Goal: Task Accomplishment & Management: Use online tool/utility

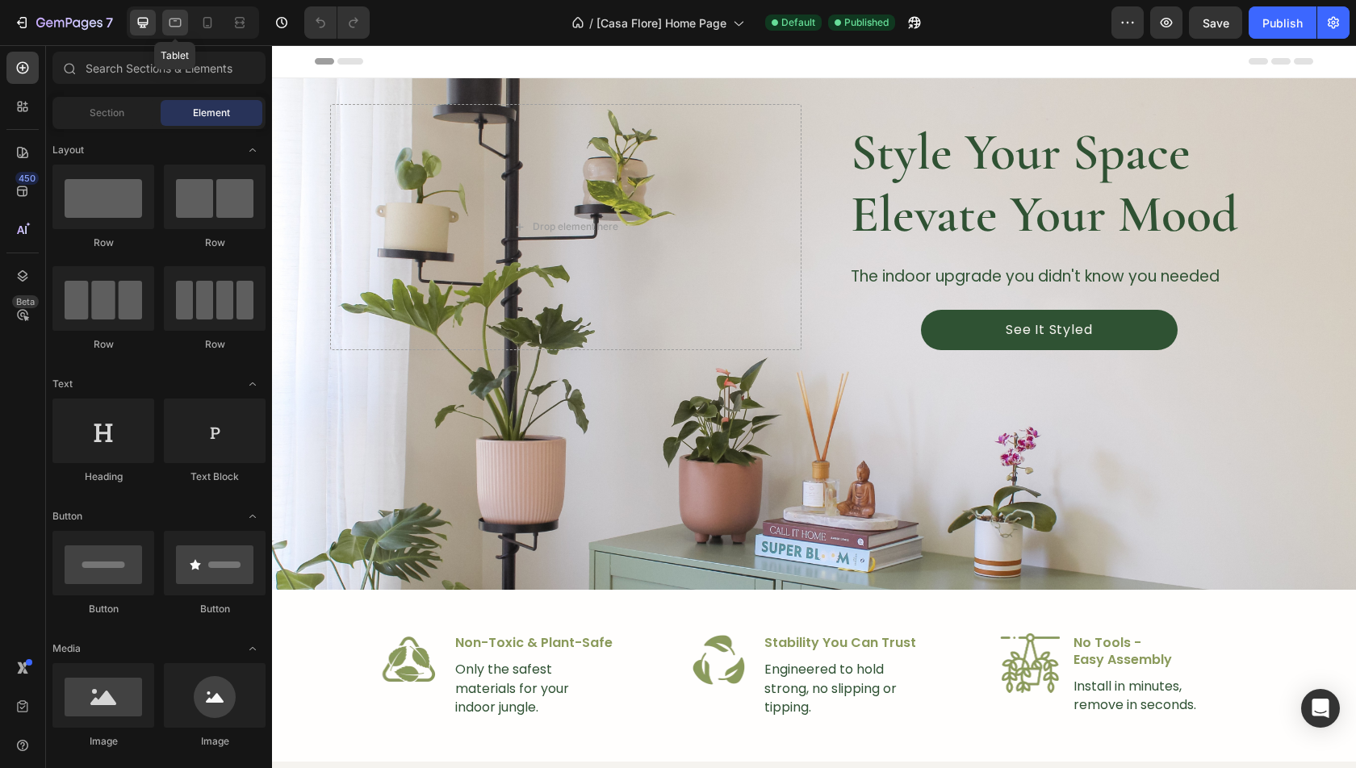
click at [167, 17] on icon at bounding box center [175, 23] width 16 height 16
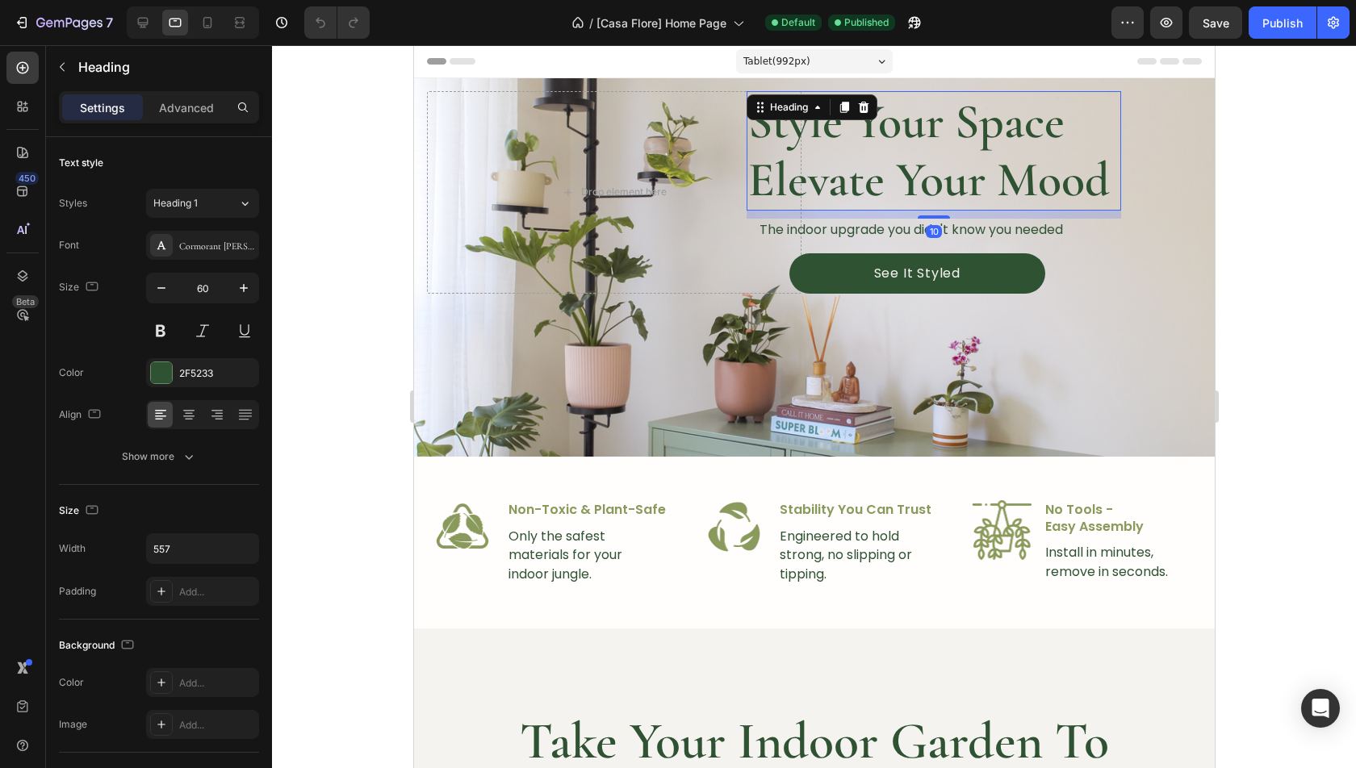
click at [871, 191] on h2 "Style Your Space Elevate Your Mood" at bounding box center [933, 150] width 374 height 119
click at [157, 15] on div "Desktop" at bounding box center [193, 22] width 132 height 32
click at [201, 25] on icon at bounding box center [207, 23] width 16 height 16
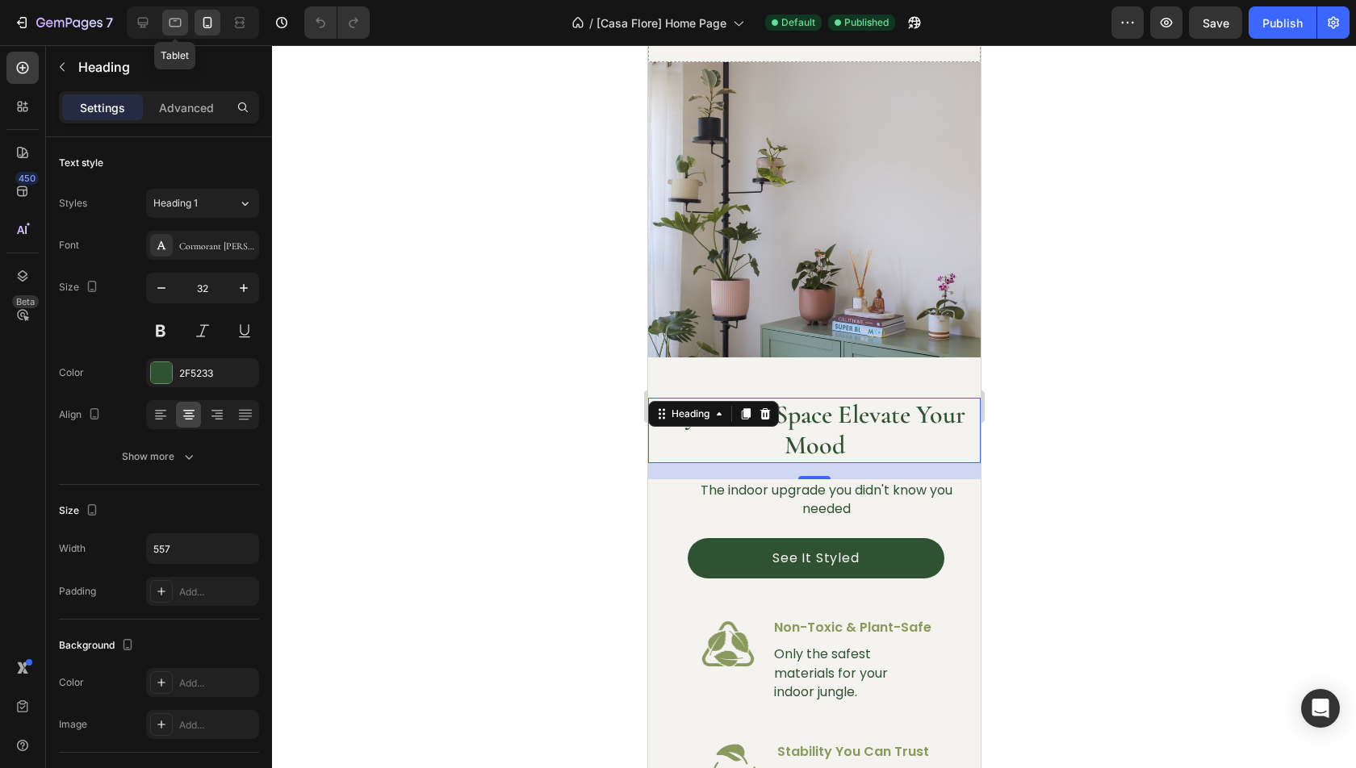
click at [174, 27] on icon at bounding box center [175, 23] width 16 height 16
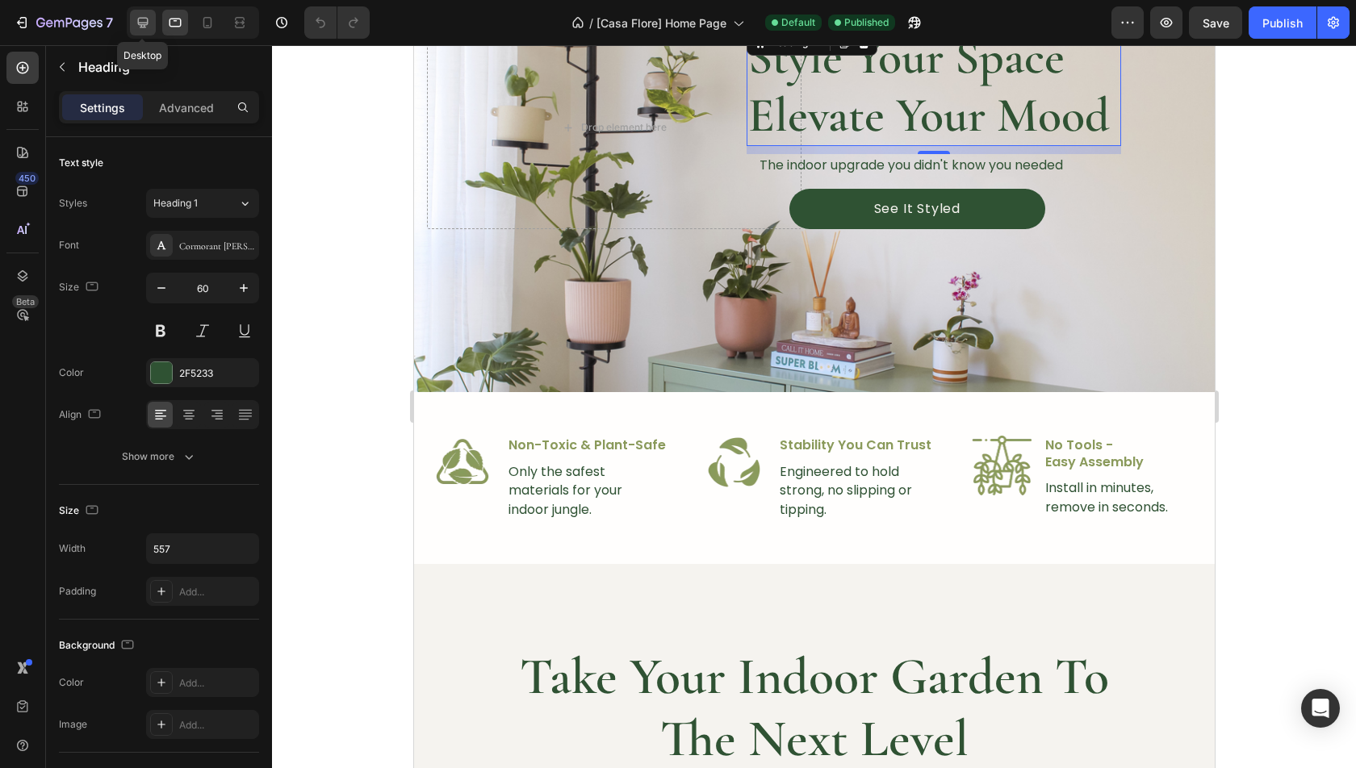
click at [151, 27] on div at bounding box center [143, 23] width 26 height 26
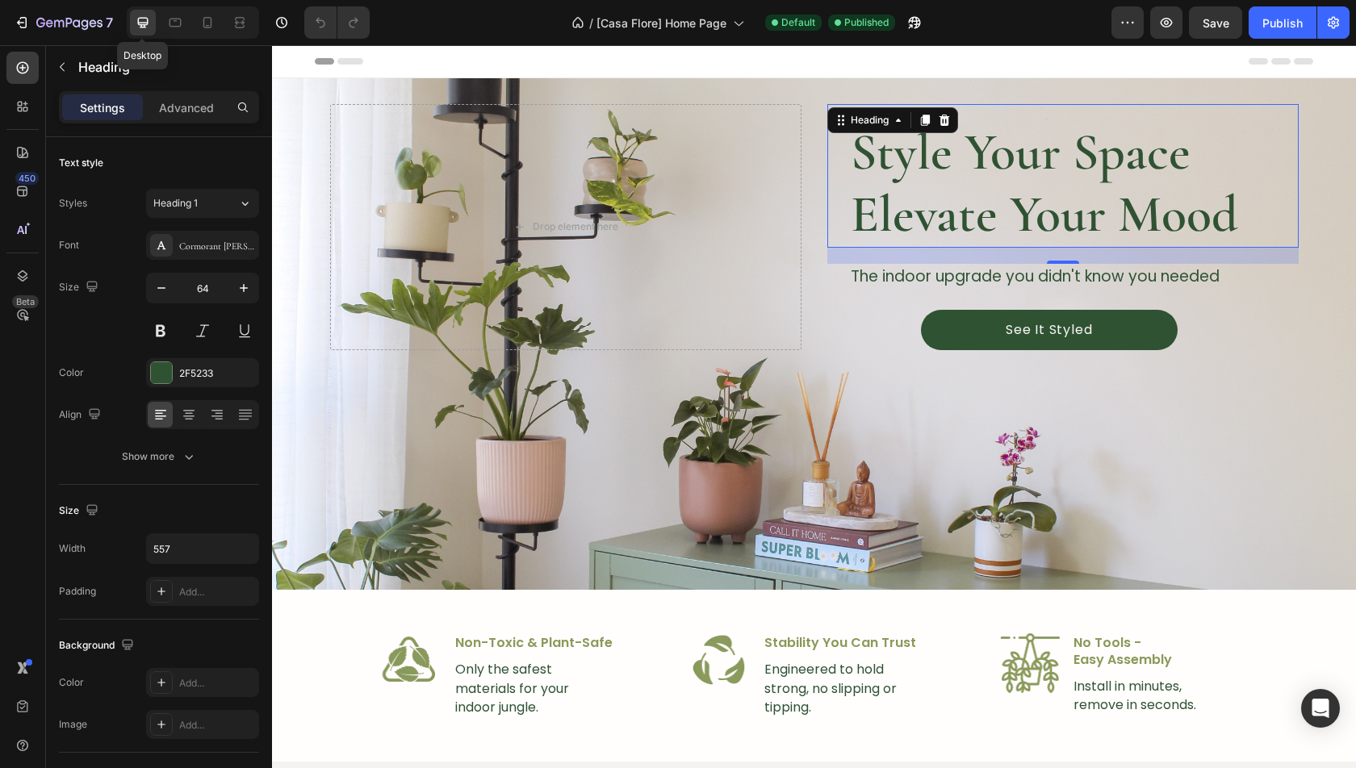
scroll to position [2, 0]
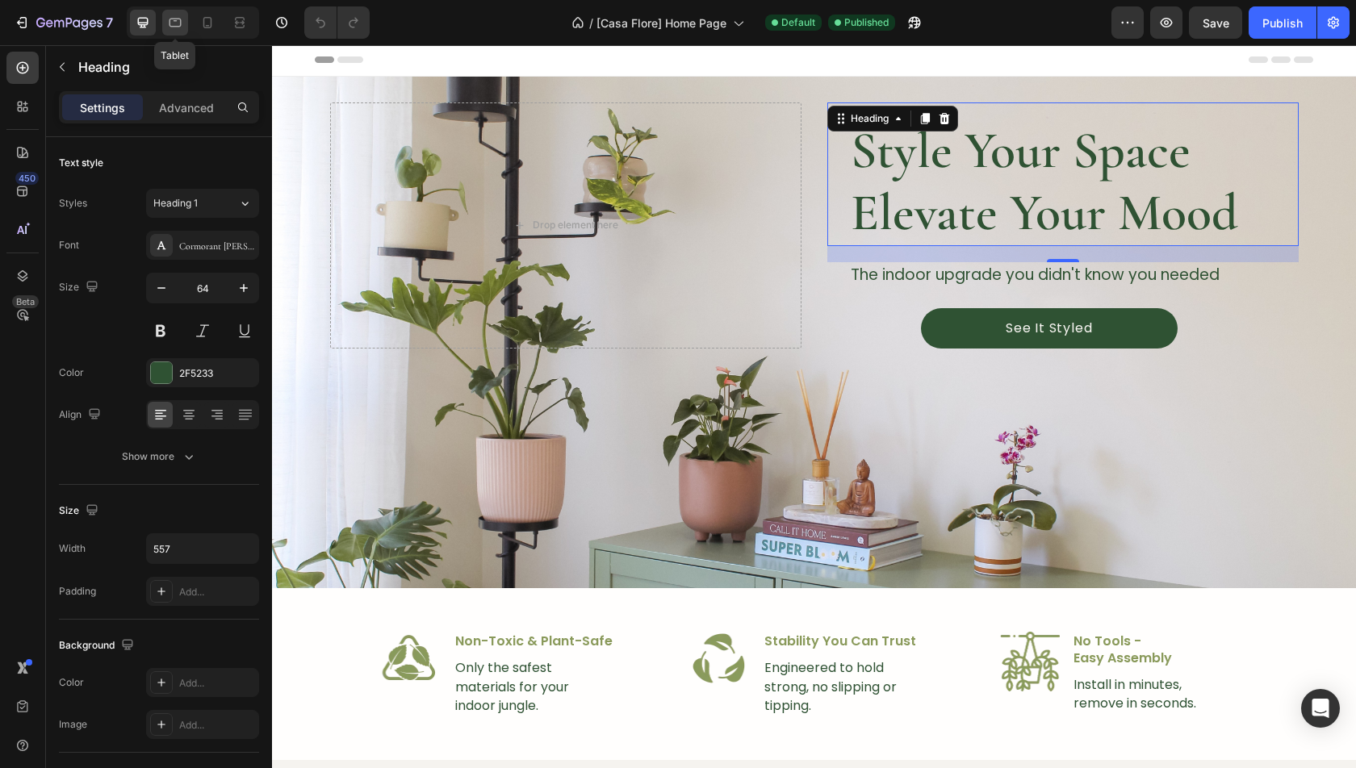
click at [168, 18] on icon at bounding box center [175, 23] width 16 height 16
type input "60"
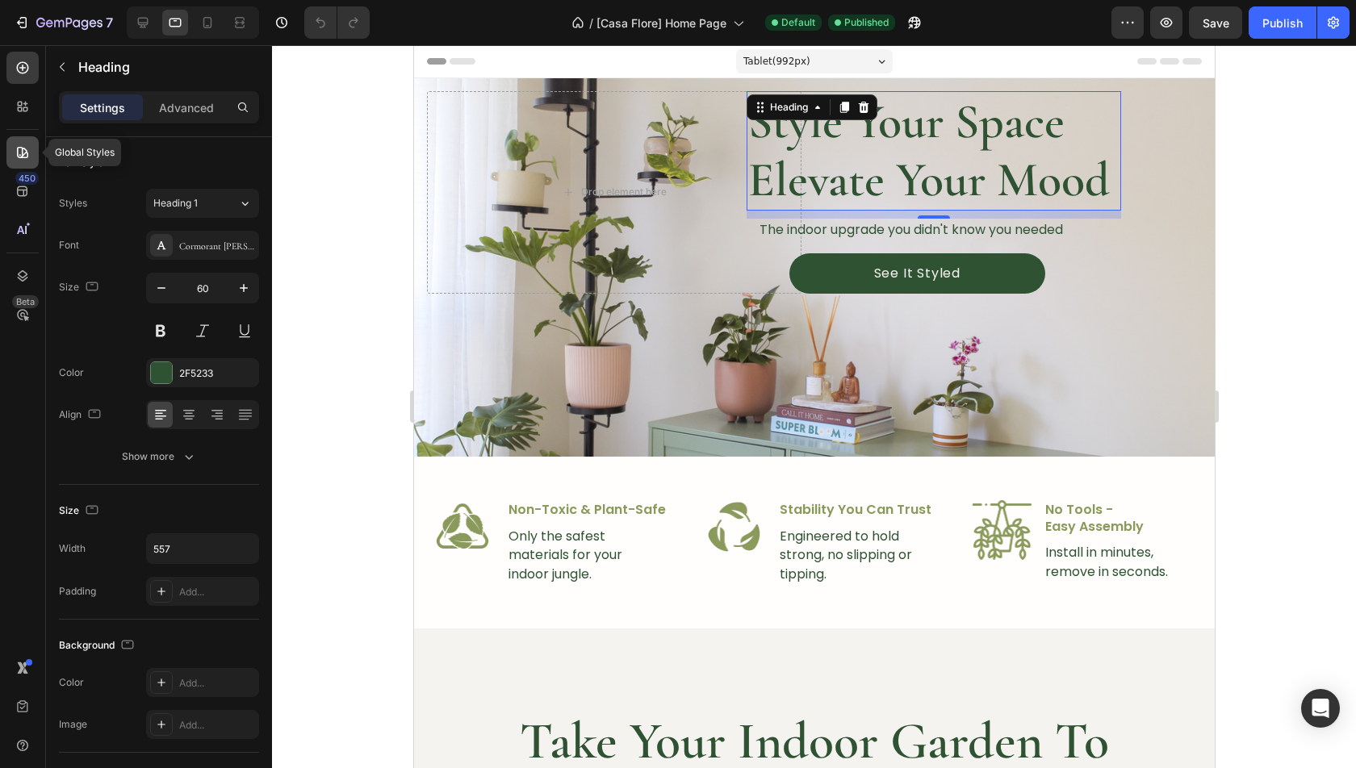
click at [18, 161] on div at bounding box center [22, 152] width 32 height 32
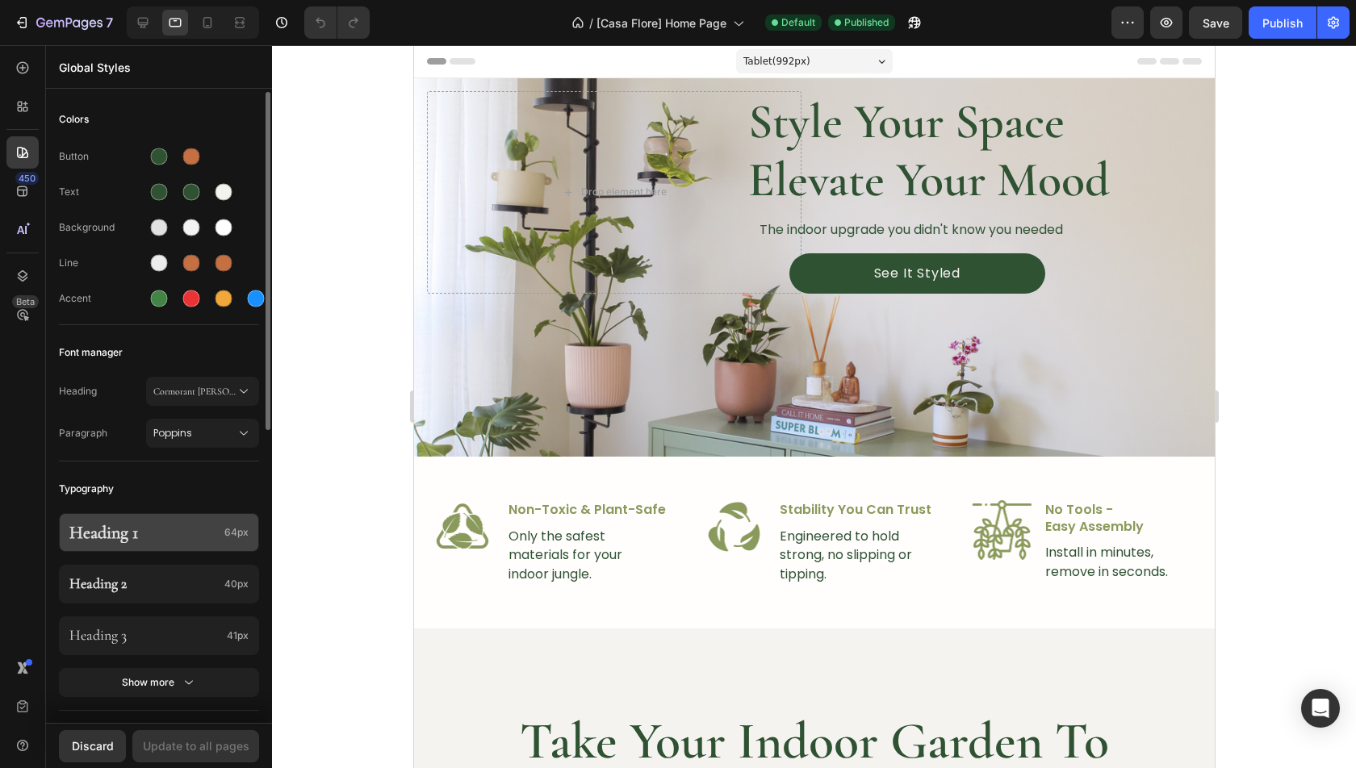
click at [172, 534] on p "Heading 1" at bounding box center [143, 532] width 149 height 21
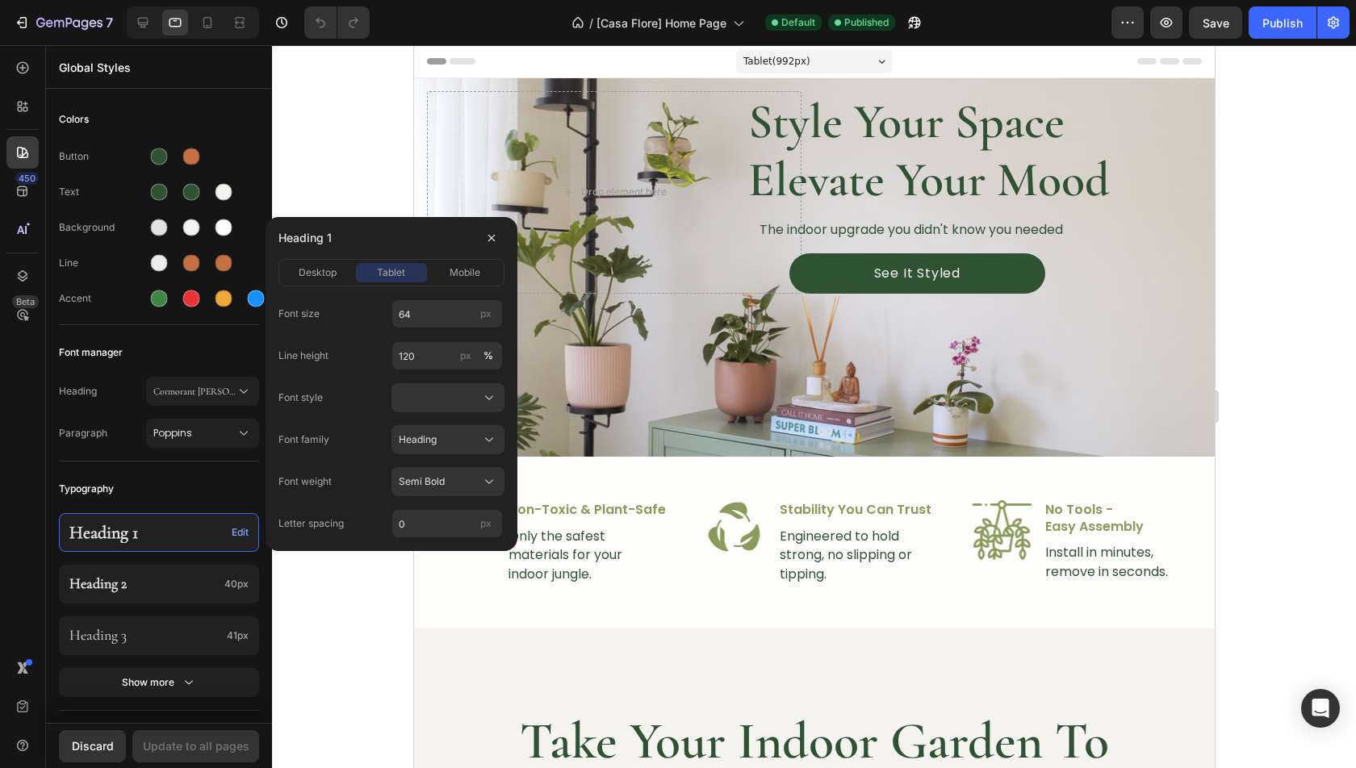
click at [320, 259] on div "desktop tablet mobile" at bounding box center [391, 272] width 226 height 27
click at [320, 268] on span "desktop" at bounding box center [318, 273] width 38 height 15
click at [404, 273] on span "tablet" at bounding box center [391, 273] width 28 height 15
click at [446, 274] on div "mobile" at bounding box center [465, 273] width 70 height 15
click at [388, 274] on span "tablet" at bounding box center [391, 273] width 28 height 15
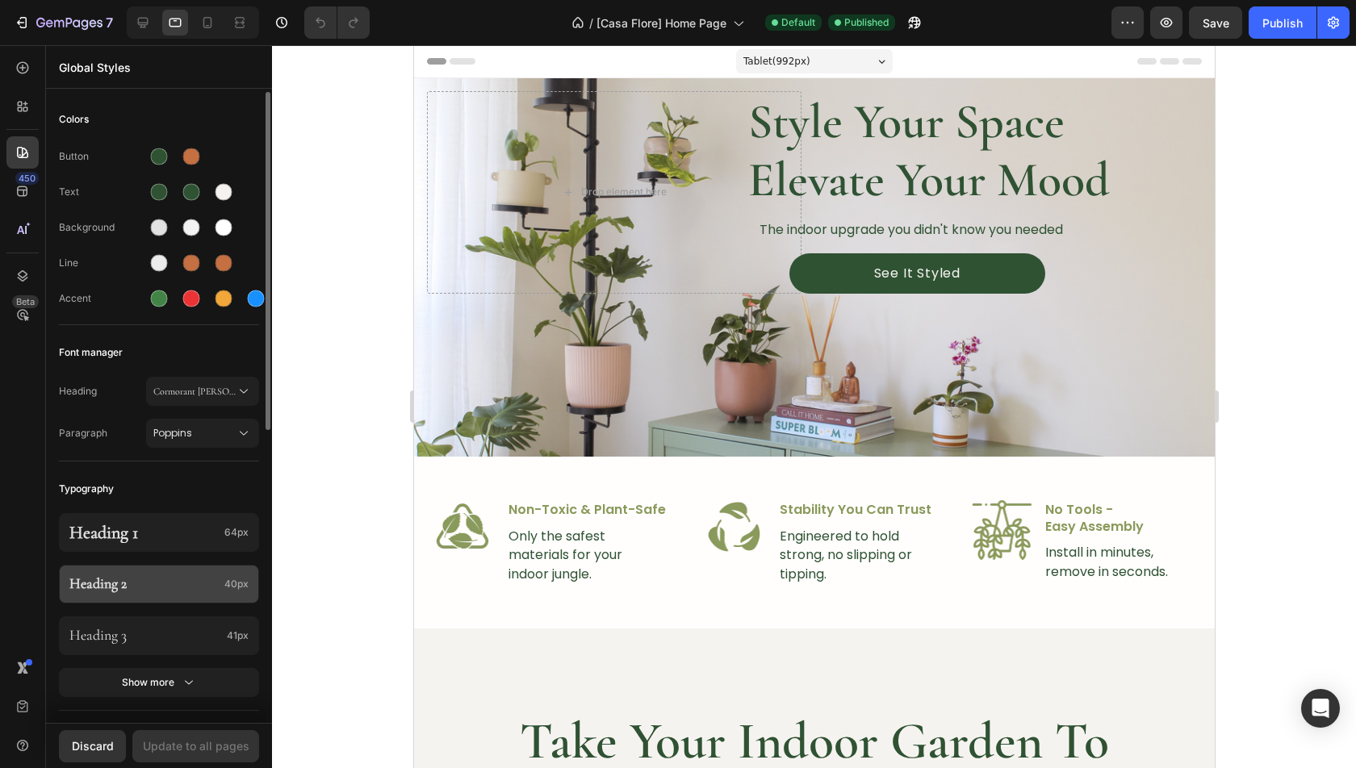
click at [205, 571] on div "Heading 2 40px" at bounding box center [159, 584] width 200 height 39
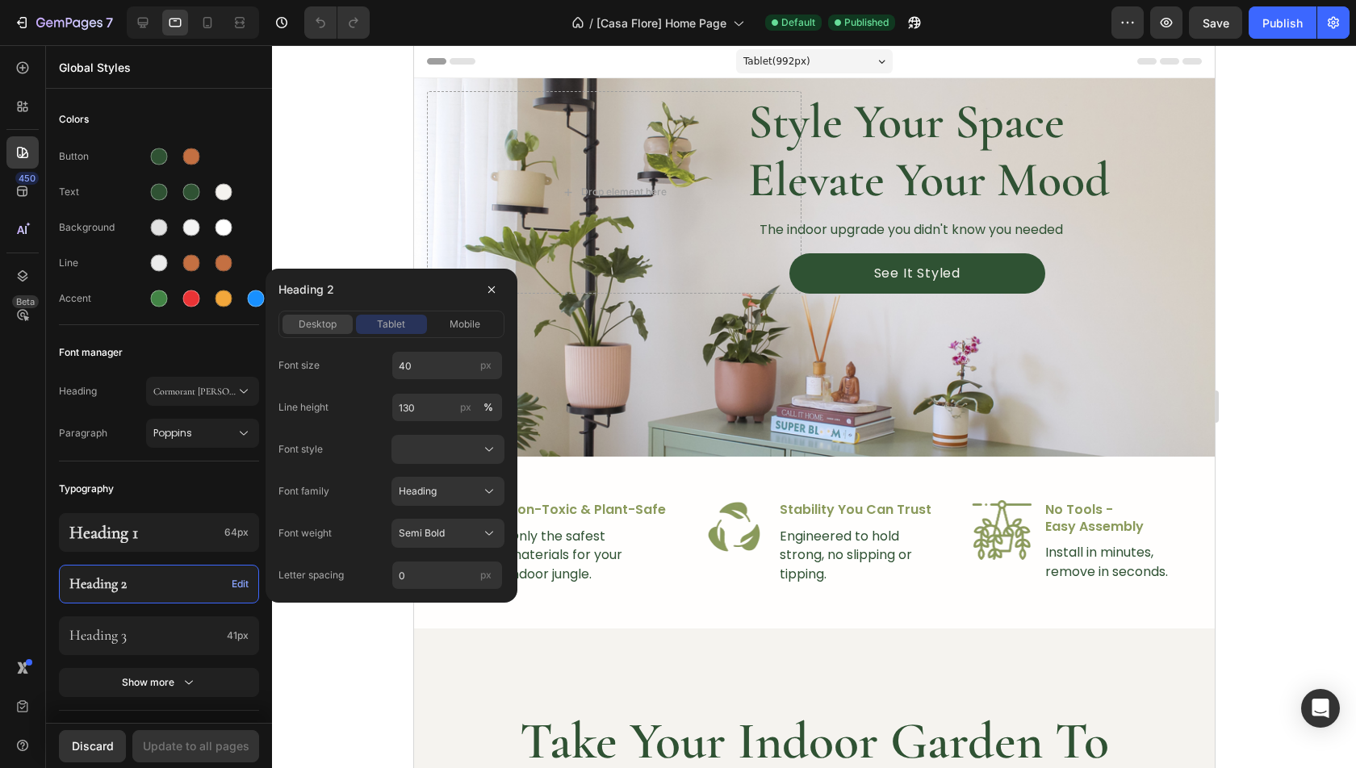
click at [309, 319] on span "desktop" at bounding box center [318, 324] width 38 height 15
click at [405, 320] on div "tablet" at bounding box center [391, 324] width 70 height 15
click at [470, 323] on span "mobile" at bounding box center [465, 324] width 31 height 15
click at [909, 161] on h2 "Style Your Space Elevate Your Mood" at bounding box center [933, 150] width 374 height 119
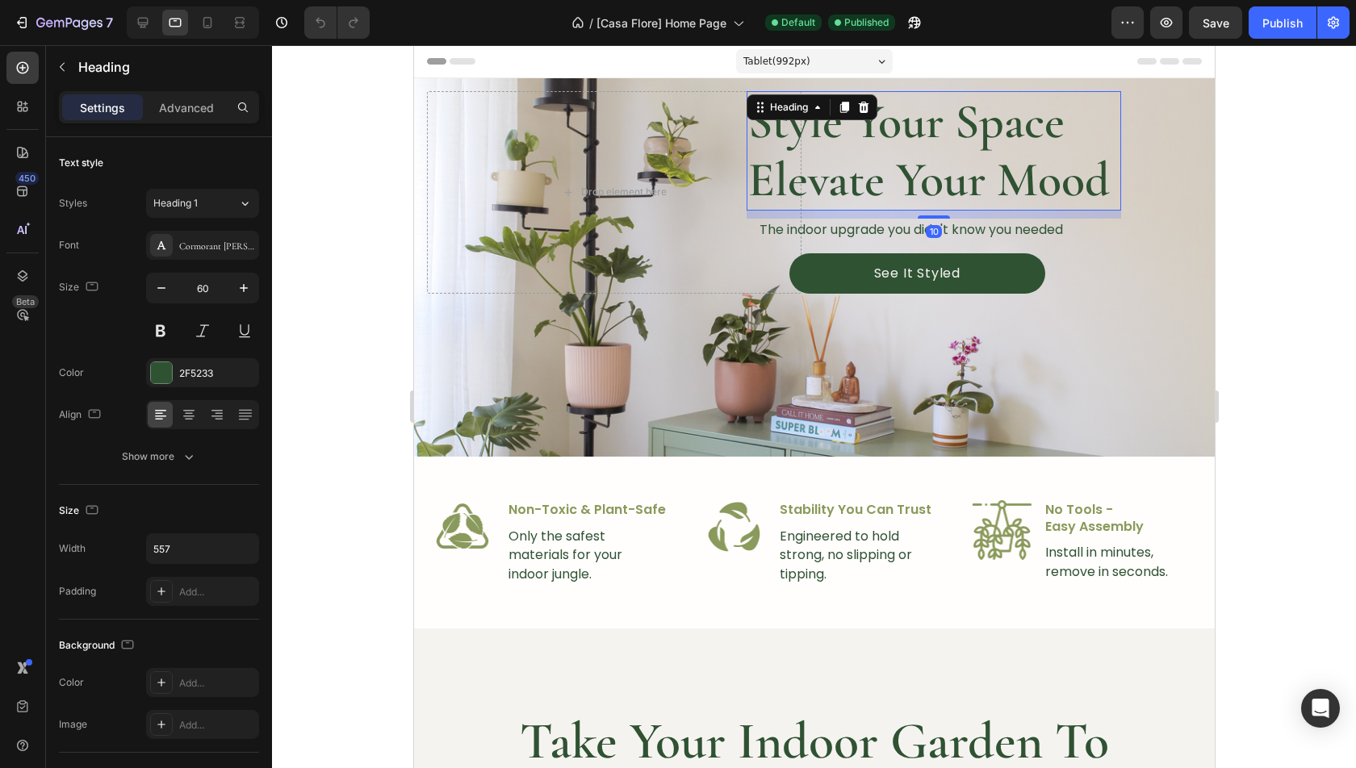
click at [18, 135] on div "450 Beta" at bounding box center [22, 352] width 32 height 600
click at [18, 144] on div at bounding box center [22, 152] width 32 height 32
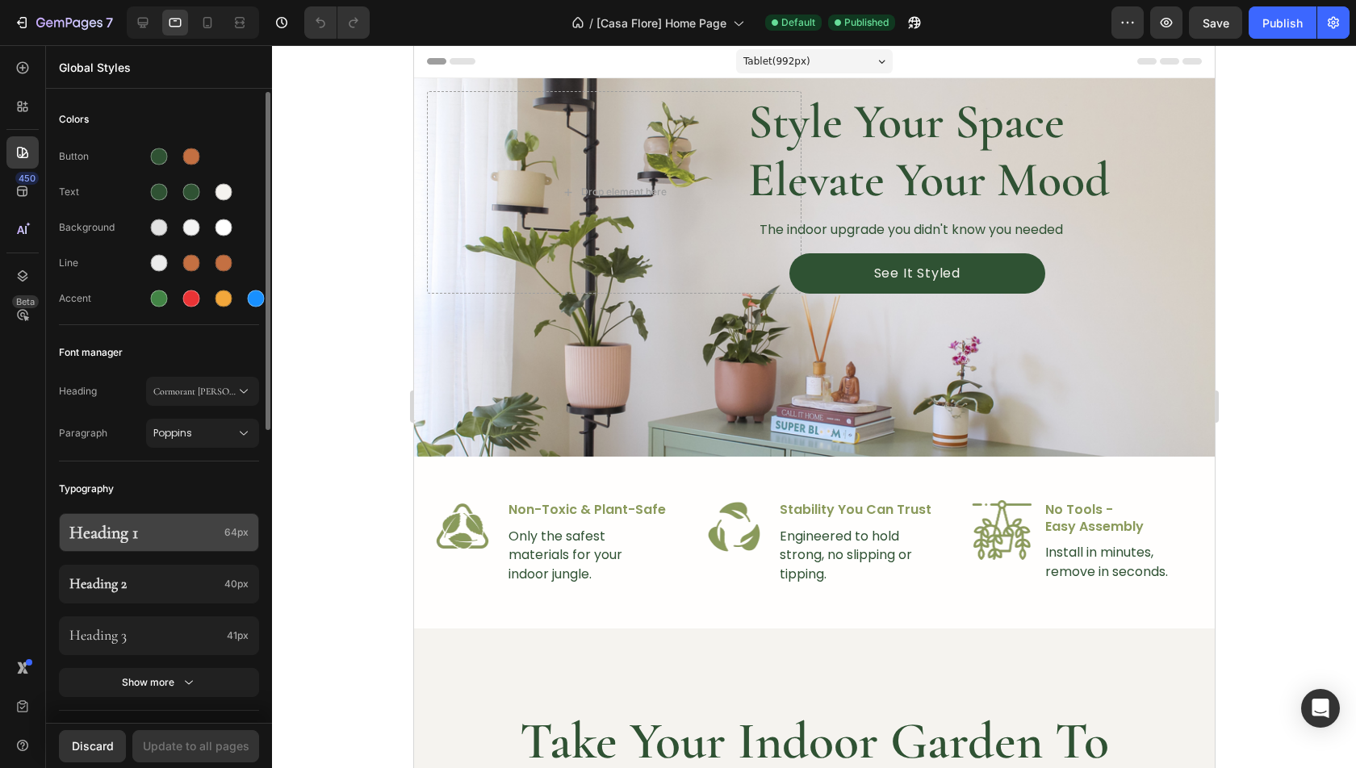
click at [207, 525] on p "Heading 1" at bounding box center [143, 532] width 149 height 21
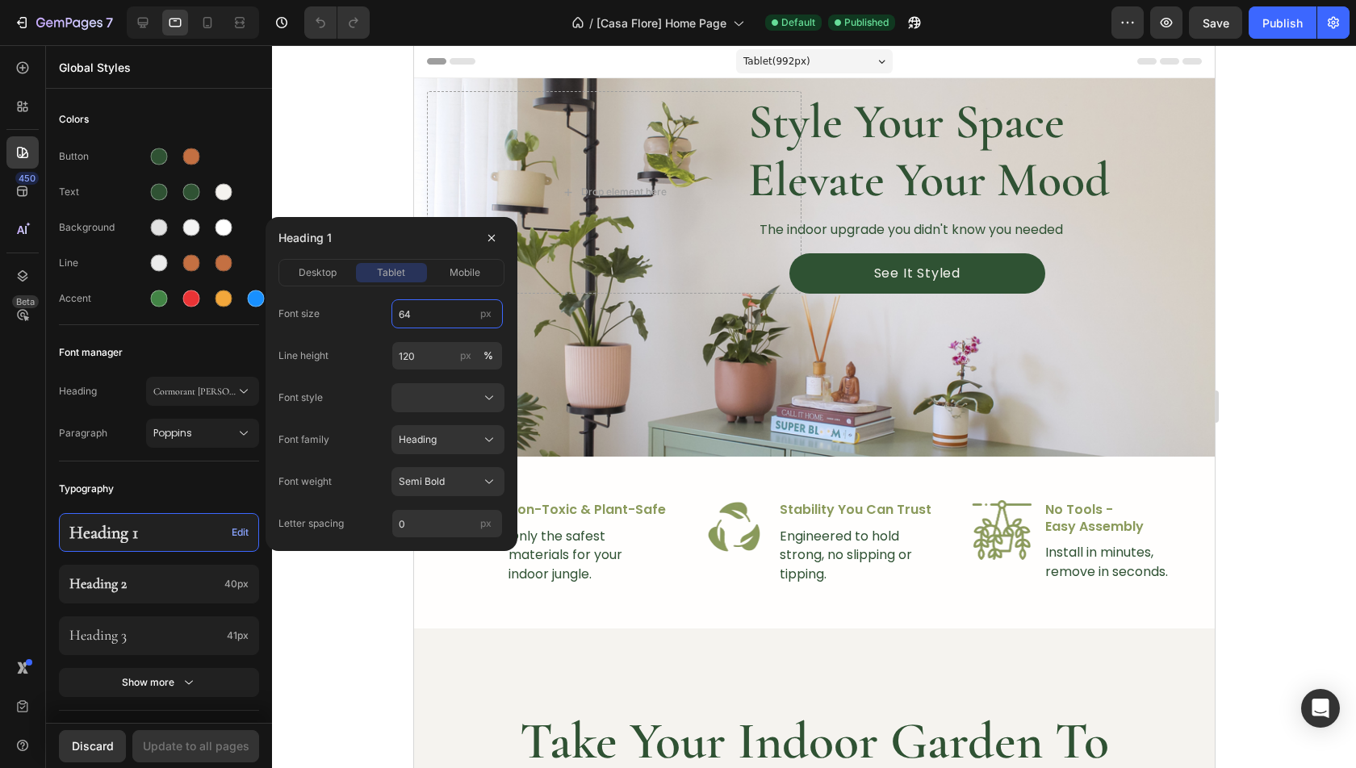
click at [416, 320] on input "64" at bounding box center [446, 313] width 111 height 29
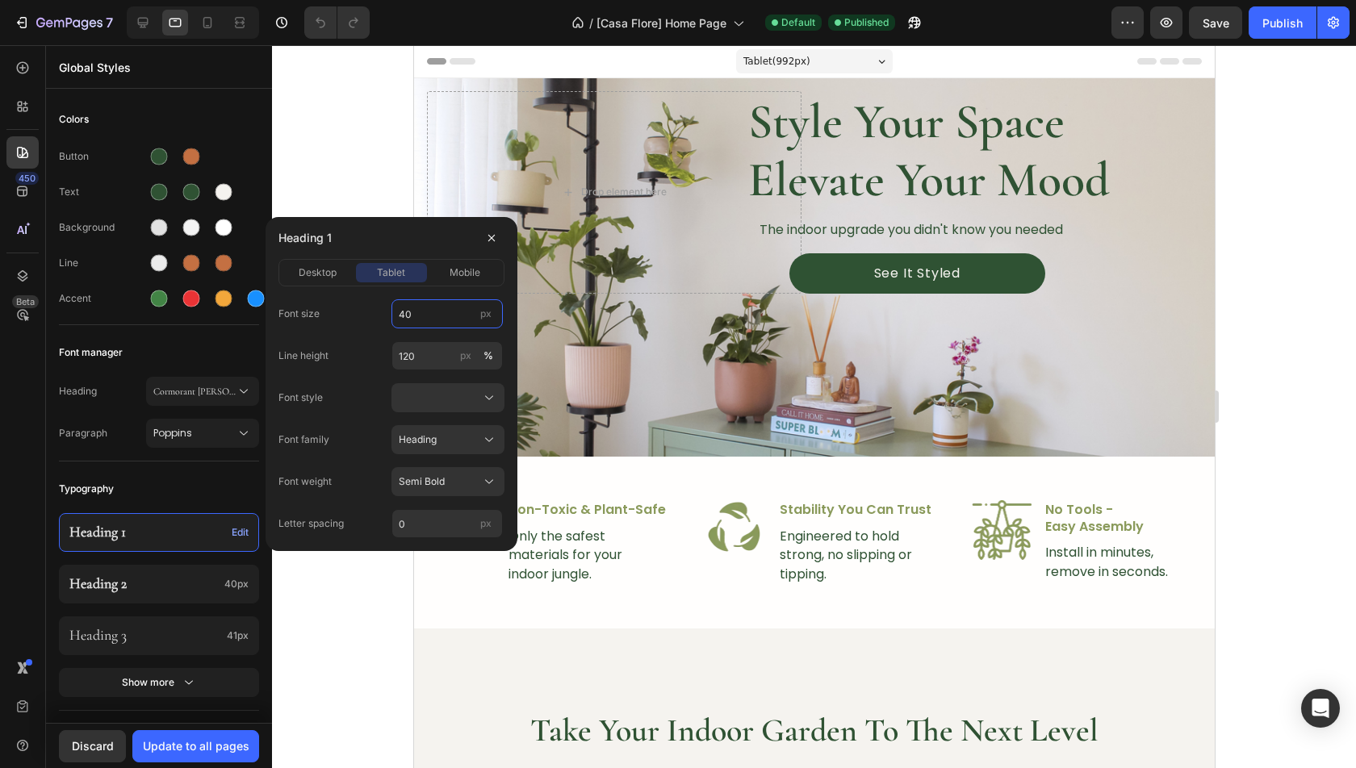
type input "40"
click at [362, 345] on div "Line height 120 px %" at bounding box center [391, 355] width 226 height 29
click at [217, 483] on div "Typography" at bounding box center [159, 489] width 200 height 29
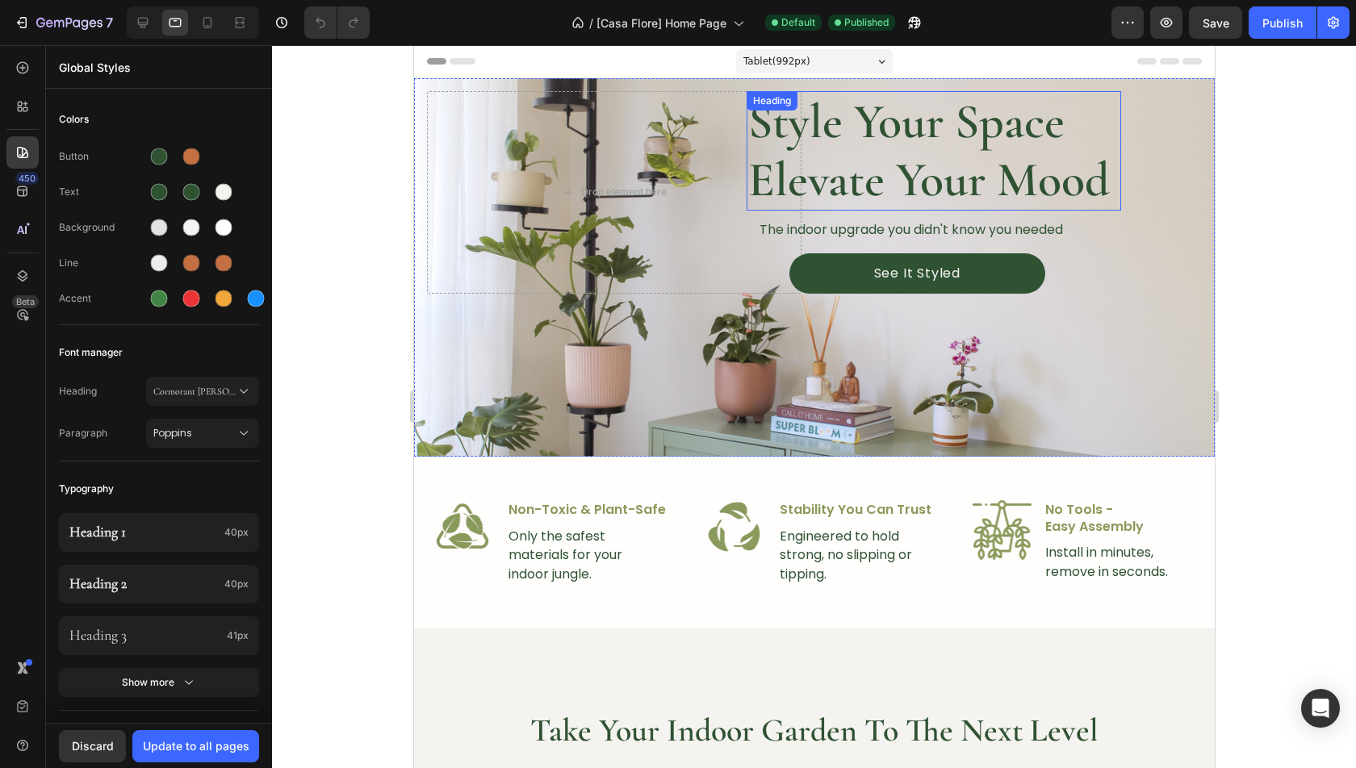
click at [872, 153] on h2 "Style Your Space Elevate Your Mood" at bounding box center [933, 150] width 374 height 119
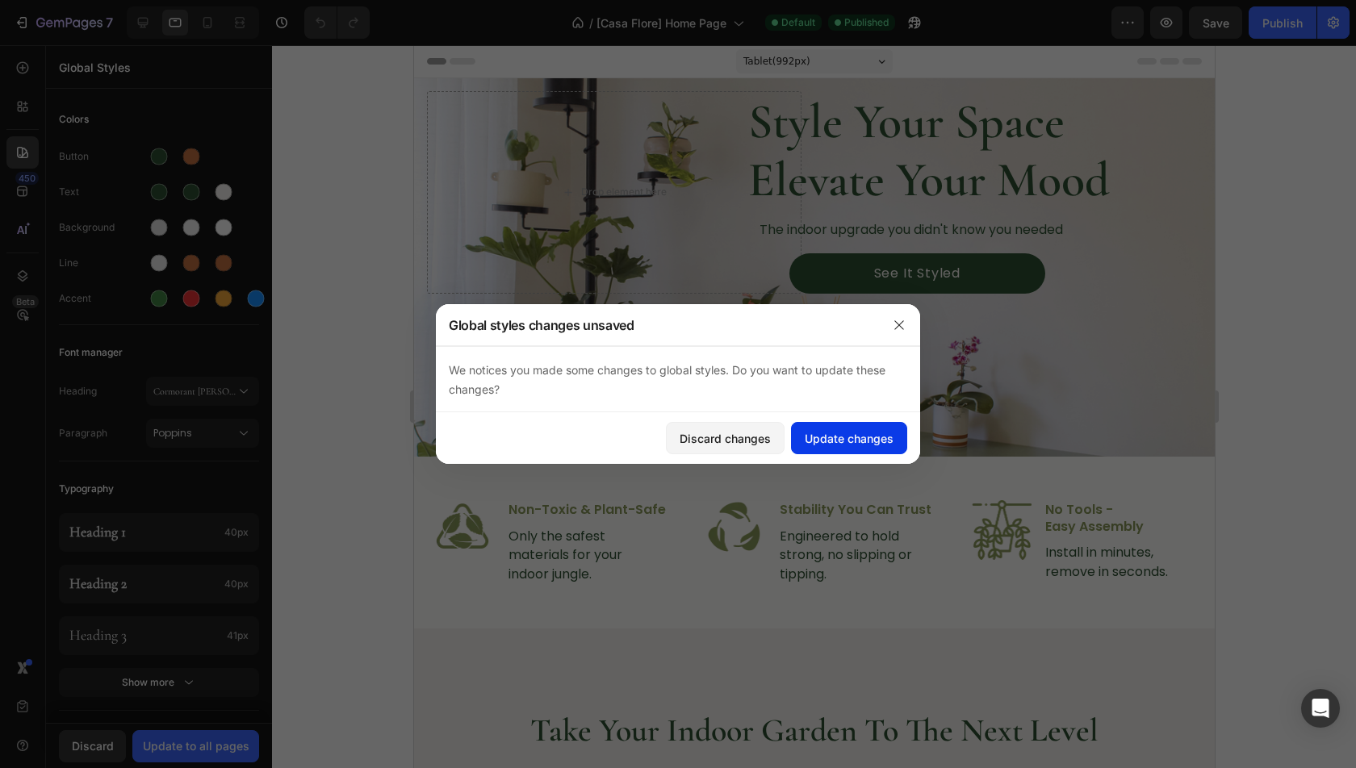
click at [878, 439] on div "Update changes" at bounding box center [849, 438] width 89 height 17
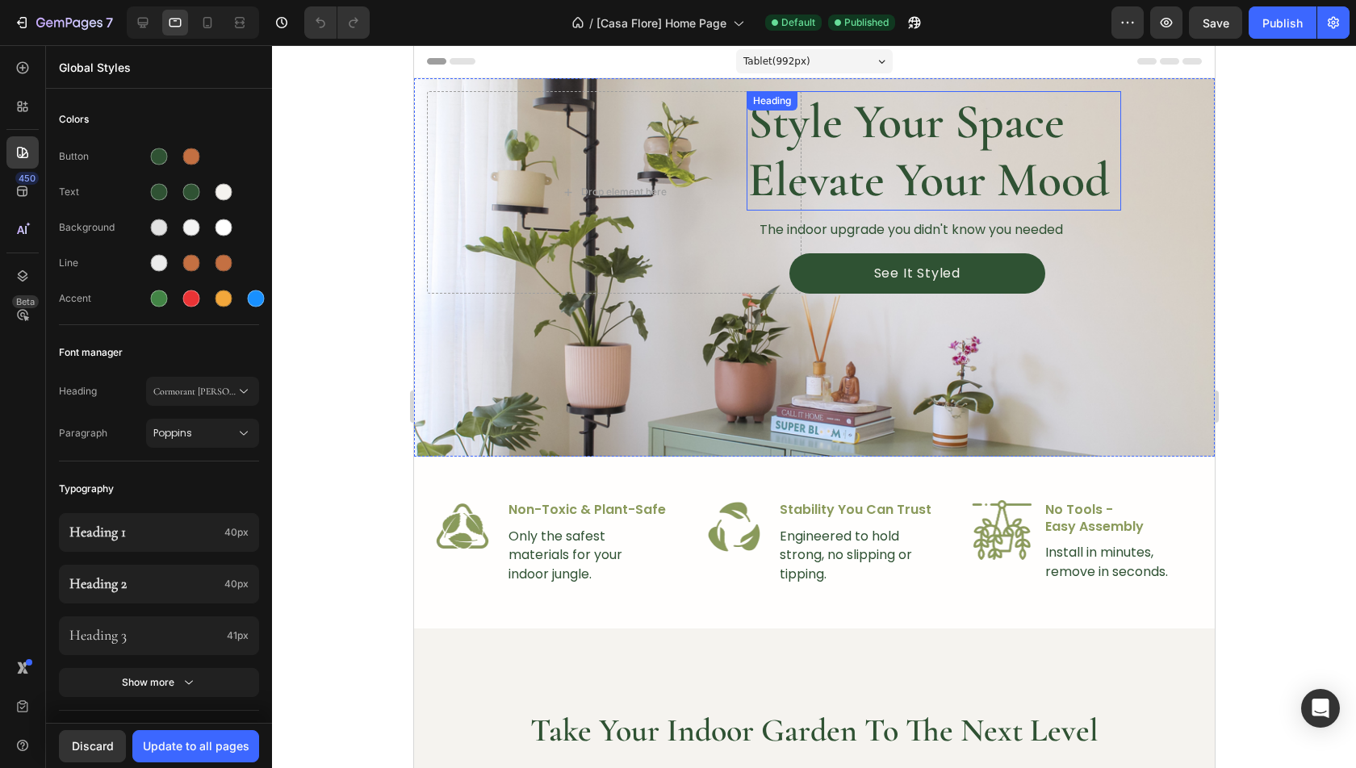
click at [902, 174] on h2 "Style Your Space Elevate Your Mood" at bounding box center [933, 150] width 374 height 119
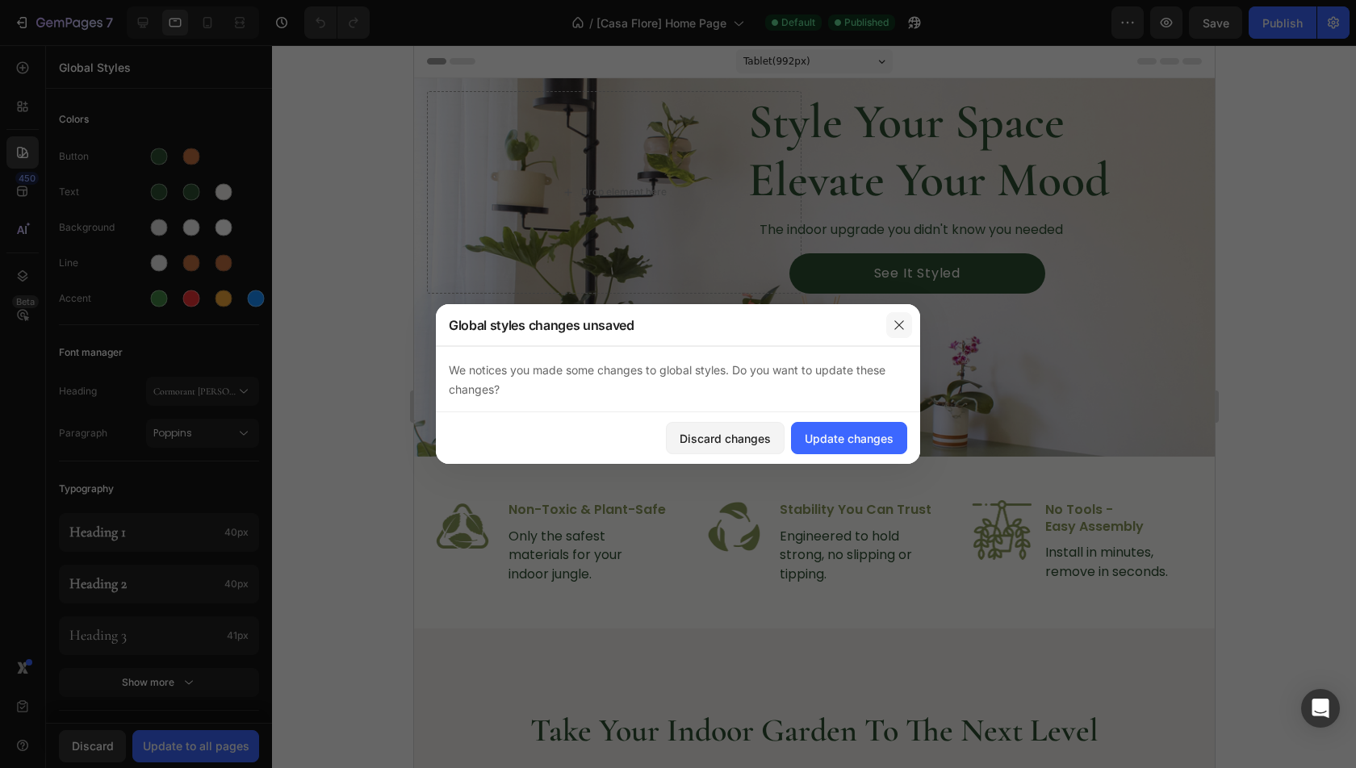
click at [894, 331] on icon "button" at bounding box center [899, 325] width 13 height 13
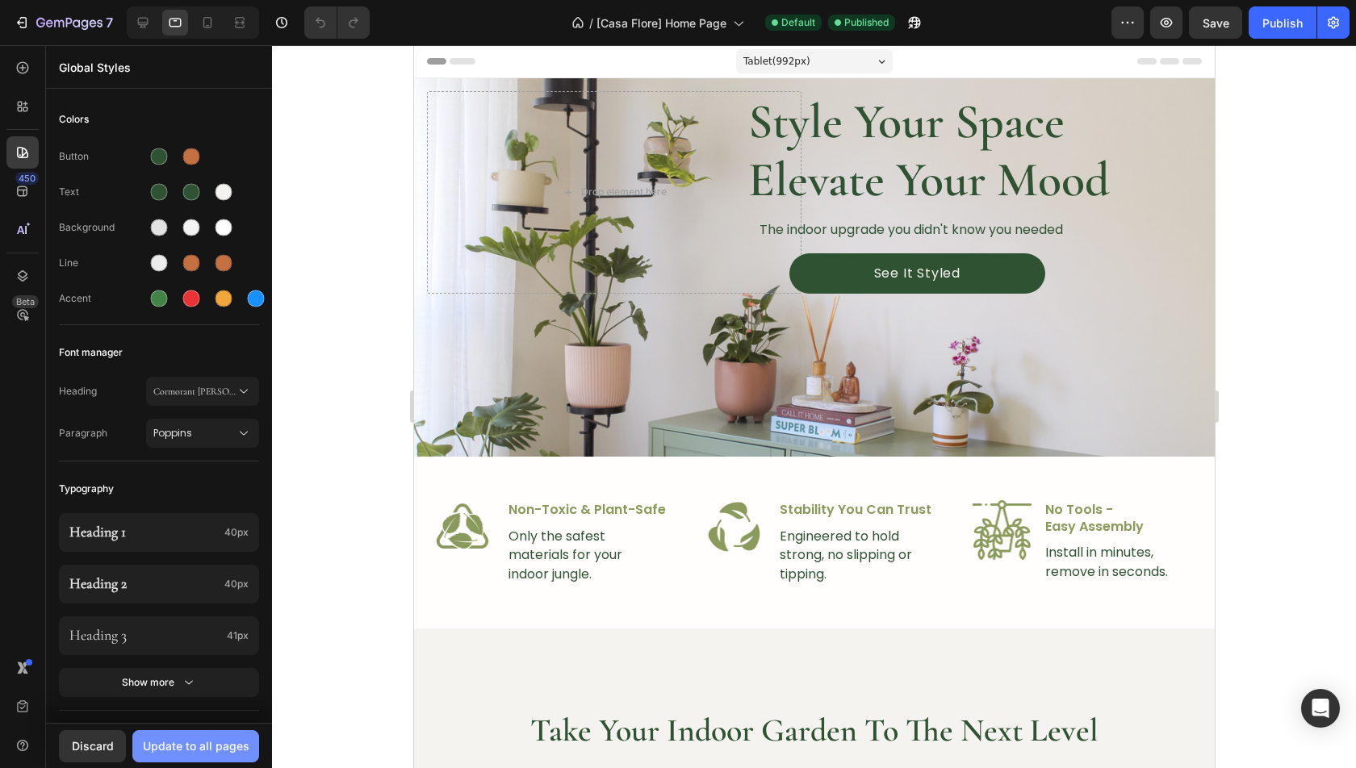
click at [185, 760] on button "Update to all pages" at bounding box center [195, 746] width 127 height 32
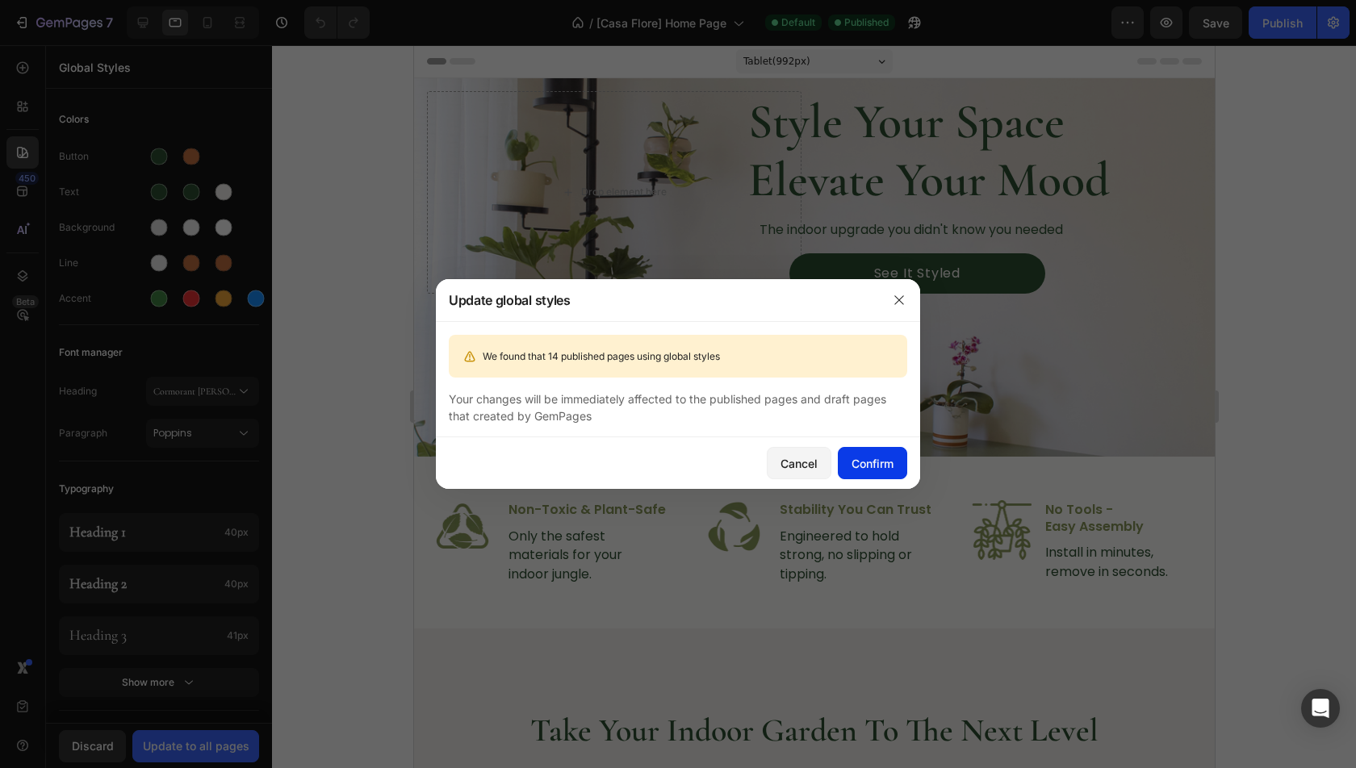
click at [872, 464] on div "Confirm" at bounding box center [873, 463] width 42 height 17
click at [204, 531] on div at bounding box center [678, 384] width 1356 height 768
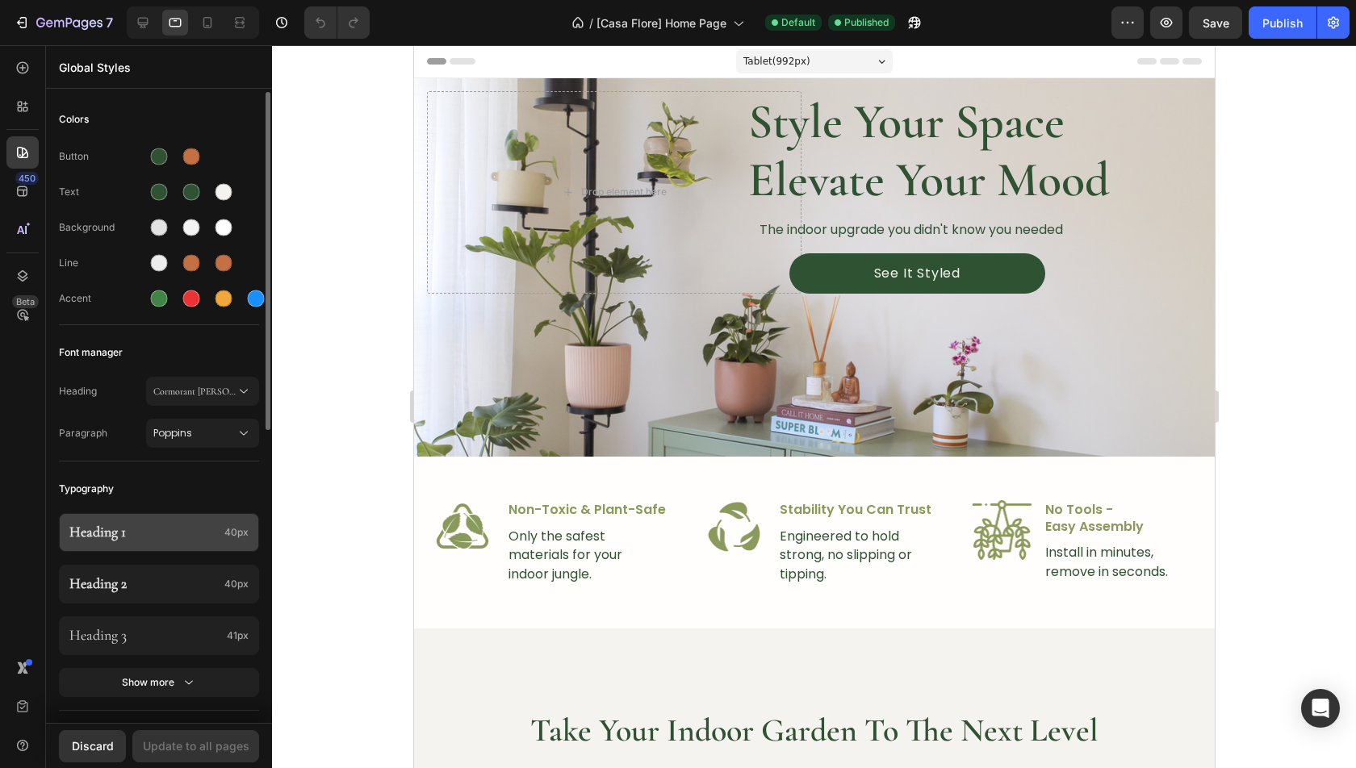
click at [144, 524] on p "Heading 1" at bounding box center [143, 533] width 149 height 18
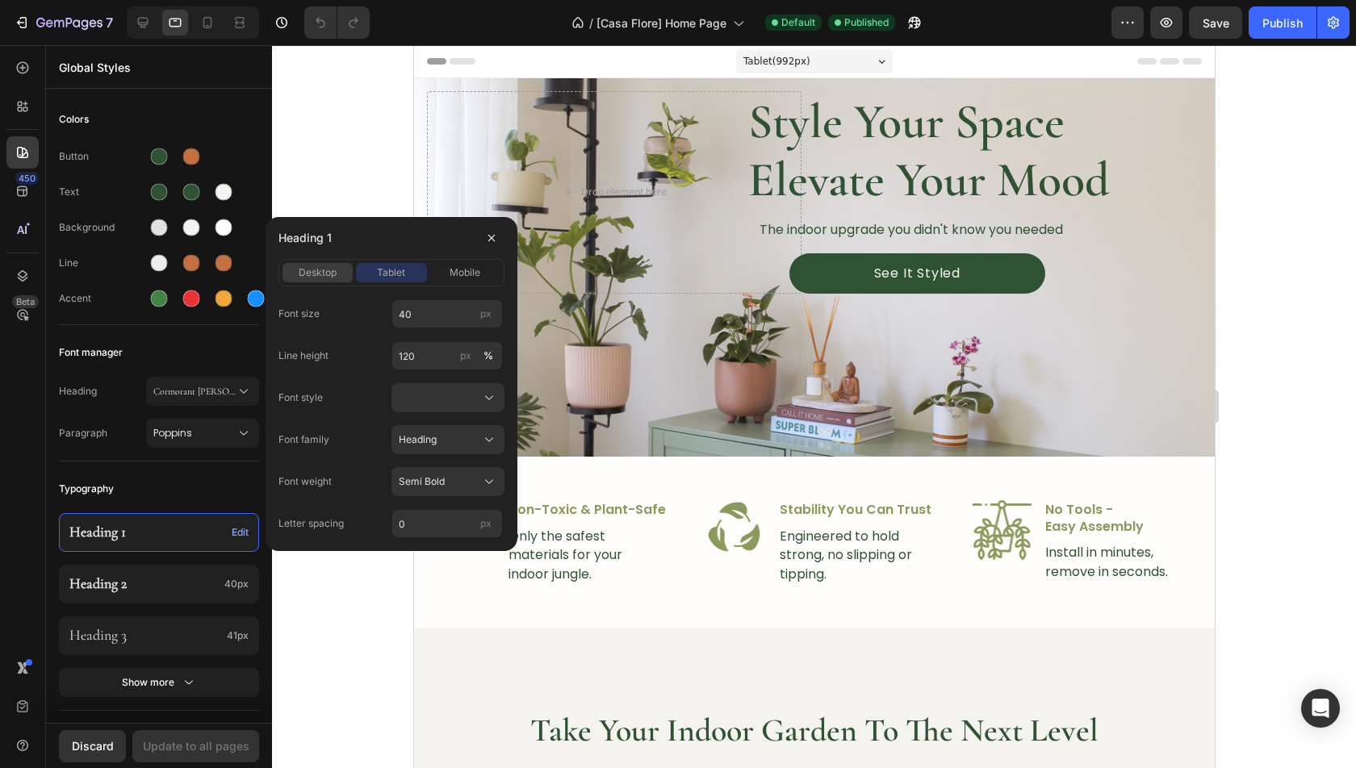
click at [319, 270] on span "desktop" at bounding box center [318, 273] width 38 height 15
click at [400, 271] on span "tablet" at bounding box center [391, 273] width 28 height 15
click at [455, 272] on span "mobile" at bounding box center [465, 273] width 31 height 15
click at [842, 173] on h2 "Style Your Space Elevate Your Mood" at bounding box center [933, 150] width 374 height 119
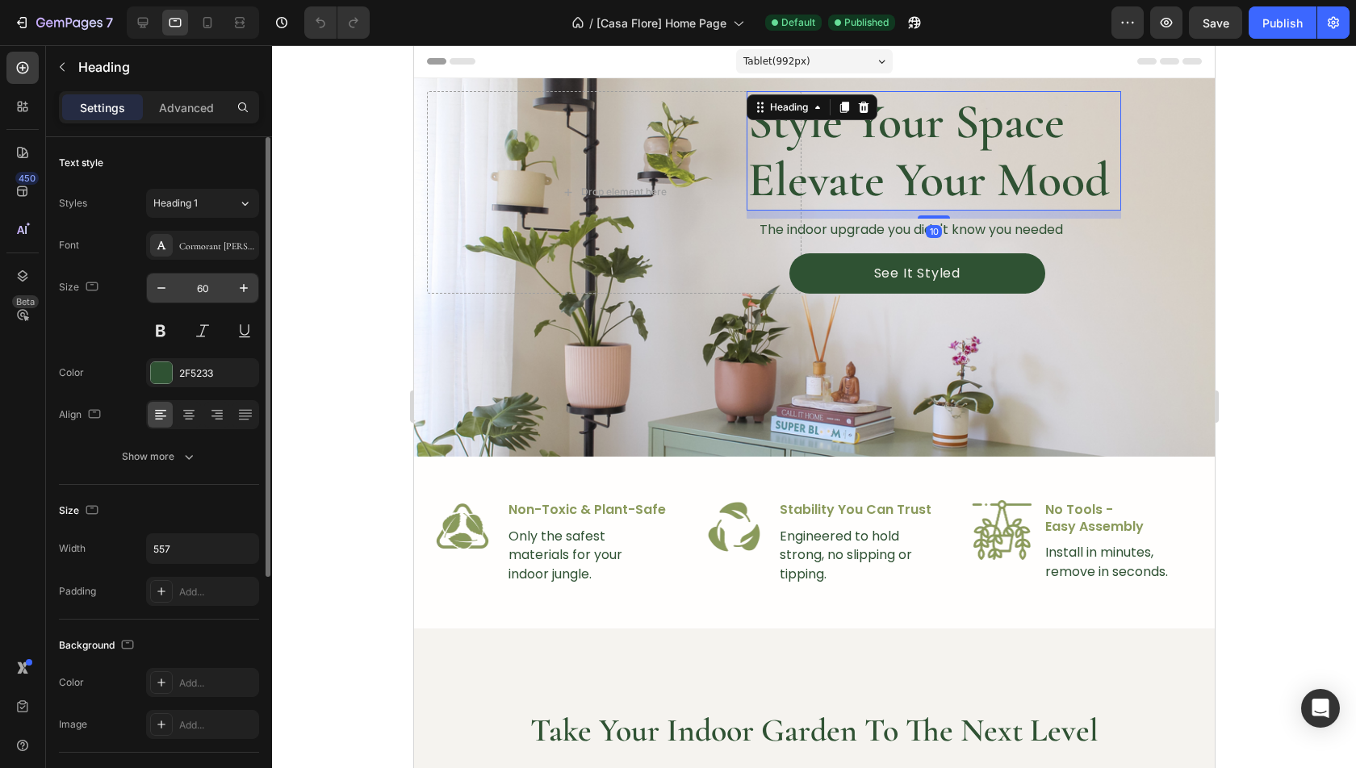
click at [204, 289] on input "60" at bounding box center [202, 288] width 53 height 29
type input "40"
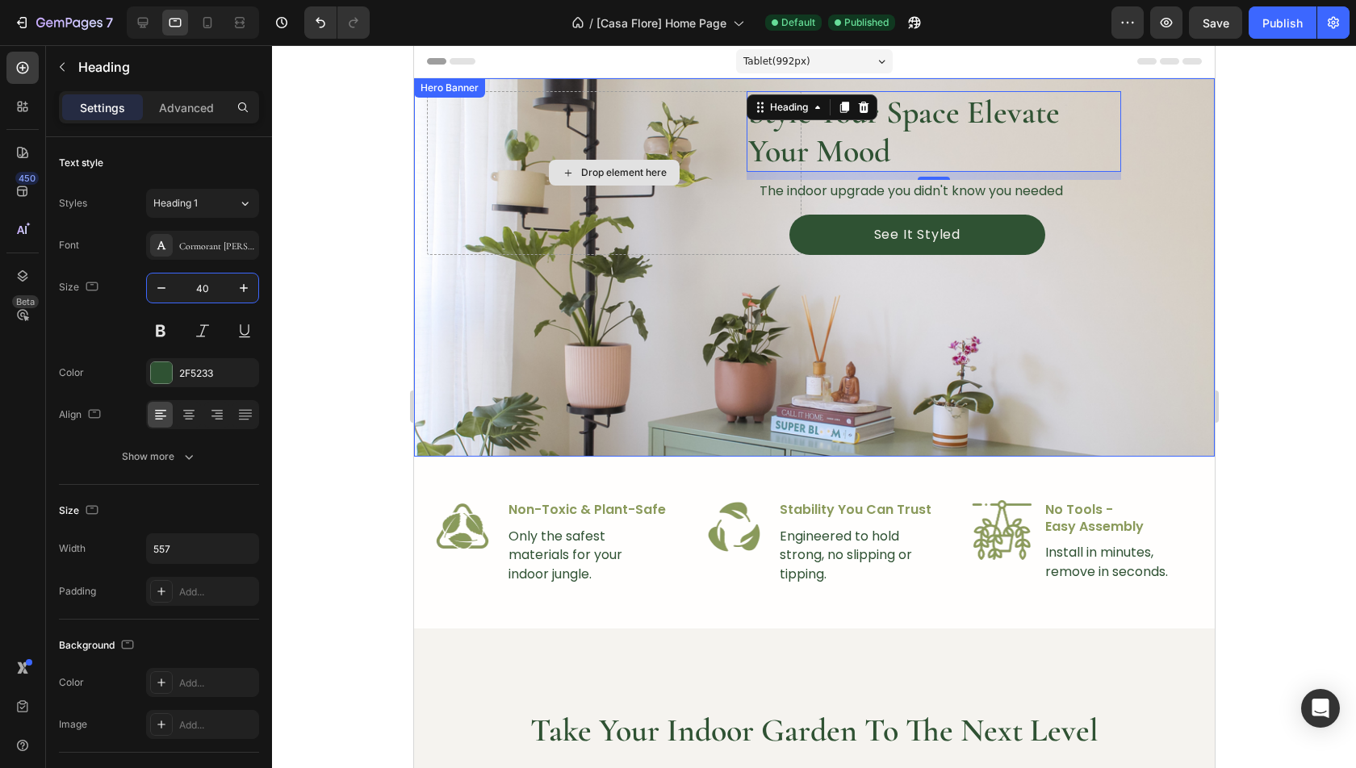
click at [761, 205] on div "Drop element here" at bounding box center [613, 173] width 374 height 164
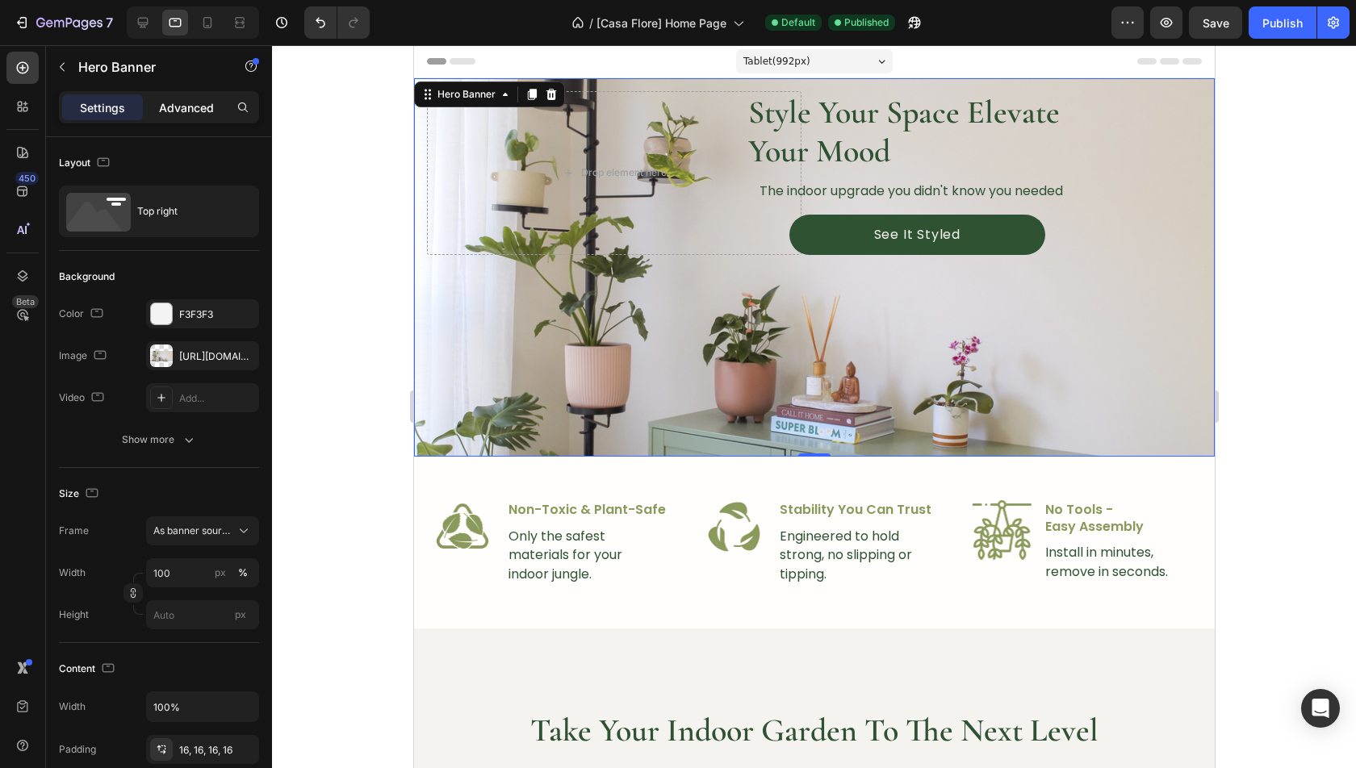
click at [183, 103] on p "Advanced" at bounding box center [186, 107] width 55 height 17
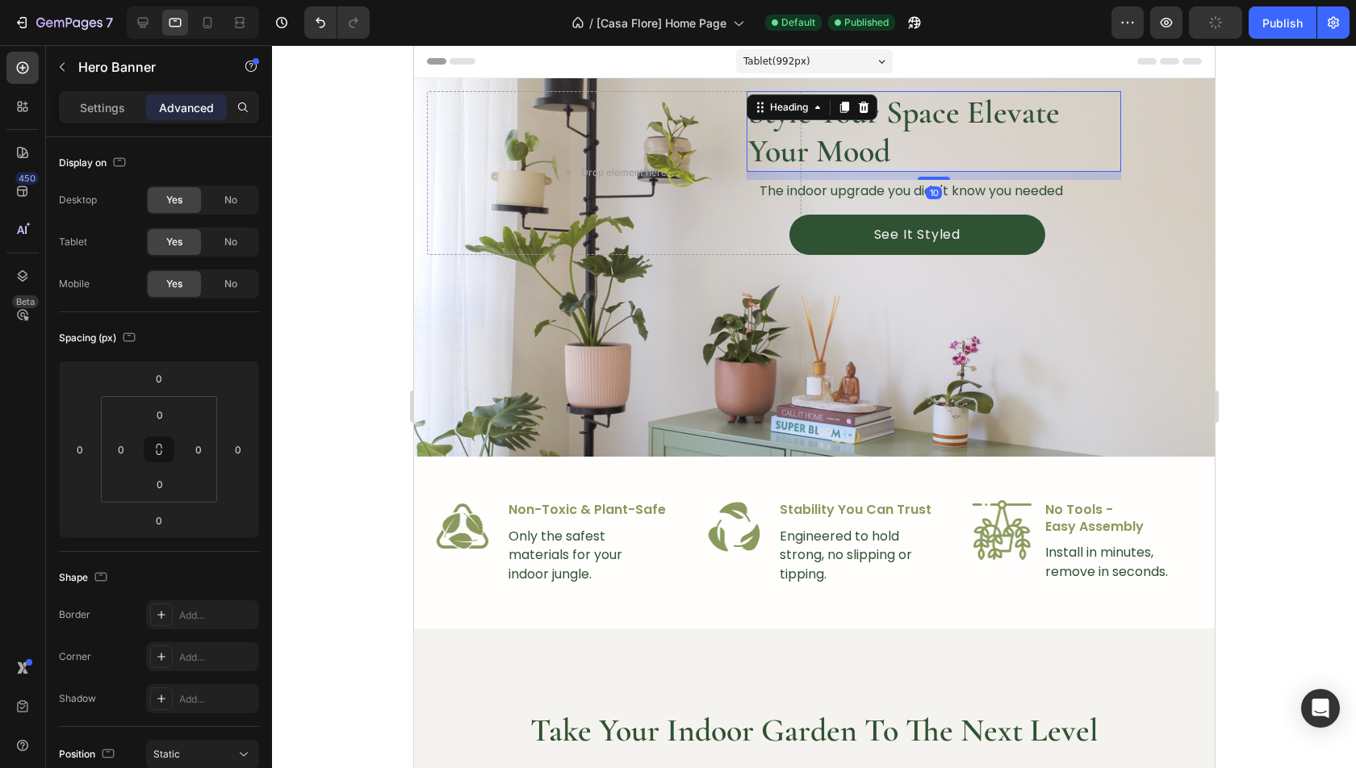
click at [907, 144] on h2 "Style Your Space Elevate Your Mood" at bounding box center [933, 131] width 374 height 81
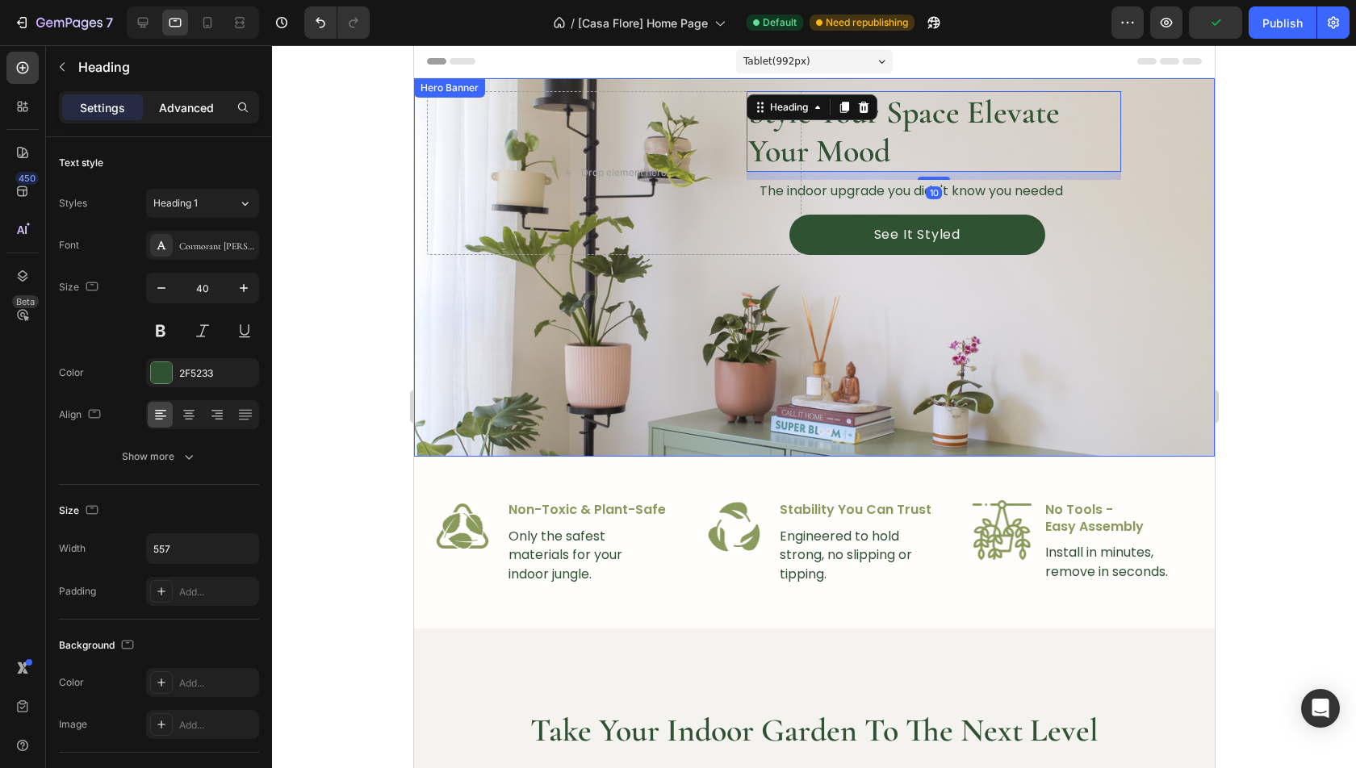
click at [169, 100] on p "Advanced" at bounding box center [186, 107] width 55 height 17
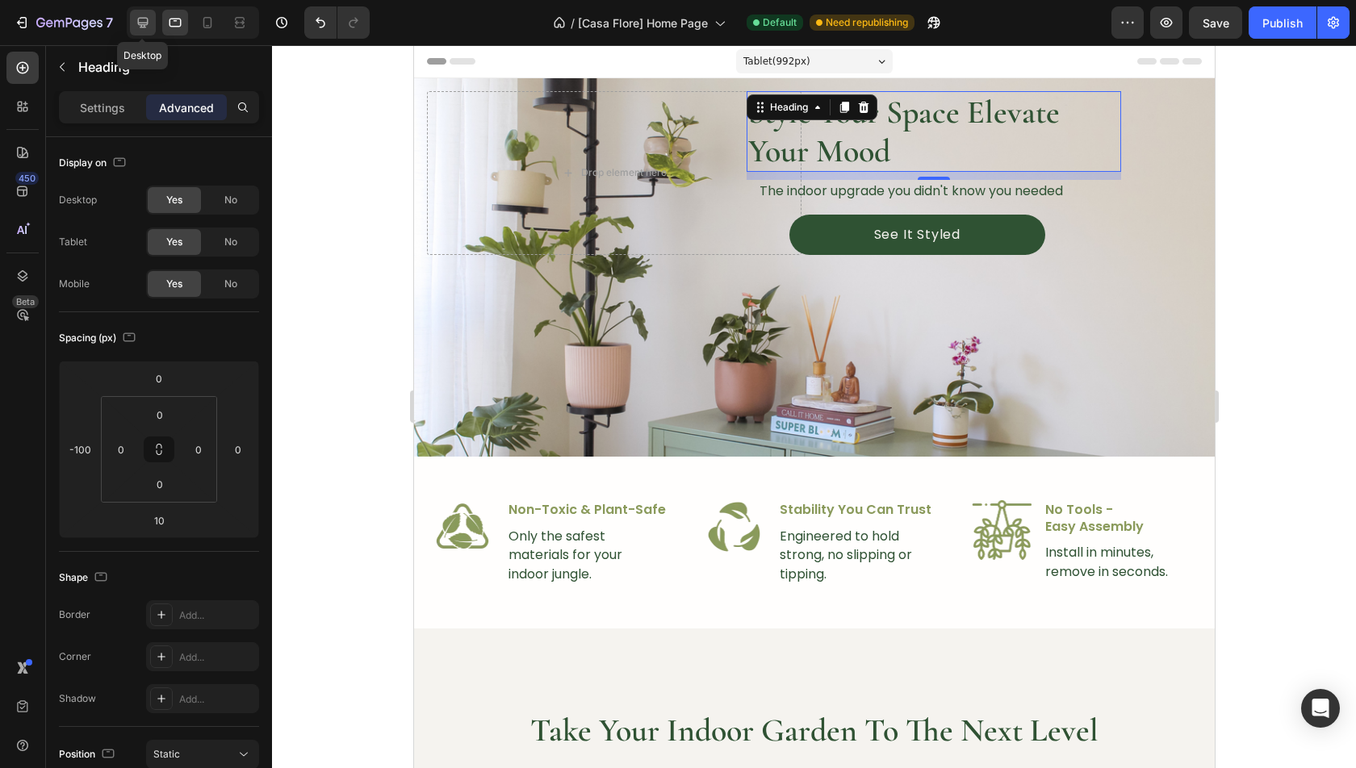
click at [144, 27] on icon at bounding box center [143, 23] width 10 height 10
type input "0"
type input "20"
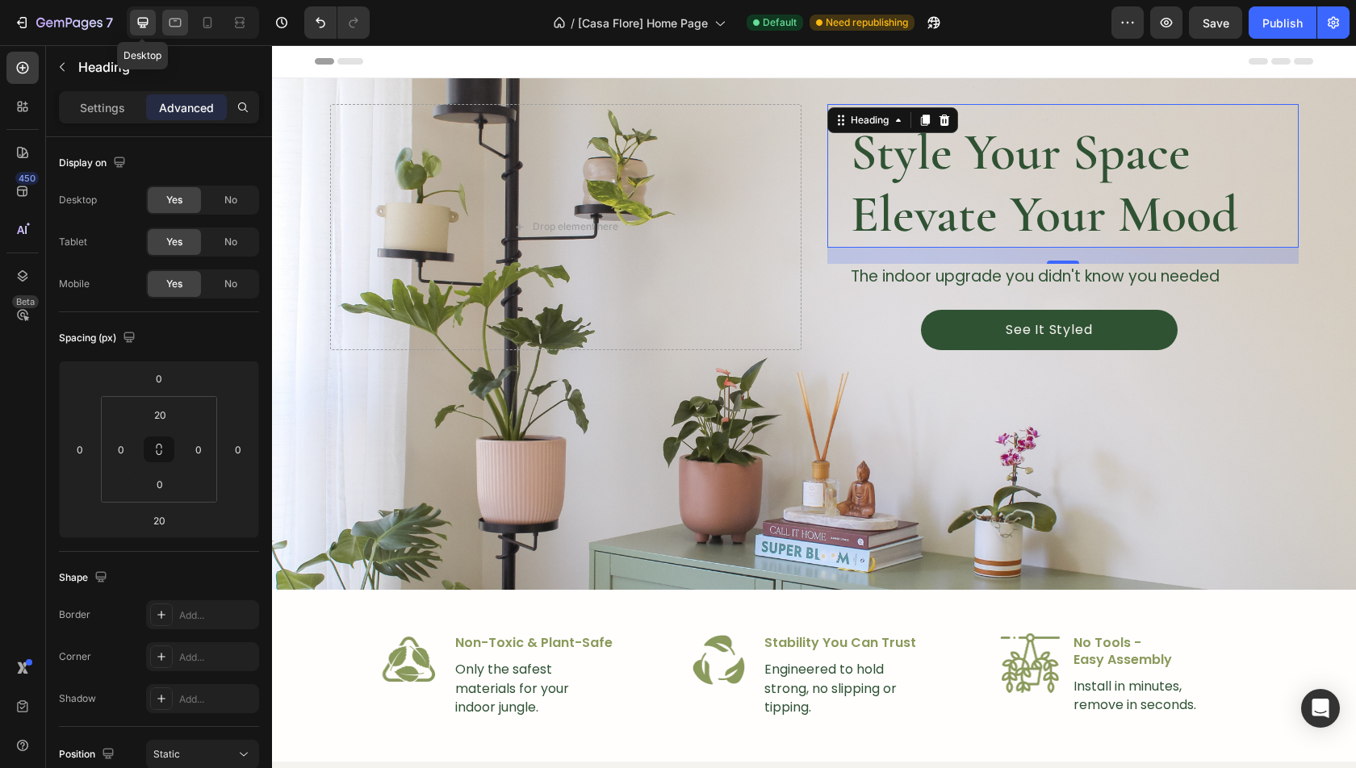
scroll to position [2, 0]
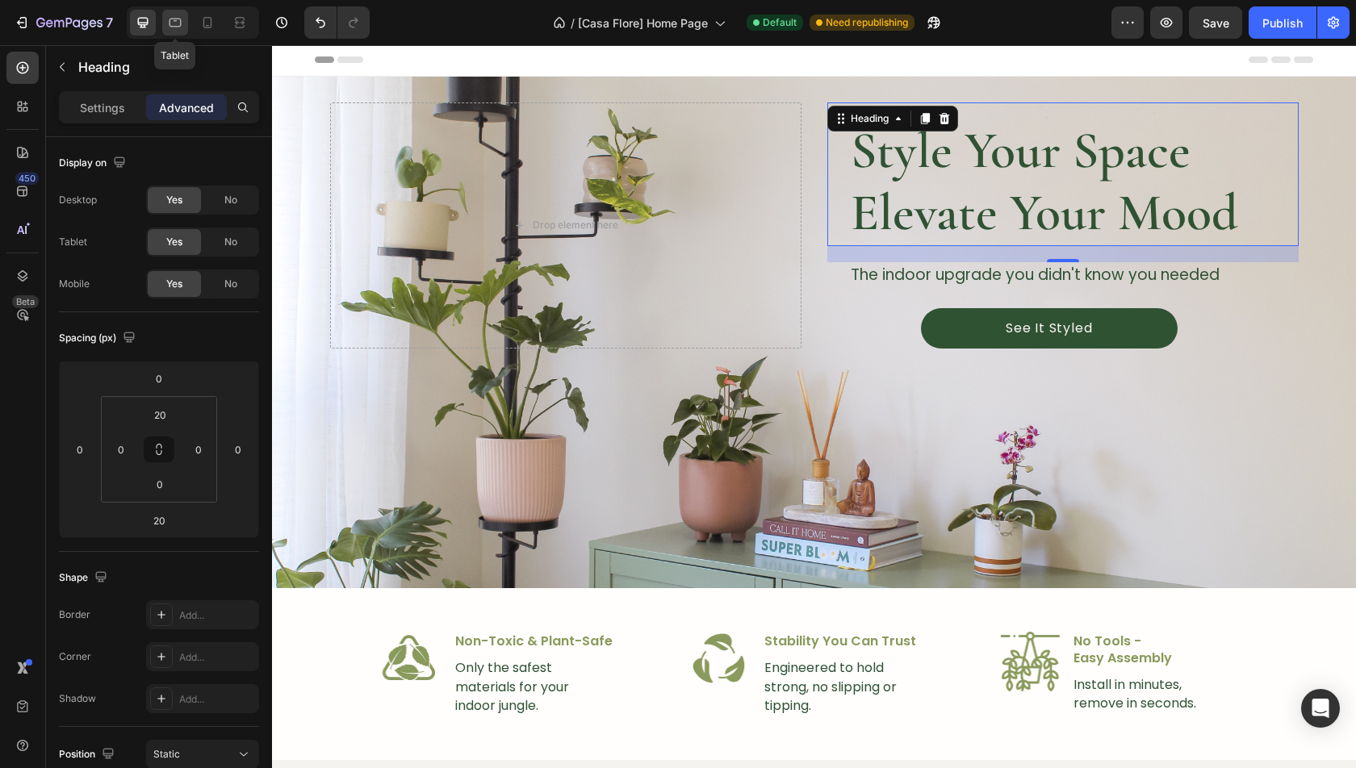
click at [171, 28] on icon at bounding box center [175, 23] width 16 height 16
type input "-100"
type input "10"
type input "0"
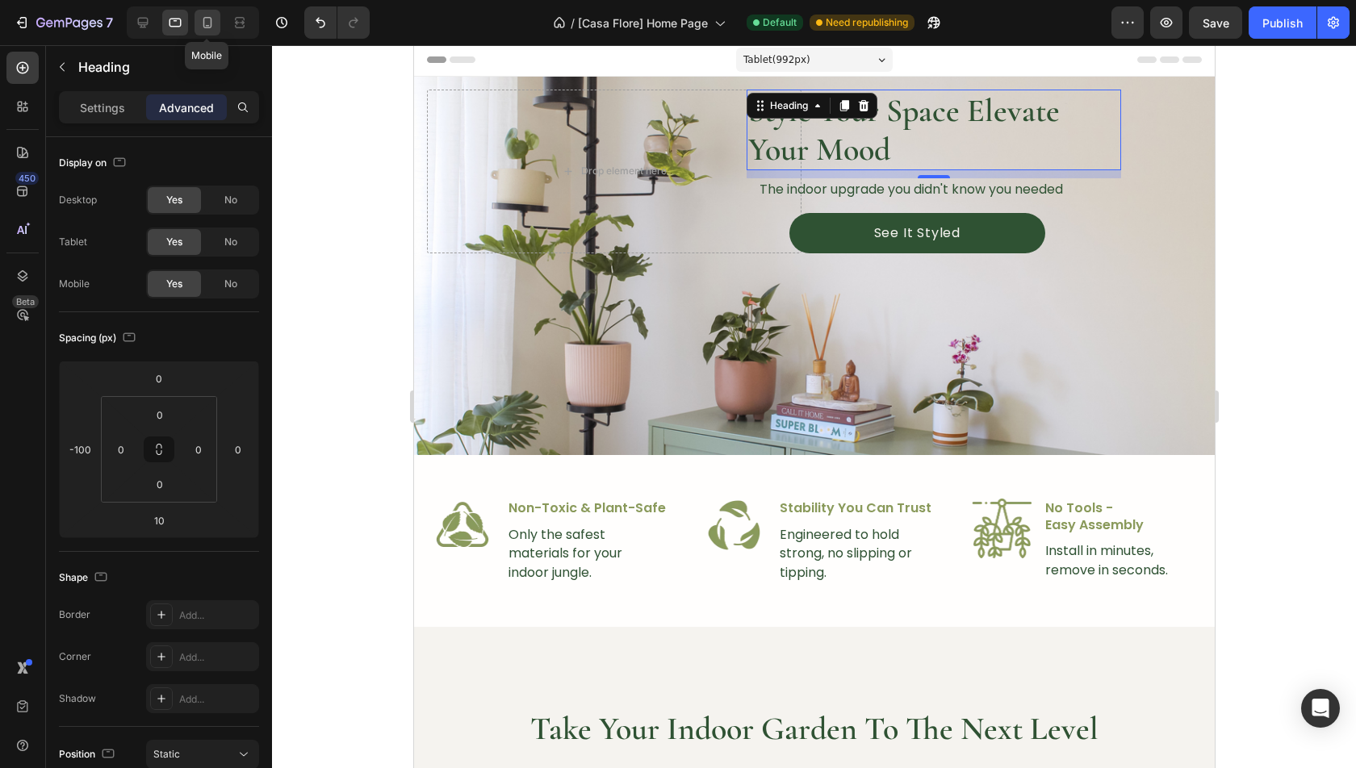
click at [199, 30] on icon at bounding box center [207, 23] width 16 height 16
type input "0"
type input "20"
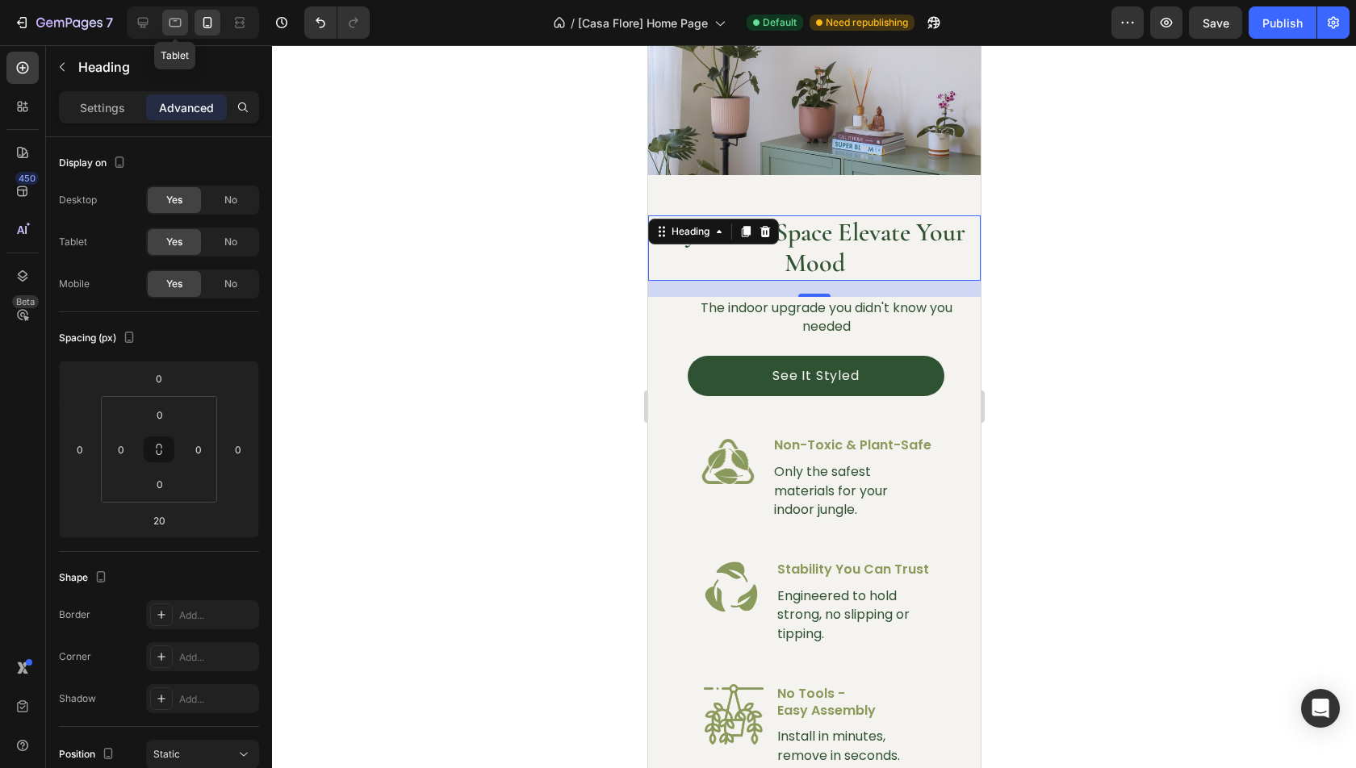
click at [180, 31] on div at bounding box center [175, 23] width 26 height 26
type input "-100"
type input "10"
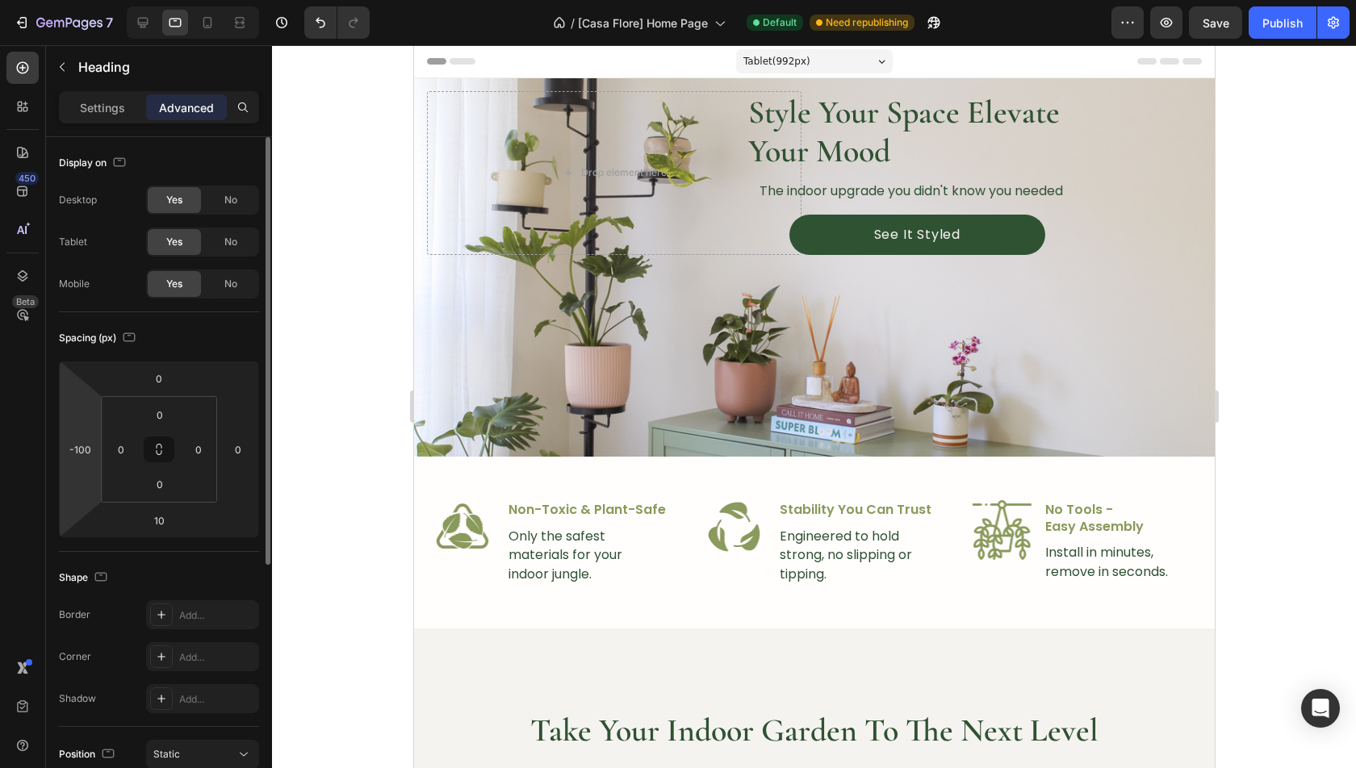
click at [90, 0] on html "7 Version history / [Casa Flore] Home Page Default Need republishing Preview Sa…" at bounding box center [678, 0] width 1356 height 0
type input "0"
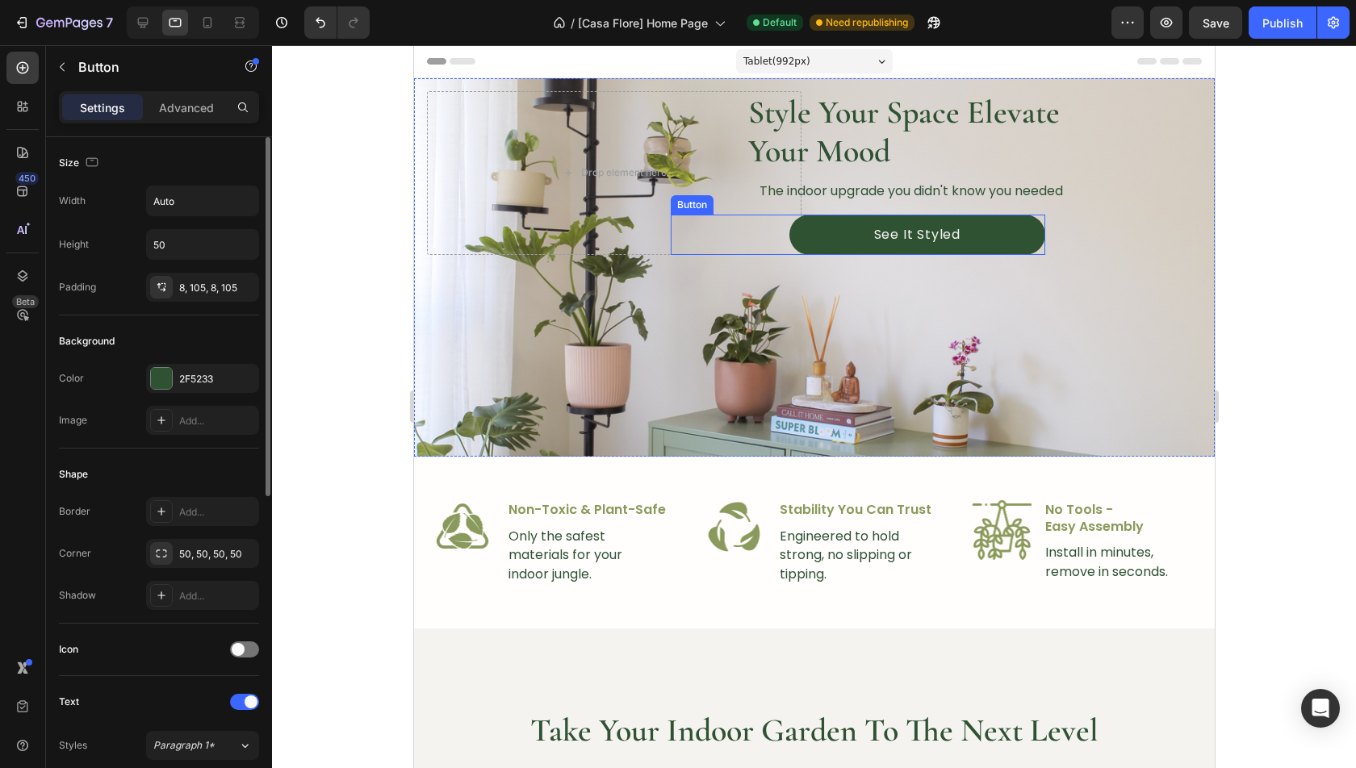
click at [785, 223] on div "See It Styled Button" at bounding box center [857, 235] width 374 height 40
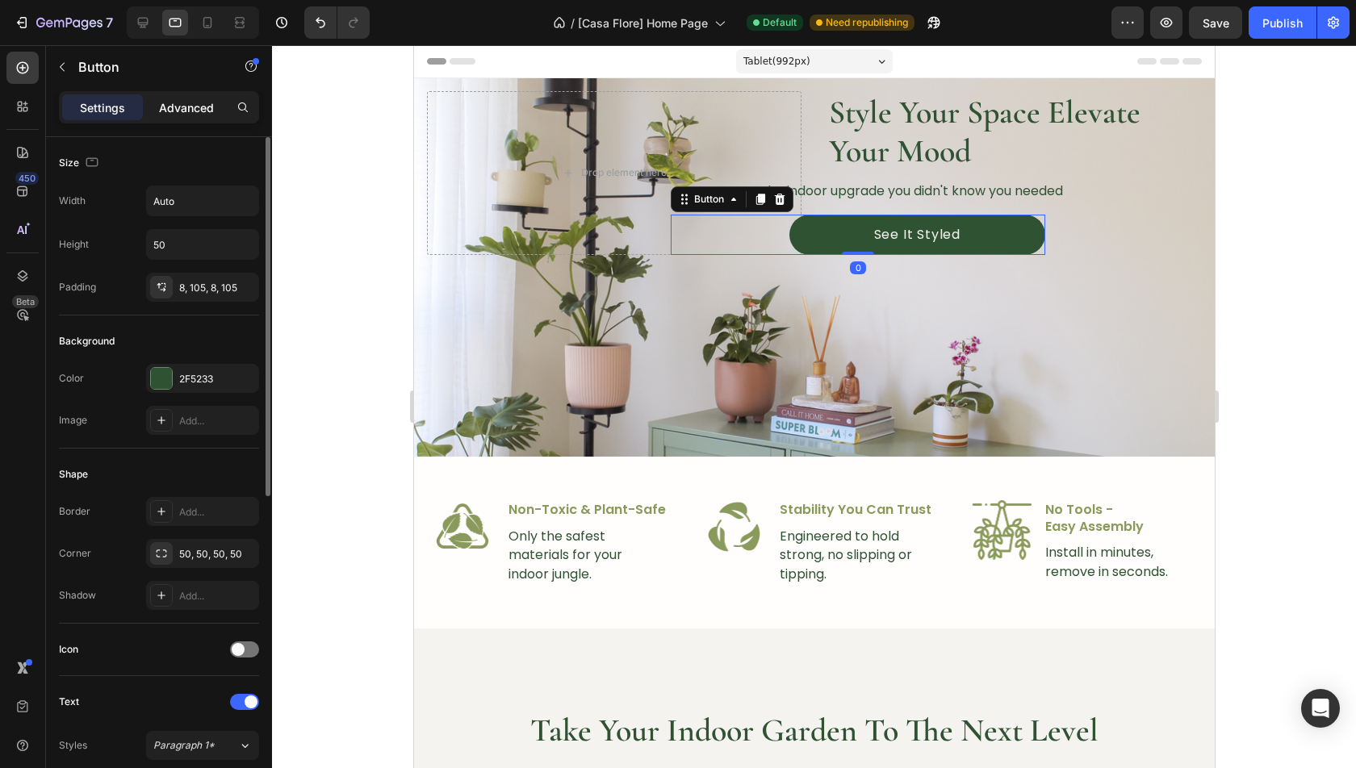
click at [194, 116] on div "Advanced" at bounding box center [186, 107] width 81 height 26
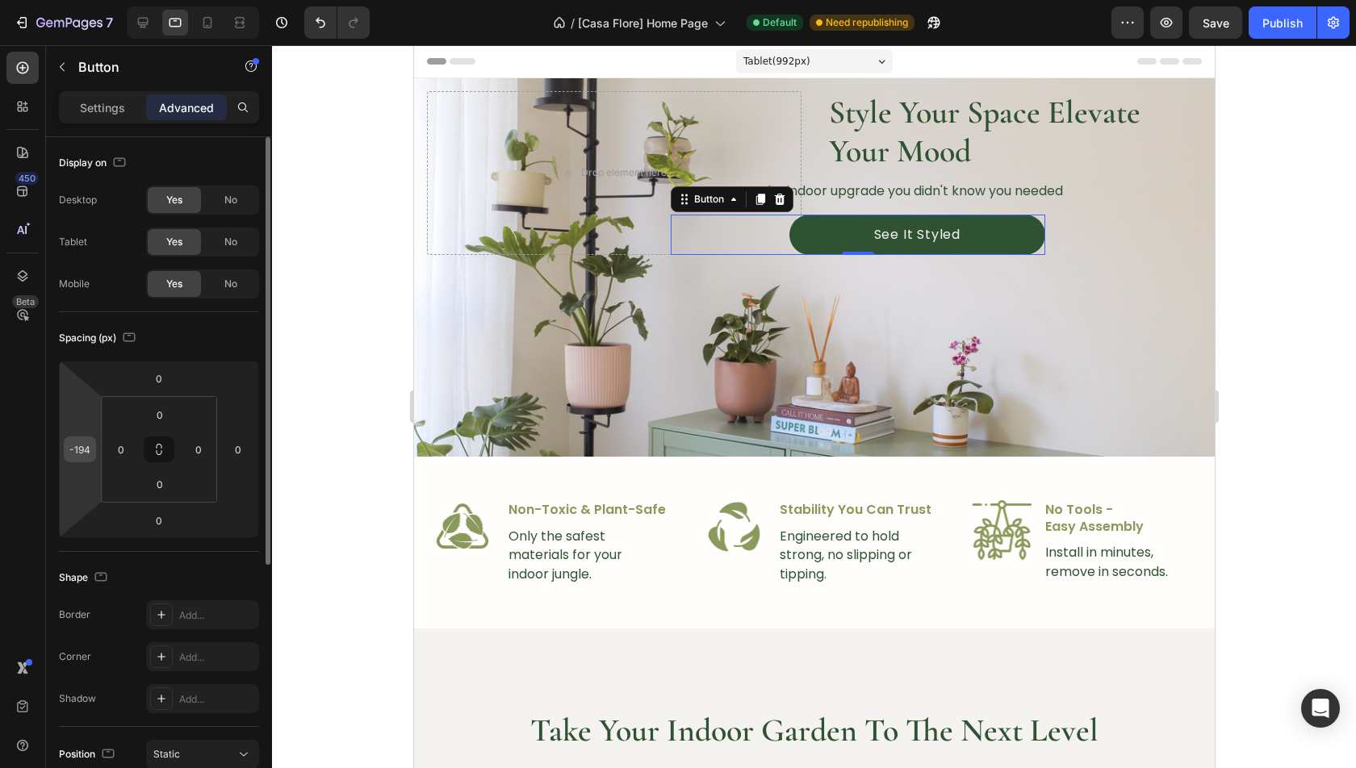
click at [69, 454] on input "-194" at bounding box center [80, 449] width 24 height 24
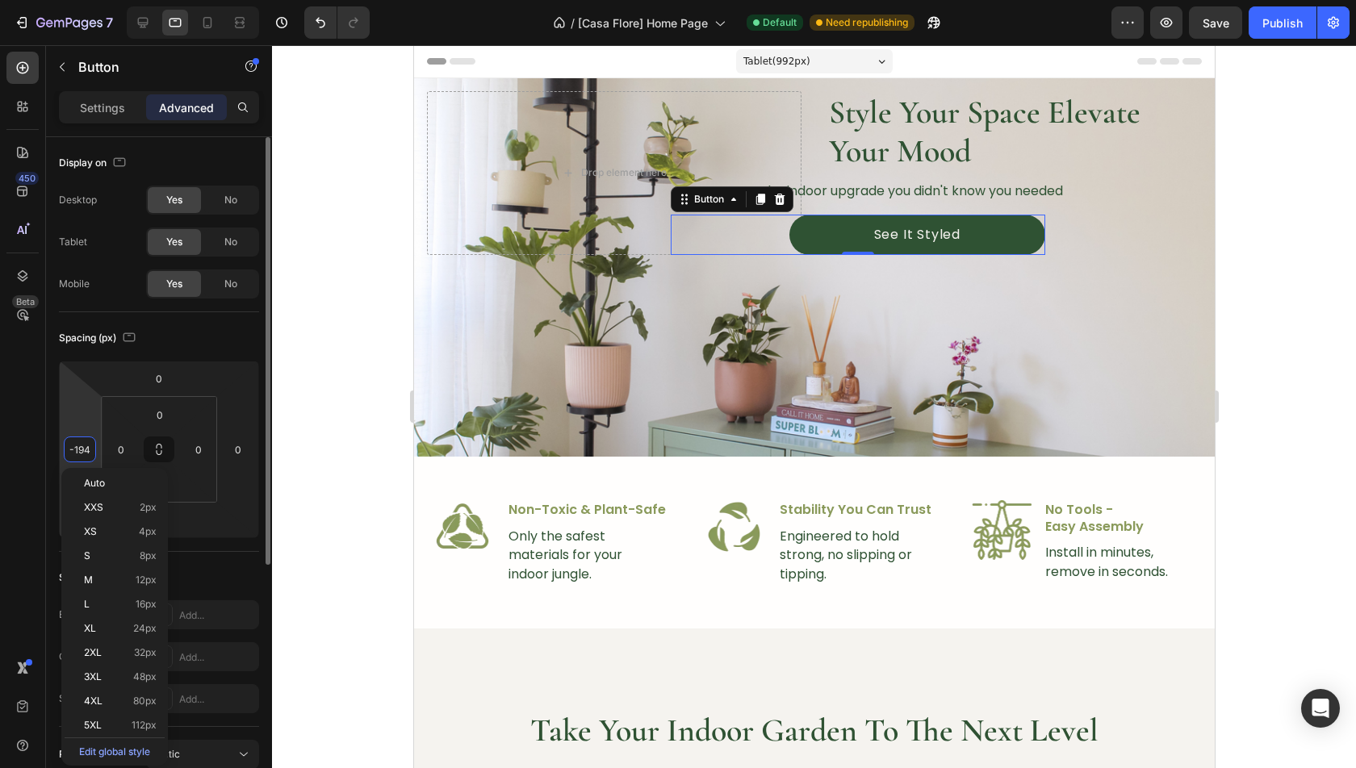
type input "0"
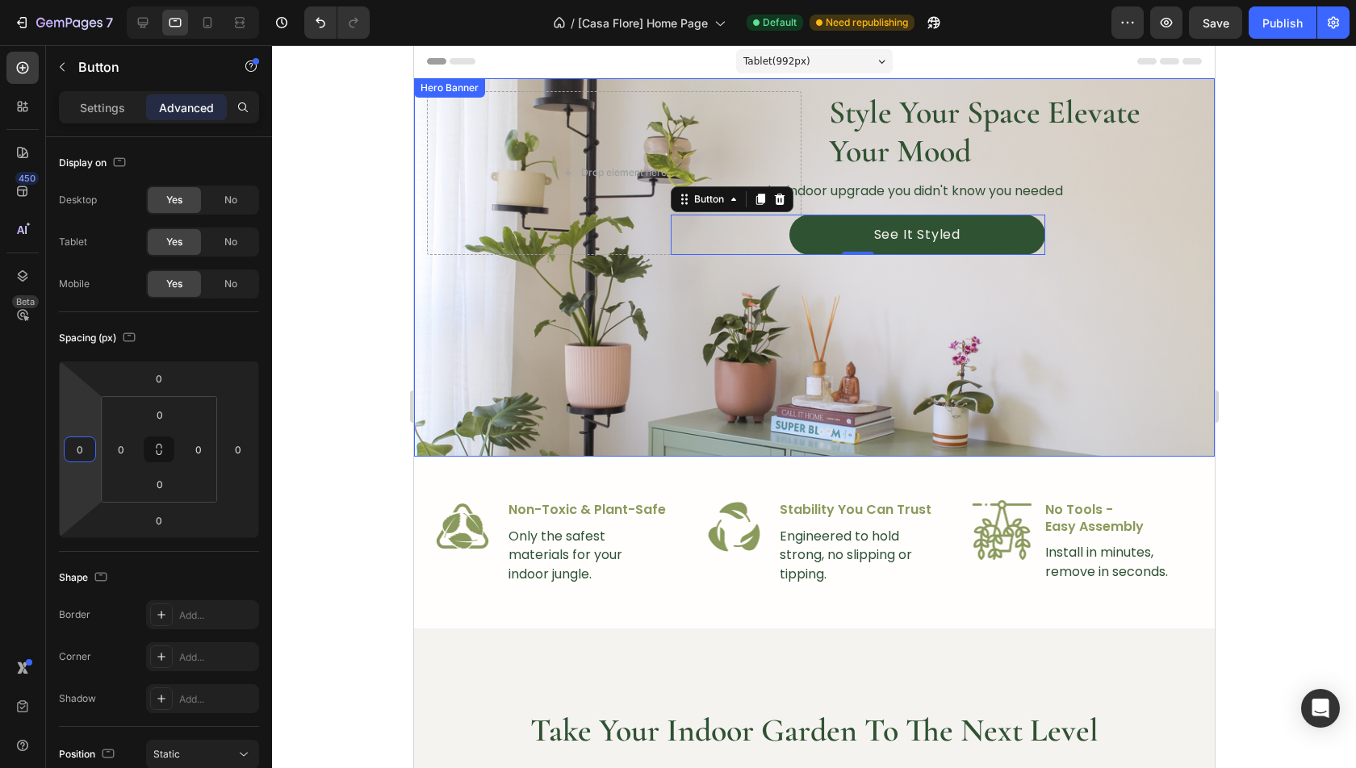
click at [705, 307] on div "Overlay" at bounding box center [813, 267] width 801 height 379
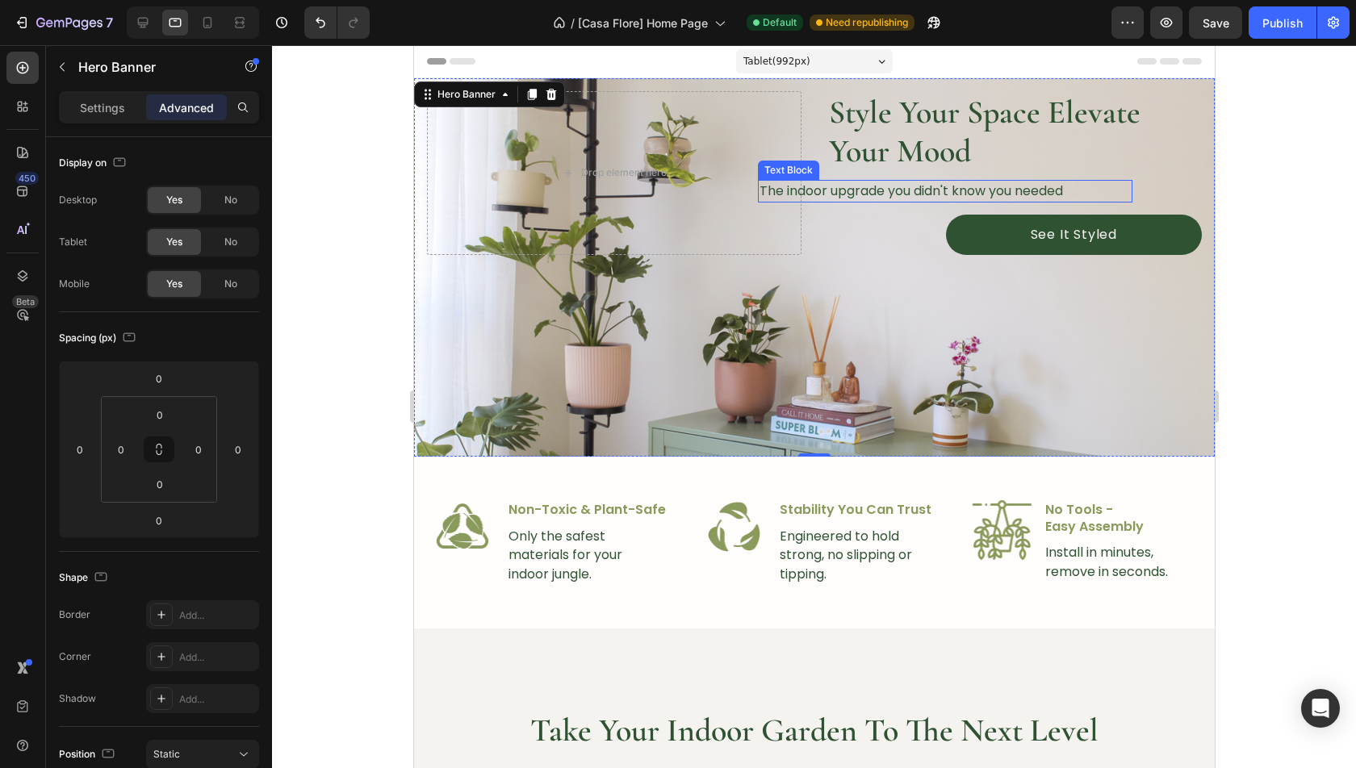
click at [805, 196] on p "The indoor upgrade you didn't know you needed" at bounding box center [944, 191] width 371 height 19
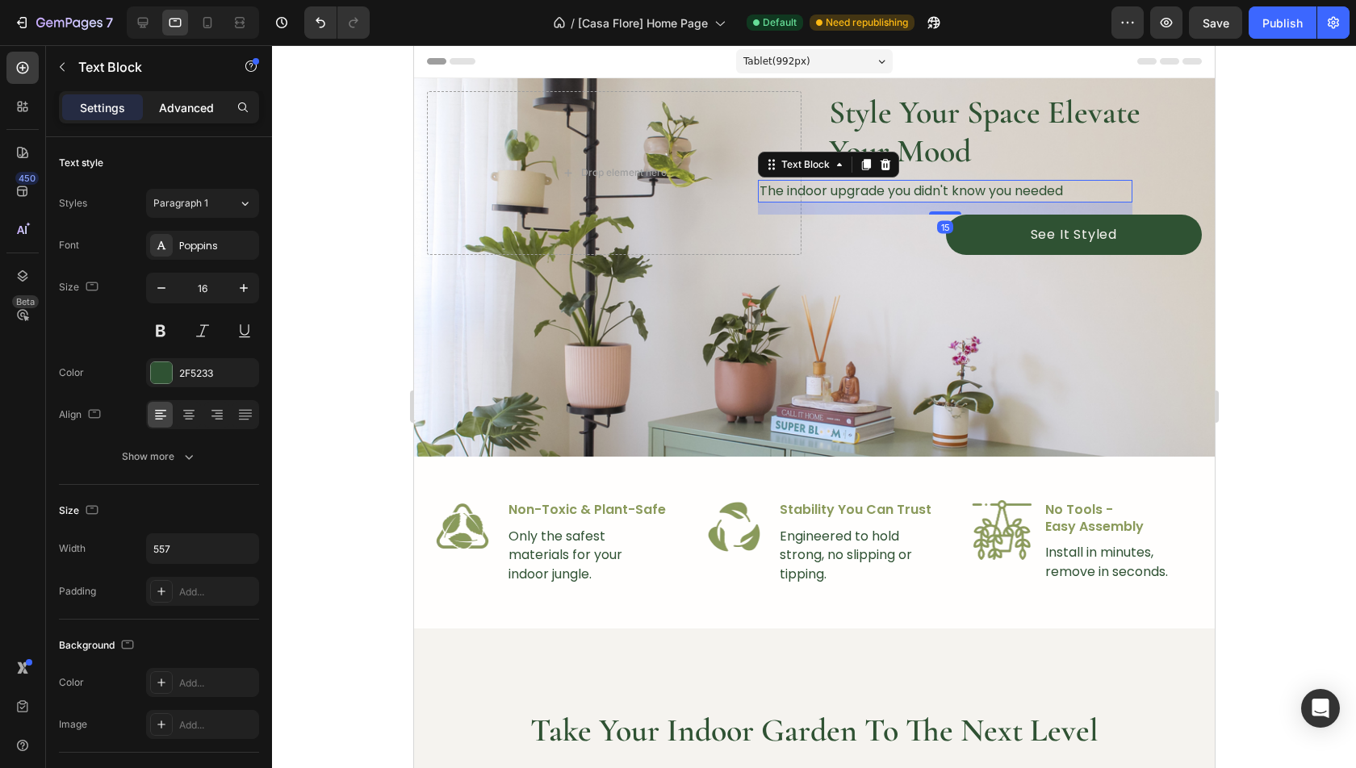
click at [175, 113] on p "Advanced" at bounding box center [186, 107] width 55 height 17
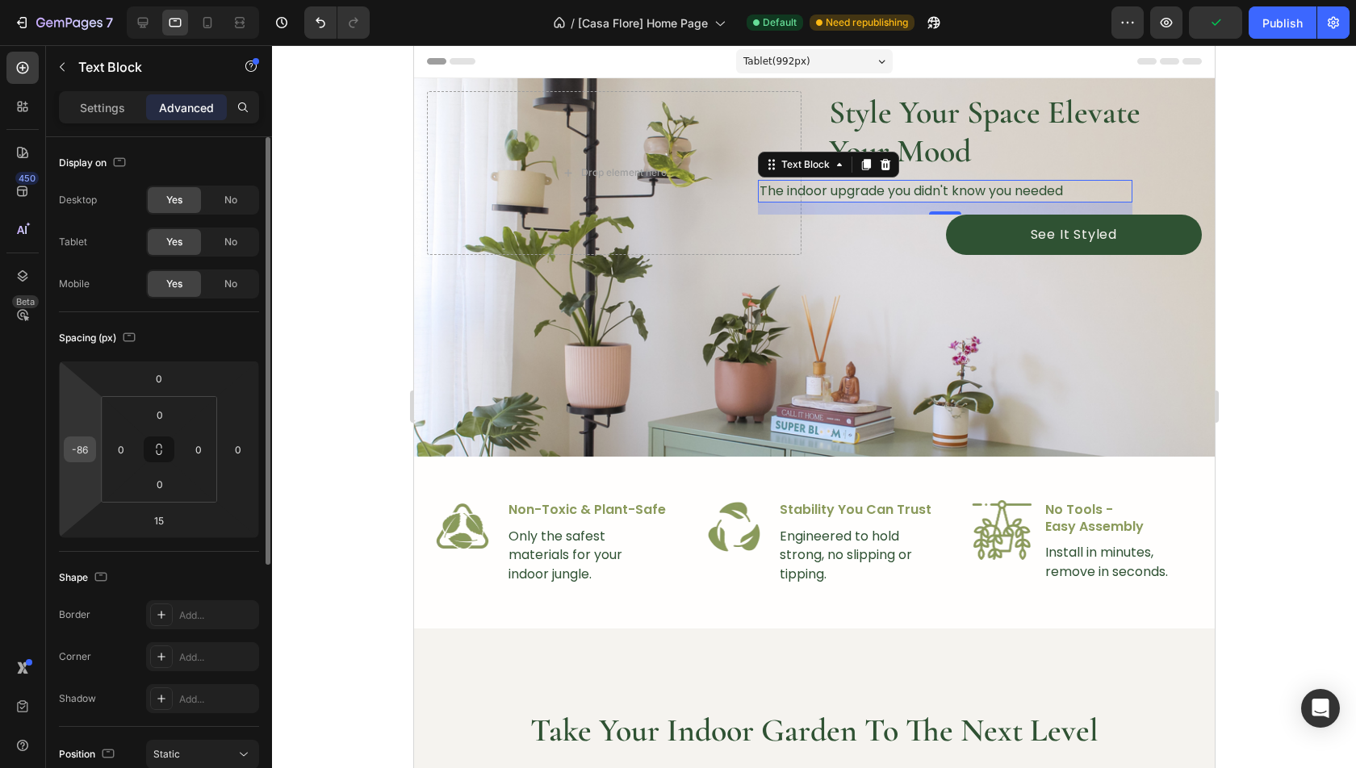
click at [87, 449] on input "-86" at bounding box center [80, 449] width 24 height 24
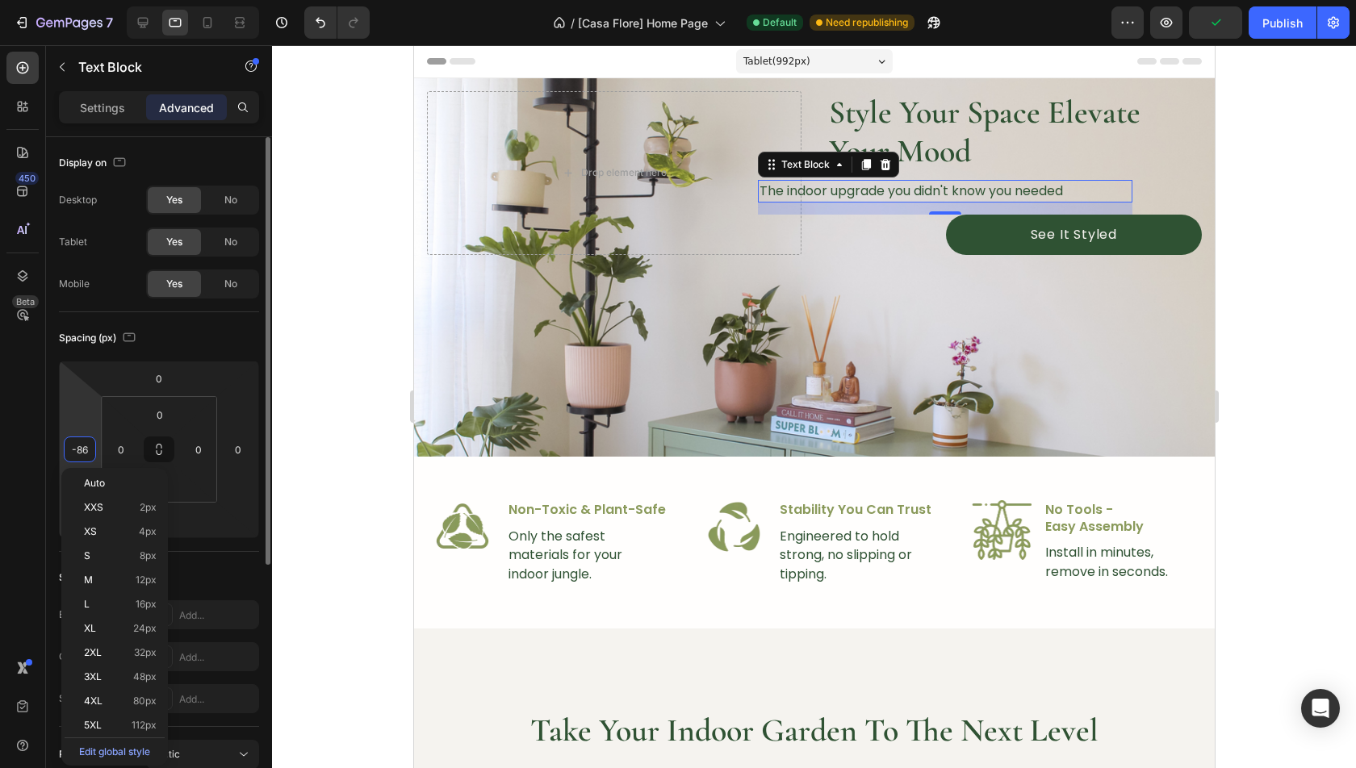
type input "0"
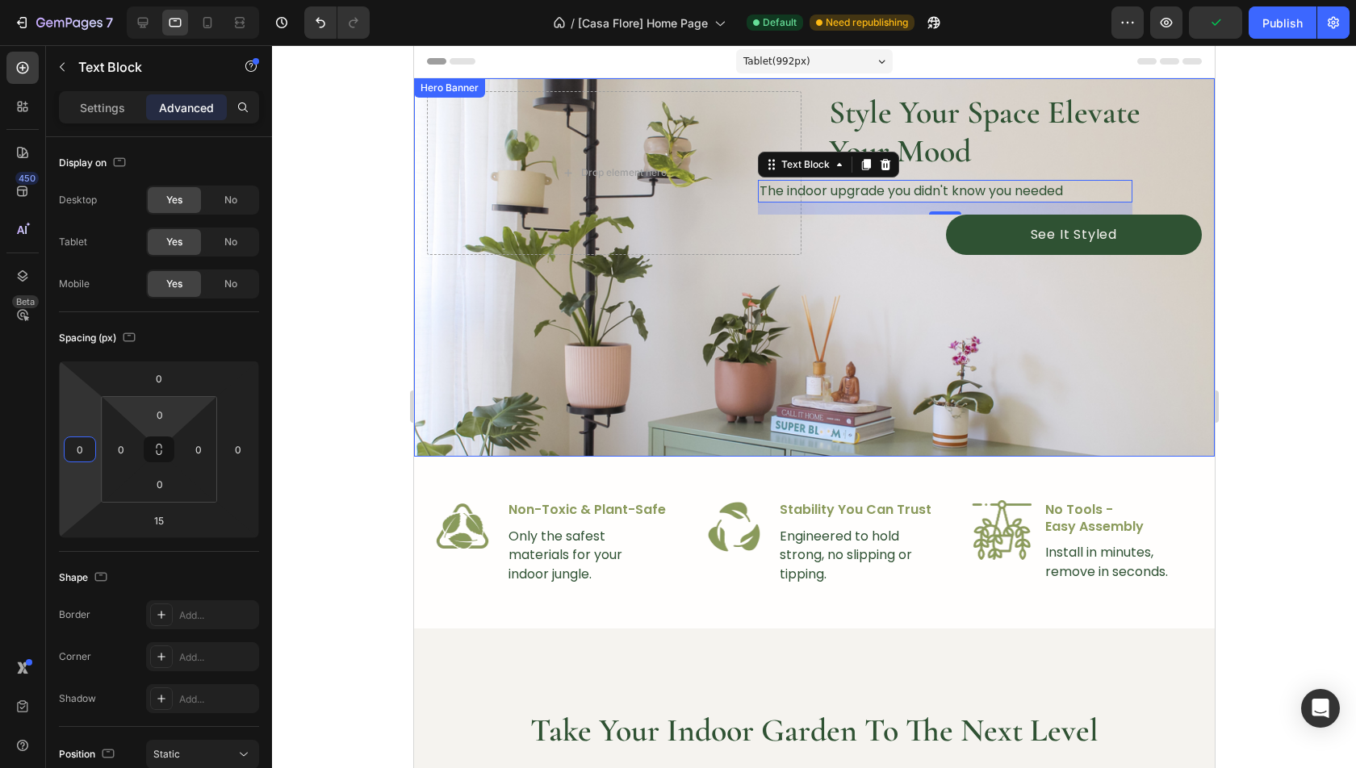
click at [621, 349] on div "Overlay" at bounding box center [813, 267] width 801 height 379
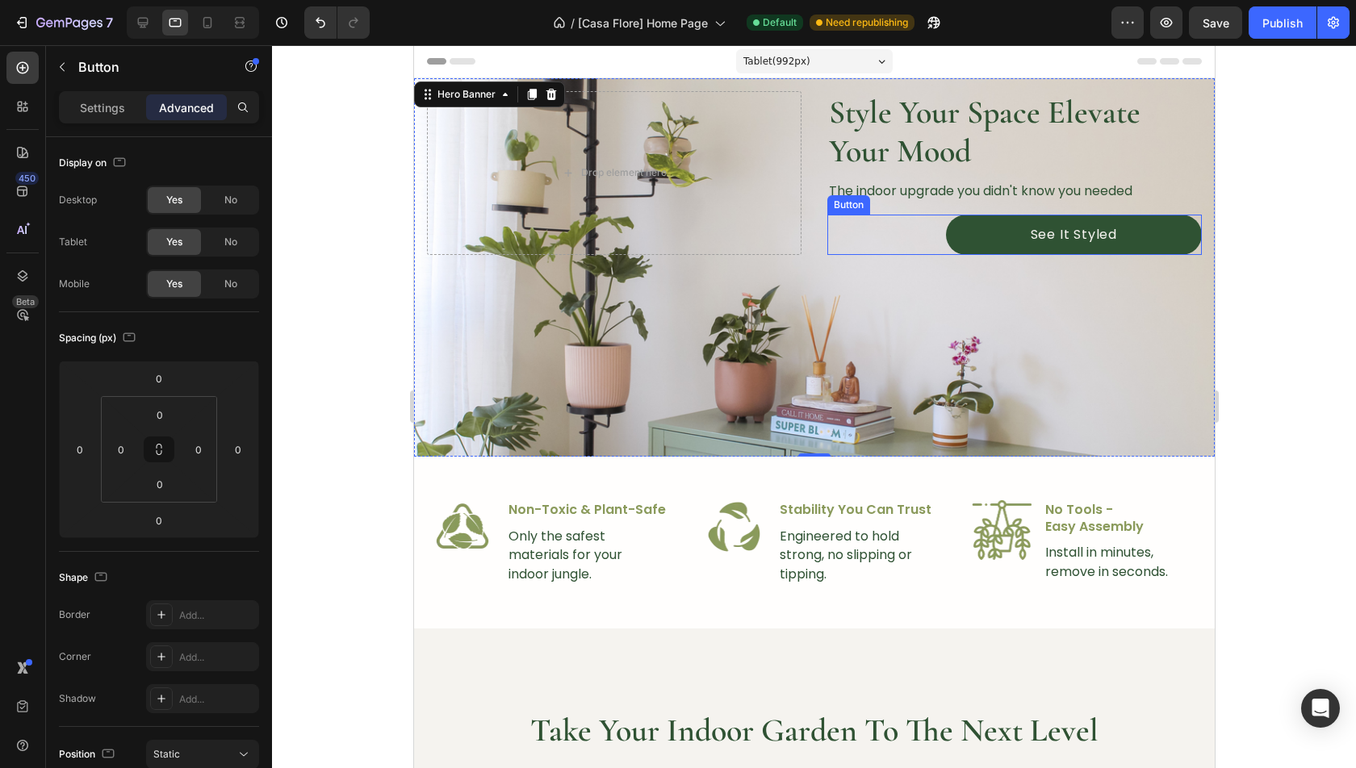
click at [938, 228] on div "See It Styled Button" at bounding box center [1013, 235] width 374 height 40
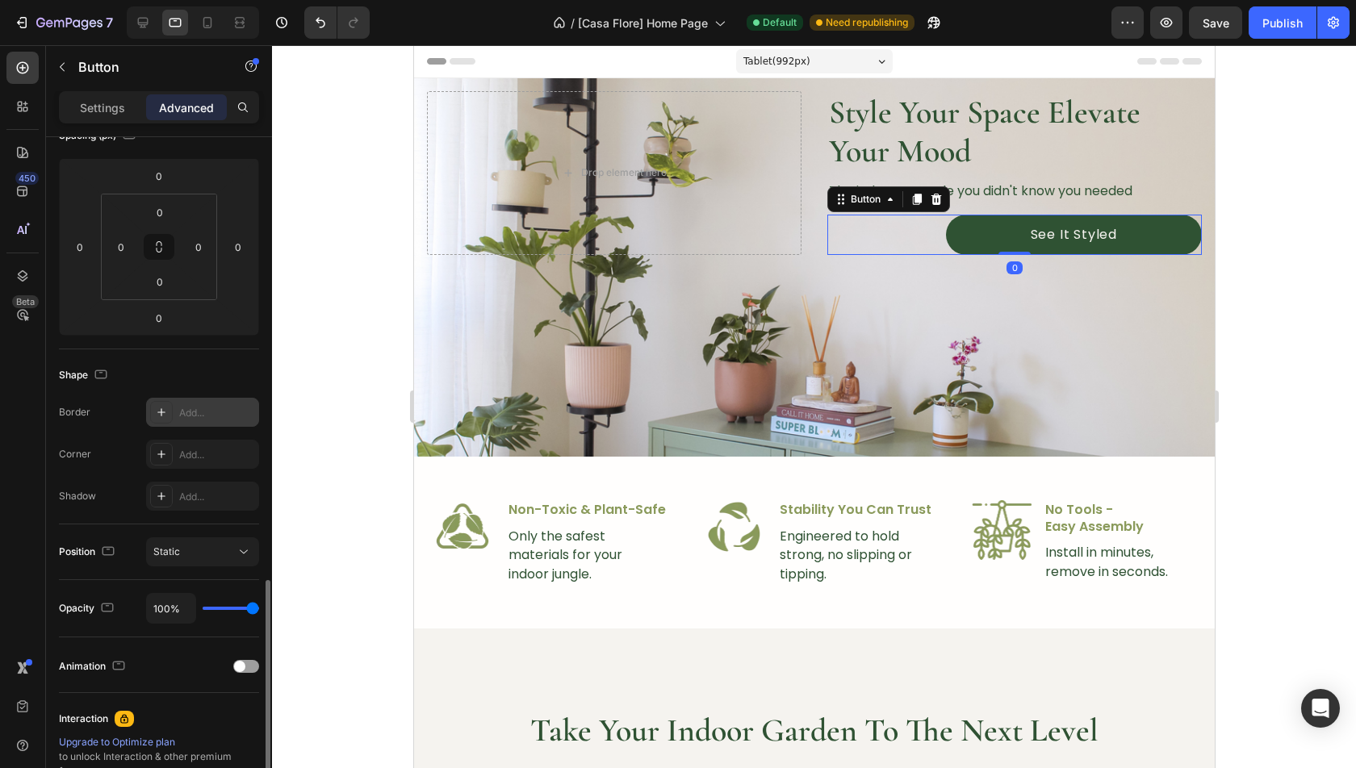
scroll to position [395, 0]
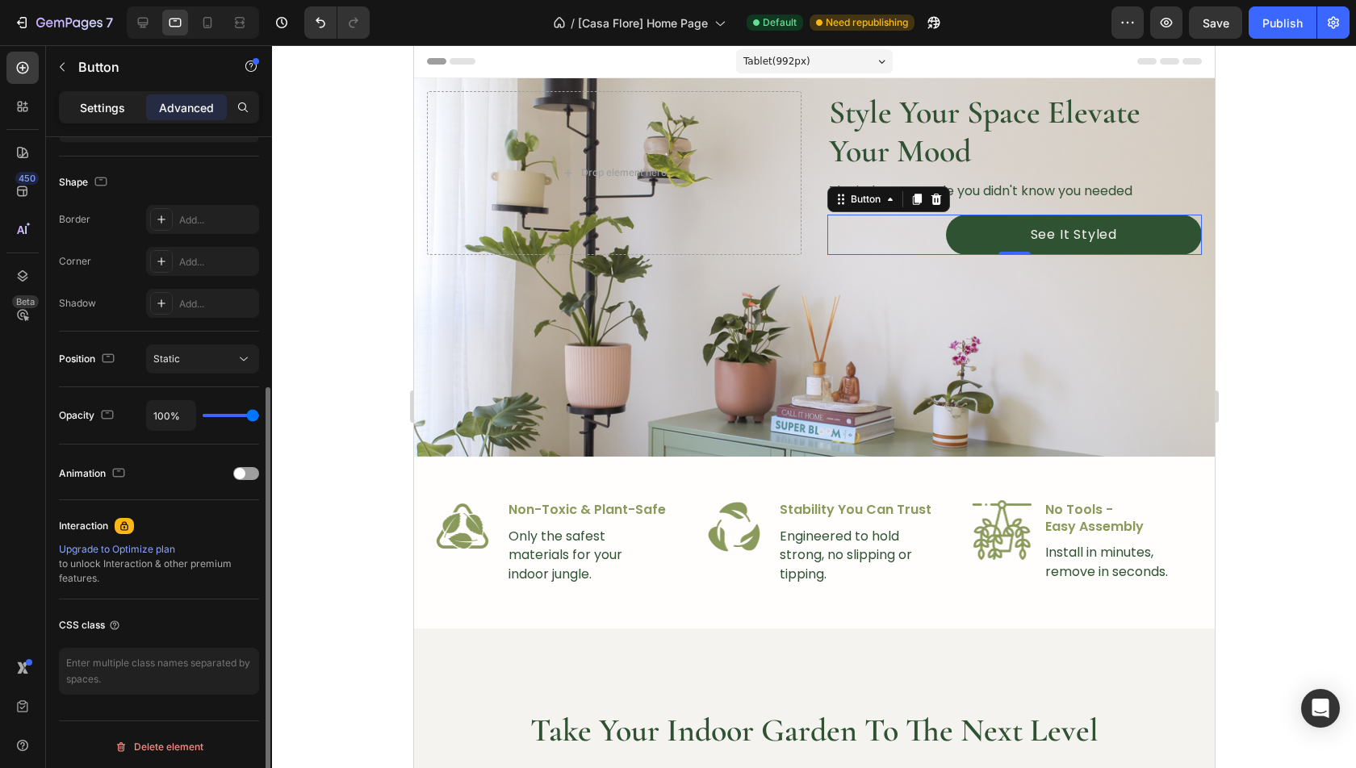
click at [94, 105] on p "Settings" at bounding box center [102, 107] width 45 height 17
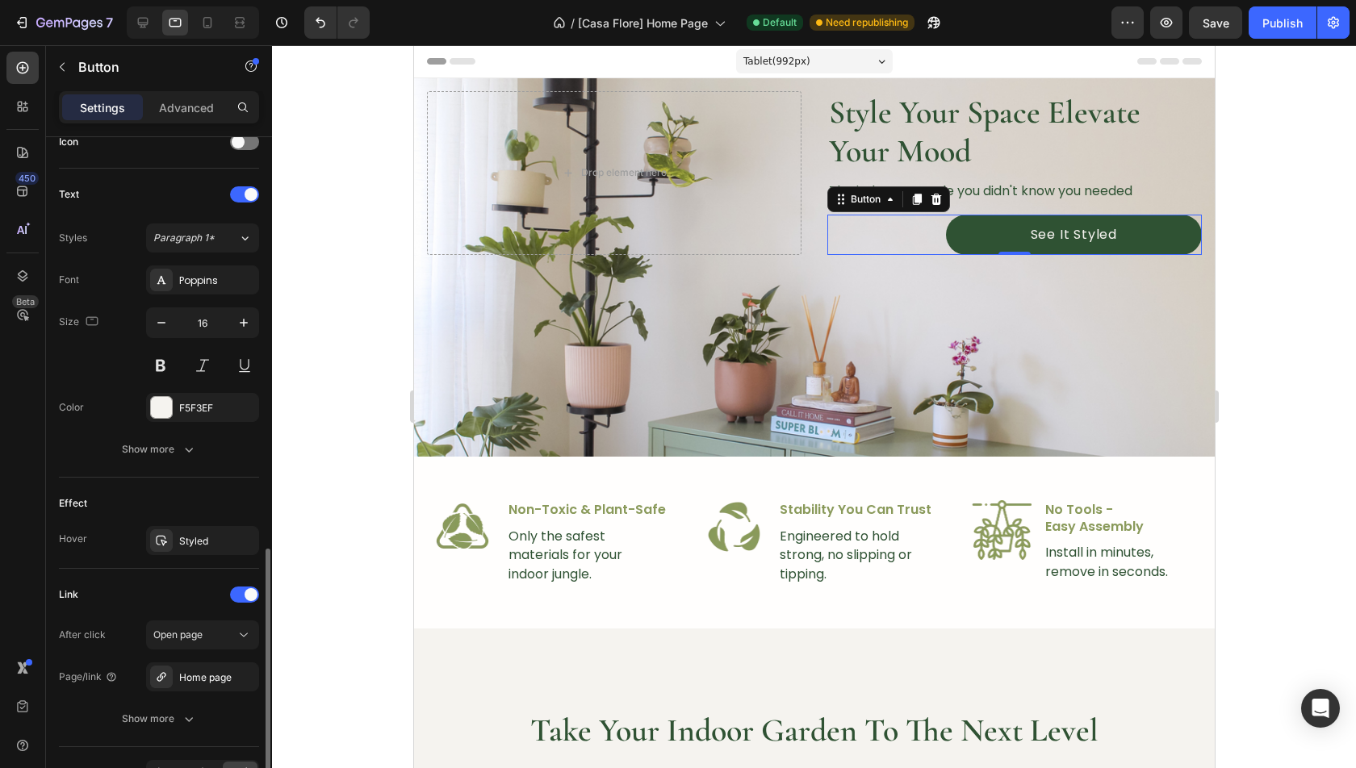
scroll to position [600, 0]
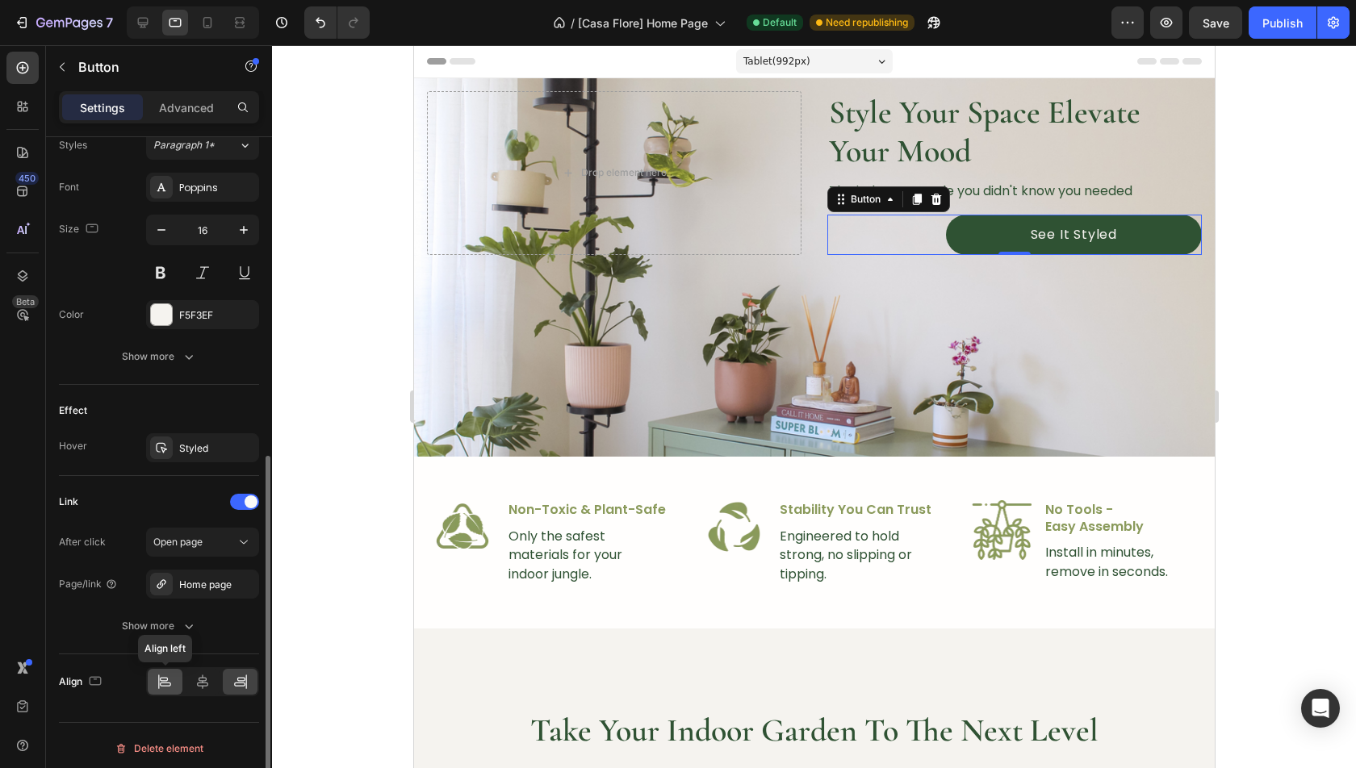
click at [174, 680] on div at bounding box center [165, 682] width 35 height 26
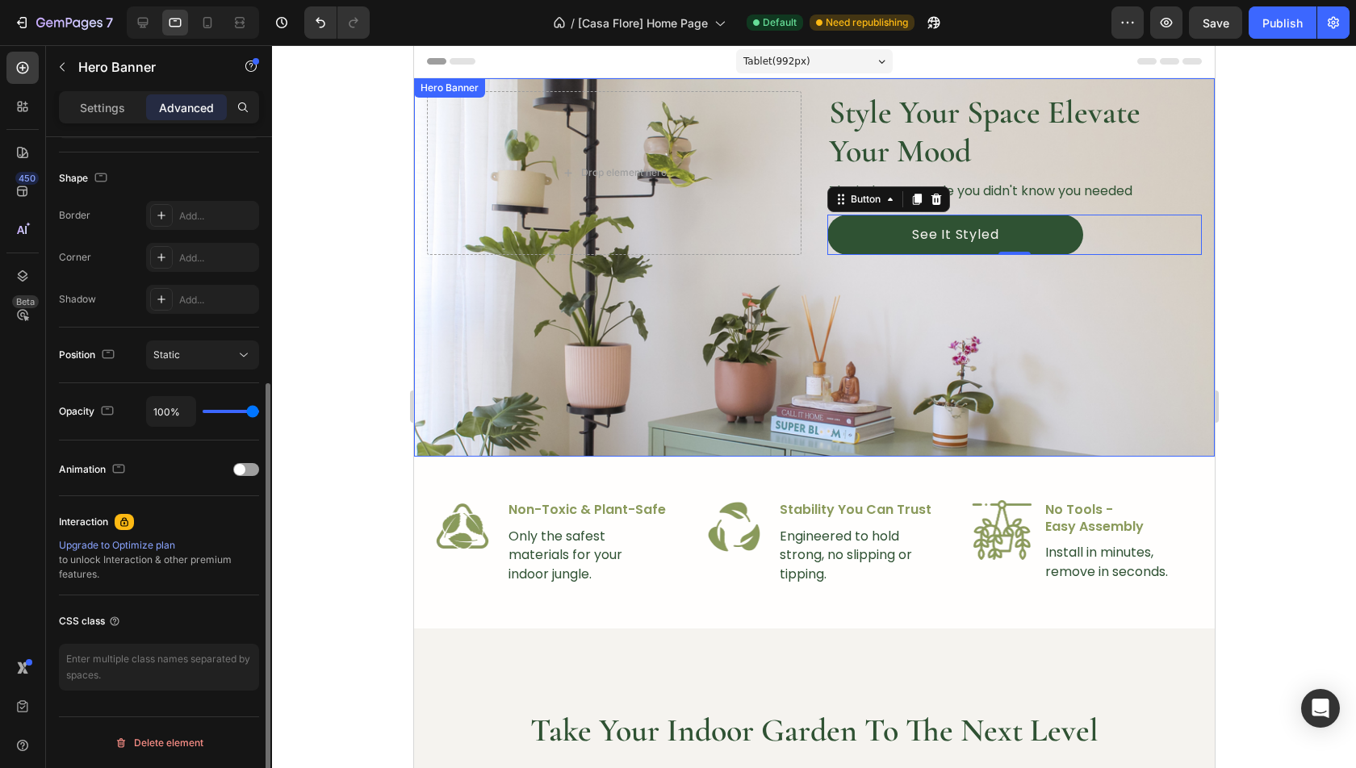
click at [893, 281] on div "Overlay" at bounding box center [813, 267] width 801 height 379
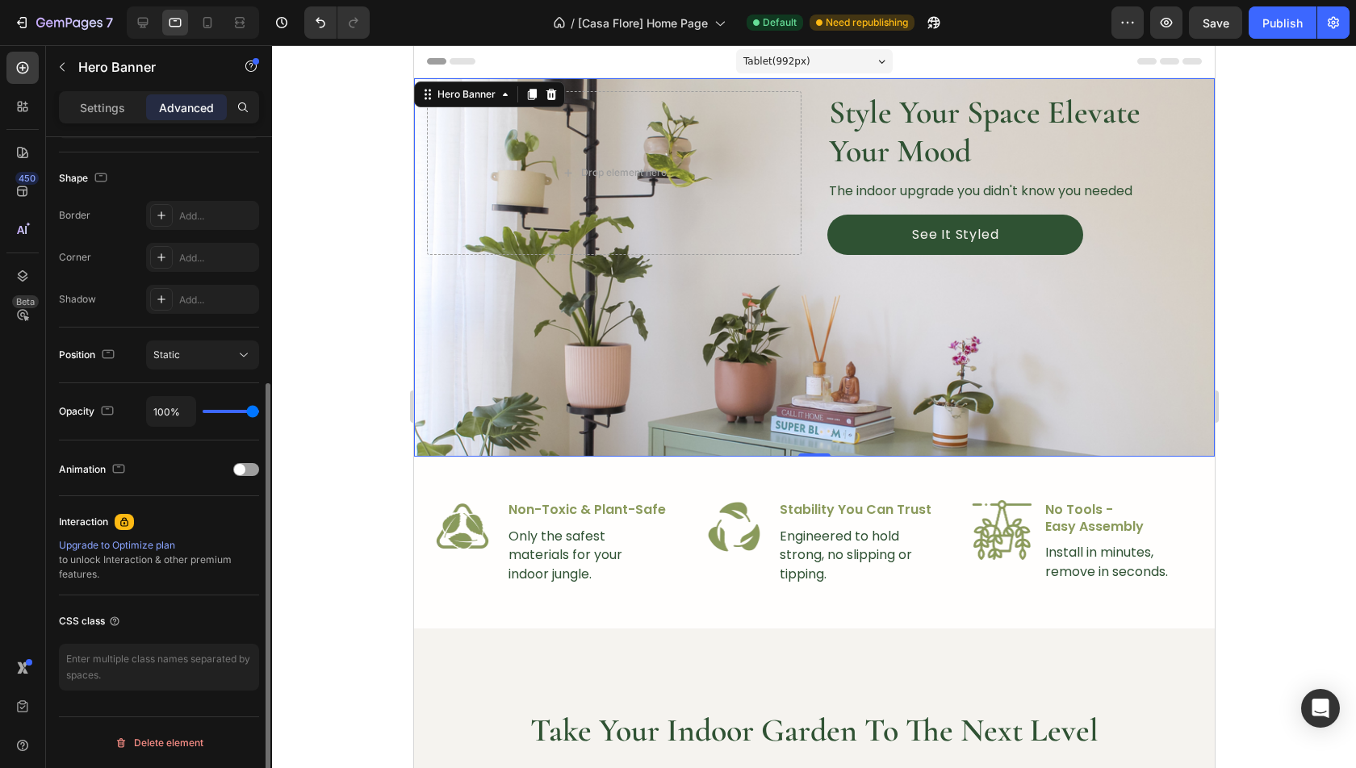
scroll to position [0, 0]
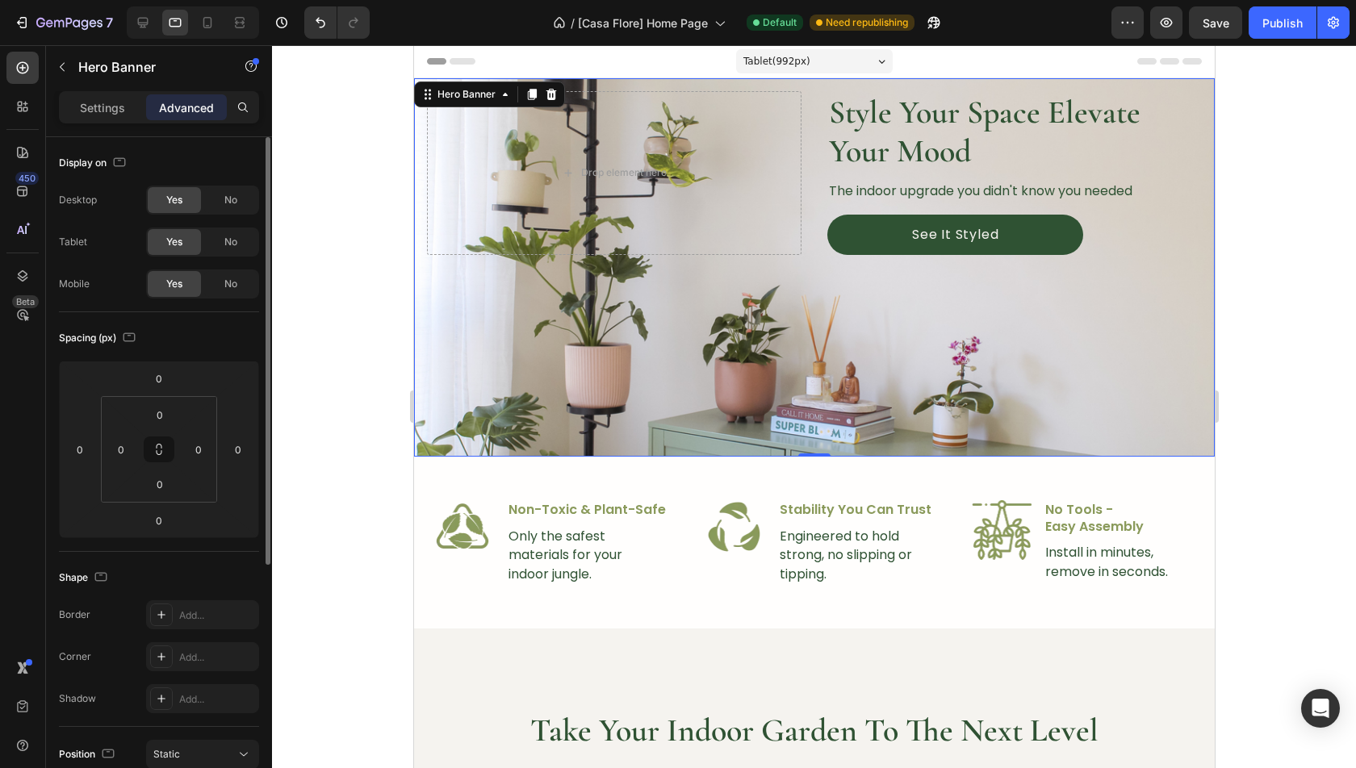
click at [813, 132] on div "Image Style Your Space Elevate Your Mood Heading The indoor upgrade you didn't …" at bounding box center [813, 173] width 801 height 190
click at [98, 114] on p "Settings" at bounding box center [102, 107] width 45 height 17
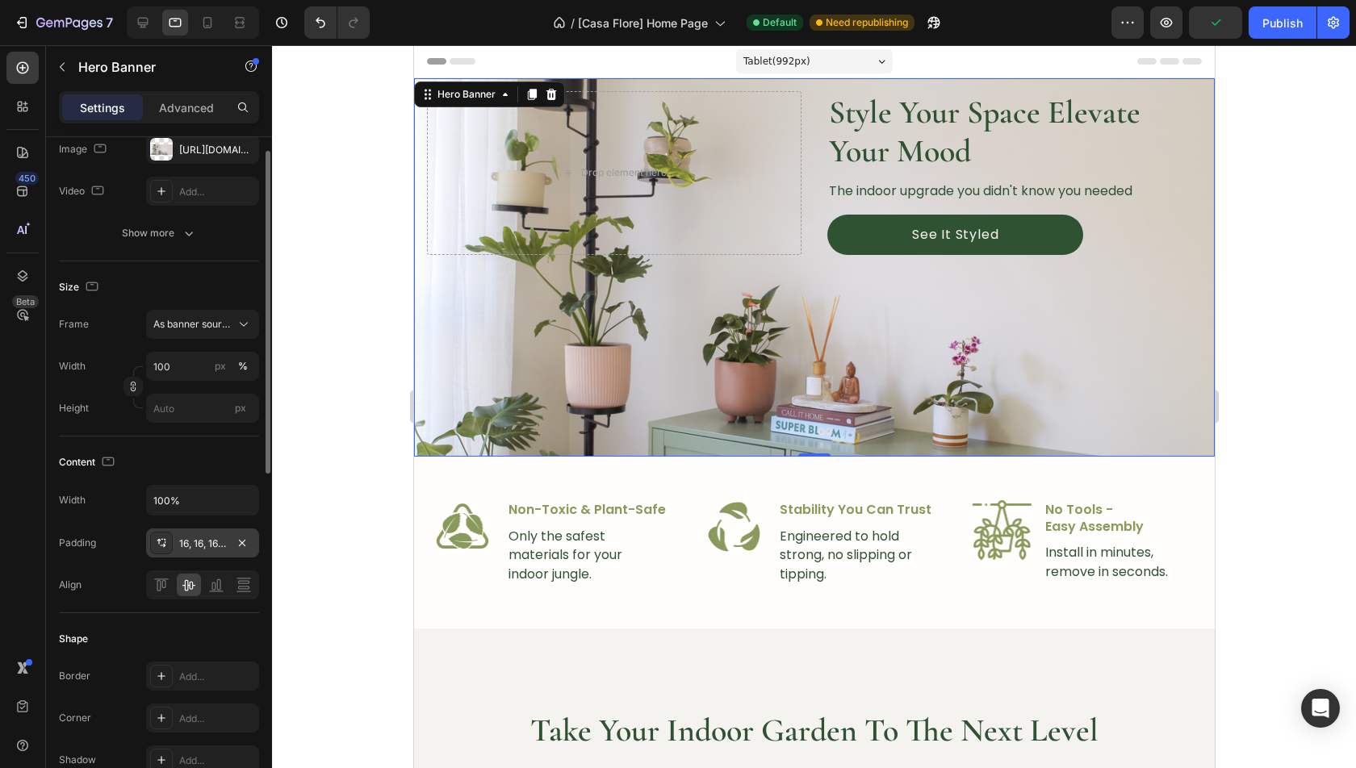
scroll to position [149, 0]
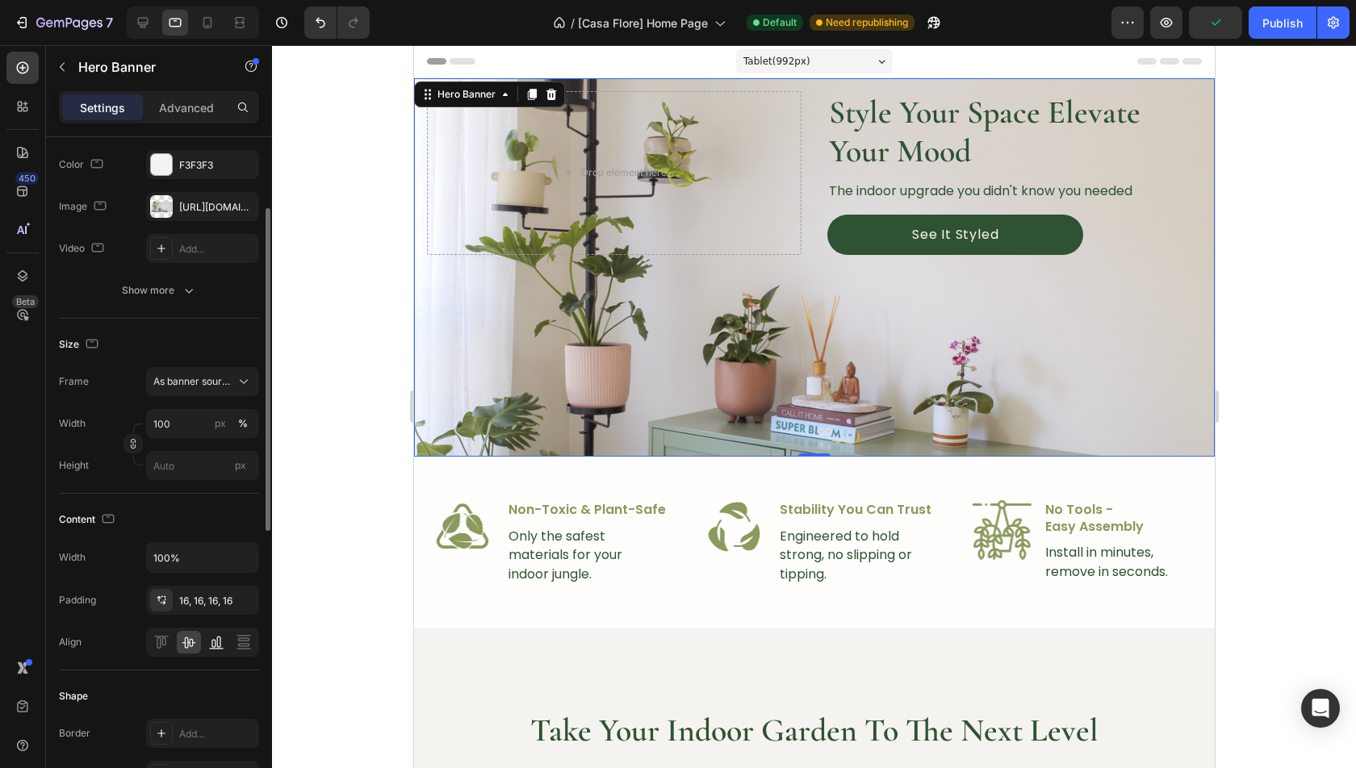
click at [216, 644] on icon at bounding box center [216, 642] width 16 height 16
click at [189, 638] on icon at bounding box center [188, 643] width 13 height 11
click at [789, 161] on div "Drop element here" at bounding box center [613, 173] width 374 height 164
click at [481, 95] on div "Hero Banner" at bounding box center [465, 94] width 65 height 15
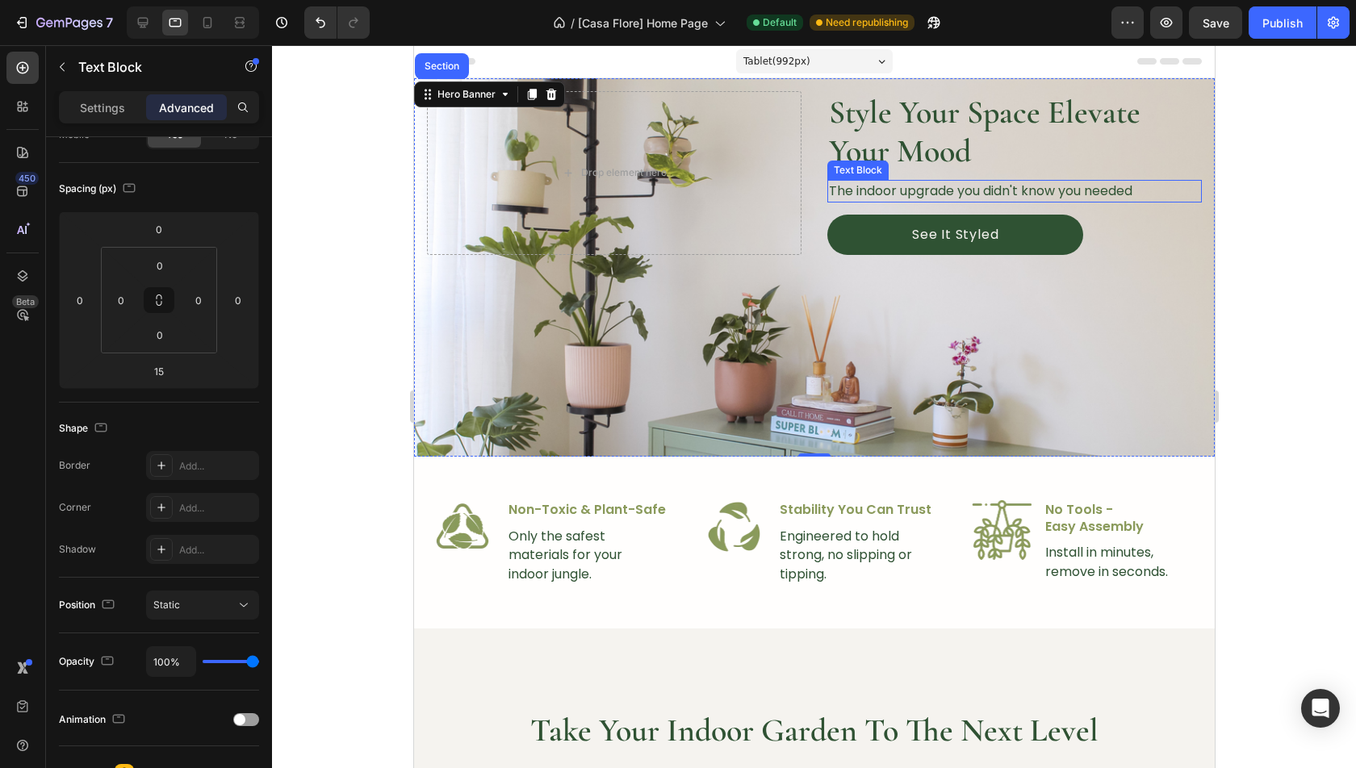
click at [829, 180] on div "The indoor upgrade you didn't know you needed" at bounding box center [1013, 191] width 374 height 23
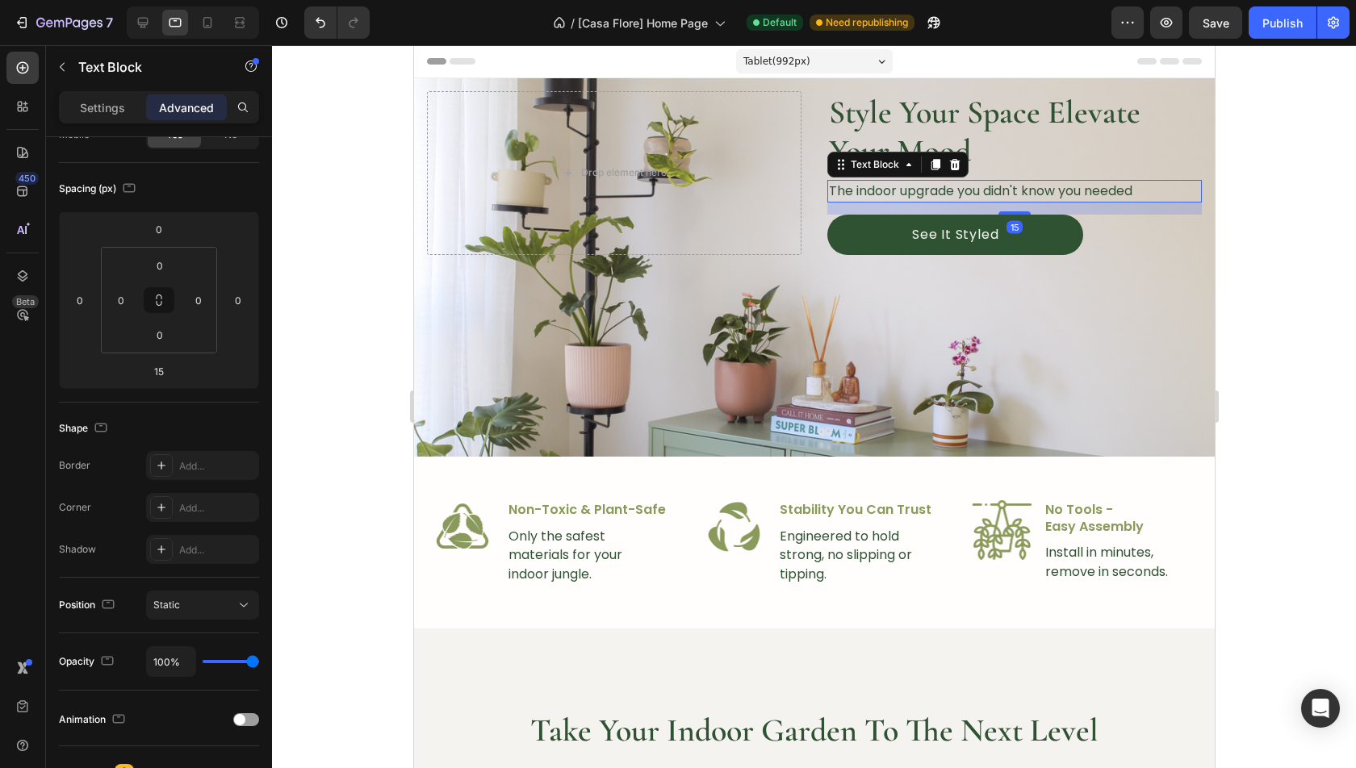
scroll to position [0, 0]
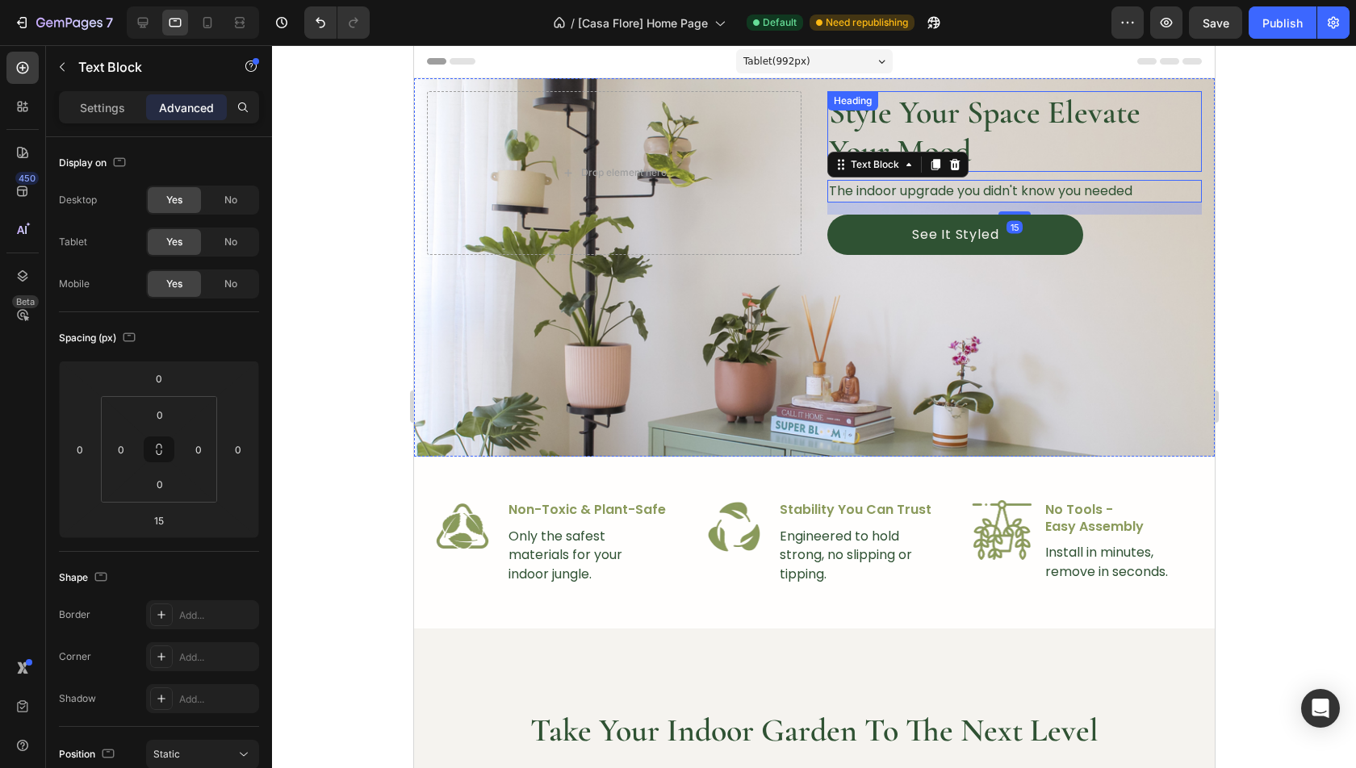
click at [864, 123] on h2 "Style Your Space Elevate Your Mood" at bounding box center [1013, 131] width 374 height 81
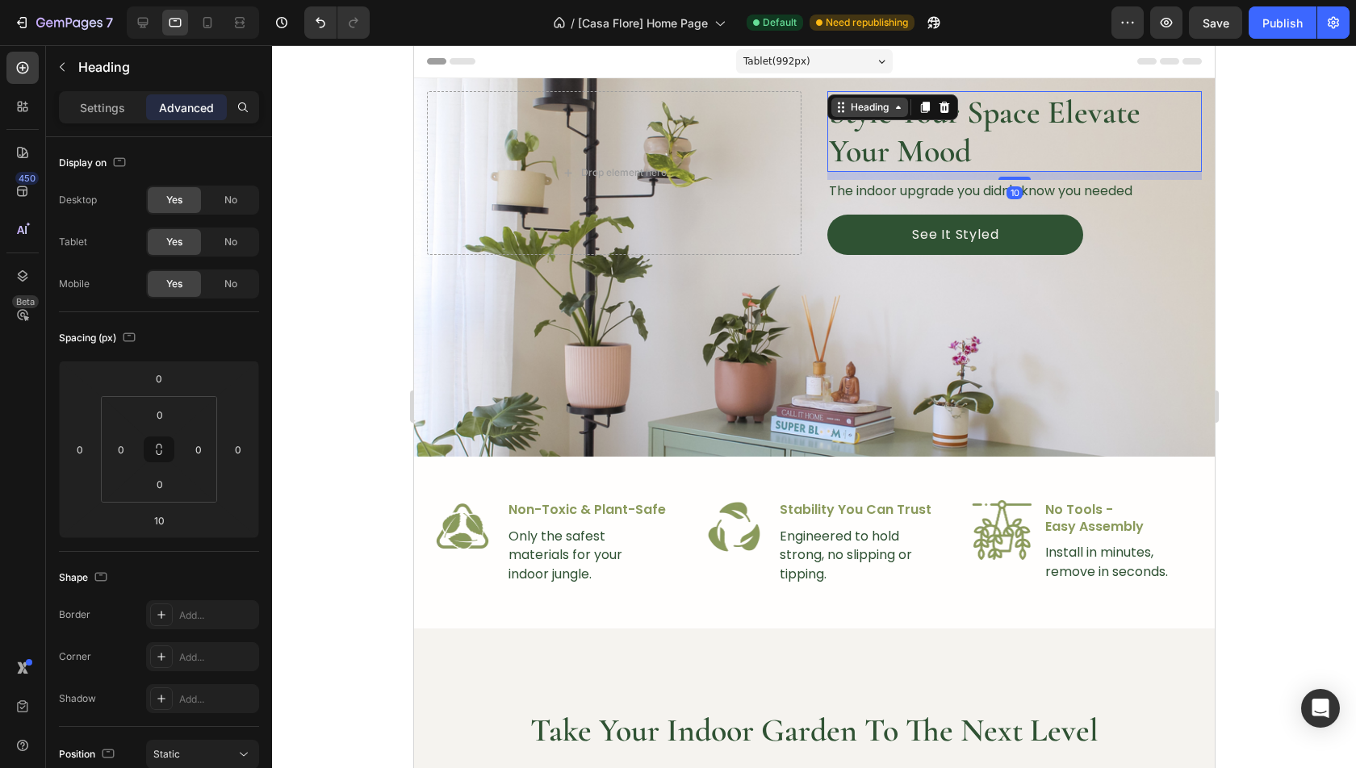
click at [888, 105] on div "Heading" at bounding box center [869, 107] width 44 height 15
click at [854, 132] on div "Hero Banner" at bounding box center [866, 137] width 65 height 10
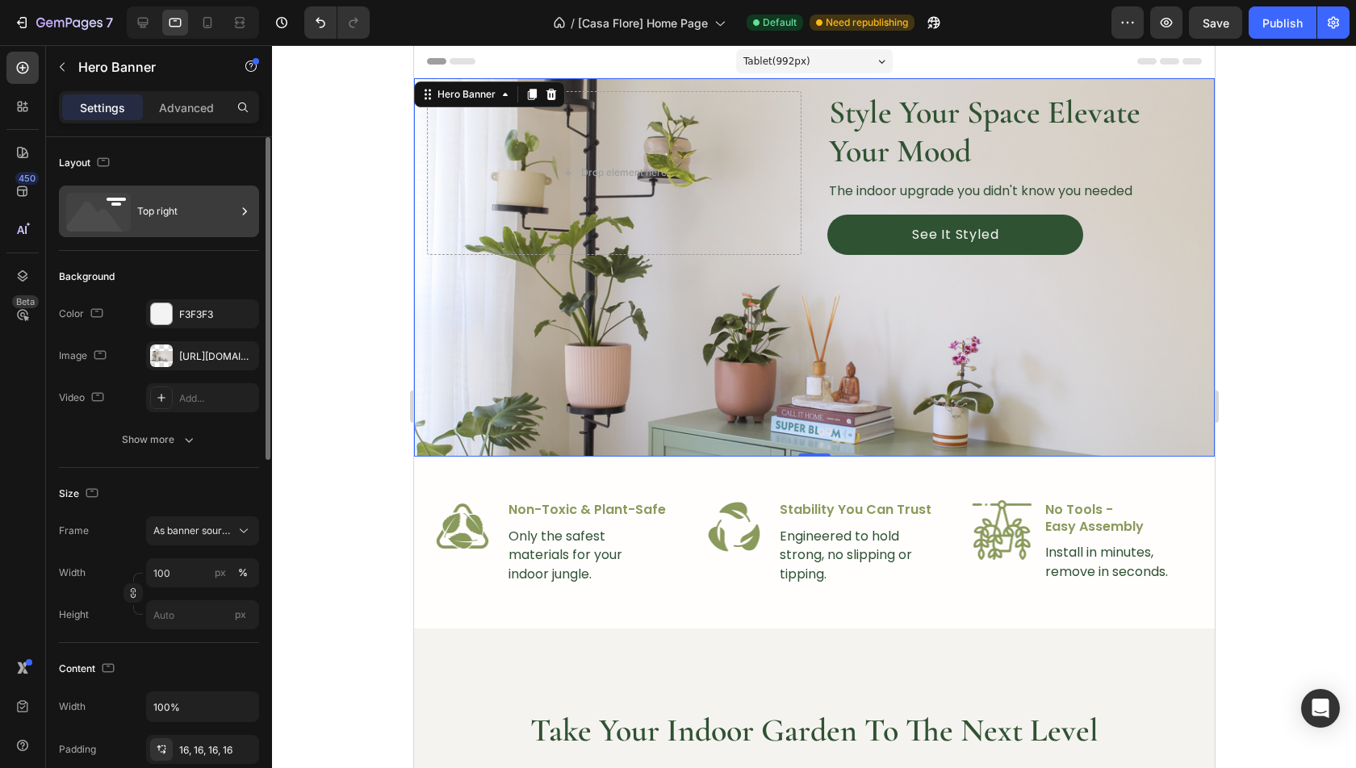
click at [175, 203] on div "Top right" at bounding box center [186, 211] width 98 height 37
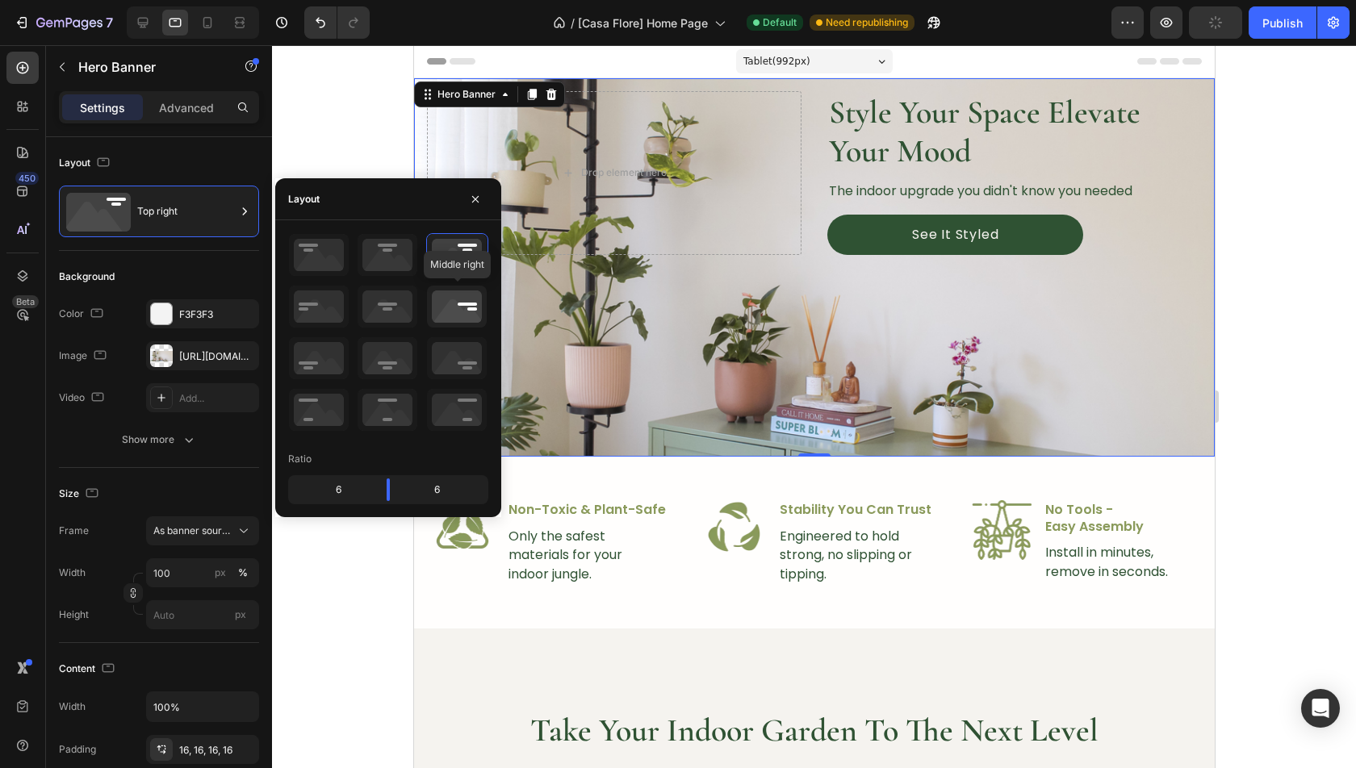
click at [448, 300] on icon at bounding box center [457, 307] width 60 height 42
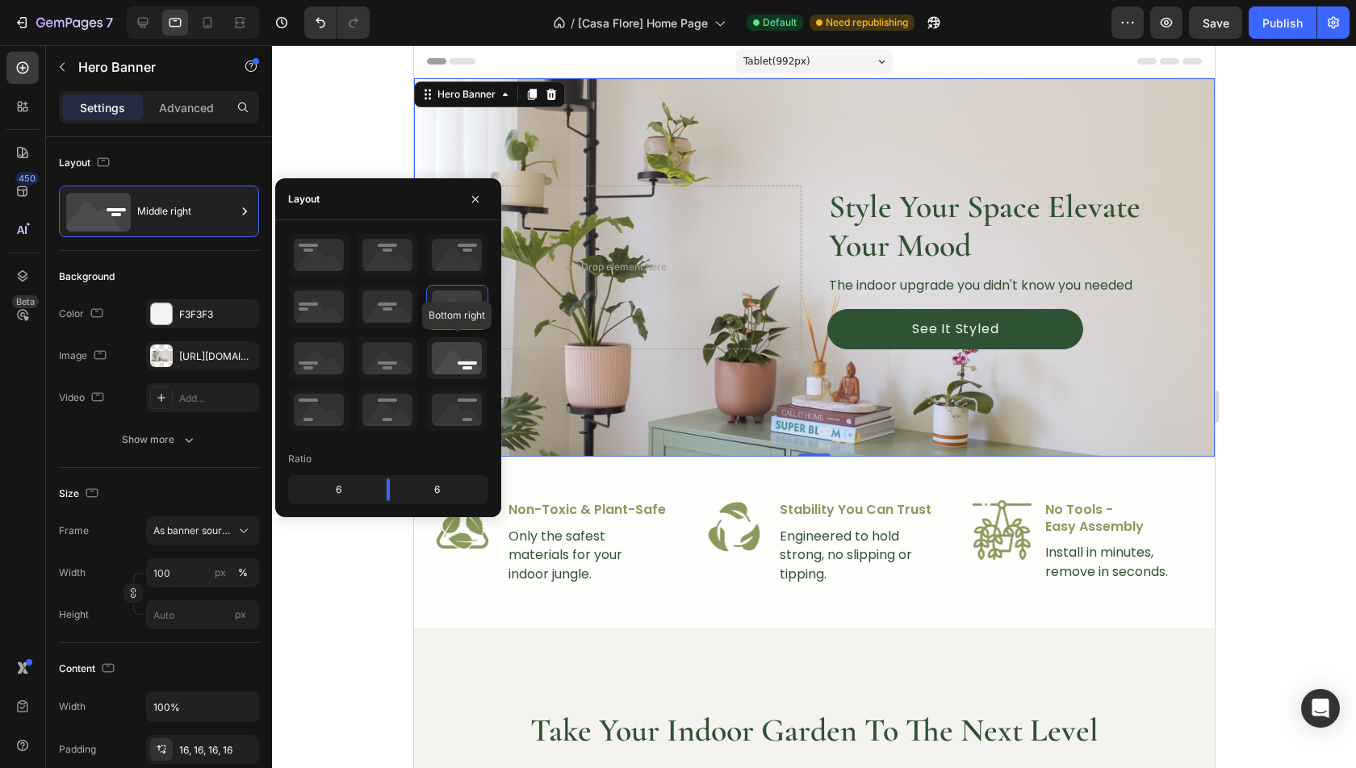
click at [463, 366] on icon at bounding box center [457, 358] width 60 height 42
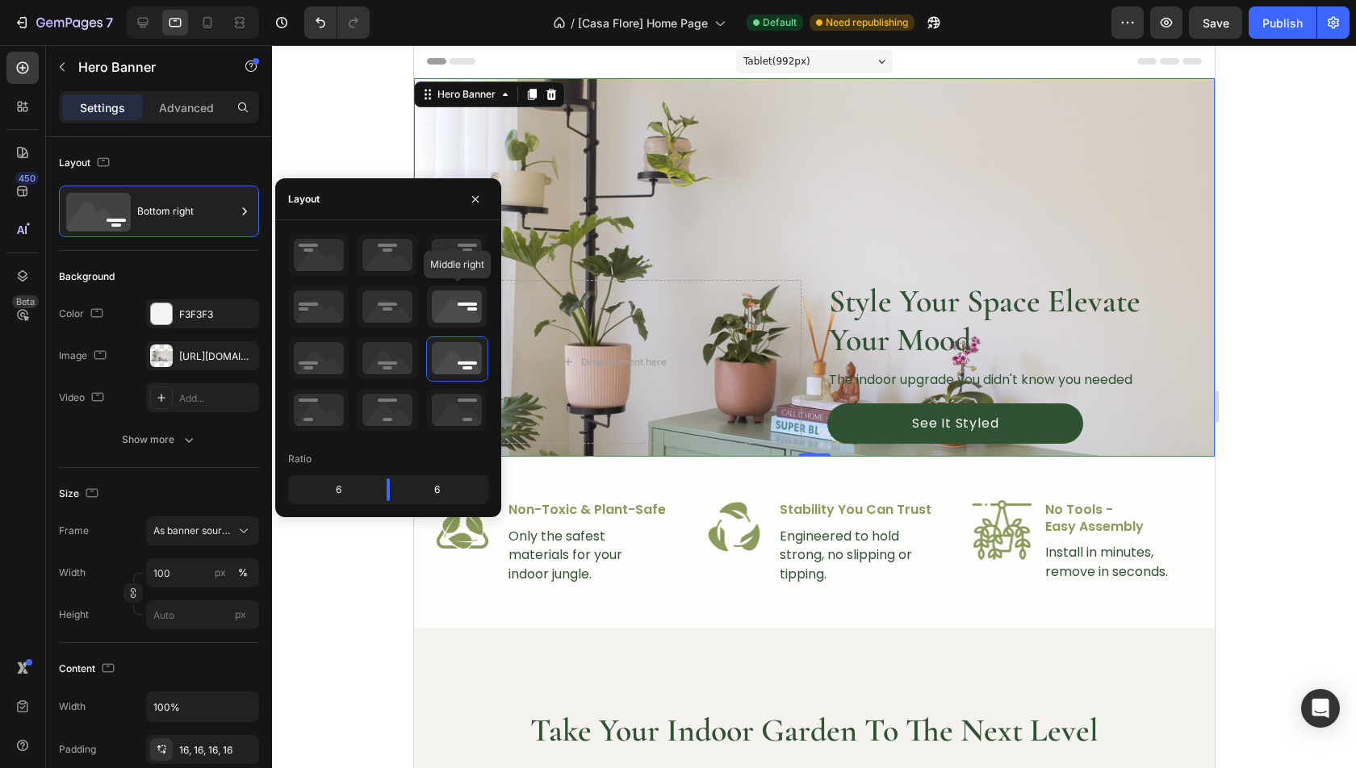
click at [464, 324] on icon at bounding box center [457, 307] width 60 height 42
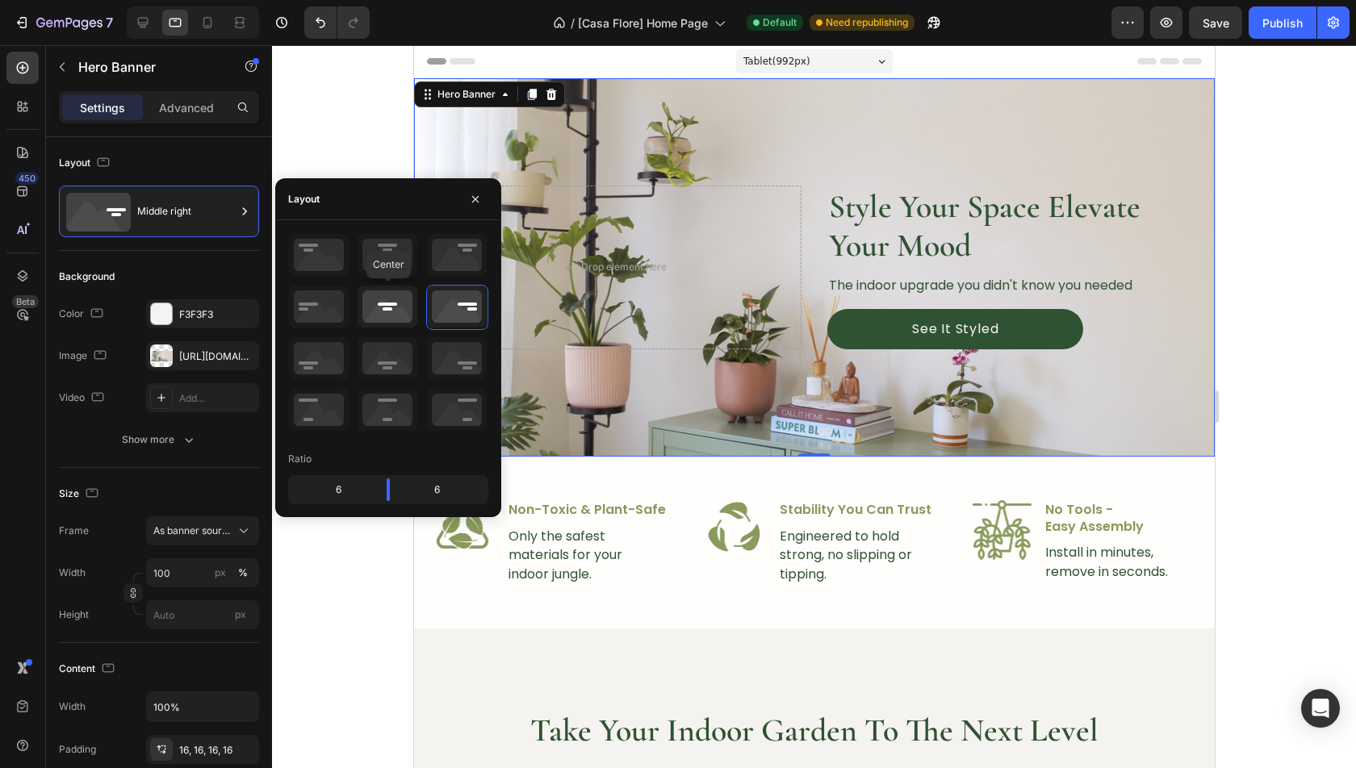
click at [391, 304] on icon at bounding box center [388, 307] width 60 height 42
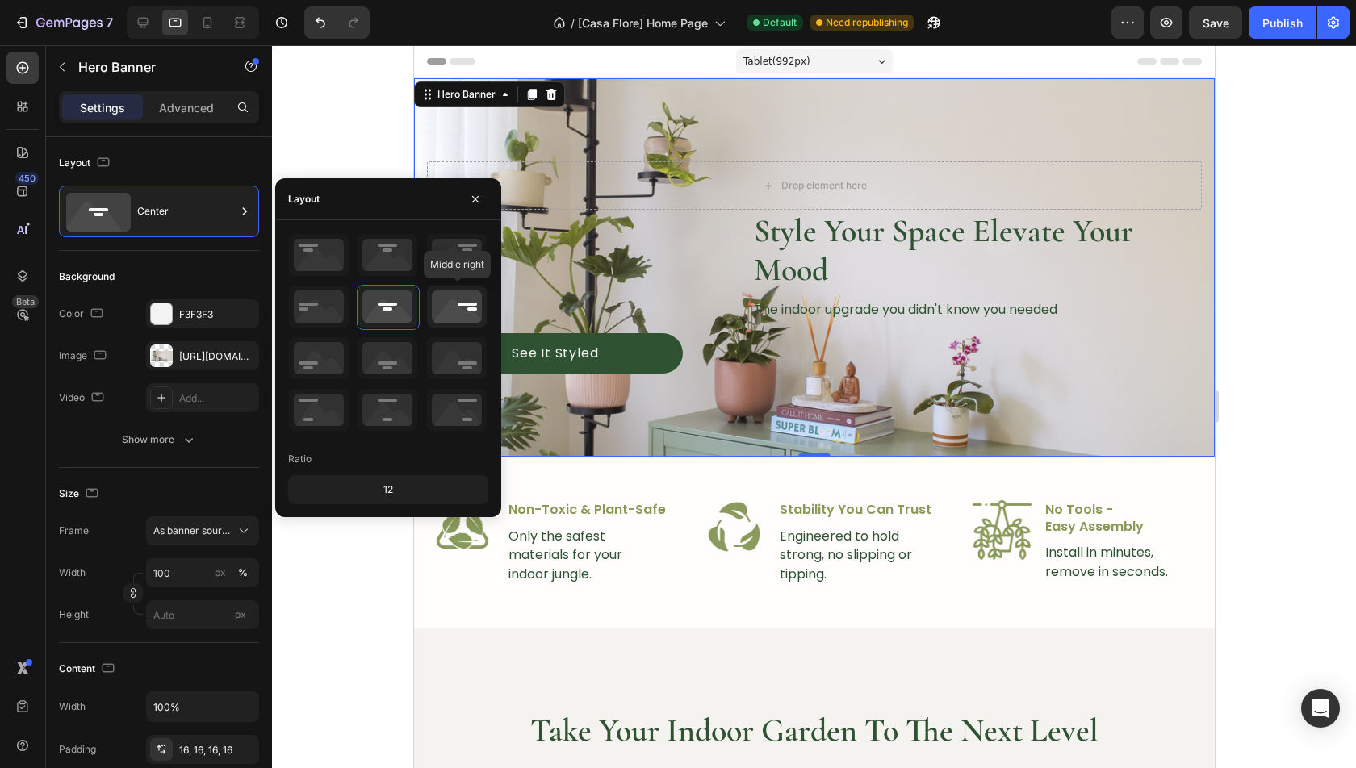
click at [462, 308] on icon at bounding box center [457, 307] width 60 height 42
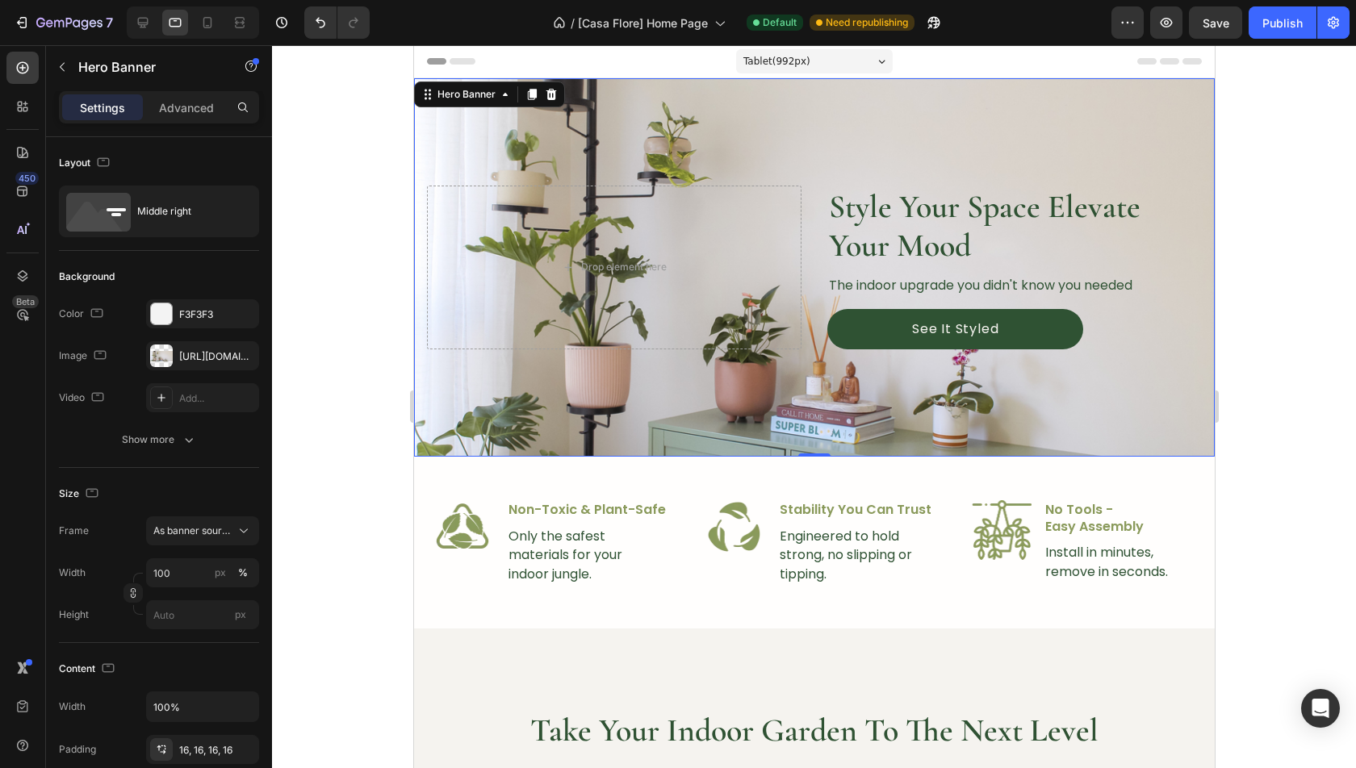
click at [1295, 327] on div at bounding box center [814, 406] width 1084 height 723
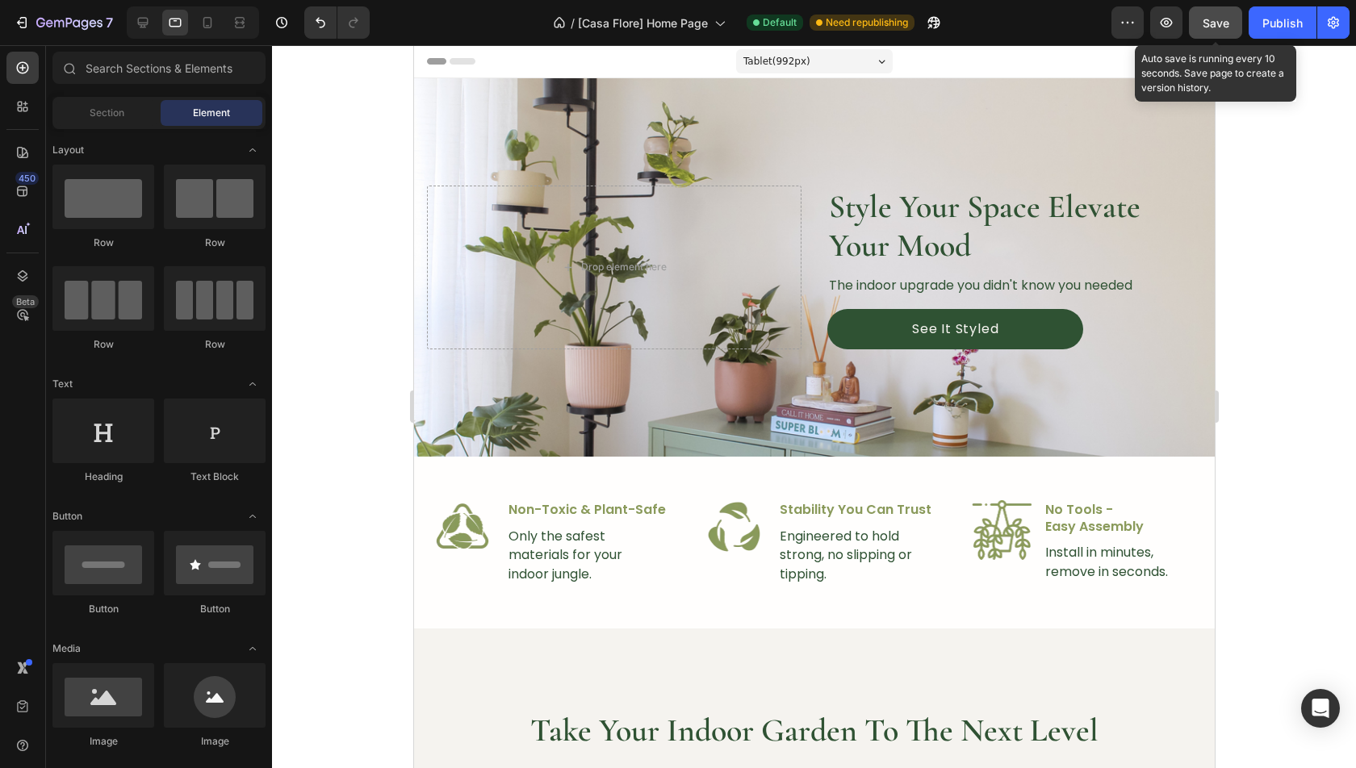
click at [1216, 23] on span "Save" at bounding box center [1216, 23] width 27 height 14
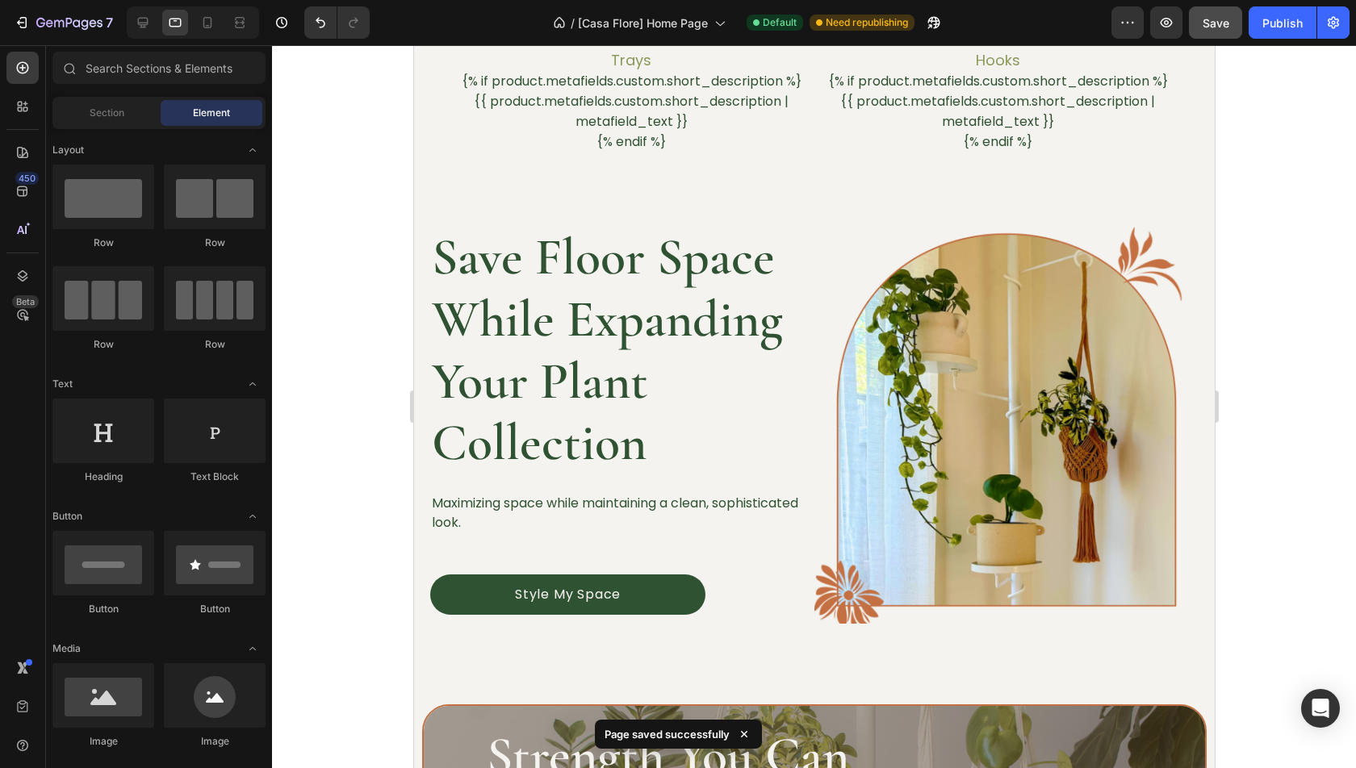
scroll to position [916, 0]
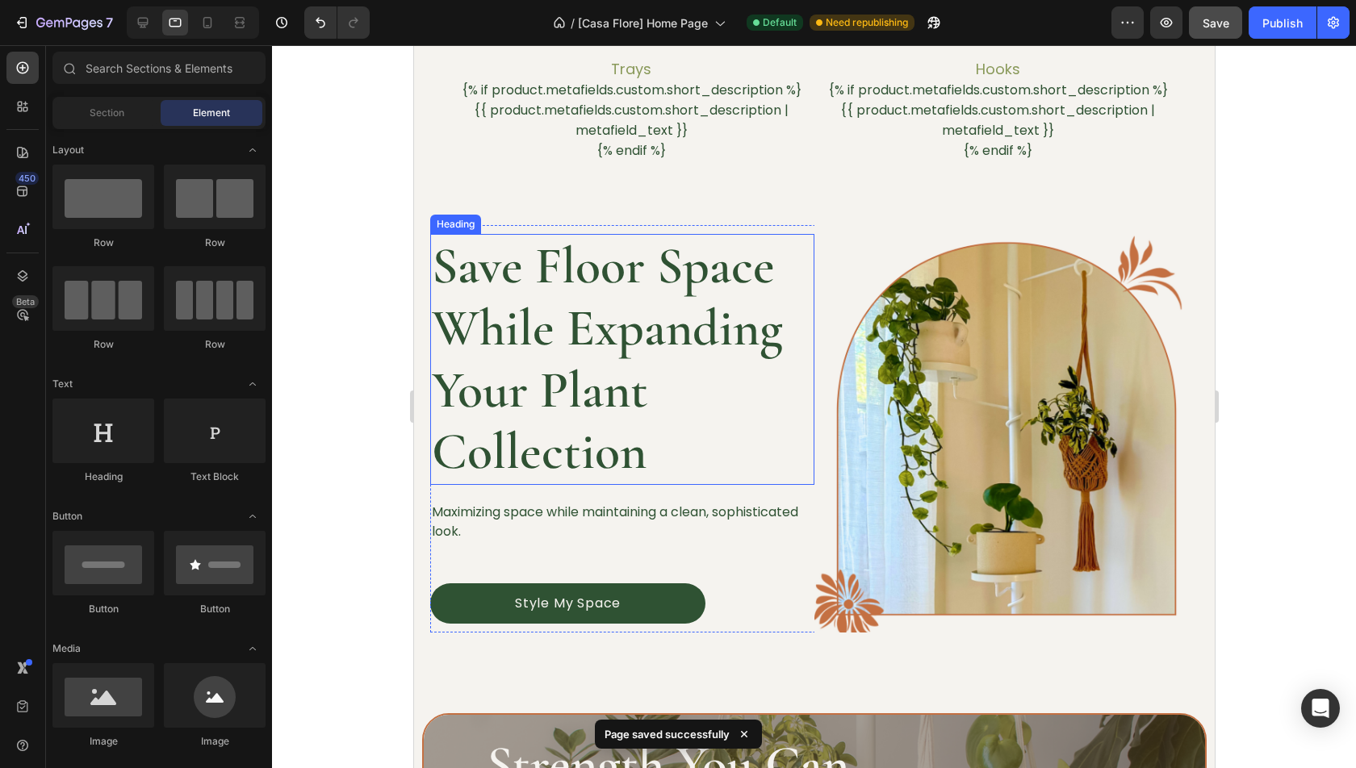
click at [642, 337] on h2 "Save Floor Space While Expanding Your Plant Collection" at bounding box center [621, 359] width 384 height 251
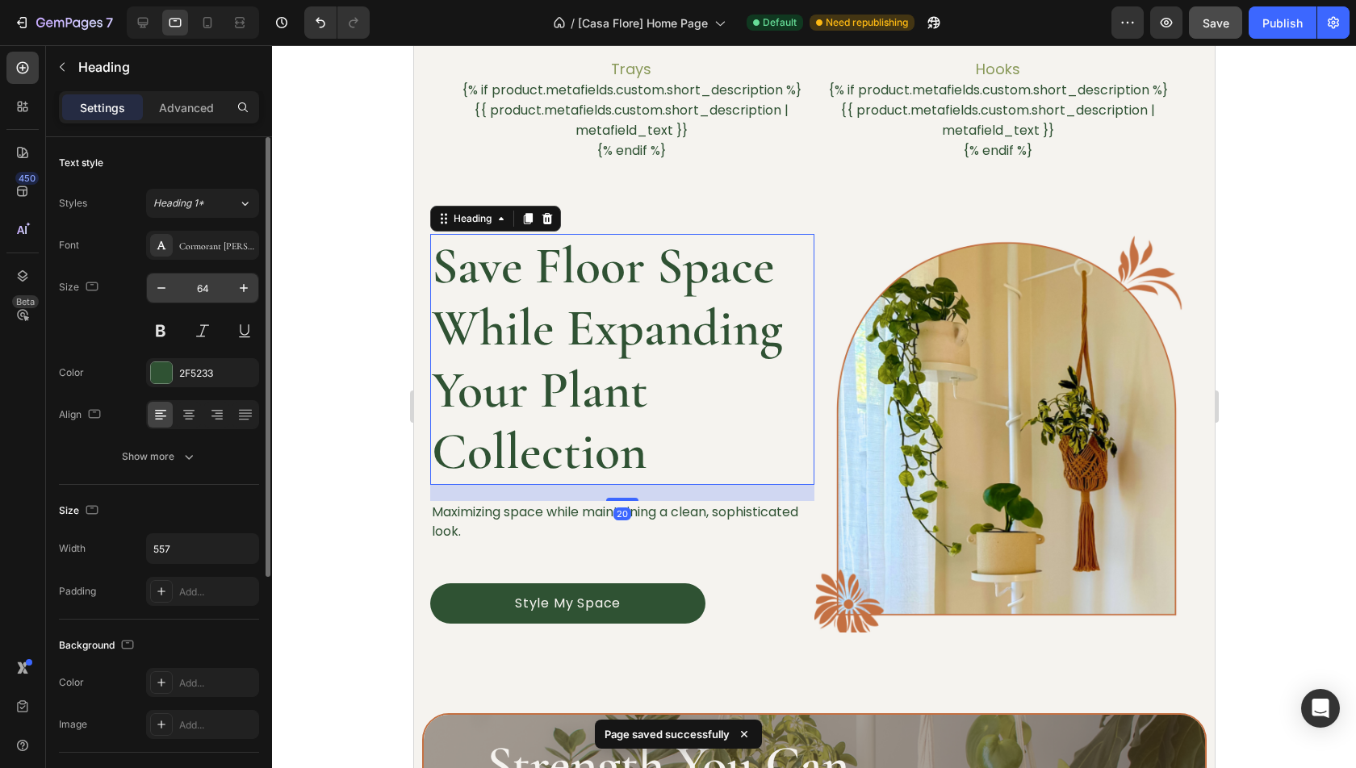
click at [203, 287] on input "64" at bounding box center [202, 288] width 53 height 29
type input "40"
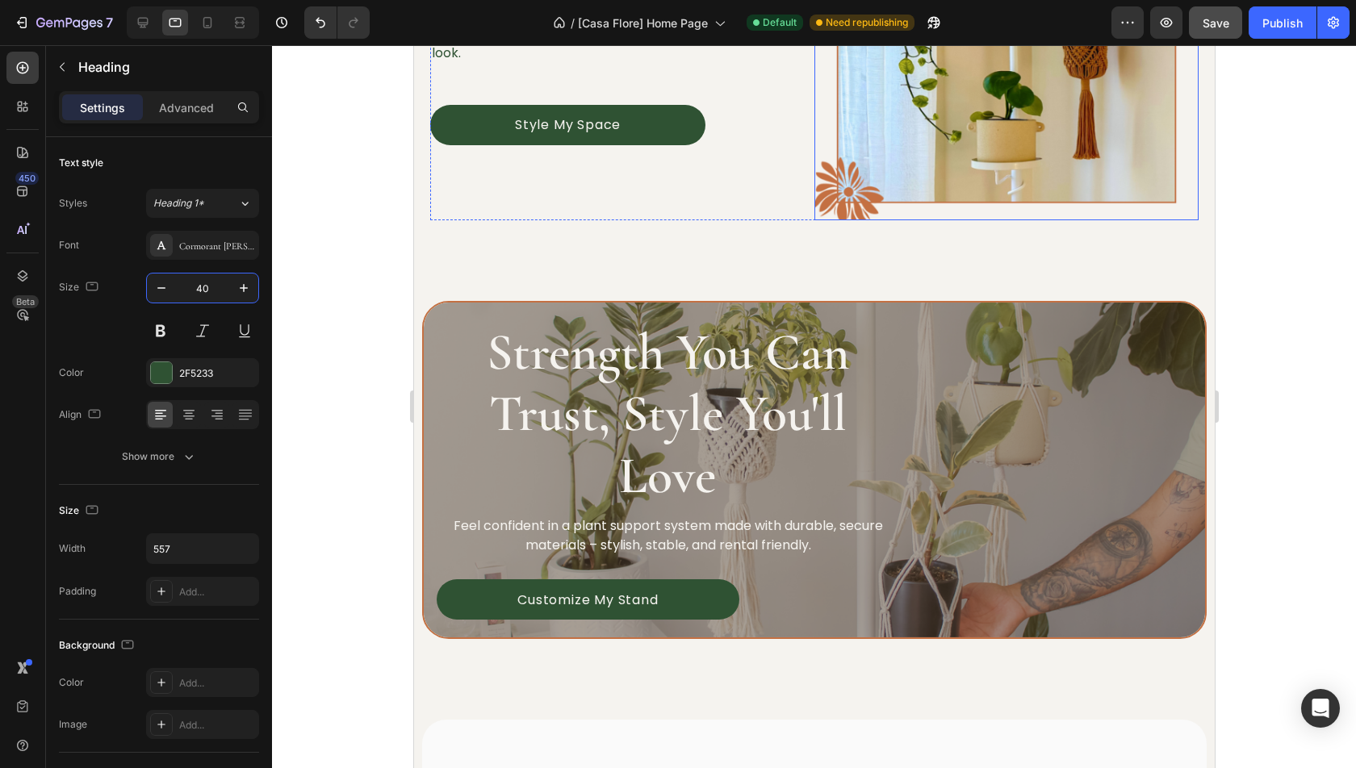
scroll to position [1391, 0]
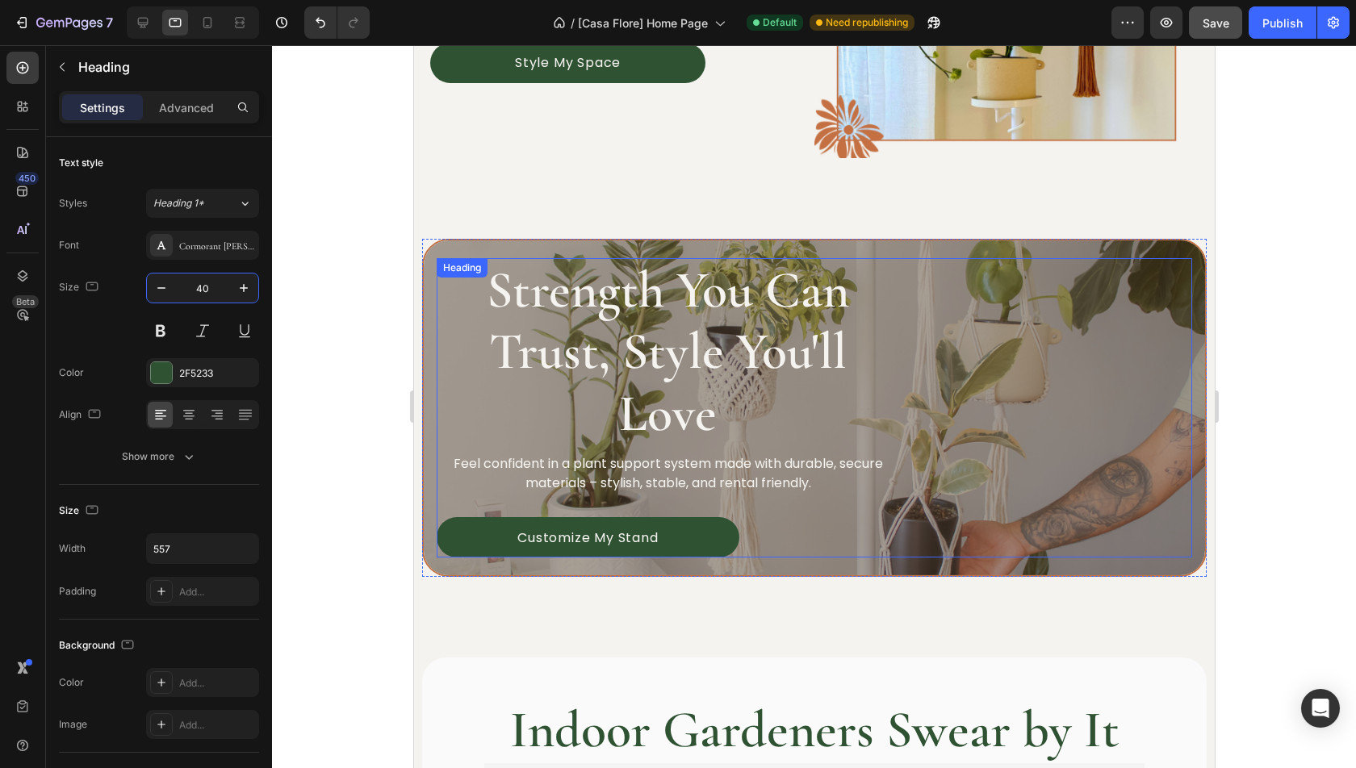
click at [712, 278] on h2 "Strength You Can Trust, Style You'll Love" at bounding box center [667, 352] width 462 height 189
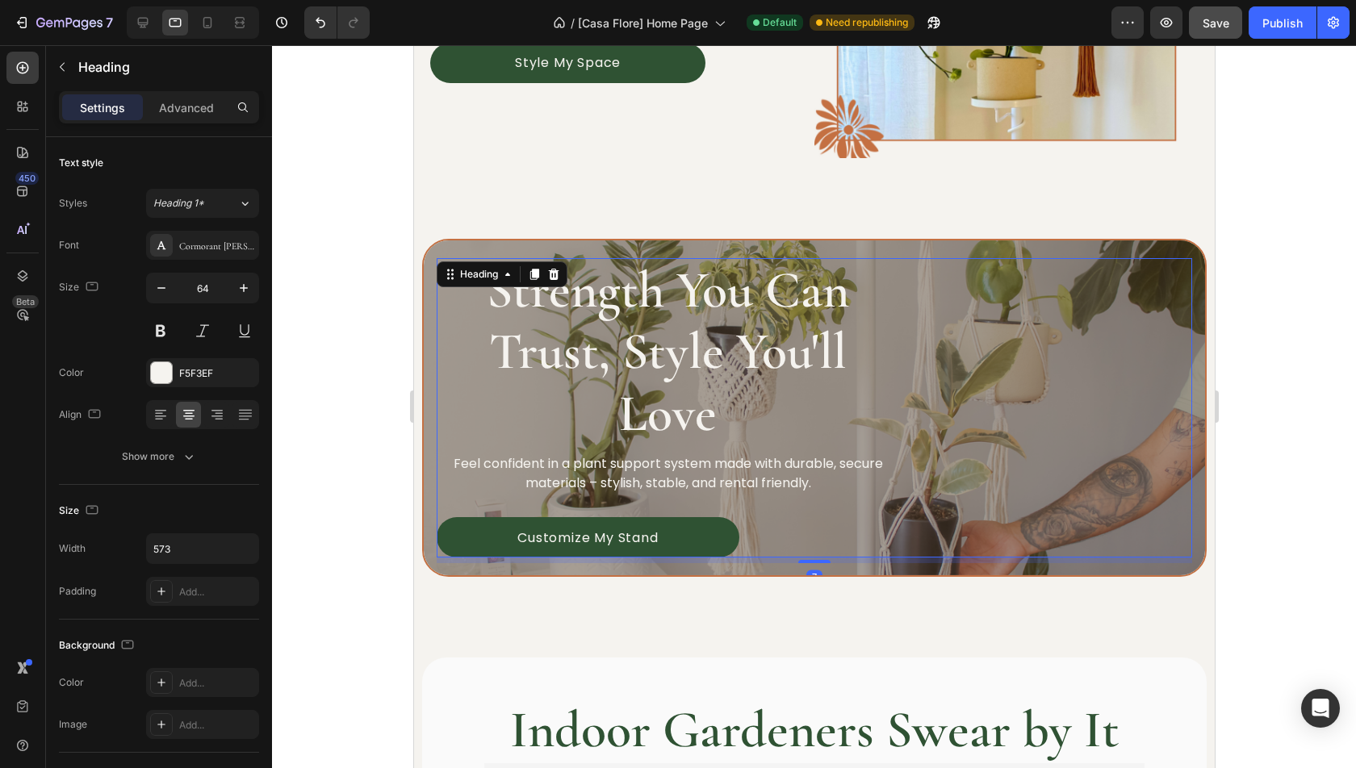
click at [597, 400] on h2 "Strength You Can Trust, Style You'll Love" at bounding box center [667, 352] width 462 height 189
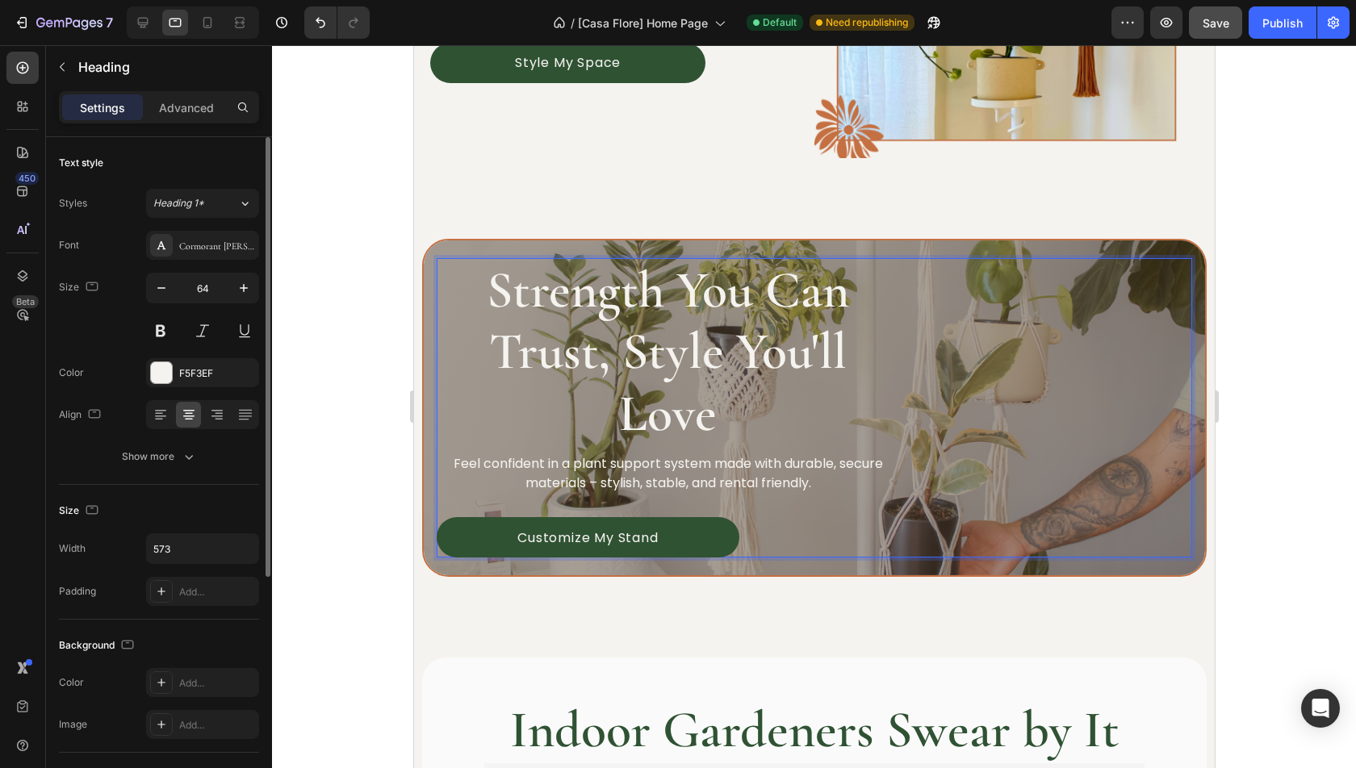
click at [218, 287] on input "64" at bounding box center [202, 288] width 53 height 29
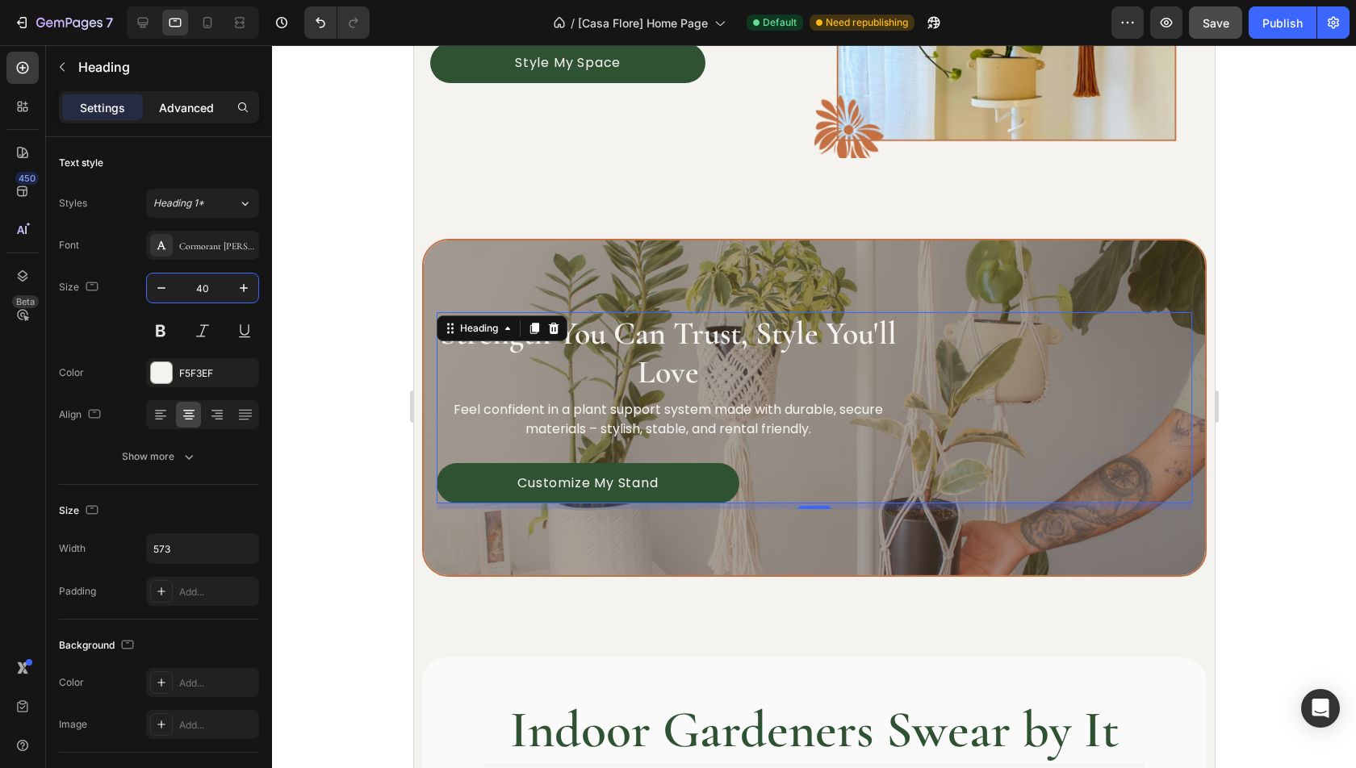
type input "40"
click at [187, 108] on p "Advanced" at bounding box center [186, 107] width 55 height 17
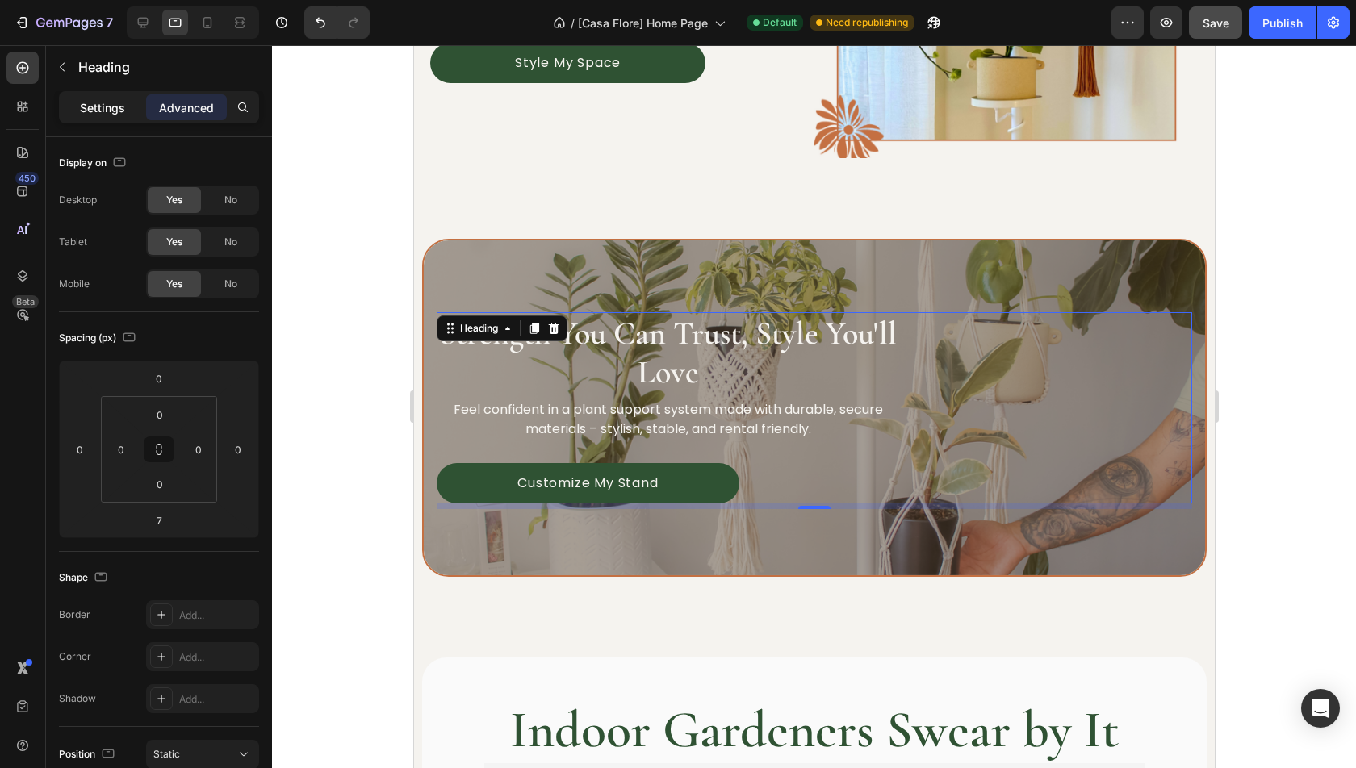
click at [99, 113] on p "Settings" at bounding box center [102, 107] width 45 height 17
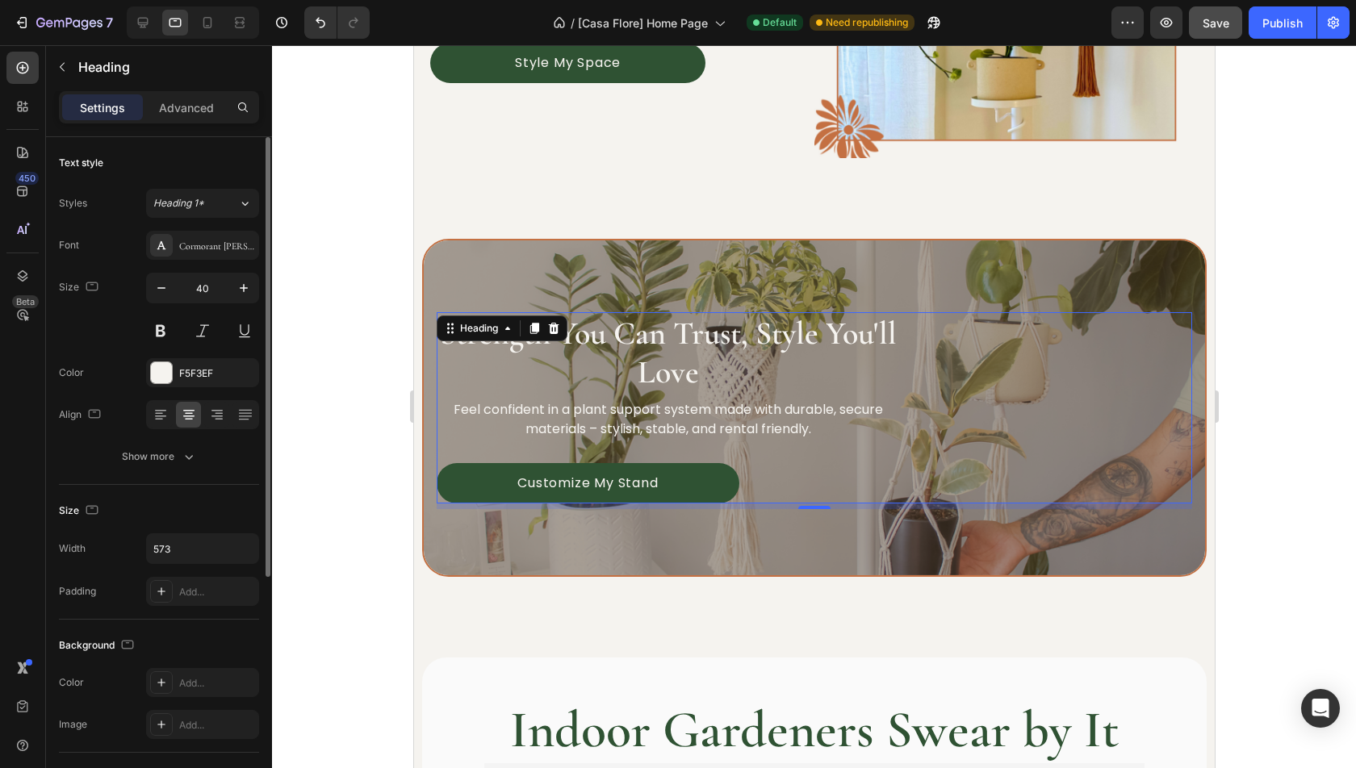
scroll to position [366, 0]
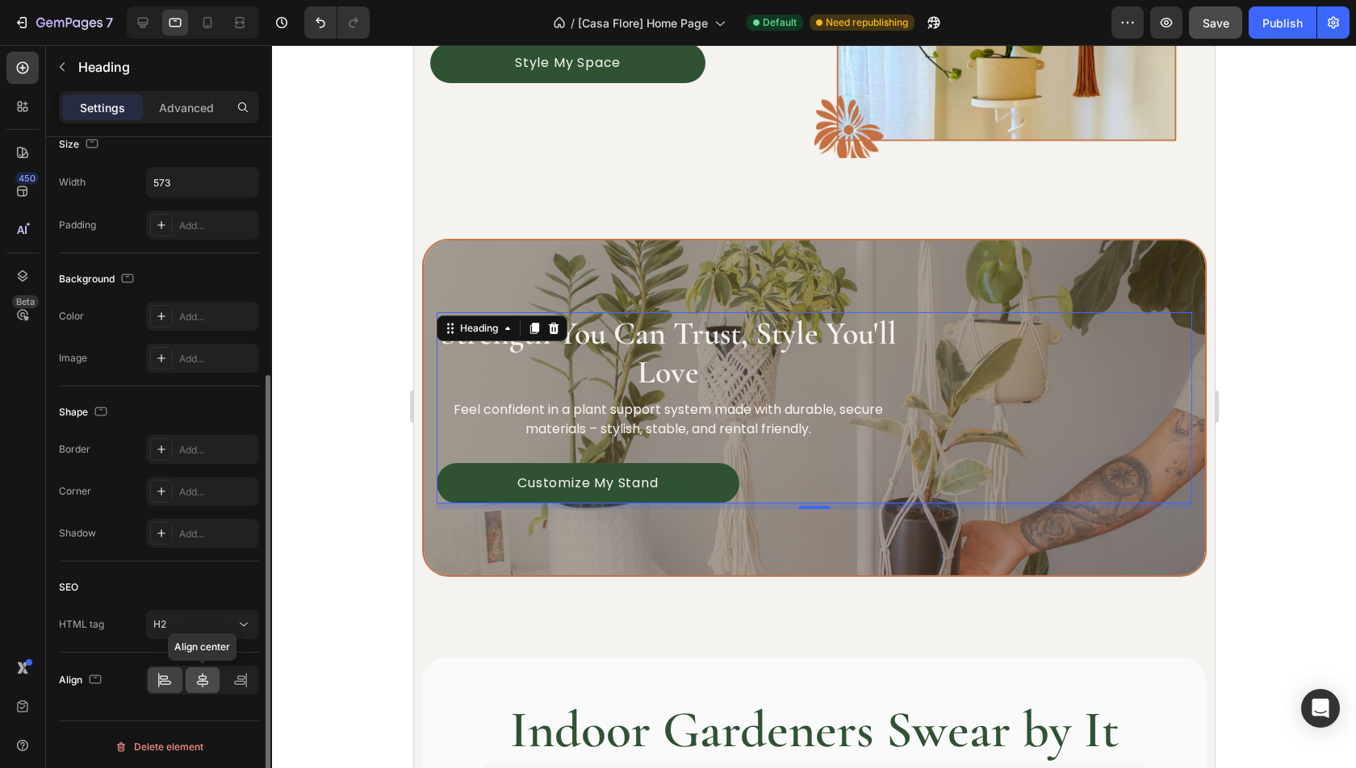
click at [199, 672] on icon at bounding box center [203, 680] width 16 height 16
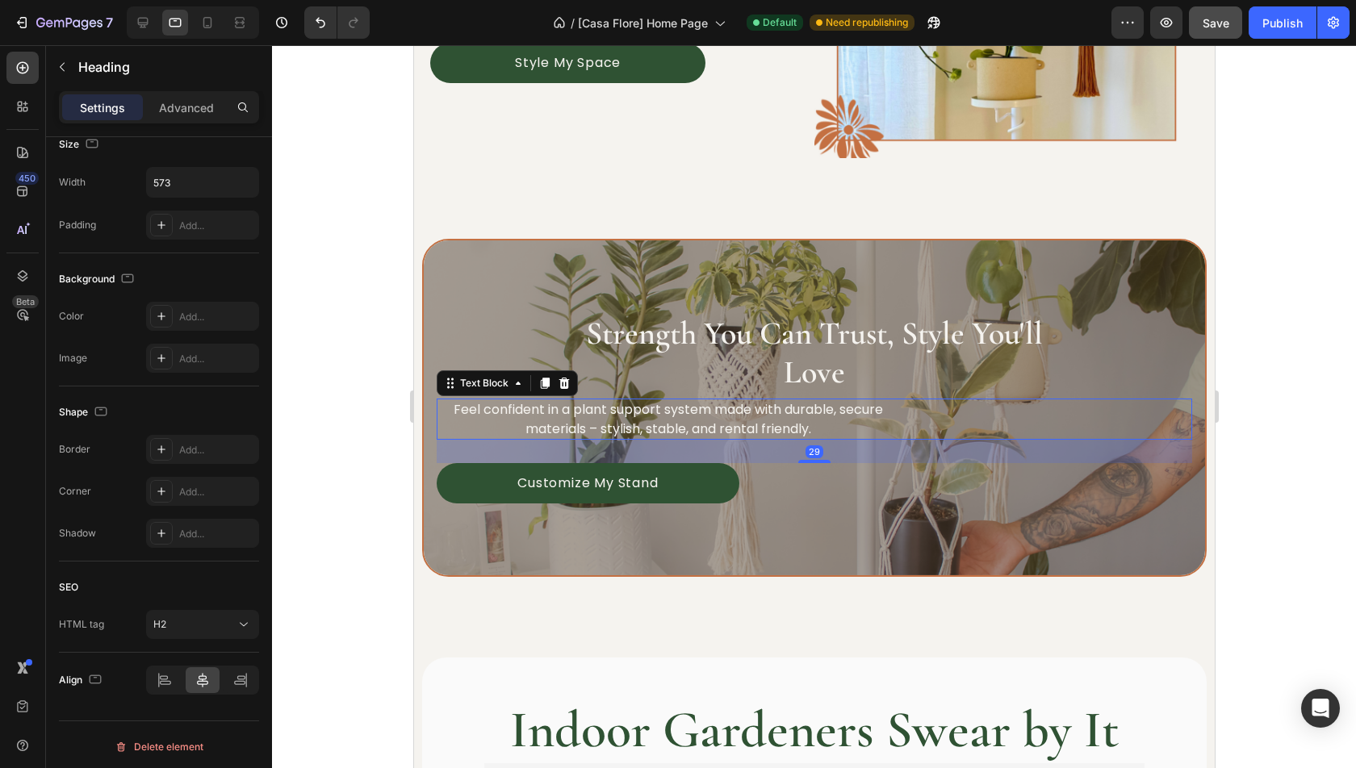
click at [755, 408] on p "Feel confident in a plant support system made with durable, secure materials – …" at bounding box center [666, 419] width 459 height 38
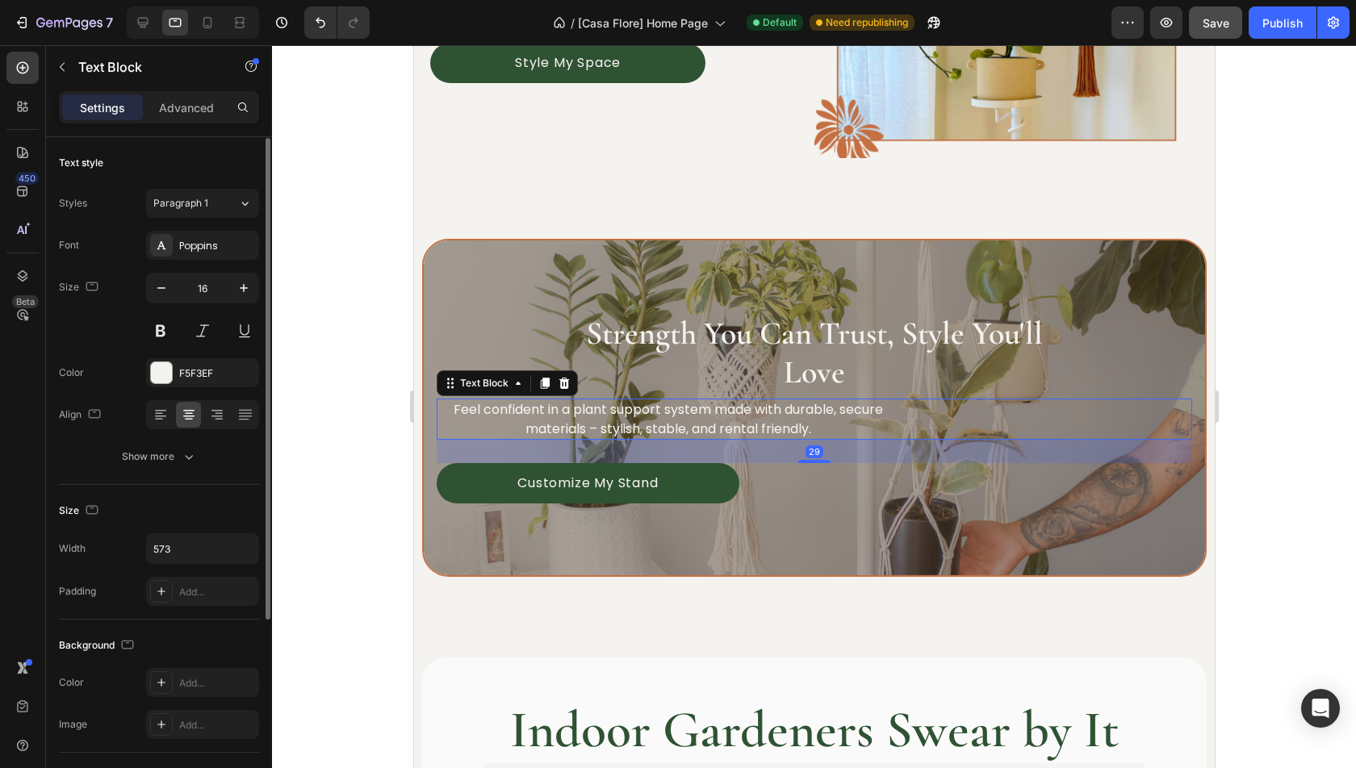
scroll to position [275, 0]
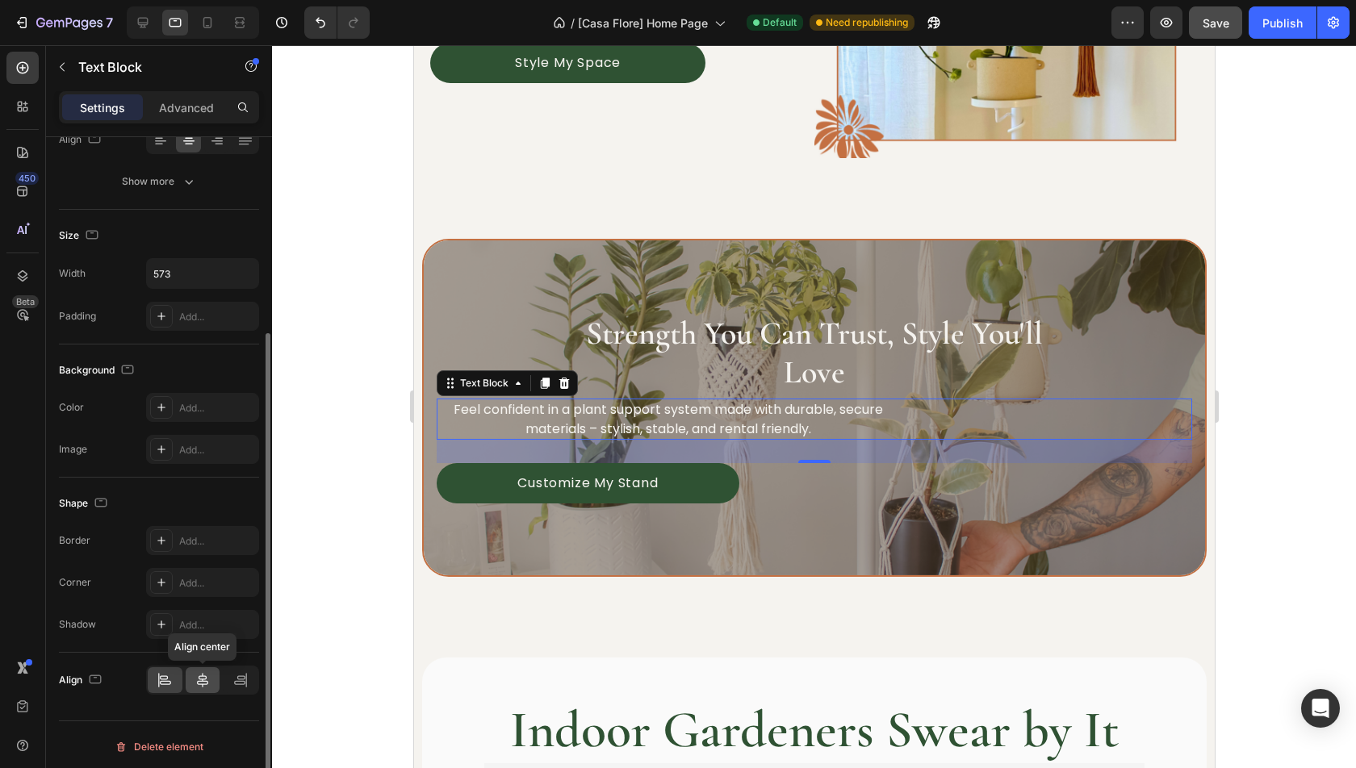
click at [203, 679] on icon at bounding box center [203, 680] width 16 height 16
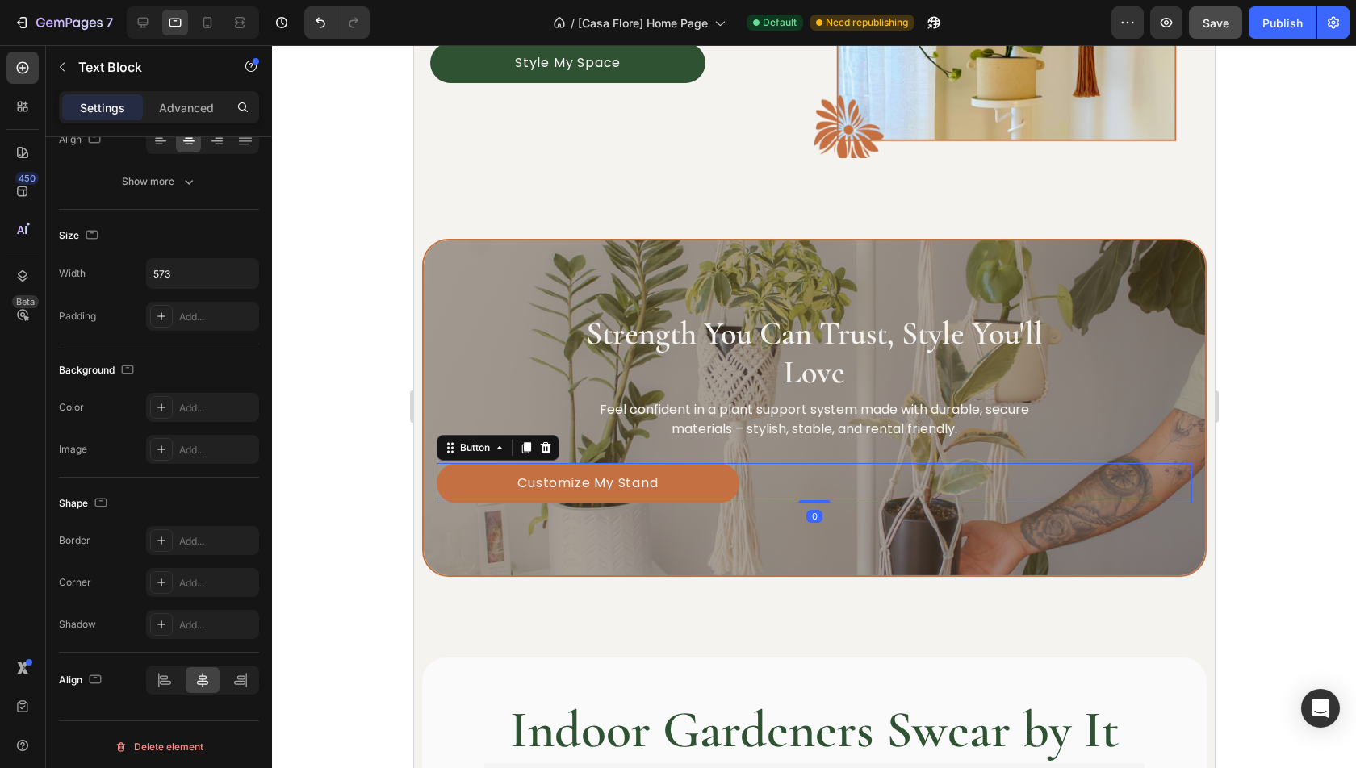
click at [697, 489] on link "Customize My Stand" at bounding box center [587, 483] width 303 height 40
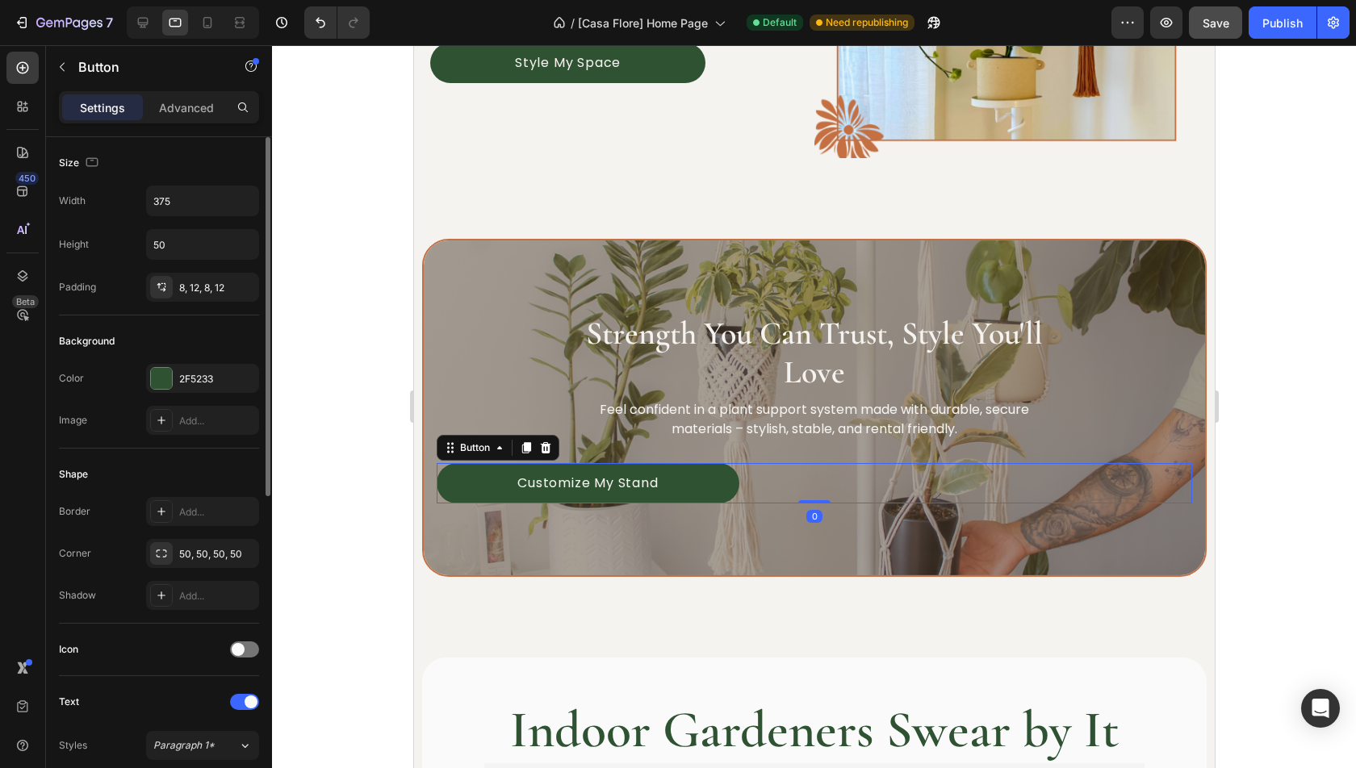
scroll to position [600, 0]
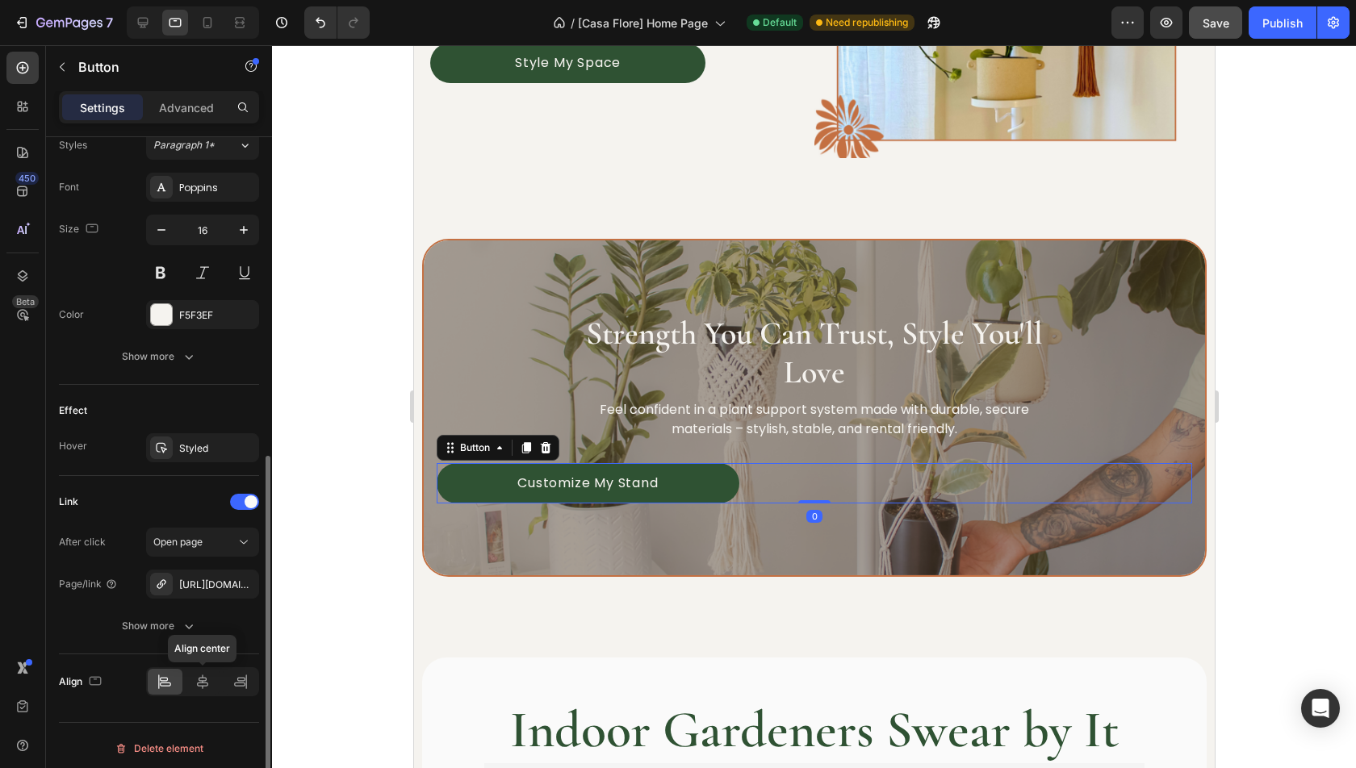
click at [190, 691] on div "Align Align center" at bounding box center [159, 682] width 200 height 55
click at [199, 684] on div at bounding box center [203, 682] width 35 height 26
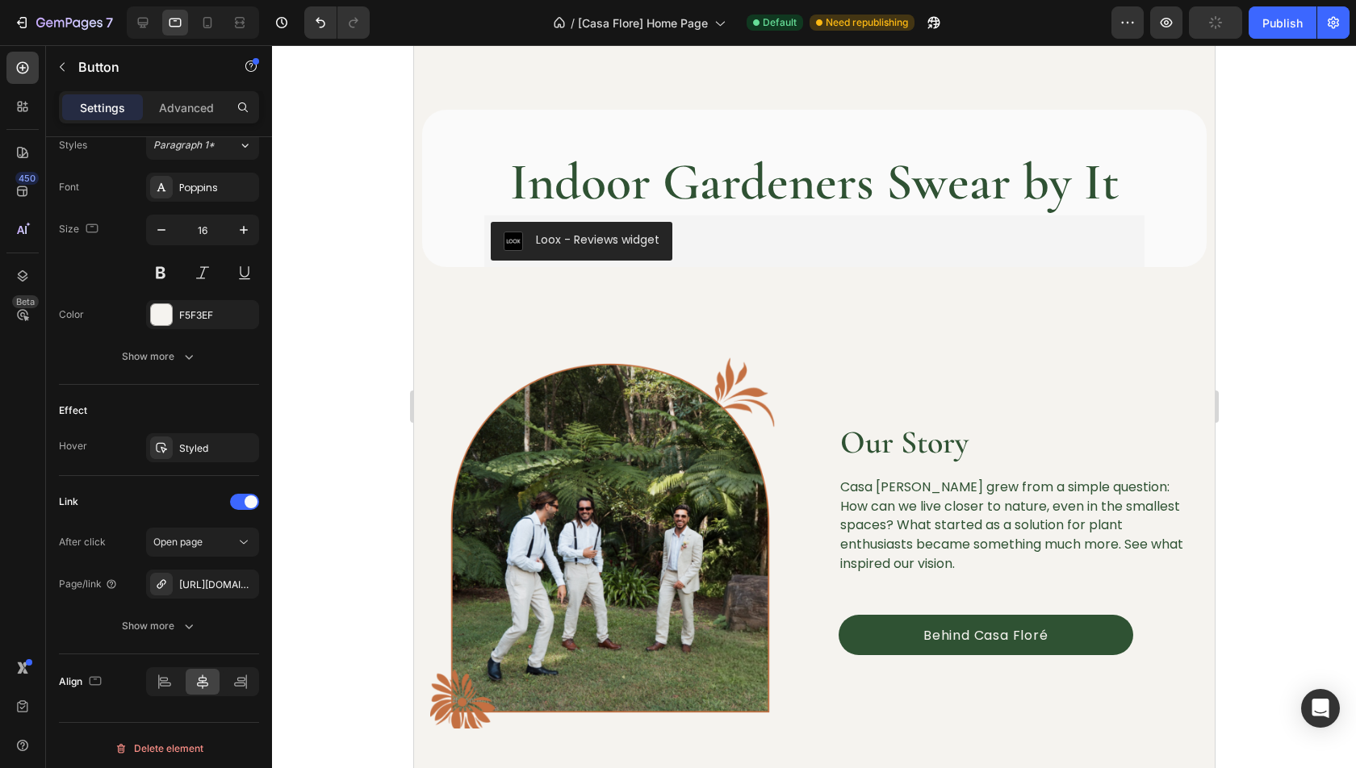
scroll to position [1887, 0]
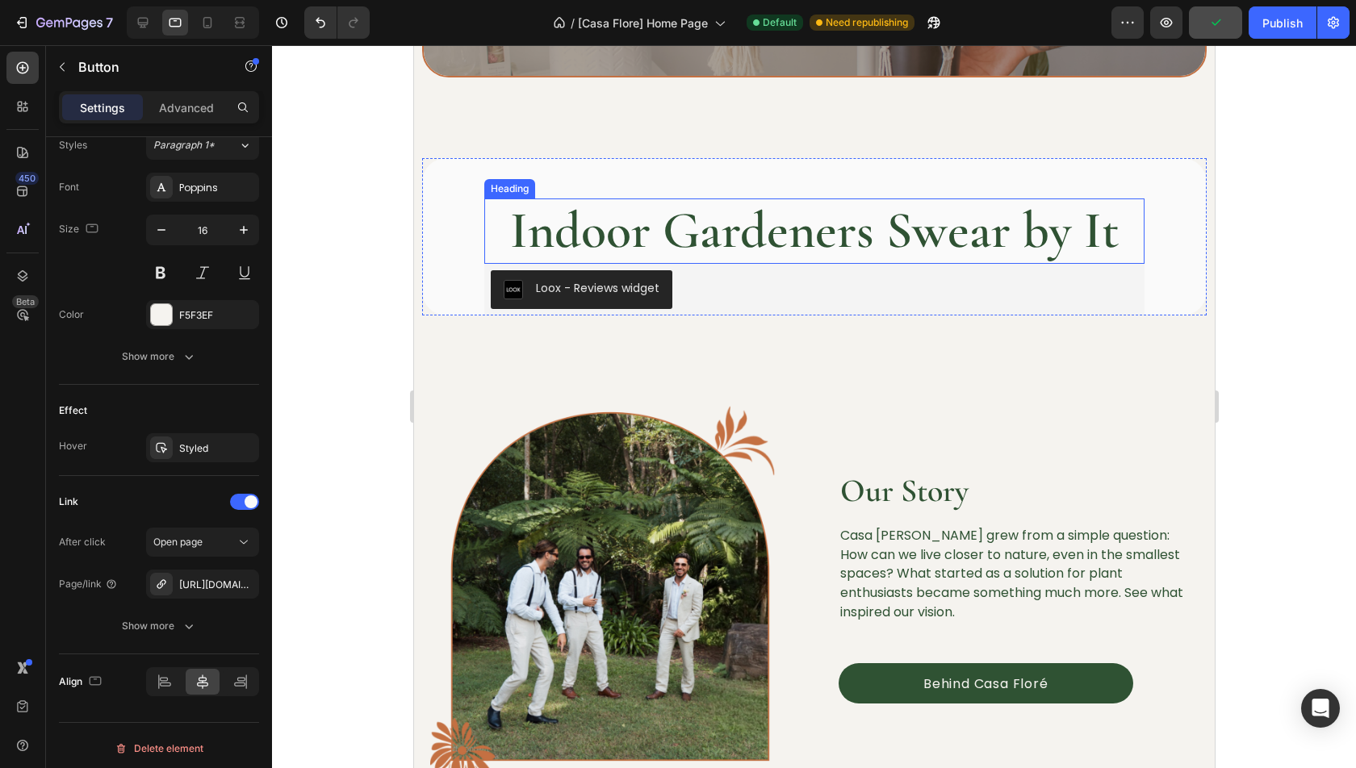
click at [752, 219] on h2 "Indoor Gardeners Swear by It" at bounding box center [813, 231] width 660 height 65
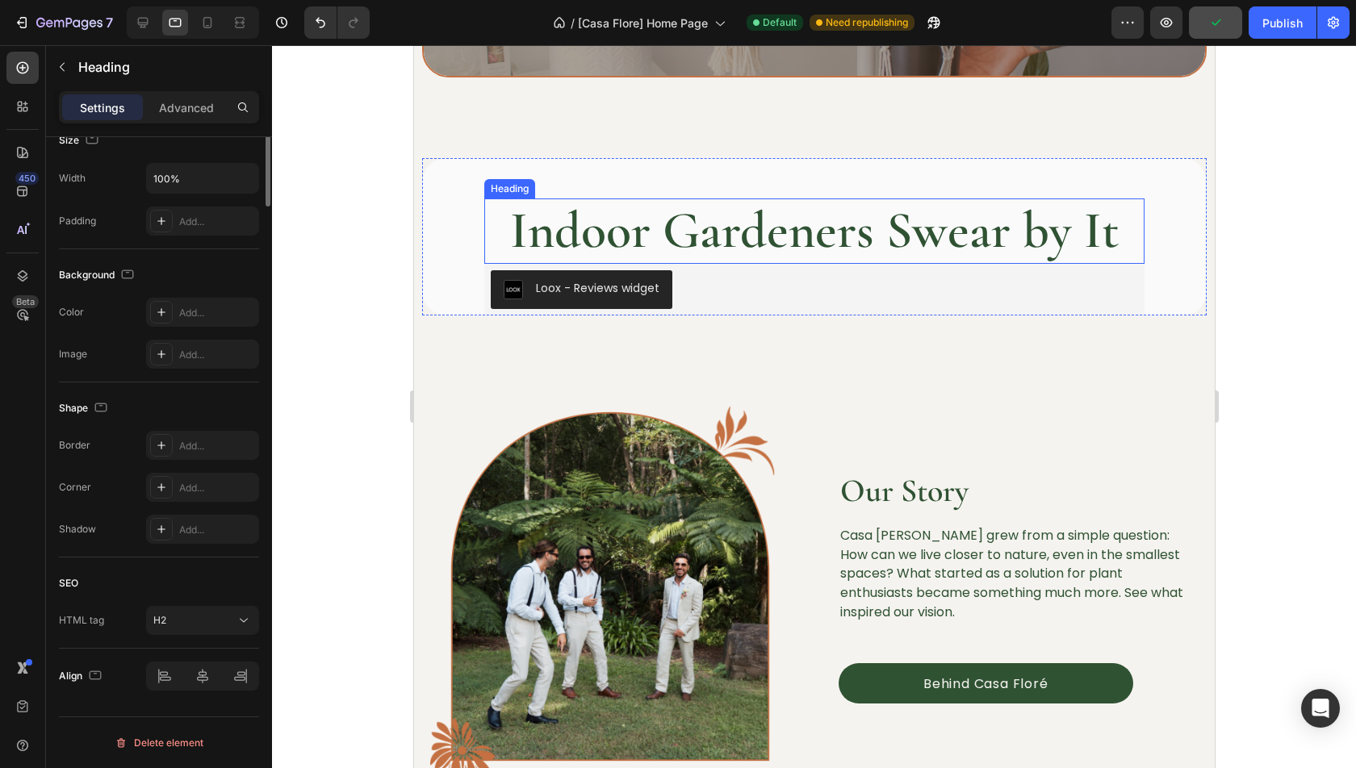
scroll to position [0, 0]
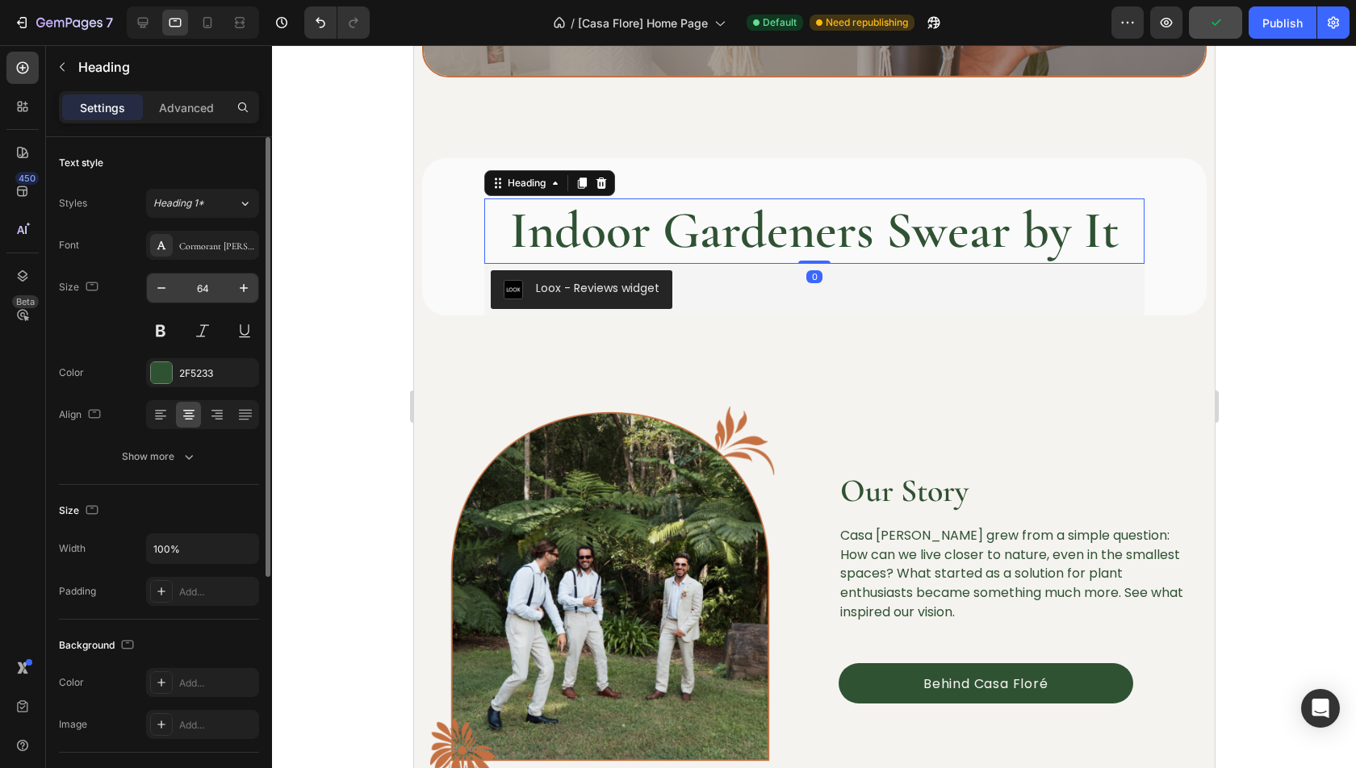
click at [213, 299] on input "64" at bounding box center [202, 288] width 53 height 29
type input "40"
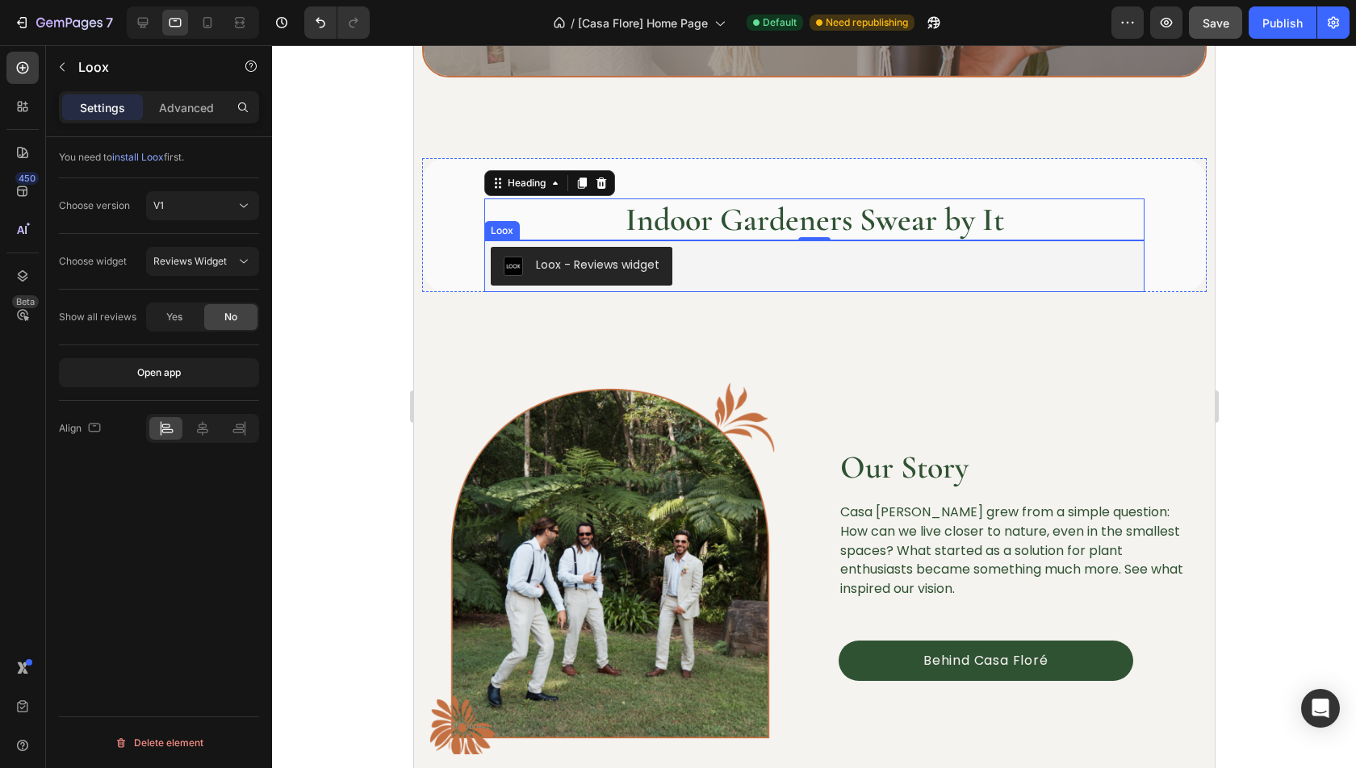
click at [707, 271] on div "Loox - Reviews widget" at bounding box center [813, 266] width 647 height 39
click at [202, 409] on div "Align" at bounding box center [159, 428] width 200 height 55
click at [202, 417] on div at bounding box center [202, 428] width 33 height 23
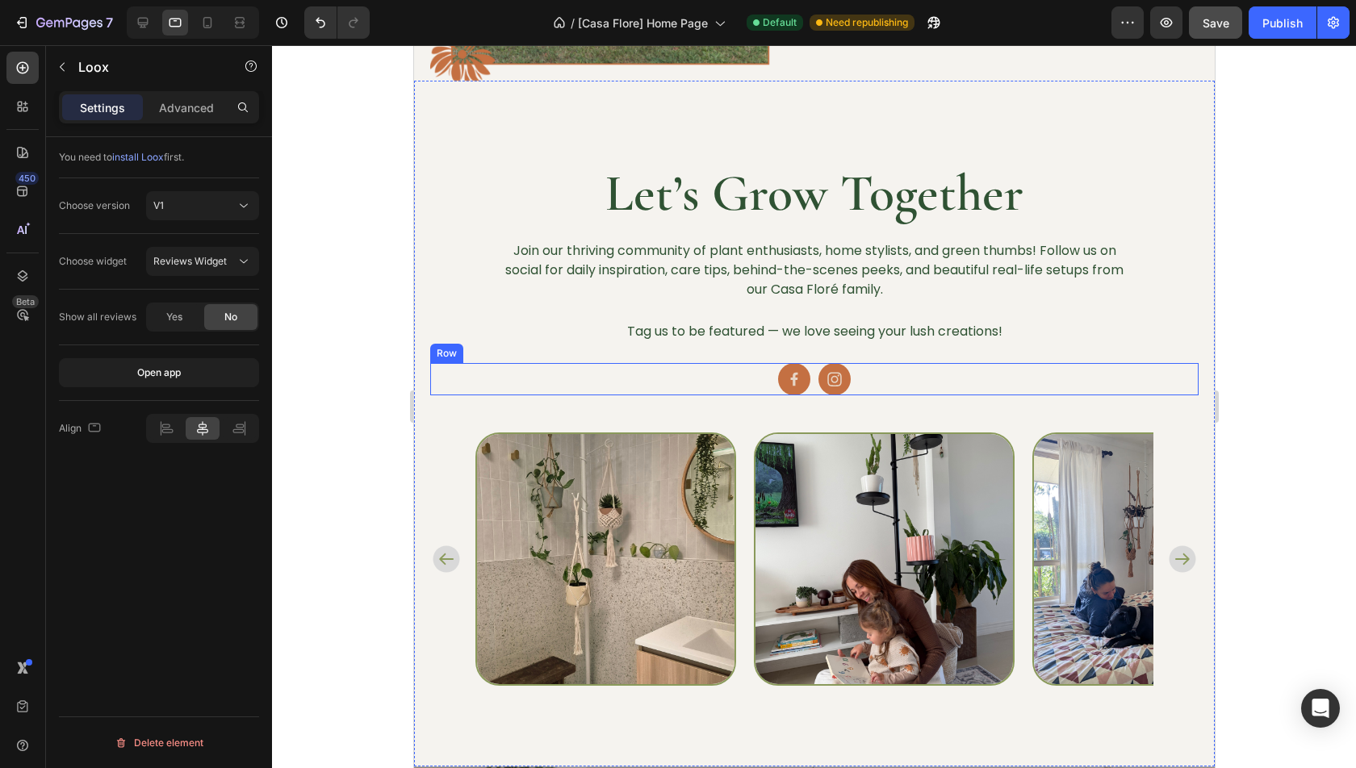
scroll to position [2588, 0]
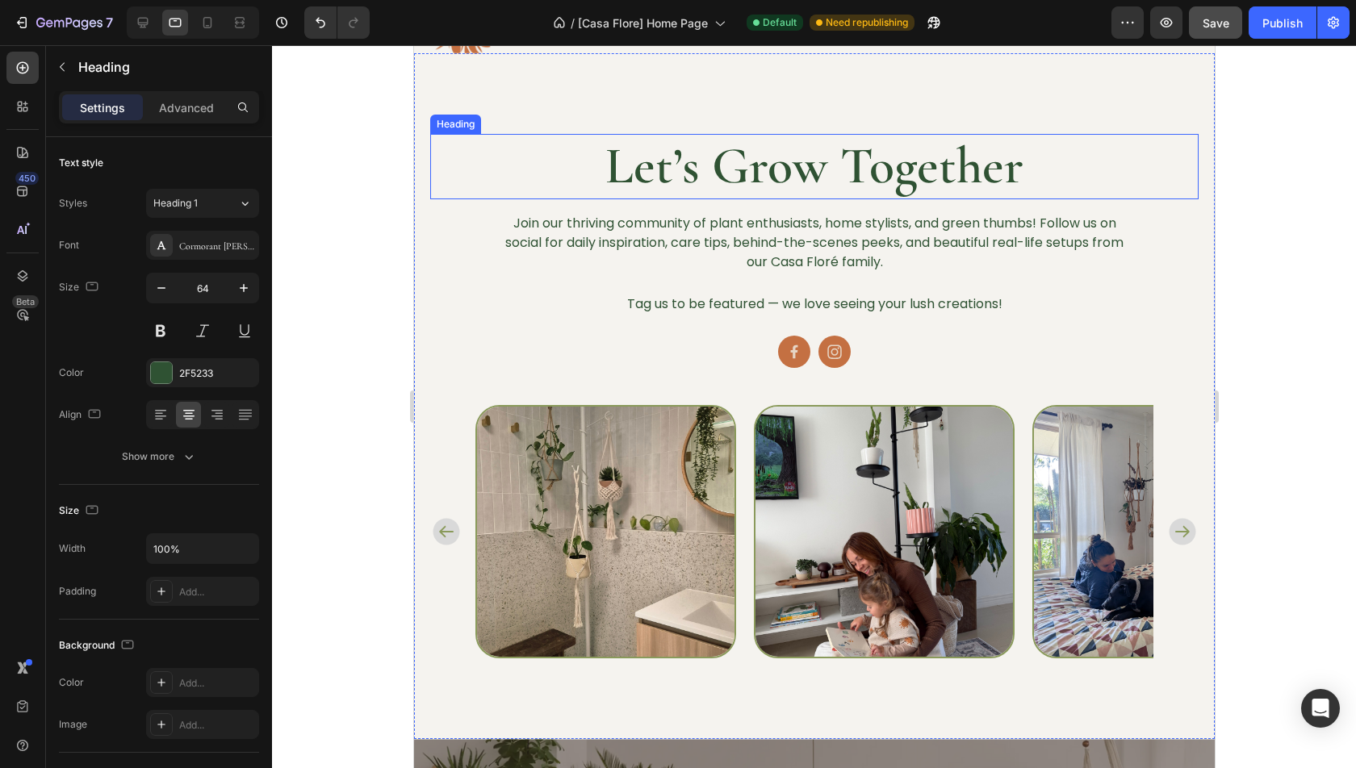
click at [818, 177] on h2 "Let’s Grow Together" at bounding box center [813, 166] width 768 height 65
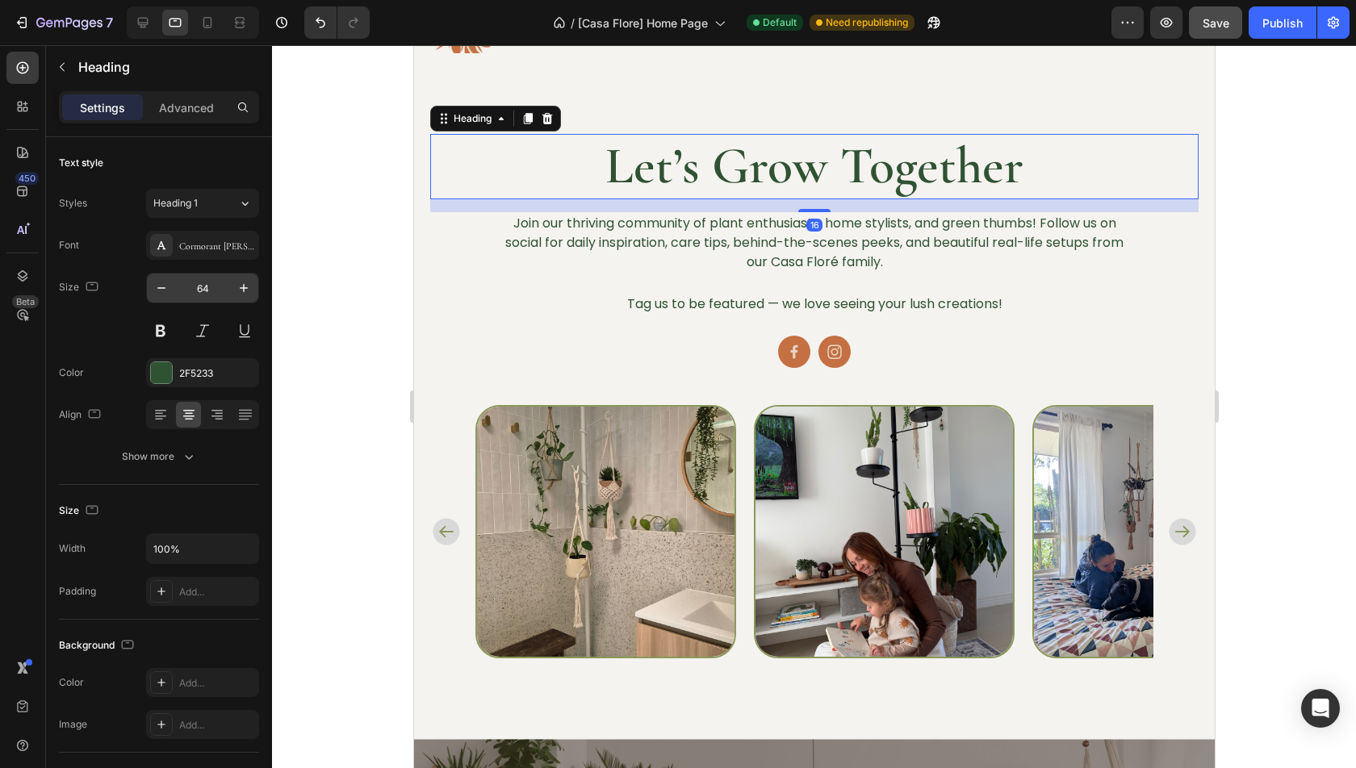
click at [193, 287] on input "64" at bounding box center [202, 288] width 53 height 29
click at [193, 288] on input "64" at bounding box center [202, 288] width 53 height 29
click at [190, 288] on input "64" at bounding box center [202, 288] width 53 height 29
click at [213, 290] on input "64" at bounding box center [202, 288] width 53 height 29
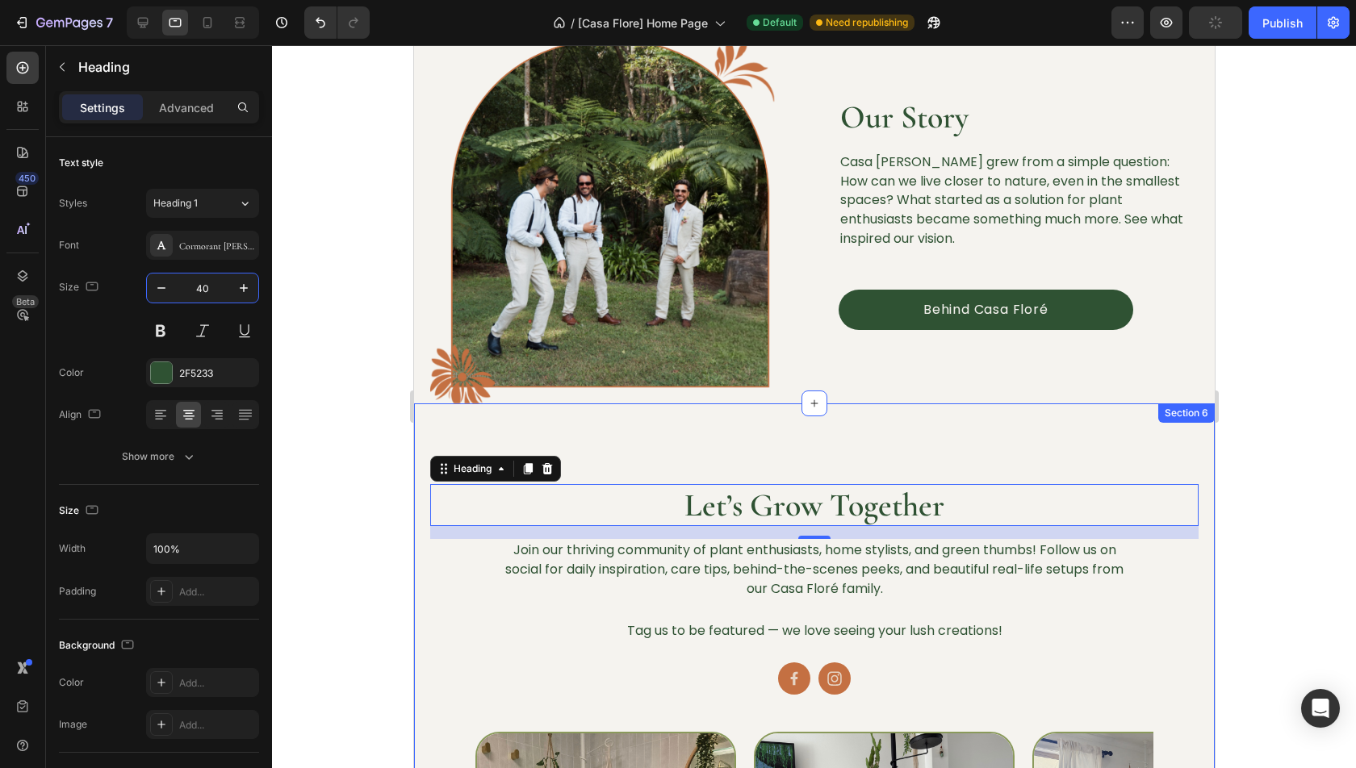
scroll to position [2248, 0]
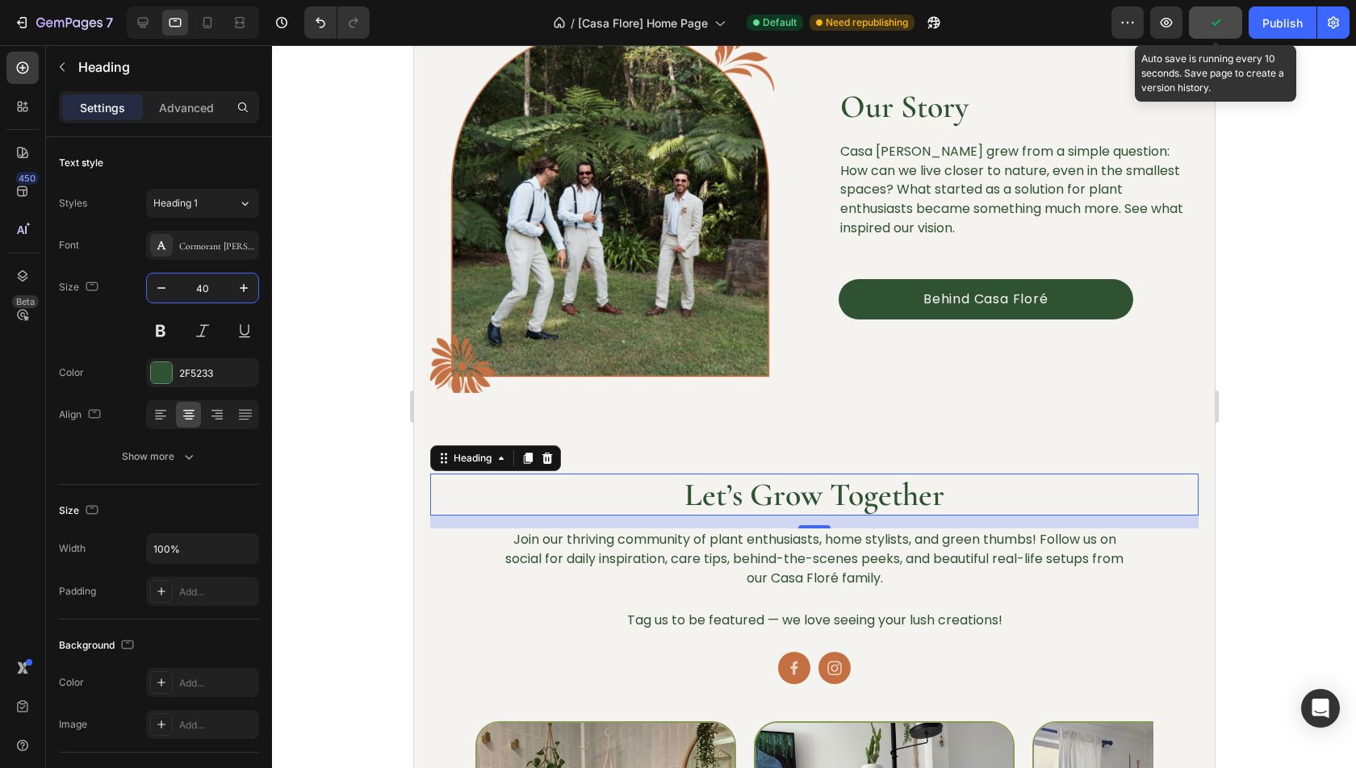
type input "40"
click at [1221, 36] on button "button" at bounding box center [1215, 22] width 53 height 32
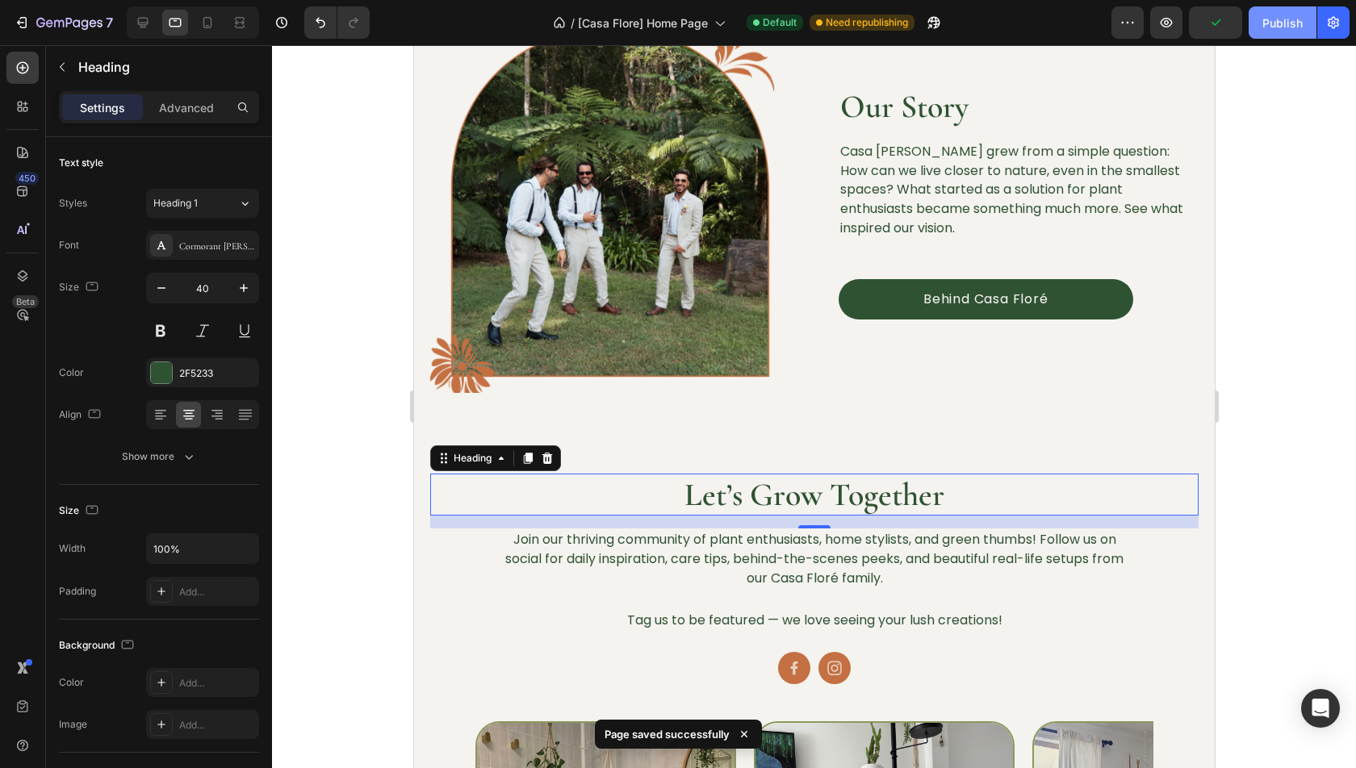
click at [1267, 31] on button "Publish" at bounding box center [1283, 22] width 68 height 32
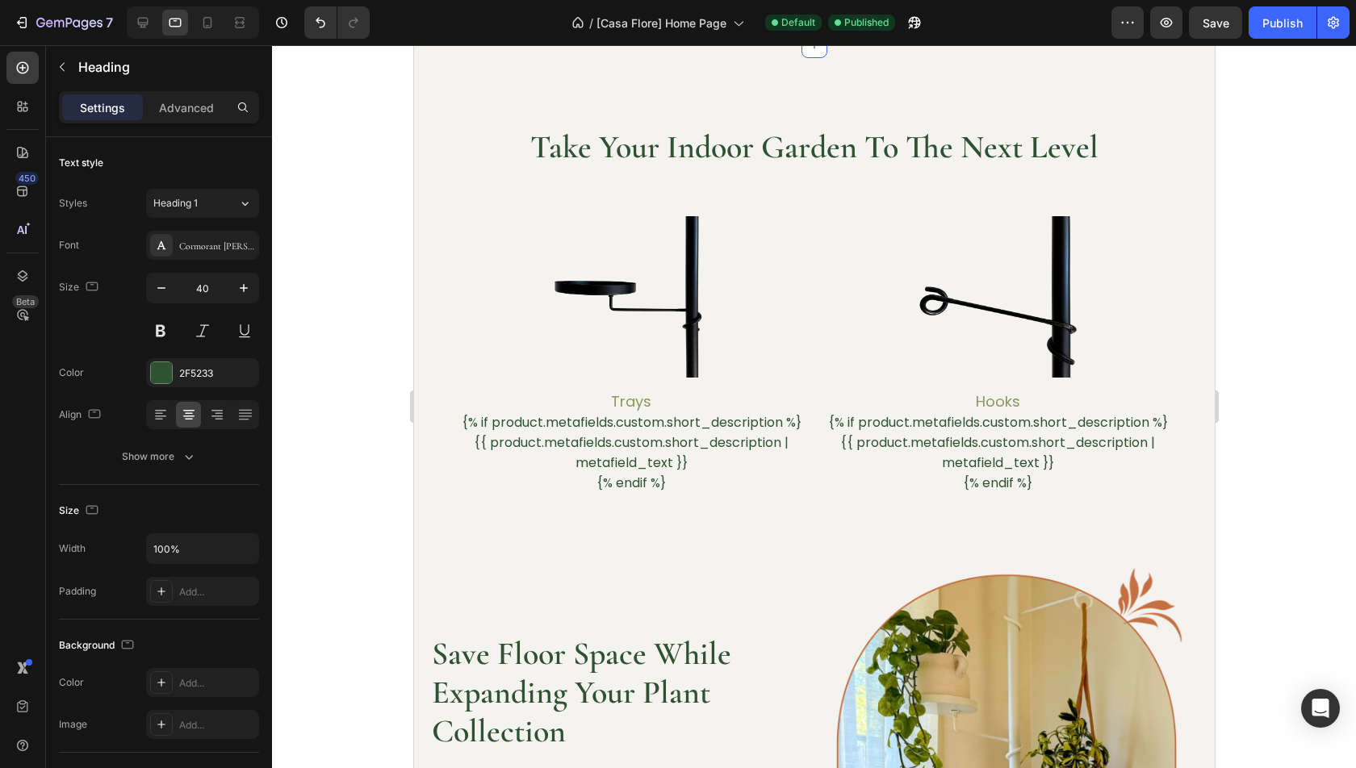
scroll to position [604, 0]
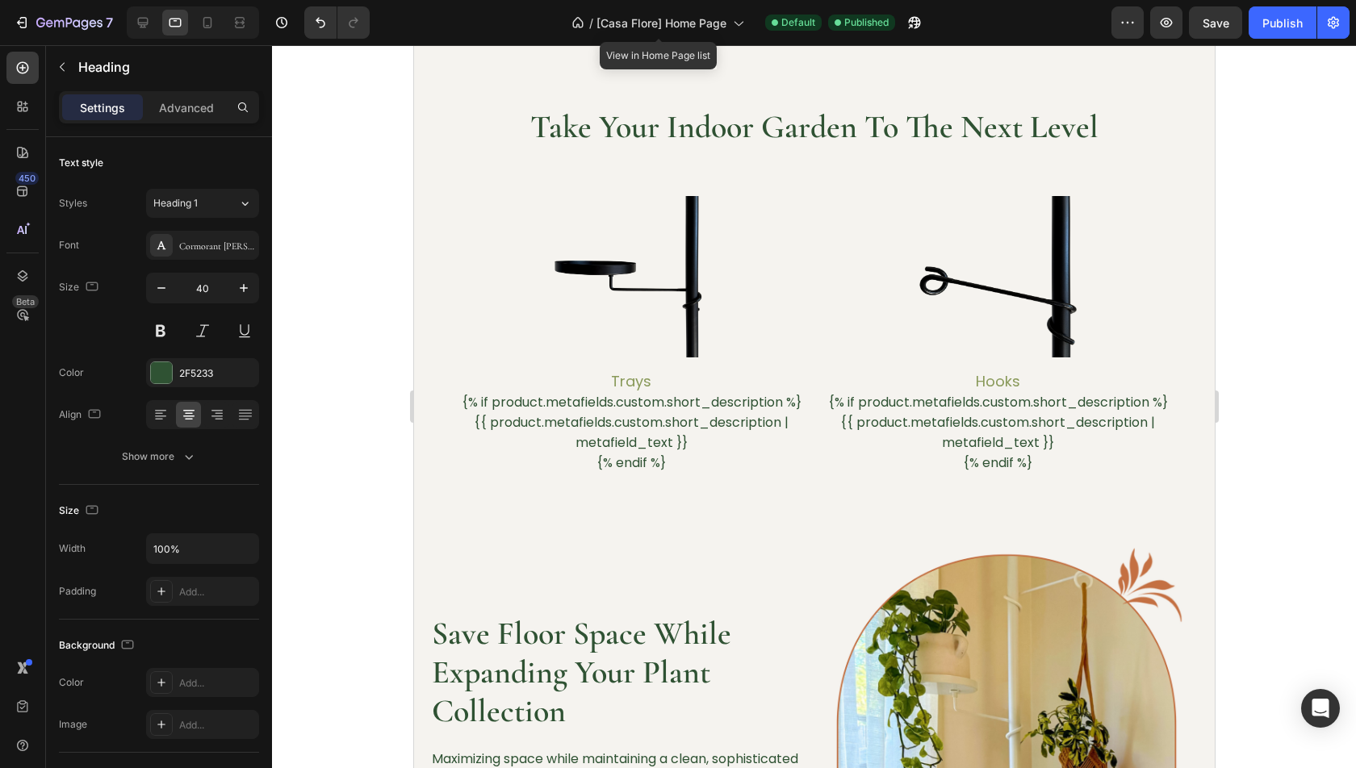
click at [676, 40] on div "/ [Casa Flore] Home Page" at bounding box center [657, 22] width 189 height 39
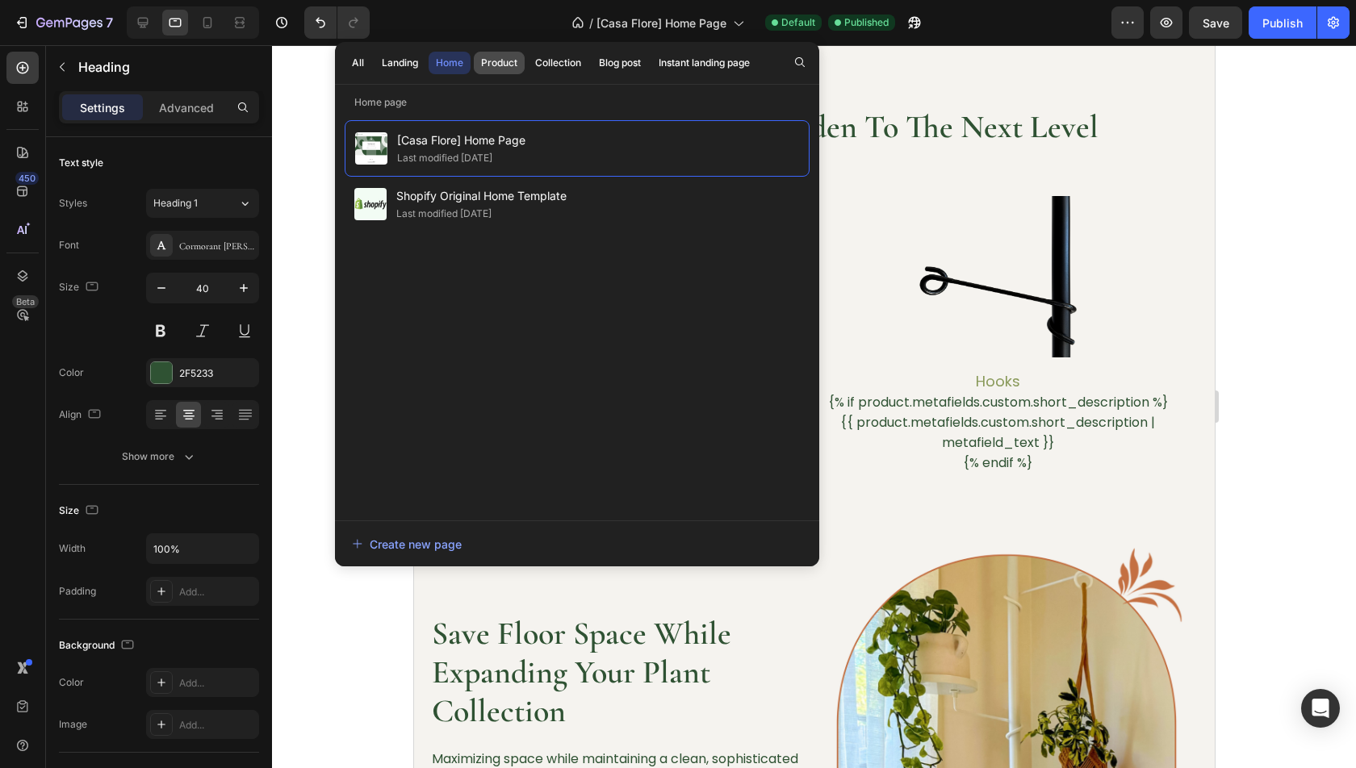
click at [502, 58] on div "Product" at bounding box center [499, 63] width 36 height 15
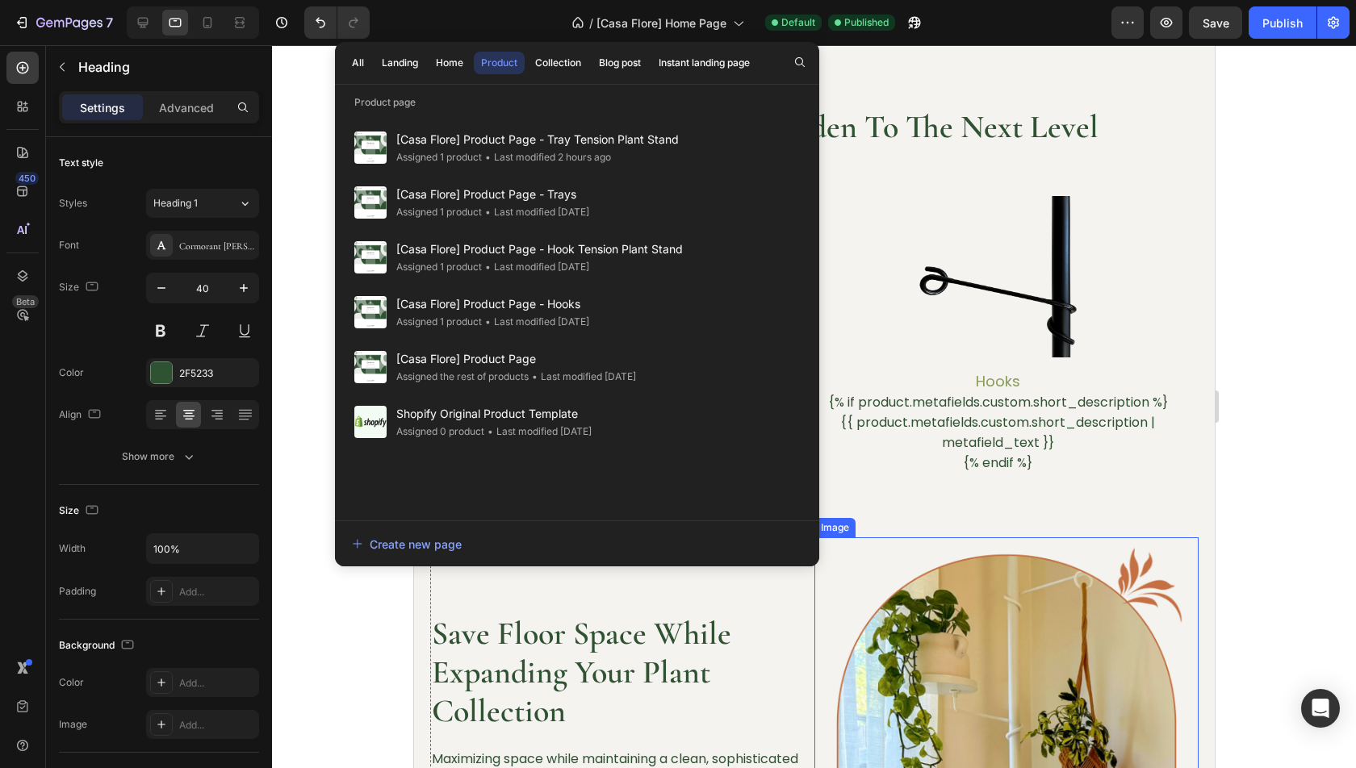
click at [1019, 504] on div "Take Your Indoor Garden To The Next Level Heading Product Images Trays Product …" at bounding box center [813, 525] width 768 height 839
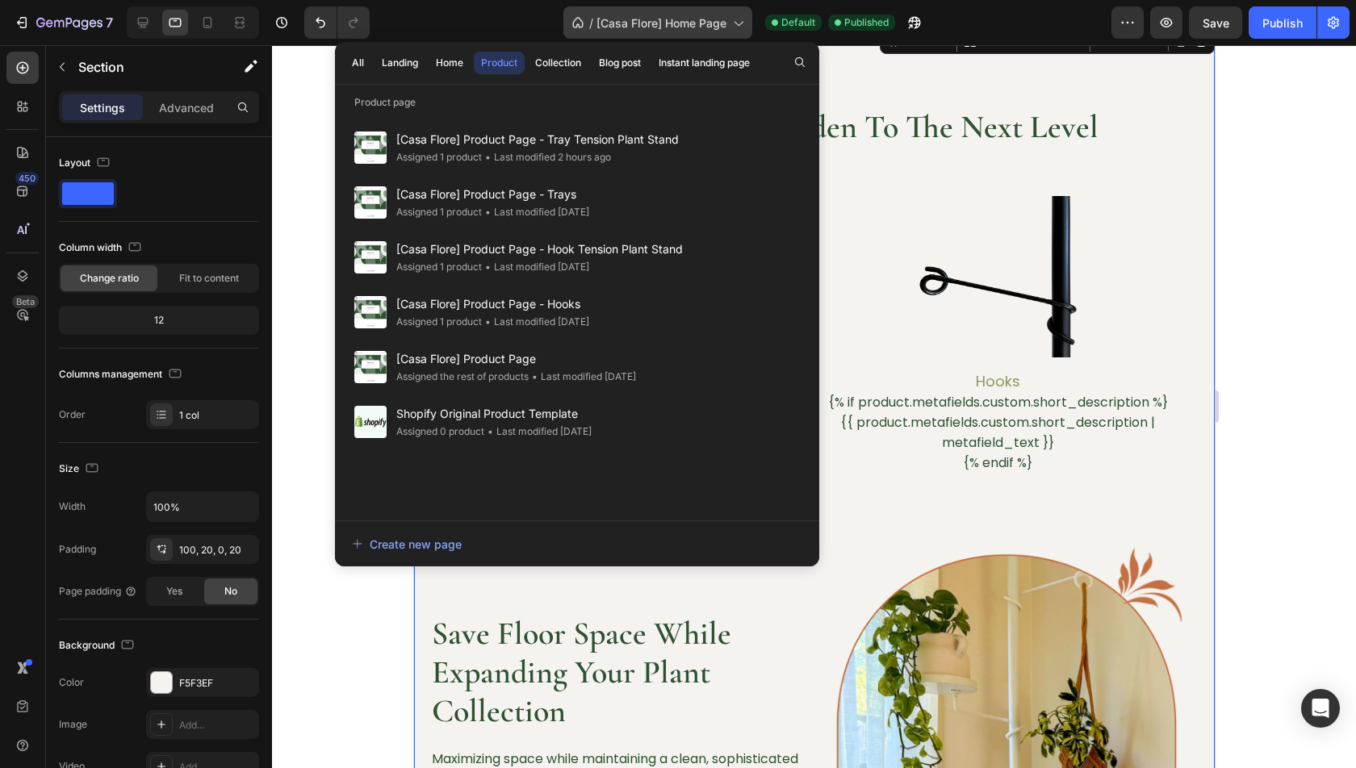
click at [638, 18] on span "[Casa Flore] Home Page" at bounding box center [661, 23] width 130 height 17
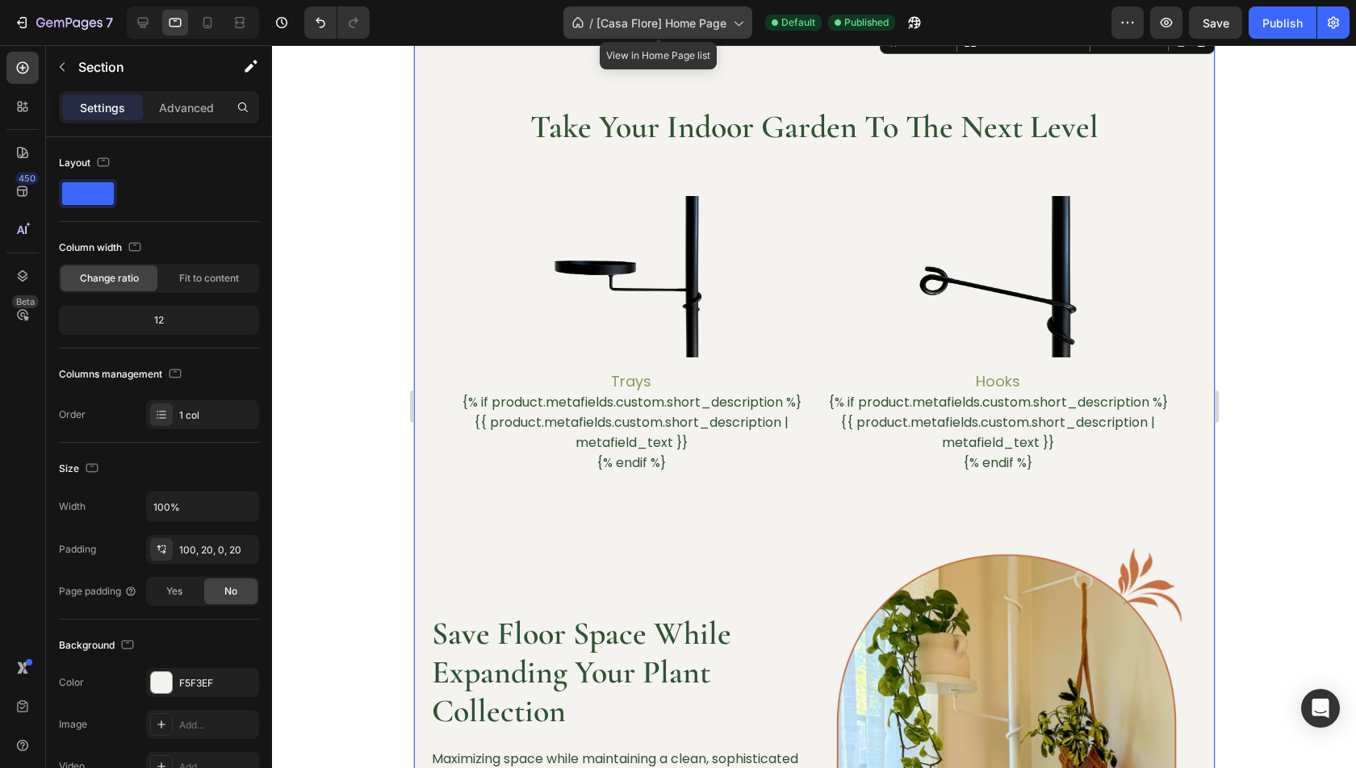
click at [658, 33] on div "/ [Casa Flore] Home Page" at bounding box center [657, 22] width 189 height 32
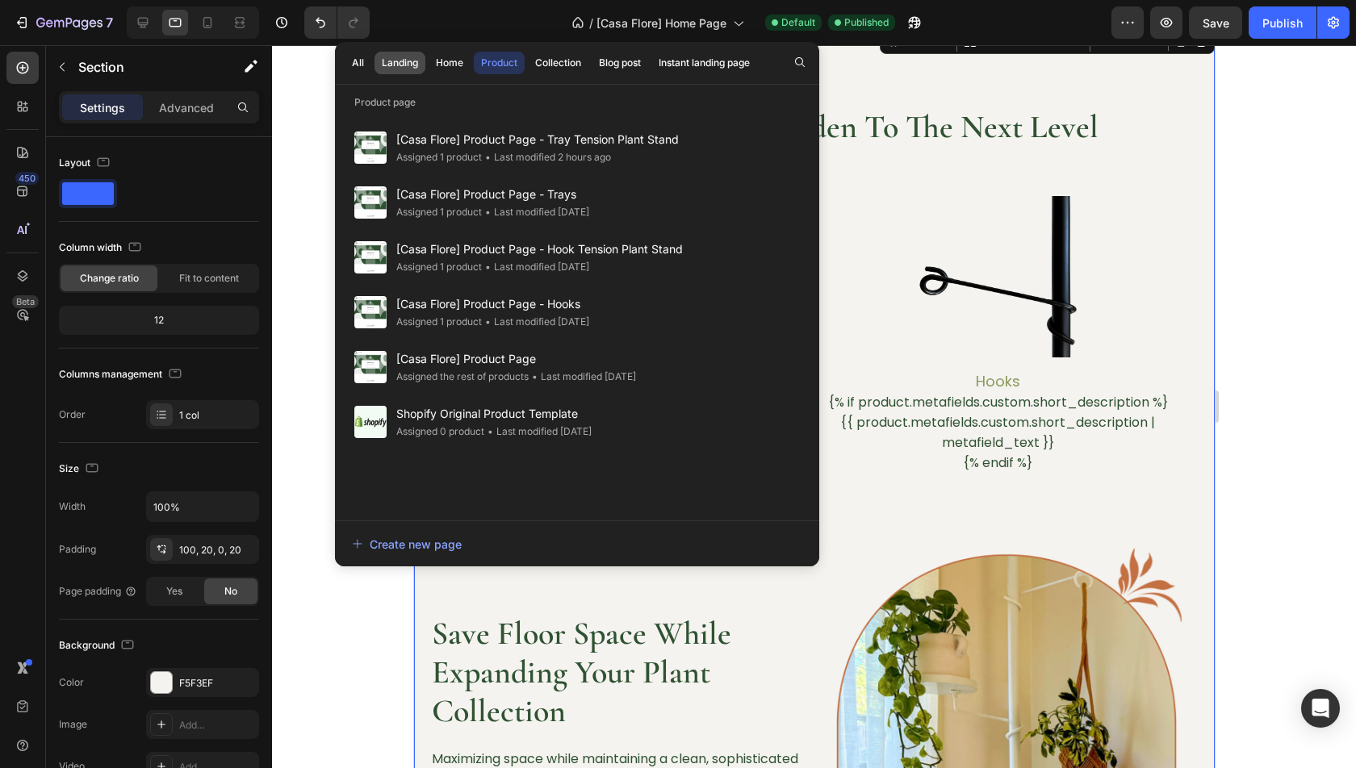
click at [403, 68] on div "Landing" at bounding box center [400, 63] width 36 height 15
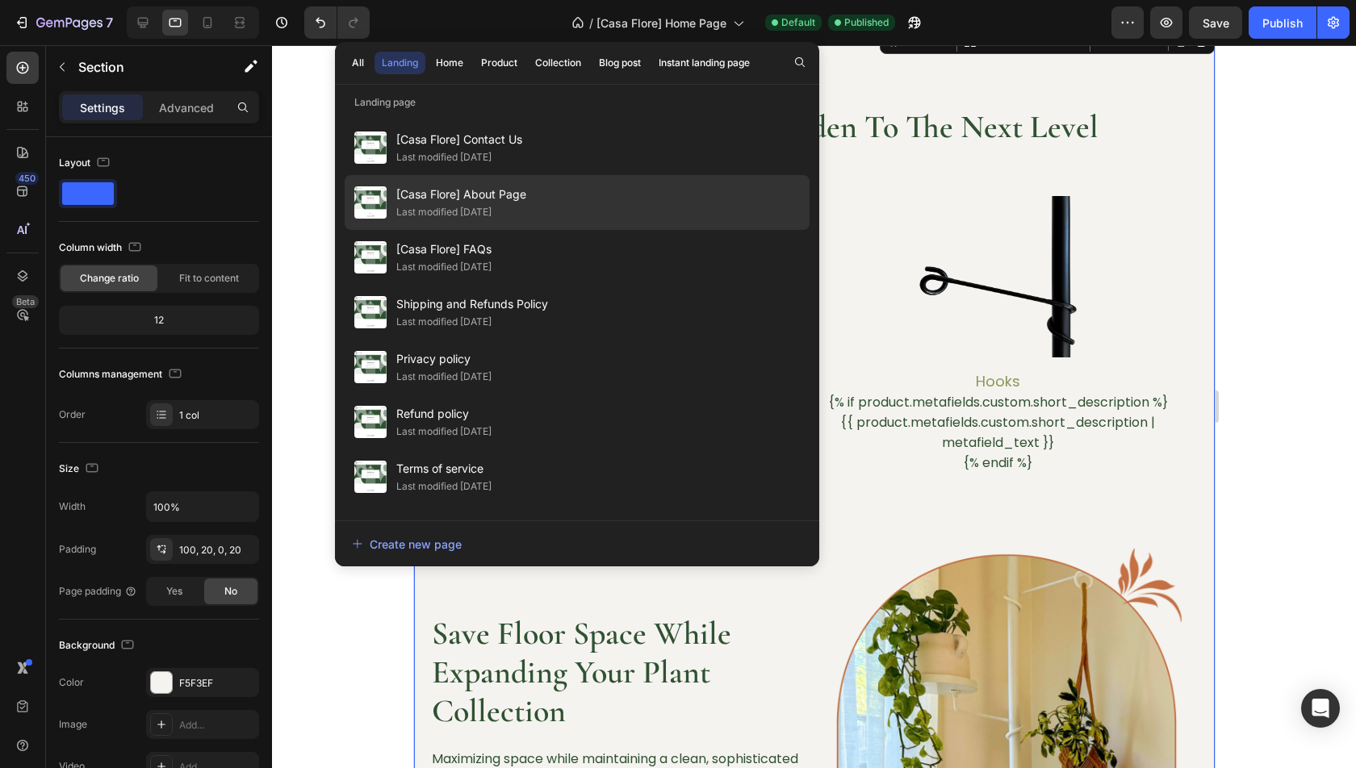
click at [500, 201] on span "[Casa Flore] About Page" at bounding box center [461, 194] width 130 height 19
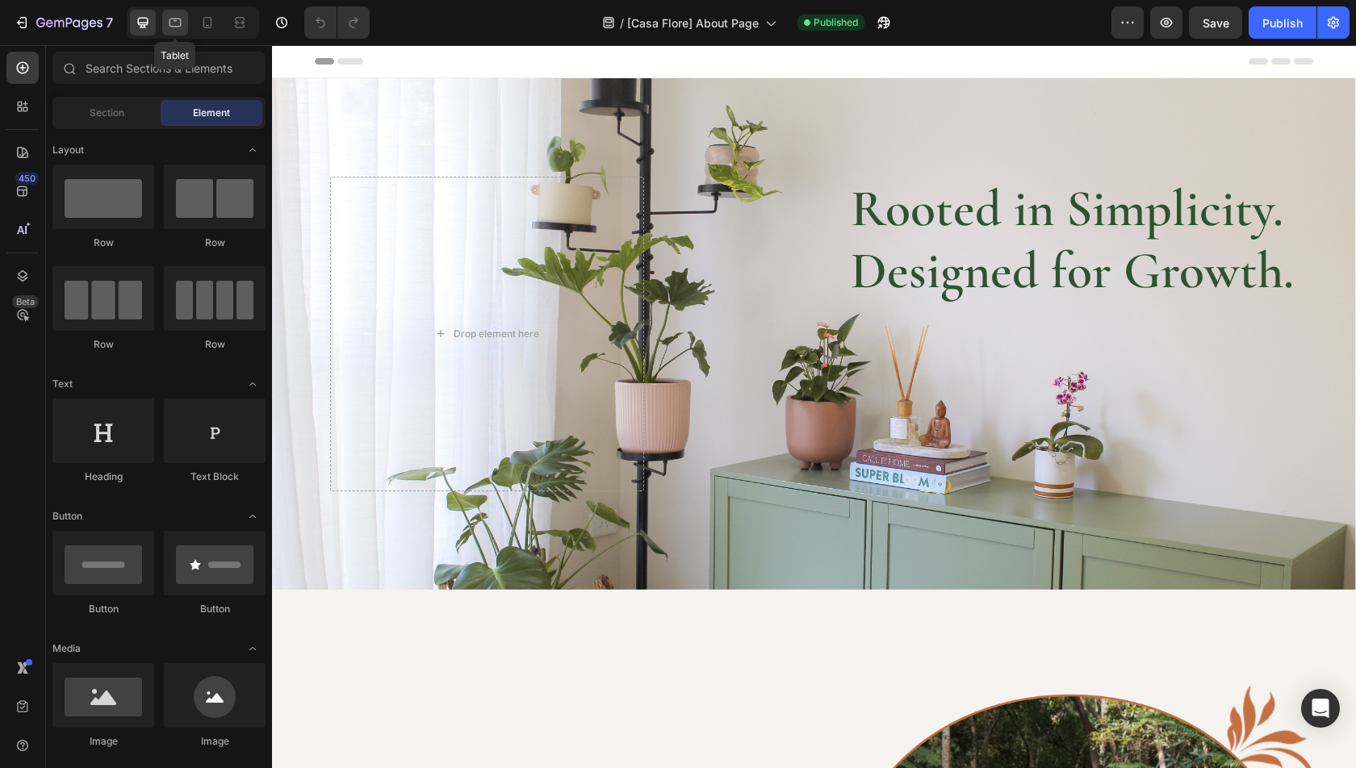
click at [178, 27] on icon at bounding box center [175, 23] width 16 height 16
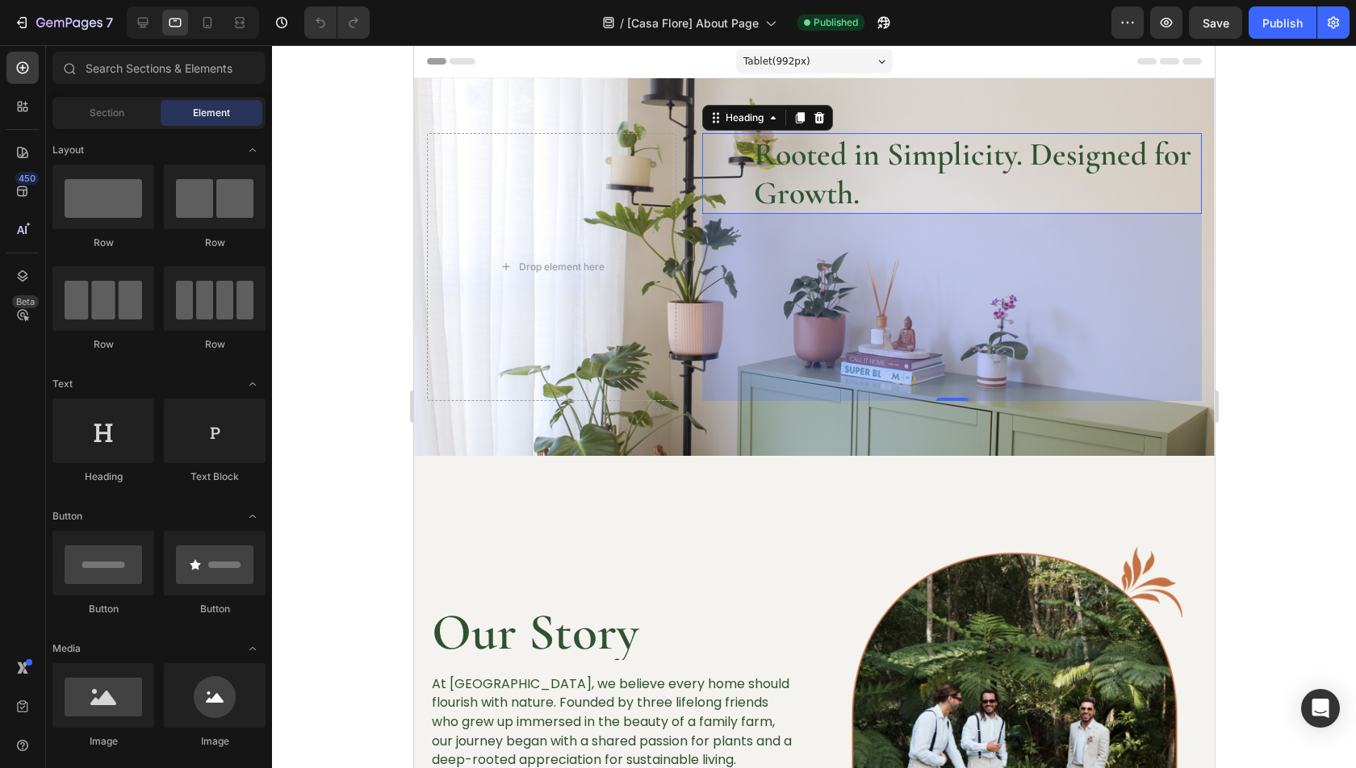
click at [901, 173] on h2 "Rooted in Simplicity. Designed for Growth." at bounding box center [976, 173] width 450 height 81
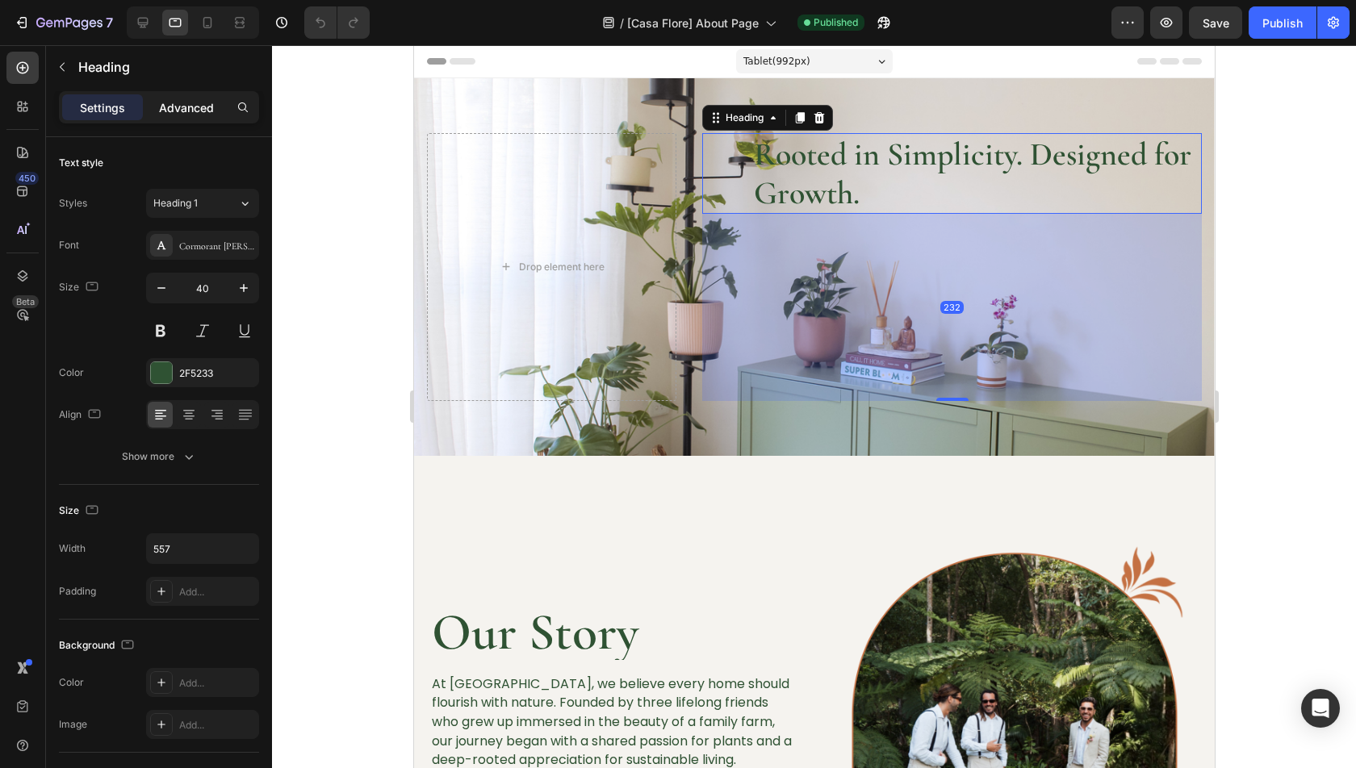
click at [186, 99] on p "Advanced" at bounding box center [186, 107] width 55 height 17
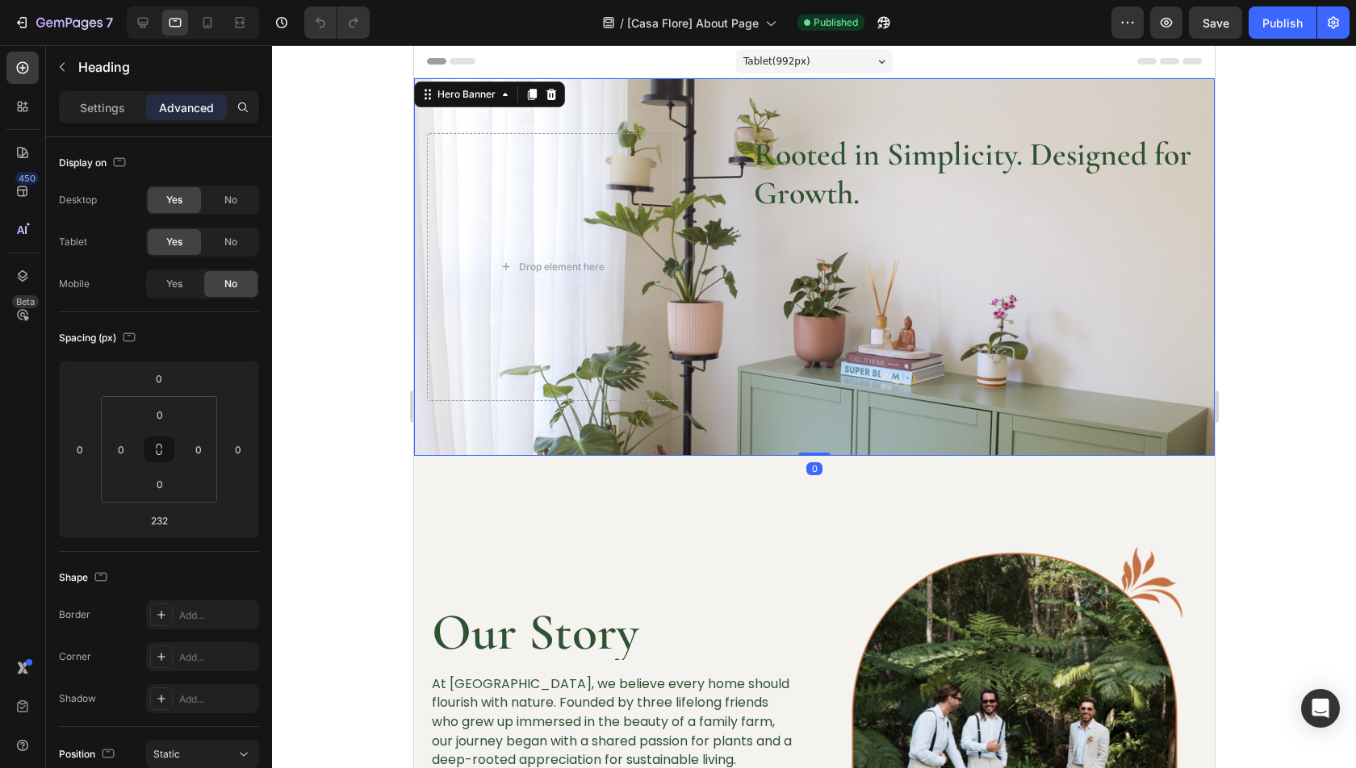
click at [643, 101] on div "Background Image" at bounding box center [813, 267] width 801 height 378
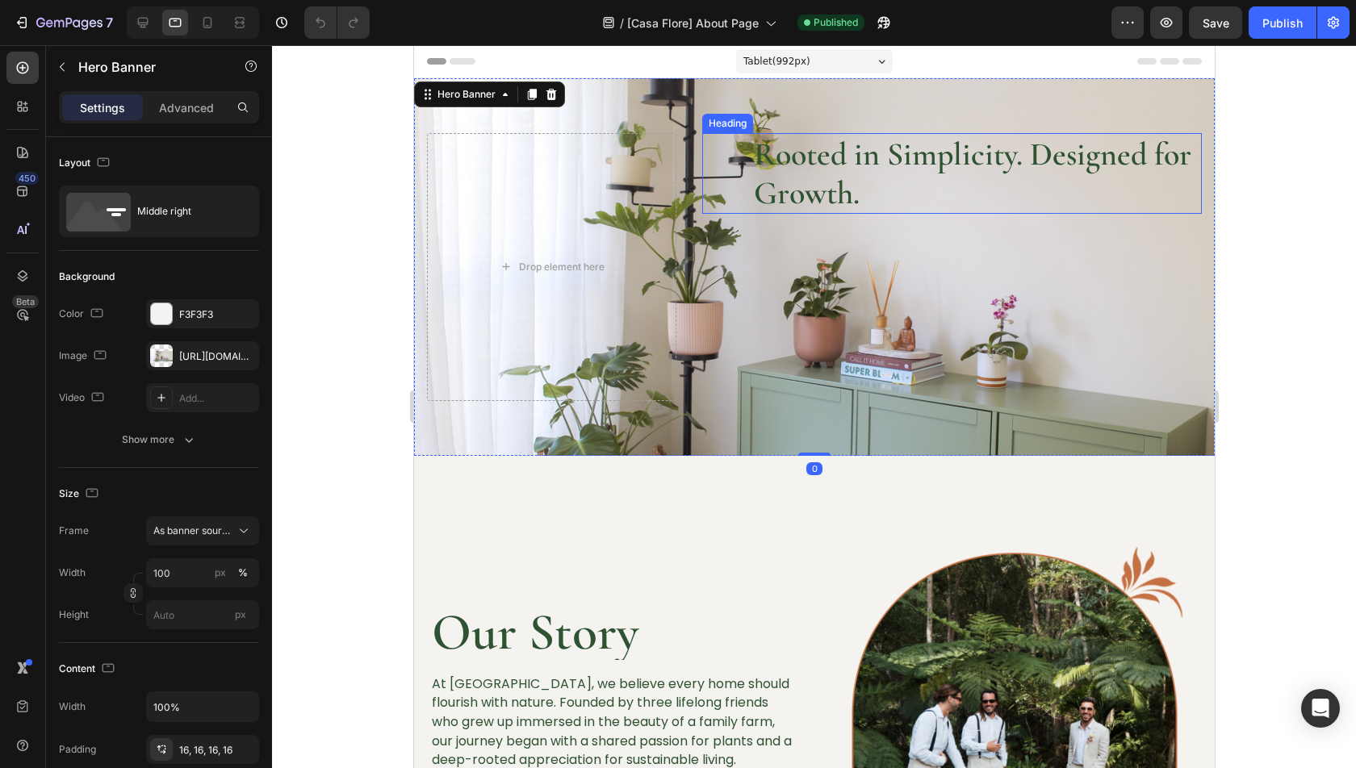
click at [818, 144] on h2 "Rooted in Simplicity. Designed for Growth." at bounding box center [976, 173] width 450 height 81
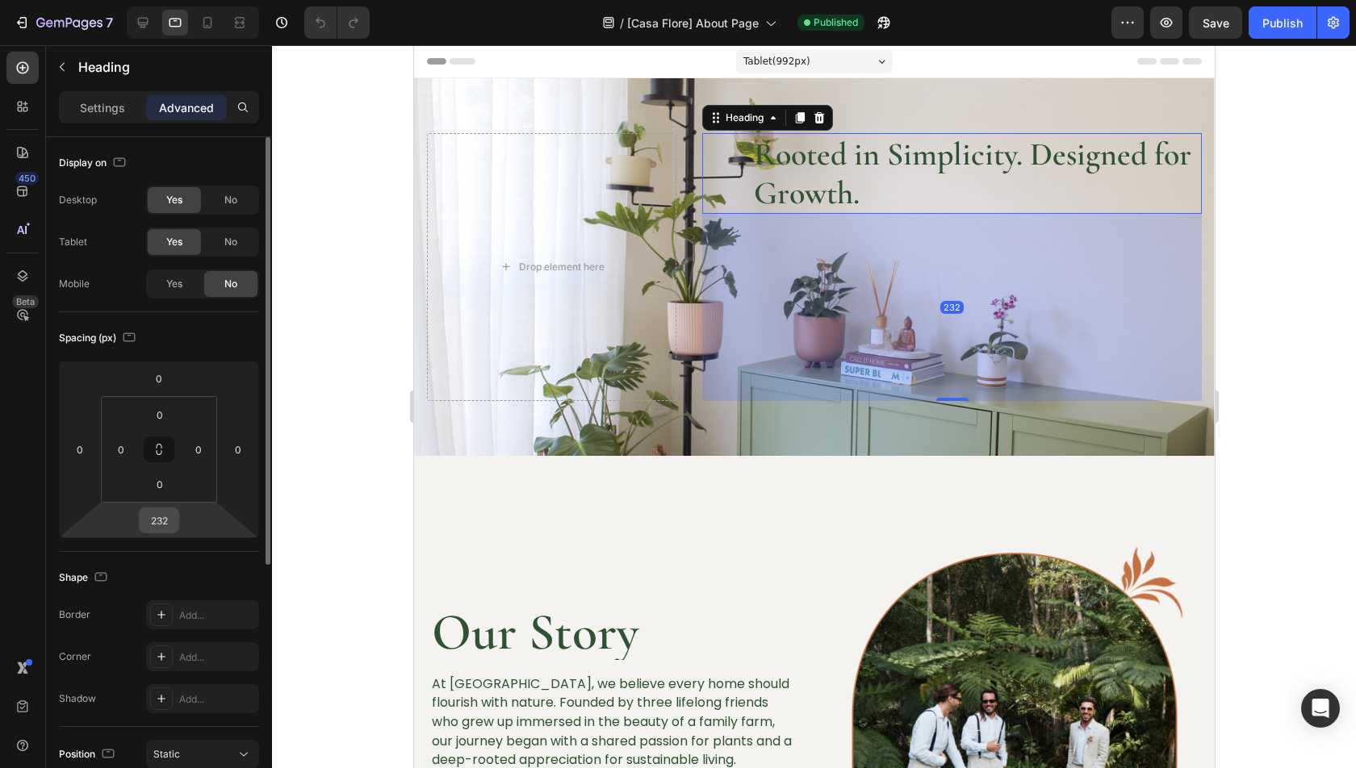
click at [176, 525] on div "232" at bounding box center [159, 521] width 40 height 26
click at [153, 520] on input "232" at bounding box center [159, 520] width 32 height 24
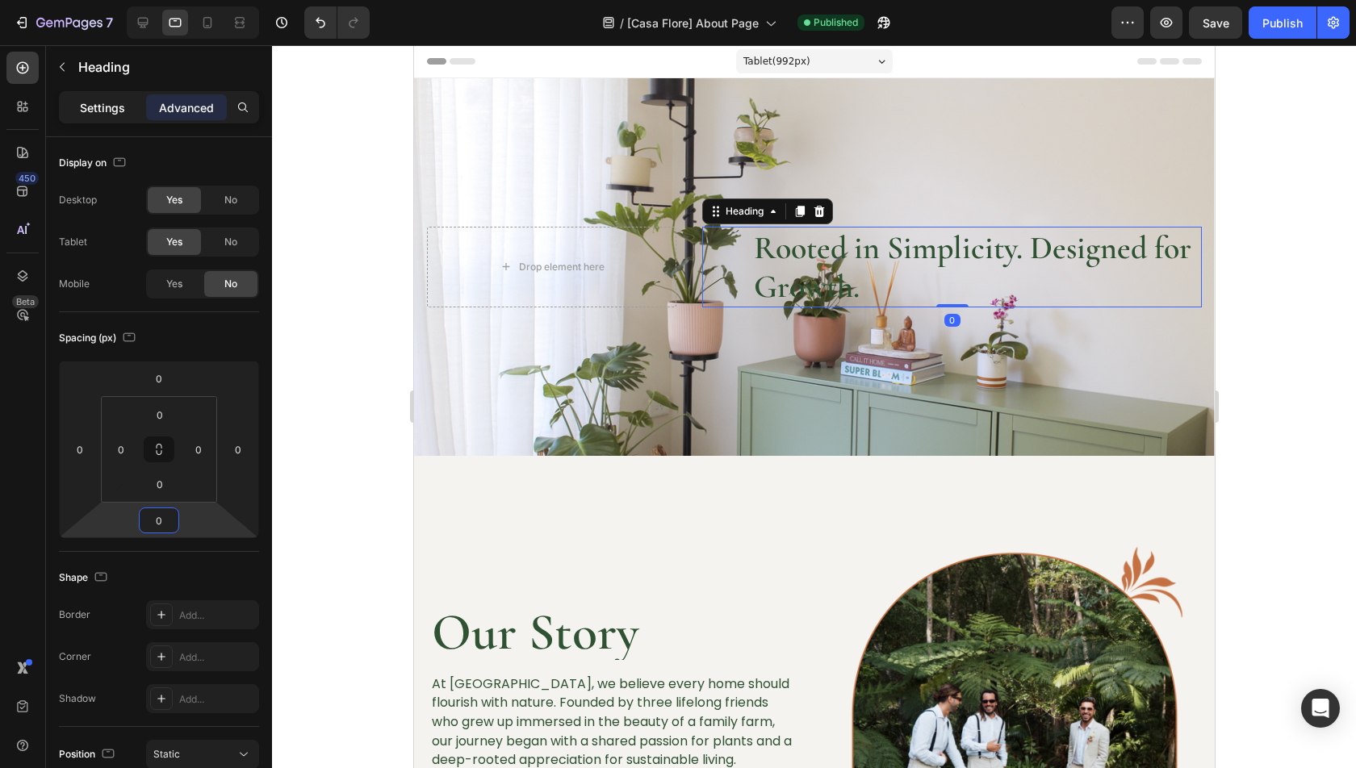
type input "0"
click at [107, 106] on p "Settings" at bounding box center [102, 107] width 45 height 17
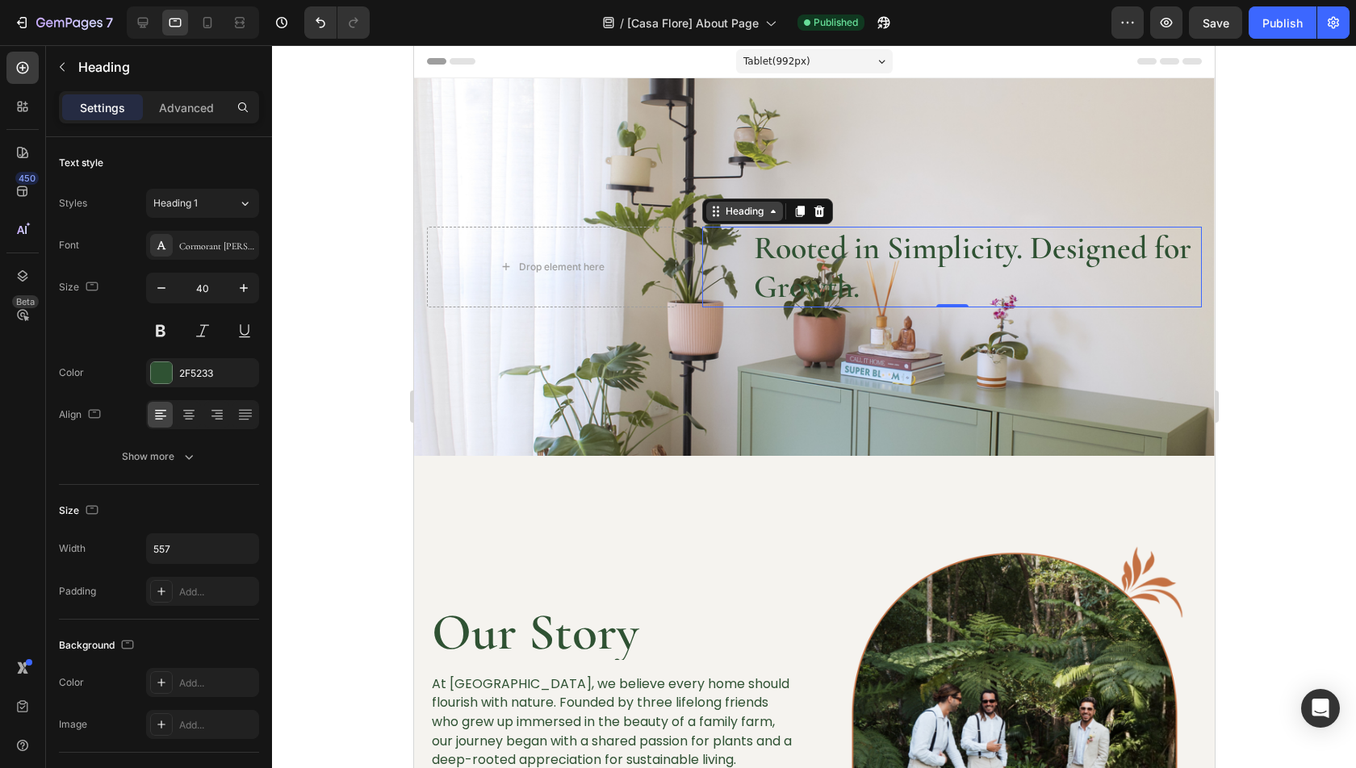
click at [734, 208] on div "Heading" at bounding box center [744, 211] width 44 height 15
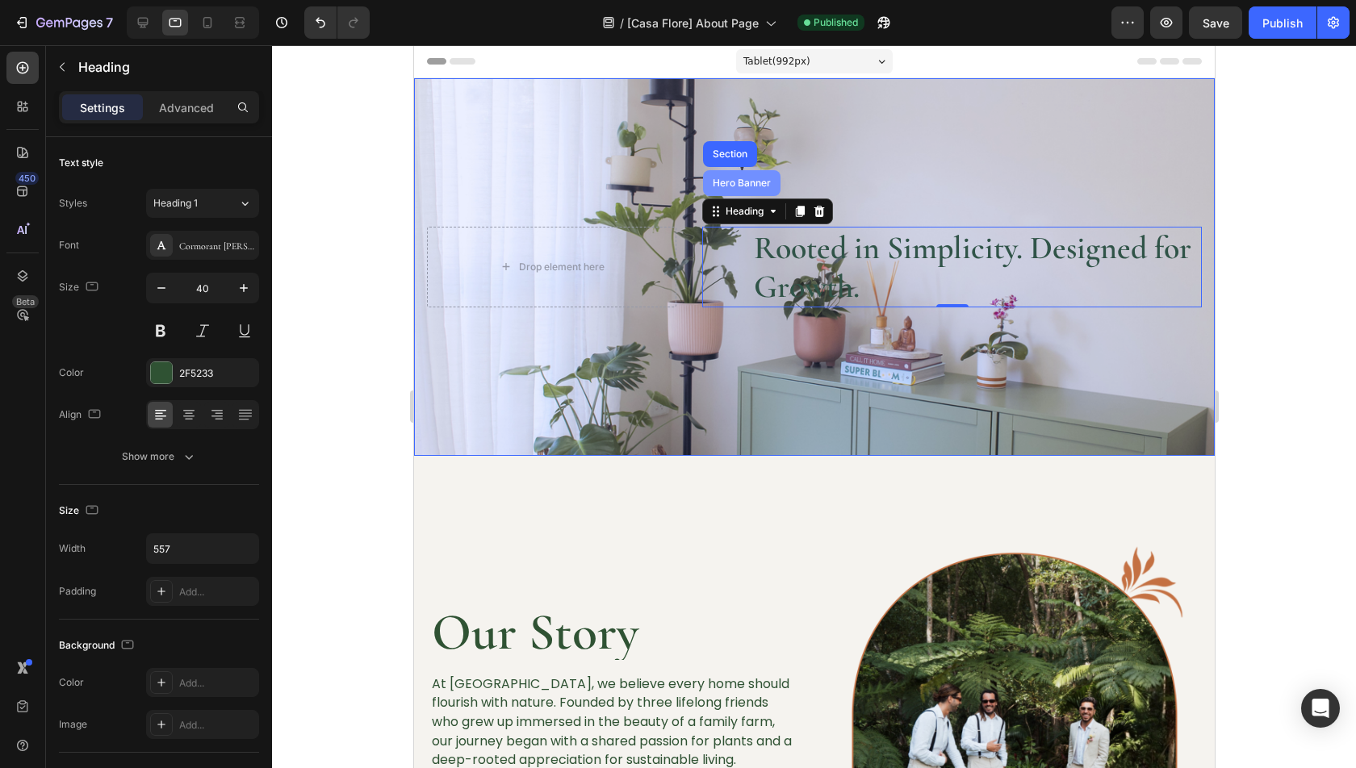
click at [734, 172] on div "Hero Banner" at bounding box center [740, 183] width 77 height 26
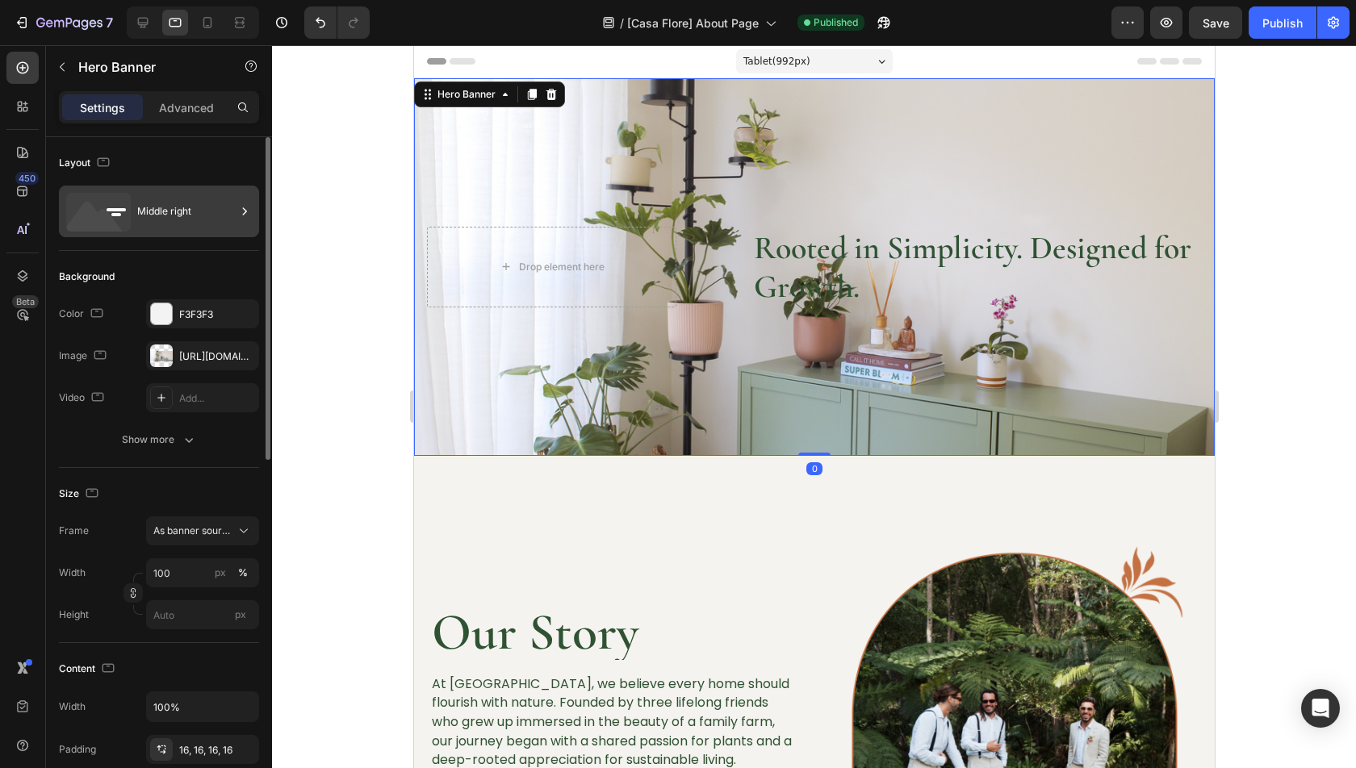
click at [196, 195] on div "Middle right" at bounding box center [186, 211] width 98 height 37
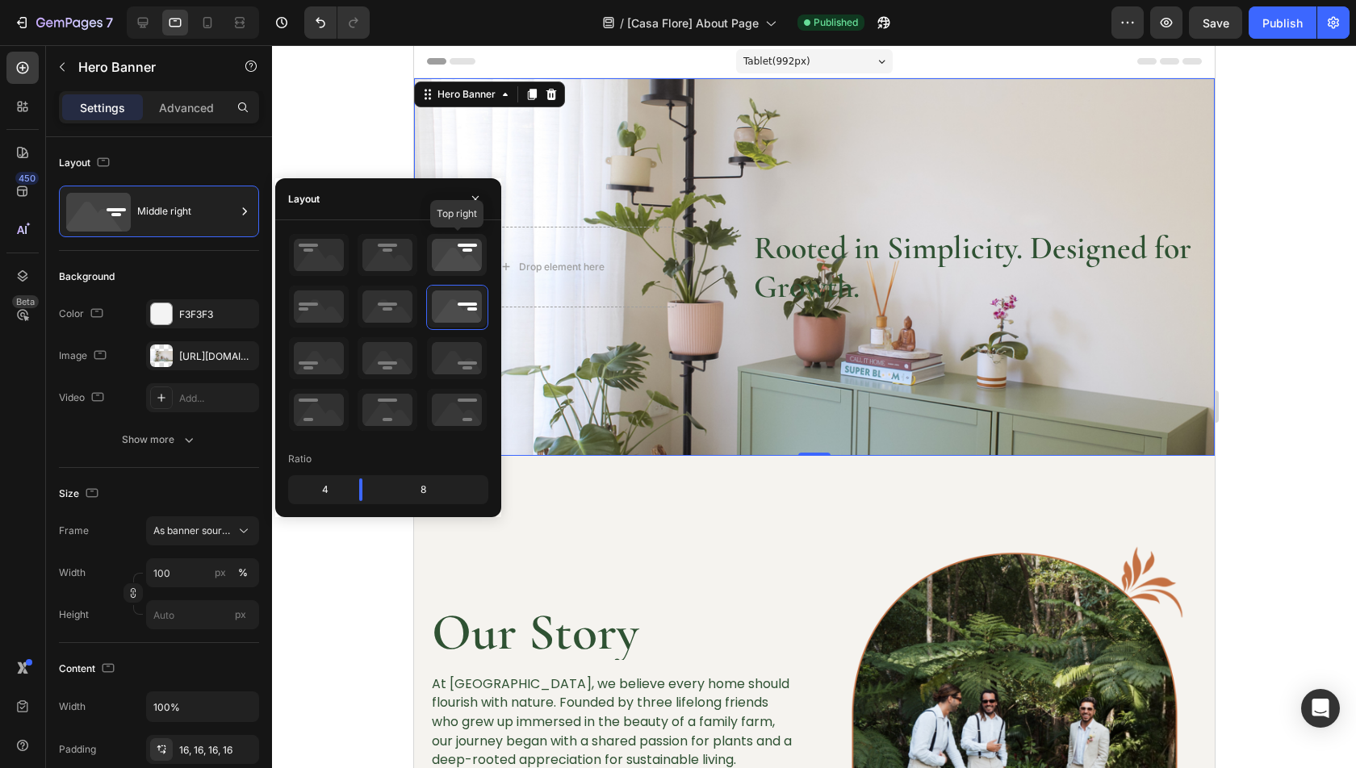
click at [458, 259] on icon at bounding box center [457, 255] width 60 height 42
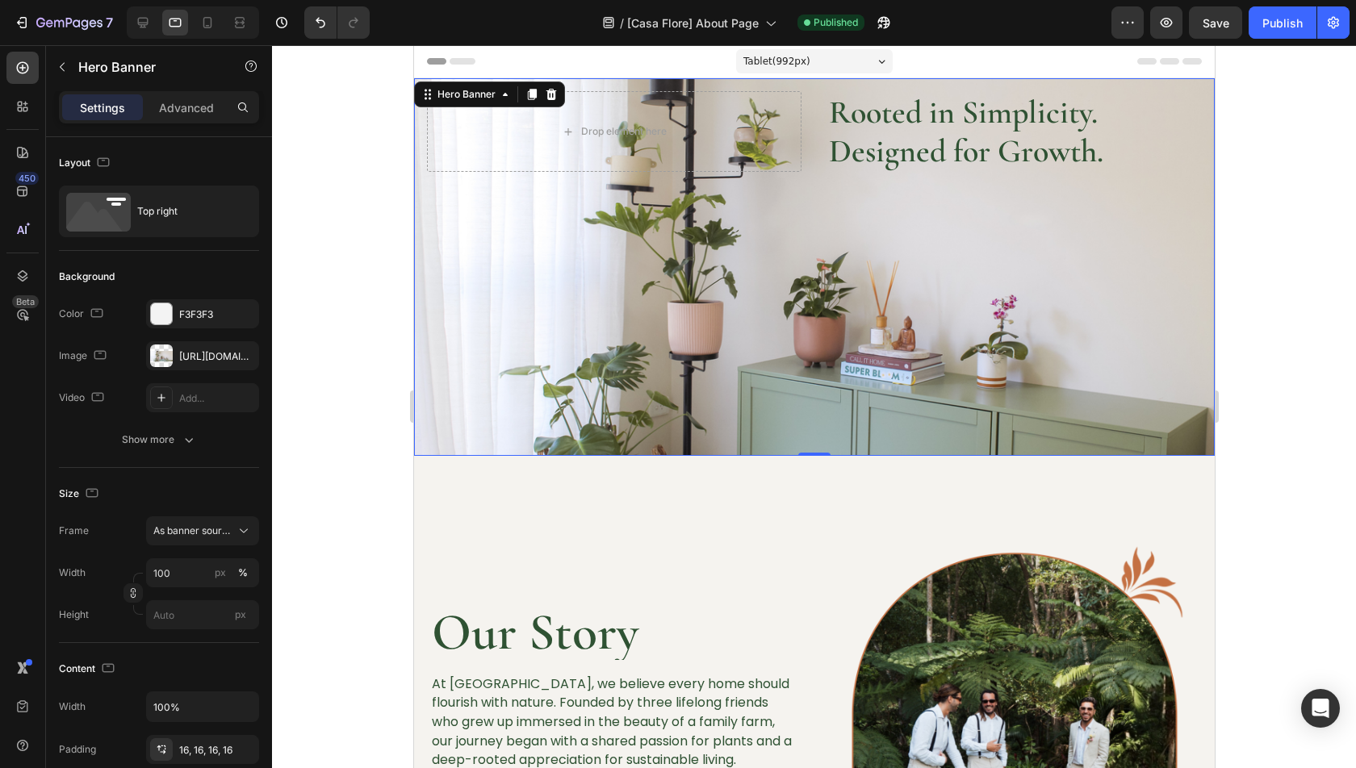
click at [891, 284] on div "Background Image" at bounding box center [813, 267] width 801 height 378
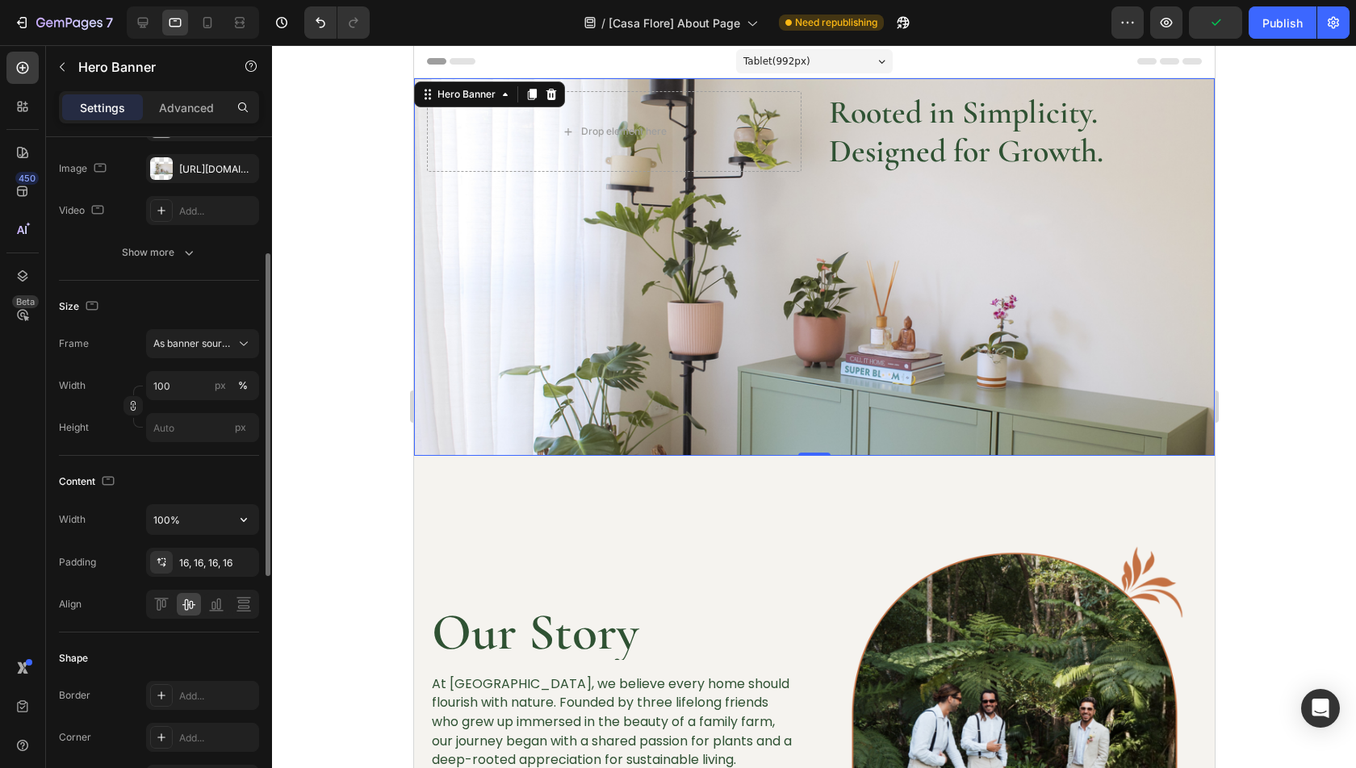
scroll to position [208, 0]
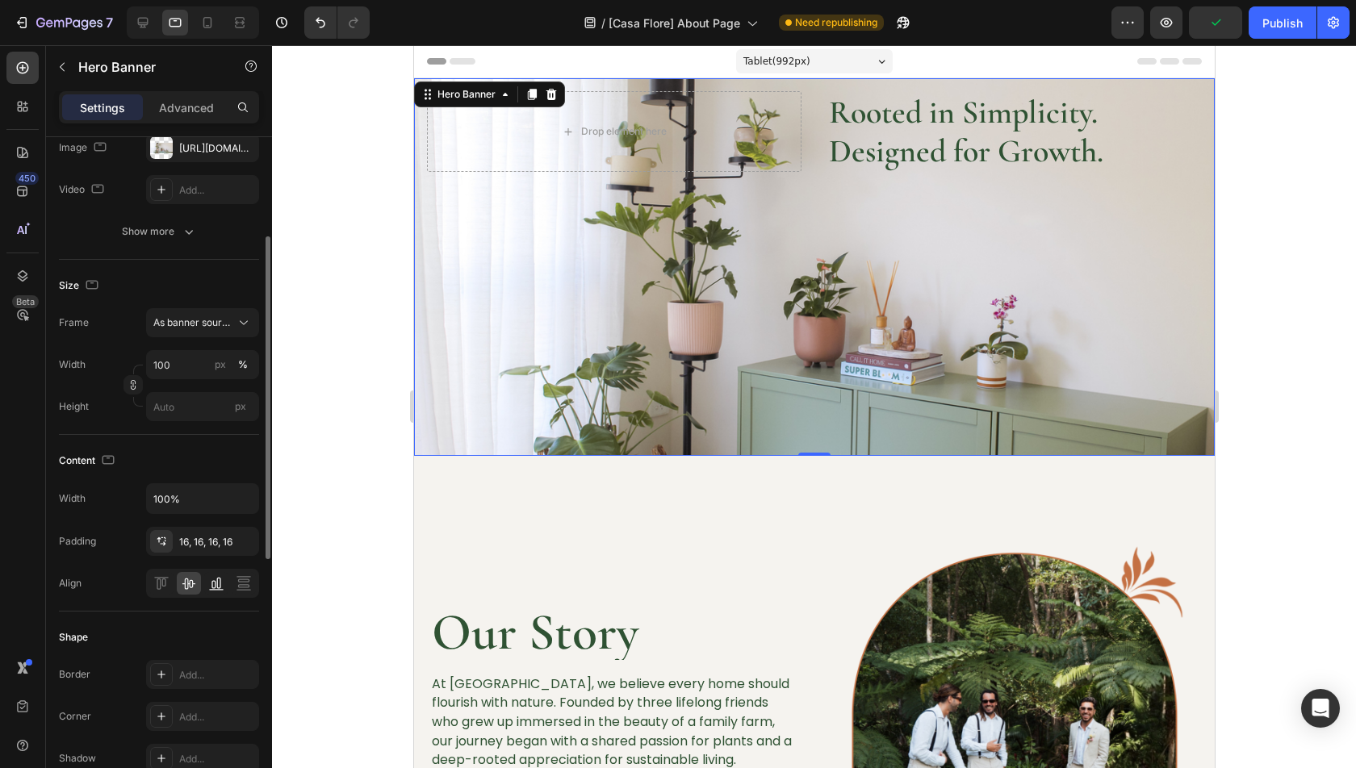
click at [219, 578] on icon at bounding box center [216, 583] width 16 height 16
click at [193, 581] on icon at bounding box center [189, 583] width 16 height 16
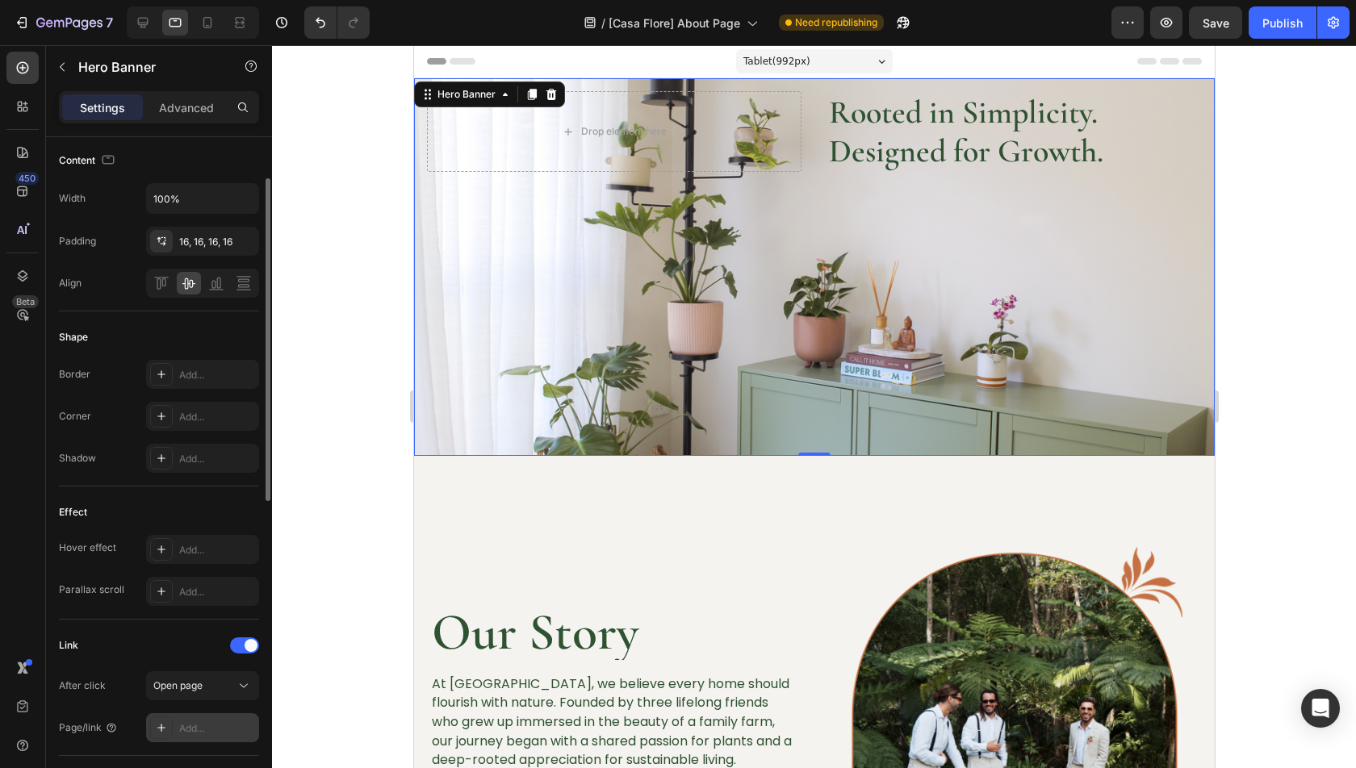
scroll to position [258, 0]
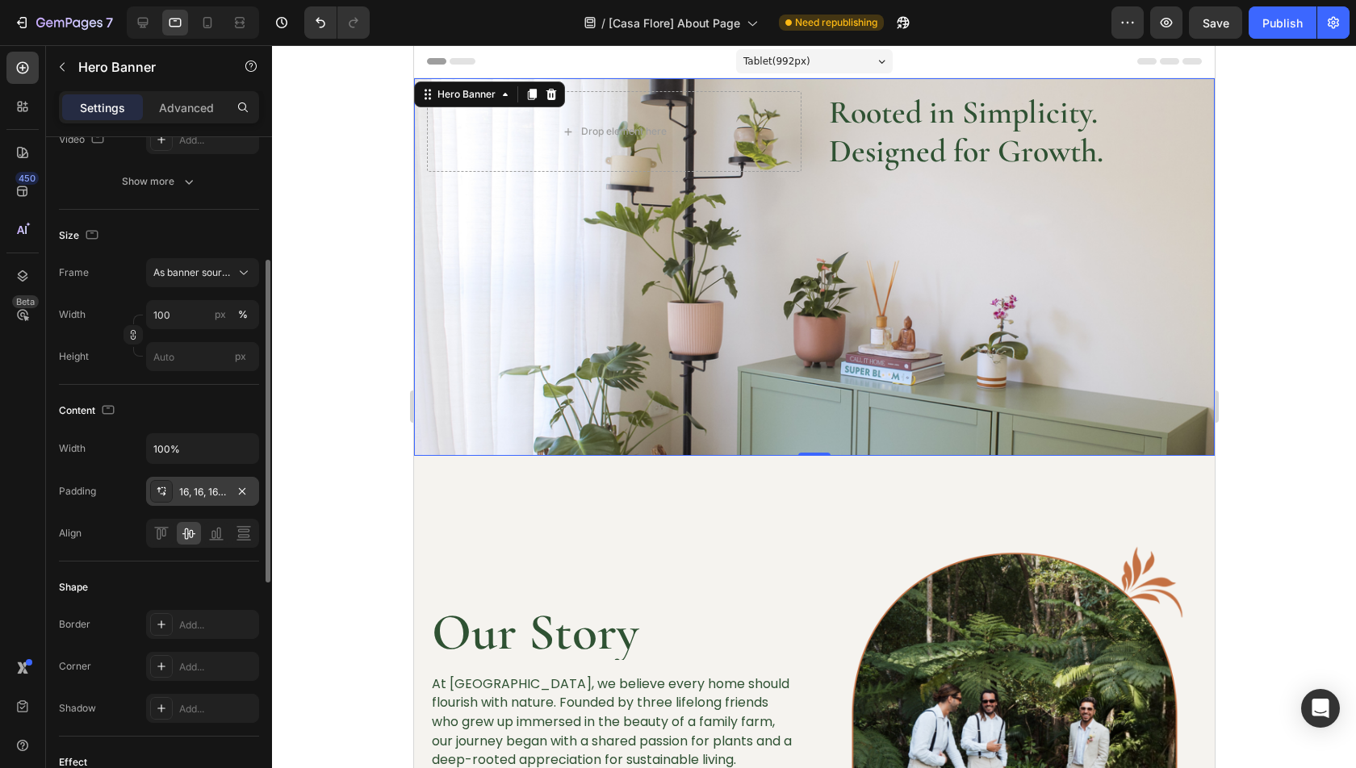
click at [197, 488] on div "16, 16, 16, 16" at bounding box center [202, 492] width 47 height 15
click at [172, 116] on div "Advanced" at bounding box center [186, 107] width 81 height 26
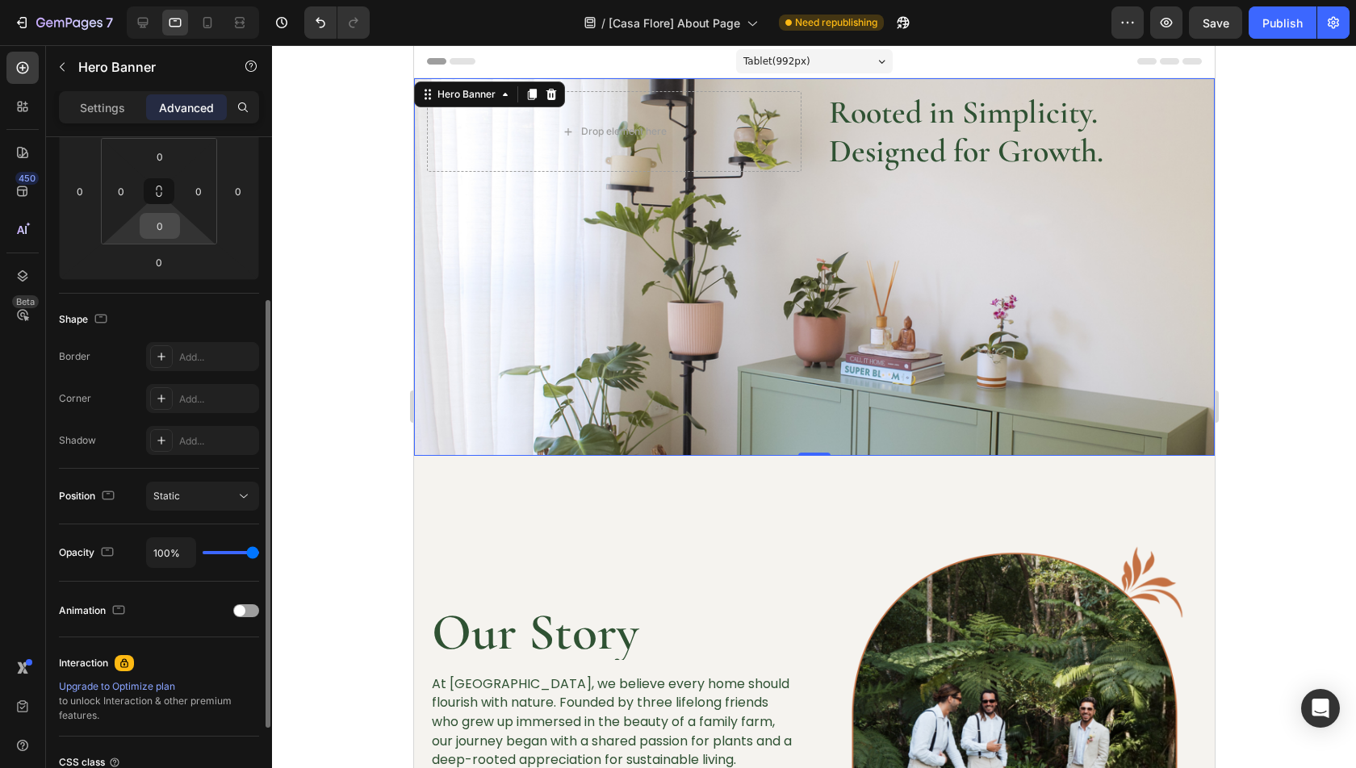
scroll to position [0, 0]
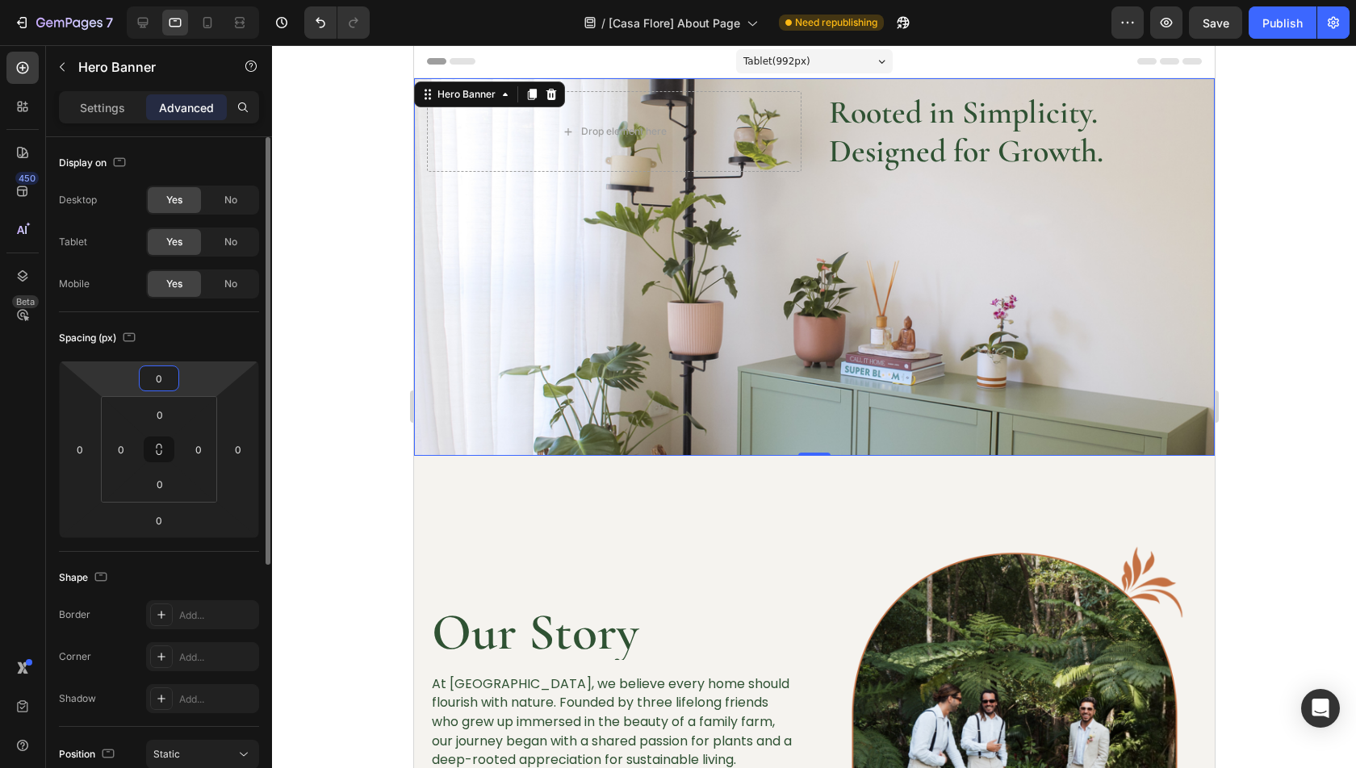
click at [157, 380] on input "0" at bounding box center [159, 378] width 32 height 24
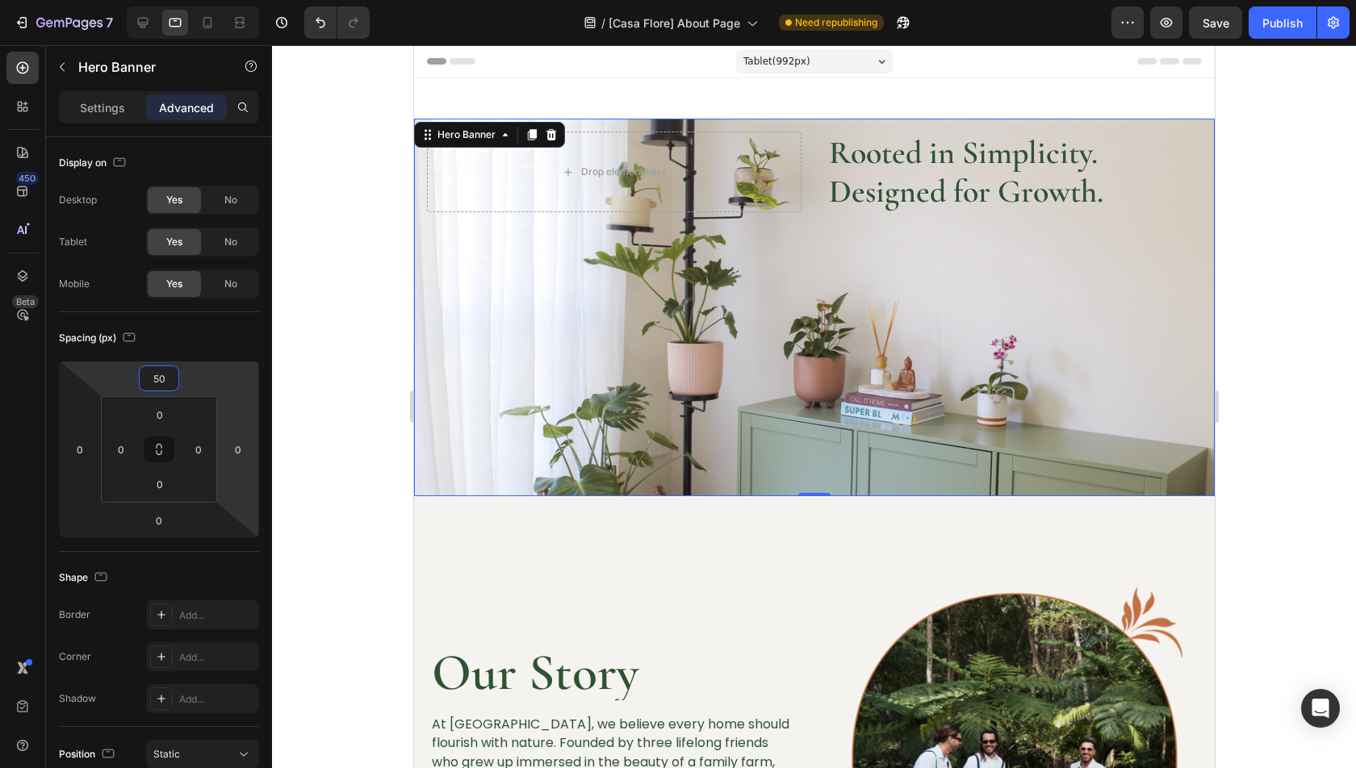
type input "5"
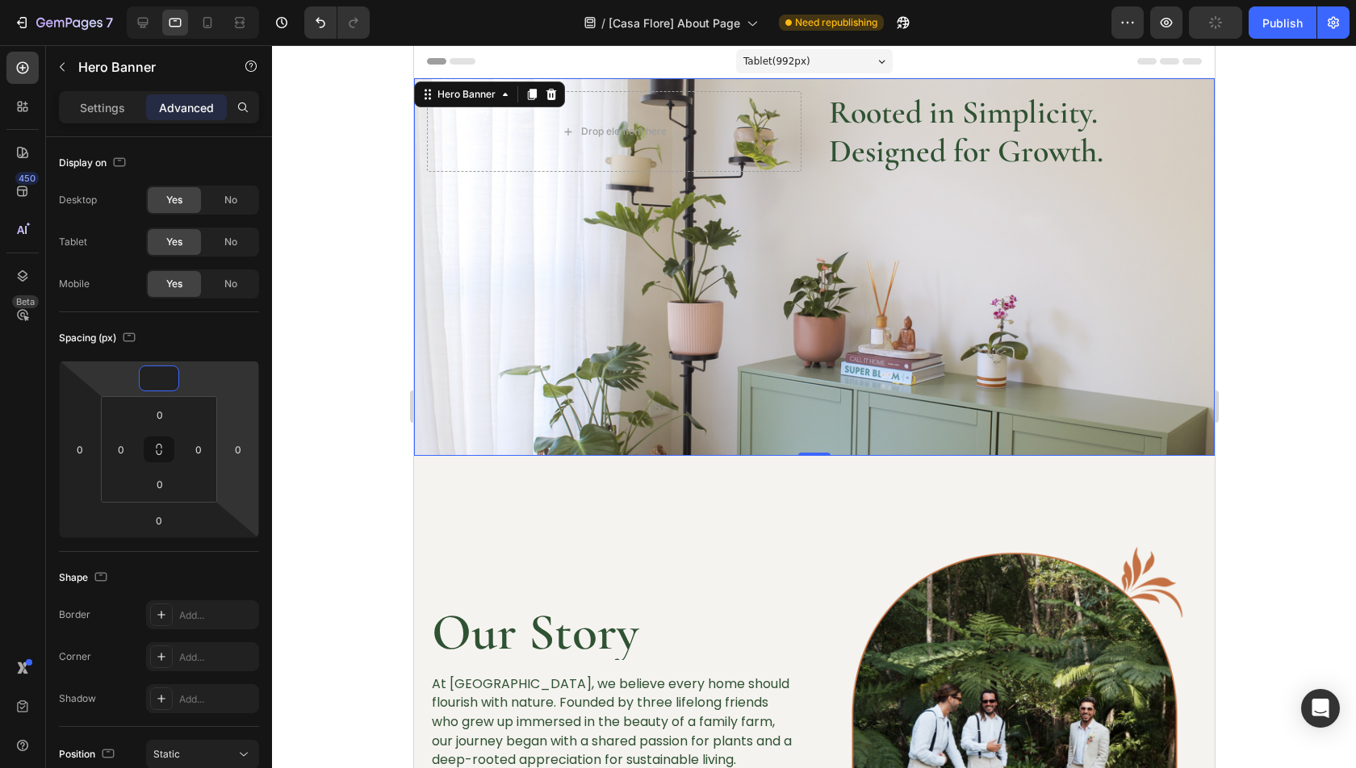
click at [1022, 129] on h2 "Rooted in Simplicity. Designed for Growth." at bounding box center [1013, 131] width 374 height 81
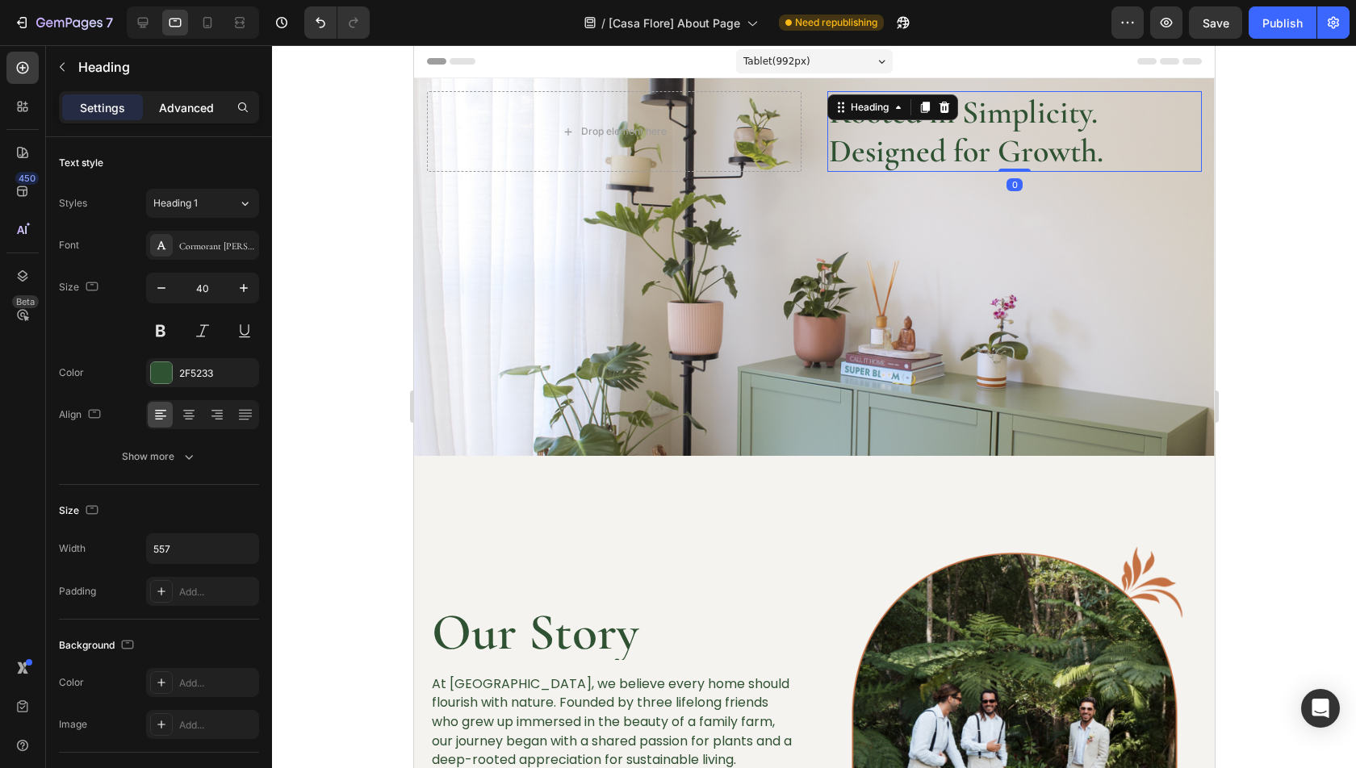
click at [186, 109] on p "Advanced" at bounding box center [186, 107] width 55 height 17
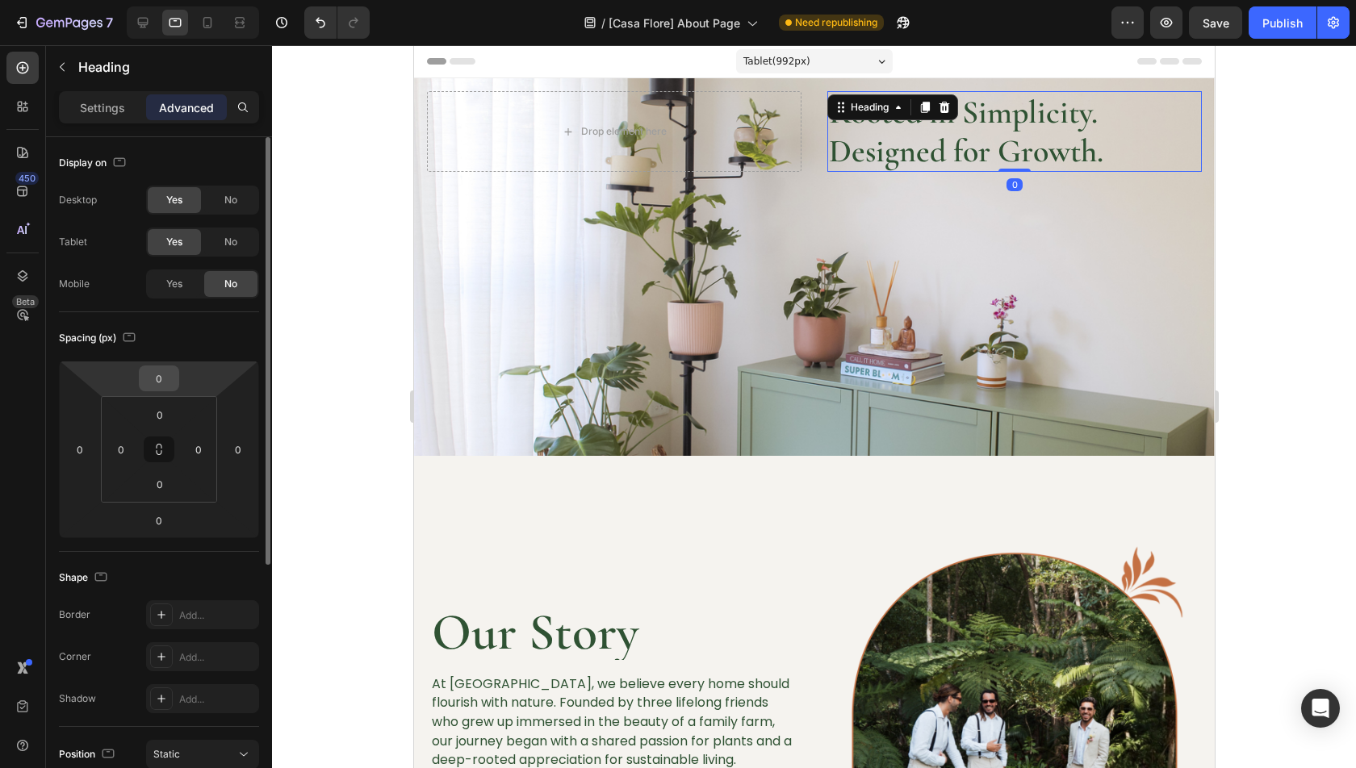
click at [165, 375] on input "0" at bounding box center [159, 378] width 32 height 24
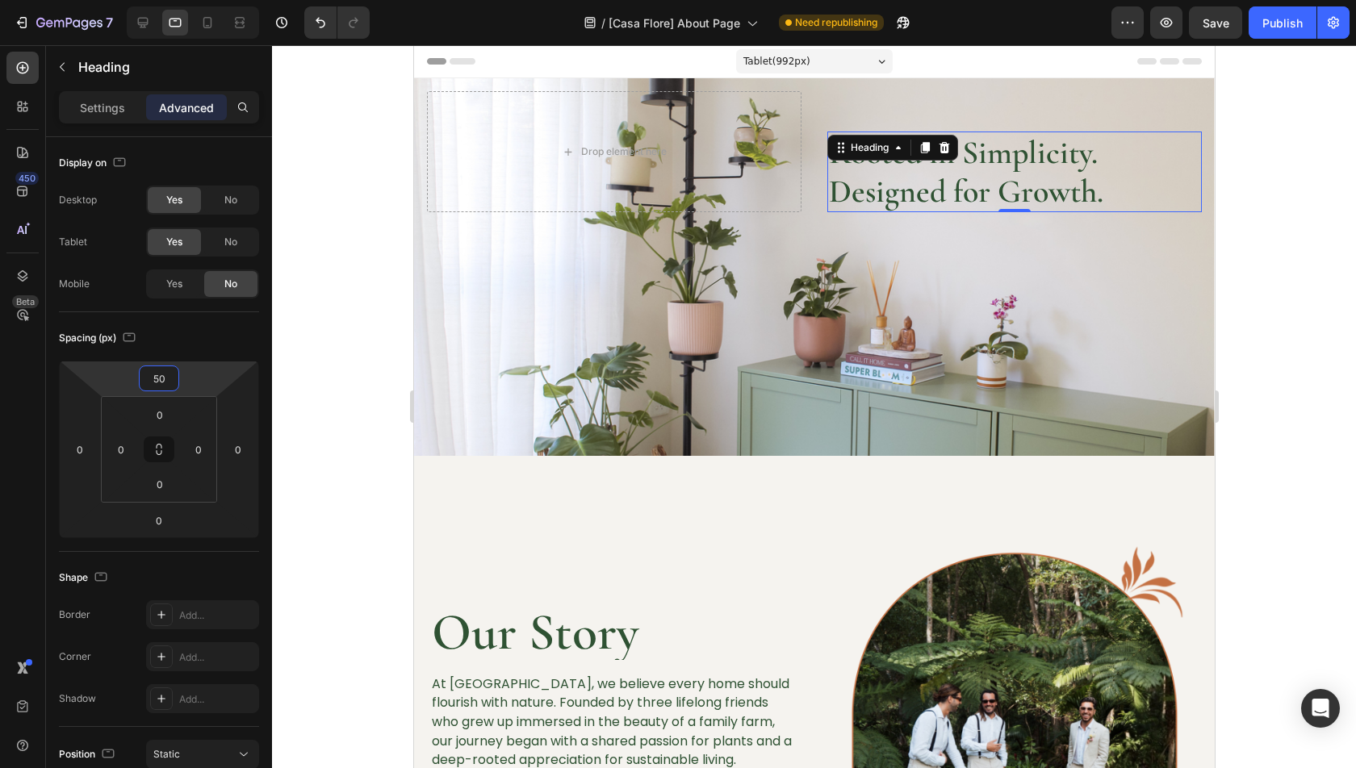
type input "50"
click at [1332, 332] on div at bounding box center [814, 406] width 1084 height 723
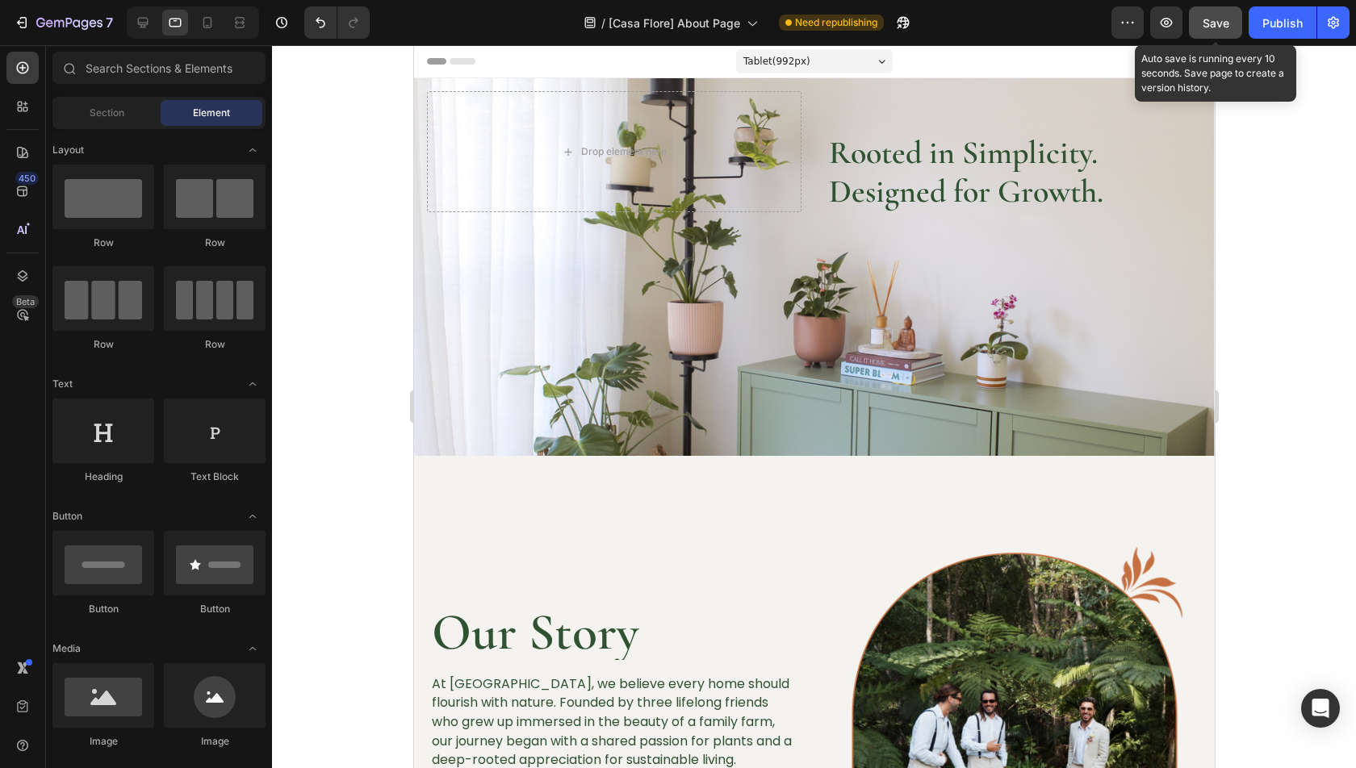
click at [1211, 26] on span "Save" at bounding box center [1216, 23] width 27 height 14
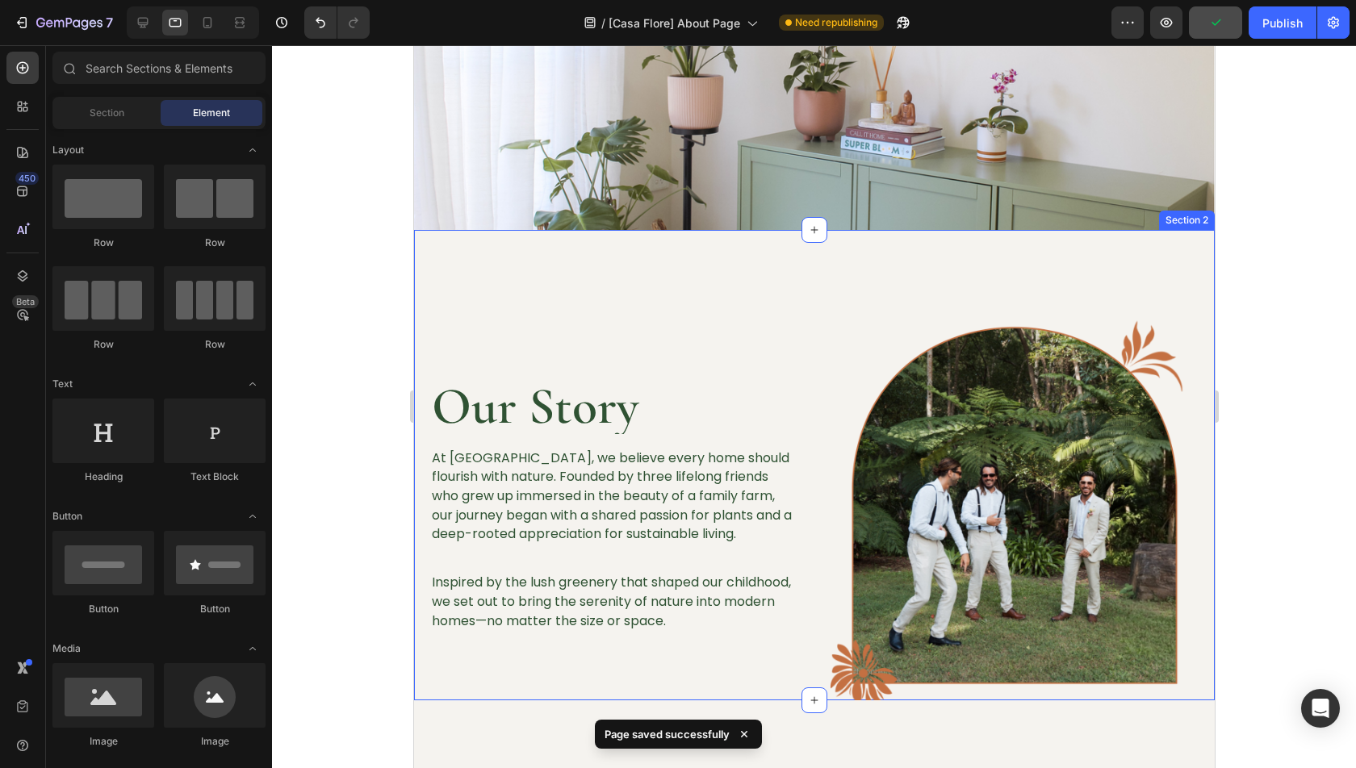
scroll to position [317, 0]
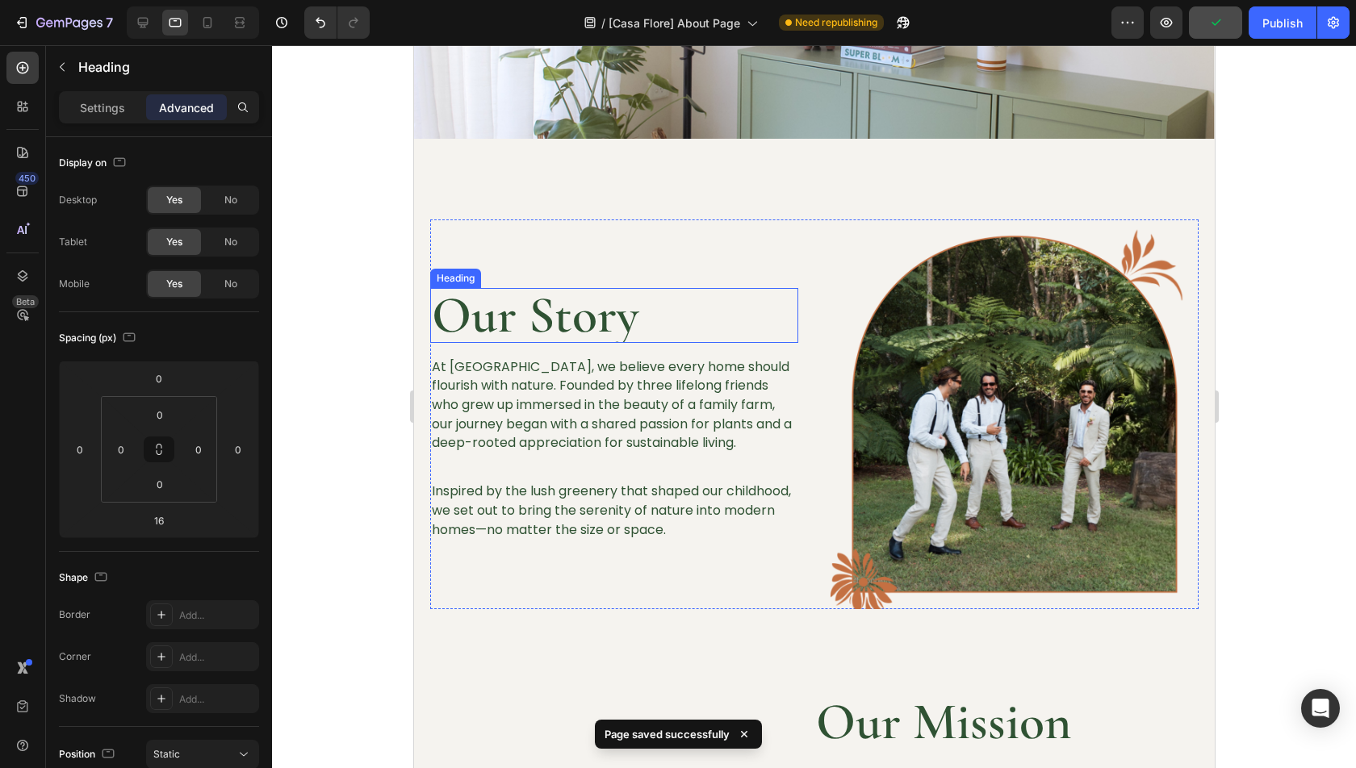
click at [638, 312] on h2 "Our Story" at bounding box center [613, 315] width 368 height 55
click at [106, 107] on p "Settings" at bounding box center [102, 107] width 45 height 17
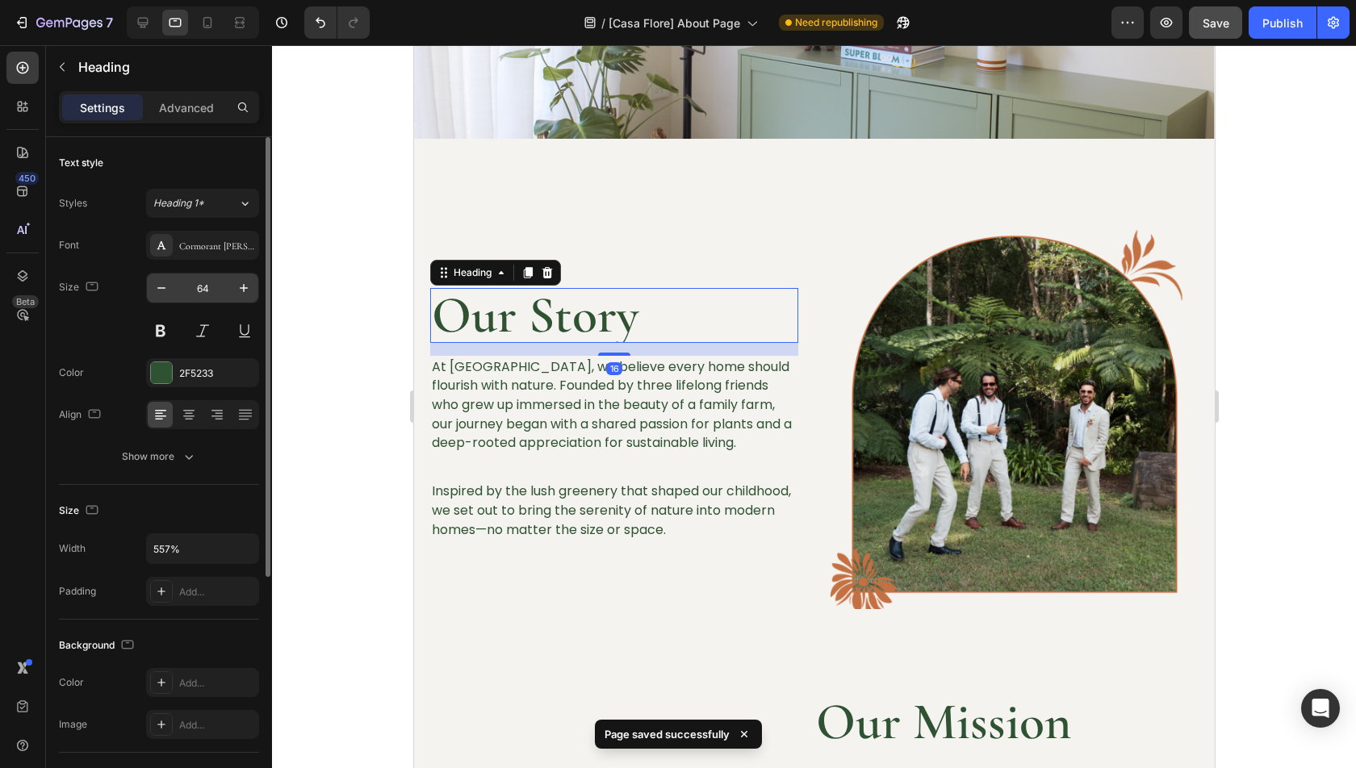
click at [210, 289] on input "64" at bounding box center [202, 288] width 53 height 29
type input "40"
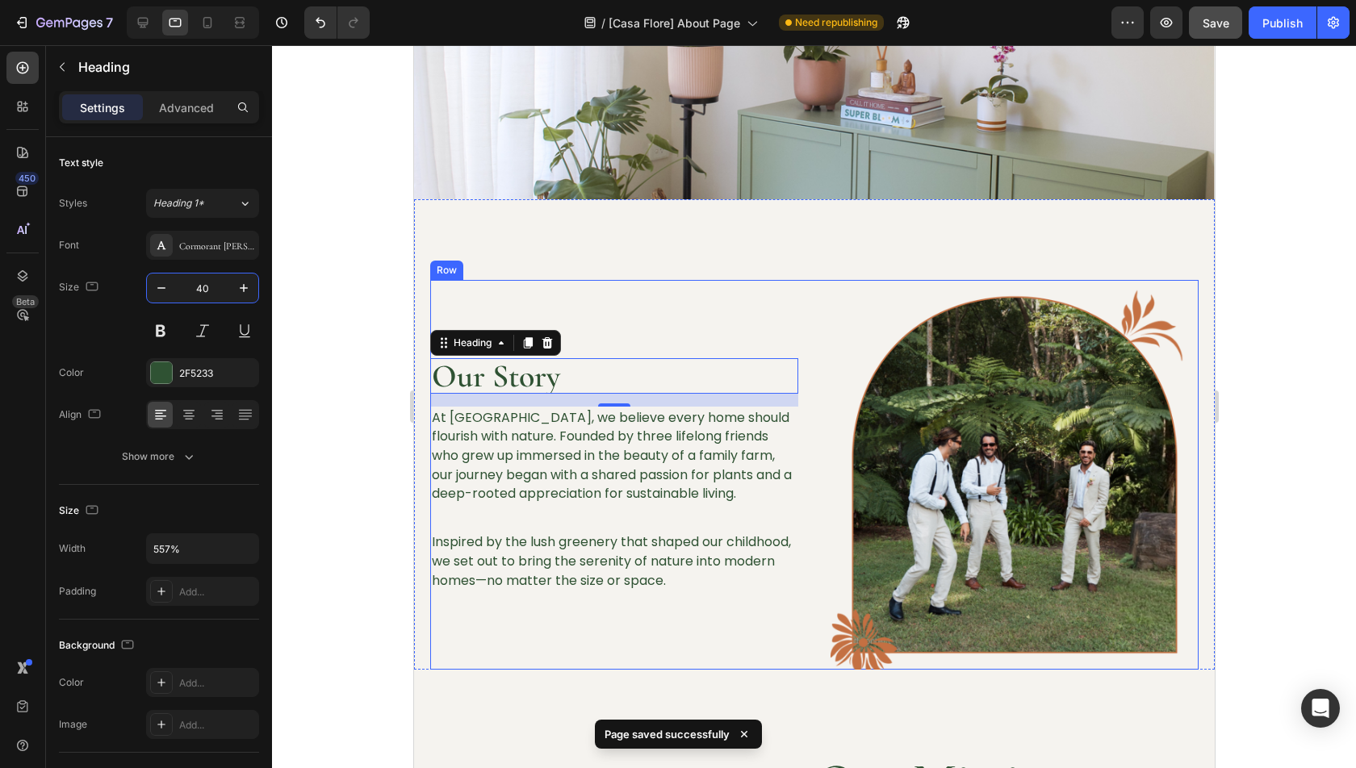
scroll to position [215, 0]
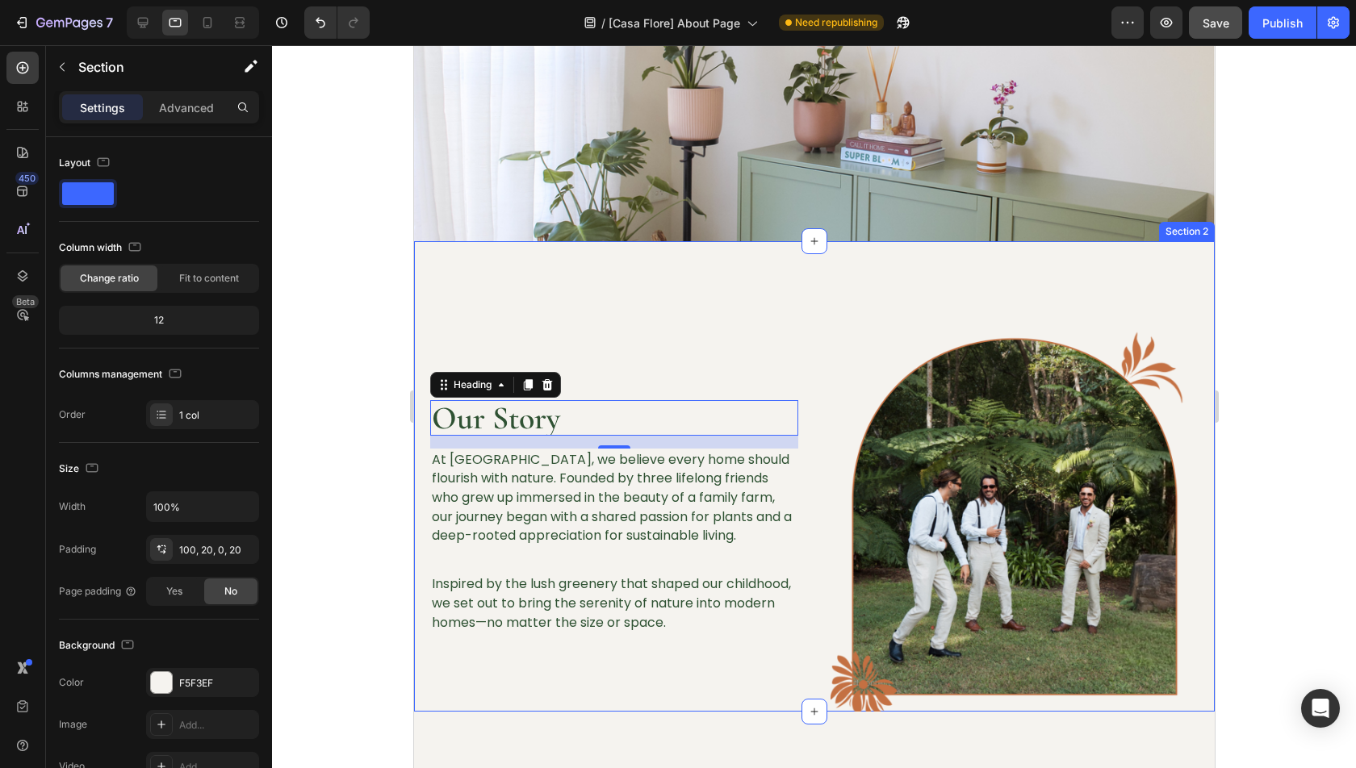
click at [826, 266] on div "Designed to move with your life. Heading Our Story Heading 16 At Casa Floré, we…" at bounding box center [813, 476] width 801 height 471
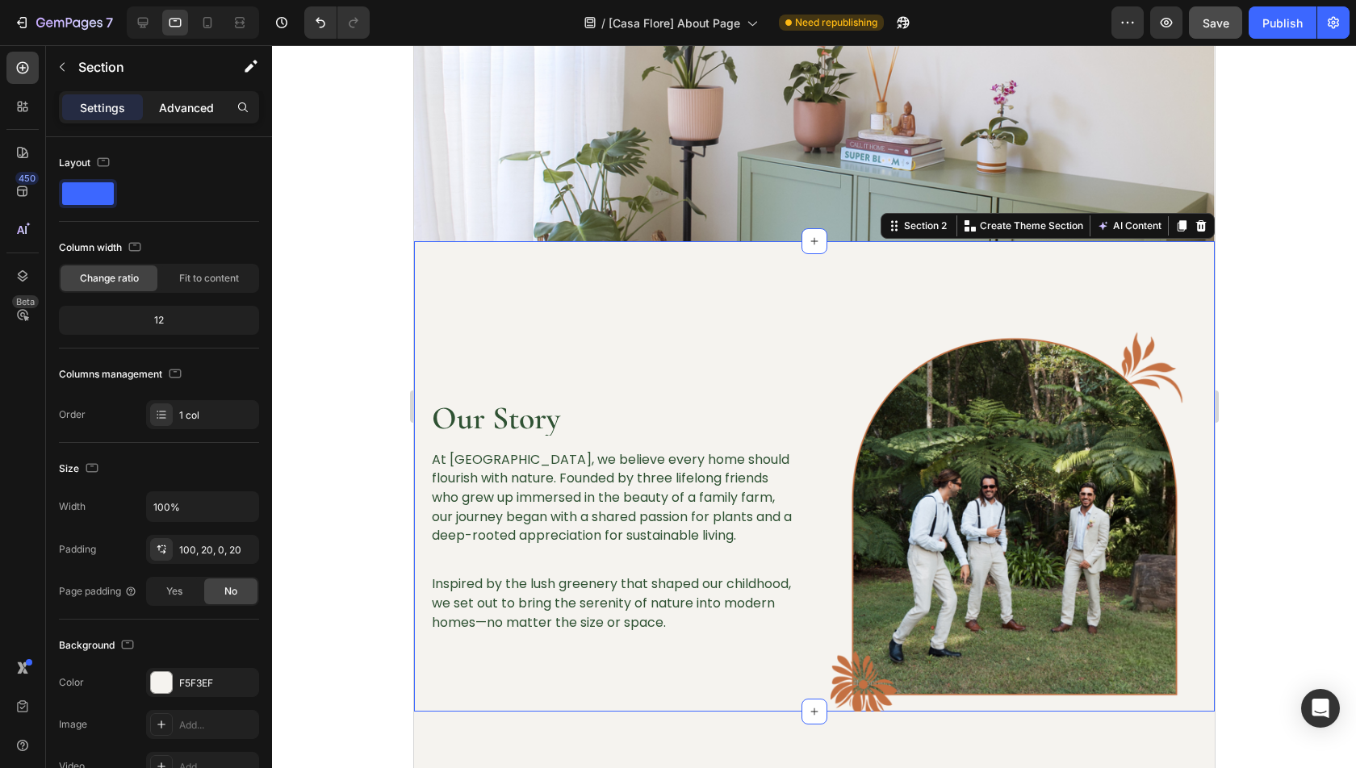
click at [194, 100] on p "Advanced" at bounding box center [186, 107] width 55 height 17
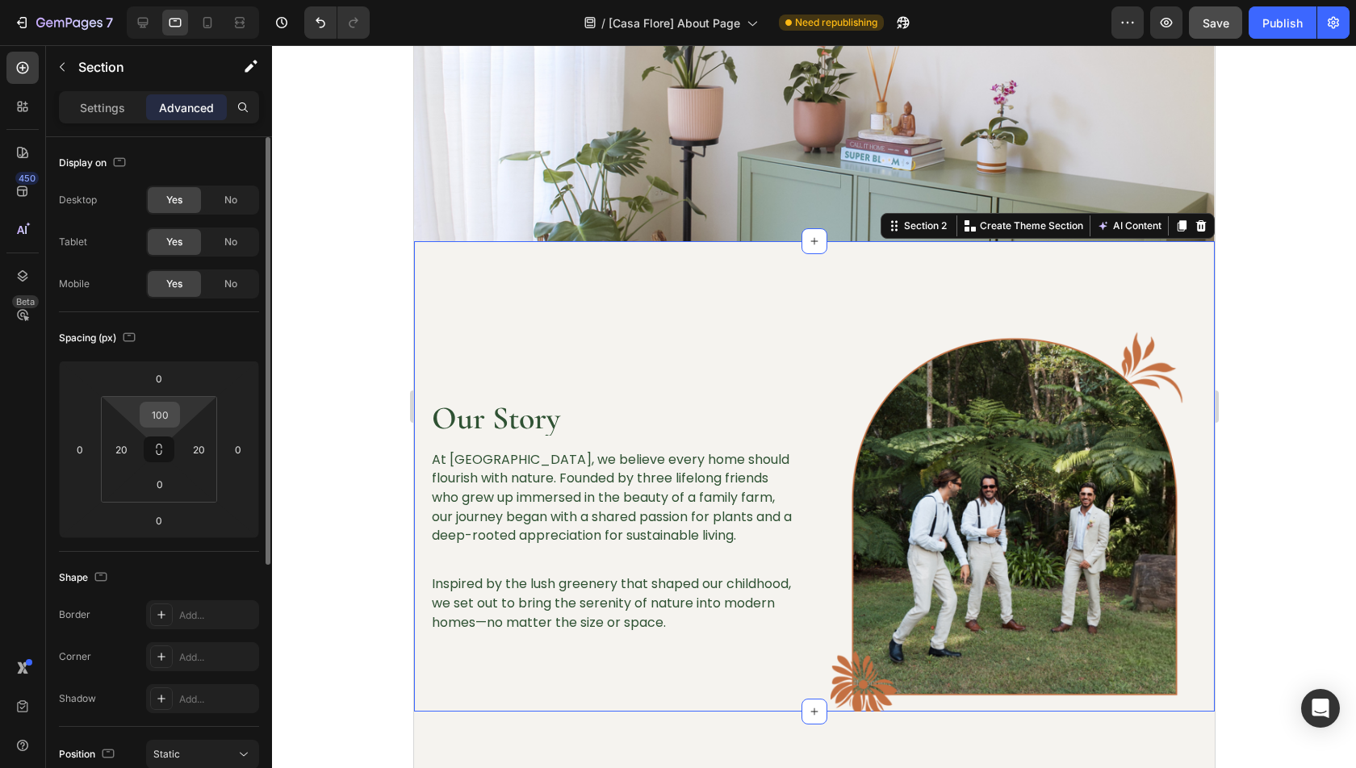
click at [160, 421] on input "100" at bounding box center [160, 415] width 32 height 24
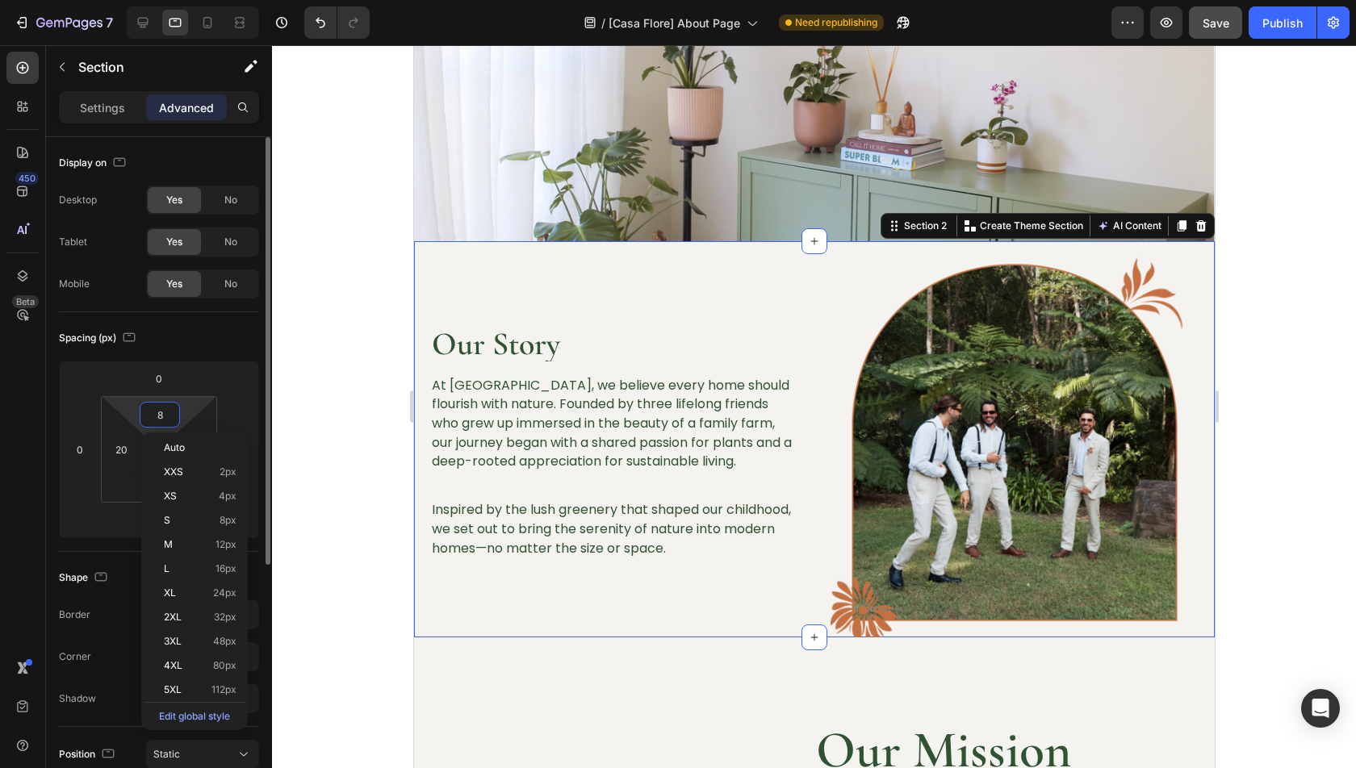
type input "80"
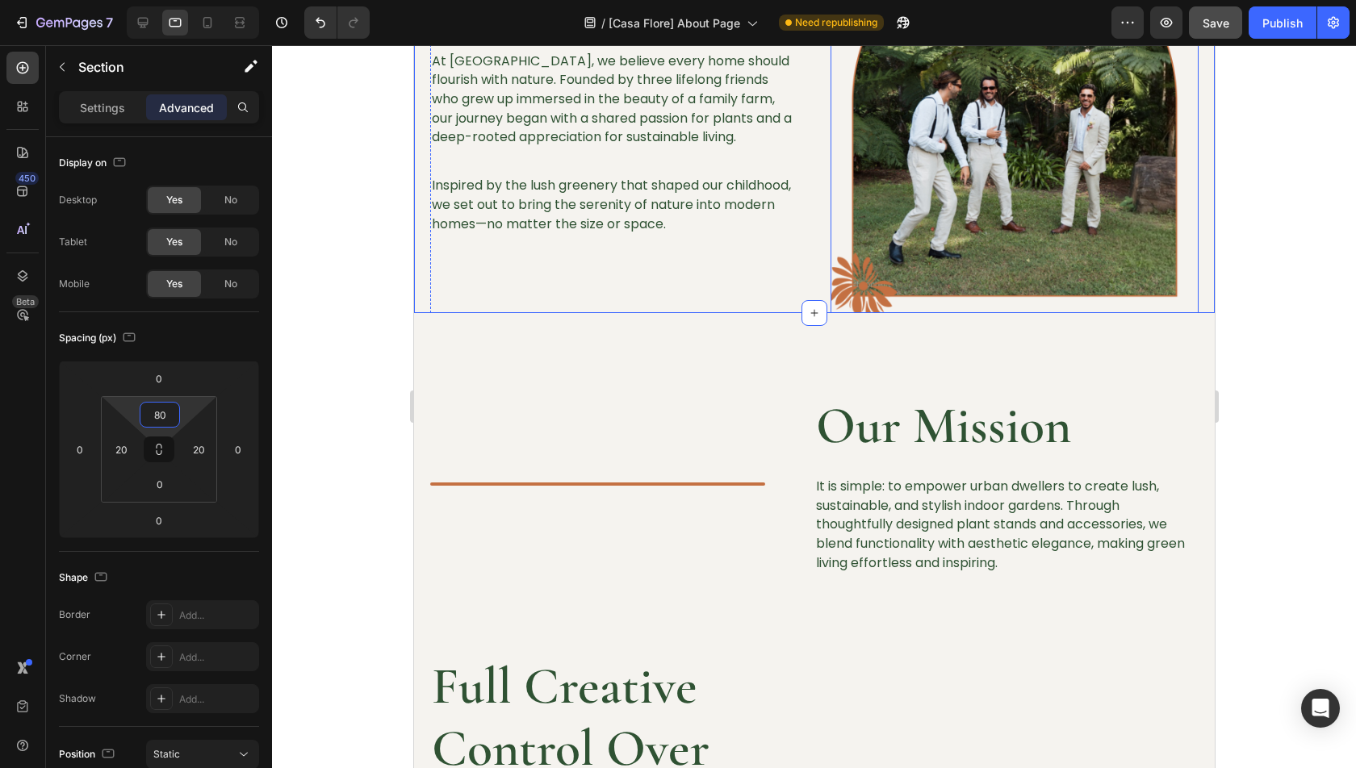
scroll to position [696, 0]
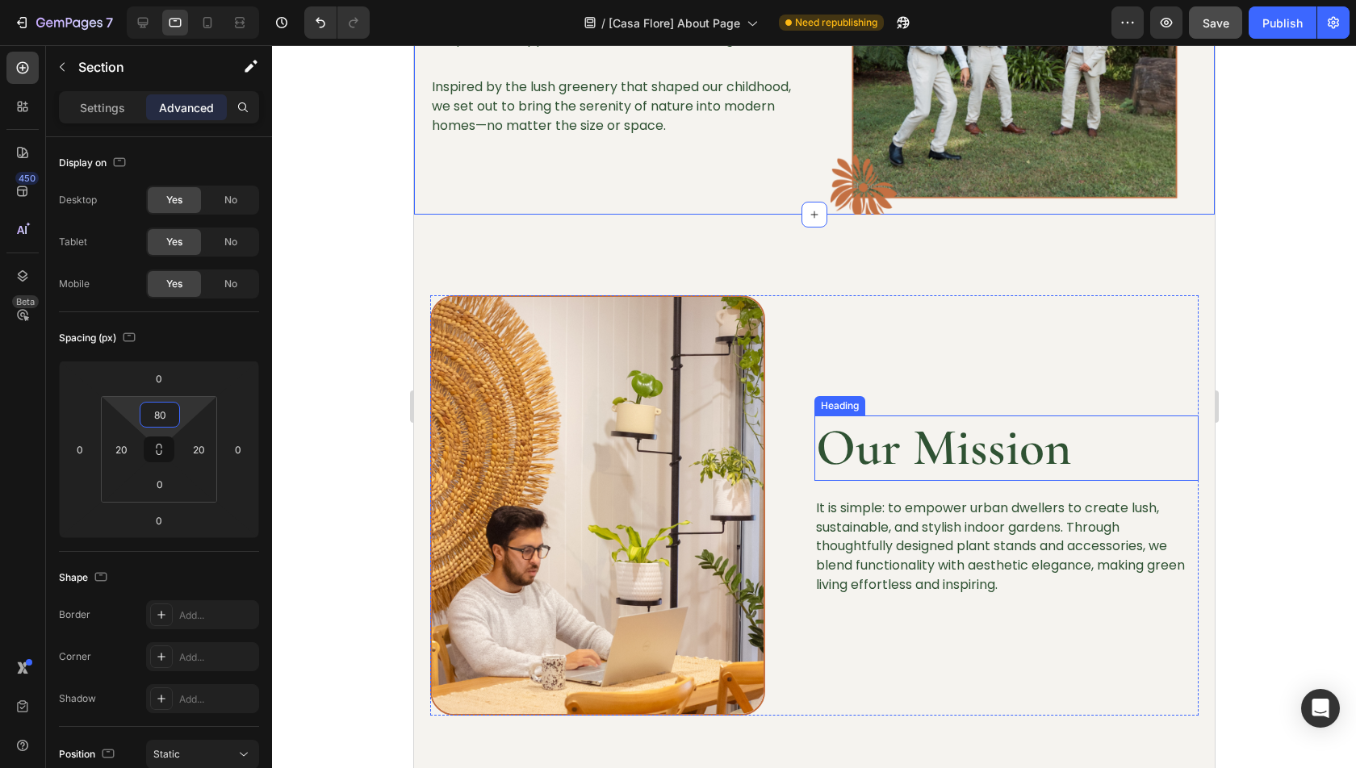
click at [898, 451] on h2 "Our Mission" at bounding box center [1006, 448] width 384 height 65
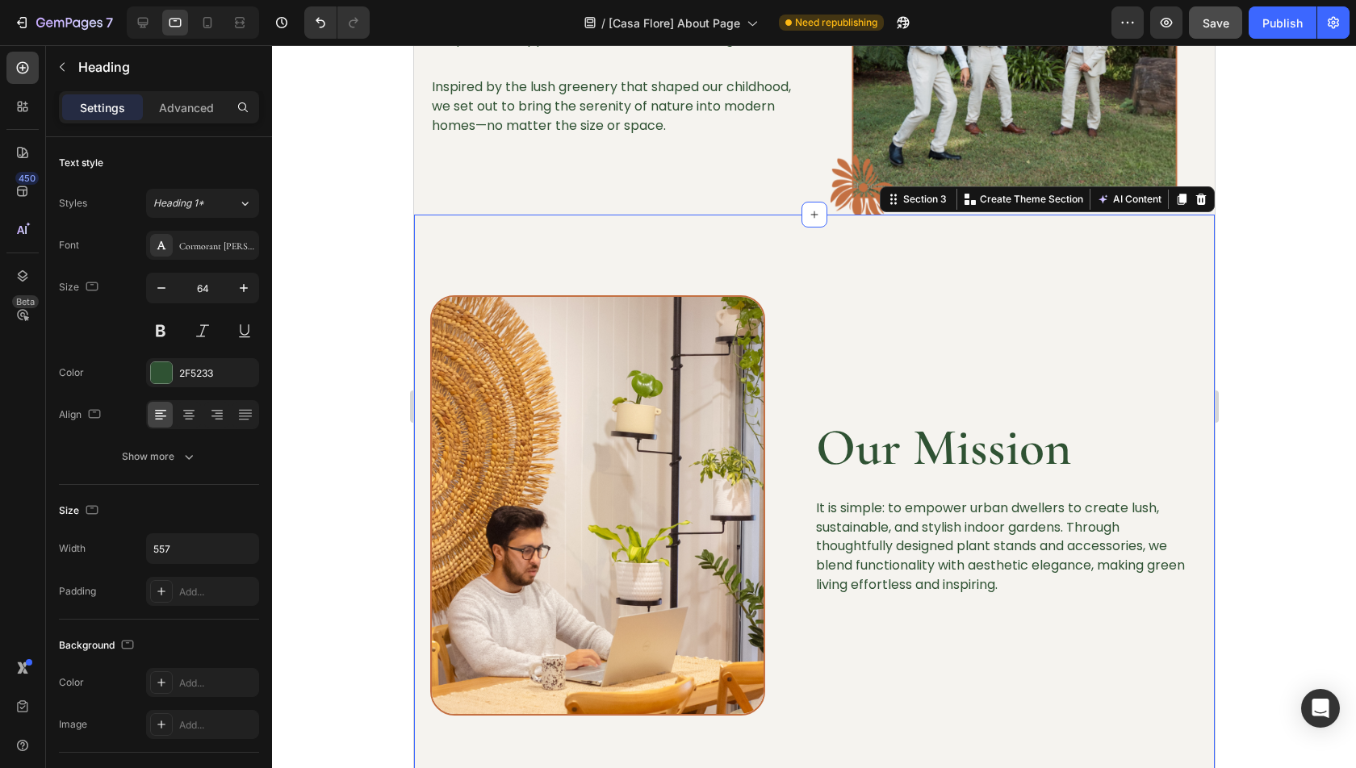
click at [743, 238] on div "Our Mission Heading It is simple: to empower urban dwellers to create lush, sus…" at bounding box center [813, 667] width 801 height 905
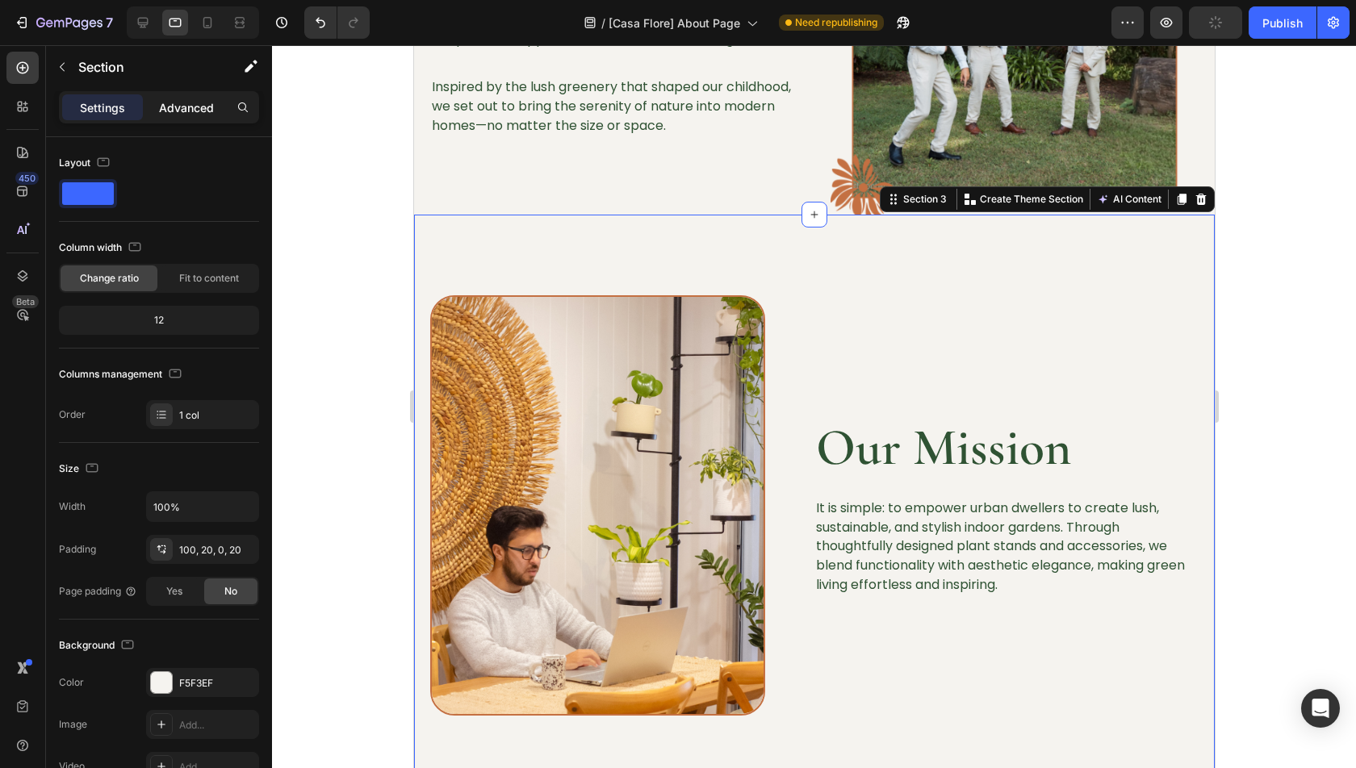
click at [186, 114] on p "Advanced" at bounding box center [186, 107] width 55 height 17
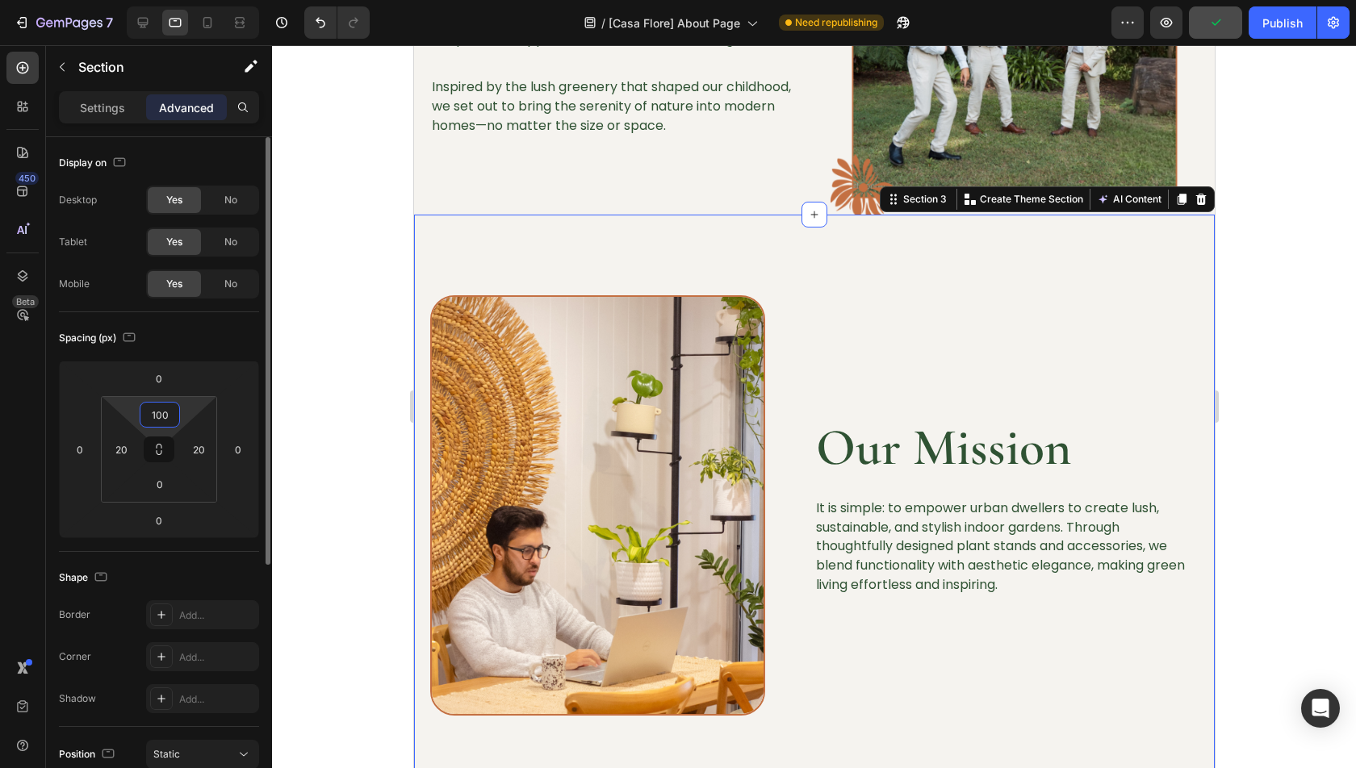
click at [163, 411] on input "100" at bounding box center [160, 415] width 32 height 24
type input "80"
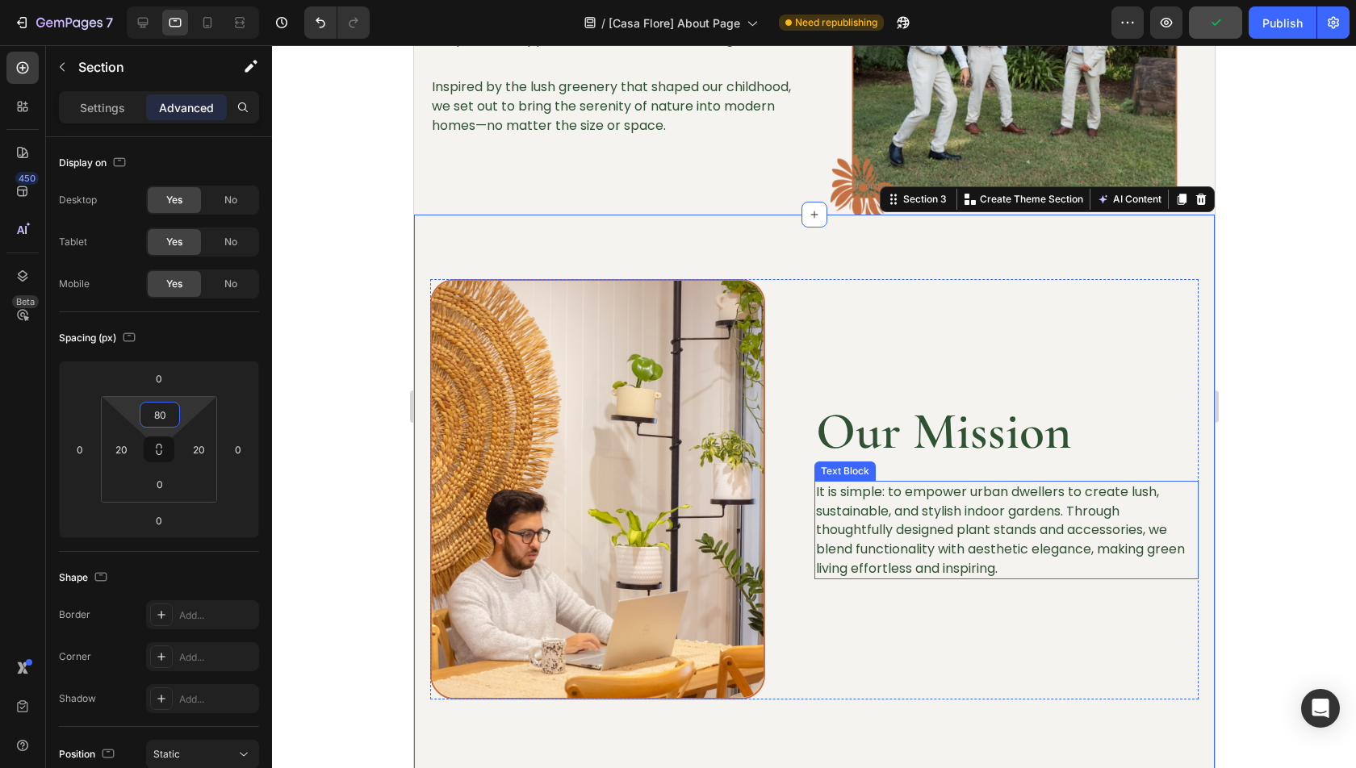
click at [887, 428] on h2 "Our Mission" at bounding box center [1006, 432] width 384 height 65
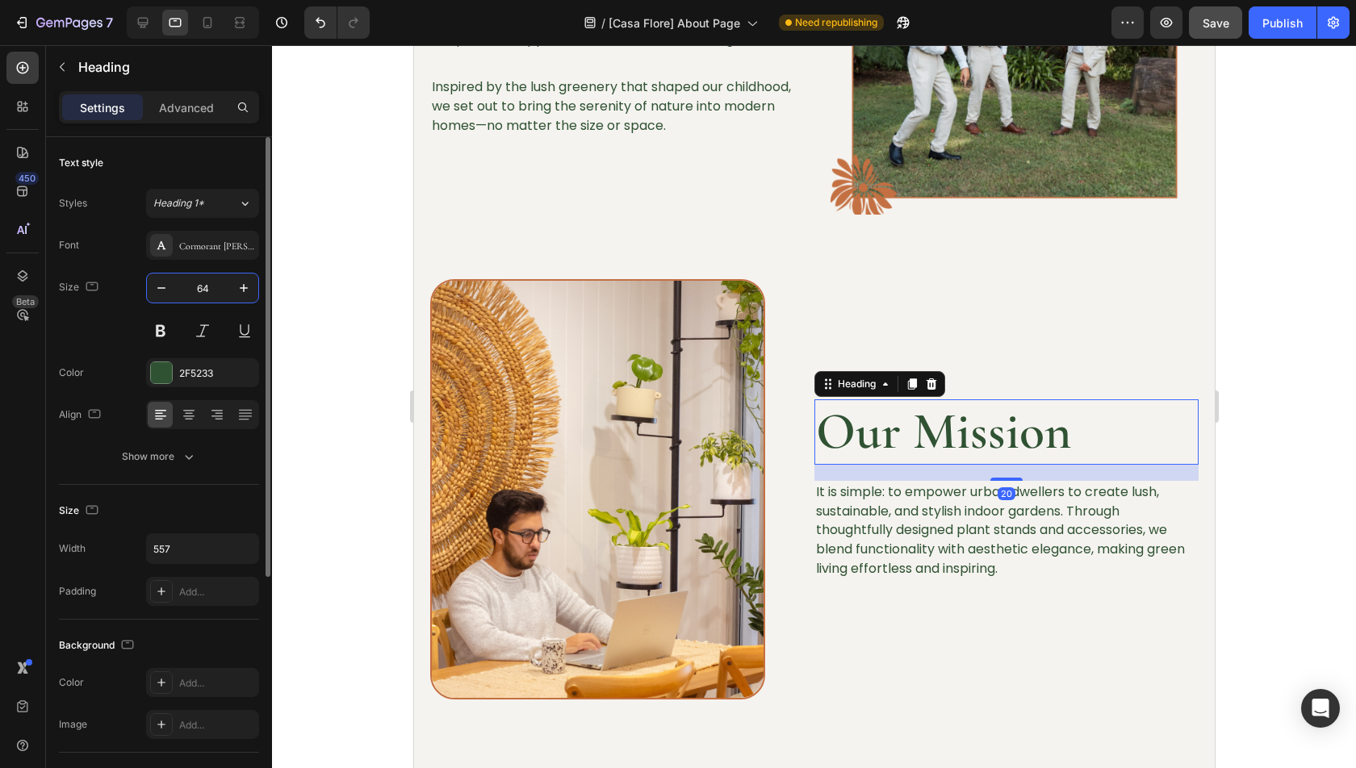
click at [201, 283] on input "64" at bounding box center [202, 288] width 53 height 29
type input "40"
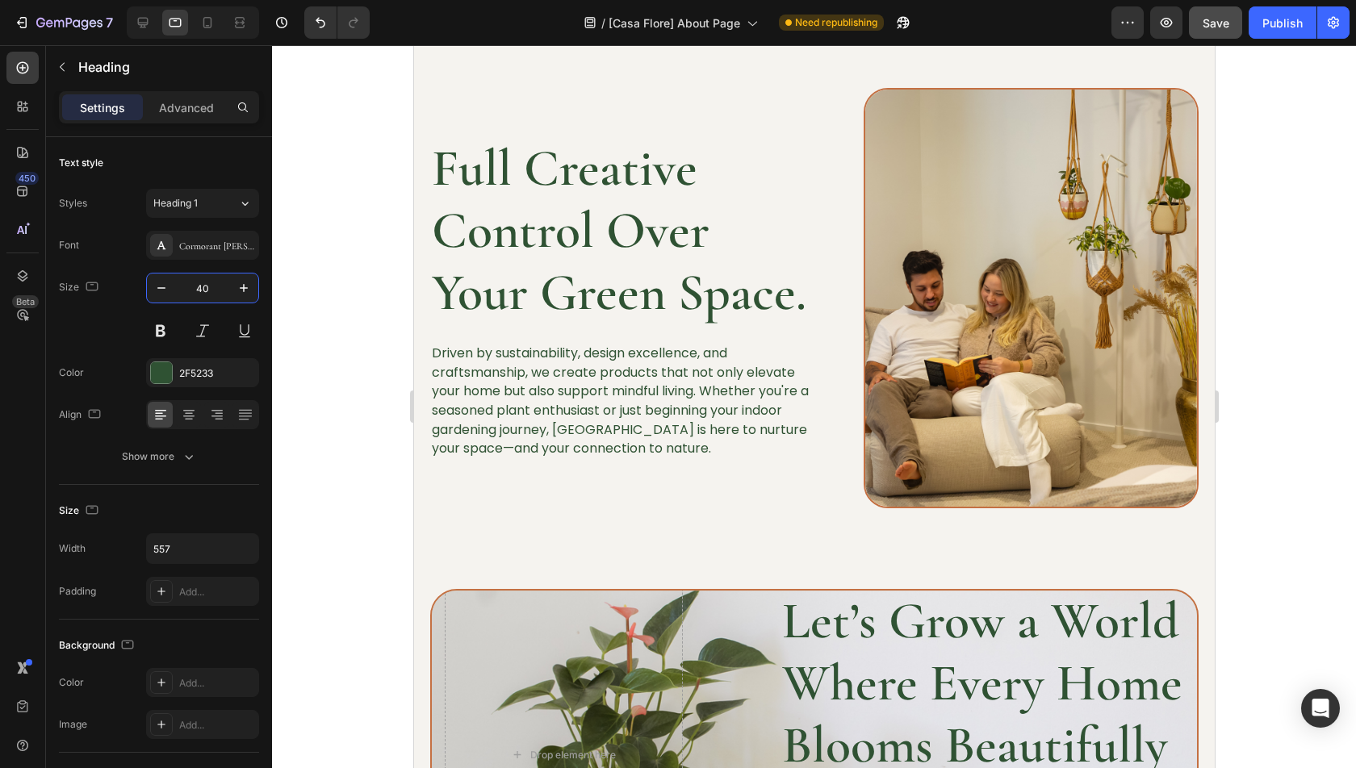
scroll to position [1433, 0]
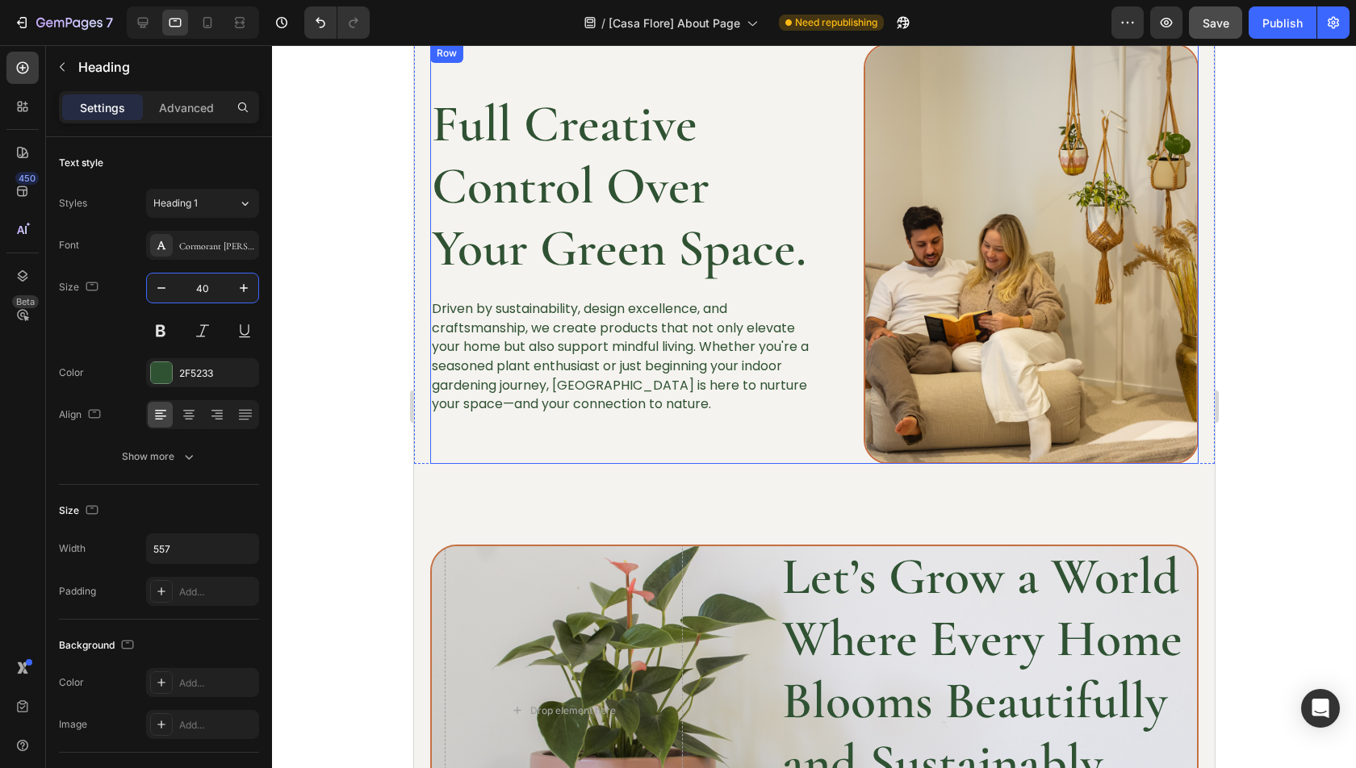
click at [626, 160] on h2 "Full Creative Control Over Your Green Space." at bounding box center [621, 186] width 384 height 189
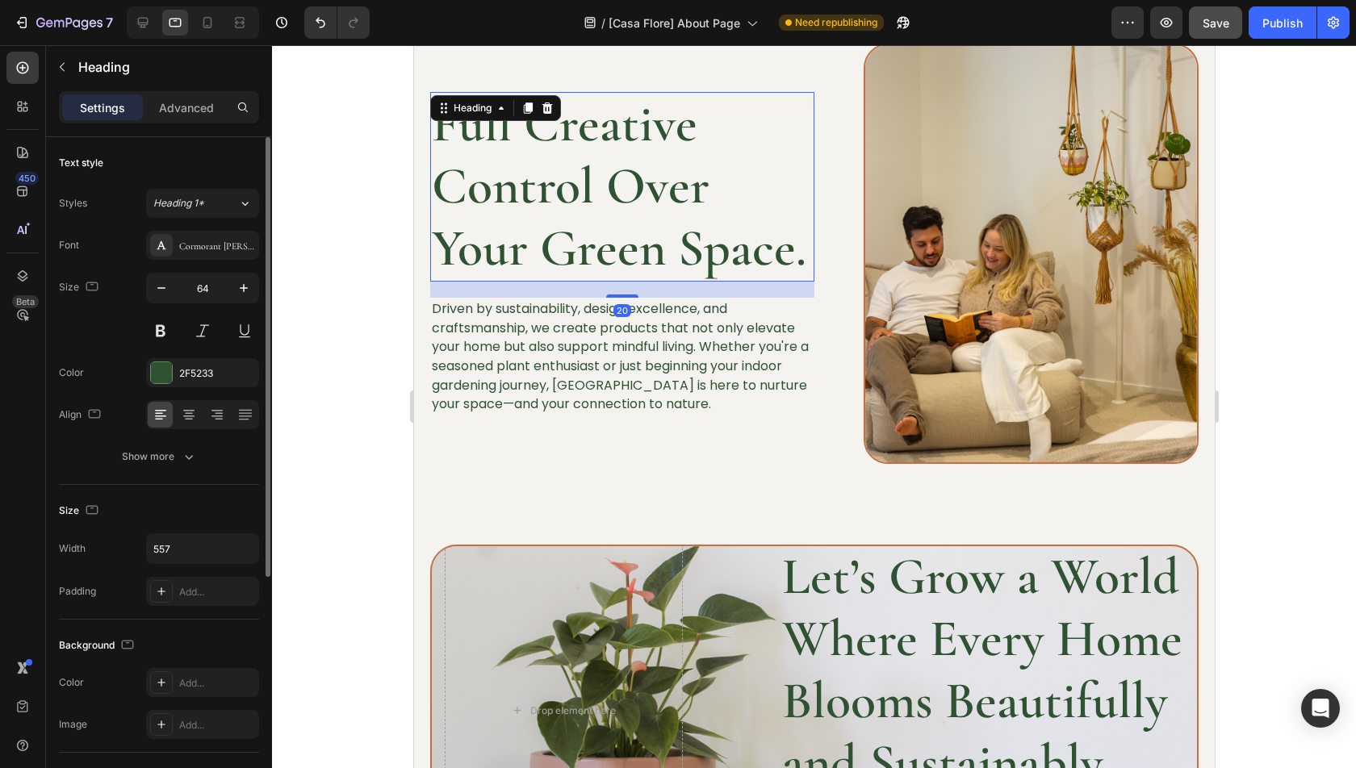
click at [191, 288] on input "64" at bounding box center [202, 288] width 53 height 29
click at [191, 289] on input "64" at bounding box center [202, 288] width 53 height 29
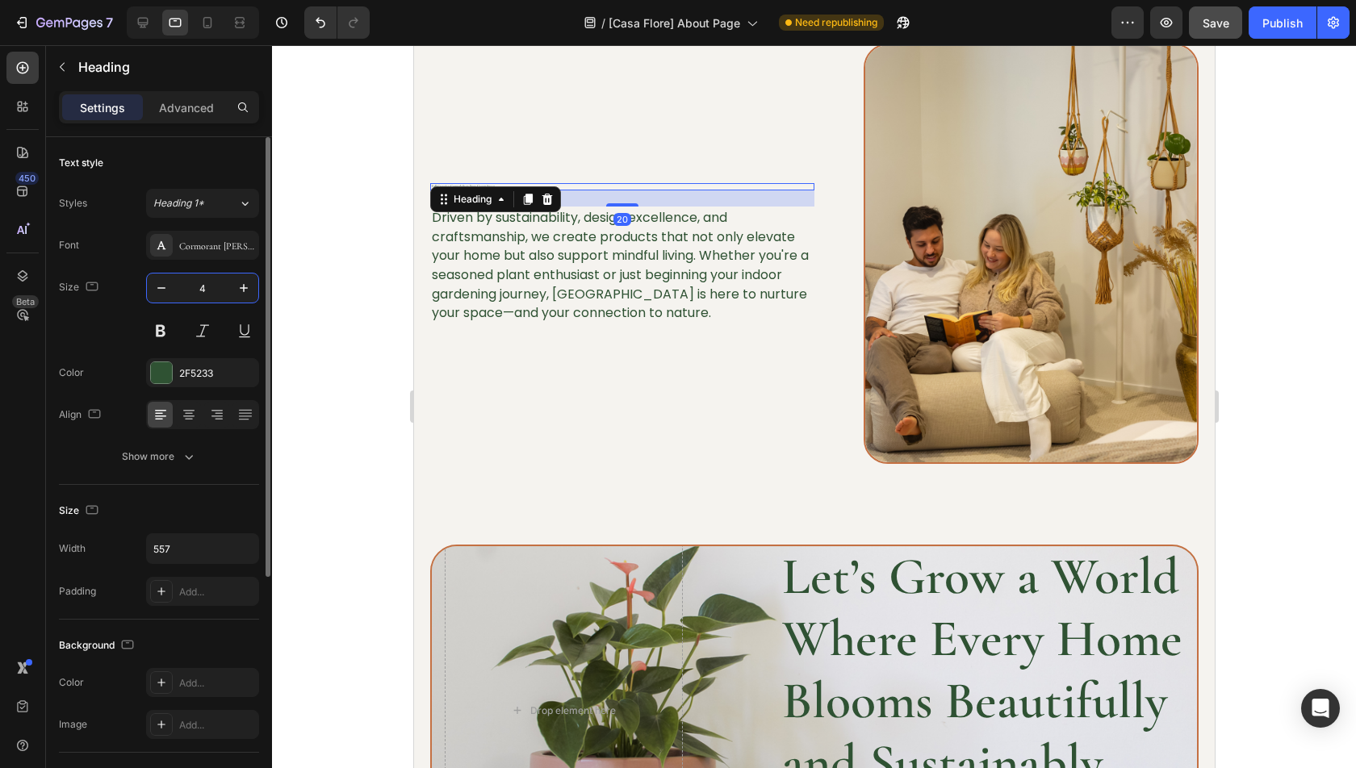
type input "40"
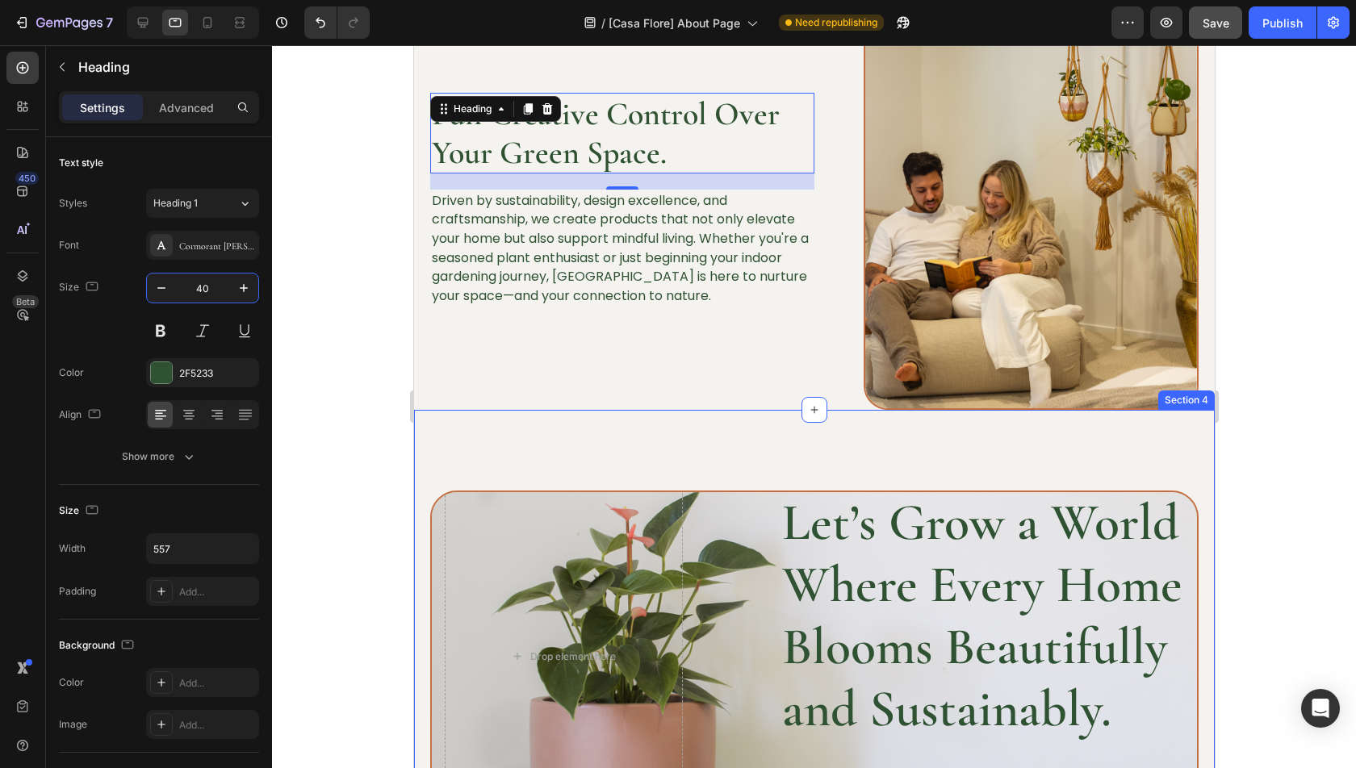
scroll to position [1839, 0]
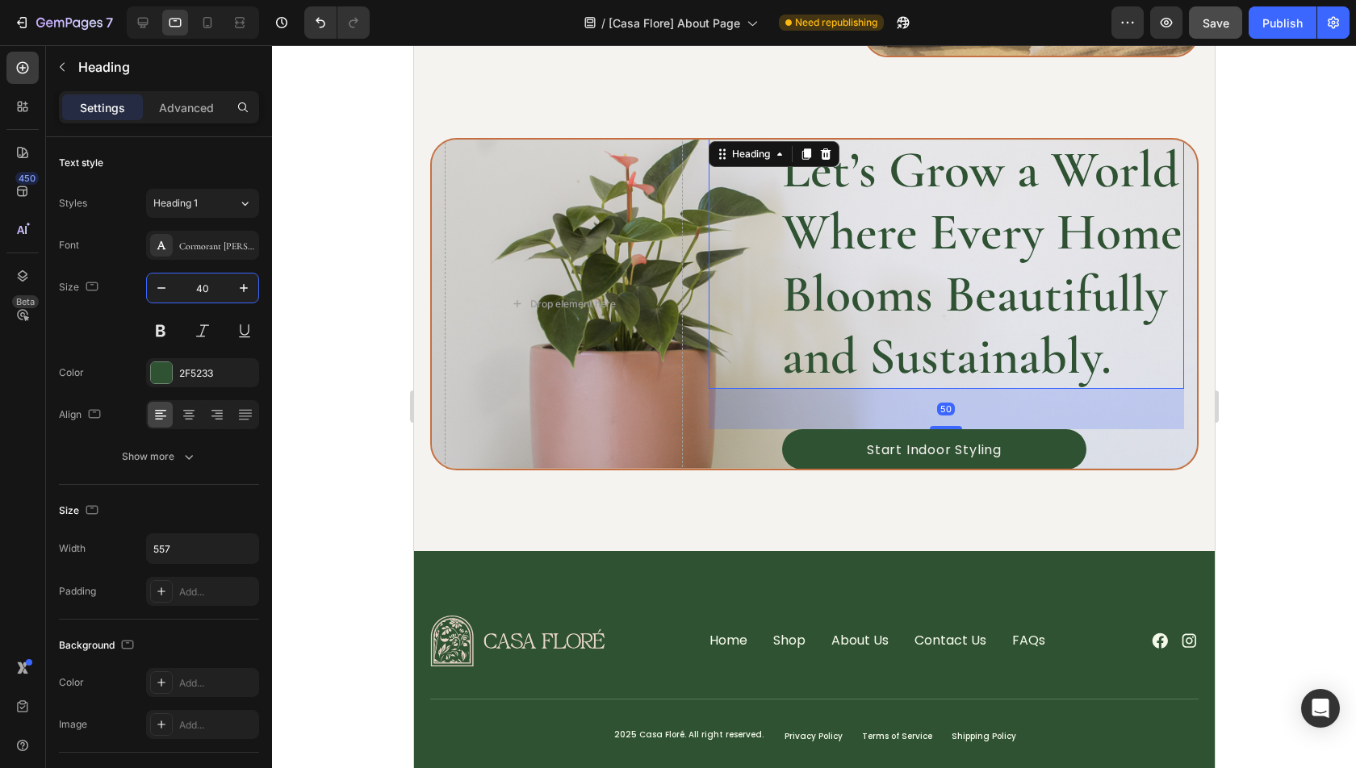
click at [913, 341] on h2 "Let’s Grow a World Where Every Home Blooms Beautifully and Sustainably." at bounding box center [982, 263] width 404 height 251
click at [214, 267] on div "Font Cormorant Garamond Size 64 Color 2F5233 Align Show more" at bounding box center [159, 351] width 200 height 241
click at [204, 290] on input "64" at bounding box center [202, 288] width 53 height 29
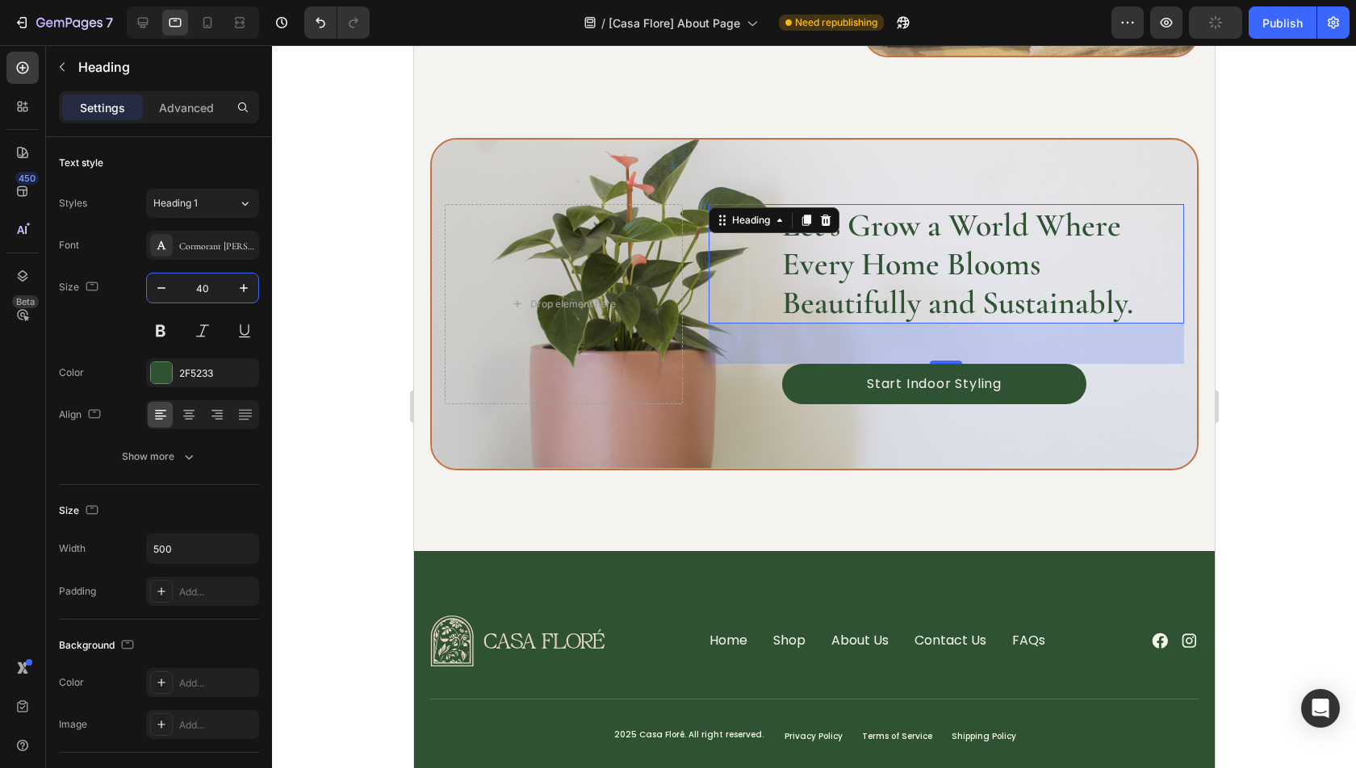
type input "40"
click at [1339, 374] on div at bounding box center [814, 406] width 1084 height 723
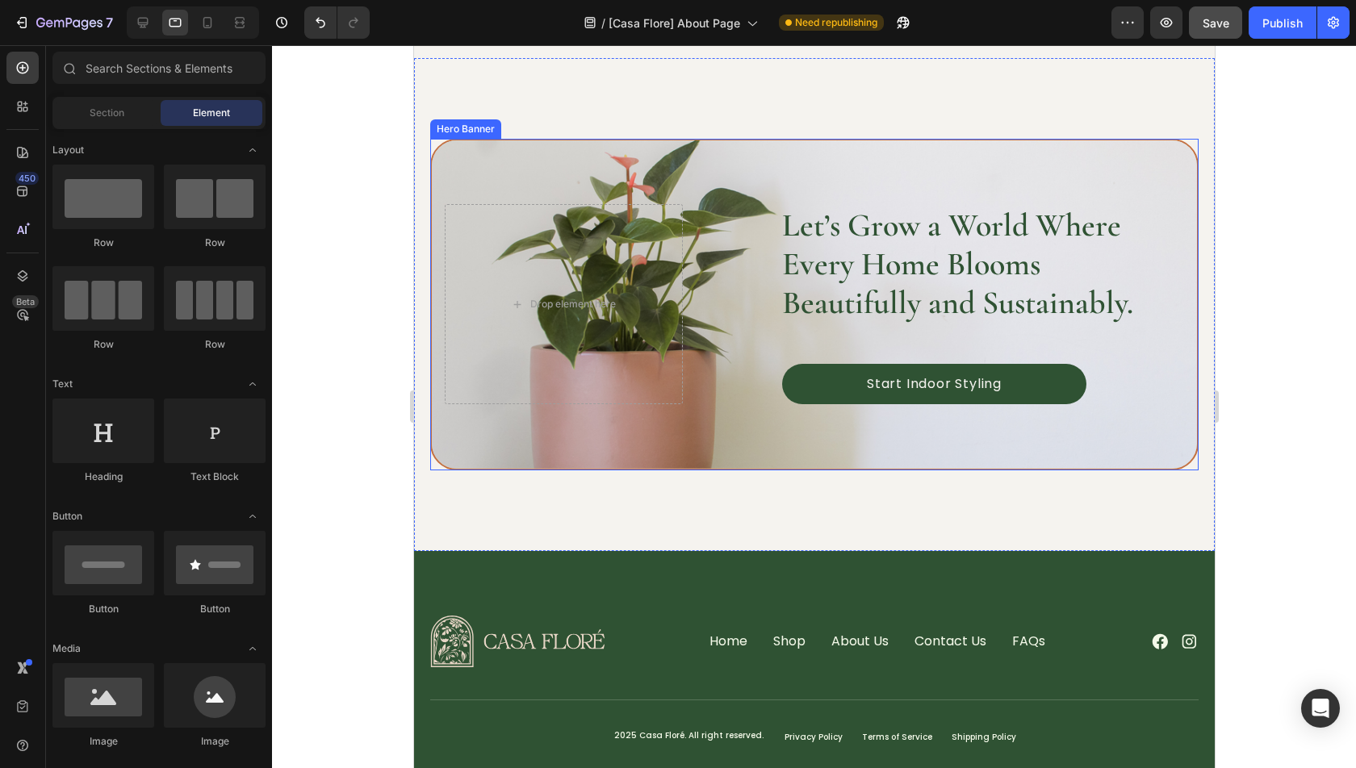
scroll to position [2031, 0]
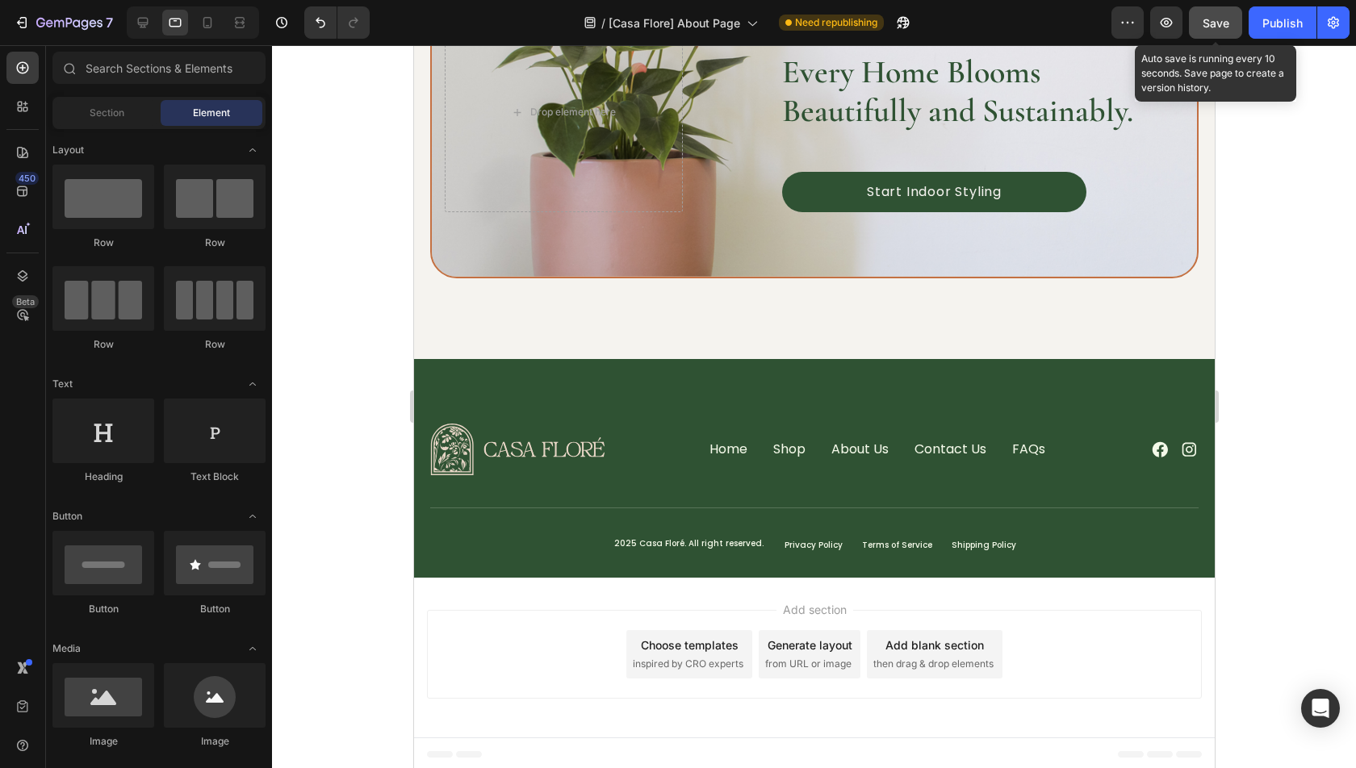
click at [1228, 23] on span "Save" at bounding box center [1216, 23] width 27 height 14
click at [1265, 23] on div "Publish" at bounding box center [1282, 23] width 40 height 17
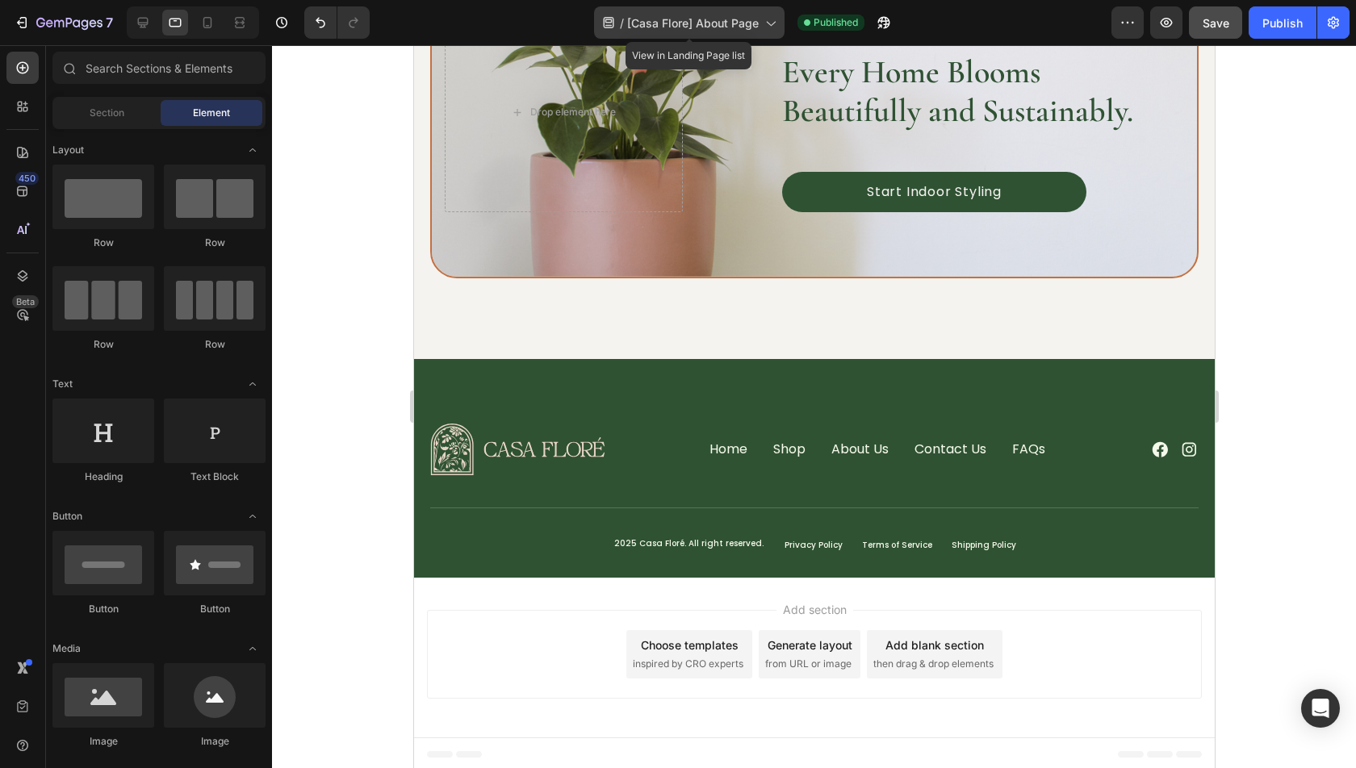
click at [718, 30] on span "[Casa Flore] About Page" at bounding box center [693, 23] width 132 height 17
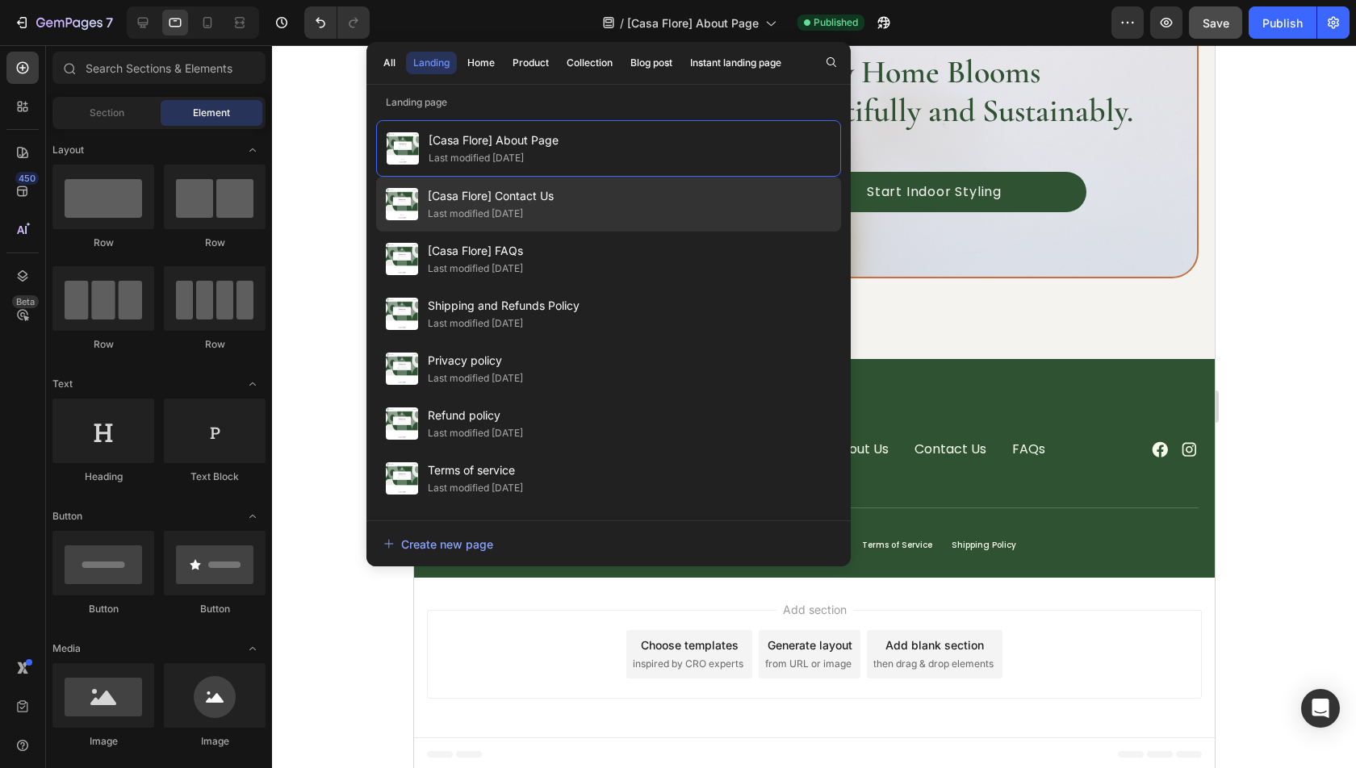
click at [517, 213] on div "Last modified [DATE]" at bounding box center [475, 214] width 95 height 16
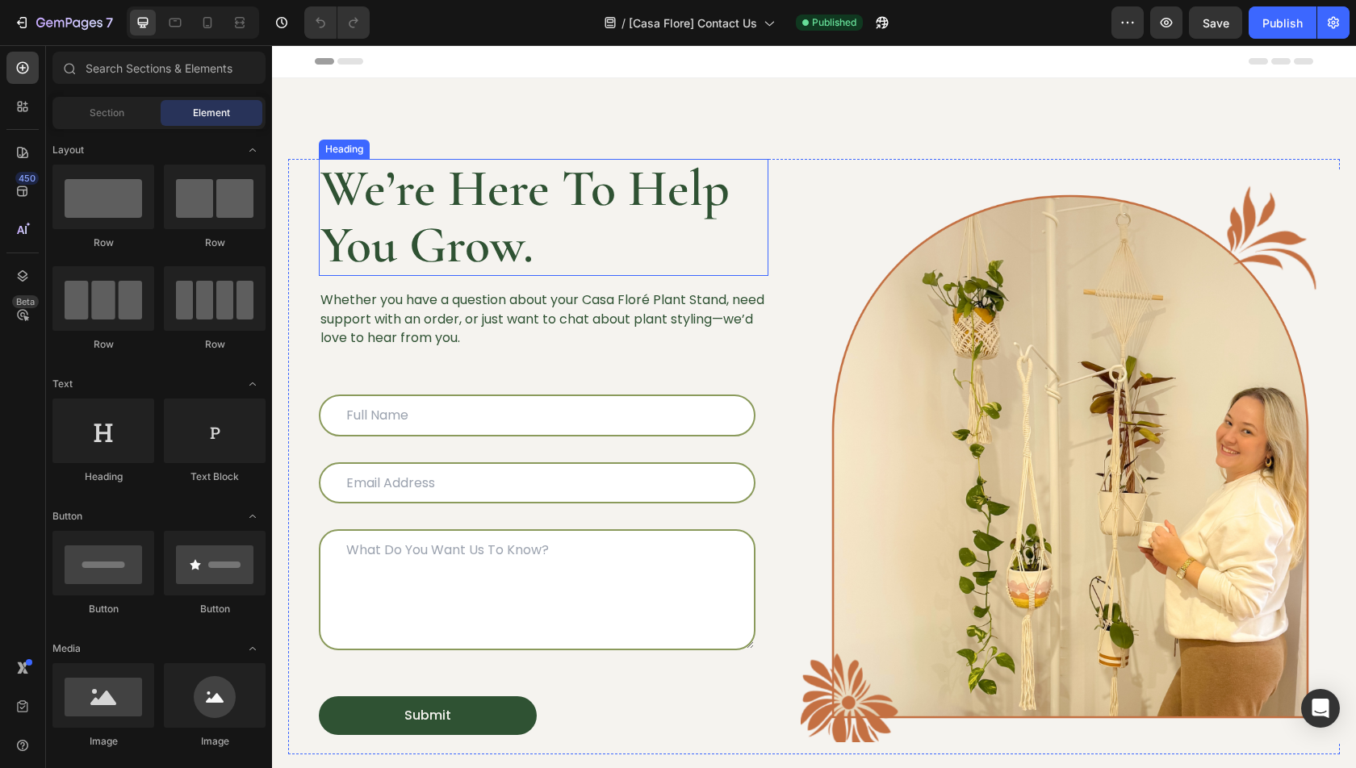
click at [551, 199] on h2 "We’re Here To Help You Grow." at bounding box center [544, 217] width 450 height 117
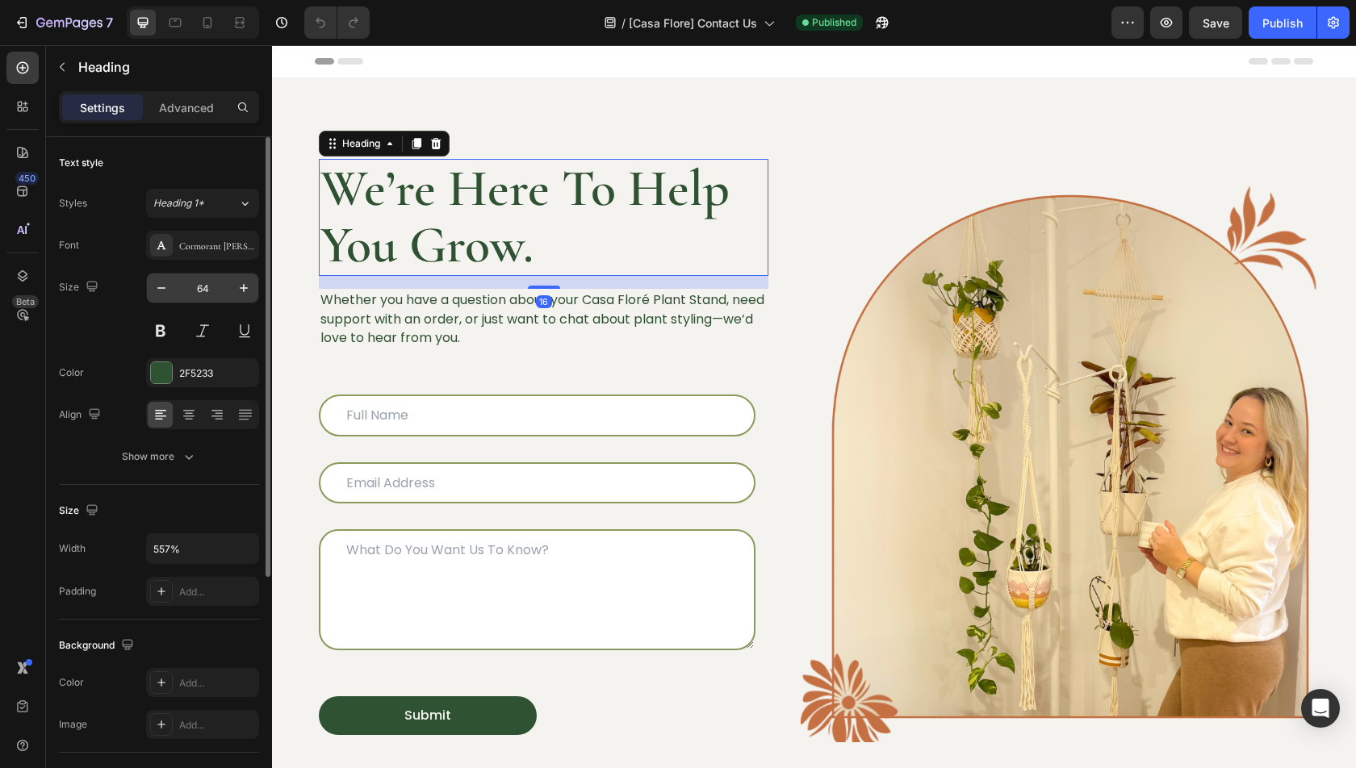
click at [212, 295] on input "64" at bounding box center [202, 288] width 53 height 29
type input "40"
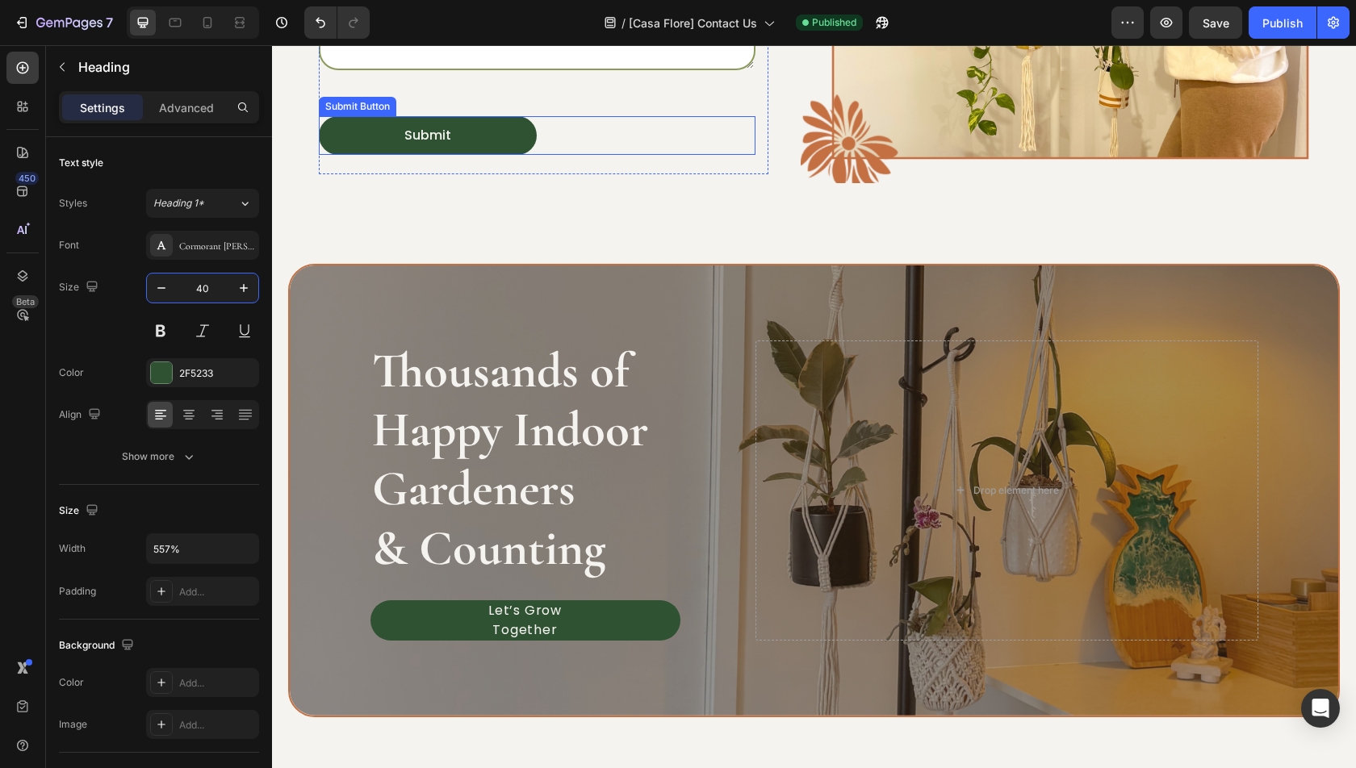
scroll to position [596, 0]
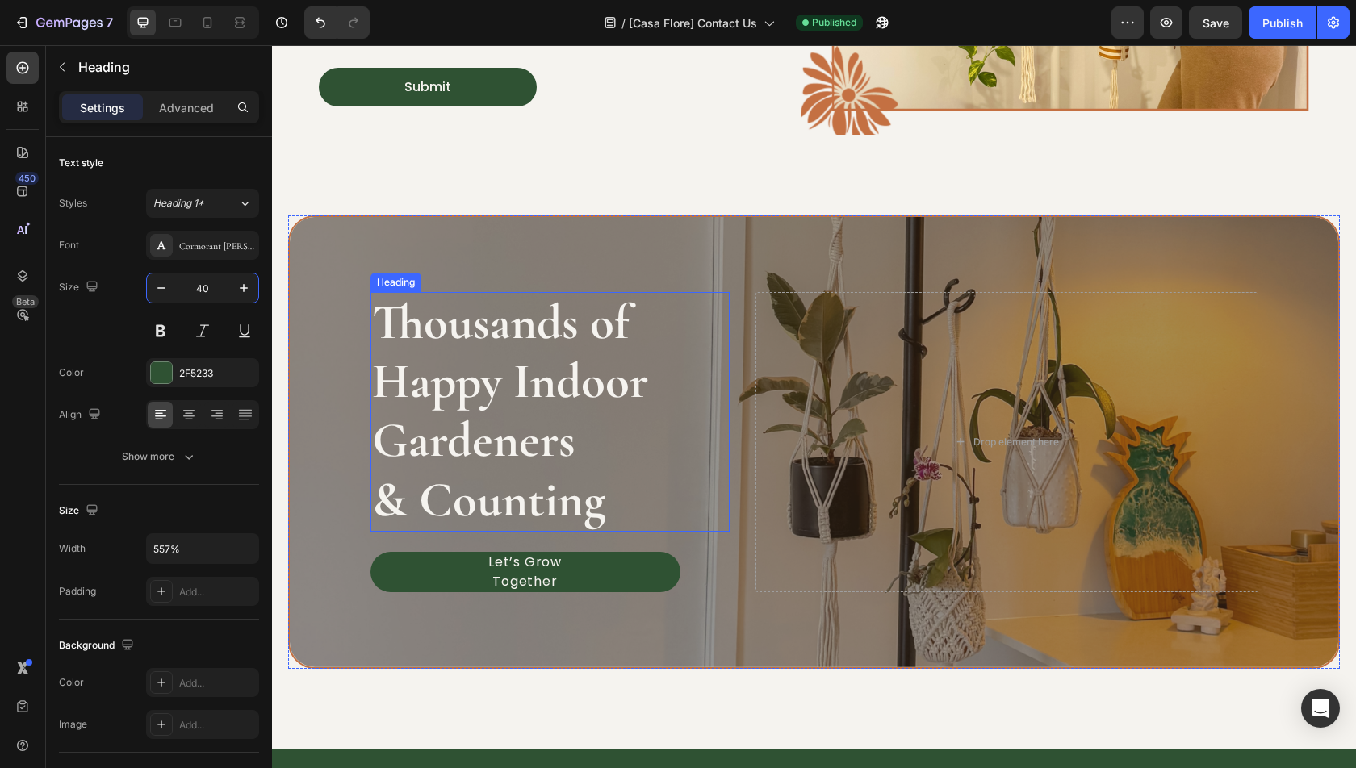
click at [513, 365] on h2 "Thousands of Happy Indoor Gardeners & Counting" at bounding box center [549, 412] width 359 height 240
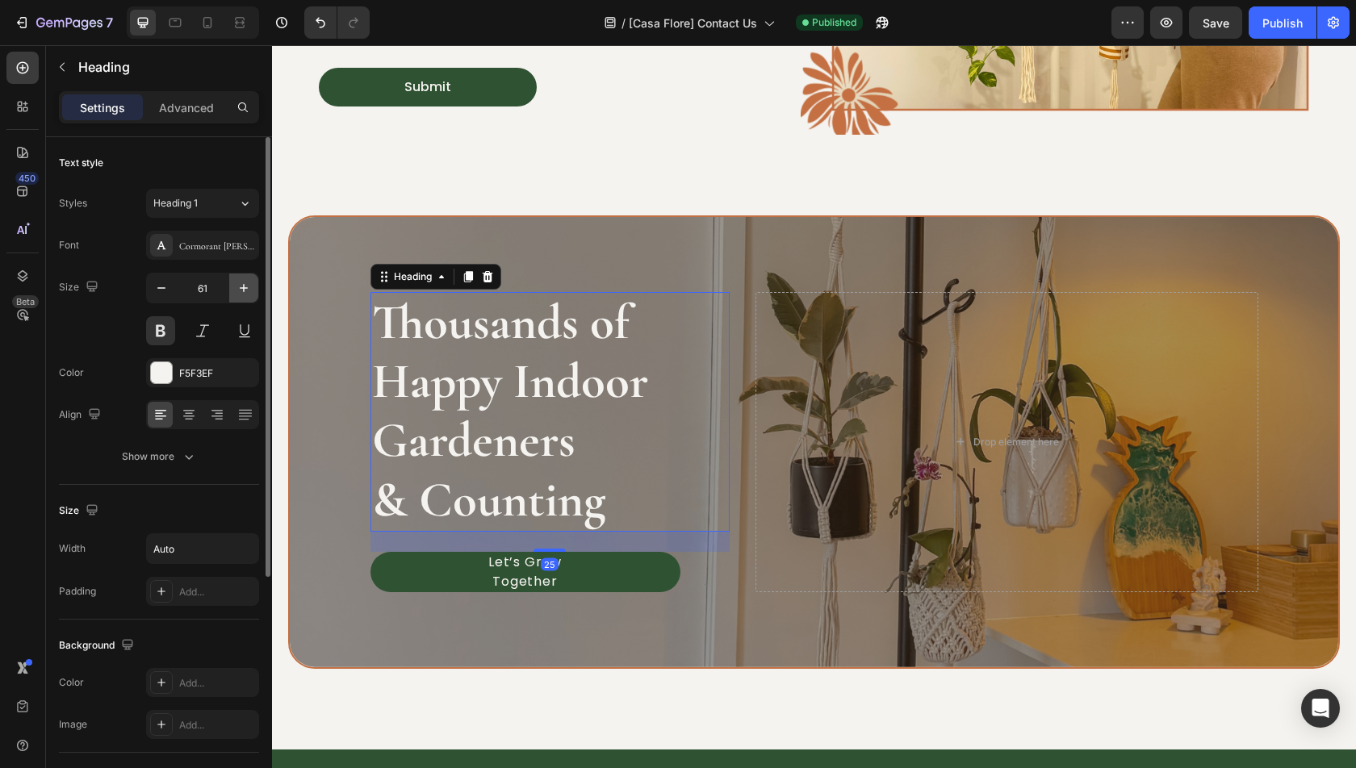
click at [230, 293] on button "button" at bounding box center [243, 288] width 29 height 29
click at [197, 282] on input "62" at bounding box center [202, 288] width 53 height 29
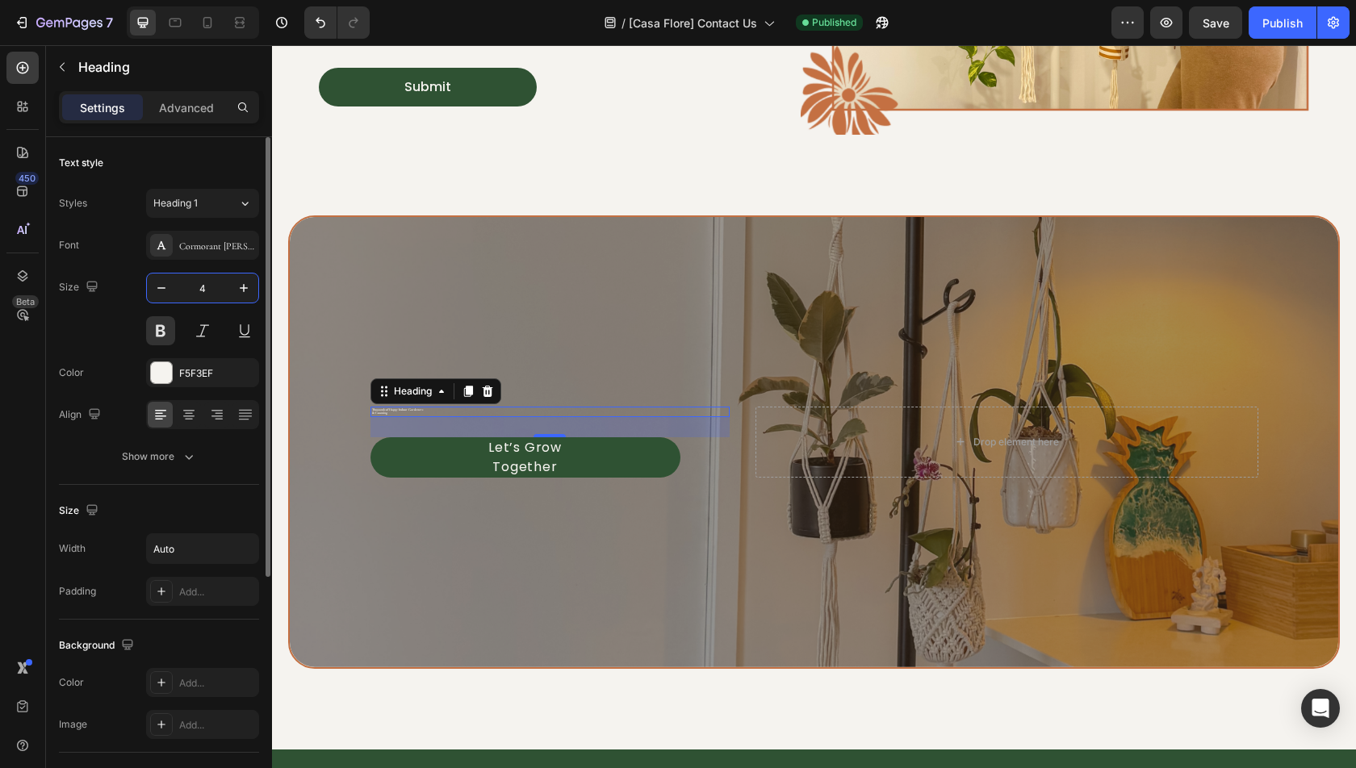
type input "40"
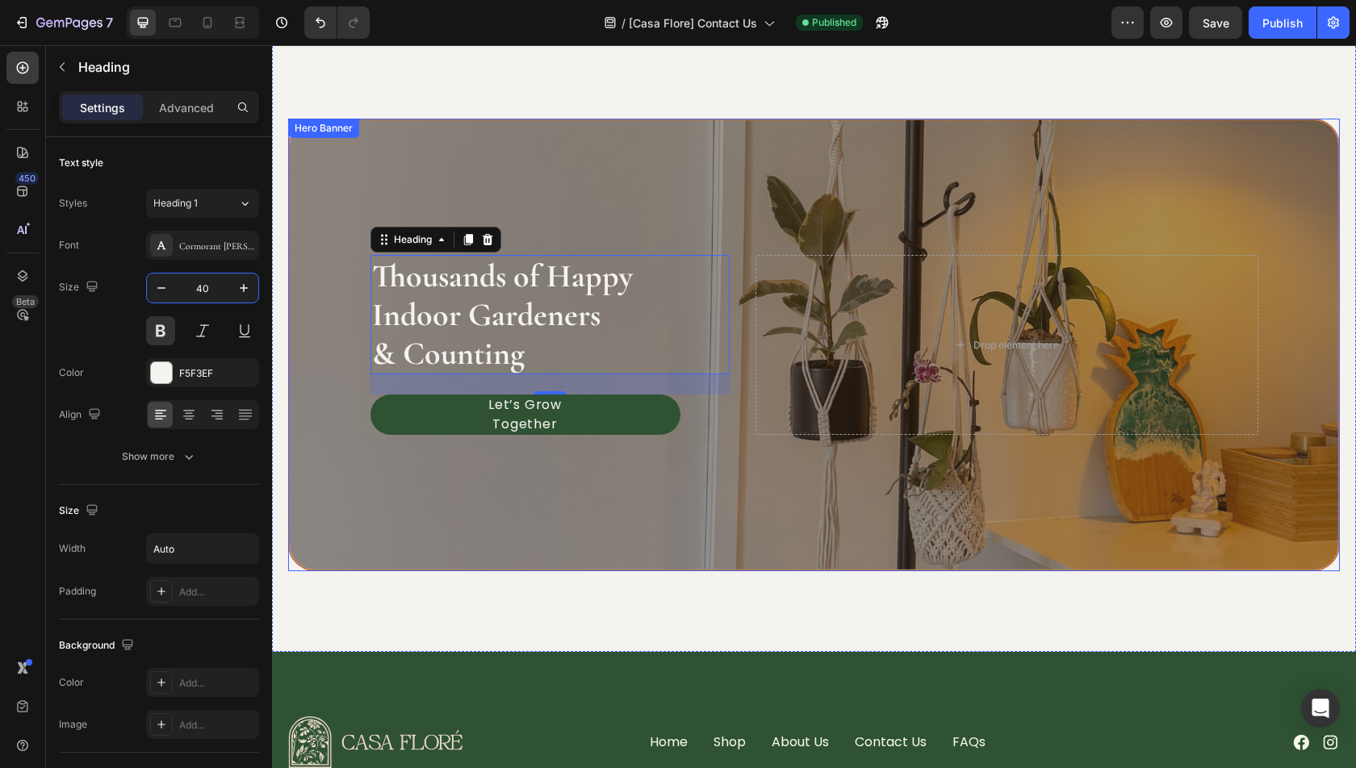
scroll to position [615, 0]
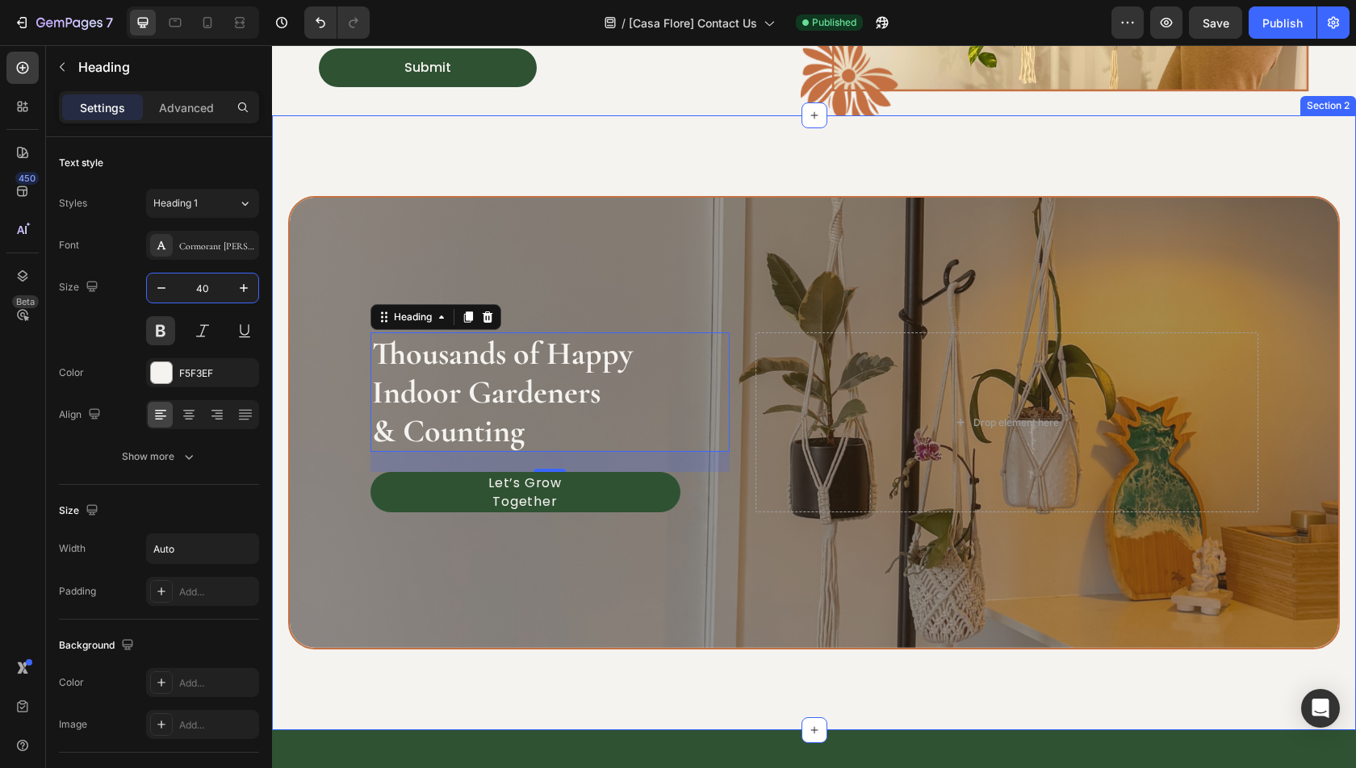
click at [794, 669] on div "Image Thousands of Happy Indoor Gardeners & Counting Heading 25 Let’s Grow Toge…" at bounding box center [814, 422] width 1084 height 615
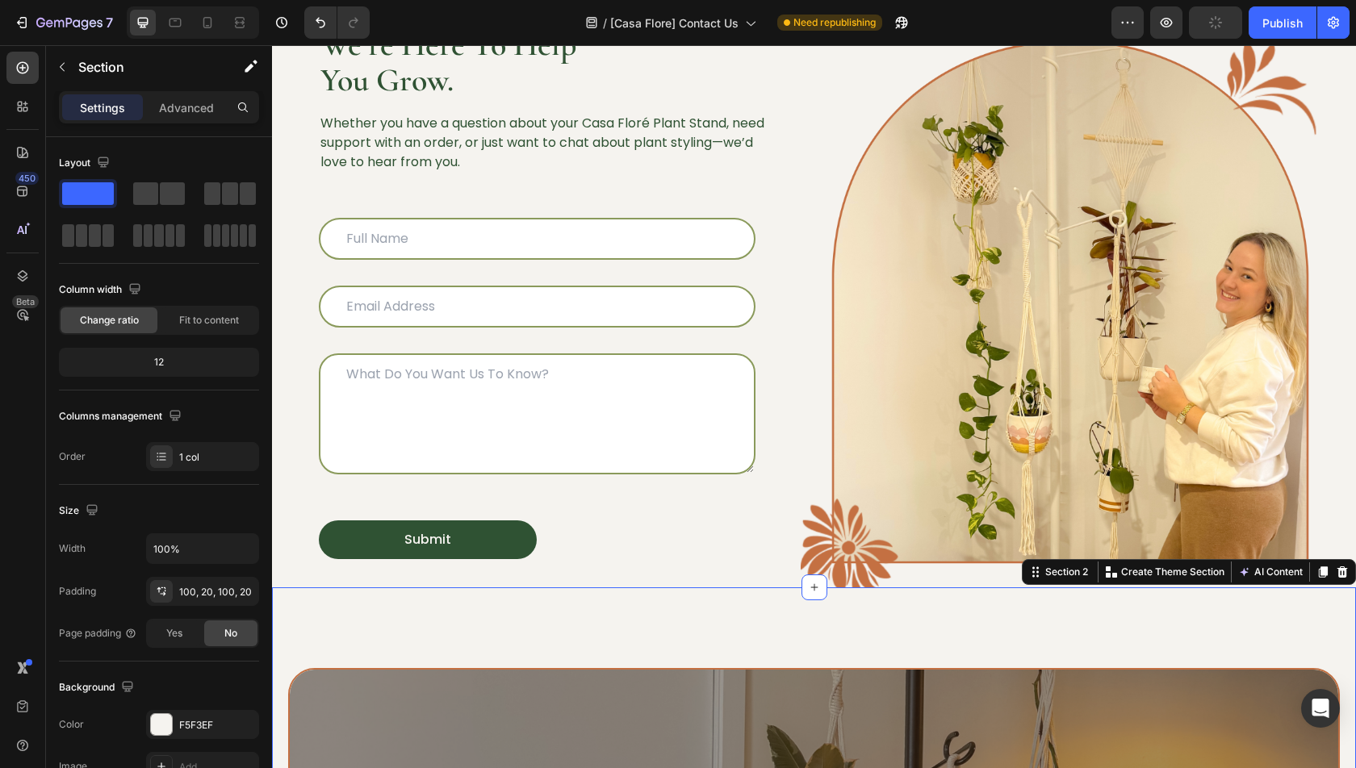
scroll to position [0, 0]
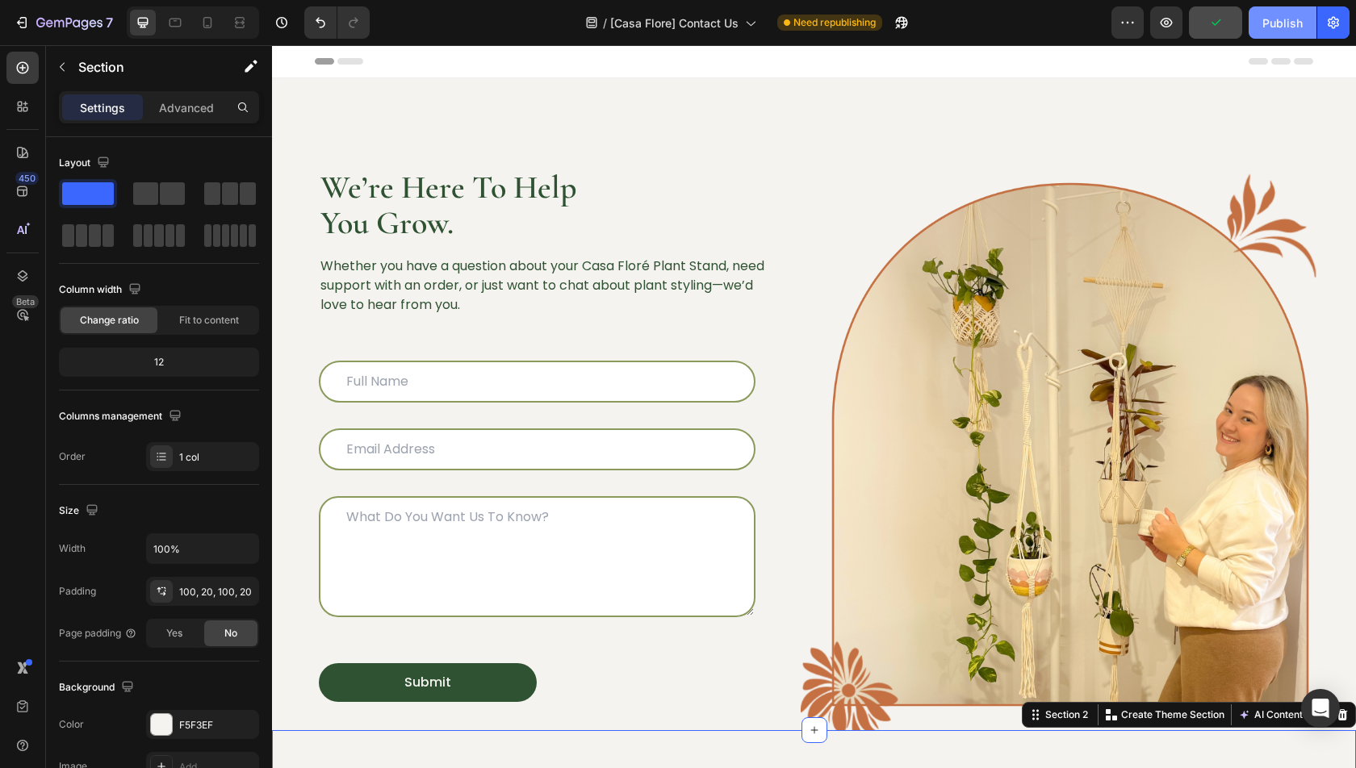
click at [1283, 19] on div "Publish" at bounding box center [1282, 23] width 40 height 17
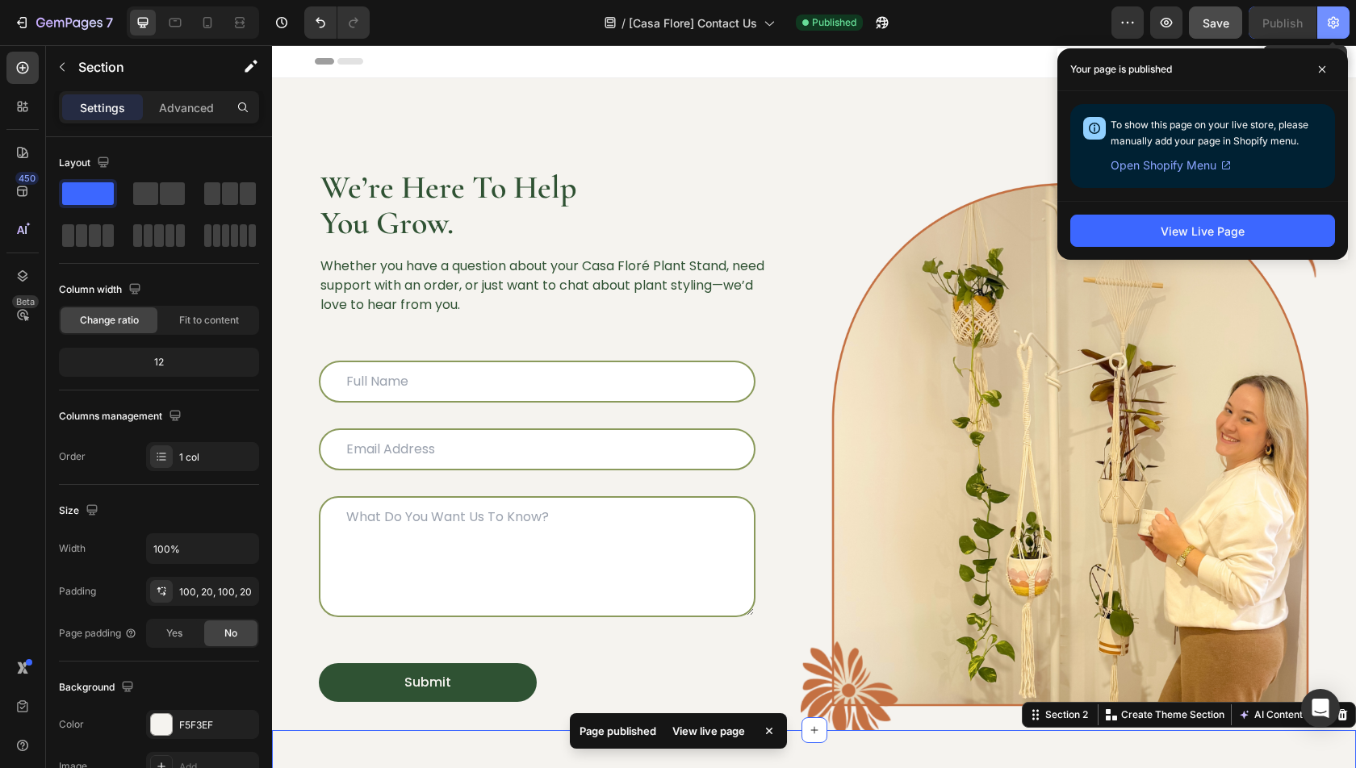
click at [1326, 21] on icon "button" at bounding box center [1333, 23] width 16 height 16
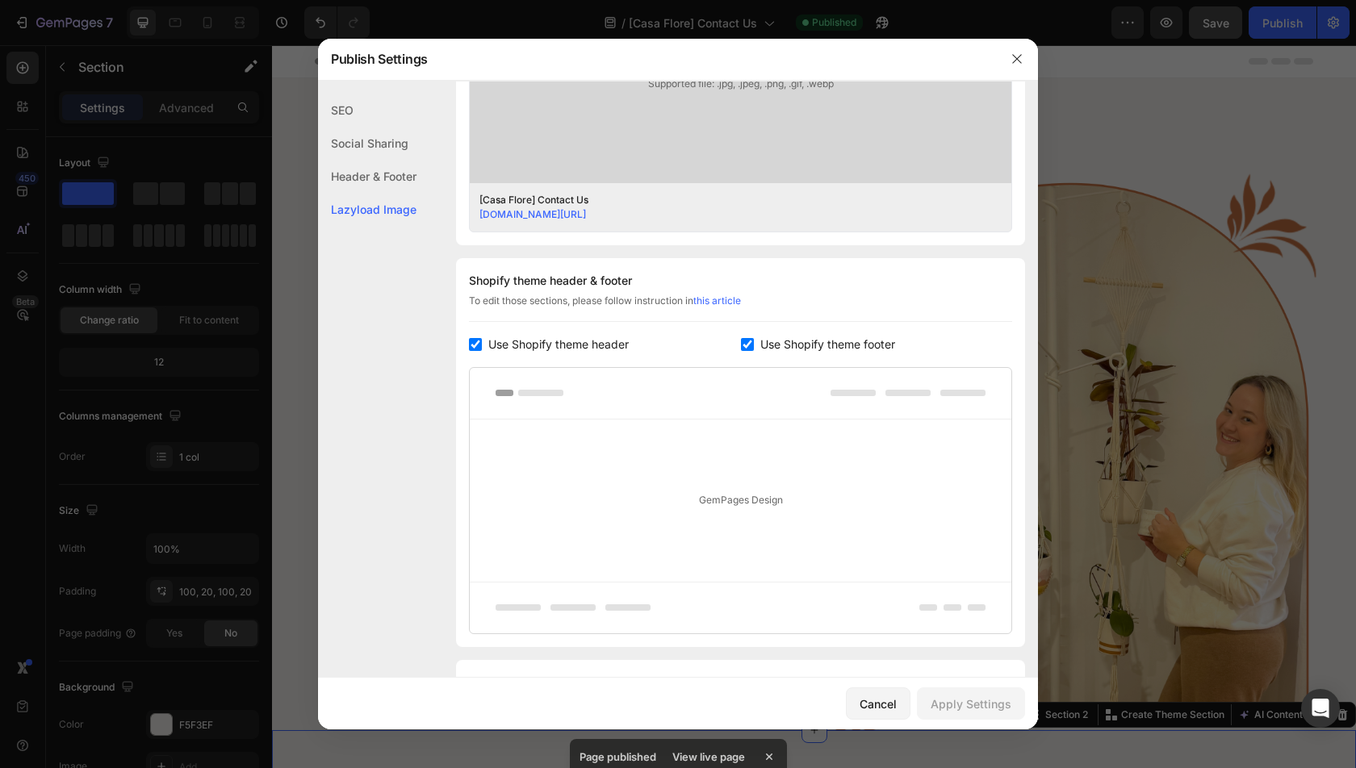
scroll to position [680, 0]
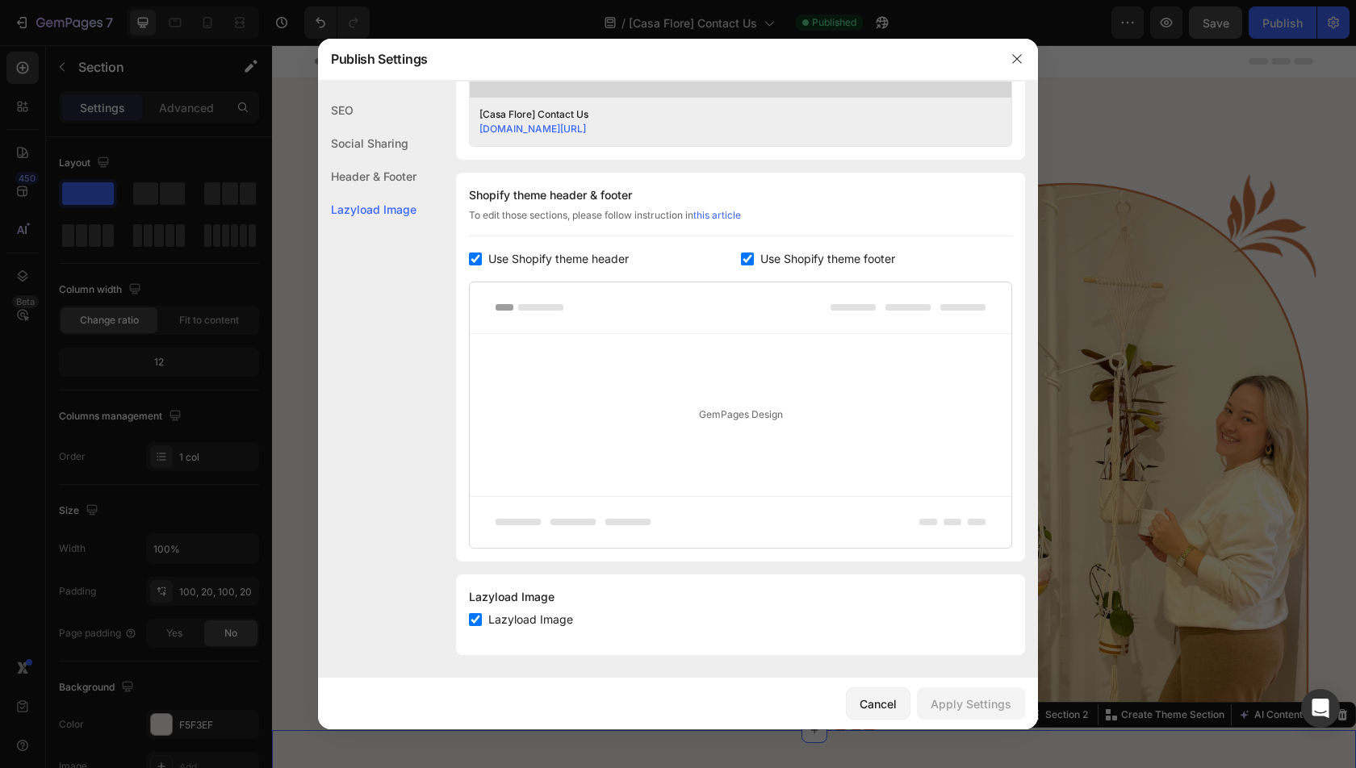
click at [1148, 465] on div at bounding box center [678, 384] width 1356 height 768
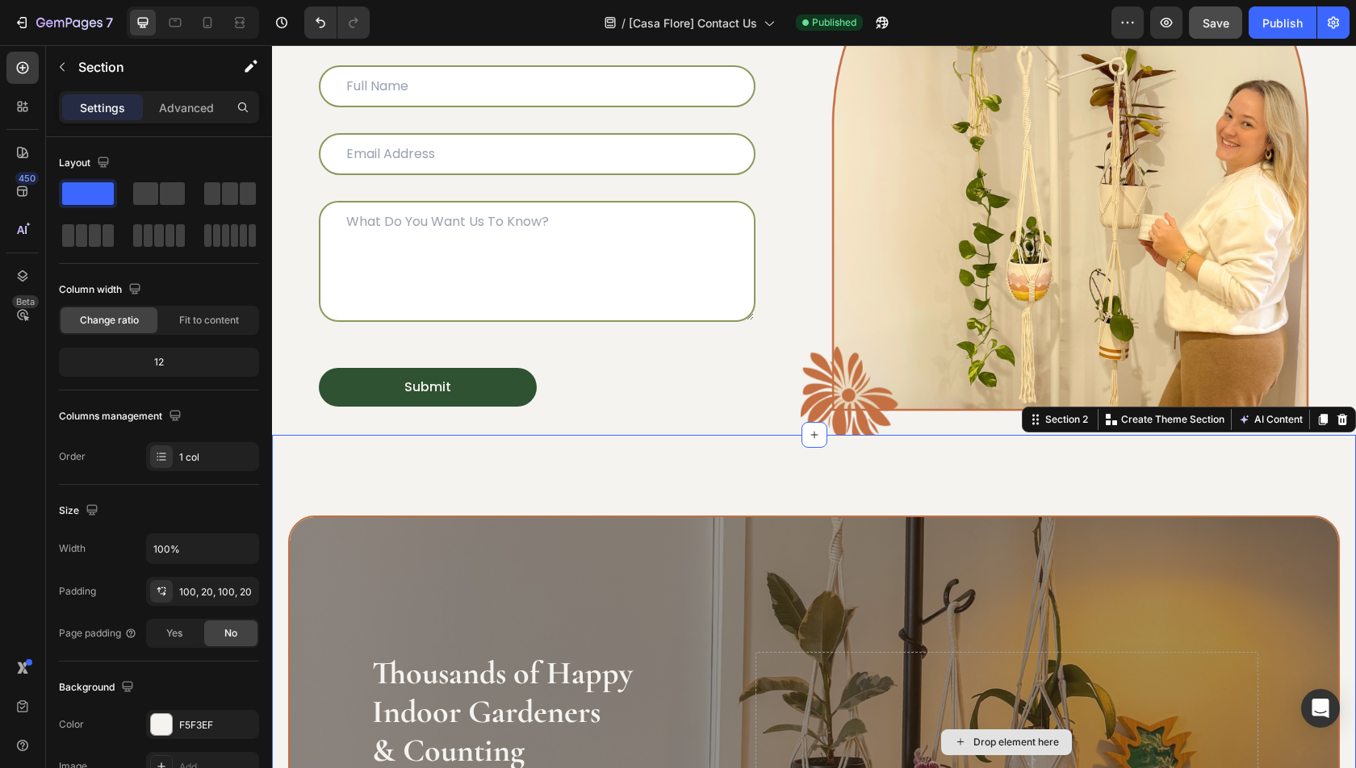
scroll to position [0, 0]
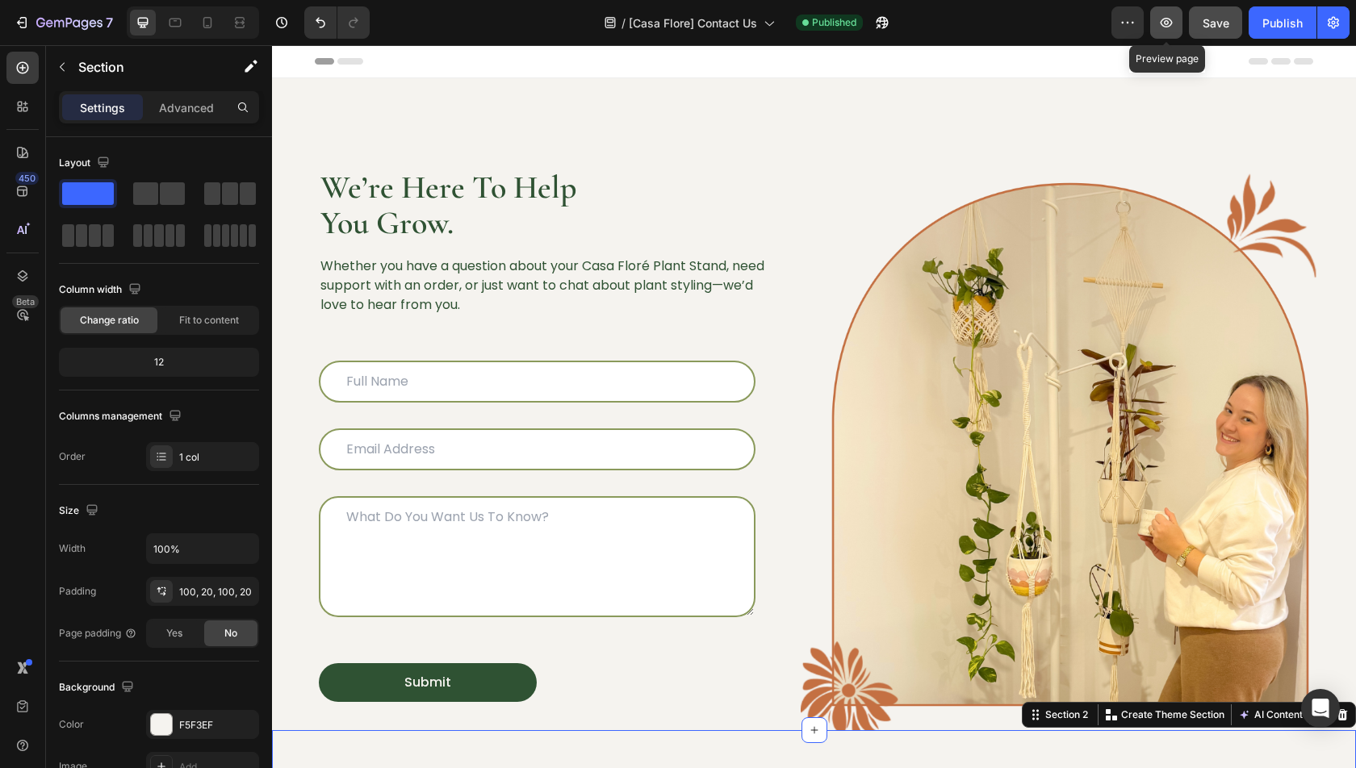
click at [1178, 26] on button "button" at bounding box center [1166, 22] width 32 height 32
click at [77, 19] on icon "button" at bounding box center [69, 24] width 66 height 14
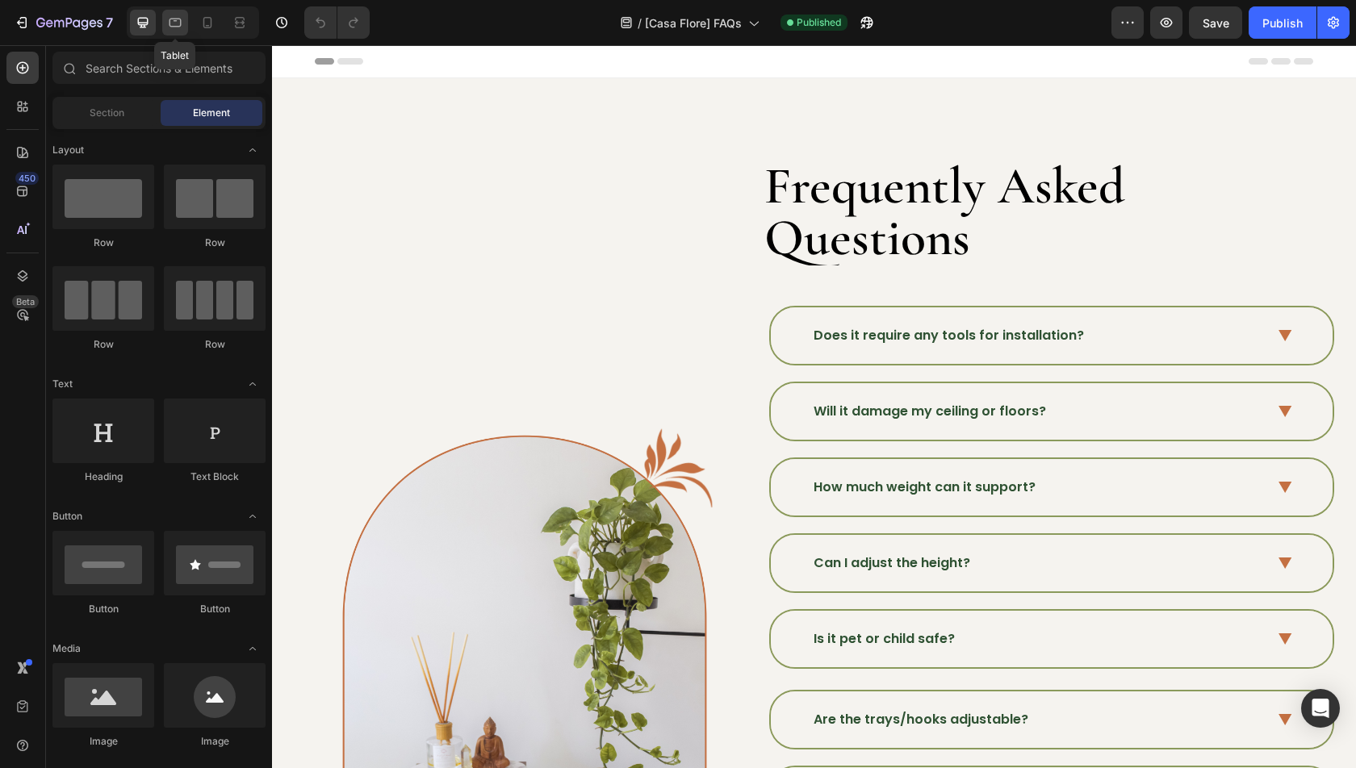
click at [177, 20] on icon at bounding box center [175, 23] width 16 height 16
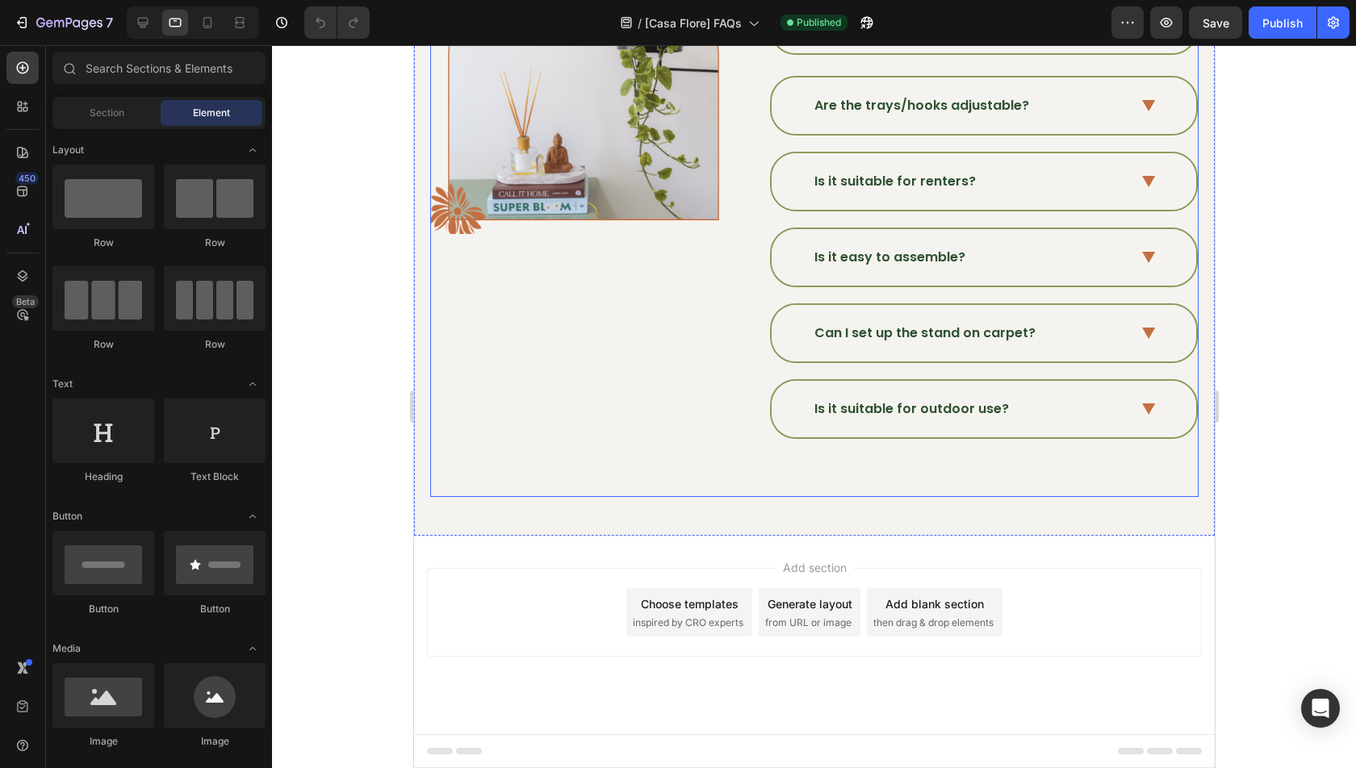
scroll to position [764, 0]
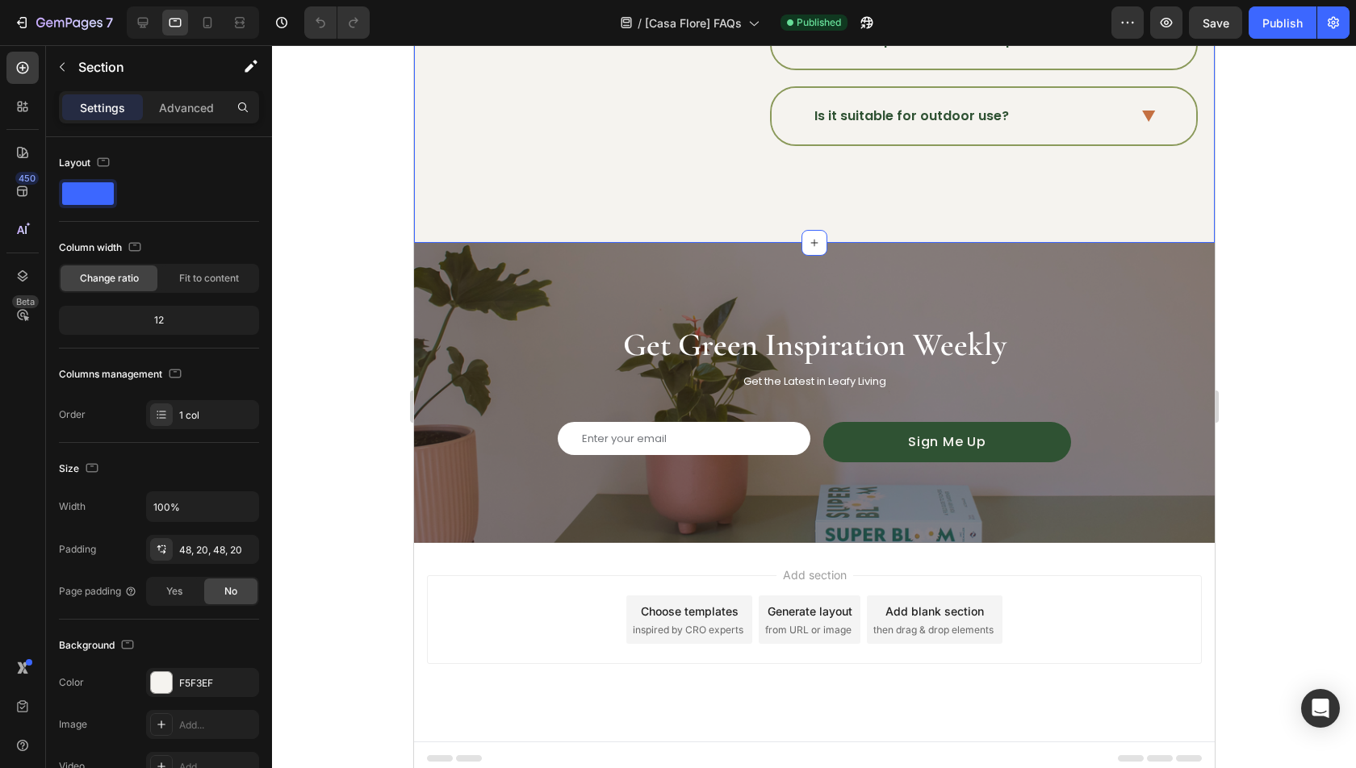
click at [1341, 20] on button "button" at bounding box center [1333, 22] width 32 height 32
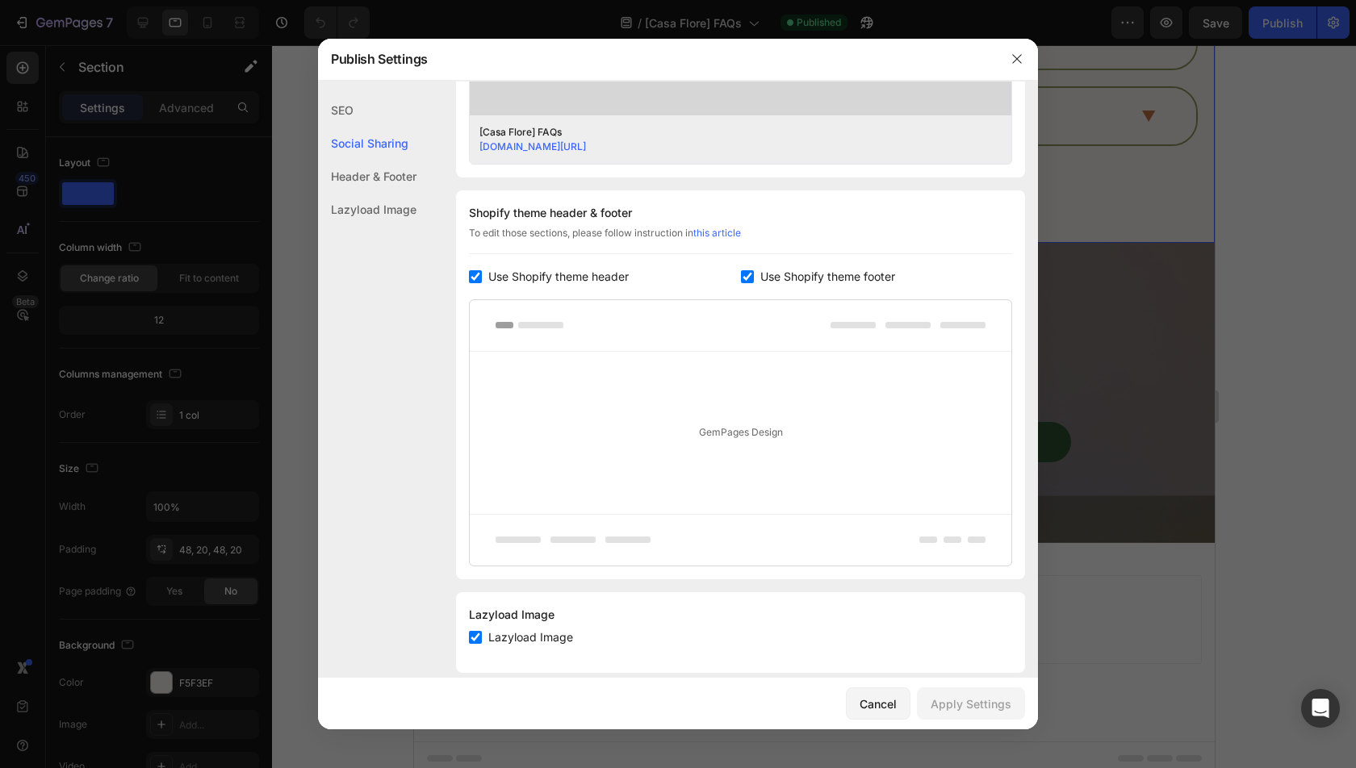
scroll to position [680, 0]
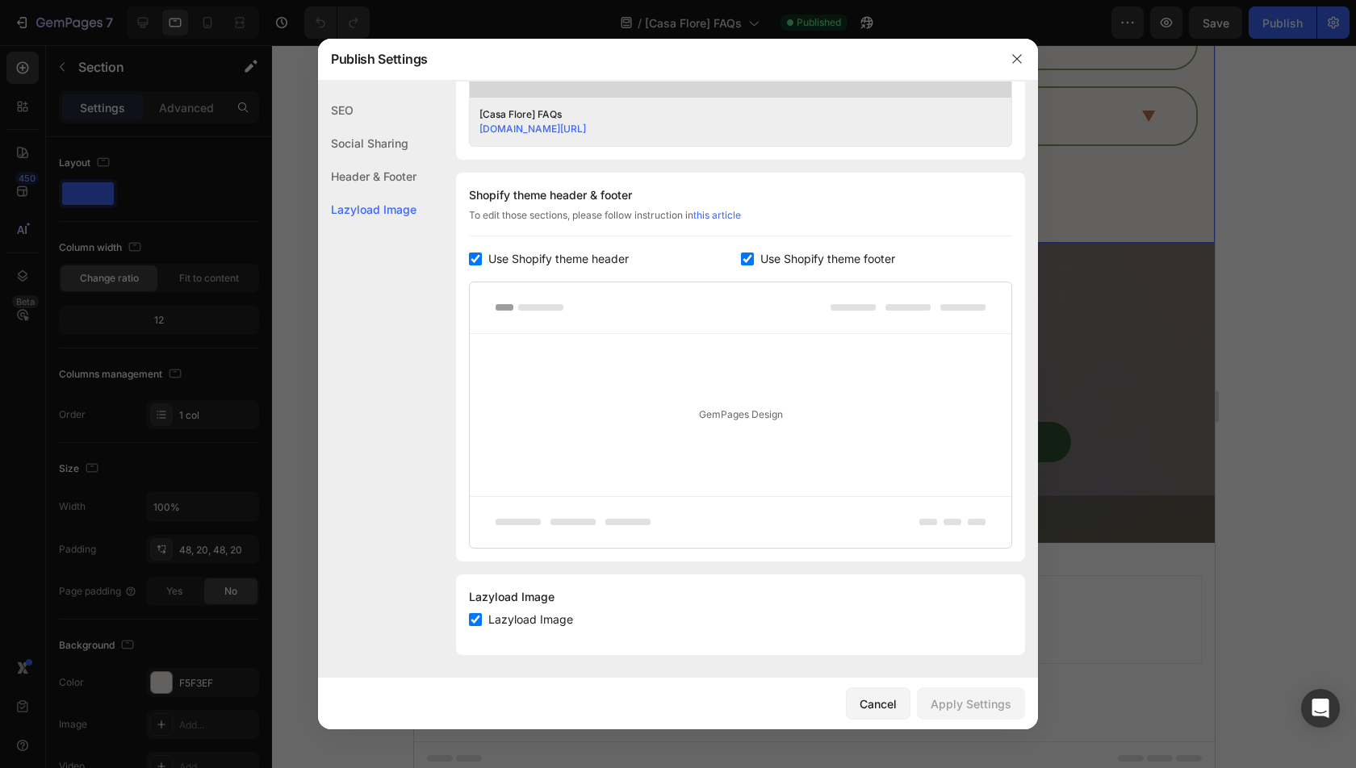
click at [1212, 346] on div at bounding box center [678, 384] width 1356 height 768
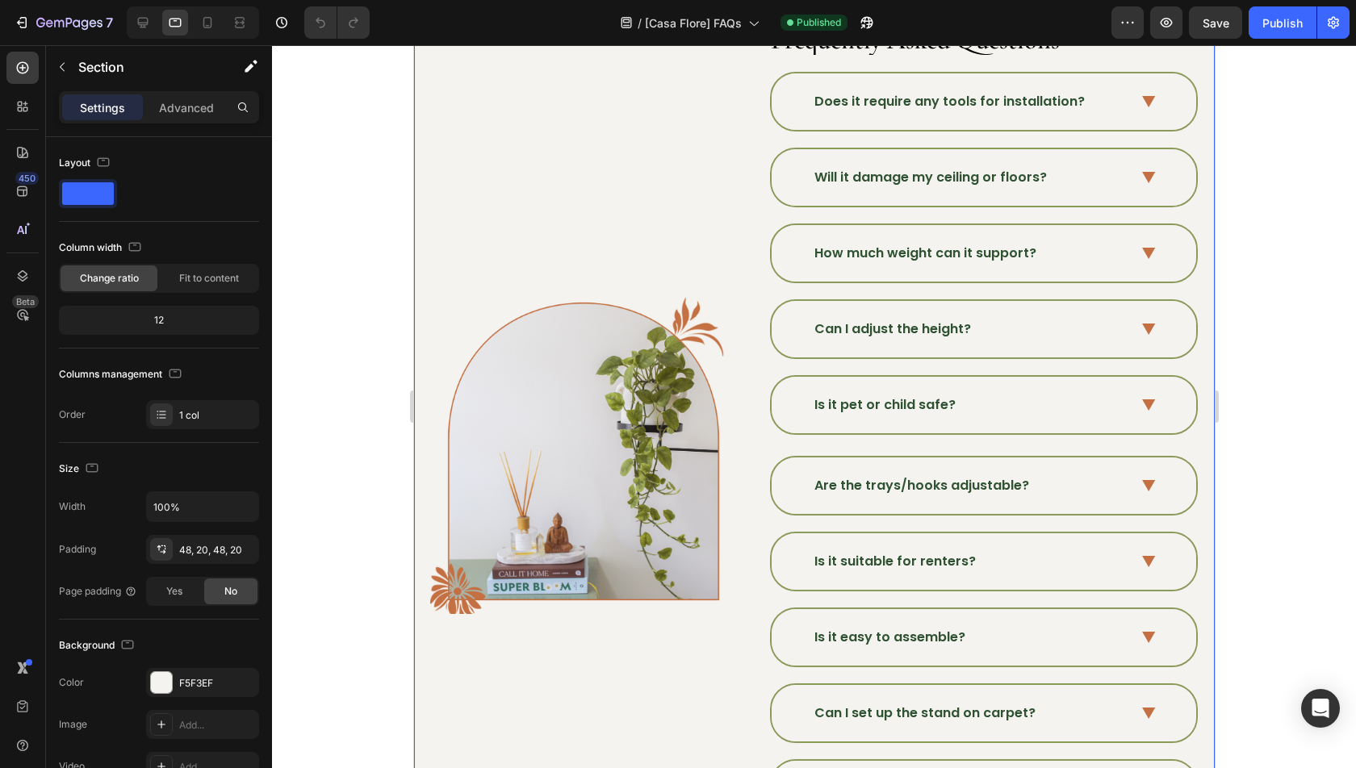
scroll to position [0, 0]
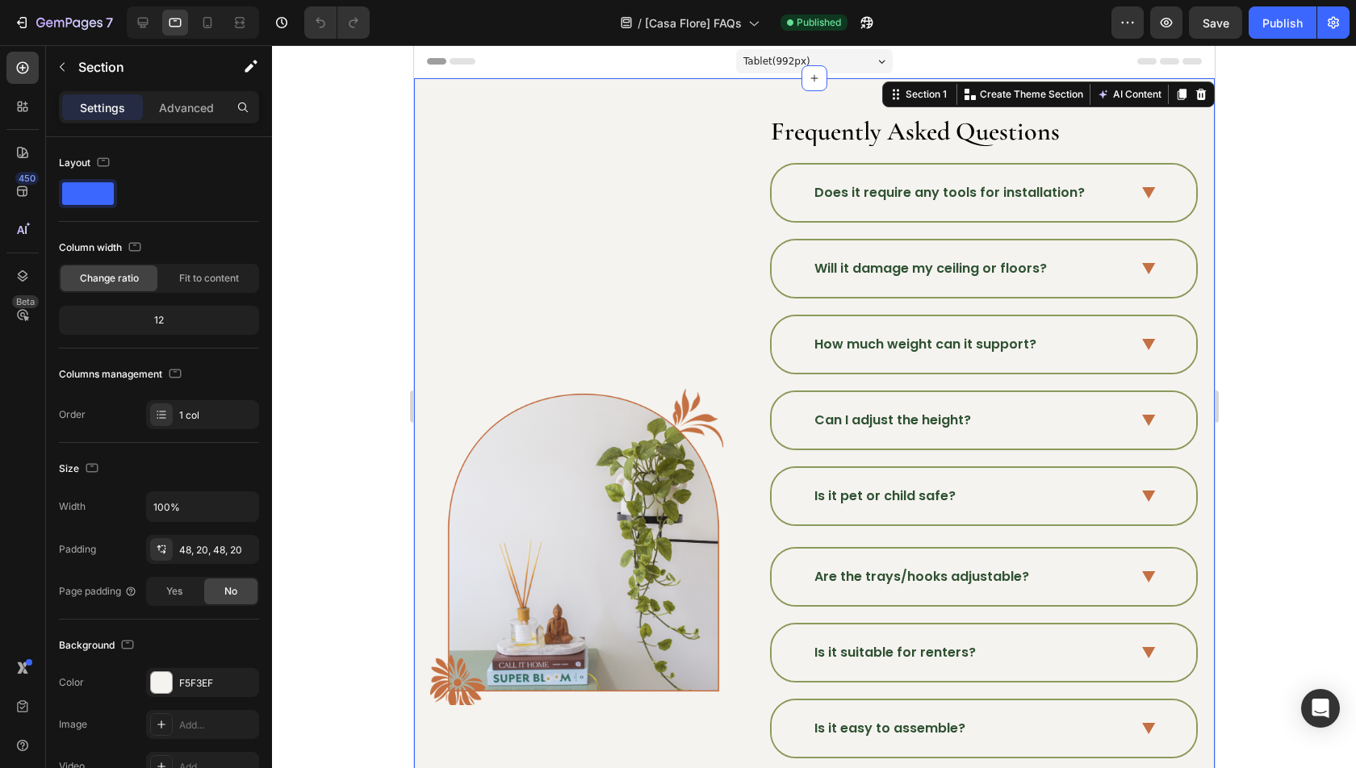
click at [675, 72] on div at bounding box center [569, 498] width 429 height 852
click at [675, 32] on div "/ [Casa Flore] FAQs" at bounding box center [690, 22] width 156 height 32
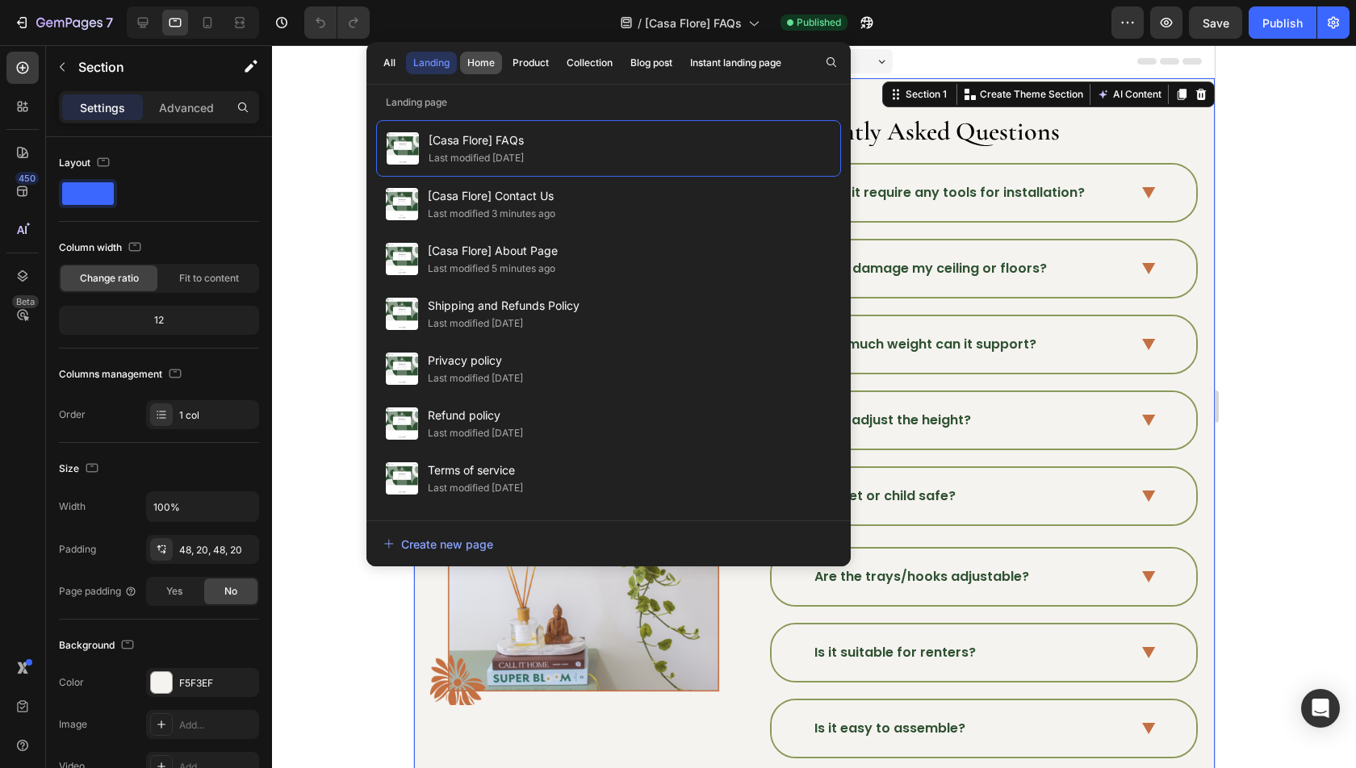
click at [471, 57] on div "Home" at bounding box center [480, 63] width 27 height 15
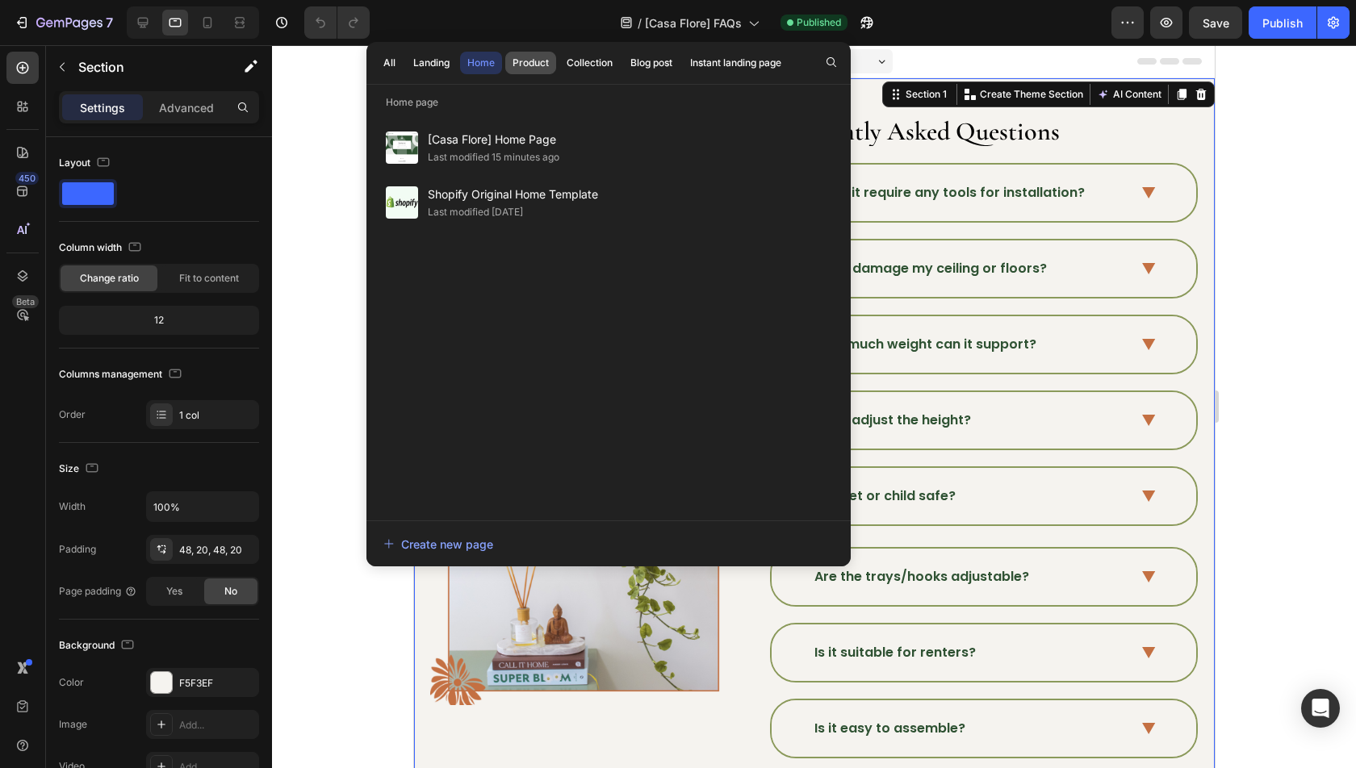
click at [531, 65] on div "Product" at bounding box center [531, 63] width 36 height 15
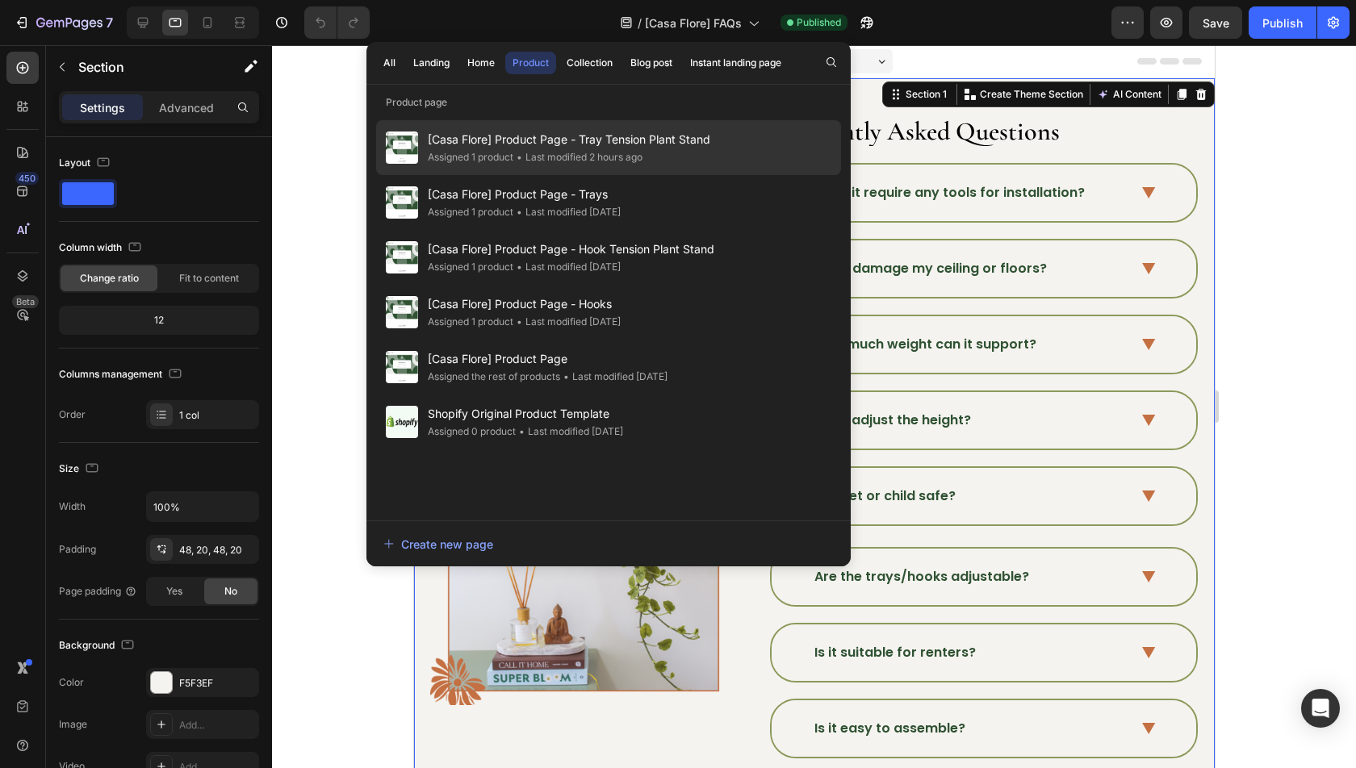
click at [517, 131] on span "[Casa Flore] Product Page - Tray Tension Plant Stand" at bounding box center [569, 139] width 282 height 19
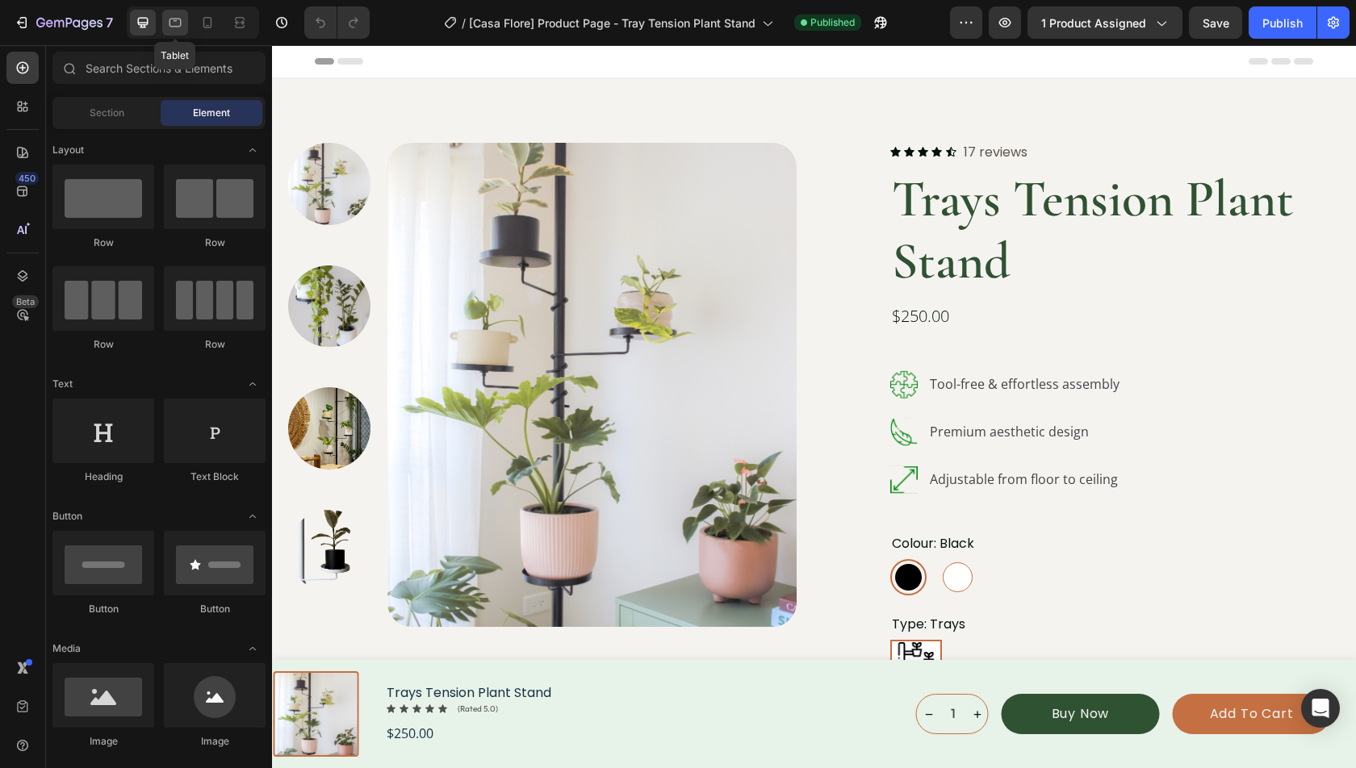
click at [183, 24] on div at bounding box center [175, 23] width 26 height 26
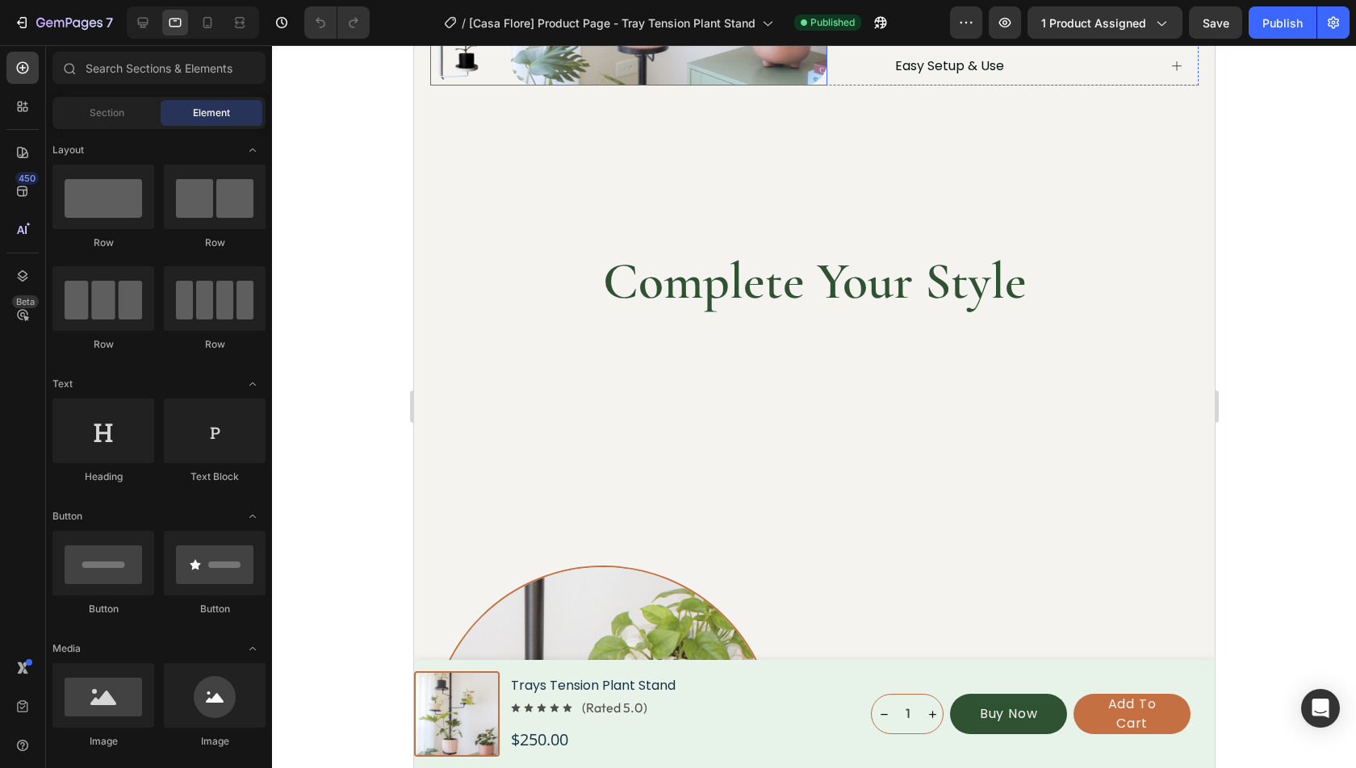
scroll to position [791, 0]
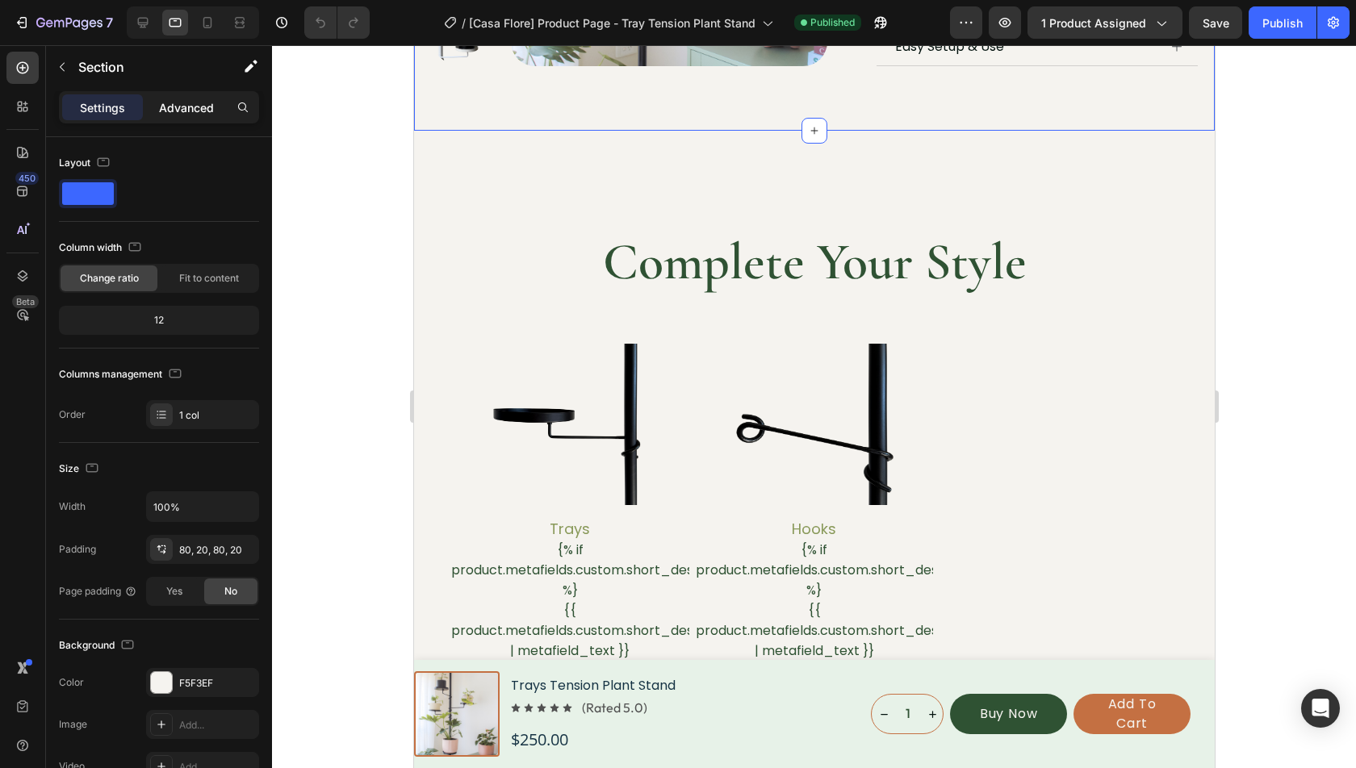
click at [180, 107] on p "Advanced" at bounding box center [186, 107] width 55 height 17
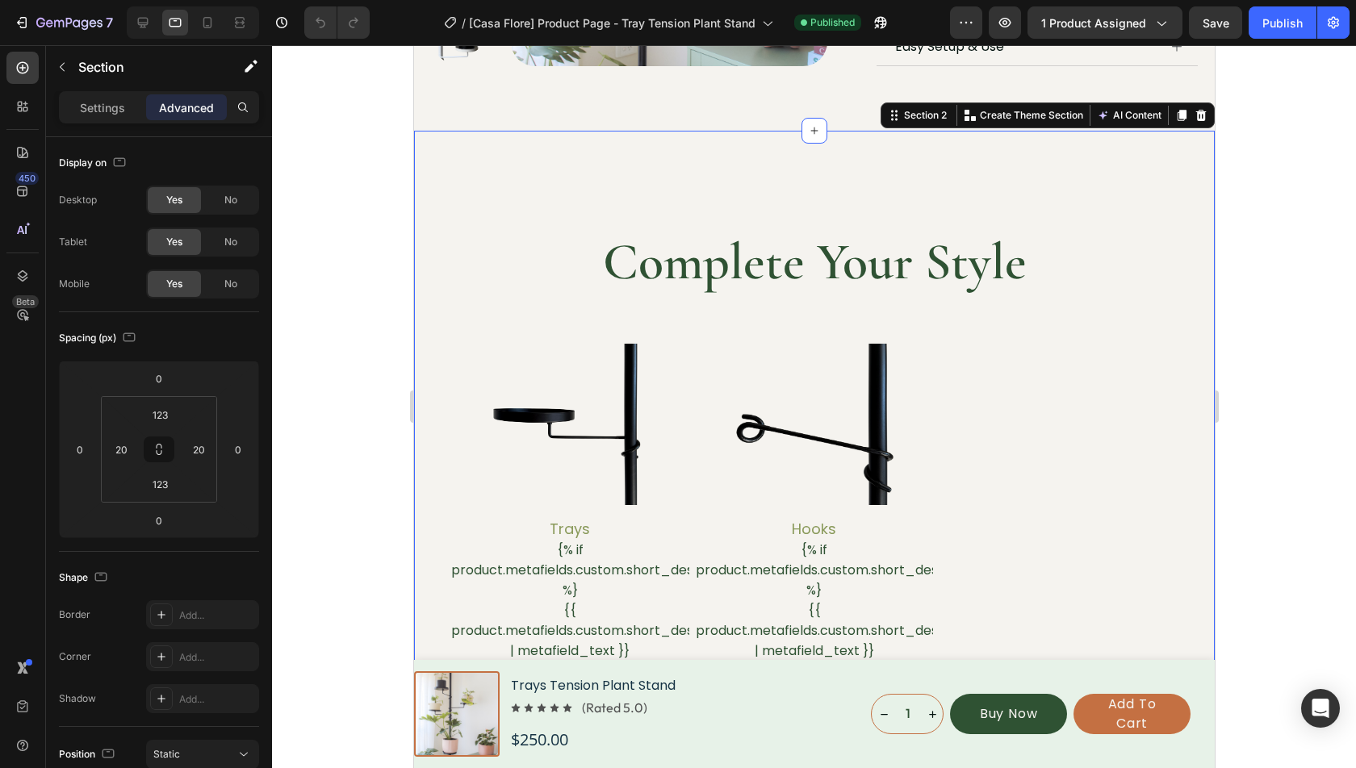
click at [456, 144] on div "Complete Your Style Heading Product Images Trays Product Title {% if product.me…" at bounding box center [813, 464] width 801 height 666
click at [151, 410] on input "123" at bounding box center [160, 415] width 32 height 24
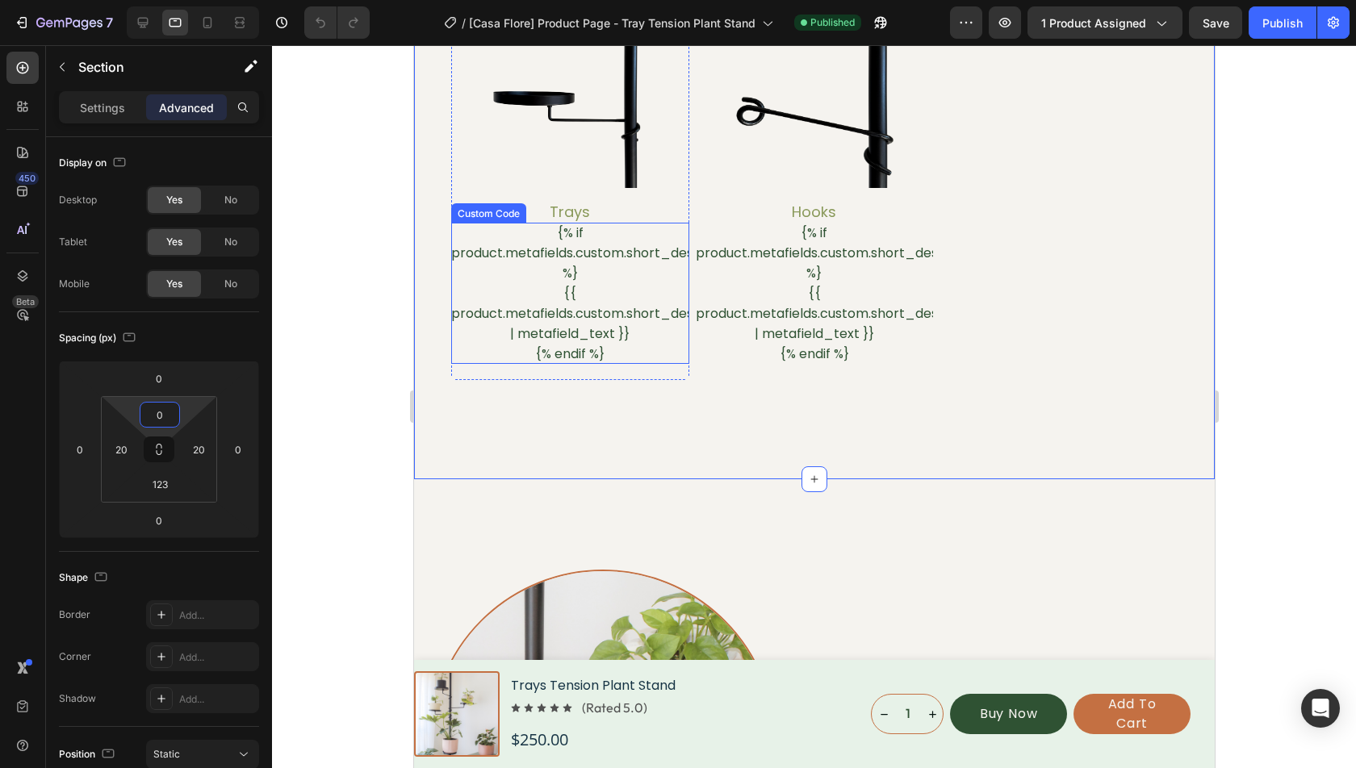
scroll to position [1186, 0]
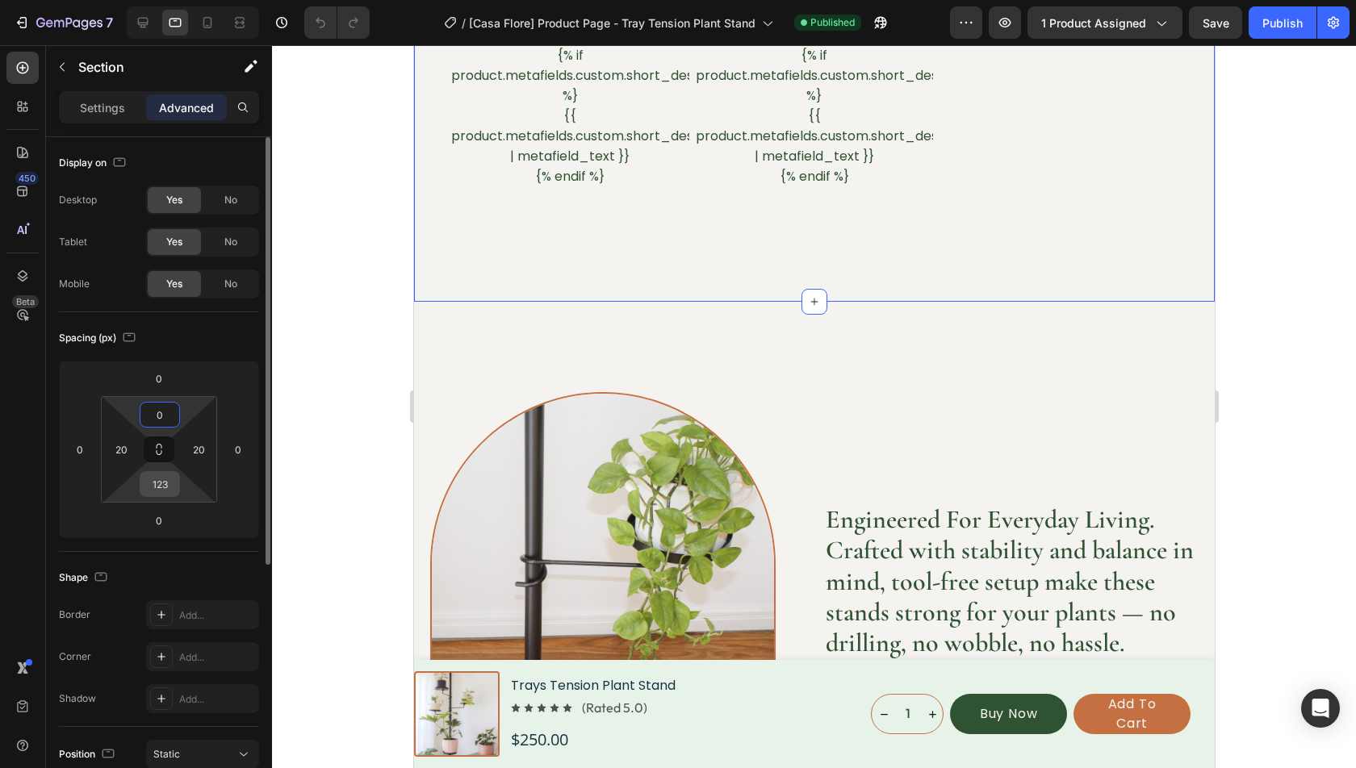
type input "0"
click at [160, 472] on input "123" at bounding box center [160, 484] width 32 height 24
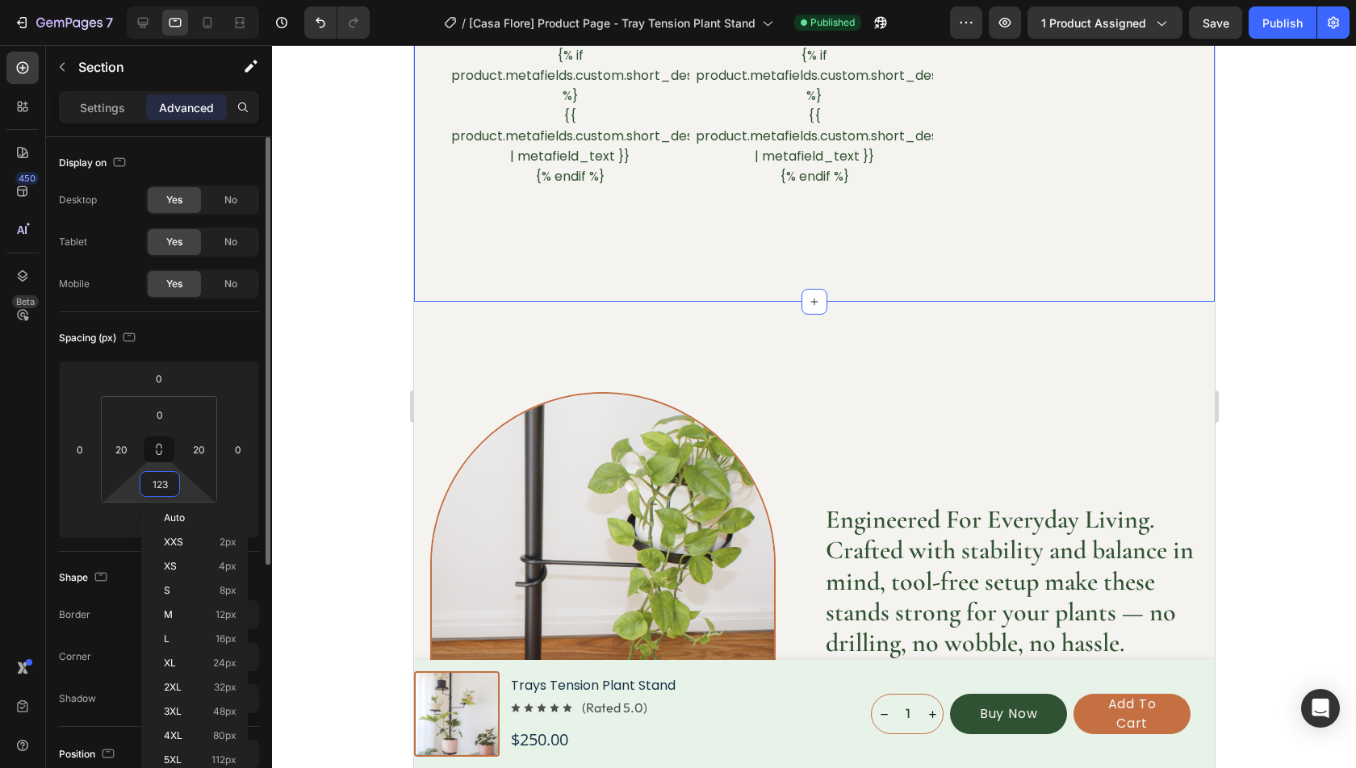
type input "0"
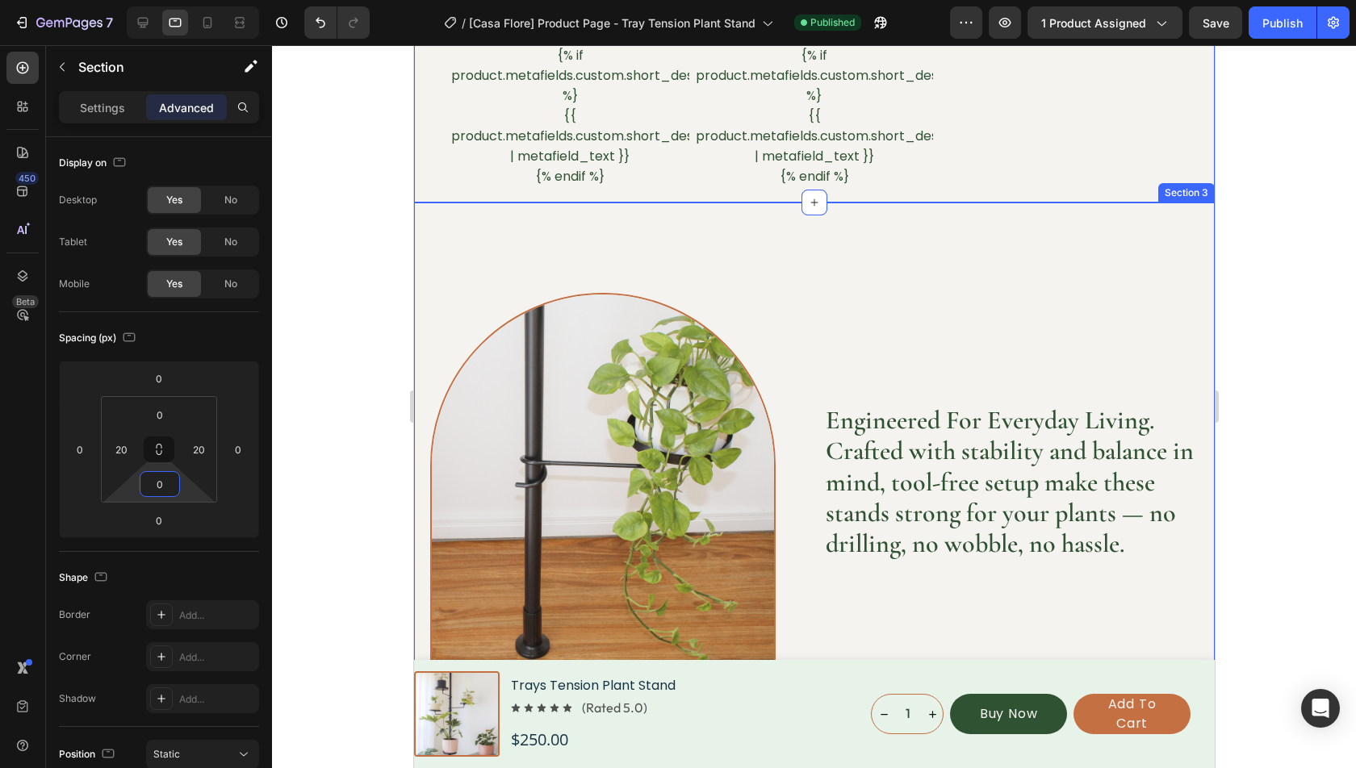
click at [684, 231] on div "Image Engineered for superior grip and balance, ensuring your plant has reliabl…" at bounding box center [813, 482] width 801 height 559
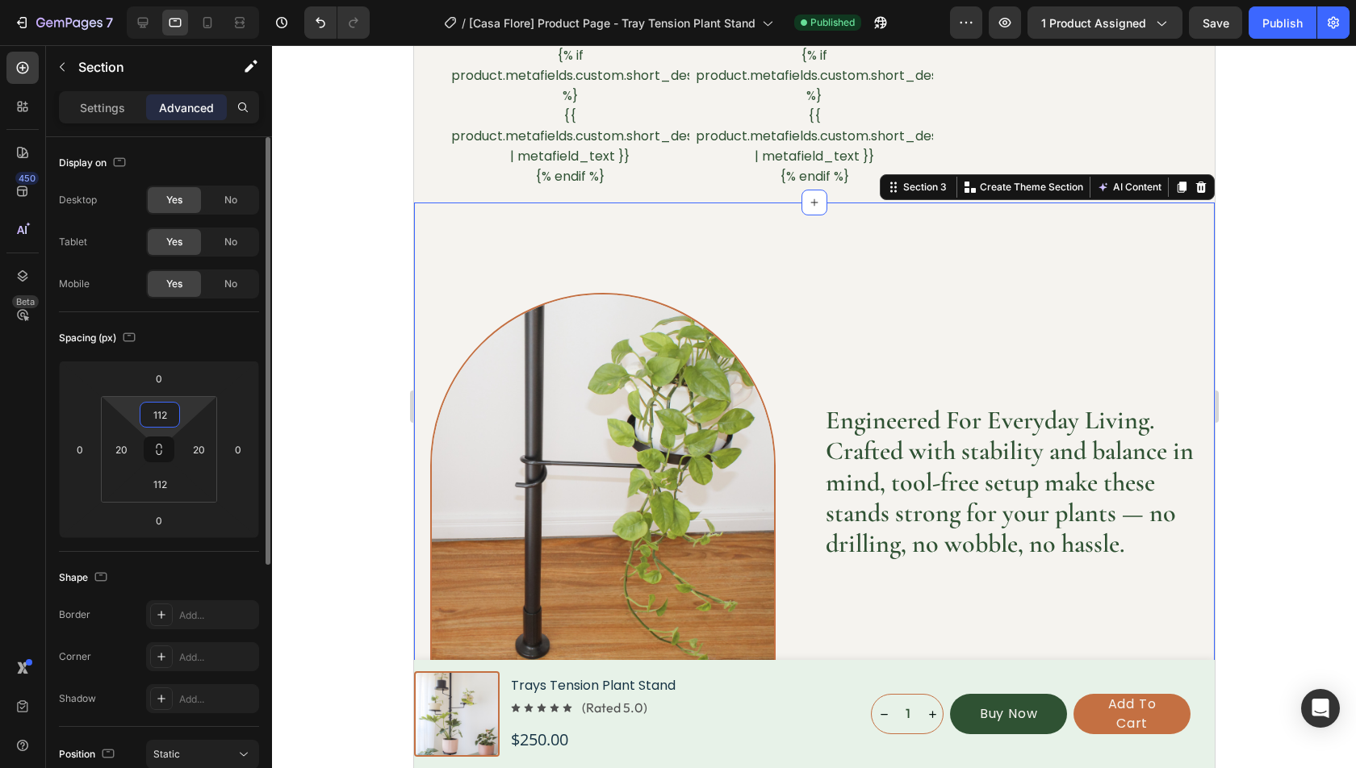
click at [169, 420] on input "112" at bounding box center [160, 415] width 32 height 24
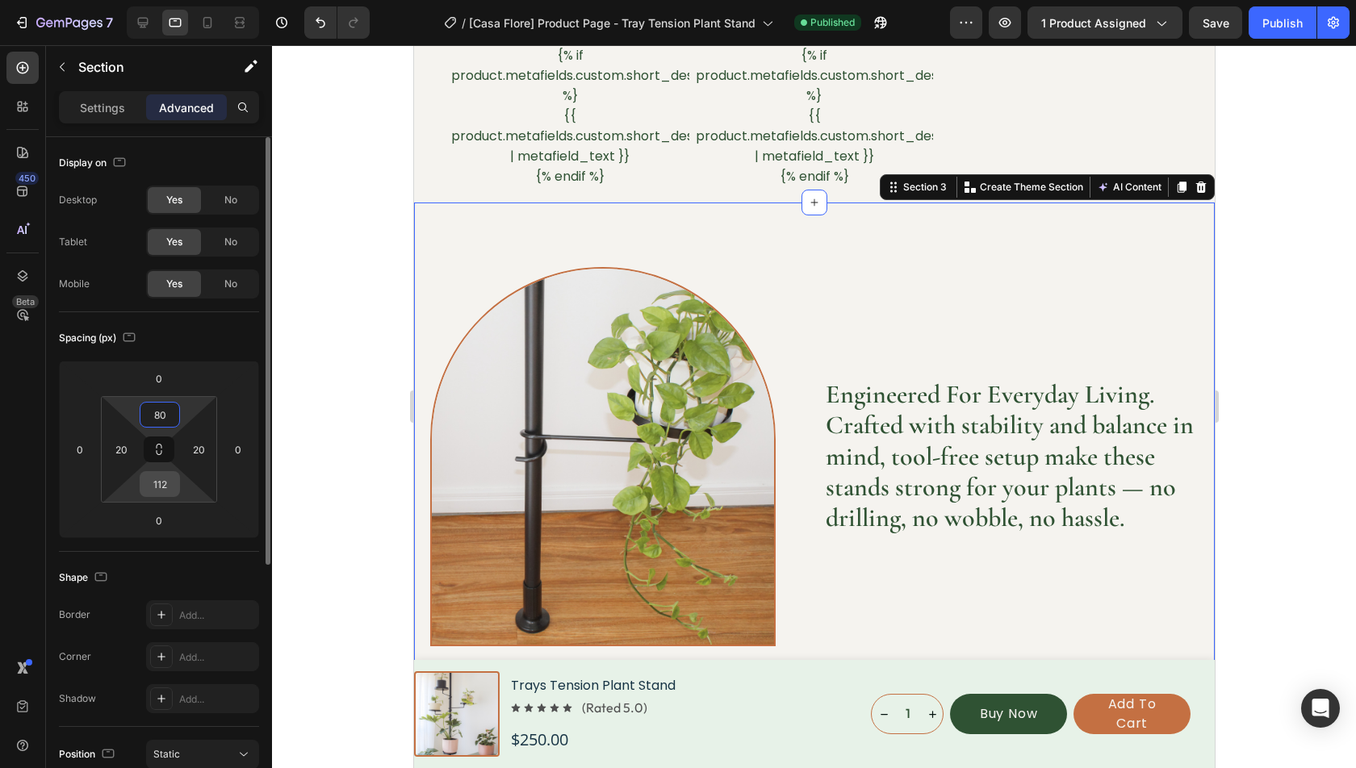
type input "80"
click at [169, 482] on input "112" at bounding box center [160, 484] width 32 height 24
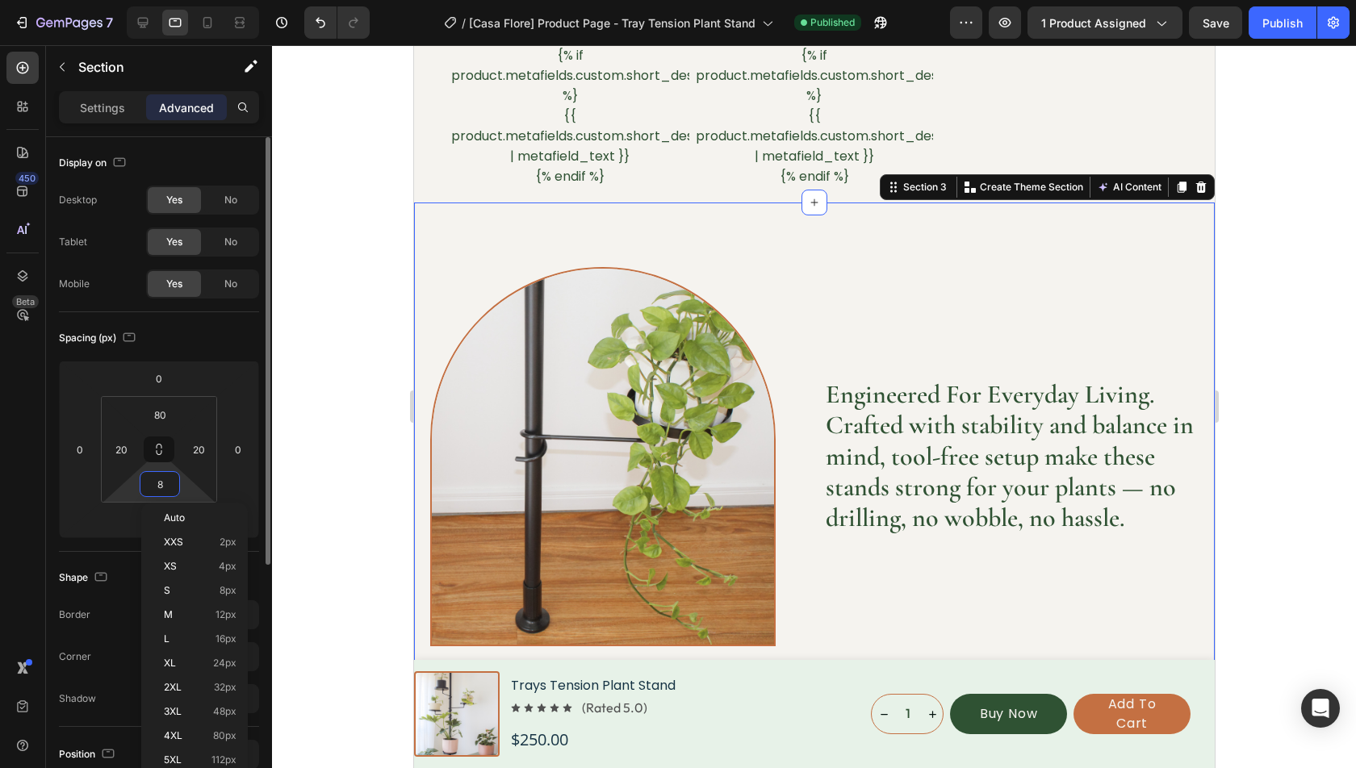
type input "80"
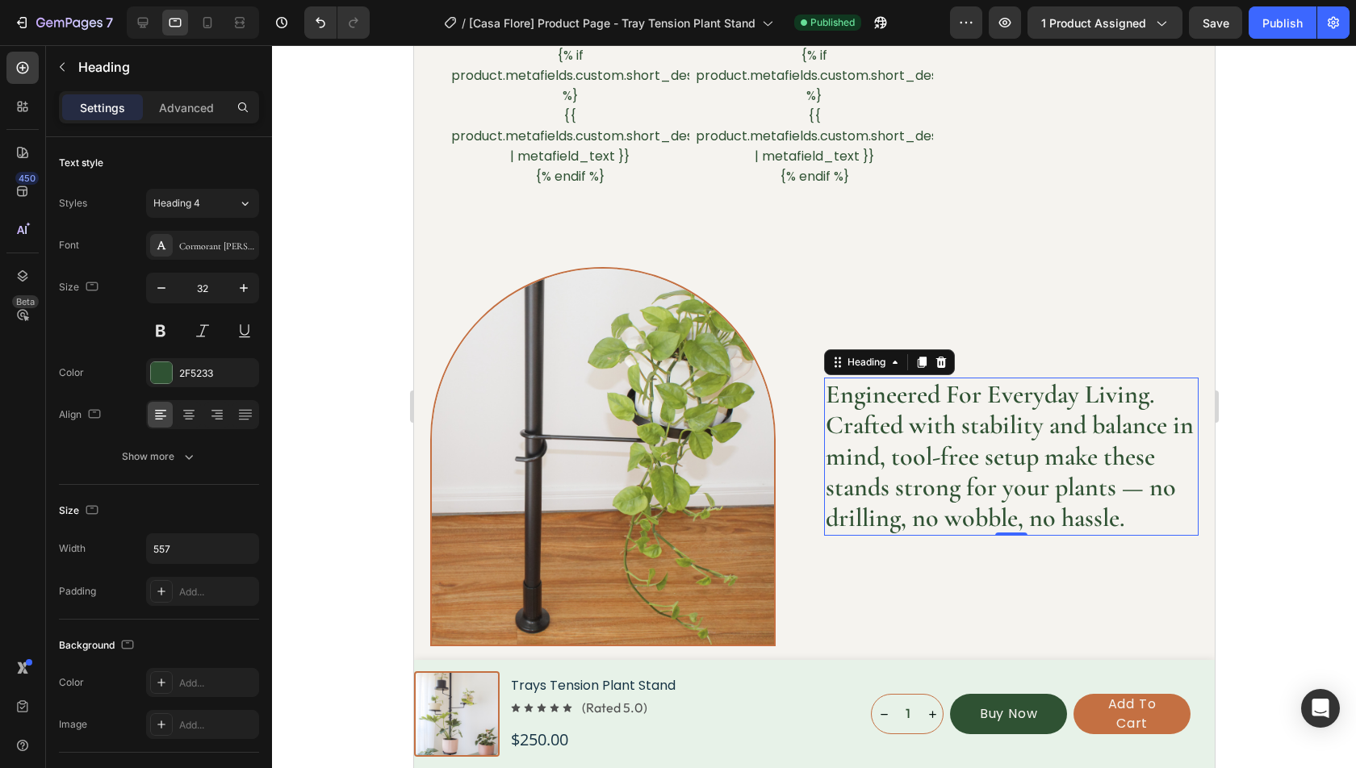
click at [1056, 394] on h2 "Engineered For Everyday Living. Crafted with stability and balance in mind, too…" at bounding box center [1010, 457] width 374 height 158
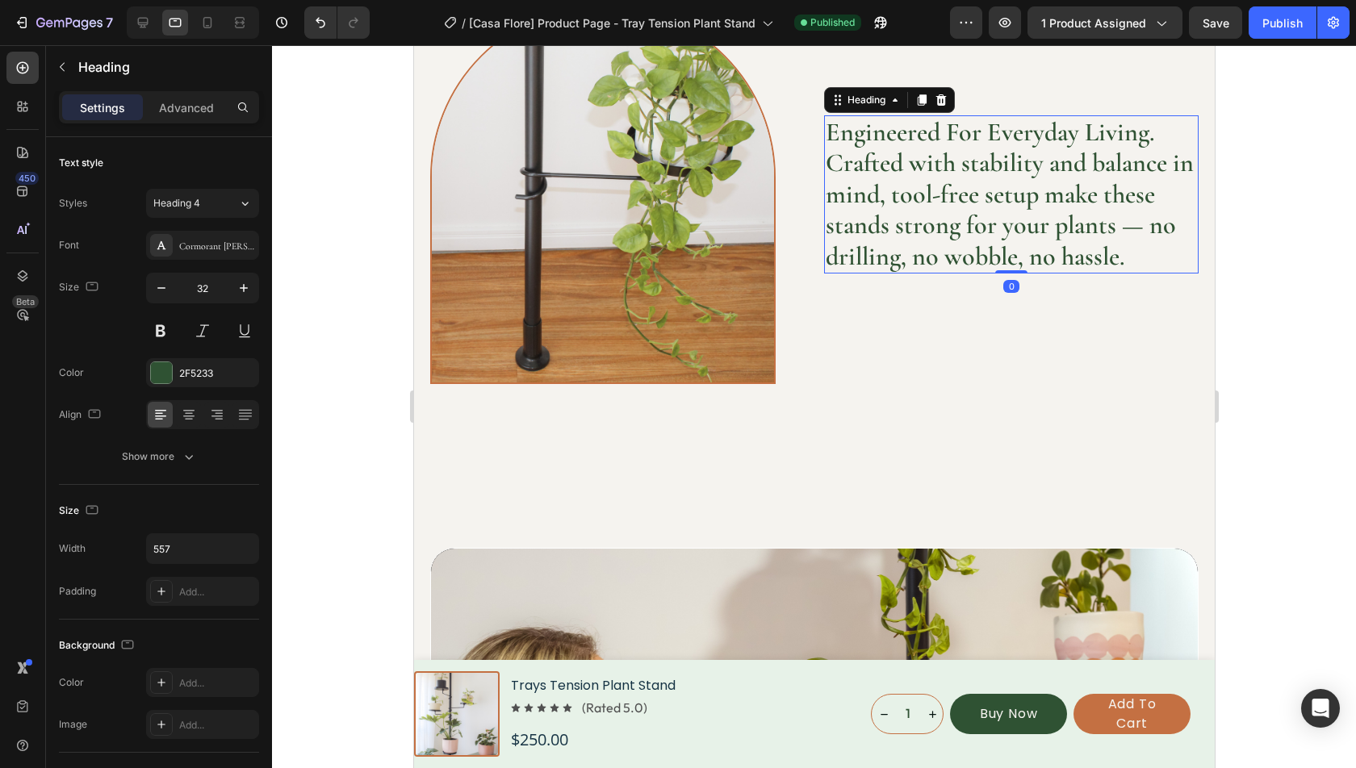
scroll to position [1421, 0]
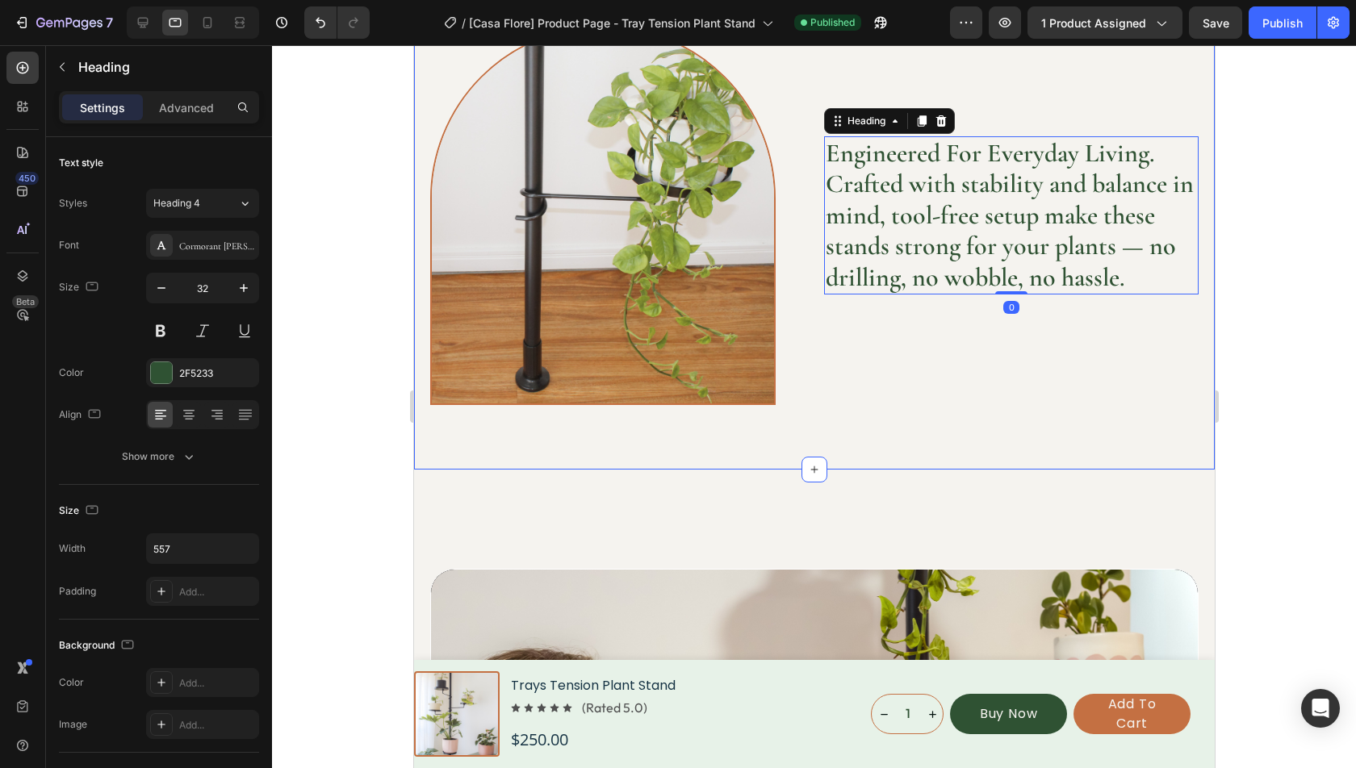
click at [724, 428] on div "Image Engineered for superior grip and balance, ensuring your plant has reliabl…" at bounding box center [813, 215] width 801 height 508
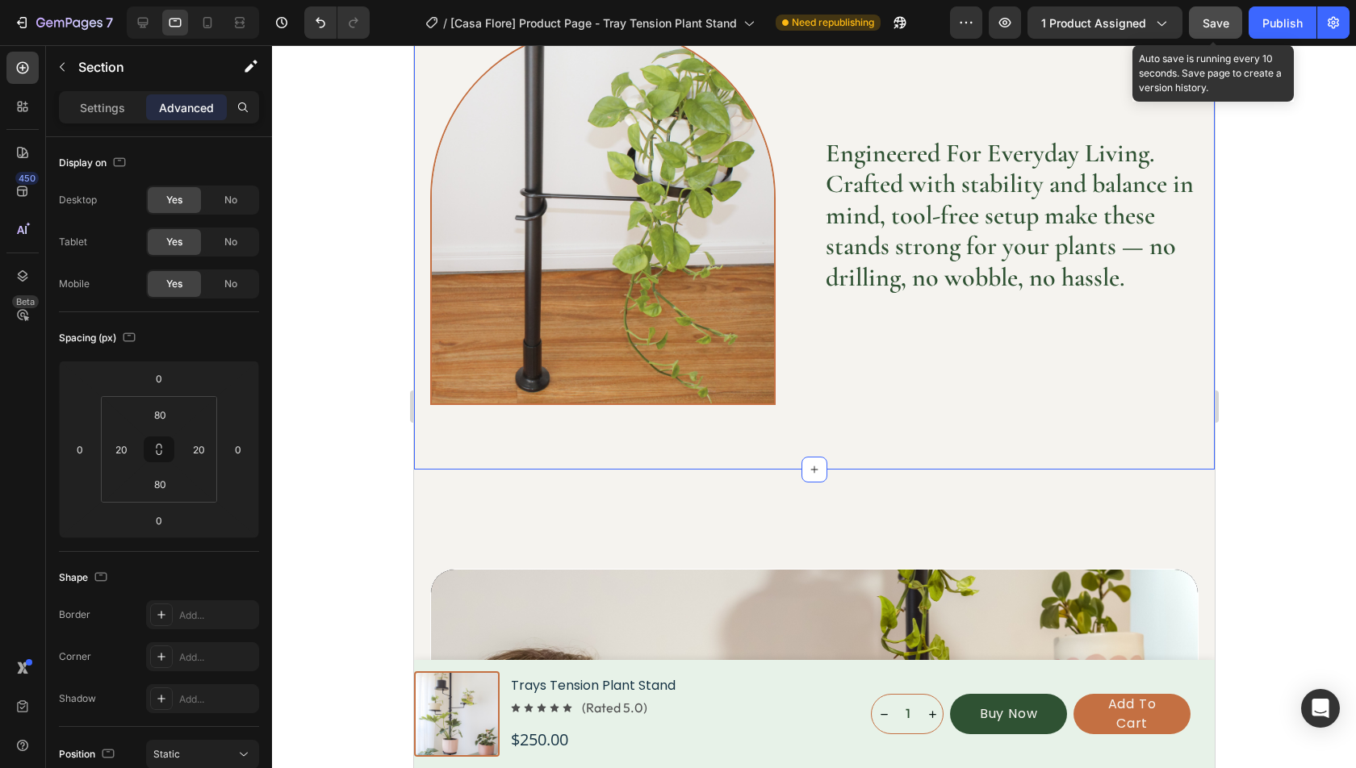
drag, startPoint x: 1213, startPoint y: 23, endPoint x: 755, endPoint y: 6, distance: 458.7
click at [1213, 23] on span "Save" at bounding box center [1216, 23] width 27 height 14
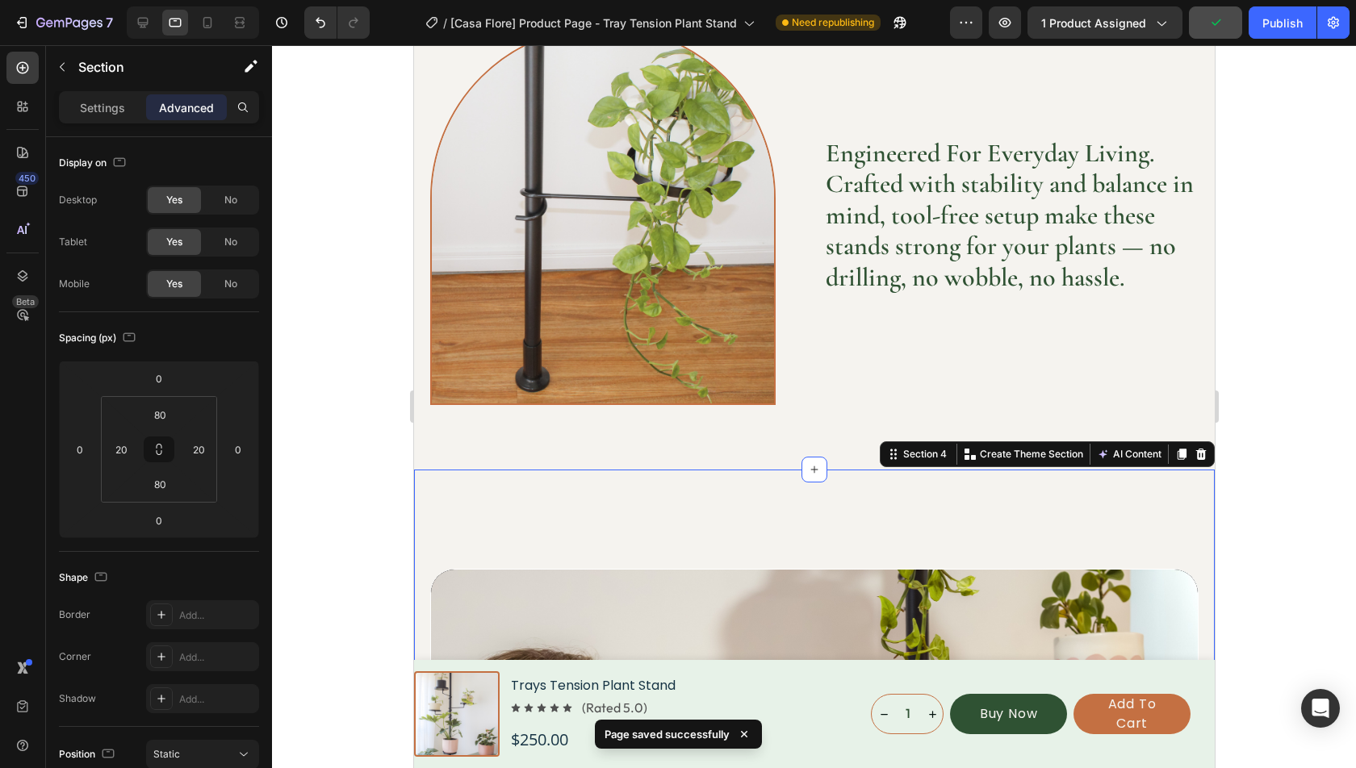
click at [165, 412] on input "123" at bounding box center [160, 415] width 32 height 24
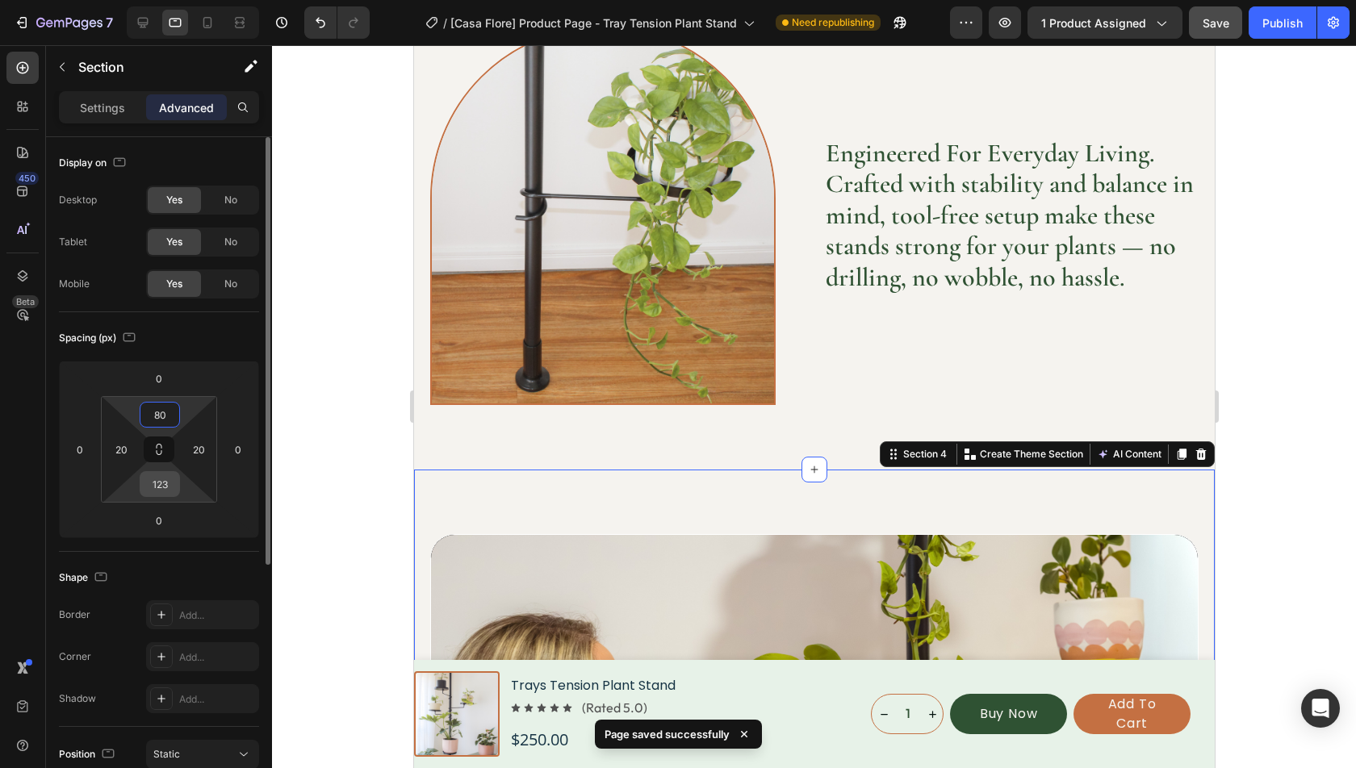
type input "80"
click at [168, 489] on input "123" at bounding box center [160, 484] width 32 height 24
type input "80"
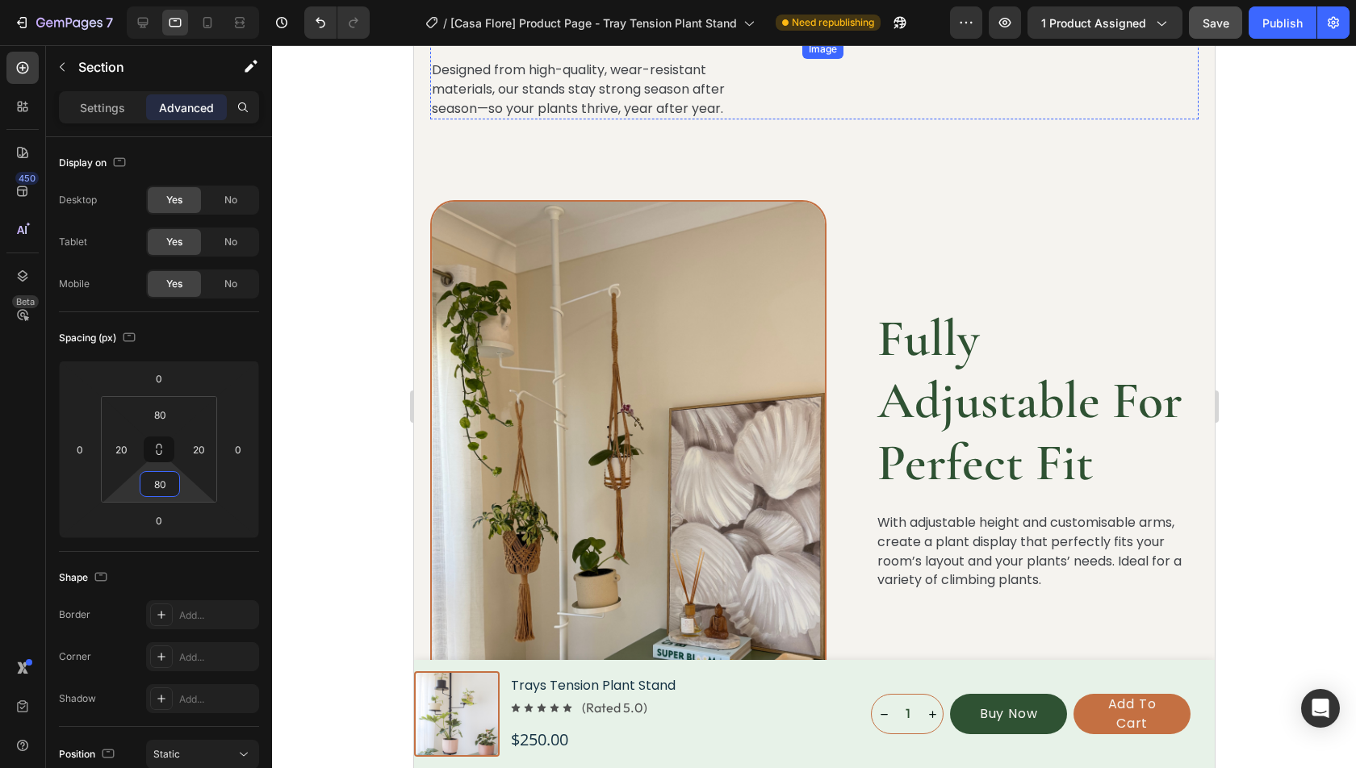
scroll to position [3153, 0]
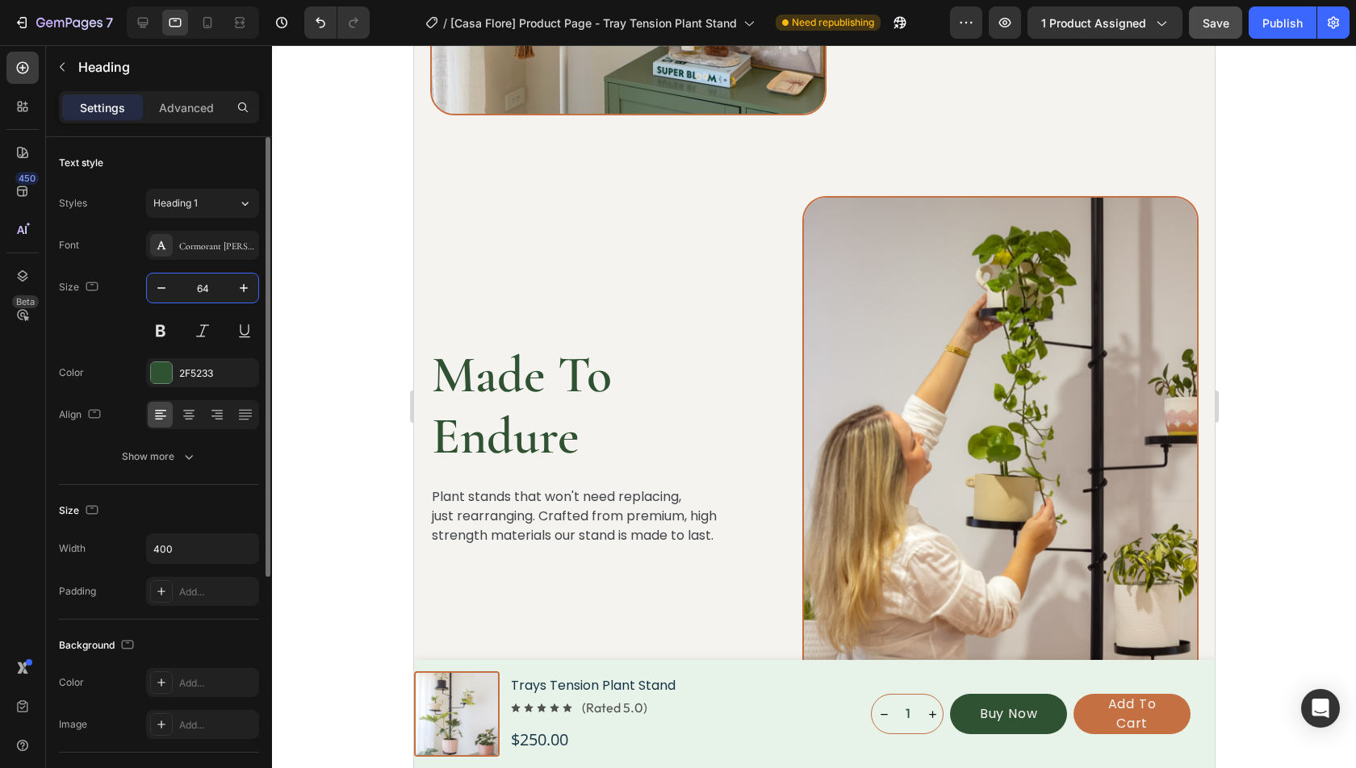
click at [222, 287] on input "64" at bounding box center [202, 288] width 53 height 29
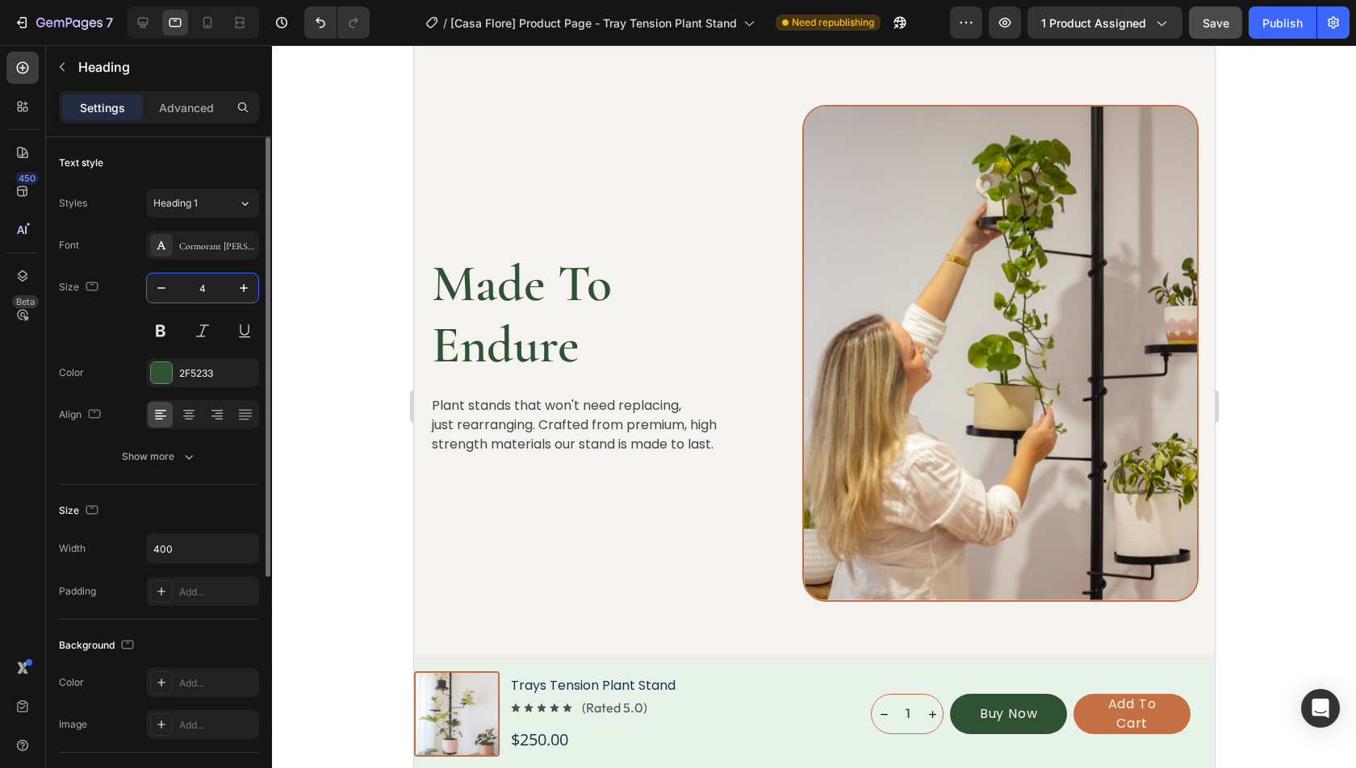
type input "40"
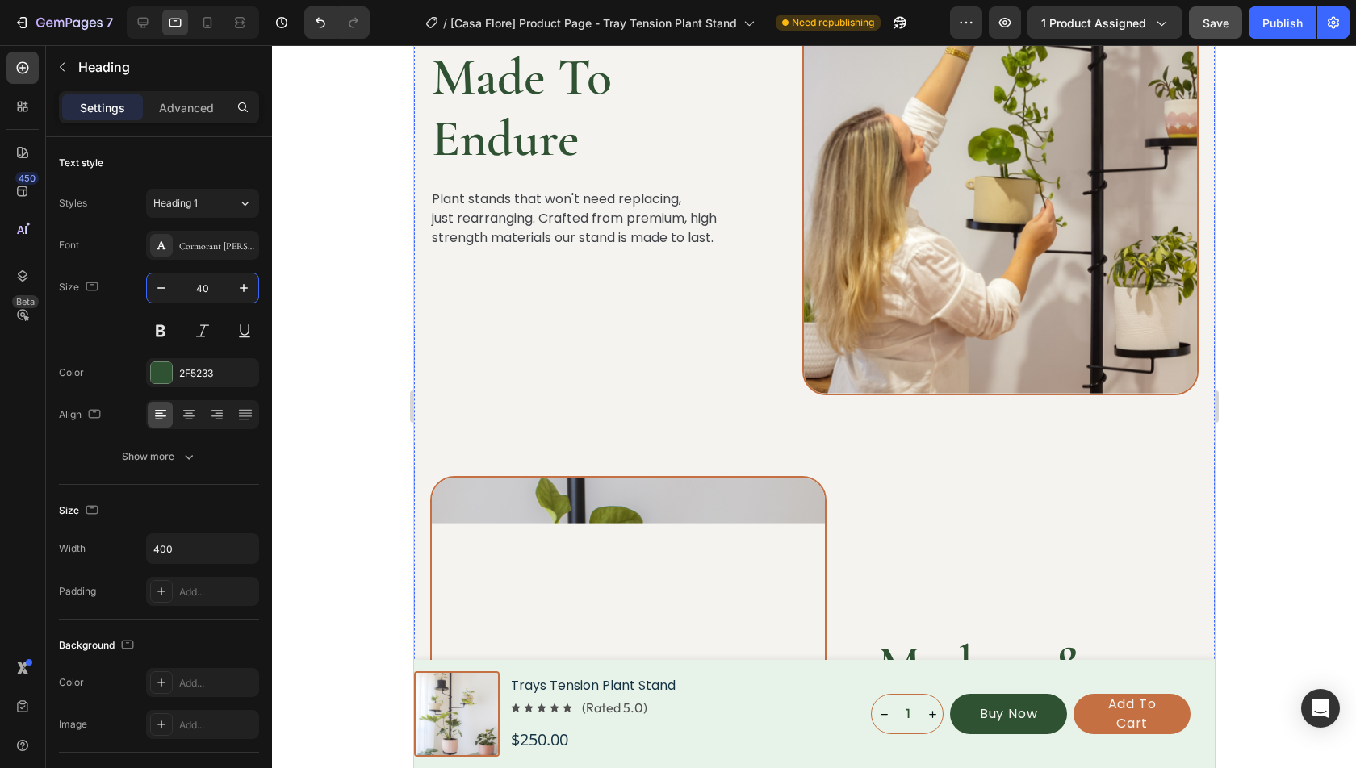
scroll to position [3504, 0]
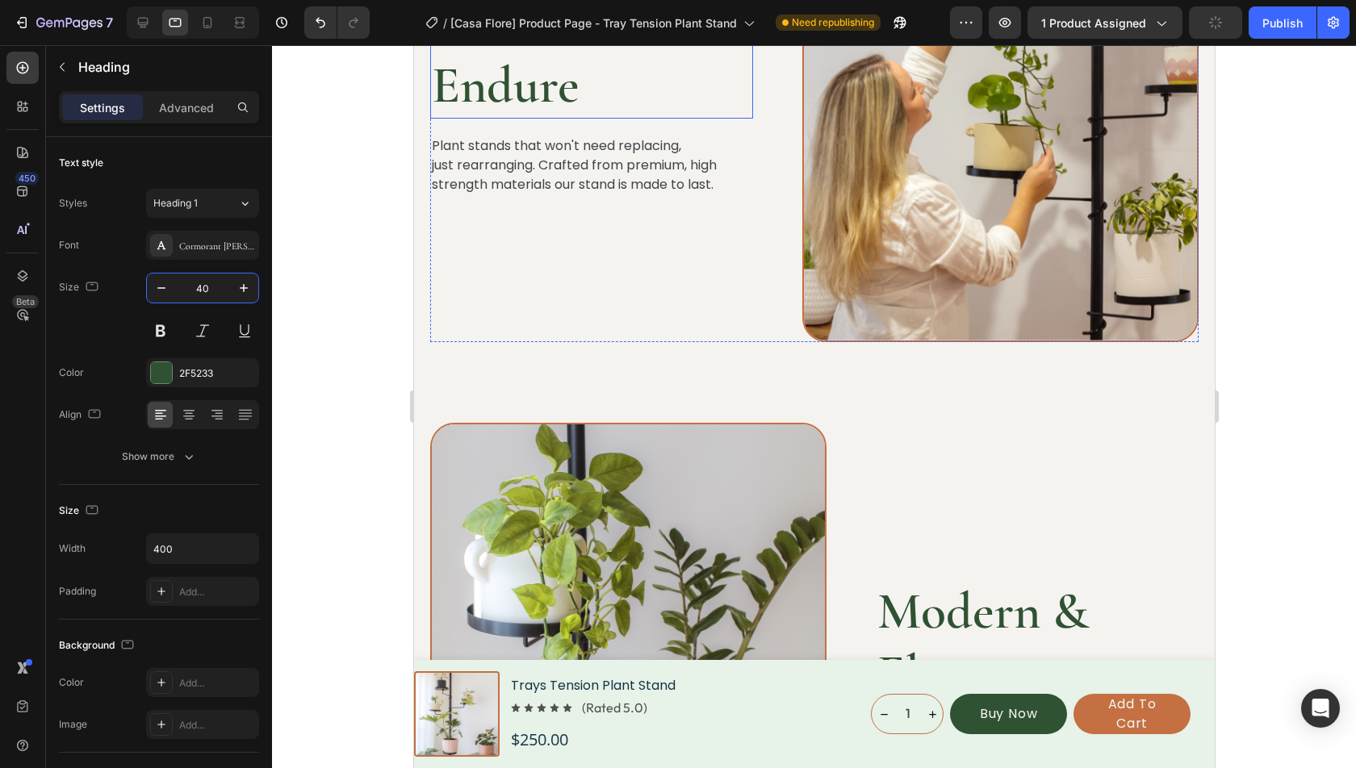
click at [532, 119] on h2 "Made To Endure" at bounding box center [590, 56] width 323 height 128
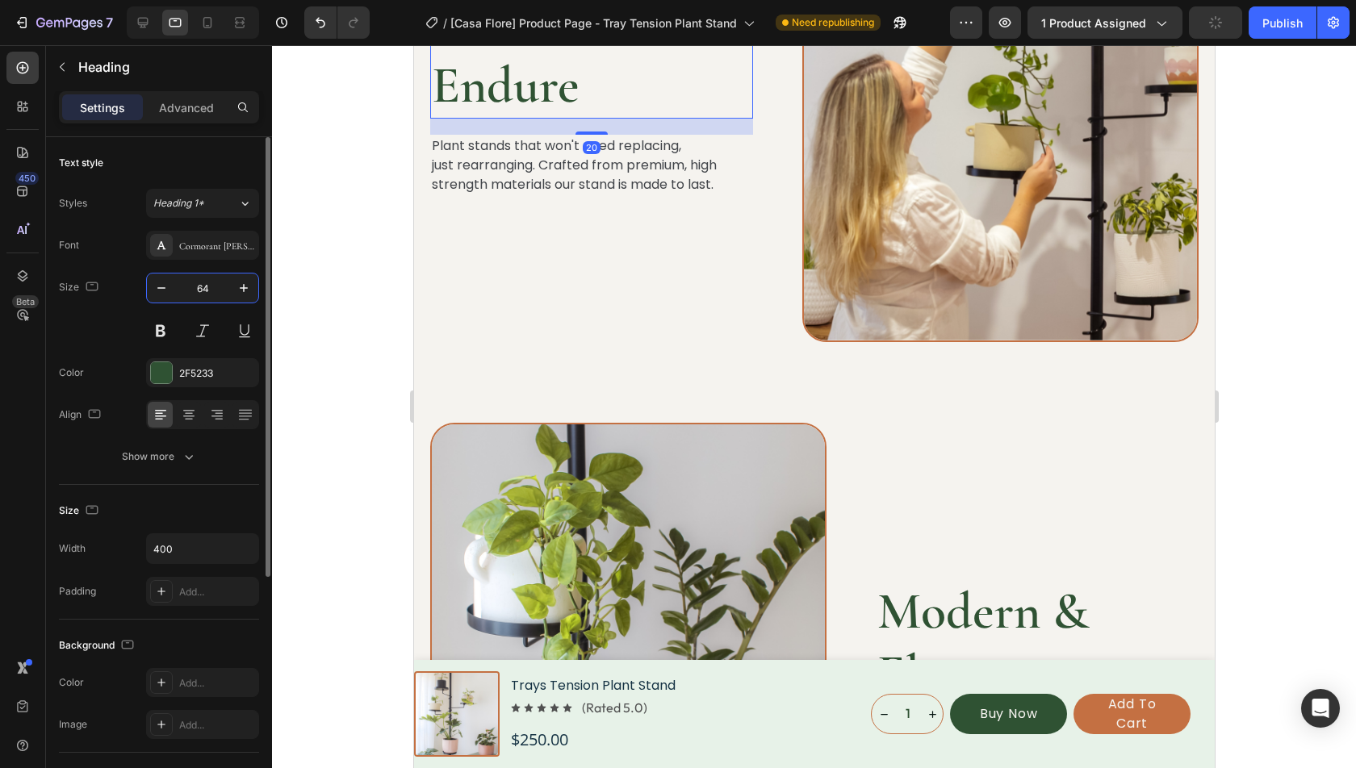
click at [215, 287] on input "64" at bounding box center [202, 288] width 53 height 29
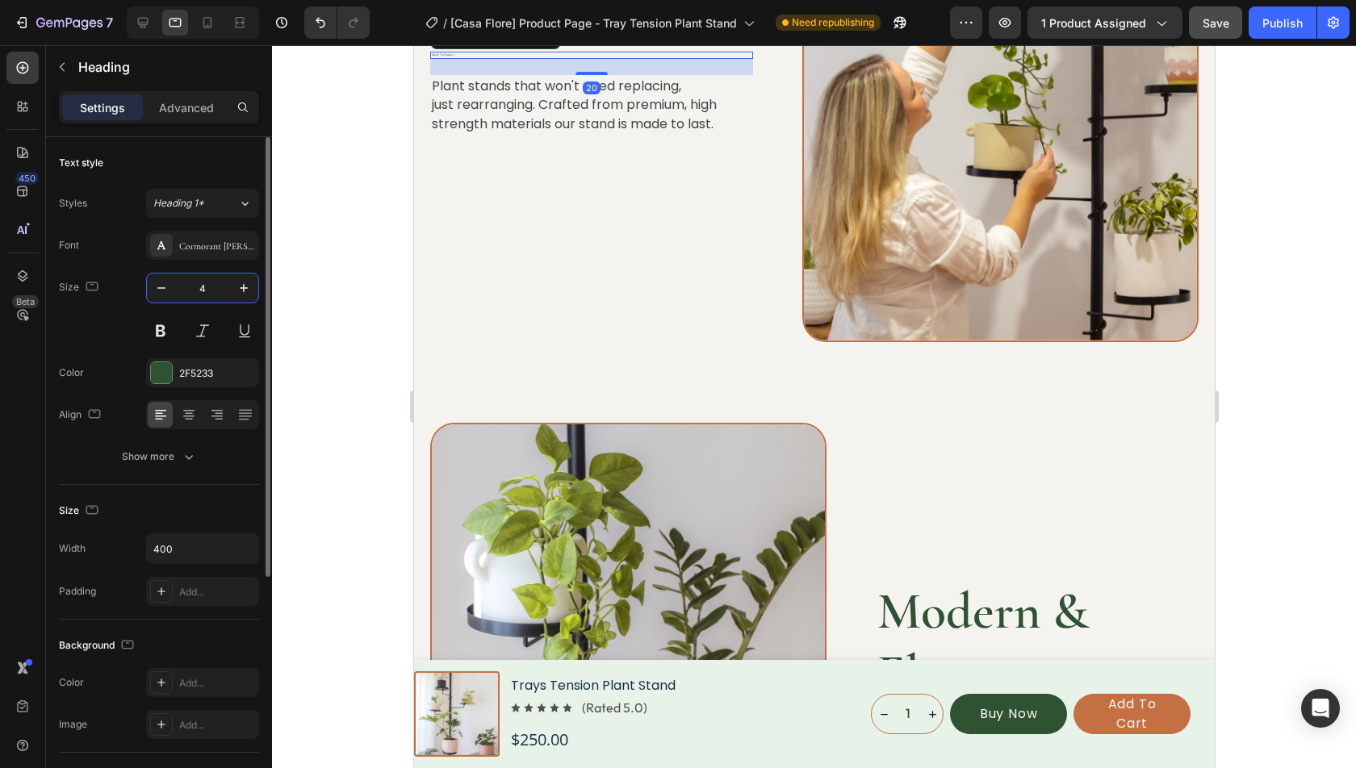
type input "40"
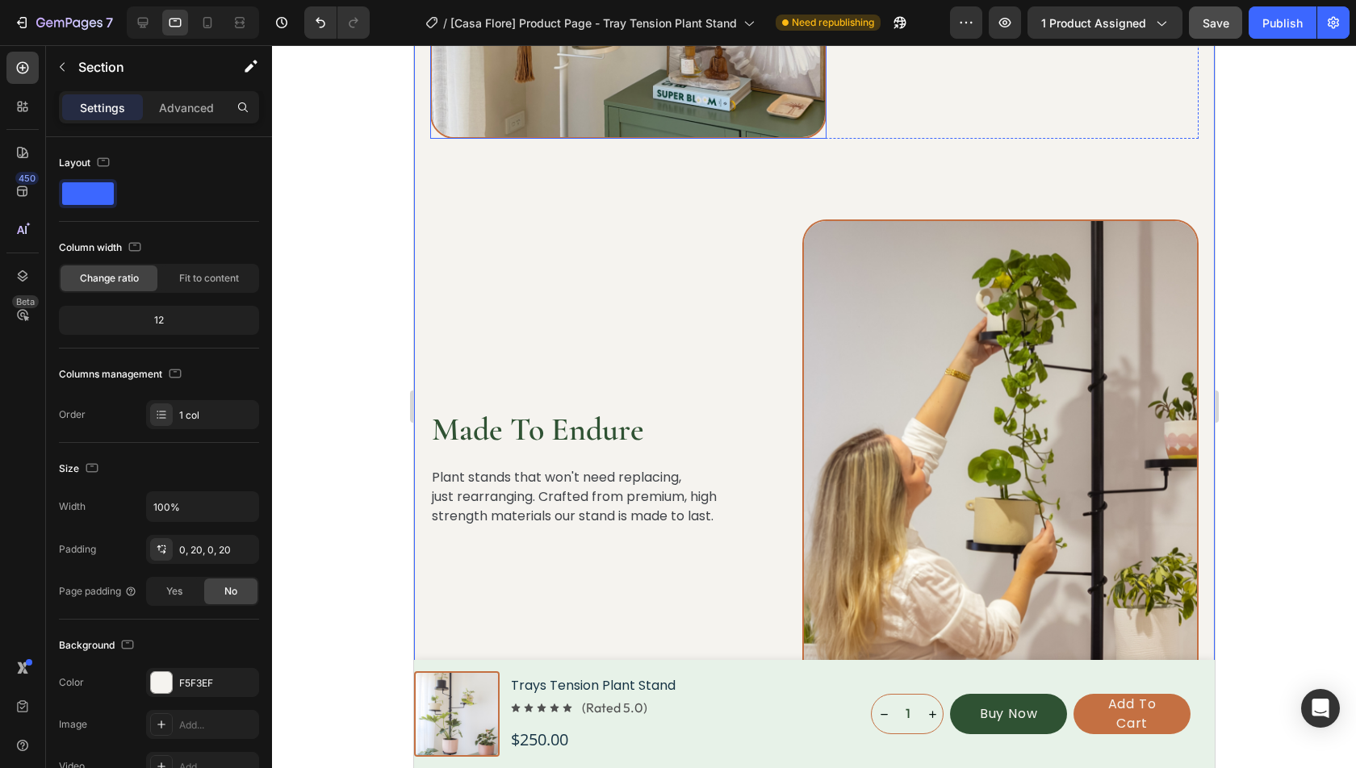
scroll to position [3096, 0]
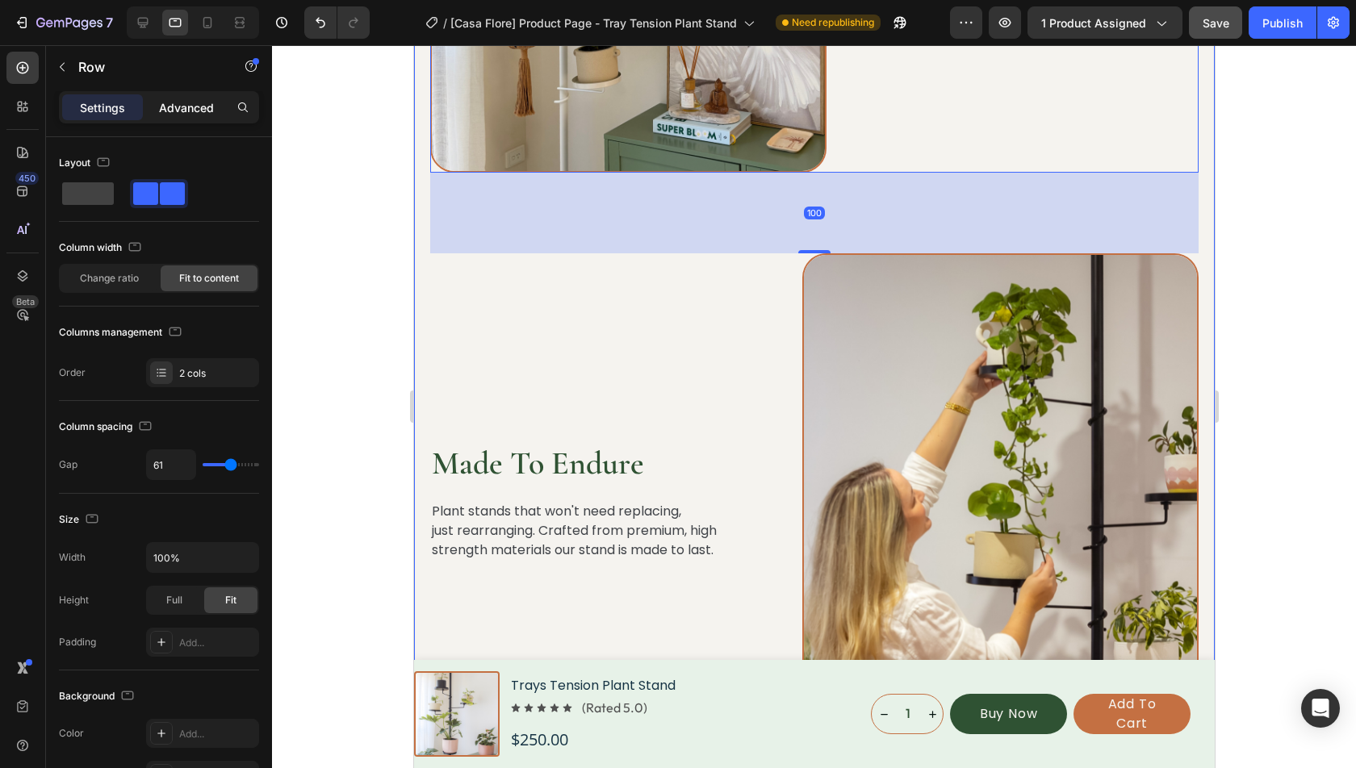
click at [177, 115] on p "Advanced" at bounding box center [186, 107] width 55 height 17
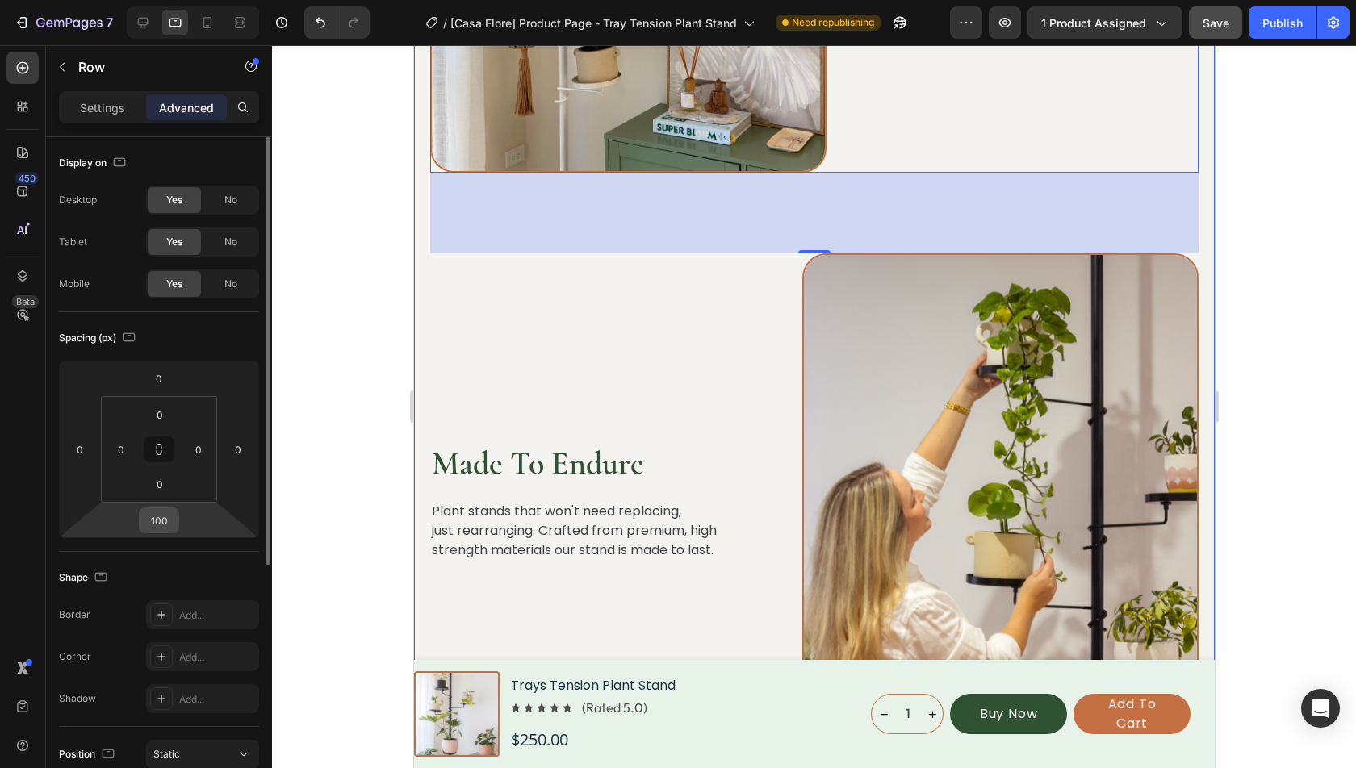
click at [161, 522] on input "100" at bounding box center [159, 520] width 32 height 24
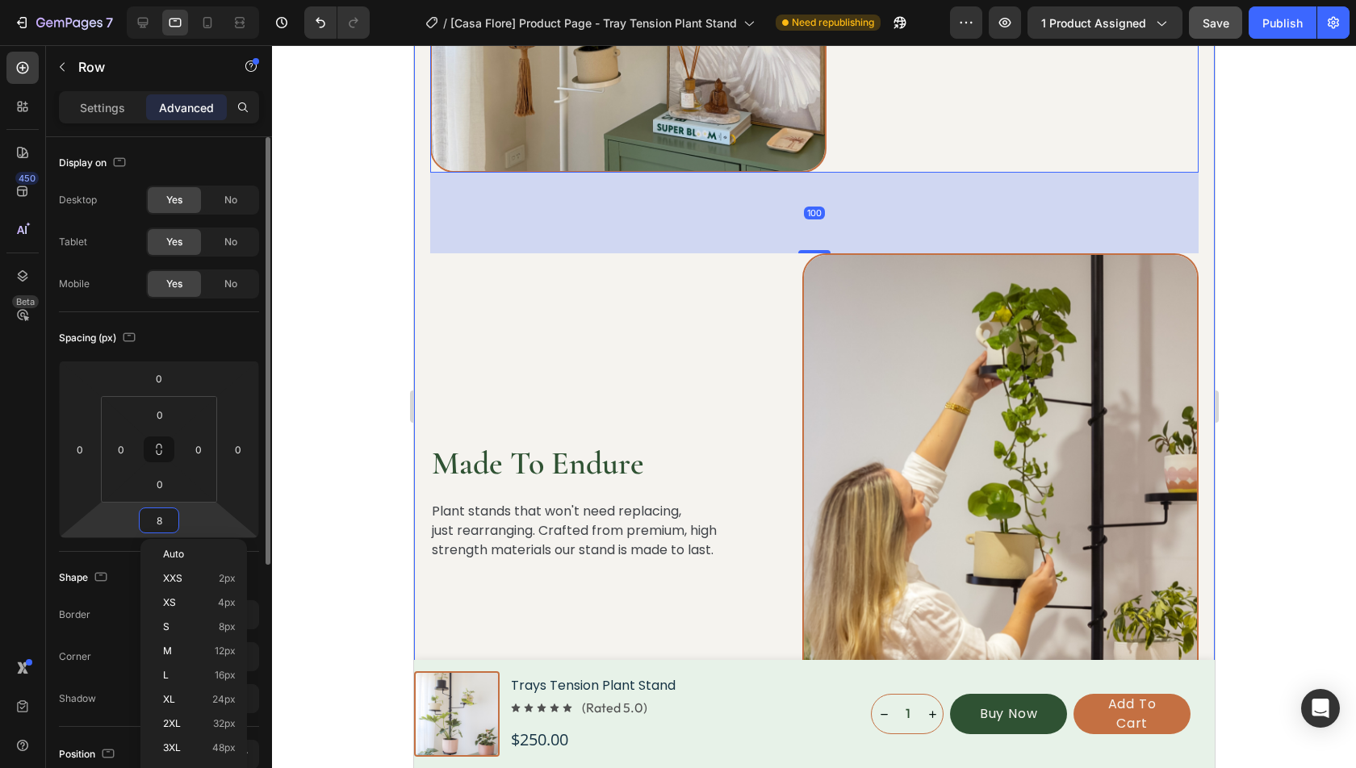
type input "80"
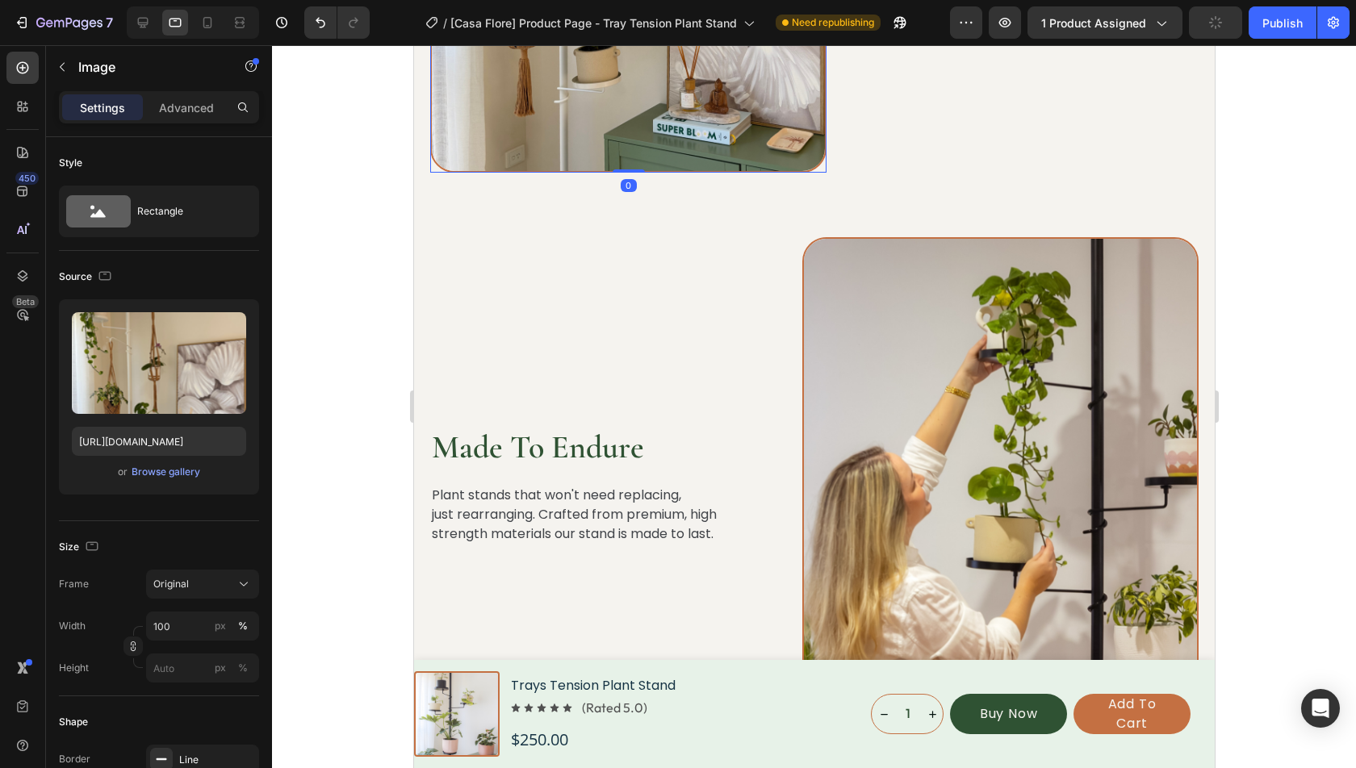
scroll to position [2537, 0]
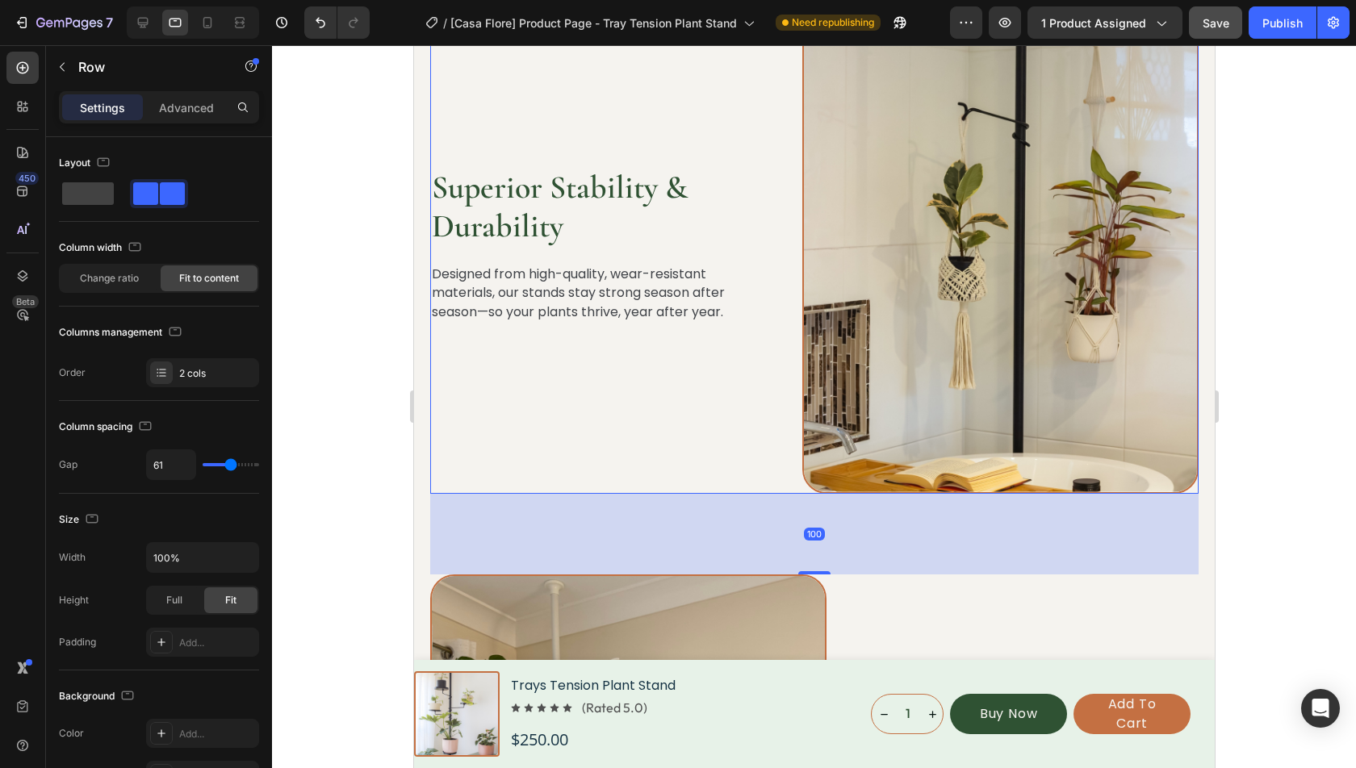
click at [761, 457] on div "Superior Stability & Durability Heading Designed from high-quality, wear-resist…" at bounding box center [813, 245] width 768 height 498
click at [195, 99] on p "Advanced" at bounding box center [186, 107] width 55 height 17
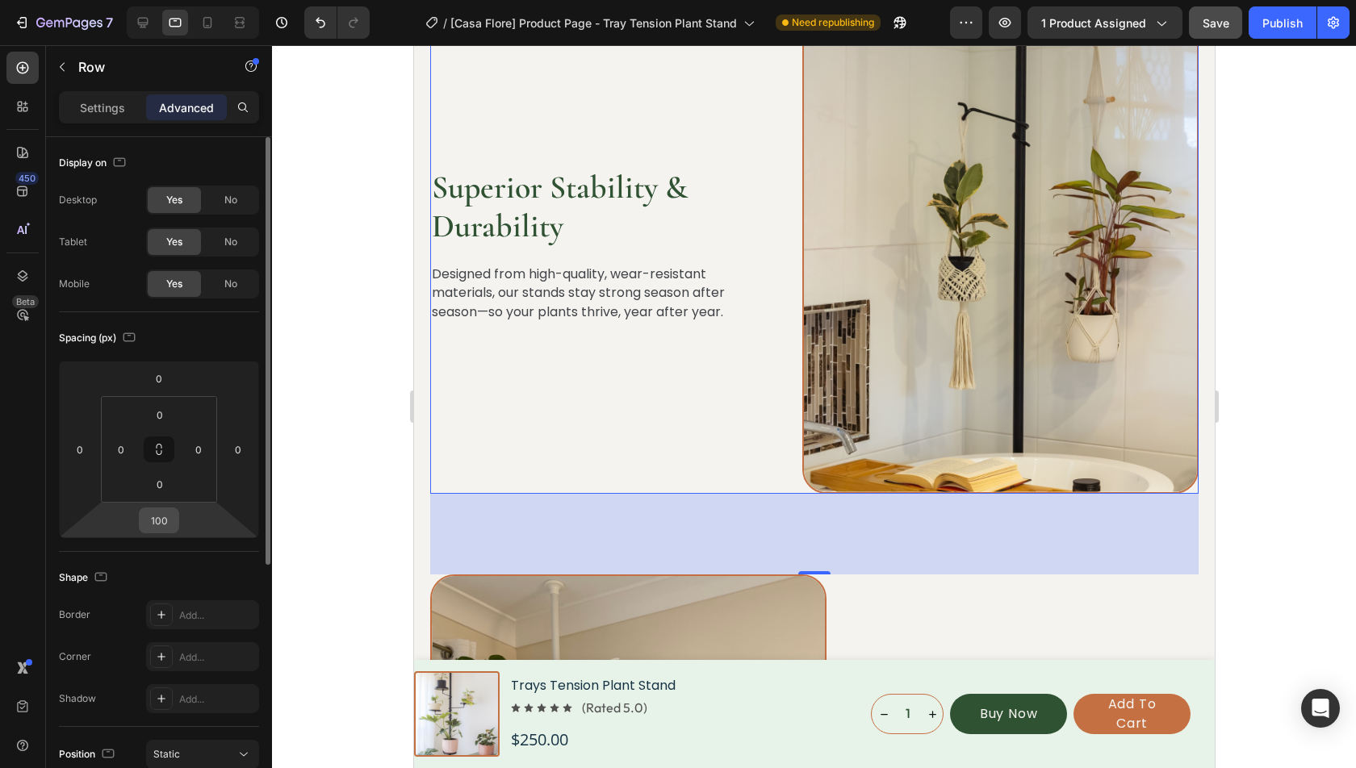
click at [157, 529] on input "100" at bounding box center [159, 520] width 32 height 24
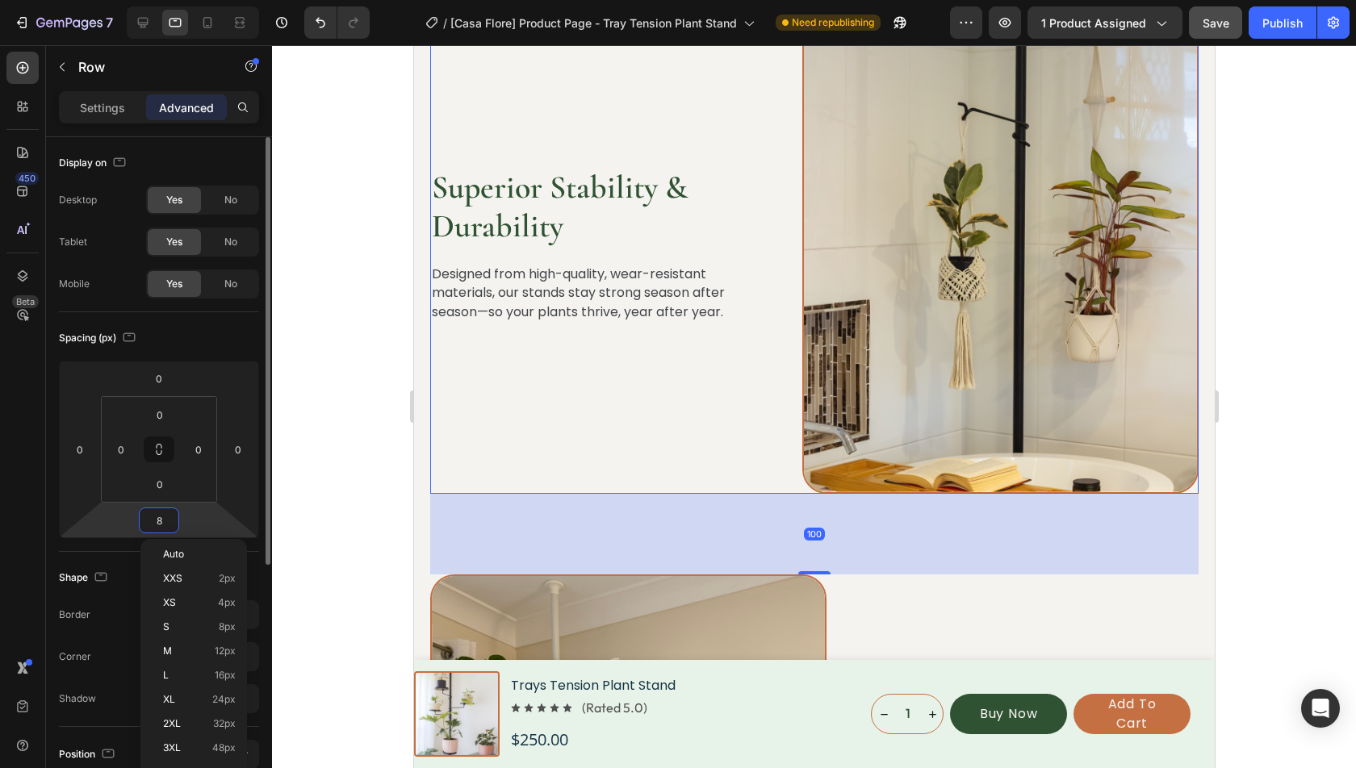
type input "80"
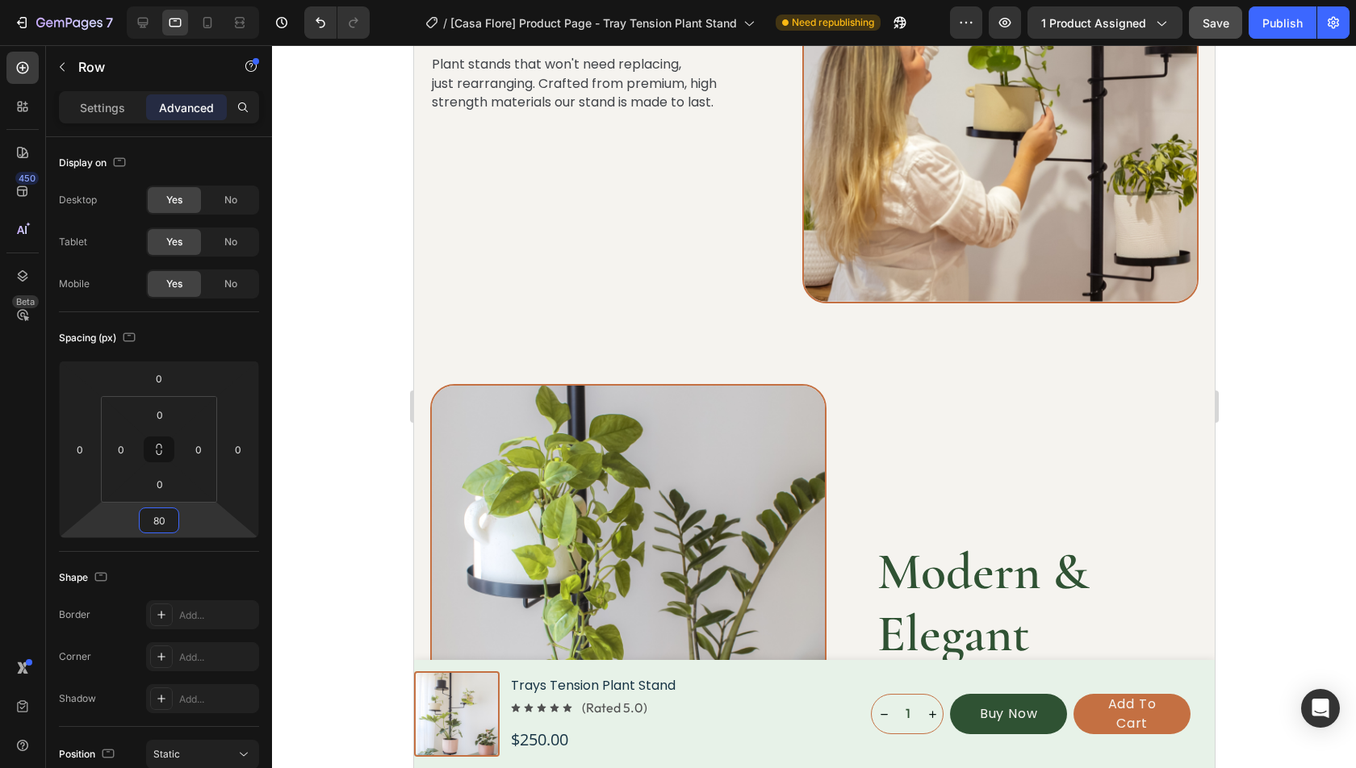
scroll to position [3961, 0]
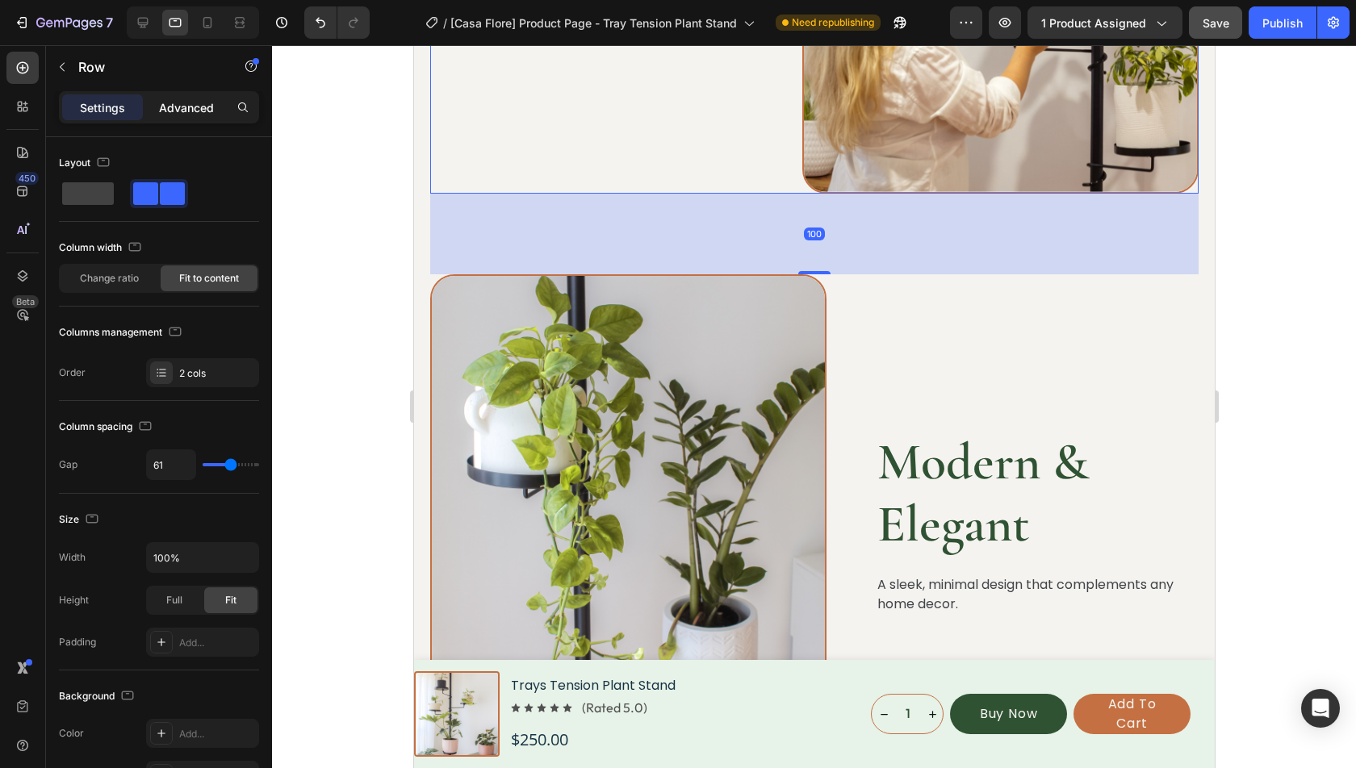
click at [164, 110] on p "Advanced" at bounding box center [186, 107] width 55 height 17
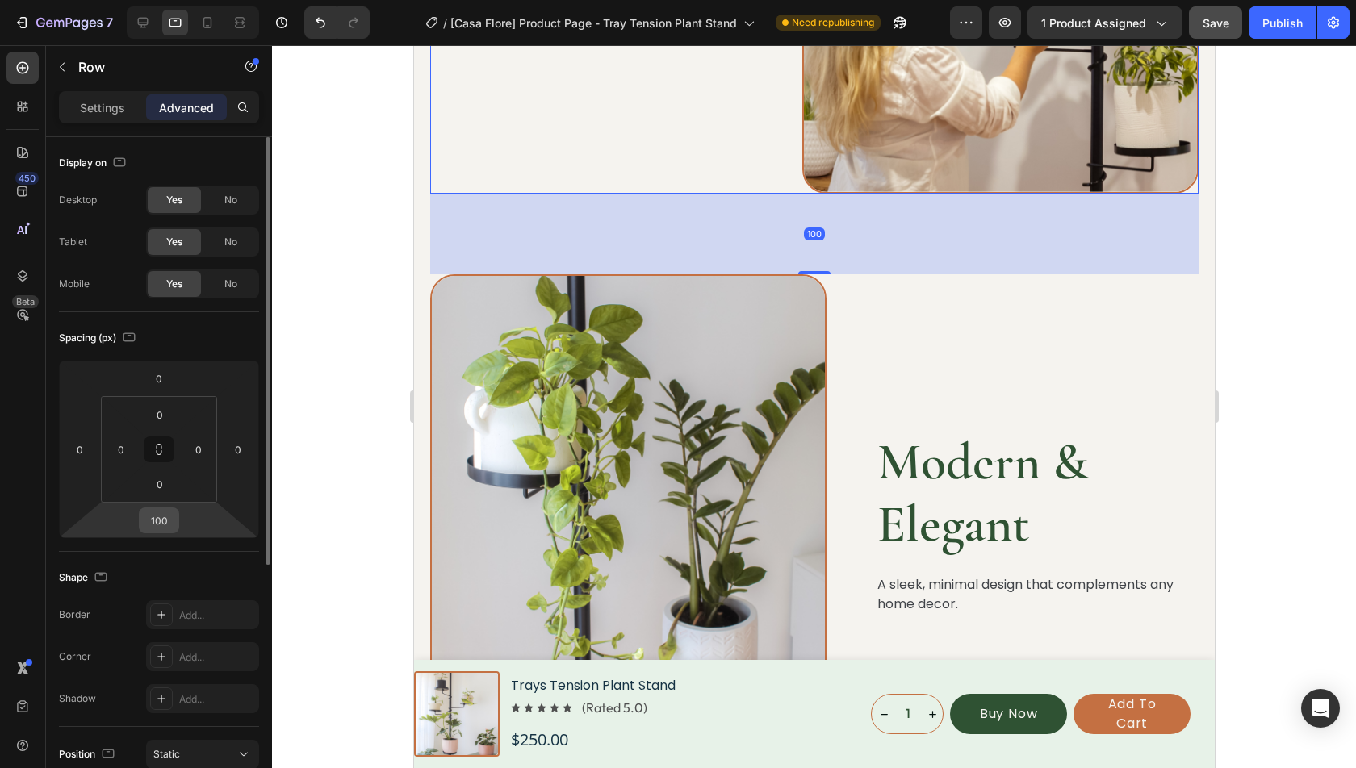
click at [158, 520] on input "100" at bounding box center [159, 520] width 32 height 24
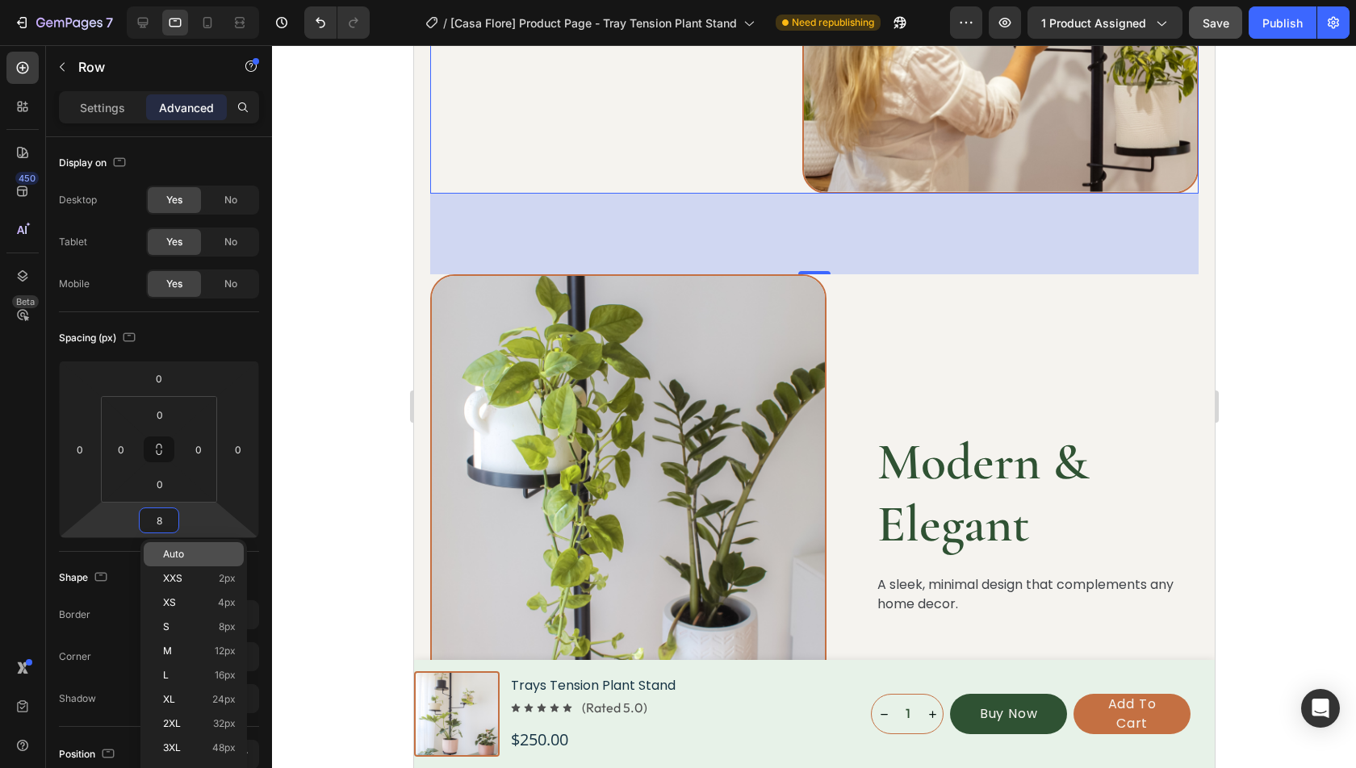
type input "80"
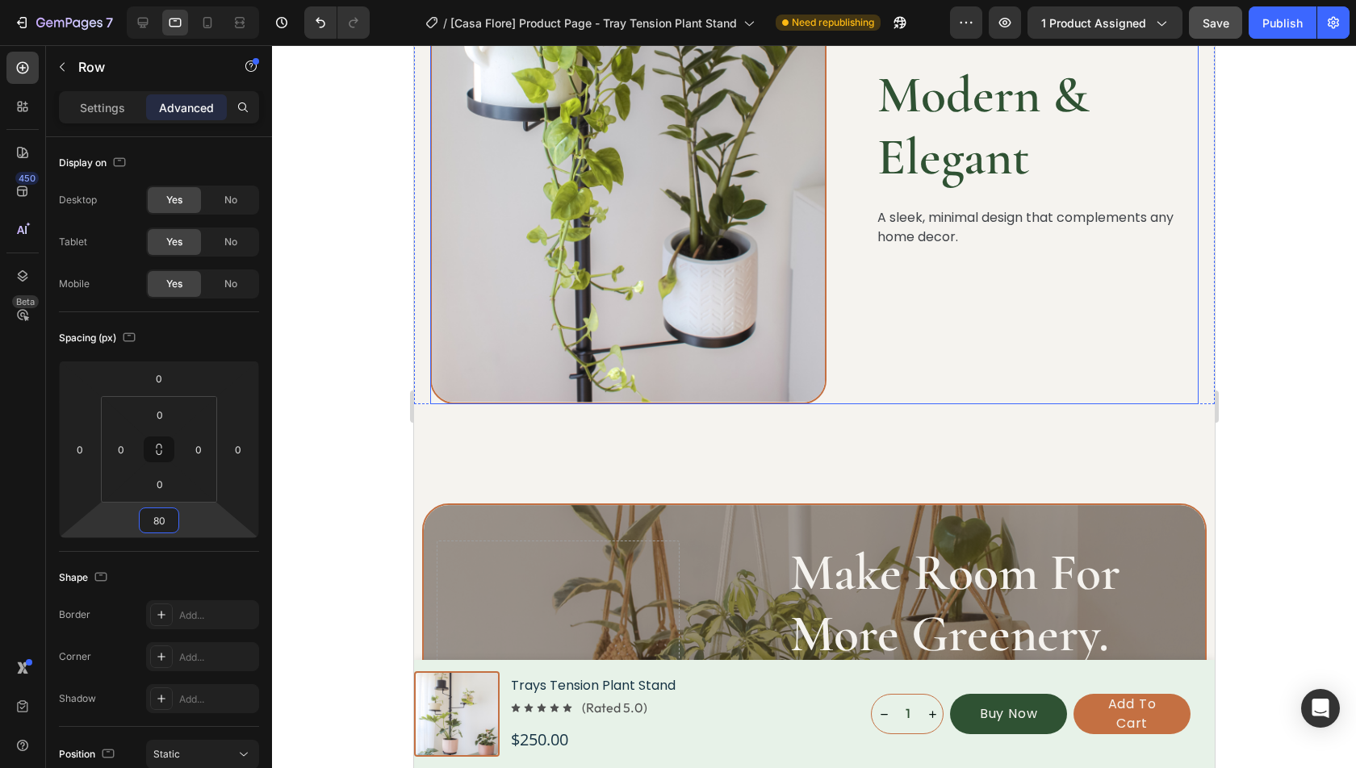
scroll to position [4401, 0]
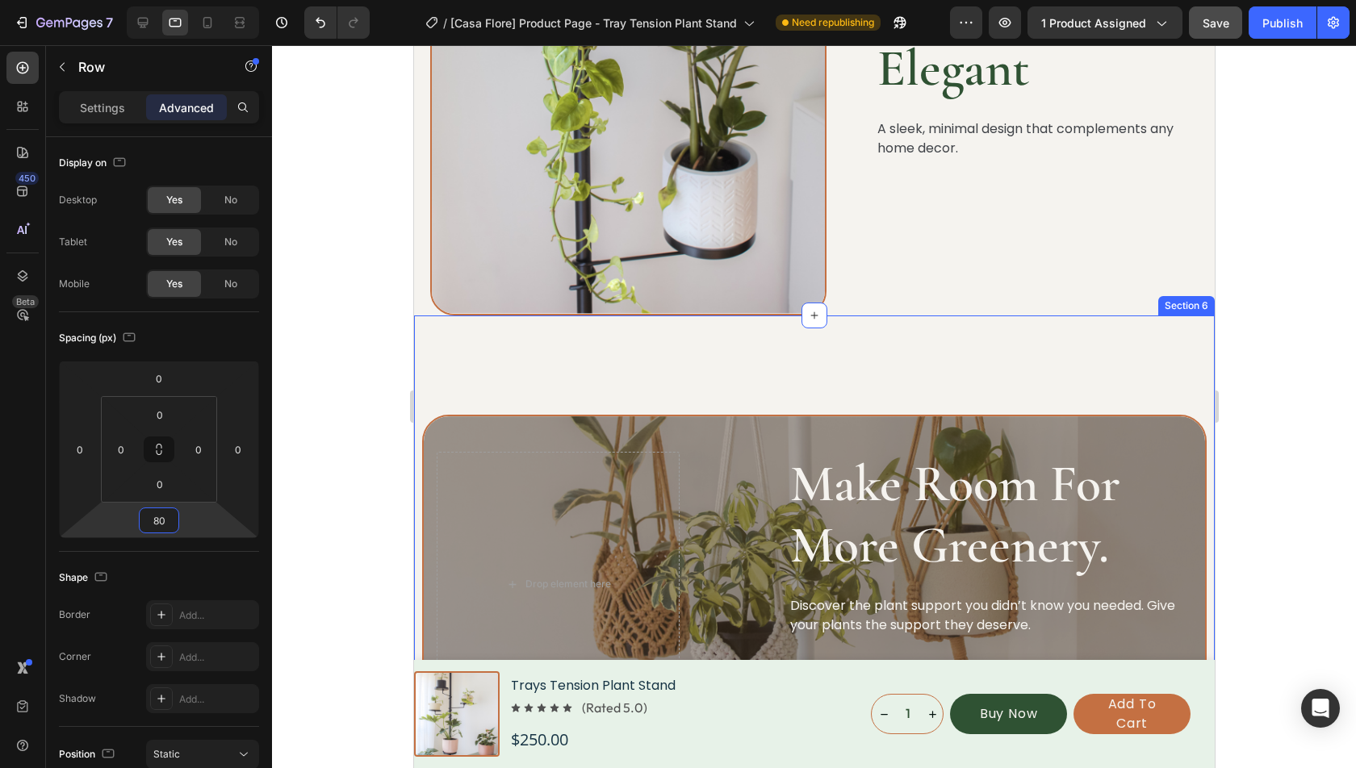
click at [890, 302] on div "Modern & Elegant Heading A sleek, minimal design that complements any home deco…" at bounding box center [1036, 67] width 323 height 498
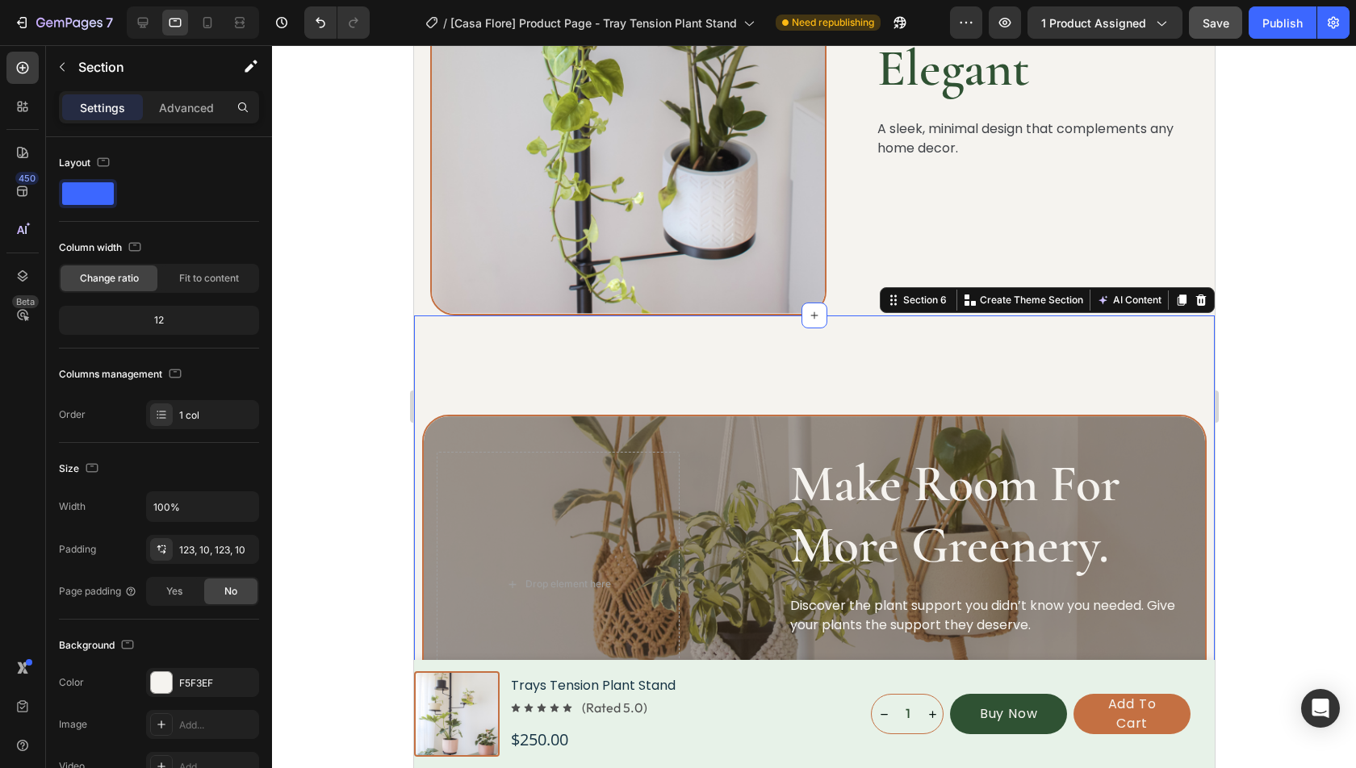
click at [187, 113] on p "Advanced" at bounding box center [186, 107] width 55 height 17
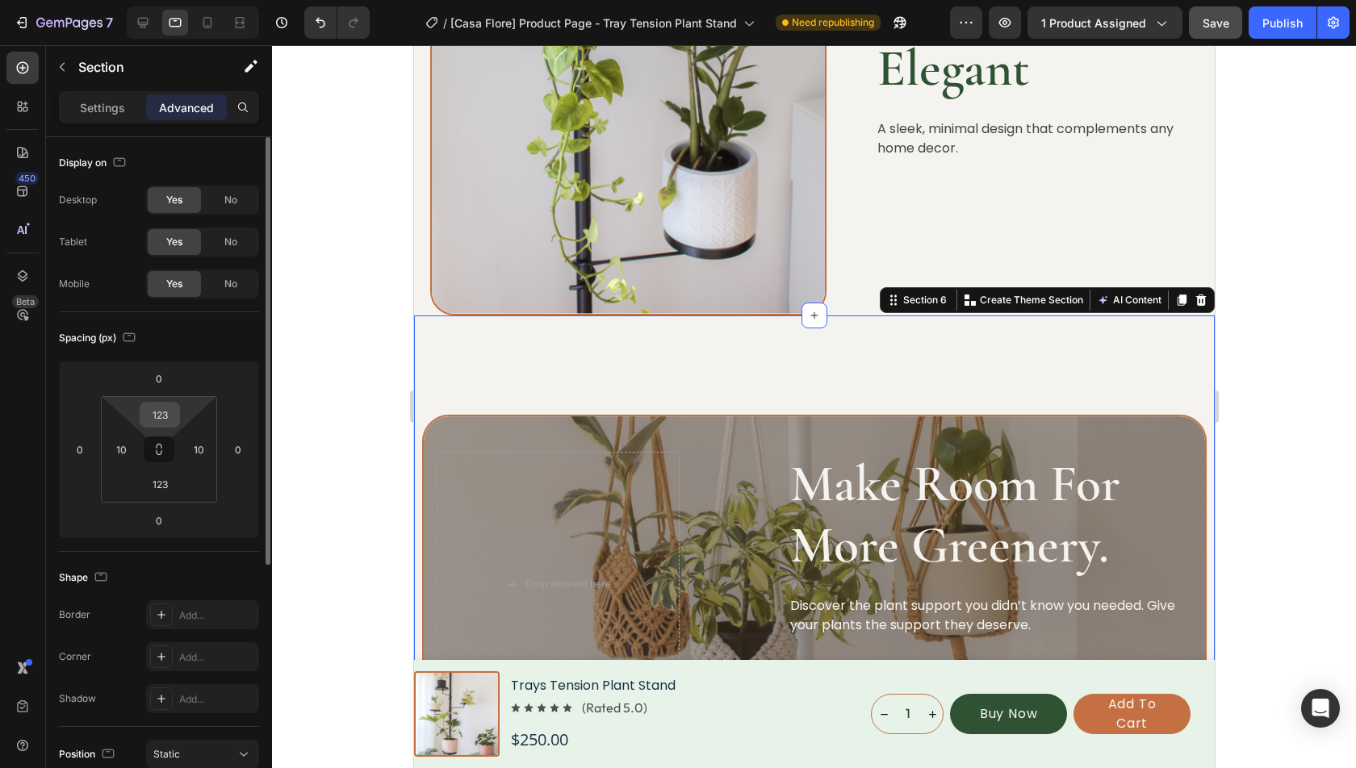
click at [174, 412] on input "123" at bounding box center [160, 415] width 32 height 24
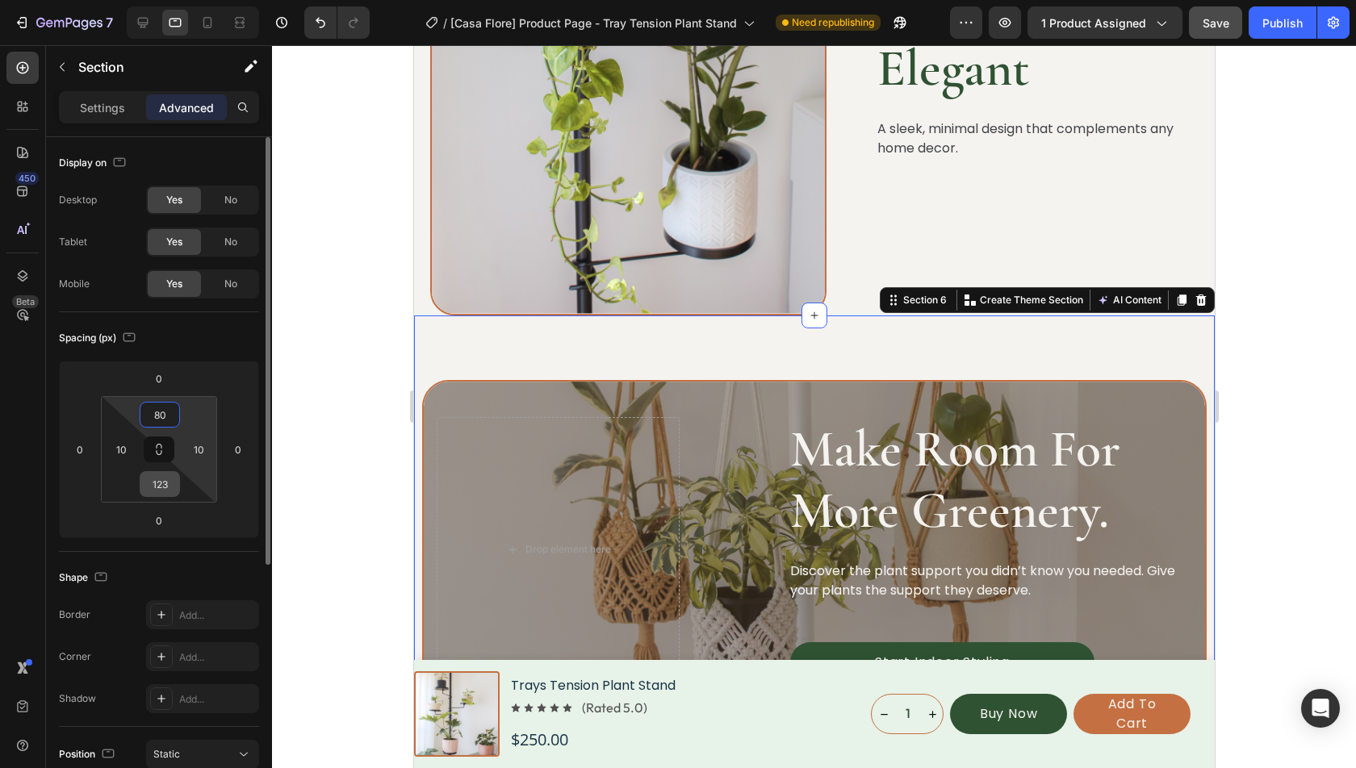
type input "80"
click at [169, 479] on input "123" at bounding box center [160, 484] width 32 height 24
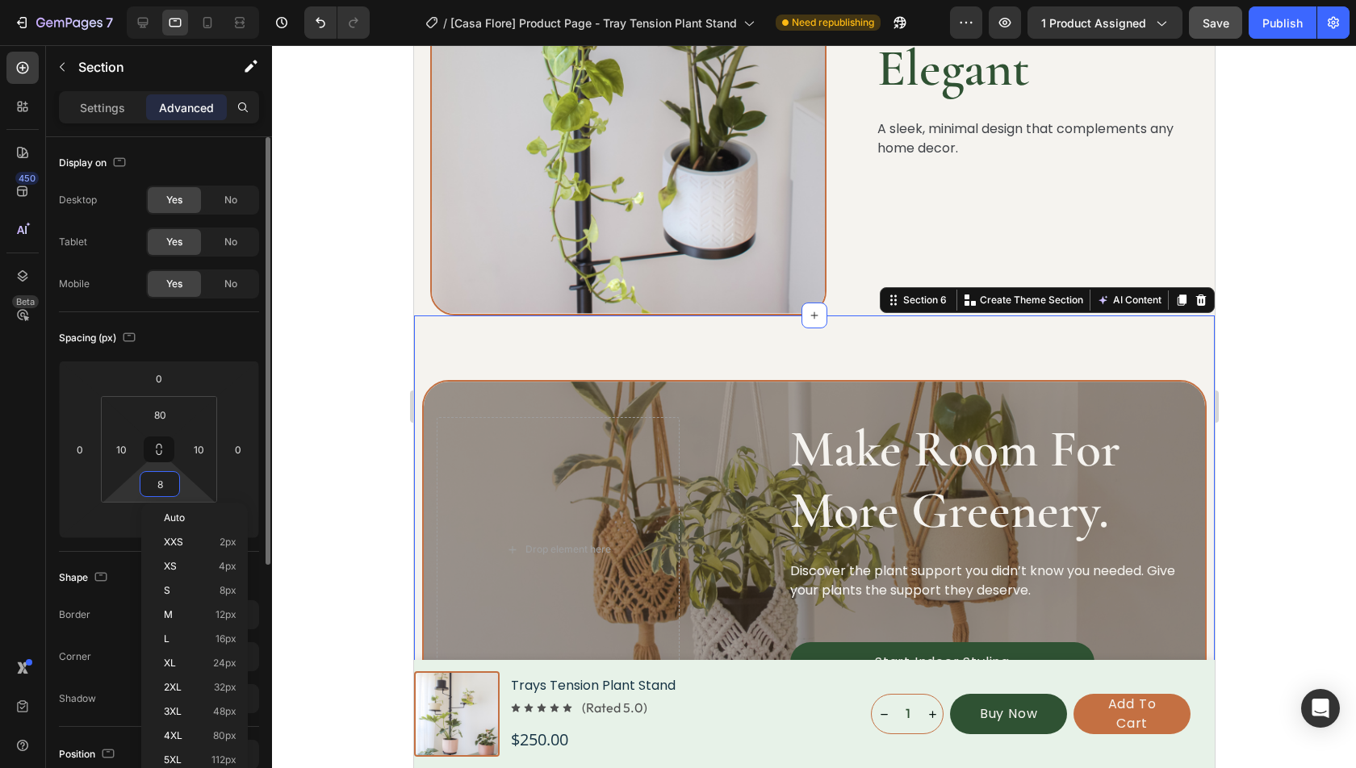
type input "80"
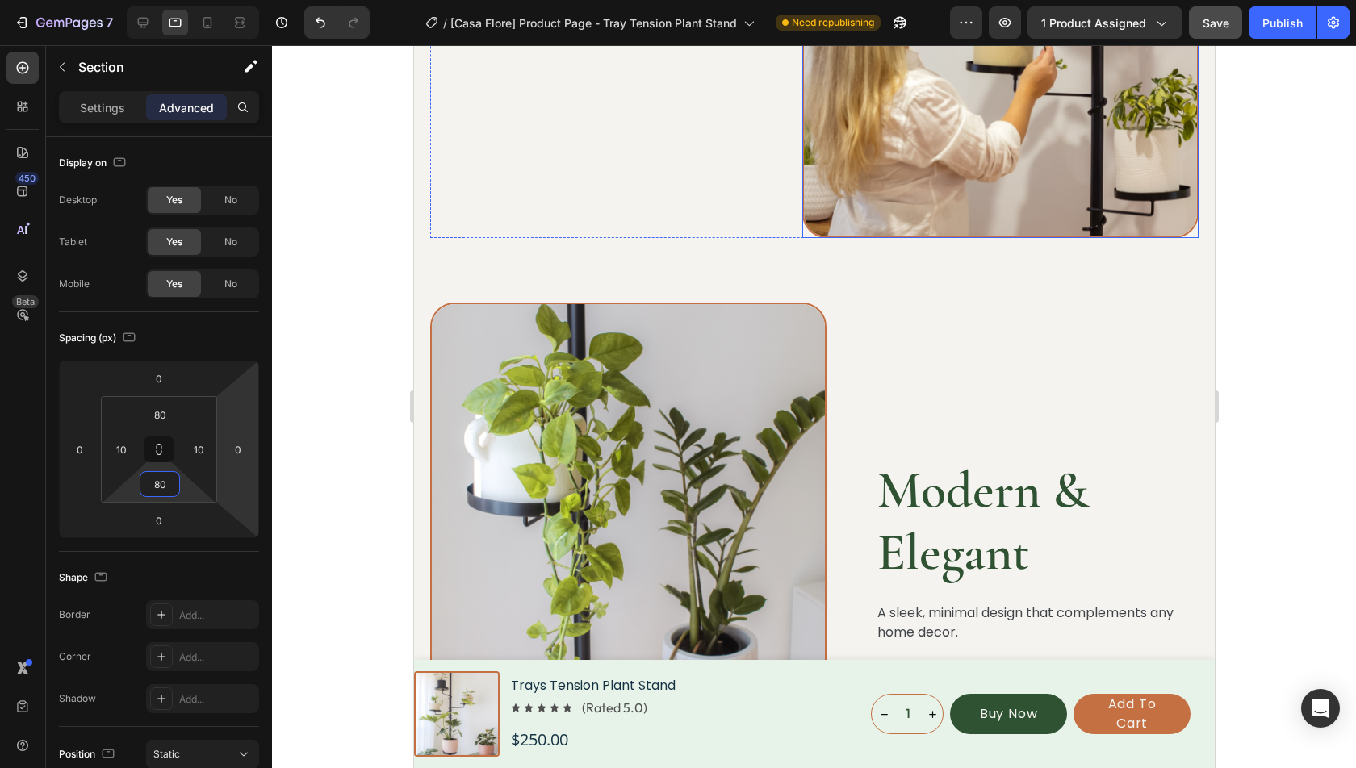
scroll to position [3990, 0]
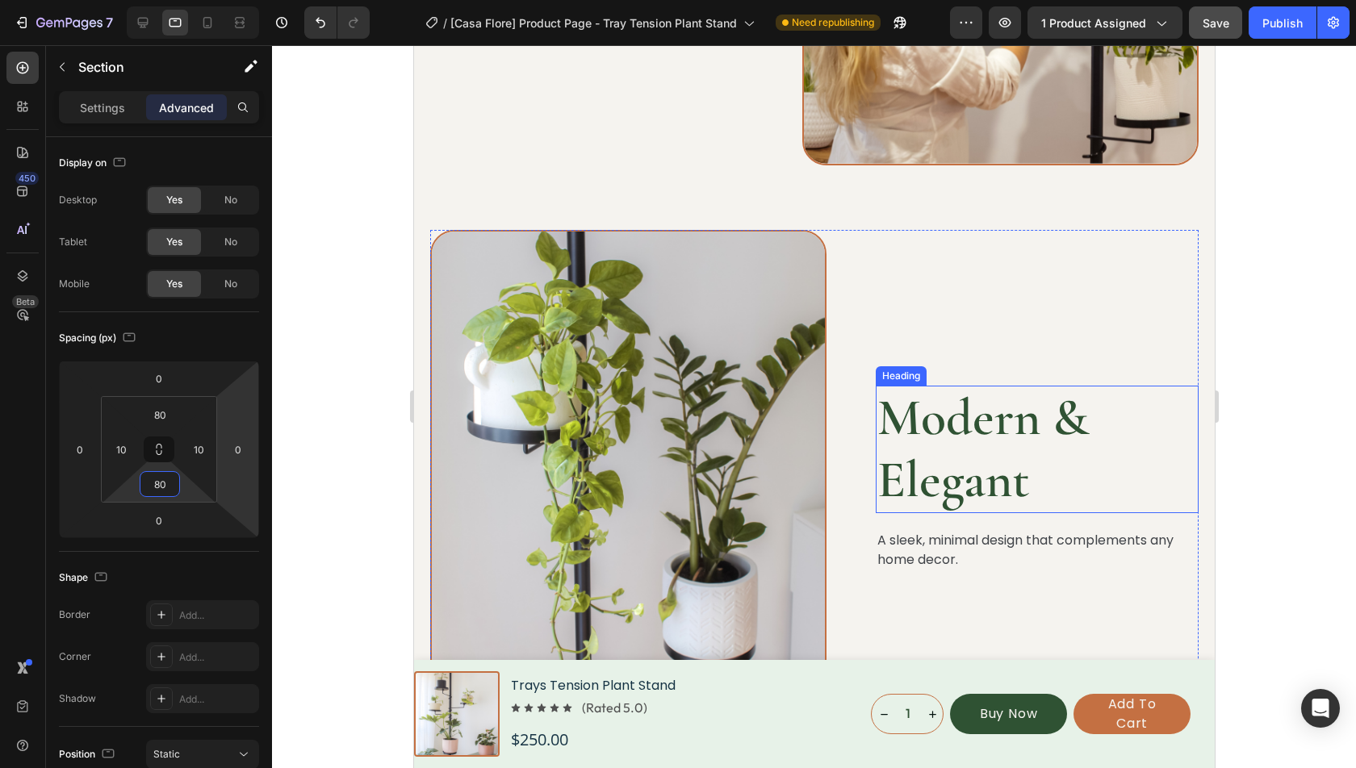
click at [956, 433] on h2 "Modern & Elegant" at bounding box center [1036, 450] width 323 height 128
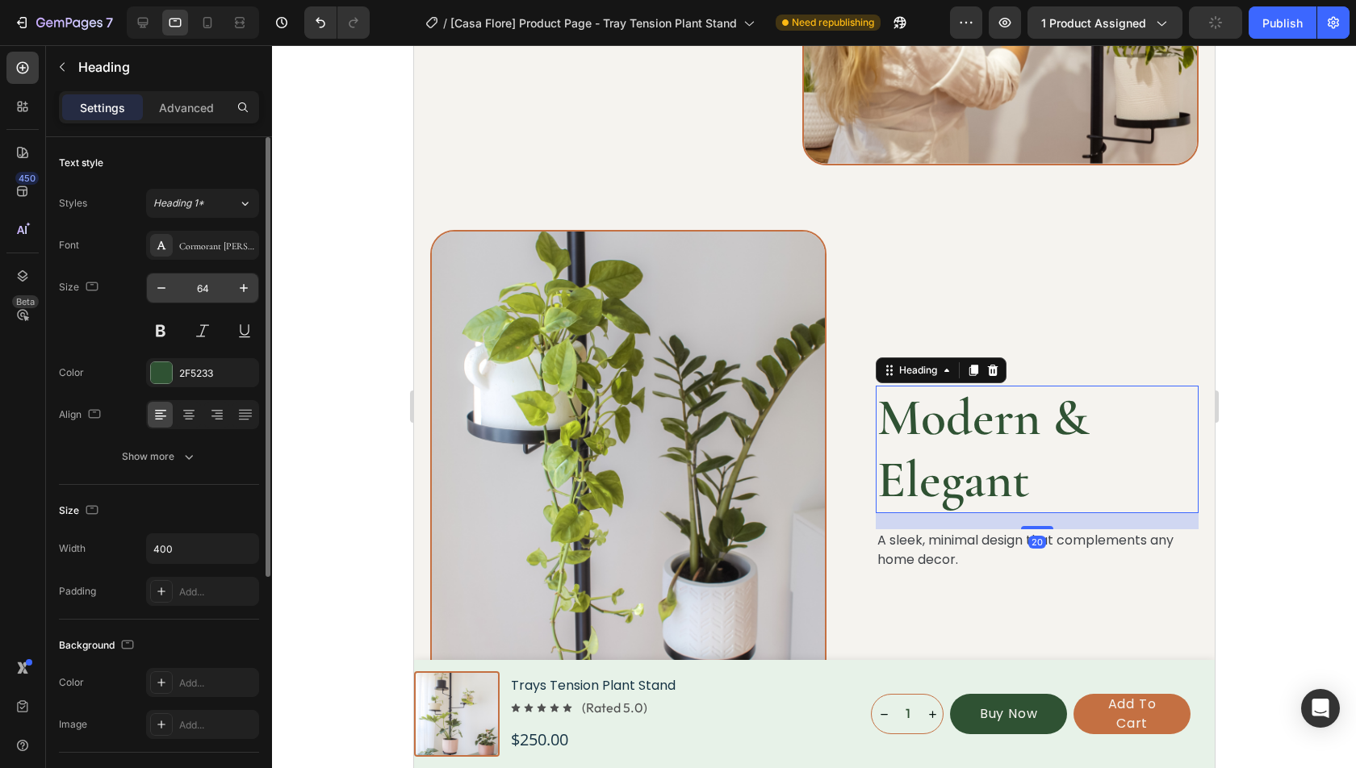
click at [211, 284] on input "64" at bounding box center [202, 288] width 53 height 29
type input "40"
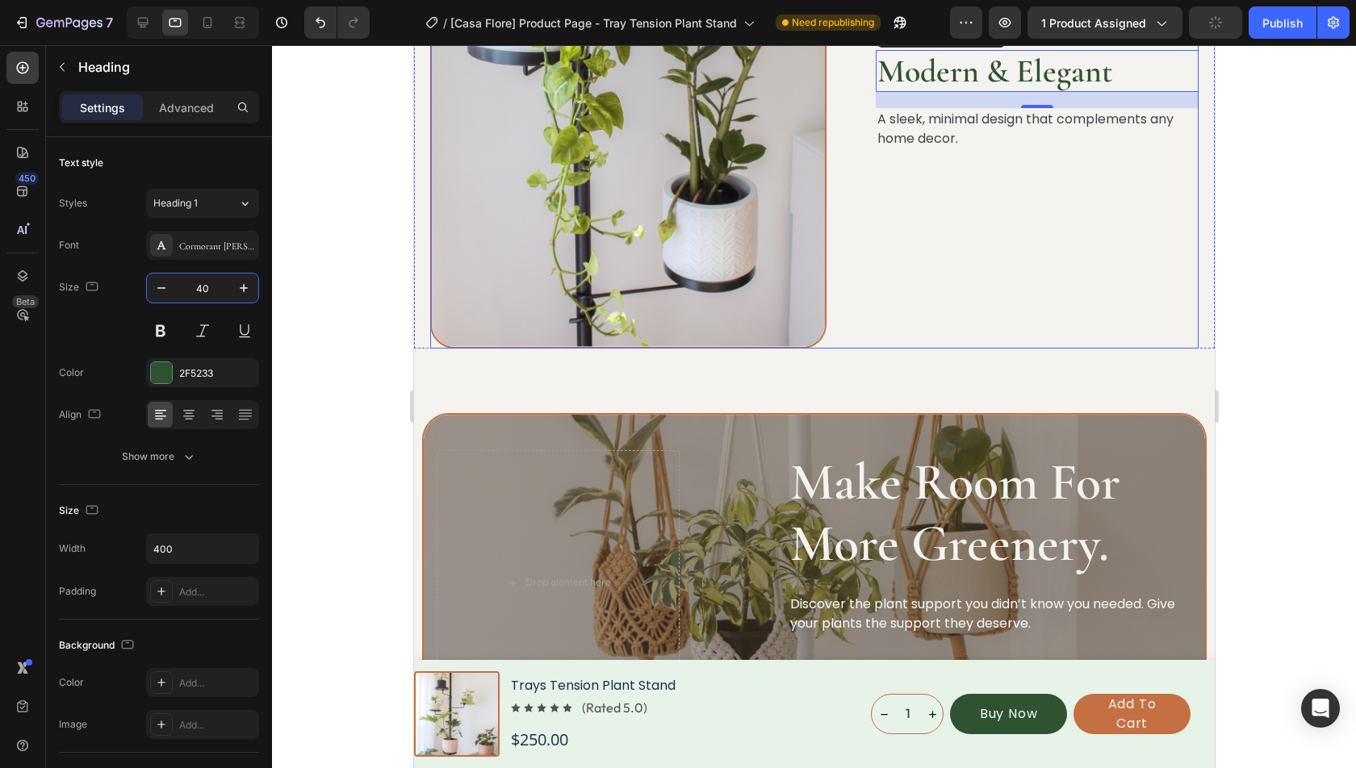
scroll to position [4429, 0]
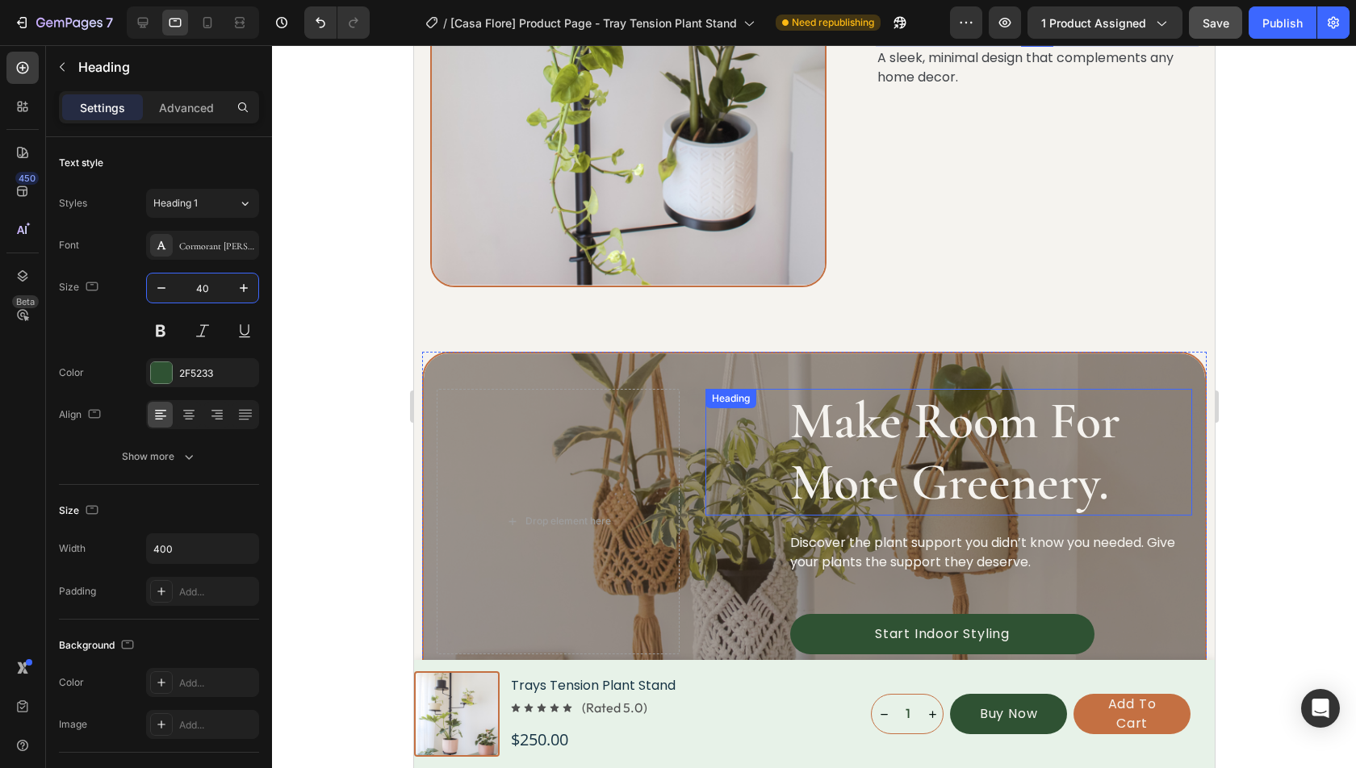
click at [931, 441] on h2 "Make Room For More Greenery." at bounding box center [990, 453] width 404 height 128
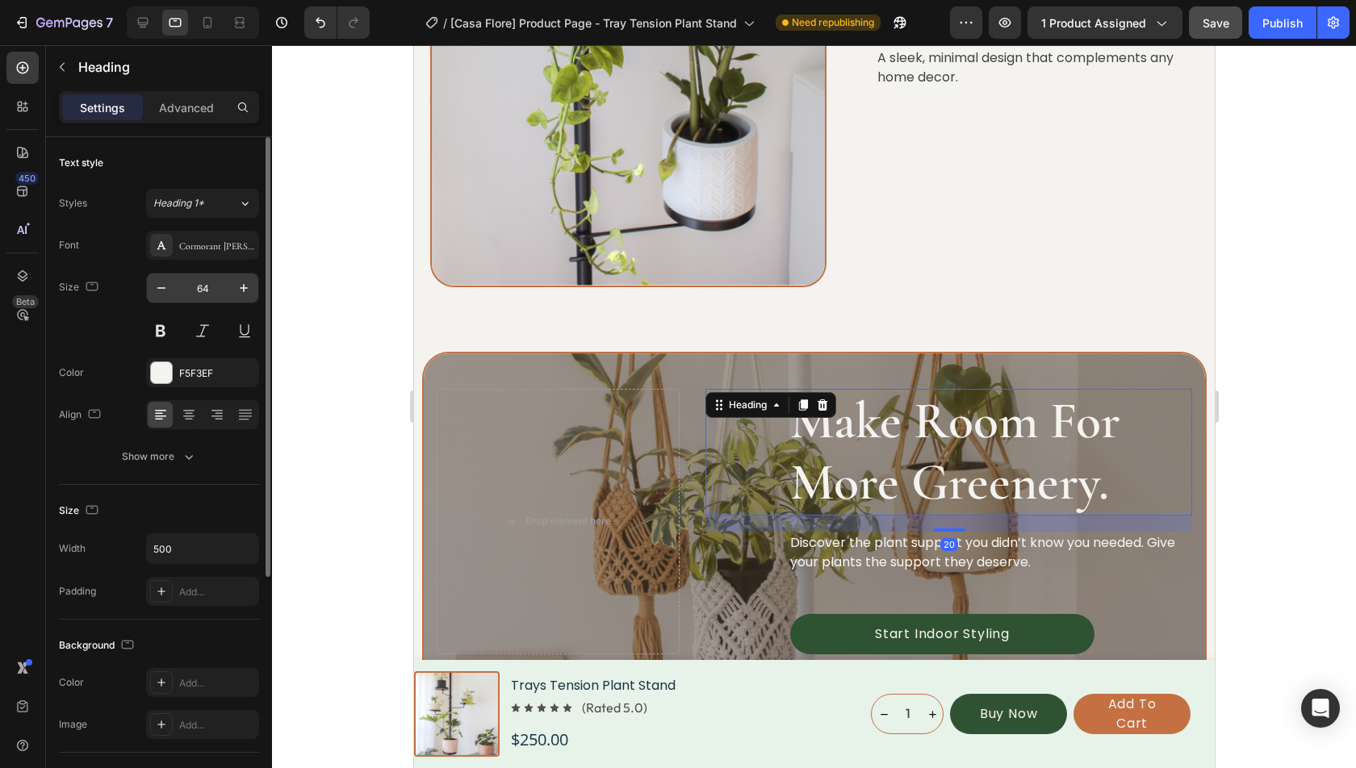
click at [204, 291] on input "64" at bounding box center [202, 288] width 53 height 29
type input "40"
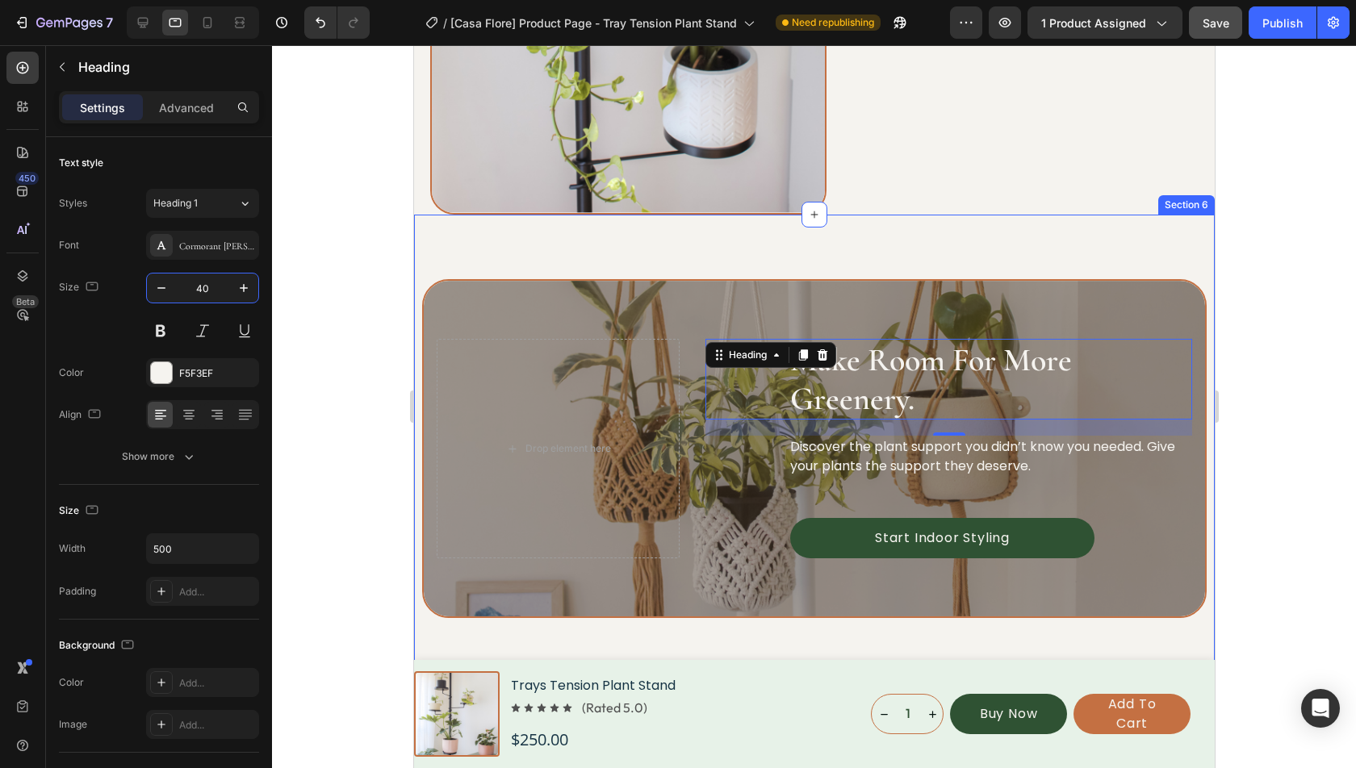
scroll to position [4551, 0]
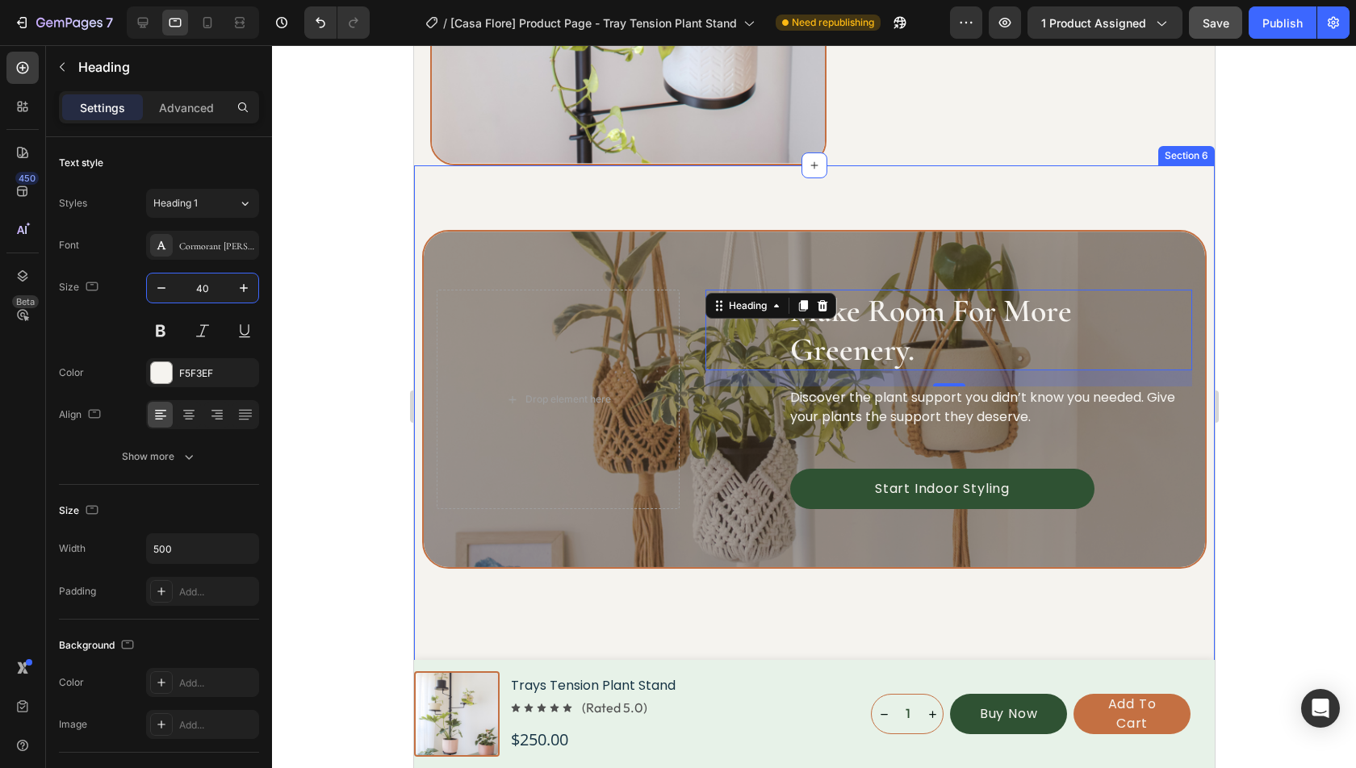
click at [1108, 192] on div "Make Room For More Greenery. Heading 20 Discover the plant support you didn’t k…" at bounding box center [813, 716] width 801 height 1103
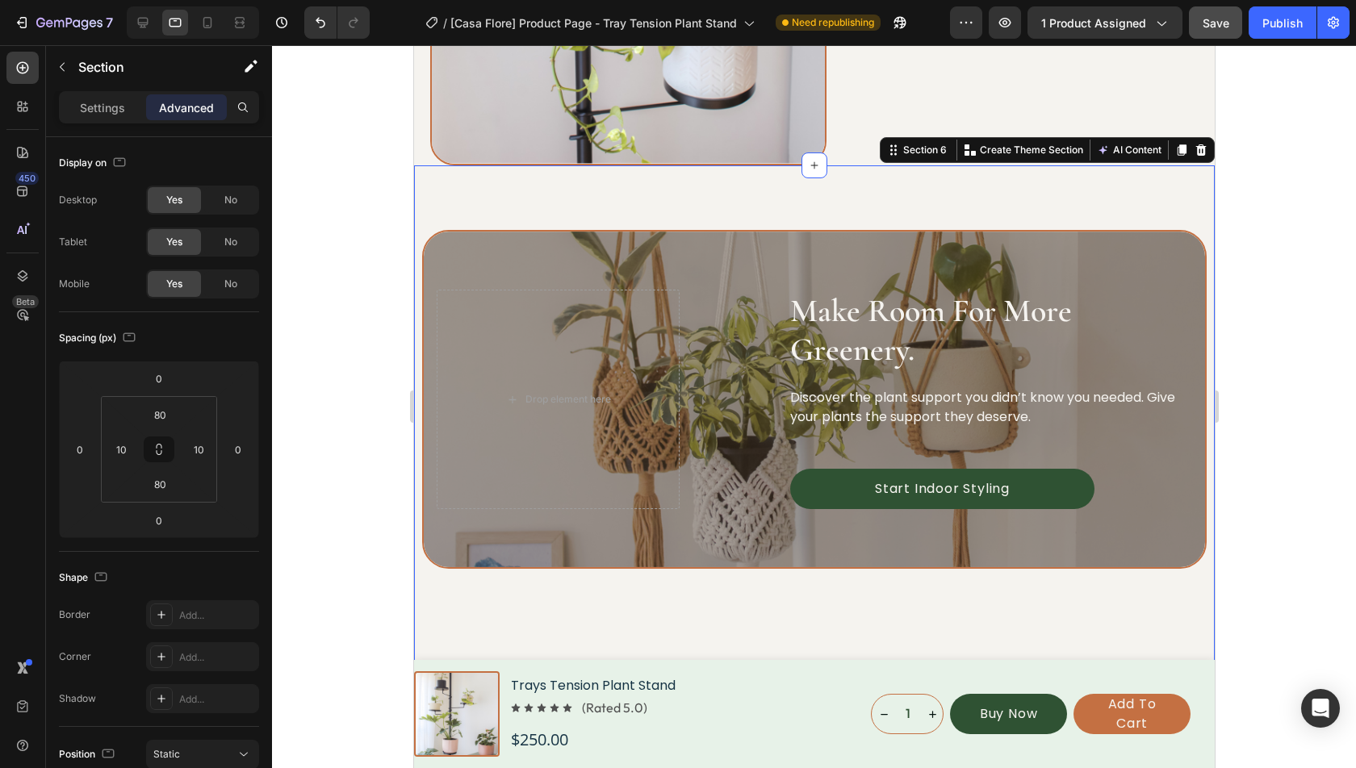
click at [1299, 290] on div at bounding box center [814, 406] width 1084 height 723
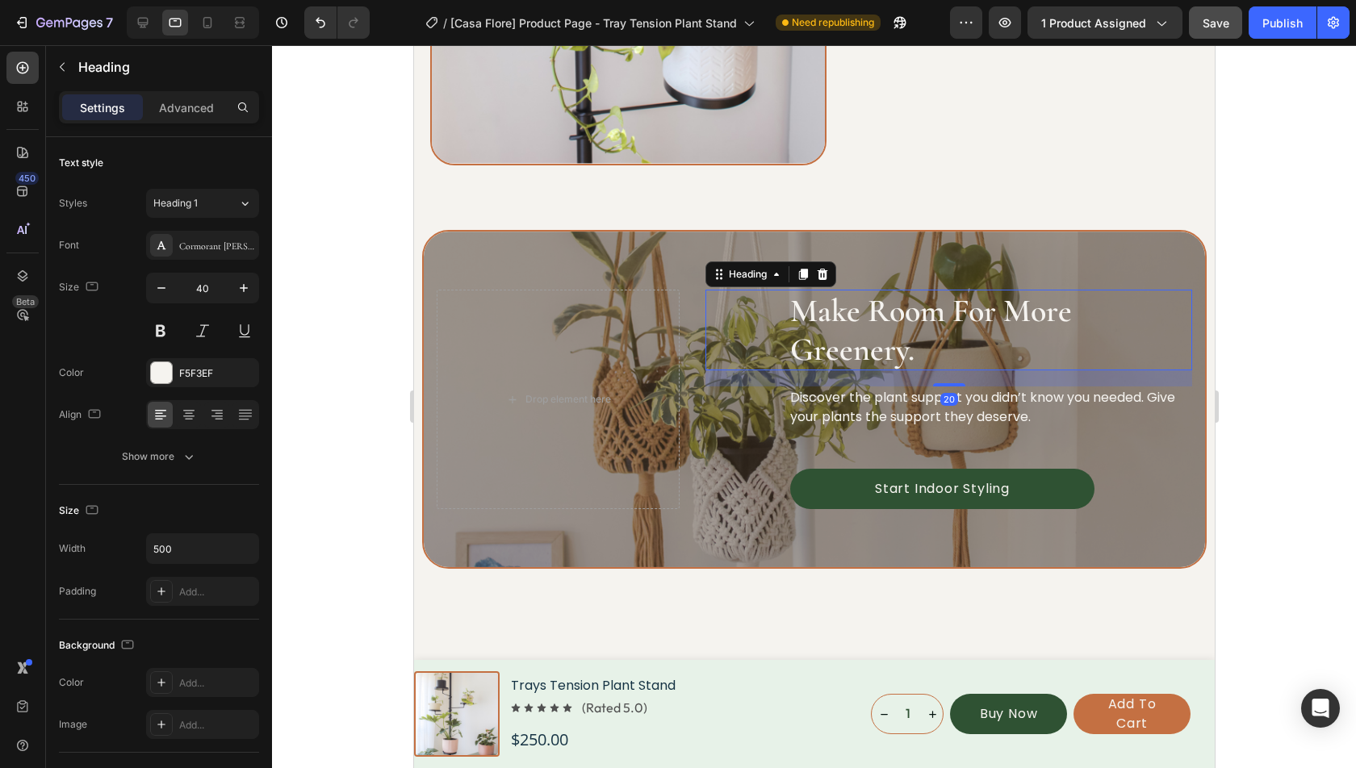
click at [906, 325] on h2 "Make Room For More Greenery." at bounding box center [990, 330] width 404 height 81
click at [142, 21] on icon at bounding box center [143, 23] width 16 height 16
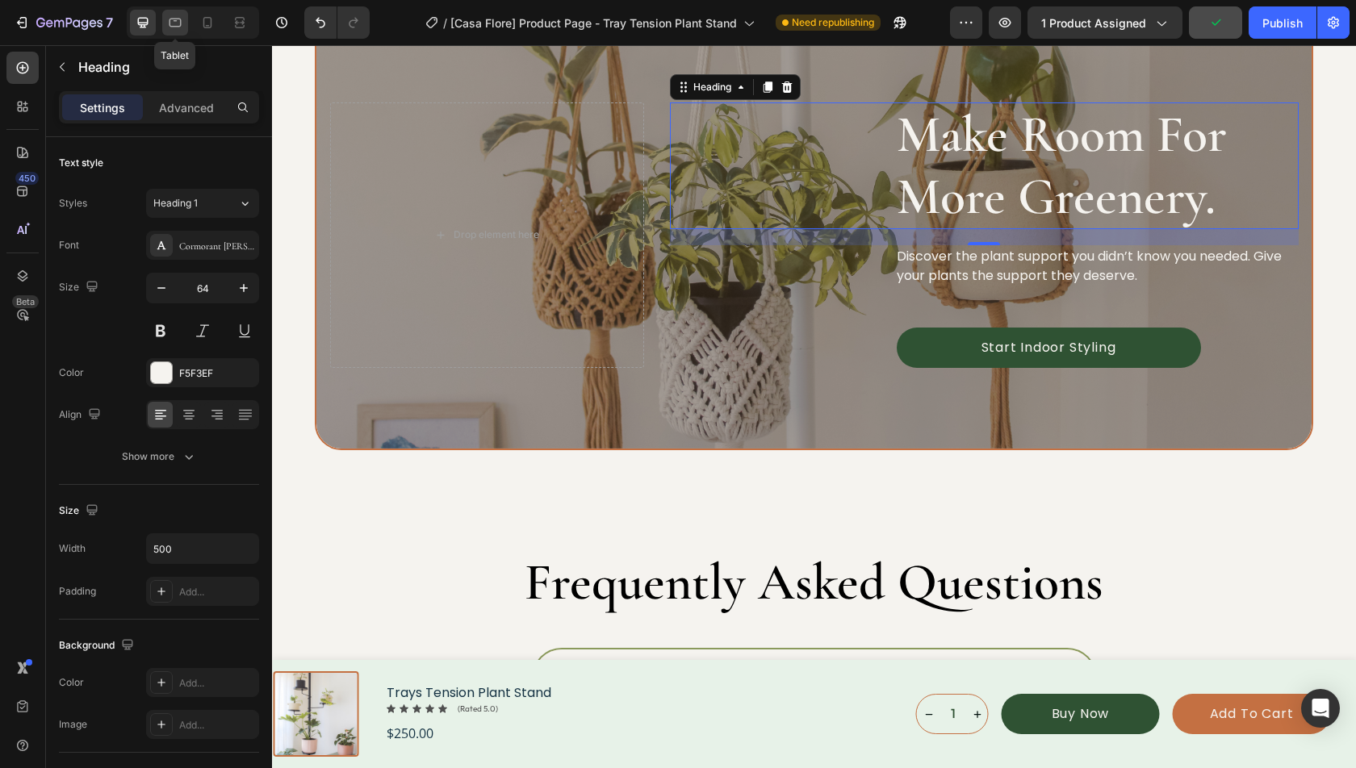
click at [179, 25] on icon at bounding box center [175, 23] width 12 height 9
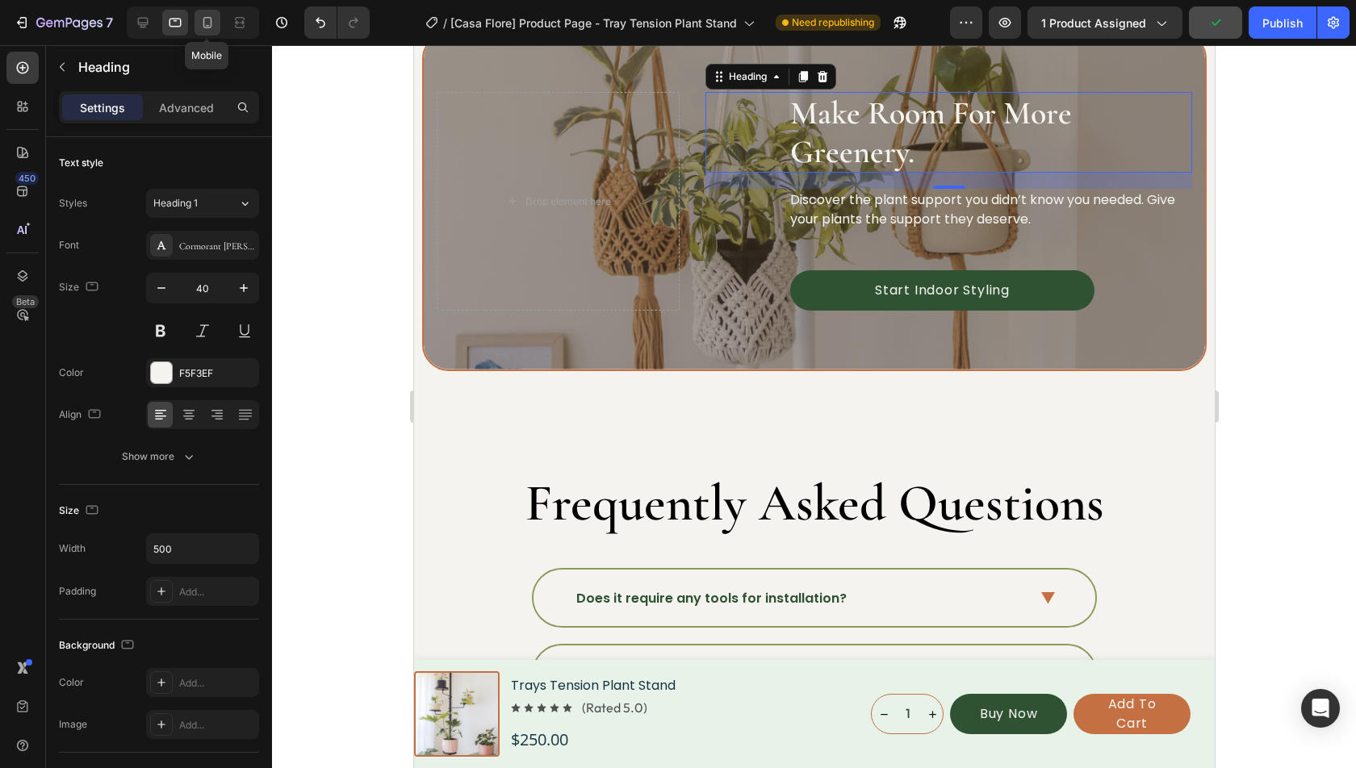
click at [199, 29] on icon at bounding box center [207, 23] width 16 height 16
type input "32"
type input "233"
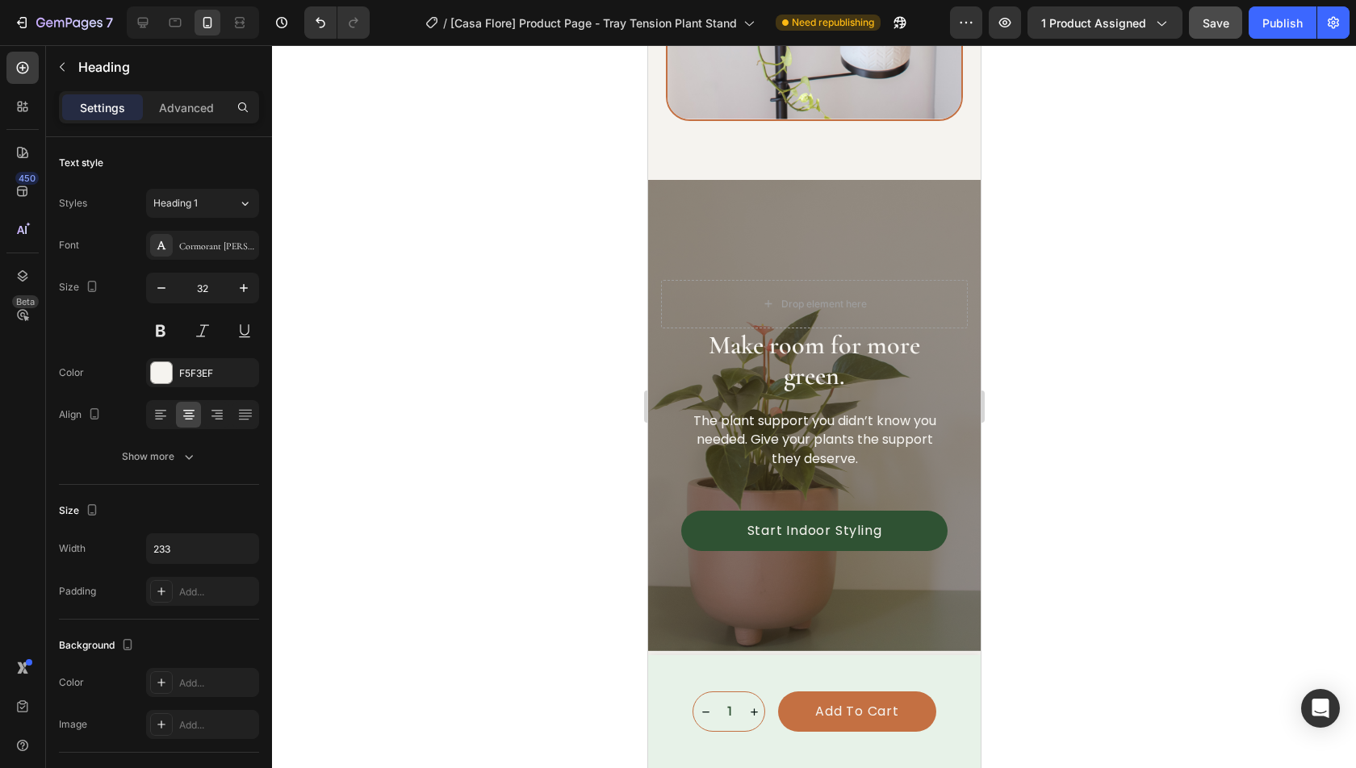
scroll to position [4583, 0]
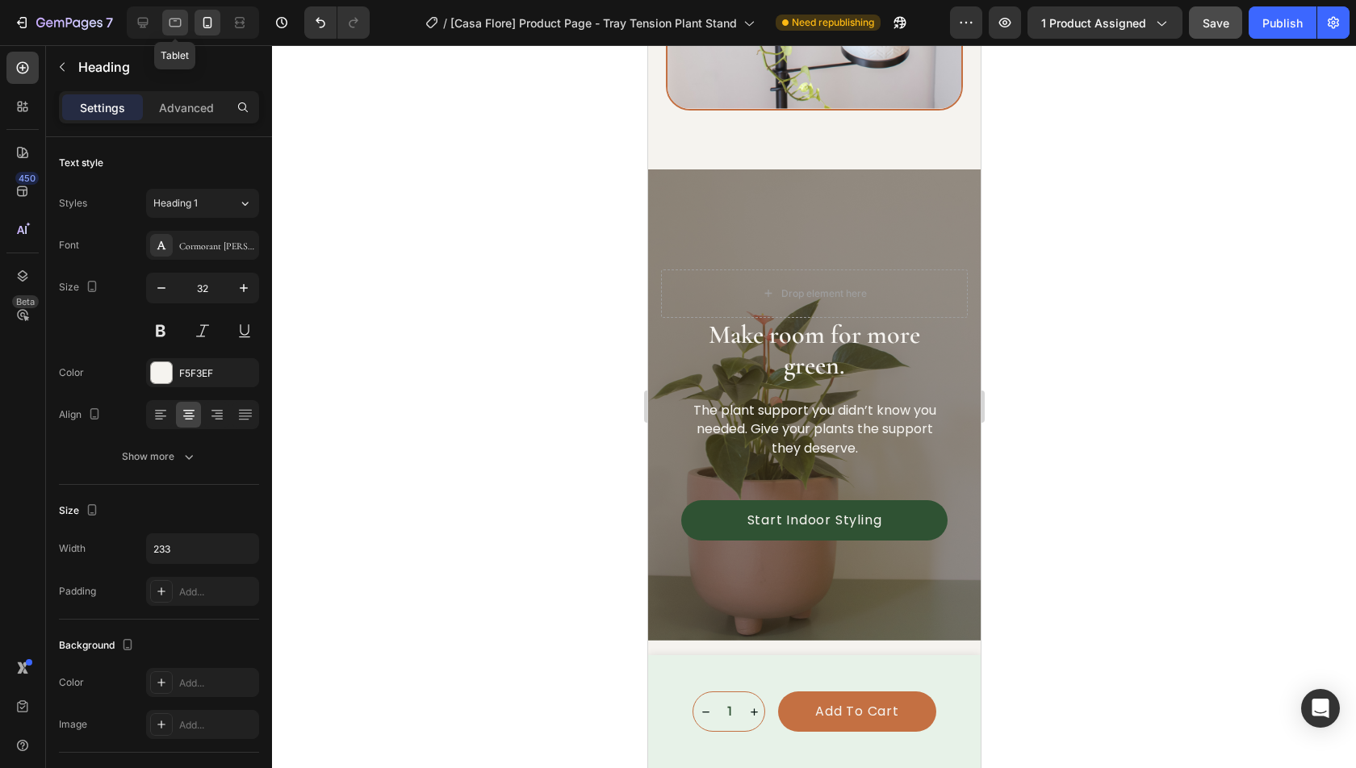
click at [170, 34] on div at bounding box center [175, 23] width 26 height 26
type input "40"
type input "500"
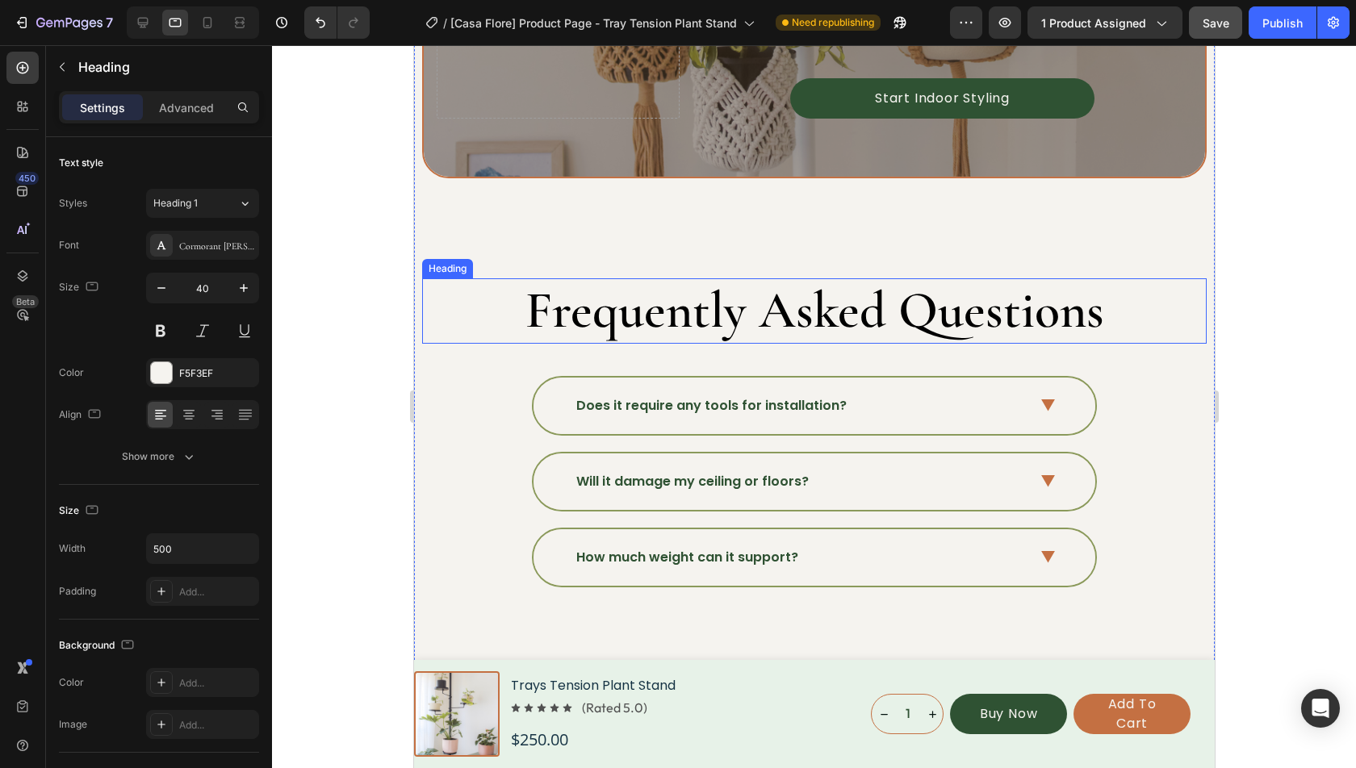
scroll to position [4936, 0]
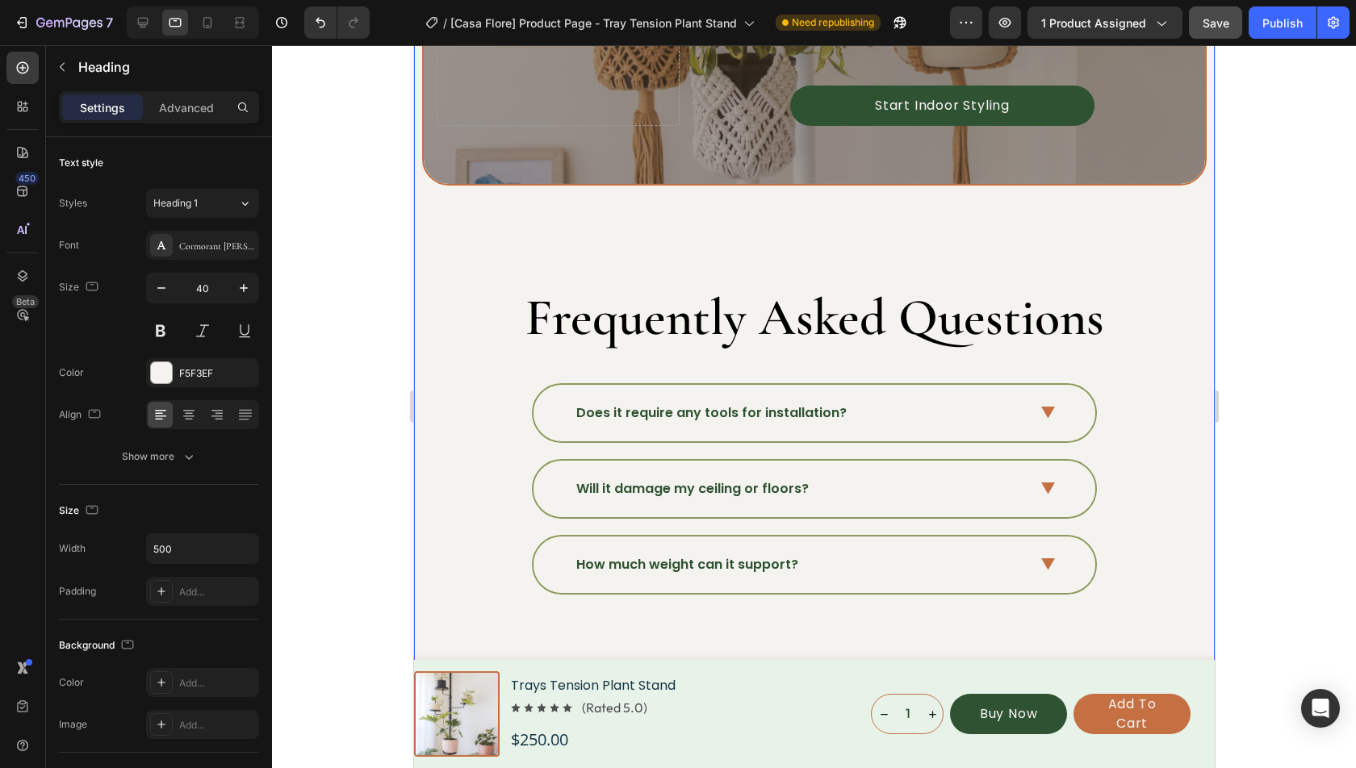
click at [724, 303] on h2 "Frequently Asked Questions" at bounding box center [813, 318] width 785 height 65
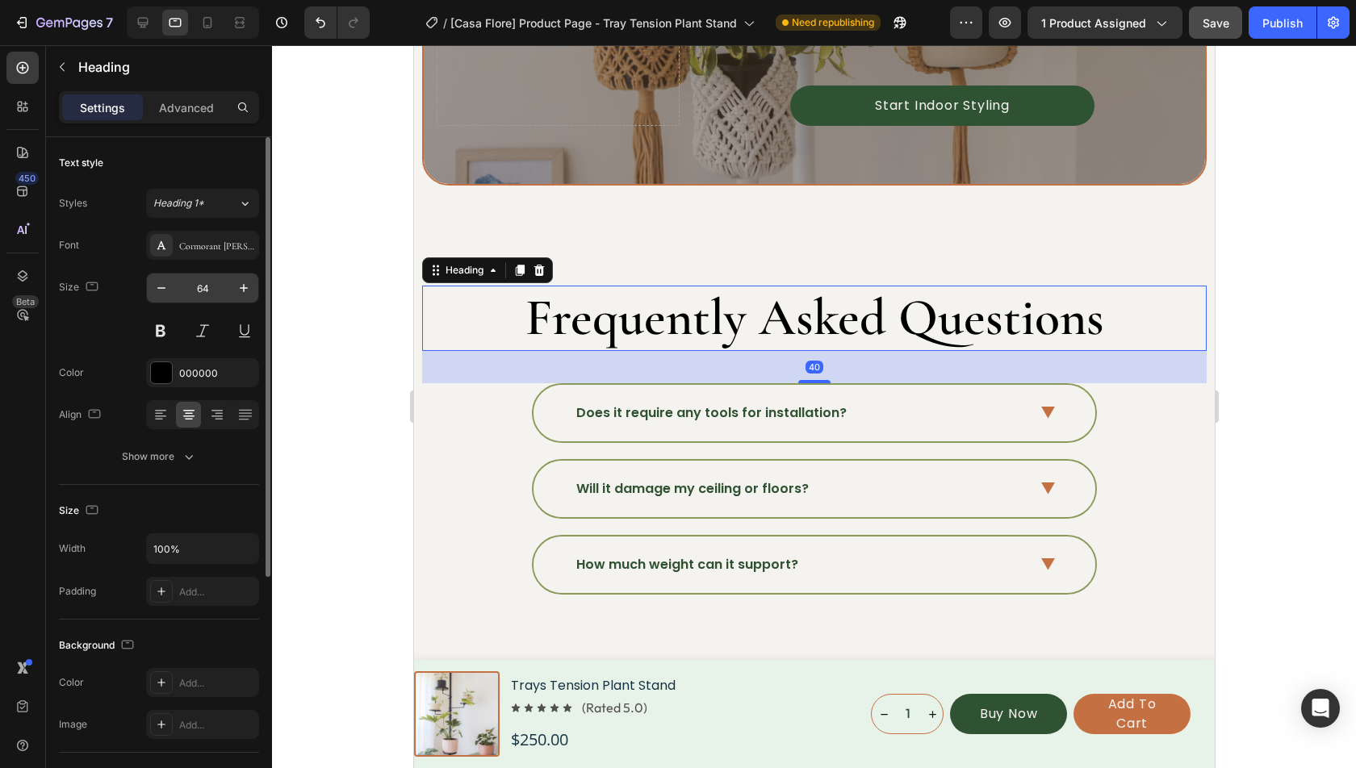
click at [203, 289] on input "64" at bounding box center [202, 288] width 53 height 29
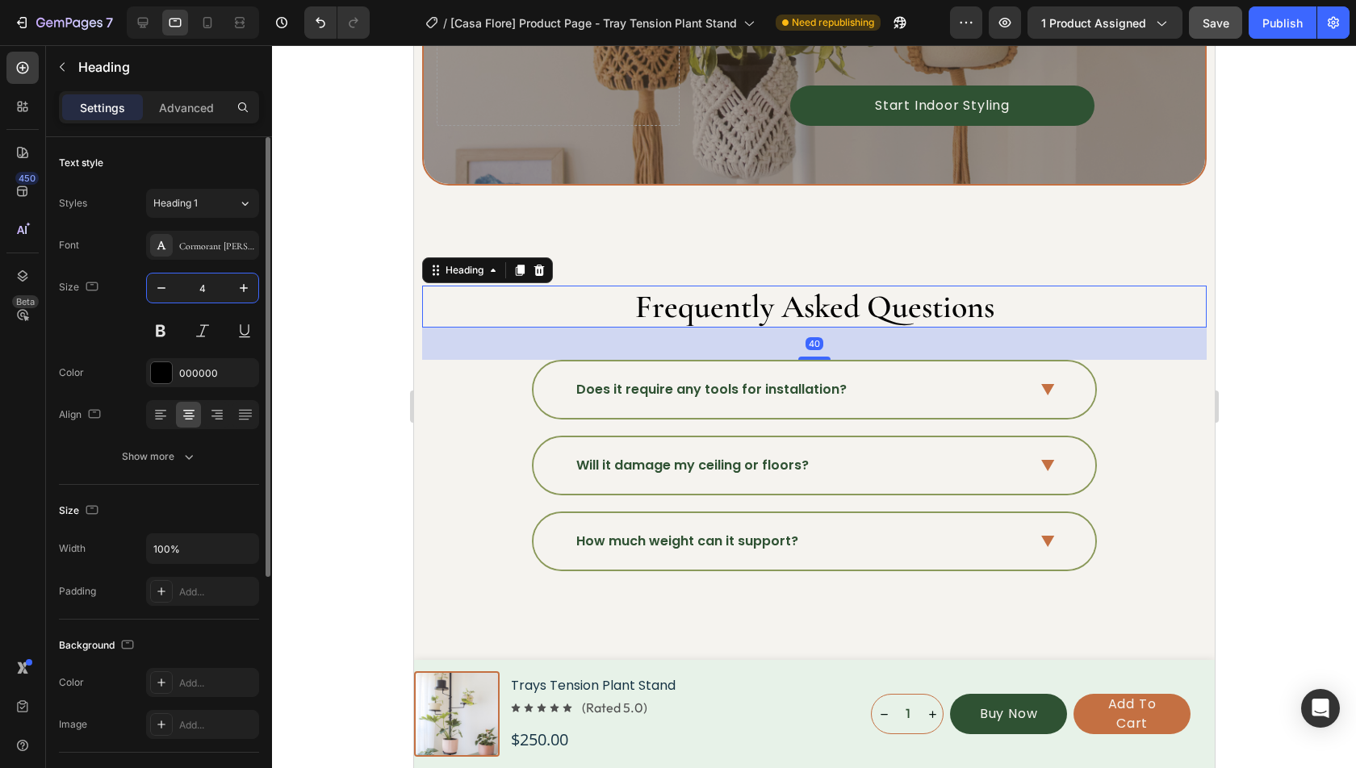
type input "40"
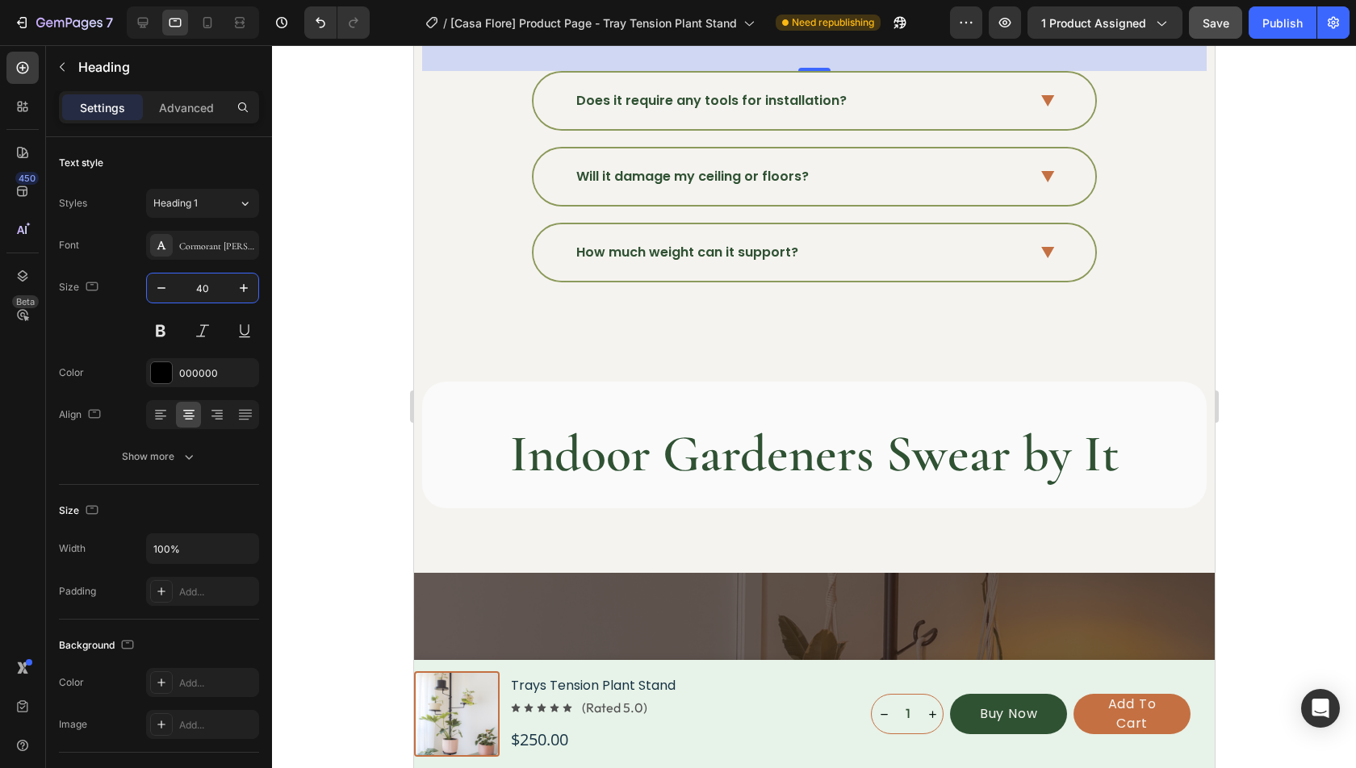
scroll to position [5287, 0]
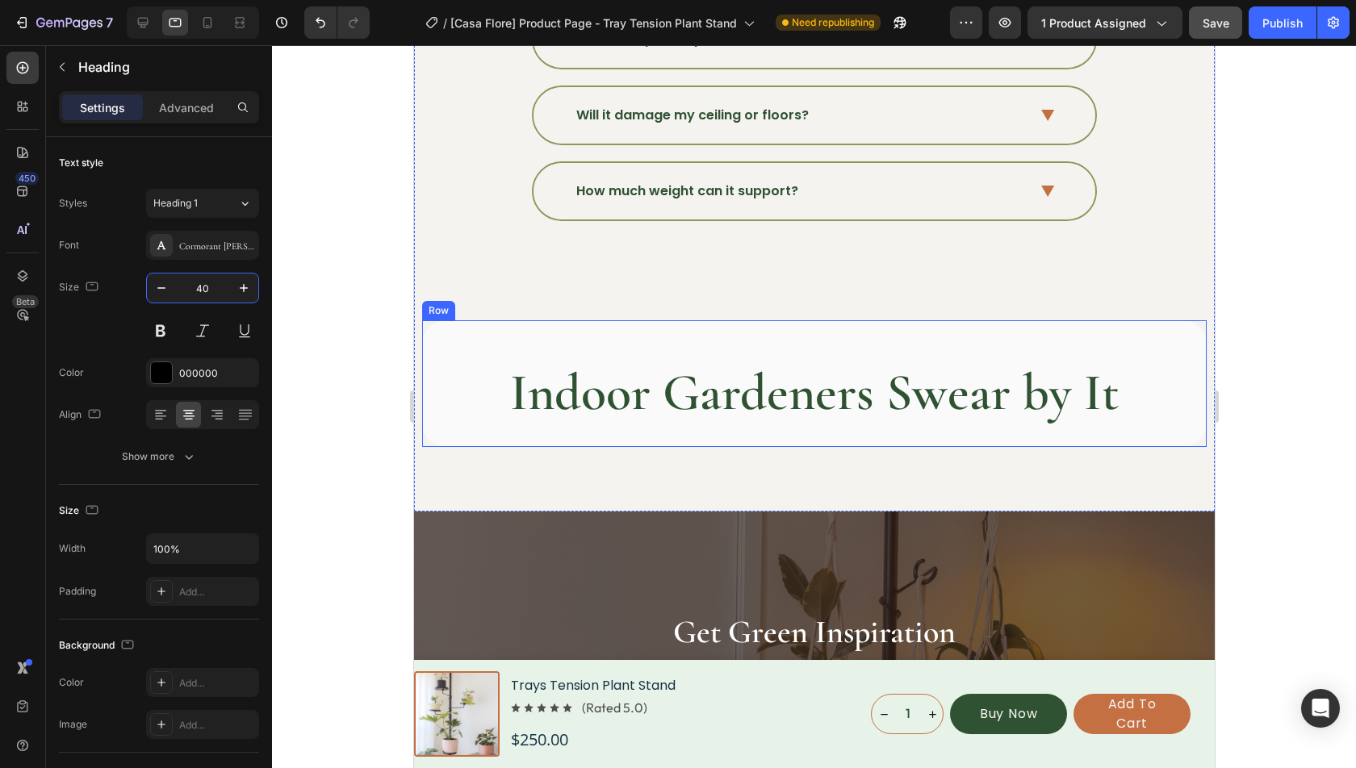
click at [808, 383] on h2 "Indoor Gardeners Swear by It" at bounding box center [813, 393] width 660 height 65
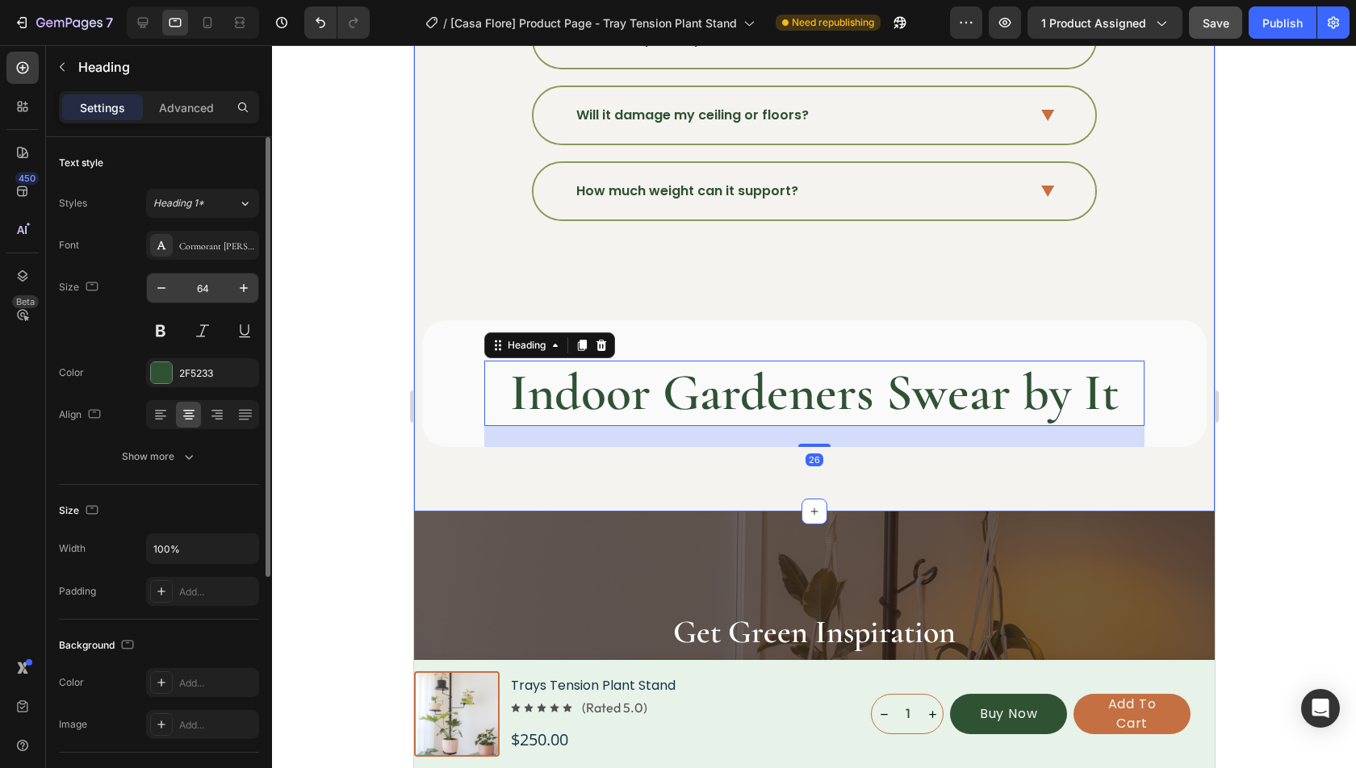
click at [206, 292] on input "64" at bounding box center [202, 288] width 53 height 29
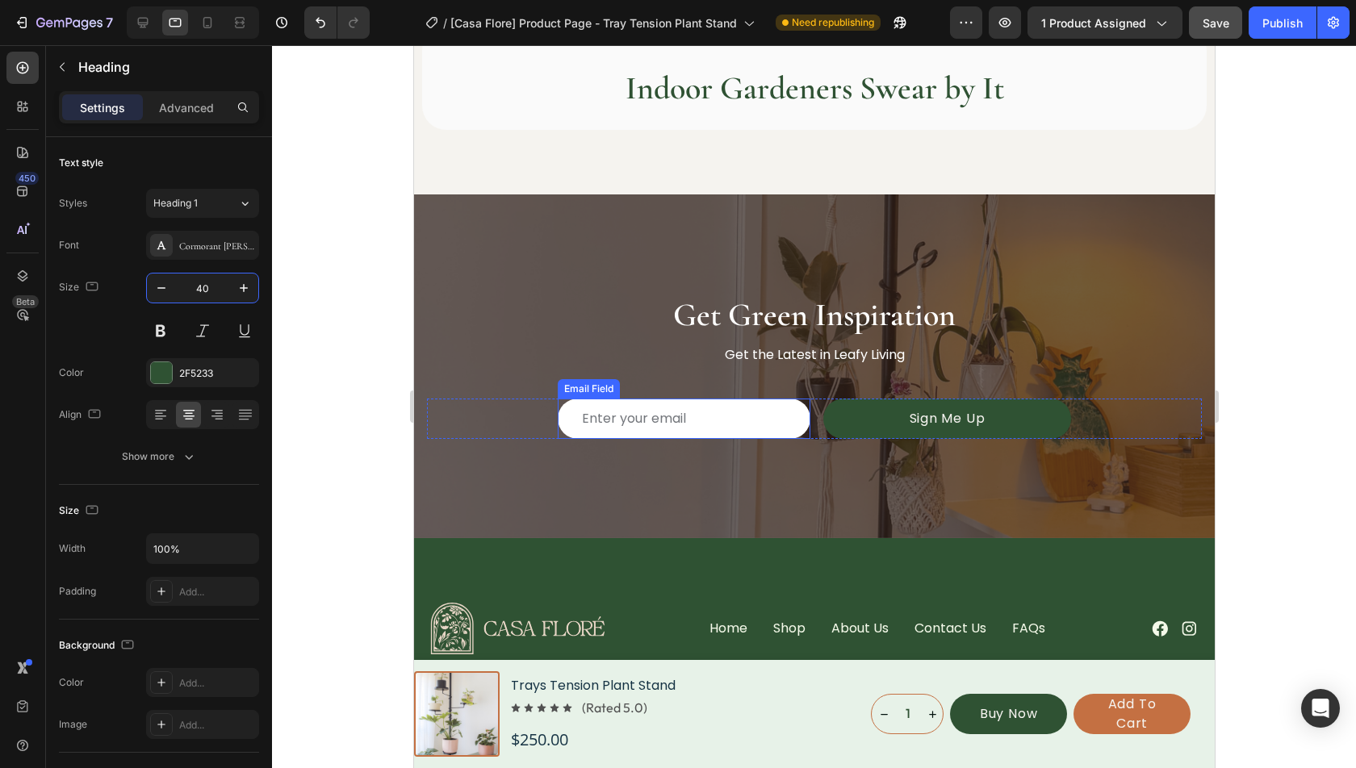
scroll to position [5550, 0]
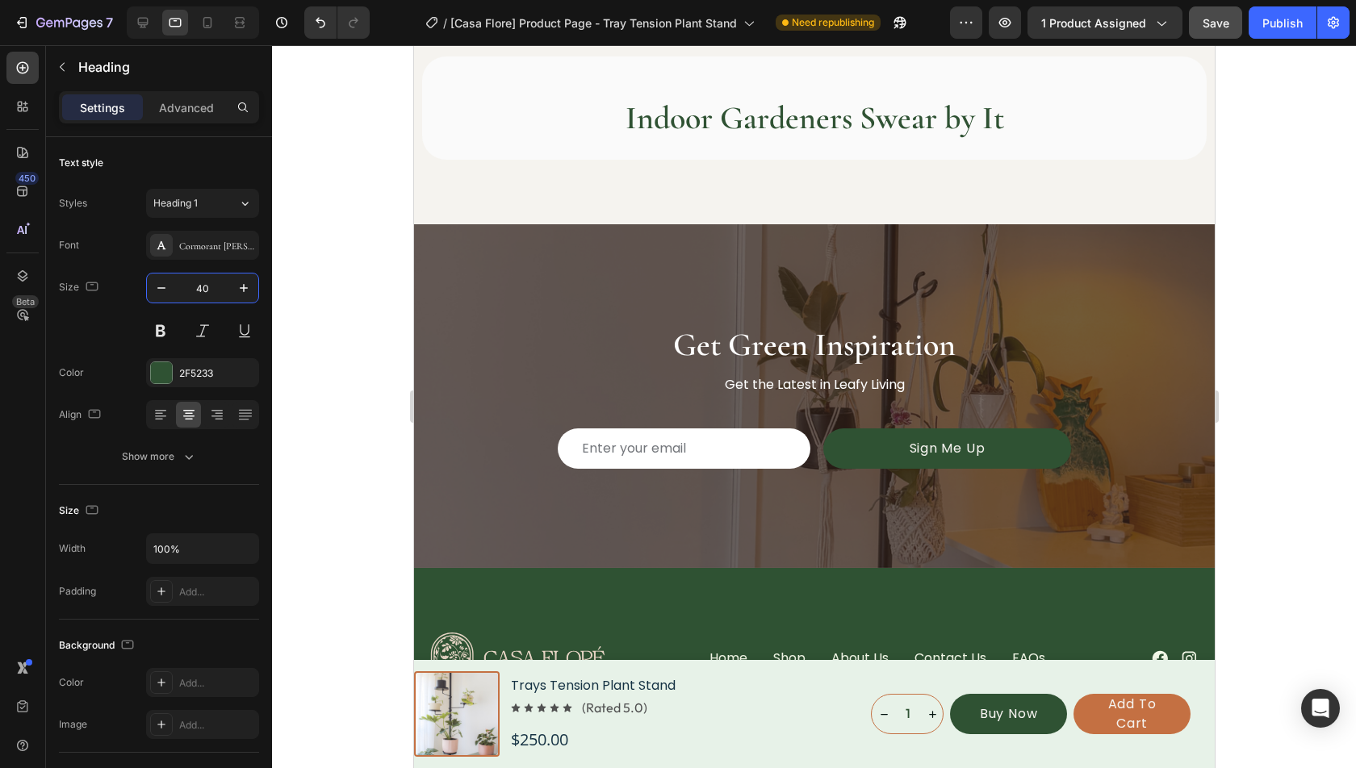
type input "40"
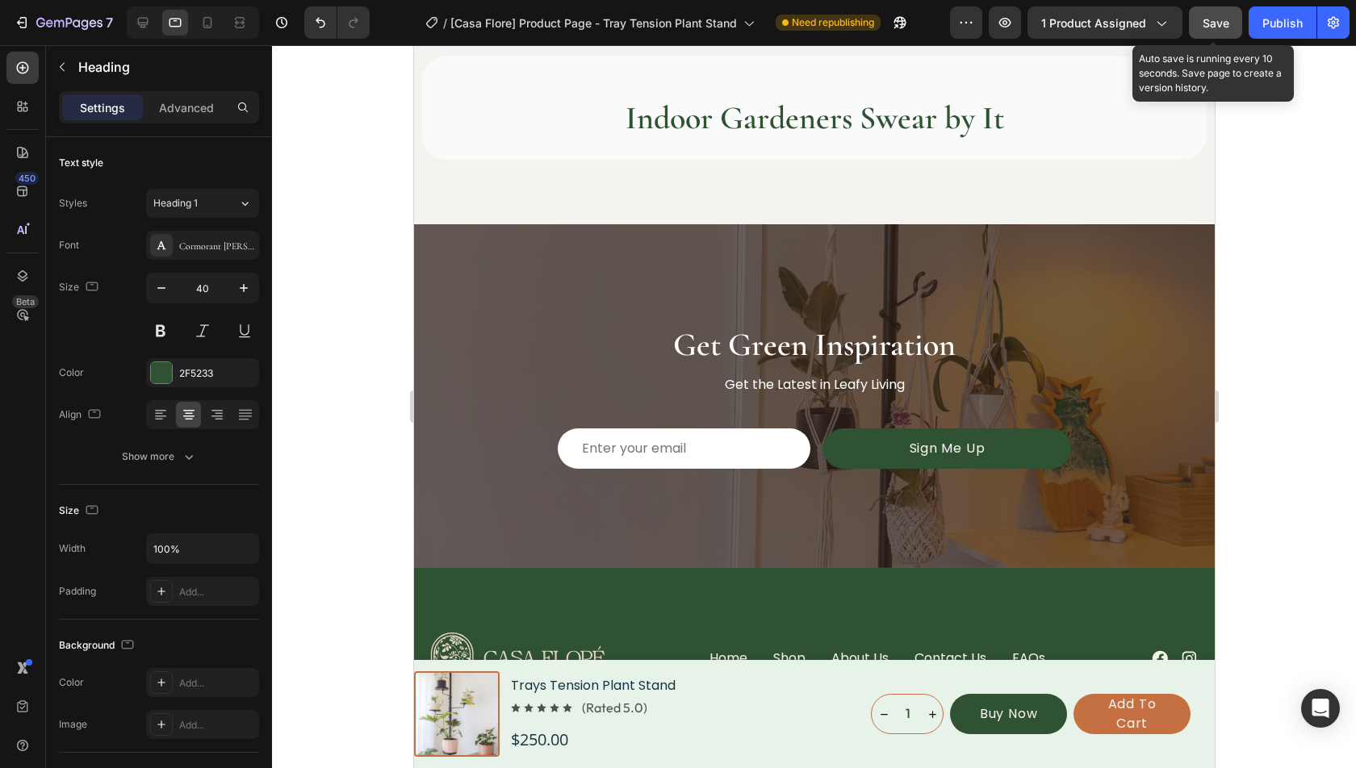
click at [1208, 24] on span "Save" at bounding box center [1216, 23] width 27 height 14
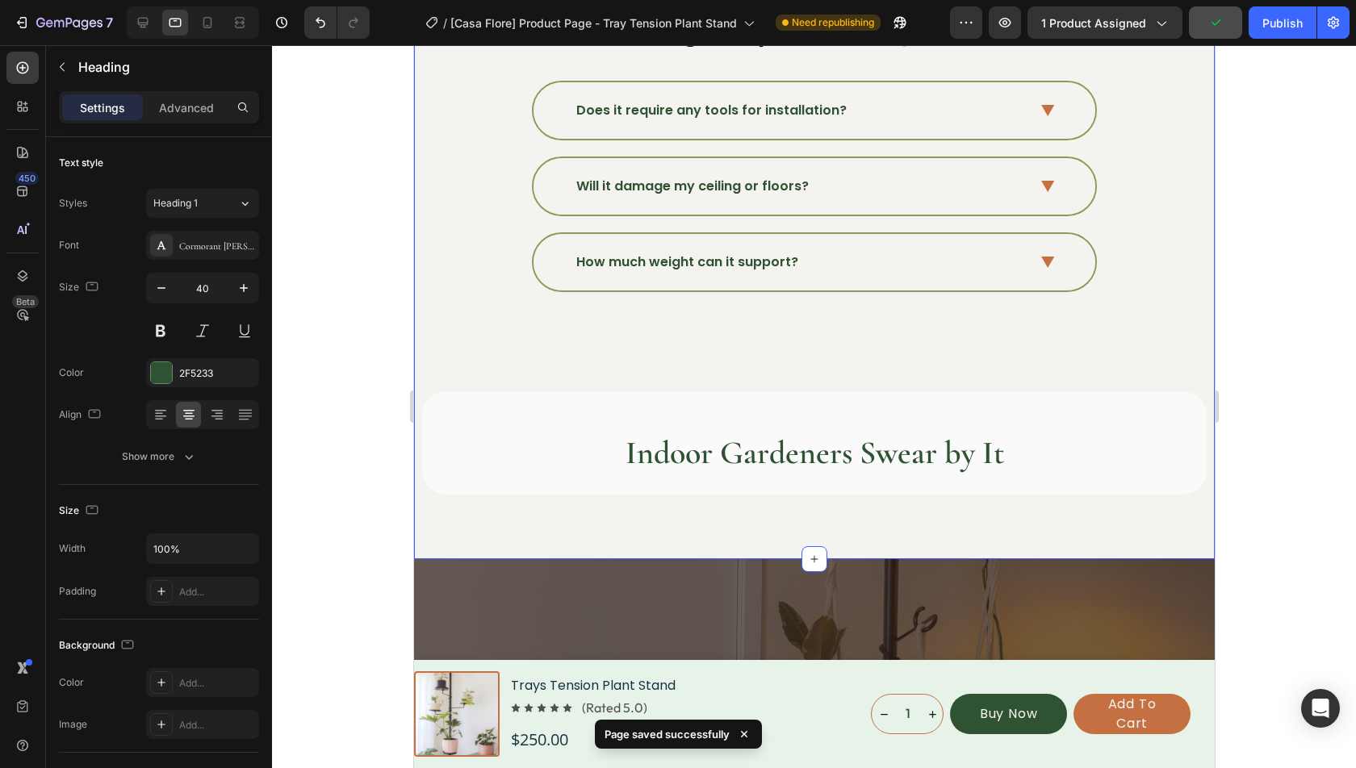
scroll to position [5165, 0]
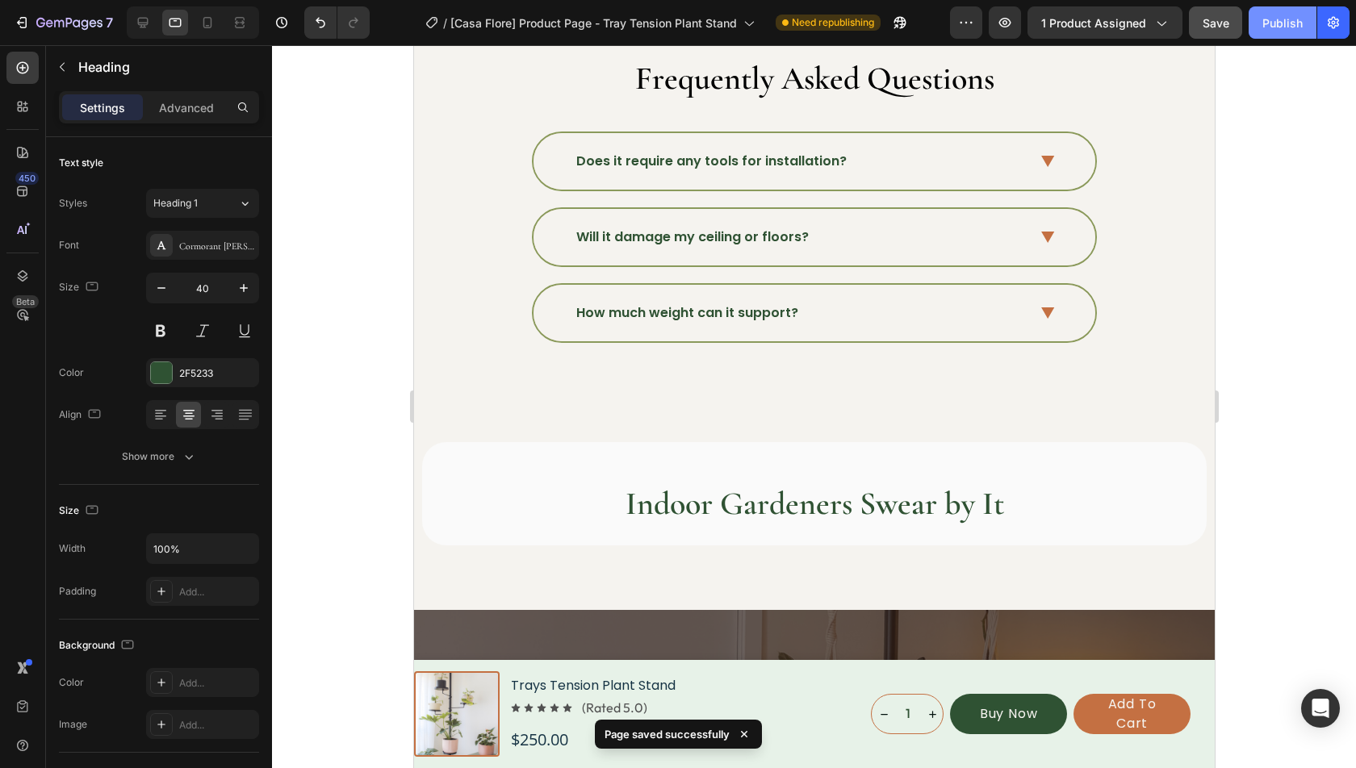
click at [1276, 27] on div "Publish" at bounding box center [1282, 23] width 40 height 17
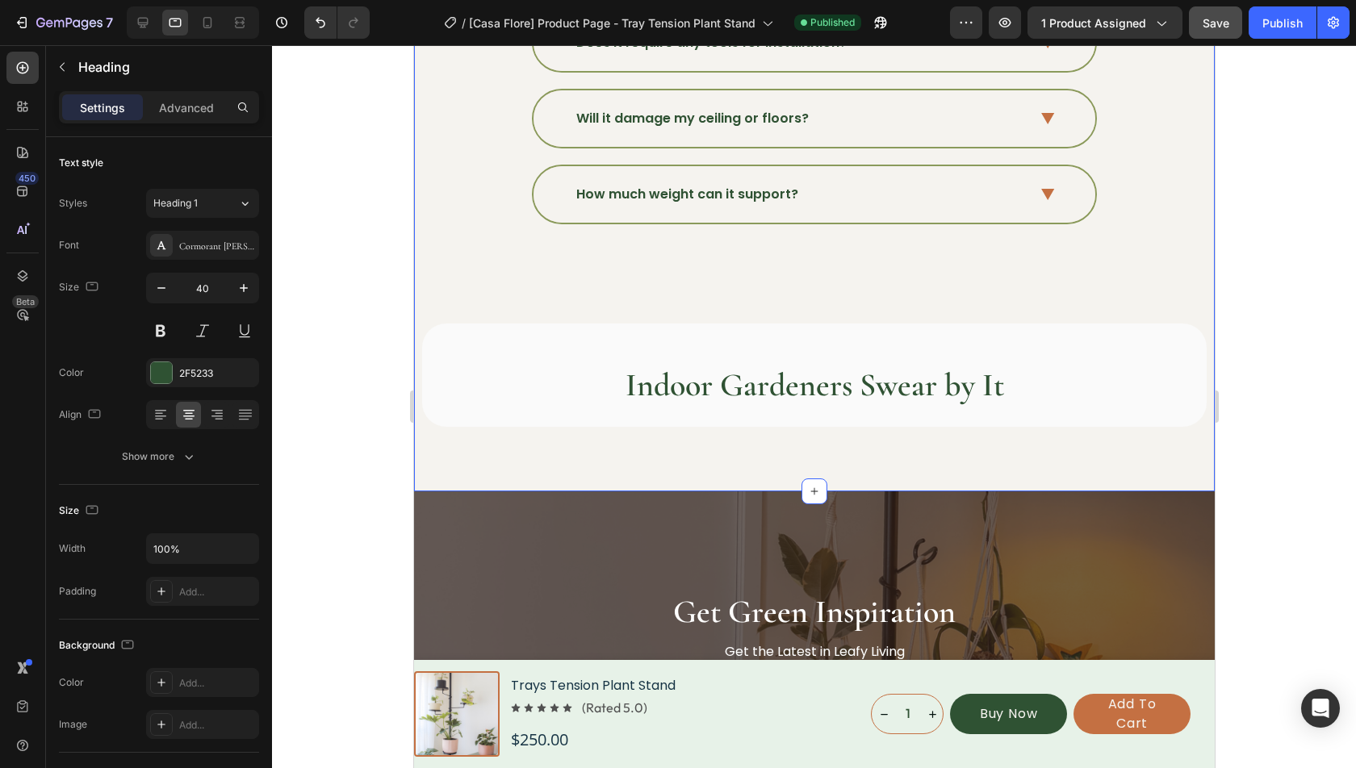
scroll to position [5815, 0]
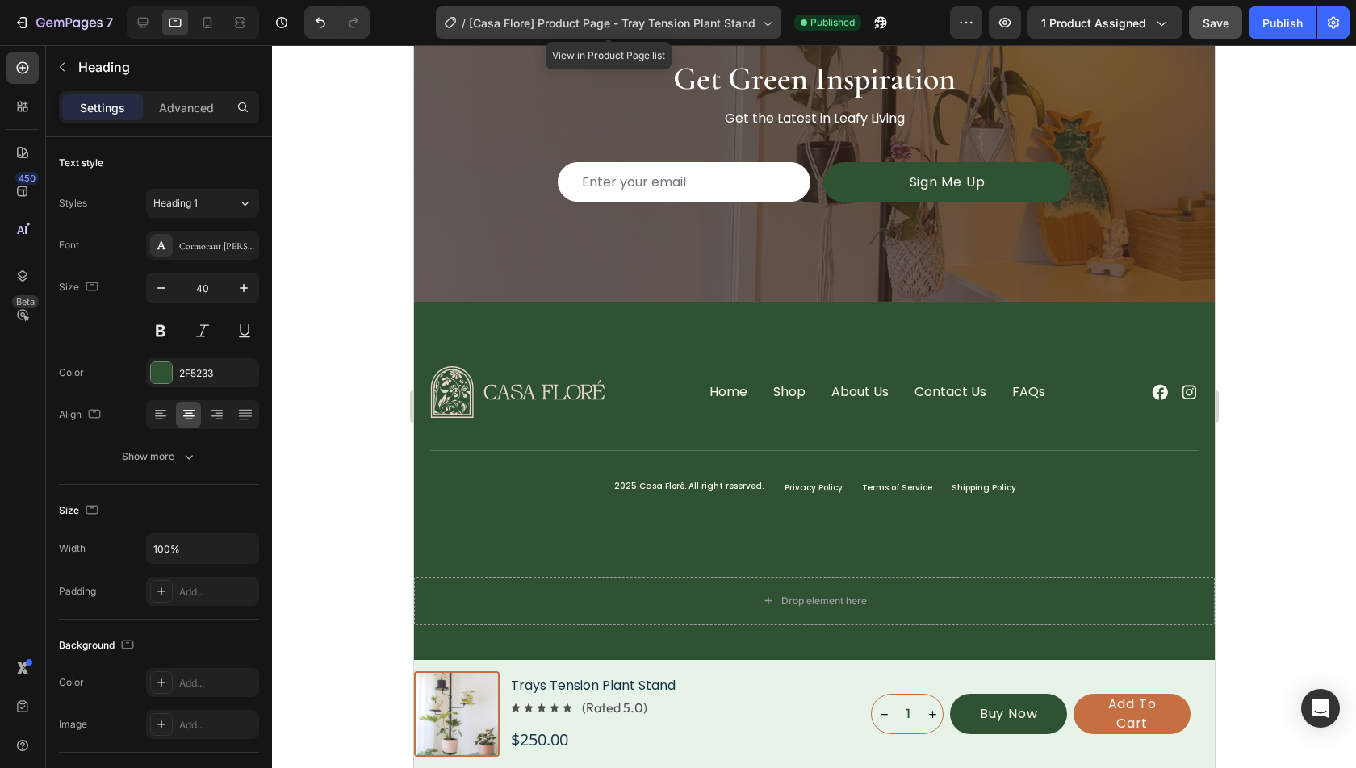
click at [575, 15] on span "[Casa Flore] Product Page - Tray Tension Plant Stand" at bounding box center [612, 23] width 287 height 17
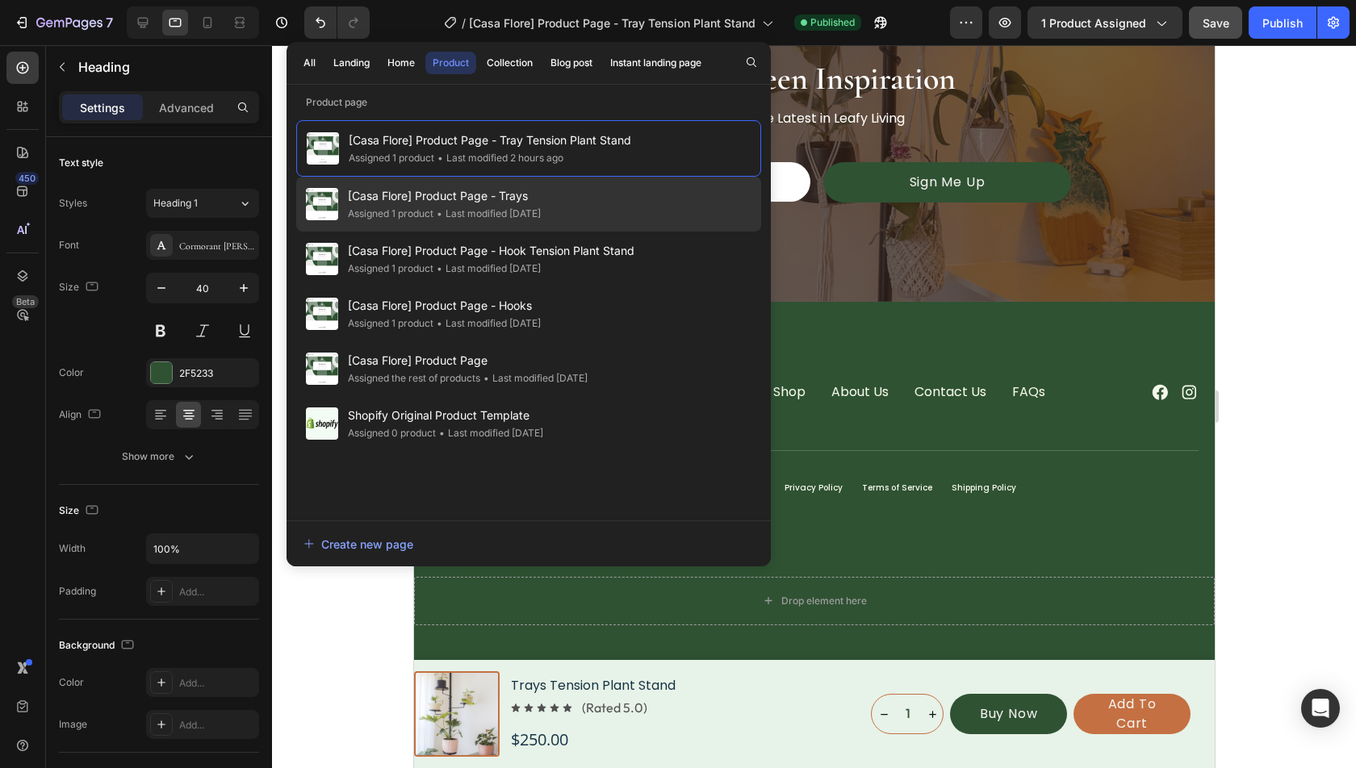
click at [470, 212] on div "• Last modified 3 days ago" at bounding box center [486, 214] width 107 height 16
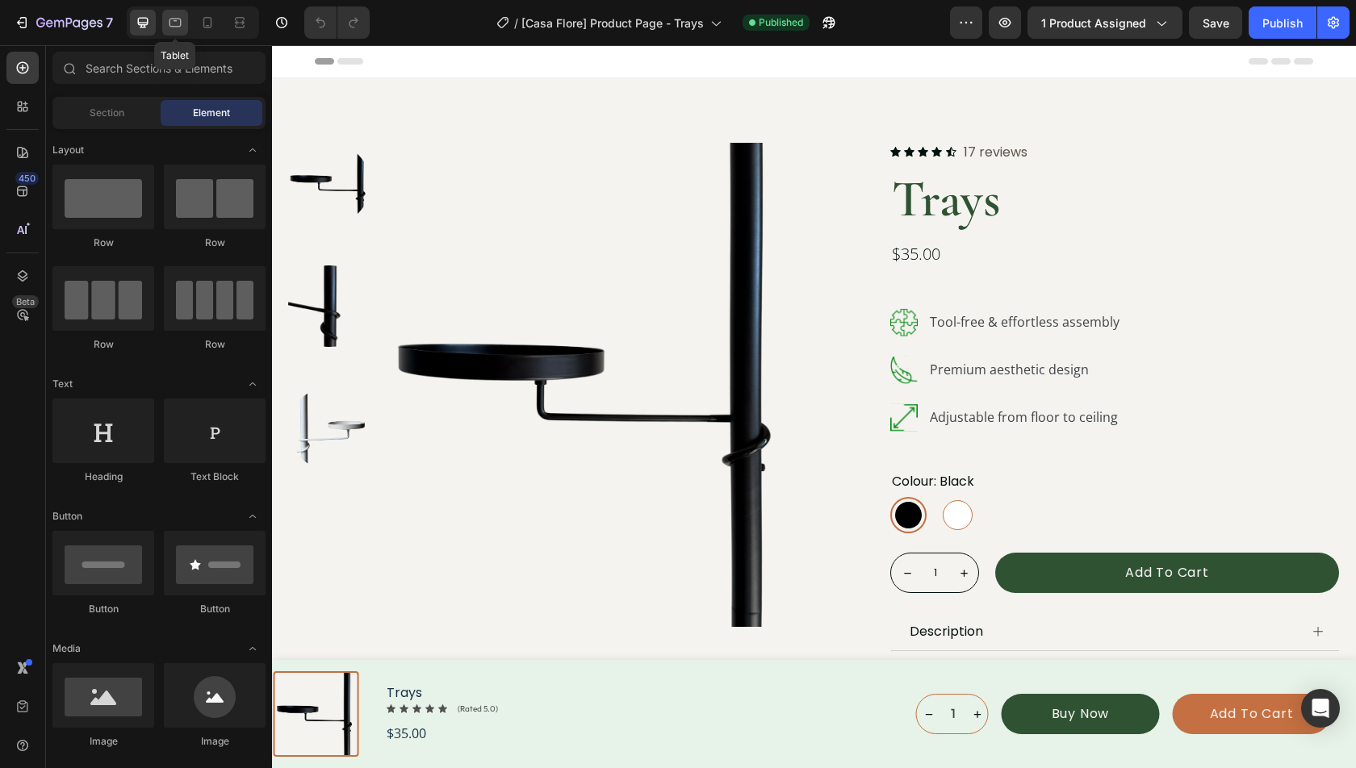
click at [169, 31] on div at bounding box center [175, 23] width 26 height 26
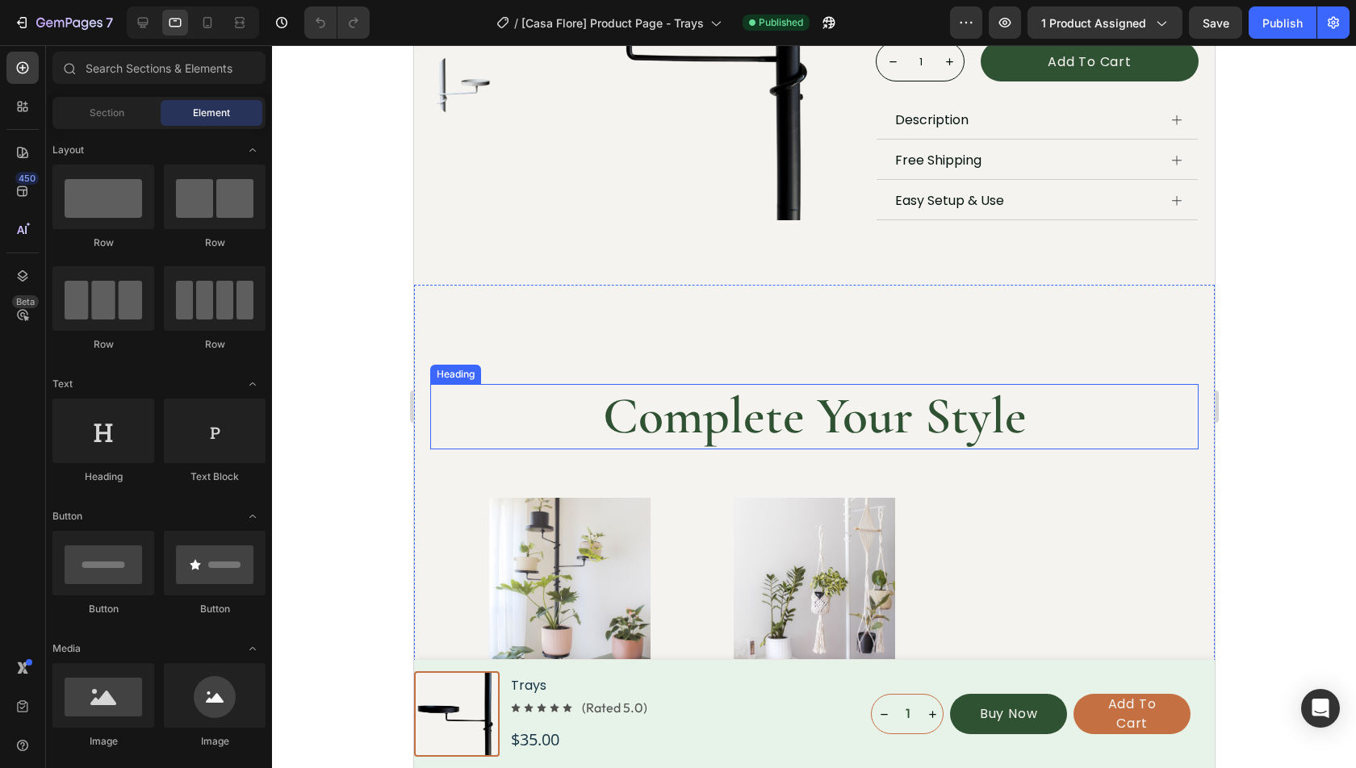
scroll to position [471, 0]
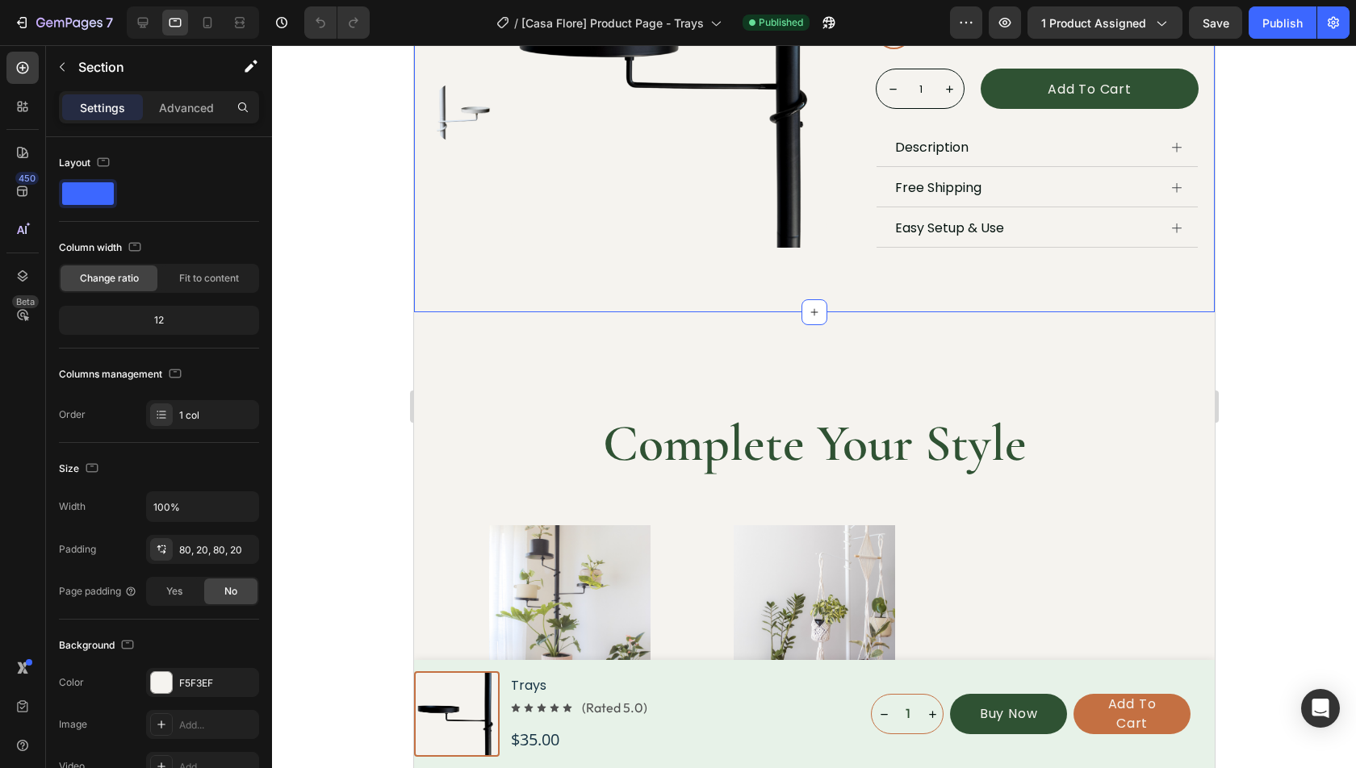
click at [186, 122] on div "Settings Advanced" at bounding box center [159, 107] width 200 height 32
click at [178, 110] on p "Advanced" at bounding box center [186, 107] width 55 height 17
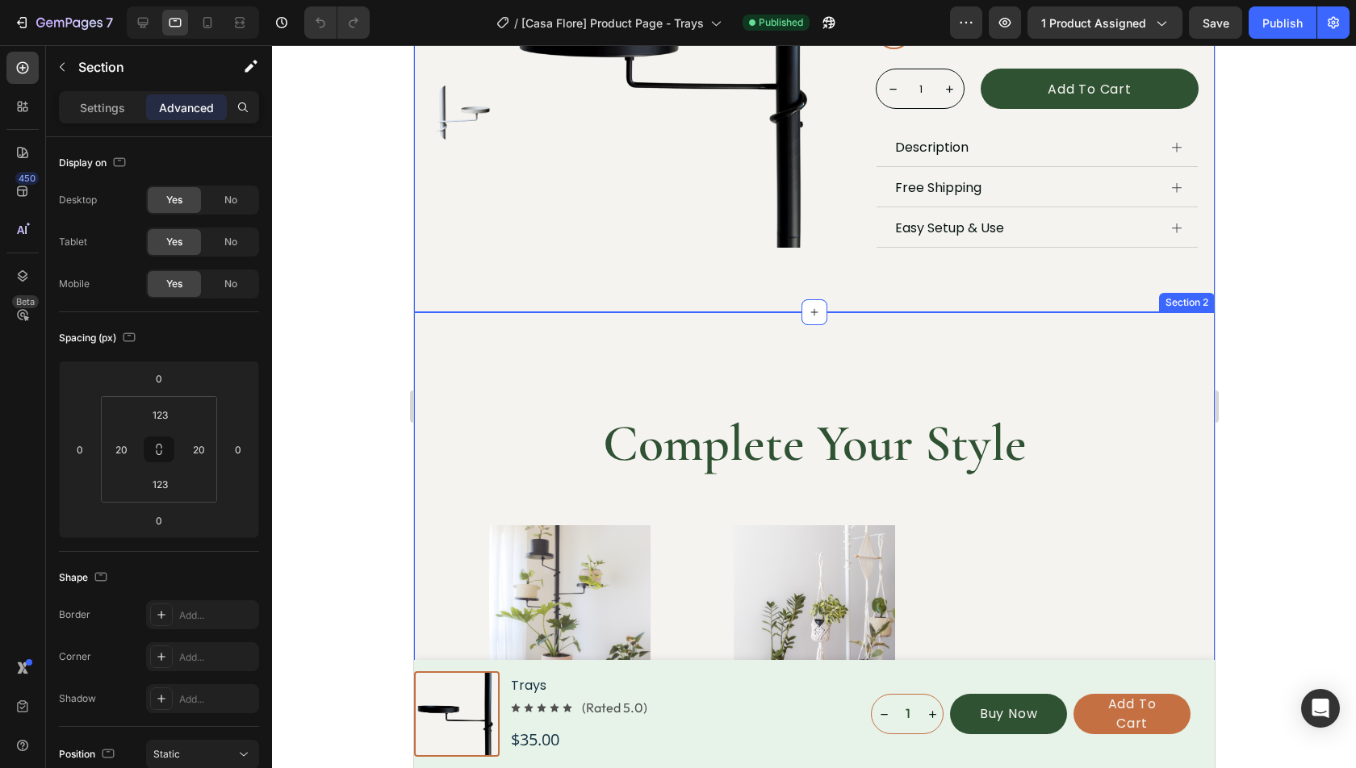
click at [579, 380] on div "Complete Your Style Heading Product Images Trays Tension Plant Stand Product Ti…" at bounding box center [813, 645] width 801 height 666
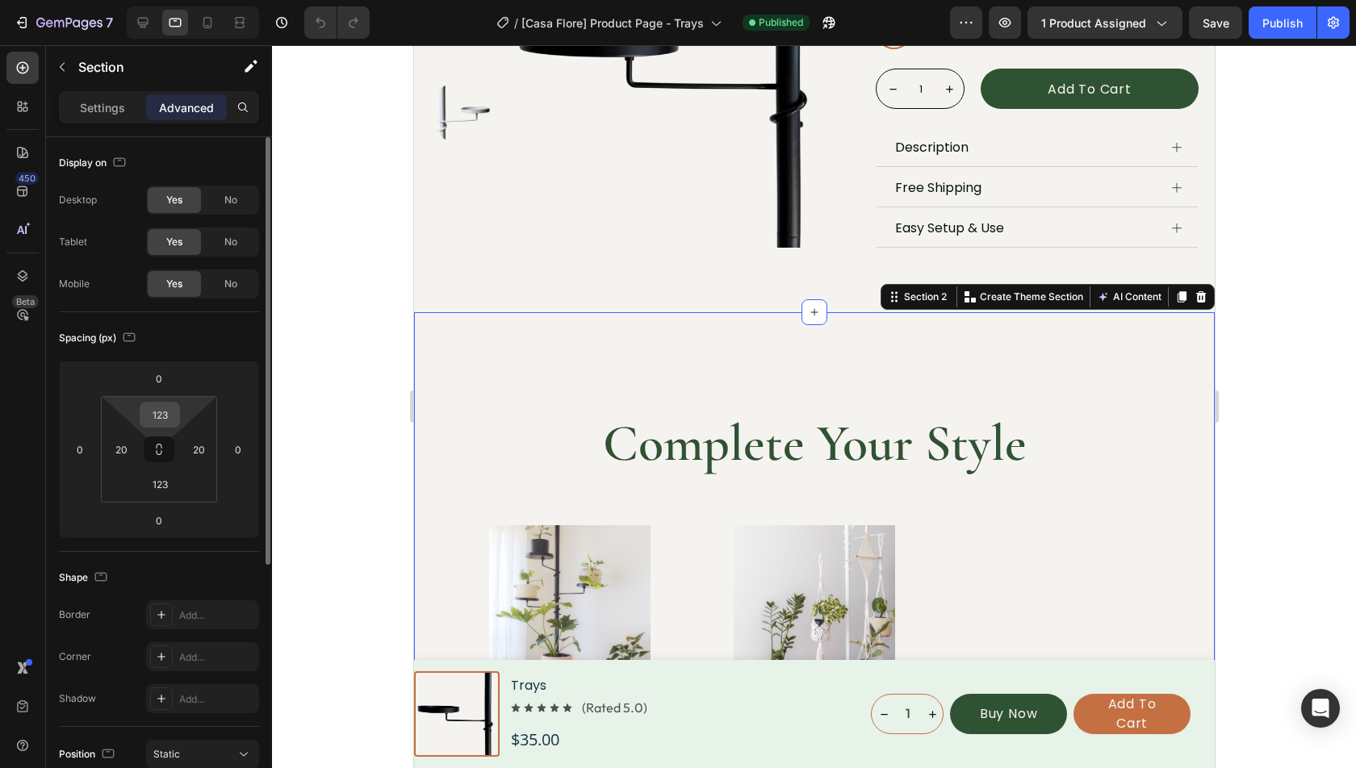
click at [161, 412] on input "123" at bounding box center [160, 415] width 32 height 24
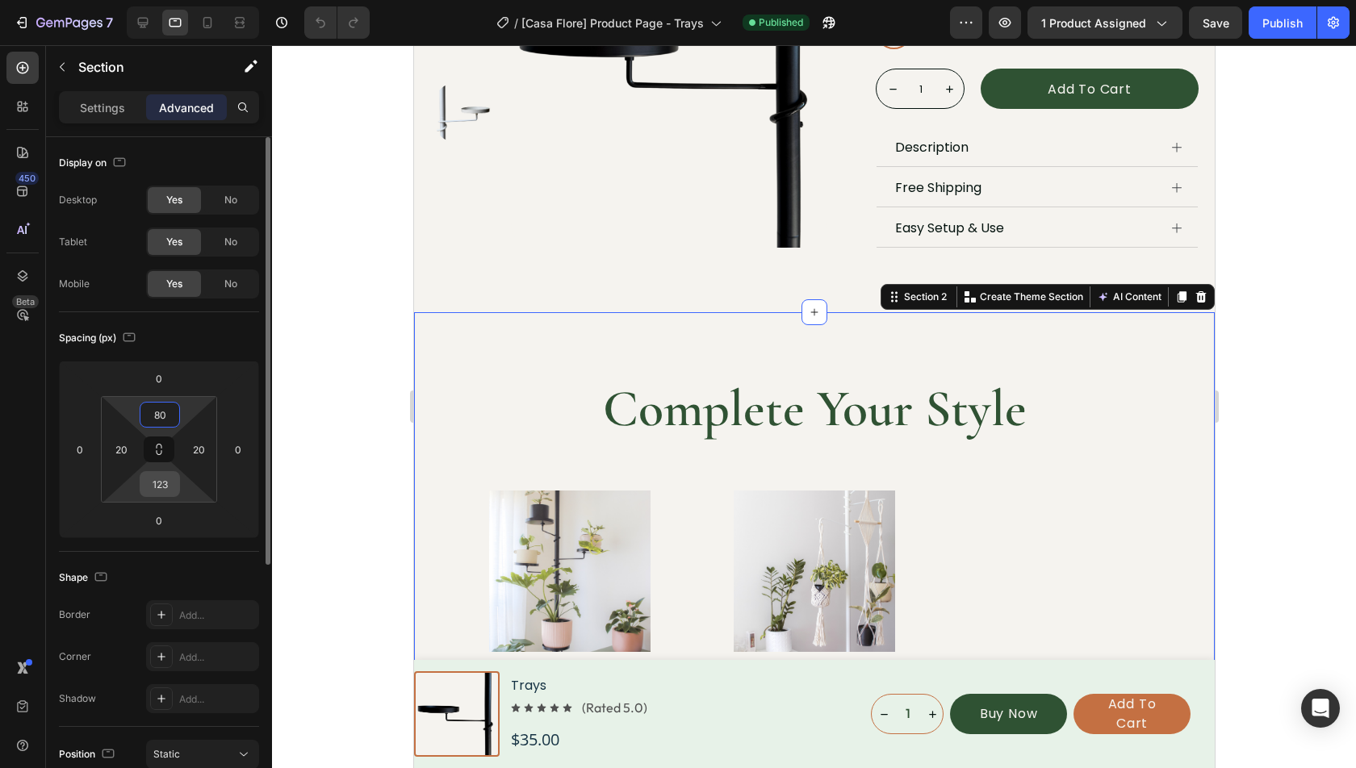
type input "80"
click at [165, 482] on input "123" at bounding box center [160, 484] width 32 height 24
type input "80"
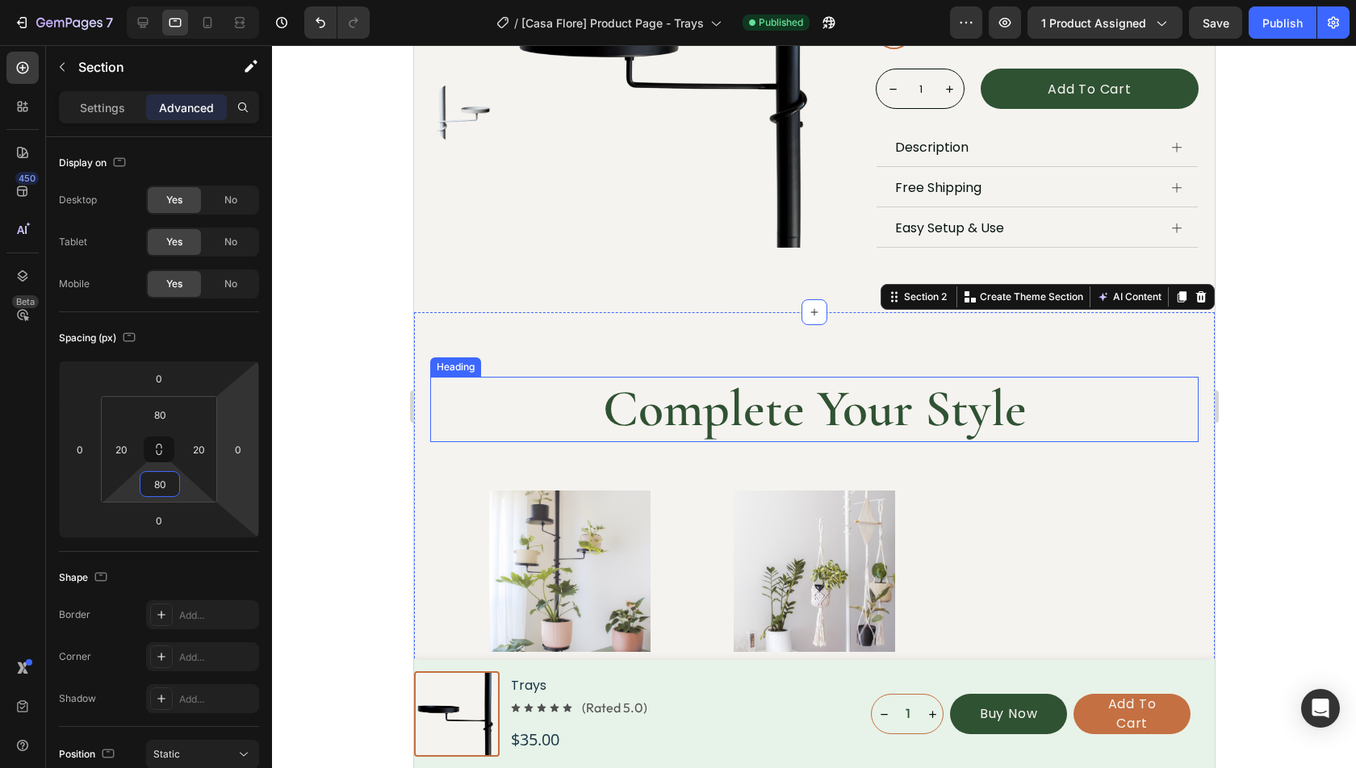
click at [917, 425] on h2 "Complete Your Style" at bounding box center [814, 409] width 628 height 65
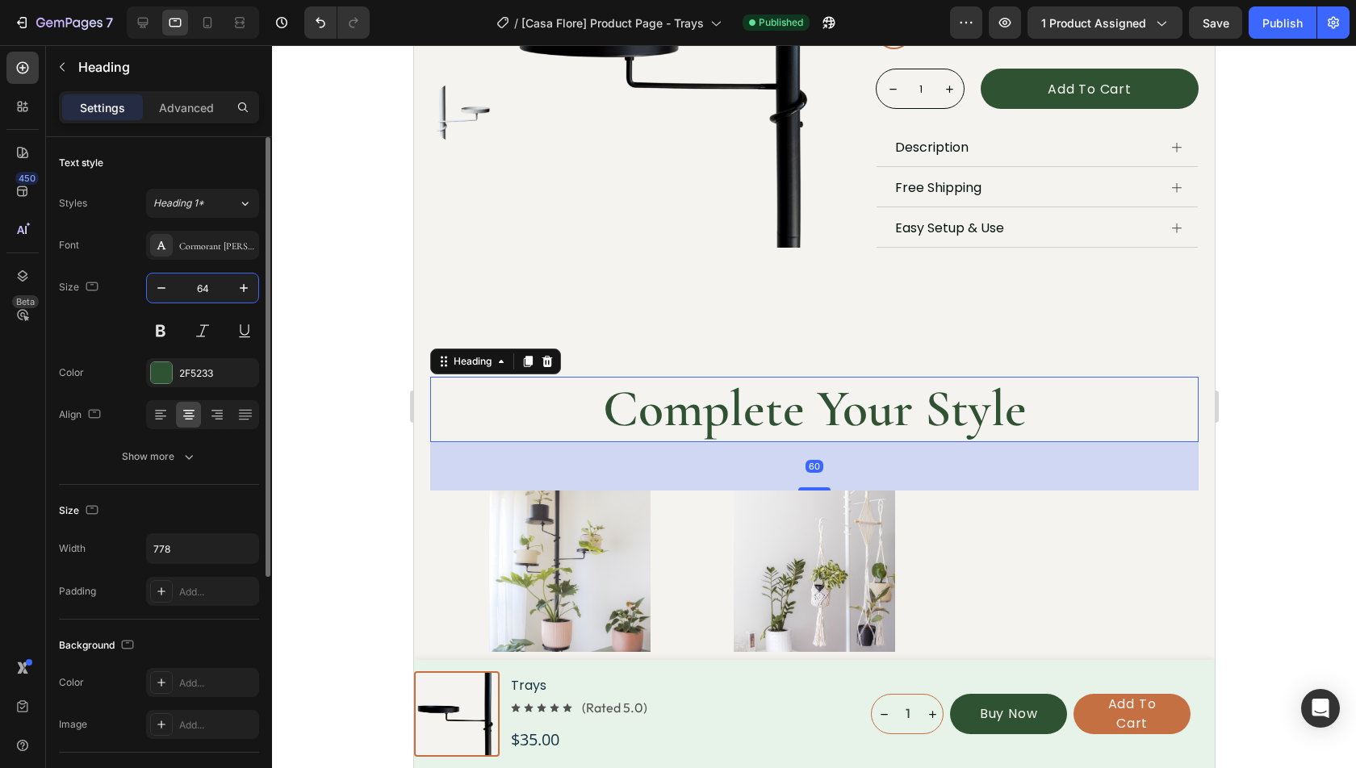
click at [215, 292] on input "64" at bounding box center [202, 288] width 53 height 29
type input "40"
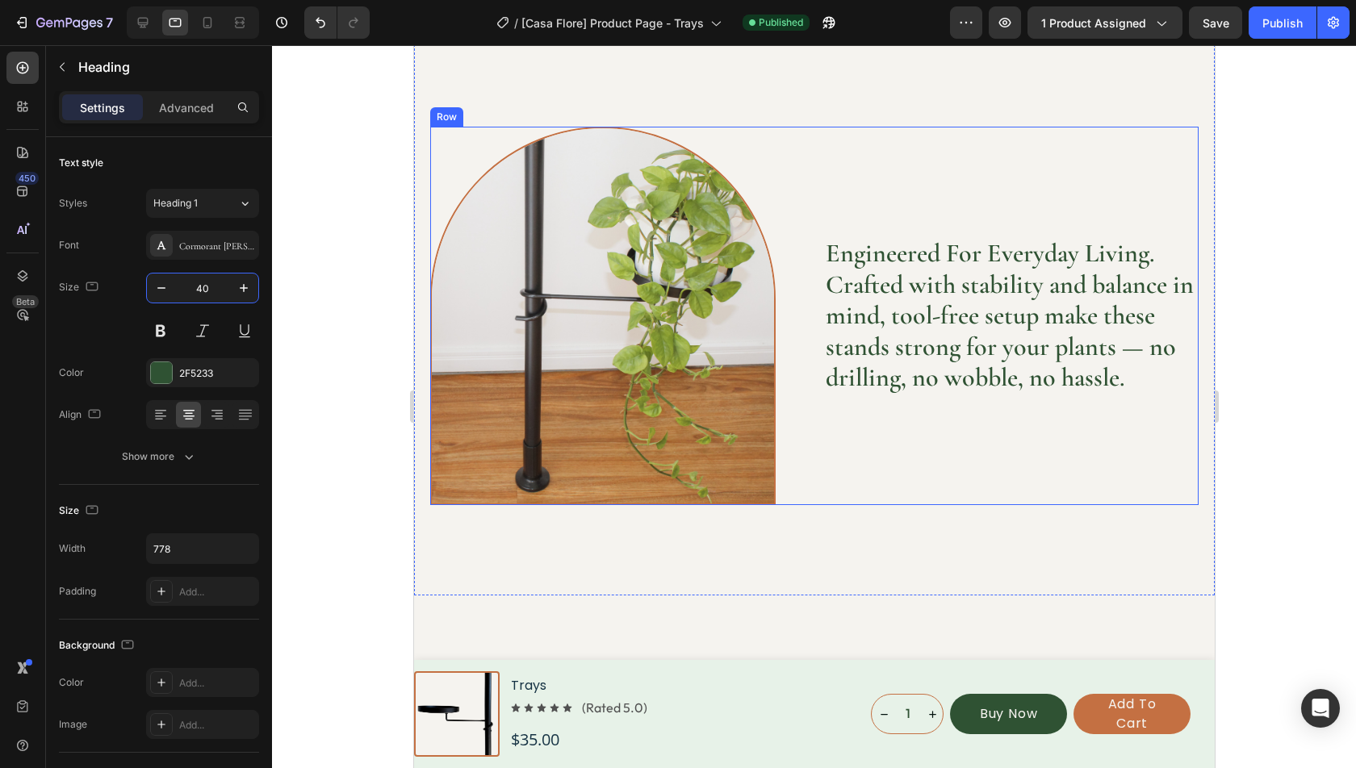
scroll to position [1111, 0]
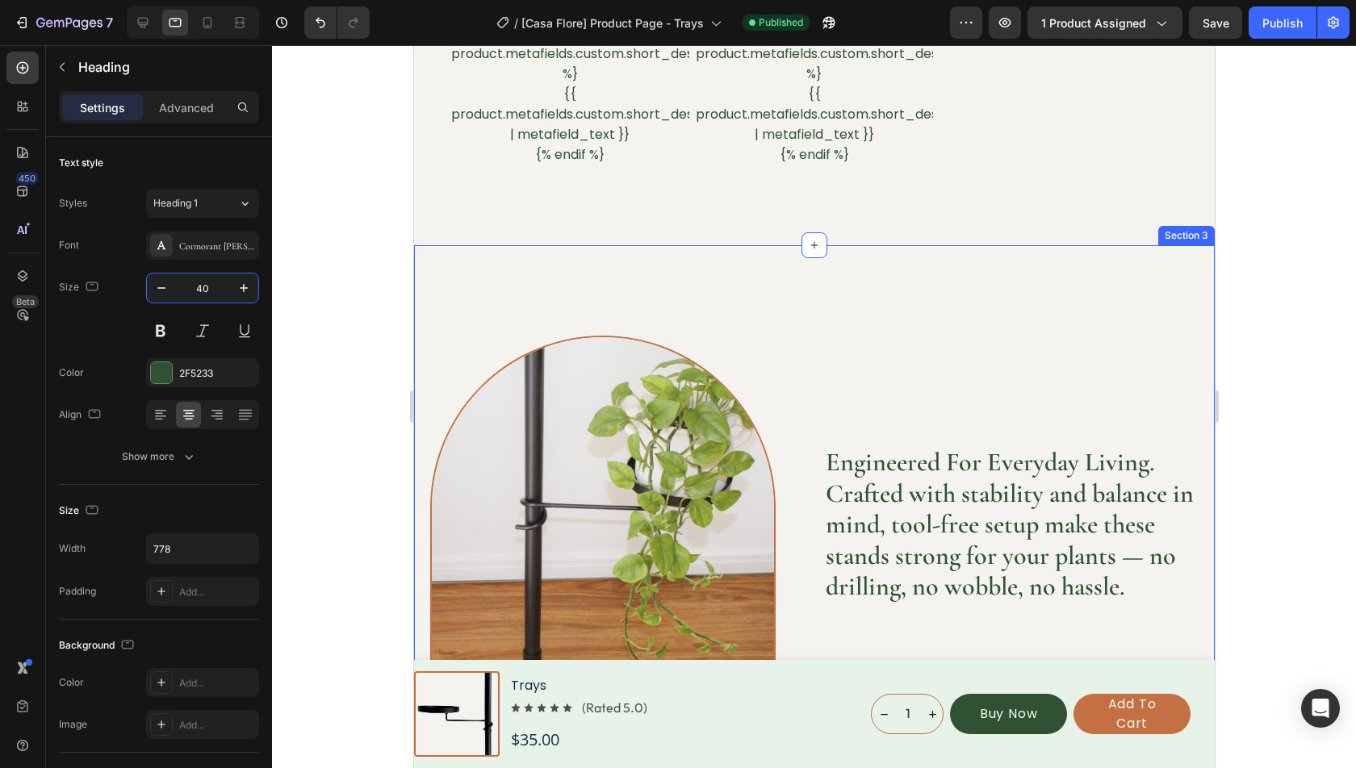
click at [789, 258] on div "Image Engineered for superior grip and balance, ensuring your plant has reliabl…" at bounding box center [813, 524] width 801 height 559
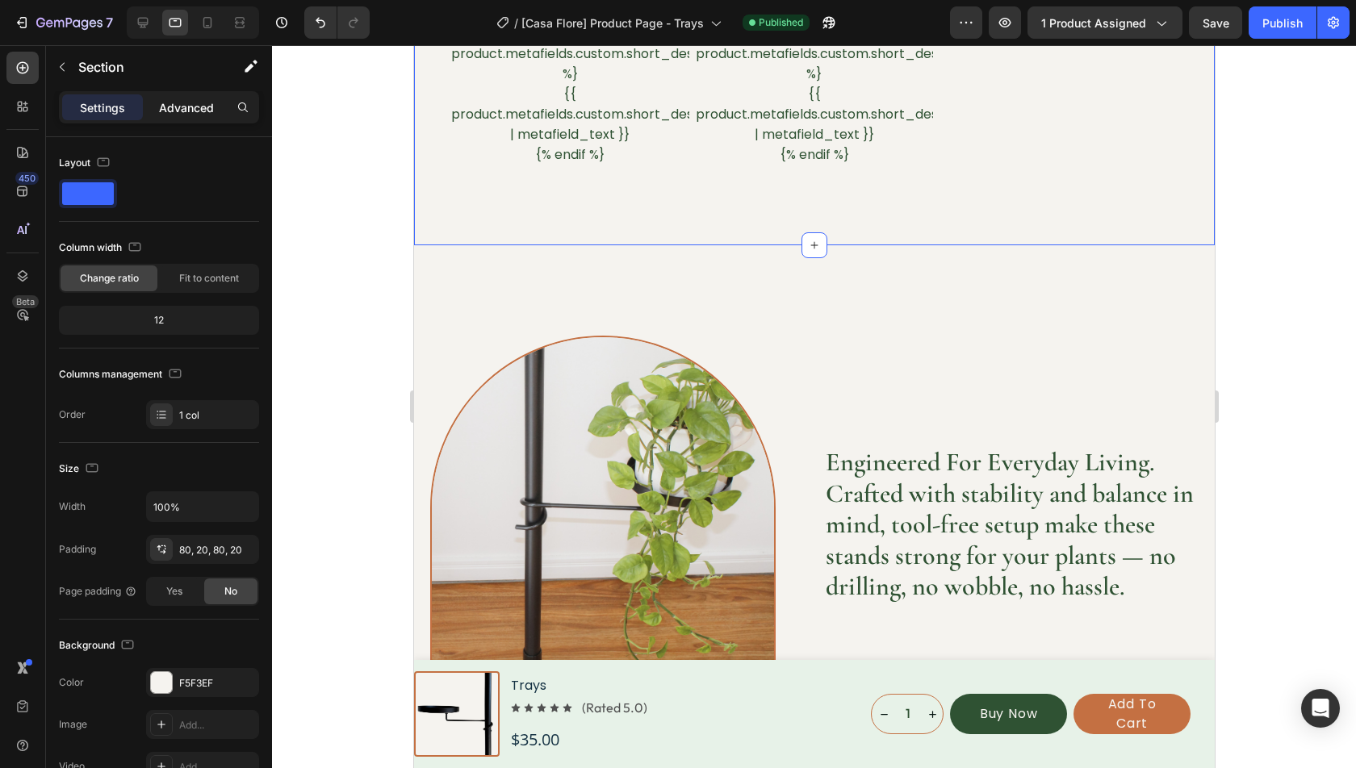
click at [182, 105] on p "Advanced" at bounding box center [186, 107] width 55 height 17
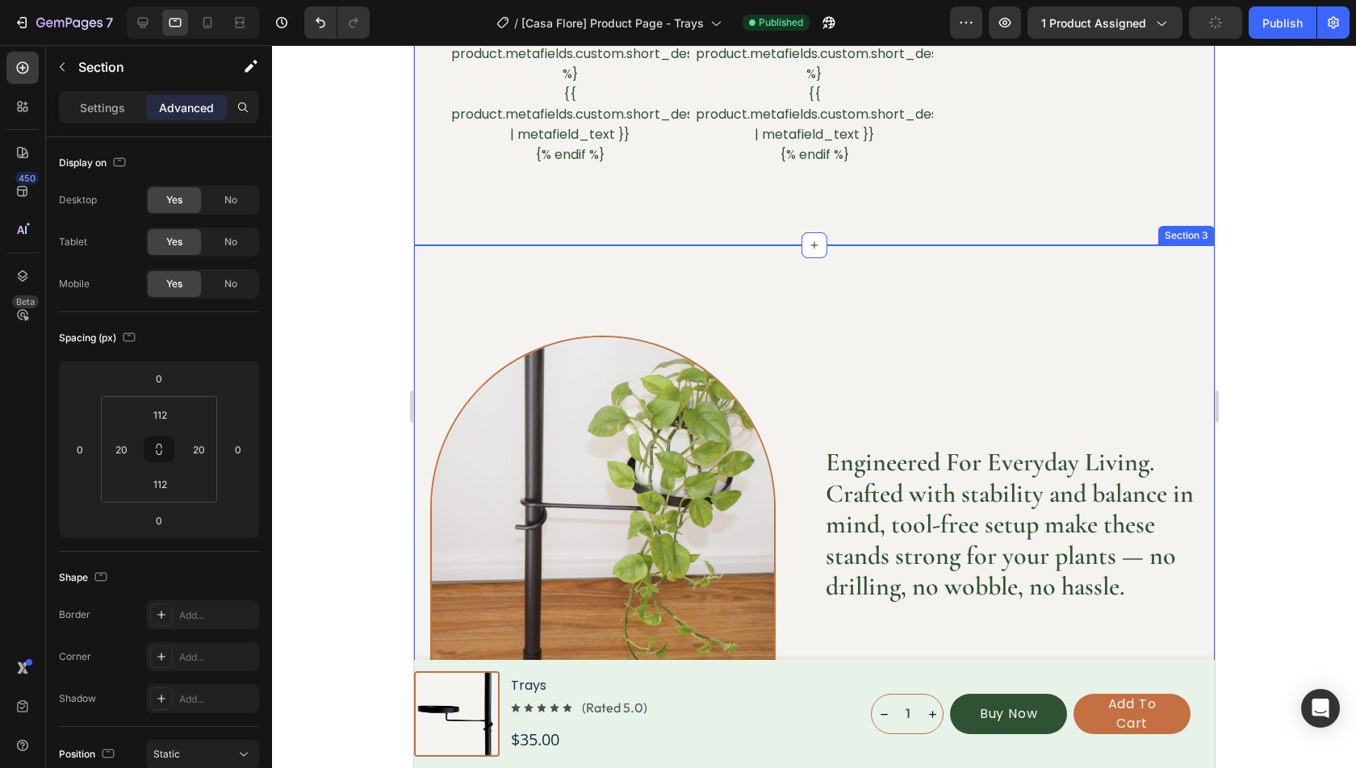
click at [701, 293] on div "Image Engineered for superior grip and balance, ensuring your plant has reliabl…" at bounding box center [813, 524] width 801 height 559
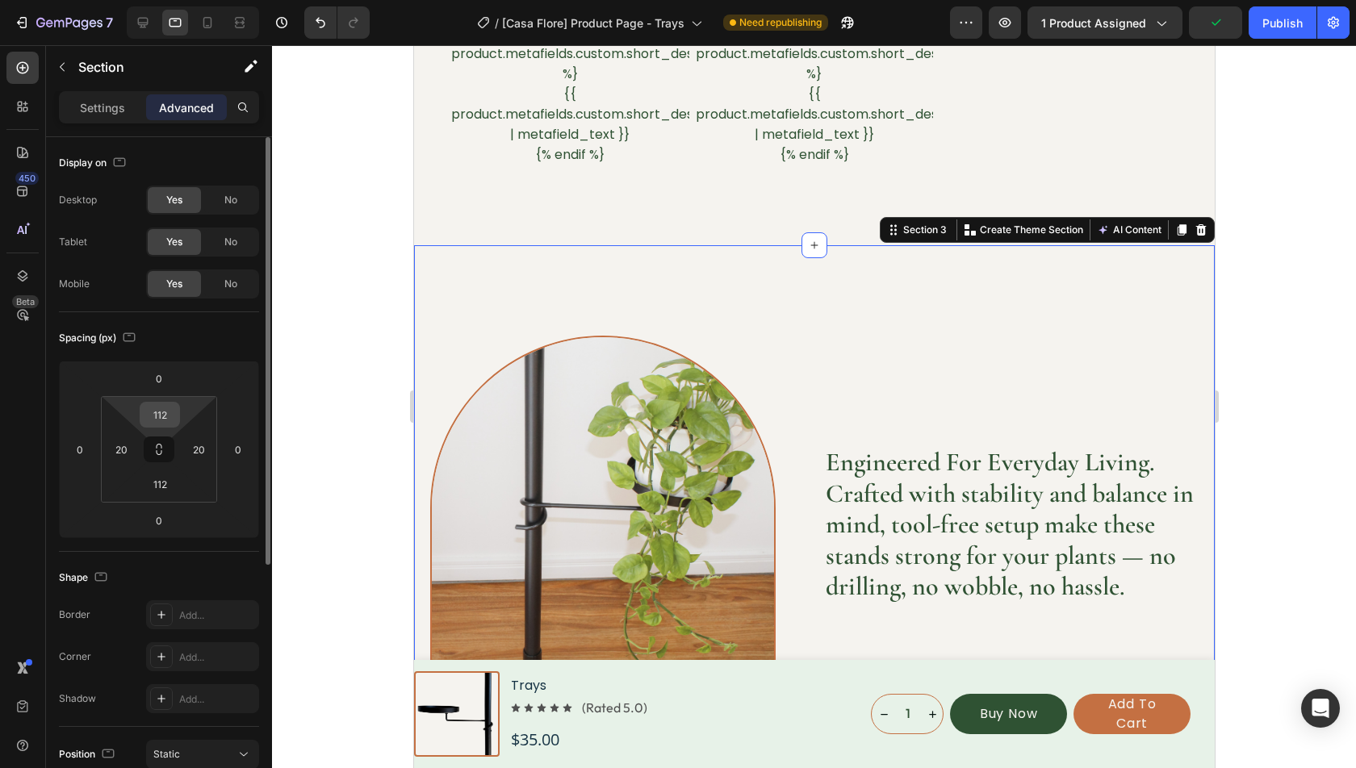
click at [167, 414] on input "112" at bounding box center [160, 415] width 32 height 24
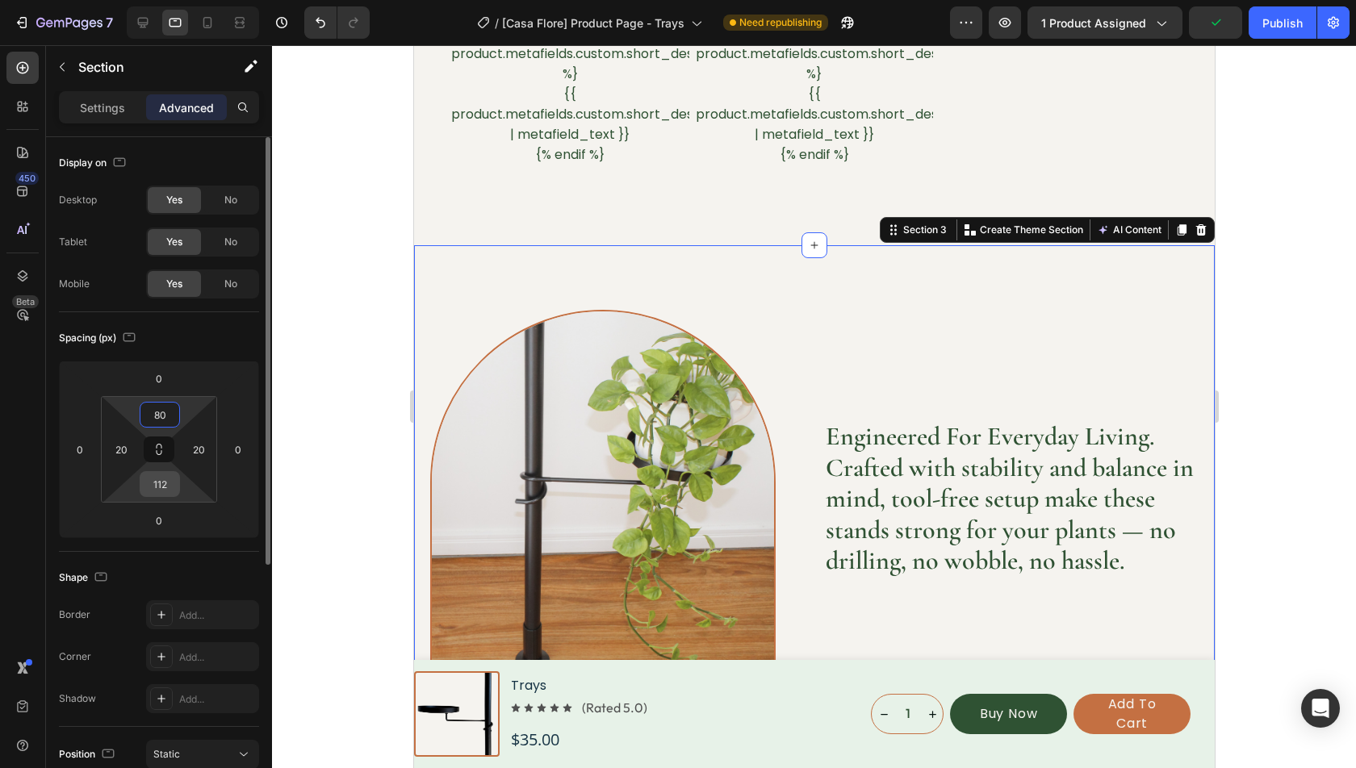
type input "80"
click at [167, 481] on input "112" at bounding box center [160, 484] width 32 height 24
type input "80"
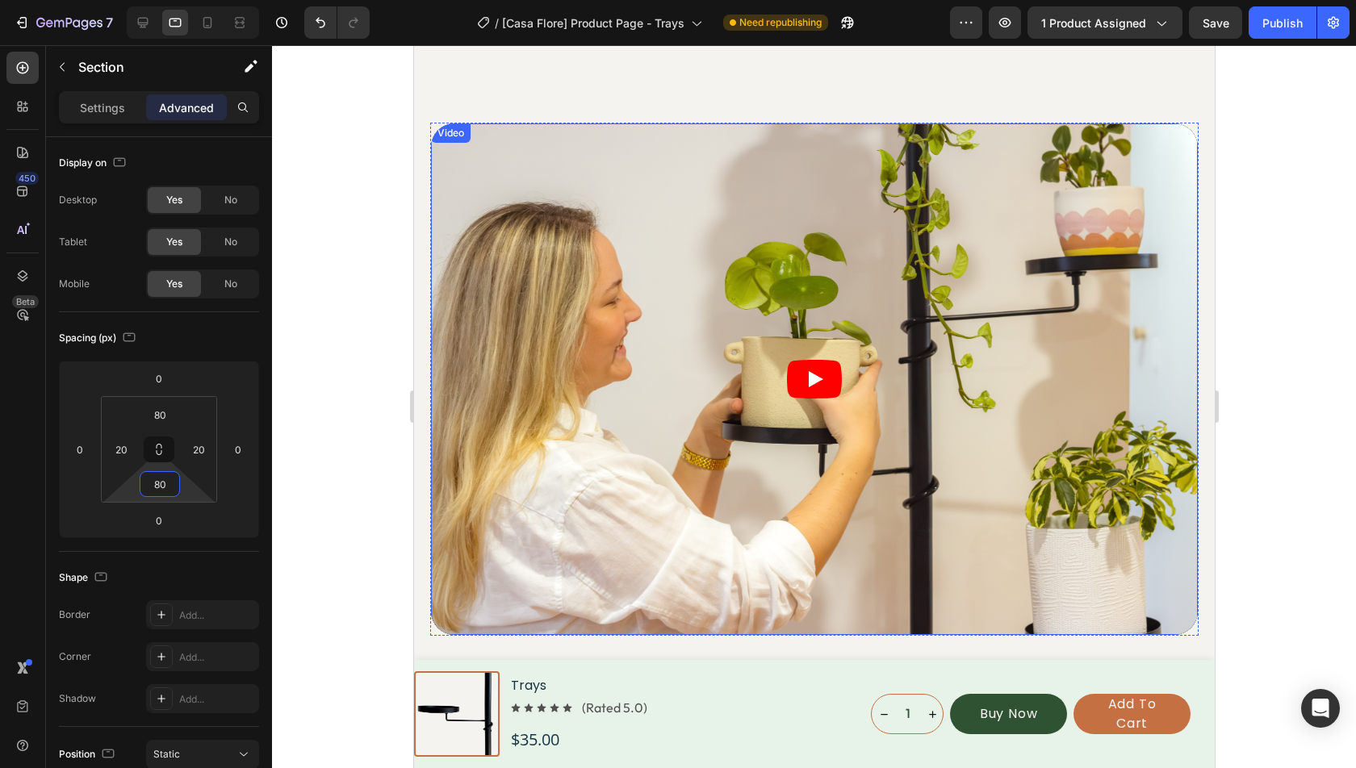
scroll to position [1647, 0]
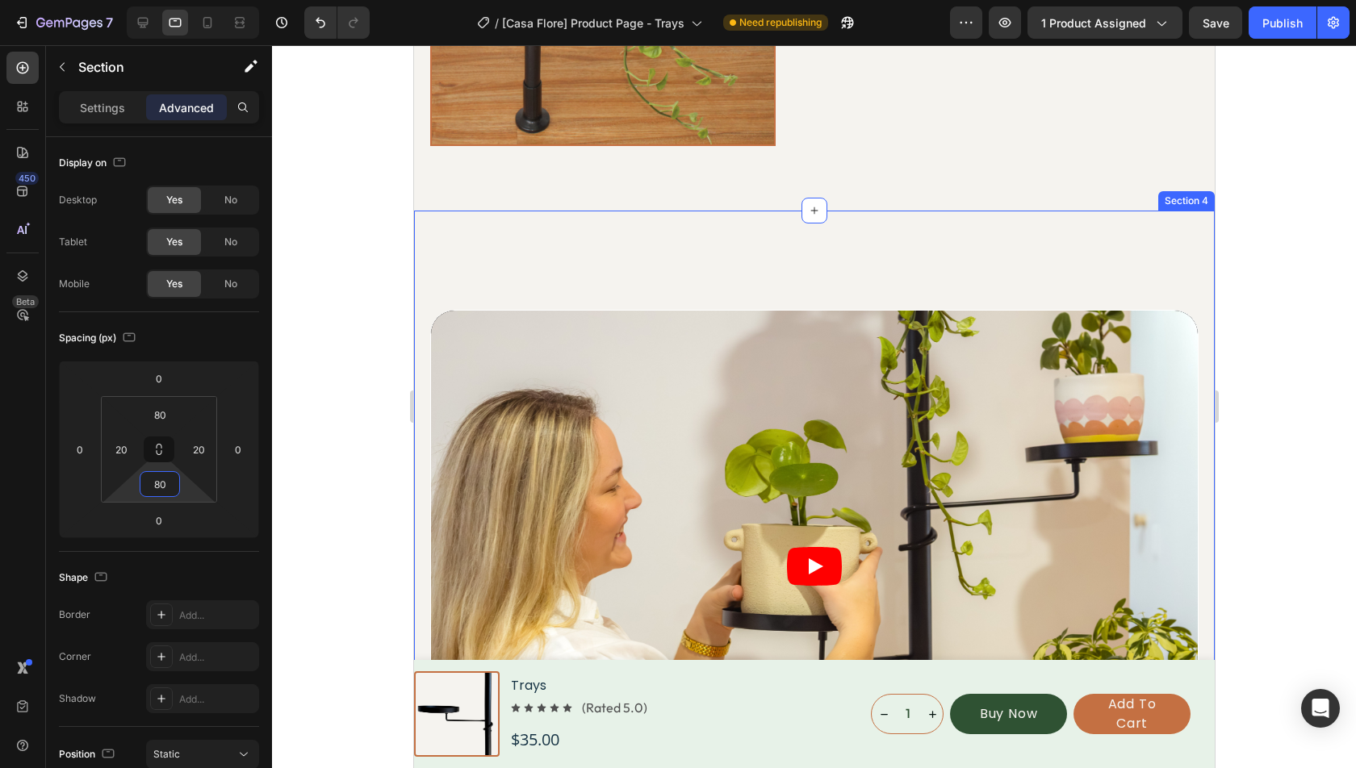
click at [728, 272] on div "Video Row Section 4" at bounding box center [813, 566] width 801 height 711
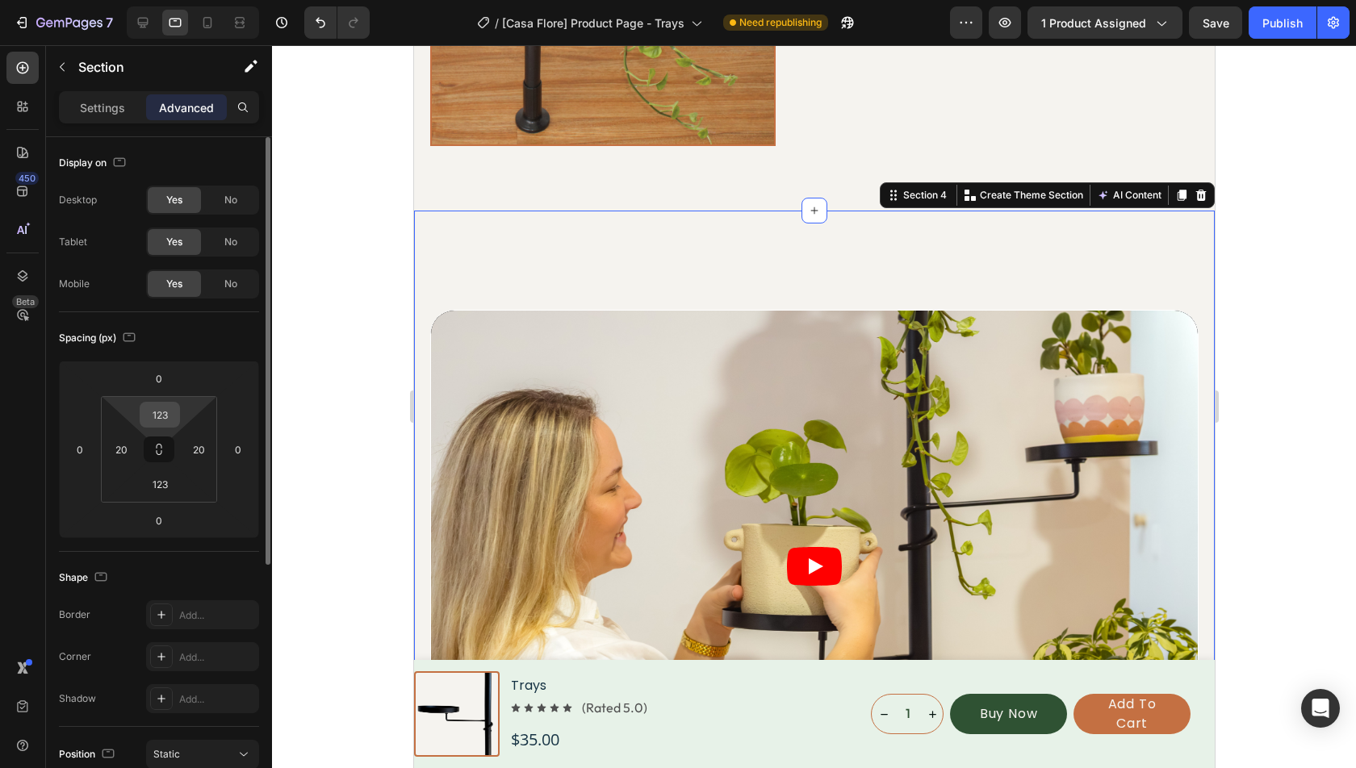
click at [165, 408] on input "123" at bounding box center [160, 415] width 32 height 24
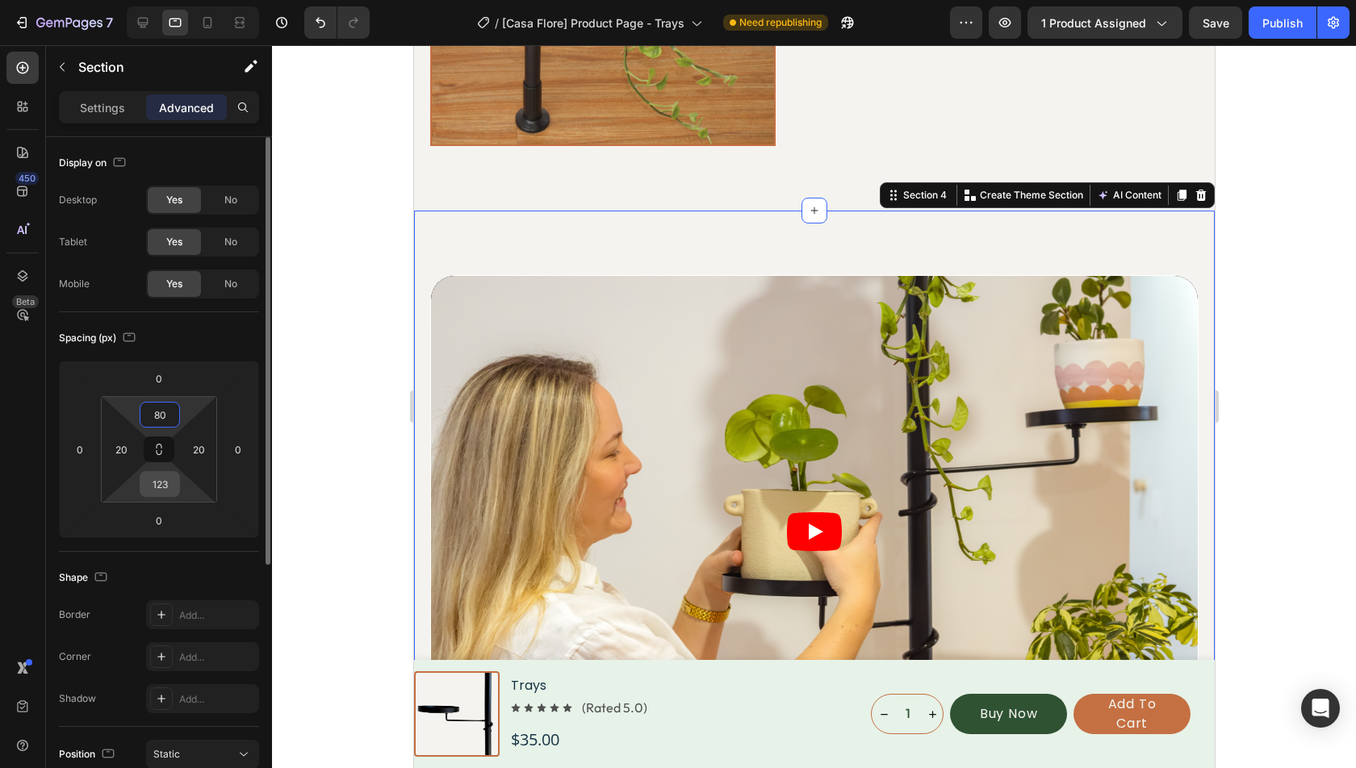
type input "80"
click at [159, 488] on input "123" at bounding box center [160, 484] width 32 height 24
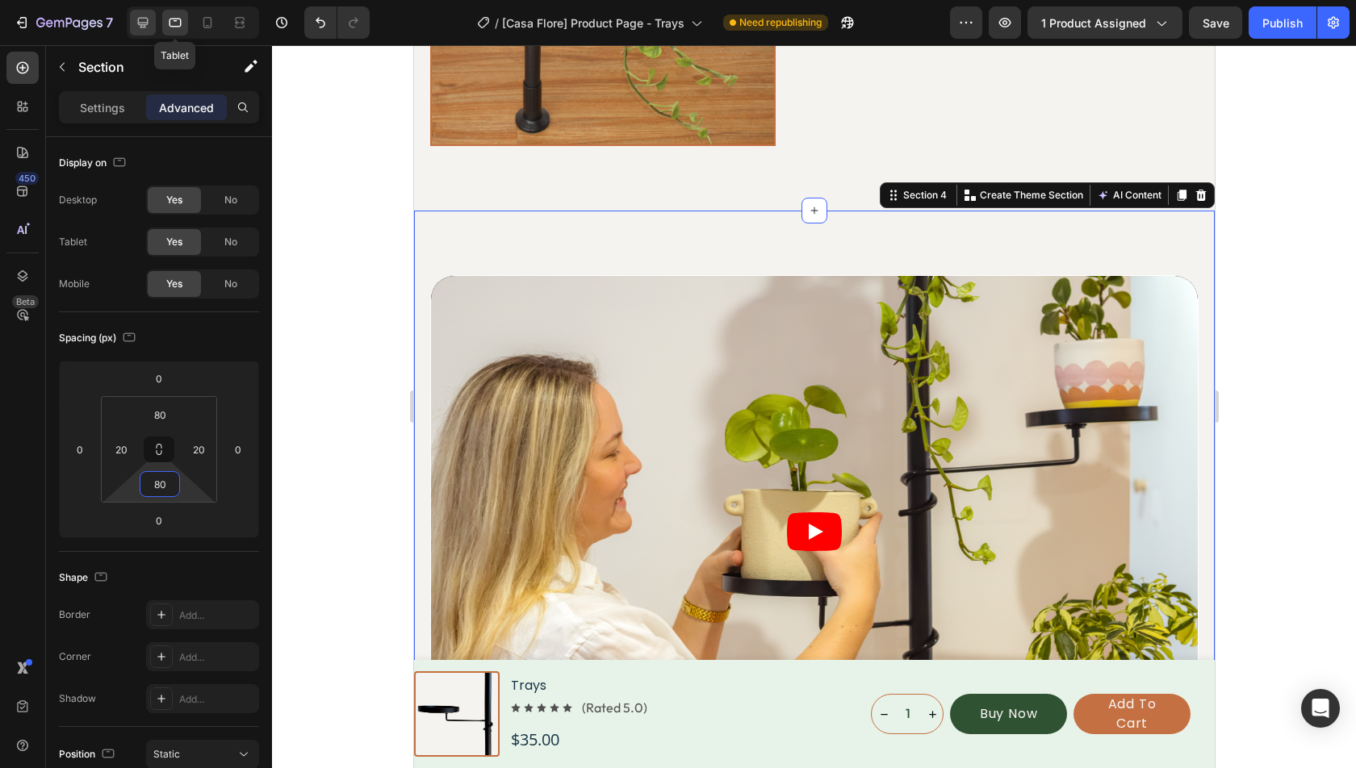
type input "80"
click at [147, 19] on icon at bounding box center [143, 23] width 16 height 16
type input "123"
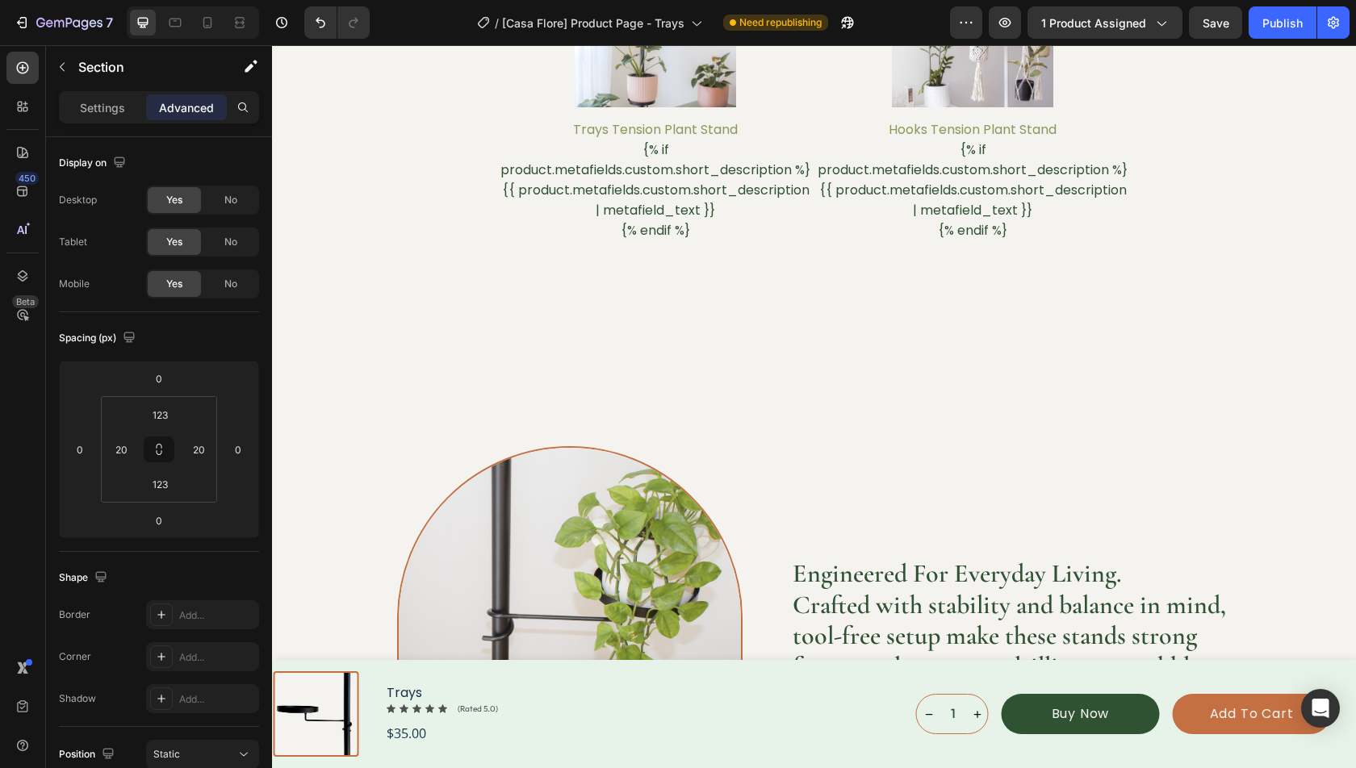
scroll to position [1170, 0]
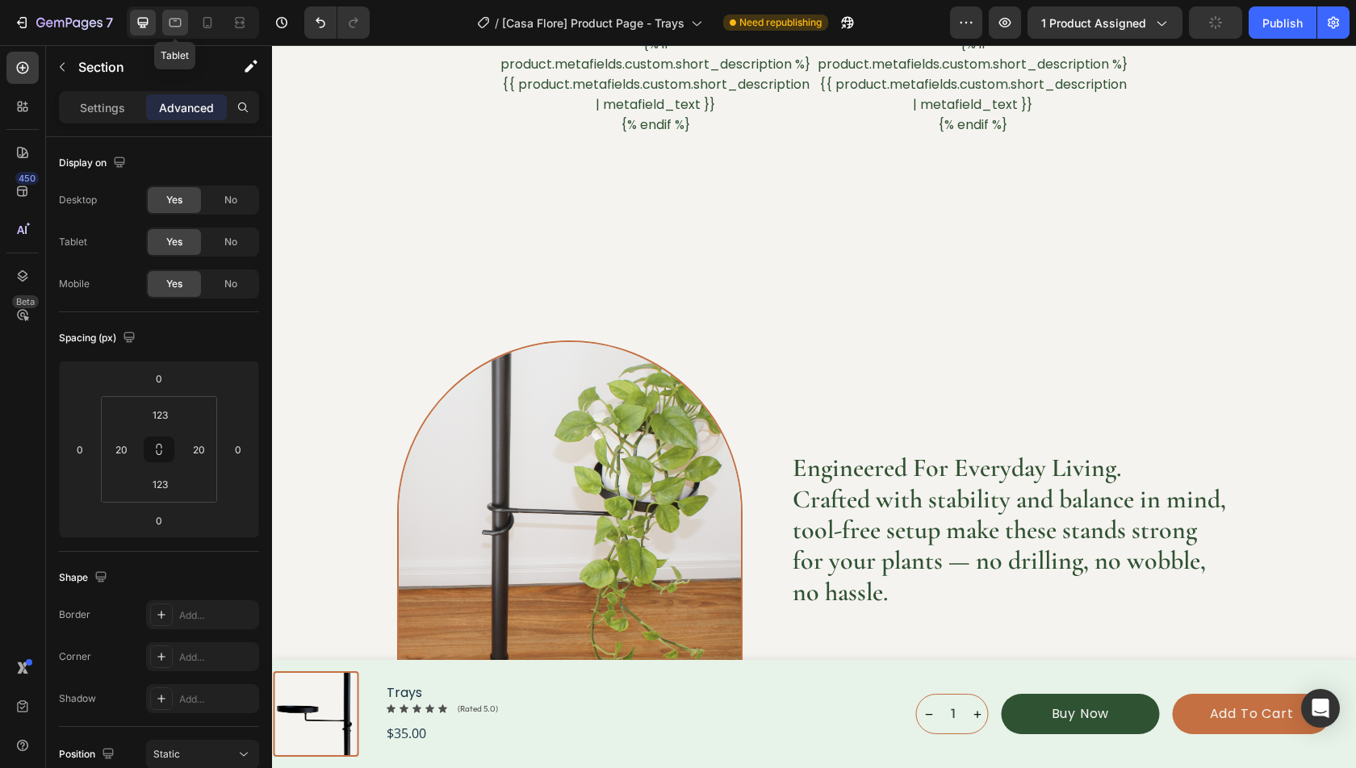
click at [176, 31] on div at bounding box center [175, 23] width 26 height 26
type input "80"
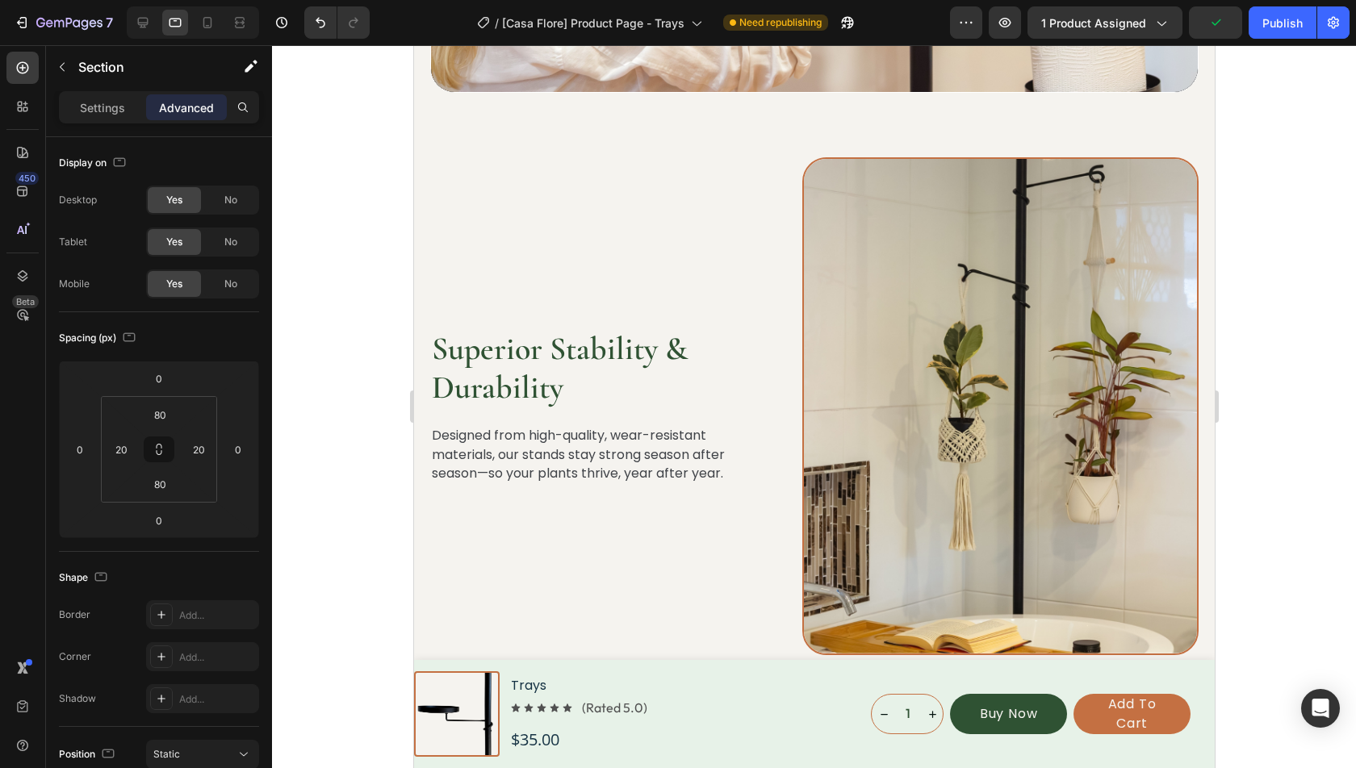
scroll to position [2358, 0]
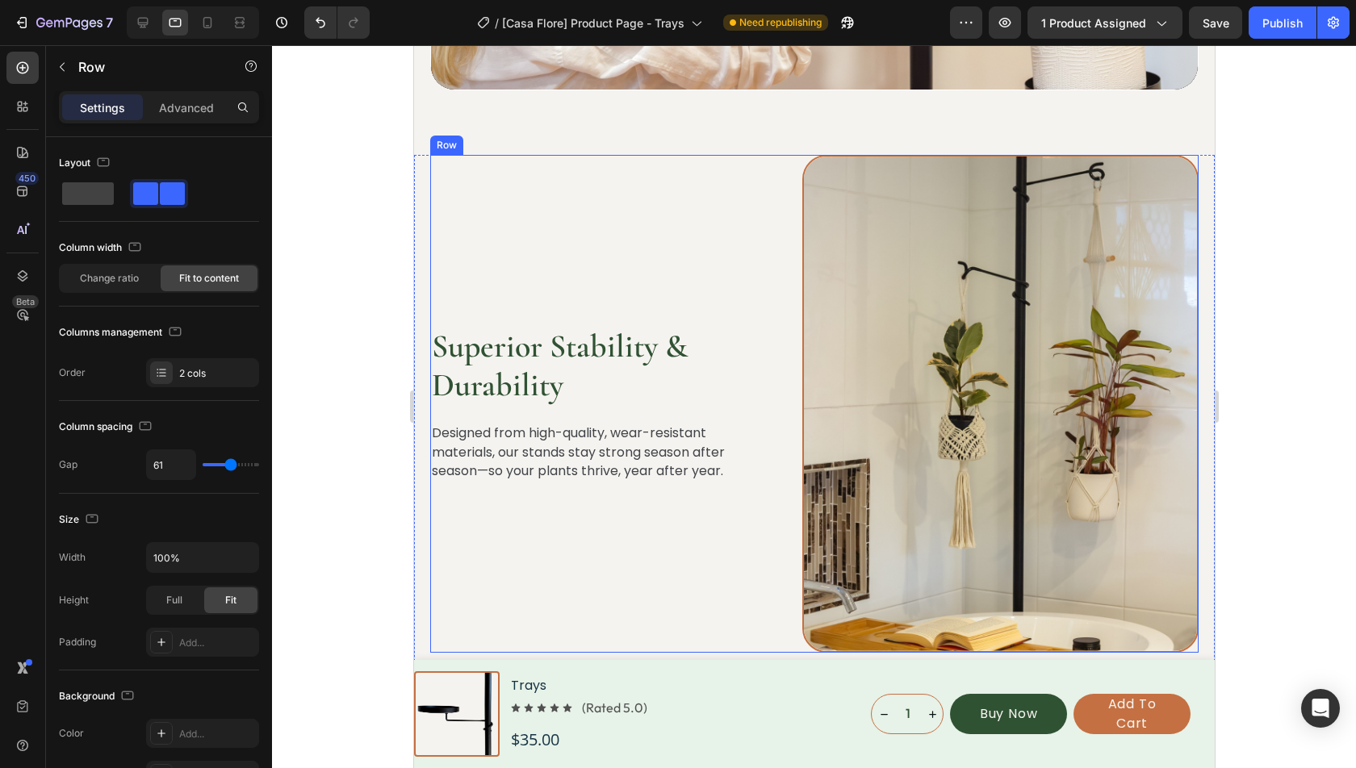
click at [716, 251] on div "Superior Stability & Durability Heading Designed from high-quality, wear-resist…" at bounding box center [590, 404] width 323 height 498
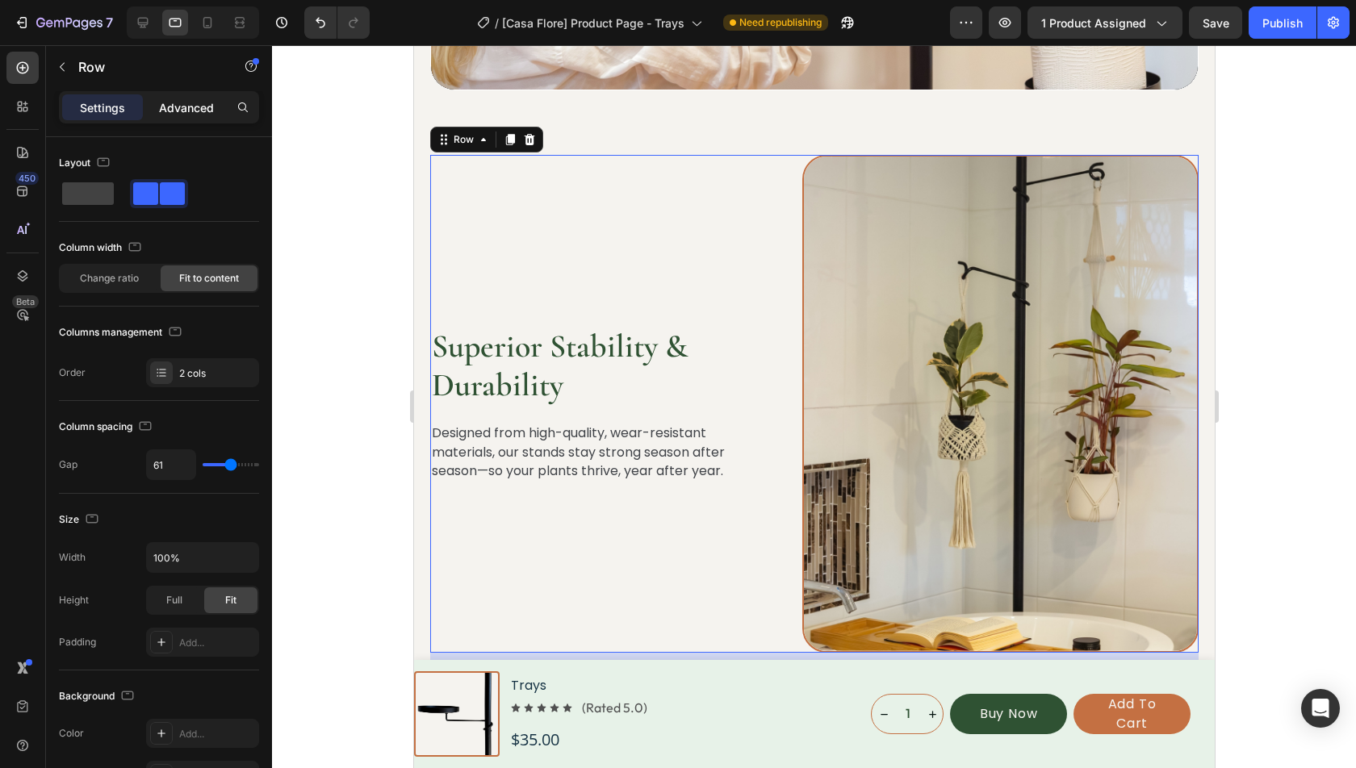
click at [201, 115] on div "Advanced" at bounding box center [186, 107] width 81 height 26
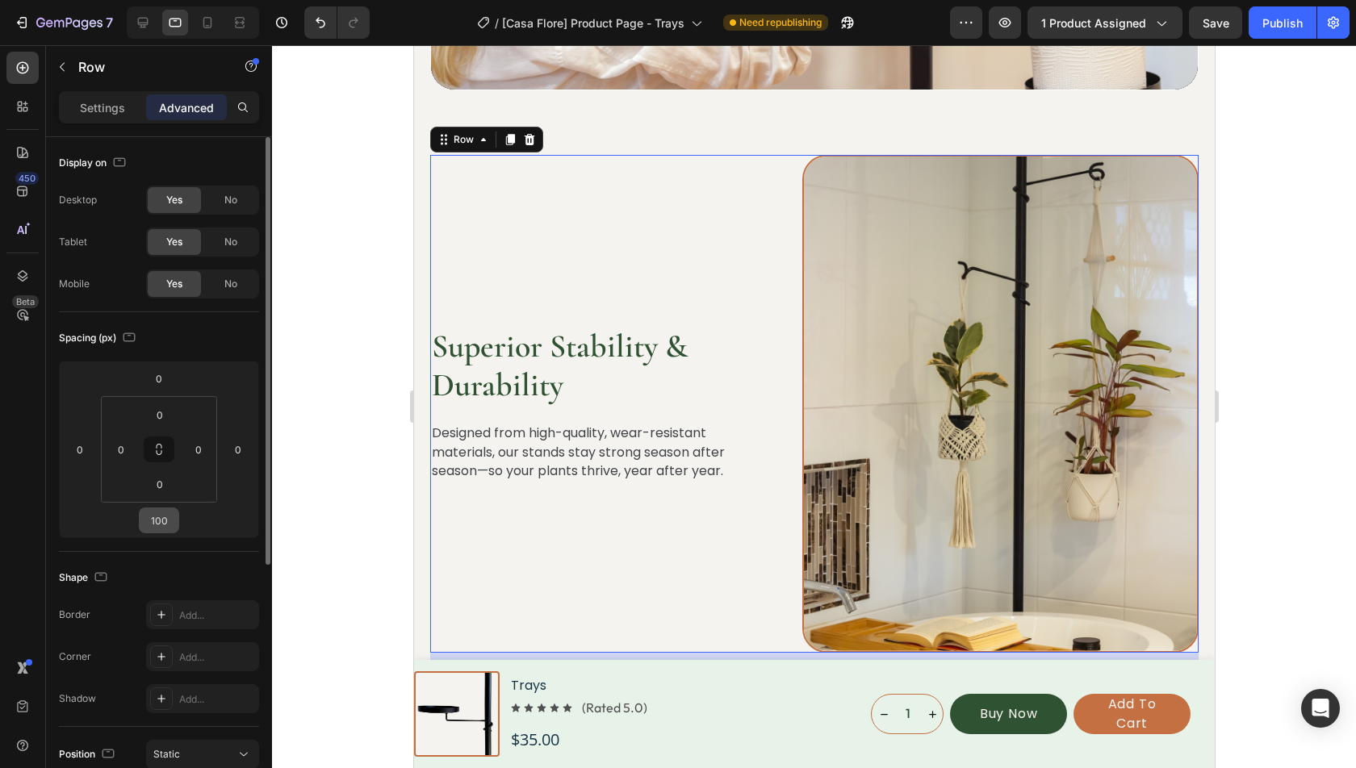
click at [157, 519] on input "100" at bounding box center [159, 520] width 32 height 24
type input "80"
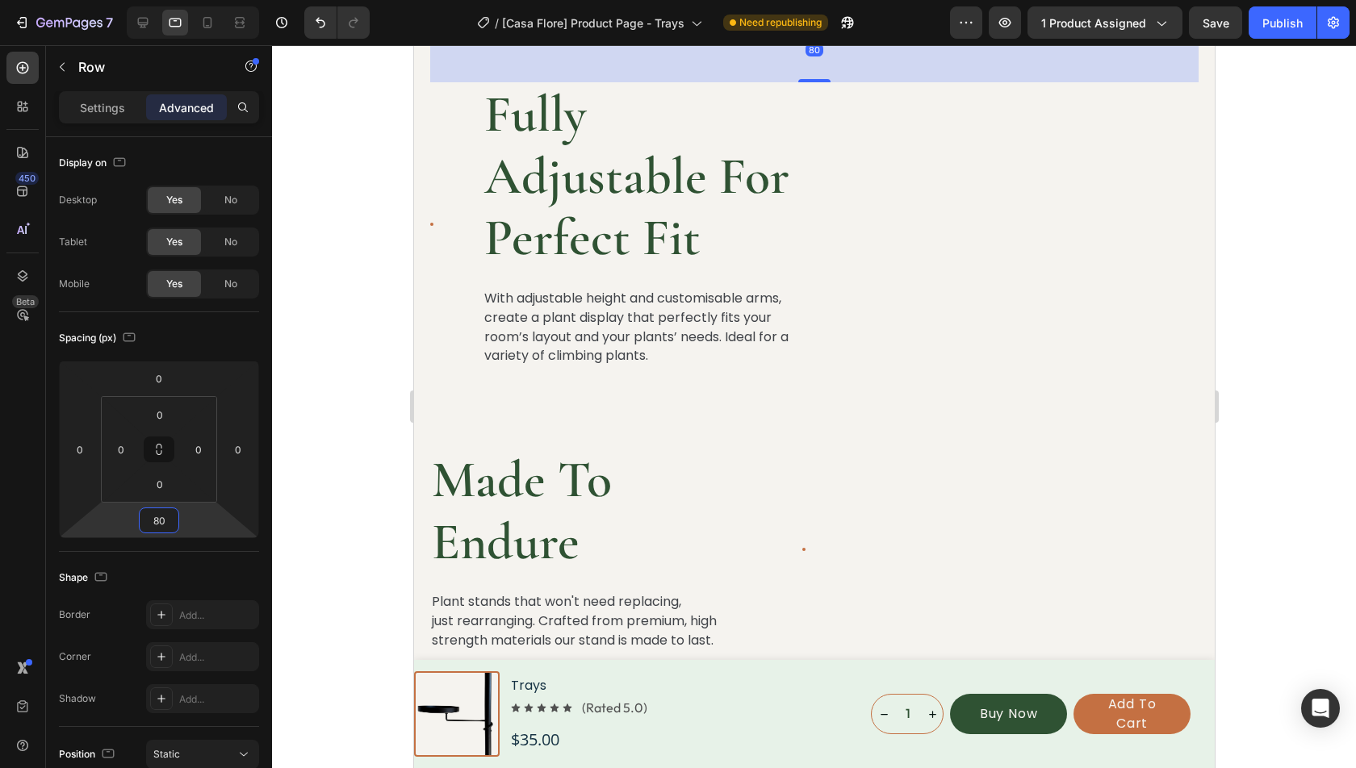
scroll to position [3002, 0]
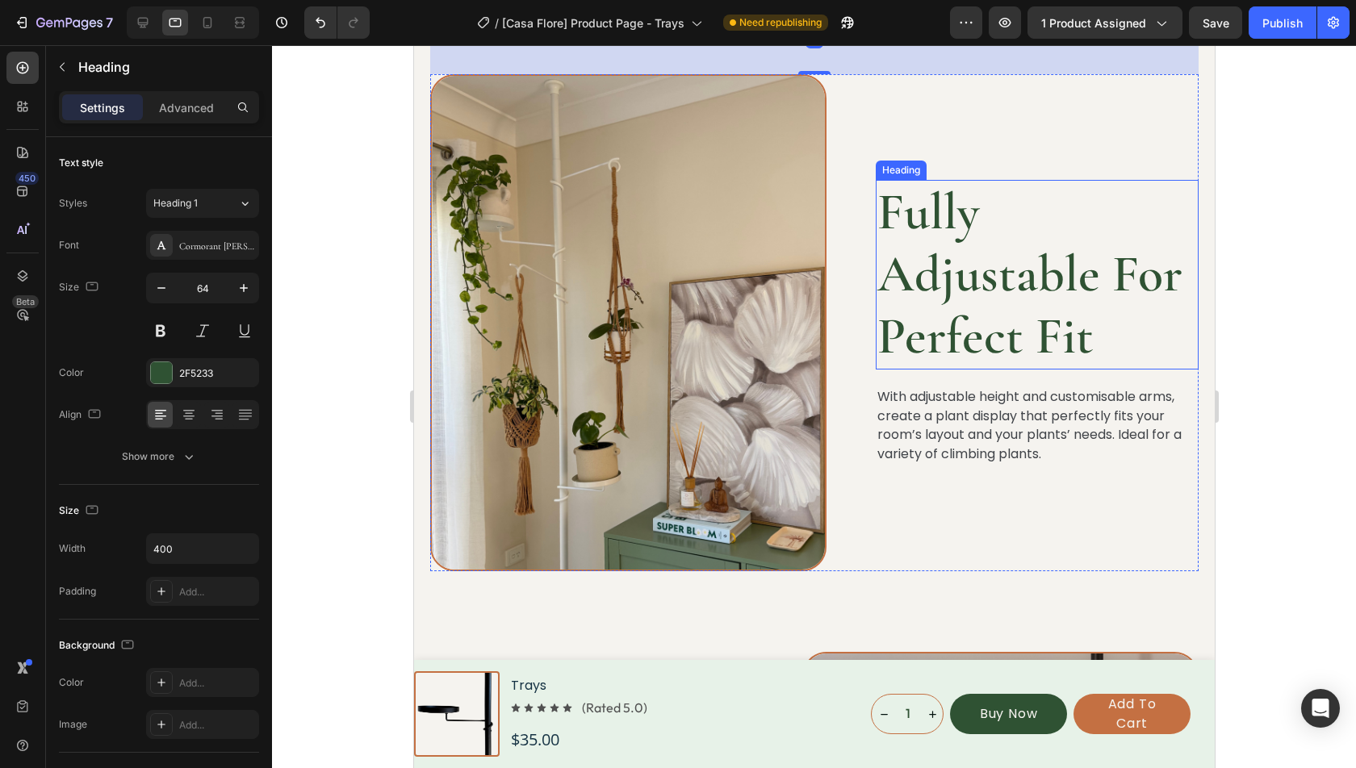
click at [984, 237] on h2 "Fully Adjustable For Perfect Fit" at bounding box center [1036, 274] width 323 height 189
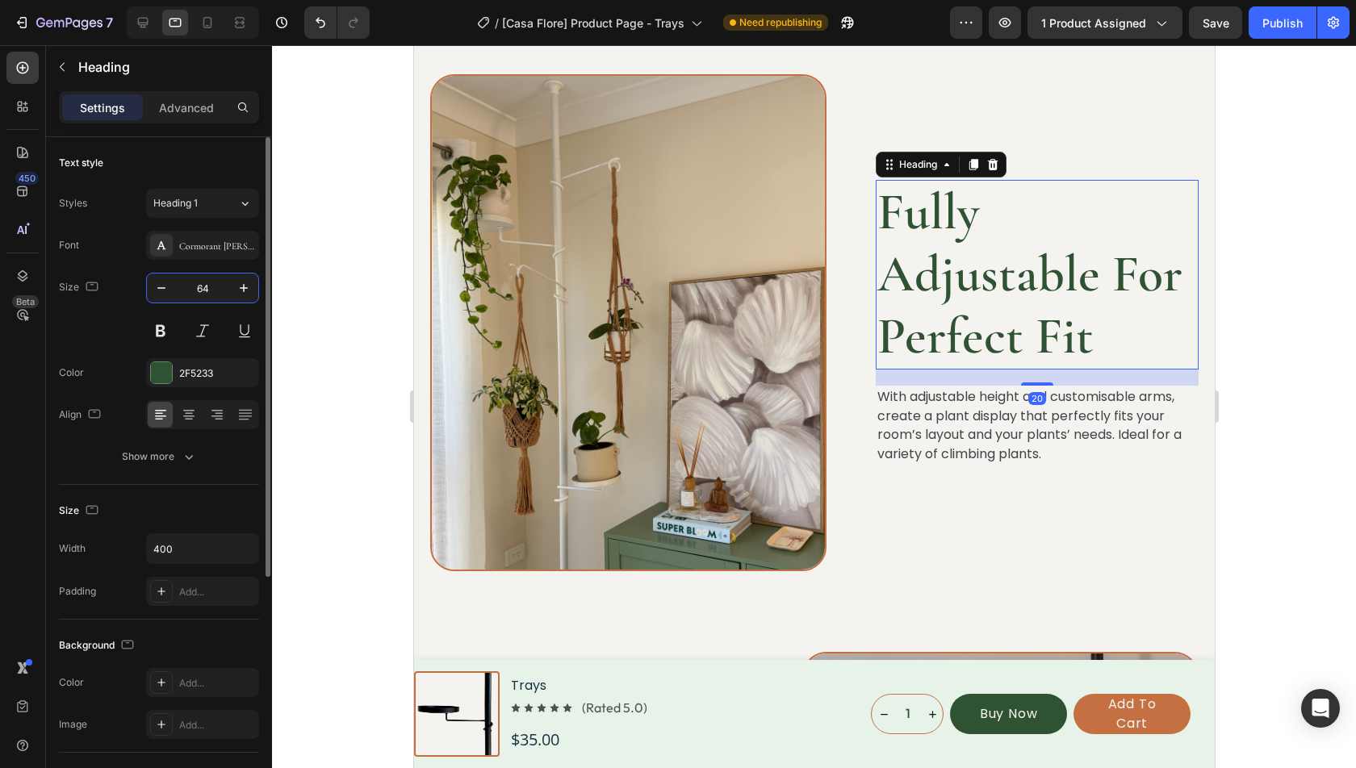
click at [215, 282] on input "64" at bounding box center [202, 288] width 53 height 29
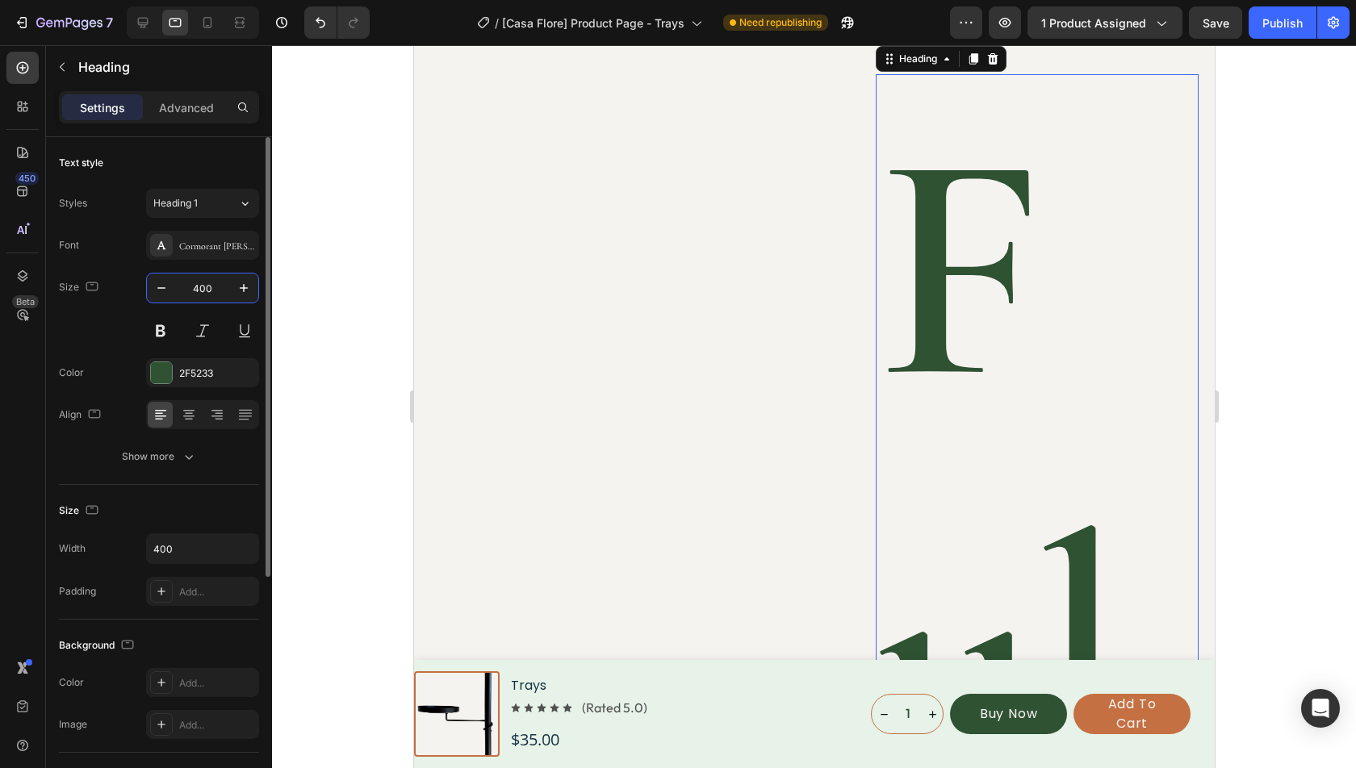
type input "40"
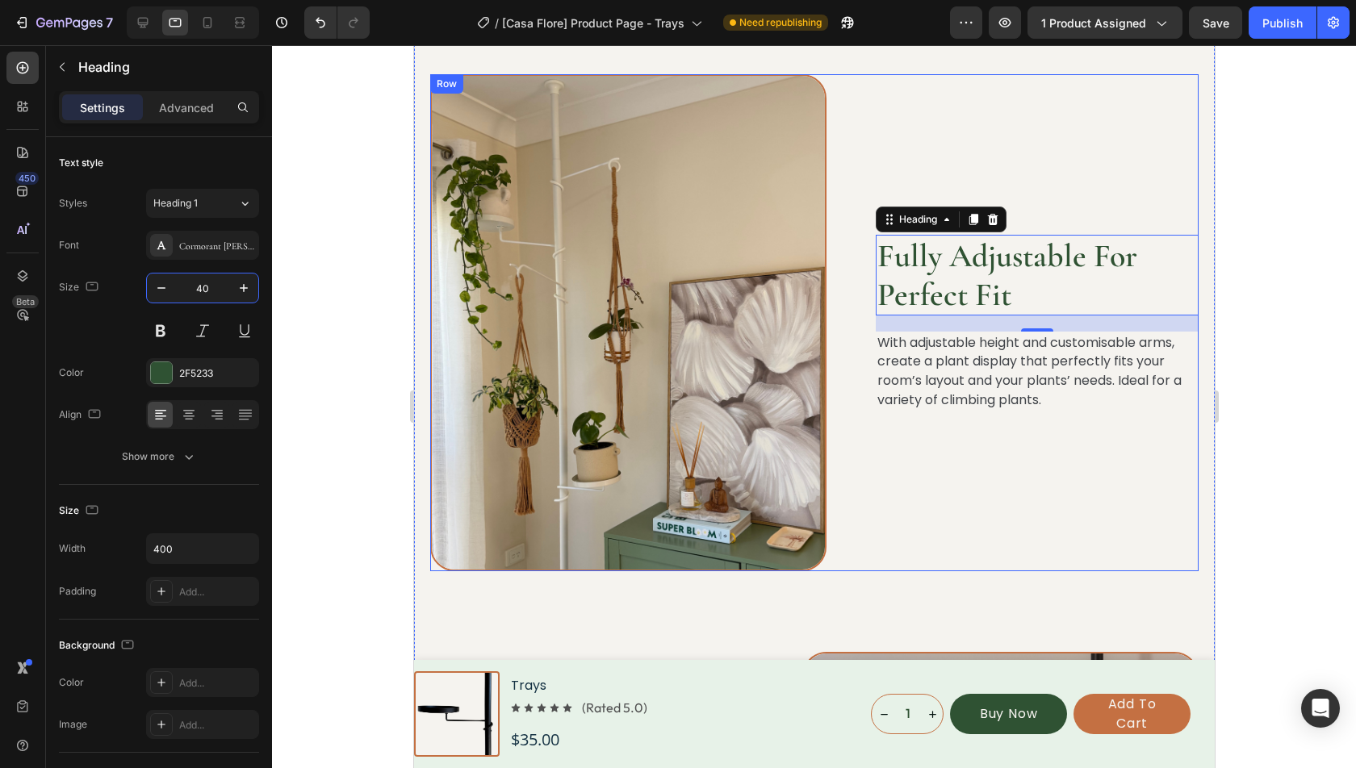
click at [835, 204] on div "Fully Adjustable For Perfect Fit Heading 20 With adjustable height and customis…" at bounding box center [813, 323] width 768 height 498
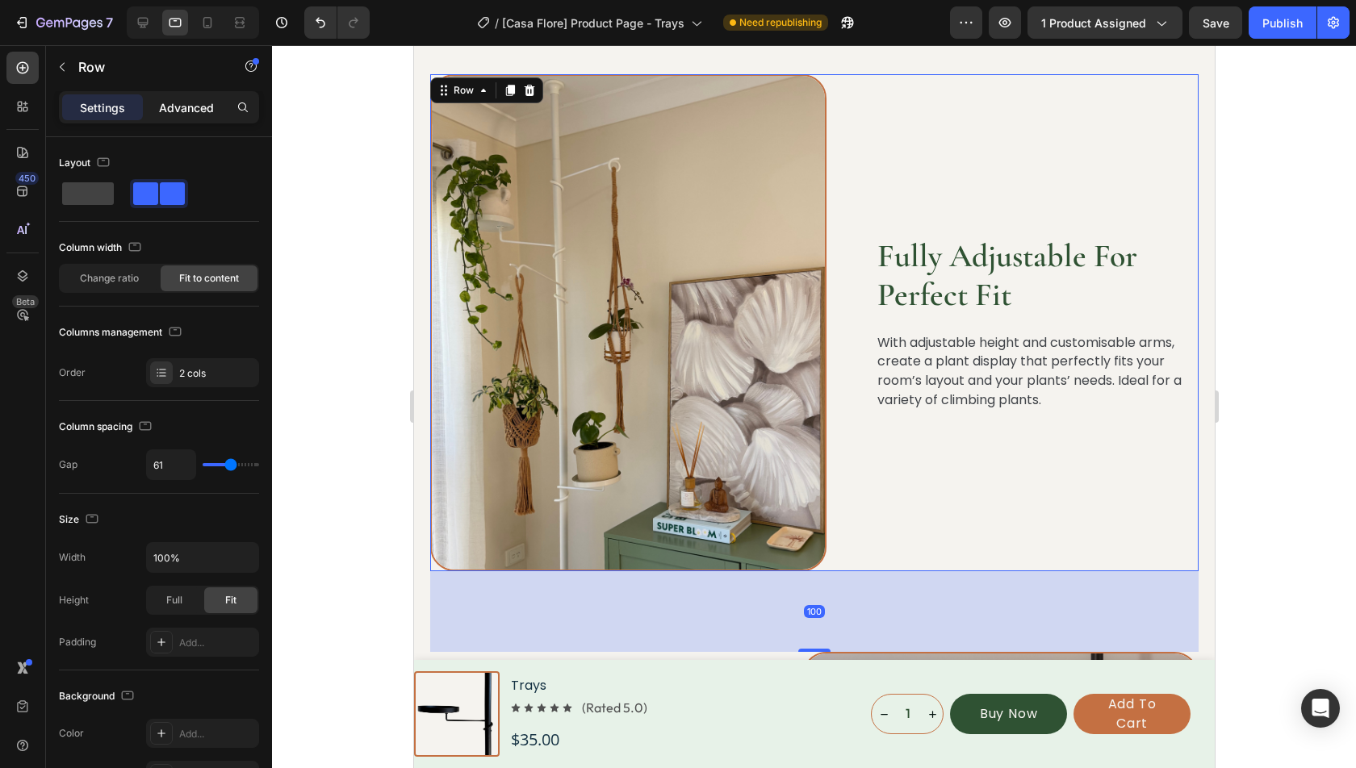
click at [177, 105] on p "Advanced" at bounding box center [186, 107] width 55 height 17
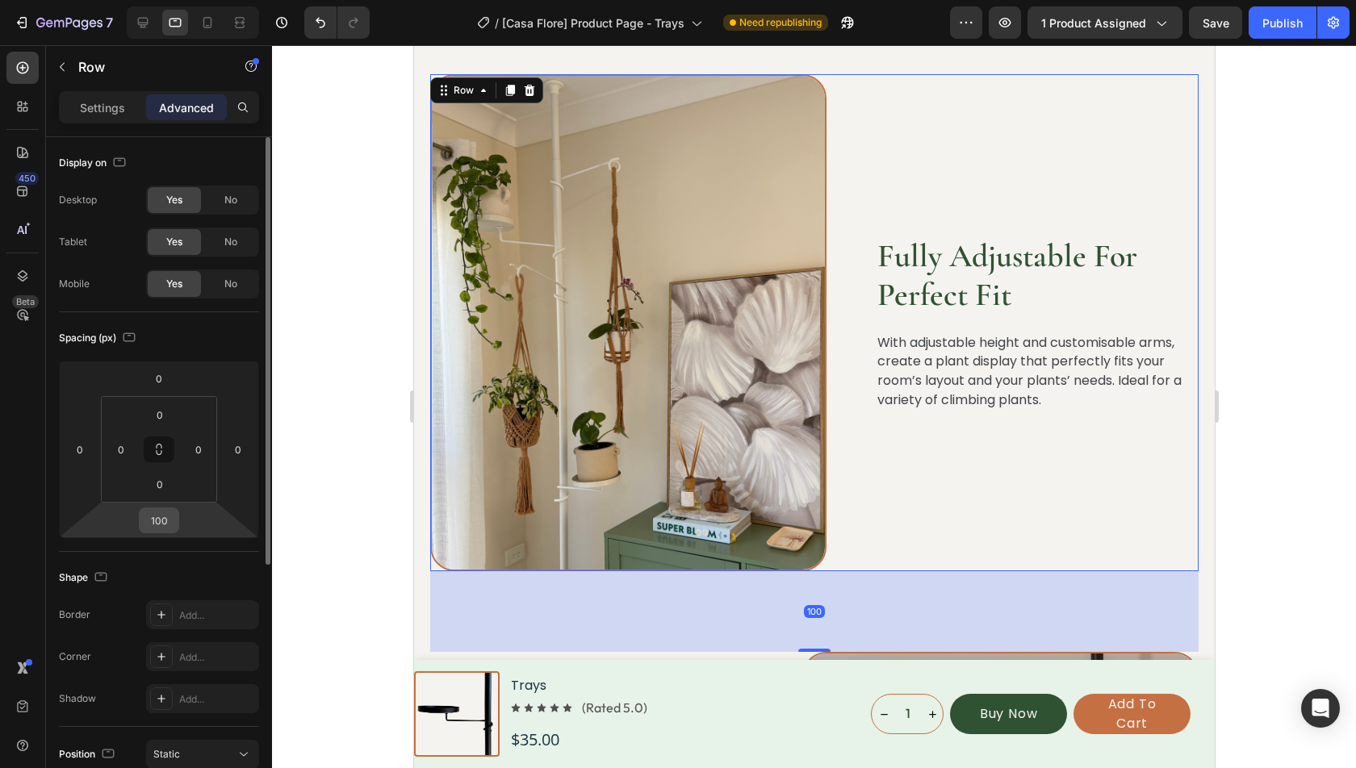
click at [157, 514] on input "100" at bounding box center [159, 520] width 32 height 24
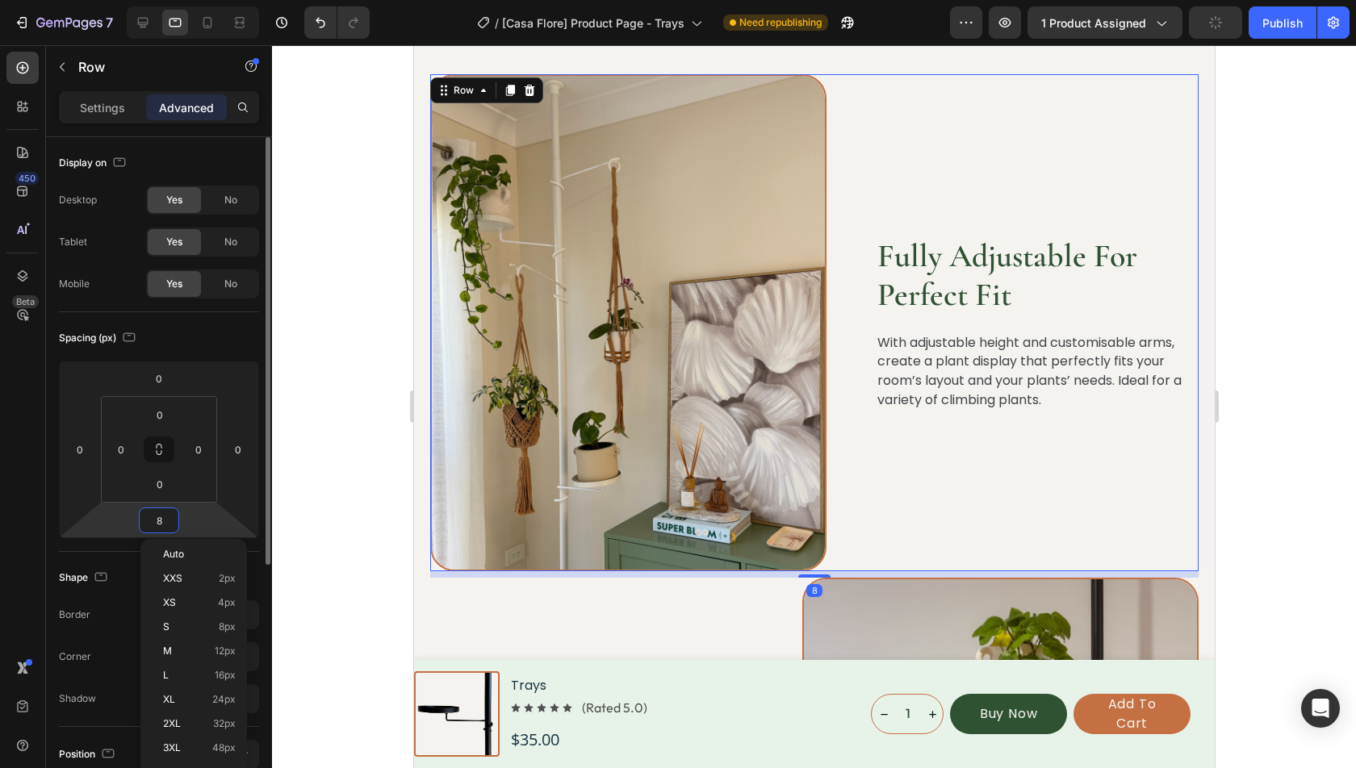
type input "80"
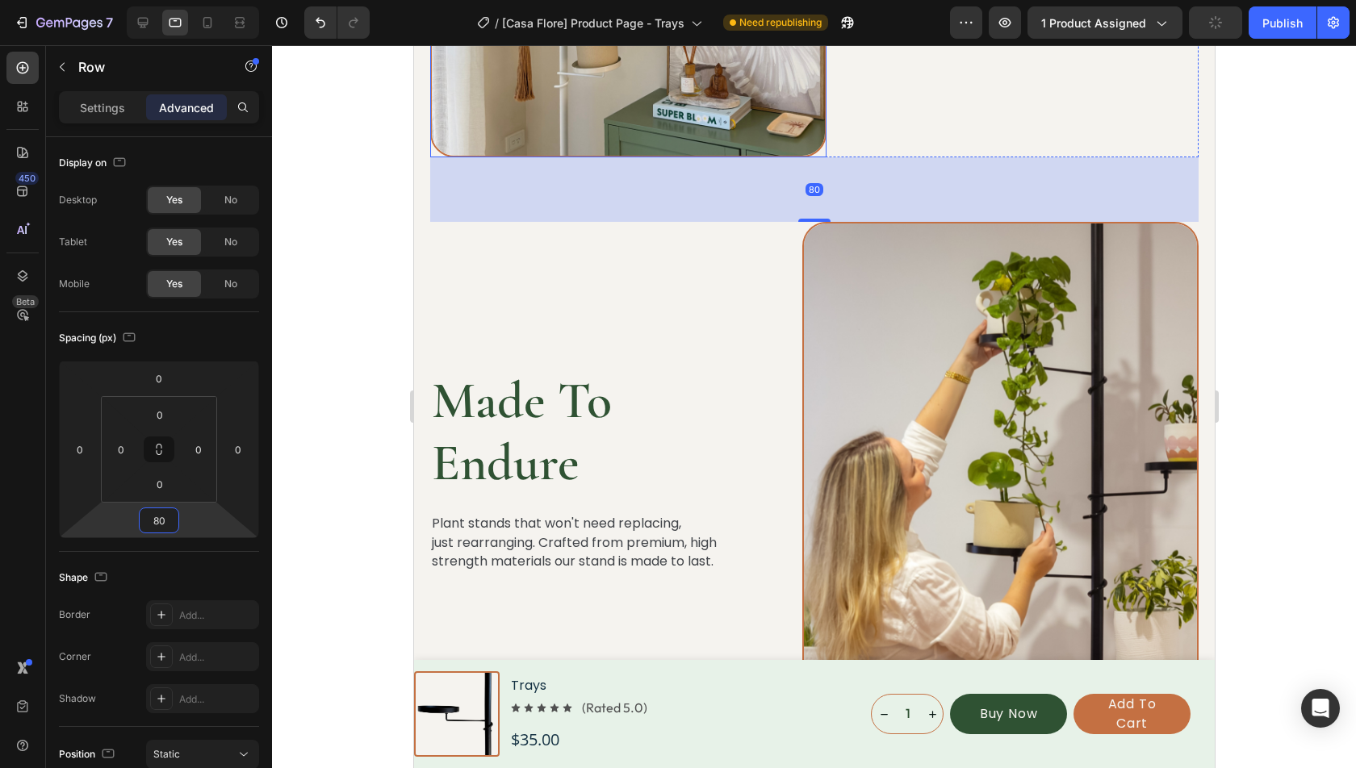
scroll to position [3602, 0]
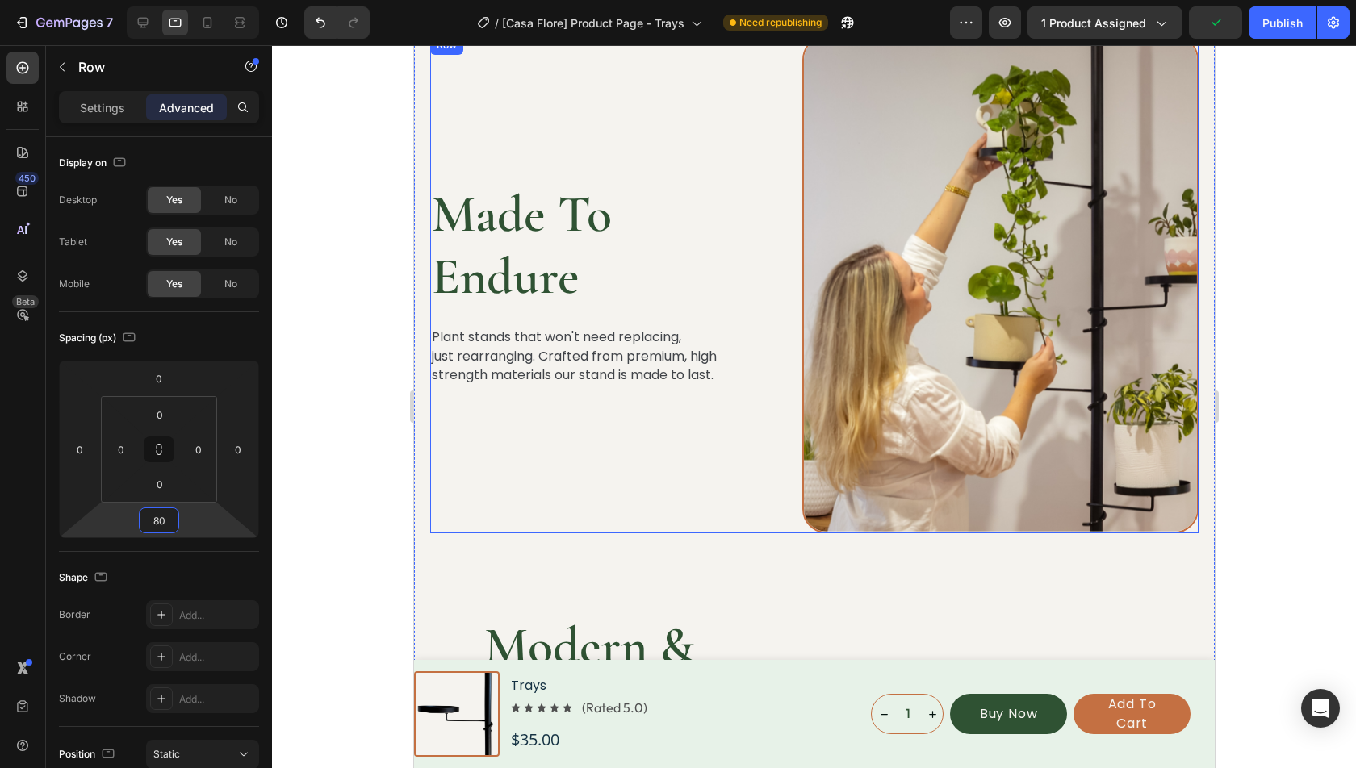
click at [525, 204] on h2 "Made To Endure" at bounding box center [590, 246] width 323 height 128
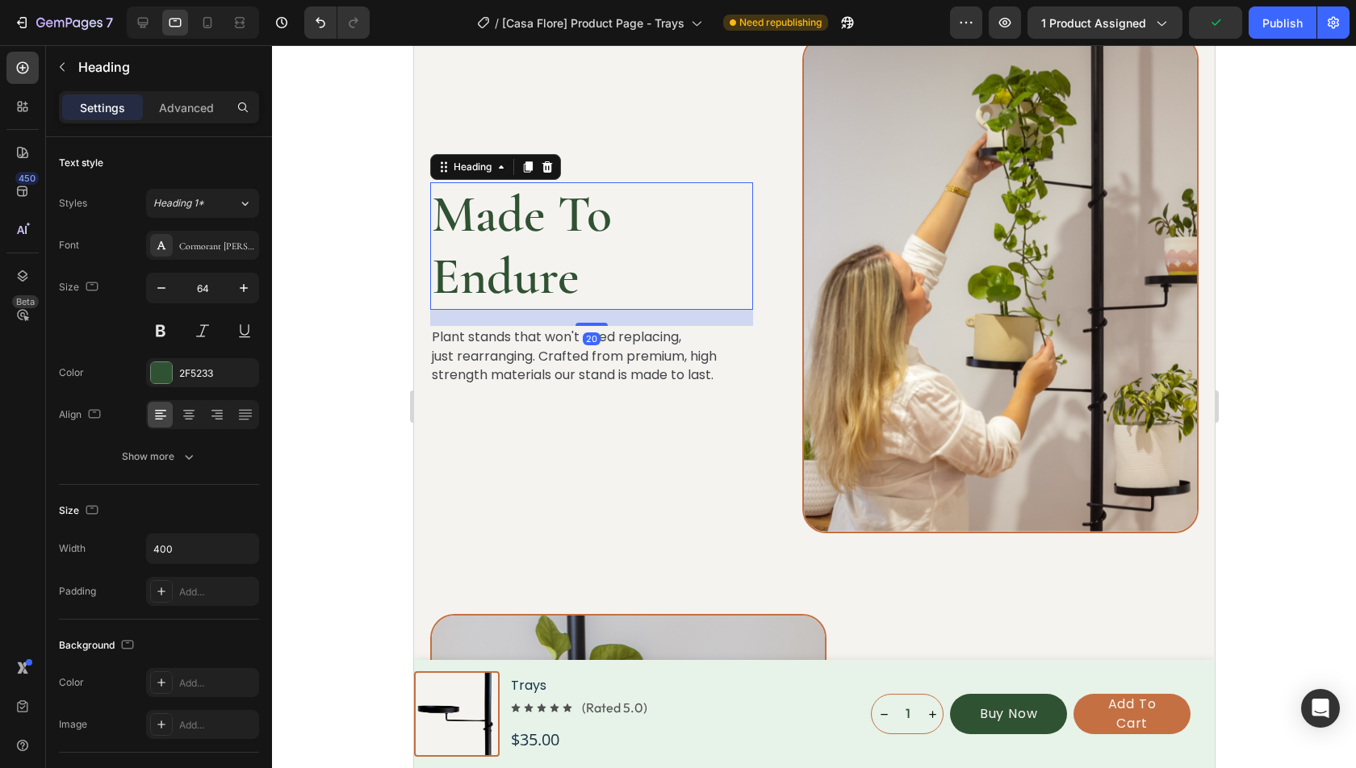
click at [193, 120] on div "Settings Advanced" at bounding box center [159, 107] width 200 height 32
click at [192, 104] on p "Advanced" at bounding box center [186, 107] width 55 height 17
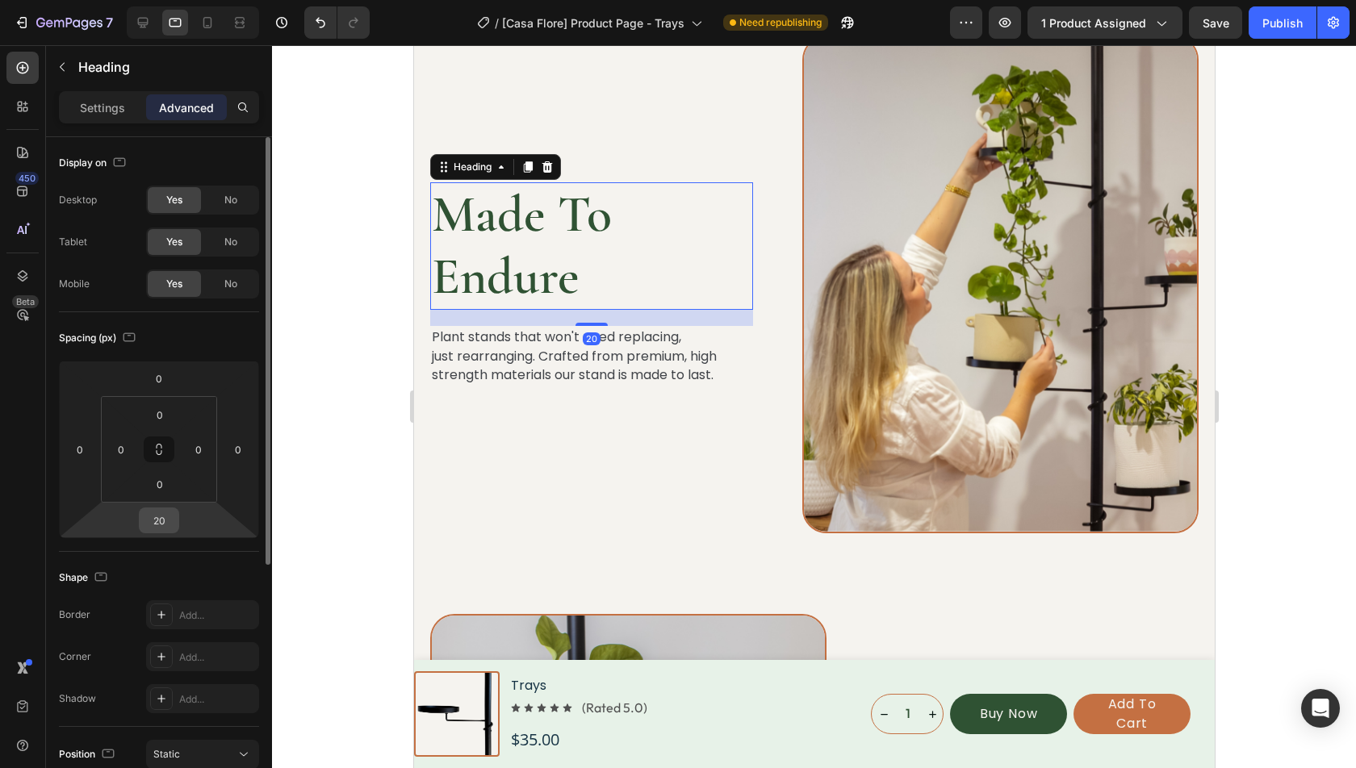
click at [162, 528] on input "20" at bounding box center [159, 520] width 32 height 24
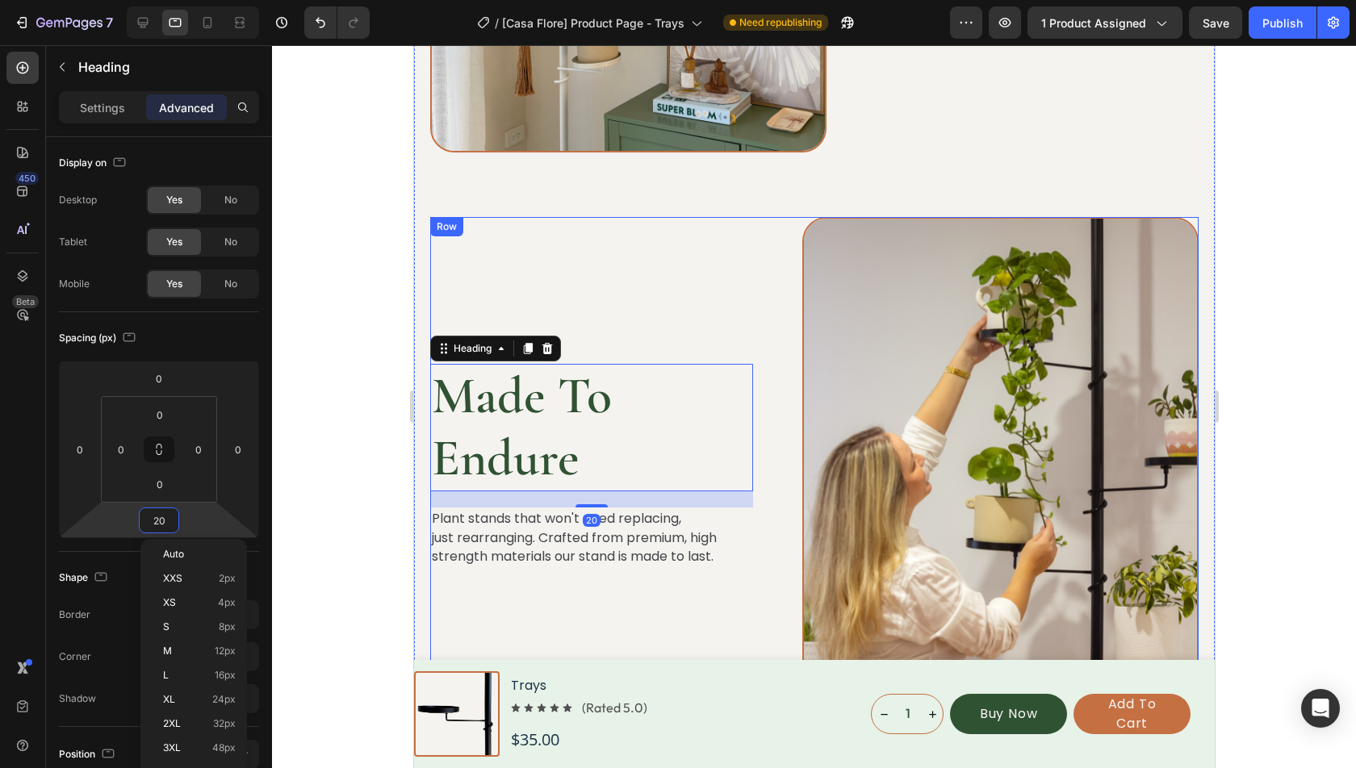
scroll to position [3408, 0]
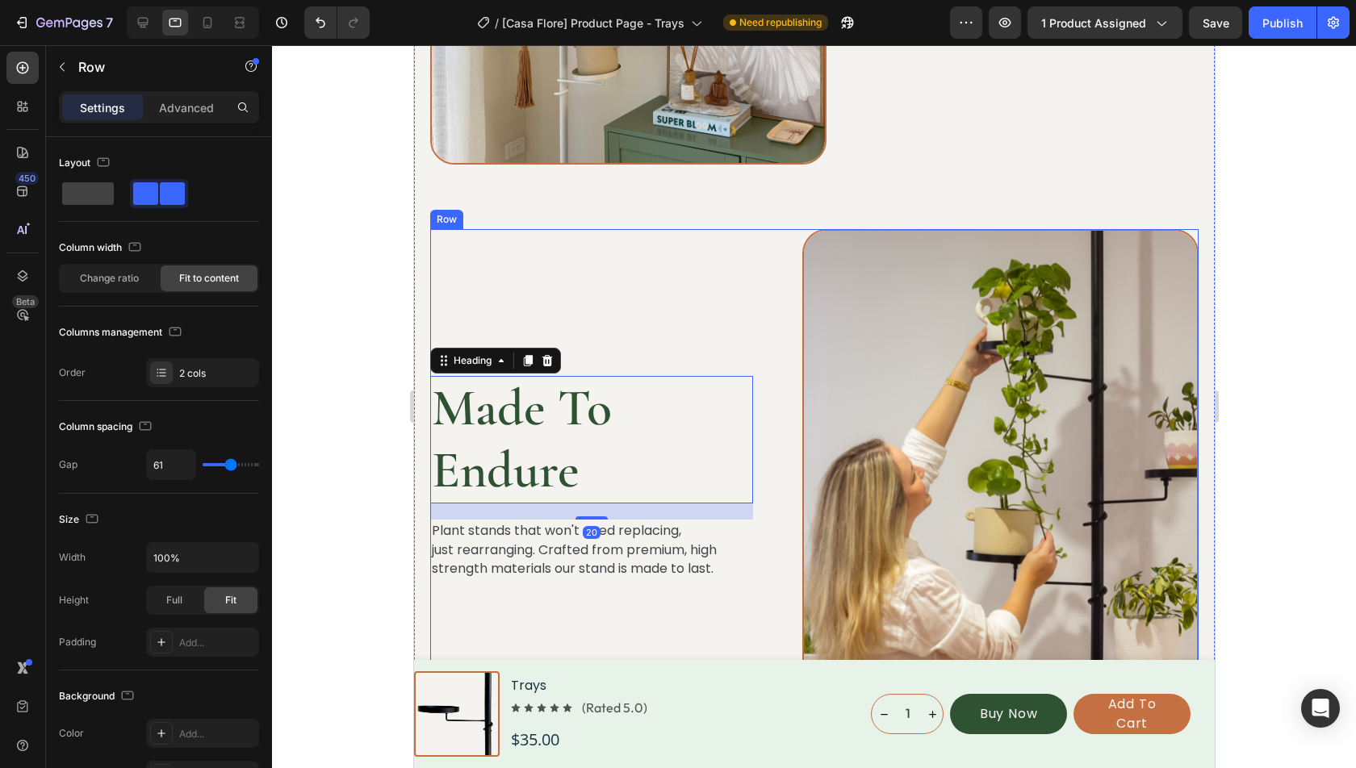
click at [781, 282] on div "Made To Endure Heading 20 Plant stands that won't need replacing, just rearrang…" at bounding box center [813, 478] width 768 height 498
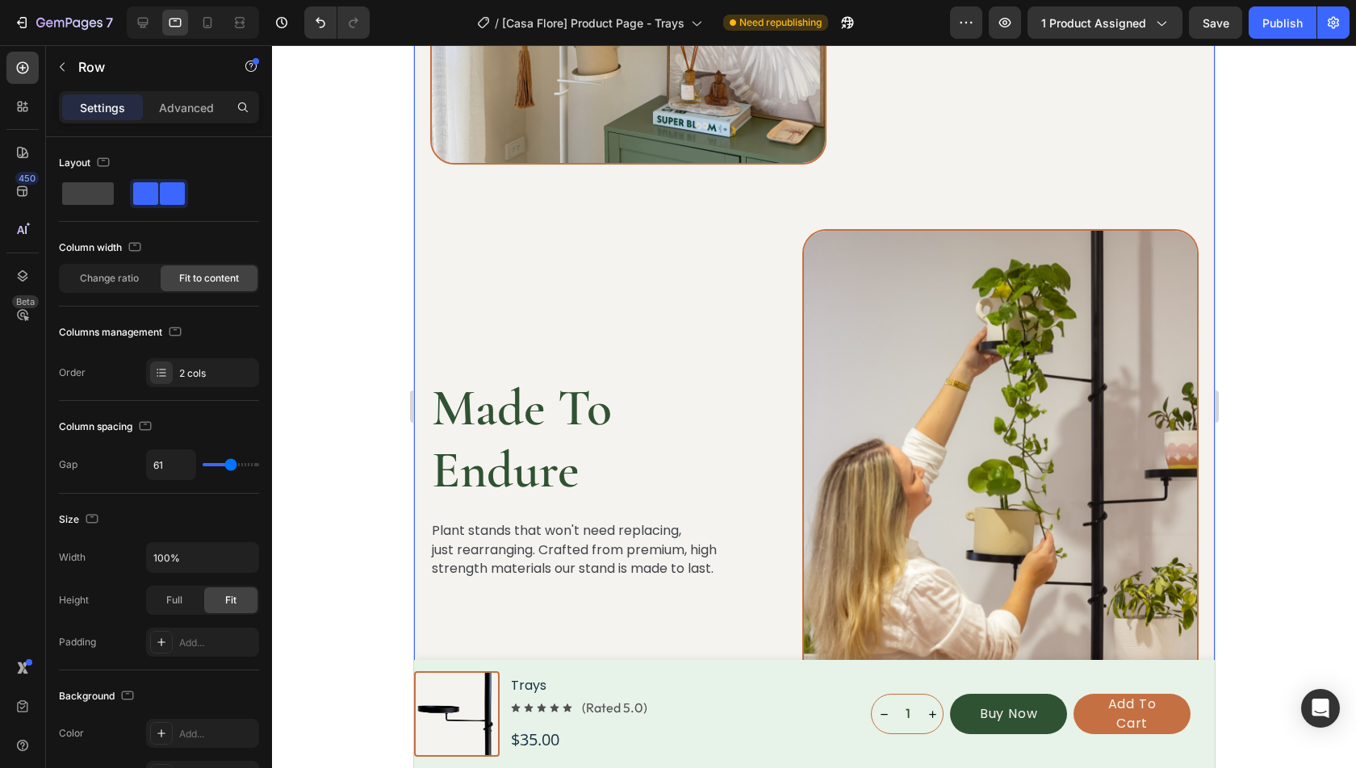
click at [751, 195] on div "Superior Stability & Durability Heading Designed from high-quality, wear-resist…" at bounding box center [813, 205] width 768 height 2200
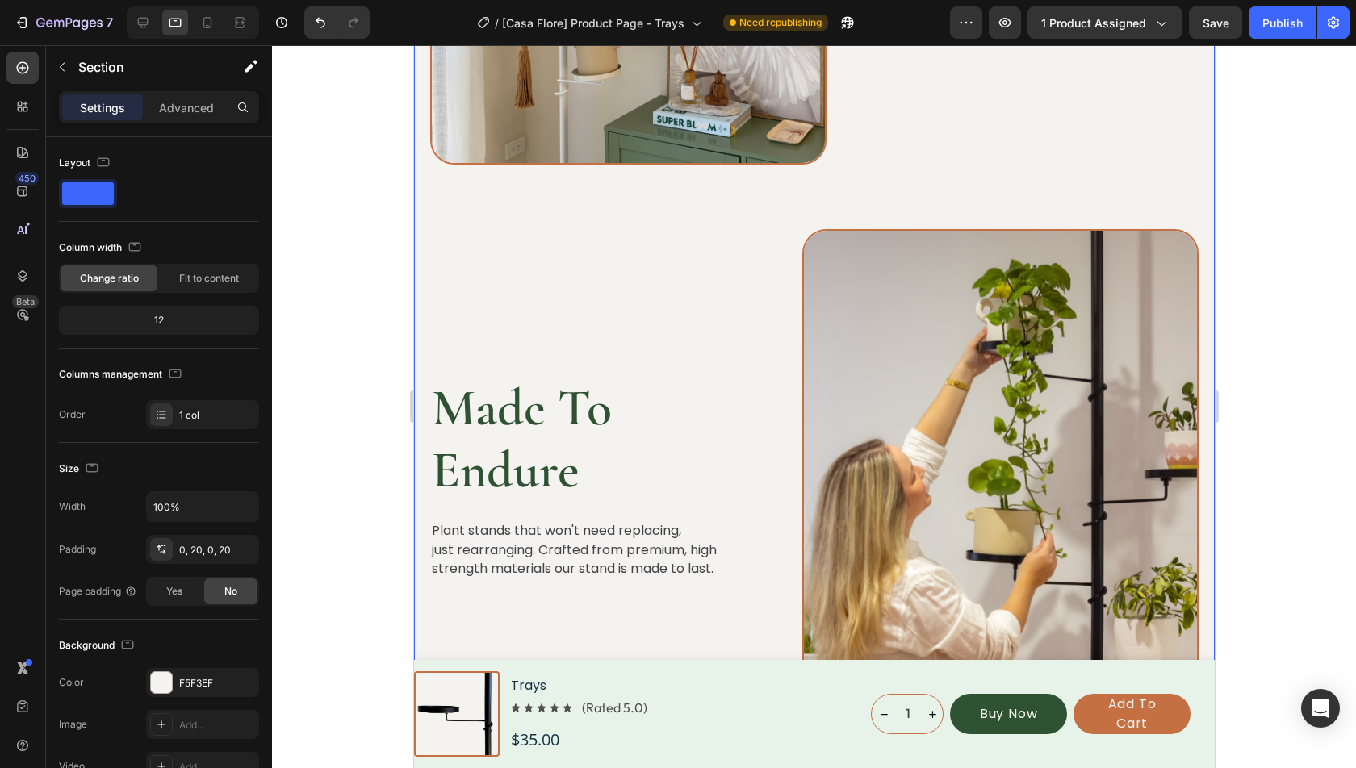
click at [195, 91] on div "Settings Advanced" at bounding box center [159, 107] width 200 height 32
click at [195, 98] on div "Advanced" at bounding box center [186, 107] width 81 height 26
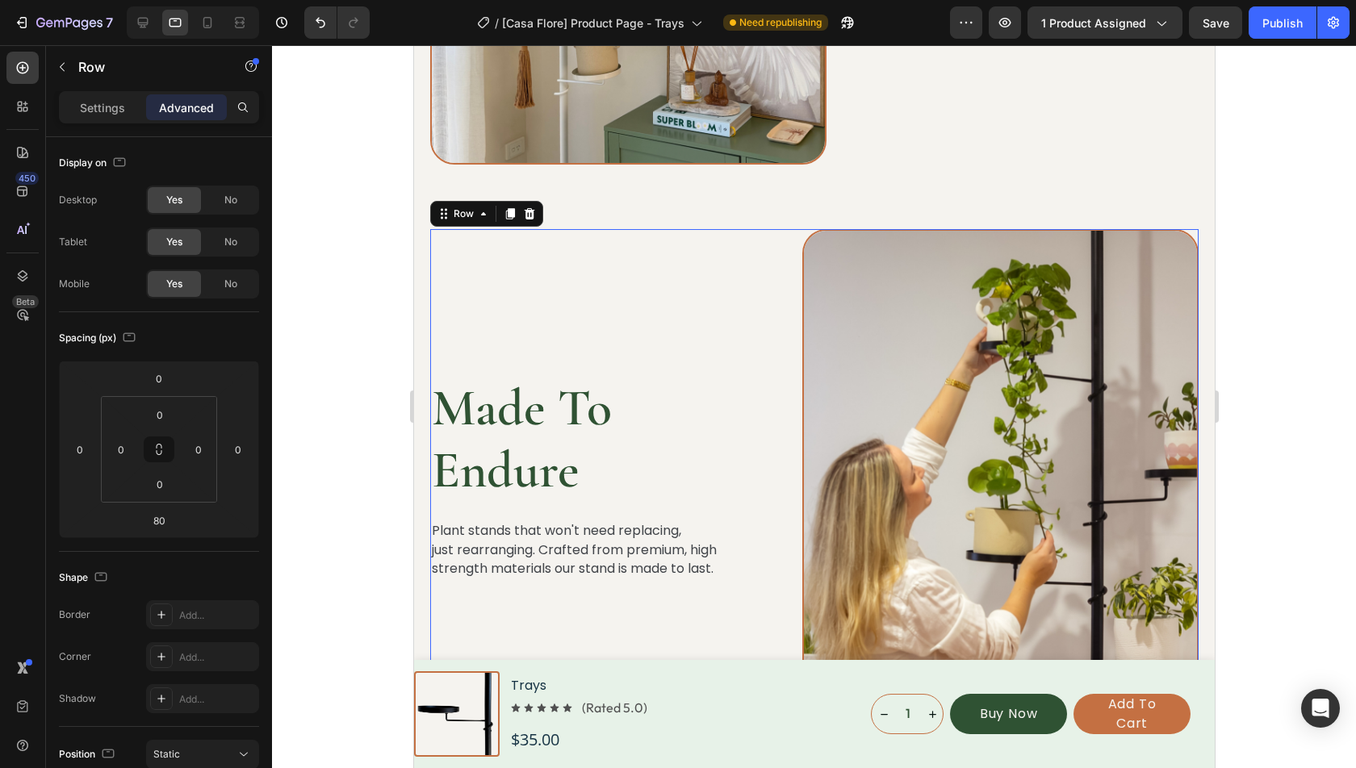
click at [688, 341] on div "Made To Endure Heading Plant stands that won't need replacing, just rearranging…" at bounding box center [590, 478] width 323 height 498
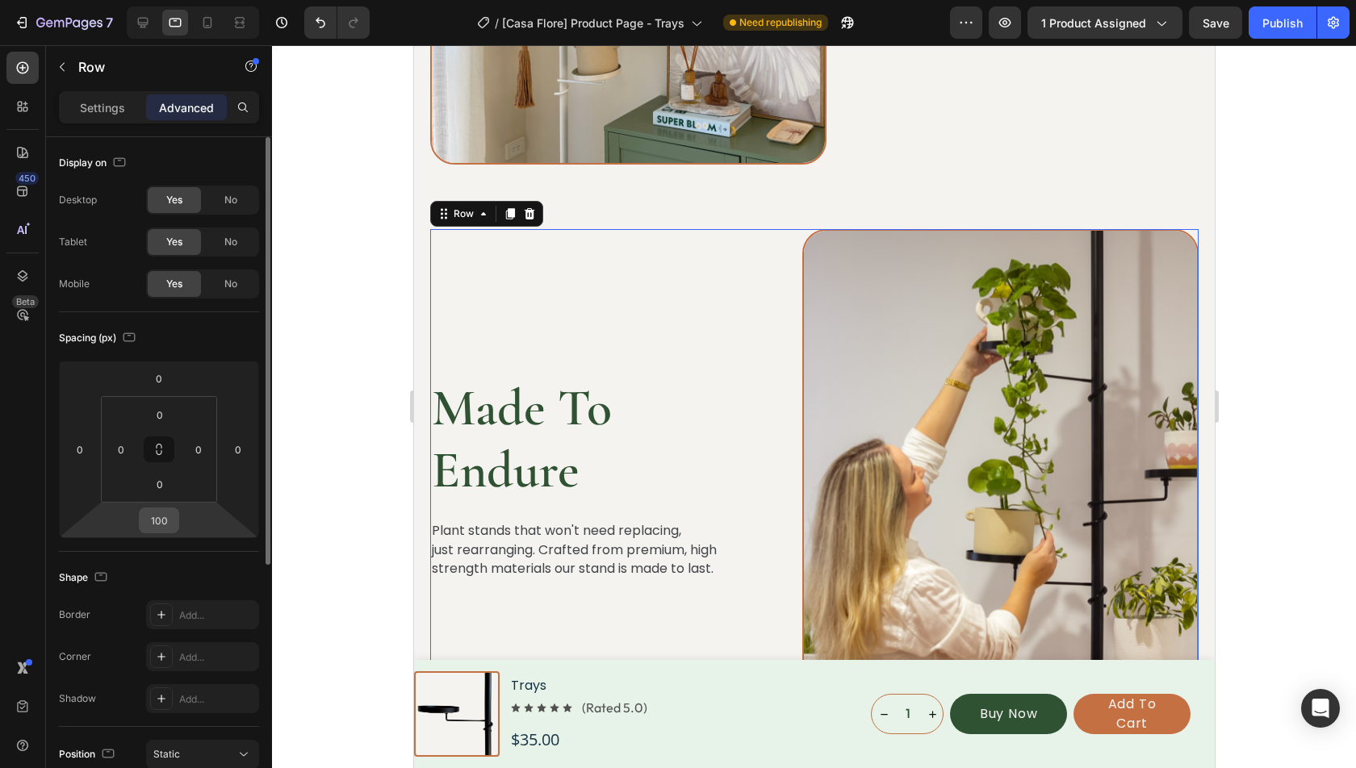
click at [159, 515] on input "100" at bounding box center [159, 520] width 32 height 24
type input "80"
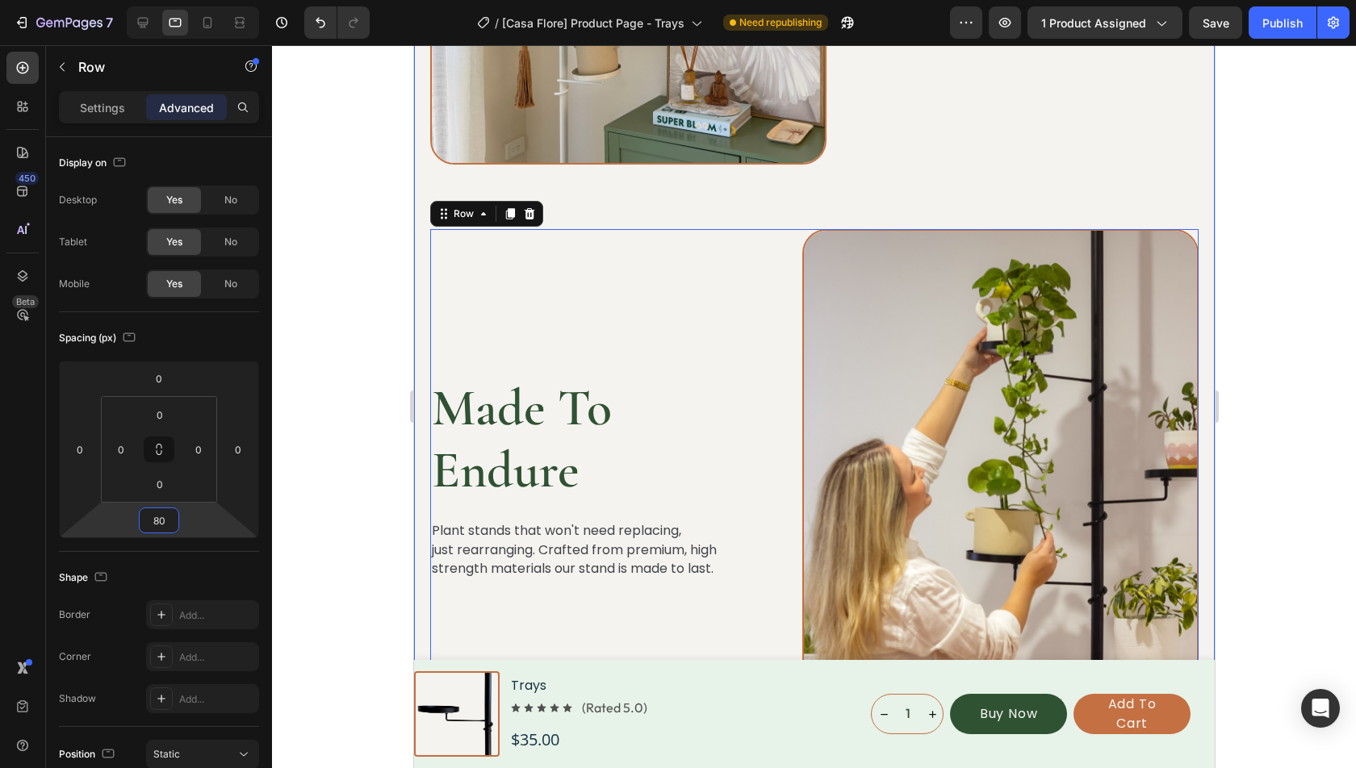
click at [541, 440] on h2 "Made To Endure" at bounding box center [590, 440] width 323 height 128
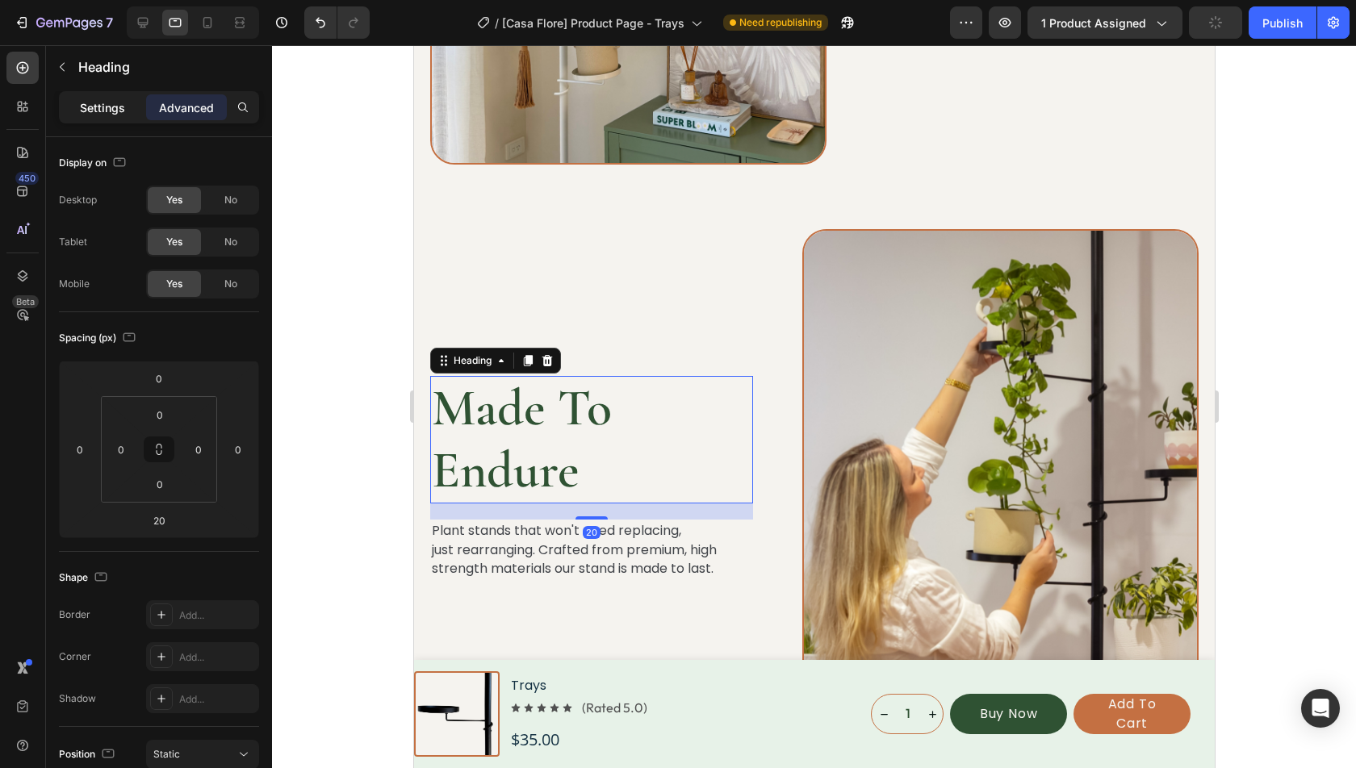
click at [103, 116] on div "Settings" at bounding box center [102, 107] width 81 height 26
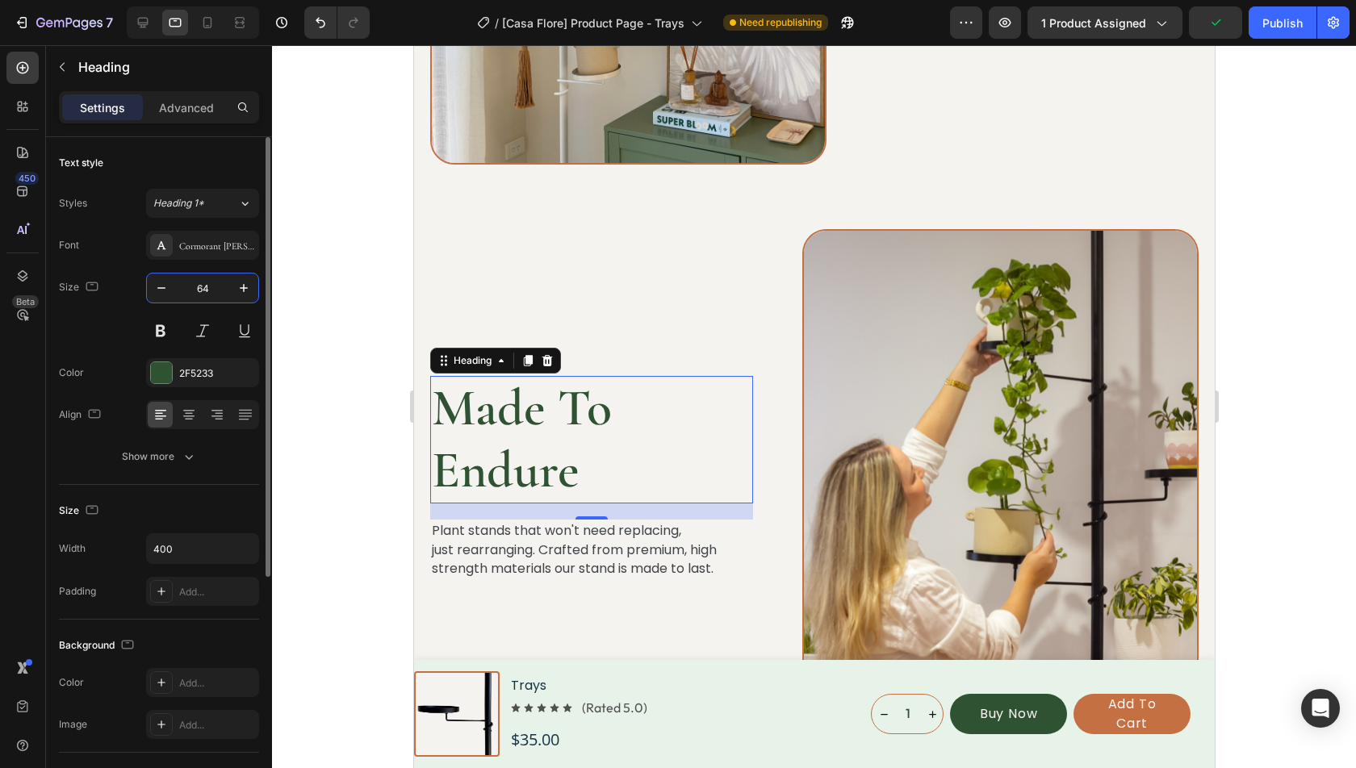
click at [214, 276] on input "64" at bounding box center [202, 288] width 53 height 29
click at [213, 276] on input "64" at bounding box center [202, 288] width 53 height 29
type input "40"
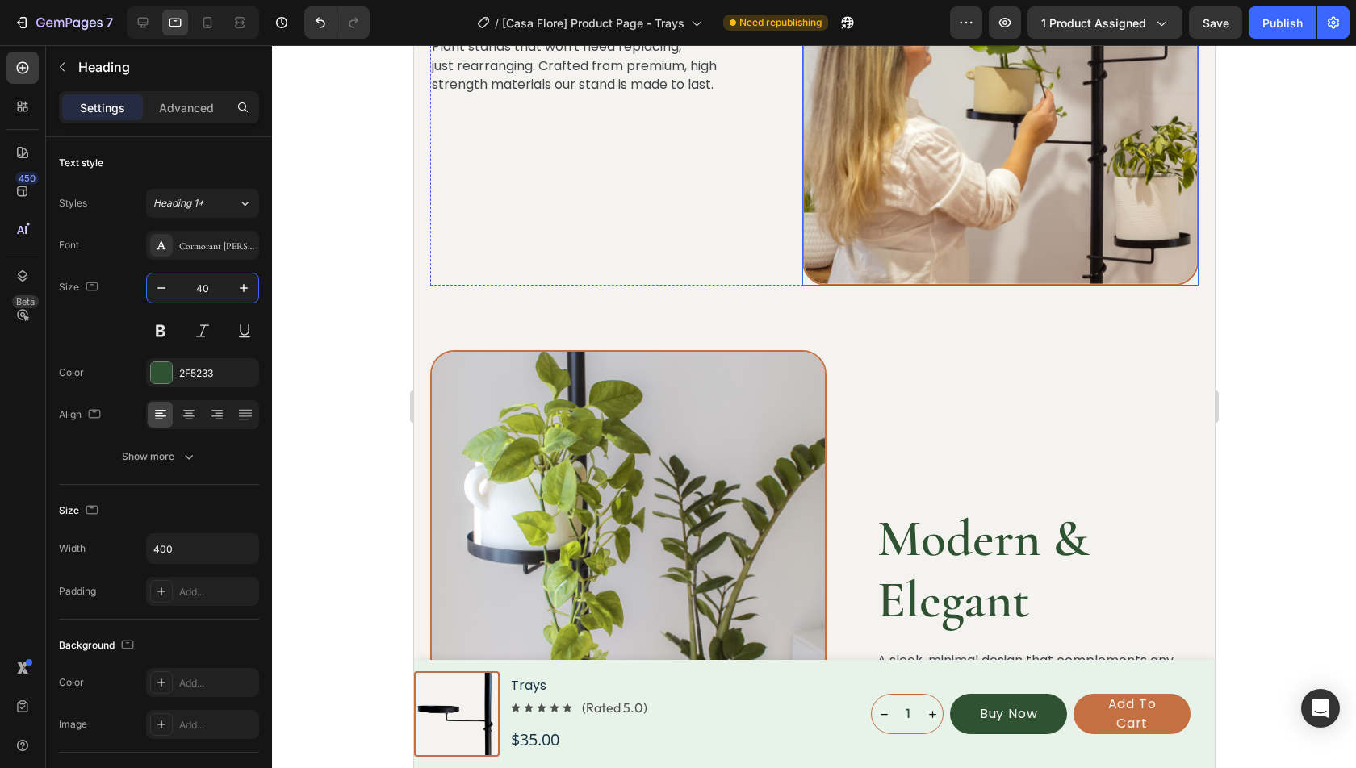
scroll to position [3985, 0]
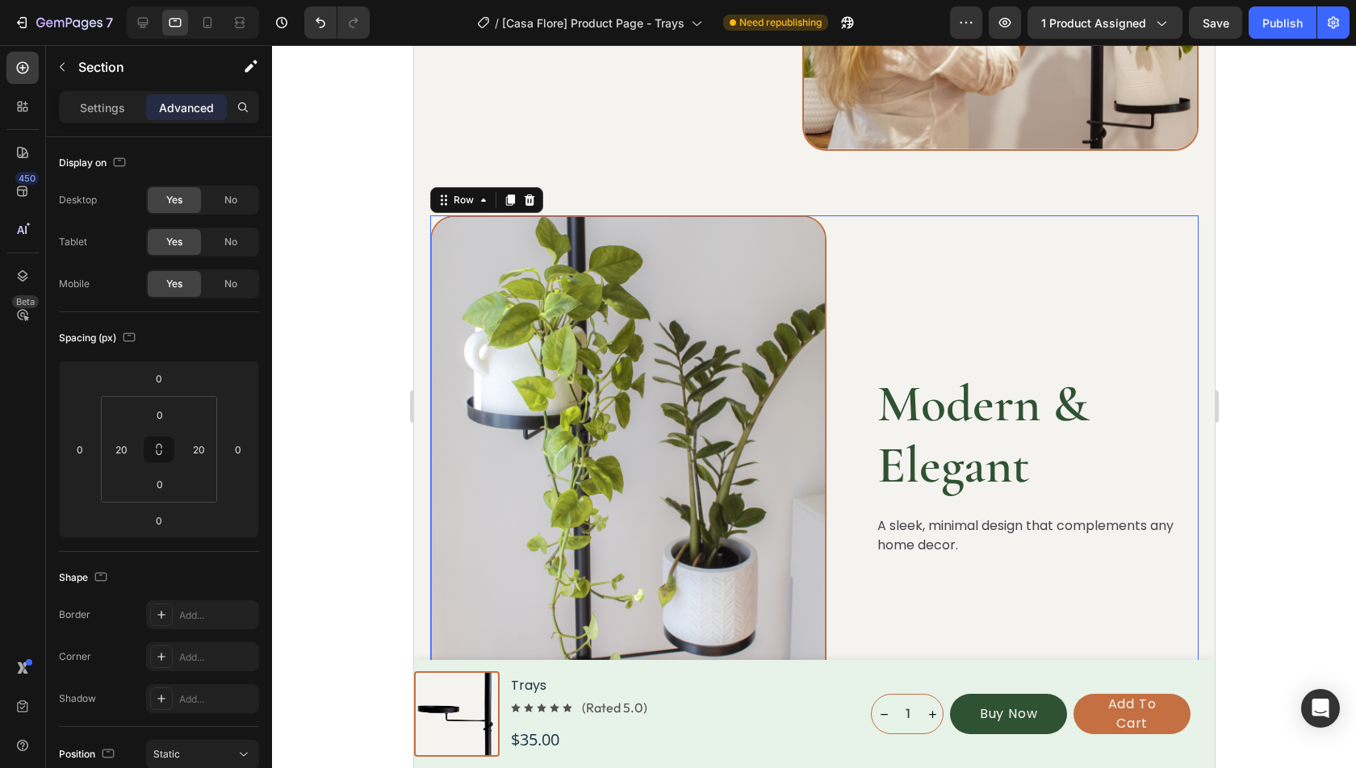
click at [881, 272] on div "Modern & Elegant Heading A sleek, minimal design that complements any home deco…" at bounding box center [1036, 464] width 323 height 498
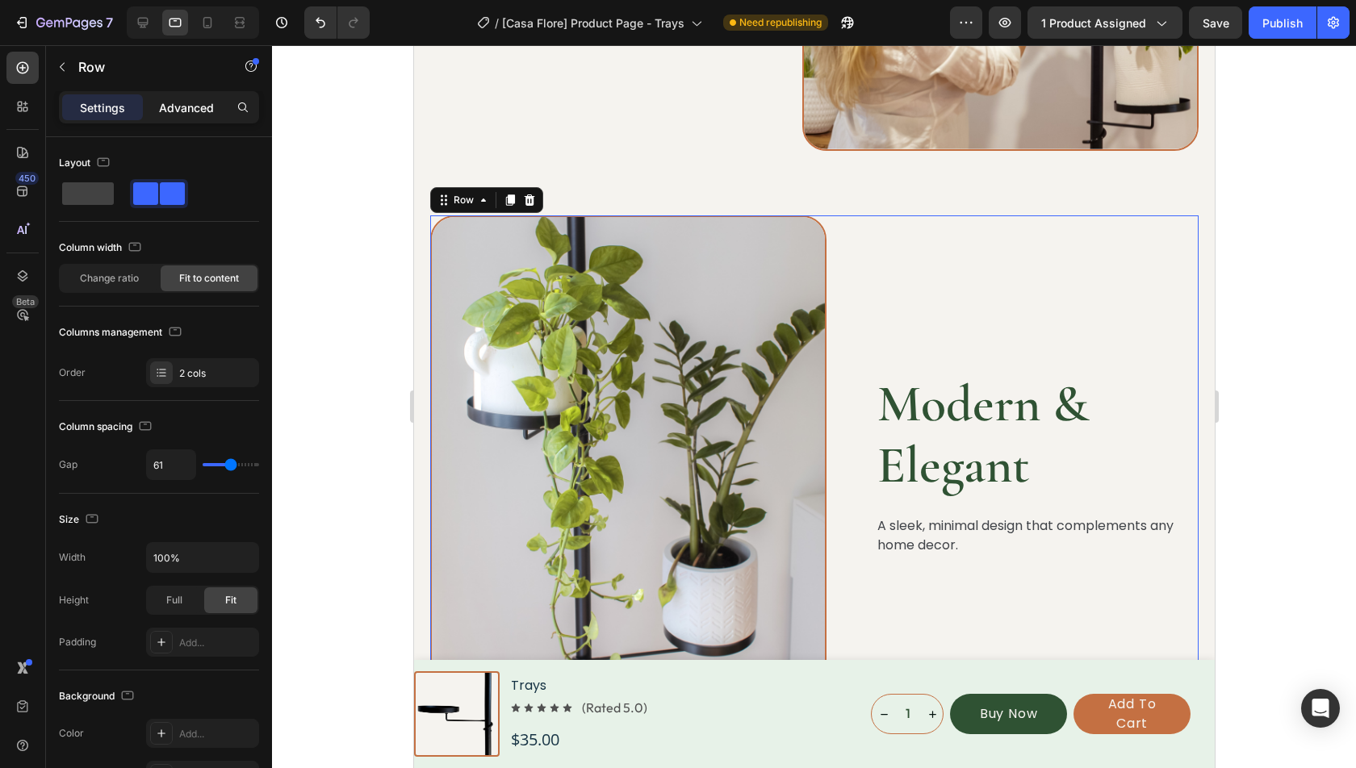
click at [196, 110] on p "Advanced" at bounding box center [186, 107] width 55 height 17
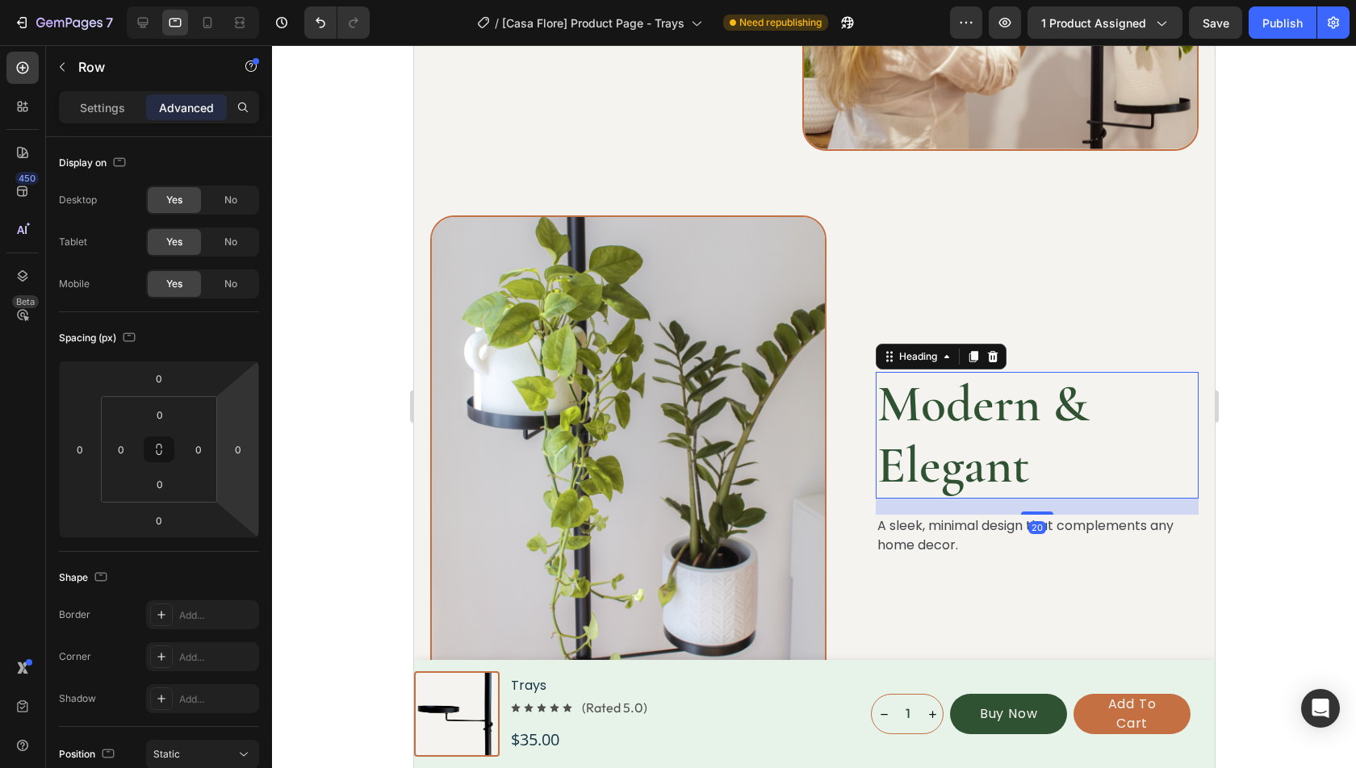
click at [911, 431] on h2 "Modern & Elegant" at bounding box center [1036, 436] width 323 height 128
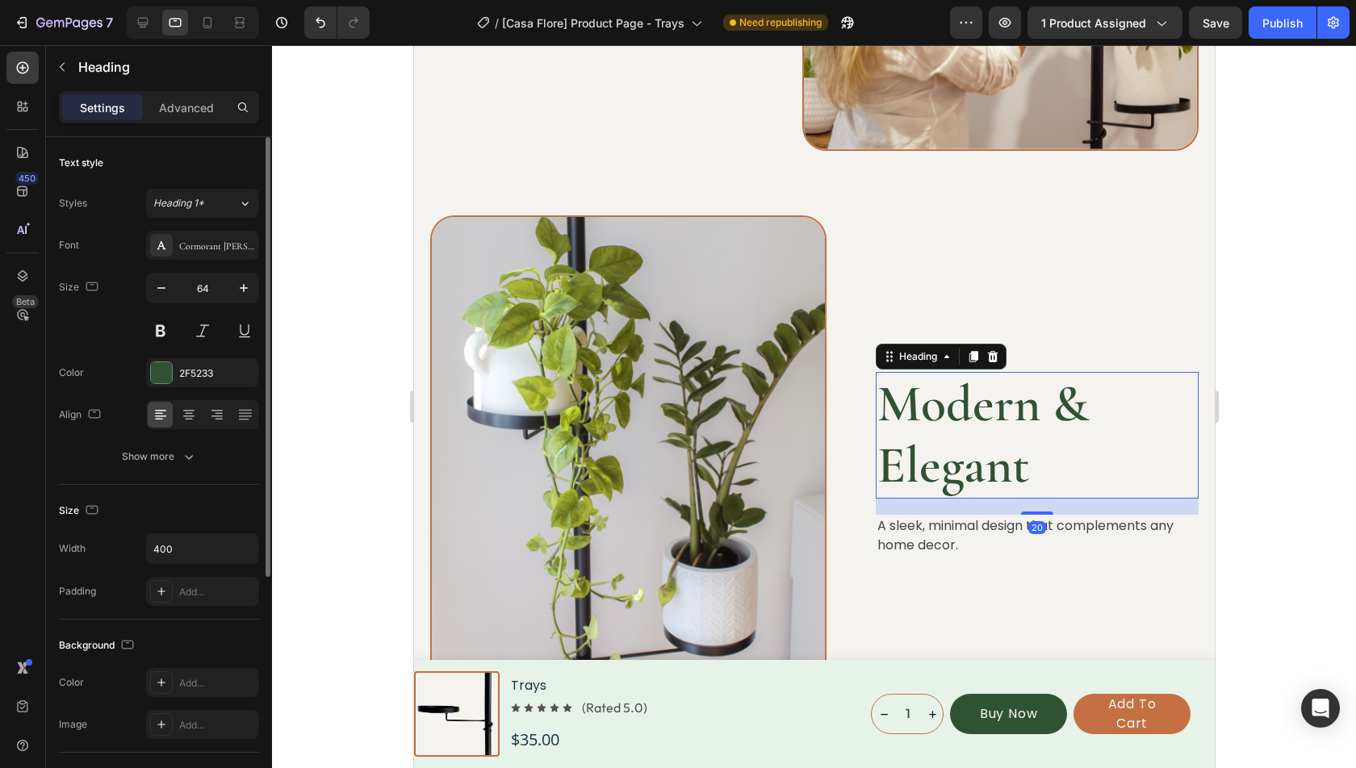
click at [219, 281] on input "64" at bounding box center [202, 288] width 53 height 29
type input "40"
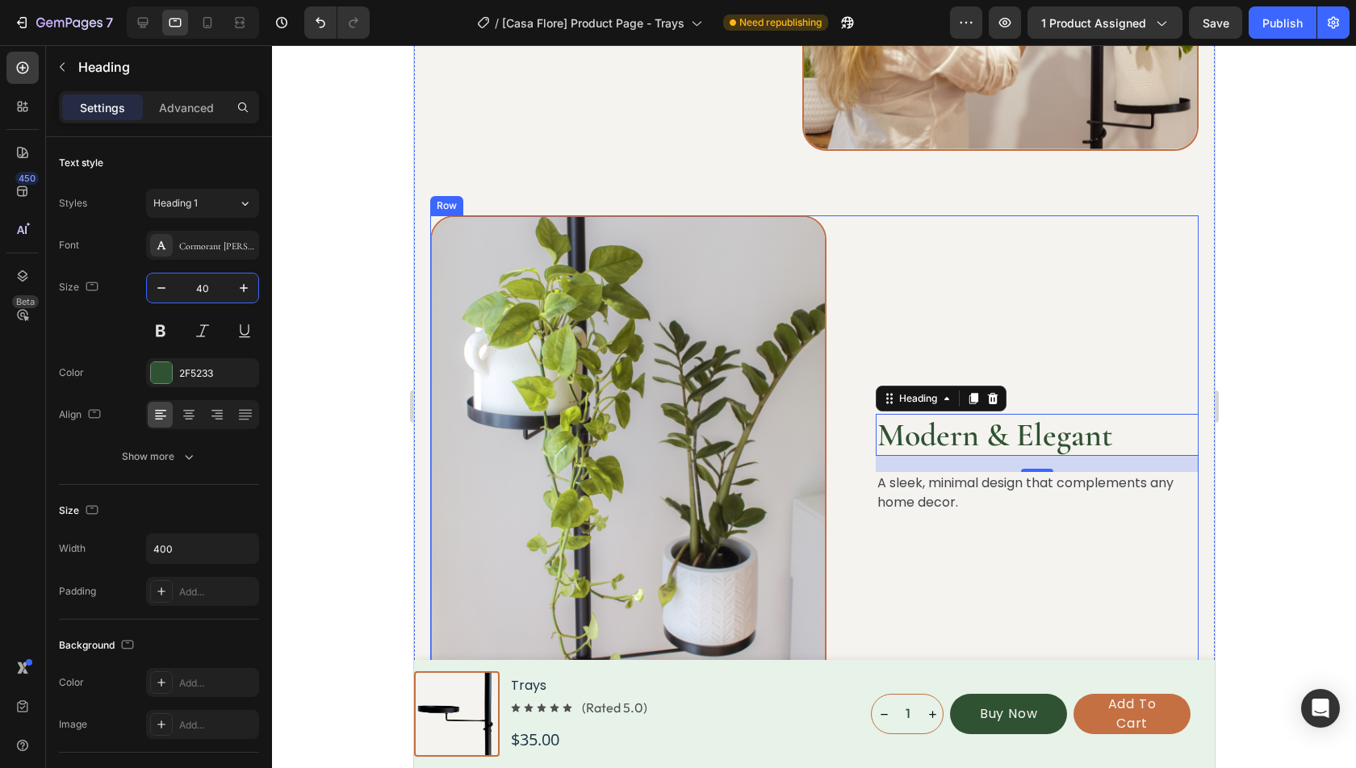
click at [893, 341] on div "Modern & Elegant Heading 20 A sleek, minimal design that complements any home d…" at bounding box center [1036, 464] width 323 height 498
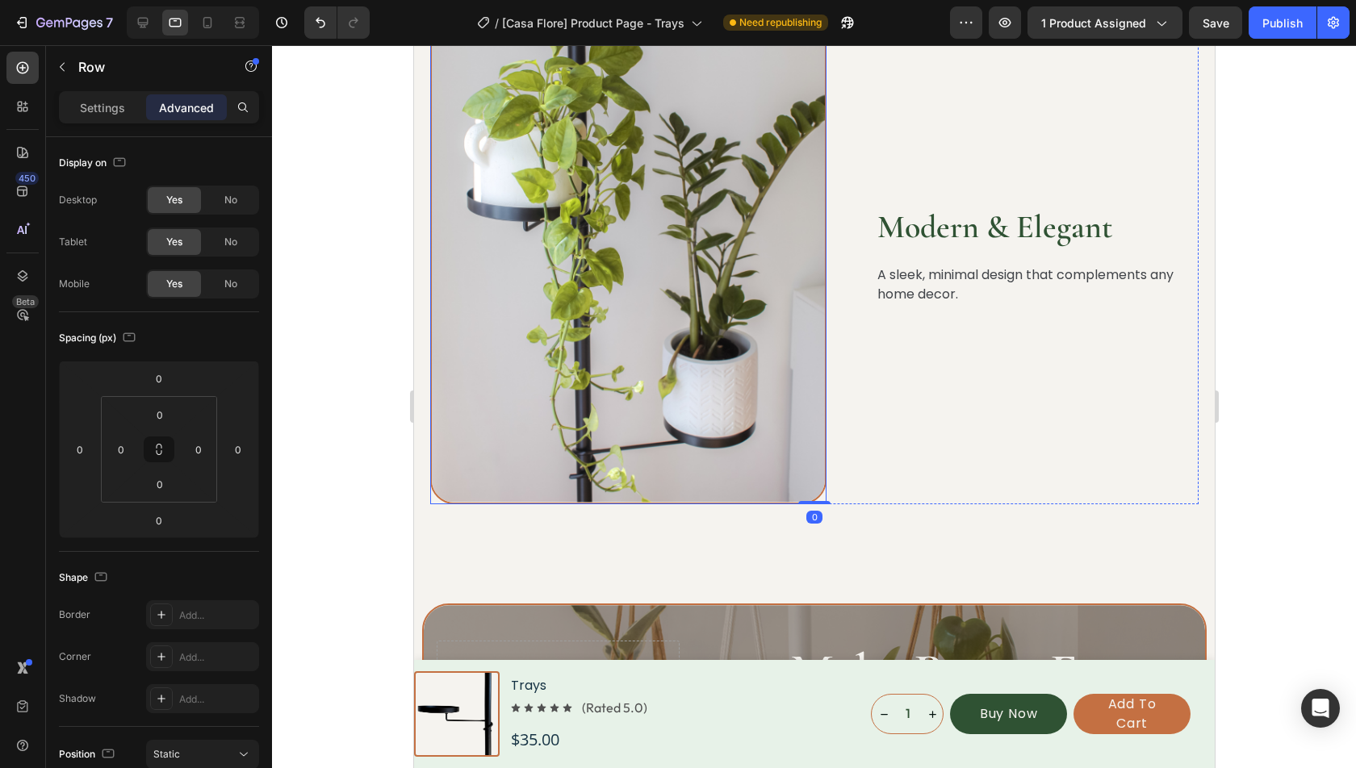
scroll to position [4229, 0]
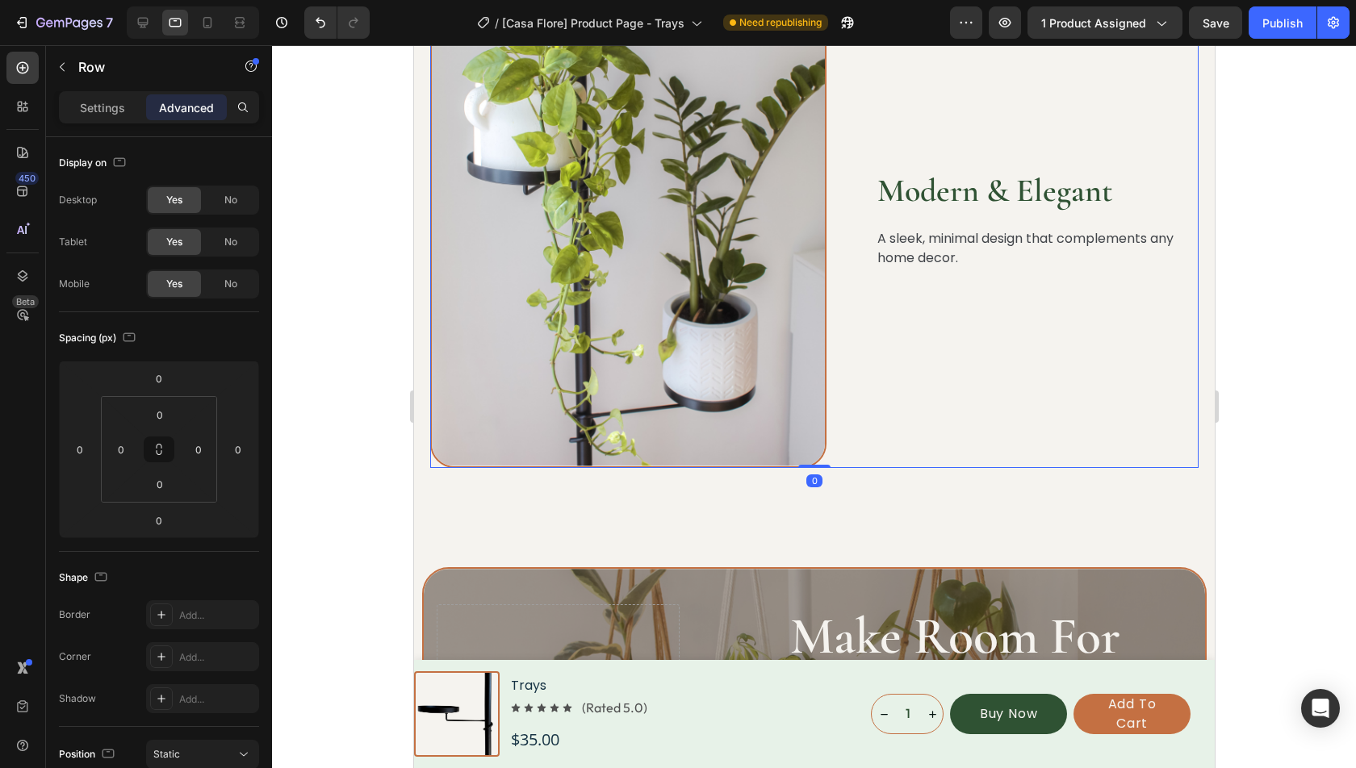
click at [873, 391] on div "Modern & Elegant Heading A sleek, minimal design that complements any home deco…" at bounding box center [813, 220] width 768 height 498
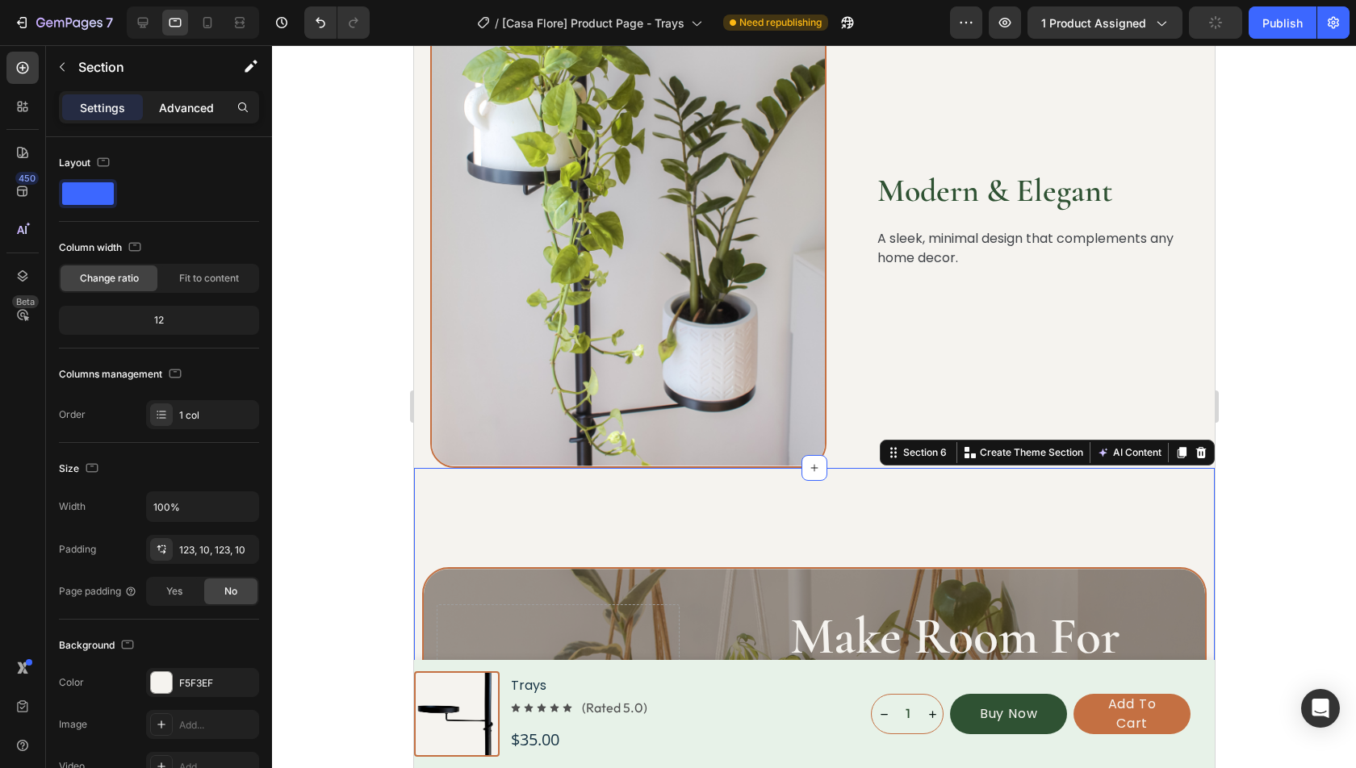
click at [187, 111] on p "Advanced" at bounding box center [186, 107] width 55 height 17
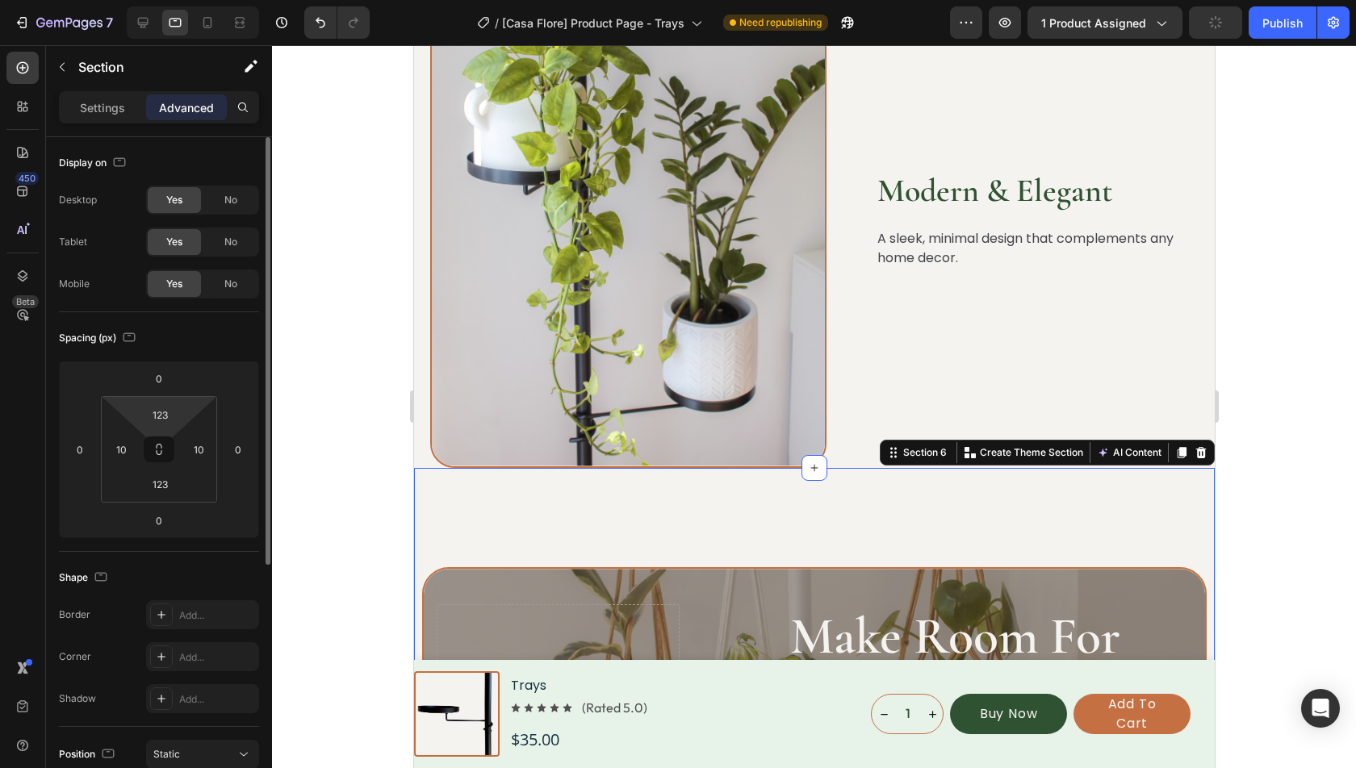
click at [158, 0] on html "7 Version history / [Casa Flore] Product Page - Trays Need republishing Preview…" at bounding box center [678, 0] width 1356 height 0
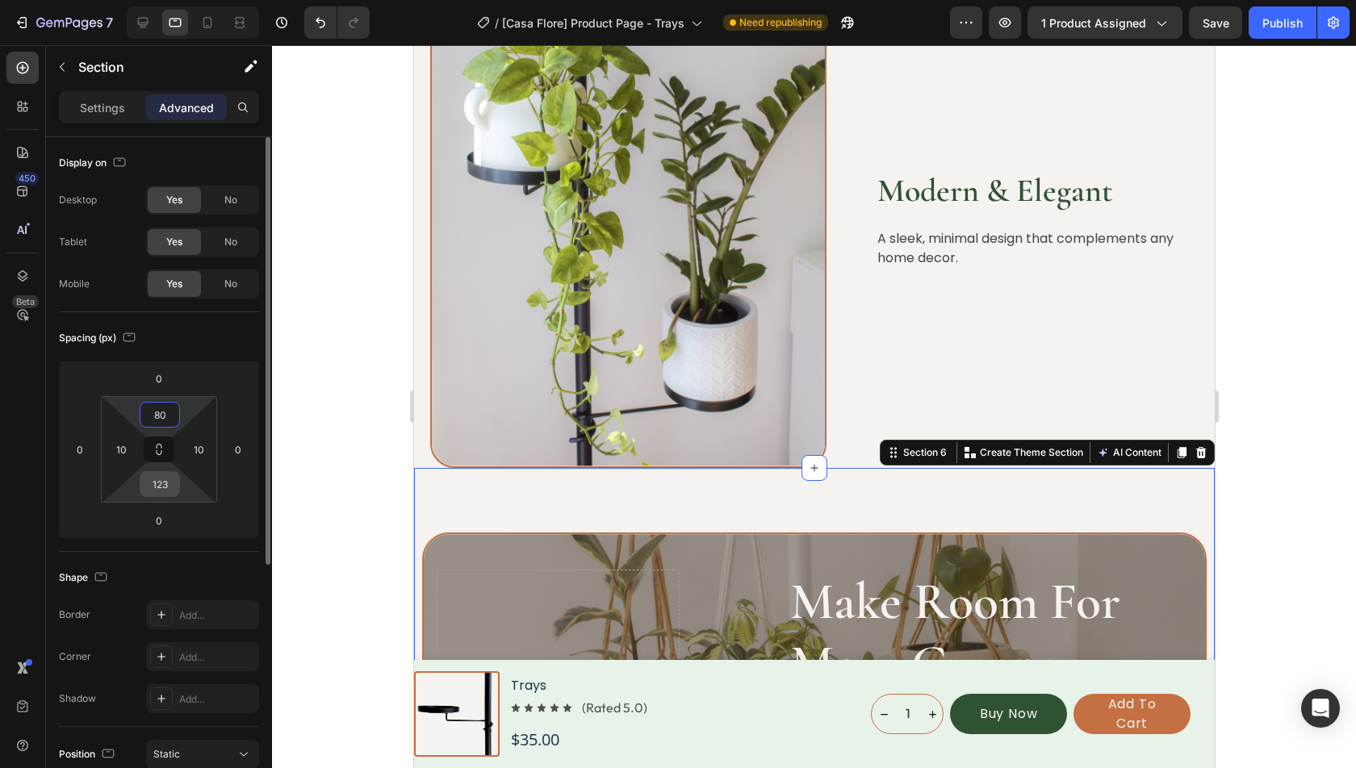
type input "80"
click at [171, 486] on input "123" at bounding box center [160, 484] width 32 height 24
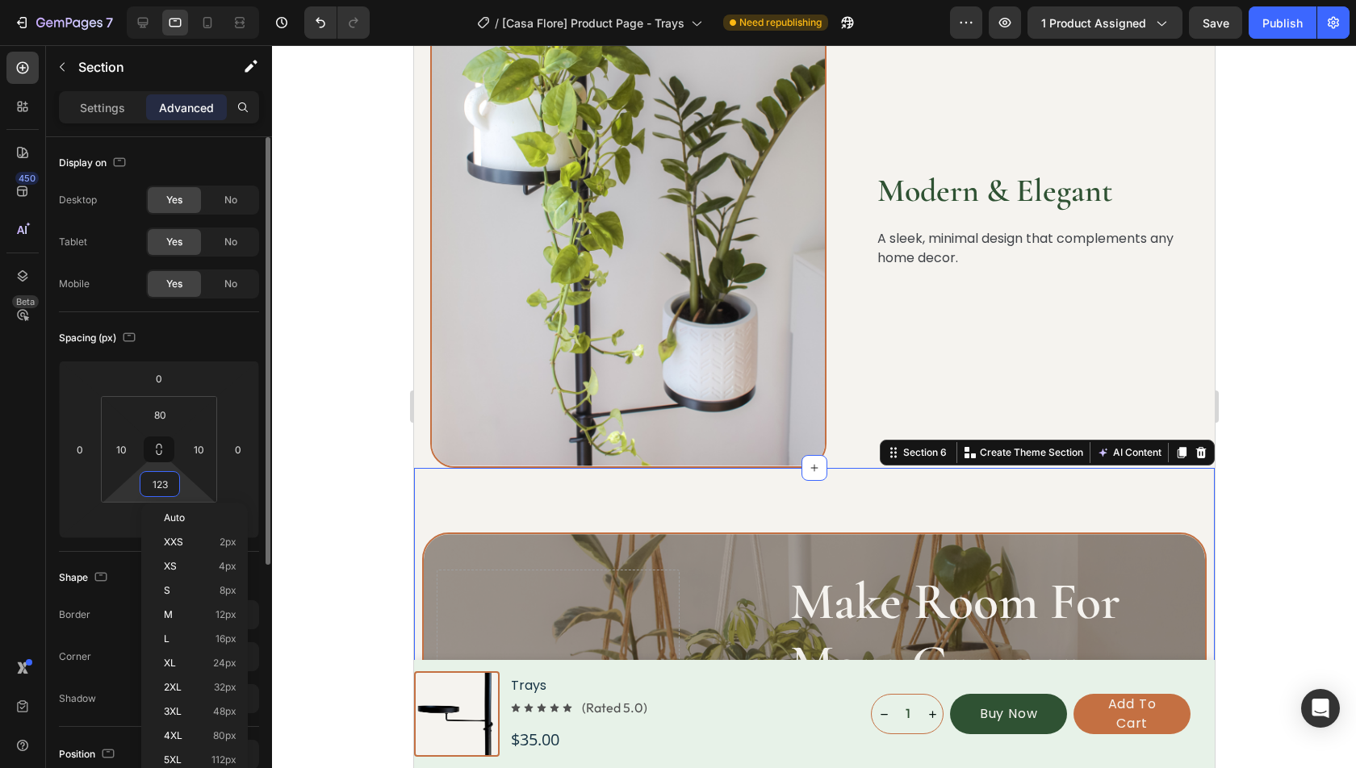
type input "0"
type input "80"
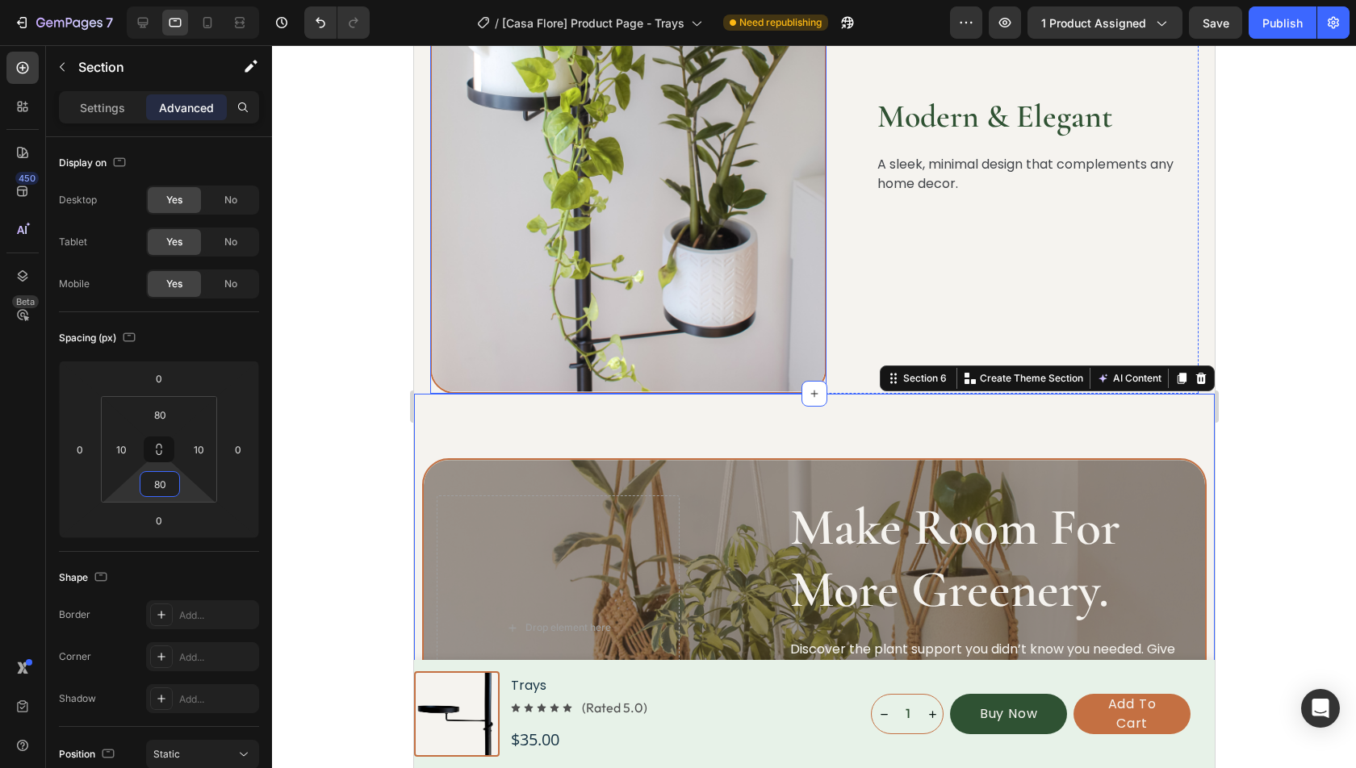
scroll to position [4511, 0]
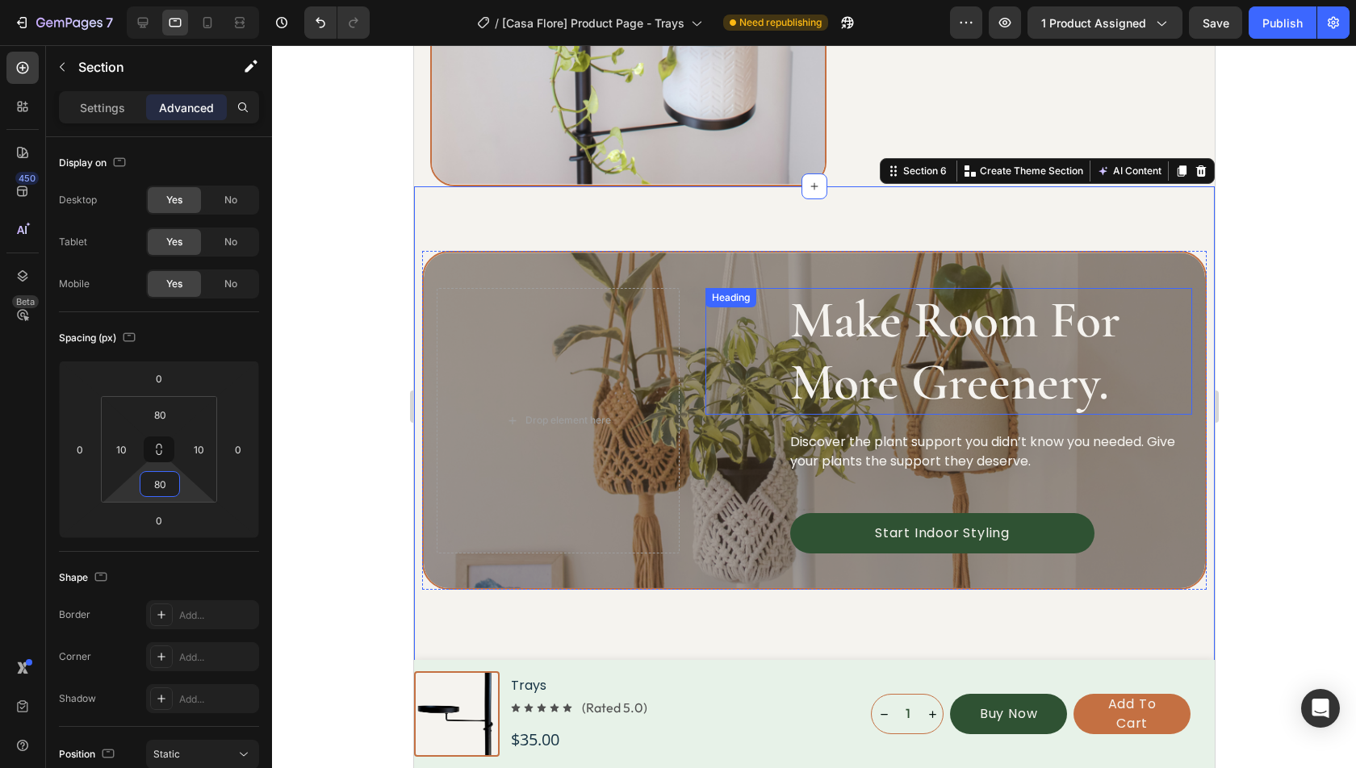
click at [954, 351] on h2 "Make Room For More Greenery." at bounding box center [990, 352] width 404 height 128
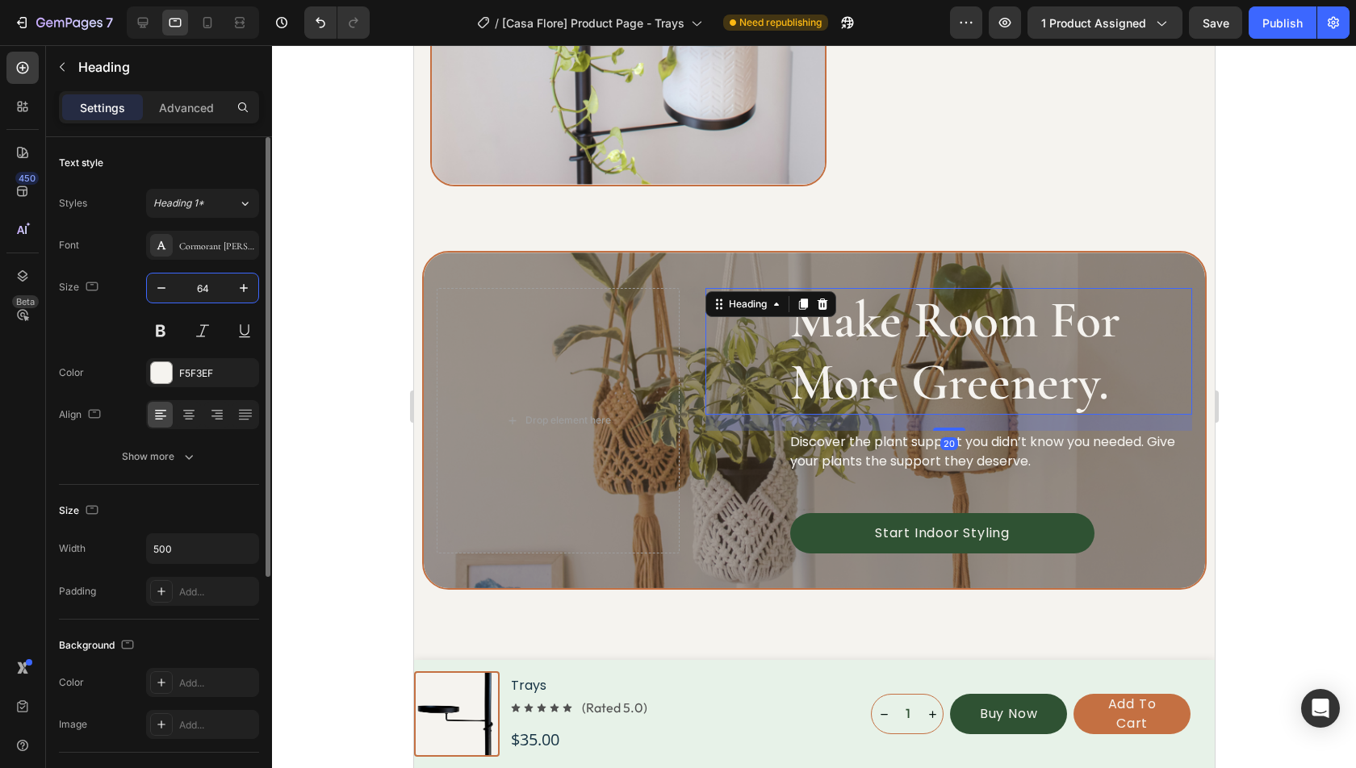
click at [220, 297] on input "64" at bounding box center [202, 288] width 53 height 29
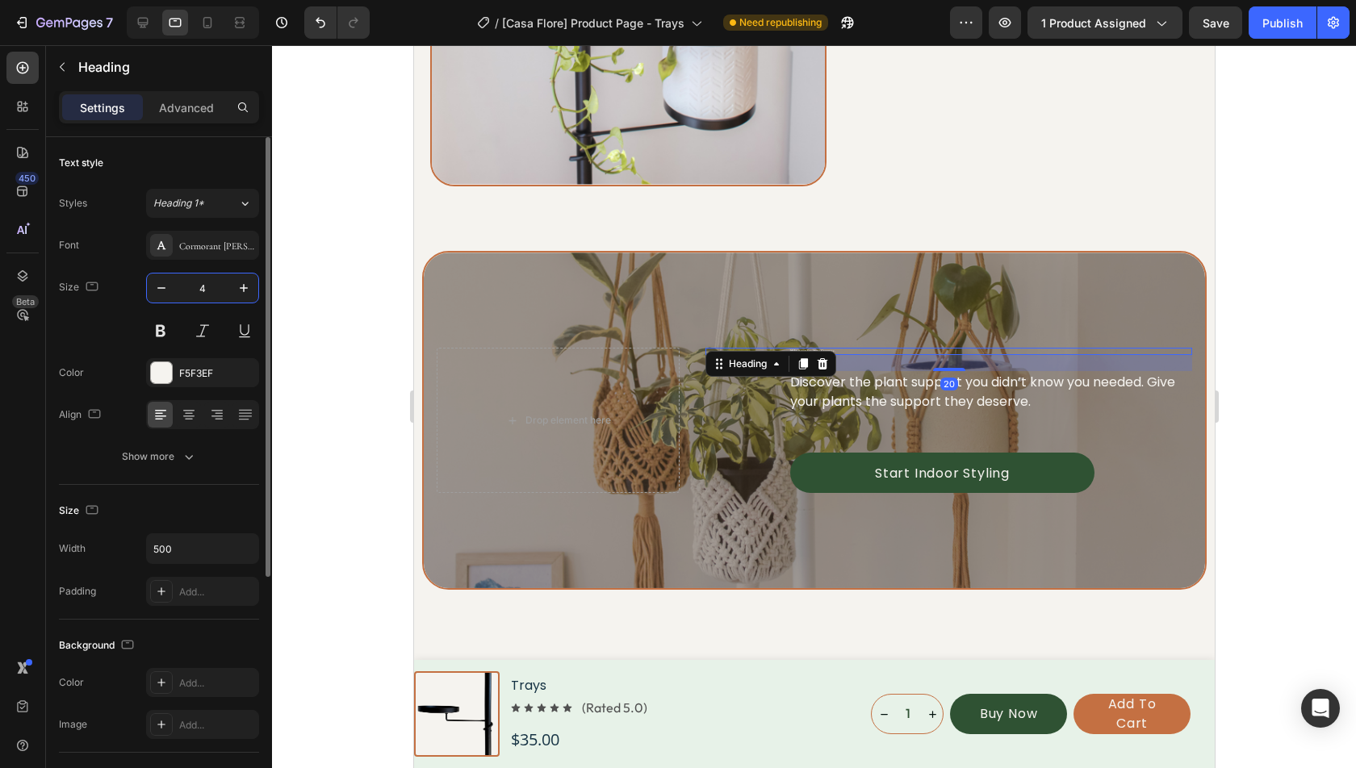
type input "40"
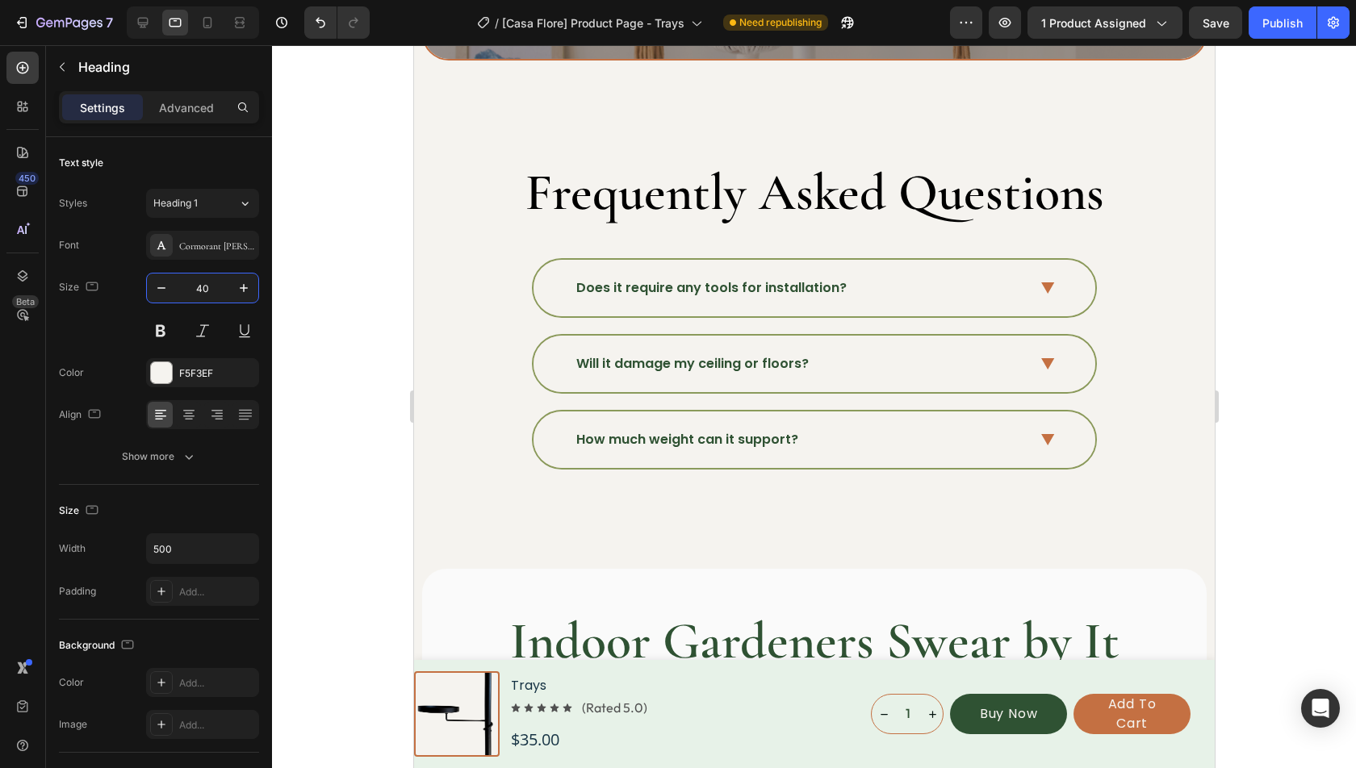
scroll to position [5069, 0]
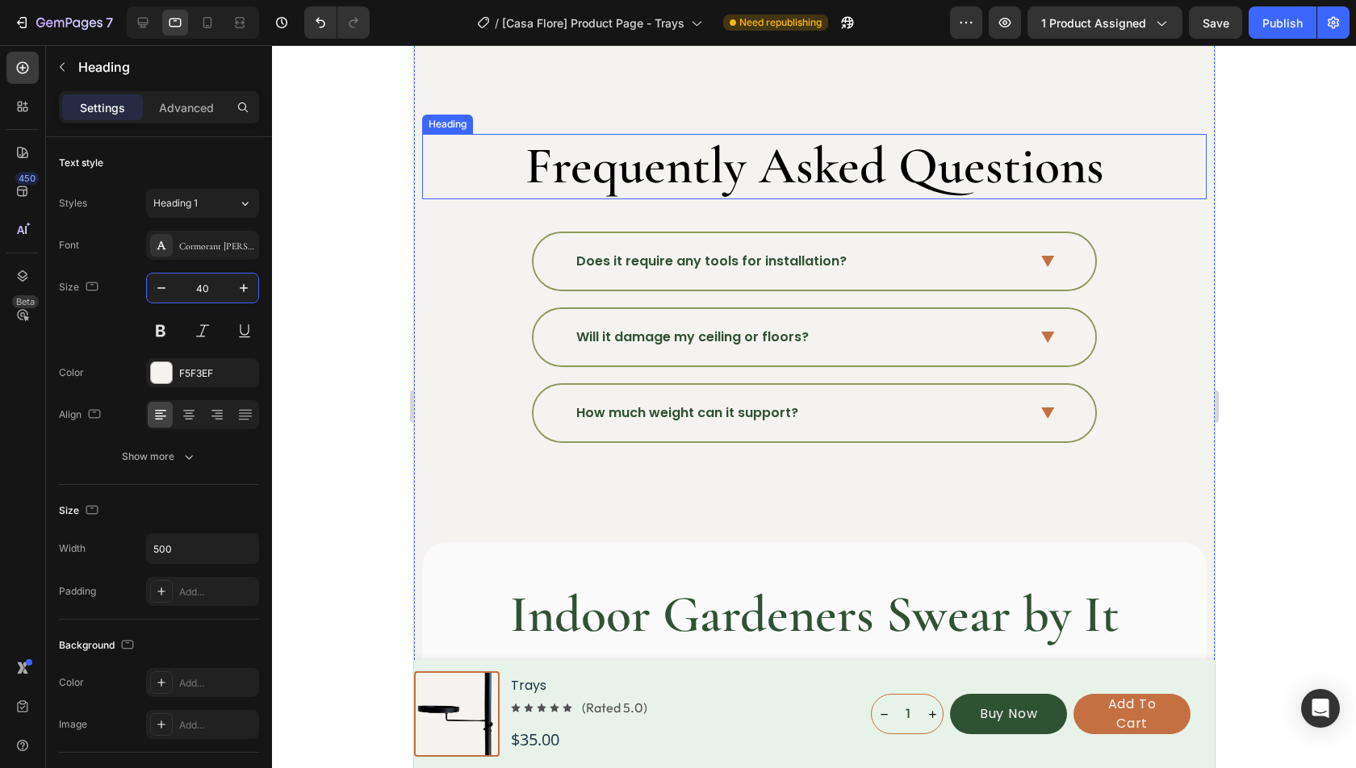
click at [944, 155] on h2 "Frequently Asked Questions" at bounding box center [813, 166] width 785 height 65
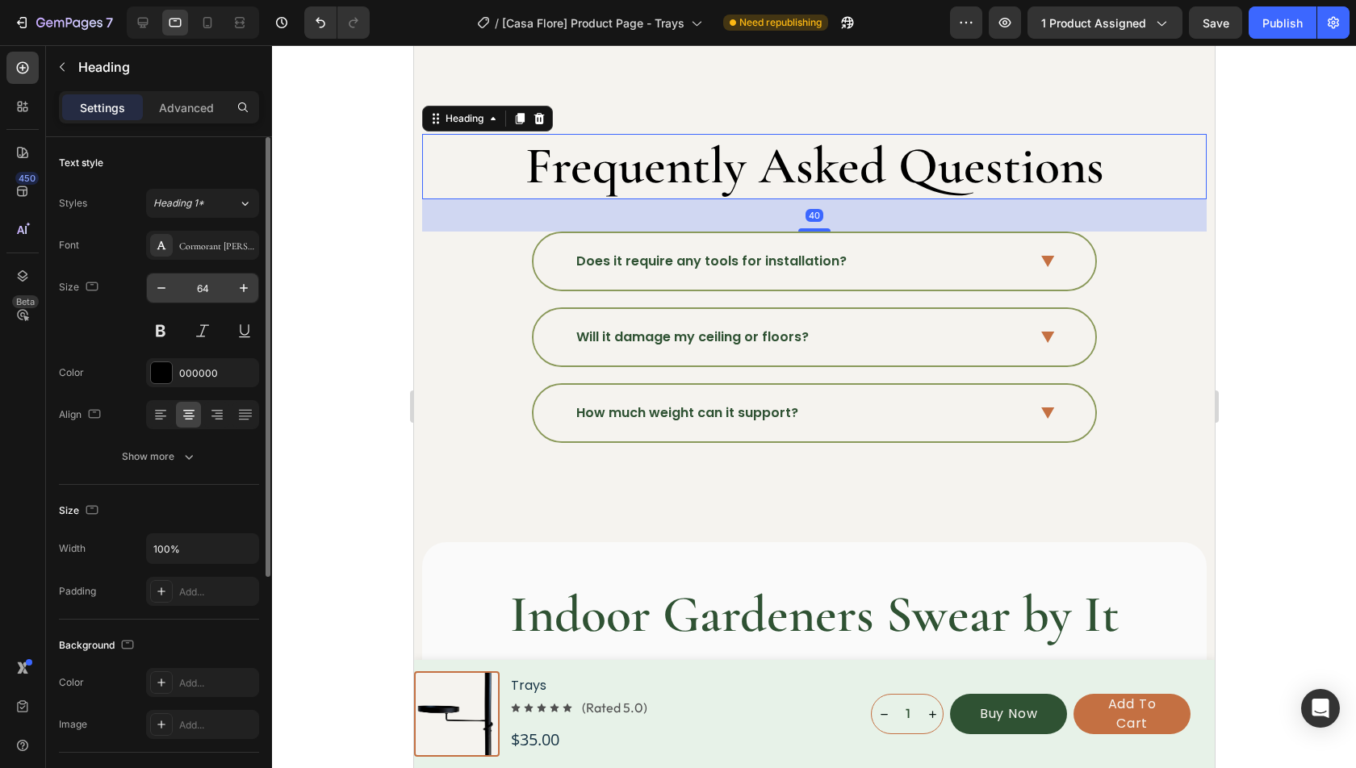
click at [215, 278] on input "64" at bounding box center [202, 288] width 53 height 29
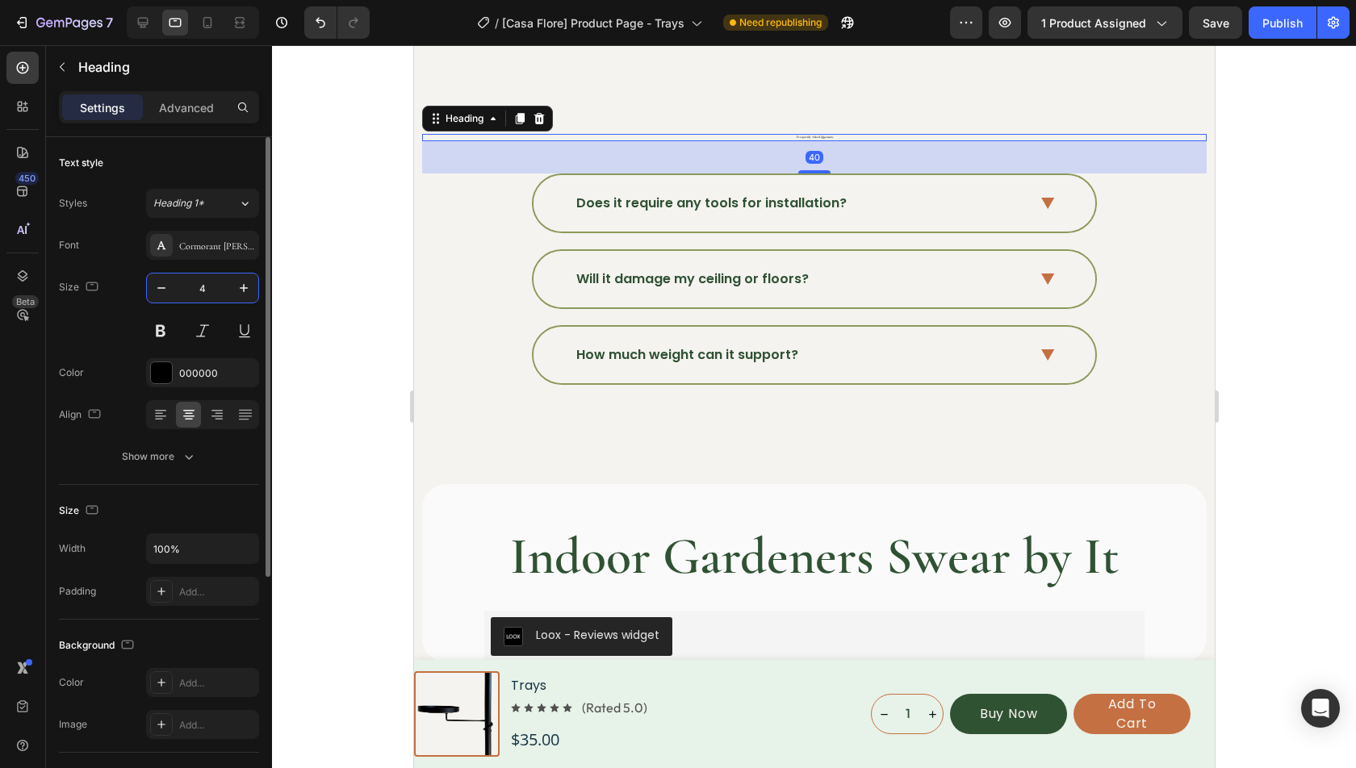
type input "40"
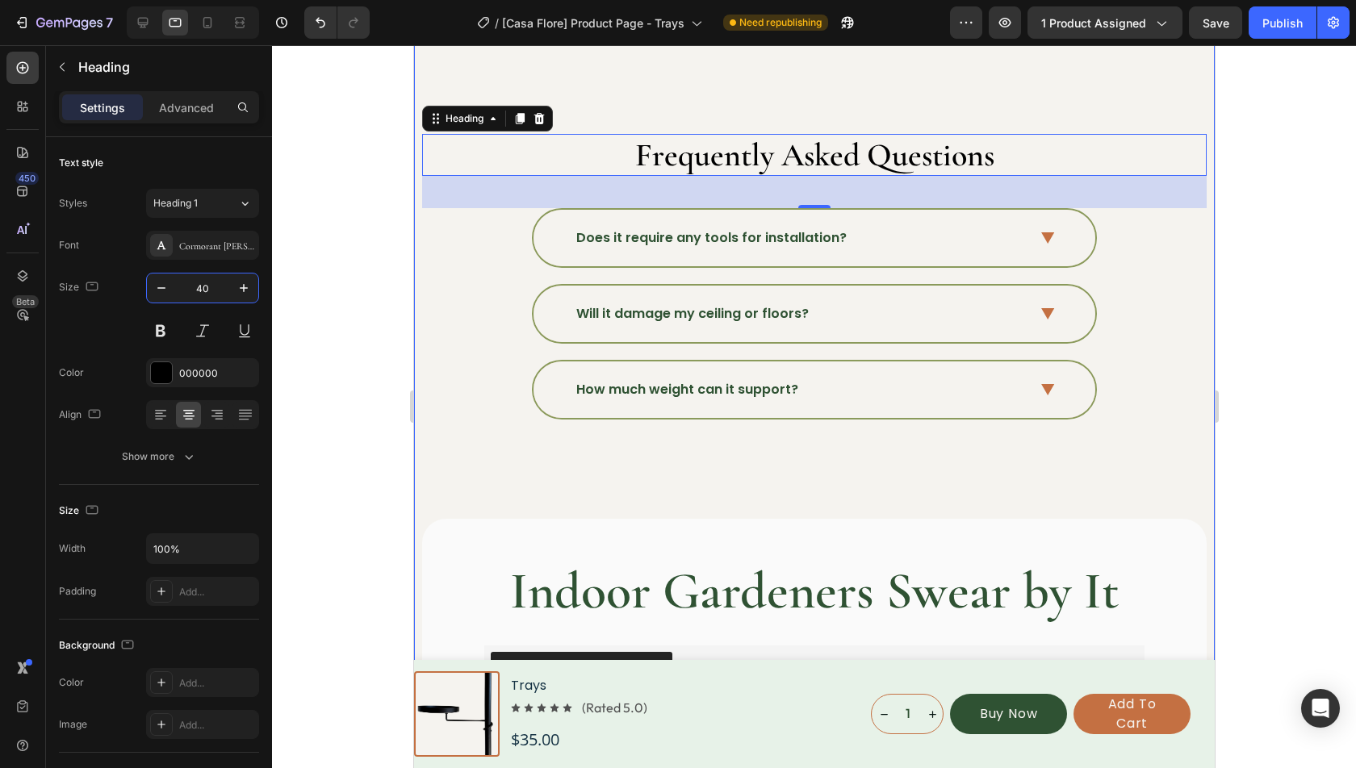
click at [655, 115] on div "Make Room For More Greenery. Heading Discover the plant support you didn’t know…" at bounding box center [813, 196] width 785 height 1002
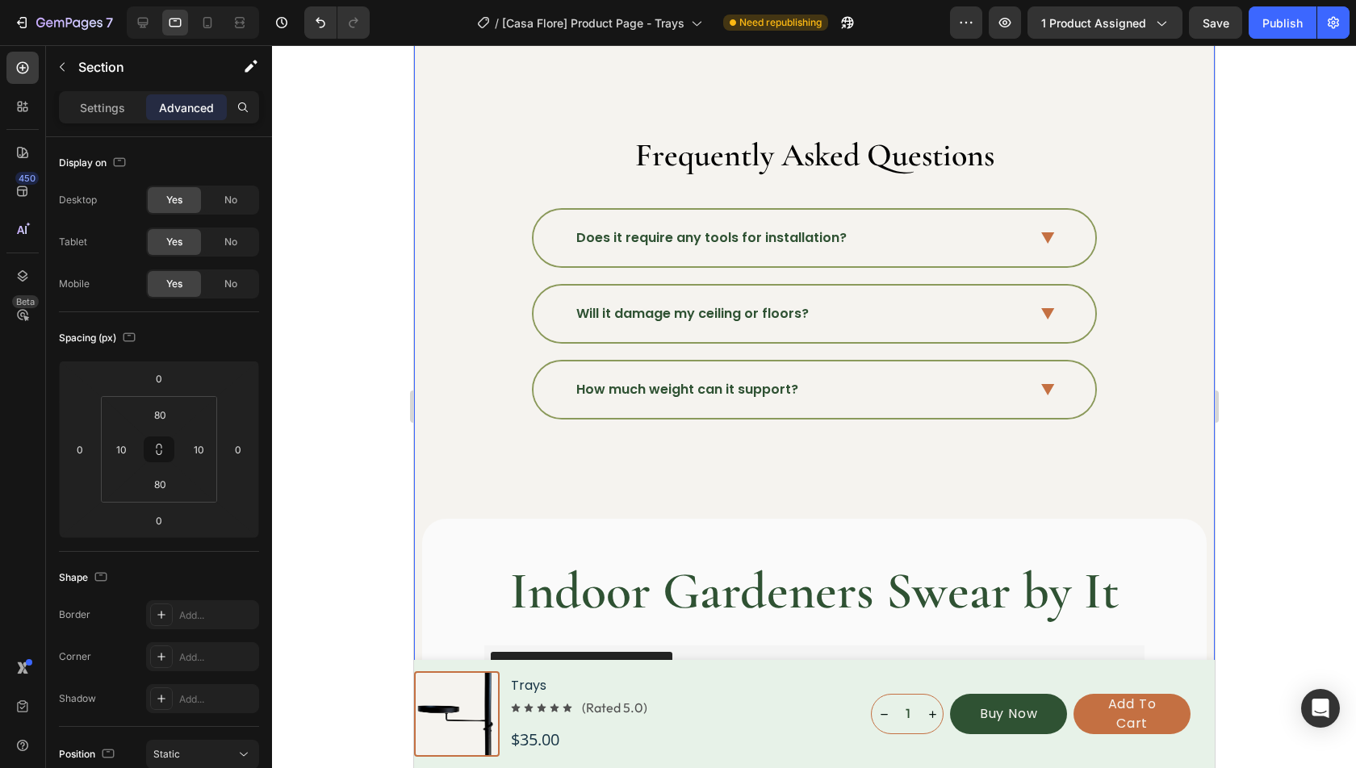
scroll to position [4956, 0]
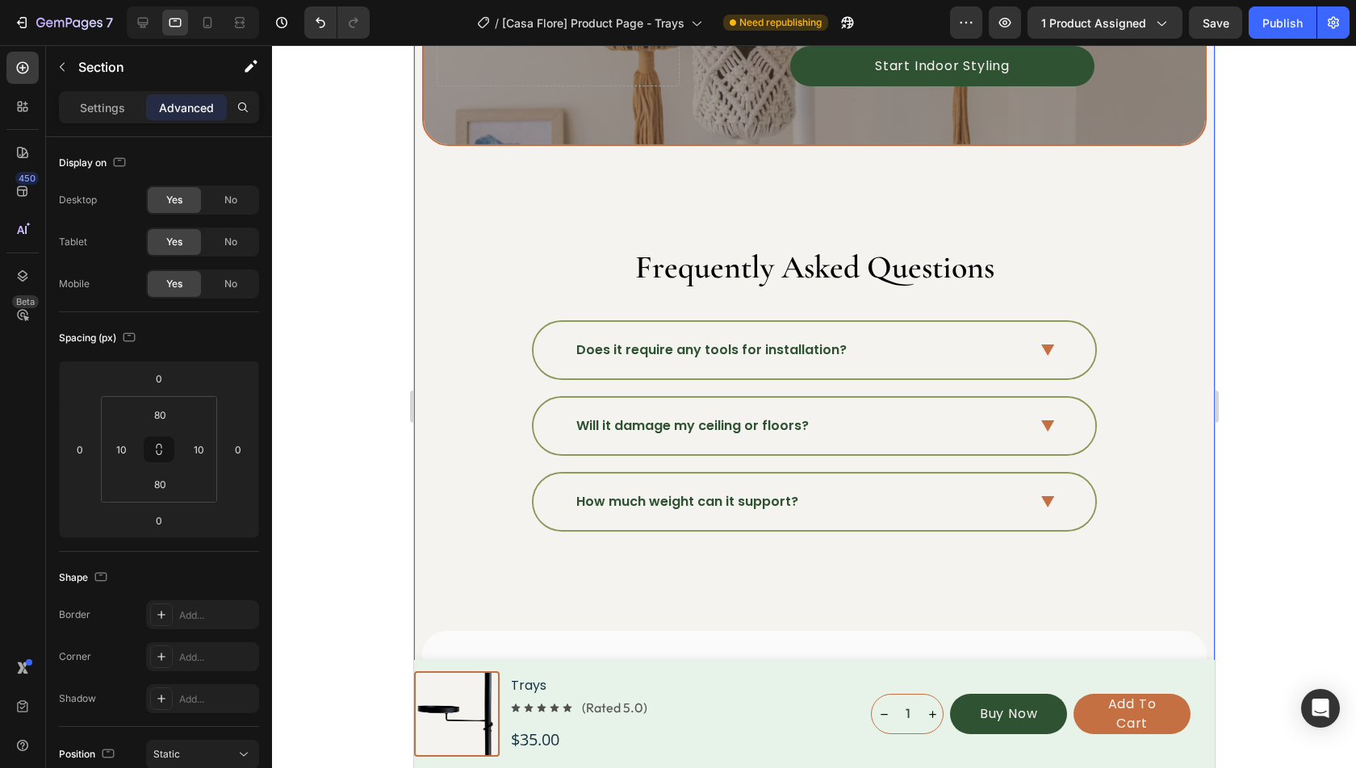
click at [725, 210] on div "Make Room For More Greenery. Heading Discover the plant support you didn’t know…" at bounding box center [813, 308] width 785 height 1002
click at [520, 310] on div "Make Room For More Greenery. Heading Discover the plant support you didn’t know…" at bounding box center [813, 308] width 785 height 1002
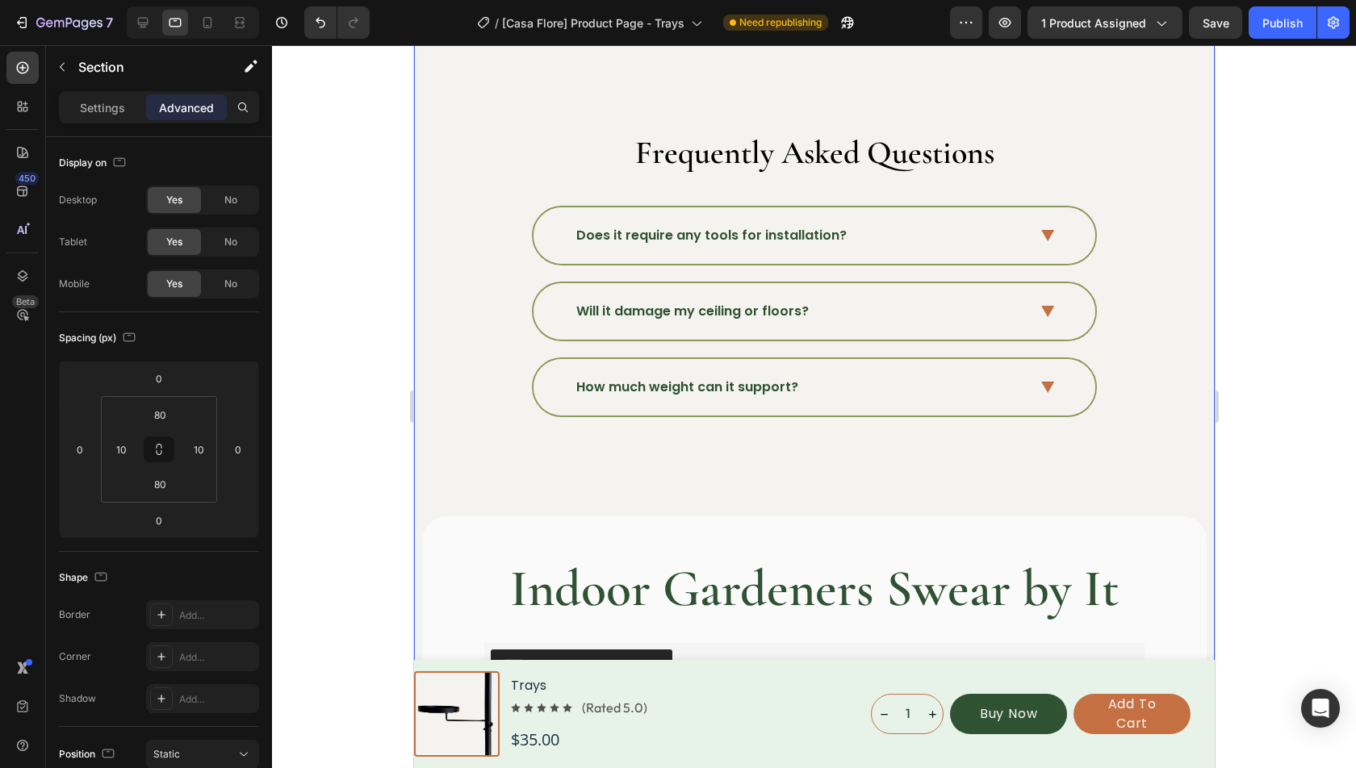
scroll to position [5007, 0]
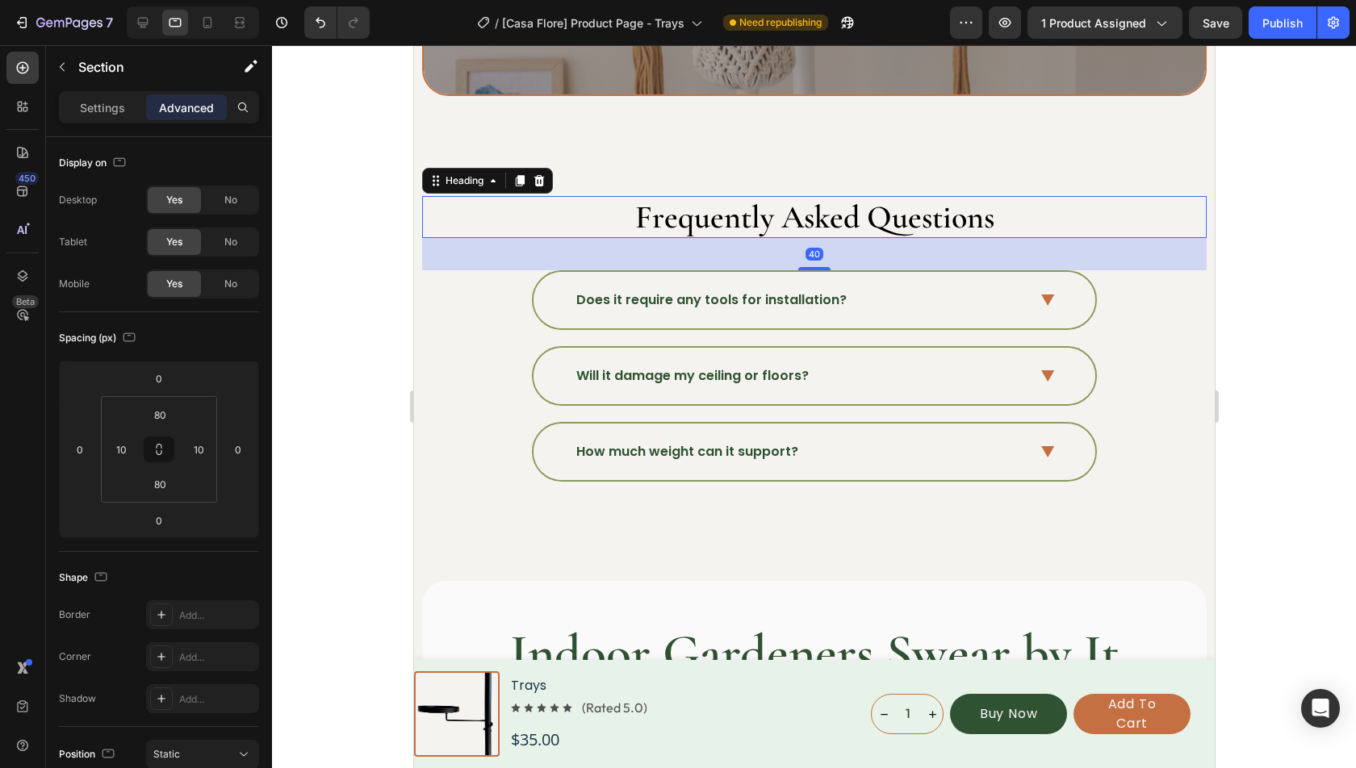
click at [704, 220] on h2 "Frequently Asked Questions" at bounding box center [813, 217] width 785 height 42
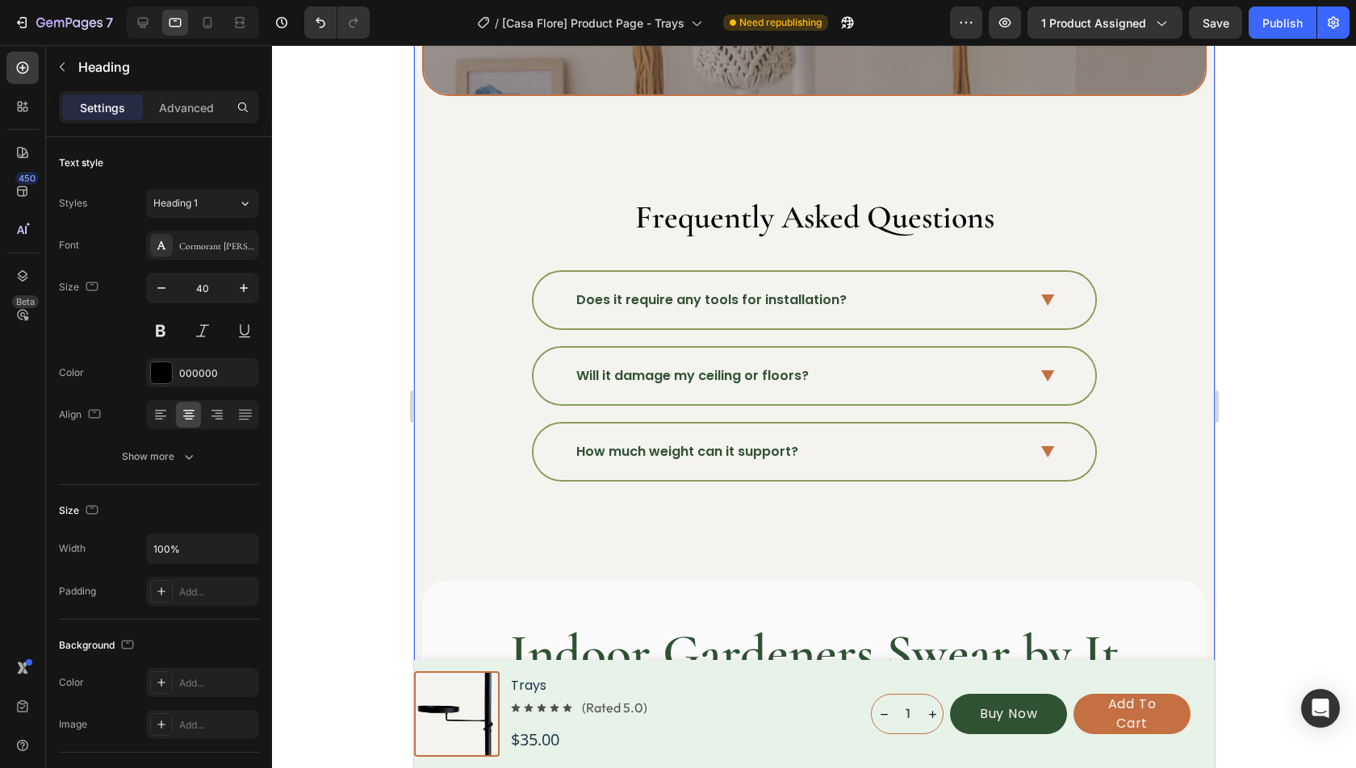
click at [680, 146] on div "Make Room For More Greenery. Heading Discover the plant support you didn’t know…" at bounding box center [813, 258] width 785 height 1002
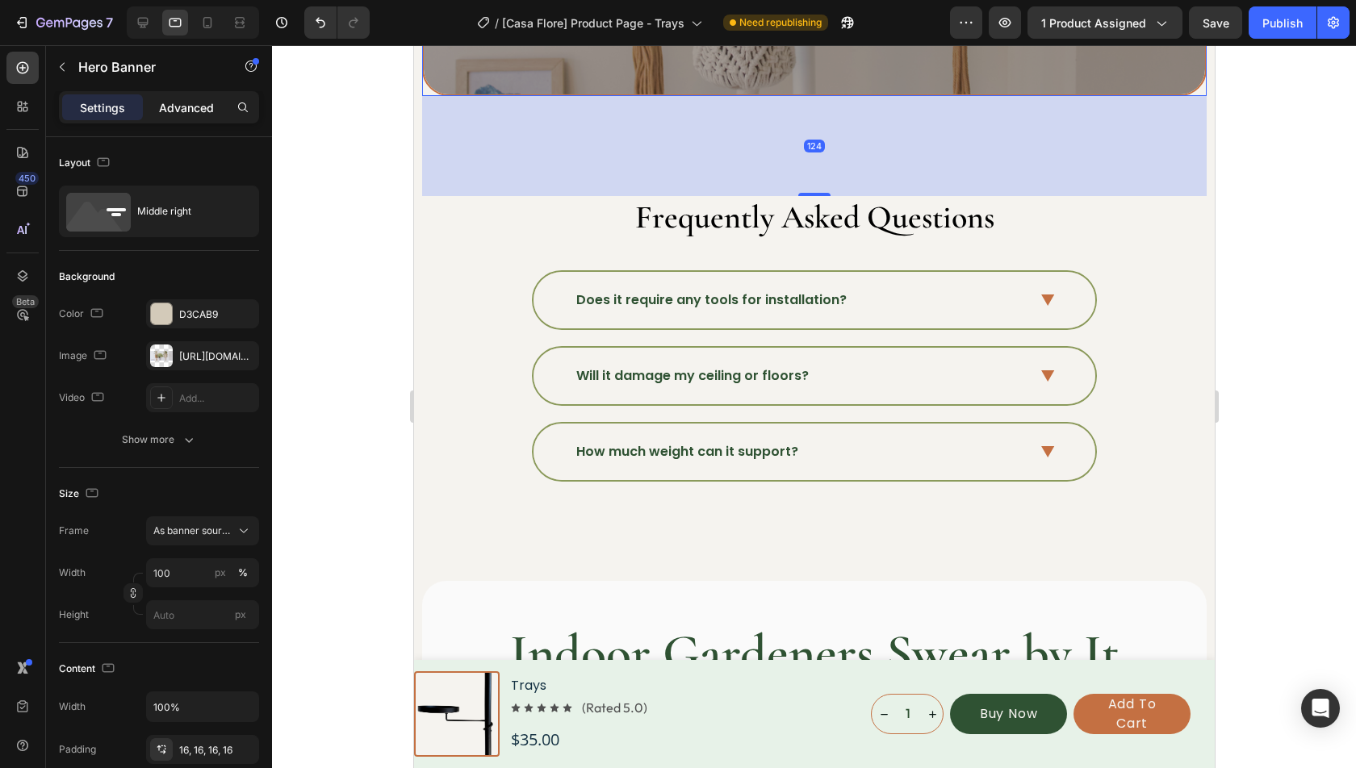
click at [168, 104] on p "Advanced" at bounding box center [186, 107] width 55 height 17
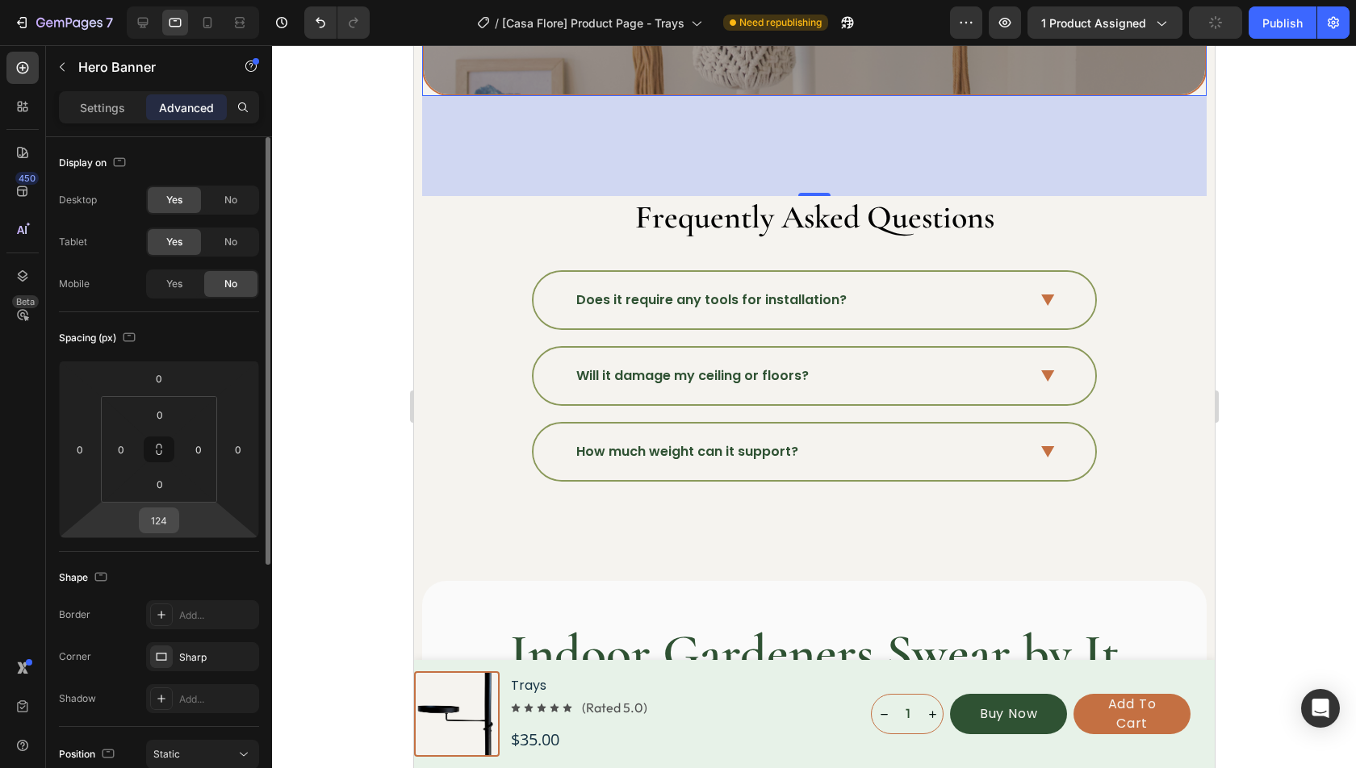
click at [170, 511] on input "124" at bounding box center [159, 520] width 32 height 24
type input "80"
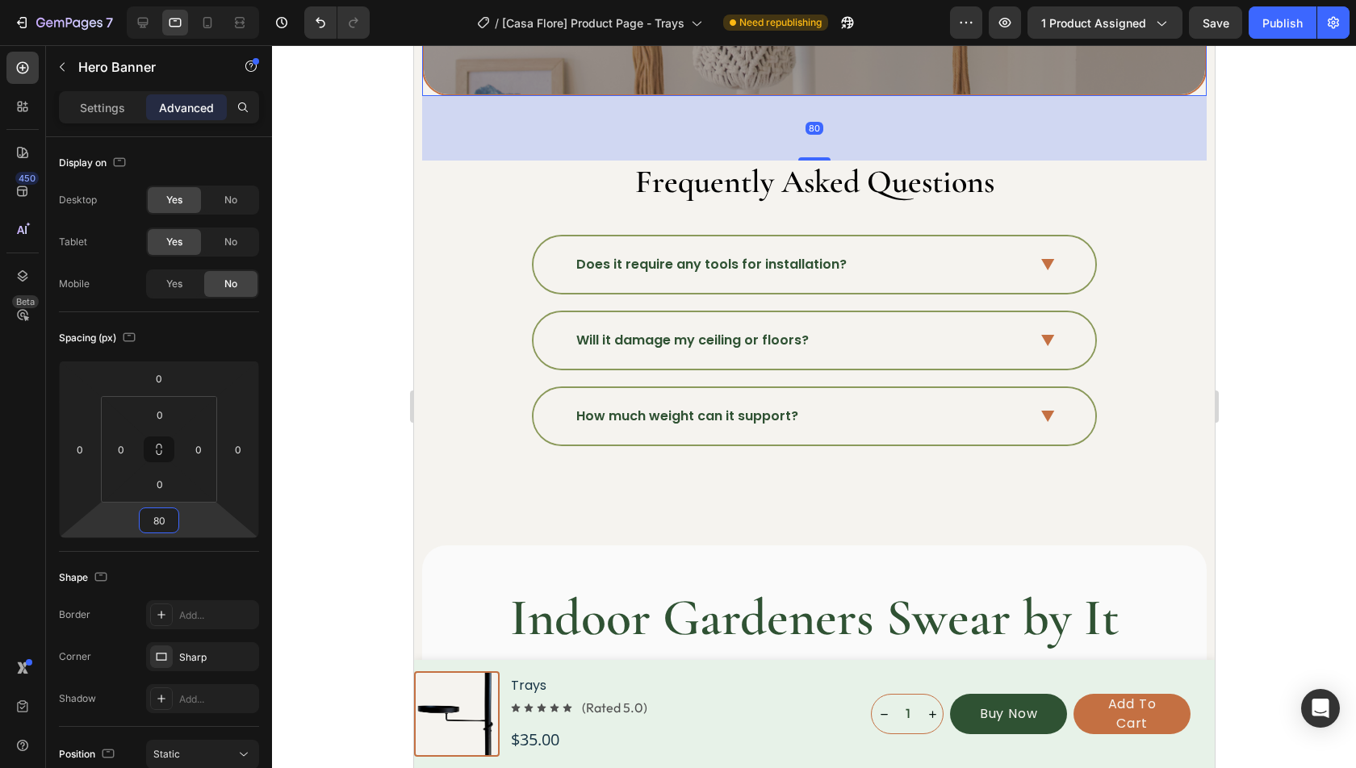
click at [618, 189] on h2 "Frequently Asked Questions" at bounding box center [813, 182] width 785 height 42
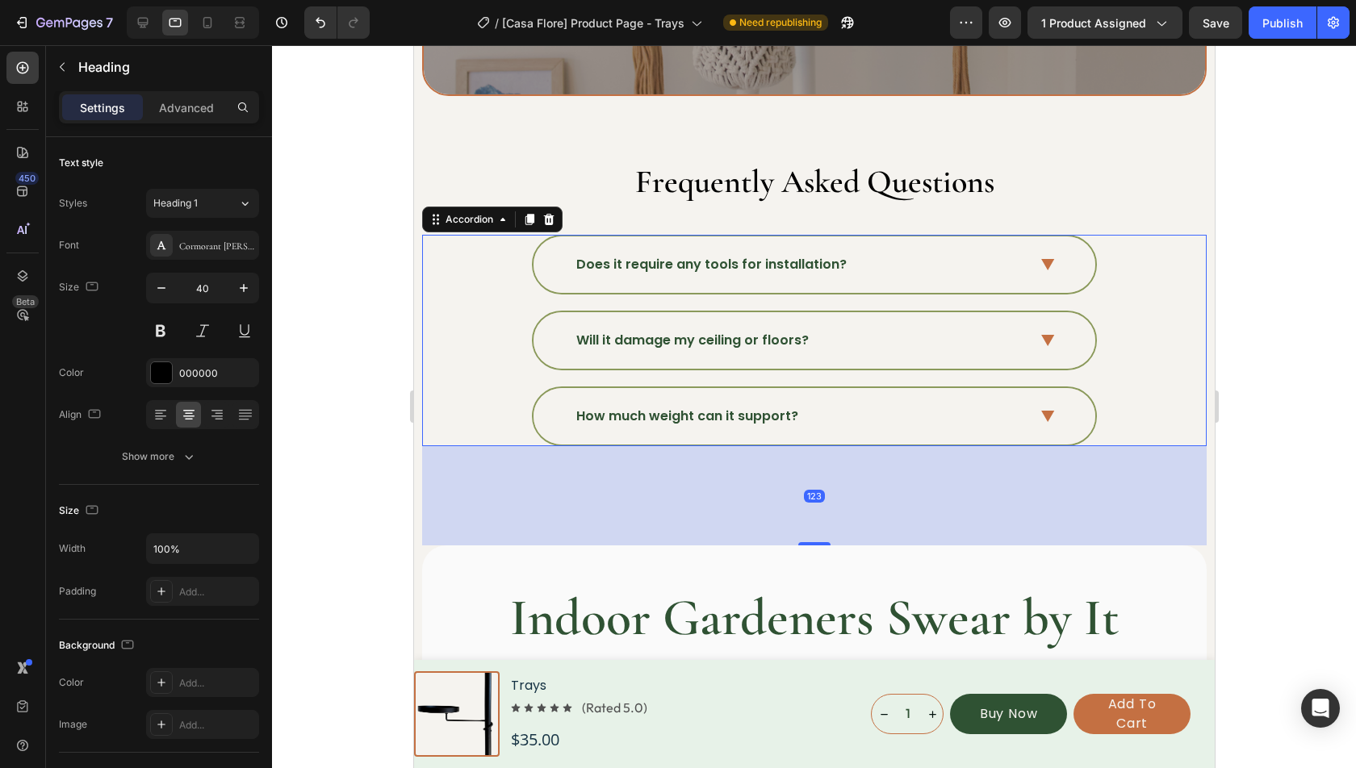
click at [600, 435] on div "How much weight can it support?" at bounding box center [814, 416] width 562 height 56
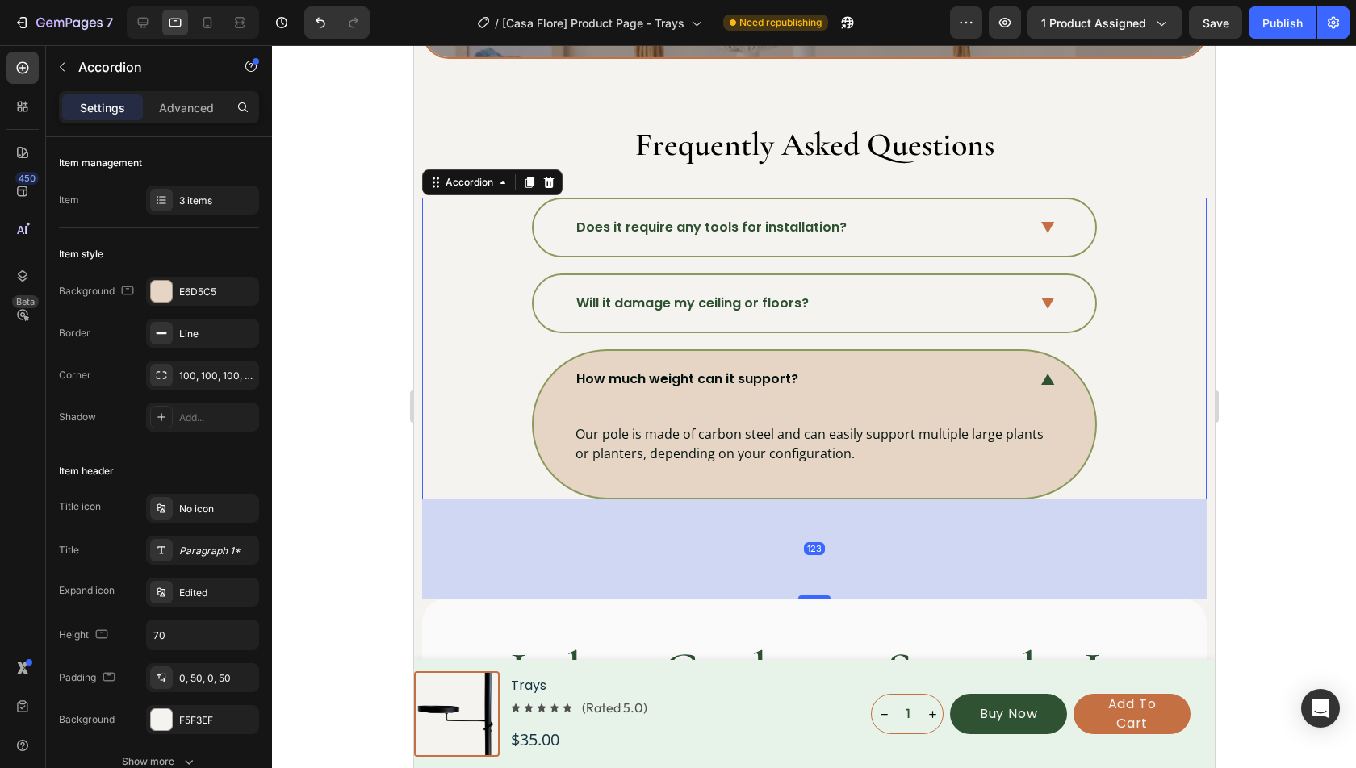
scroll to position [5124, 0]
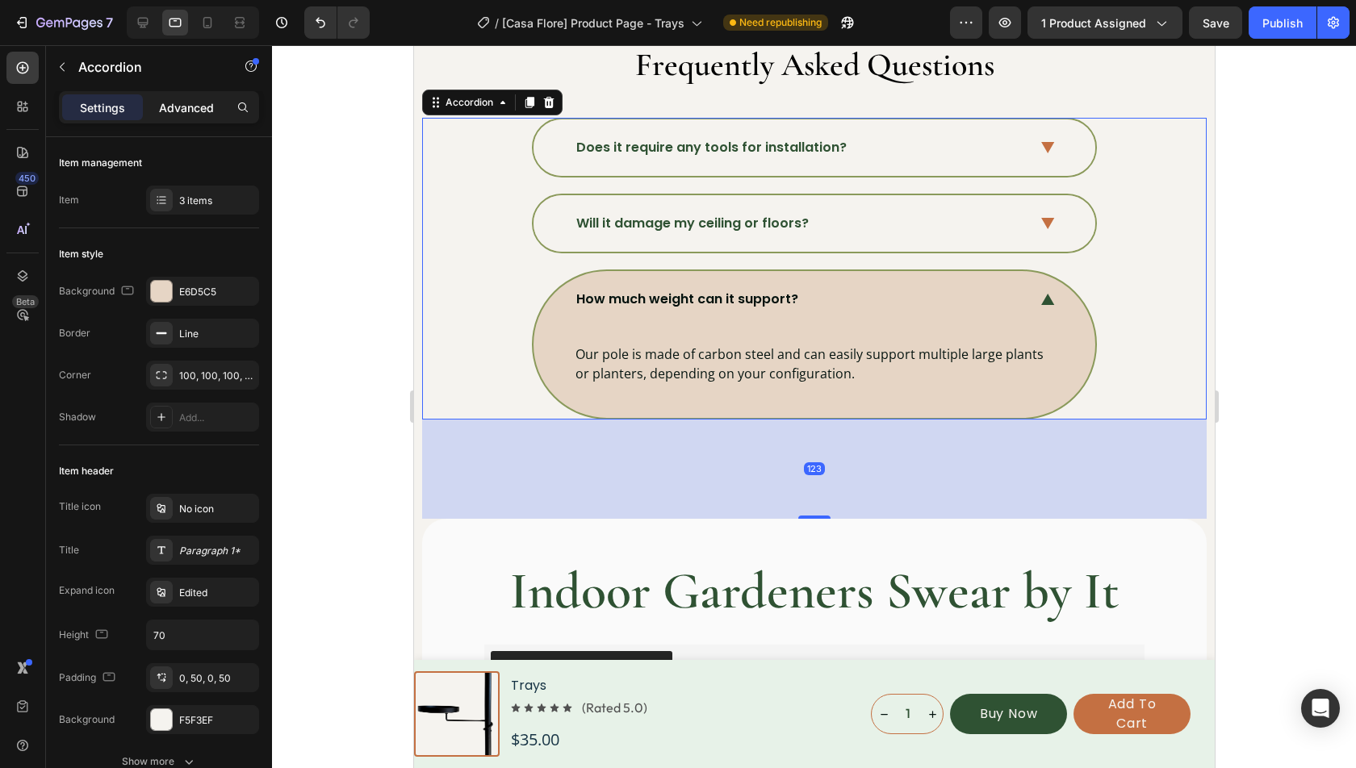
click at [186, 99] on p "Advanced" at bounding box center [186, 107] width 55 height 17
type input "100%"
type input "100"
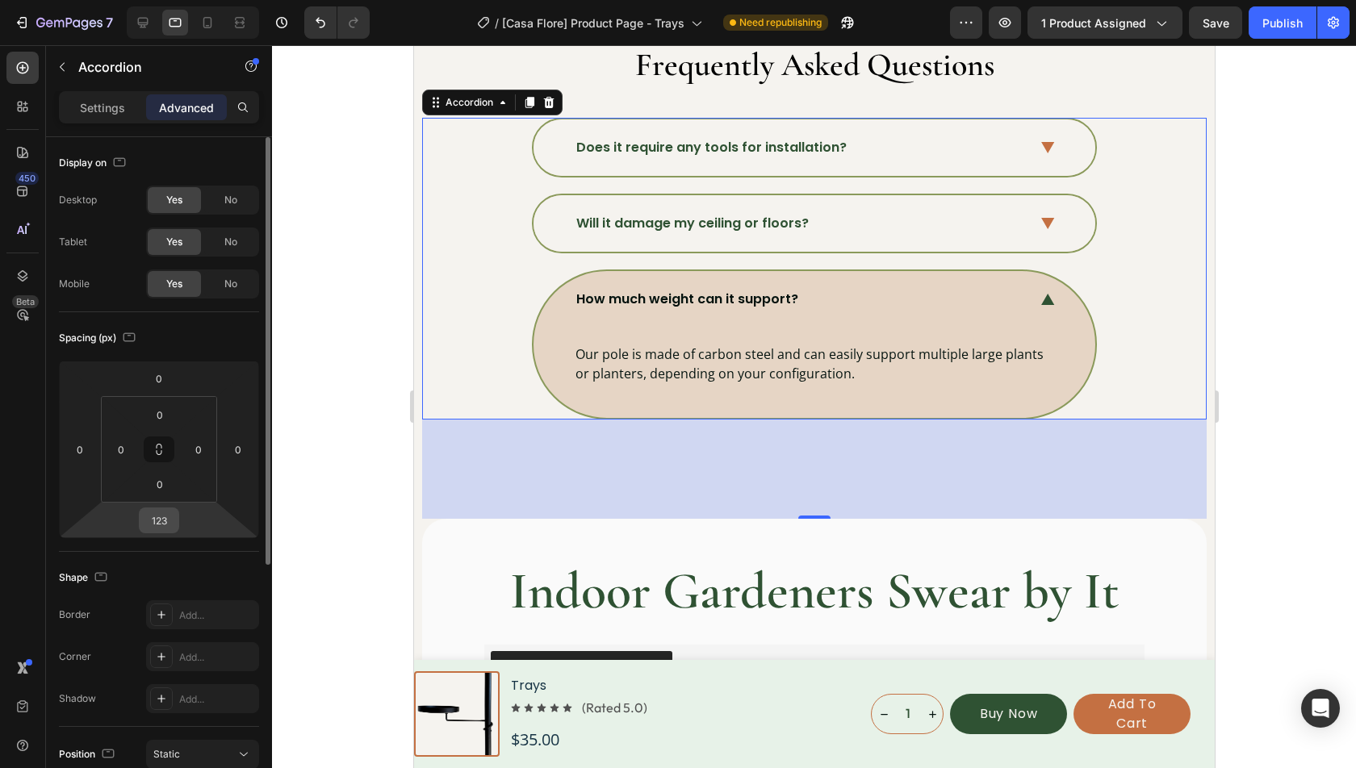
click at [167, 521] on input "123" at bounding box center [159, 520] width 32 height 24
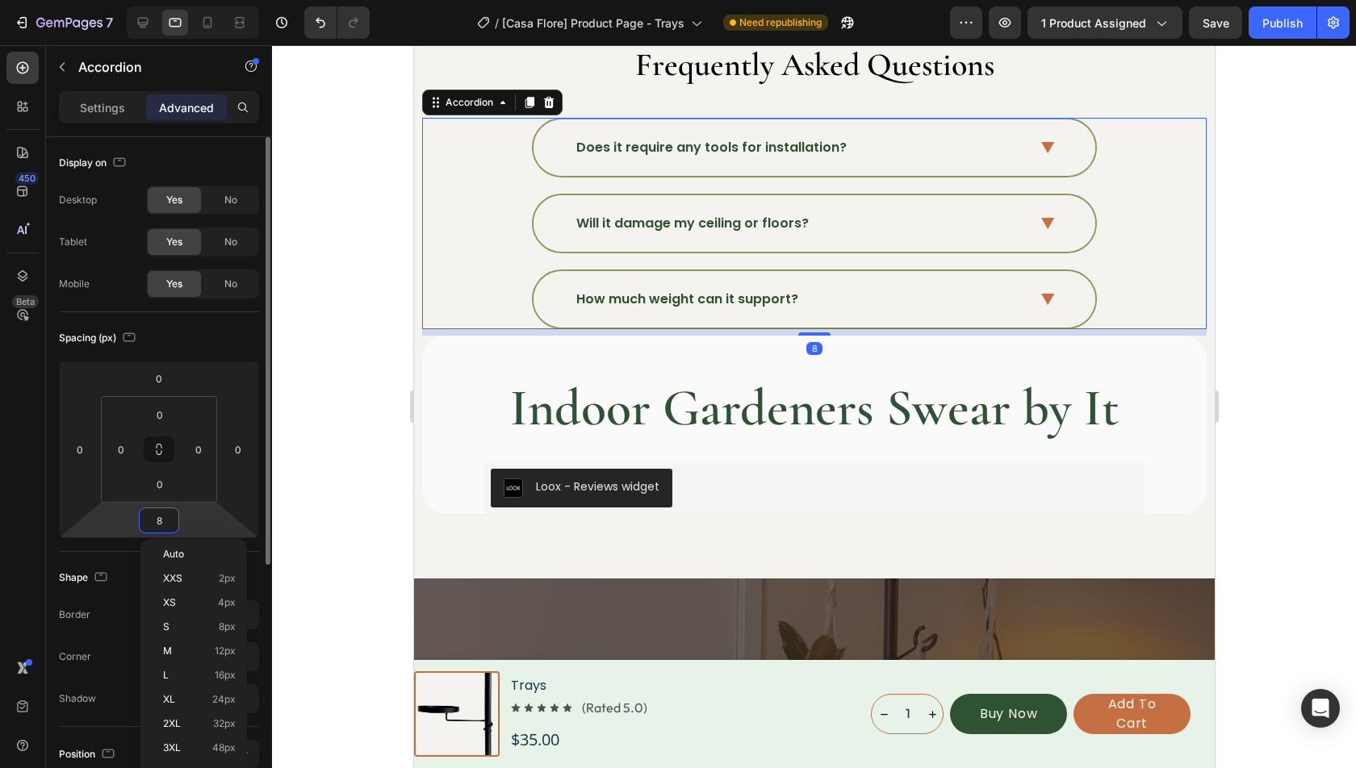
type input "80"
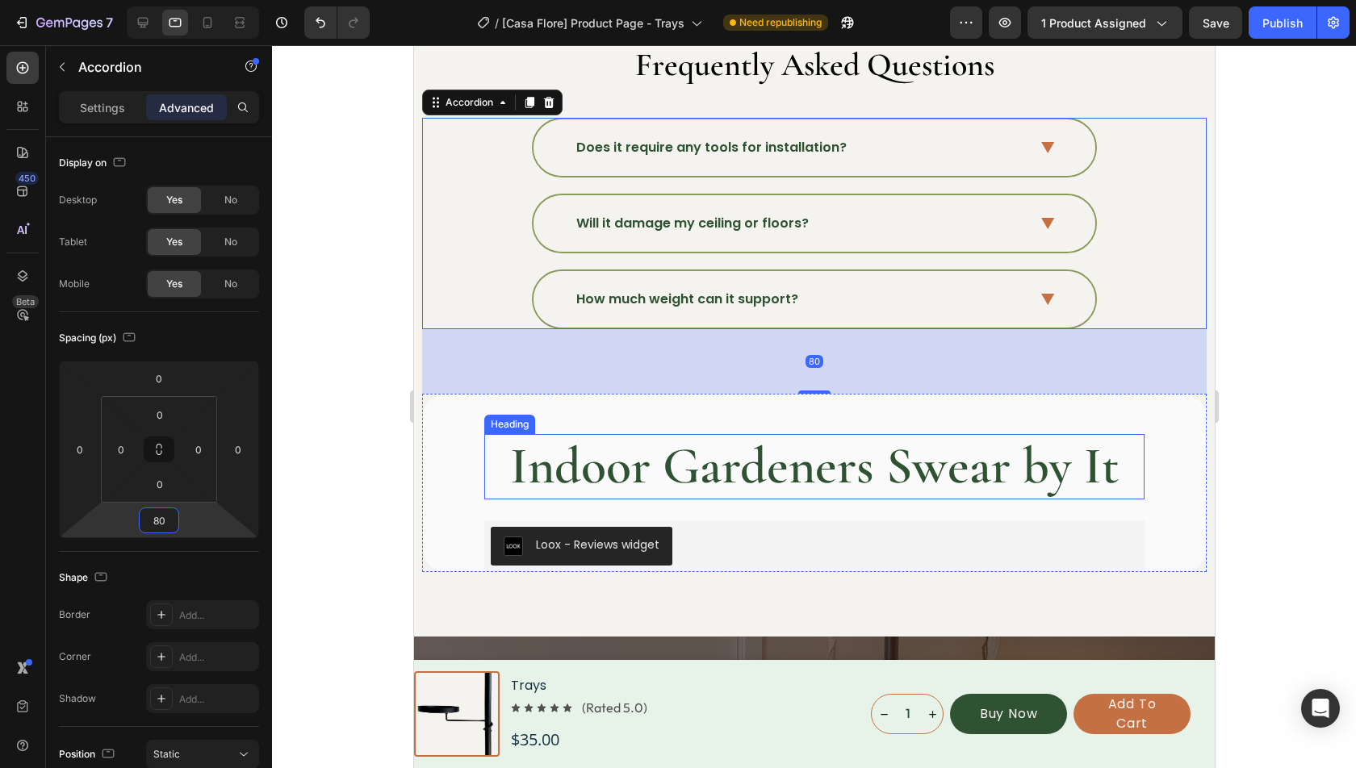
click at [836, 493] on h2 "Indoor Gardeners Swear by It" at bounding box center [813, 466] width 660 height 65
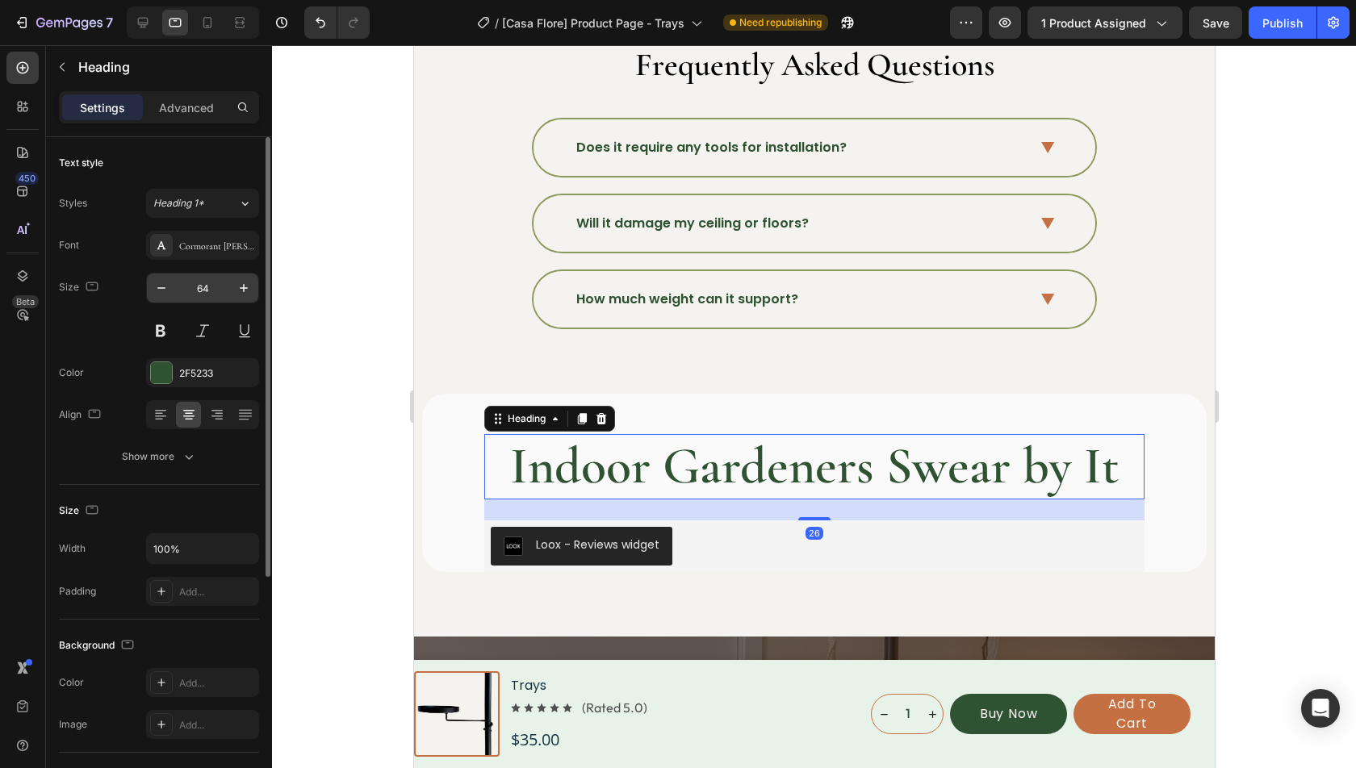
click at [214, 290] on input "64" at bounding box center [202, 288] width 53 height 29
type input "40"
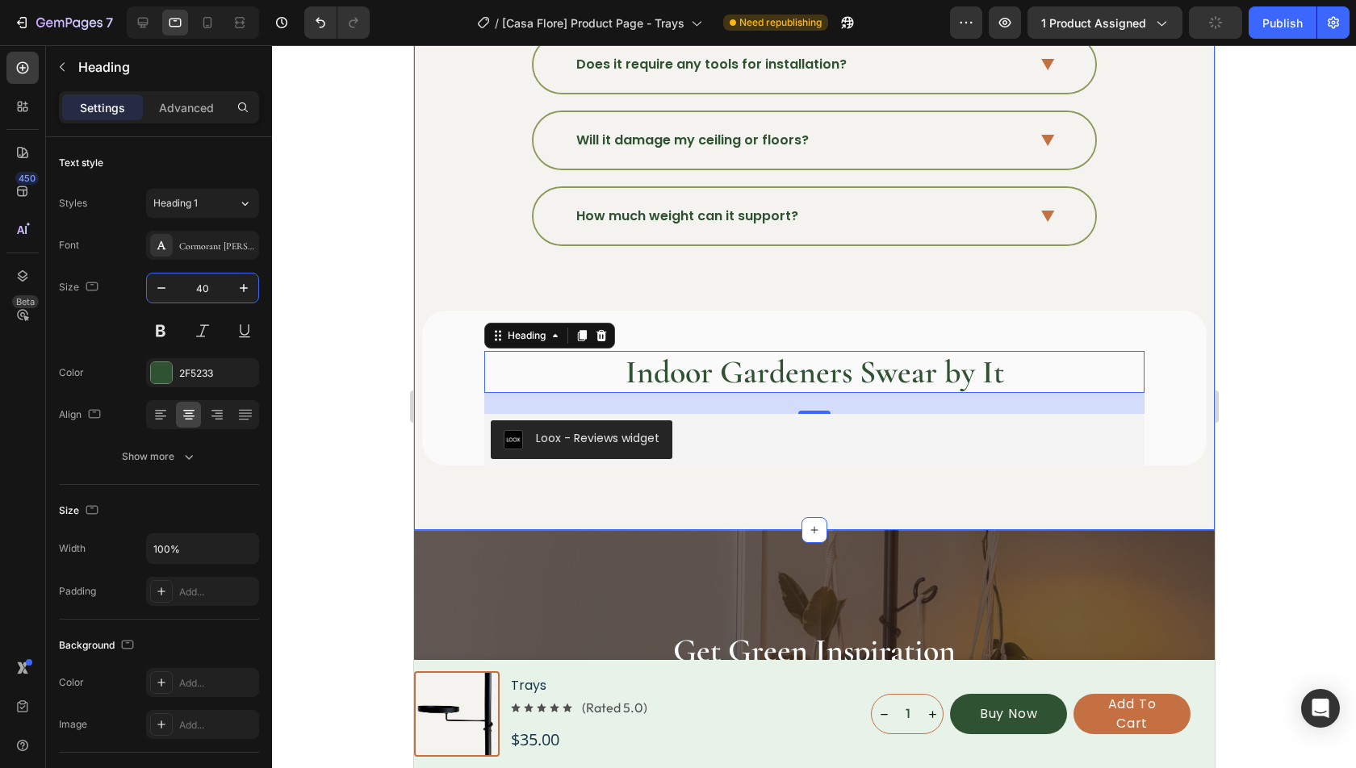
scroll to position [5518, 0]
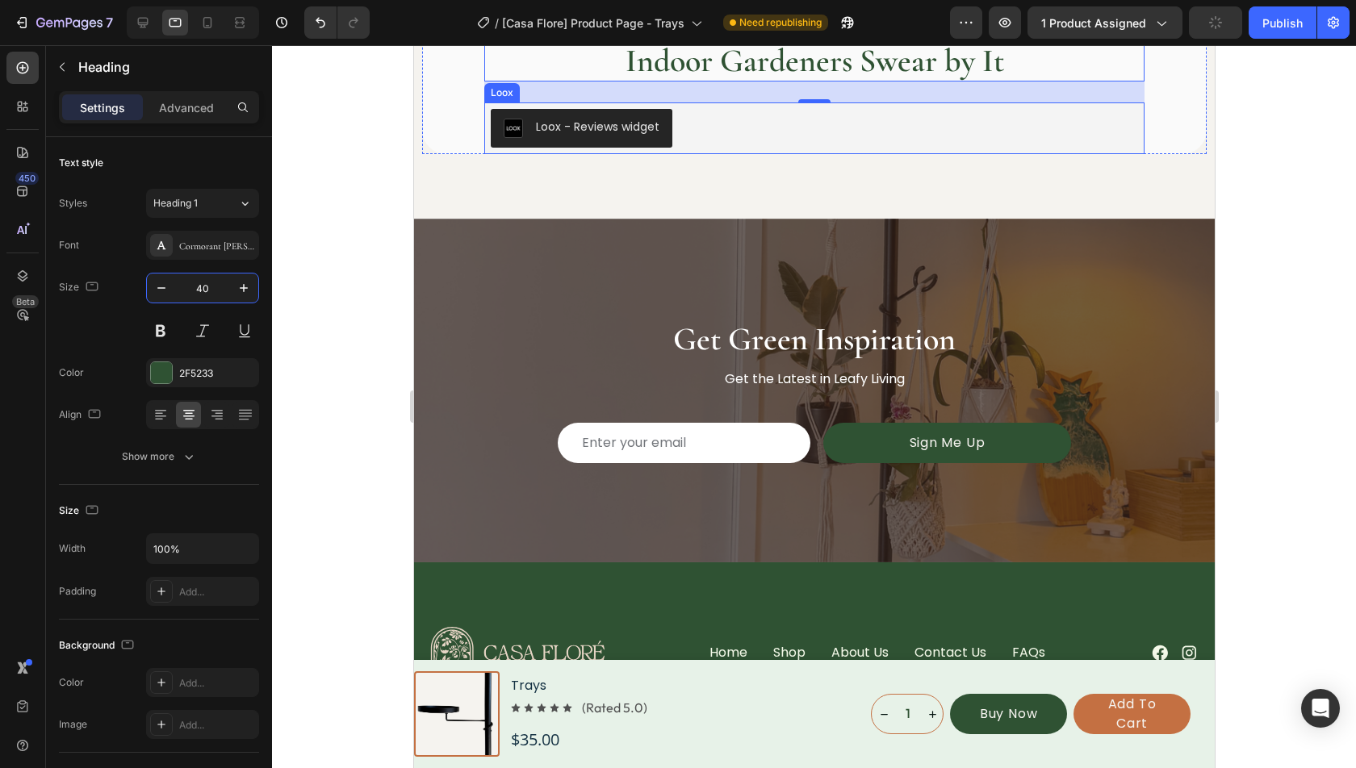
click at [743, 131] on div "Loox - Reviews widget" at bounding box center [813, 128] width 647 height 39
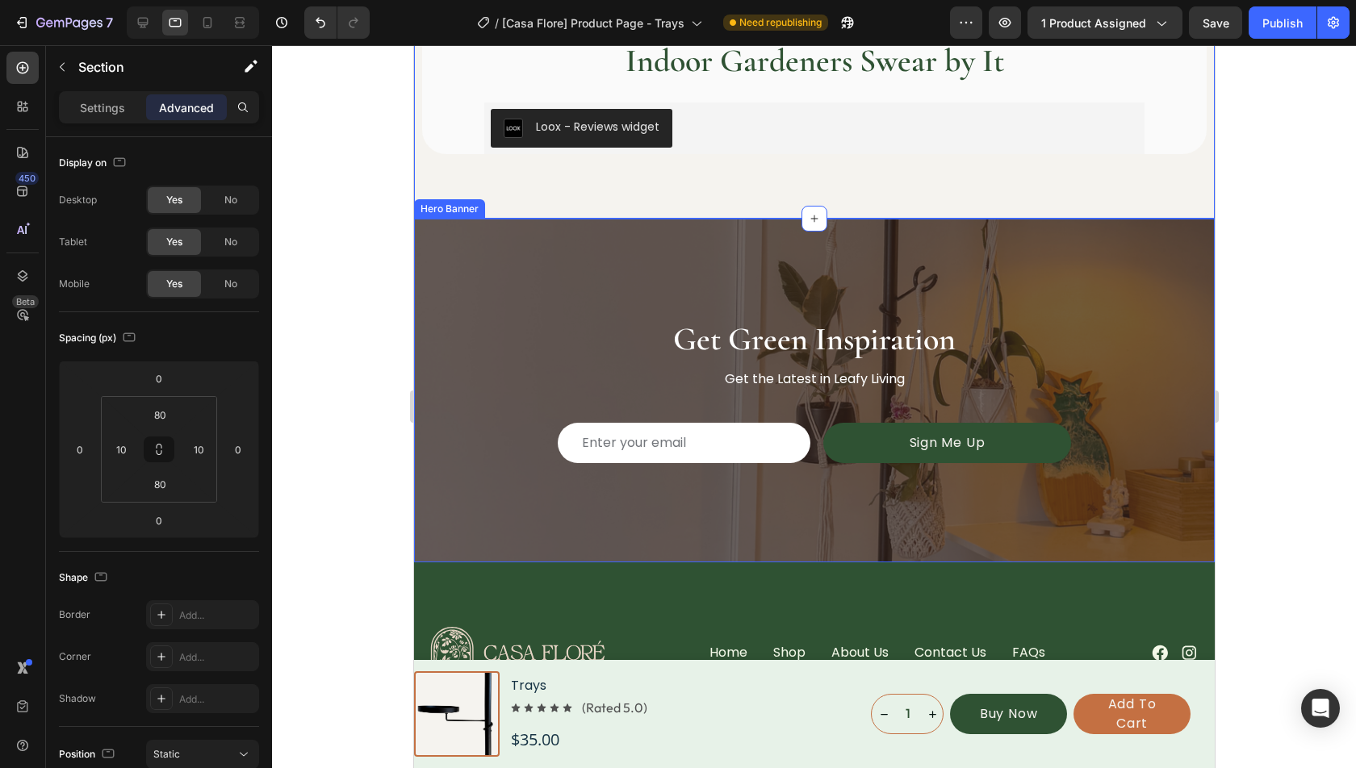
click at [731, 233] on div "Overlay" at bounding box center [813, 391] width 801 height 344
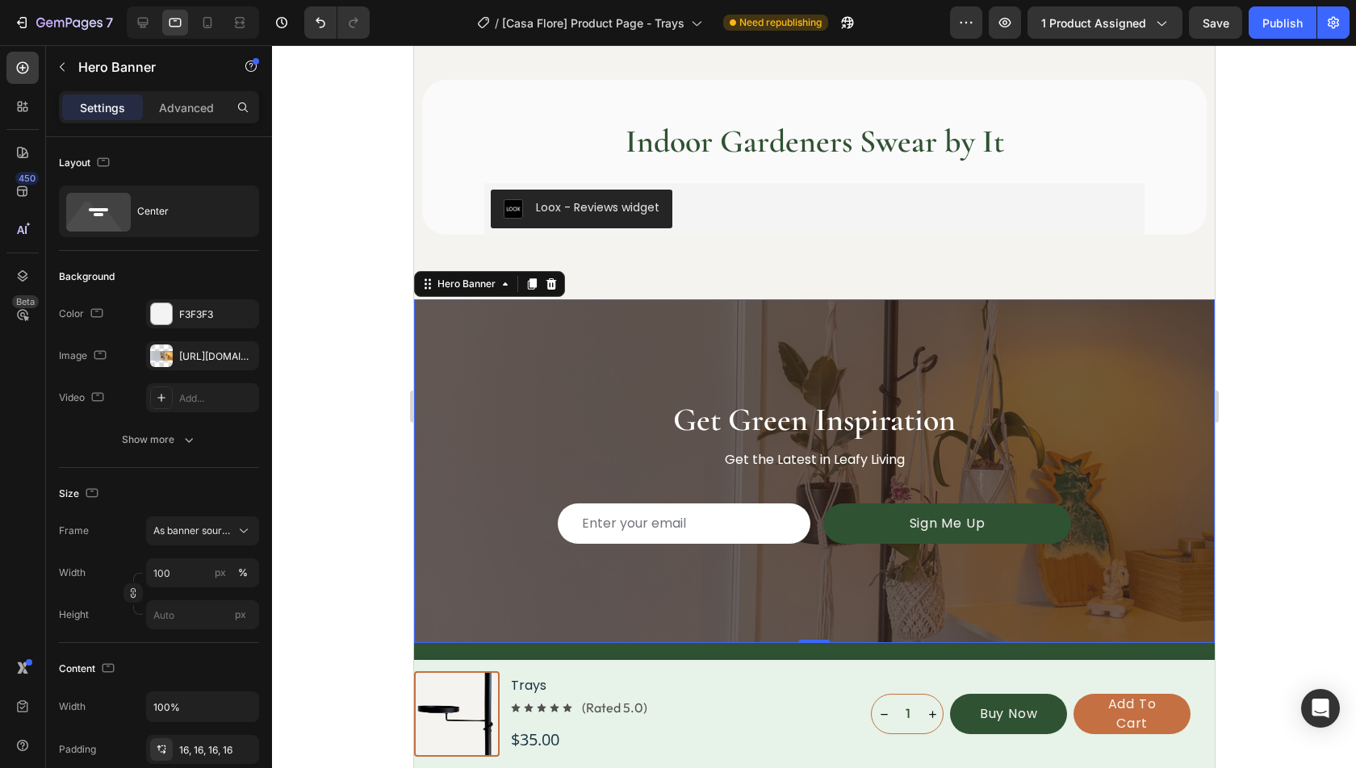
scroll to position [5421, 0]
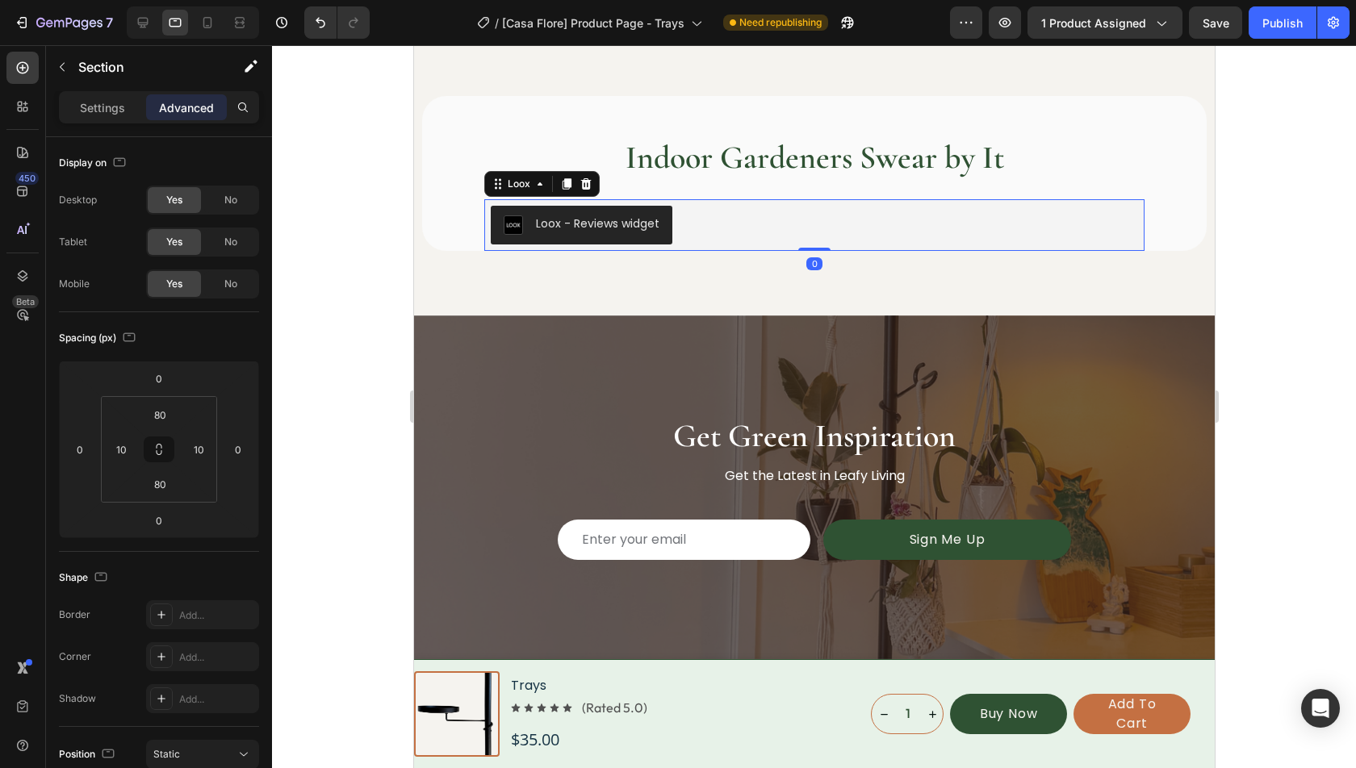
click at [779, 214] on div "Loox - Reviews widget" at bounding box center [813, 225] width 647 height 39
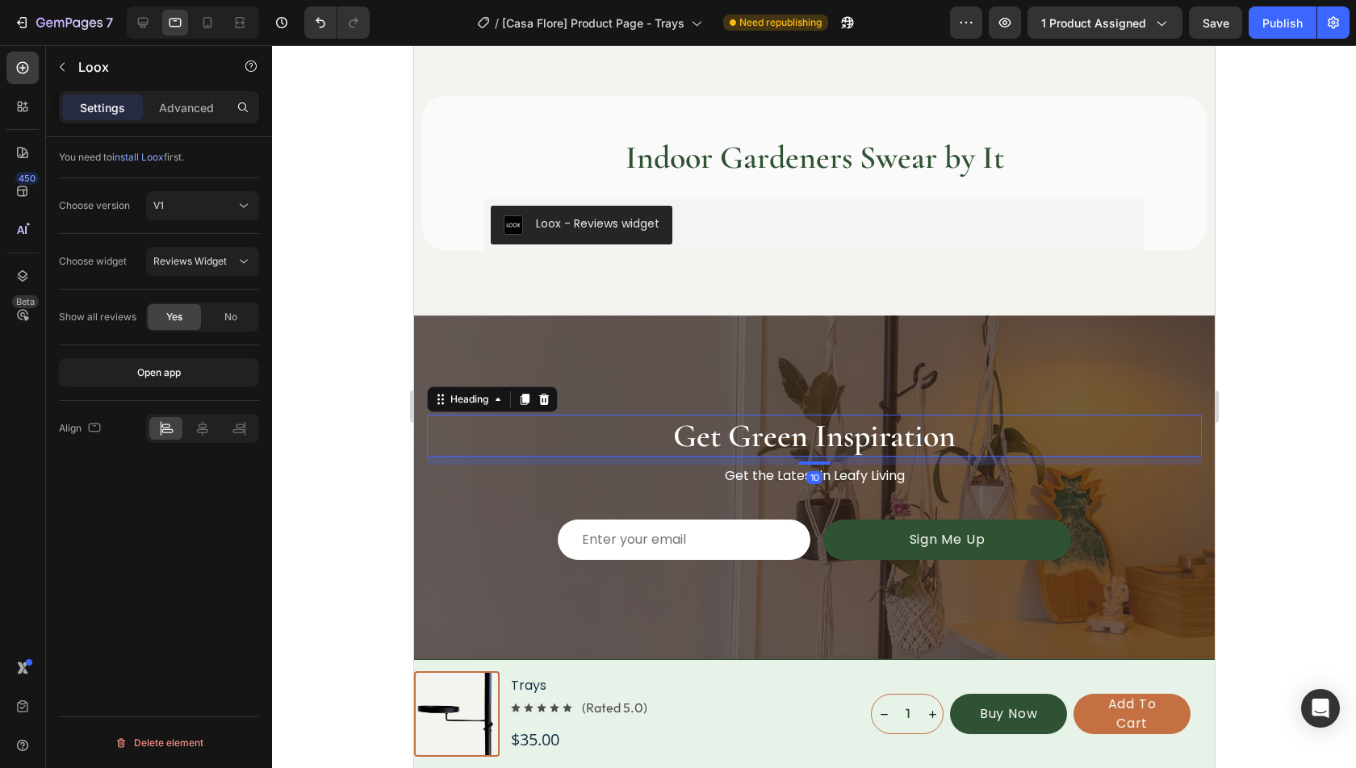
click at [825, 426] on h2 "Get Green Inspiration" at bounding box center [813, 436] width 775 height 42
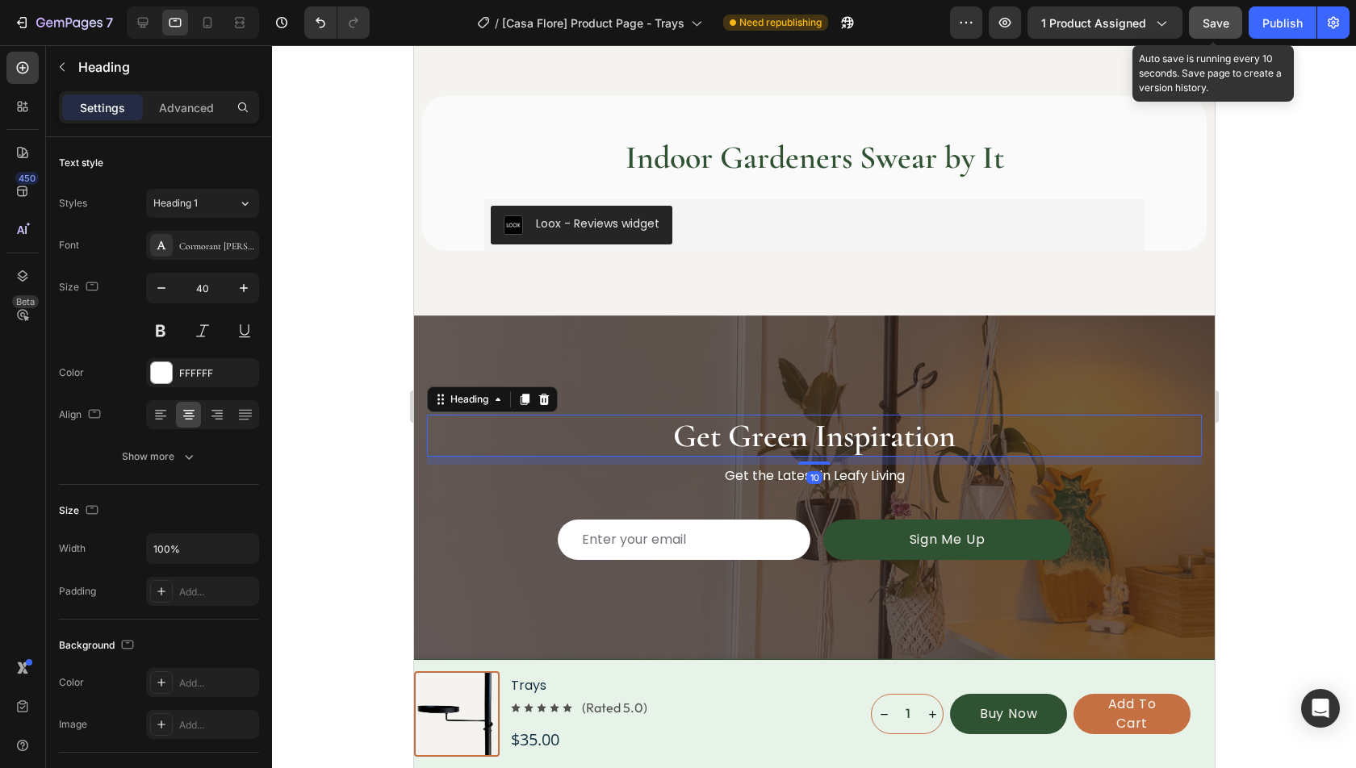
click at [1214, 30] on div "Save" at bounding box center [1216, 23] width 27 height 17
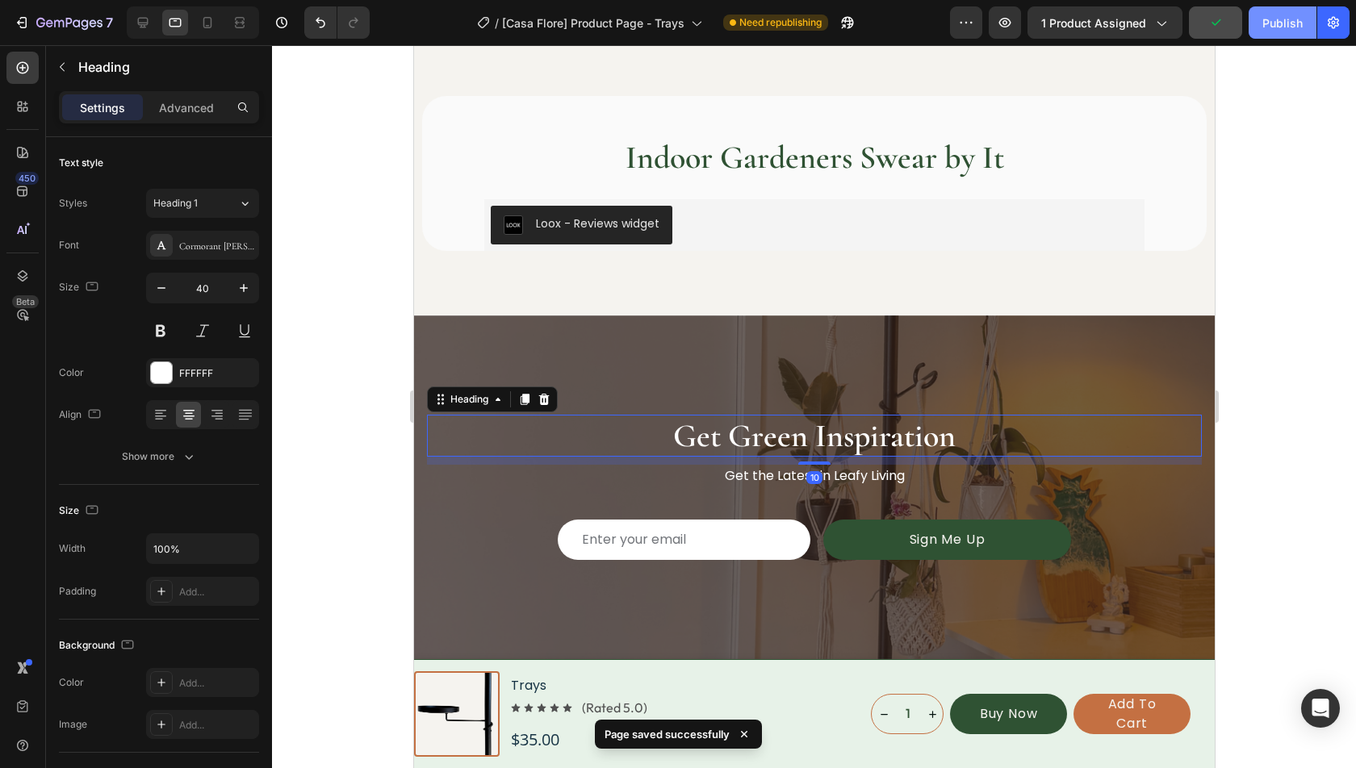
click at [1262, 30] on button "Publish" at bounding box center [1283, 22] width 68 height 32
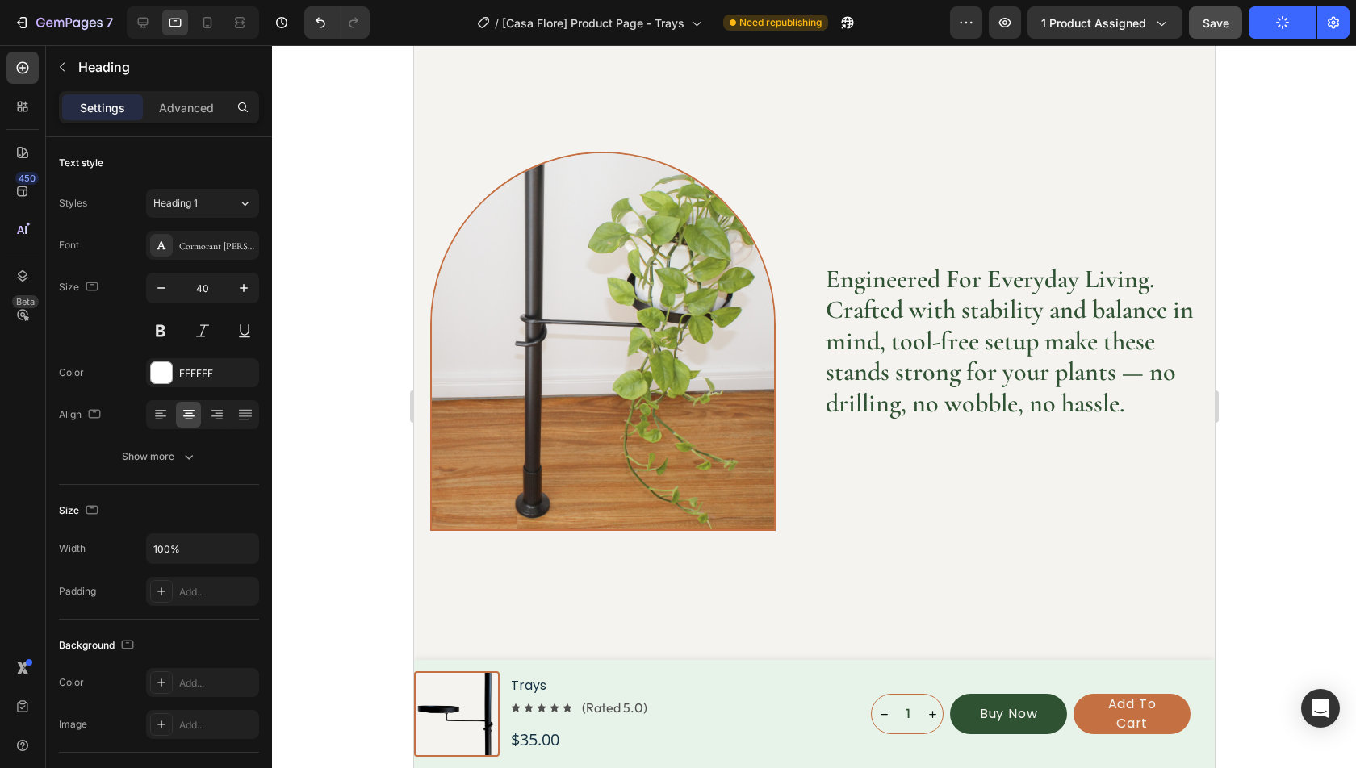
scroll to position [0, 0]
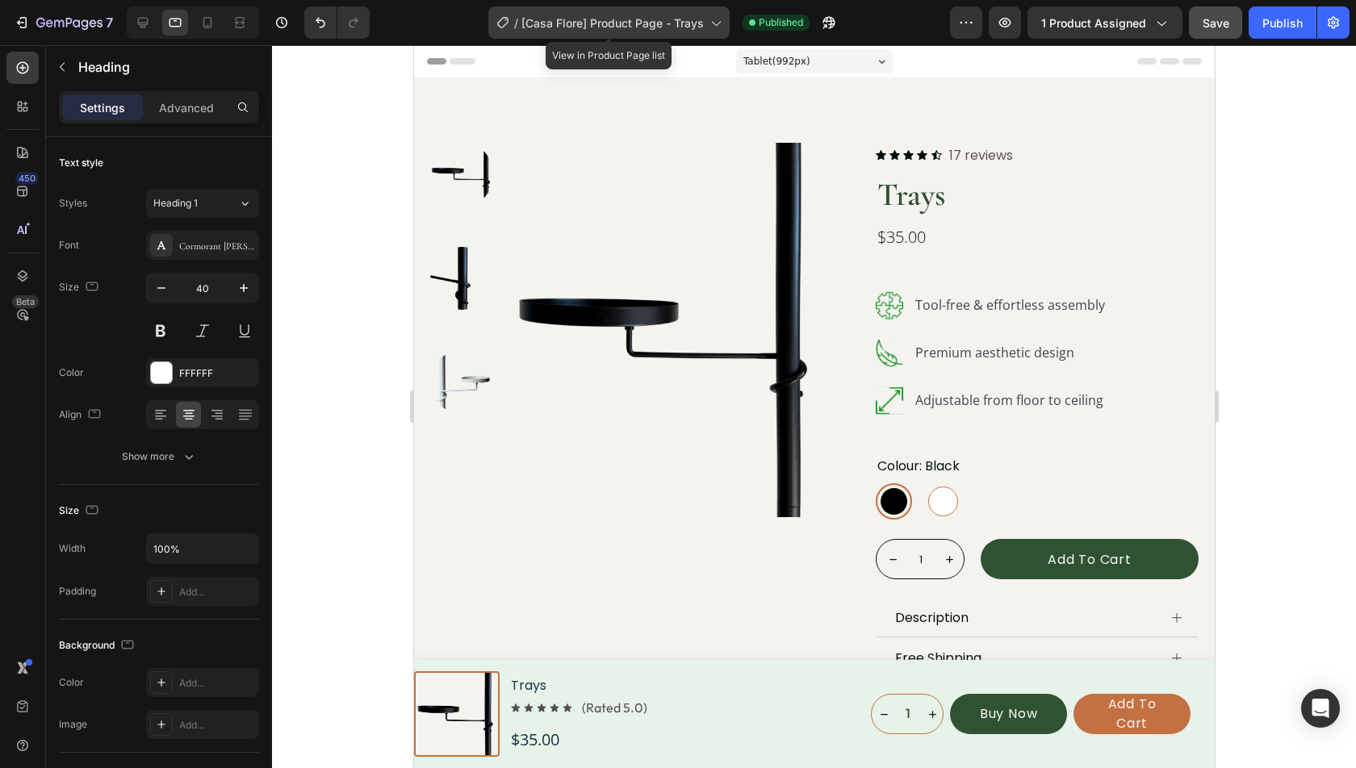
click at [681, 21] on span "[Casa Flore] Product Page - Trays" at bounding box center [612, 23] width 182 height 17
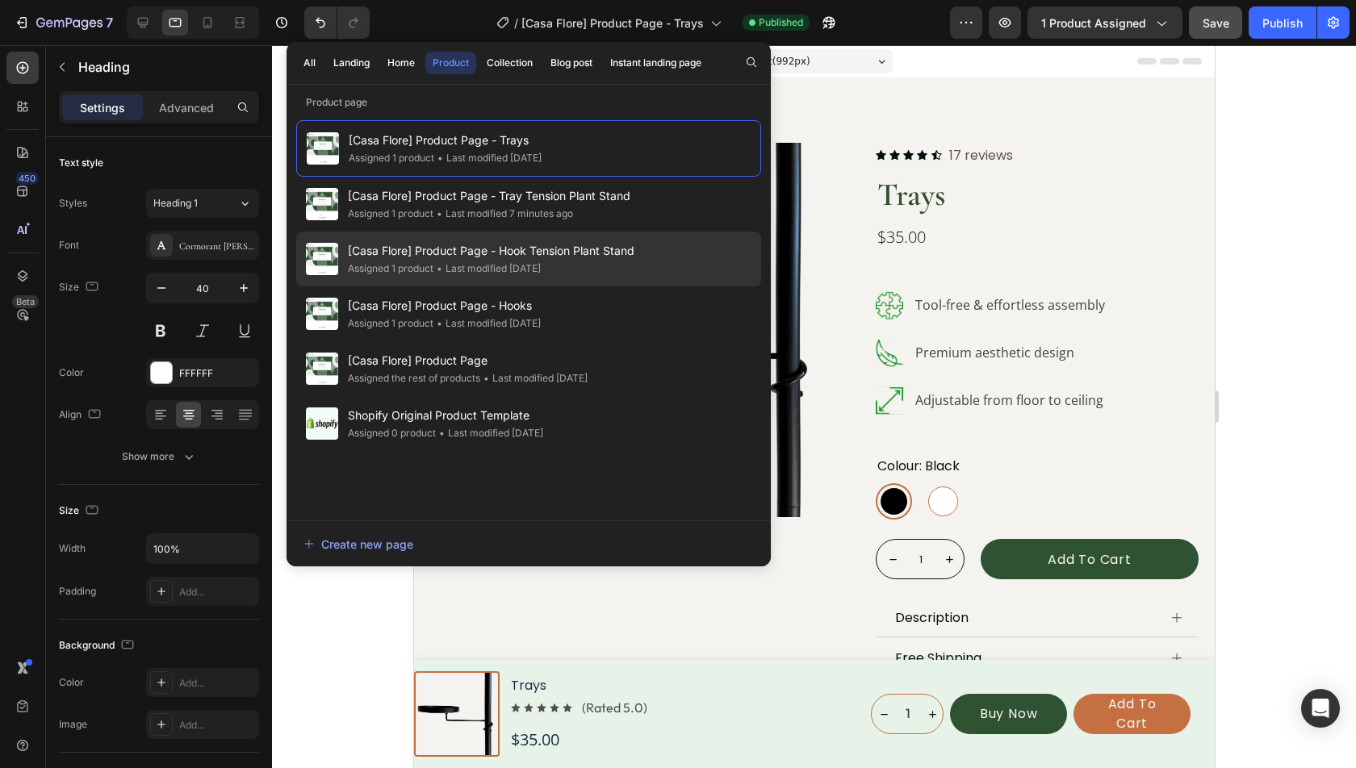
click at [584, 262] on div "Assigned 1 product • Last modified 3 days ago" at bounding box center [491, 269] width 287 height 16
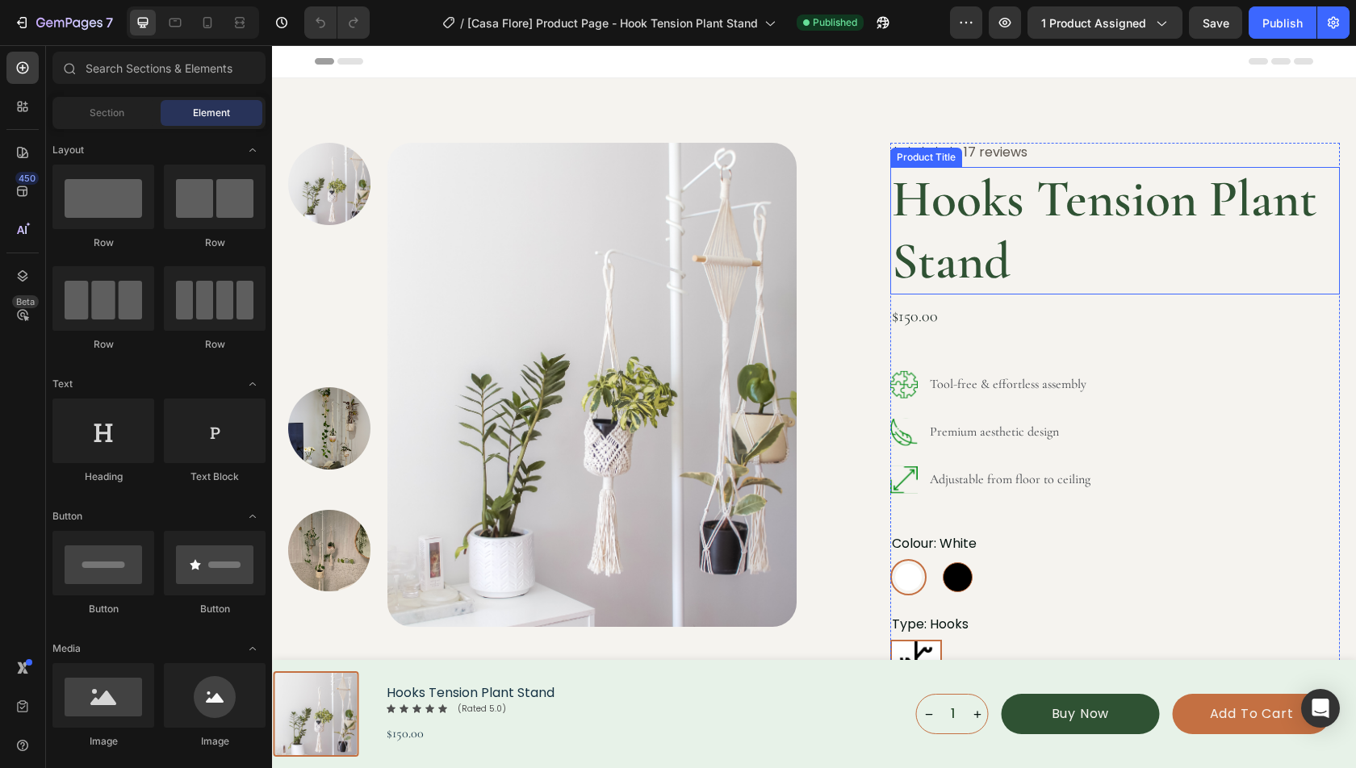
click at [952, 216] on h1 "Hooks Tension Plant Stand" at bounding box center [1115, 231] width 450 height 128
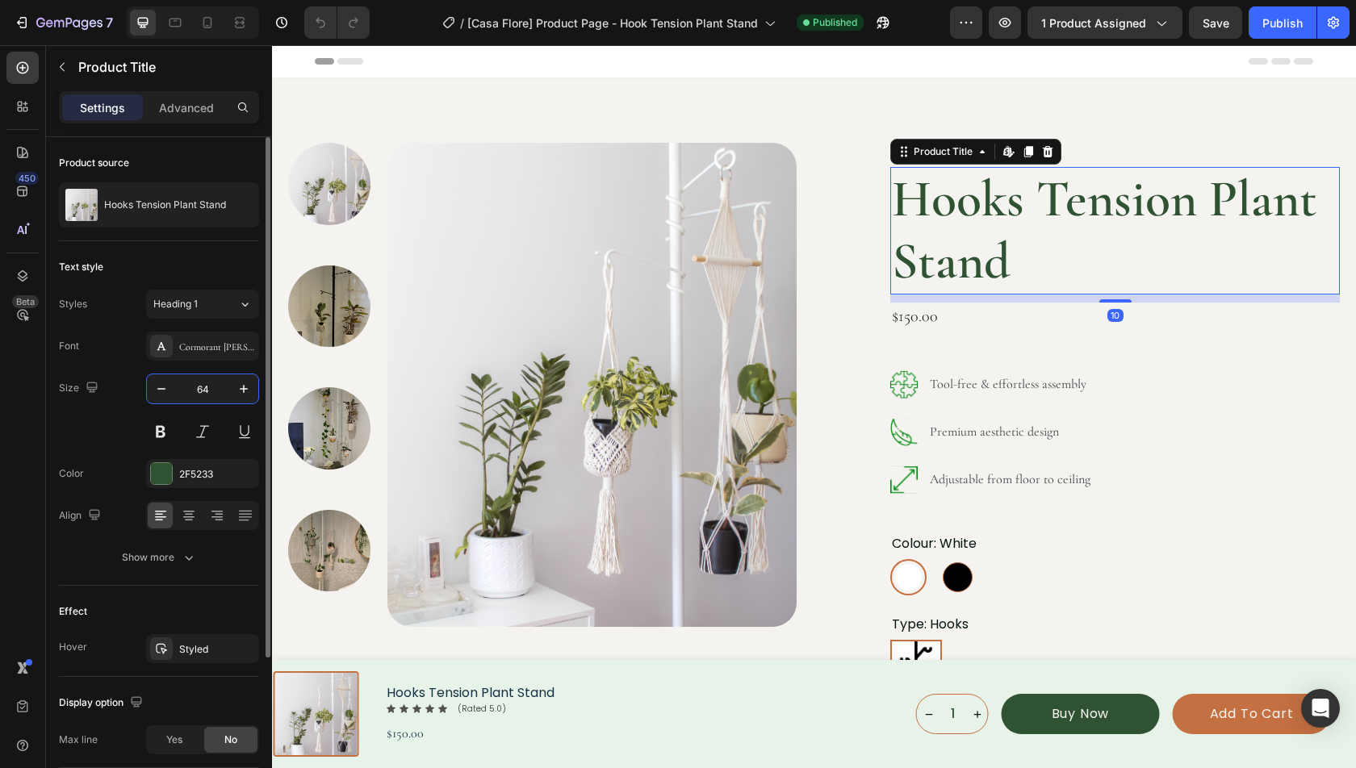
click at [211, 396] on input "64" at bounding box center [202, 388] width 53 height 29
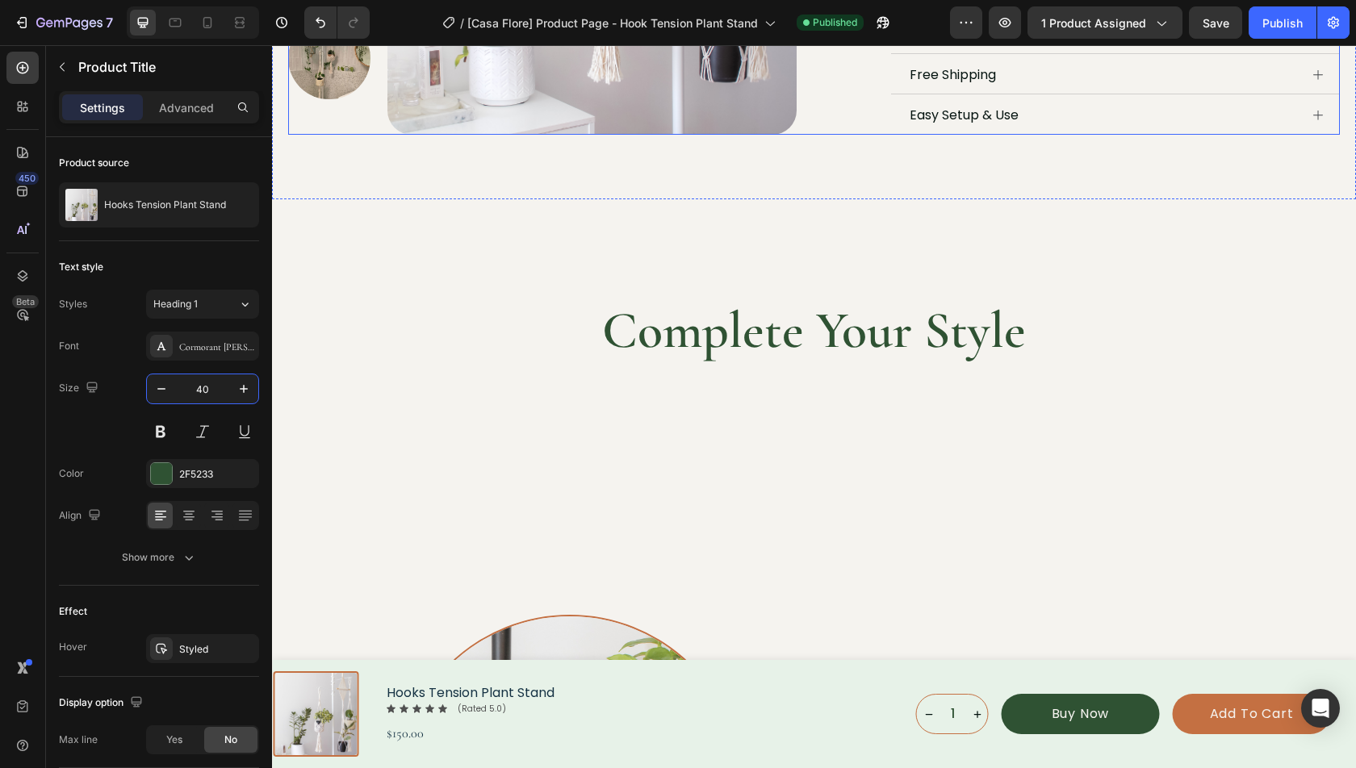
scroll to position [672, 0]
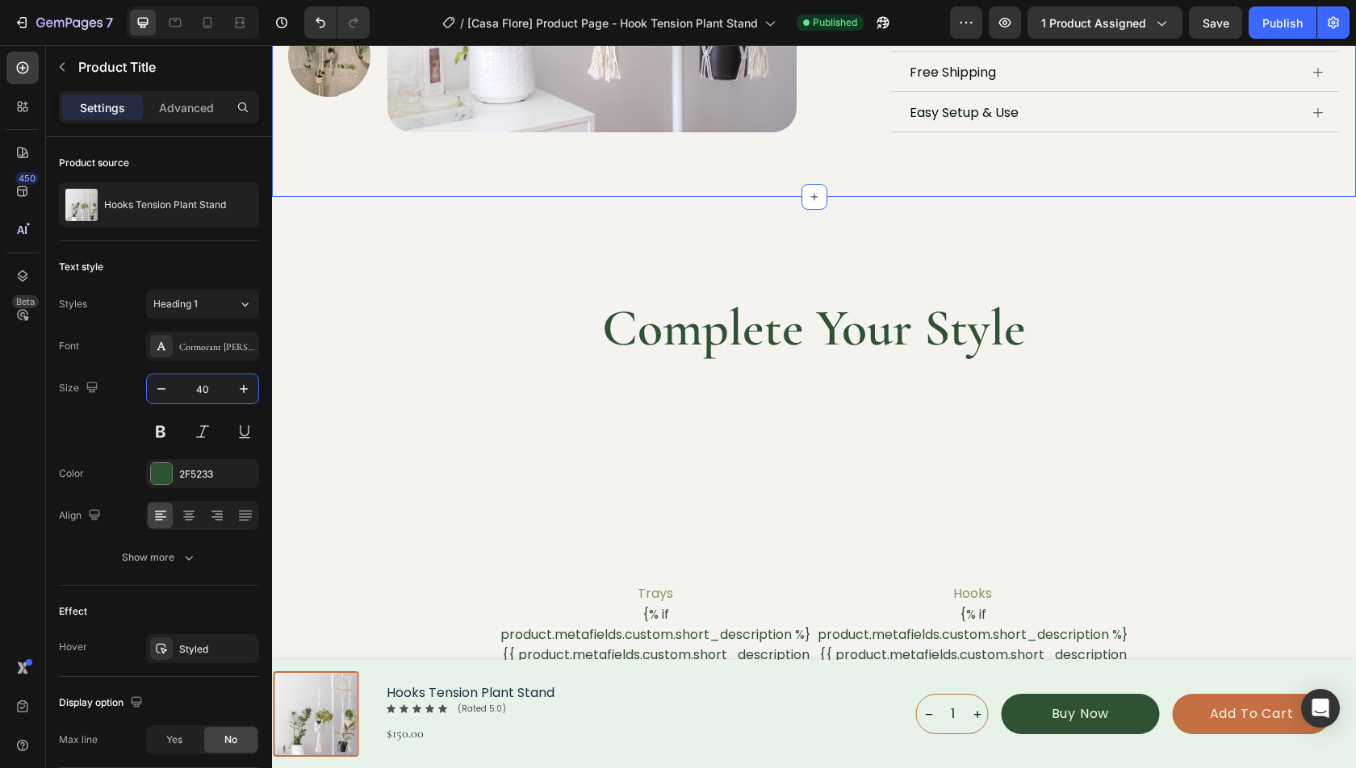
type input "4"
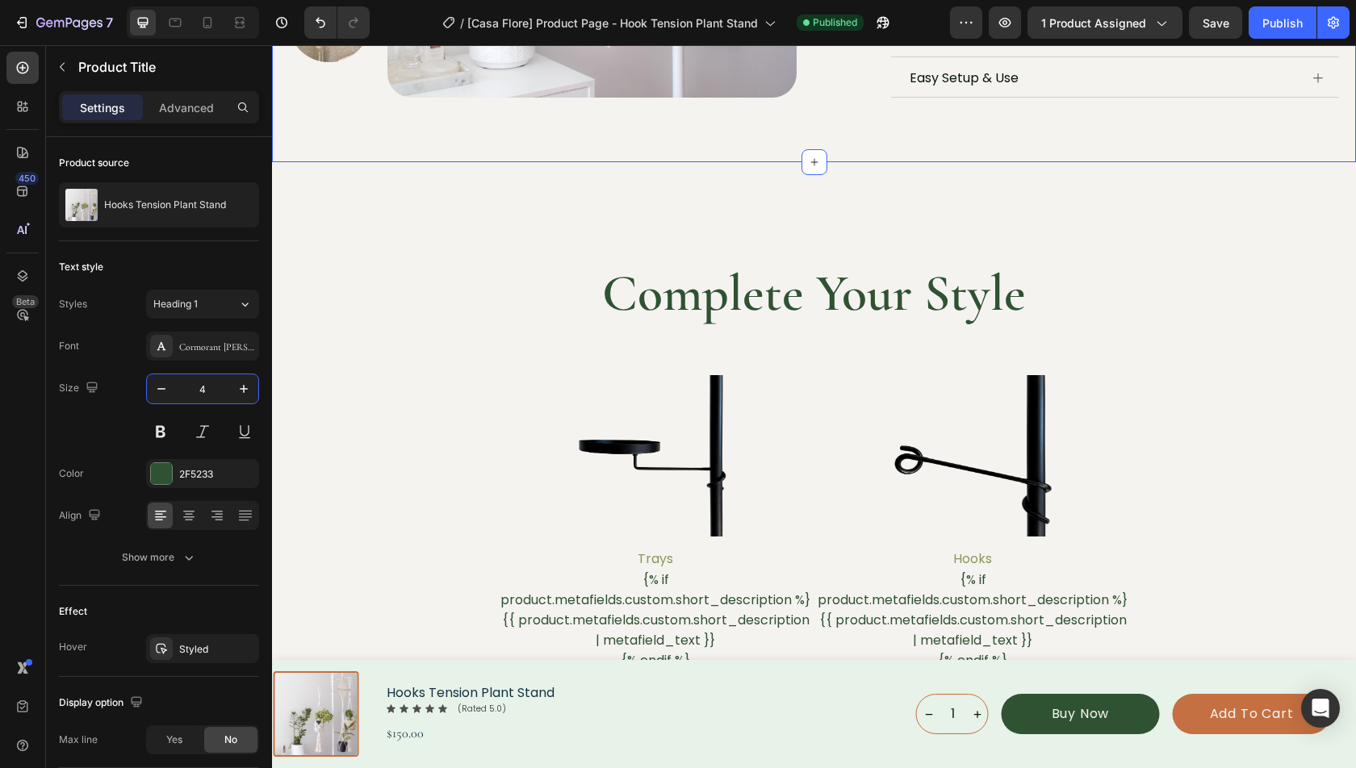
scroll to position [0, 0]
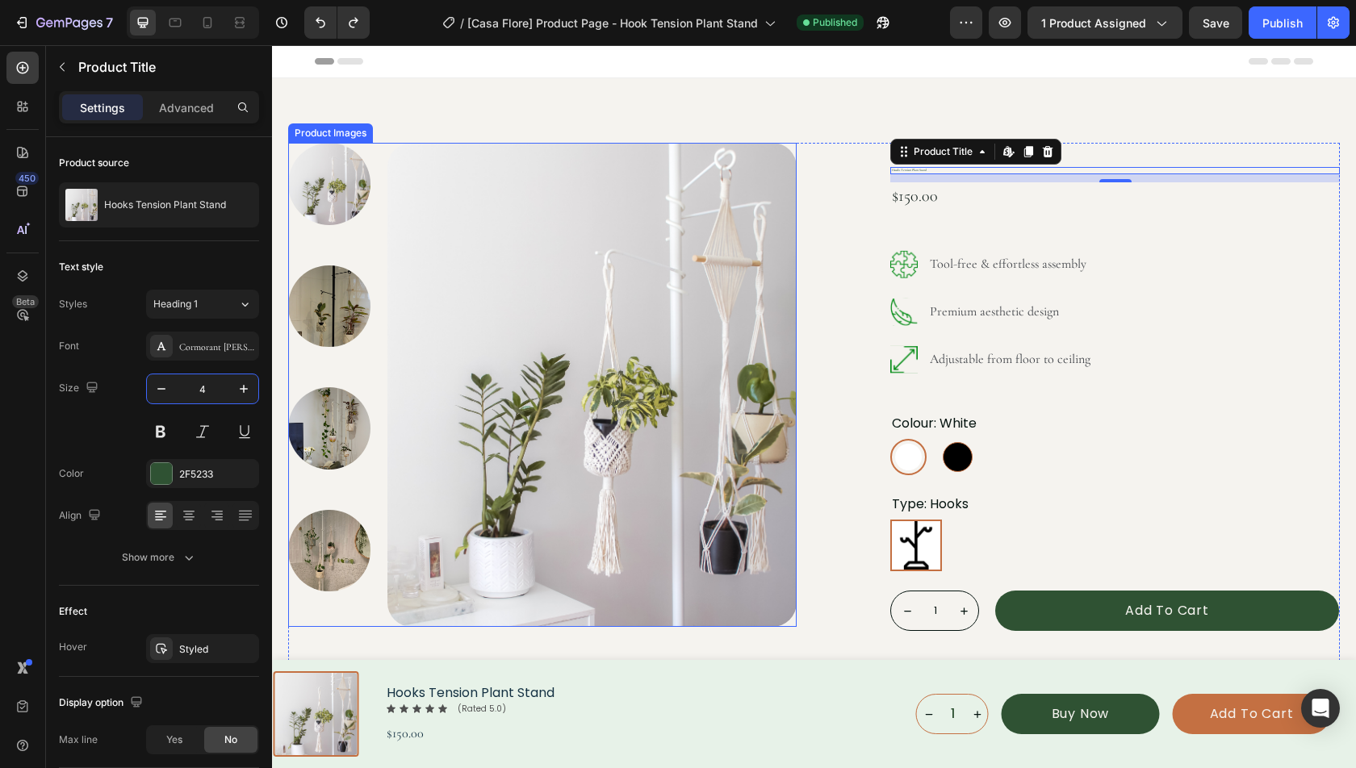
click at [768, 143] on img at bounding box center [592, 385] width 410 height 484
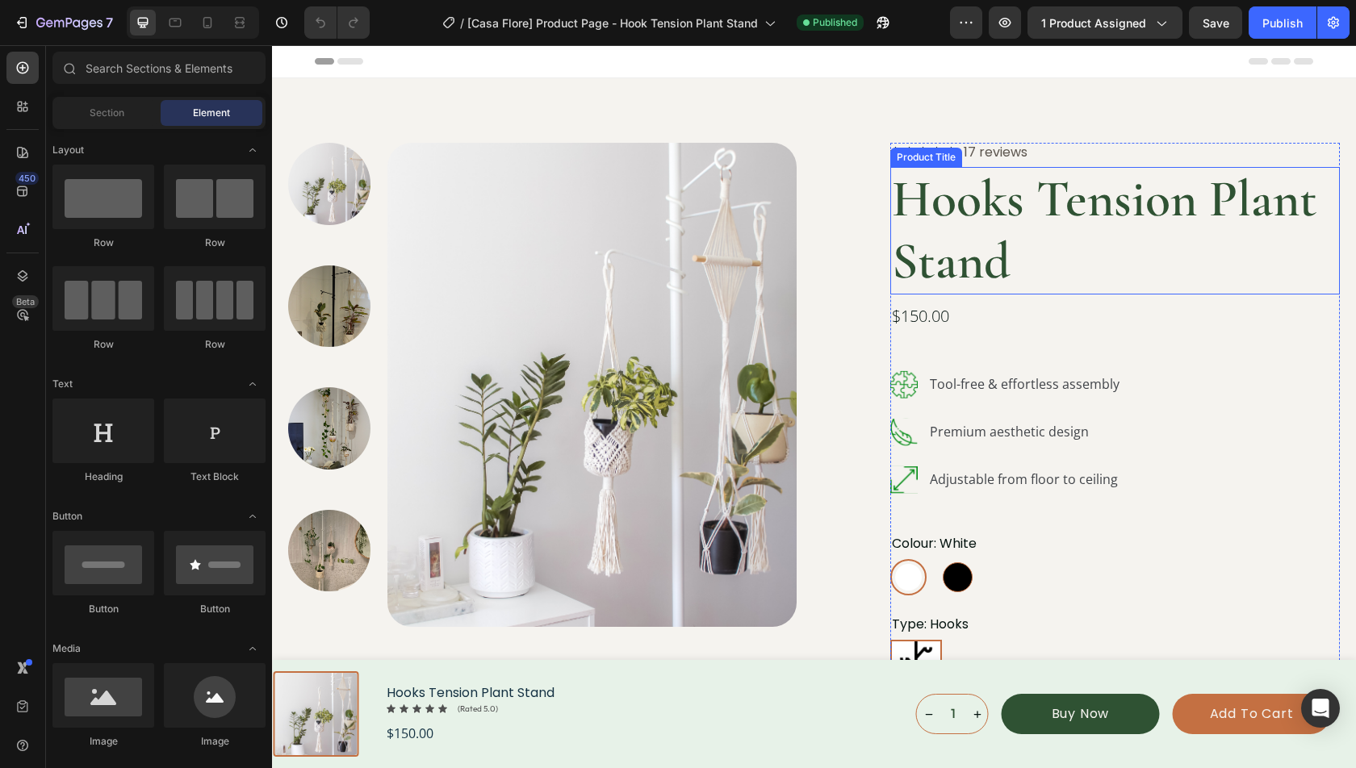
click at [1008, 263] on h1 "Hooks Tension Plant Stand" at bounding box center [1115, 231] width 450 height 128
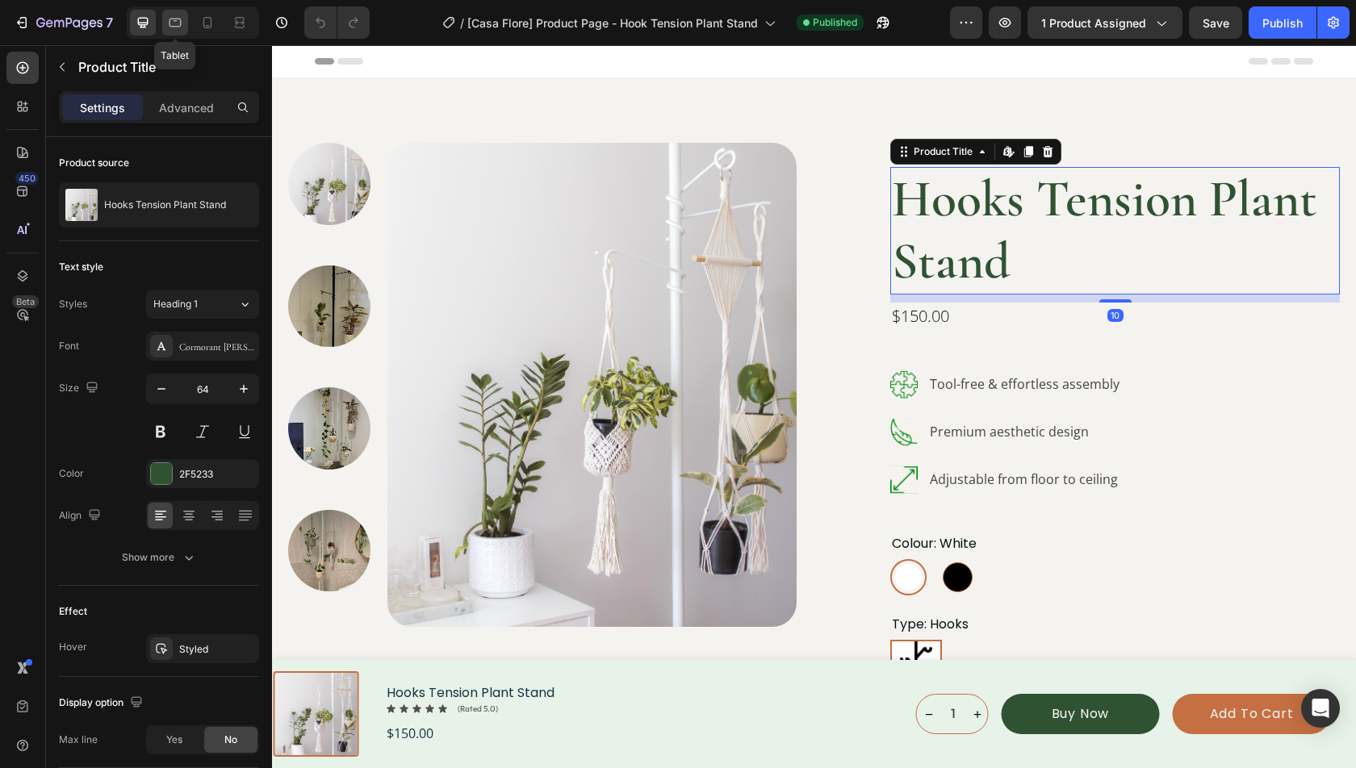
click at [163, 19] on div at bounding box center [175, 23] width 26 height 26
type input "40"
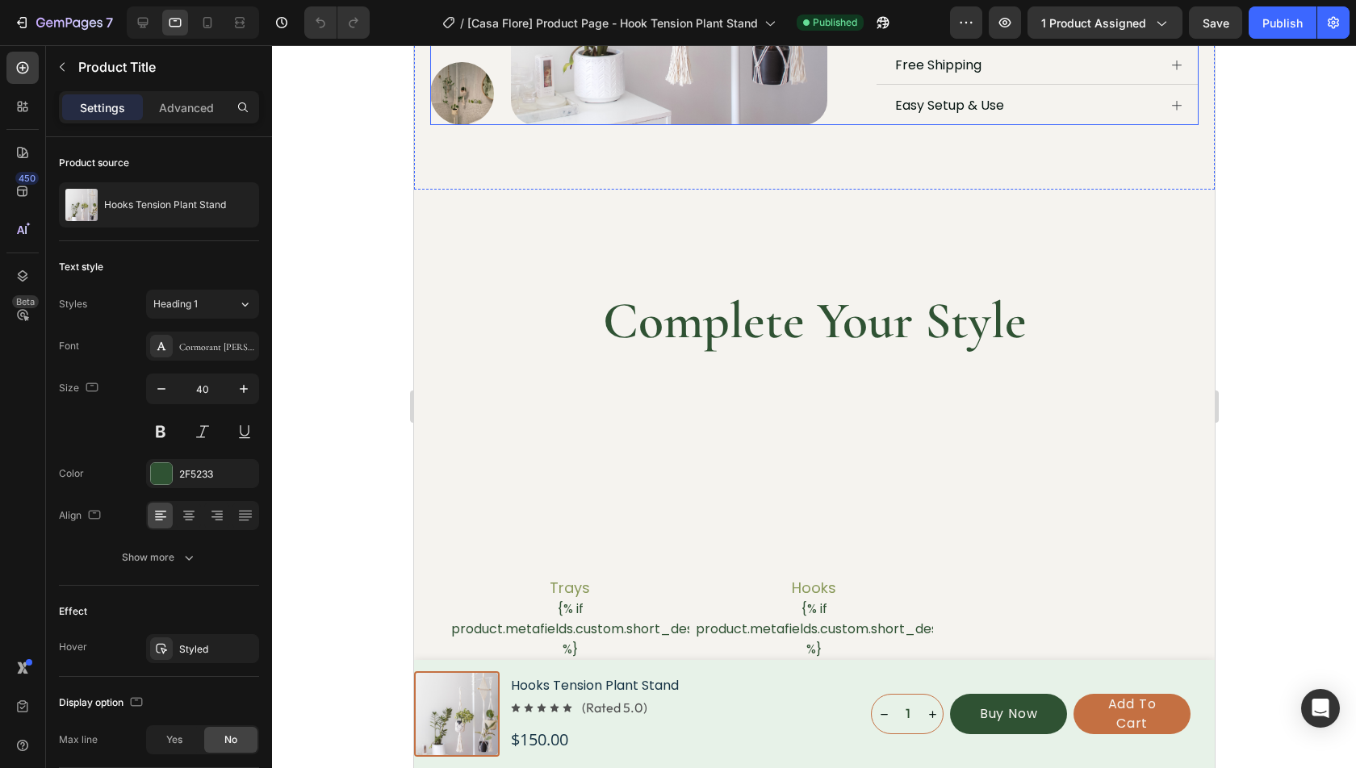
scroll to position [760, 0]
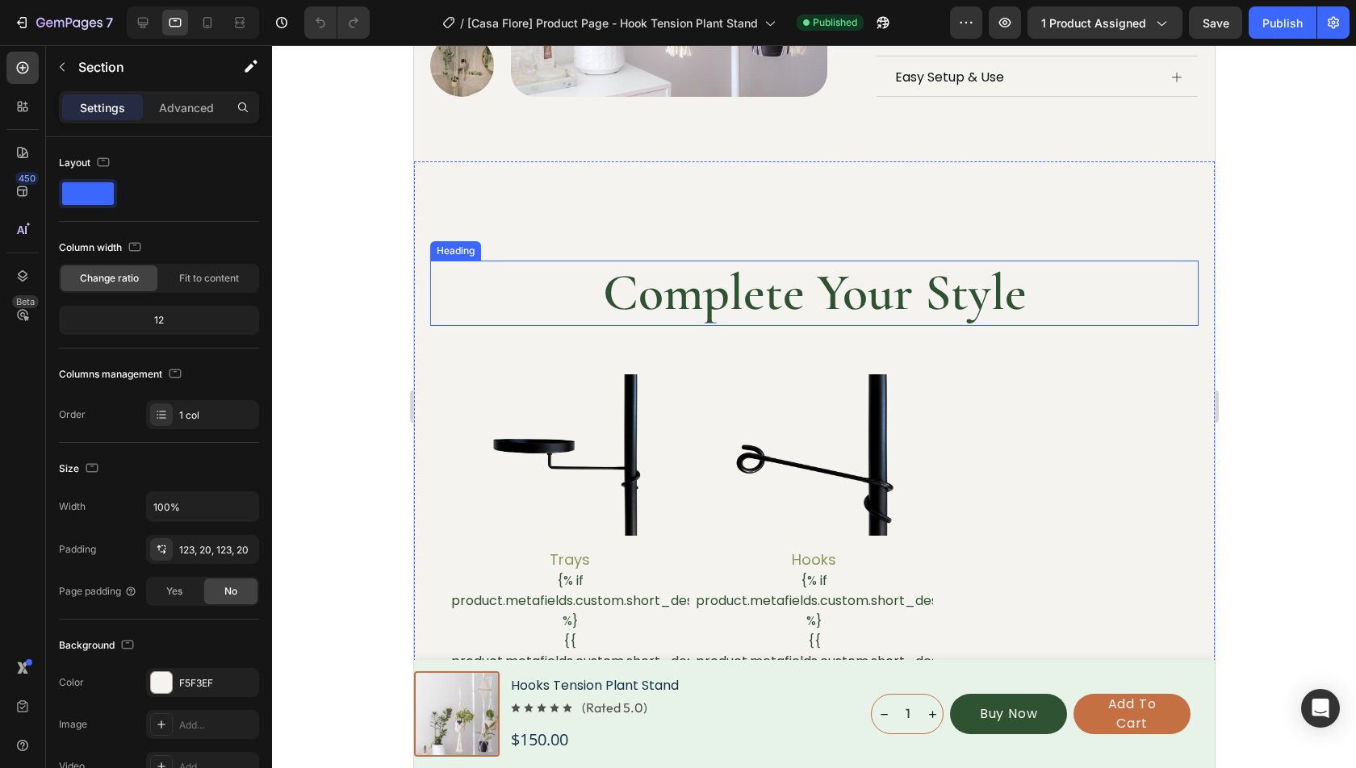
click at [804, 246] on div "Complete Your Style Heading Product Images Trays Product Title {% if product.me…" at bounding box center [813, 494] width 801 height 666
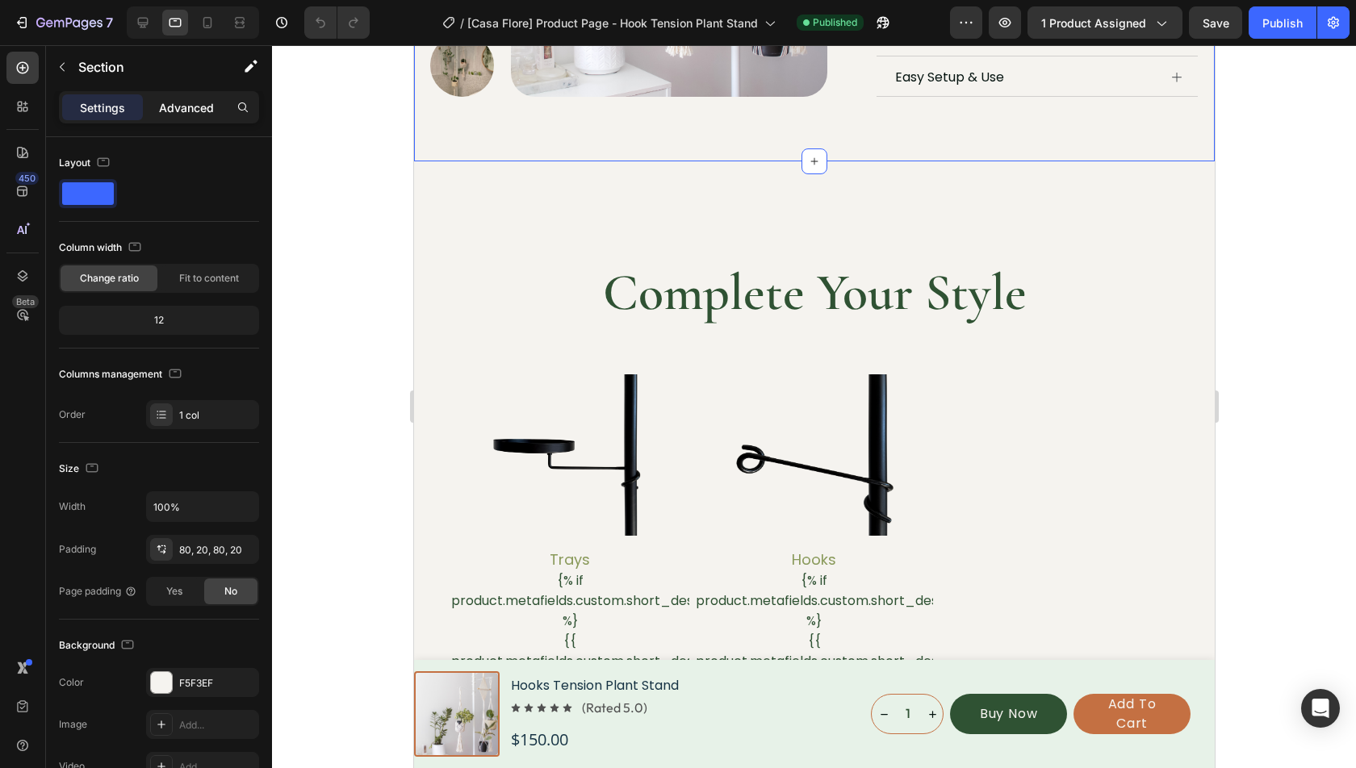
click at [197, 99] on p "Advanced" at bounding box center [186, 107] width 55 height 17
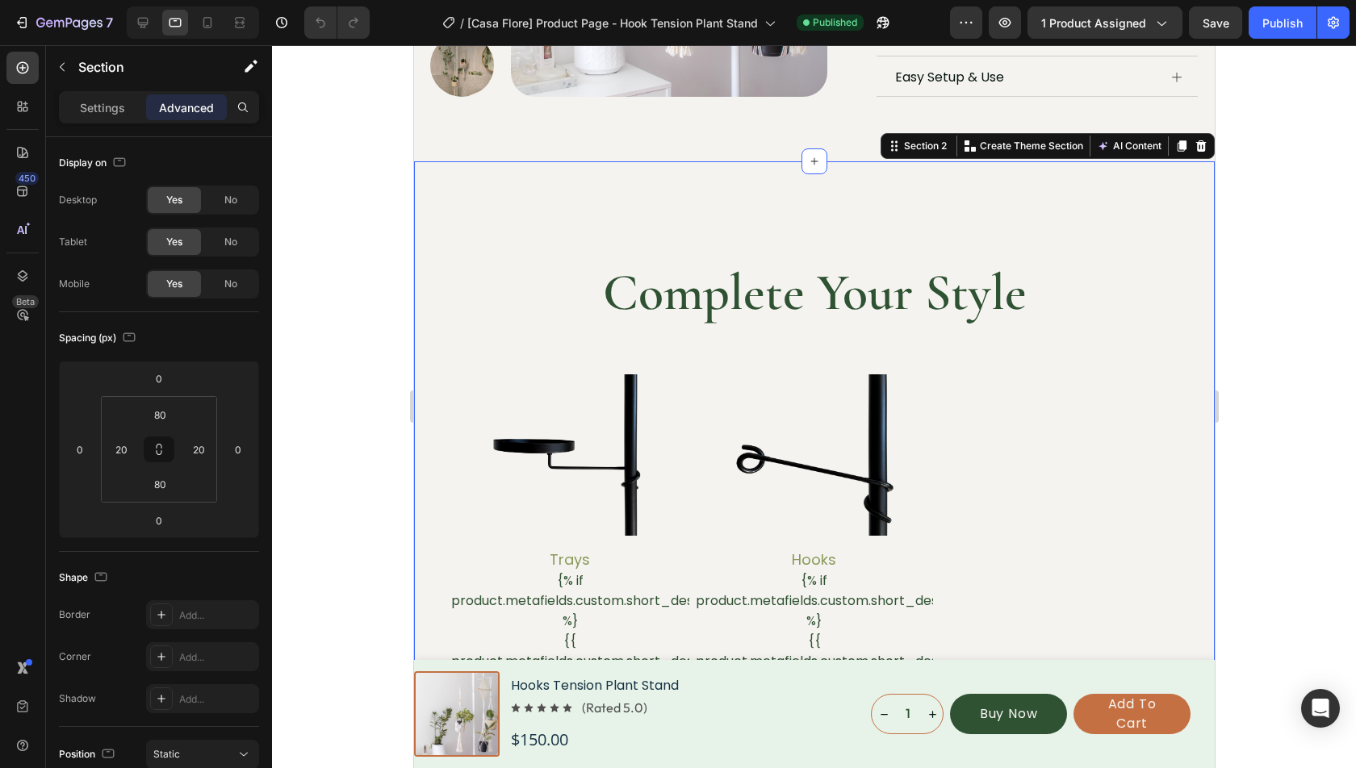
click at [429, 195] on div "Complete Your Style Heading Product Images Trays Product Title {% if product.me…" at bounding box center [813, 494] width 801 height 666
click at [170, 408] on input "123" at bounding box center [160, 415] width 32 height 24
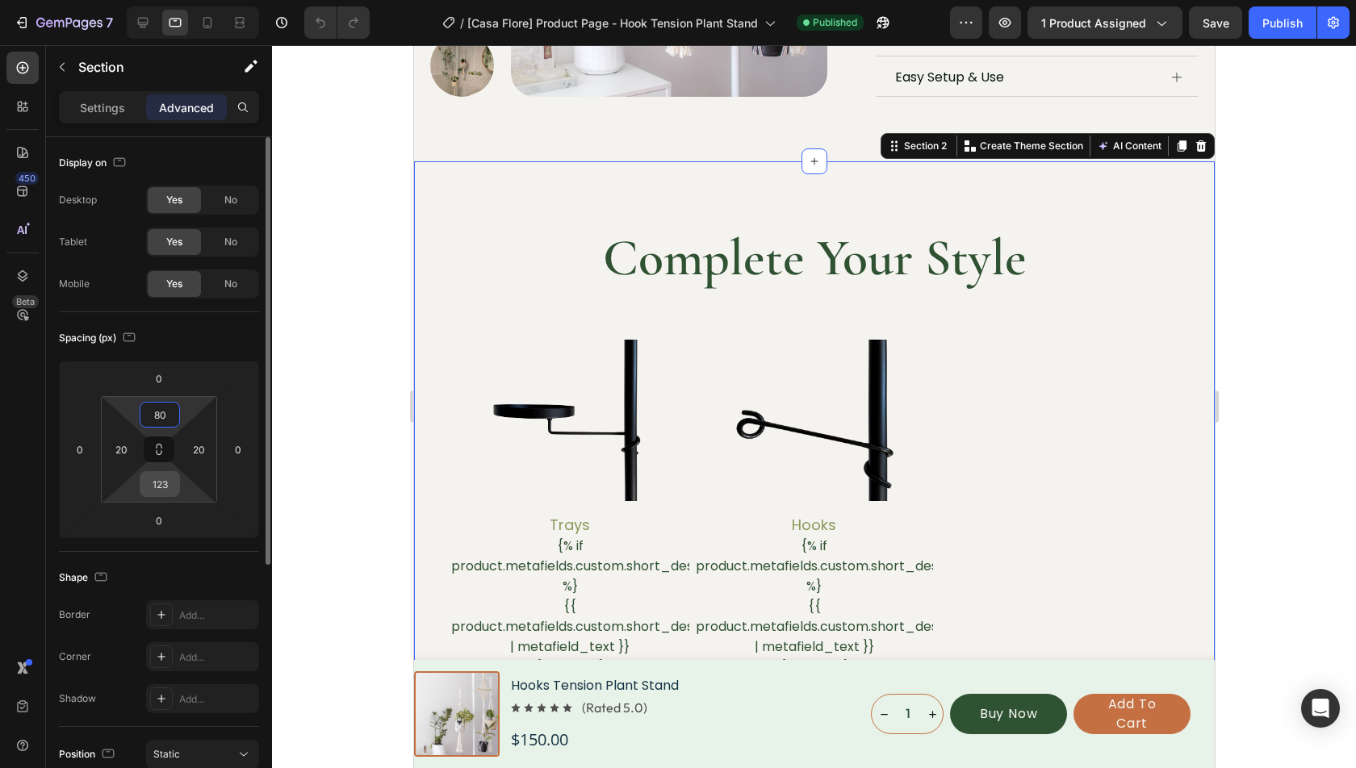
type input "80"
click at [173, 490] on input "123" at bounding box center [160, 484] width 32 height 24
type input "80"
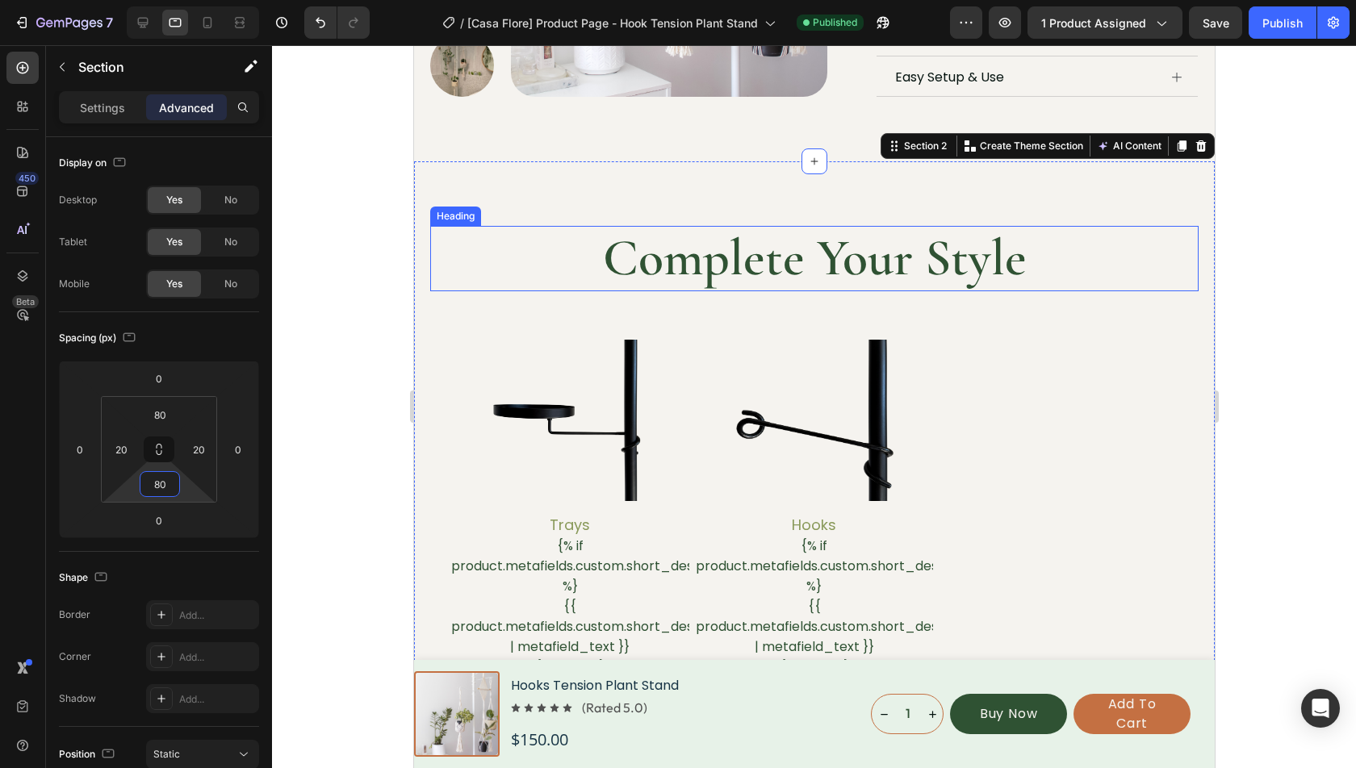
click at [786, 271] on h2 "Complete Your Style" at bounding box center [814, 258] width 628 height 65
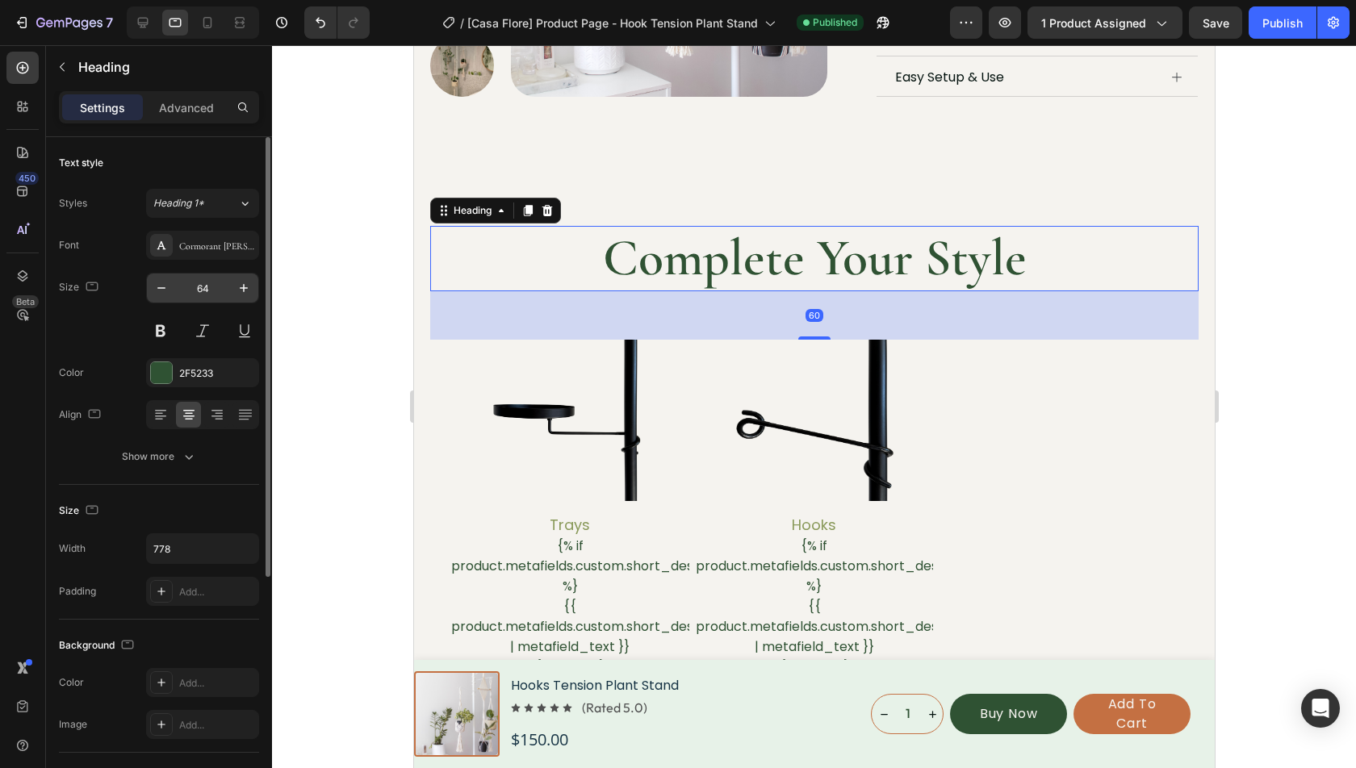
click at [206, 282] on input "64" at bounding box center [202, 288] width 53 height 29
type input "40"
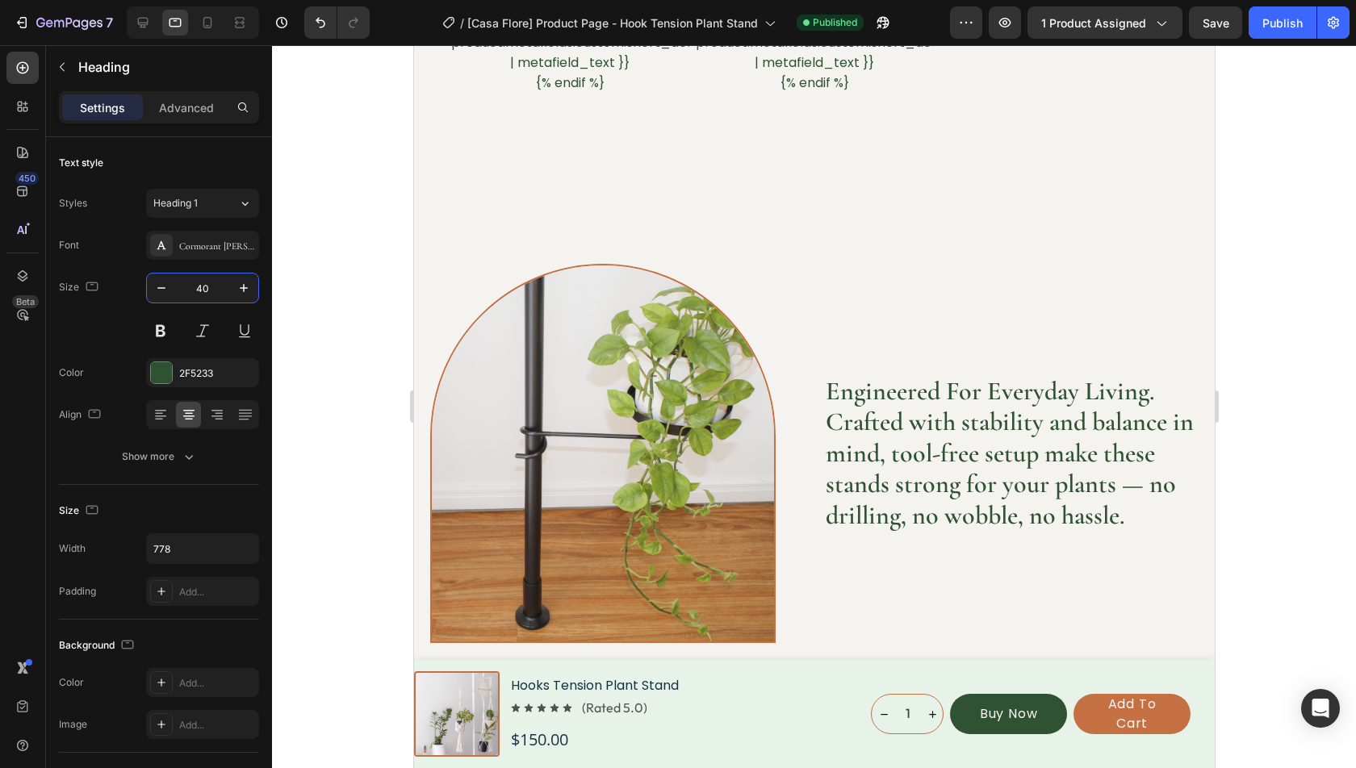
scroll to position [1325, 0]
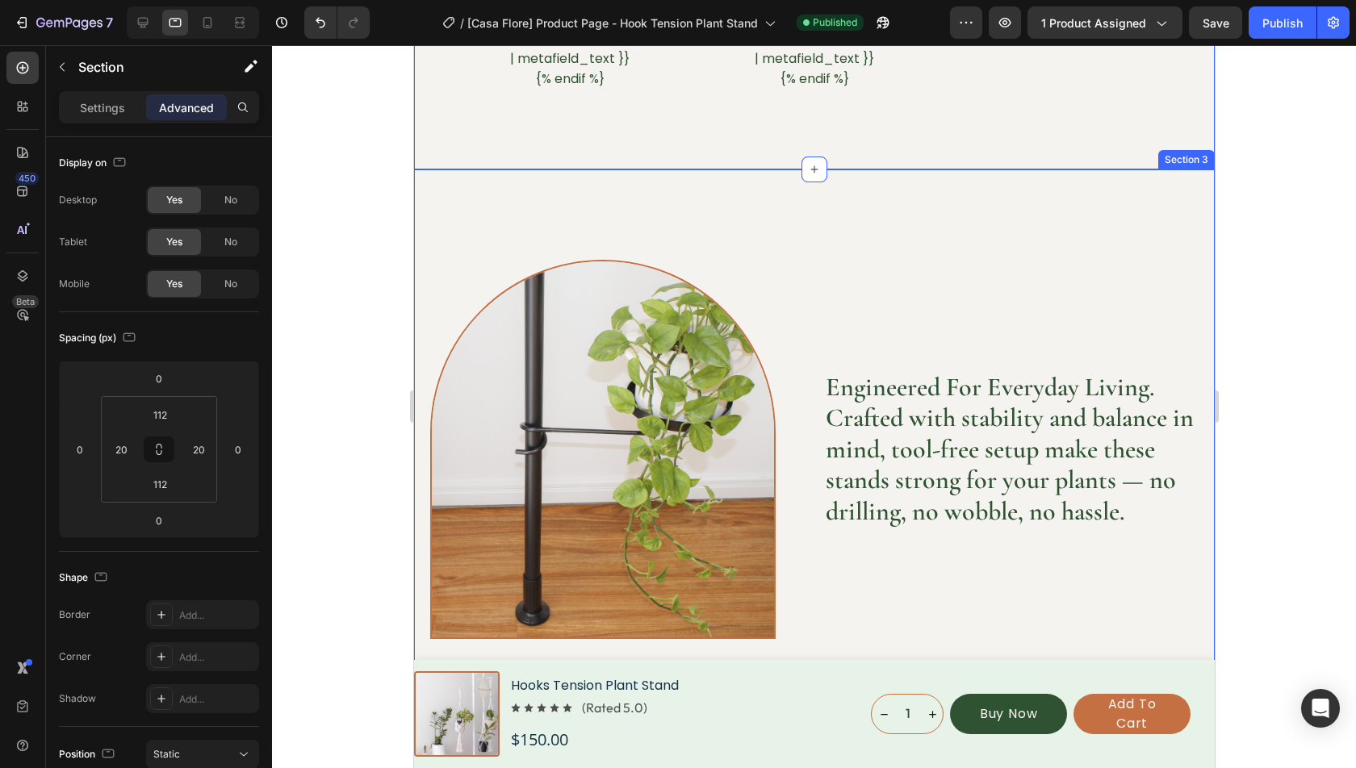
click at [504, 216] on div "Image Engineered for superior grip and balance, ensuring your plant has reliabl…" at bounding box center [813, 448] width 801 height 559
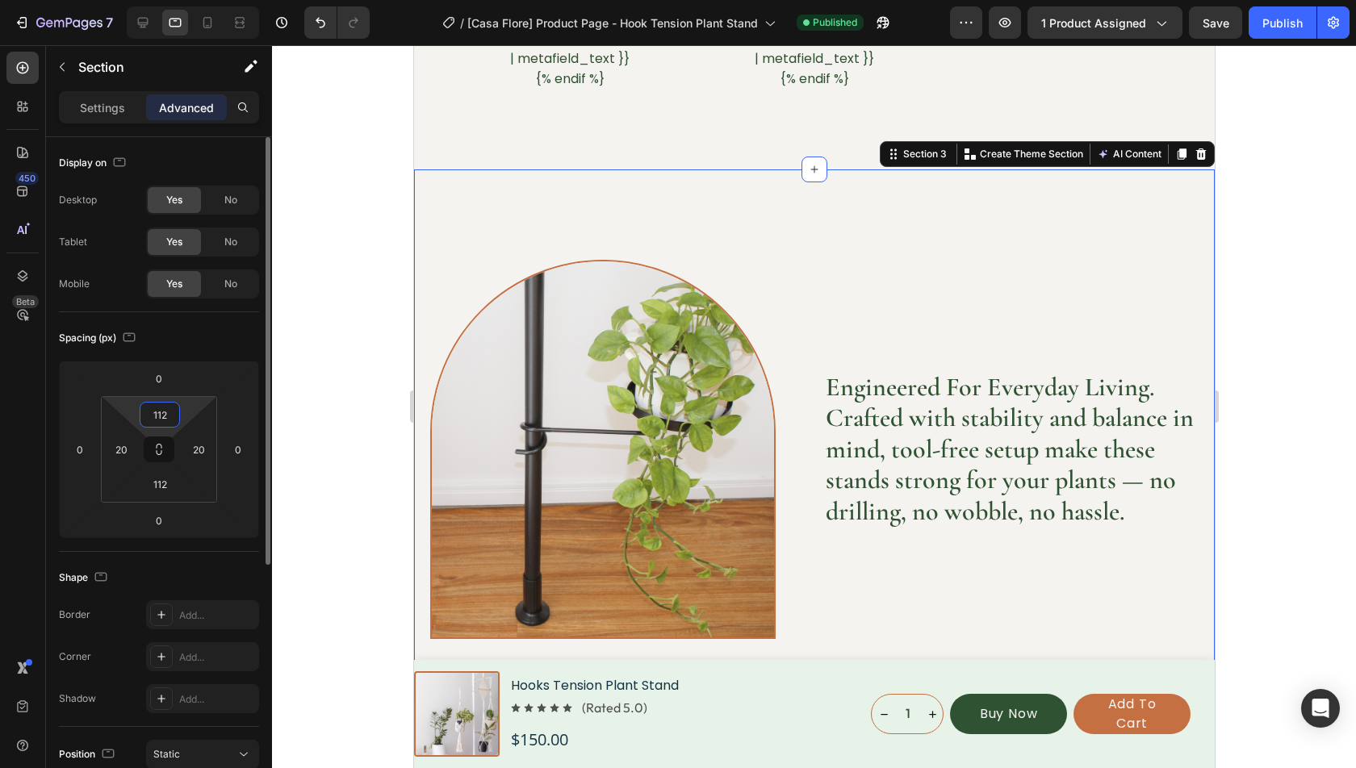
click at [157, 425] on input "112" at bounding box center [160, 415] width 32 height 24
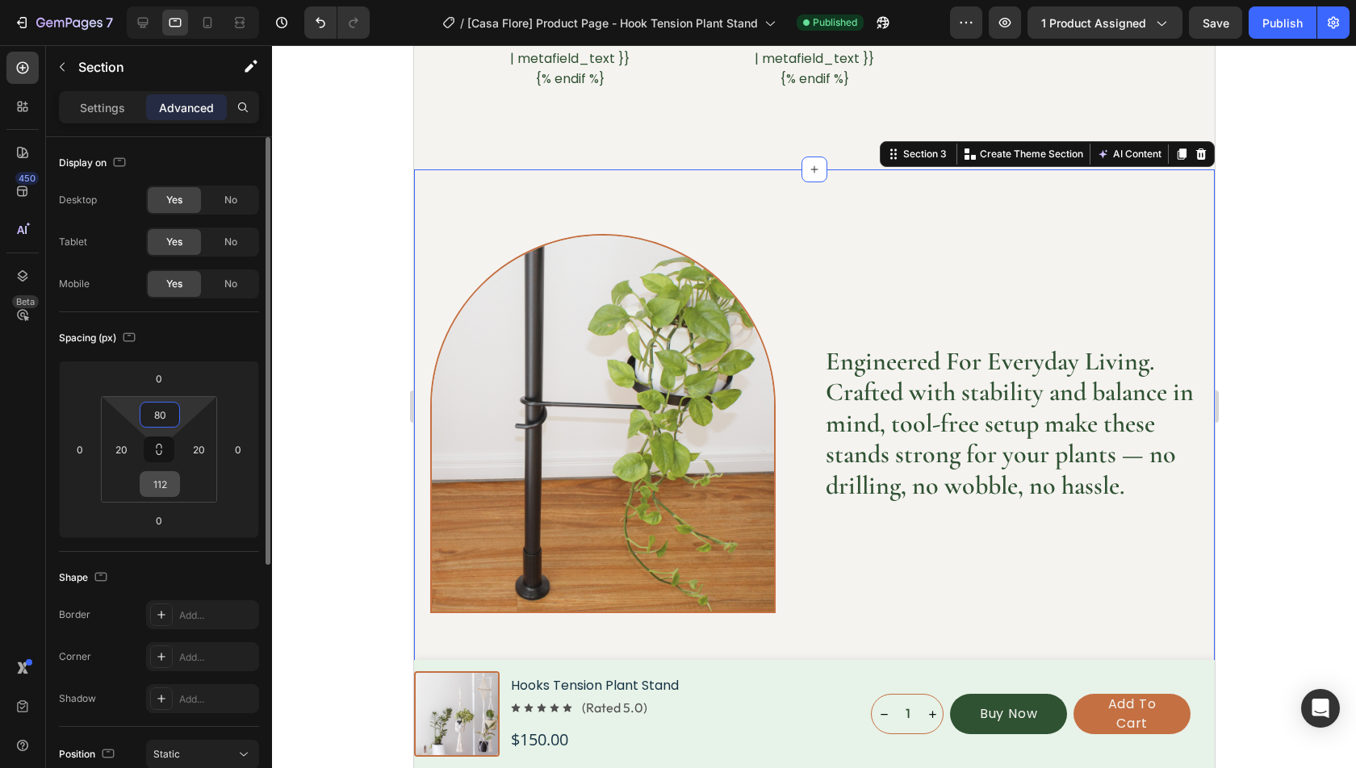
type input "80"
click at [157, 486] on input "112" at bounding box center [160, 484] width 32 height 24
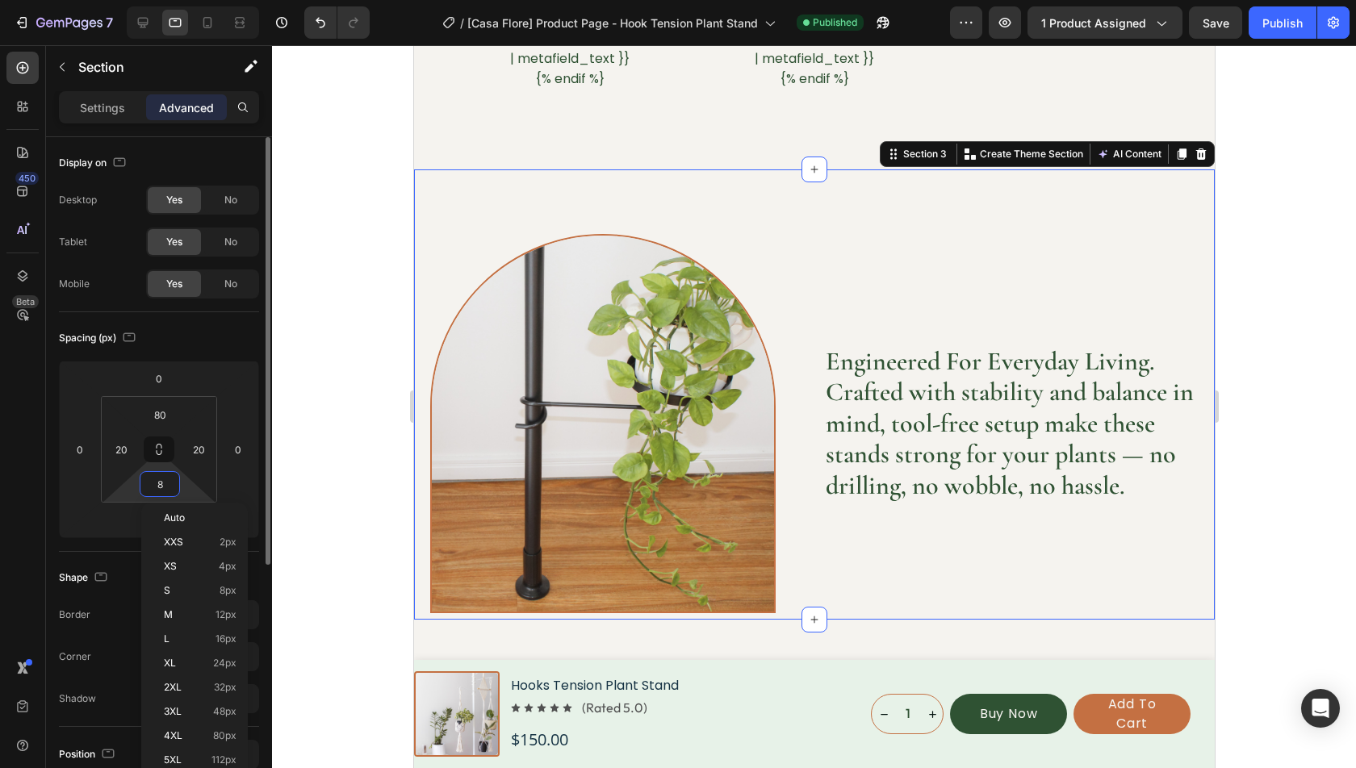
type input "80"
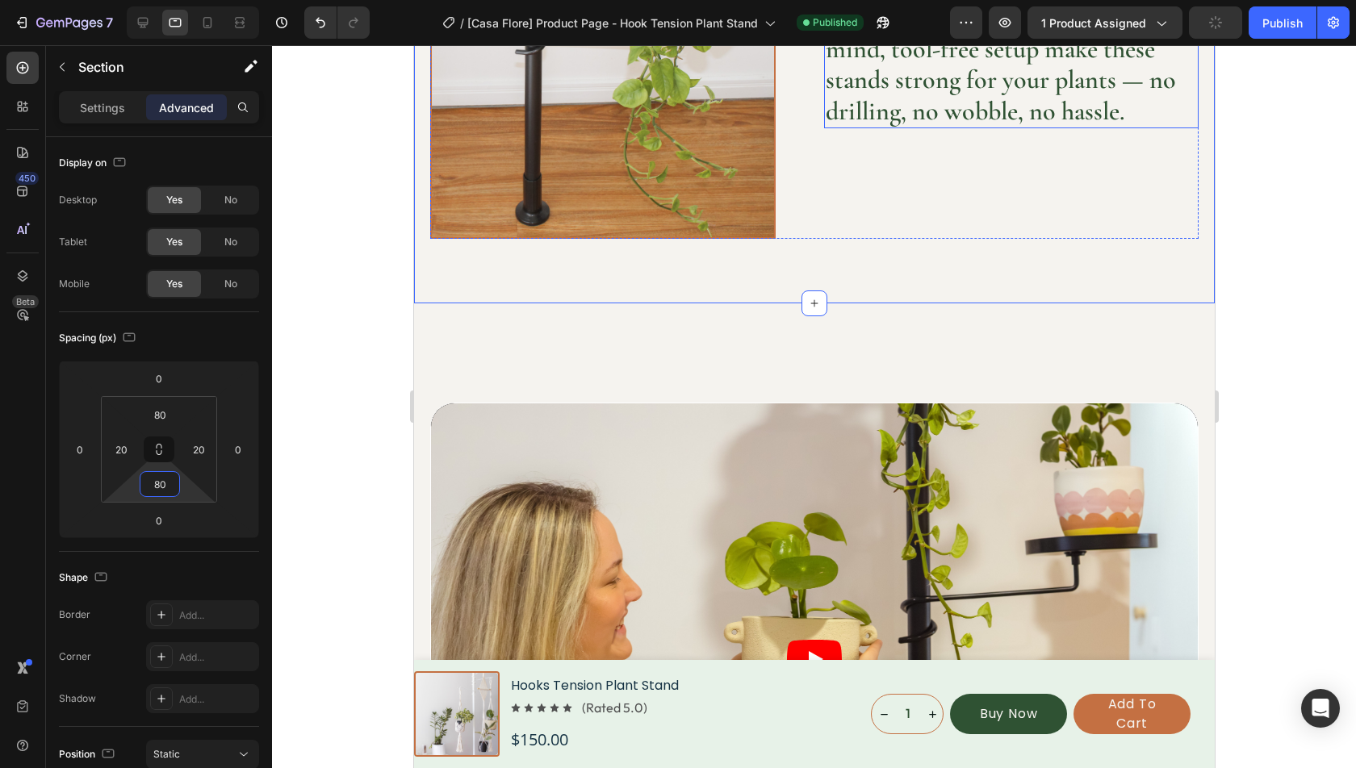
scroll to position [1750, 0]
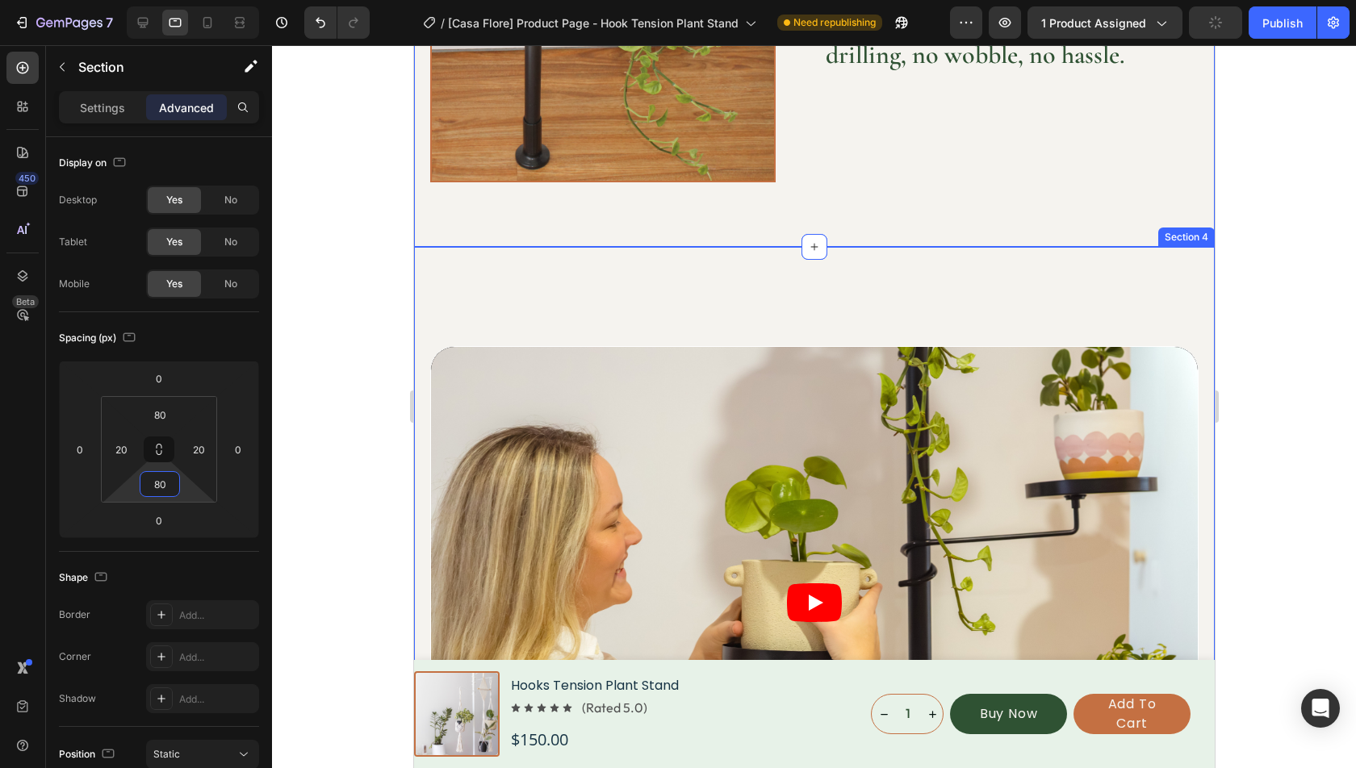
click at [728, 294] on div "Video Row Section 4" at bounding box center [813, 602] width 801 height 711
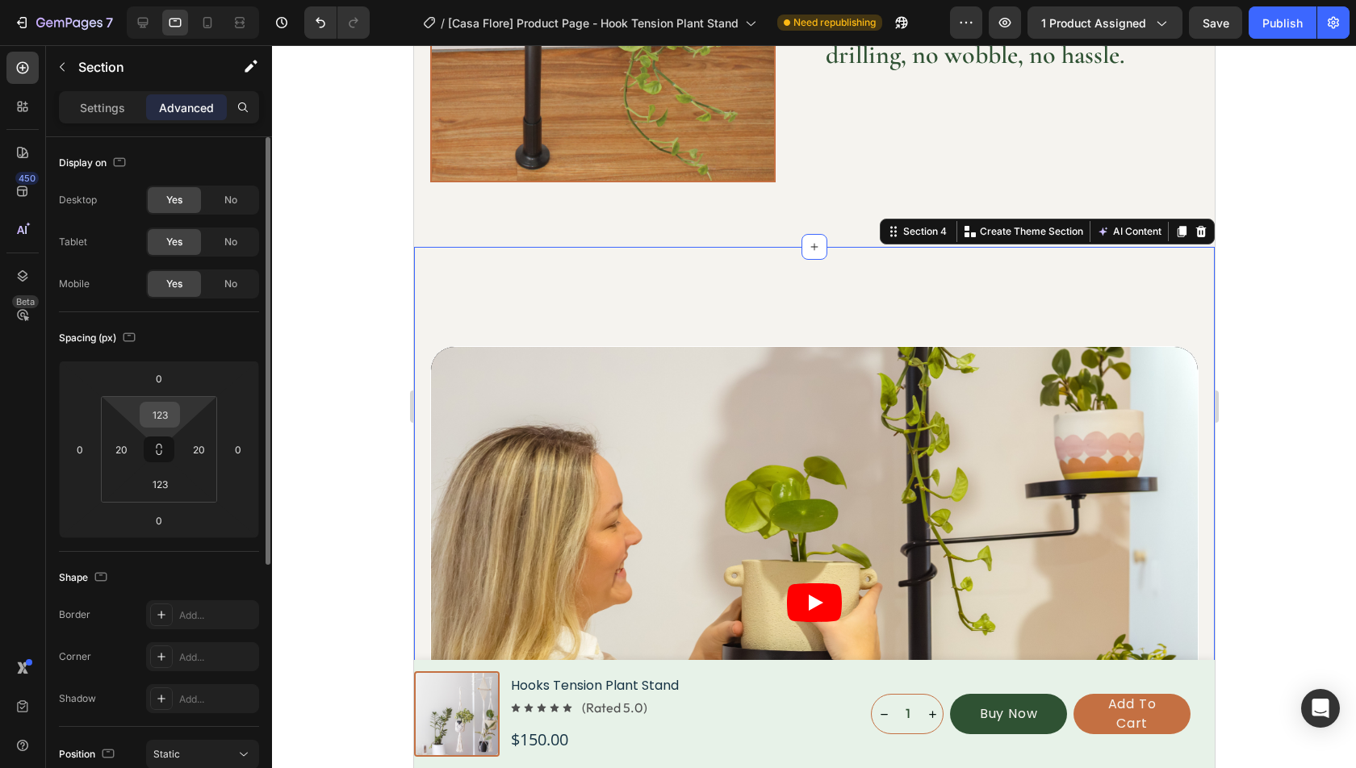
click at [165, 414] on input "123" at bounding box center [160, 415] width 32 height 24
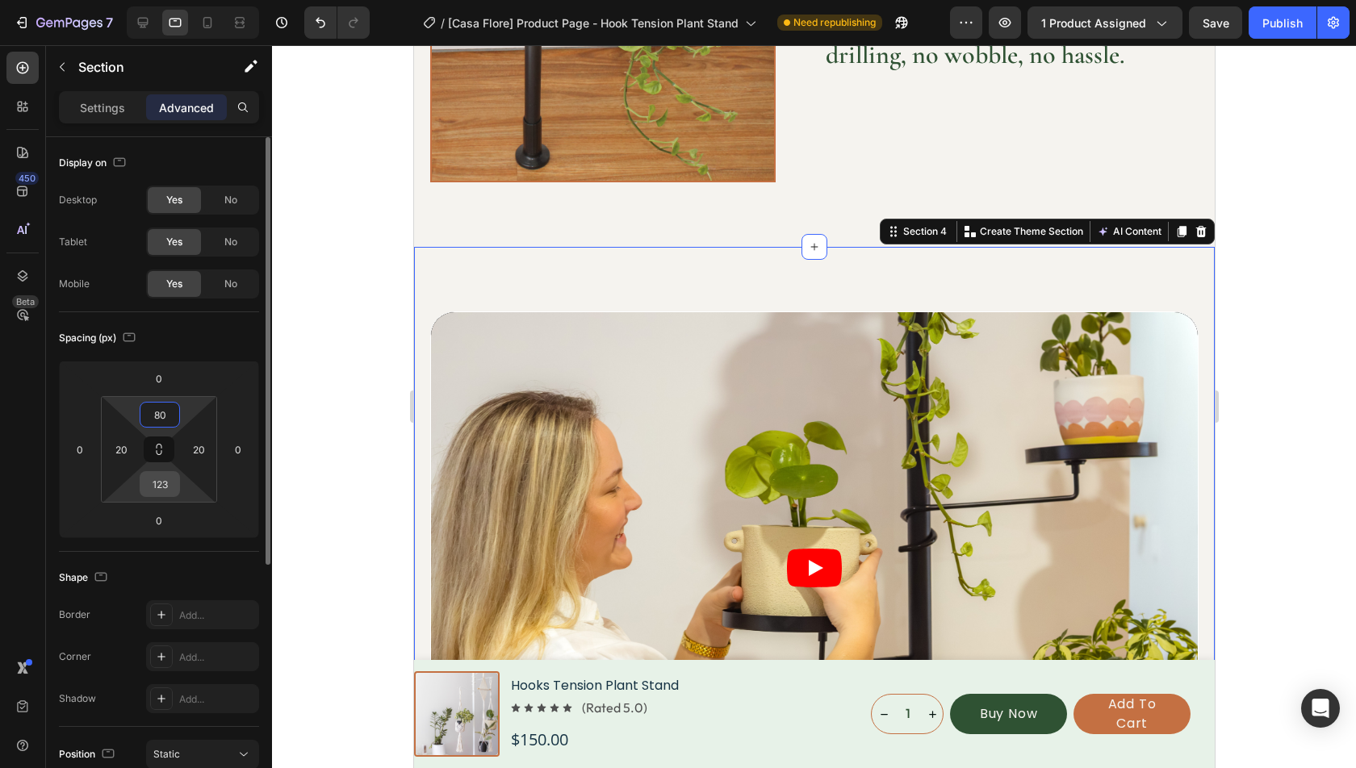
type input "80"
click at [167, 487] on input "123" at bounding box center [160, 484] width 32 height 24
type input "80"
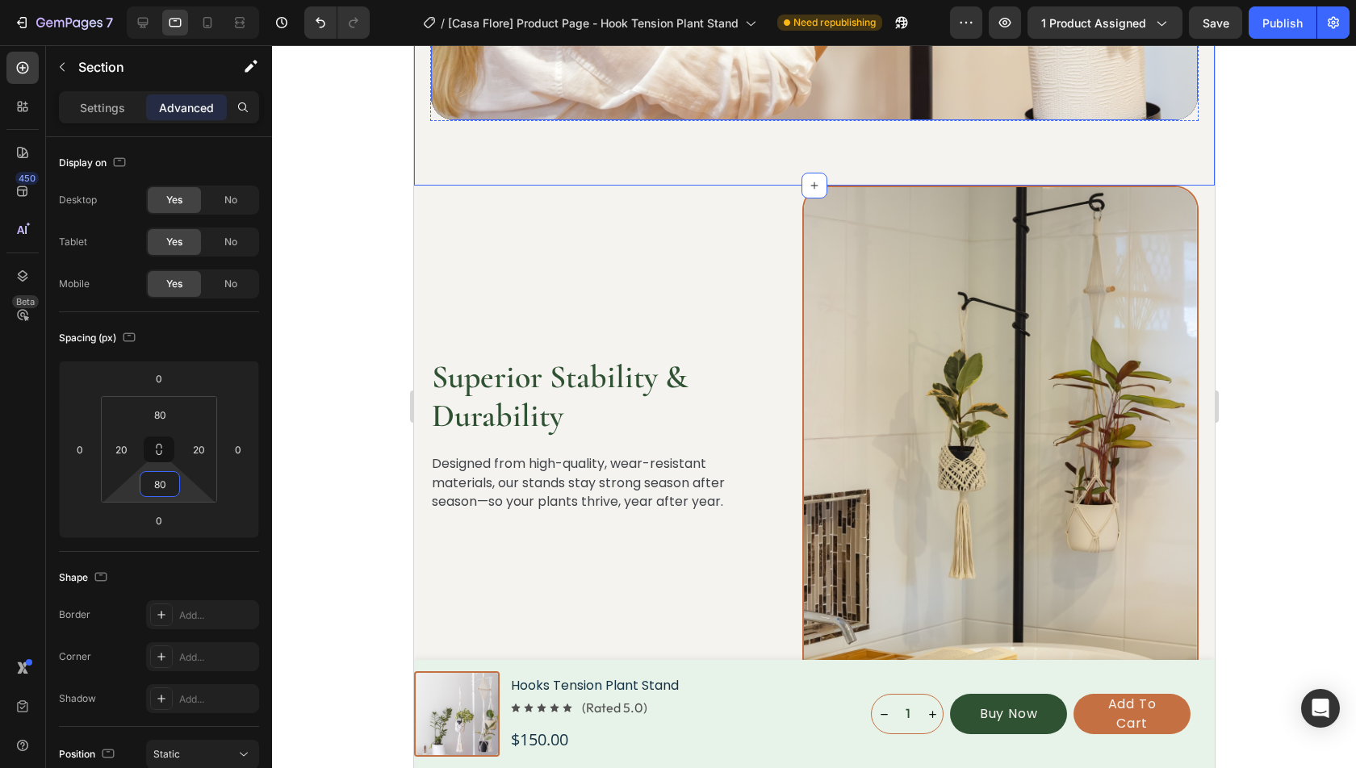
scroll to position [2455, 0]
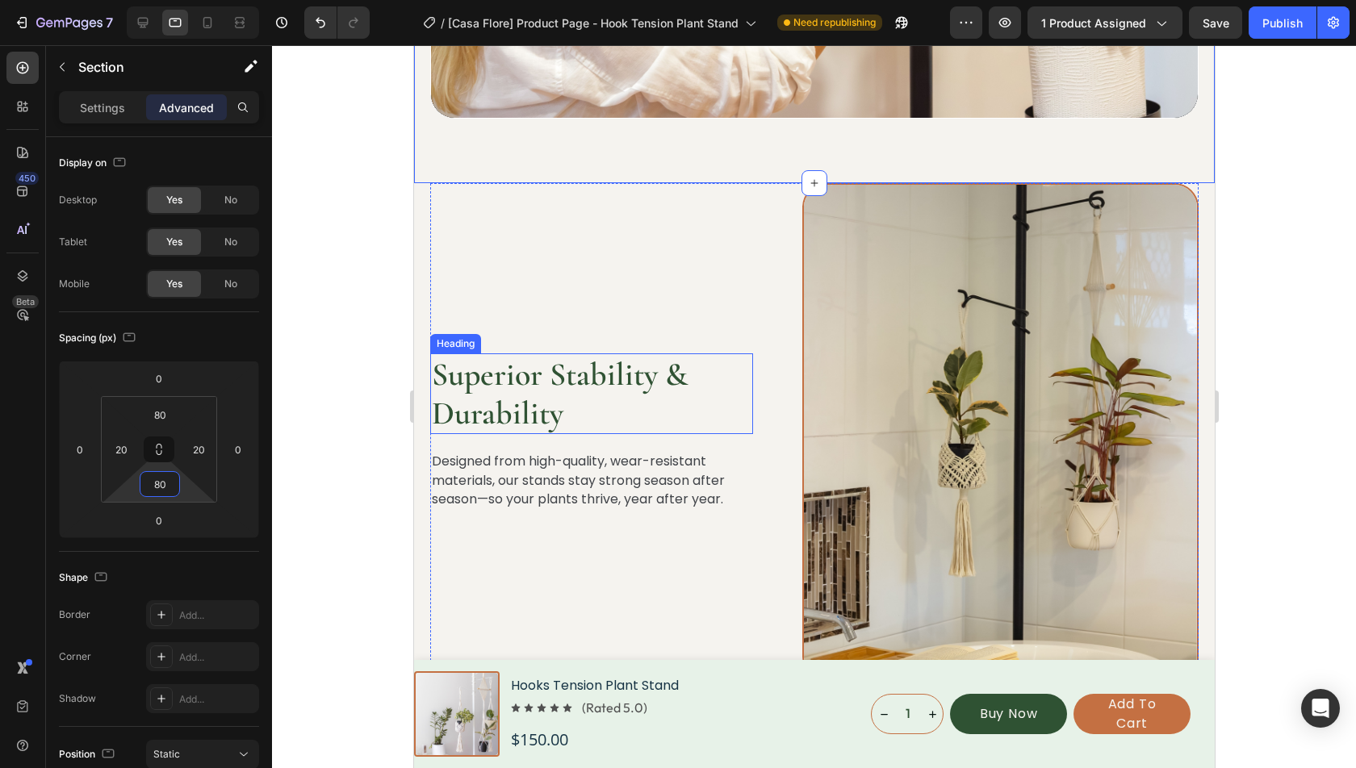
click at [580, 354] on h2 "Superior Stability & Durability" at bounding box center [590, 394] width 323 height 81
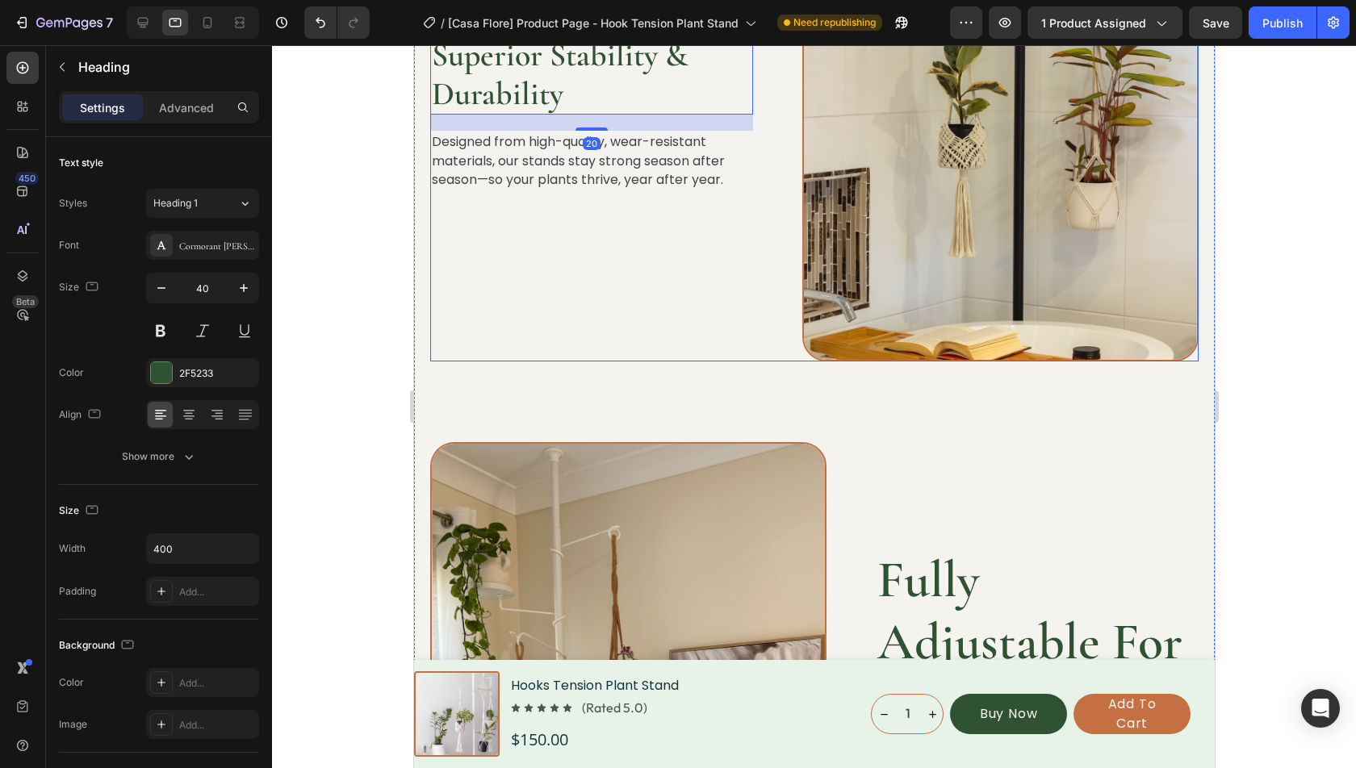
scroll to position [2822, 0]
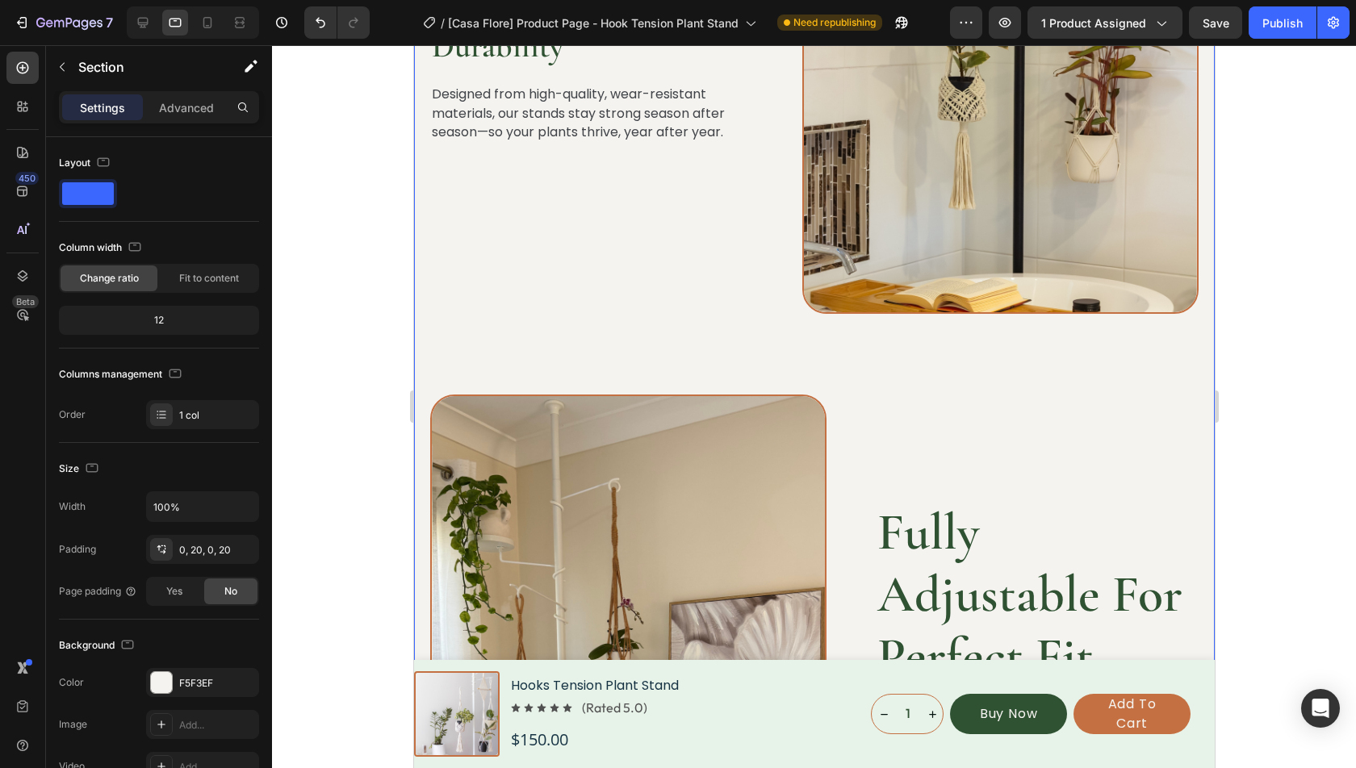
click at [734, 352] on div "Superior Stability & Durability Heading Designed from high-quality, wear-resist…" at bounding box center [813, 629] width 768 height 1626
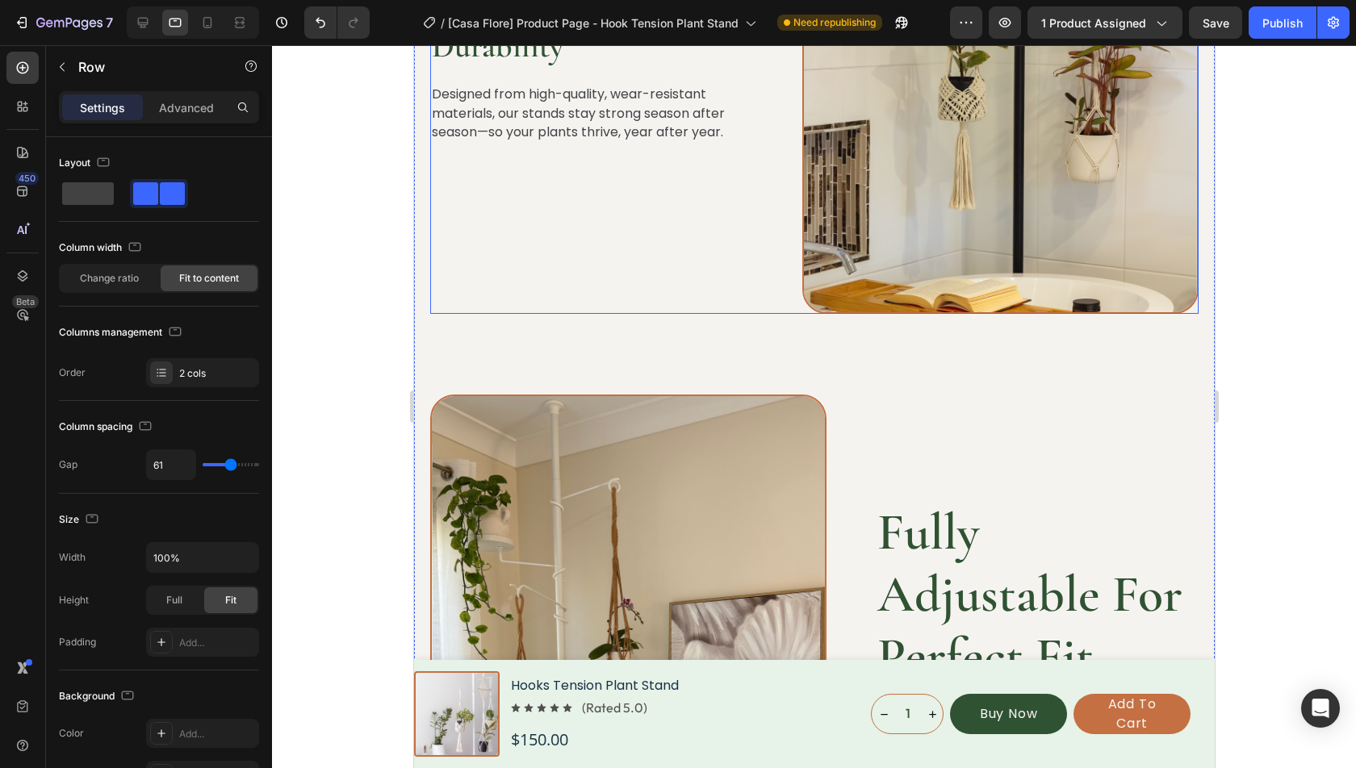
click at [626, 282] on div "Superior Stability & Durability Heading Designed from high-quality, wear-resist…" at bounding box center [590, 65] width 323 height 498
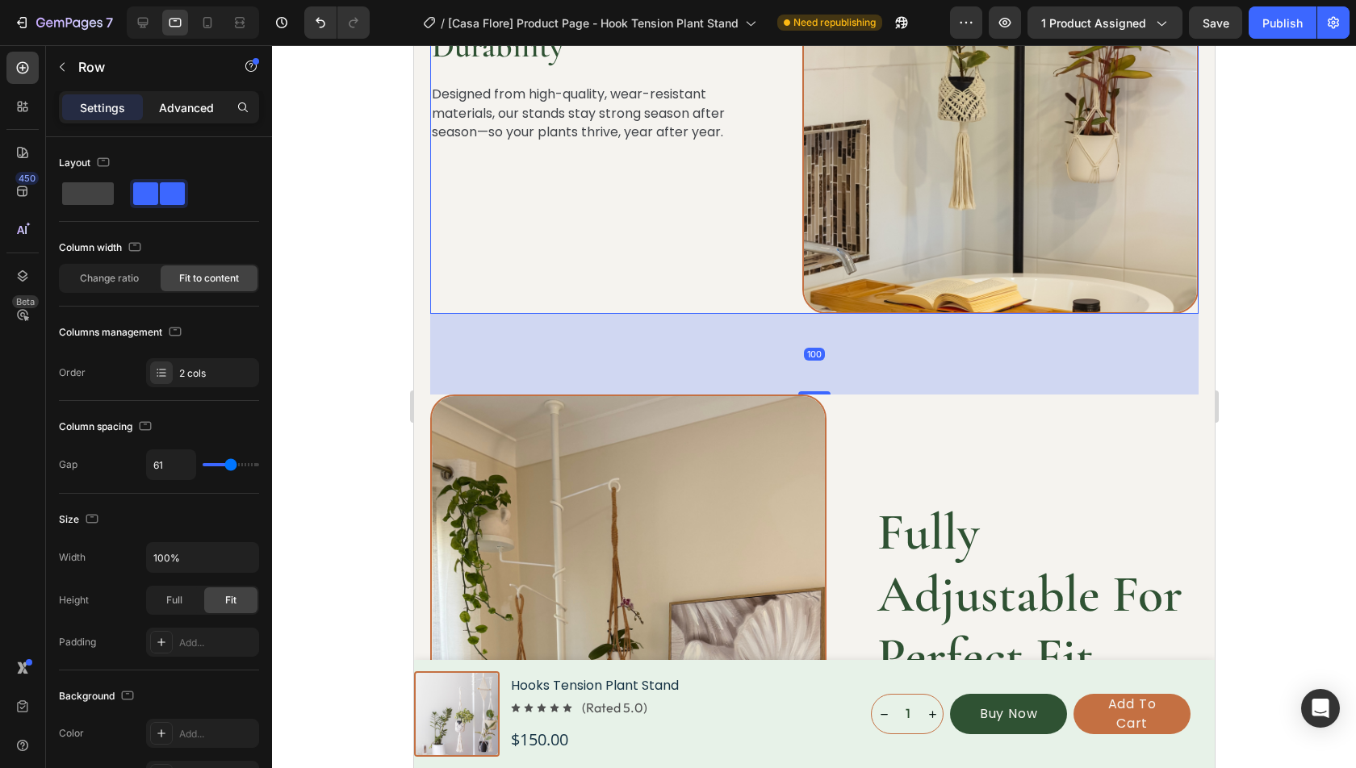
click at [204, 99] on p "Advanced" at bounding box center [186, 107] width 55 height 17
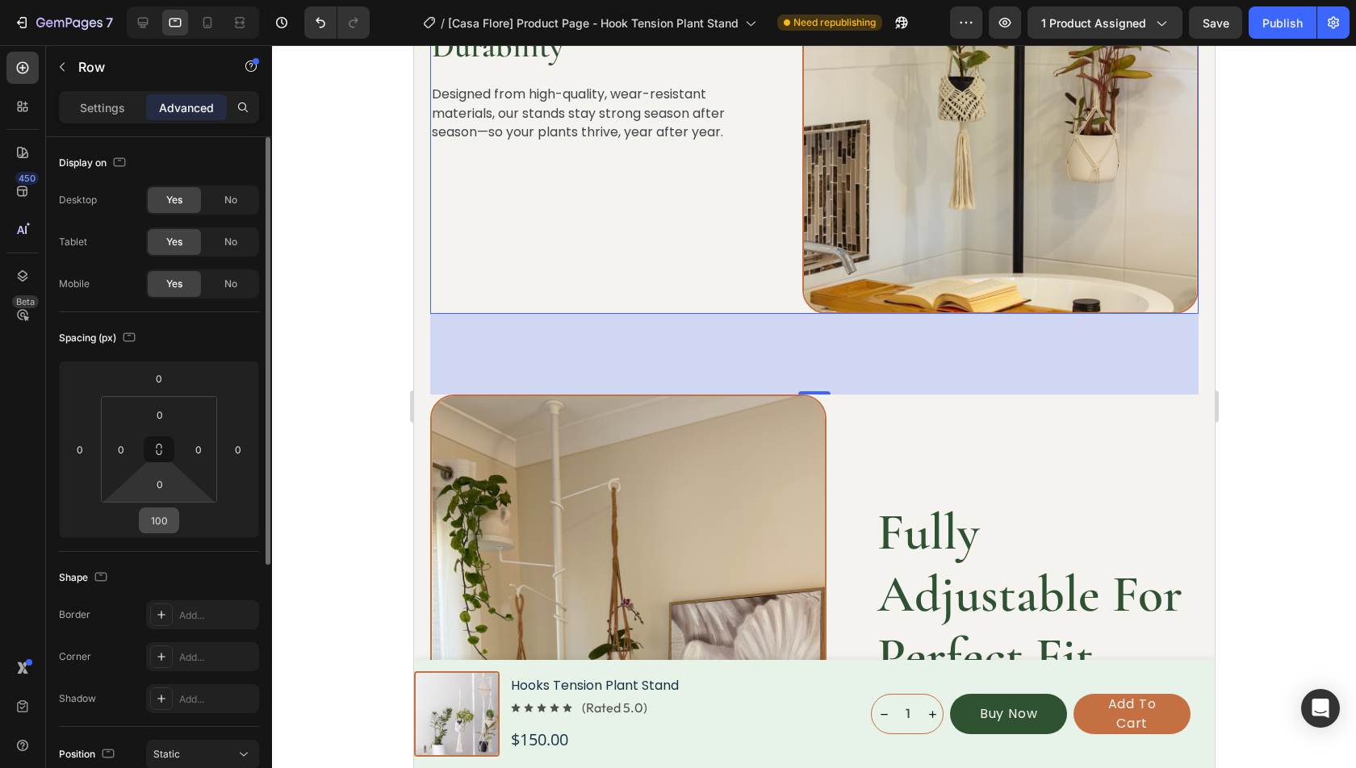
click at [167, 521] on input "100" at bounding box center [159, 520] width 32 height 24
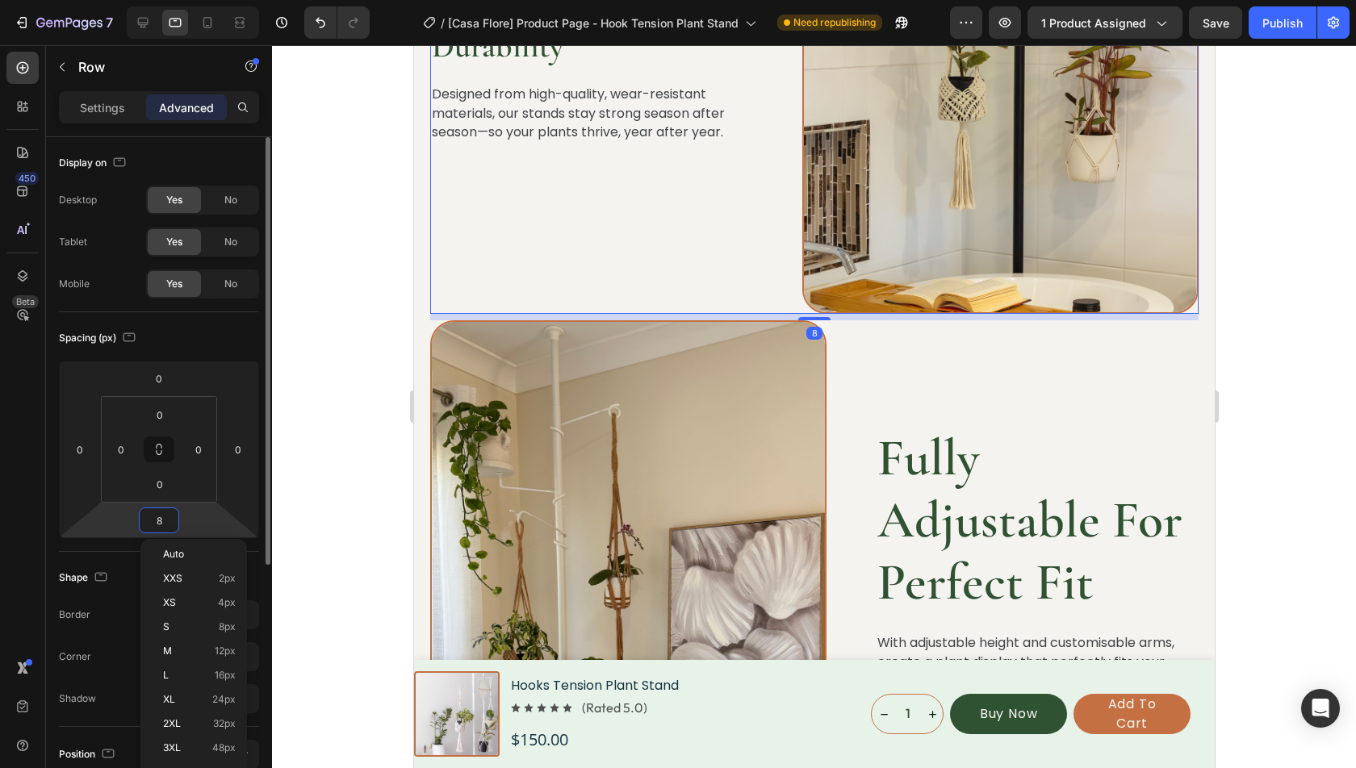
type input "80"
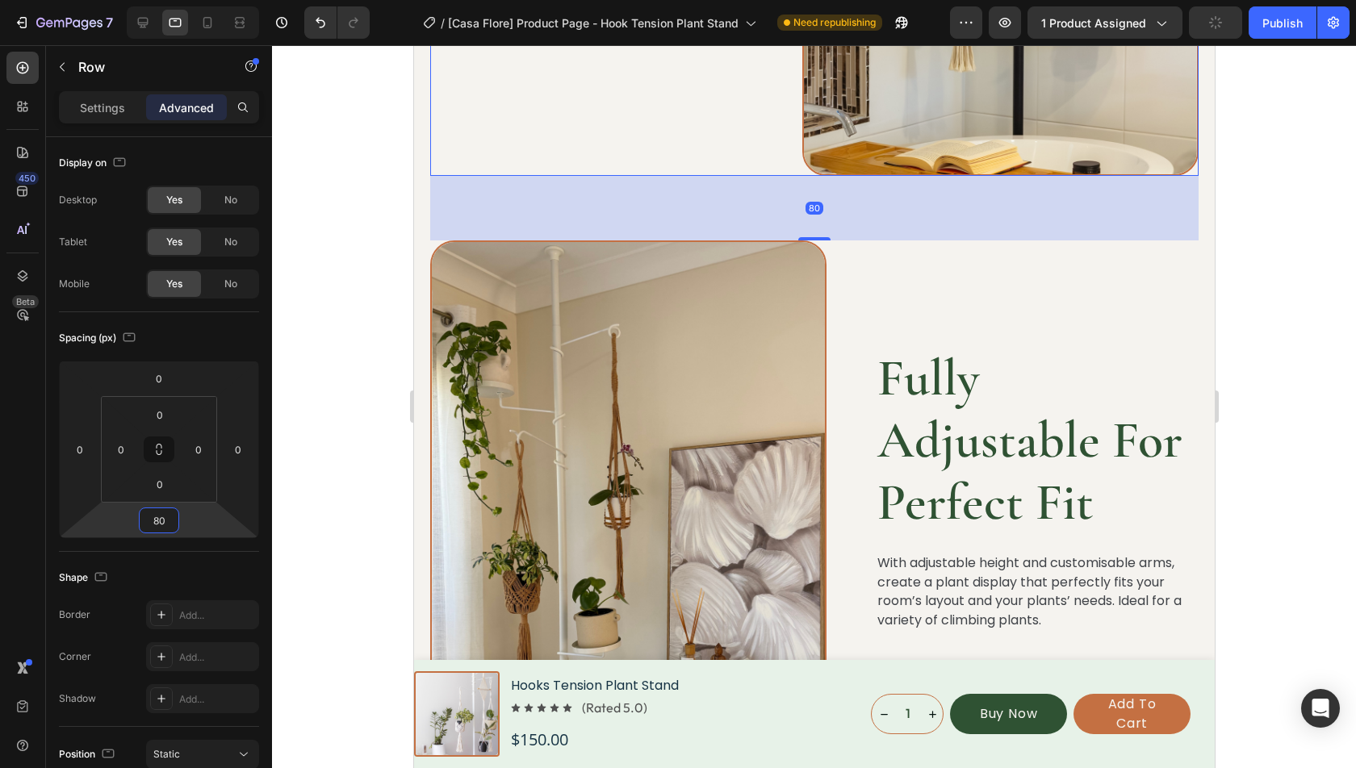
scroll to position [3109, 0]
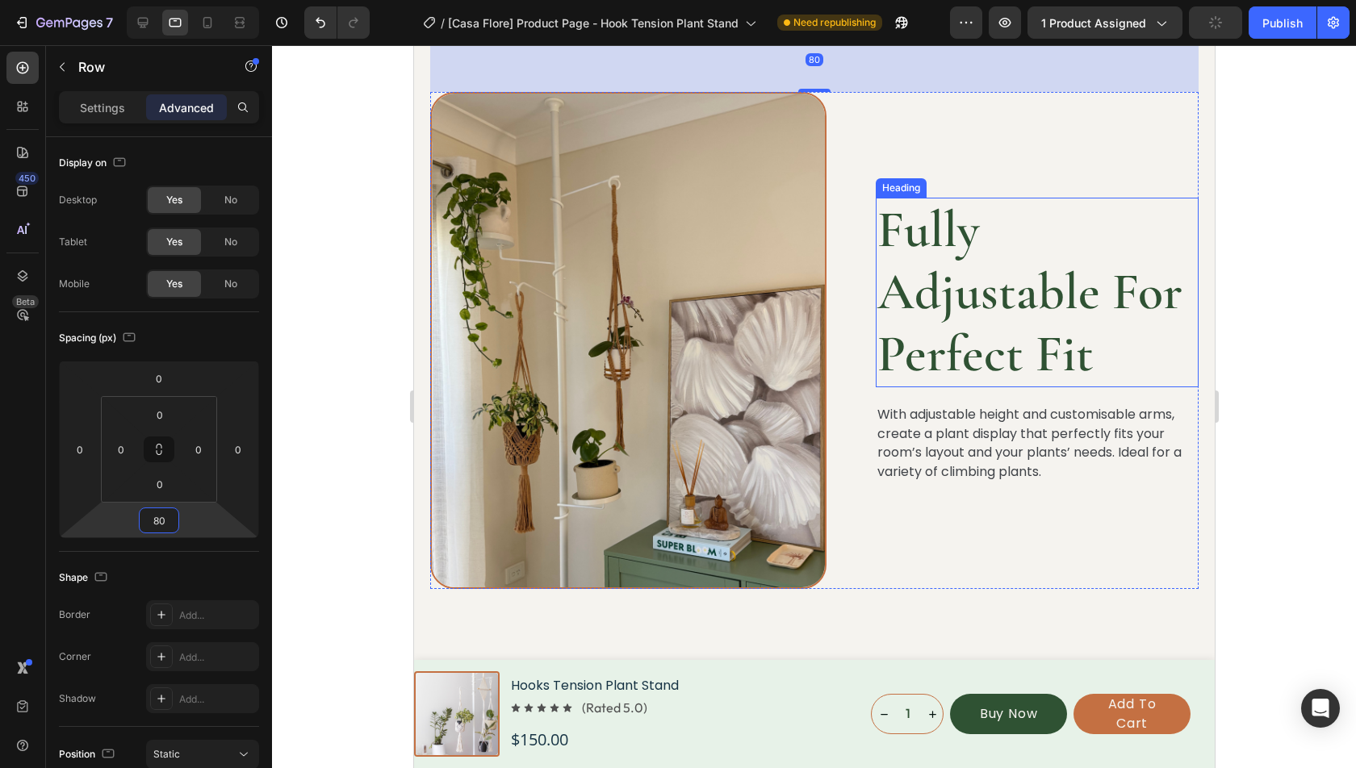
click at [983, 251] on h2 "Fully Adjustable For Perfect Fit" at bounding box center [1036, 292] width 323 height 189
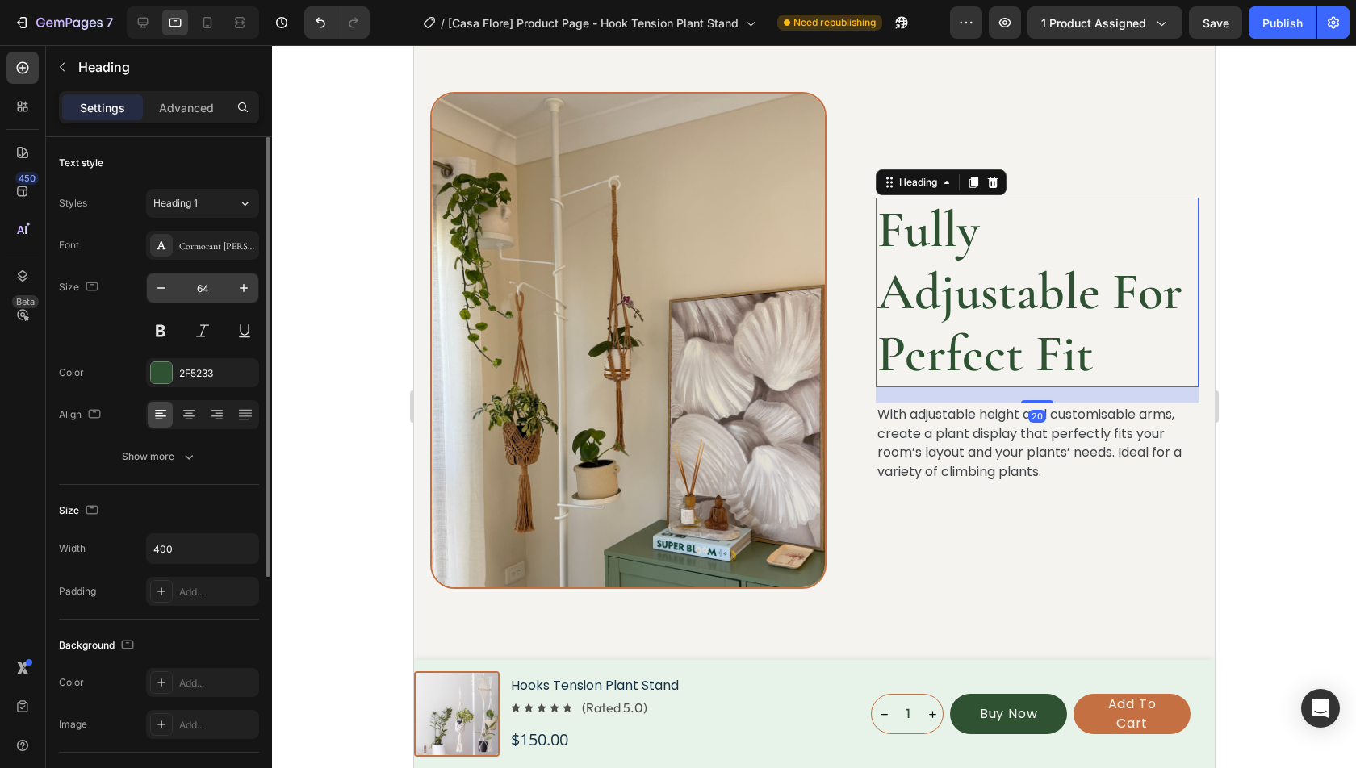
click at [211, 291] on input "64" at bounding box center [202, 288] width 53 height 29
type input "40"
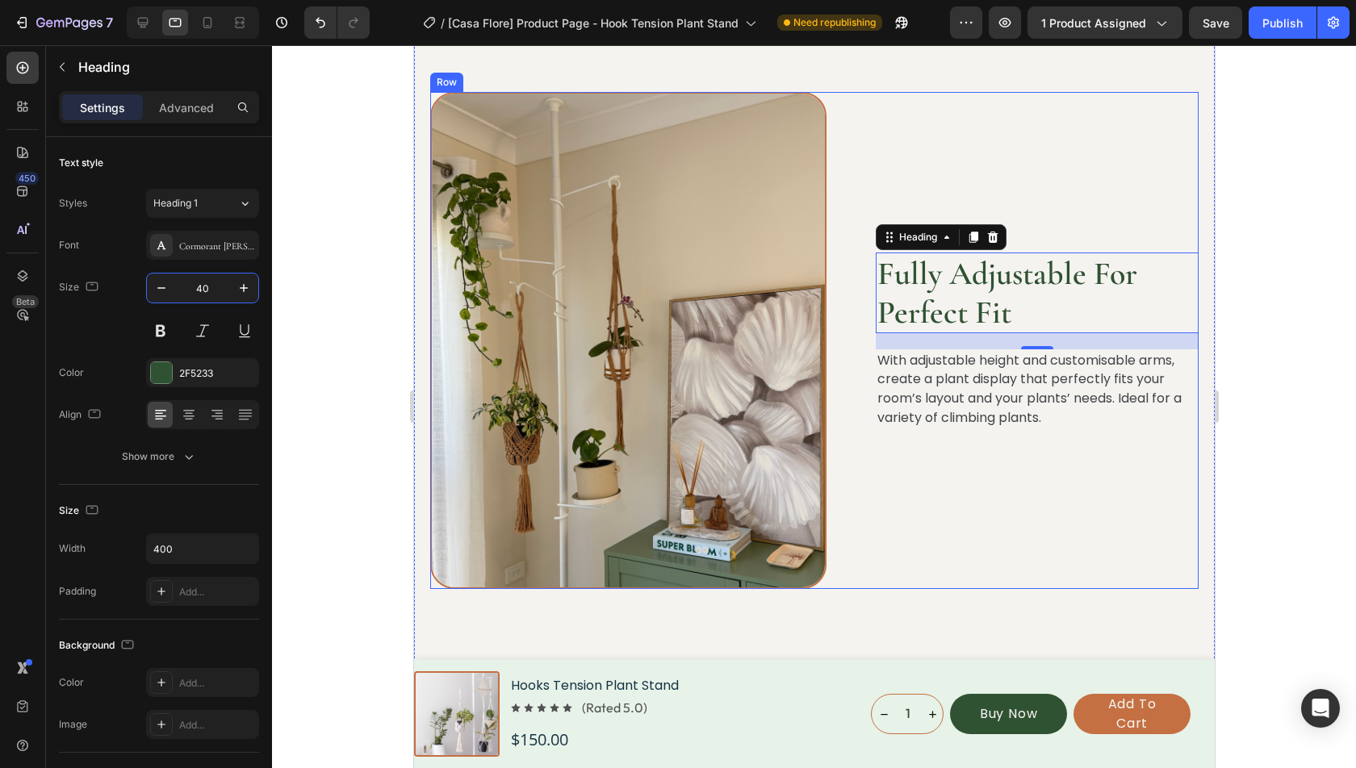
click at [871, 504] on div "Fully Adjustable For Perfect Fit Heading 20 With adjustable height and customis…" at bounding box center [813, 341] width 768 height 498
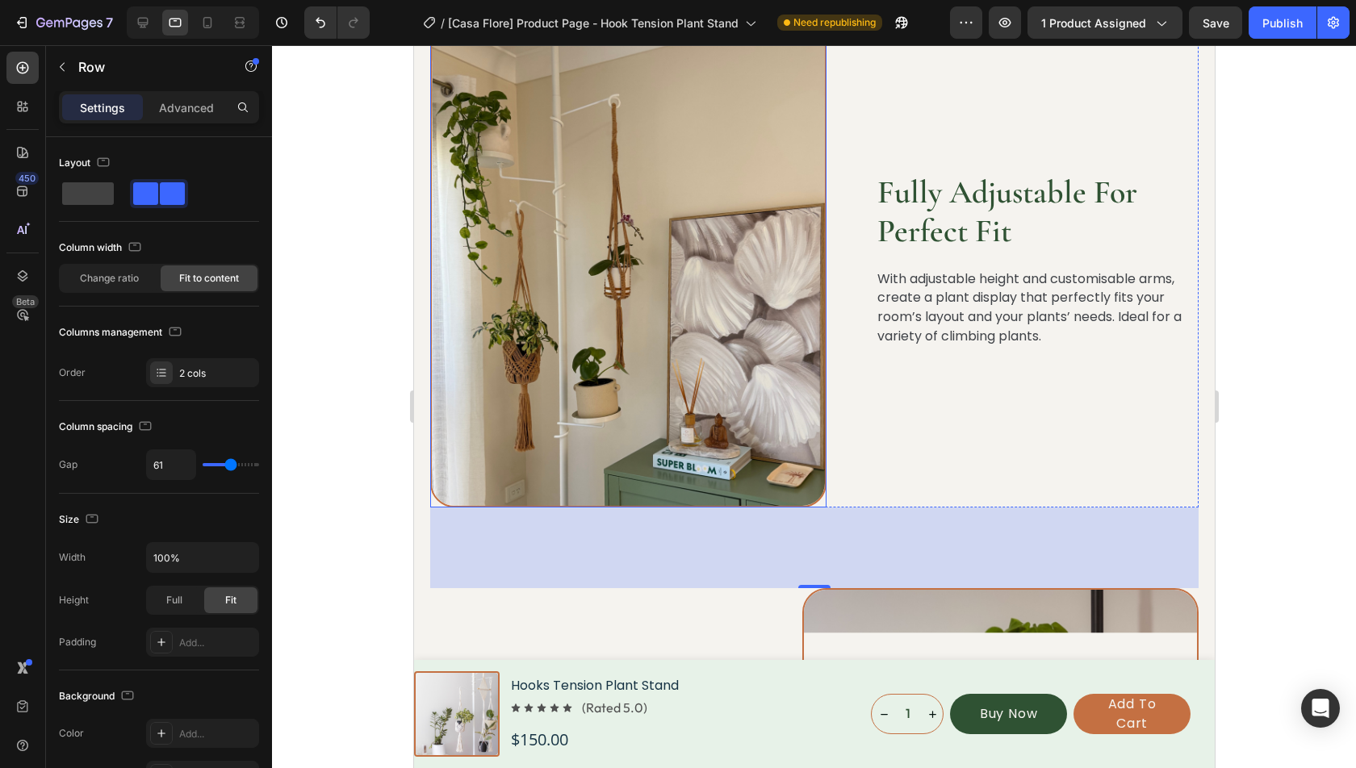
scroll to position [3260, 0]
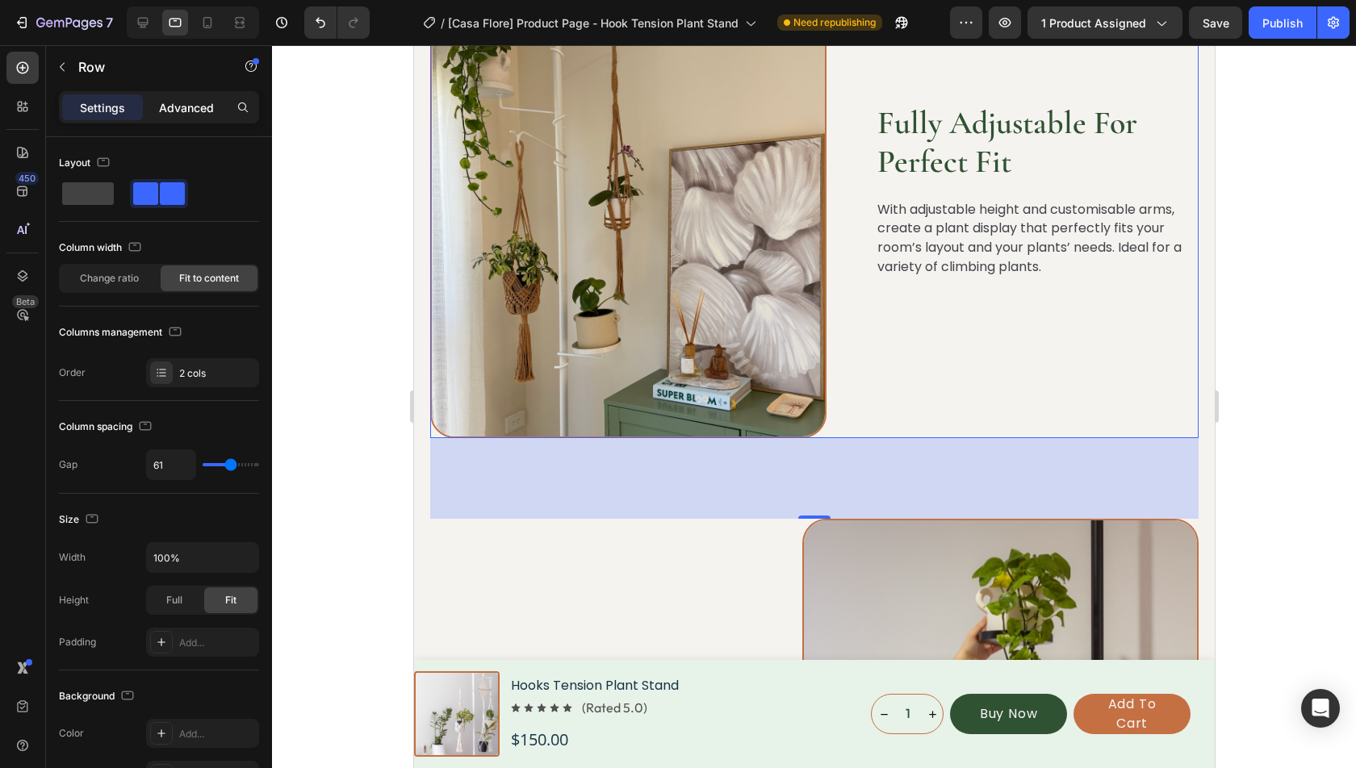
click at [199, 106] on p "Advanced" at bounding box center [186, 107] width 55 height 17
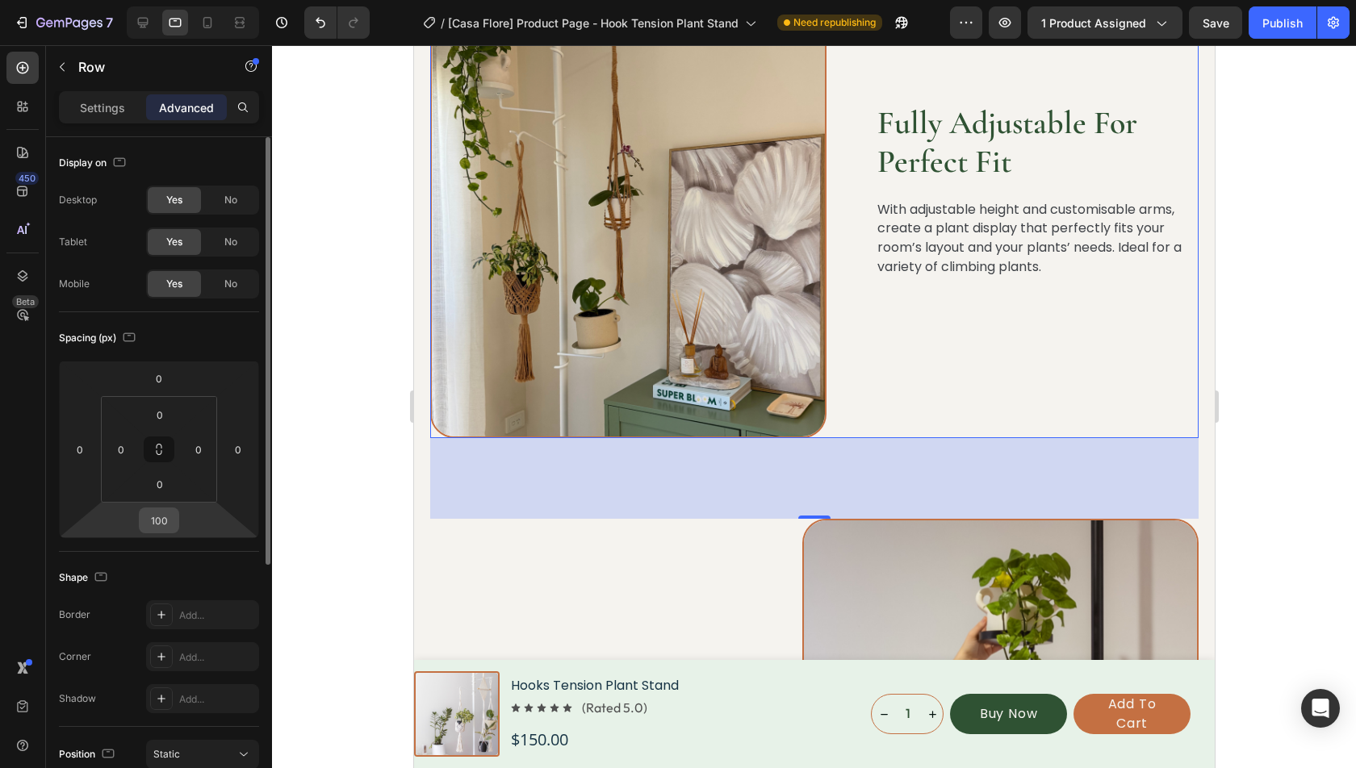
click at [157, 508] on input "100" at bounding box center [159, 520] width 32 height 24
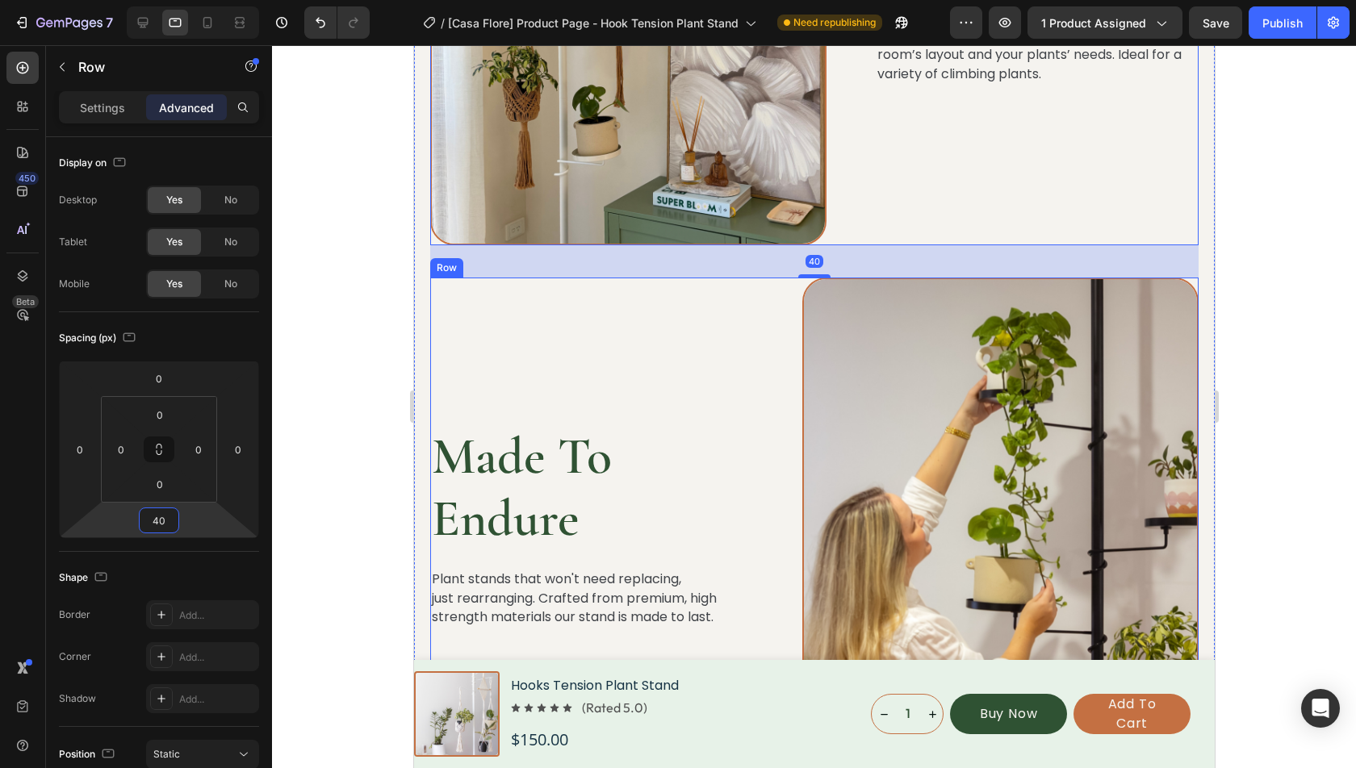
scroll to position [3456, 0]
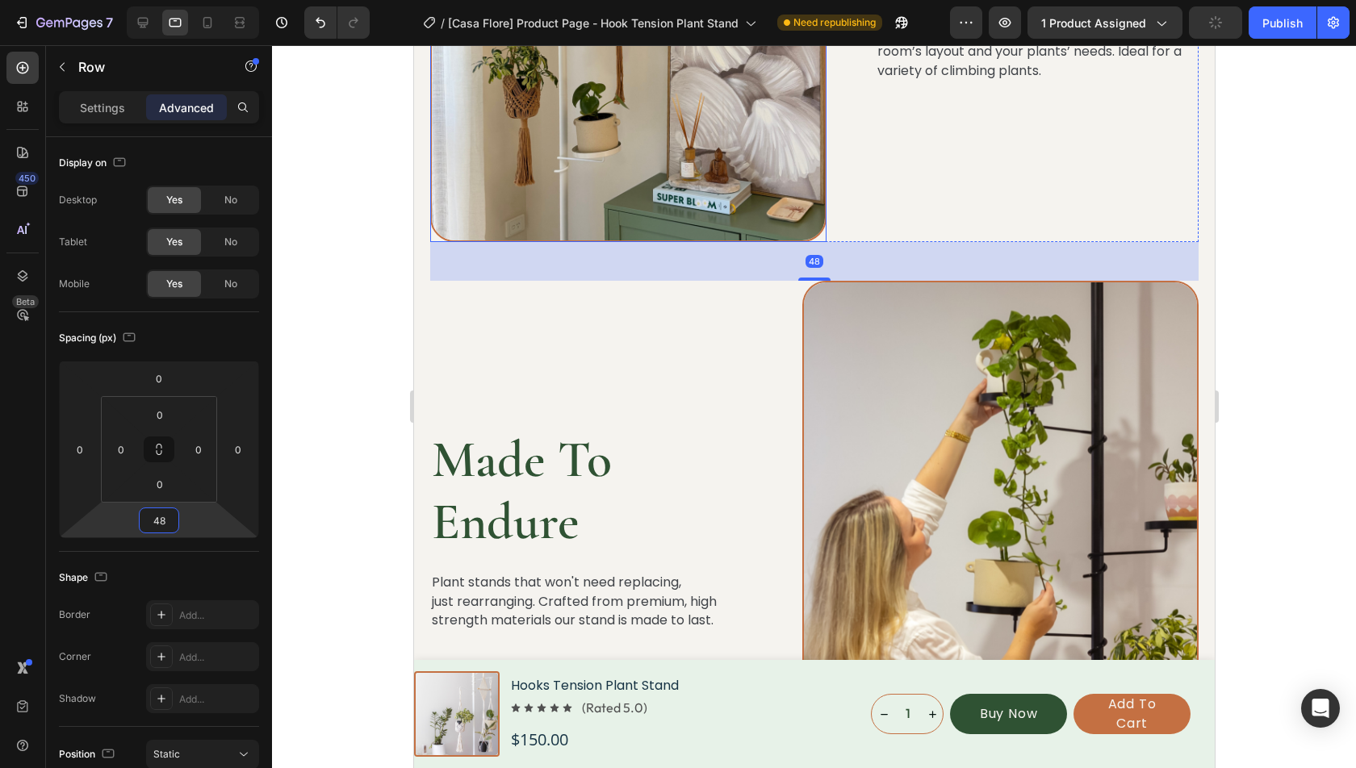
type input "4"
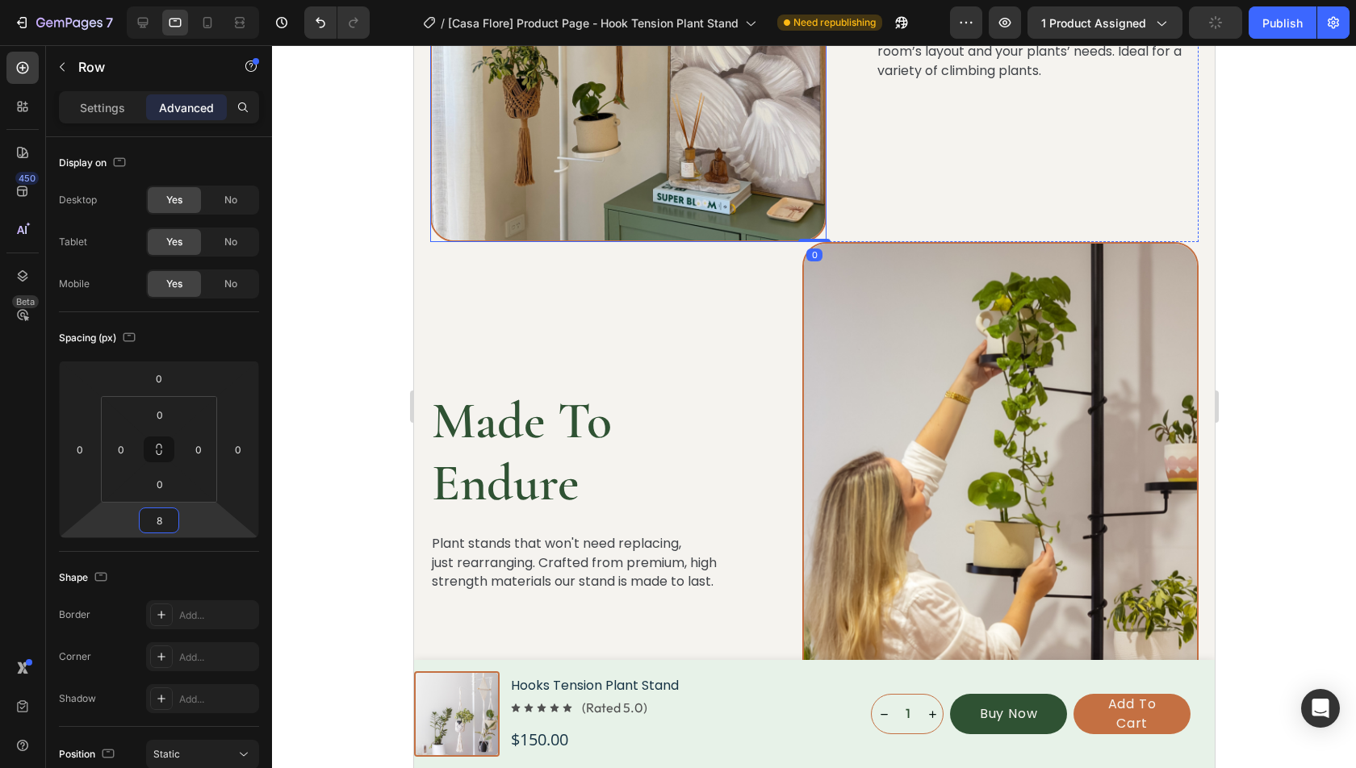
type input "80"
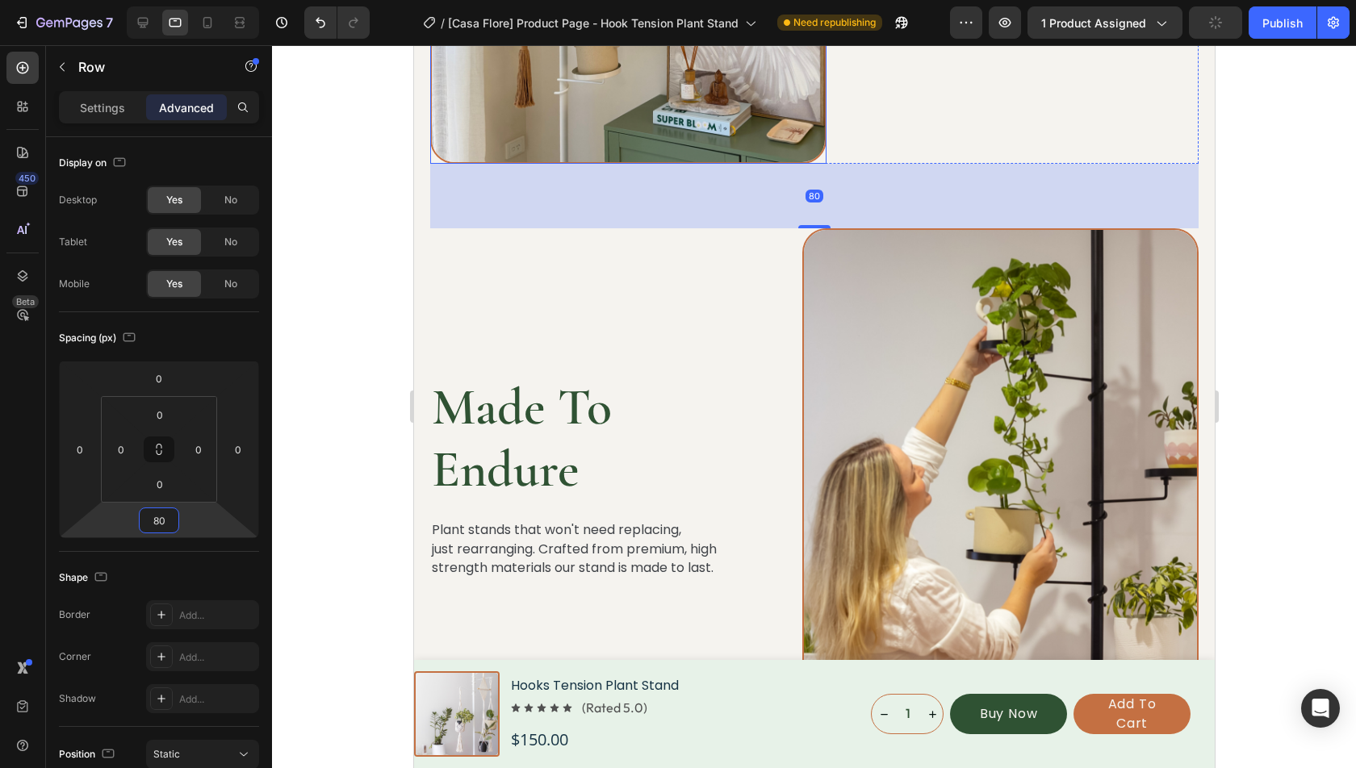
scroll to position [3605, 0]
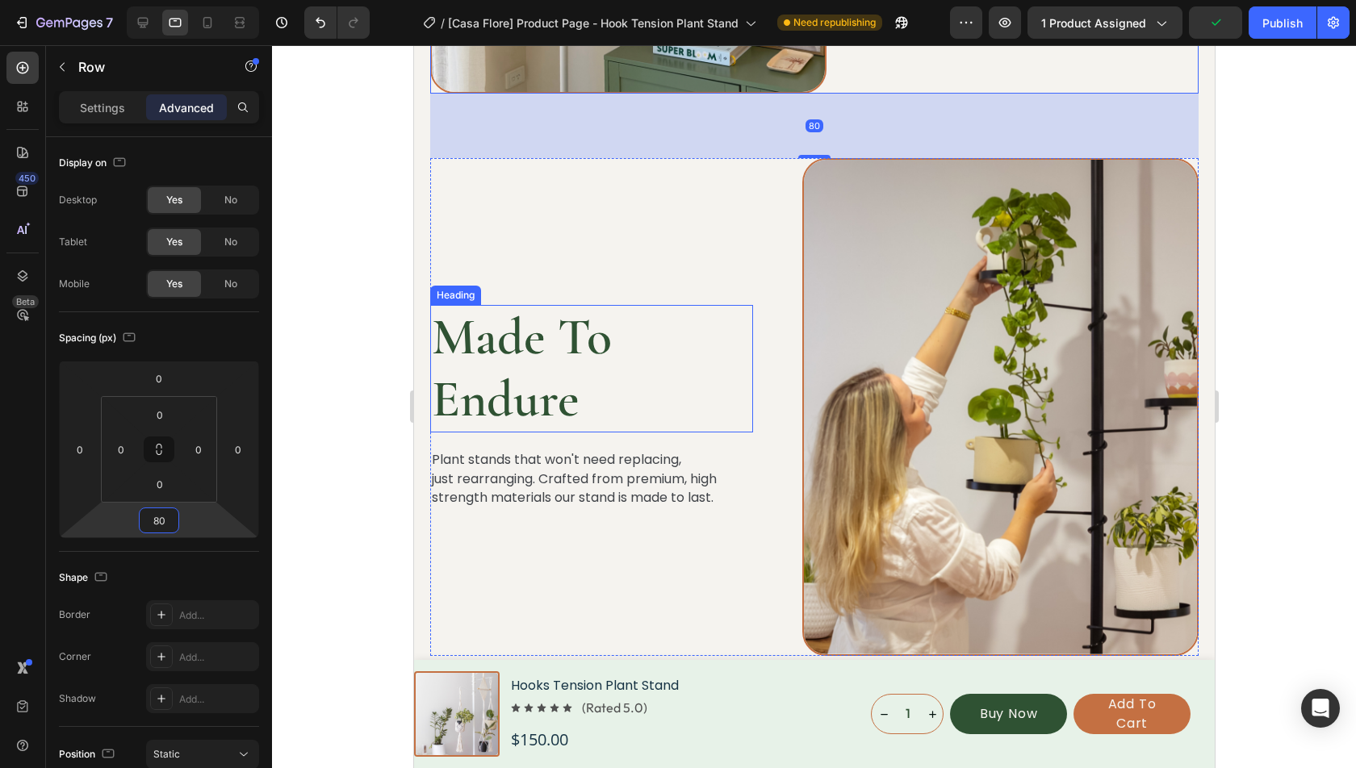
click at [589, 344] on h2 "Made To Endure" at bounding box center [590, 369] width 323 height 128
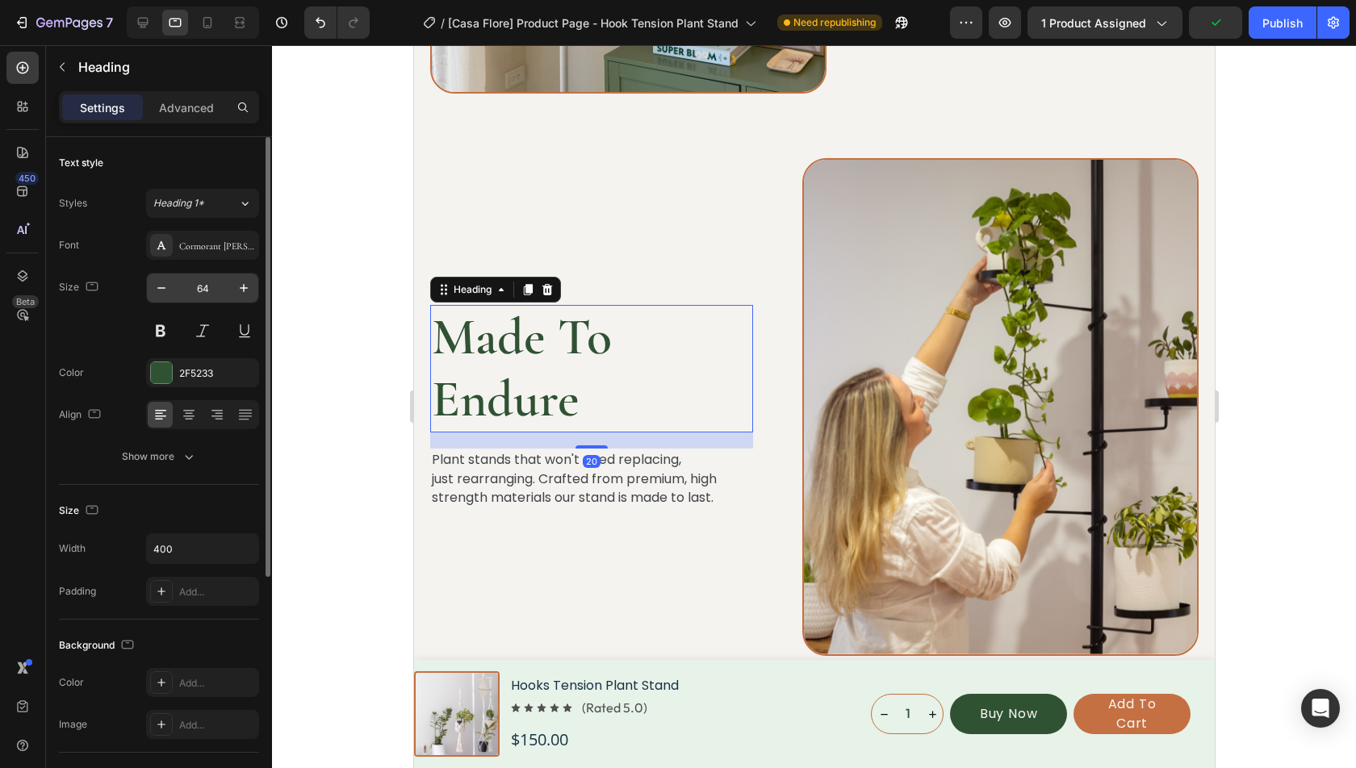
click at [218, 298] on input "64" at bounding box center [202, 288] width 53 height 29
type input "40"
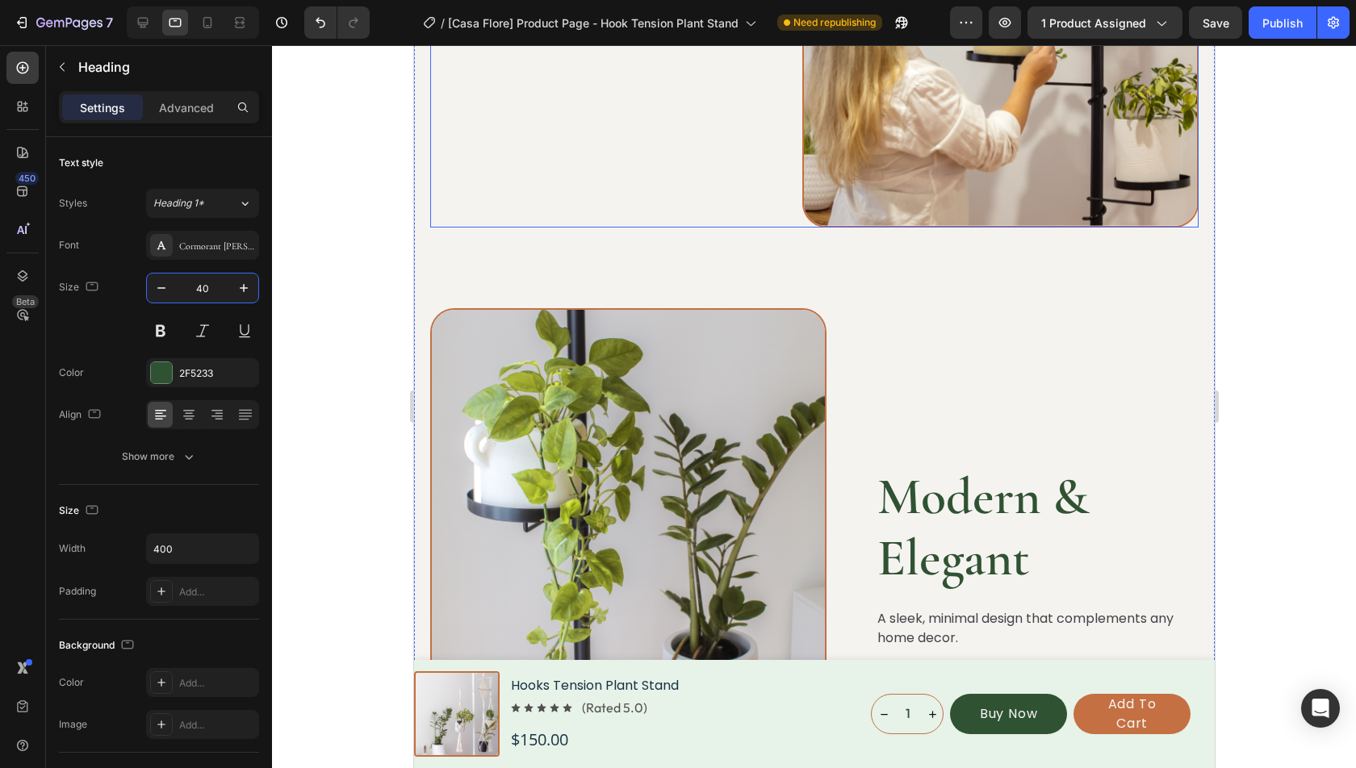
scroll to position [4093, 0]
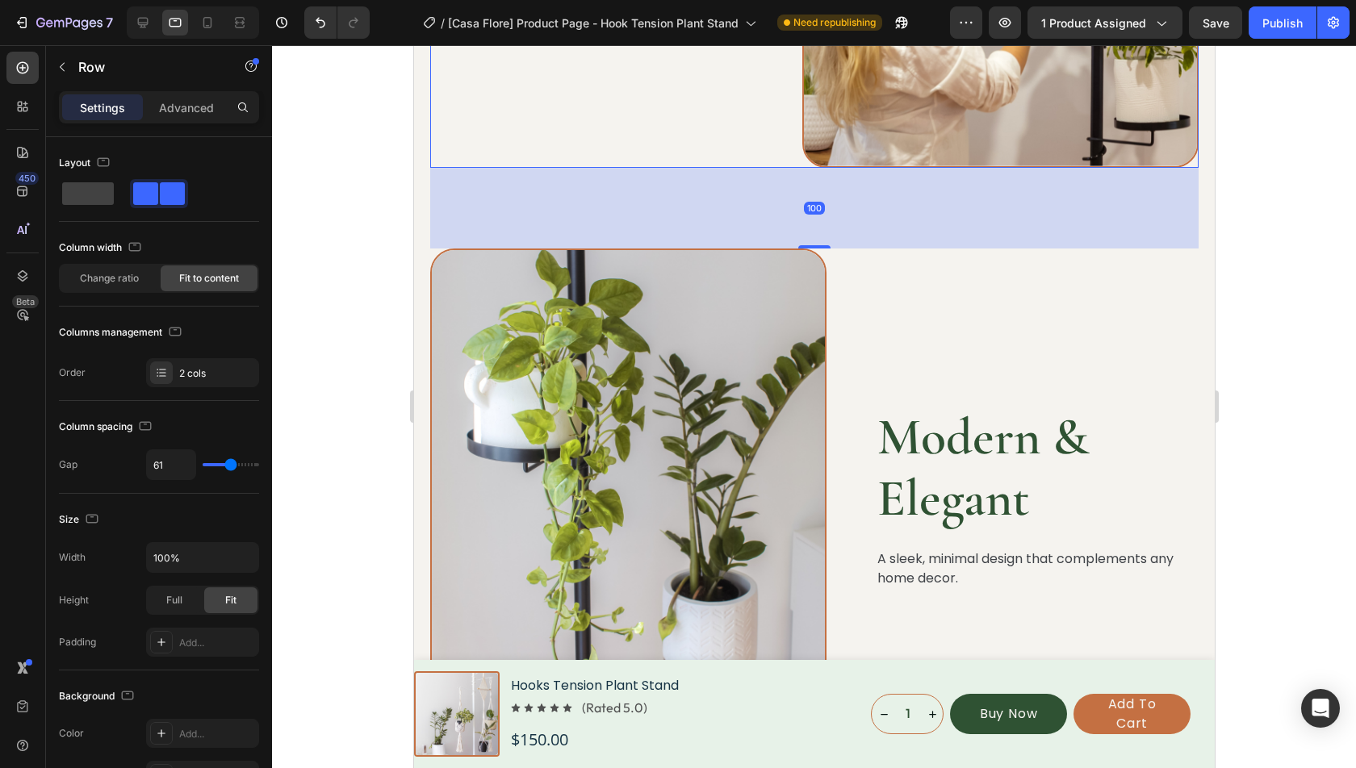
click at [194, 119] on div "Settings Advanced" at bounding box center [159, 107] width 200 height 32
click at [174, 107] on p "Advanced" at bounding box center [186, 107] width 55 height 17
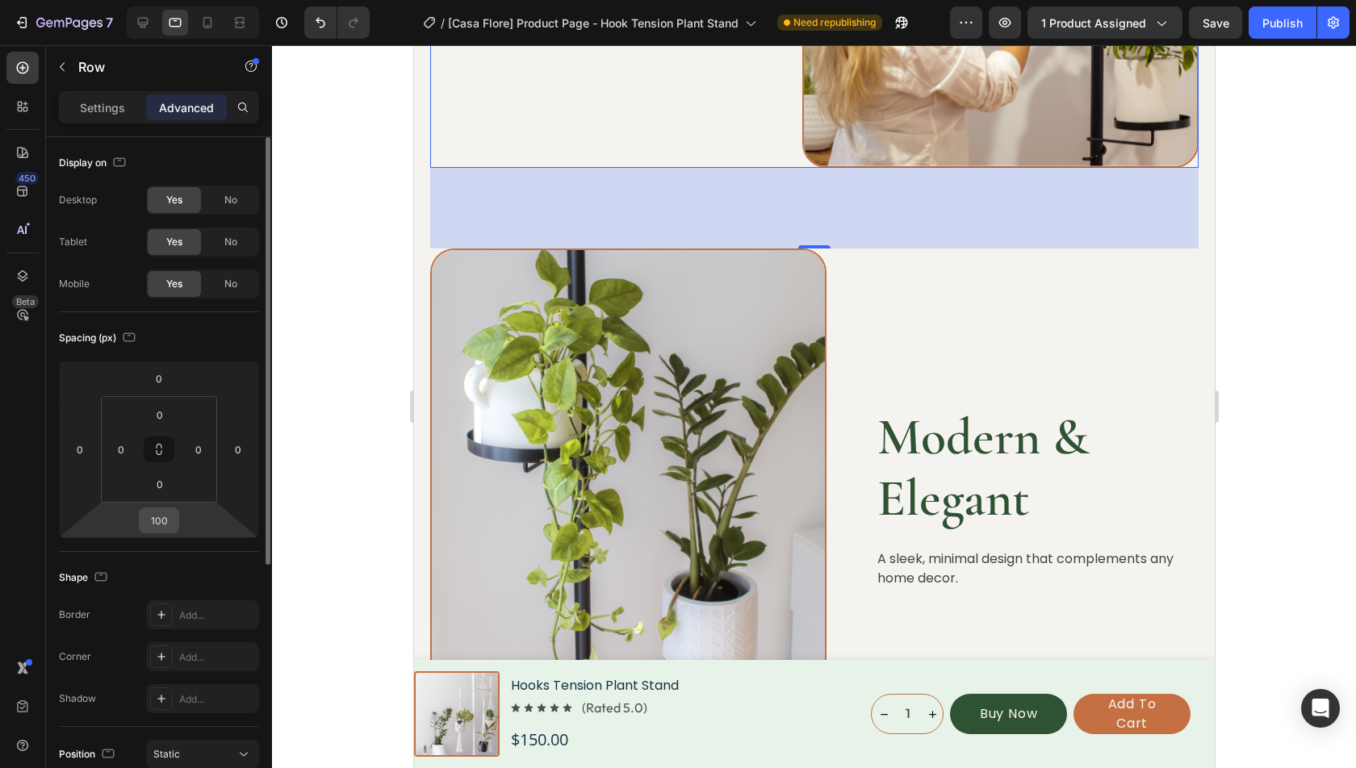
click at [165, 524] on input "100" at bounding box center [159, 520] width 32 height 24
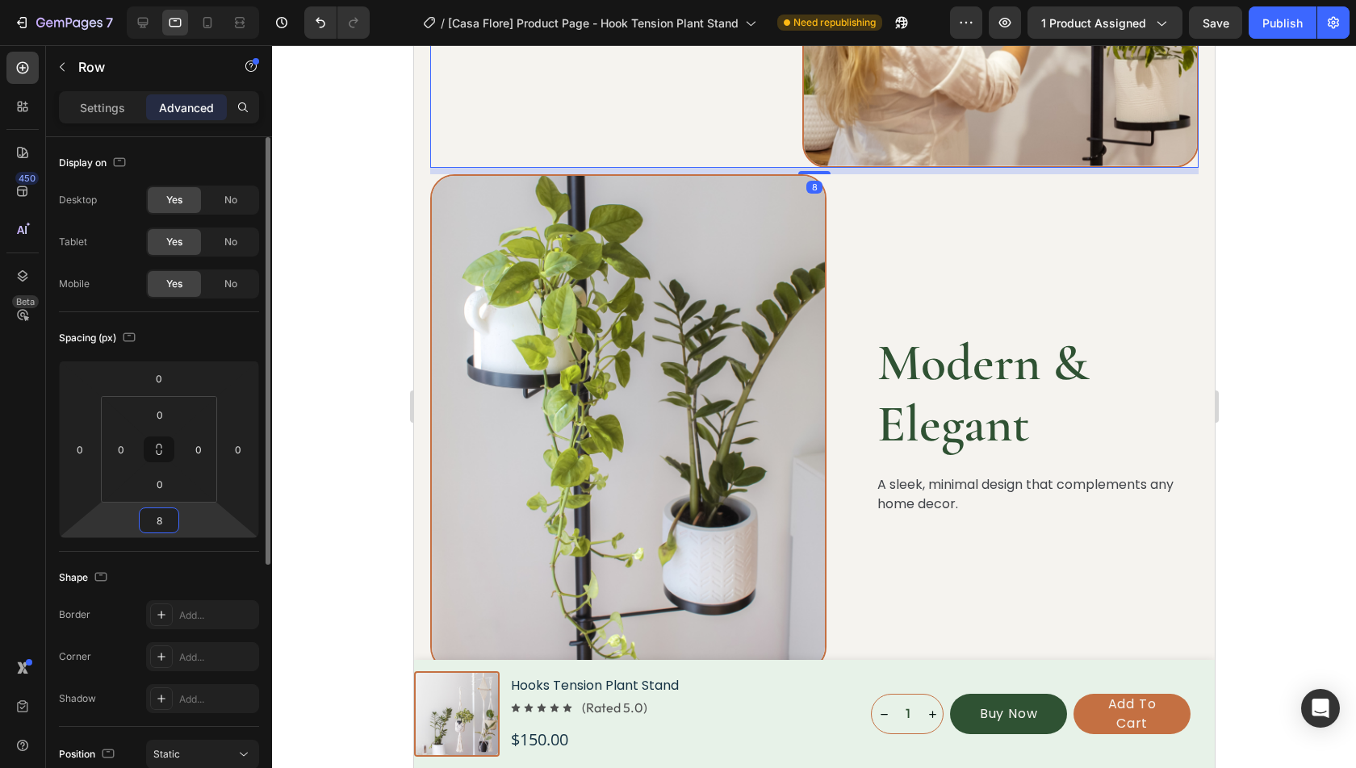
type input "80"
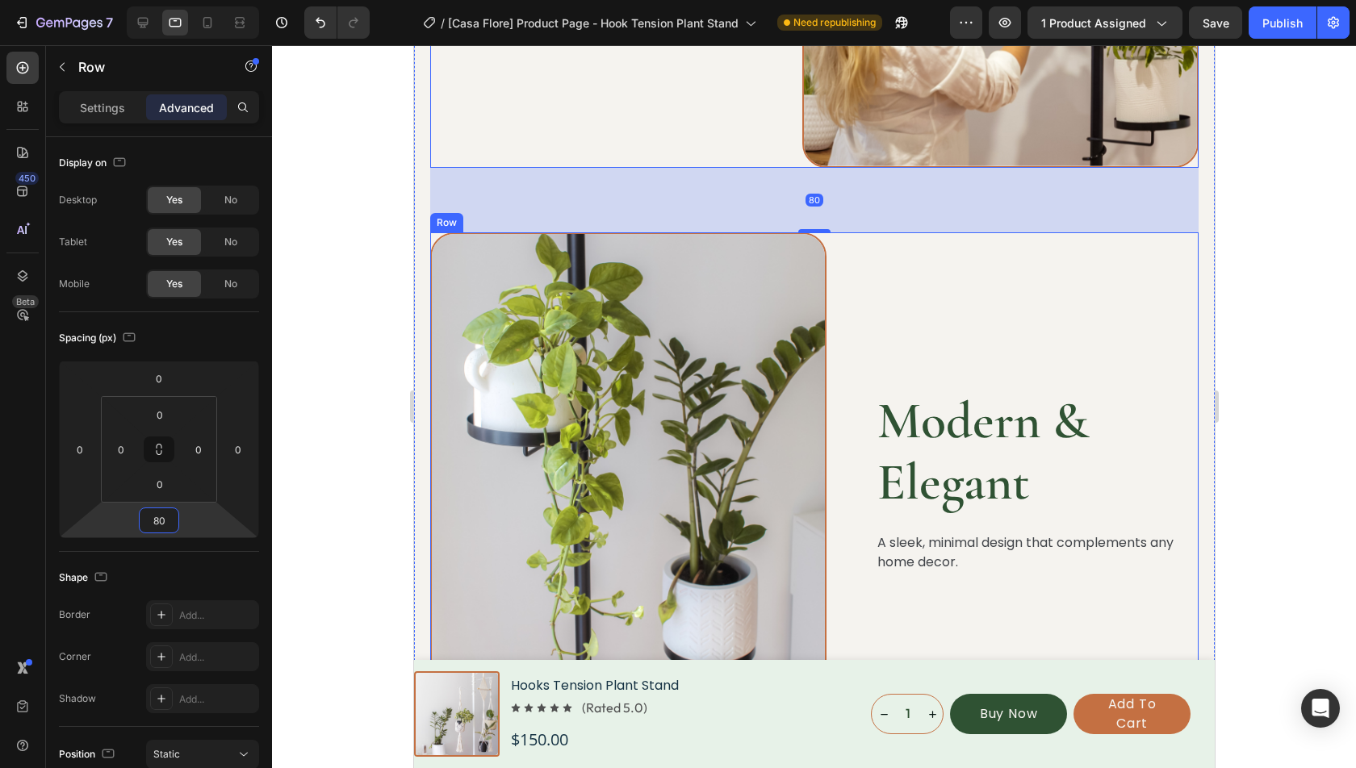
click at [948, 541] on p "A sleek, minimal design that complements any home decor." at bounding box center [1037, 553] width 320 height 38
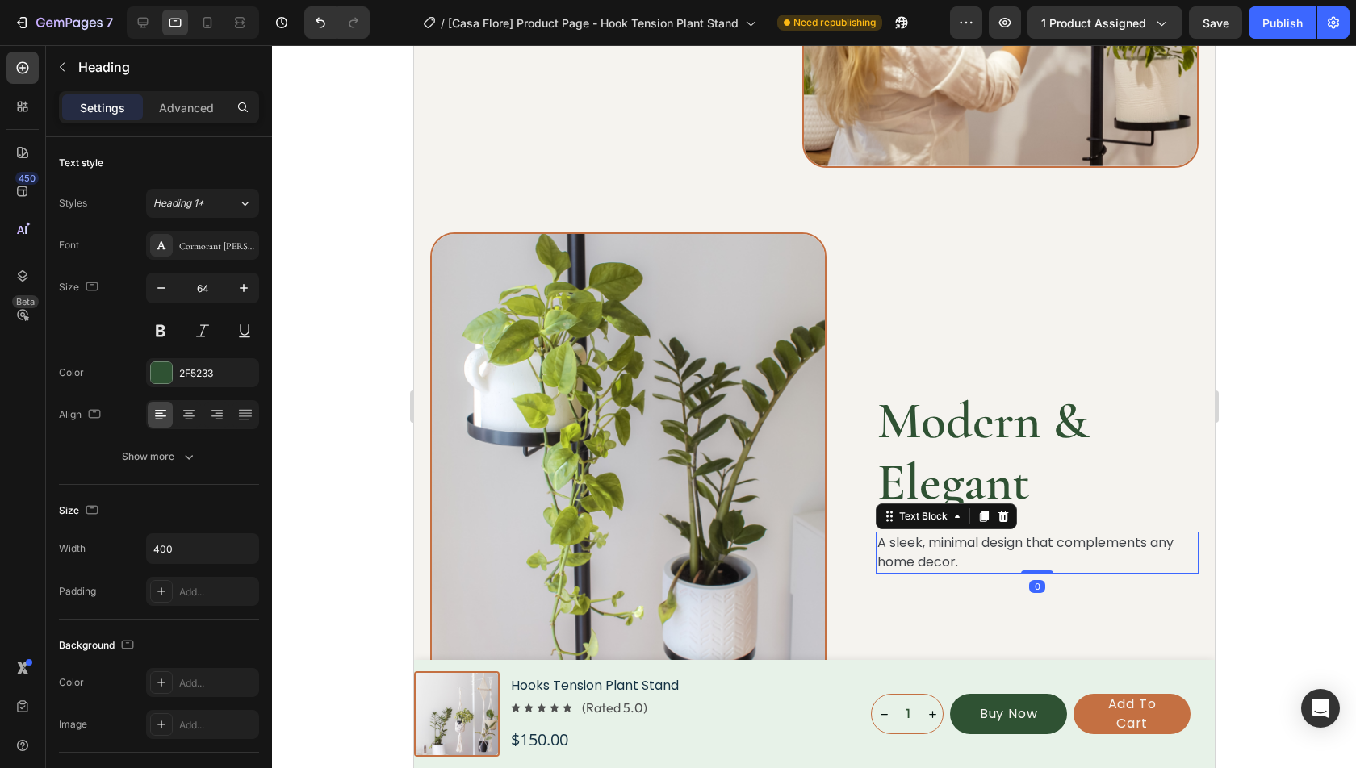
click at [932, 468] on h2 "Modern & Elegant" at bounding box center [1036, 453] width 323 height 128
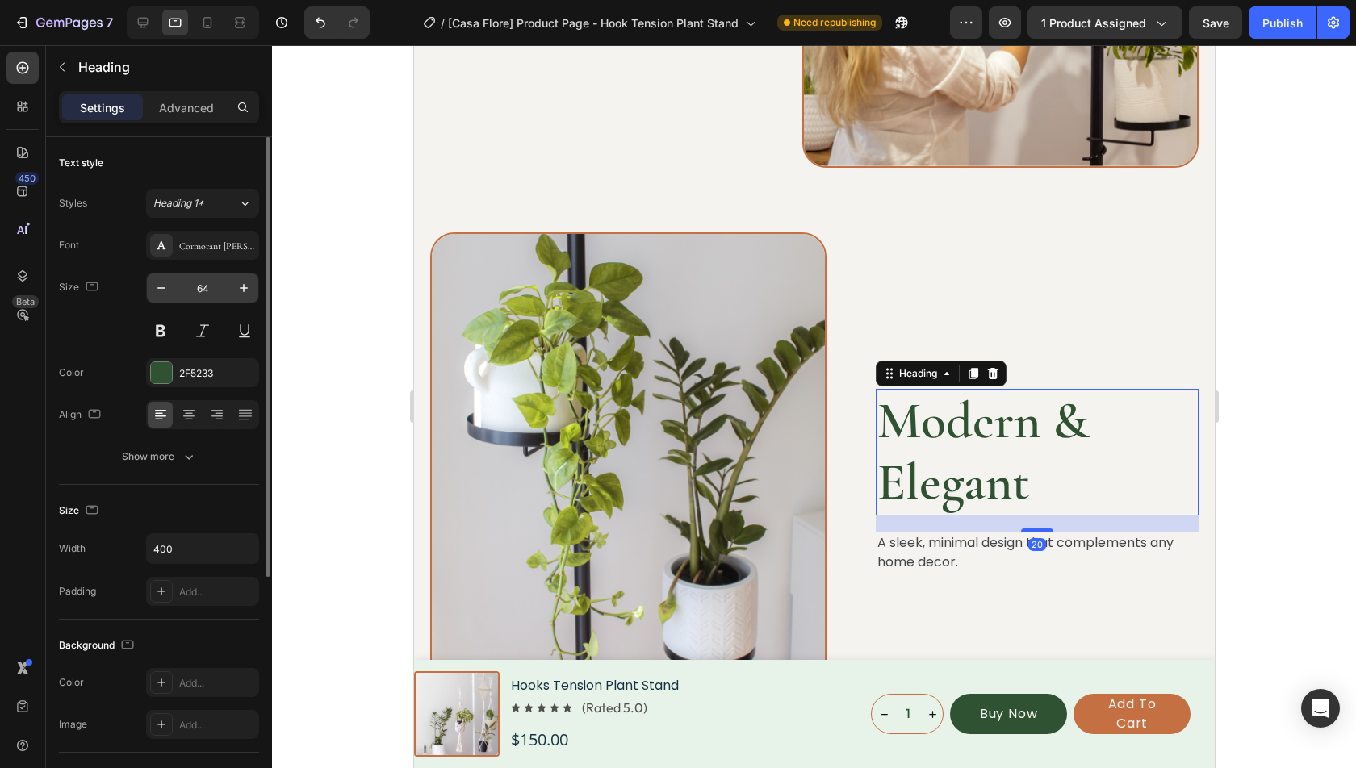
click at [200, 284] on input "64" at bounding box center [202, 288] width 53 height 29
type input "40"
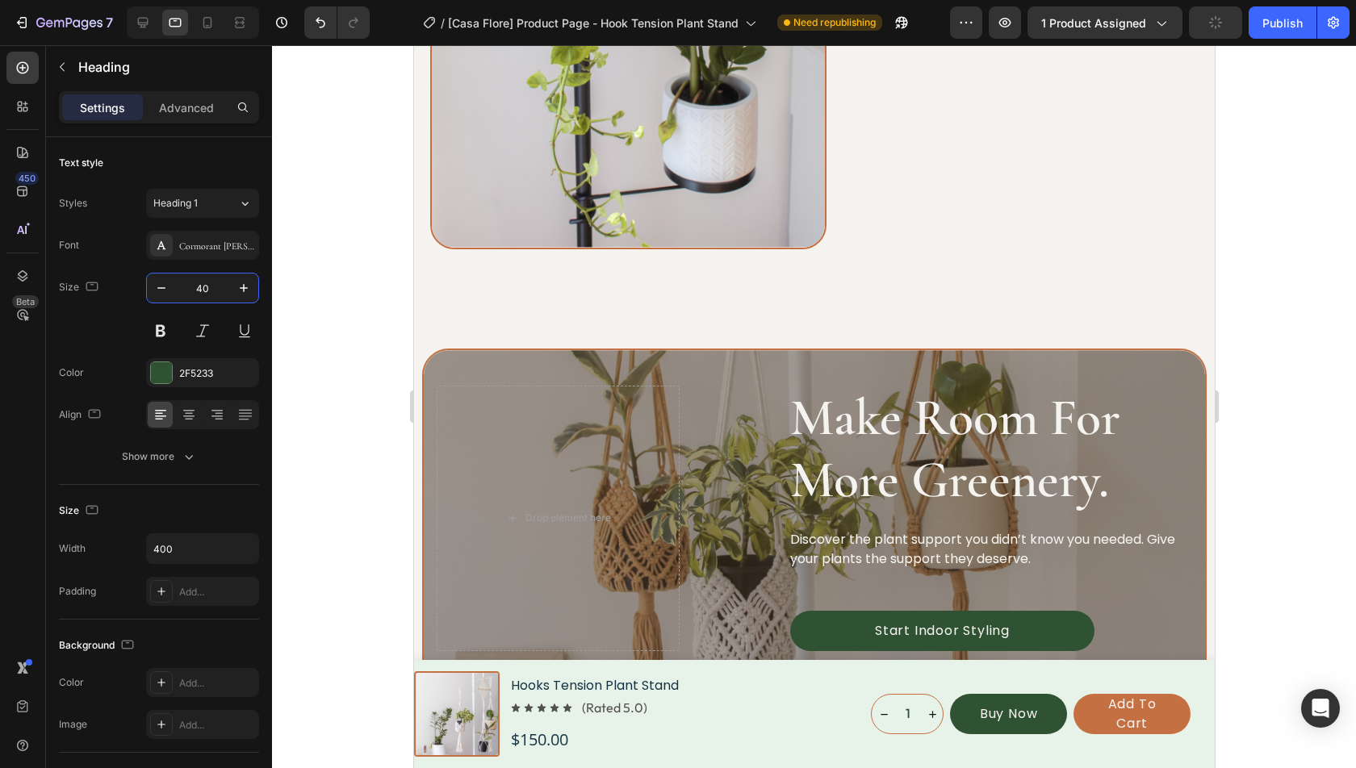
scroll to position [4678, 0]
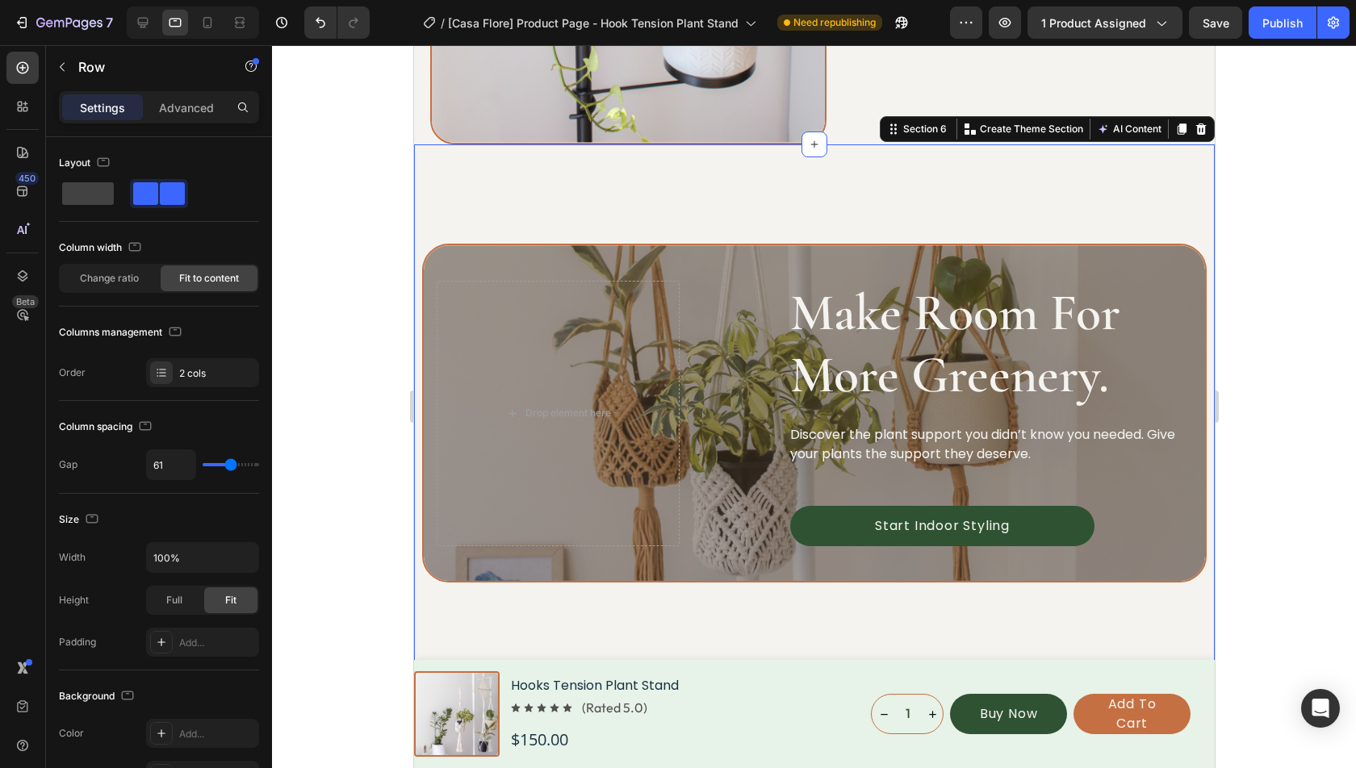
click at [868, 171] on div "Make Room For More Greenery. Heading Discover the plant support you didn’t know…" at bounding box center [813, 756] width 801 height 1224
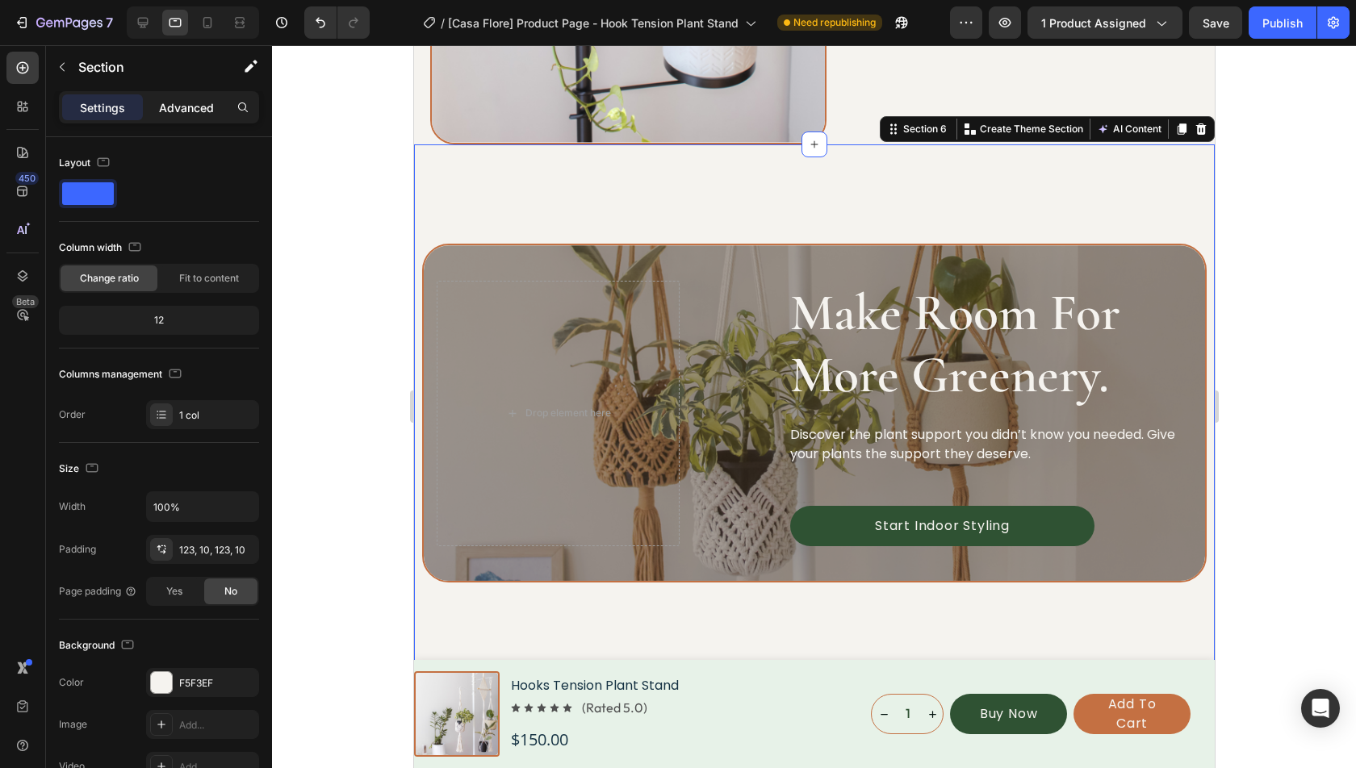
click at [165, 115] on p "Advanced" at bounding box center [186, 107] width 55 height 17
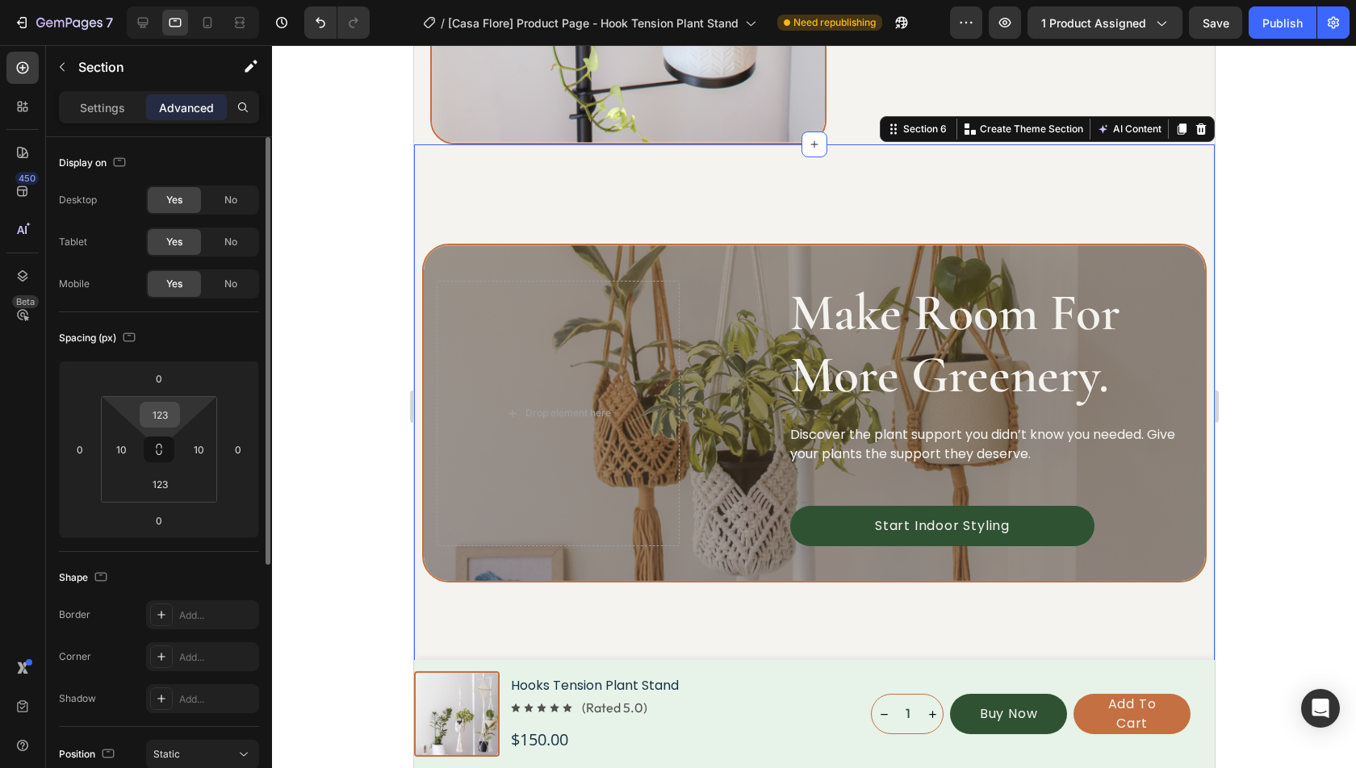
click at [158, 416] on input "123" at bounding box center [160, 415] width 32 height 24
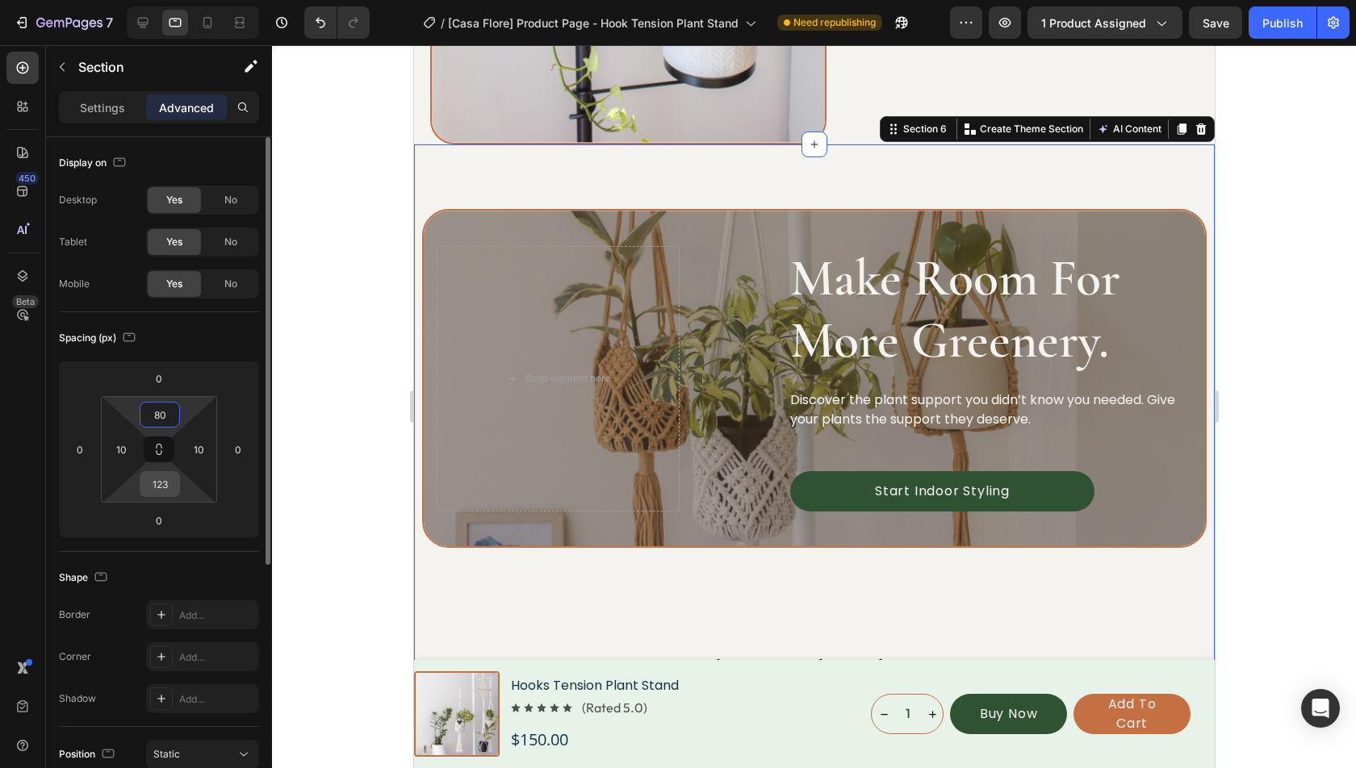
type input "80"
click at [167, 476] on input "123" at bounding box center [160, 484] width 32 height 24
type input "80"
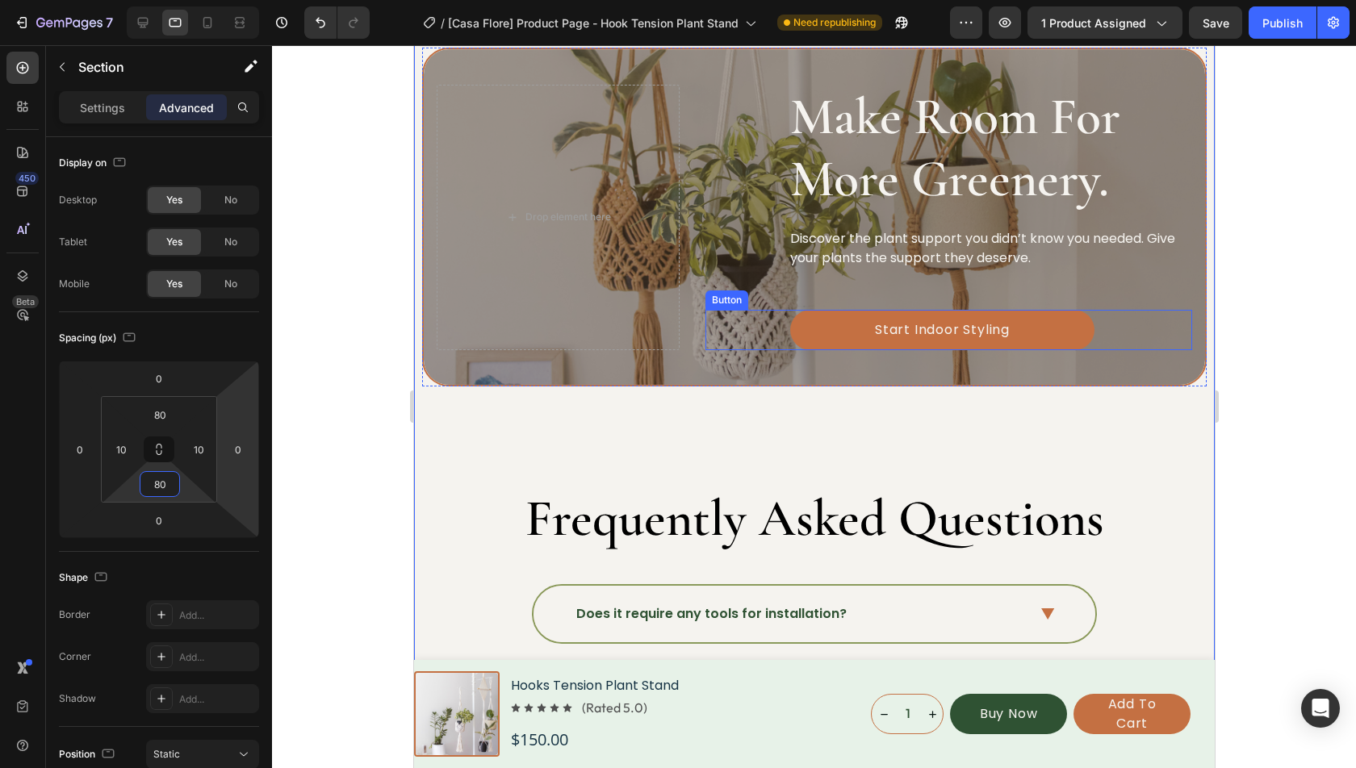
scroll to position [4813, 0]
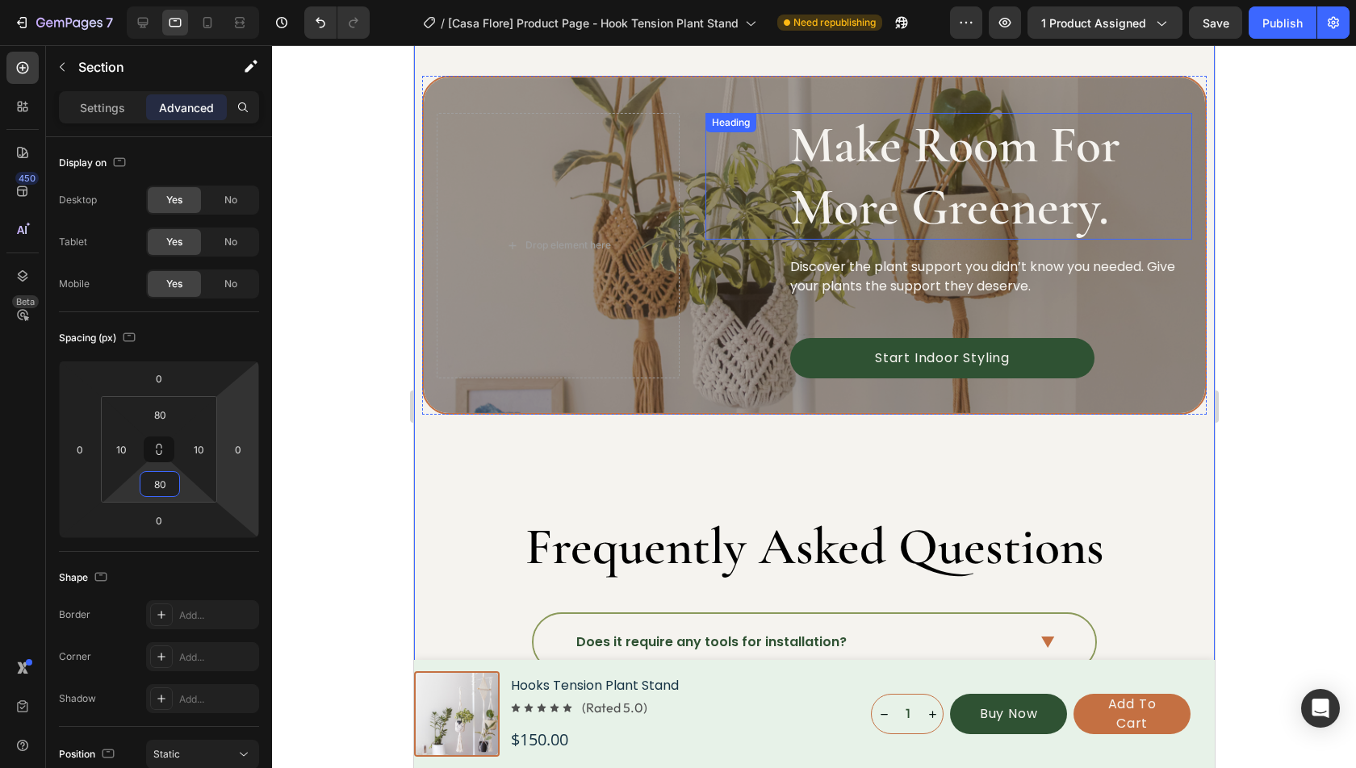
click at [914, 169] on h2 "Make Room For More Greenery." at bounding box center [990, 177] width 404 height 128
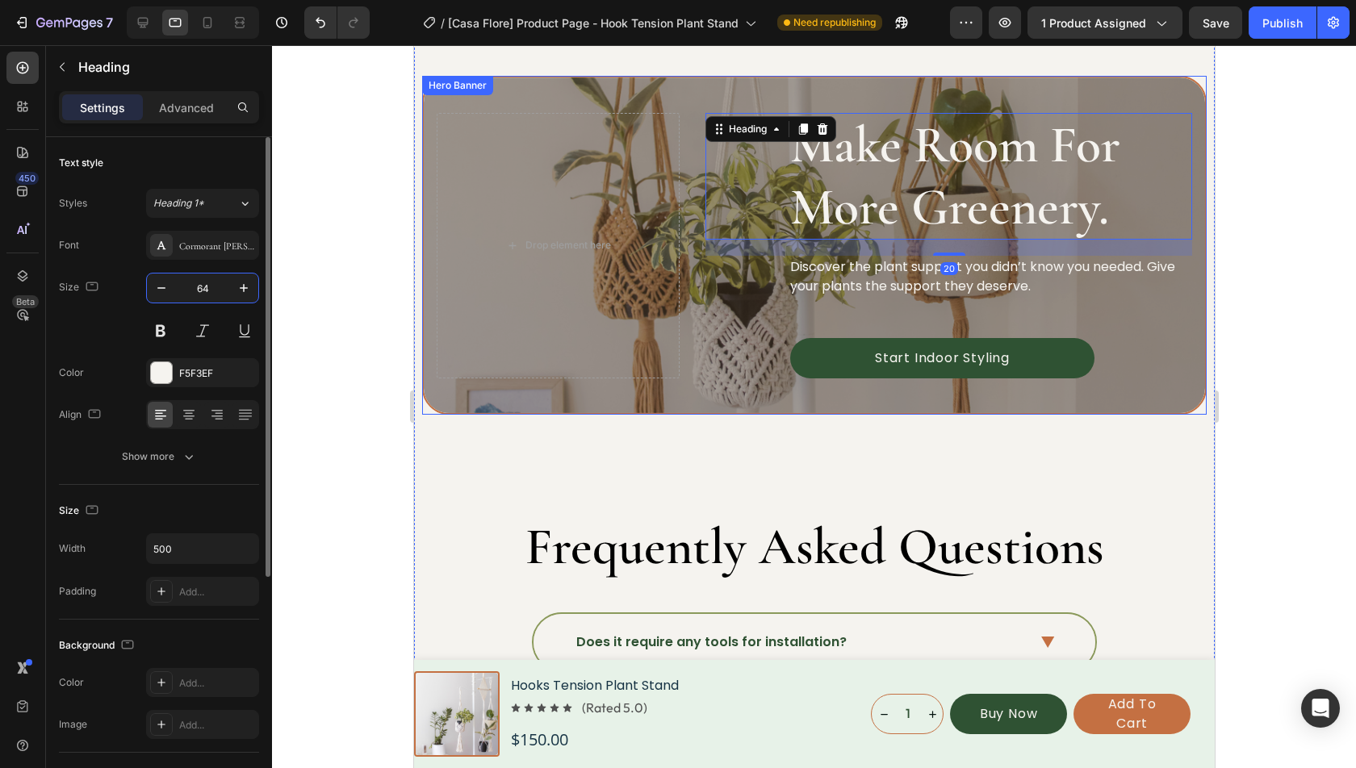
click at [220, 275] on input "64" at bounding box center [202, 288] width 53 height 29
click at [220, 276] on input "64" at bounding box center [202, 288] width 53 height 29
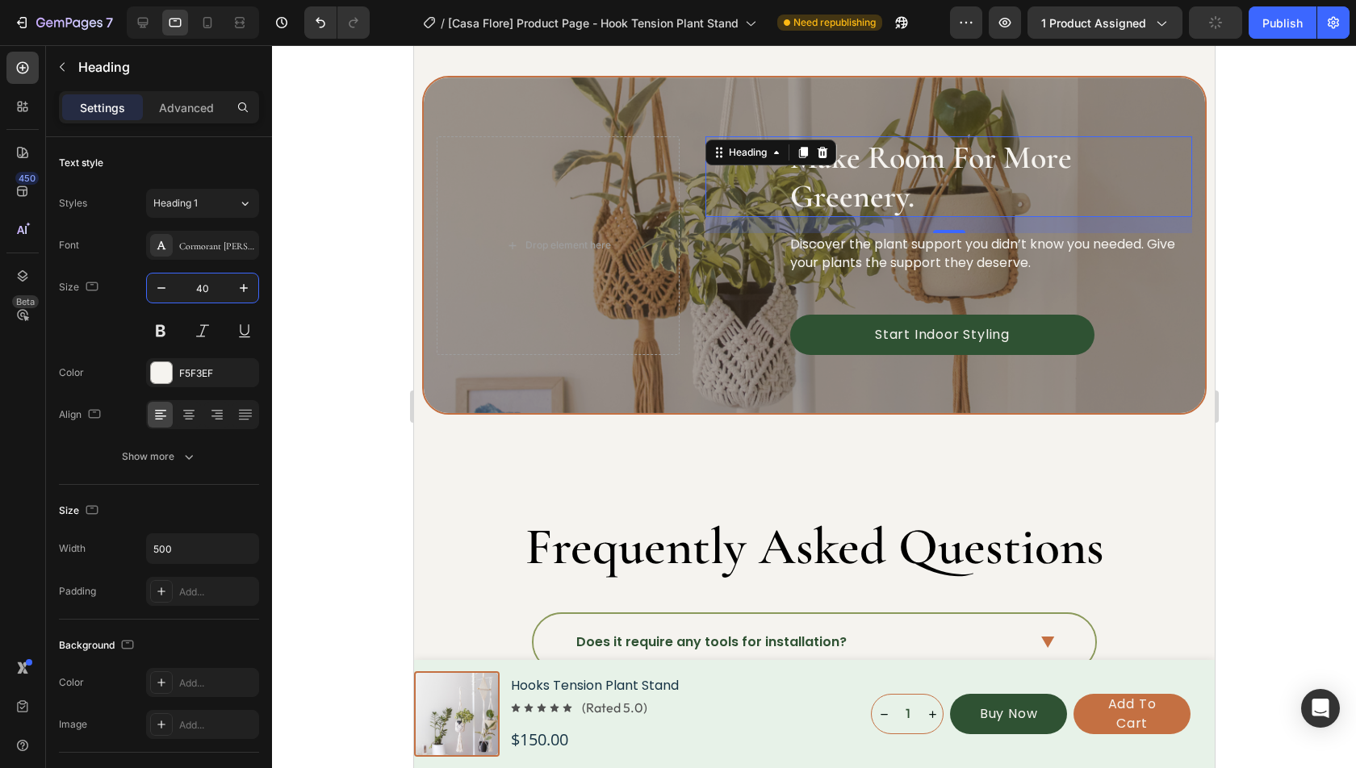
type input "40"
click at [1322, 215] on div at bounding box center [814, 406] width 1084 height 723
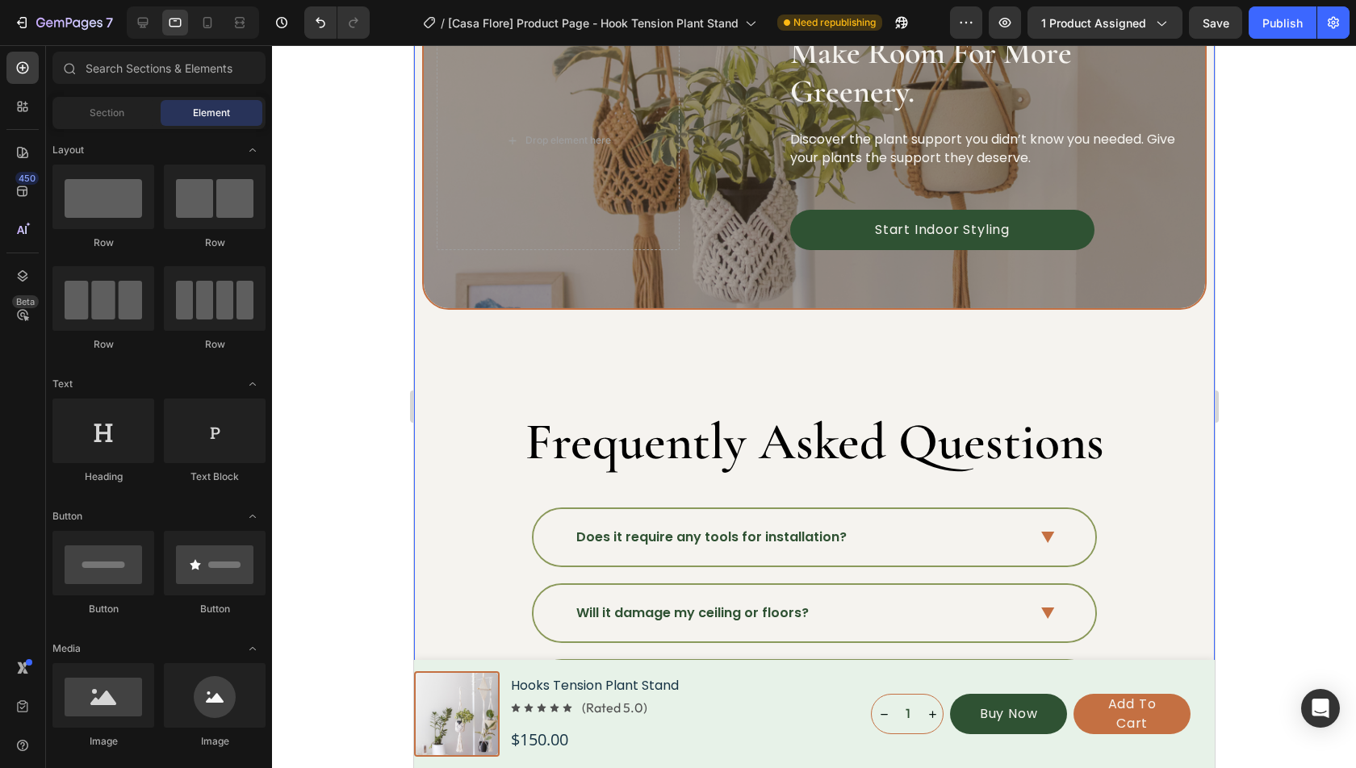
scroll to position [5081, 0]
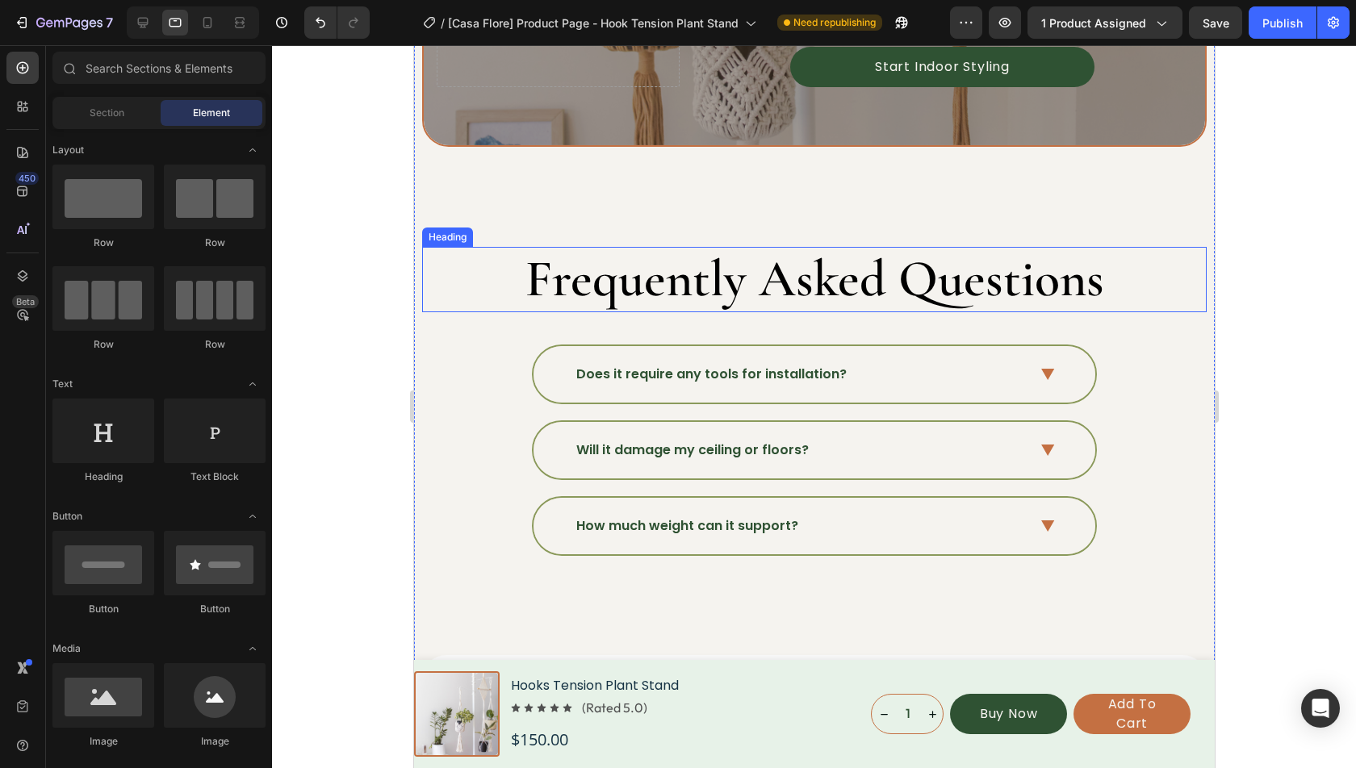
click at [798, 288] on h2 "Frequently Asked Questions" at bounding box center [813, 279] width 785 height 65
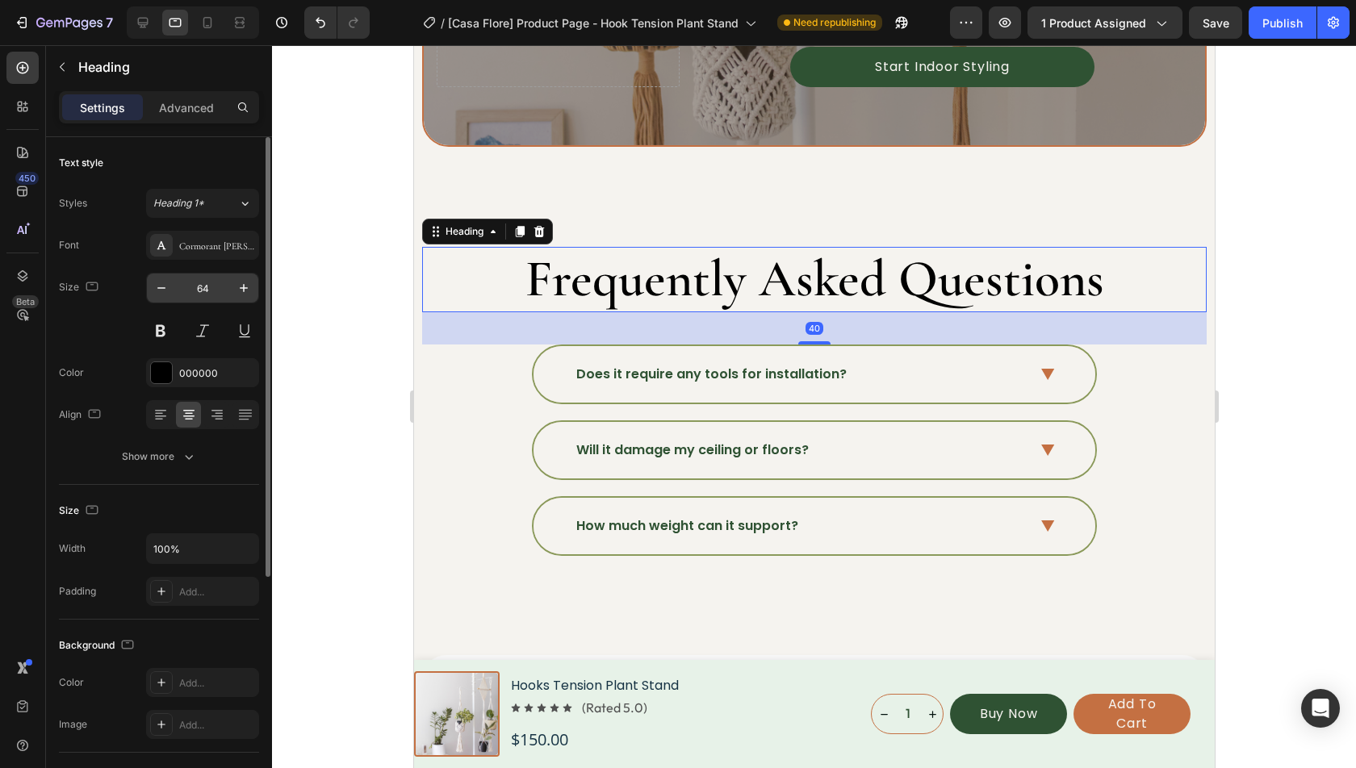
click at [216, 279] on input "64" at bounding box center [202, 288] width 53 height 29
type input "40"
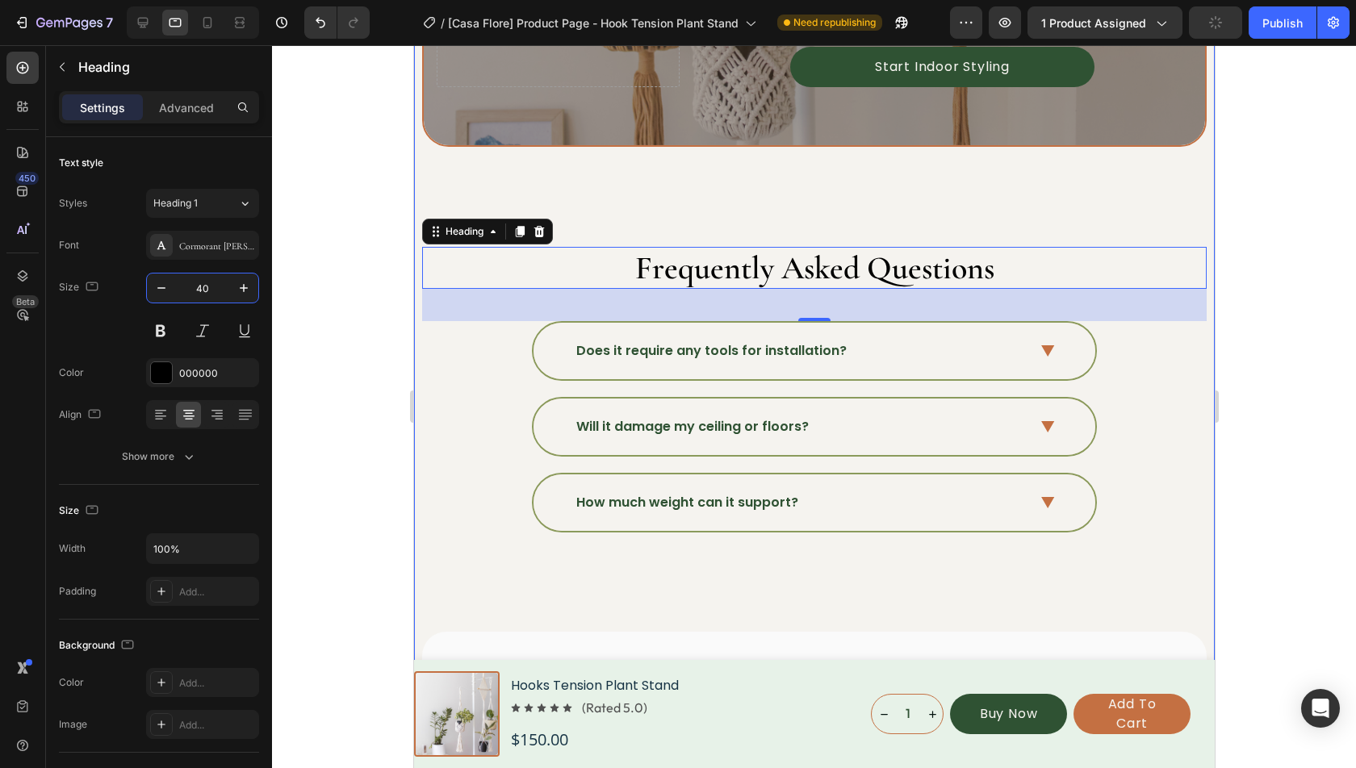
click at [705, 228] on div "Make Room For More Greenery. Heading Discover the plant support you didn’t know…" at bounding box center [813, 309] width 785 height 1002
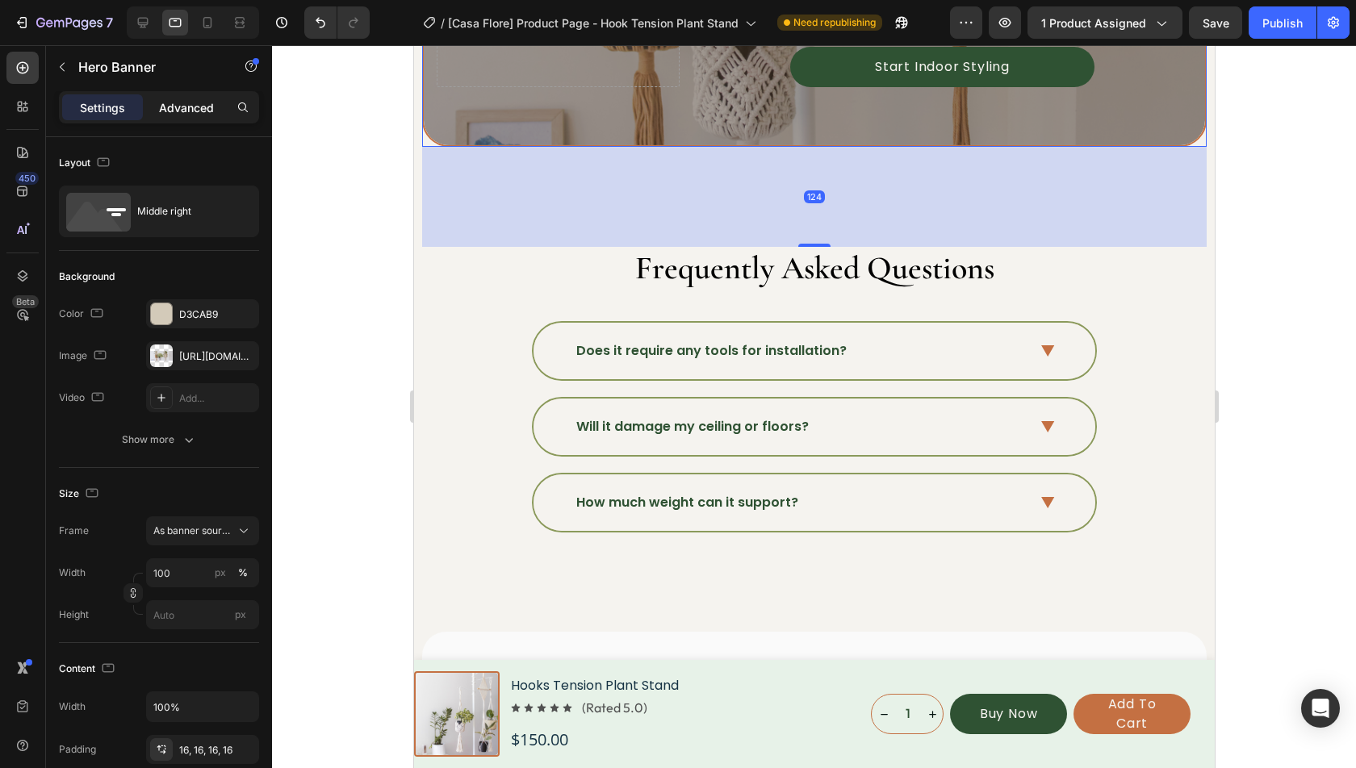
click at [207, 105] on p "Advanced" at bounding box center [186, 107] width 55 height 17
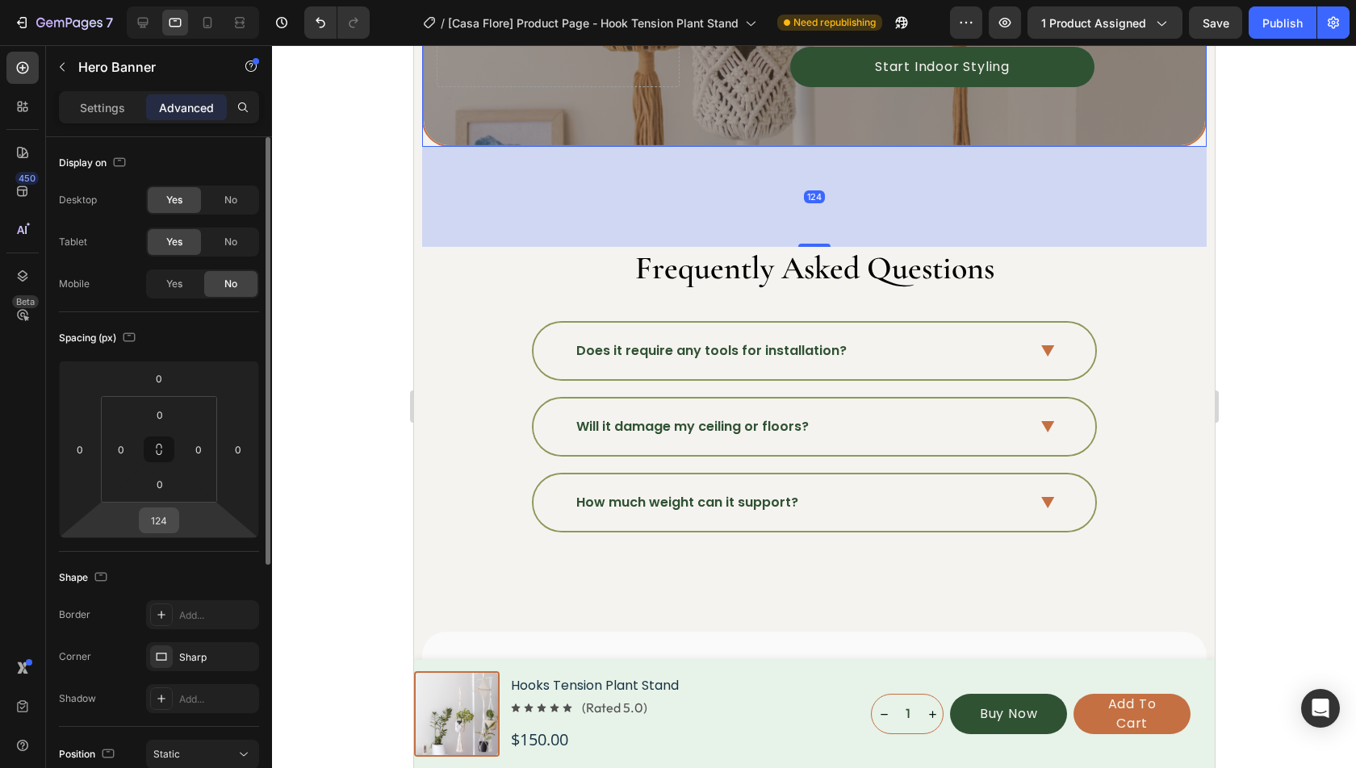
click at [161, 515] on input "124" at bounding box center [159, 520] width 32 height 24
type input "80"
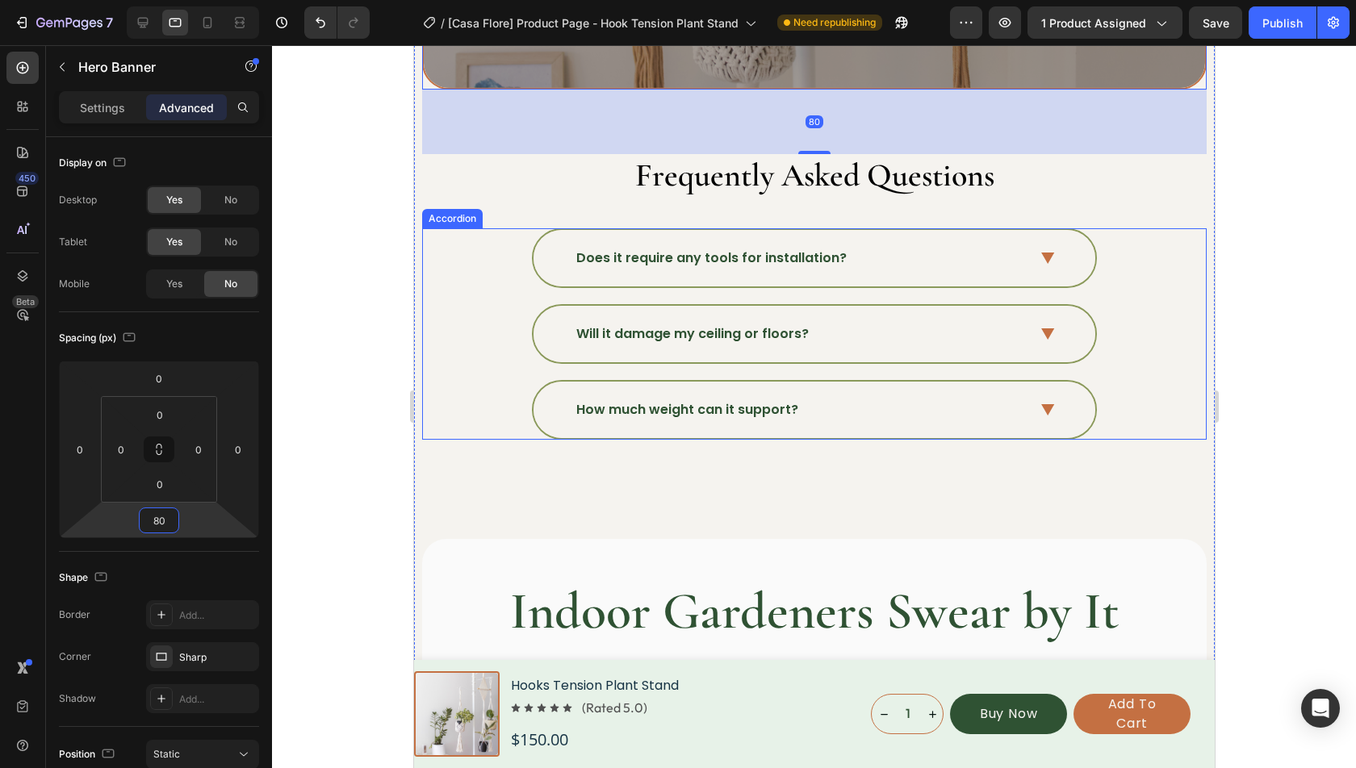
scroll to position [5230, 0]
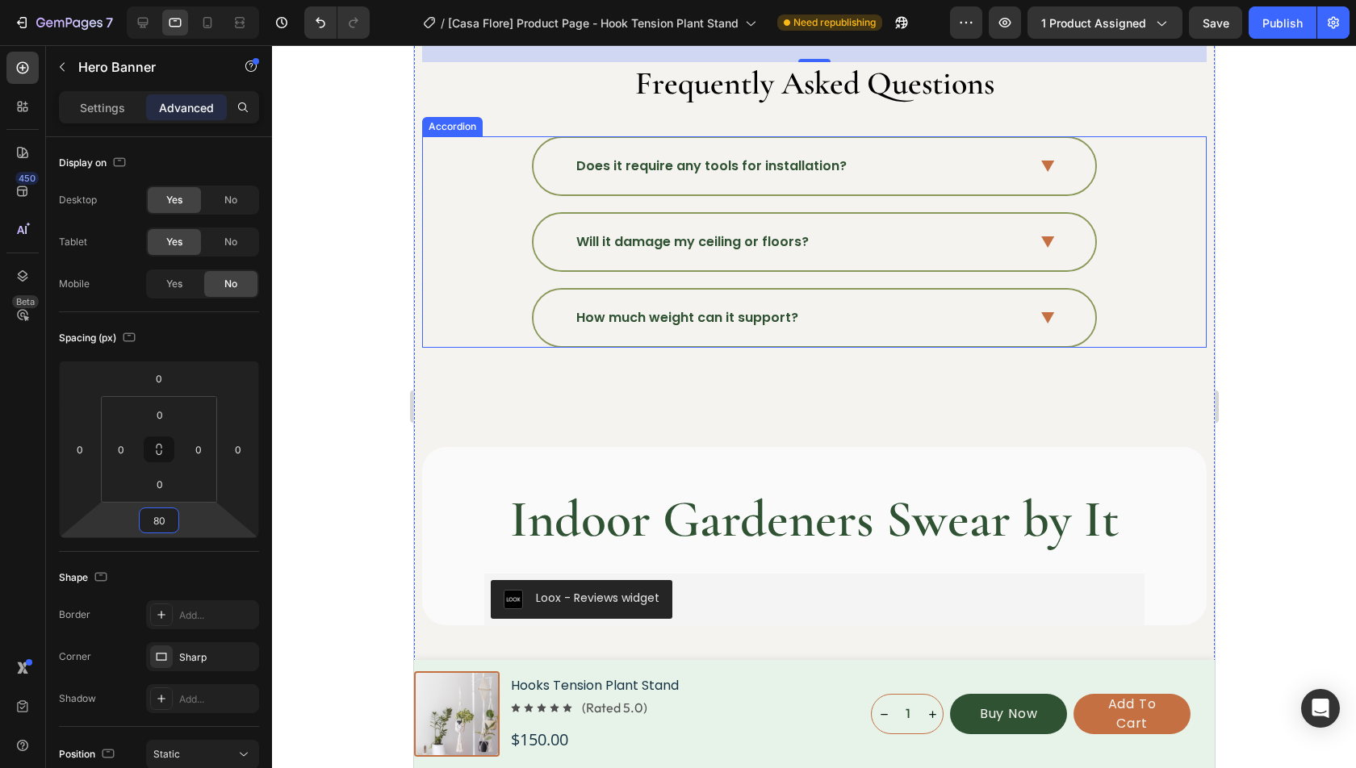
click at [506, 284] on div "Does it require any tools for installation? Will it damage my ceiling or floors…" at bounding box center [813, 241] width 785 height 211
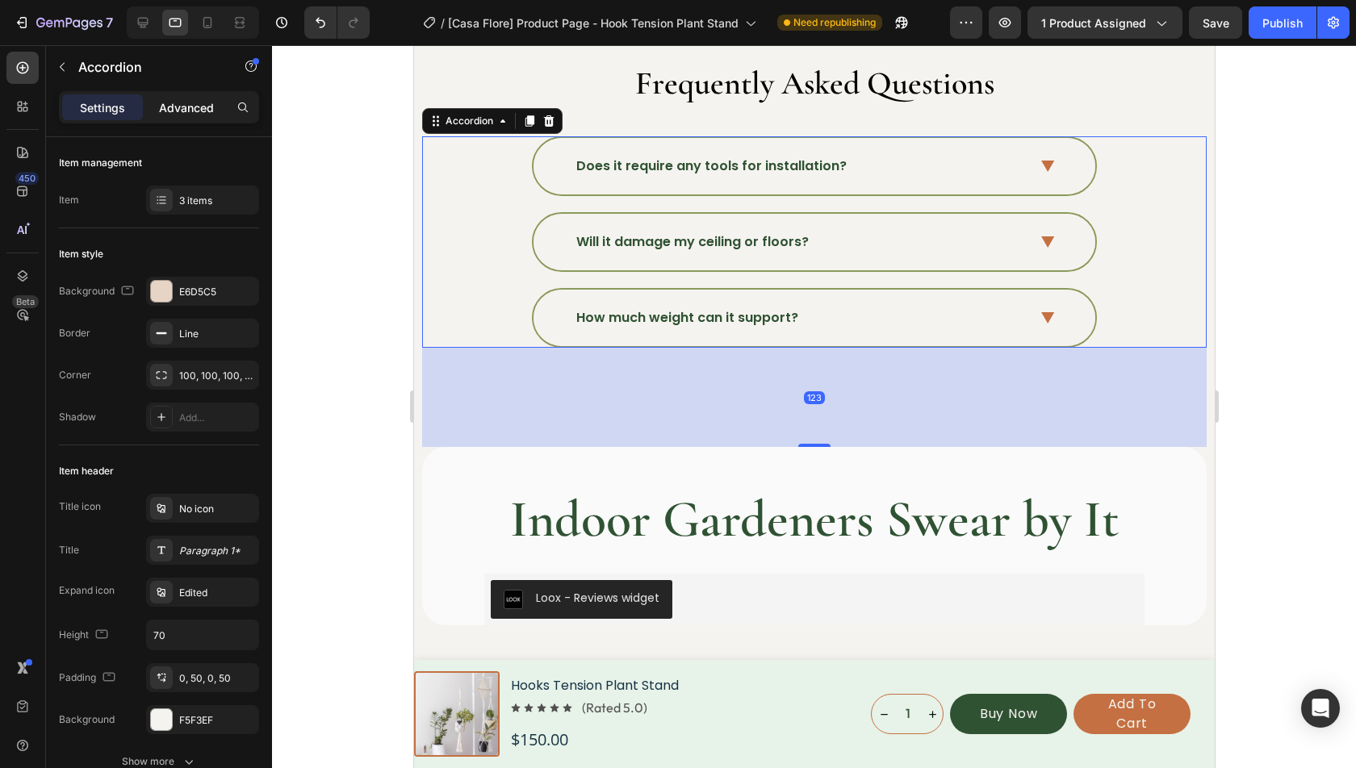
click at [197, 108] on p "Advanced" at bounding box center [186, 107] width 55 height 17
type input "100%"
type input "100"
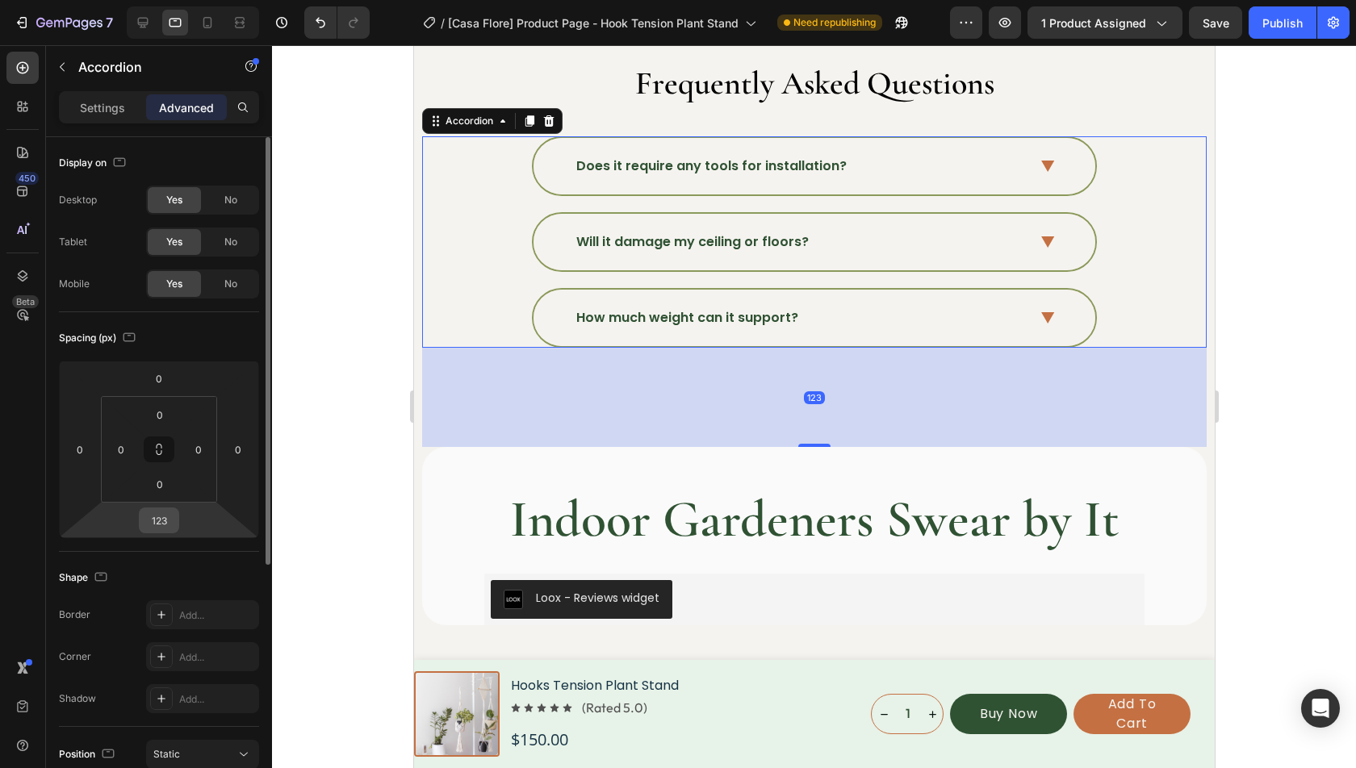
click at [165, 508] on div "123" at bounding box center [159, 521] width 40 height 26
click at [165, 510] on input "123" at bounding box center [159, 520] width 32 height 24
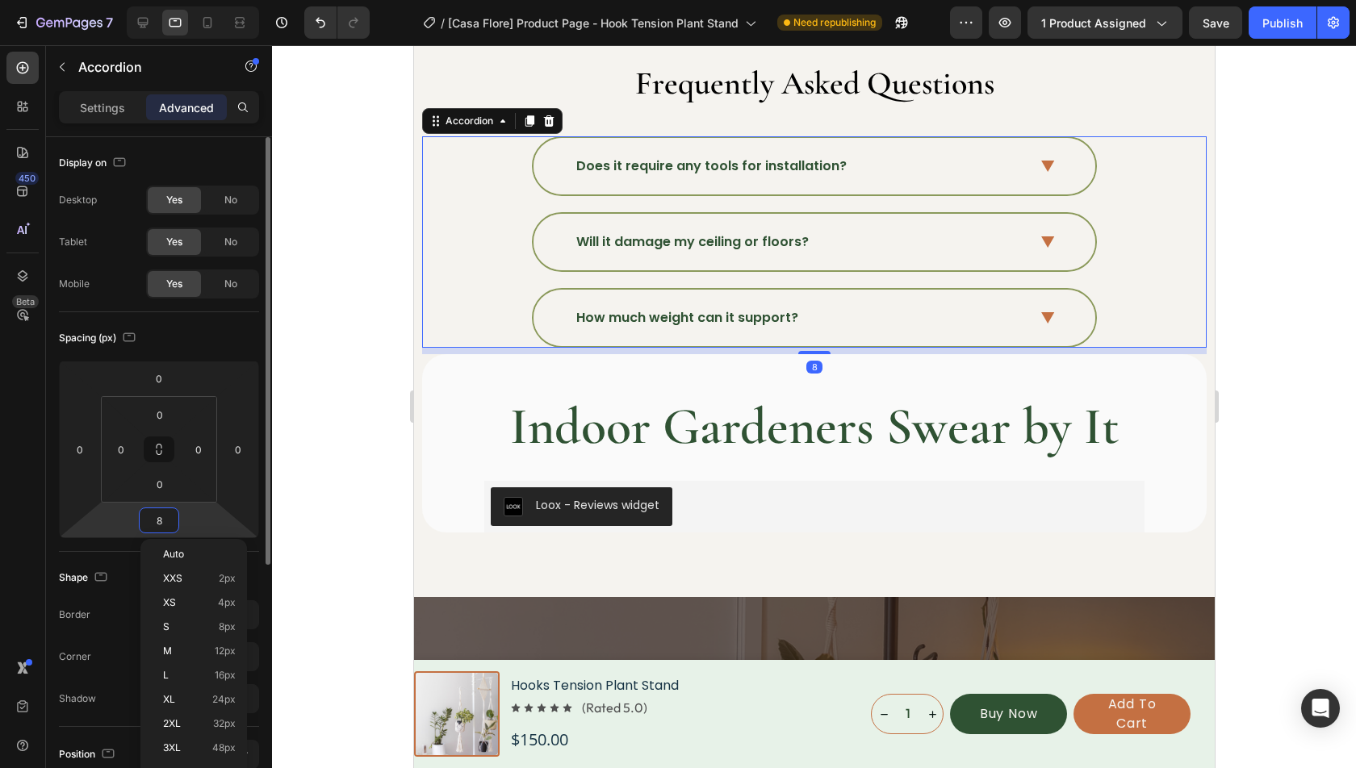
type input "80"
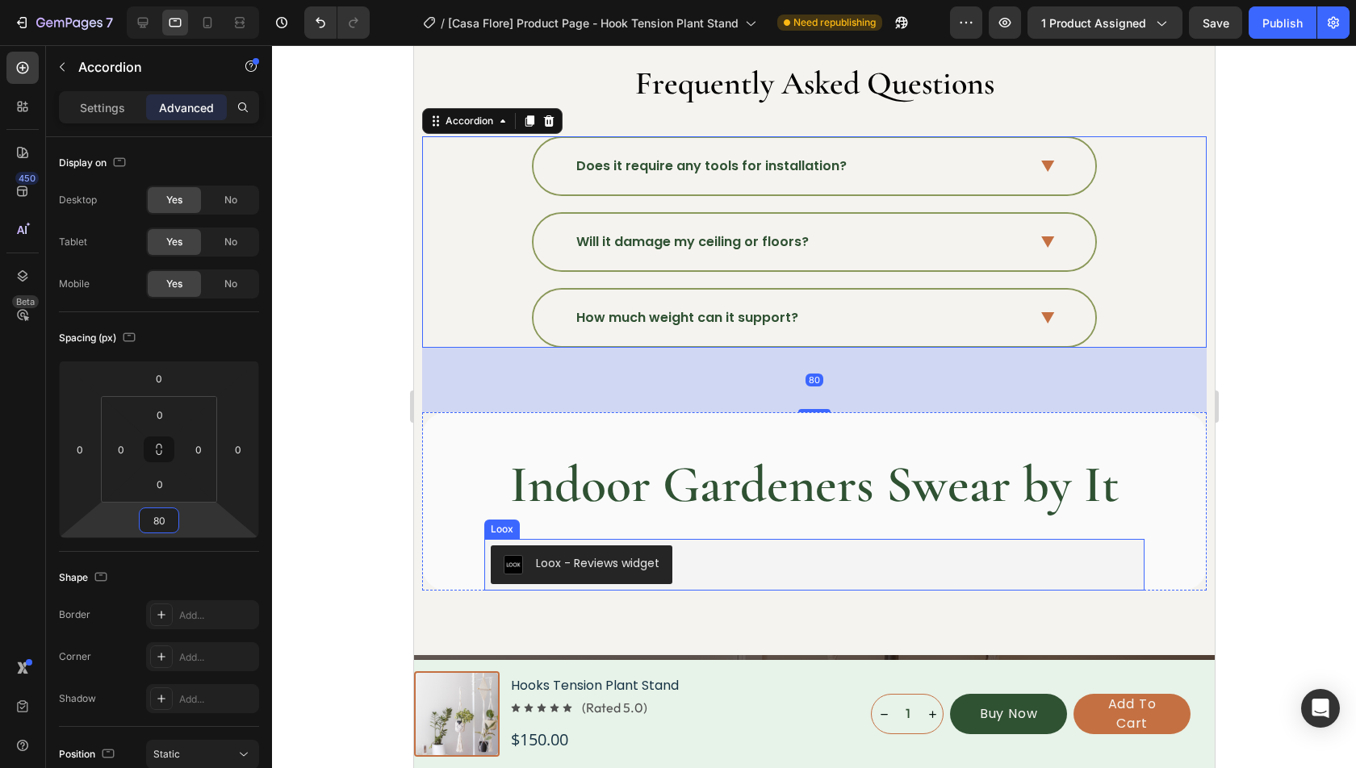
click at [769, 488] on h2 "Indoor Gardeners Swear by It" at bounding box center [813, 485] width 660 height 65
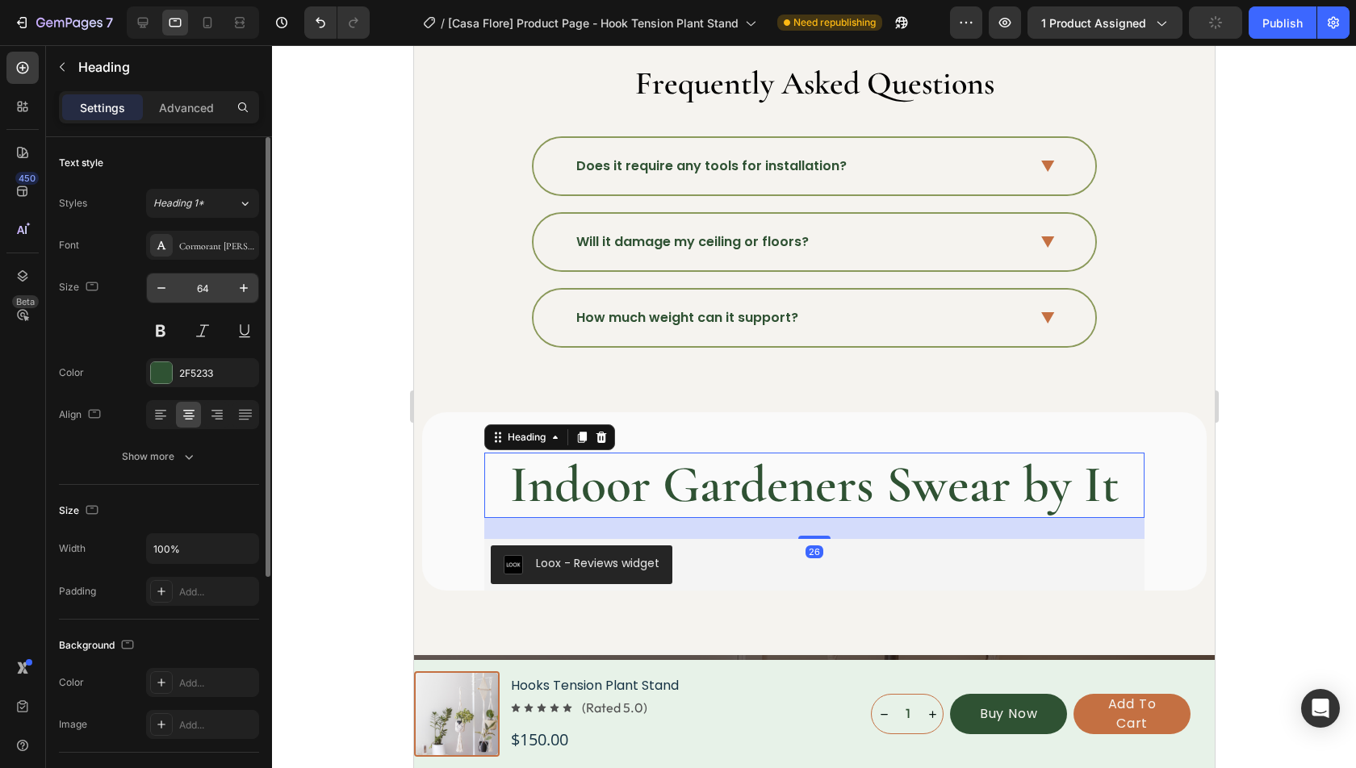
click at [207, 286] on input "64" at bounding box center [202, 288] width 53 height 29
type input "40"
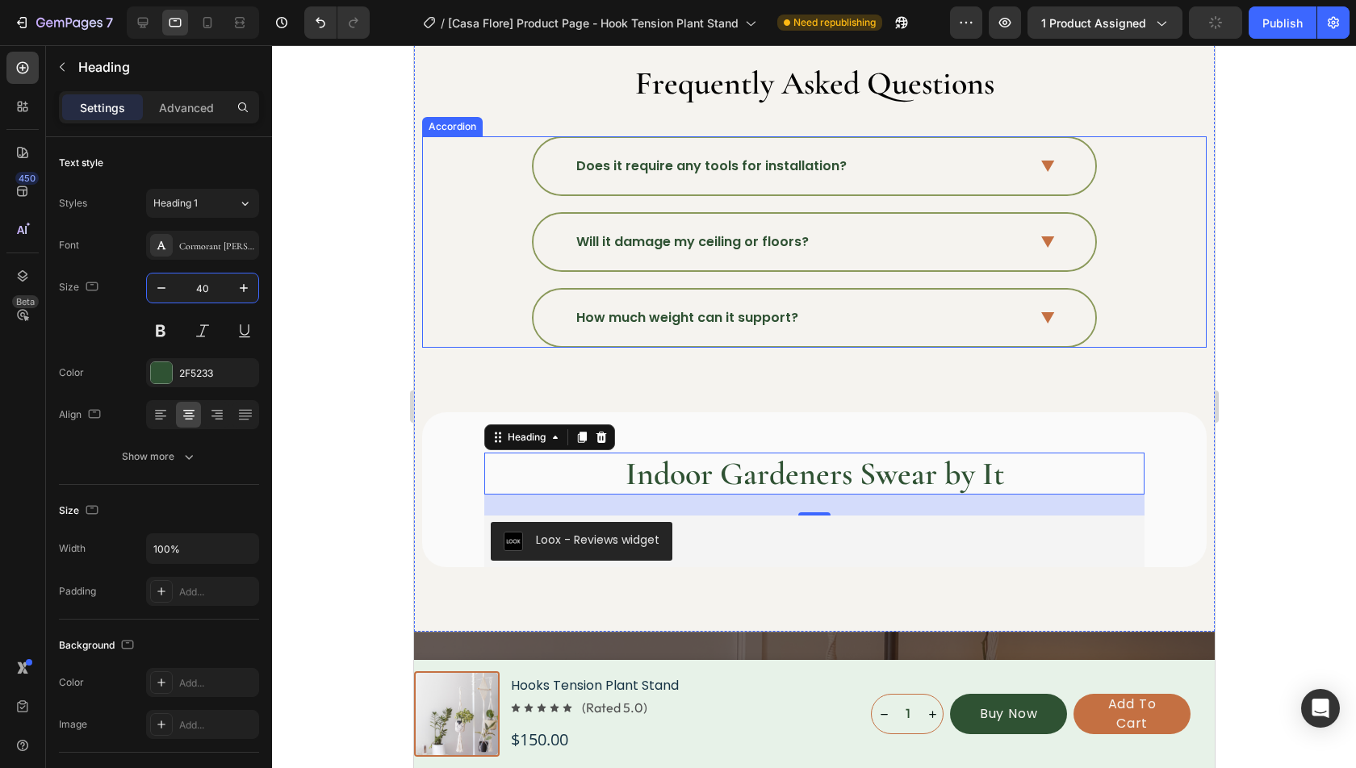
scroll to position [5503, 0]
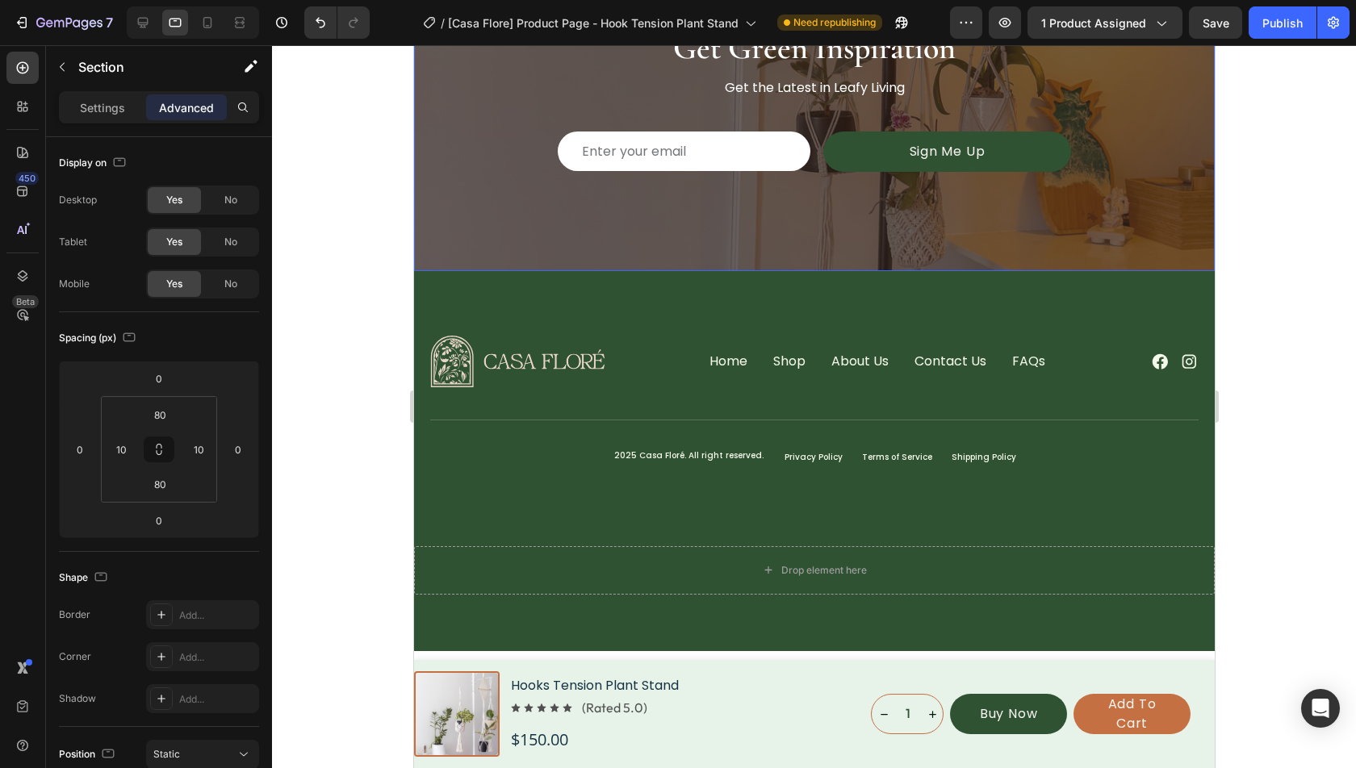
scroll to position [6007, 0]
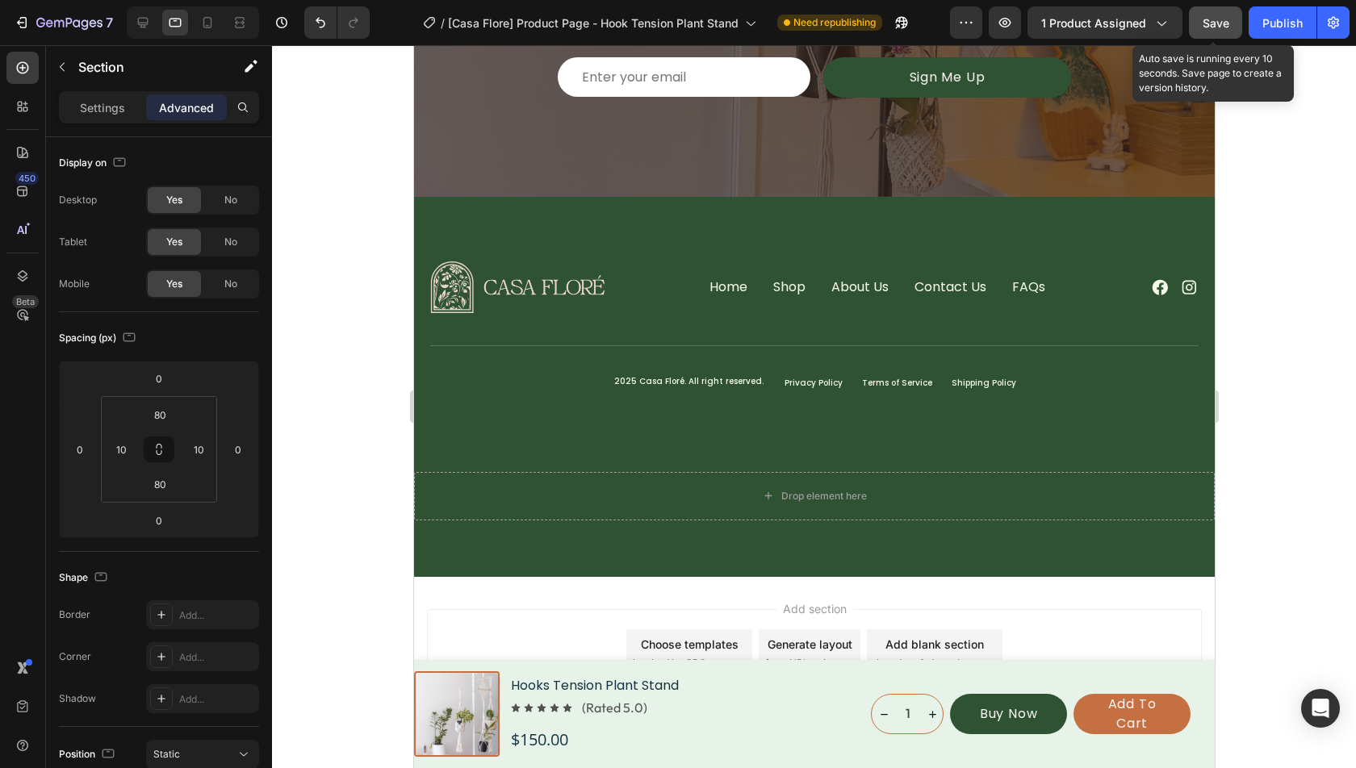
click at [1225, 18] on span "Save" at bounding box center [1216, 23] width 27 height 14
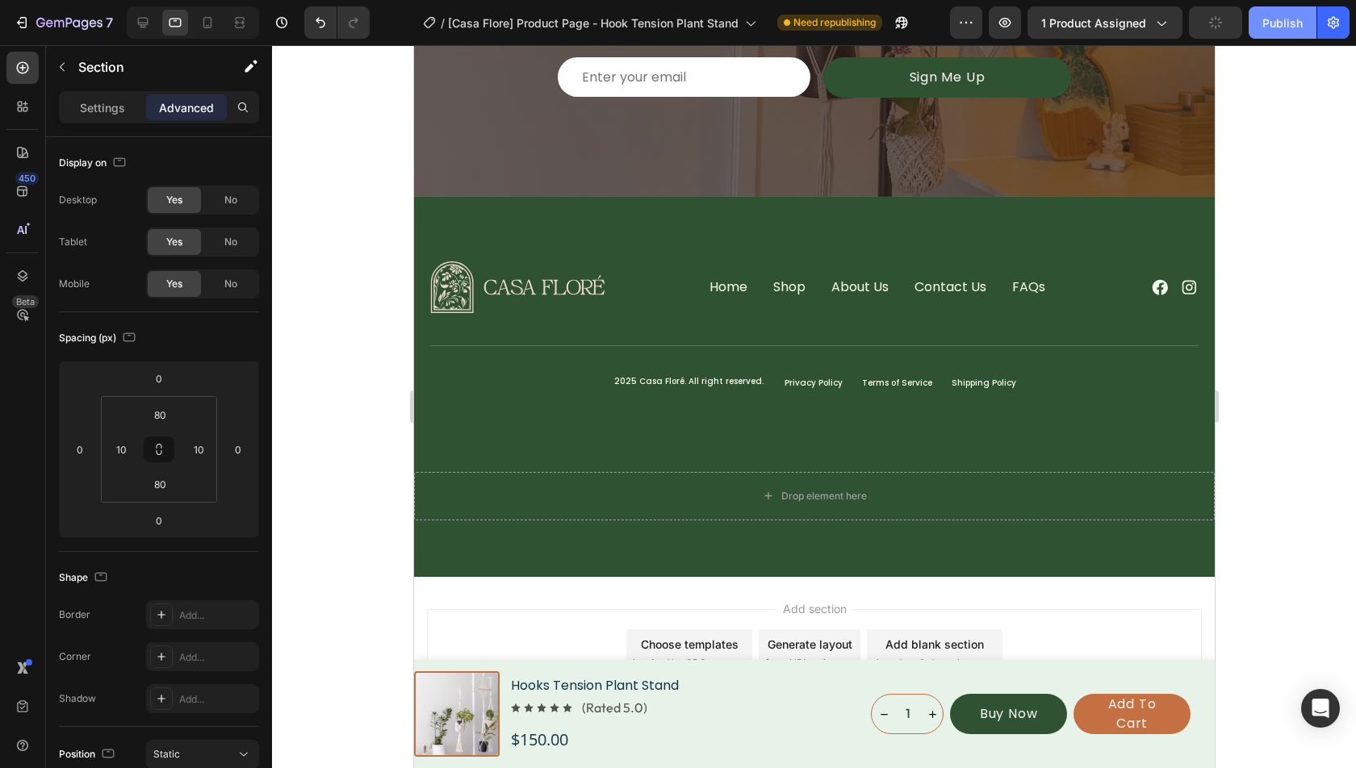
click at [1274, 18] on div "Publish" at bounding box center [1282, 23] width 40 height 17
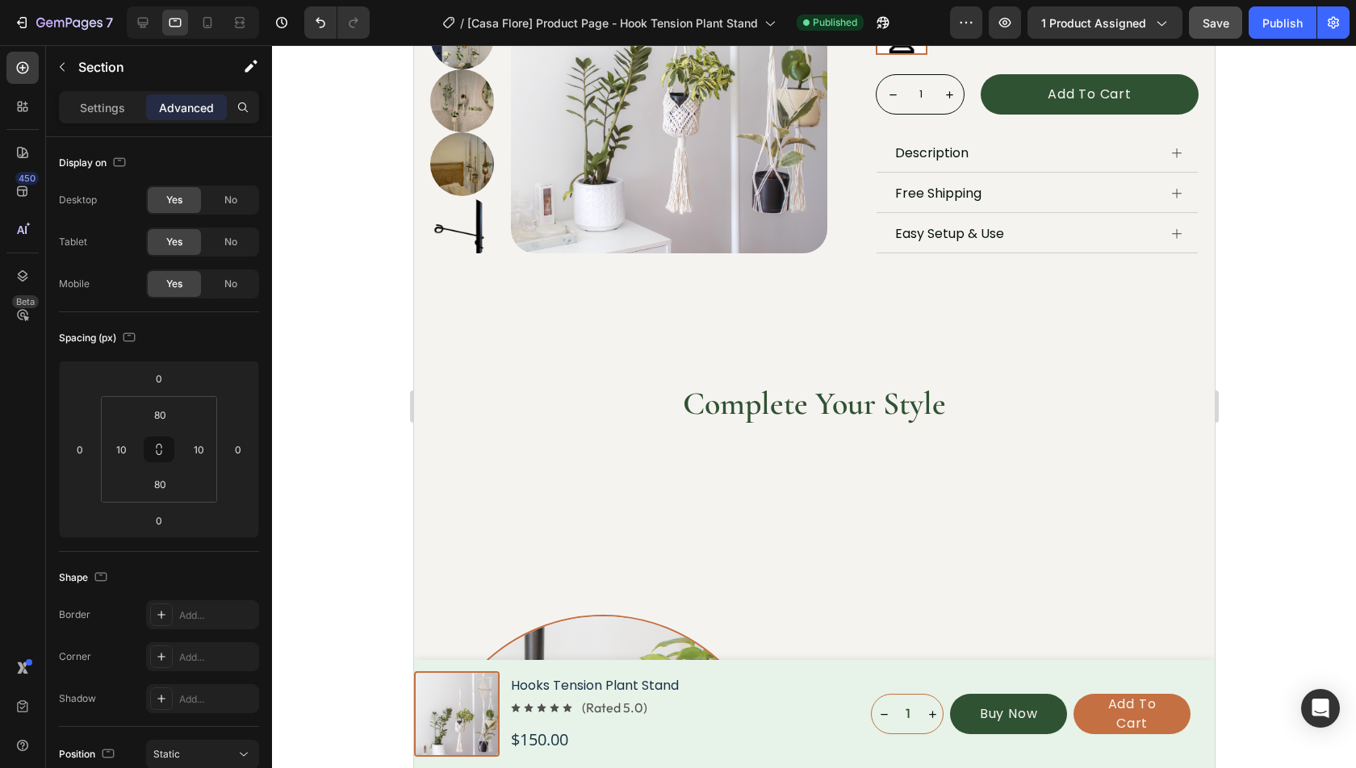
scroll to position [0, 0]
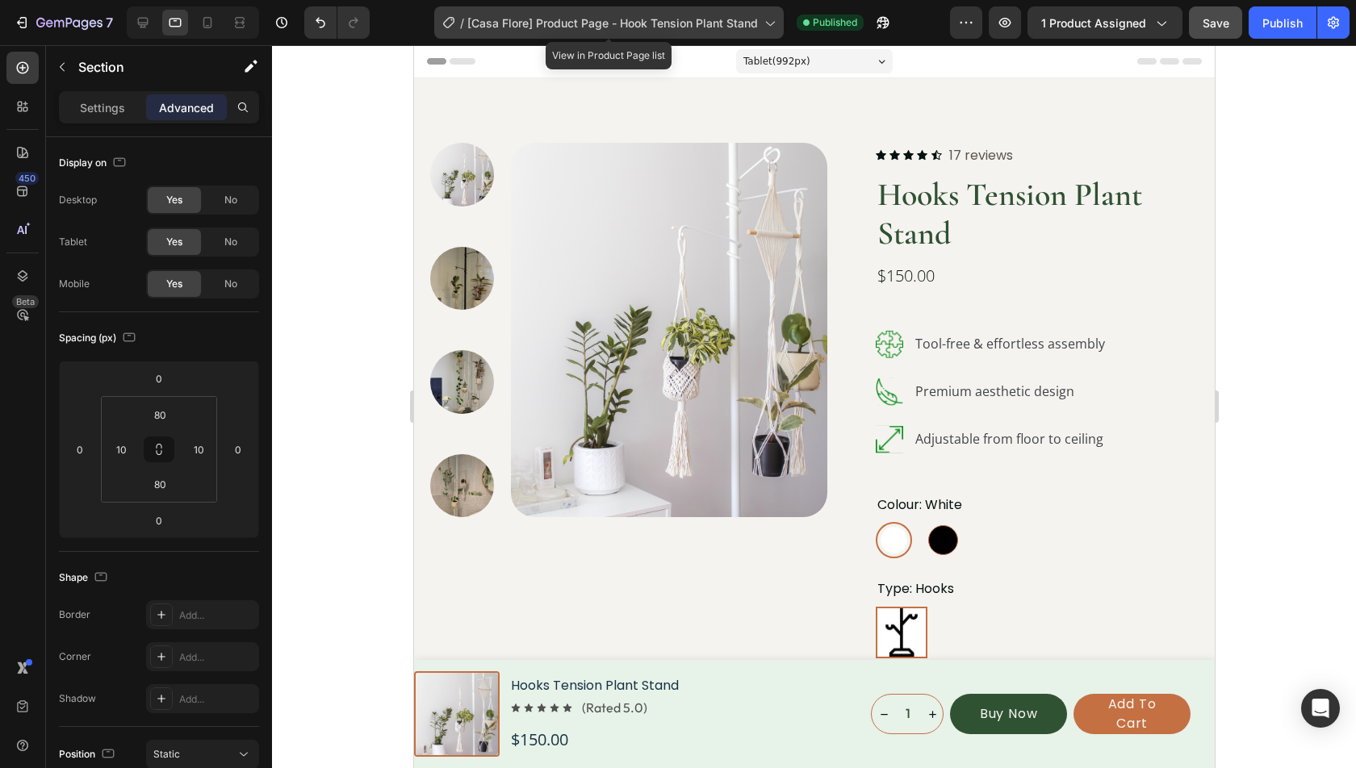
click at [508, 36] on div "/ [Casa Flore] Product Page - Hook Tension Plant Stand" at bounding box center [608, 22] width 349 height 32
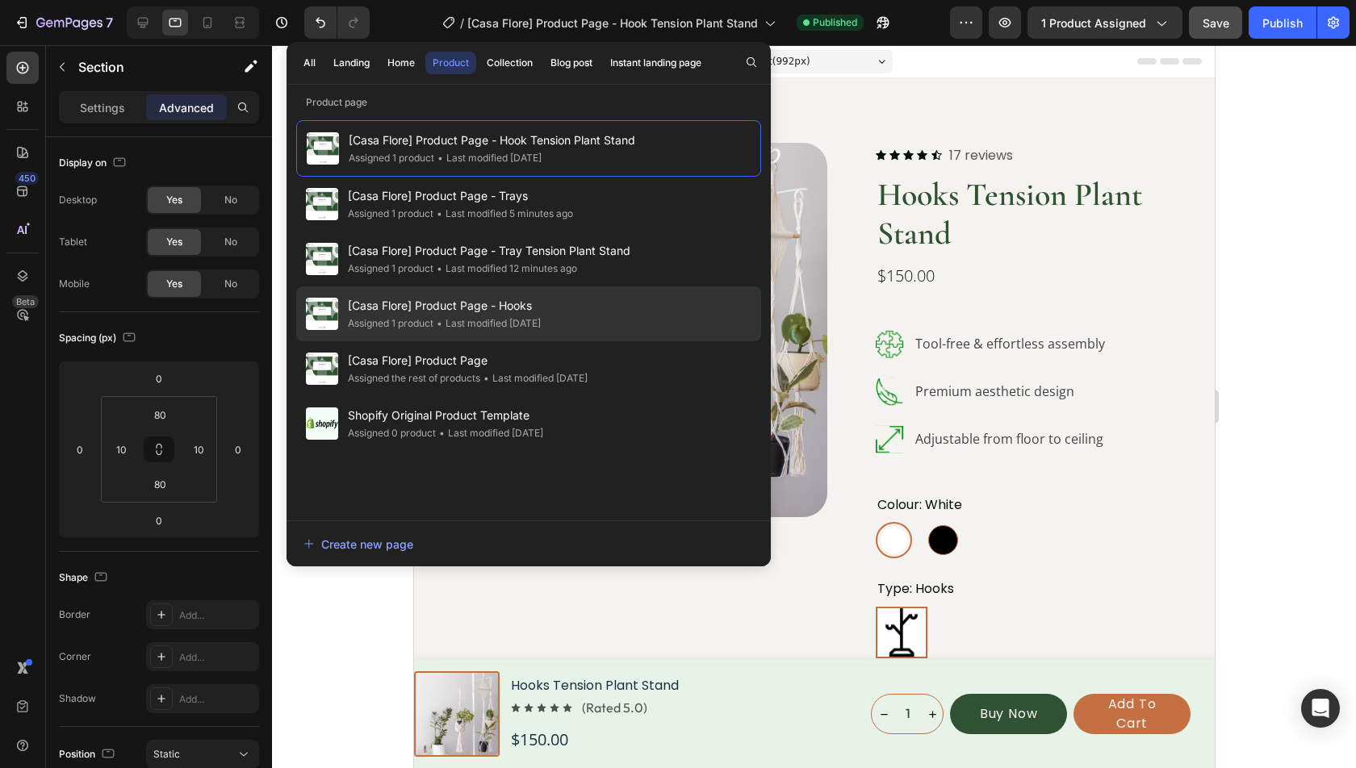
click at [491, 308] on span "[Casa Flore] Product Page - Hooks" at bounding box center [444, 305] width 193 height 19
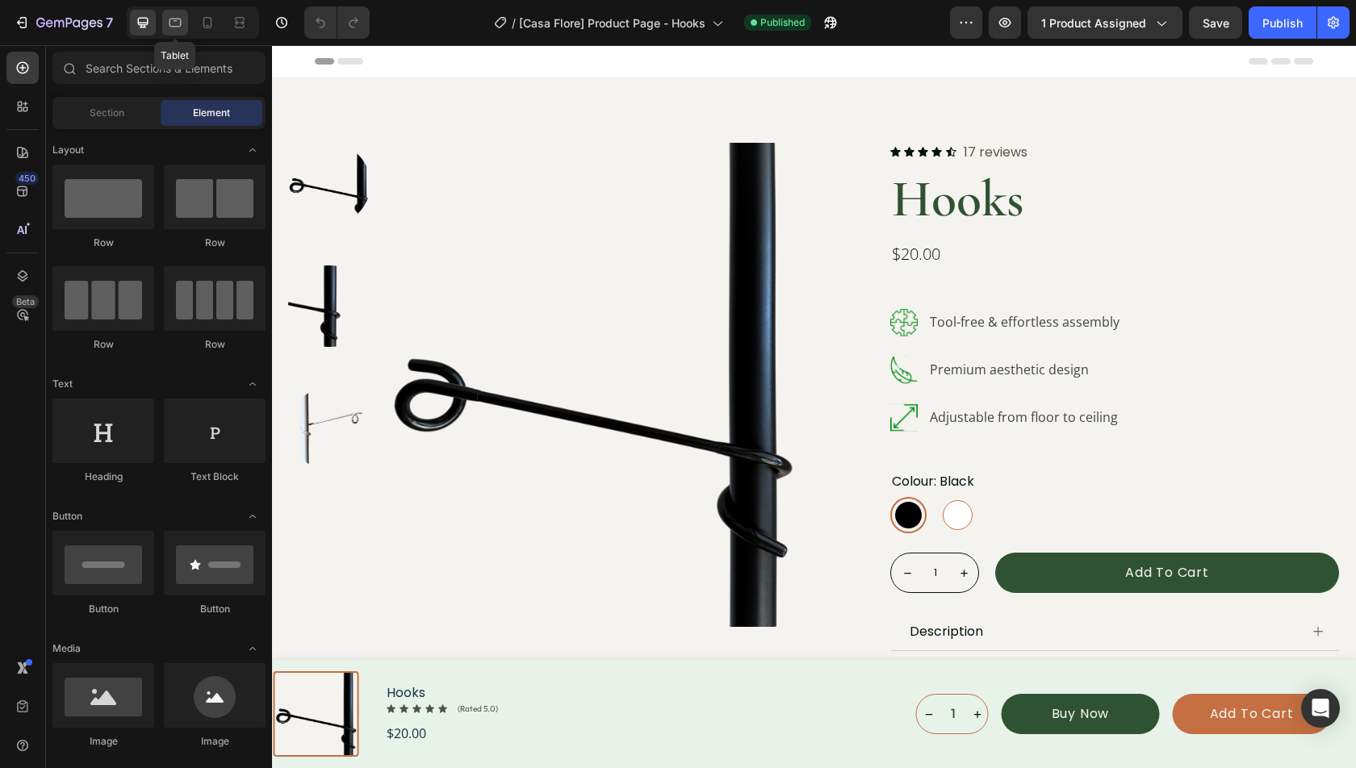
click at [171, 35] on div at bounding box center [175, 23] width 26 height 26
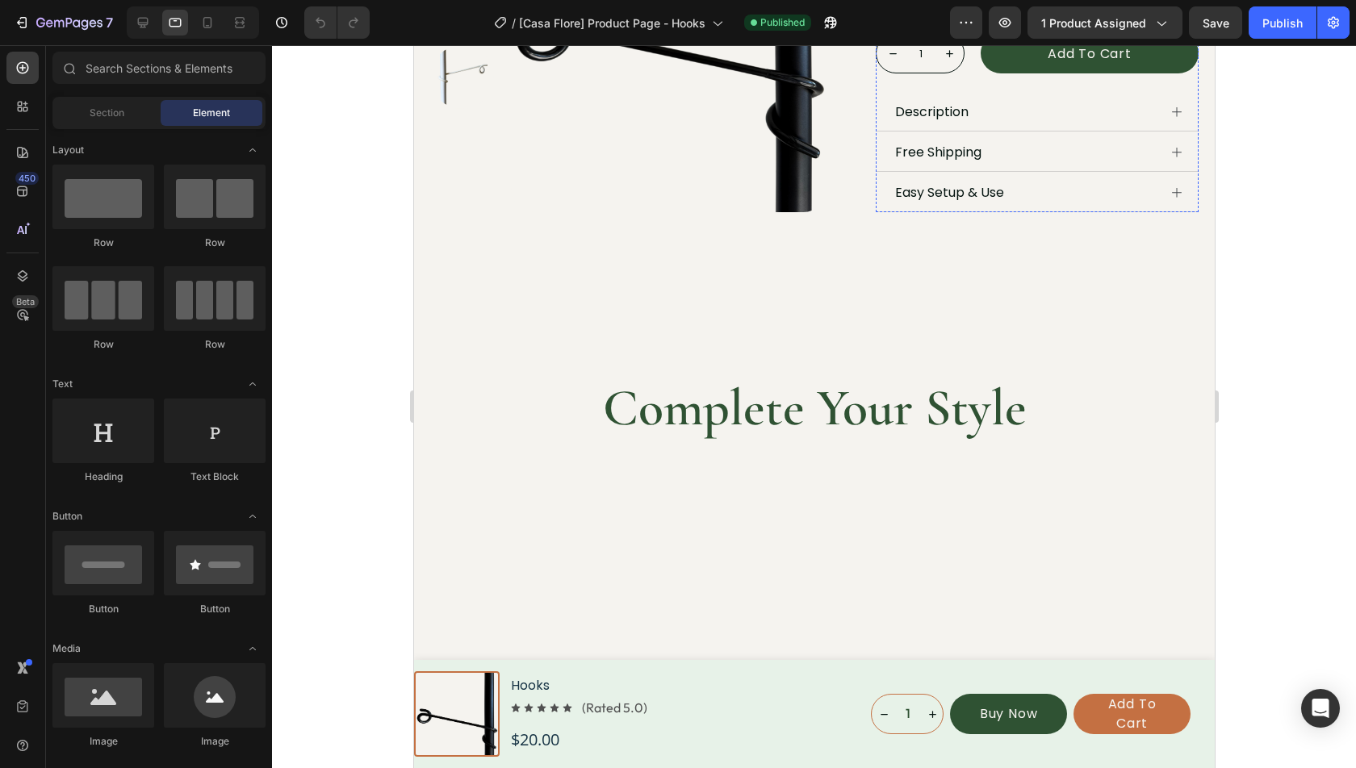
scroll to position [529, 0]
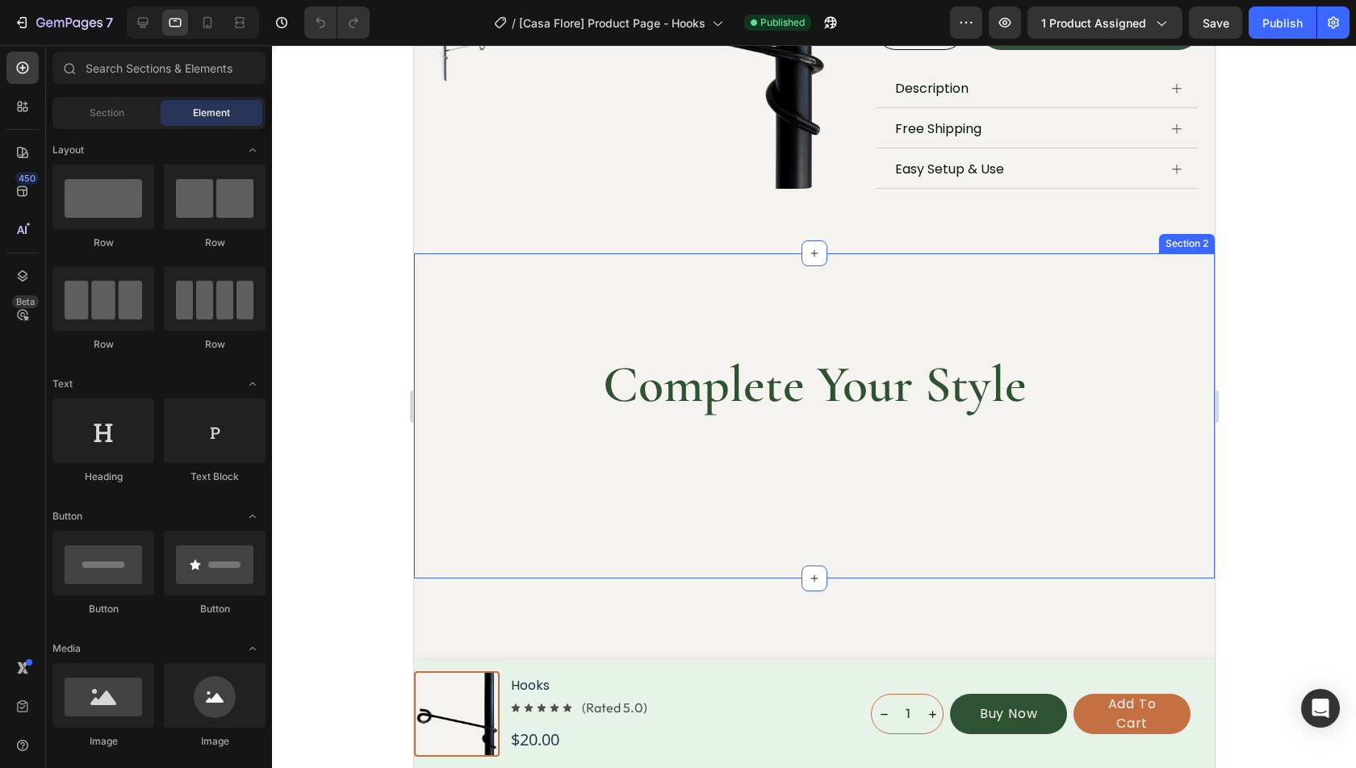
click at [814, 273] on div "Complete Your Style Heading Product List Row Section 2" at bounding box center [813, 415] width 801 height 325
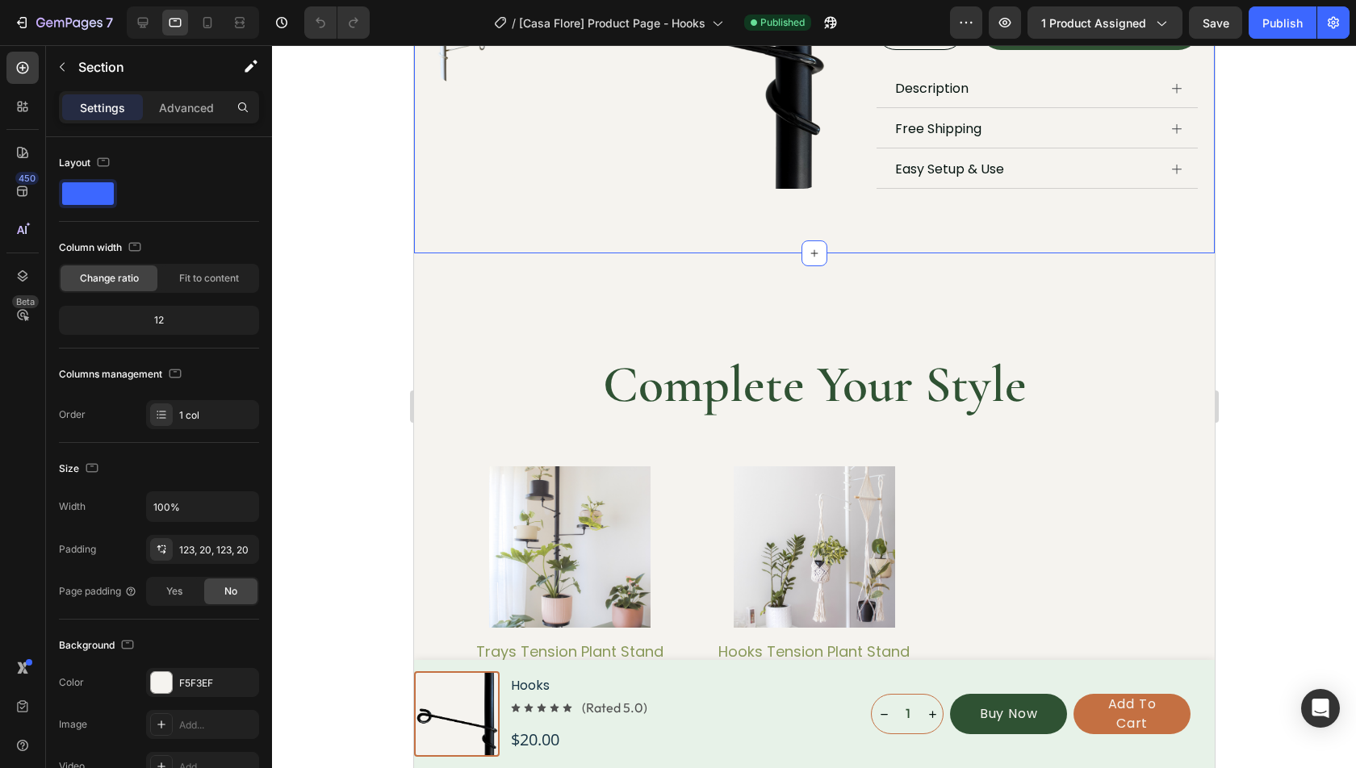
click at [203, 94] on div "Advanced" at bounding box center [186, 107] width 81 height 26
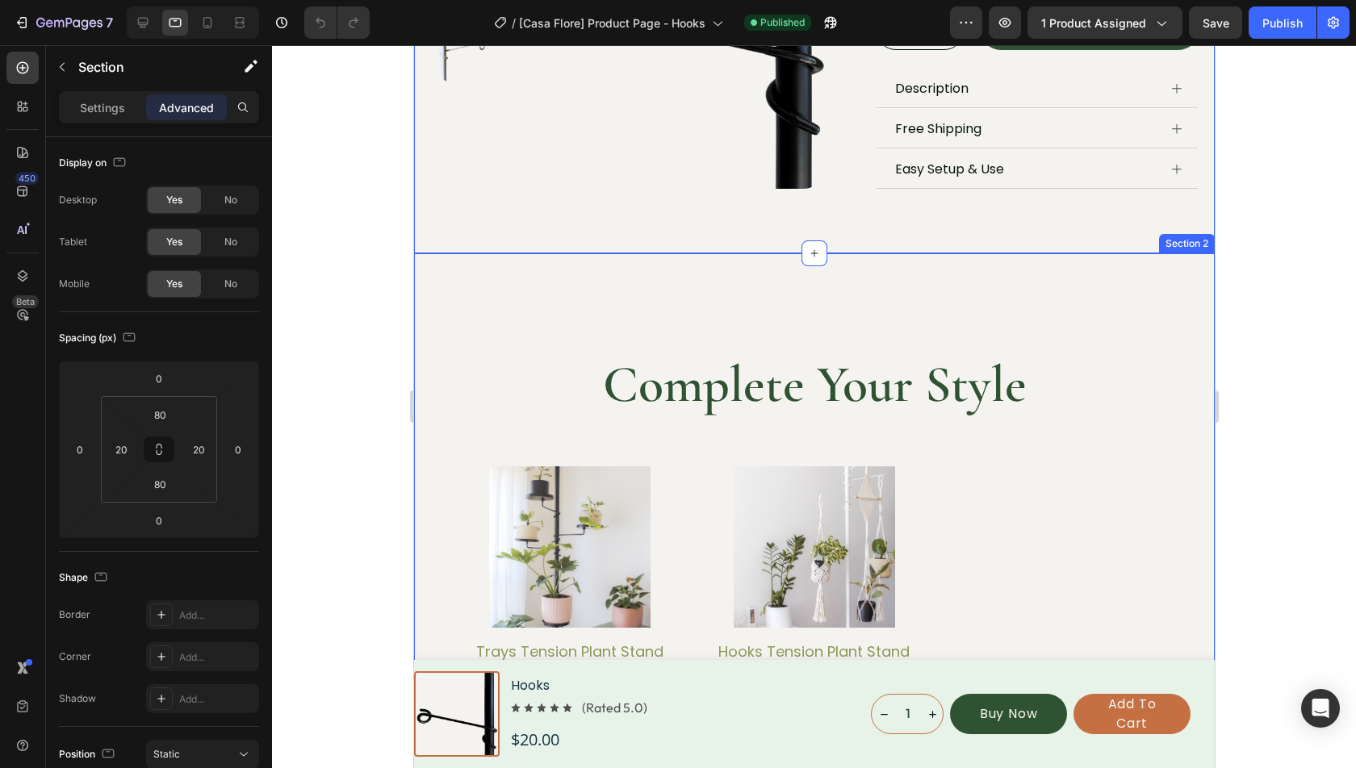
click at [499, 311] on div "Complete Your Style Heading Product Images Trays Tension Plant Stand Product Ti…" at bounding box center [813, 586] width 801 height 666
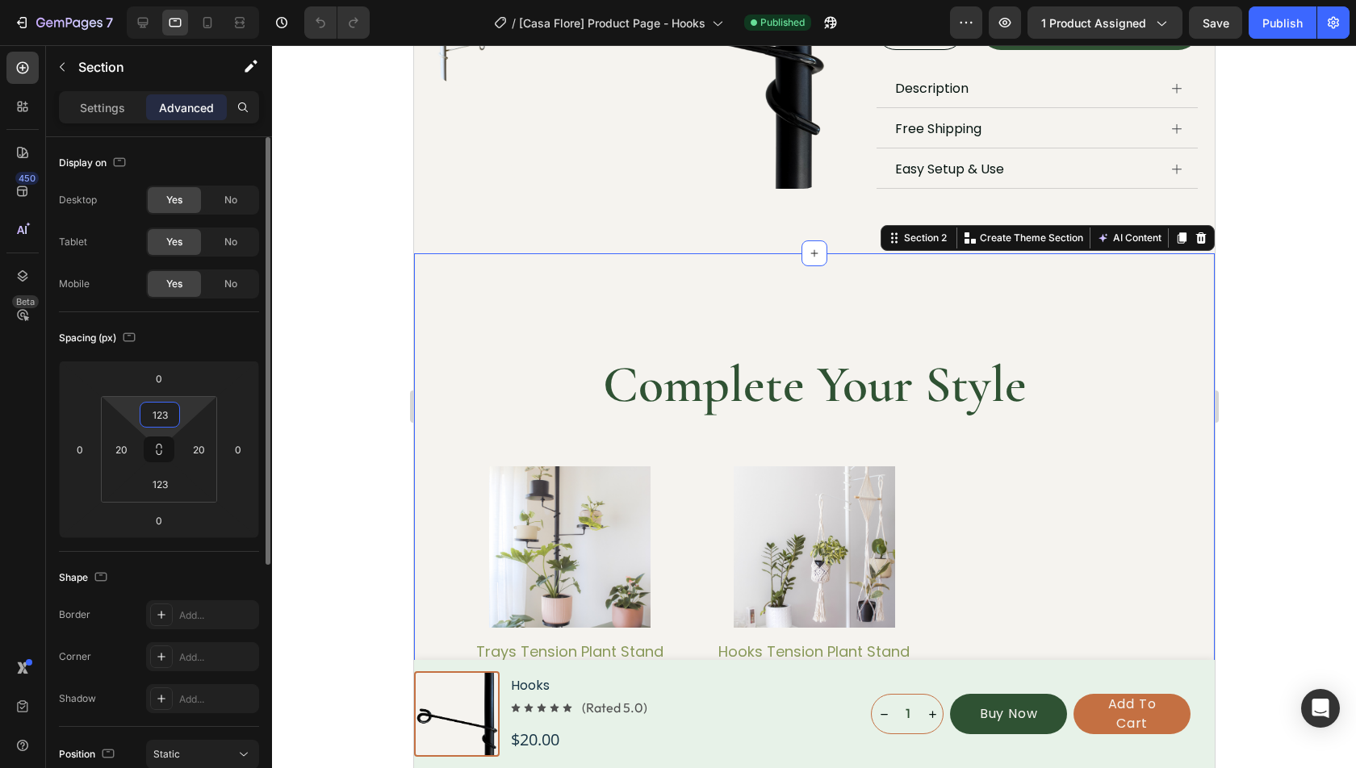
click at [175, 419] on input "123" at bounding box center [160, 415] width 32 height 24
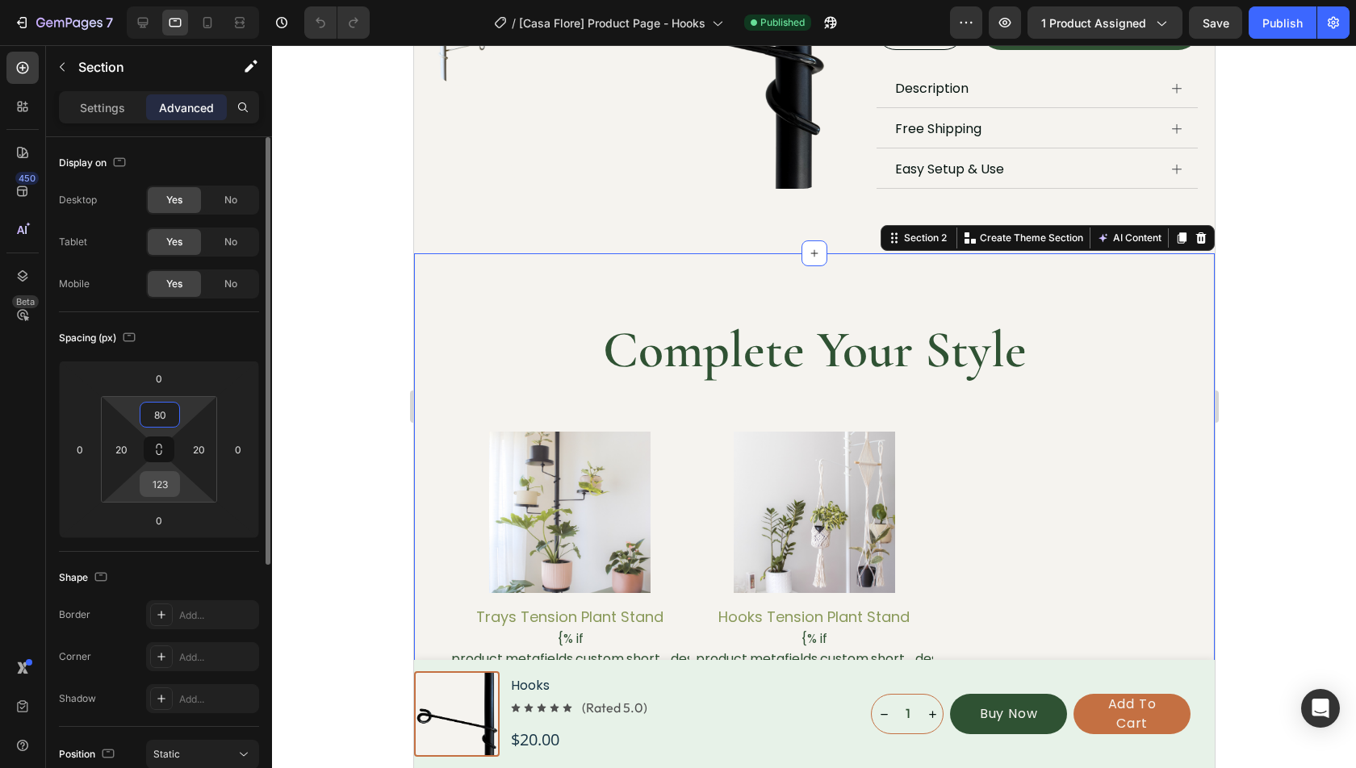
type input "80"
click at [170, 495] on input "123" at bounding box center [160, 484] width 32 height 24
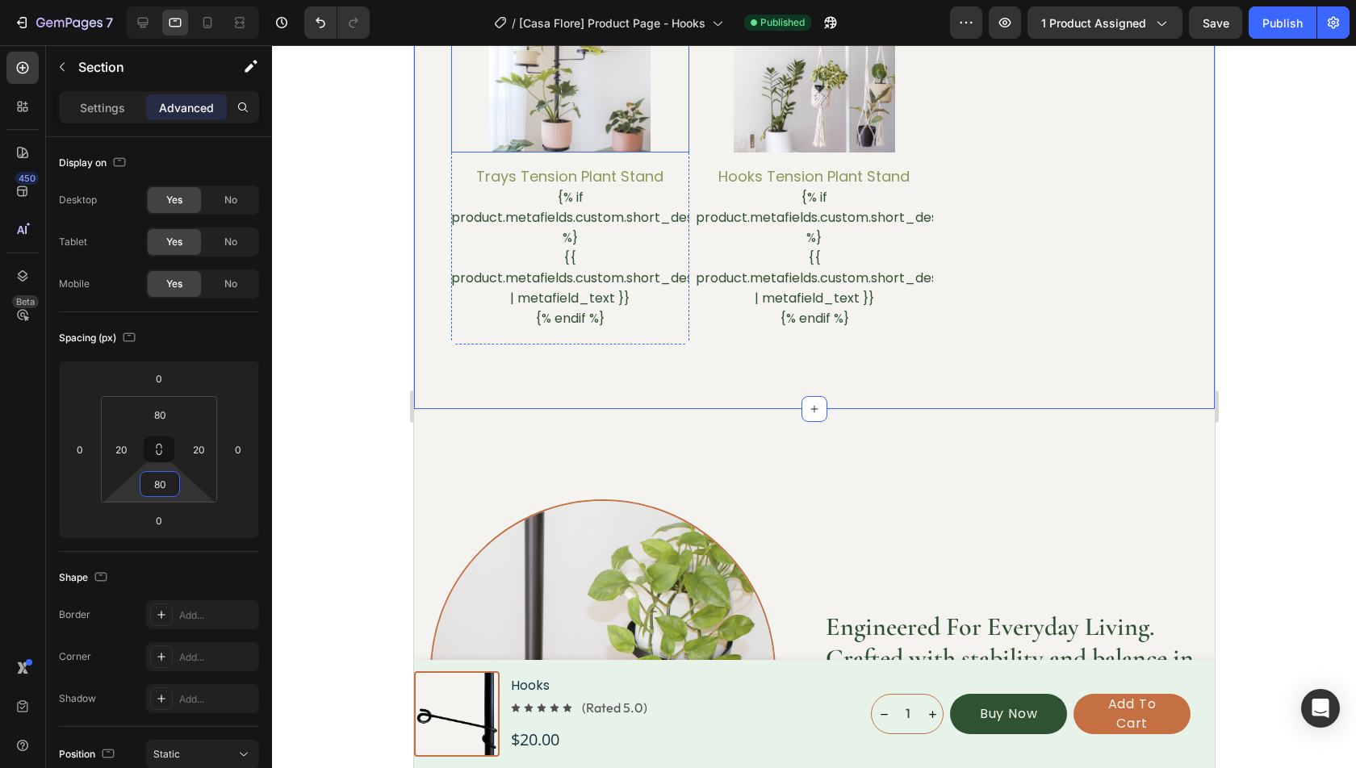
scroll to position [1149, 0]
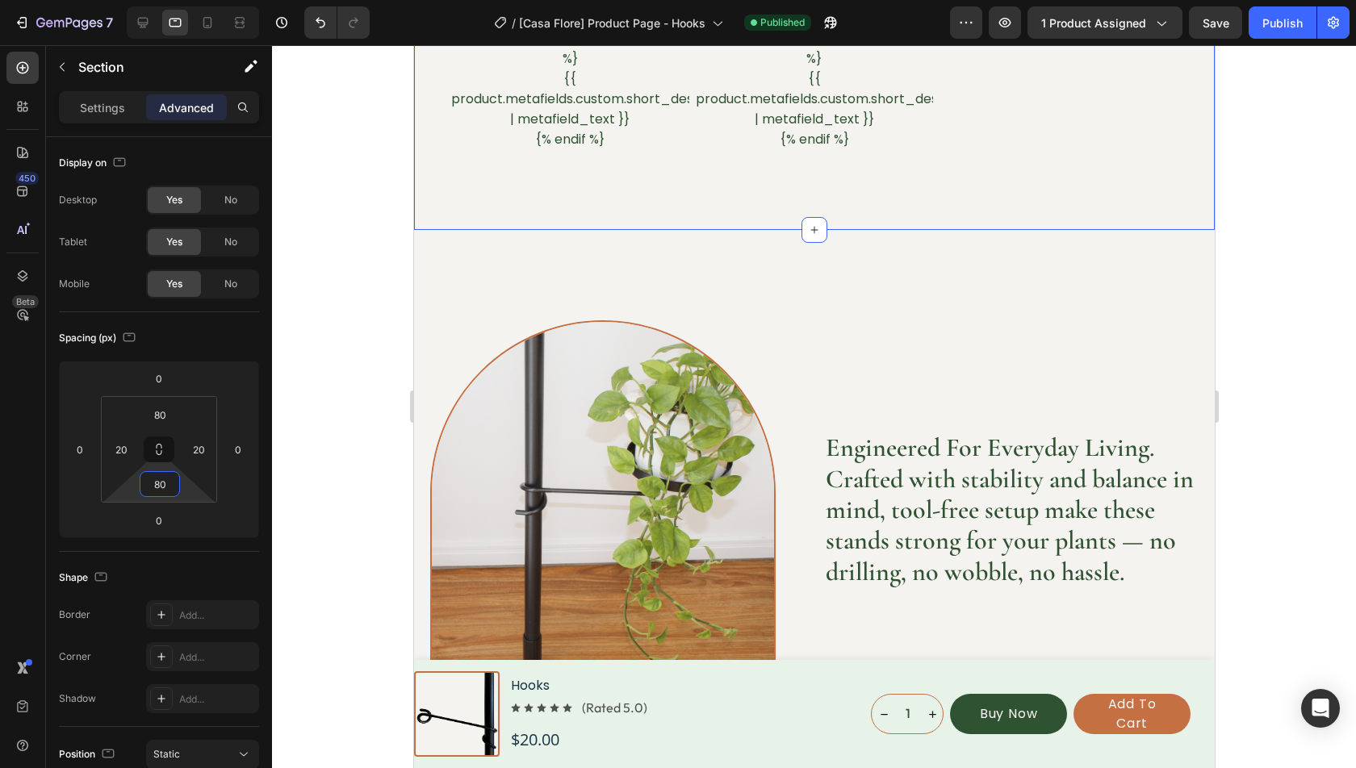
type input "80"
click at [556, 285] on div "Image Engineered for superior grip and balance, ensuring your plant has reliabl…" at bounding box center [813, 509] width 801 height 559
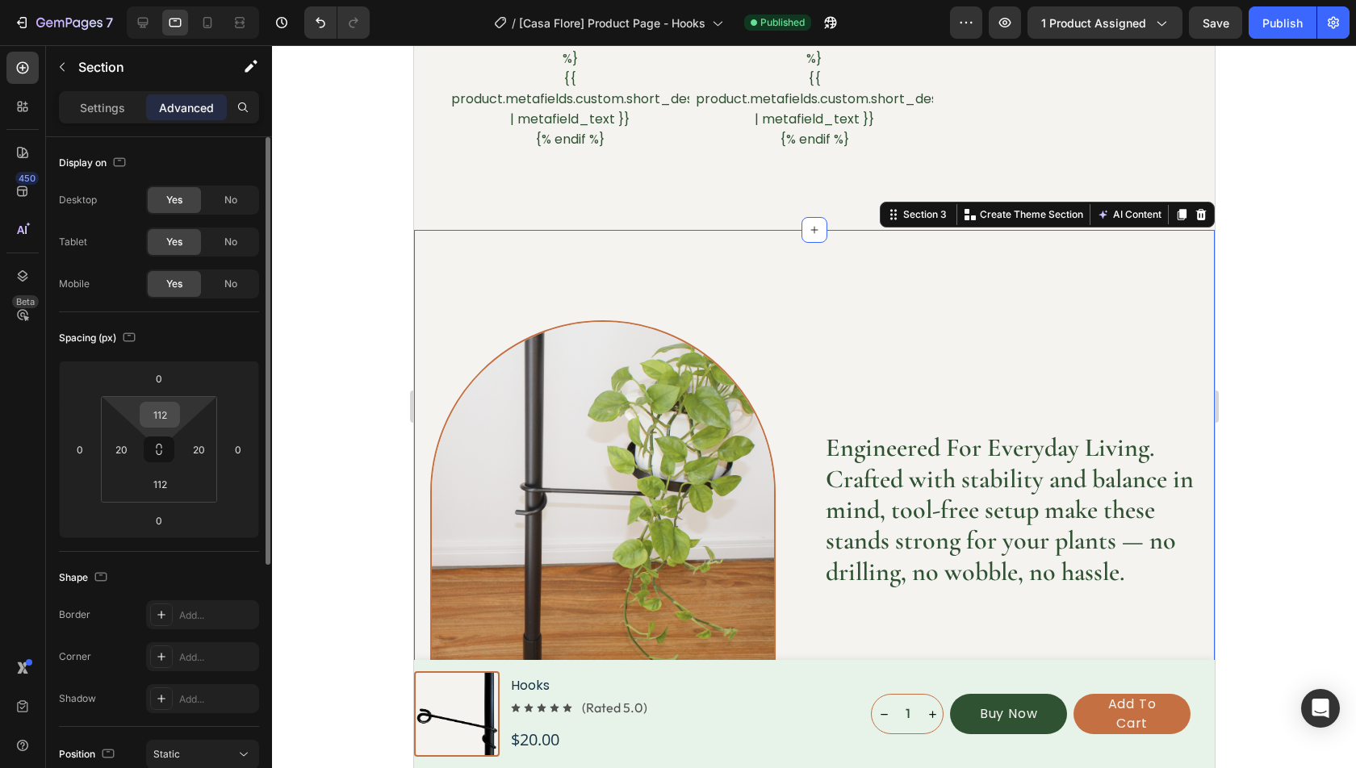
click at [159, 421] on input "112" at bounding box center [160, 415] width 32 height 24
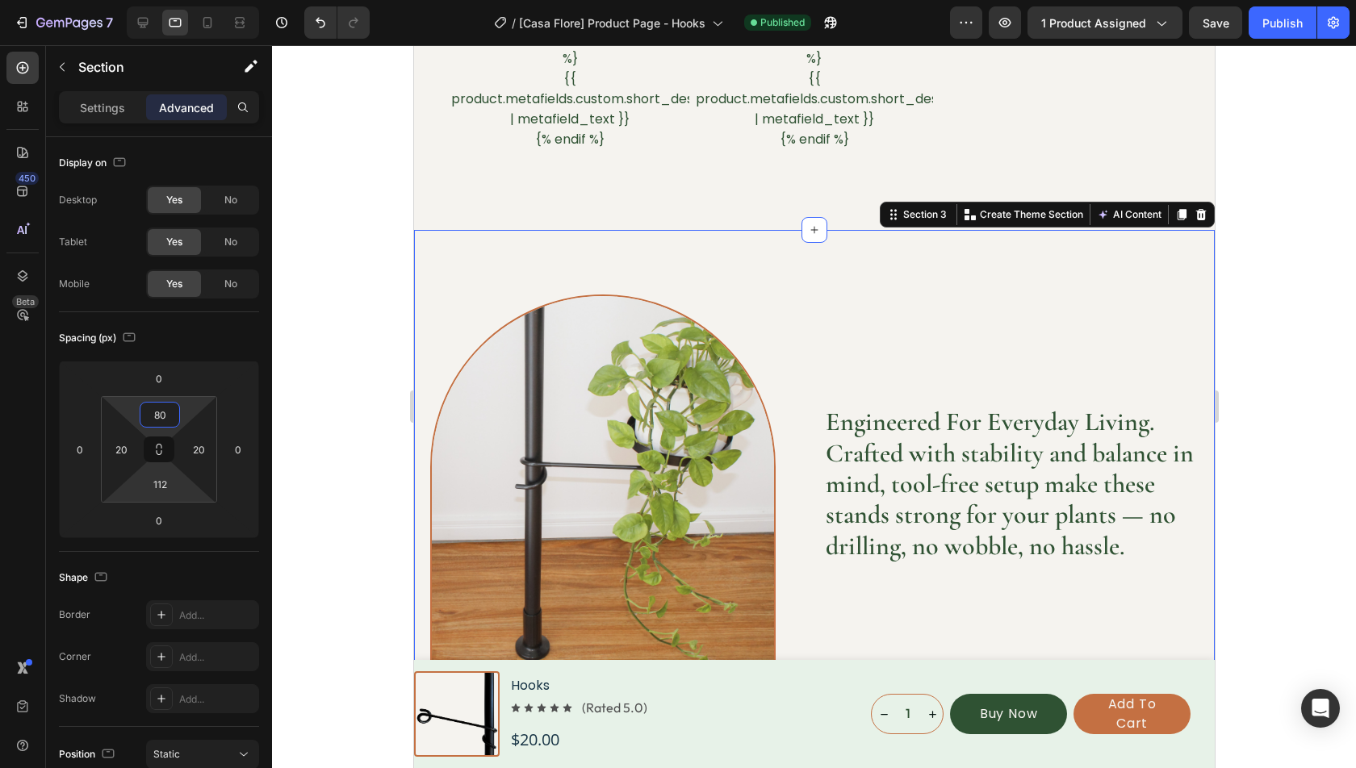
type input "80"
click at [160, 0] on html "7 Version history / [Casa Flore] Product Page - Hooks Published Preview 1 produ…" at bounding box center [678, 0] width 1356 height 0
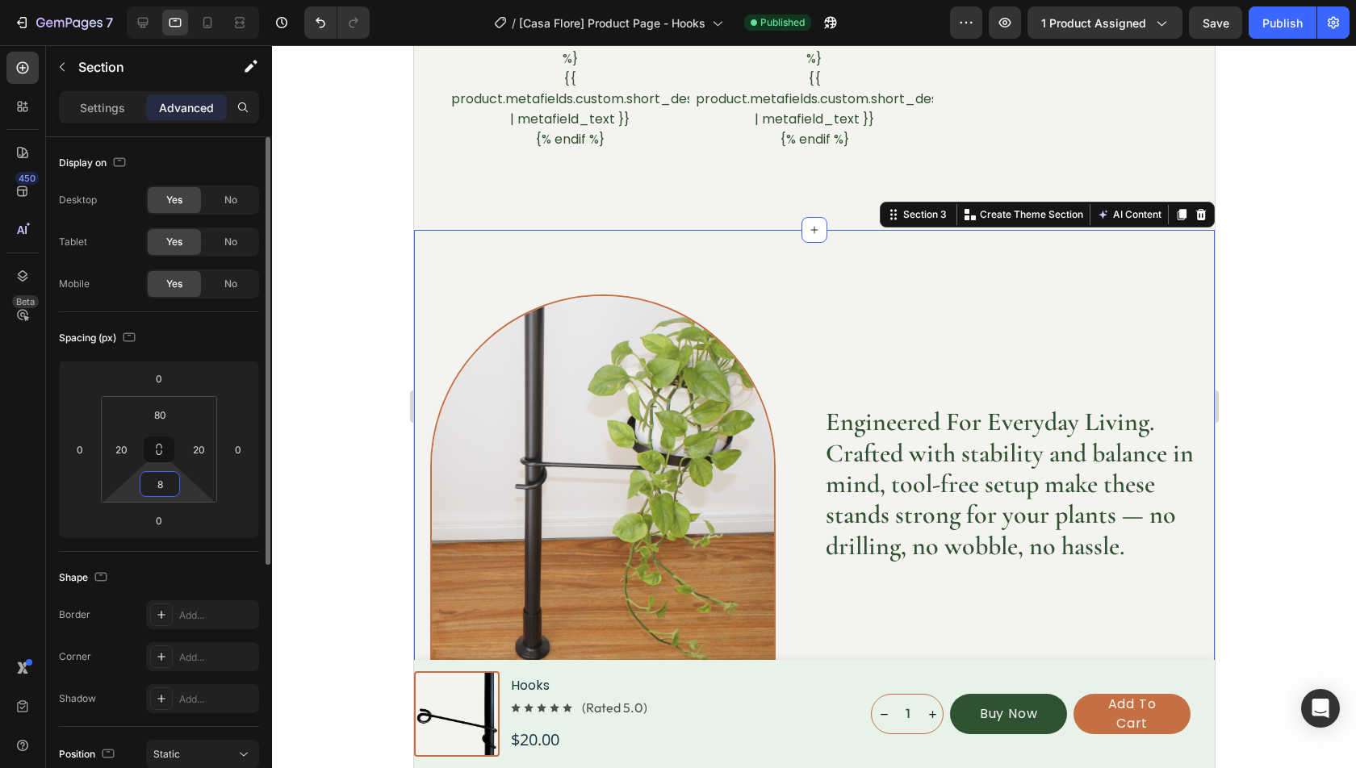
type input "80"
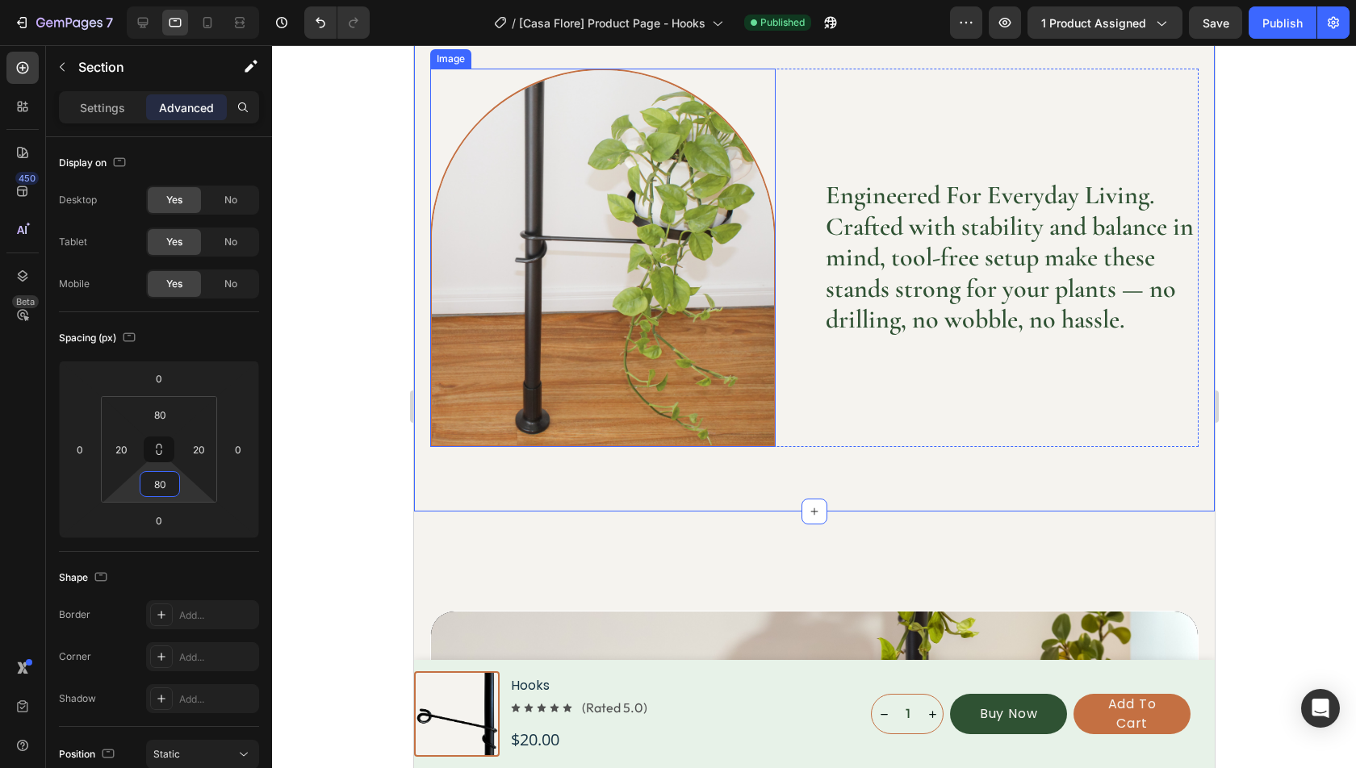
scroll to position [1505, 0]
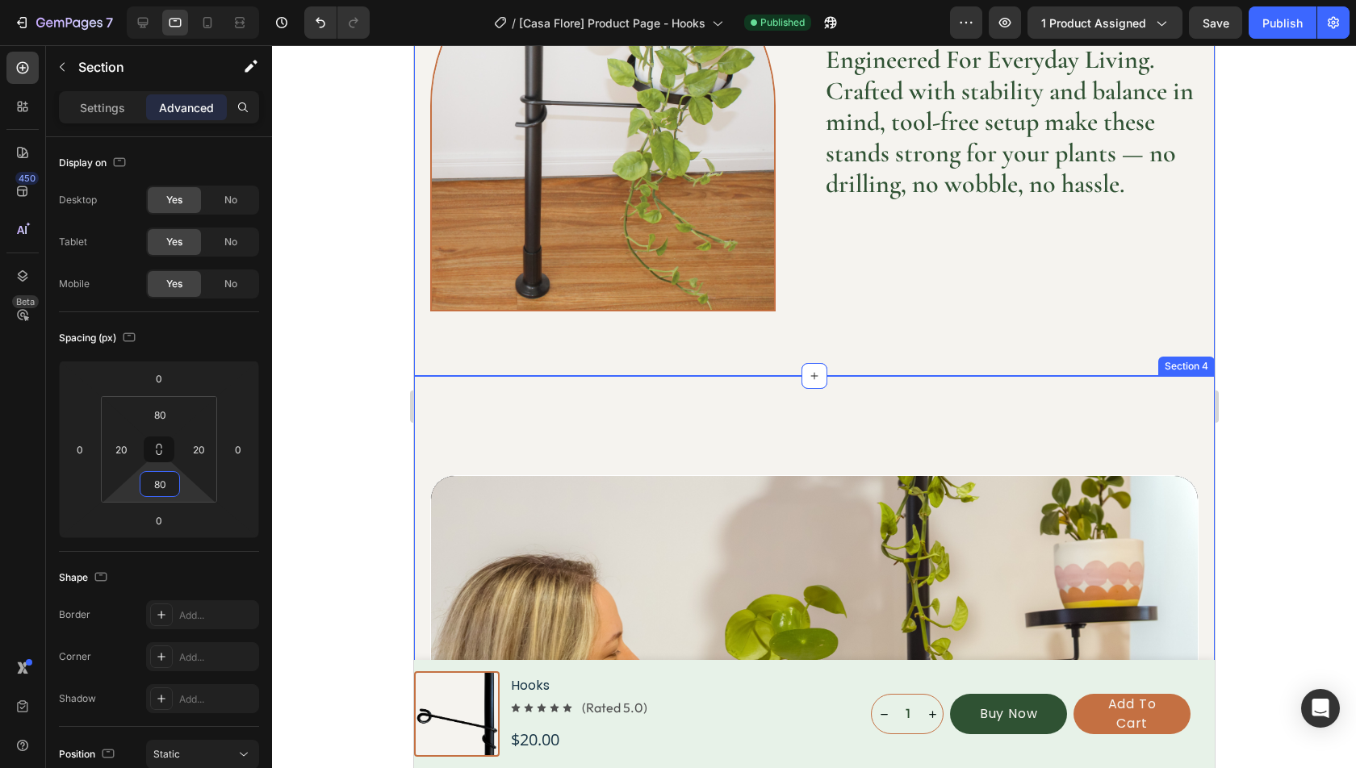
click at [700, 425] on div "Video Row Section 4" at bounding box center [813, 731] width 801 height 711
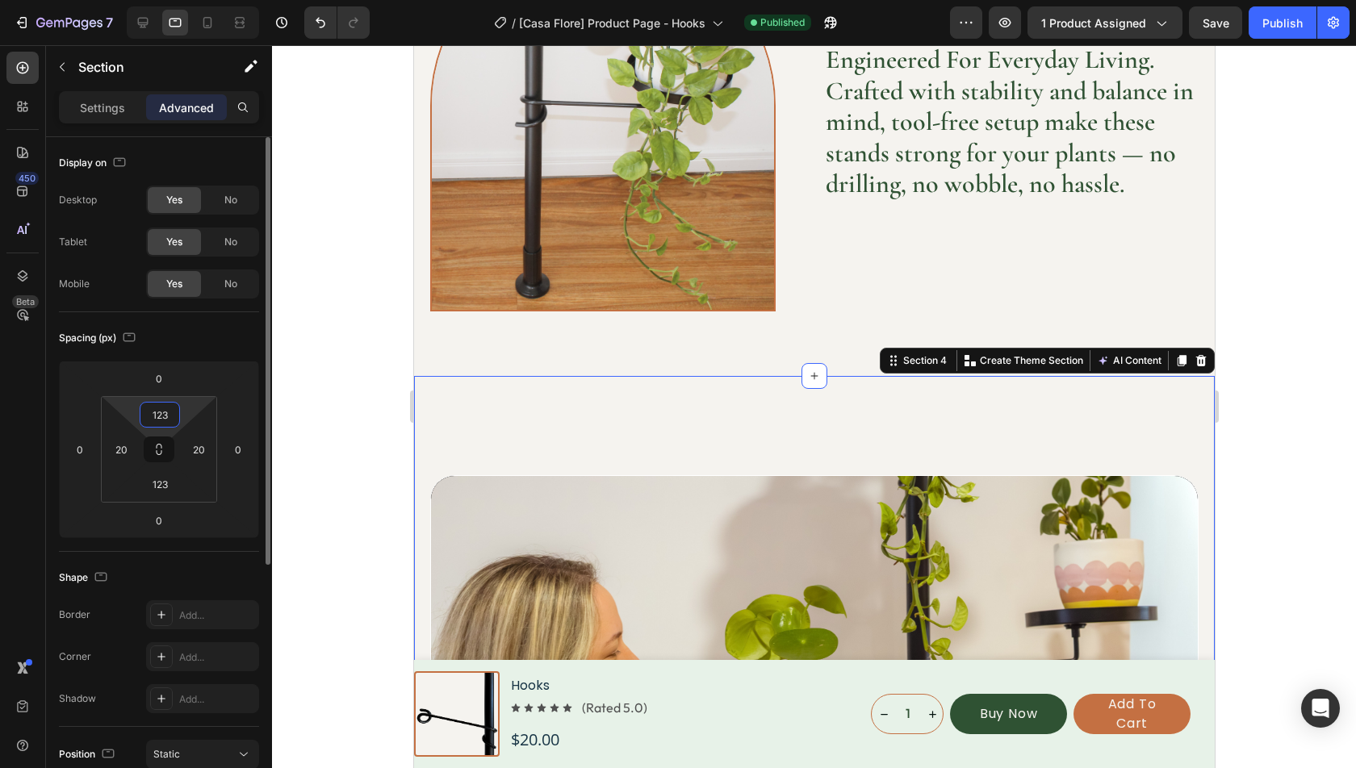
click at [159, 417] on input "123" at bounding box center [160, 415] width 32 height 24
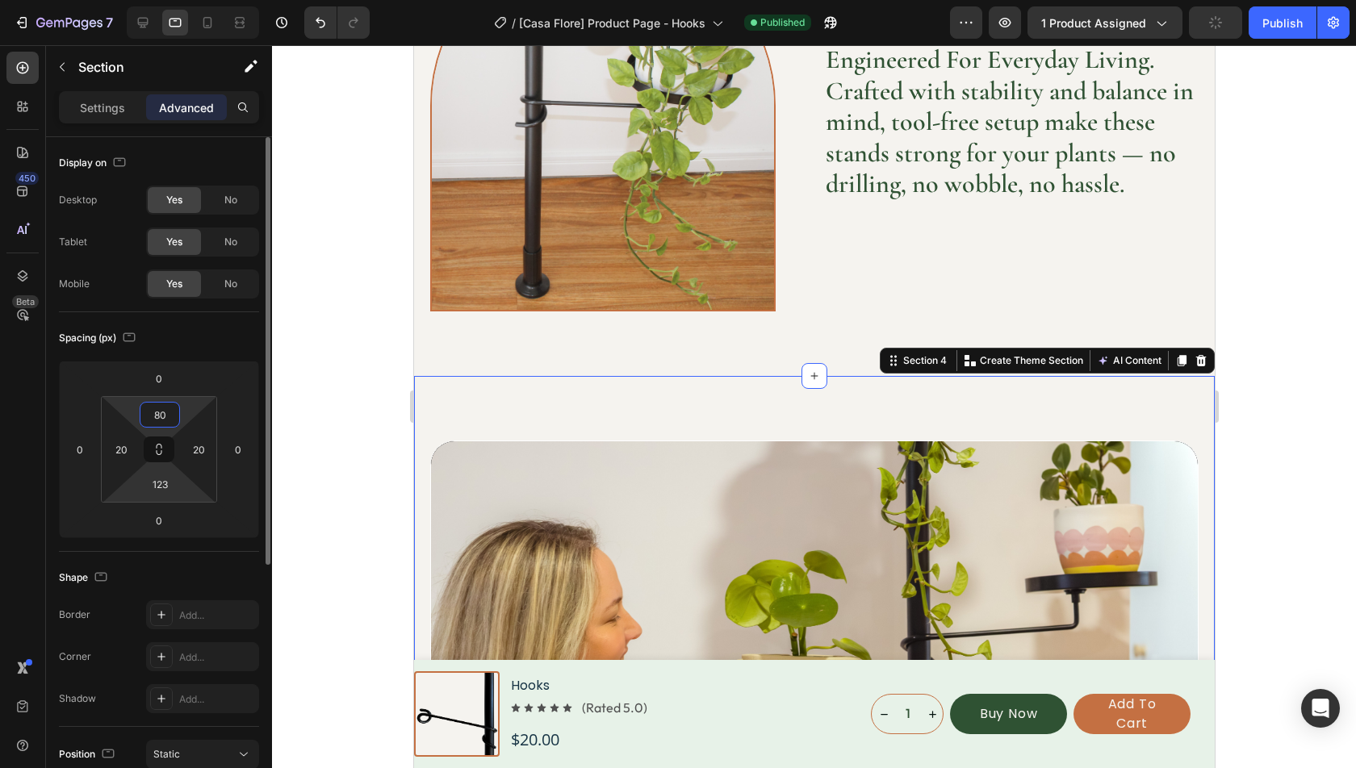
type input "80"
click at [165, 0] on html "7 Version history / [Casa Flore] Product Page - Hooks Published Preview 1 produ…" at bounding box center [678, 0] width 1356 height 0
type input "80"
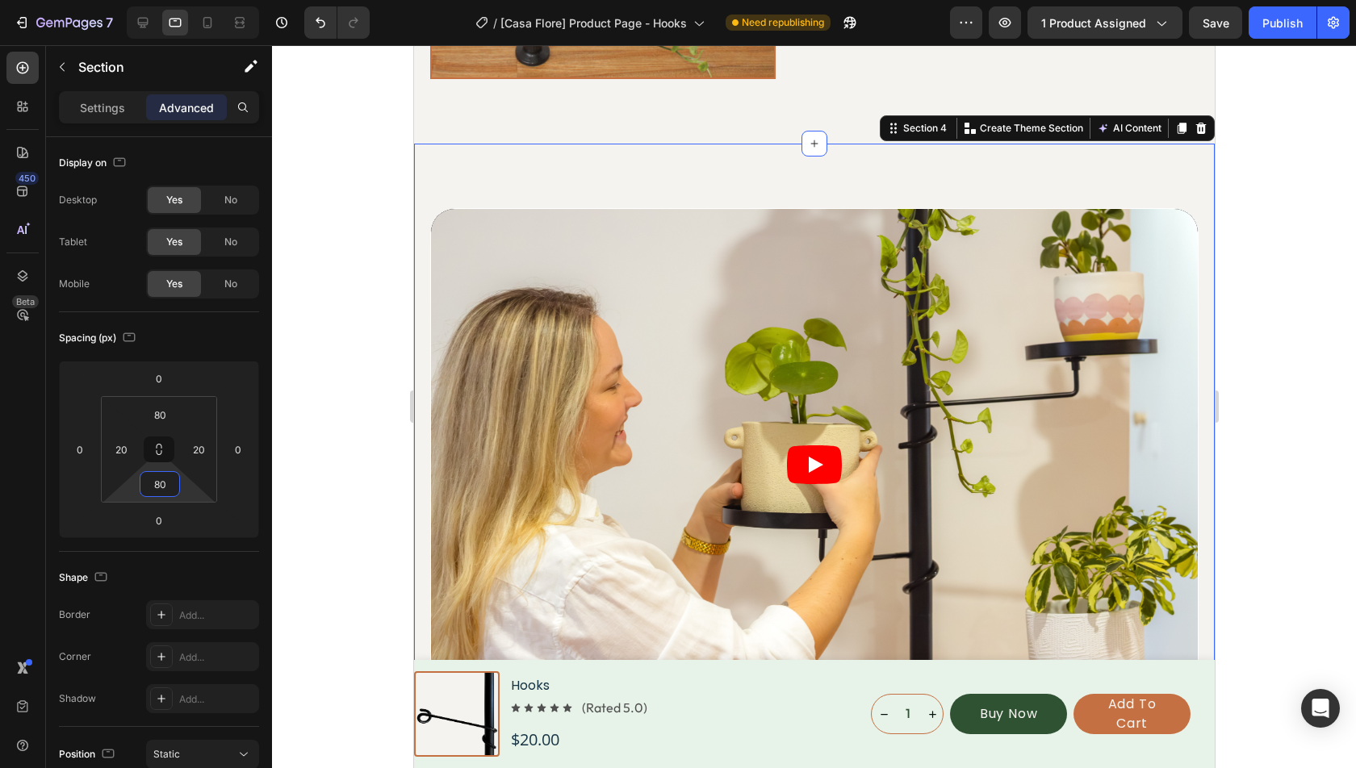
scroll to position [2182, 0]
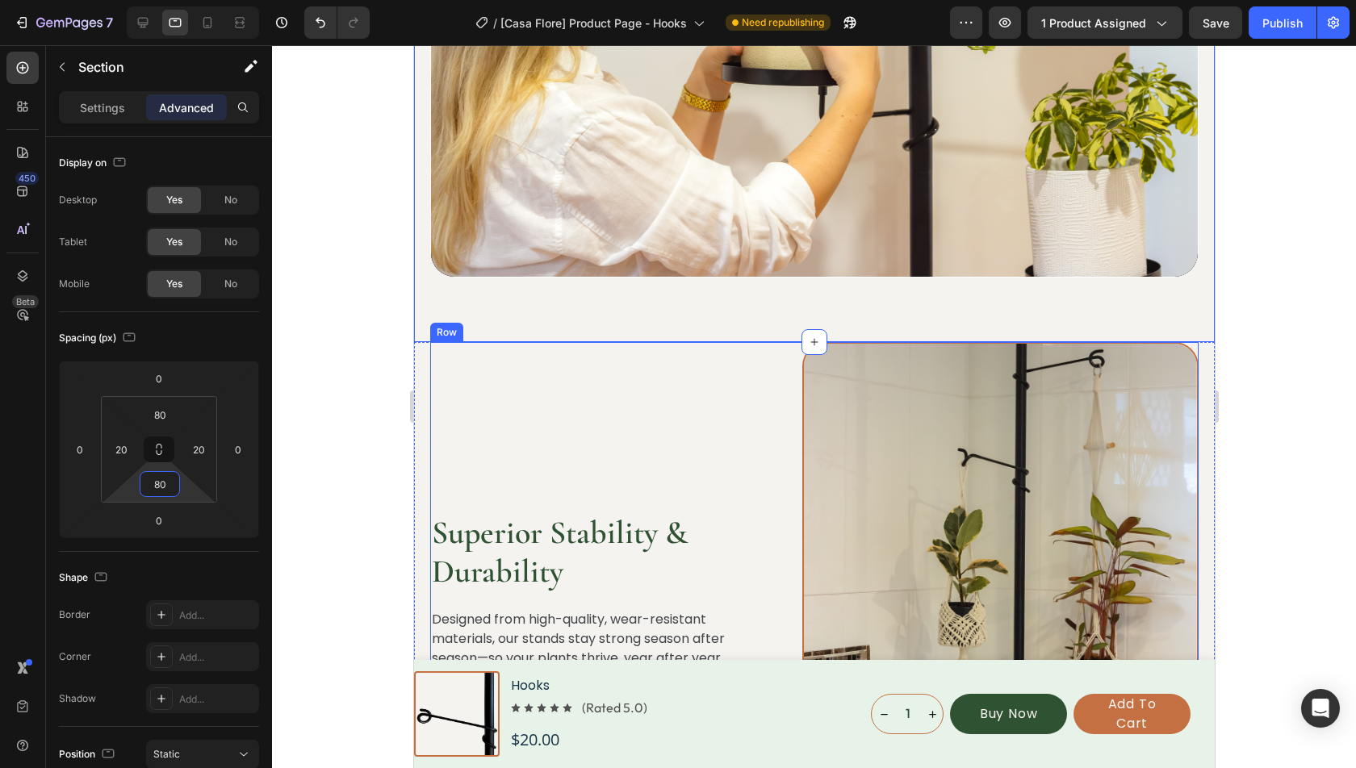
click at [600, 382] on div "Superior Stability & Durability Heading Designed from high-quality, wear-resist…" at bounding box center [590, 591] width 323 height 498
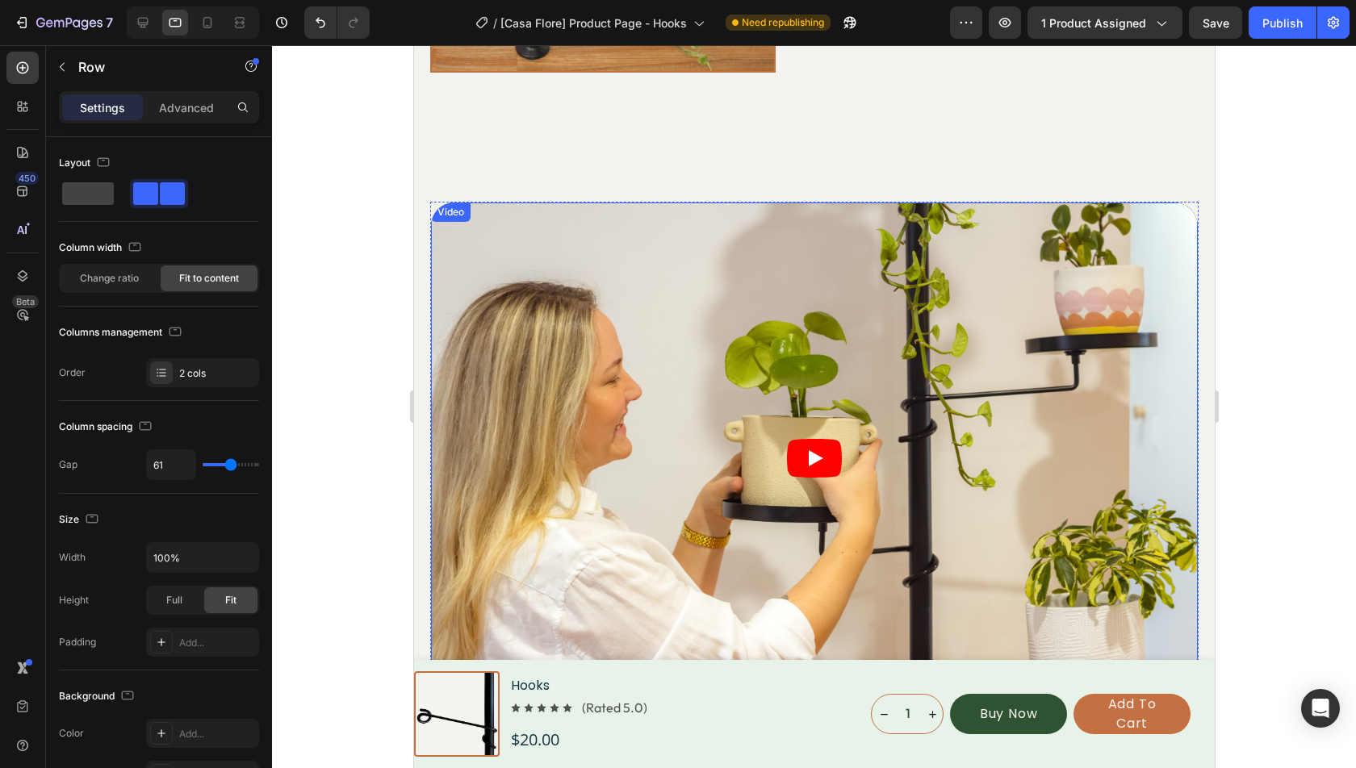
scroll to position [1416, 0]
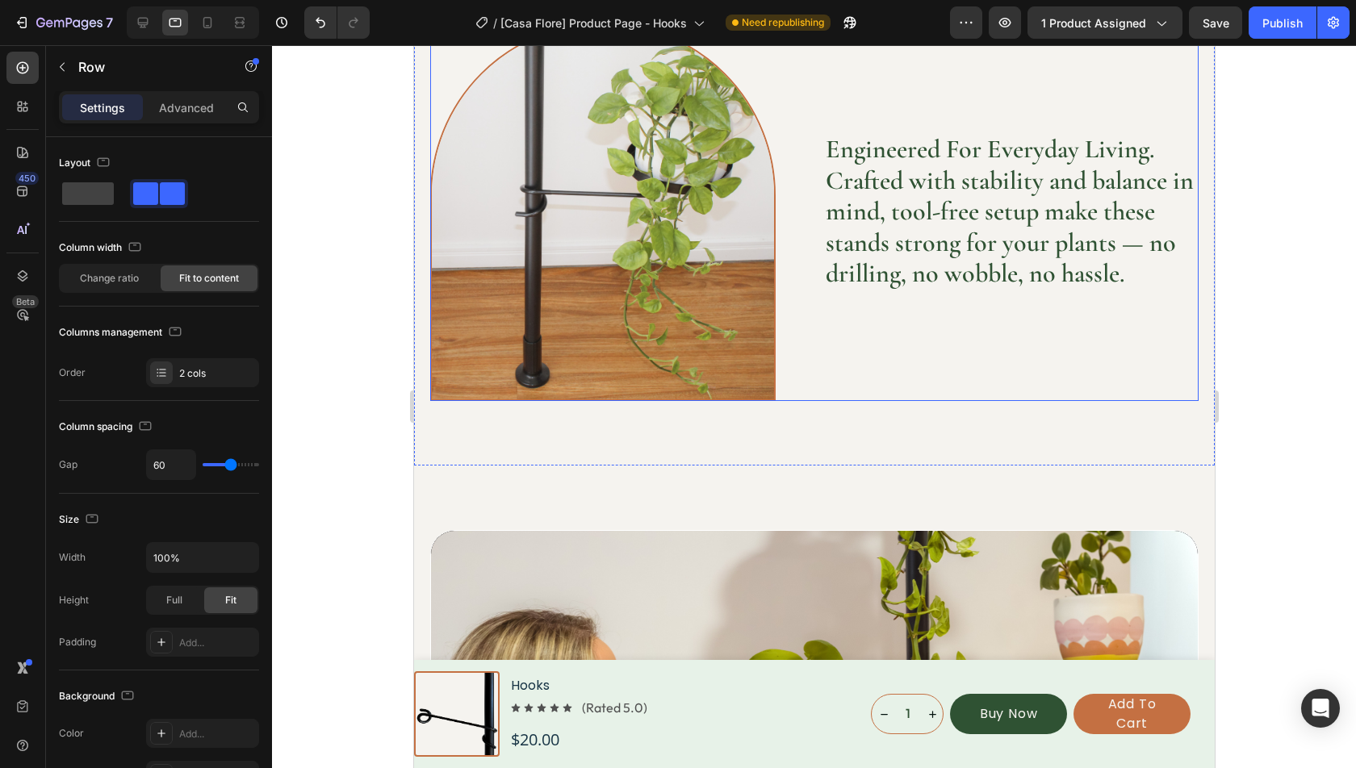
click at [877, 396] on div "Engineered For Everyday Living. Crafted with stability and balance in mind, too…" at bounding box center [1010, 212] width 374 height 379
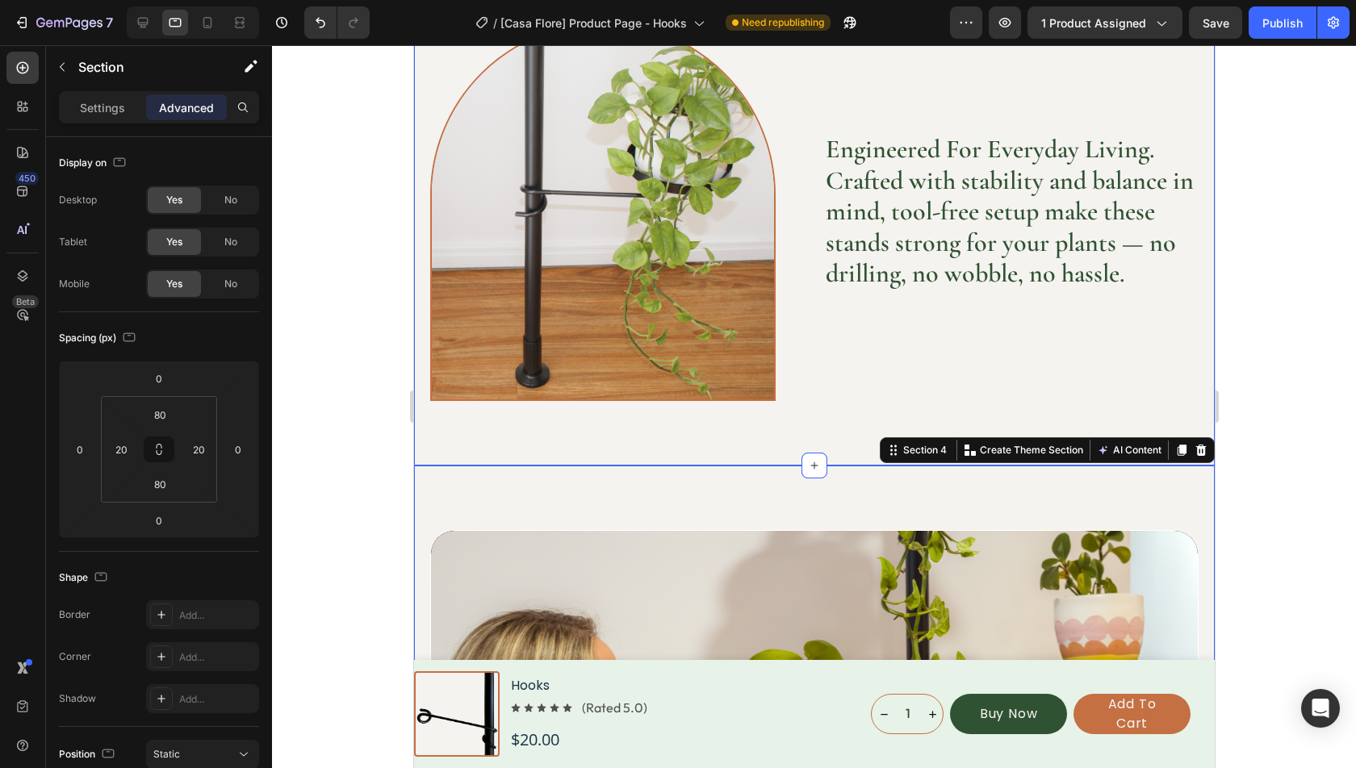
click at [826, 437] on div "Image Engineered for superior grip and balance, ensuring your plant has reliabl…" at bounding box center [813, 212] width 801 height 508
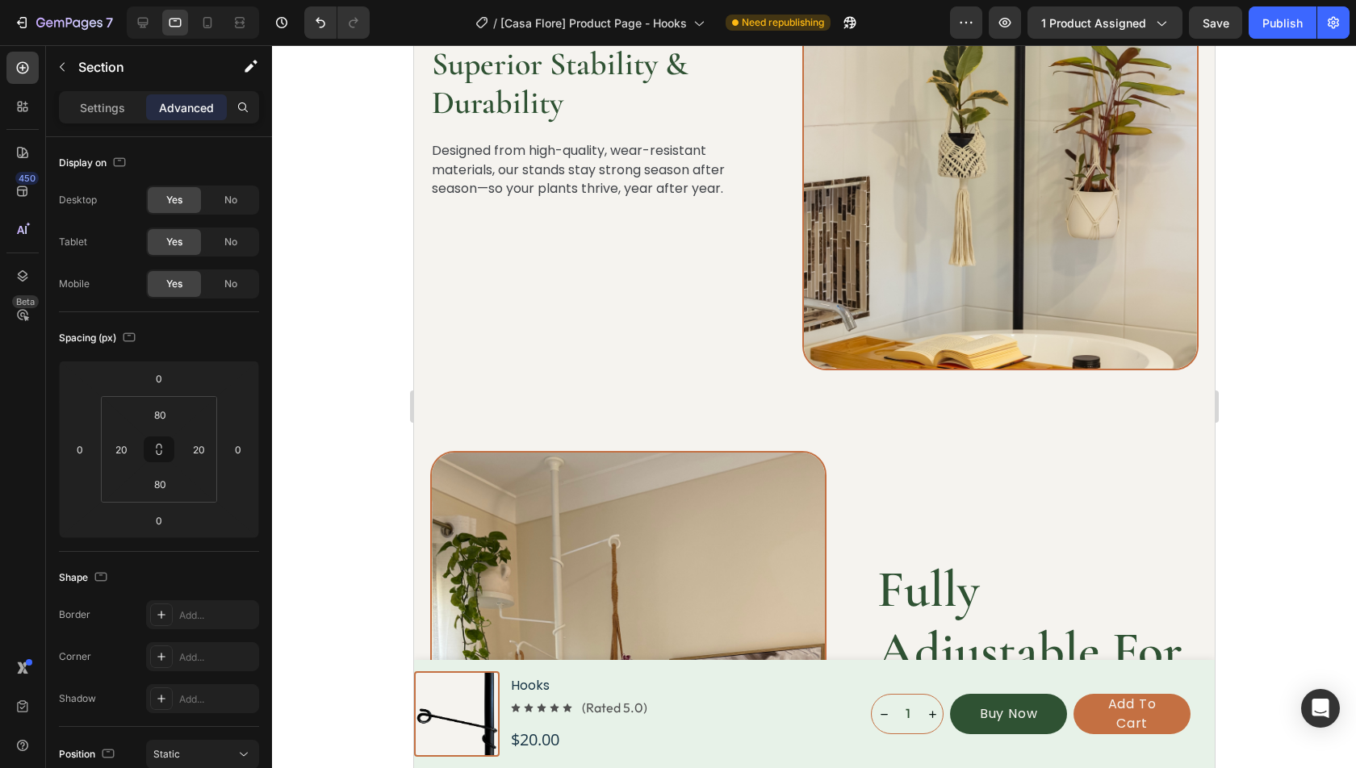
scroll to position [2676, 0]
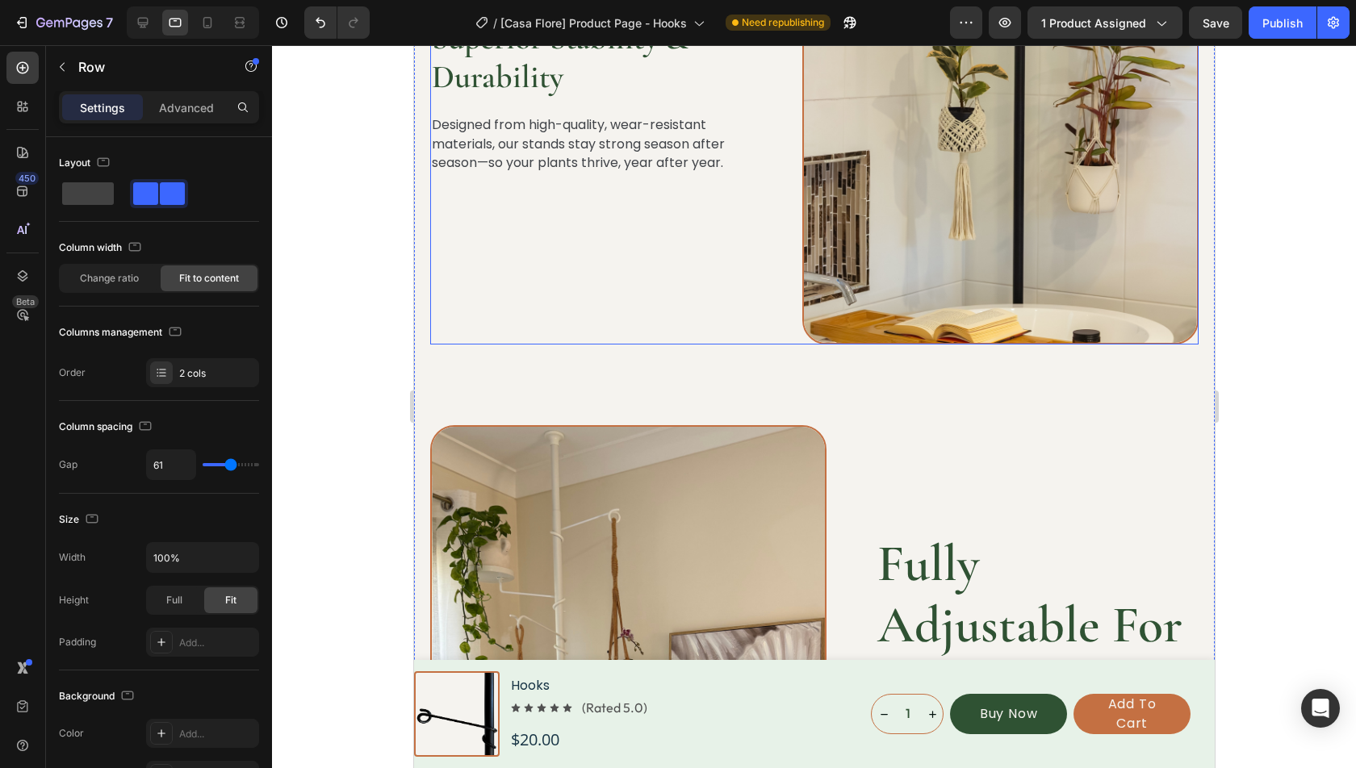
click at [745, 196] on div "Superior Stability & Durability Heading Designed from high-quality, wear-resist…" at bounding box center [590, 96] width 323 height 498
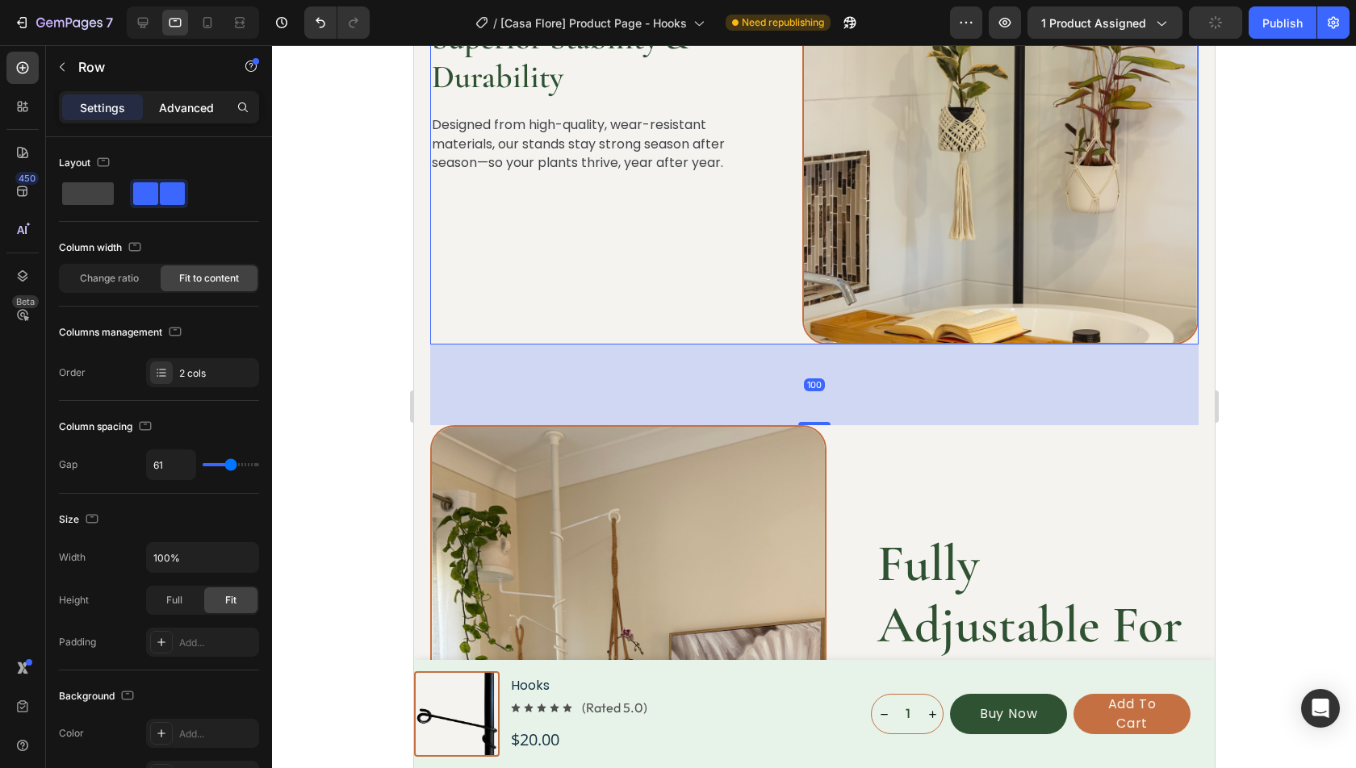
click at [189, 102] on p "Advanced" at bounding box center [186, 107] width 55 height 17
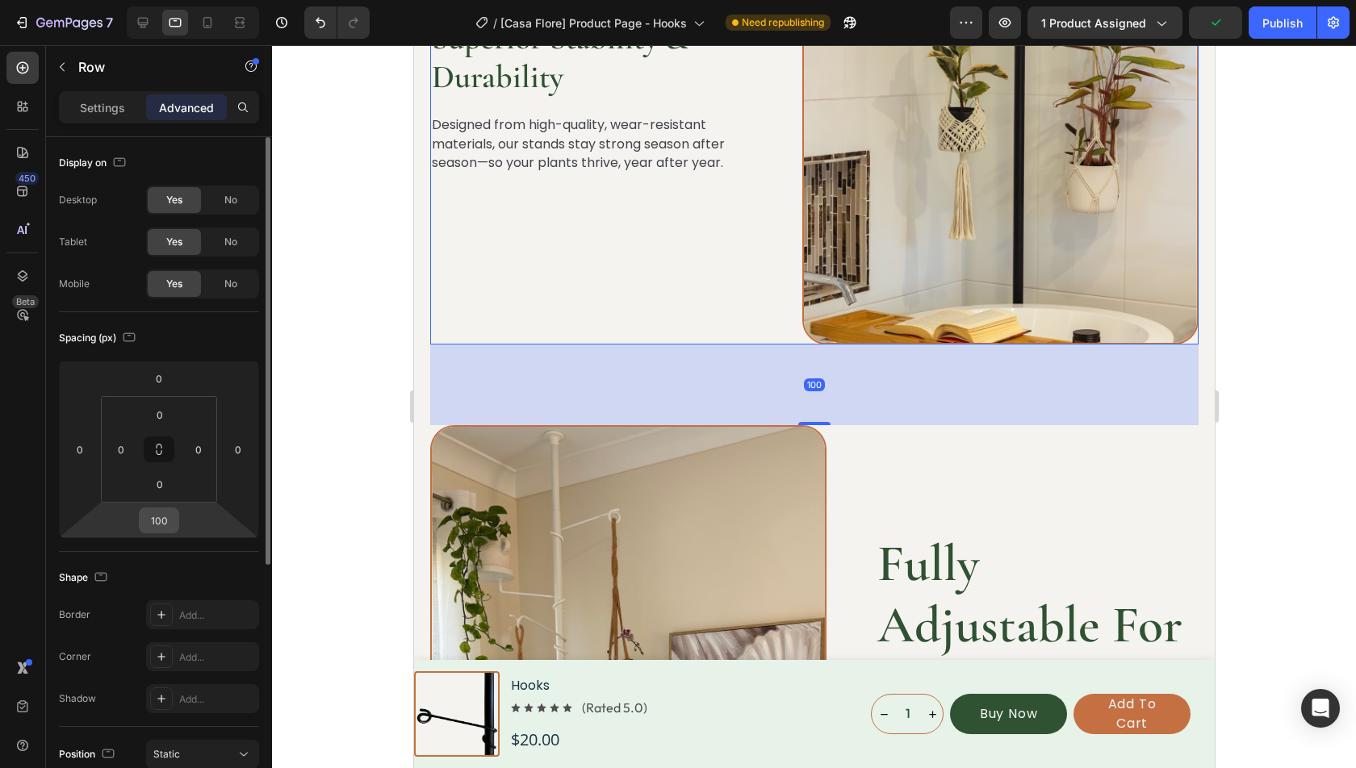
click at [163, 525] on input "100" at bounding box center [159, 520] width 32 height 24
type input "80"
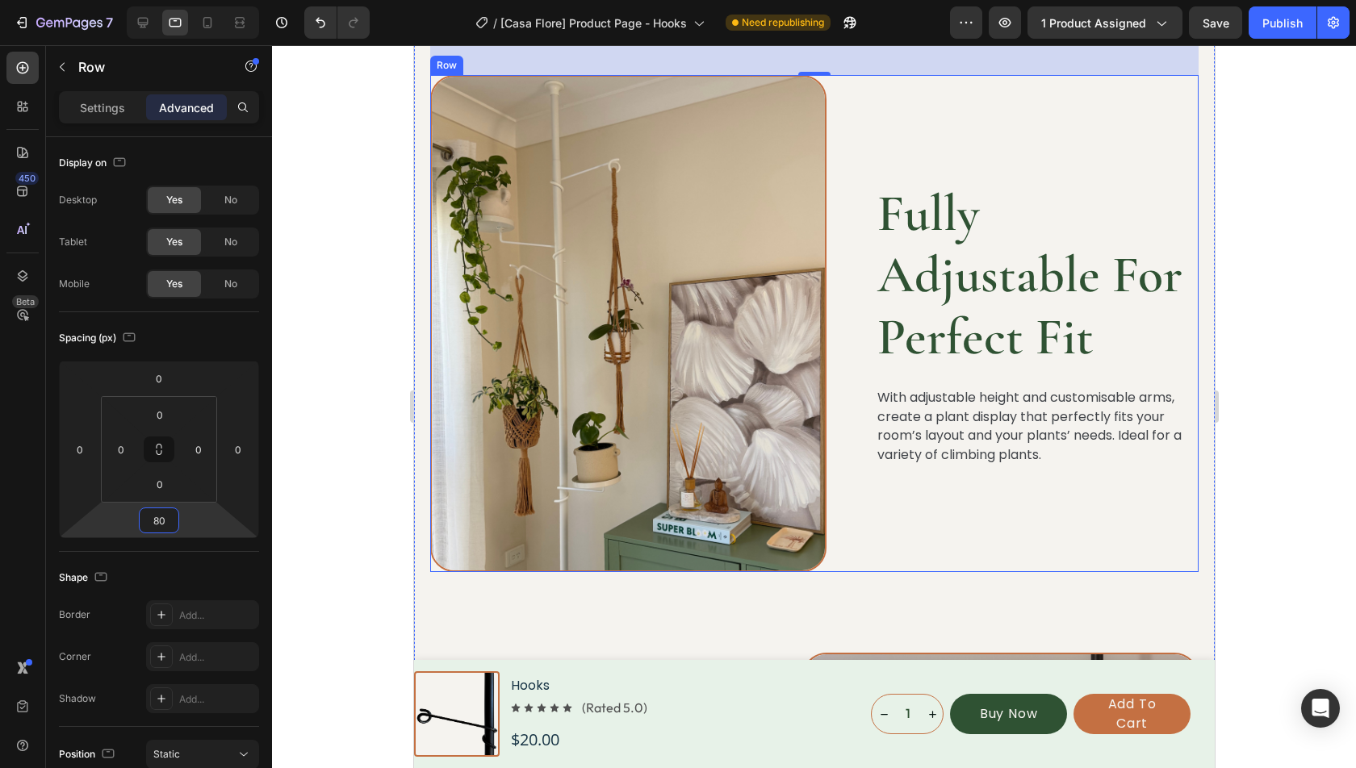
scroll to position [3122, 0]
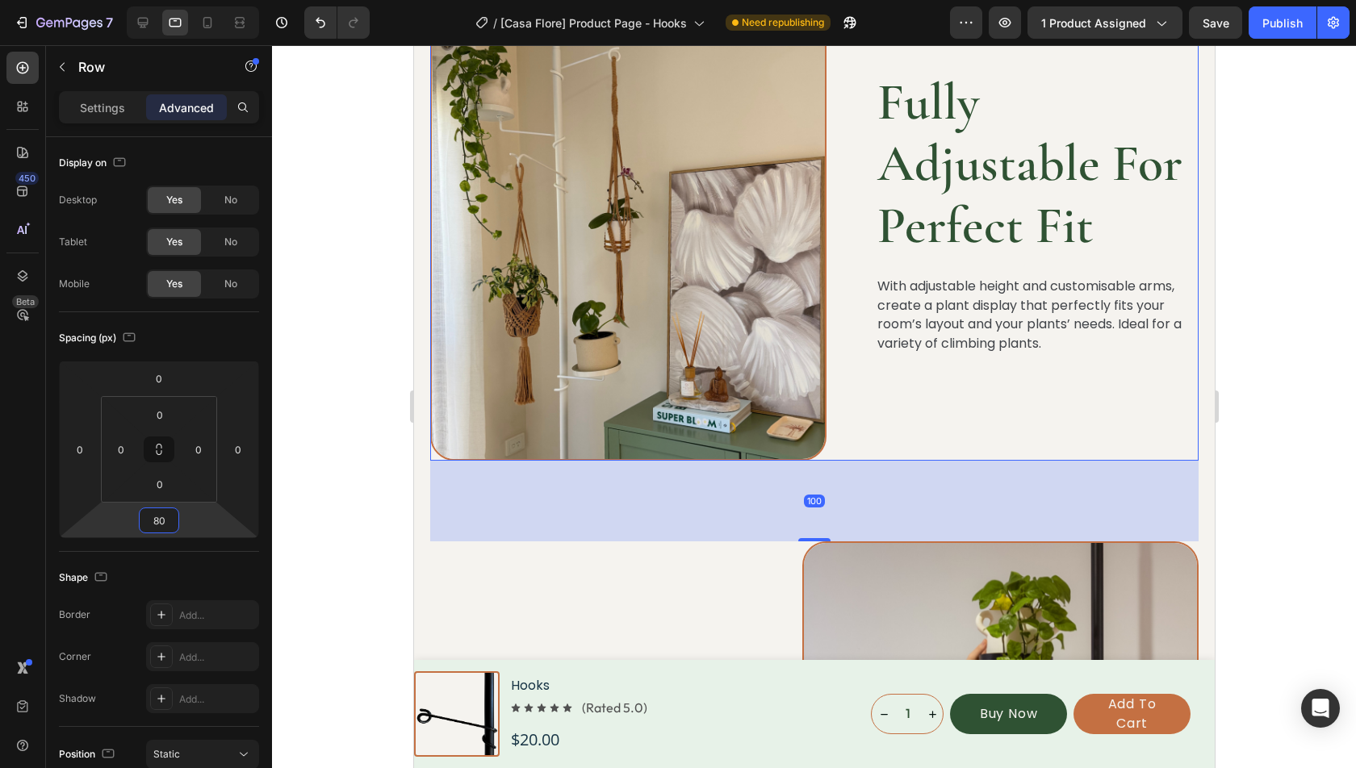
click at [850, 333] on div "Fully Adjustable For Perfect Fit Heading With adjustable height and customisabl…" at bounding box center [813, 213] width 768 height 498
click at [164, 529] on input "100" at bounding box center [159, 520] width 32 height 24
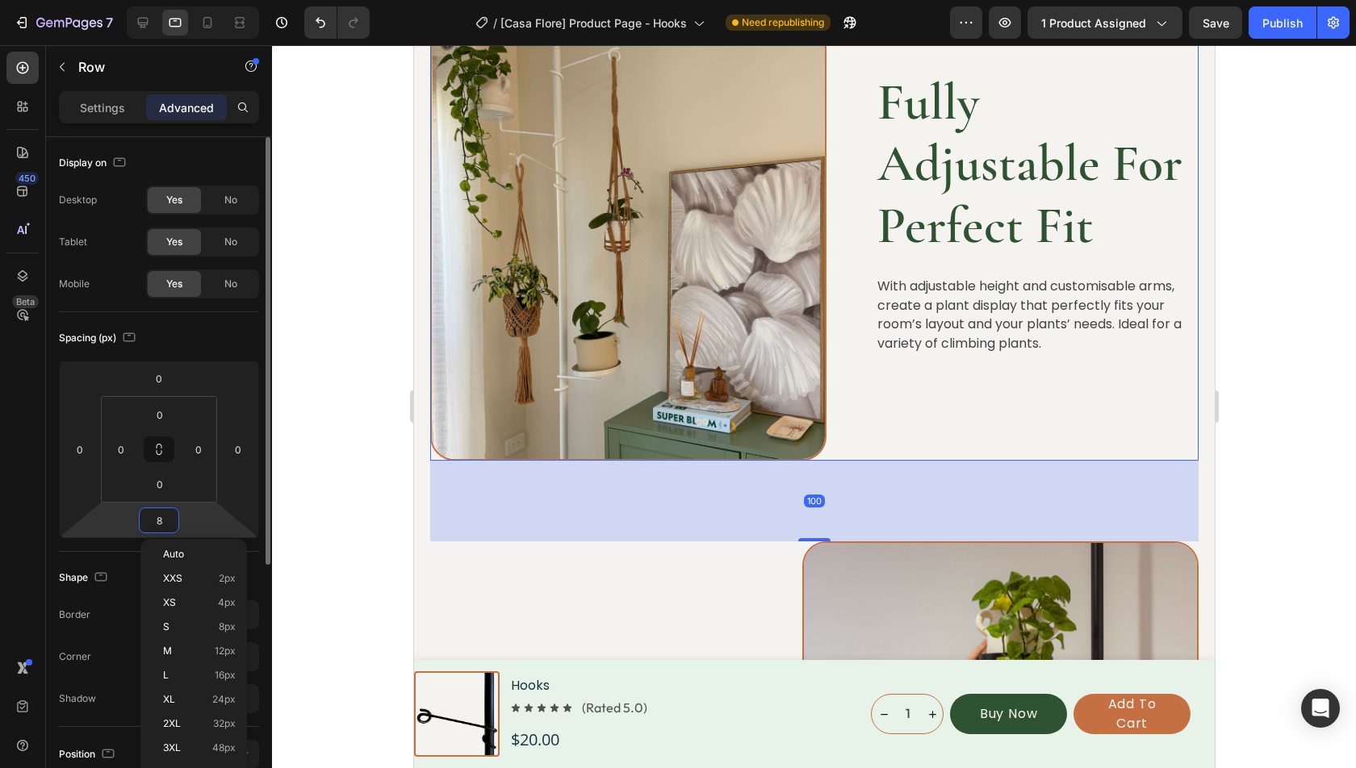
type input "80"
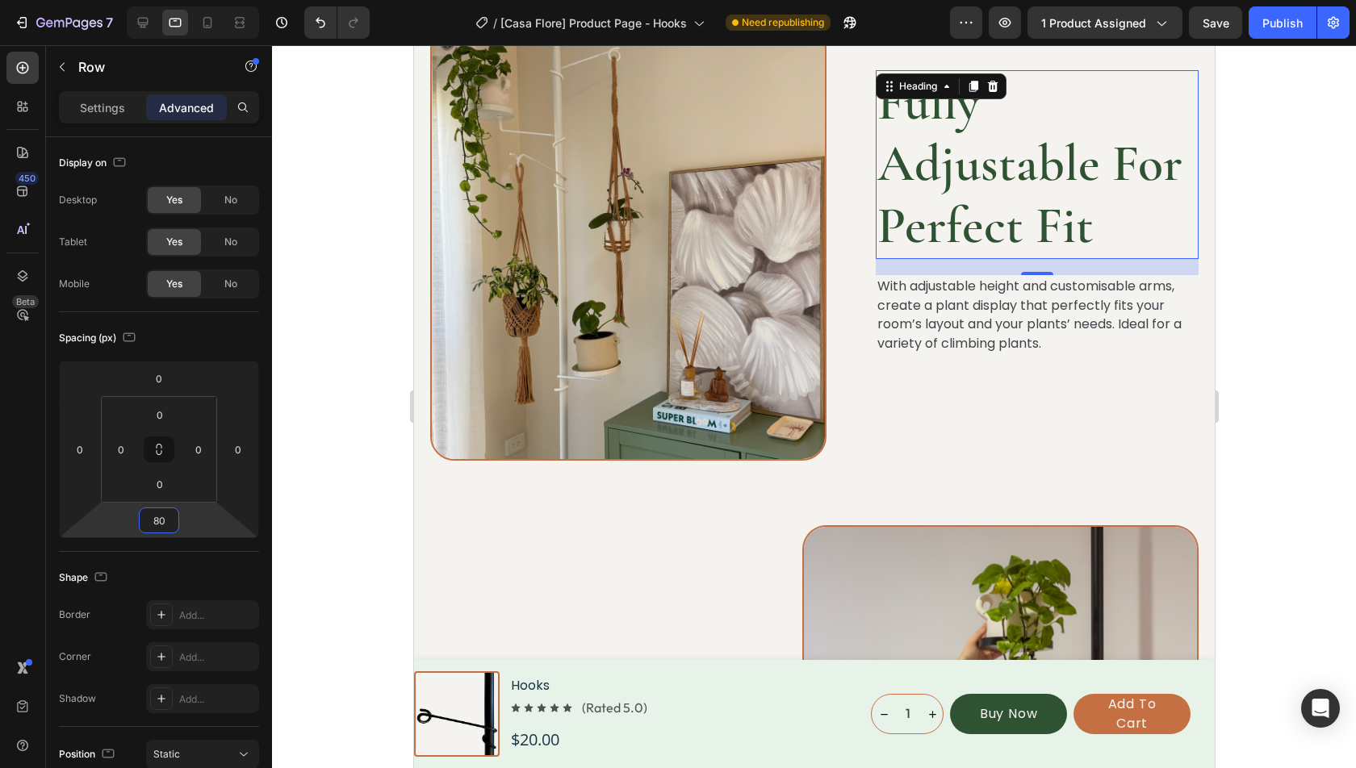
click at [1027, 228] on h2 "Fully Adjustable For Perfect Fit" at bounding box center [1036, 164] width 323 height 189
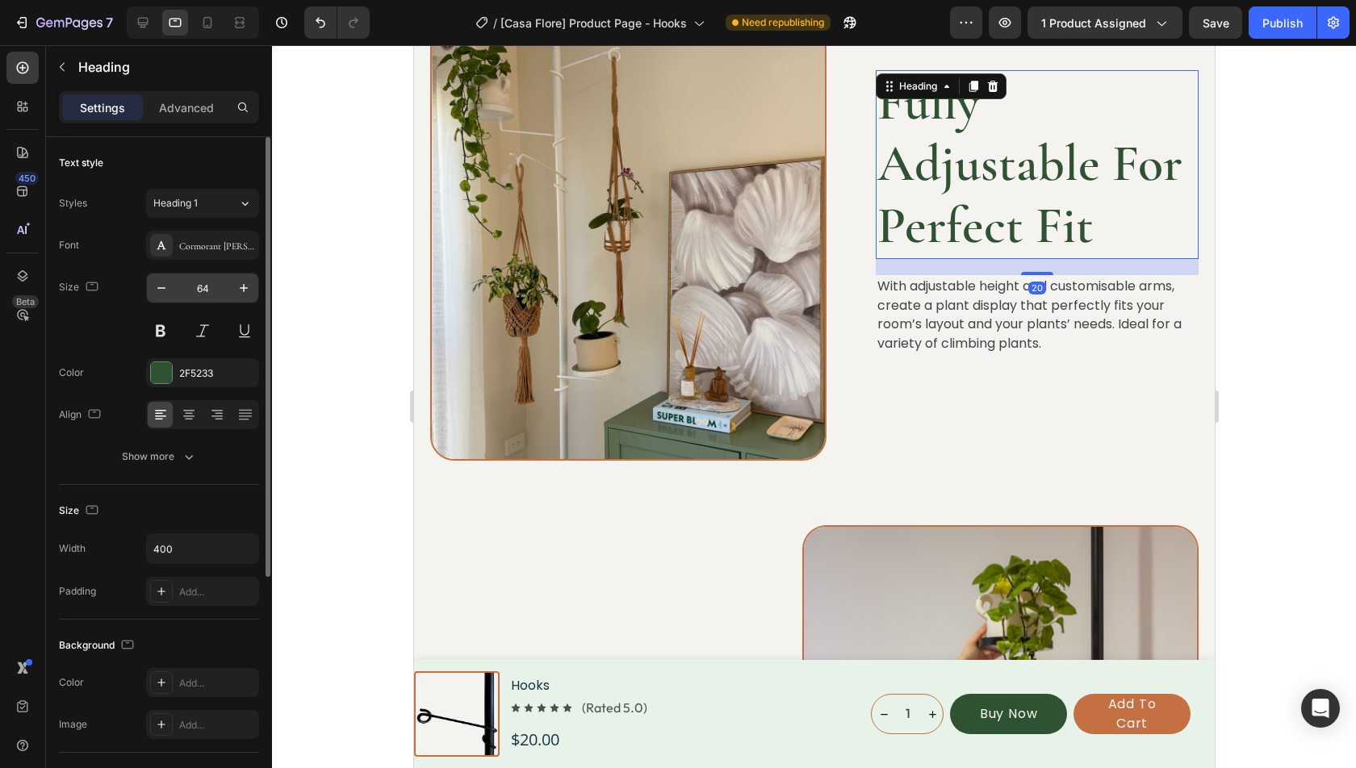
click at [199, 291] on input "64" at bounding box center [202, 288] width 53 height 29
click at [198, 291] on input "64" at bounding box center [202, 288] width 53 height 29
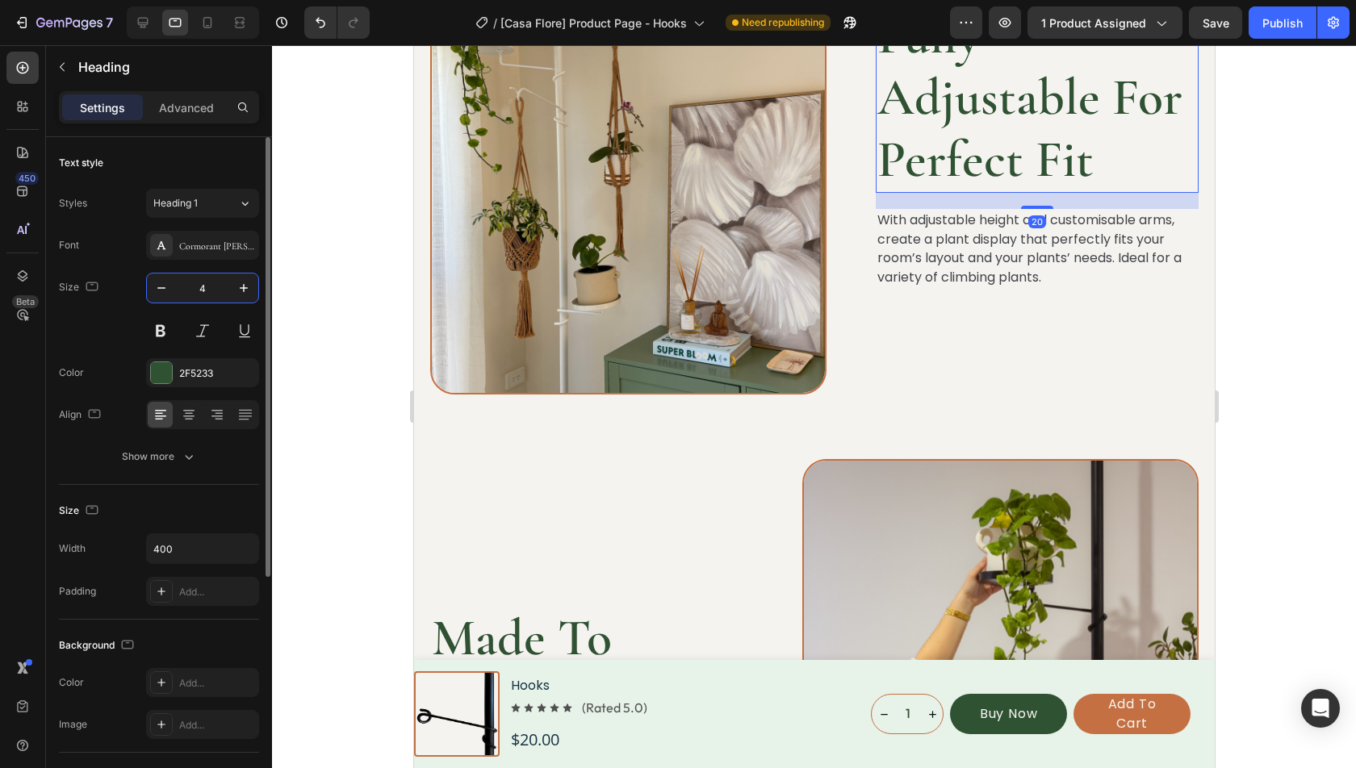
type input "40"
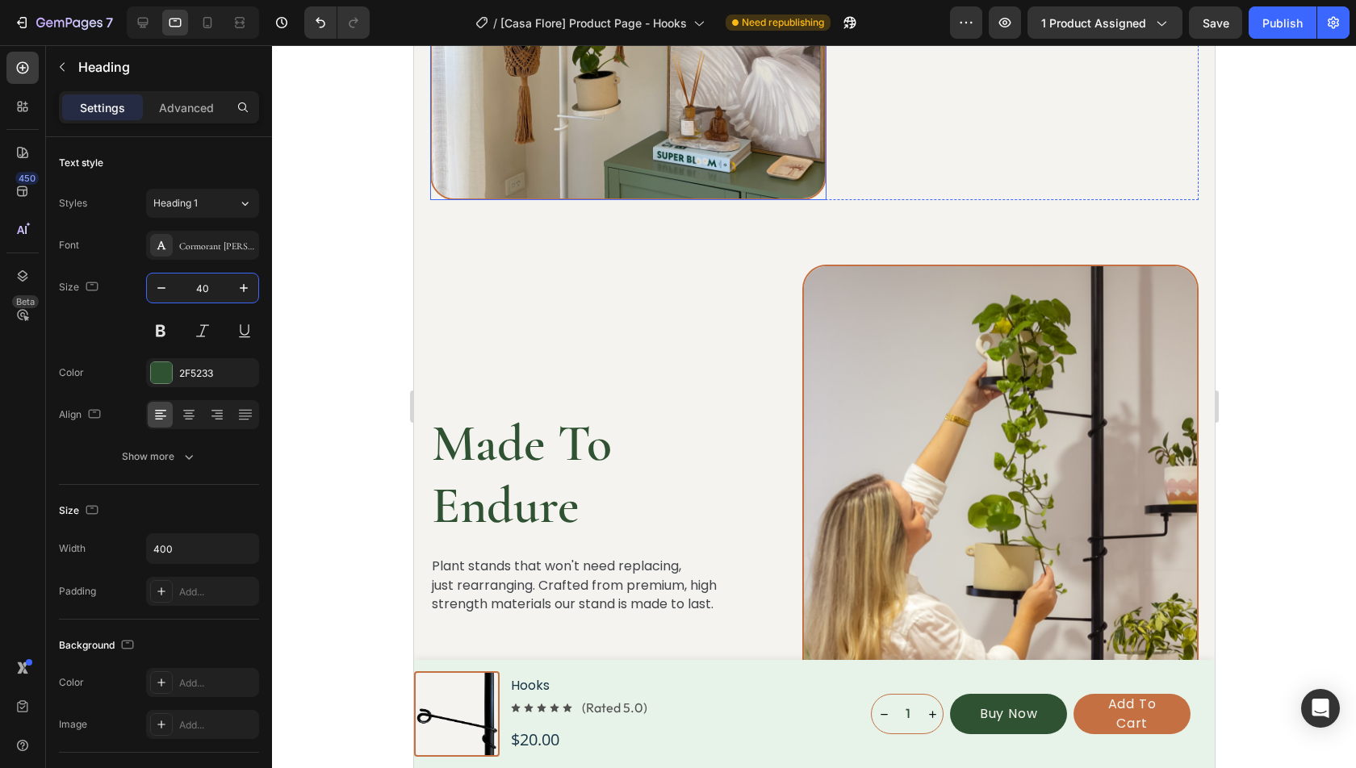
scroll to position [3467, 0]
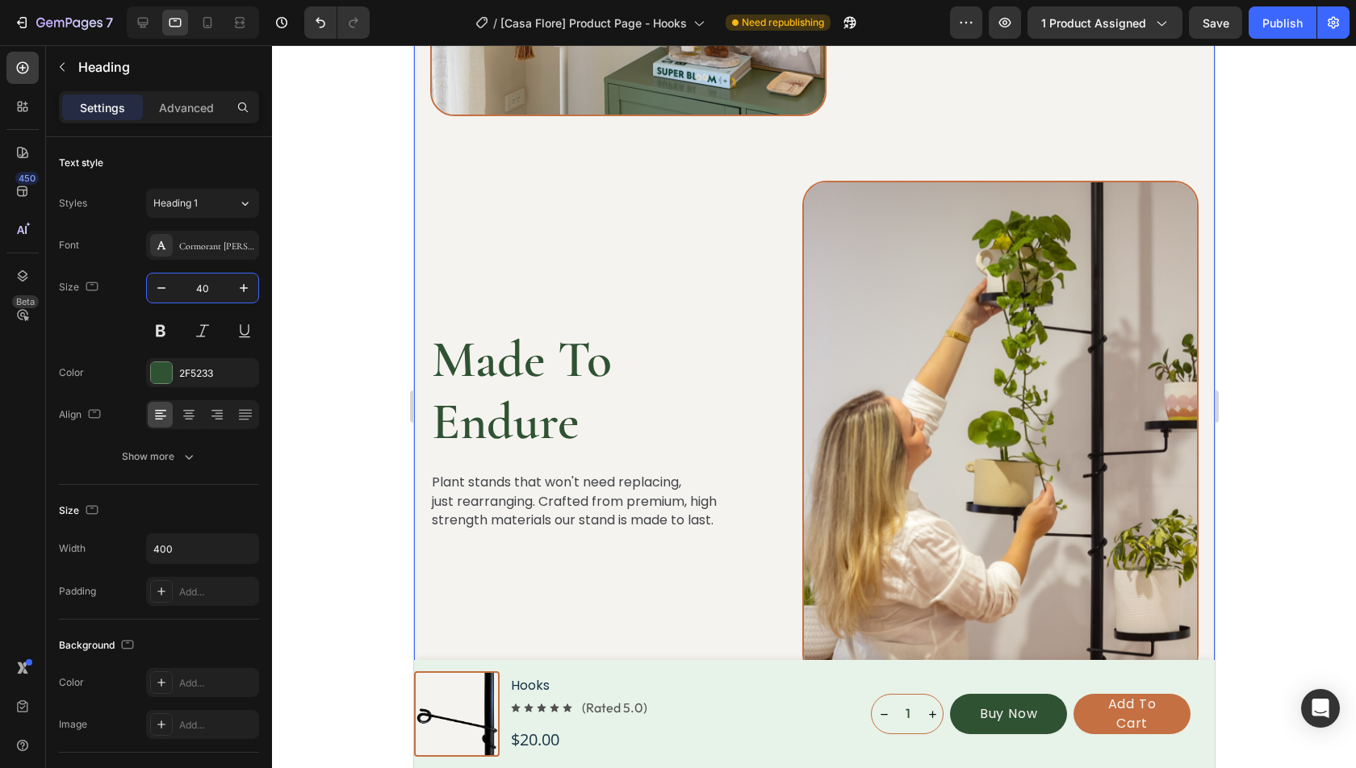
click at [774, 149] on div "Superior Stability & Durability Heading Designed from high-quality, wear-resist…" at bounding box center [813, 156] width 768 height 2200
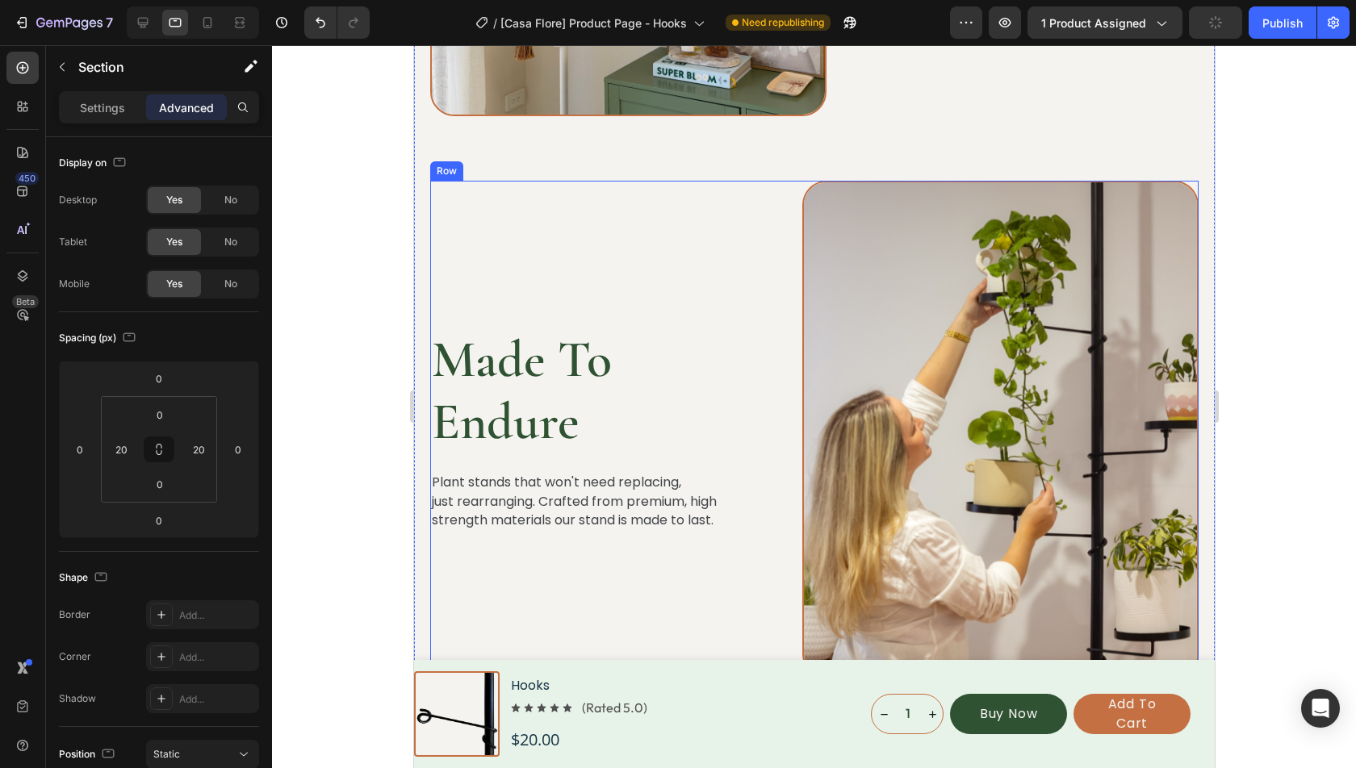
click at [762, 192] on div "Made To Endure Heading Plant stands that won't need replacing, just rearranging…" at bounding box center [813, 430] width 768 height 498
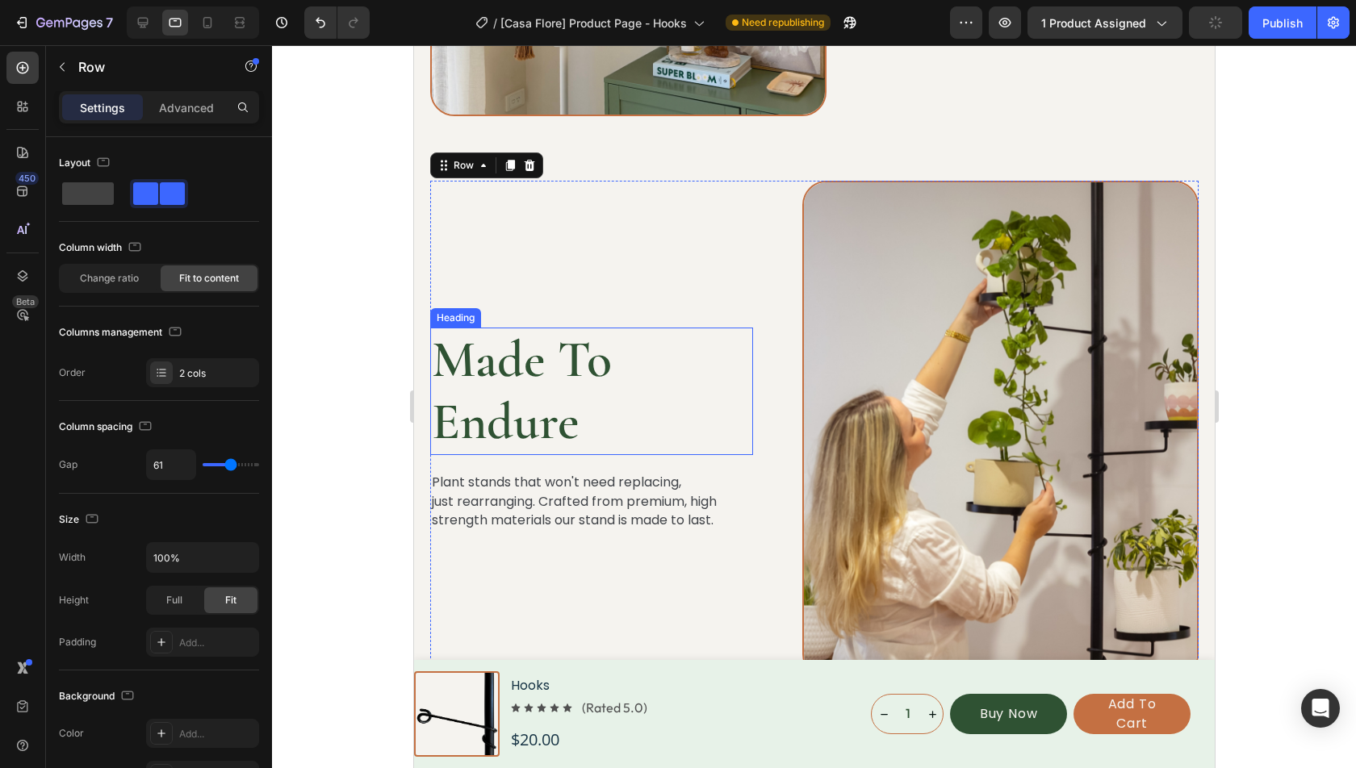
click at [477, 388] on h2 "Made To Endure" at bounding box center [590, 392] width 323 height 128
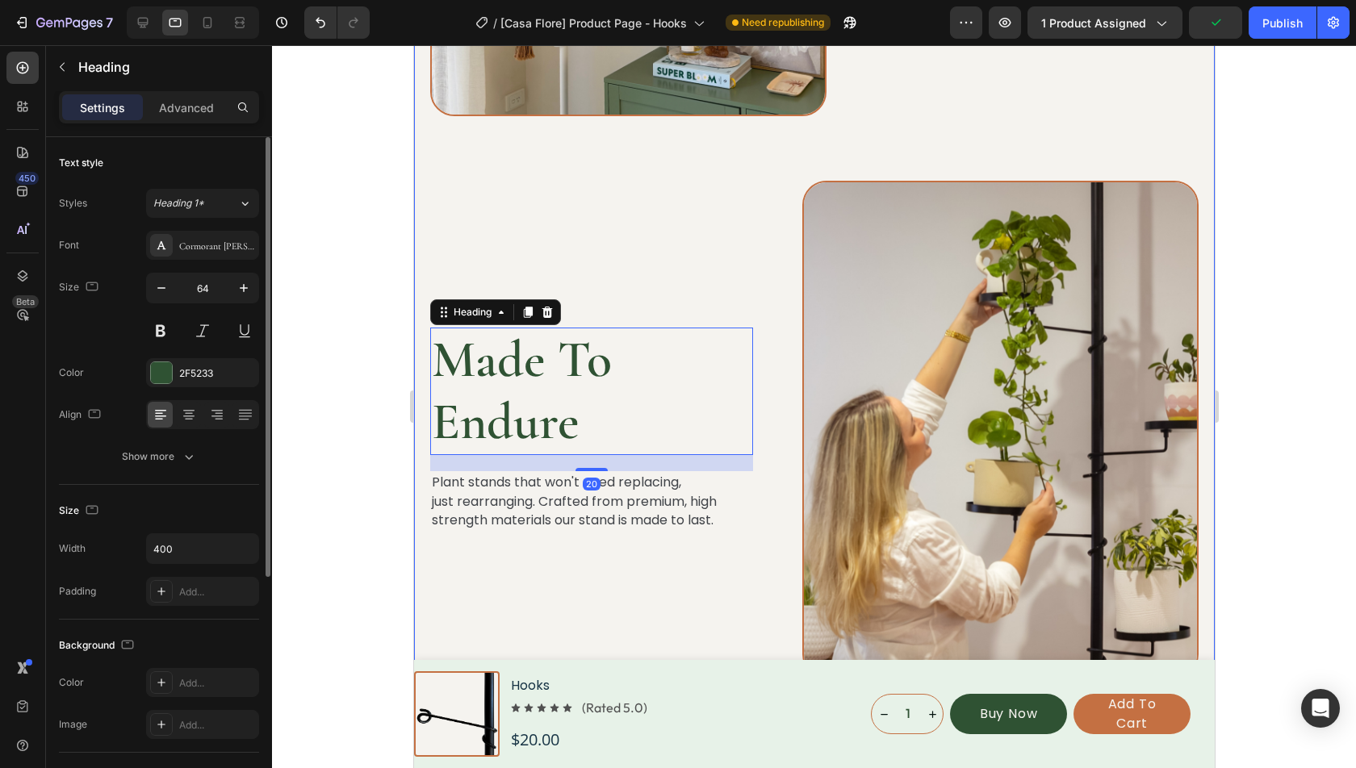
click at [215, 285] on input "64" at bounding box center [202, 288] width 53 height 29
type input "40"
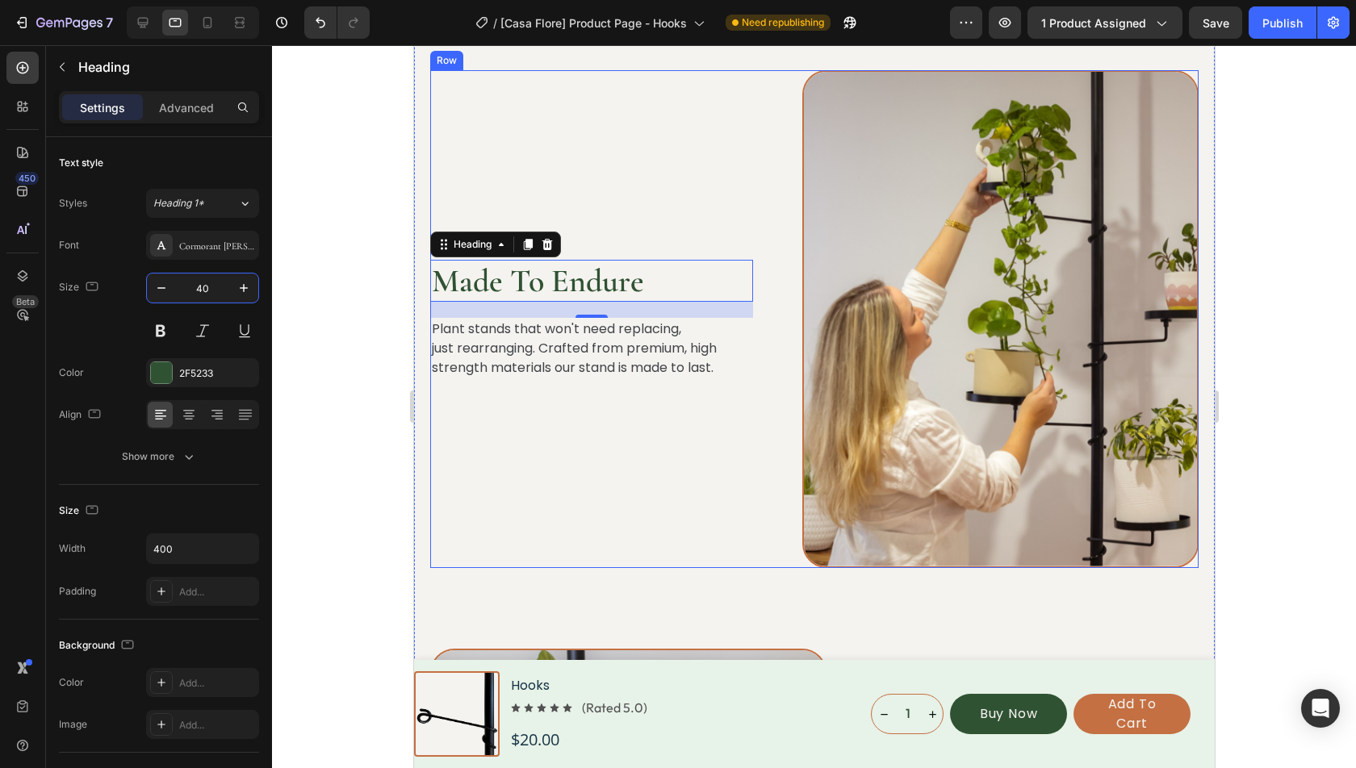
scroll to position [3610, 0]
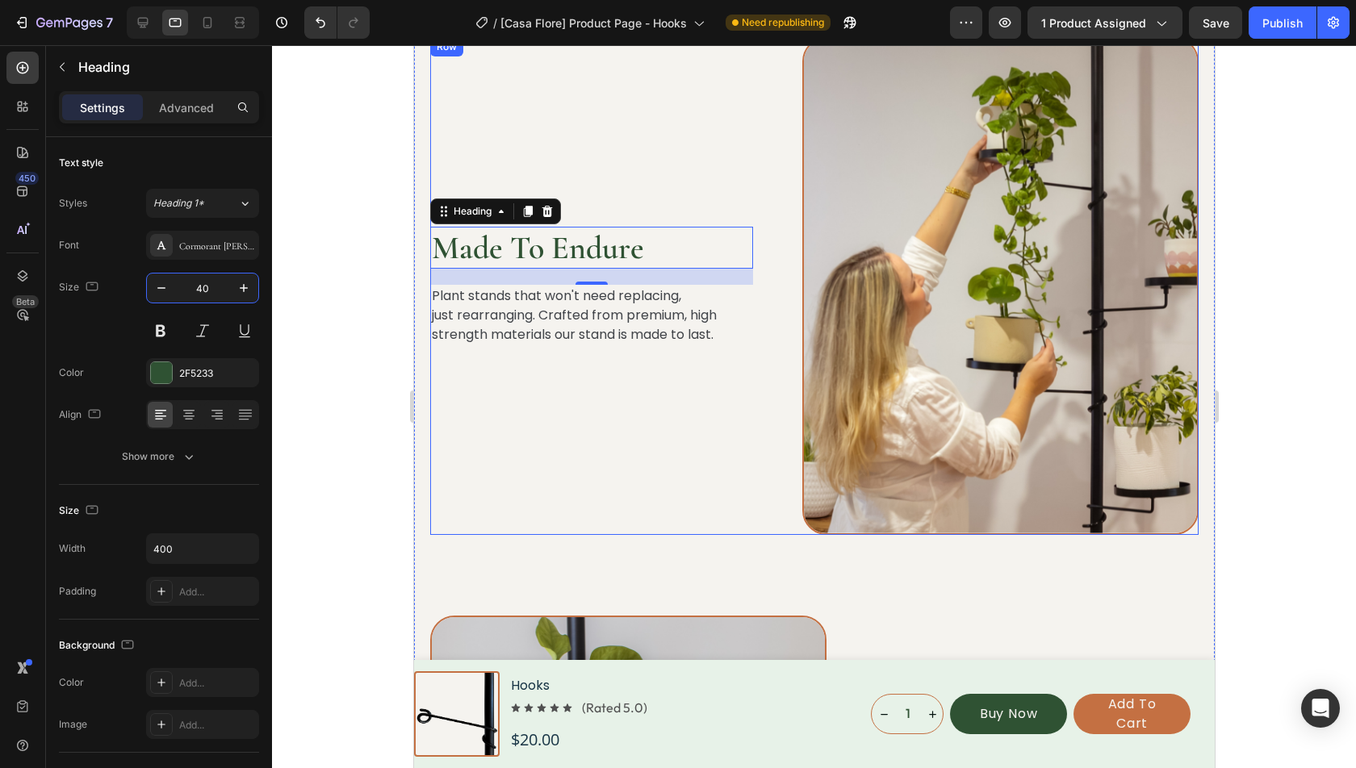
click at [759, 521] on div "Made To Endure Heading 20 Plant stands that won't need replacing, just rearrang…" at bounding box center [813, 286] width 768 height 498
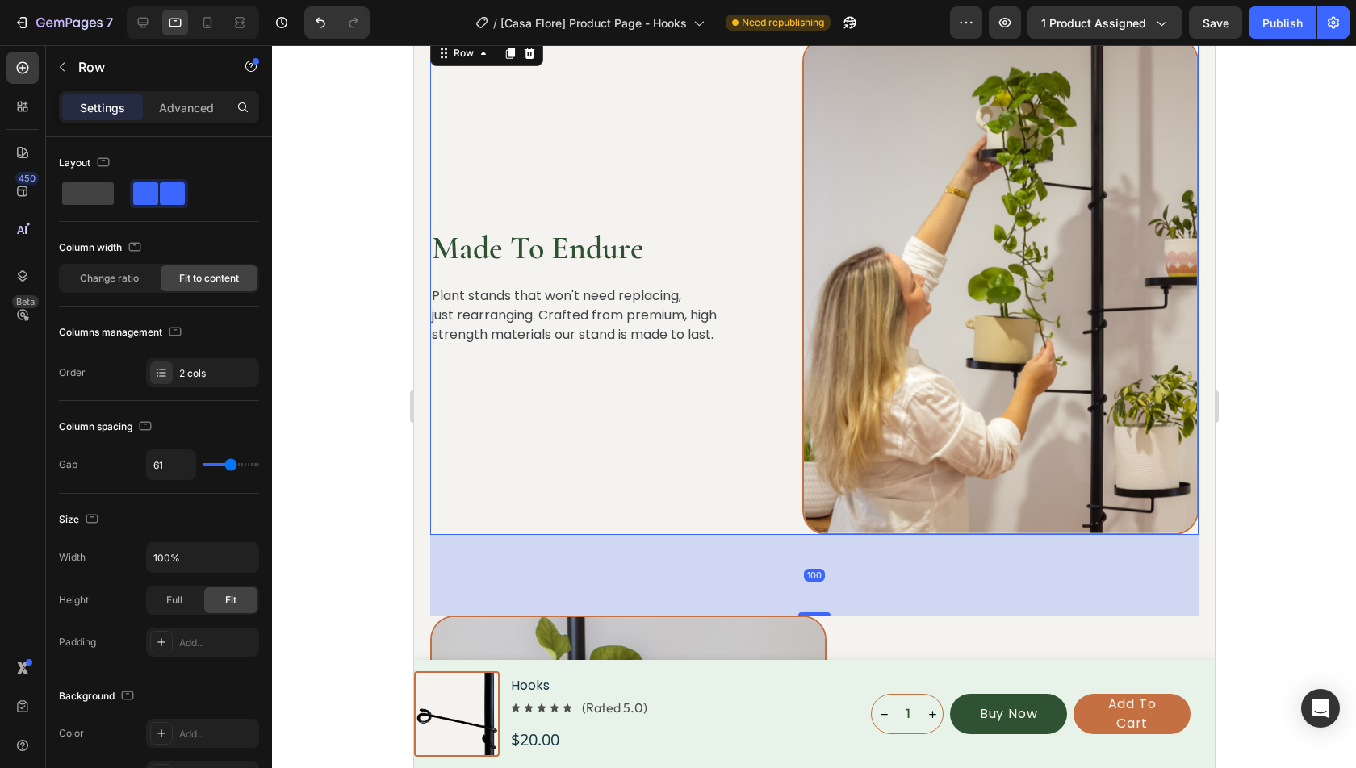
click at [195, 93] on div "Settings Advanced" at bounding box center [159, 107] width 200 height 32
click at [195, 109] on p "Advanced" at bounding box center [186, 107] width 55 height 17
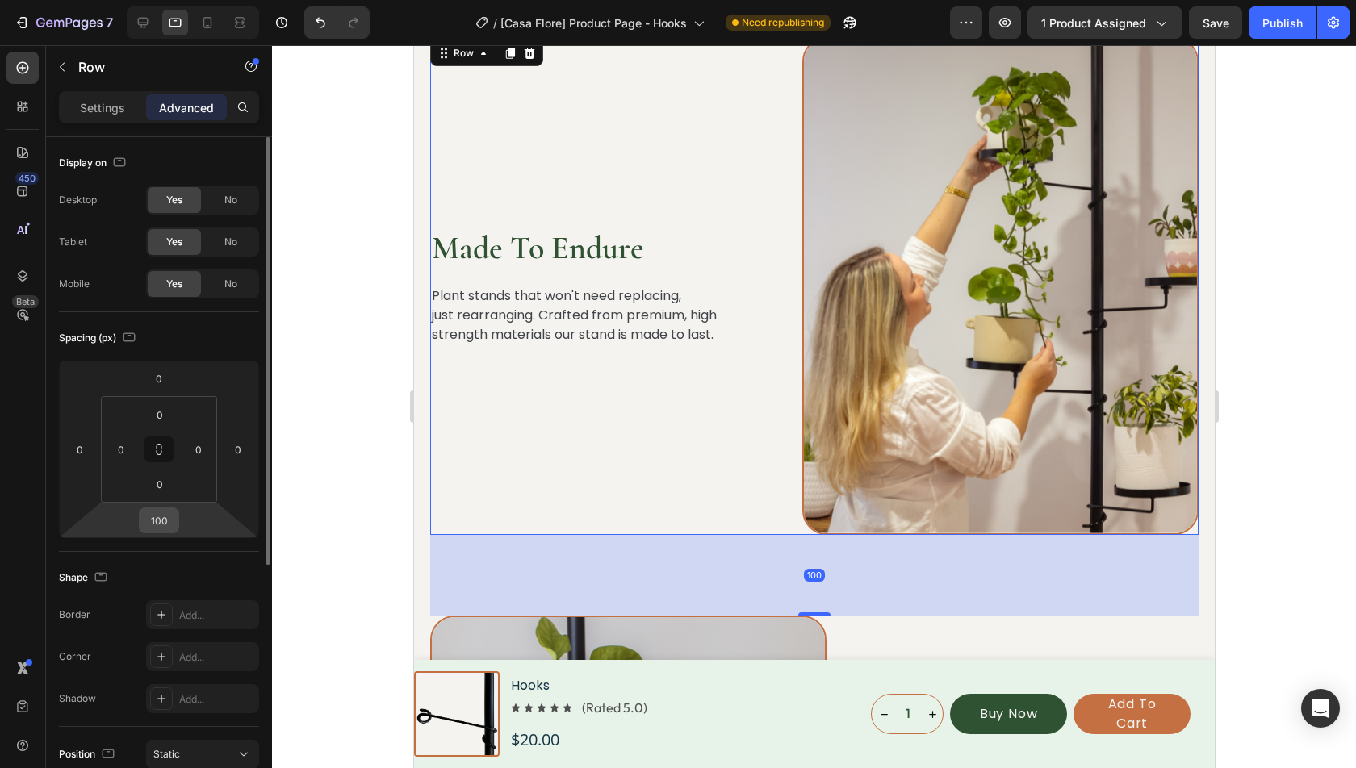
click at [158, 519] on input "100" at bounding box center [159, 520] width 32 height 24
type input "80"
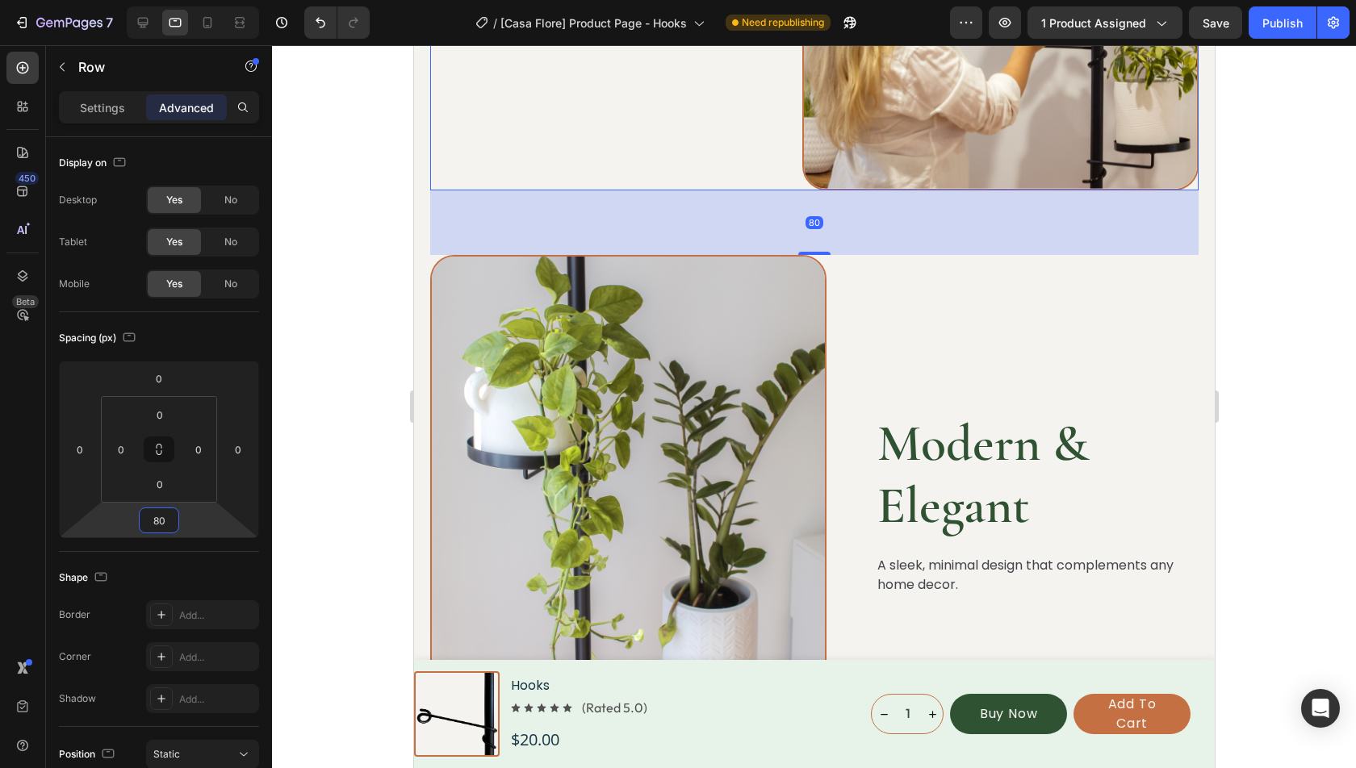
scroll to position [4034, 0]
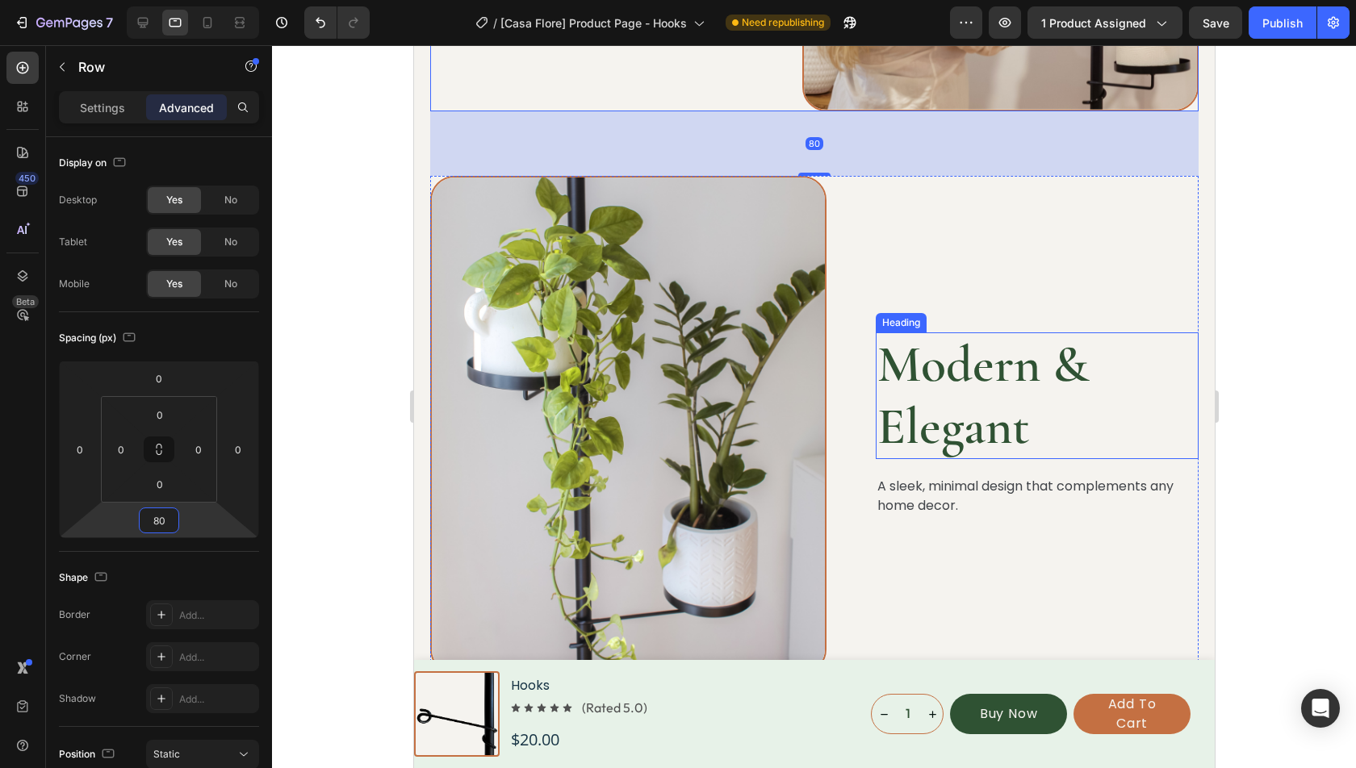
click at [921, 364] on h2 "Modern & Elegant" at bounding box center [1036, 397] width 323 height 128
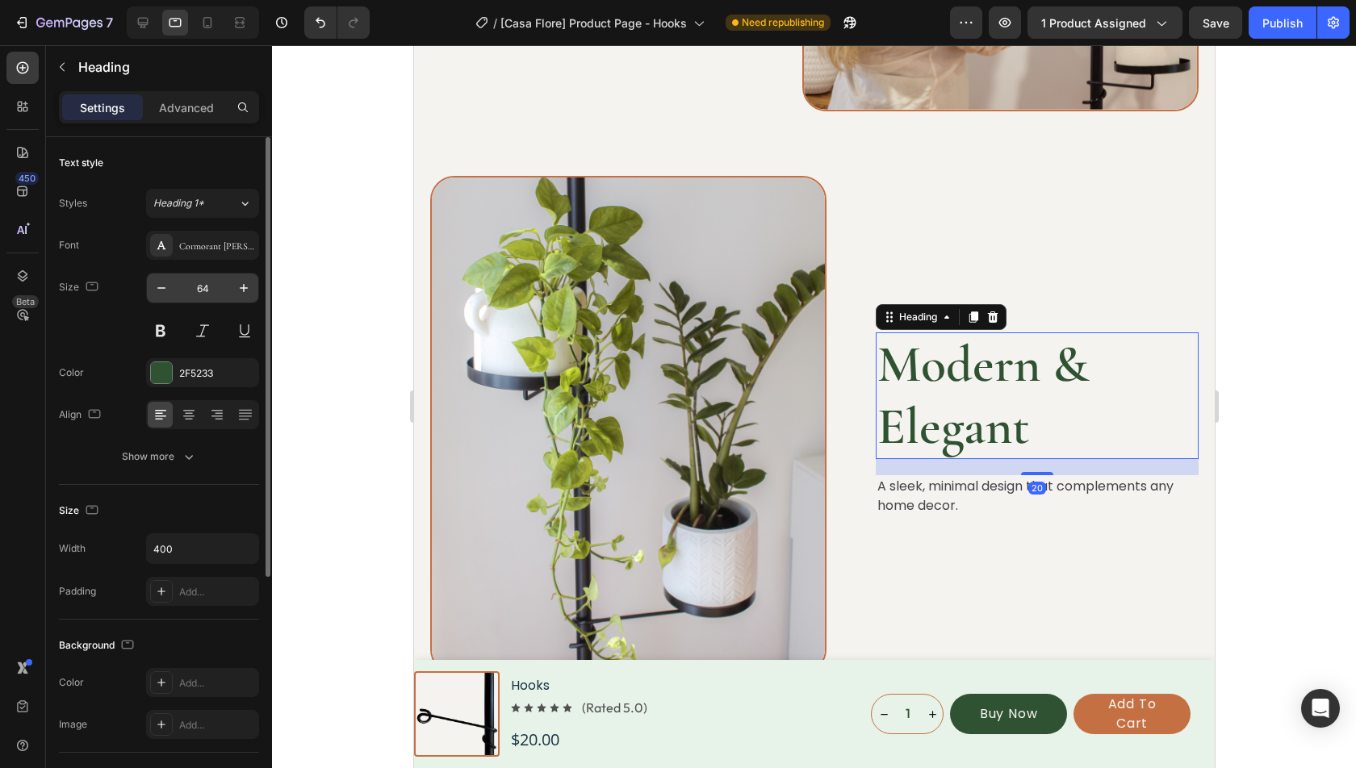
click at [212, 288] on input "64" at bounding box center [202, 288] width 53 height 29
type input "40"
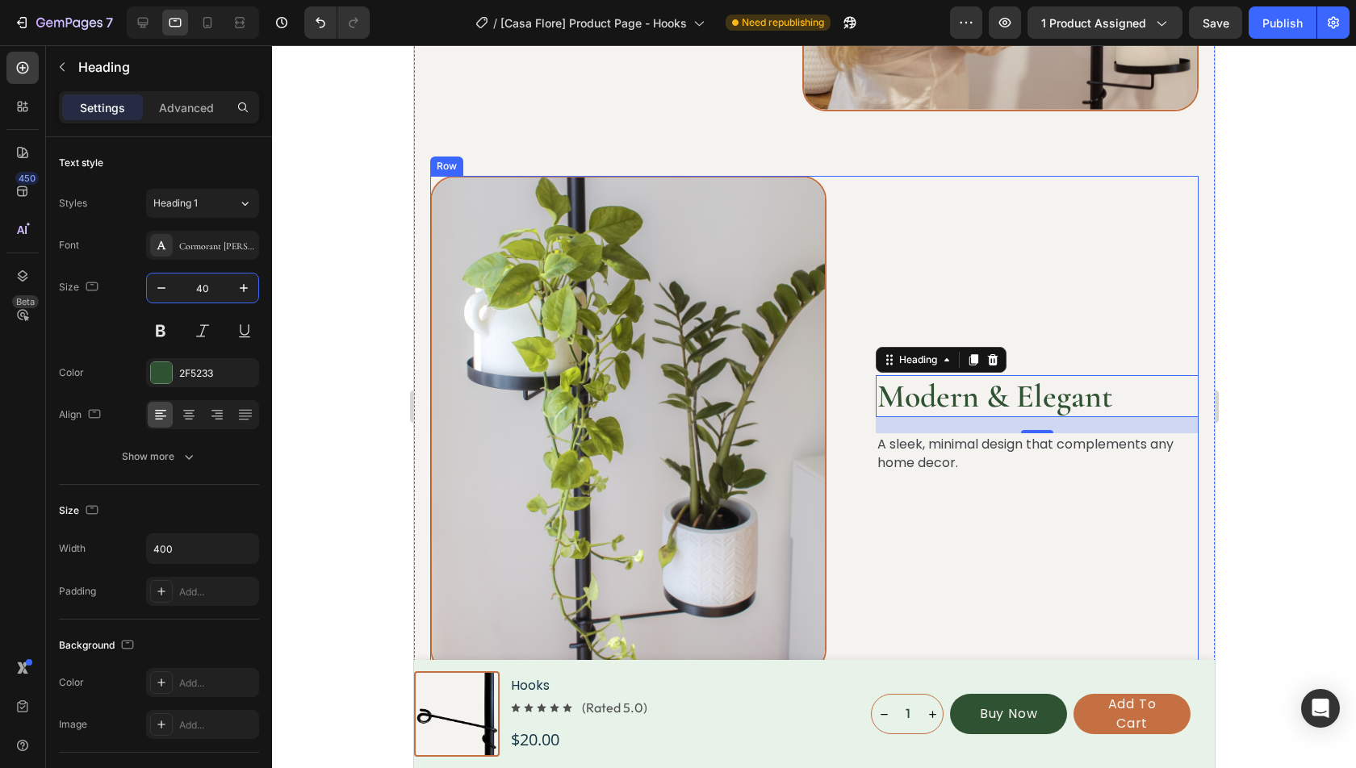
click at [859, 521] on div "Modern & Elegant Heading 20 A sleek, minimal design that complements any home d…" at bounding box center [813, 425] width 768 height 498
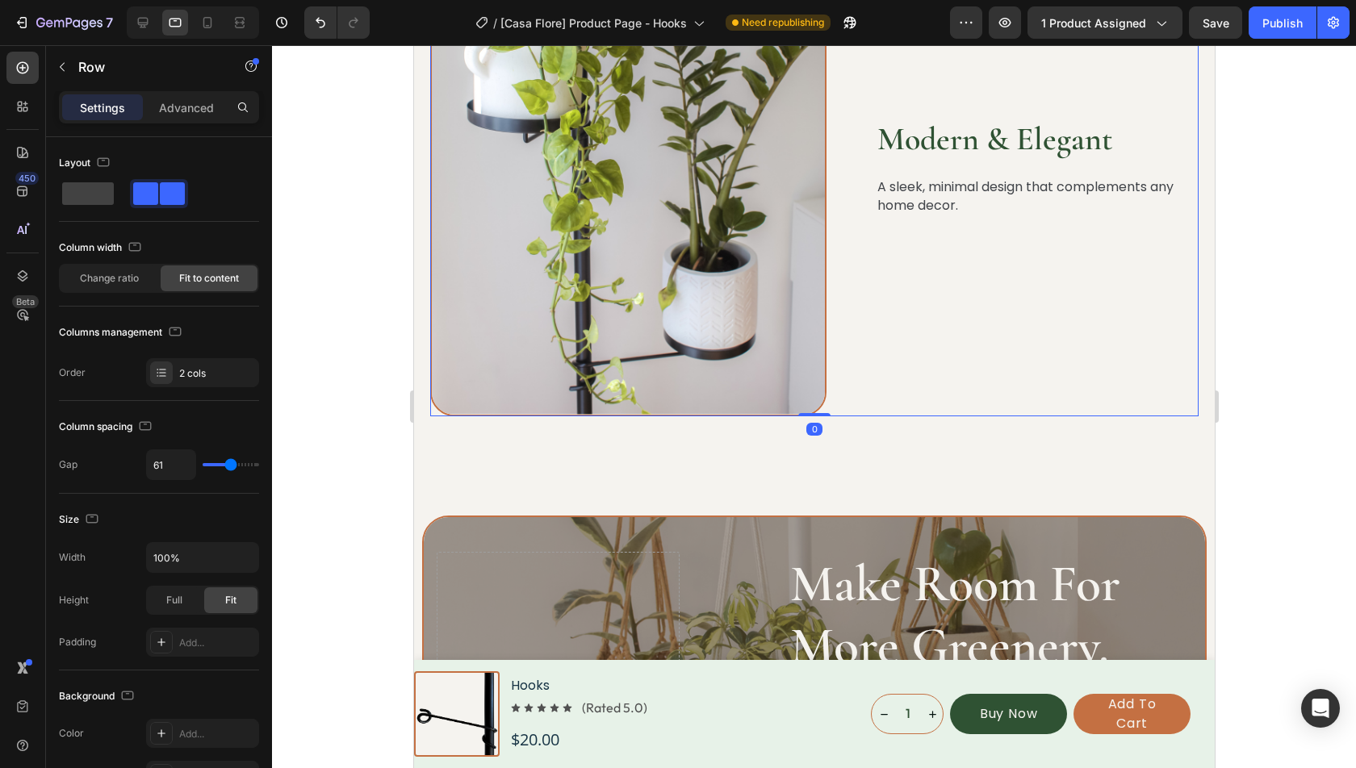
scroll to position [4384, 0]
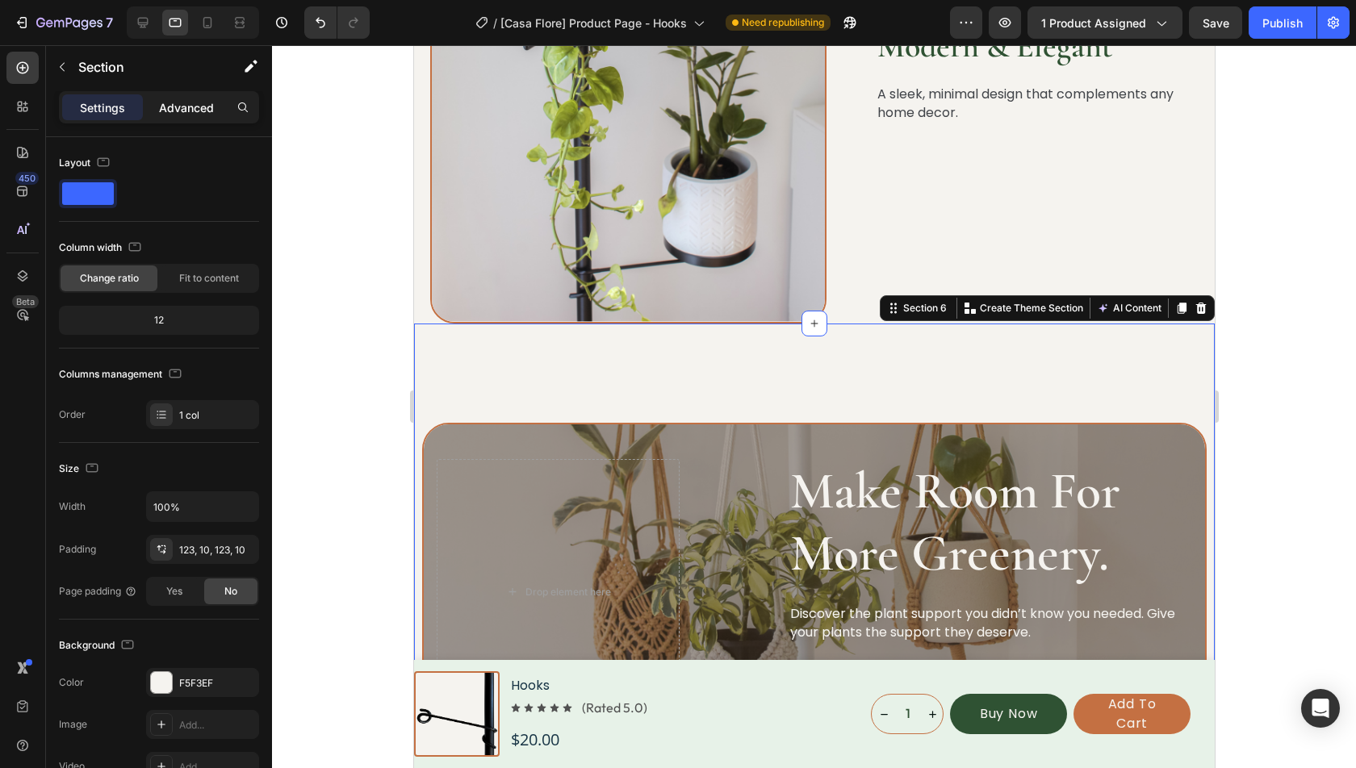
click at [188, 108] on p "Advanced" at bounding box center [186, 107] width 55 height 17
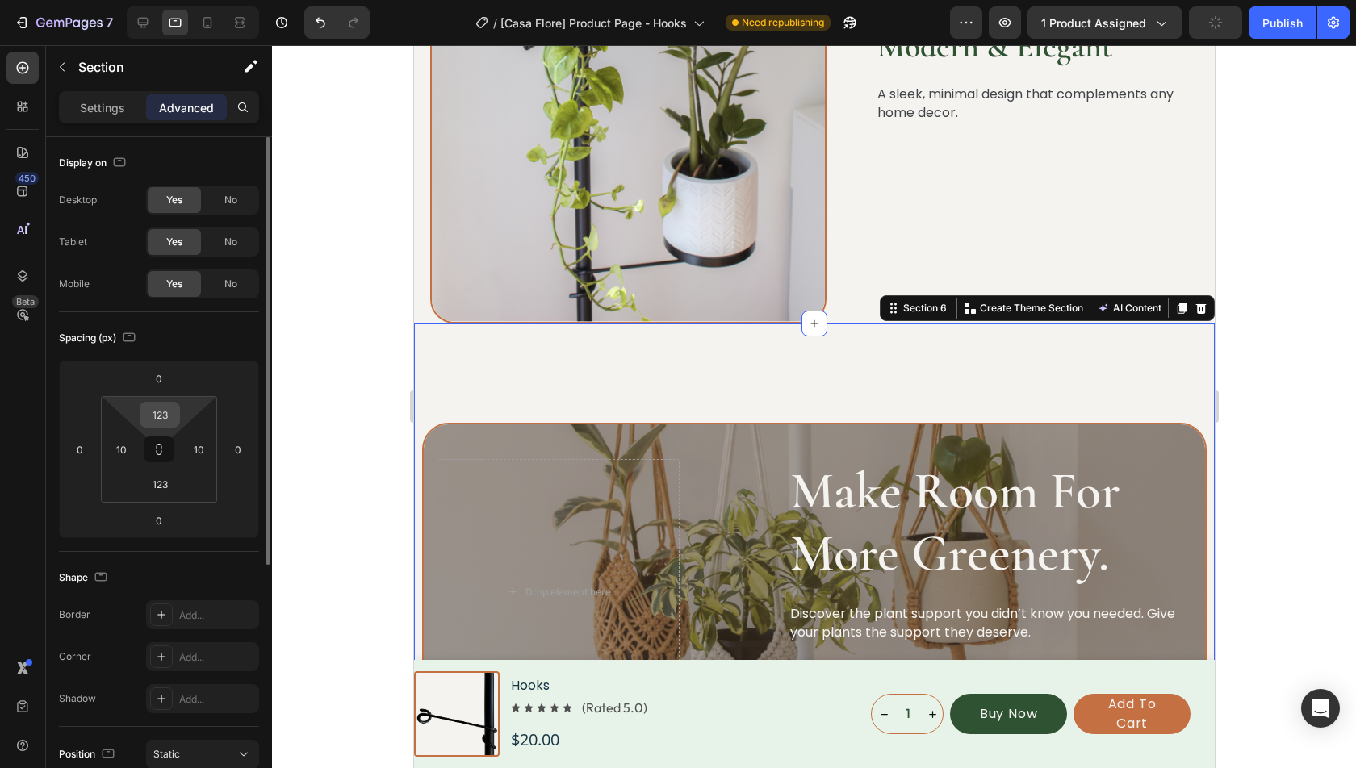
click at [158, 407] on input "123" at bounding box center [160, 415] width 32 height 24
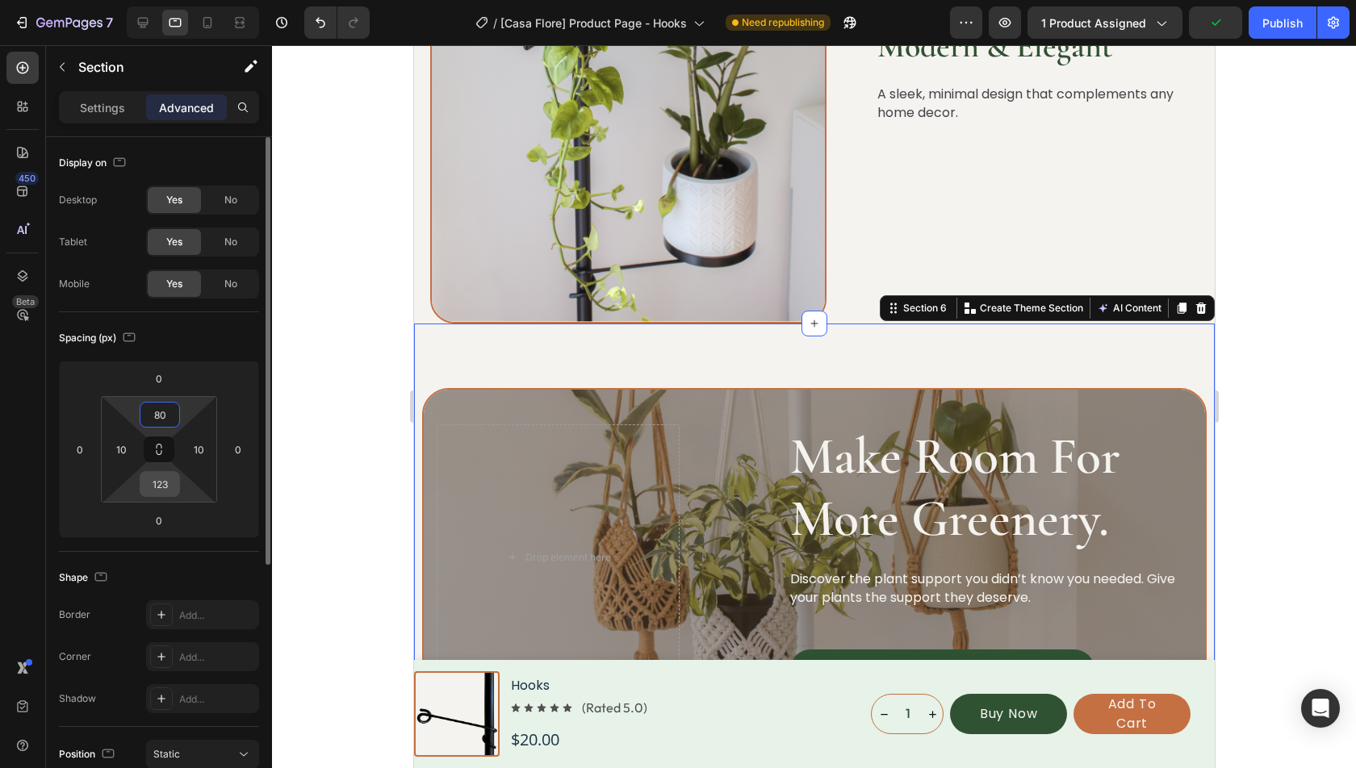
type input "80"
click at [158, 479] on input "123" at bounding box center [160, 484] width 32 height 24
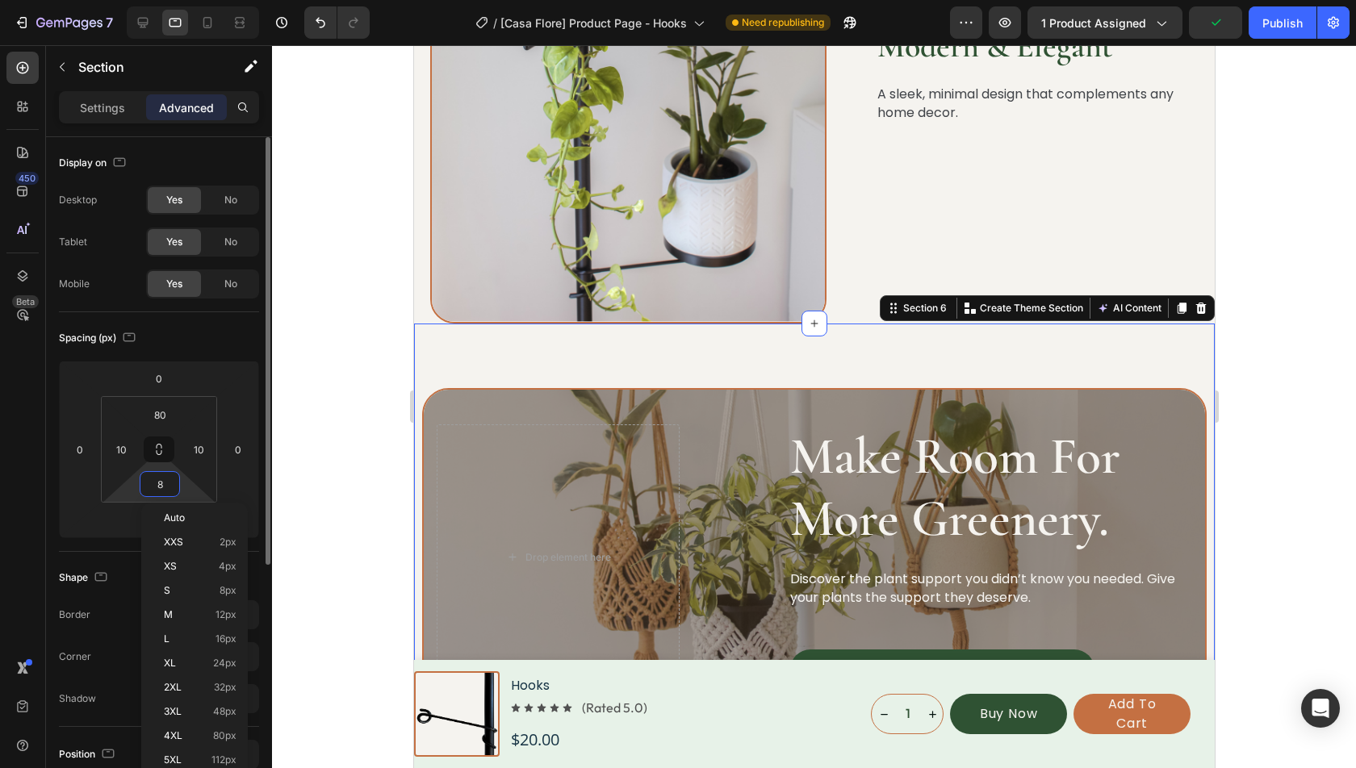
type input "80"
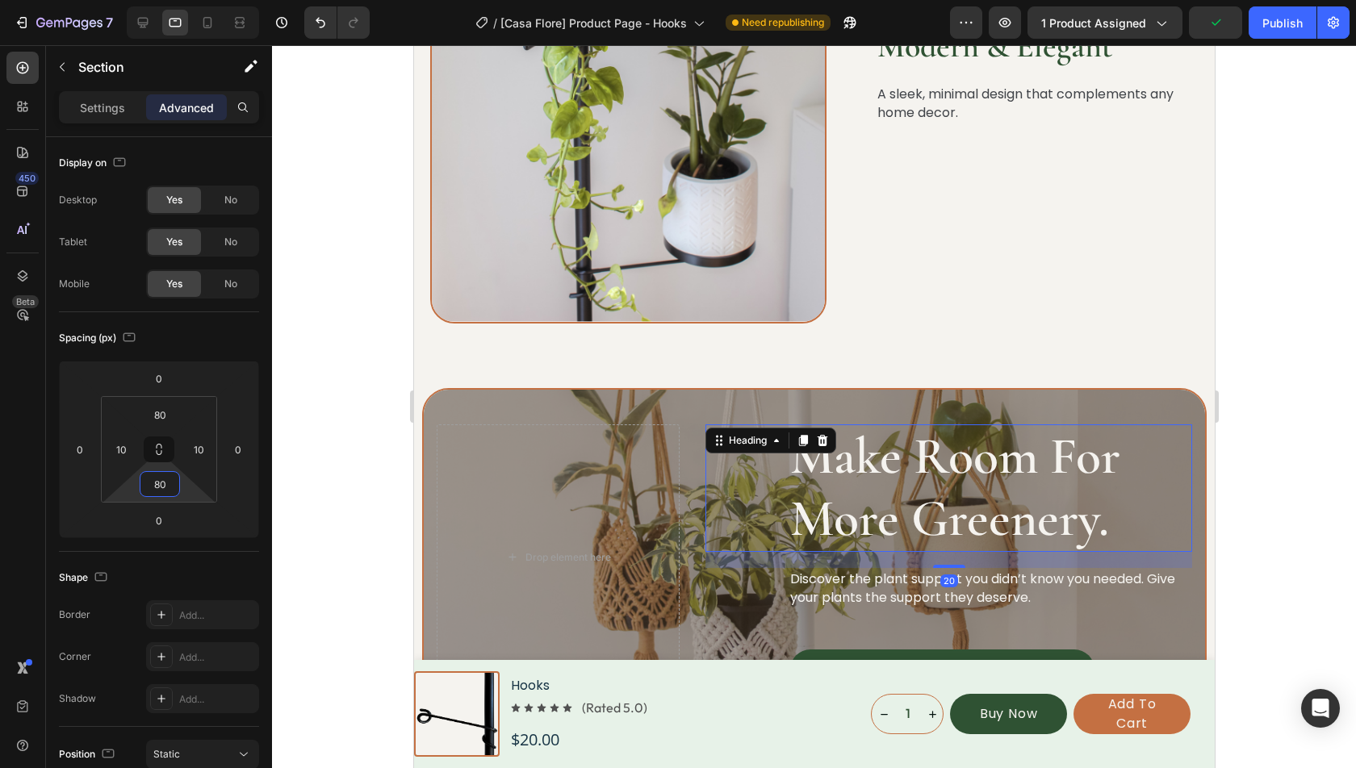
click at [840, 481] on h2 "Make Room For More Greenery." at bounding box center [990, 489] width 404 height 128
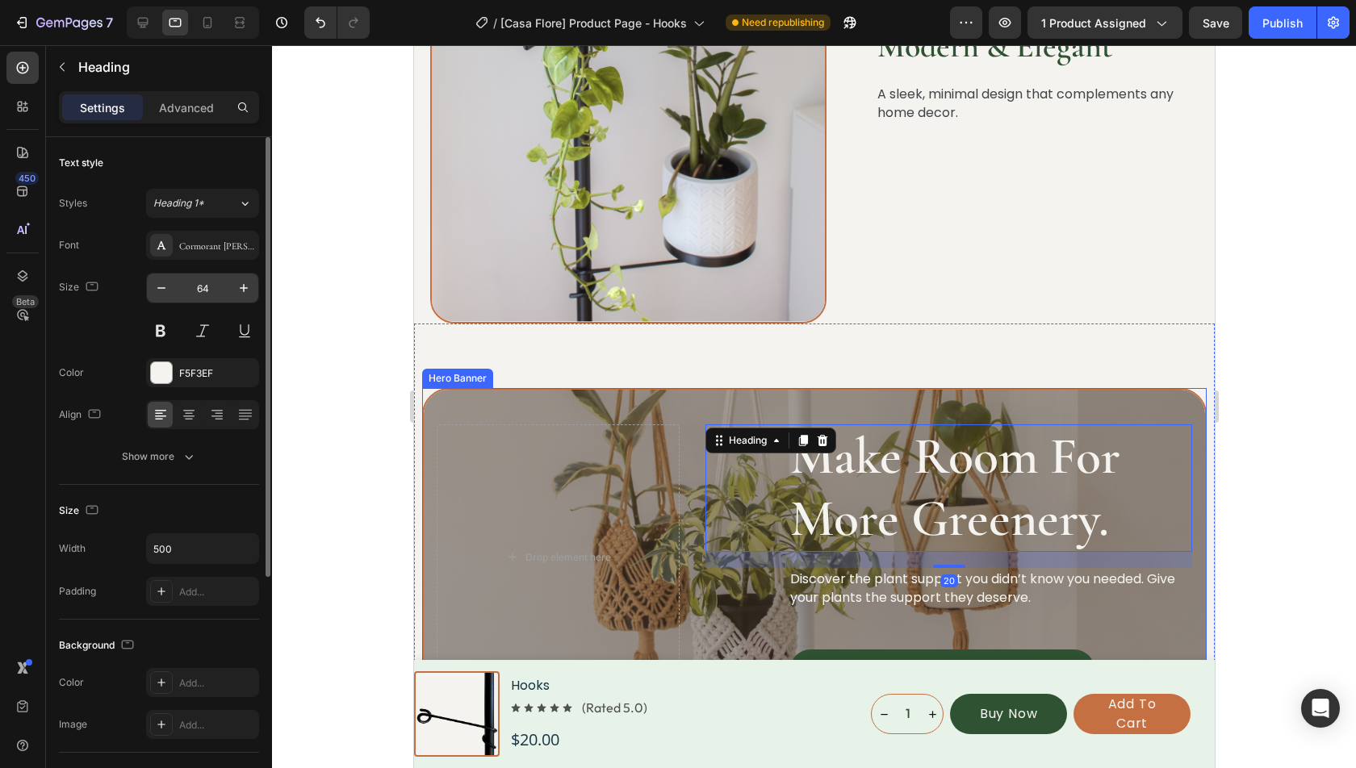
click at [216, 288] on input "64" at bounding box center [202, 288] width 53 height 29
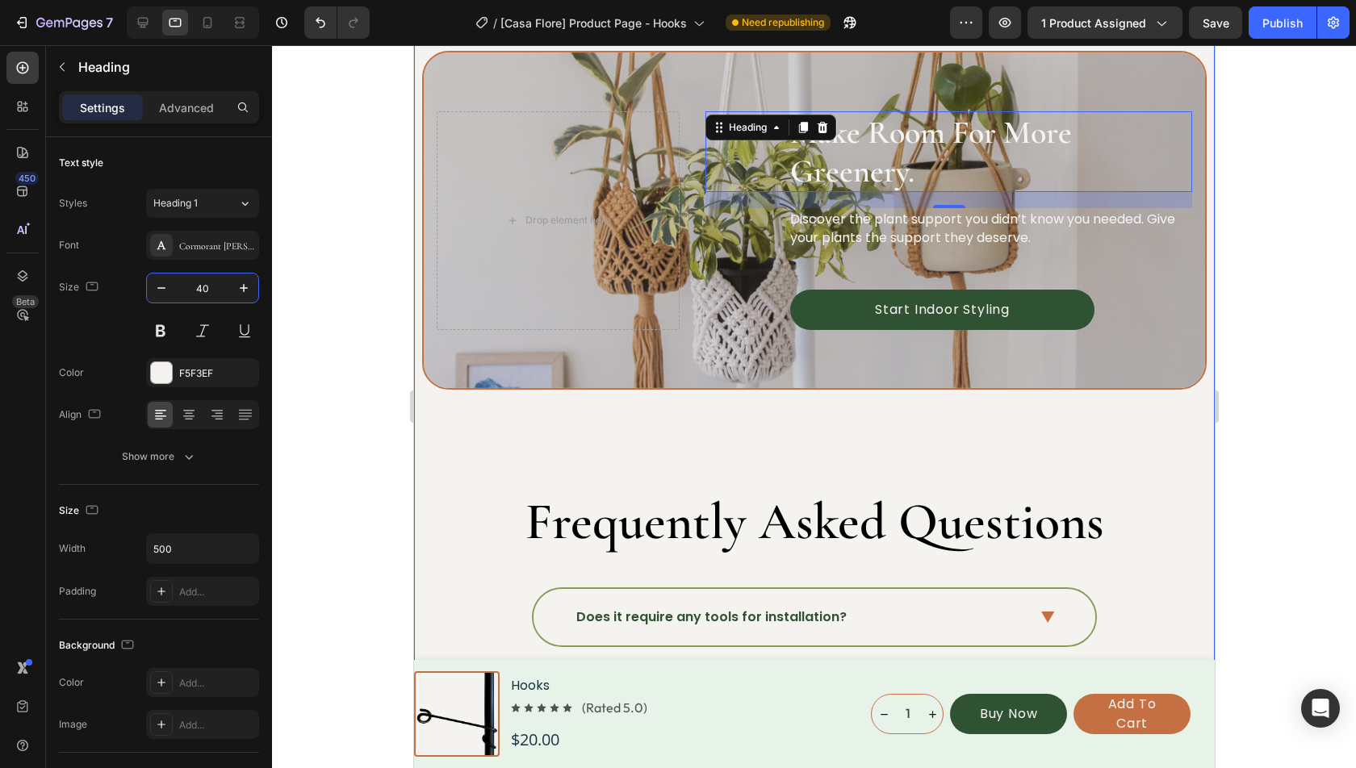
scroll to position [4788, 0]
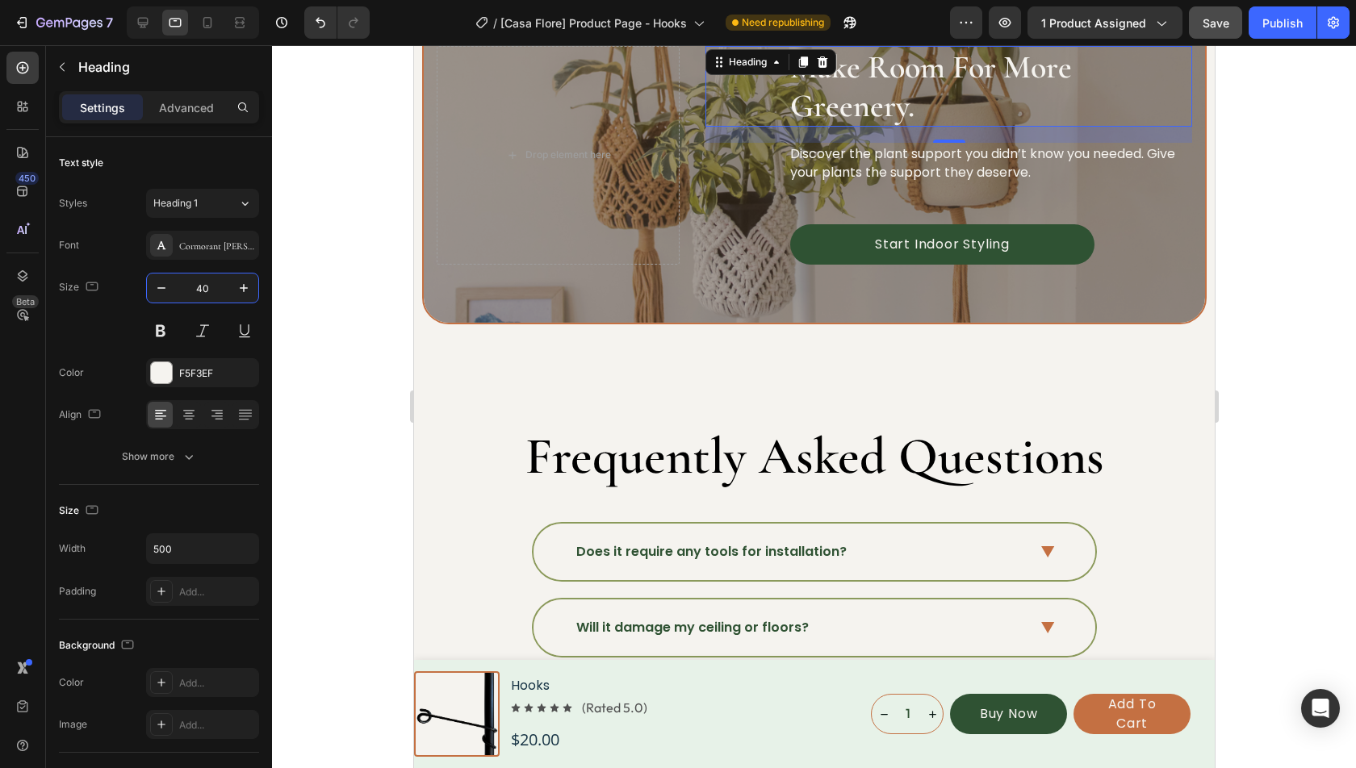
type input "40"
click at [1245, 21] on div "Preview 1 product assigned Save Publish" at bounding box center [1150, 22] width 400 height 32
click at [1235, 22] on button "Save" at bounding box center [1215, 22] width 53 height 32
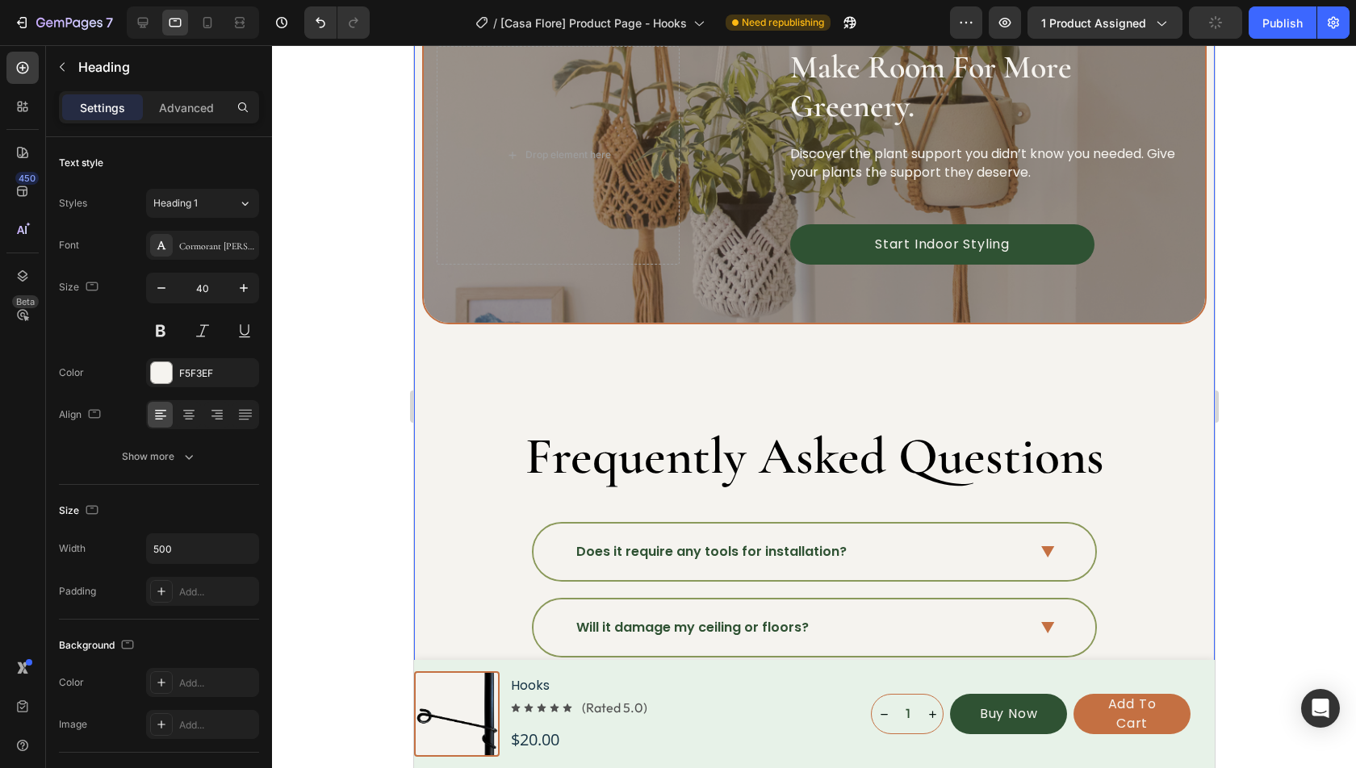
click at [868, 400] on div "Make Room For More Greenery. Heading Discover the plant support you didn’t know…" at bounding box center [813, 498] width 785 height 1026
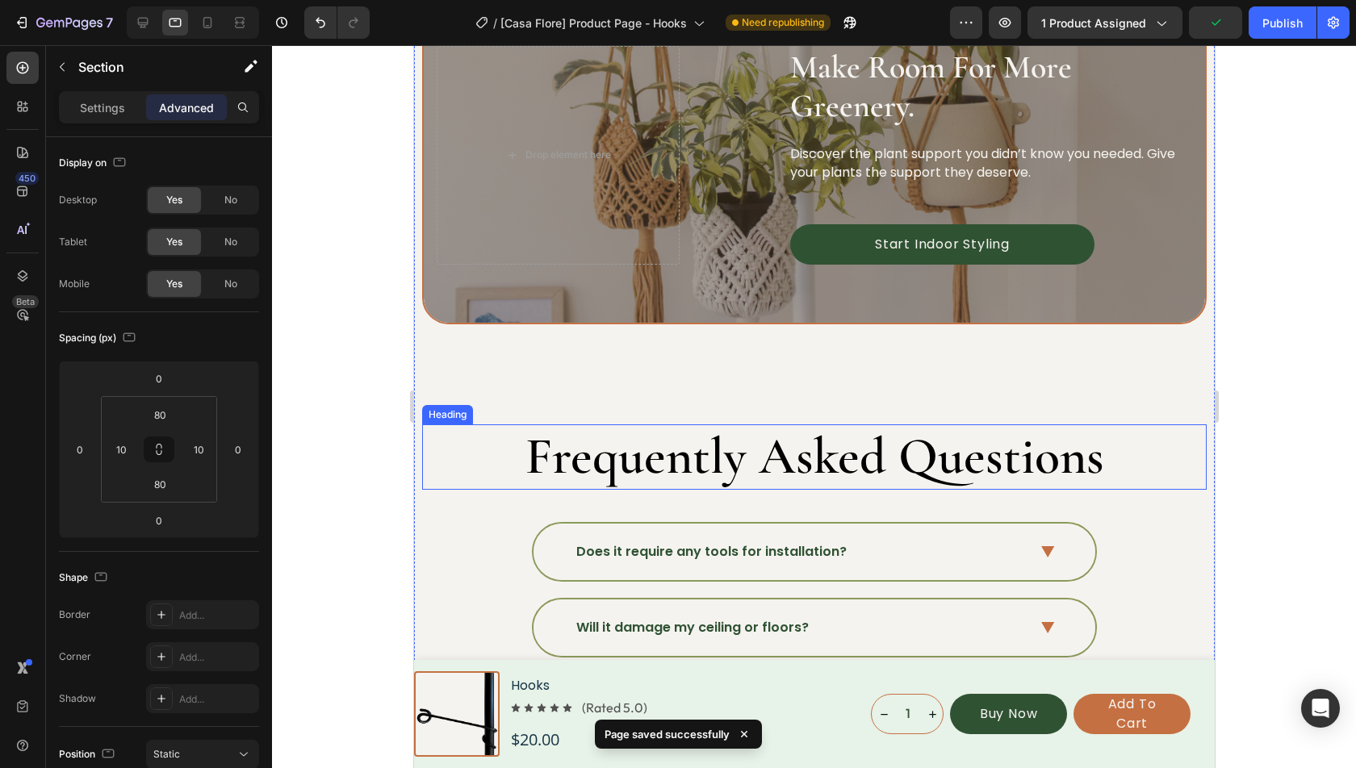
click at [660, 441] on h2 "Frequently Asked Questions" at bounding box center [813, 457] width 785 height 65
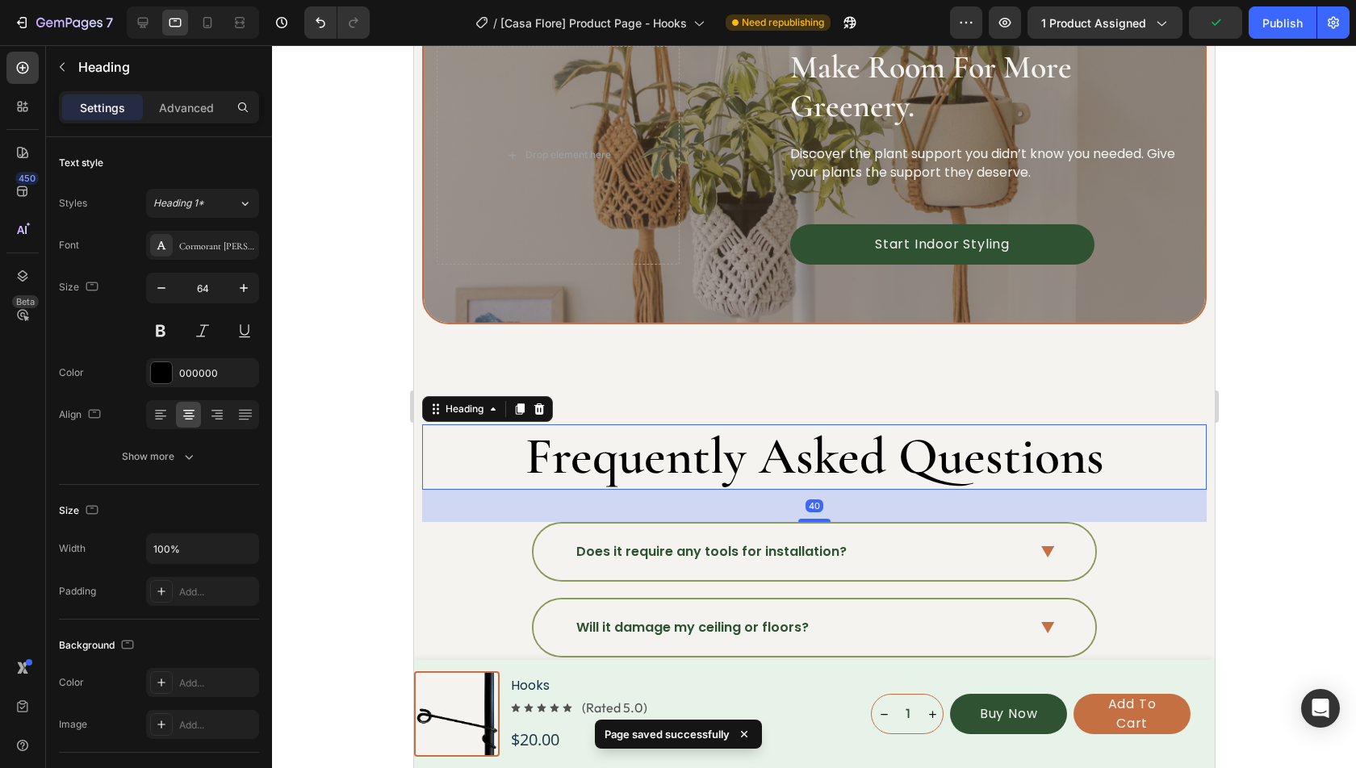
click at [601, 252] on div "Drop element here" at bounding box center [557, 155] width 243 height 219
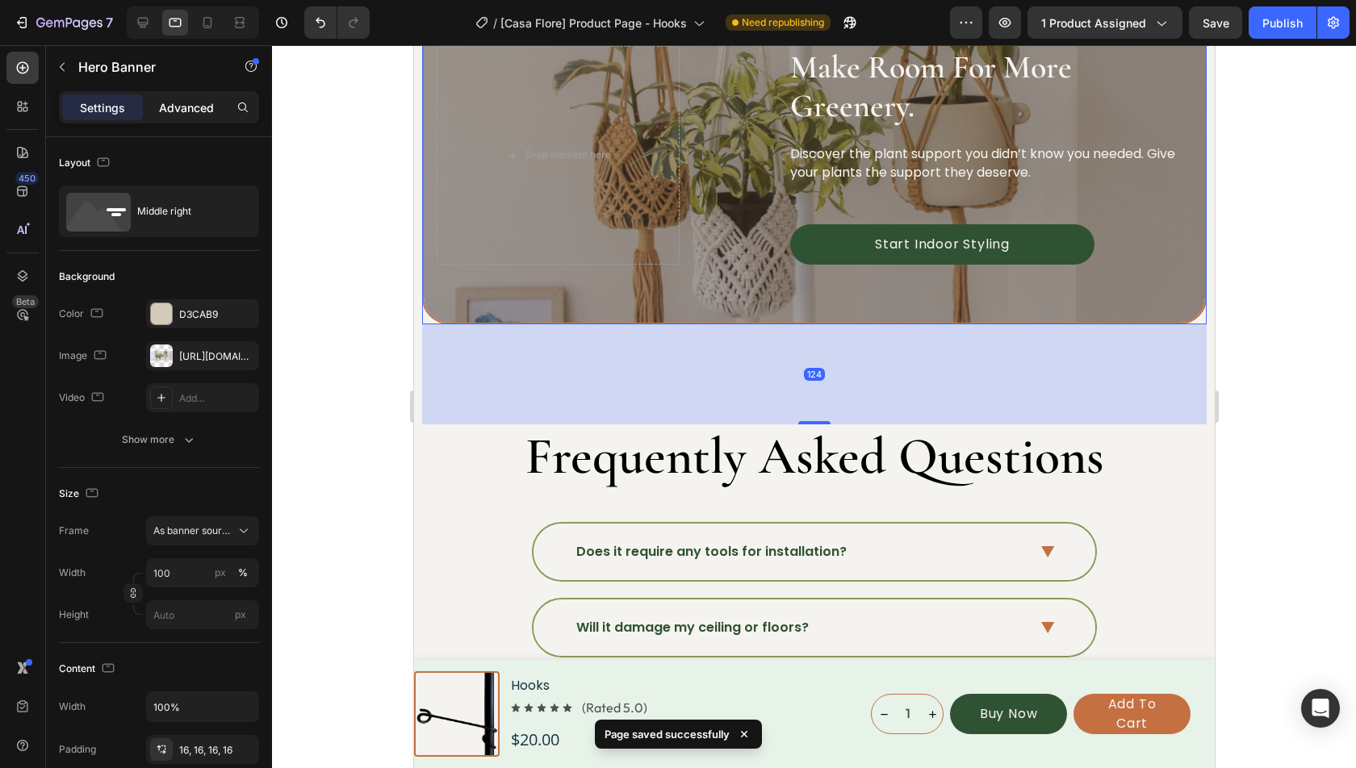
click at [185, 116] on div "Advanced" at bounding box center [186, 107] width 81 height 26
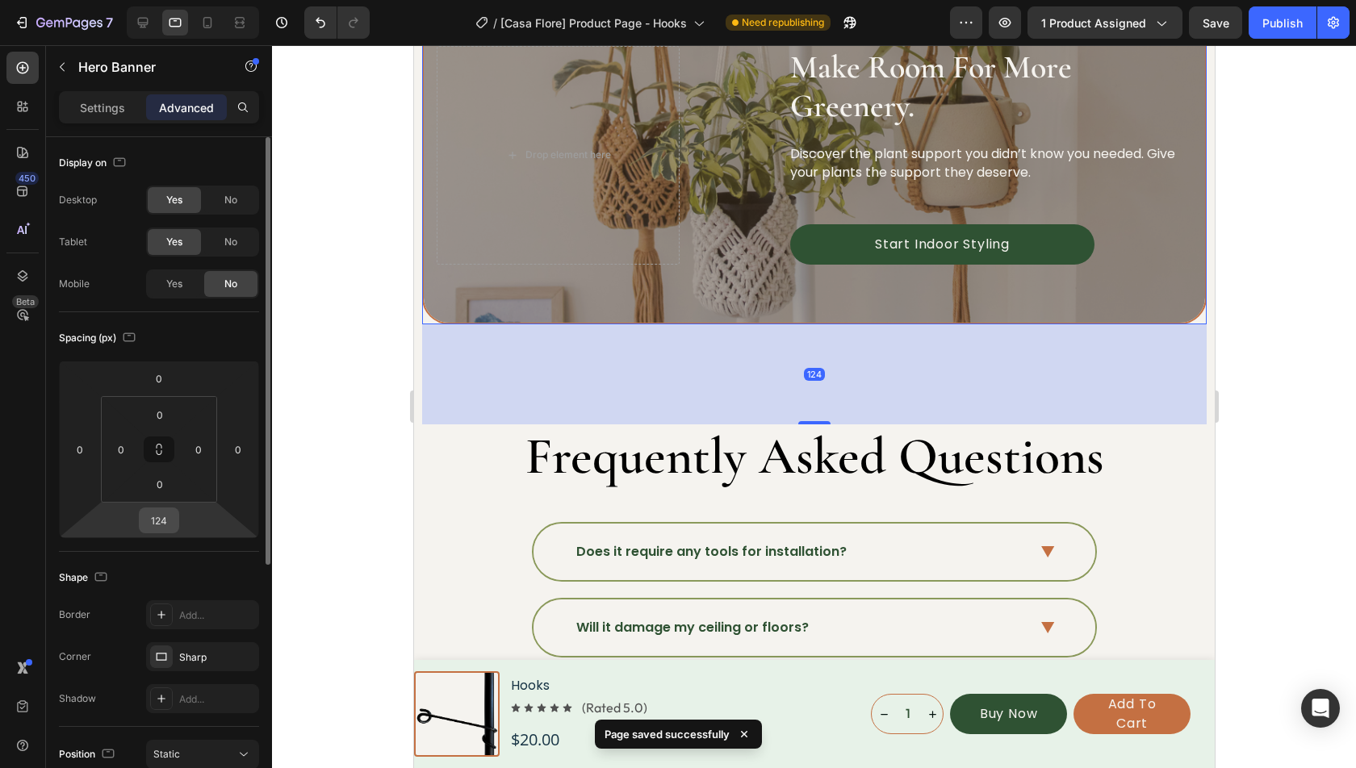
click at [164, 522] on input "124" at bounding box center [159, 520] width 32 height 24
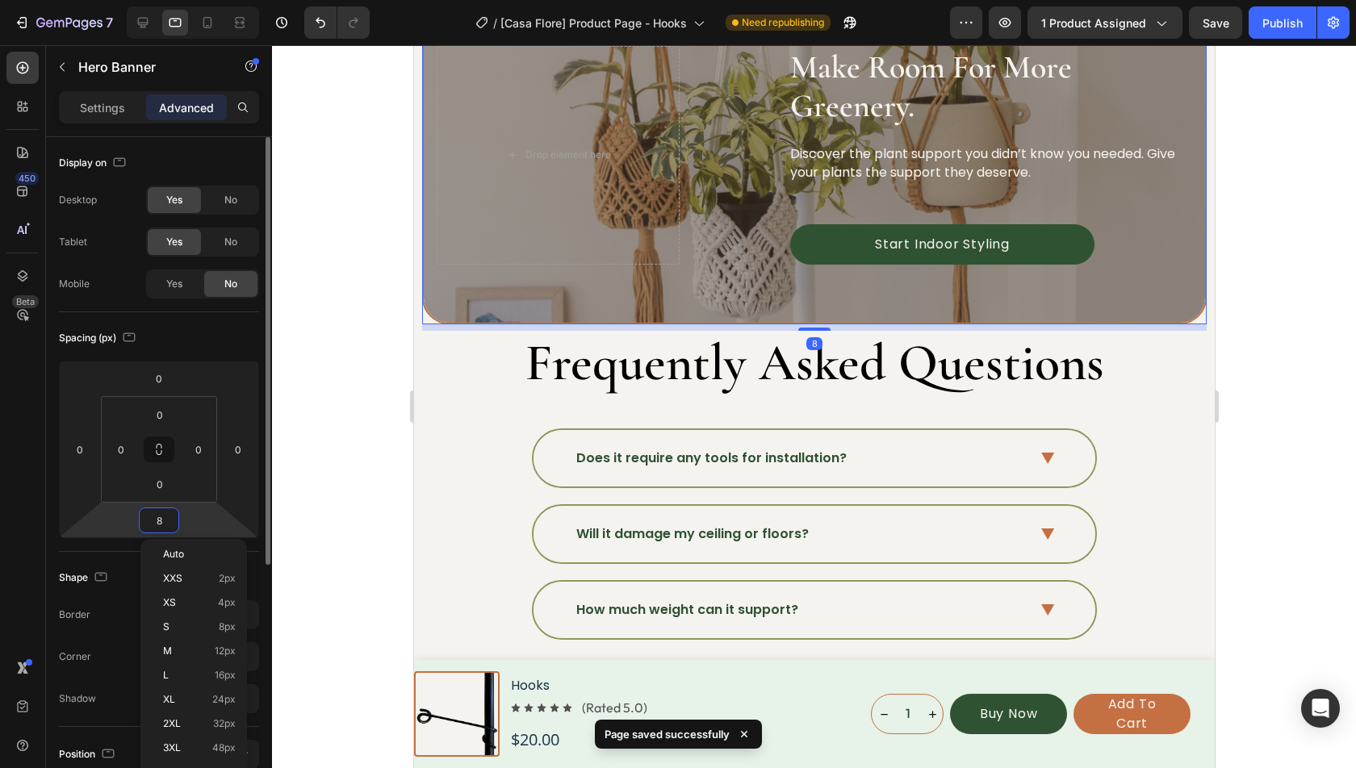
type input "80"
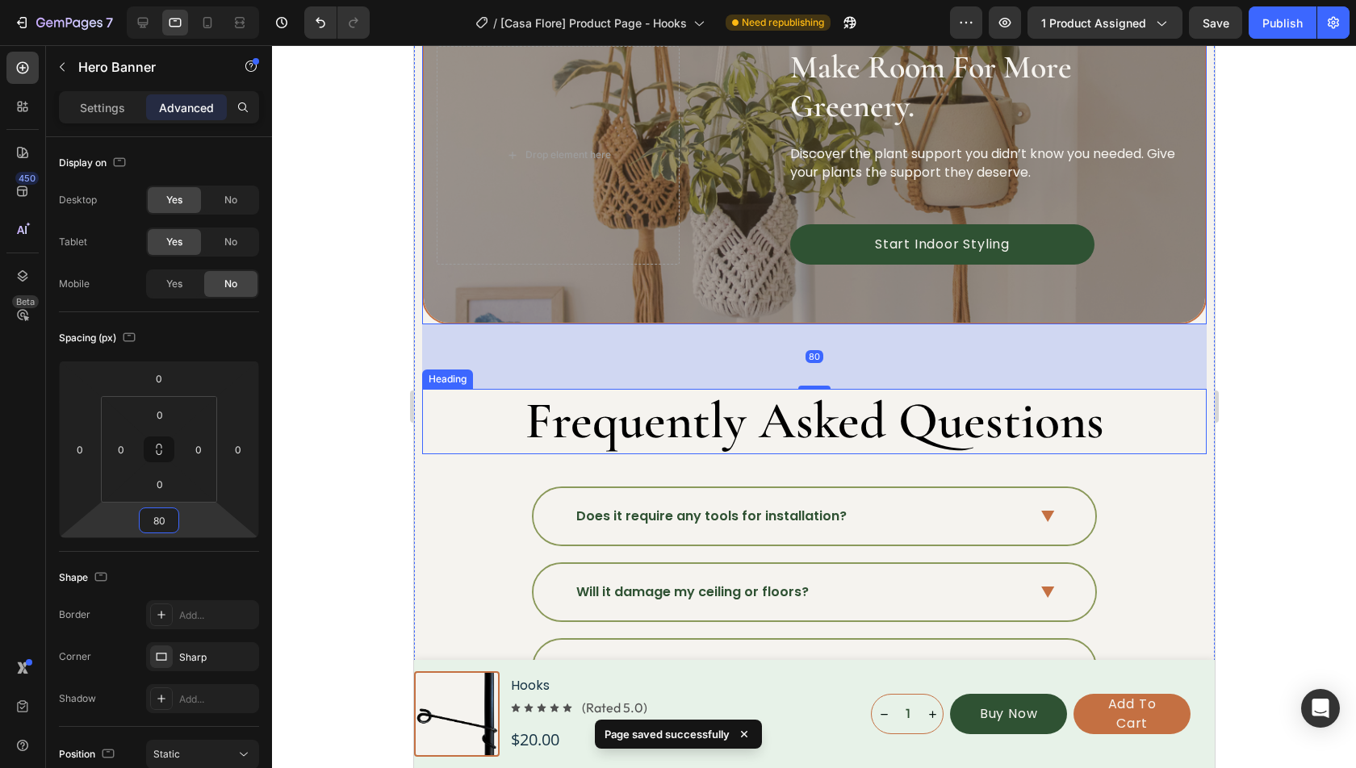
click at [722, 425] on h2 "Frequently Asked Questions" at bounding box center [813, 421] width 785 height 65
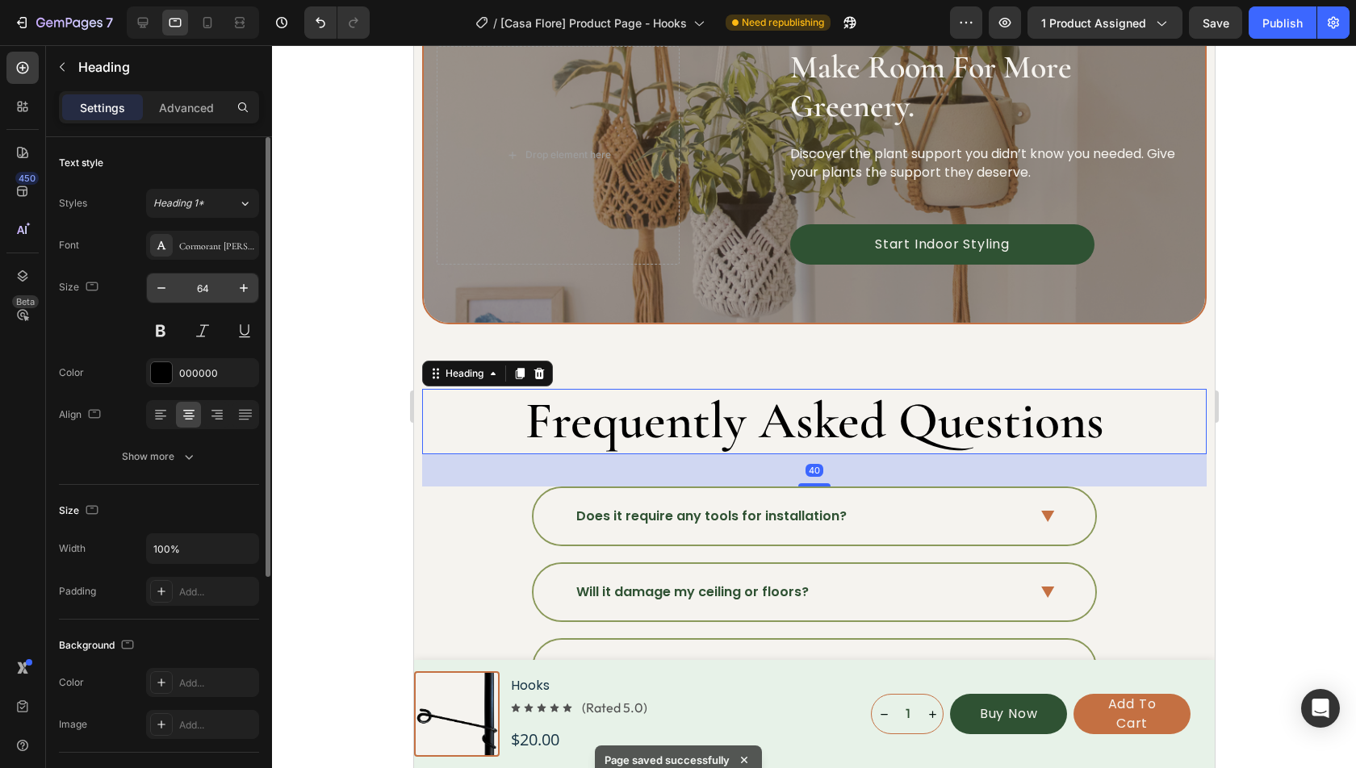
click at [224, 298] on input "64" at bounding box center [202, 288] width 53 height 29
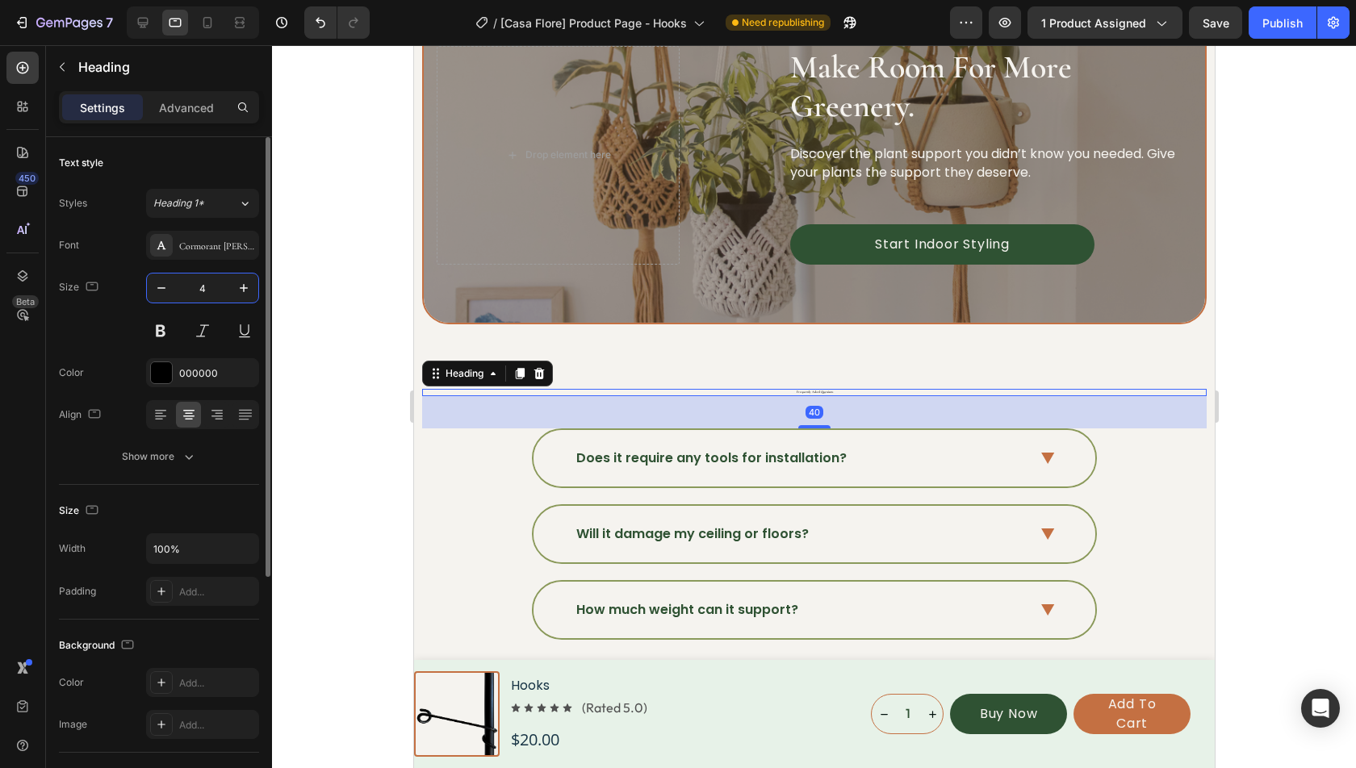
type input "40"
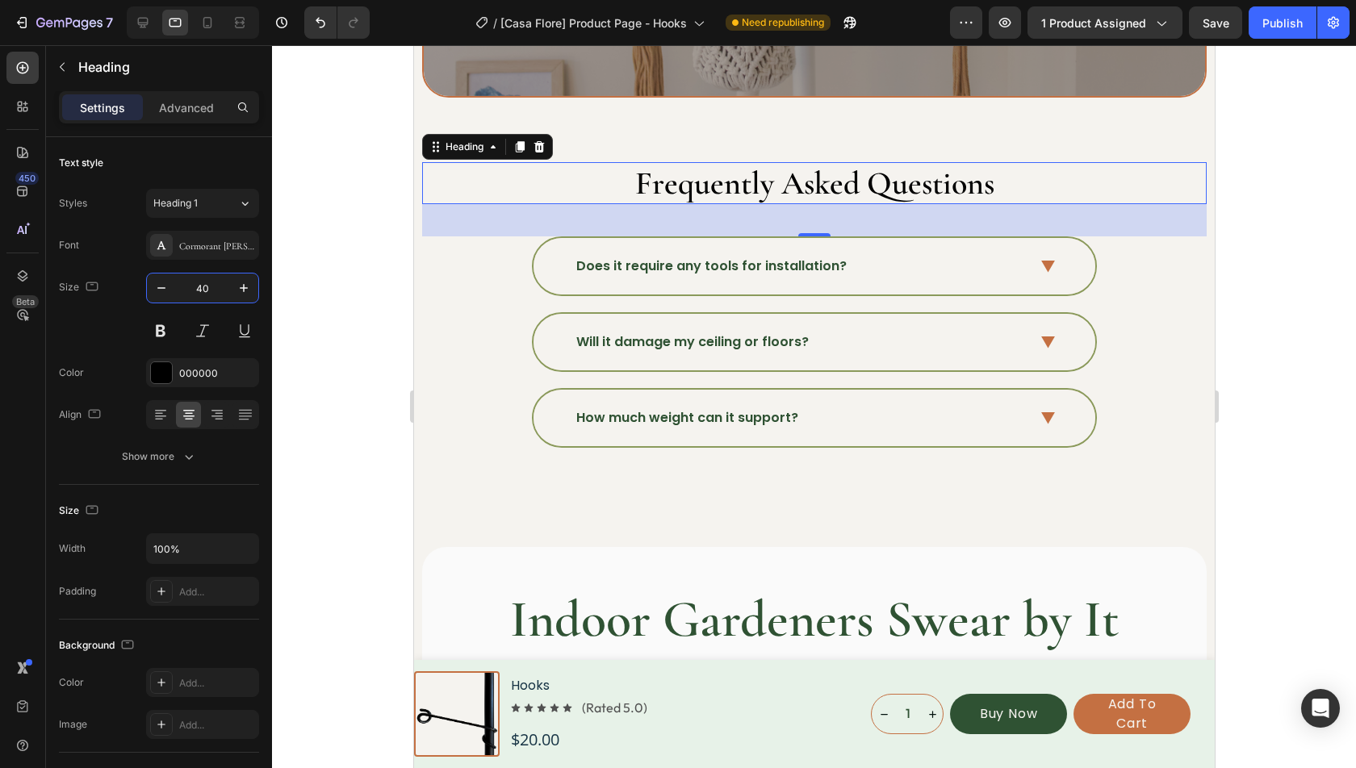
scroll to position [5061, 0]
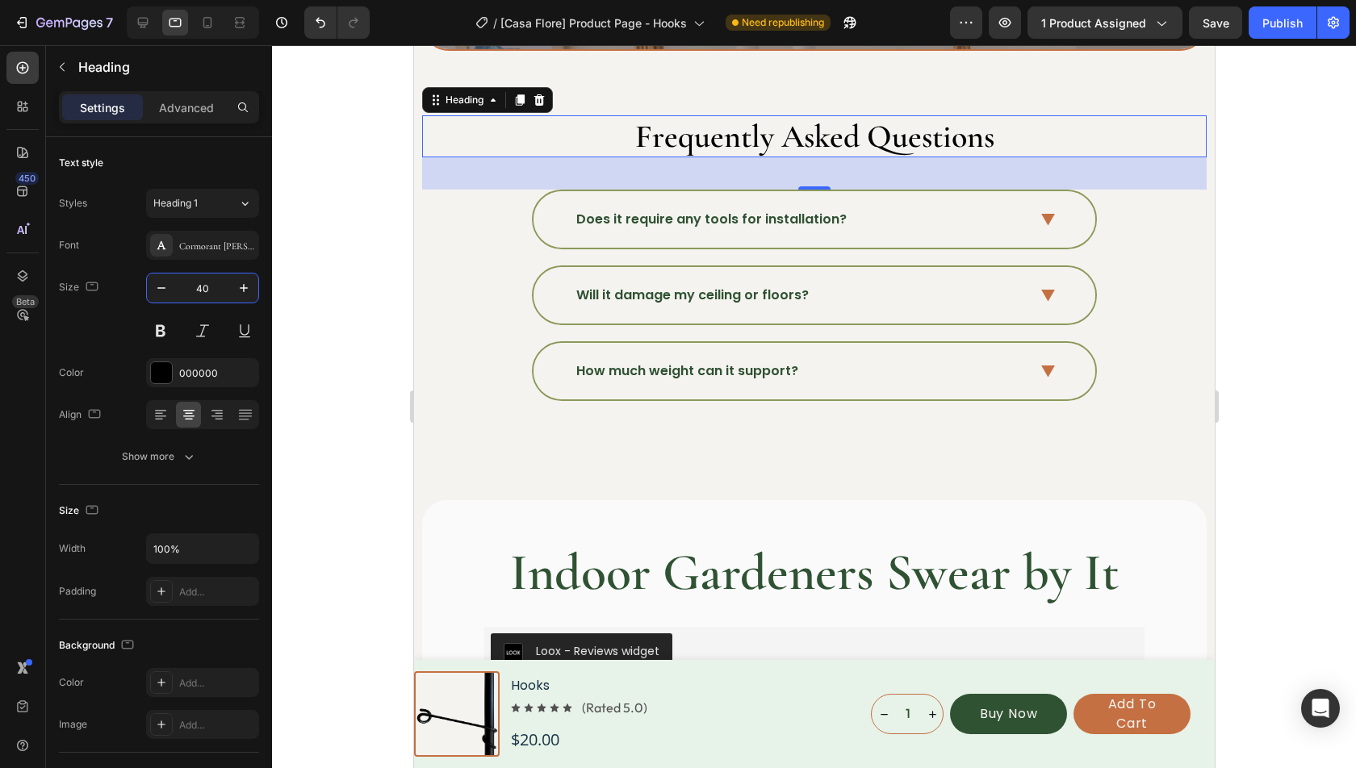
click at [464, 395] on div "How much weight can it support?" at bounding box center [813, 371] width 783 height 60
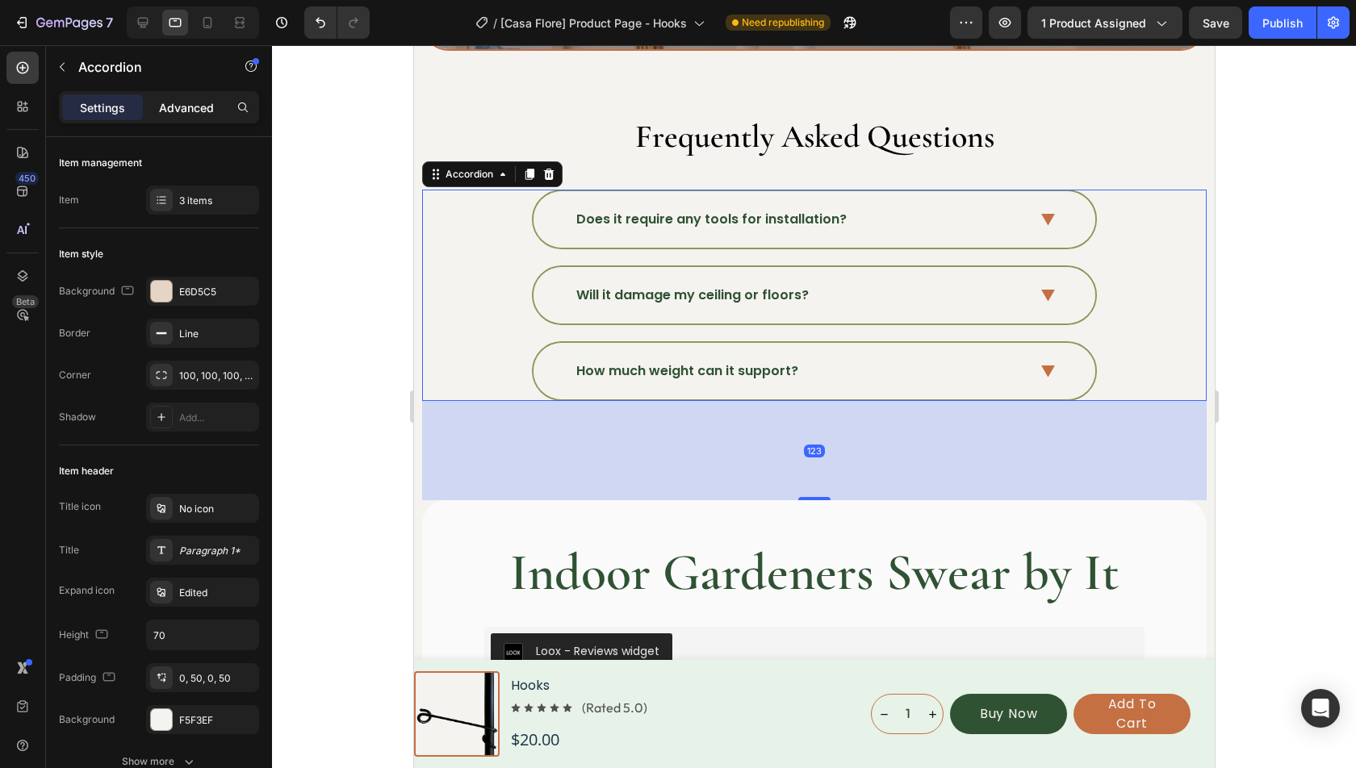
click at [203, 102] on p "Advanced" at bounding box center [186, 107] width 55 height 17
type input "100%"
type input "100"
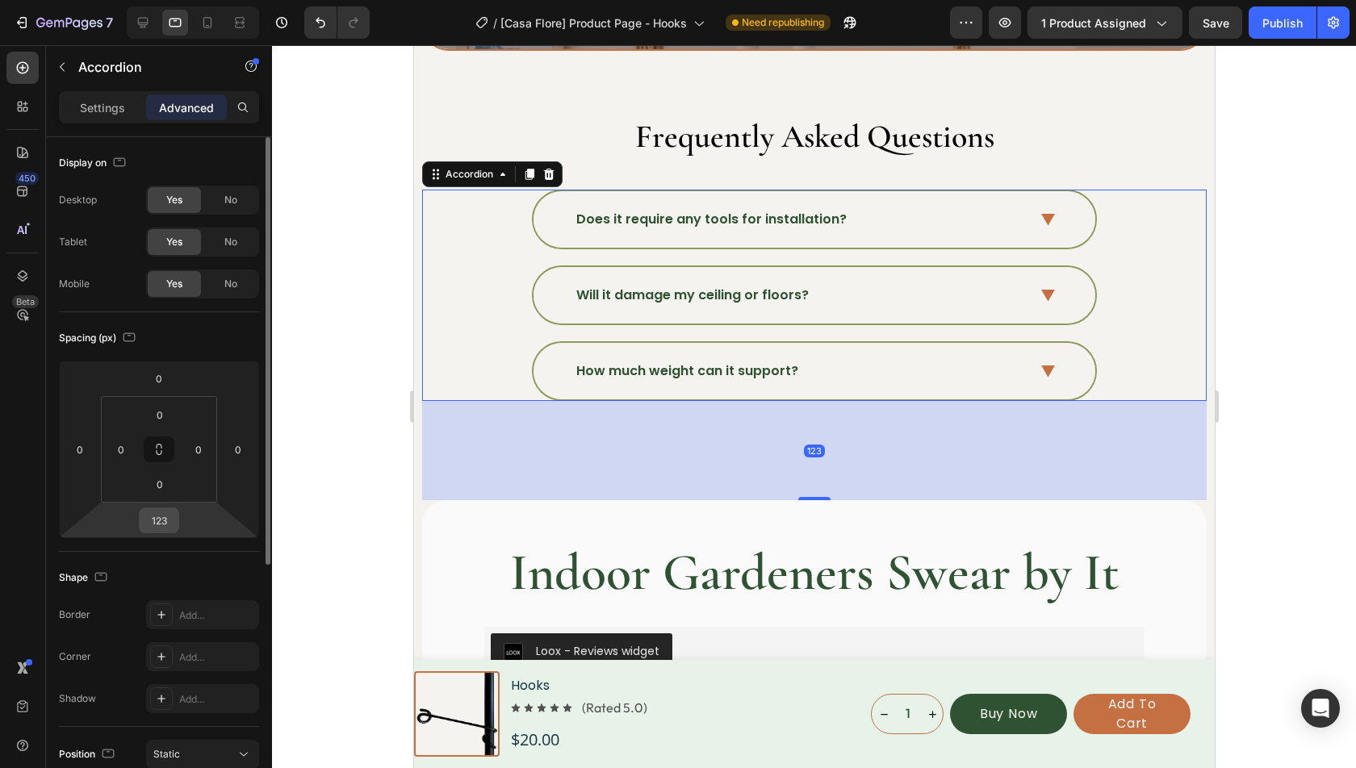
click at [161, 532] on div "123" at bounding box center [159, 521] width 40 height 26
click at [161, 529] on input "123" at bounding box center [159, 520] width 32 height 24
type input "80"
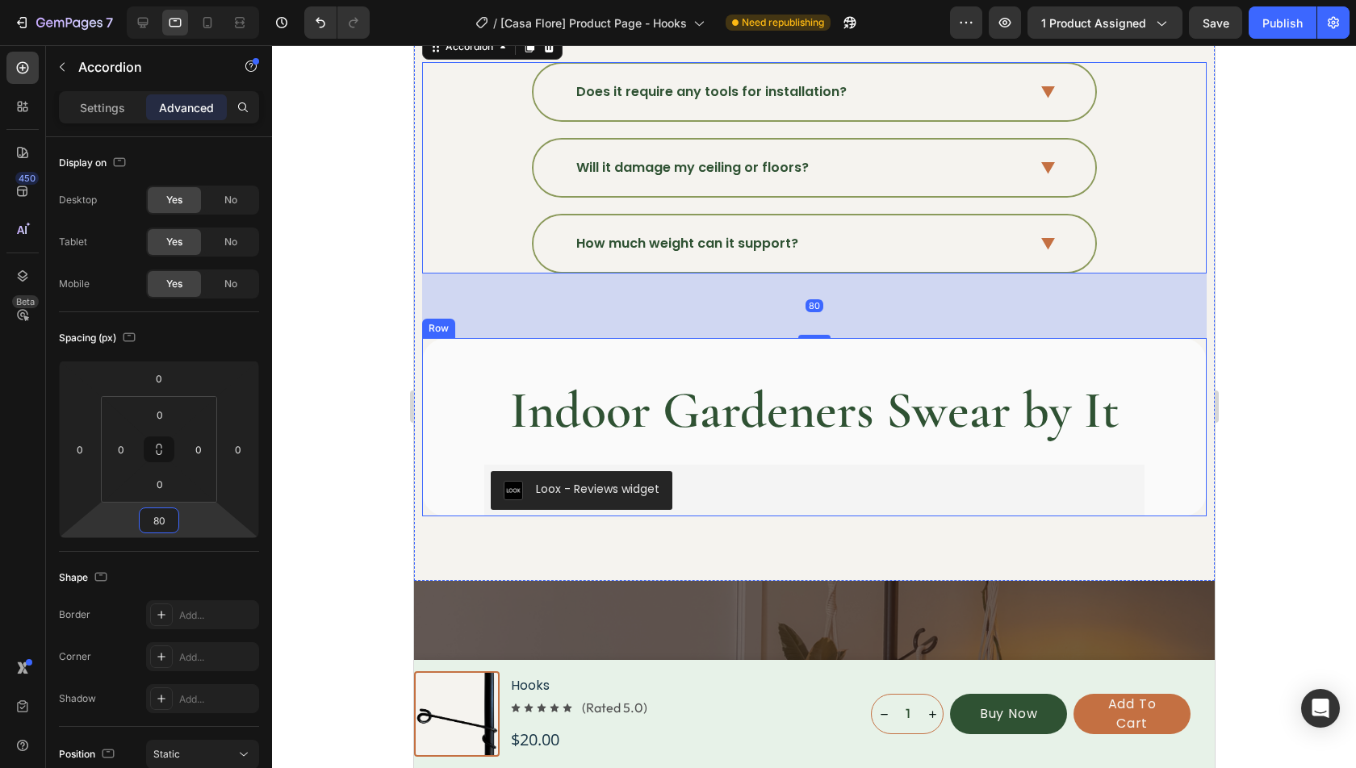
scroll to position [5236, 0]
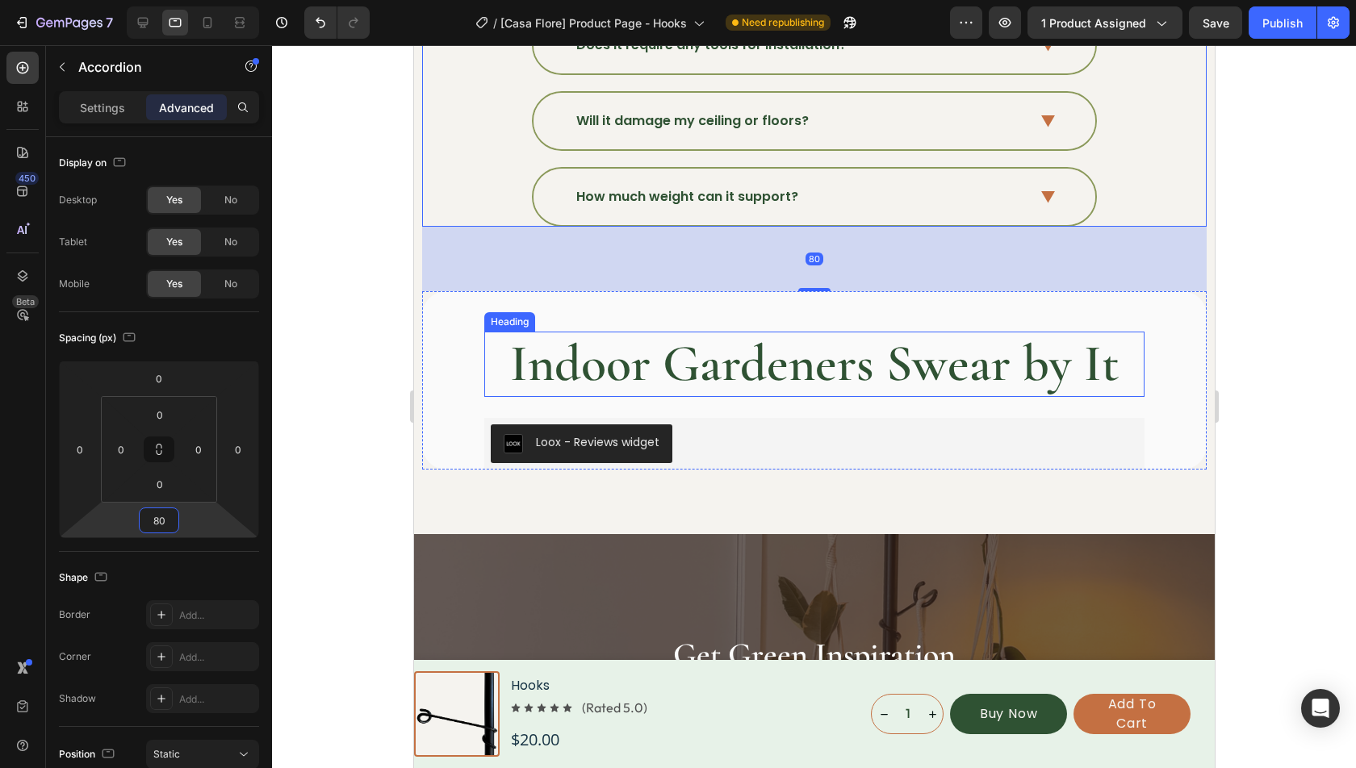
click at [657, 350] on h2 "Indoor Gardeners Swear by It" at bounding box center [813, 364] width 660 height 65
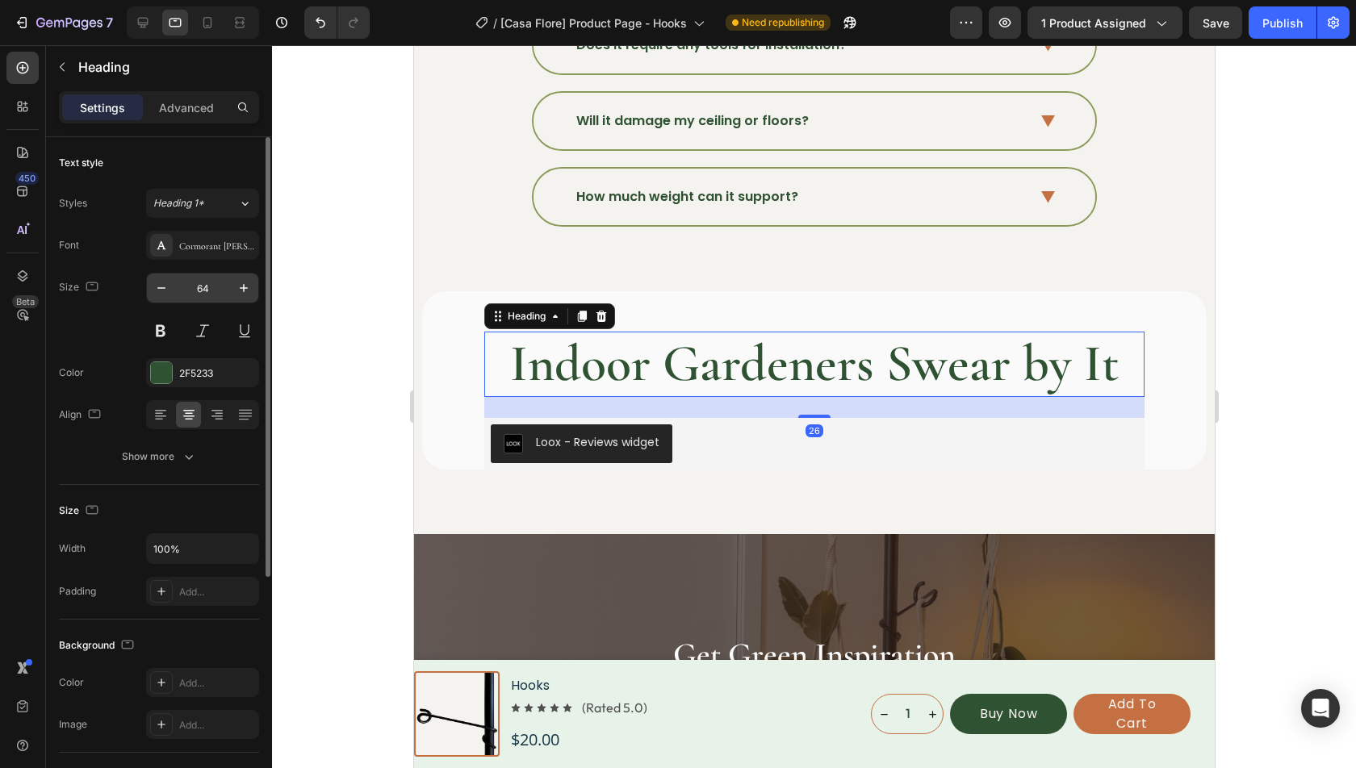
click at [209, 287] on input "64" at bounding box center [202, 288] width 53 height 29
type input "40"
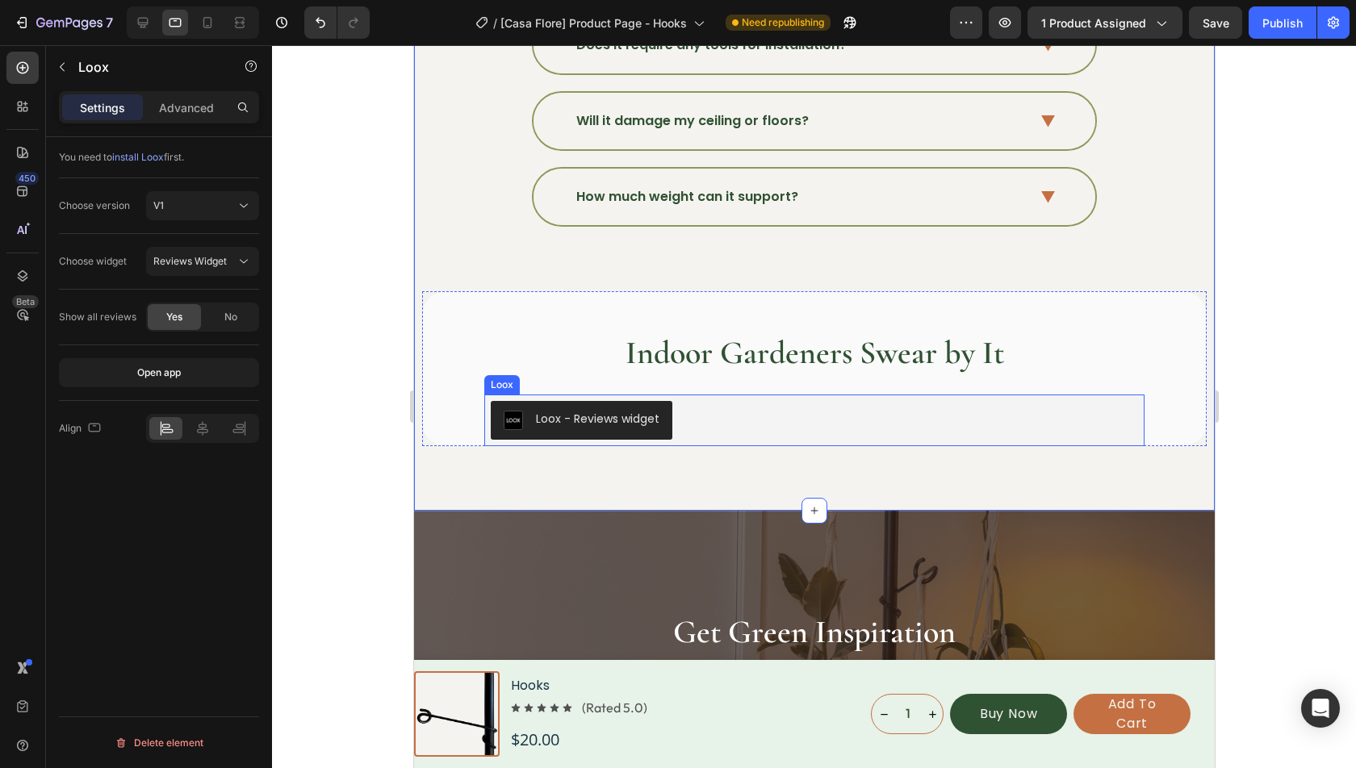
click at [696, 409] on div "Loox - Reviews widget" at bounding box center [813, 420] width 647 height 39
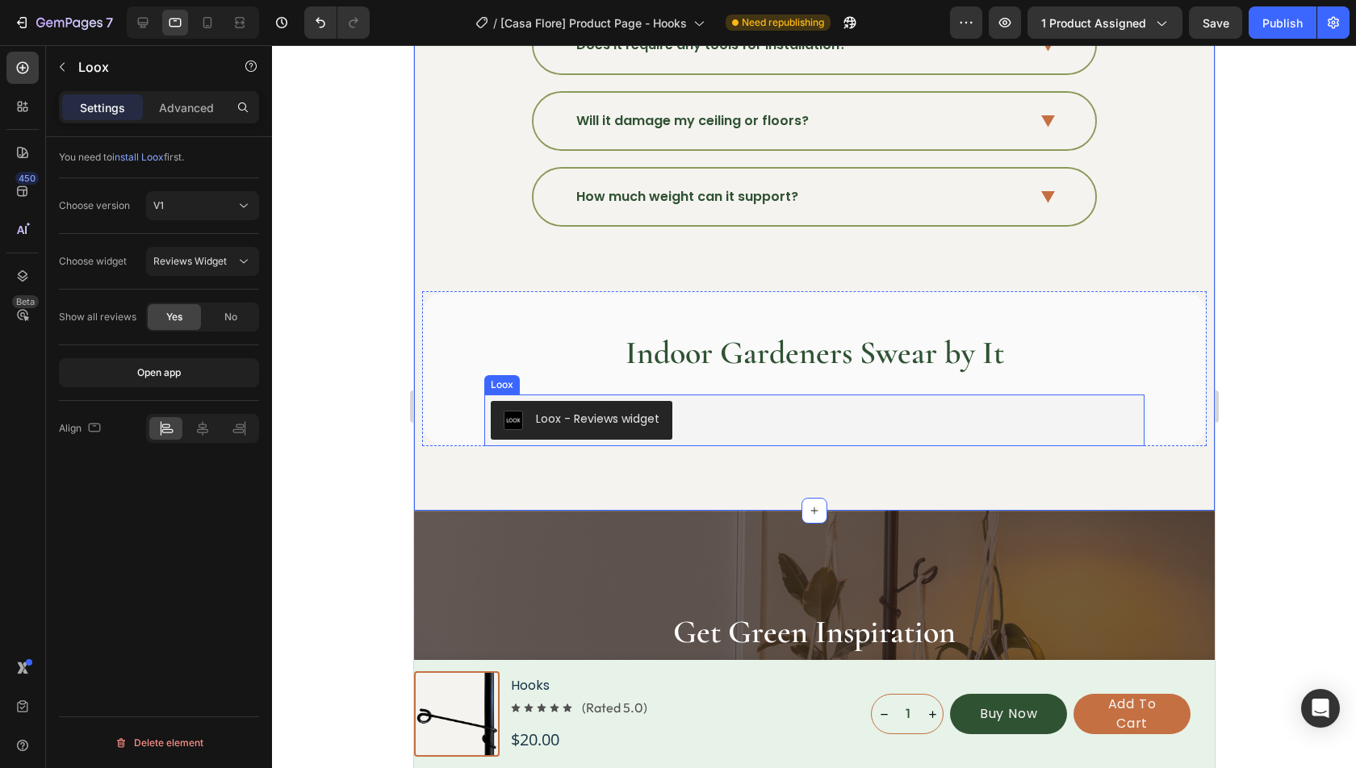
click at [743, 403] on div "Loox - Reviews widget" at bounding box center [813, 420] width 647 height 39
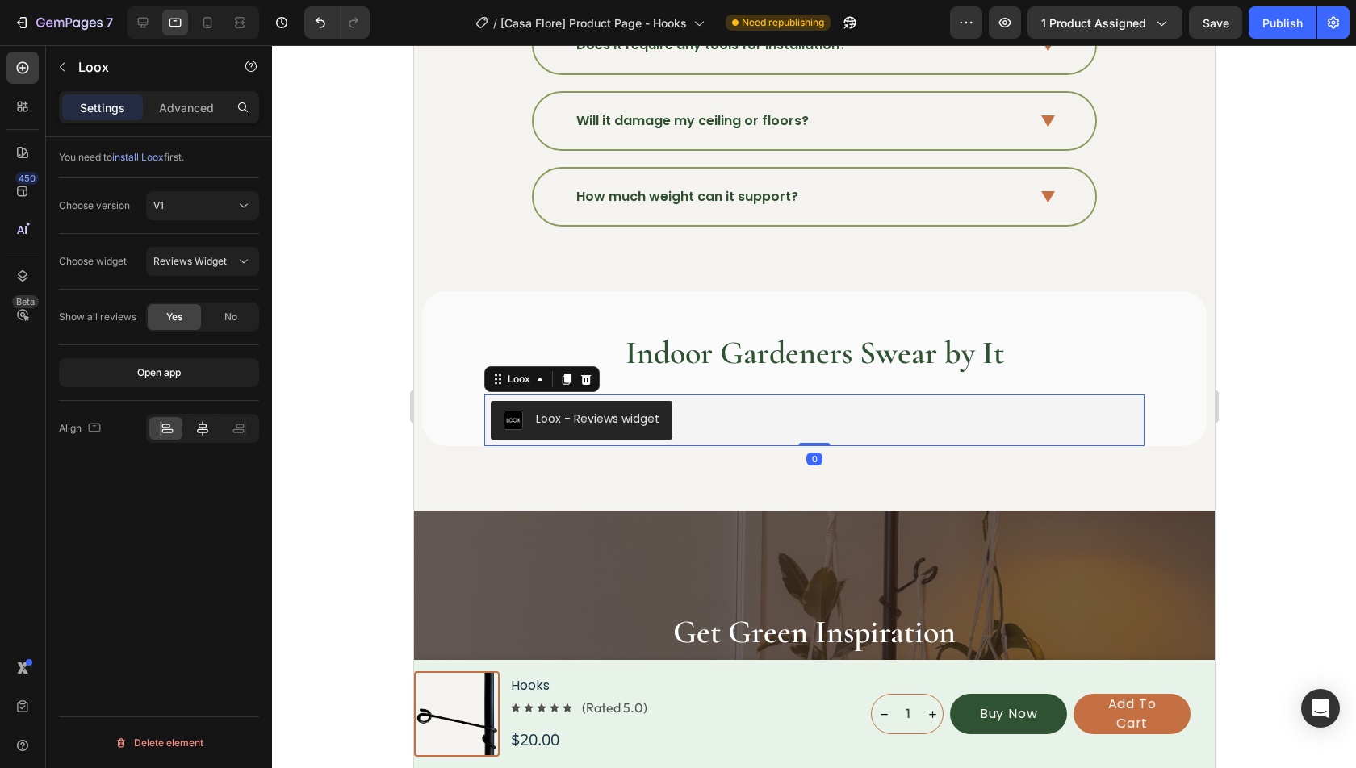
click at [204, 423] on icon at bounding box center [203, 429] width 16 height 16
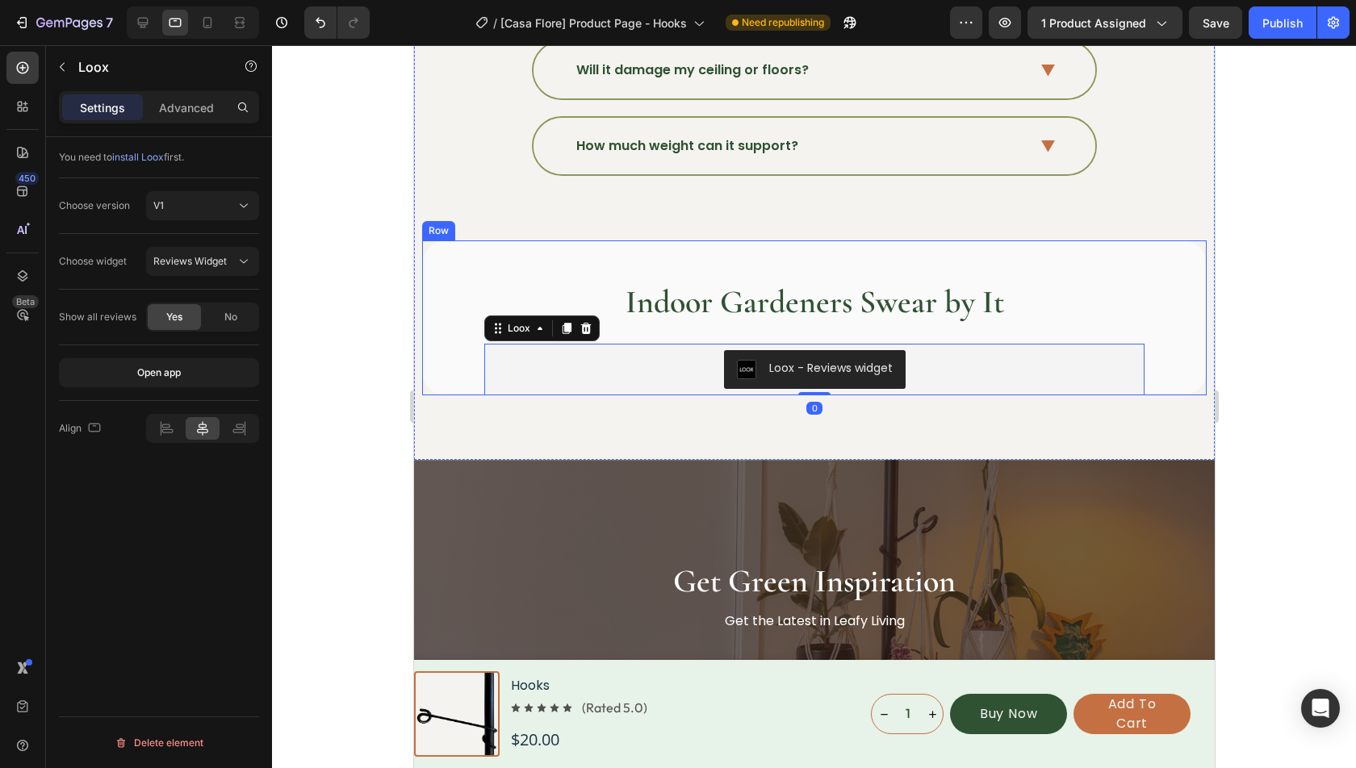
scroll to position [5634, 0]
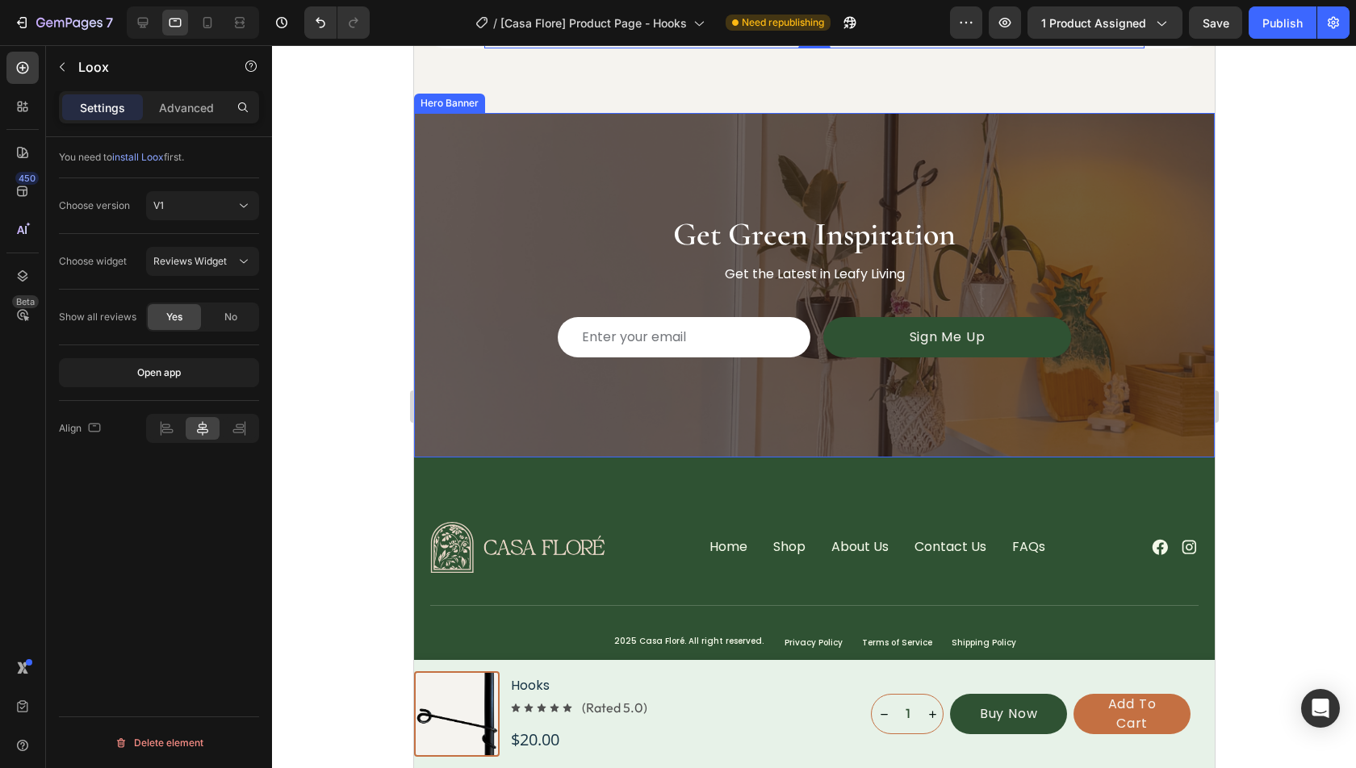
click at [688, 174] on div "Overlay" at bounding box center [813, 285] width 801 height 344
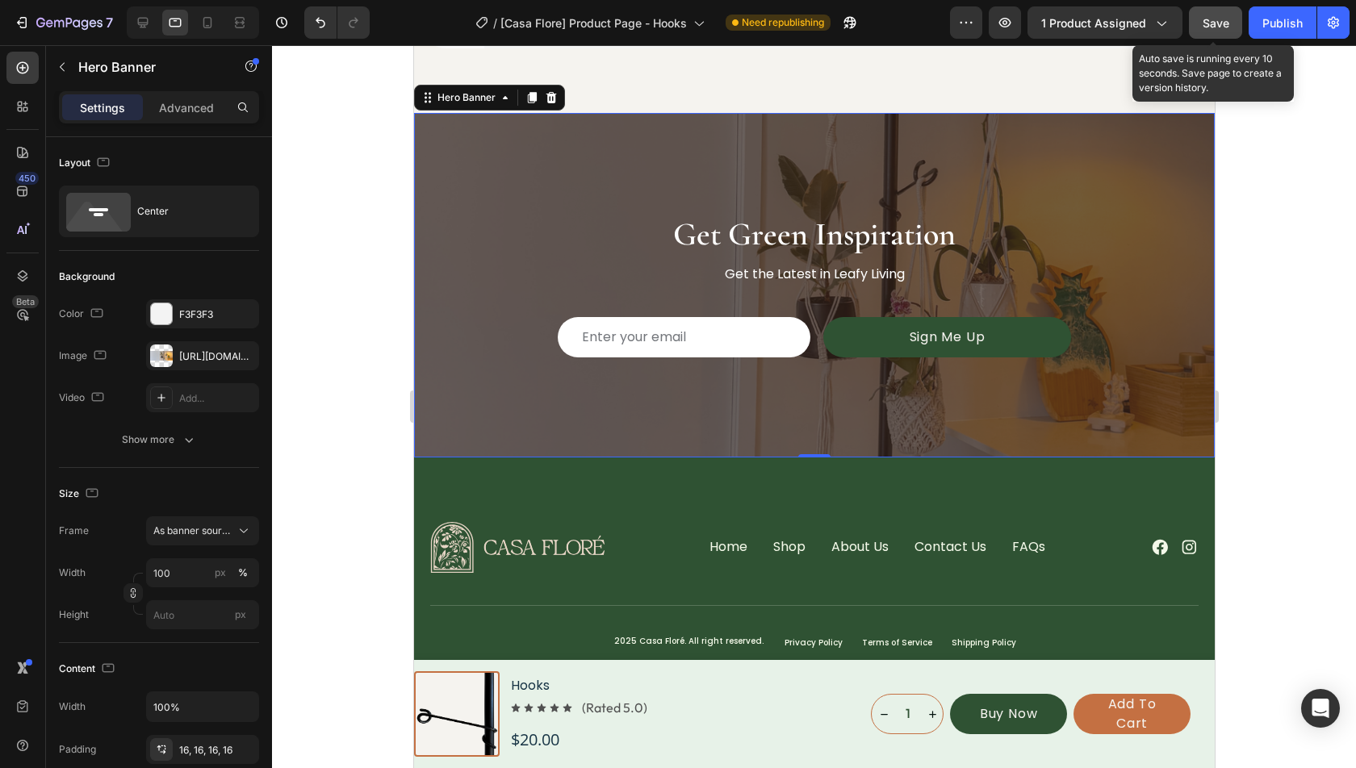
click at [1225, 34] on button "Save" at bounding box center [1215, 22] width 53 height 32
click at [1261, 32] on button "Publish" at bounding box center [1283, 22] width 68 height 32
click at [1219, 27] on span "Save" at bounding box center [1216, 23] width 27 height 14
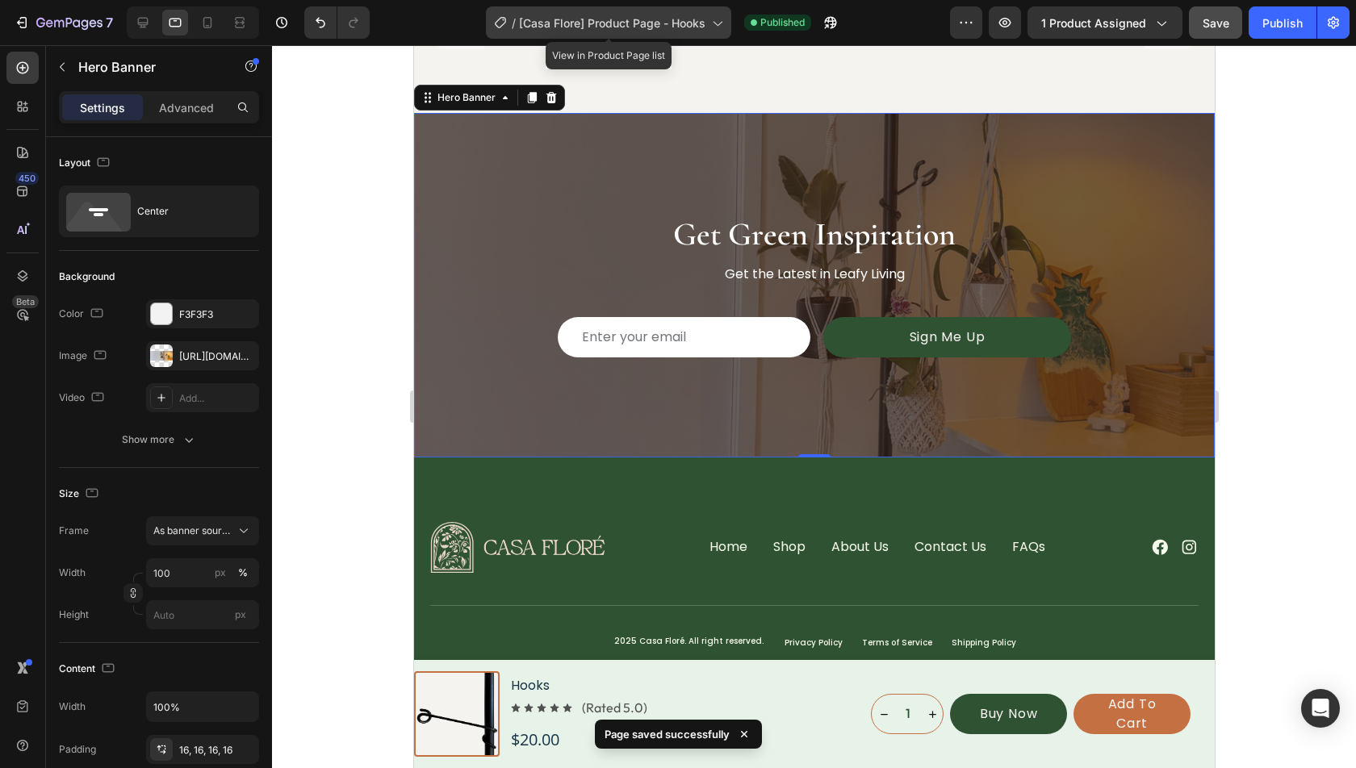
click at [663, 27] on span "[Casa Flore] Product Page - Hooks" at bounding box center [612, 23] width 186 height 17
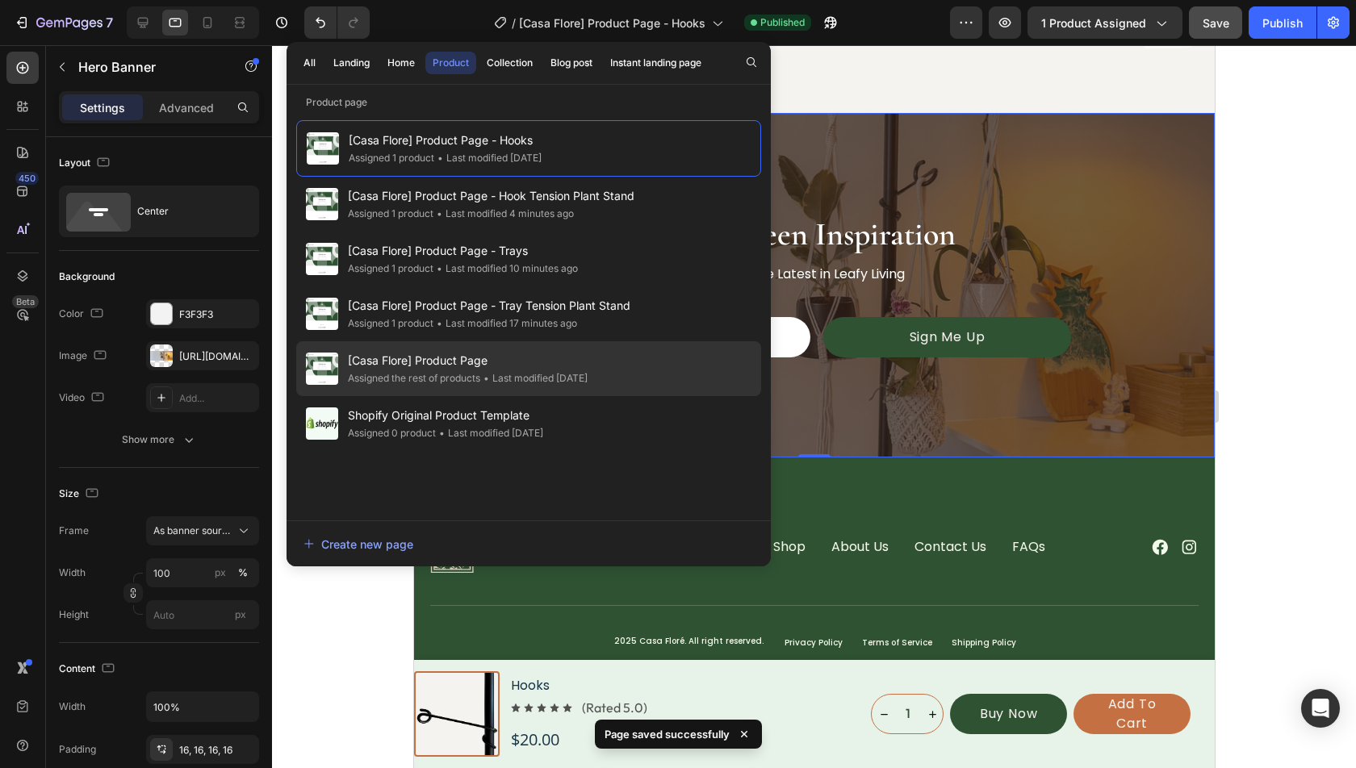
click at [620, 396] on div "[Casa Flore] Product Page Assigned the rest of products • Last modified 9 days …" at bounding box center [528, 423] width 465 height 55
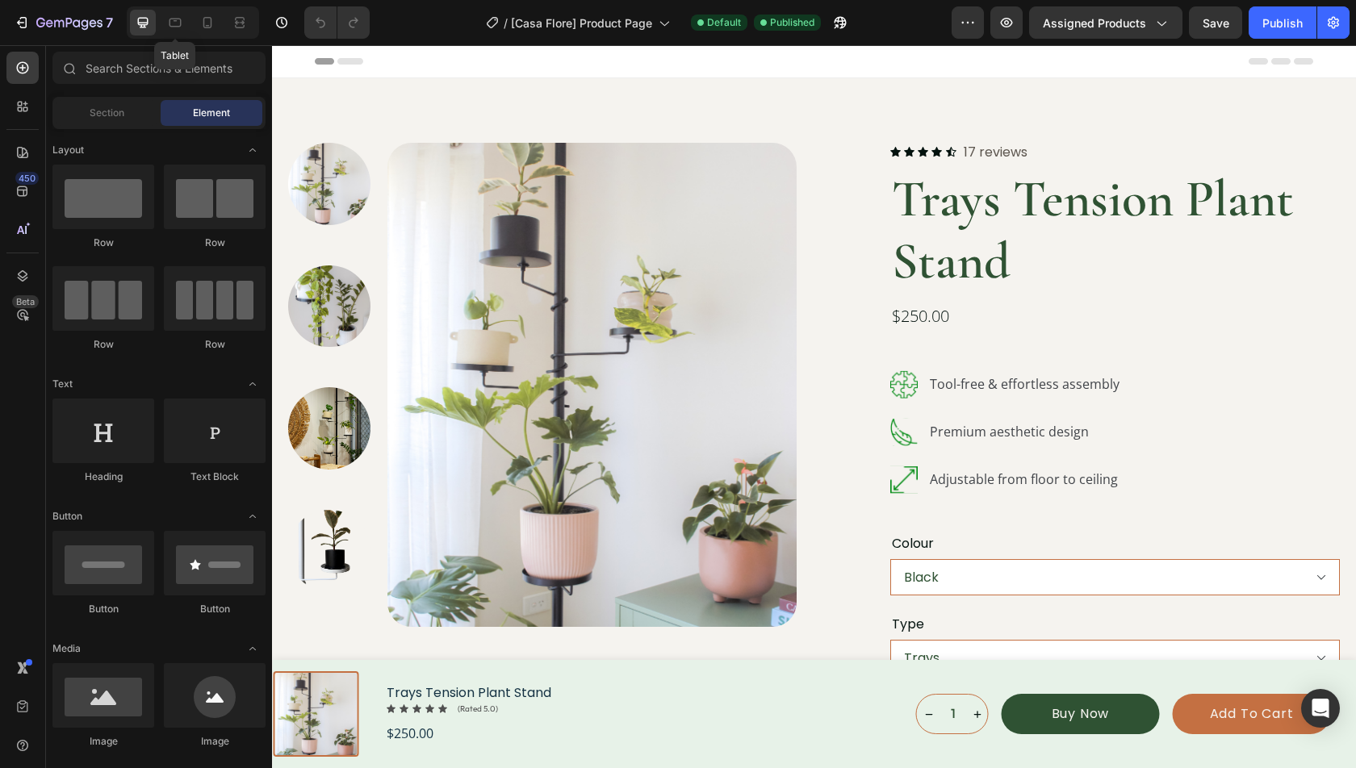
click at [169, 23] on icon at bounding box center [175, 23] width 12 height 9
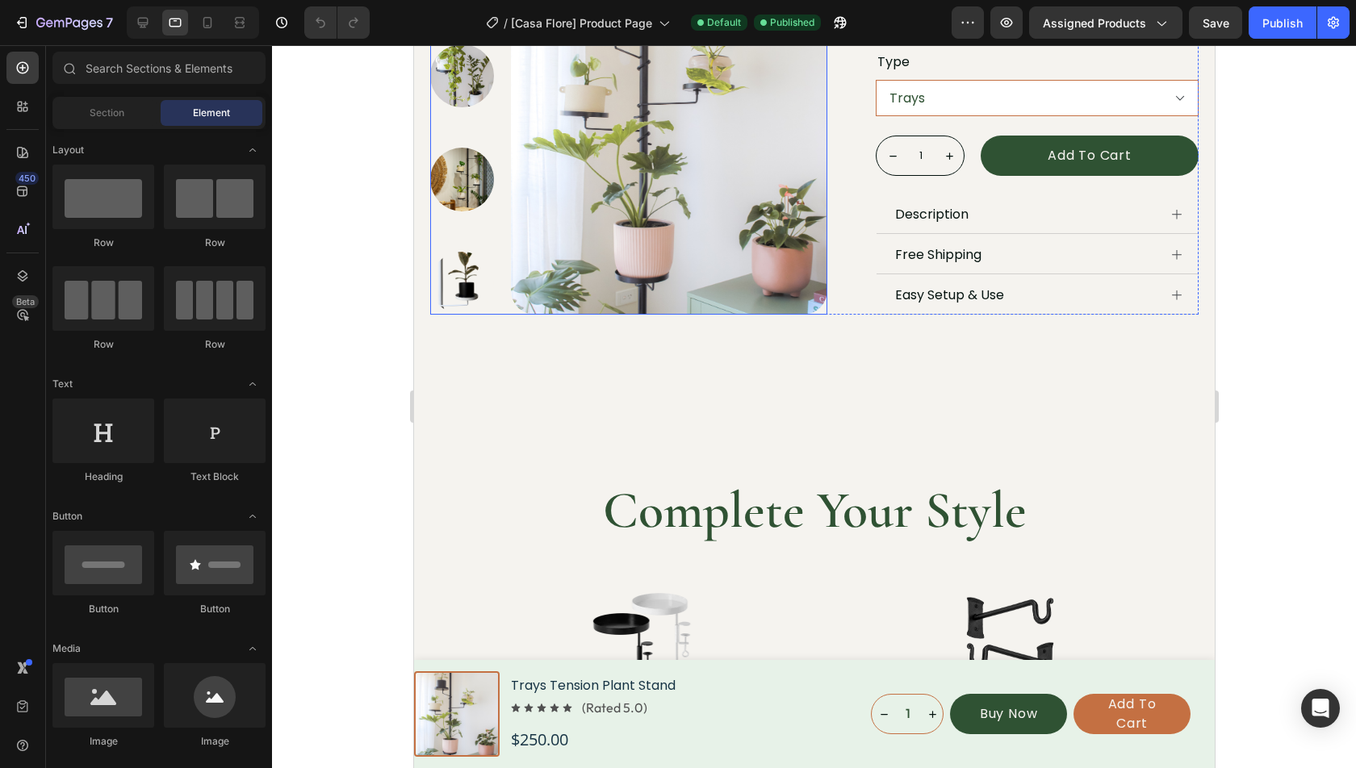
scroll to position [641, 0]
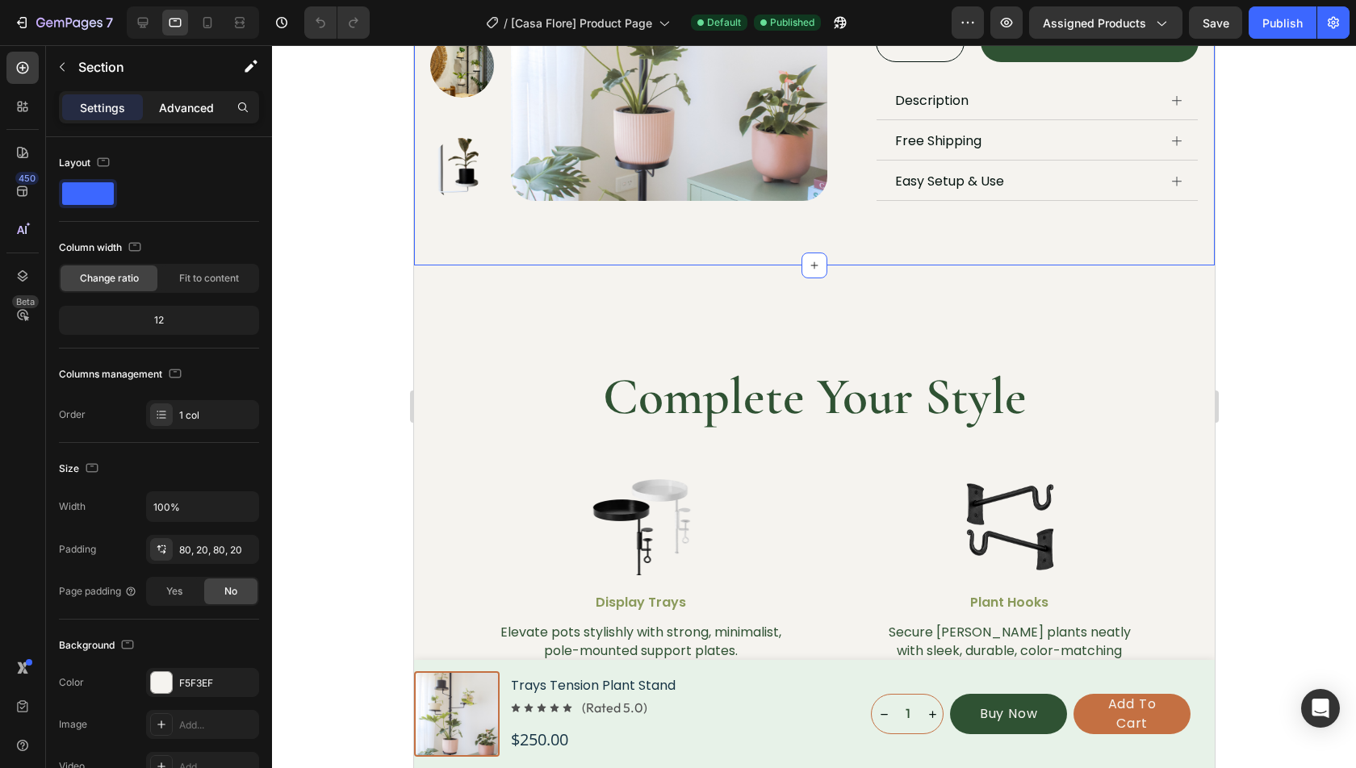
click at [203, 95] on div "Advanced" at bounding box center [186, 107] width 81 height 26
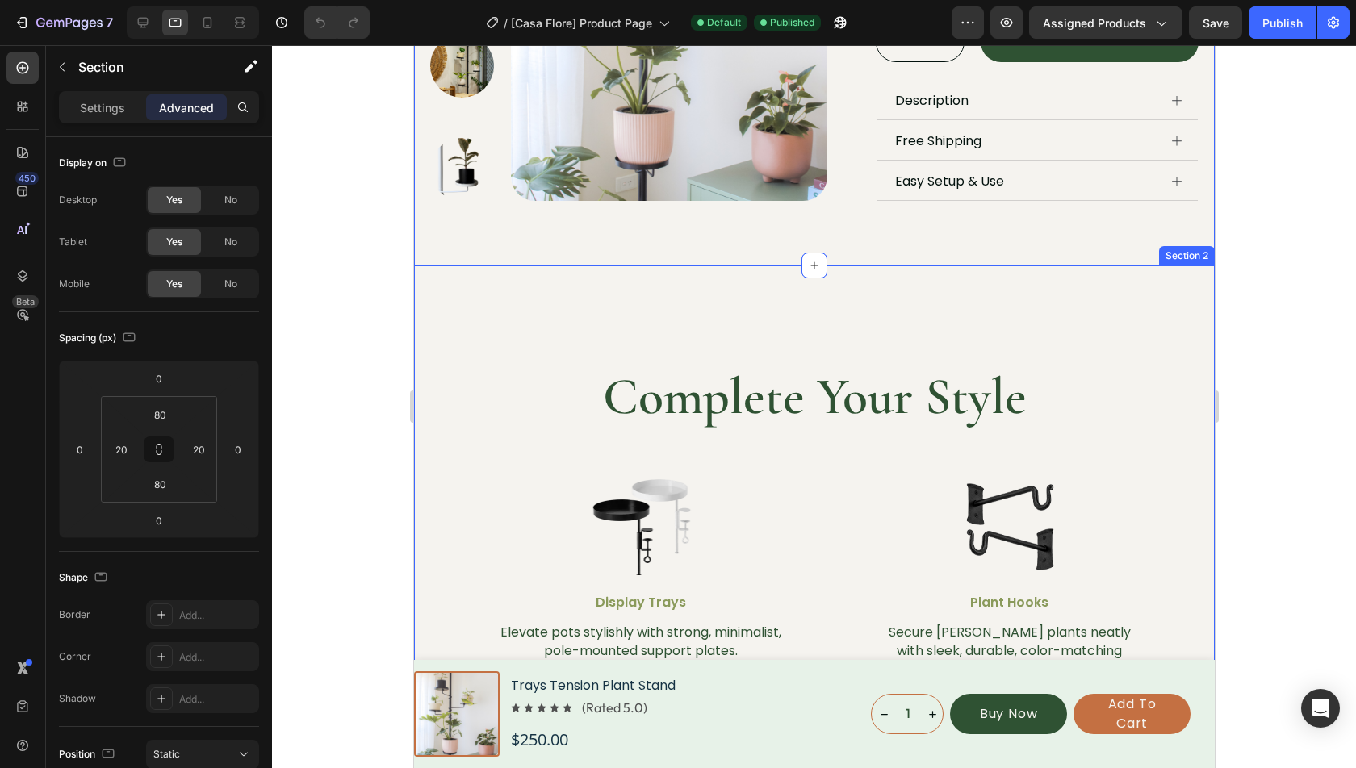
click at [522, 315] on div "Complete Your Style Heading Image Plant Hooks Text Block Secure vining plants n…" at bounding box center [813, 524] width 801 height 516
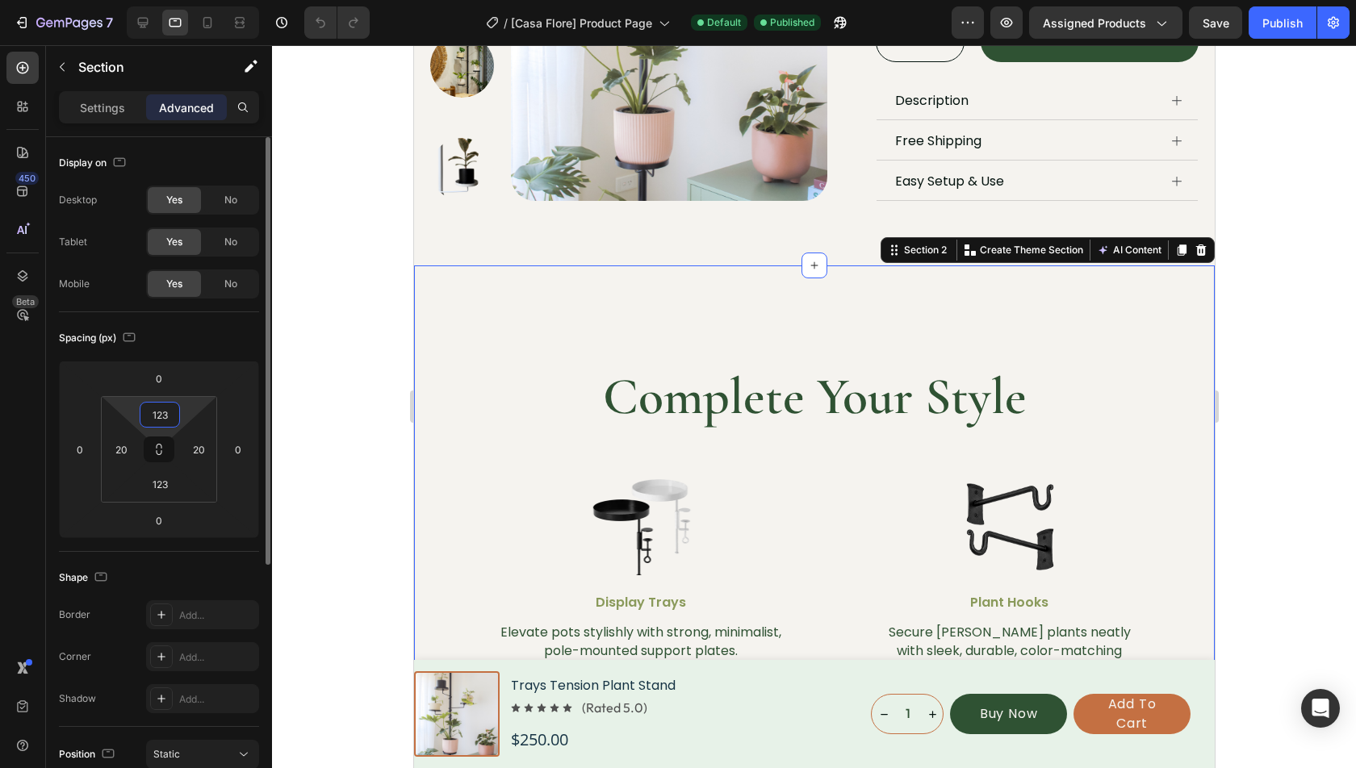
click at [169, 408] on input "123" at bounding box center [160, 415] width 32 height 24
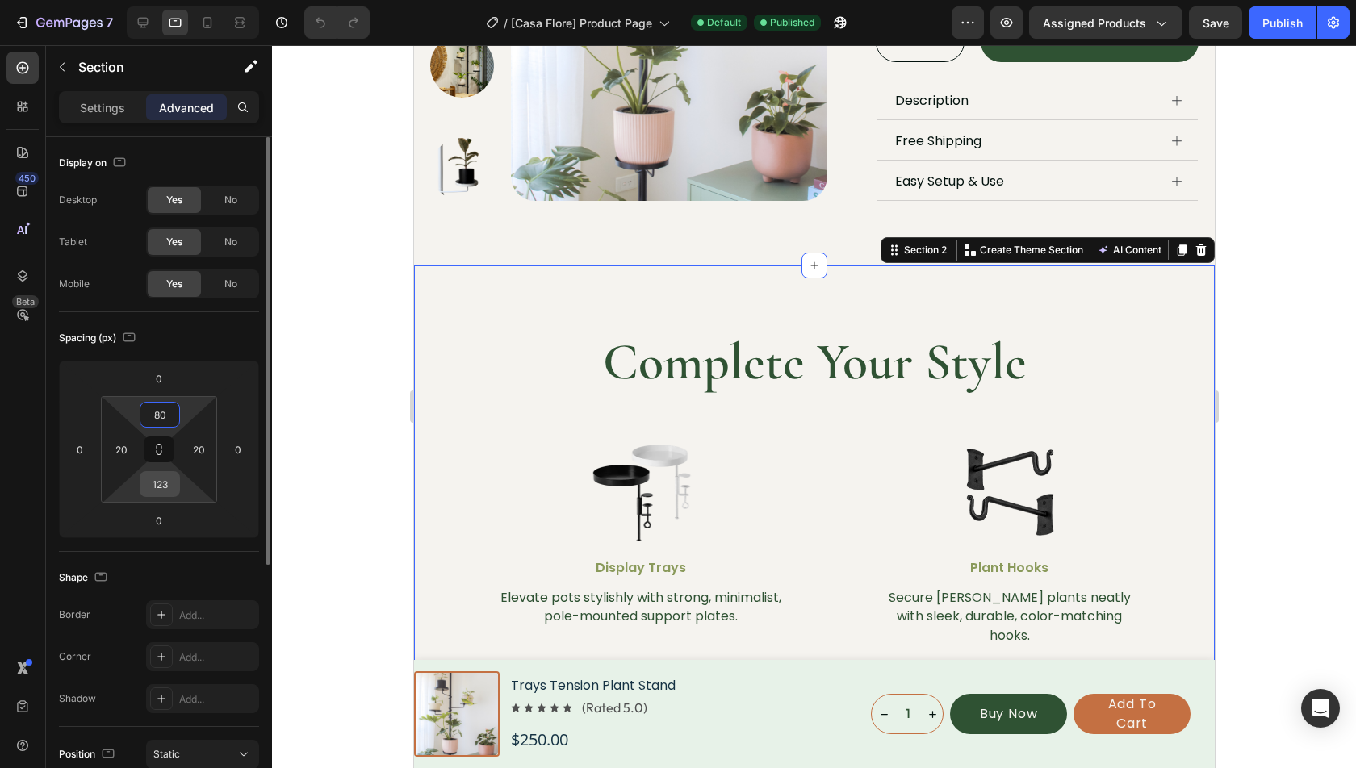
type input "80"
click at [165, 491] on input "123" at bounding box center [160, 484] width 32 height 24
type input "80"
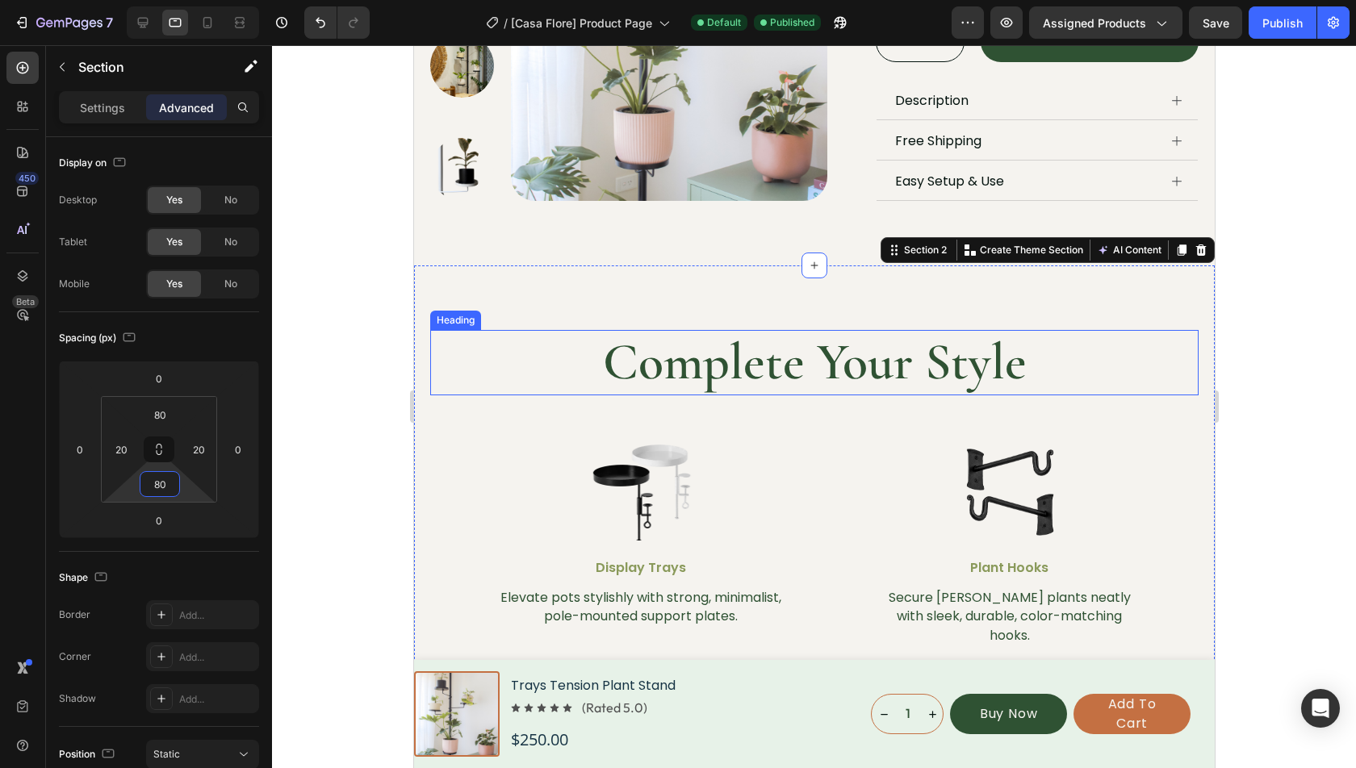
click at [789, 353] on h2 "Complete Your Style" at bounding box center [814, 362] width 628 height 65
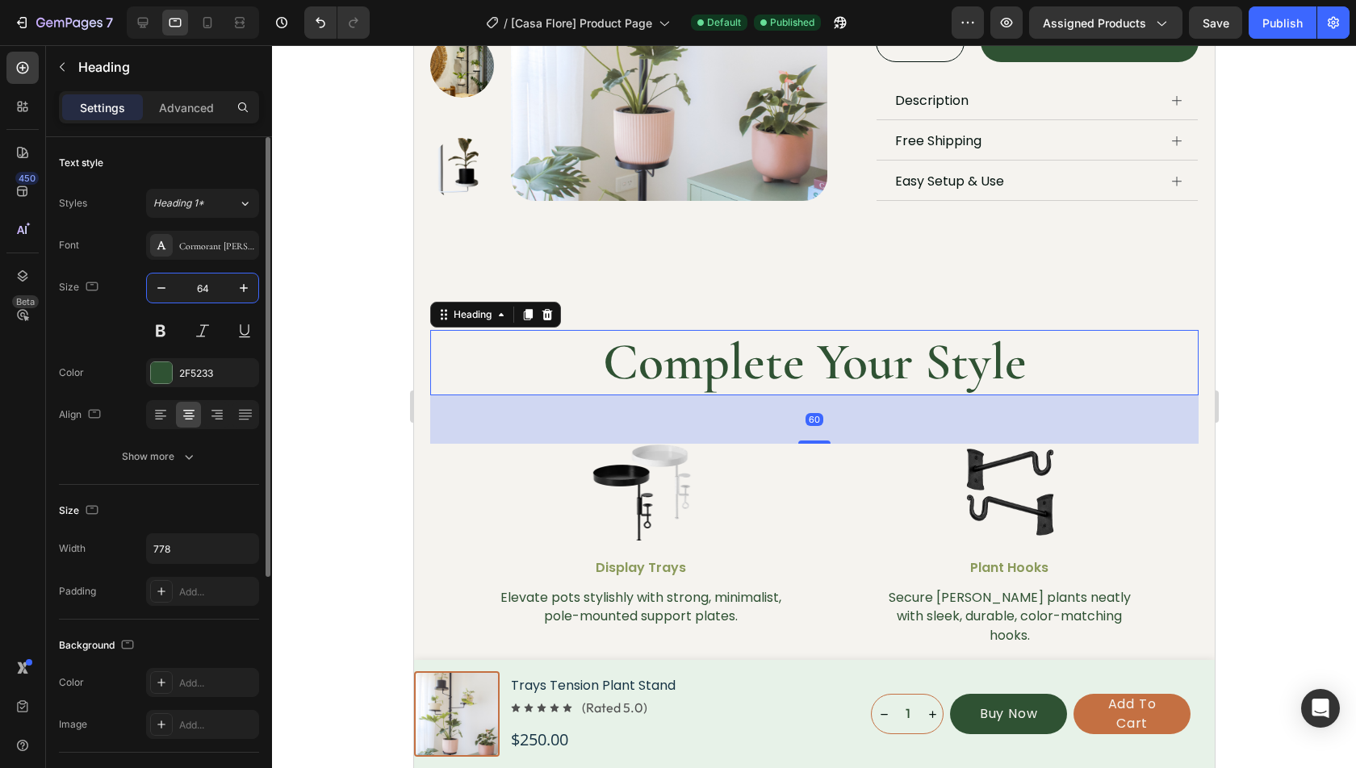
click at [216, 297] on input "64" at bounding box center [202, 288] width 53 height 29
type input "40"
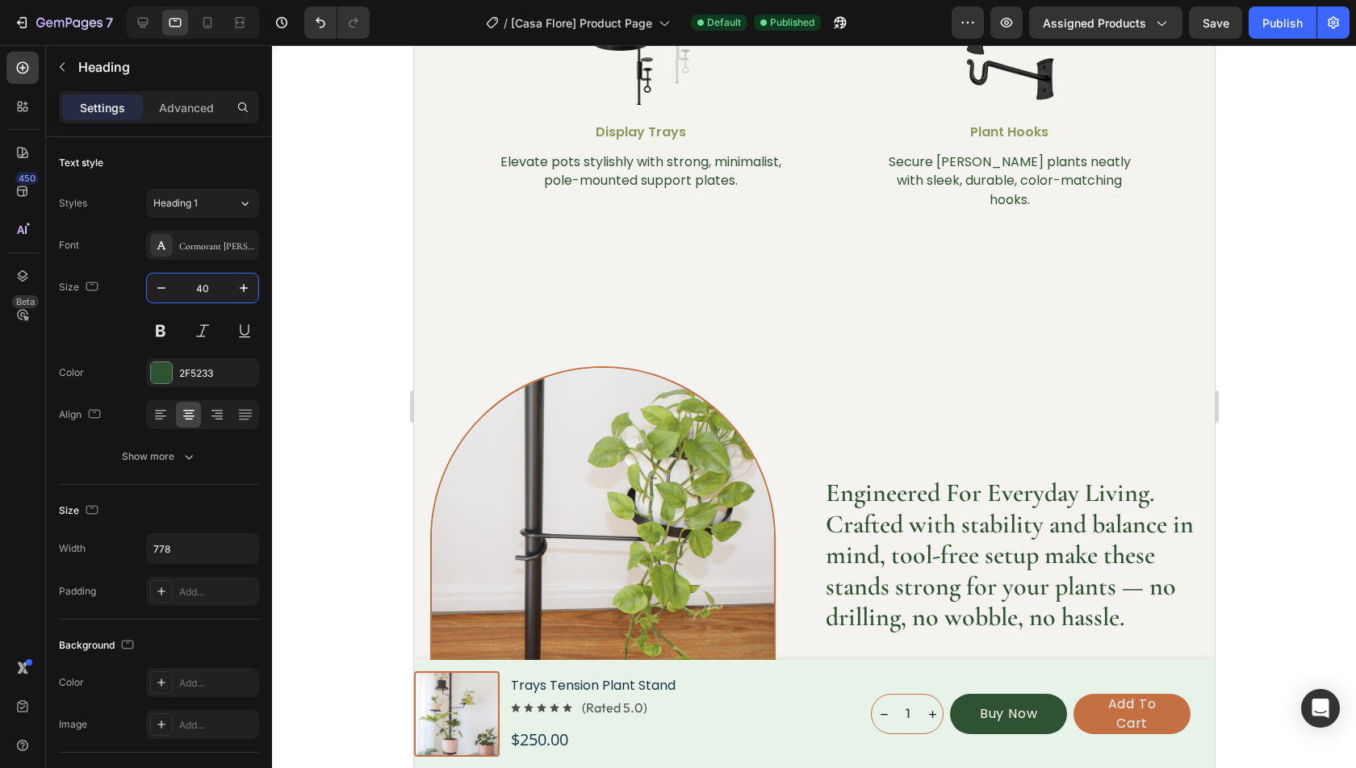
scroll to position [1109, 0]
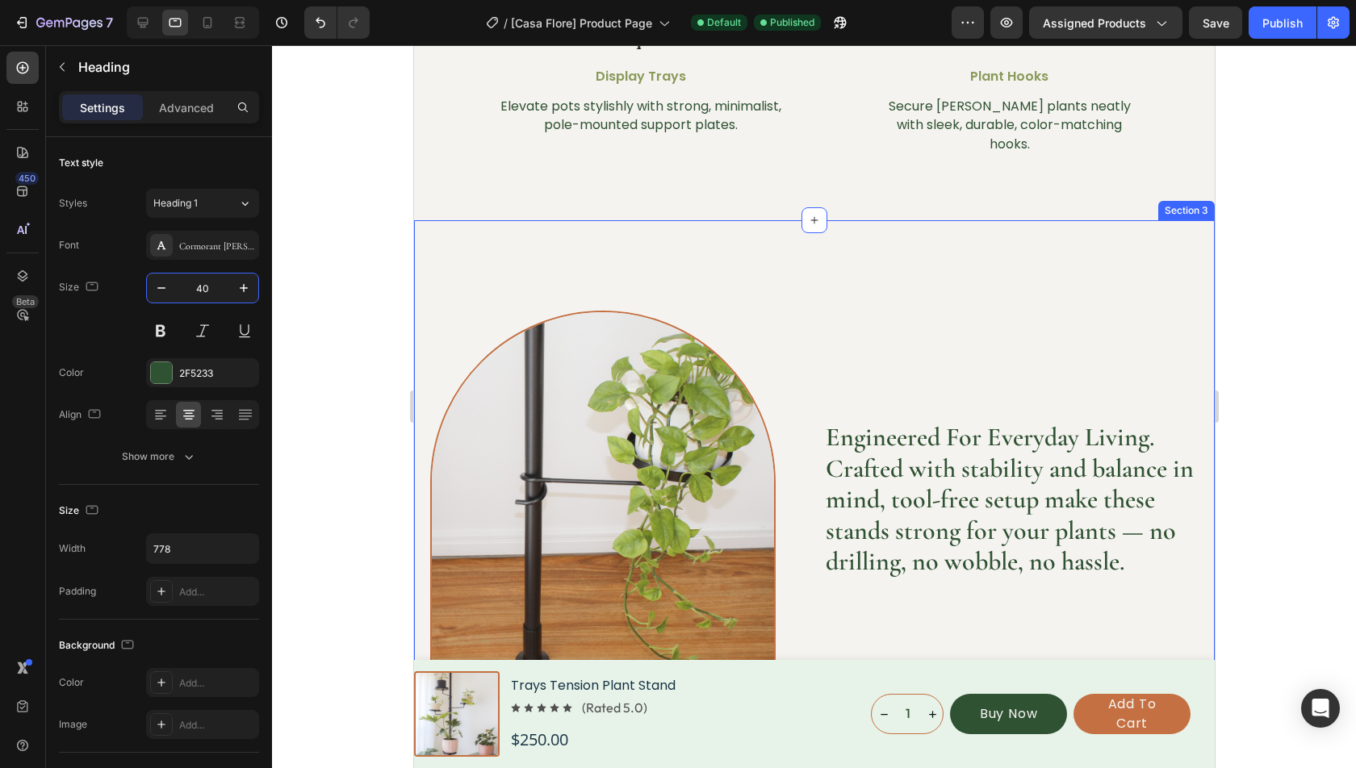
click at [635, 140] on div "Complete Your Style Heading 60 Image Plant Hooks Text Block Secure vining plant…" at bounding box center [813, 8] width 801 height 423
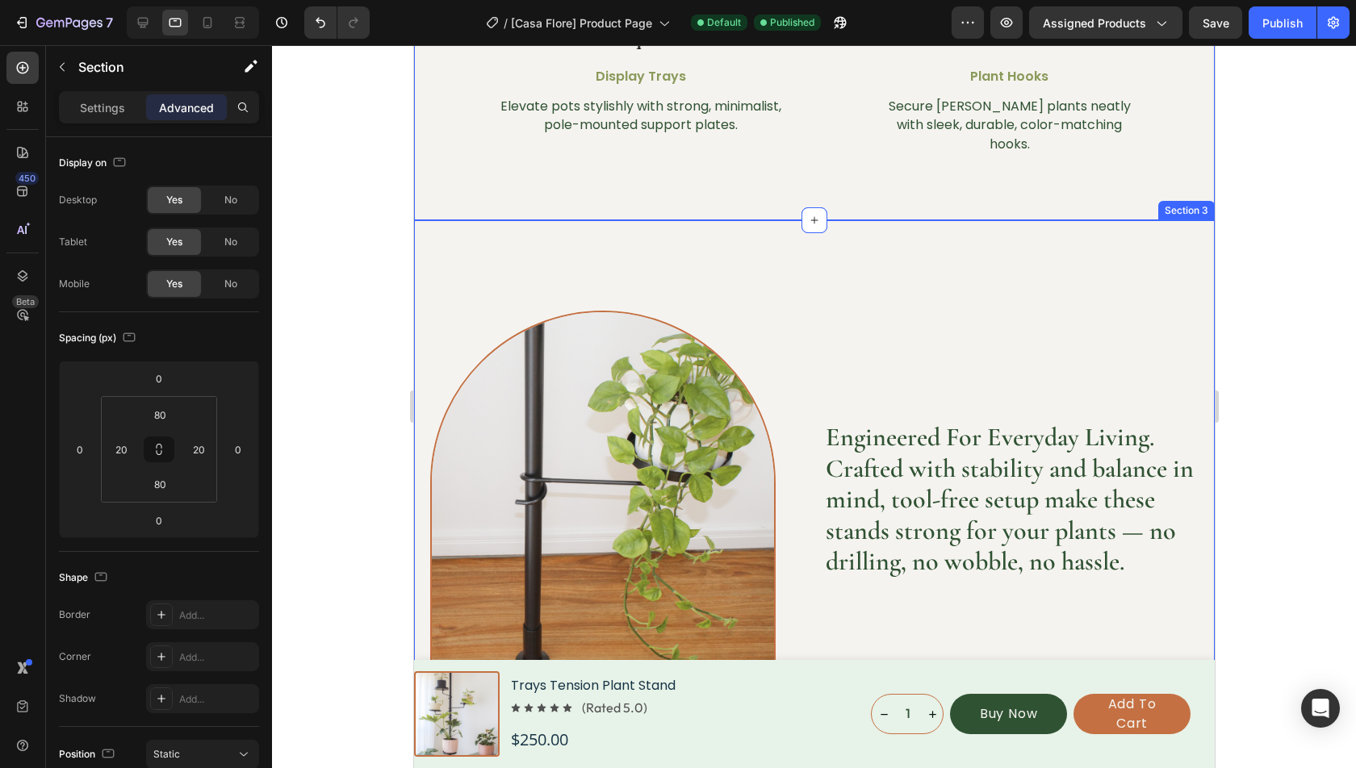
click at [436, 236] on div "Image Engineered for superior grip and balance, ensuring your plant has reliabl…" at bounding box center [813, 499] width 801 height 559
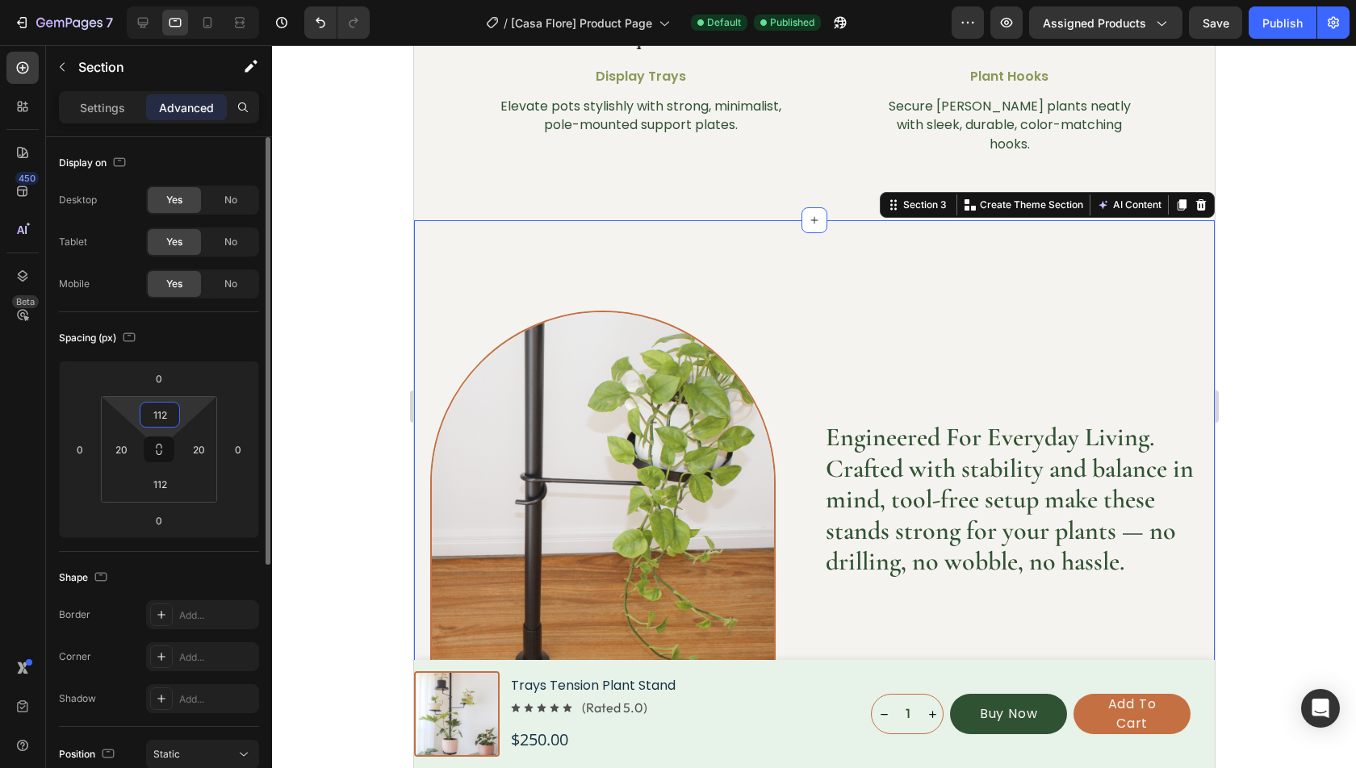
click at [171, 413] on input "112" at bounding box center [160, 415] width 32 height 24
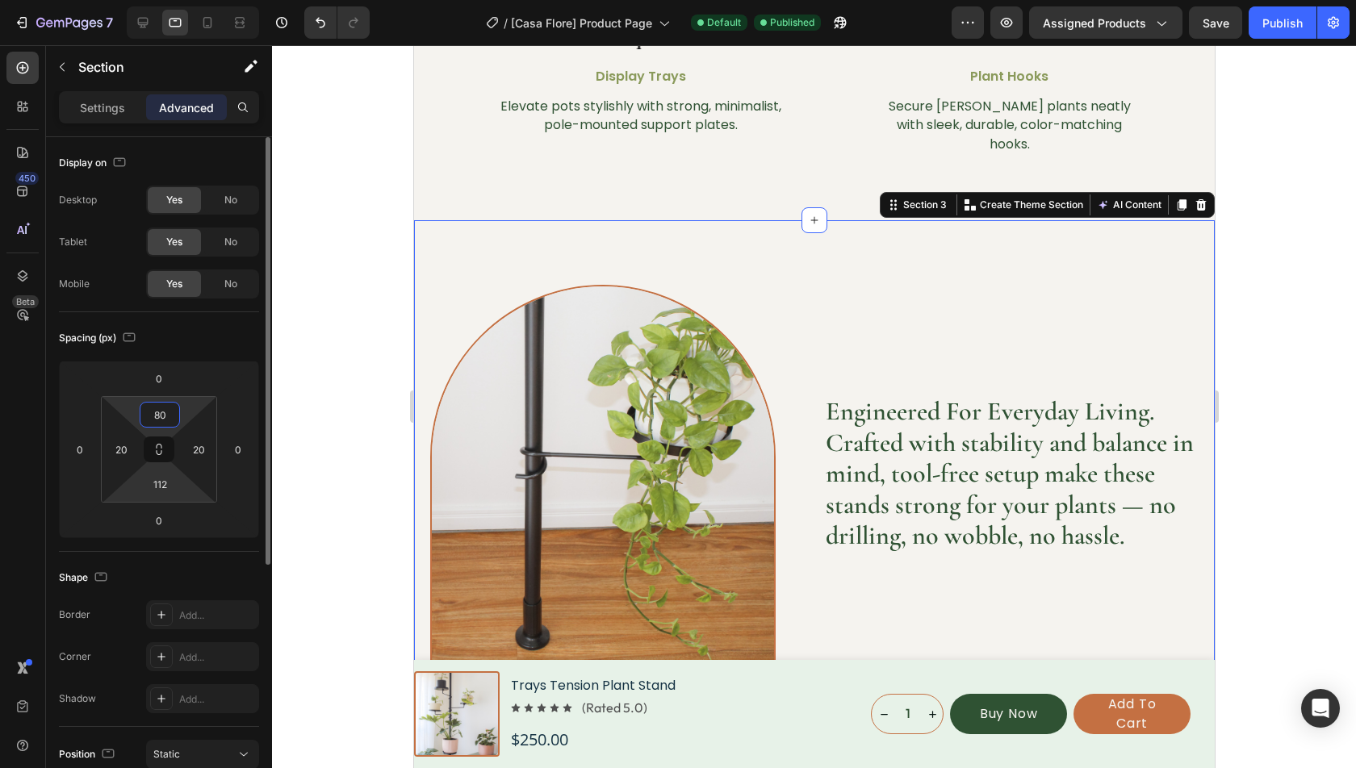
type input "80"
click at [182, 0] on html "7 Version history / [Casa Flore] Product Page Default Published Preview Assigne…" at bounding box center [678, 0] width 1356 height 0
type input "80"
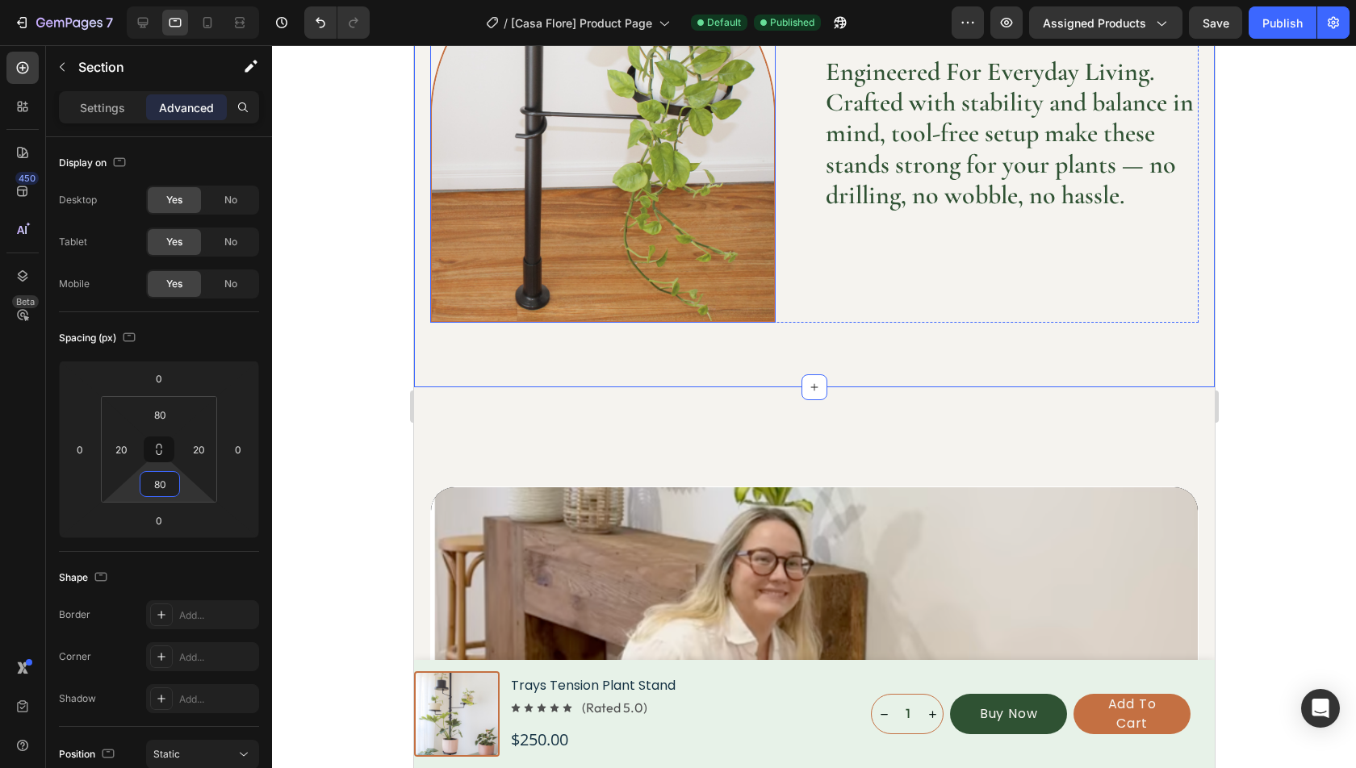
scroll to position [1454, 0]
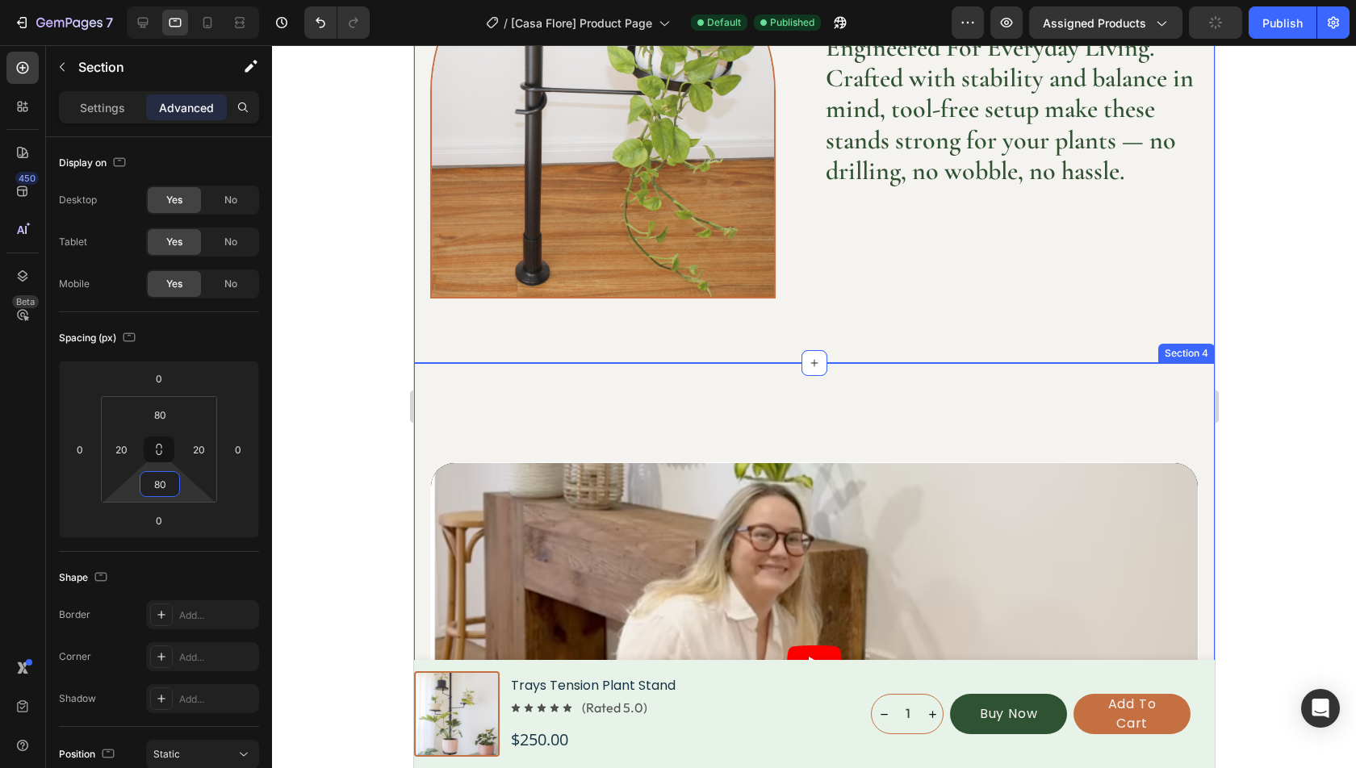
click at [745, 400] on div "Video Row Section 4" at bounding box center [813, 664] width 801 height 603
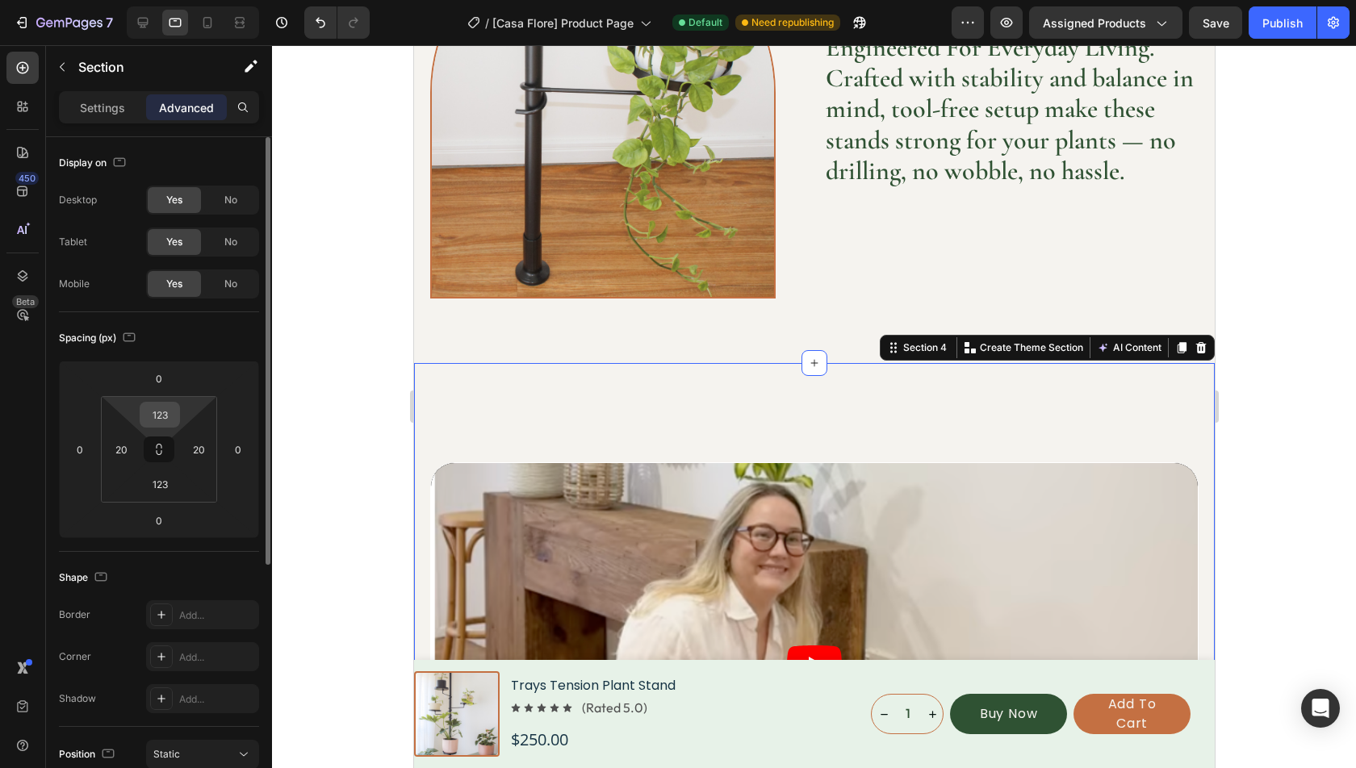
click at [167, 403] on input "123" at bounding box center [160, 415] width 32 height 24
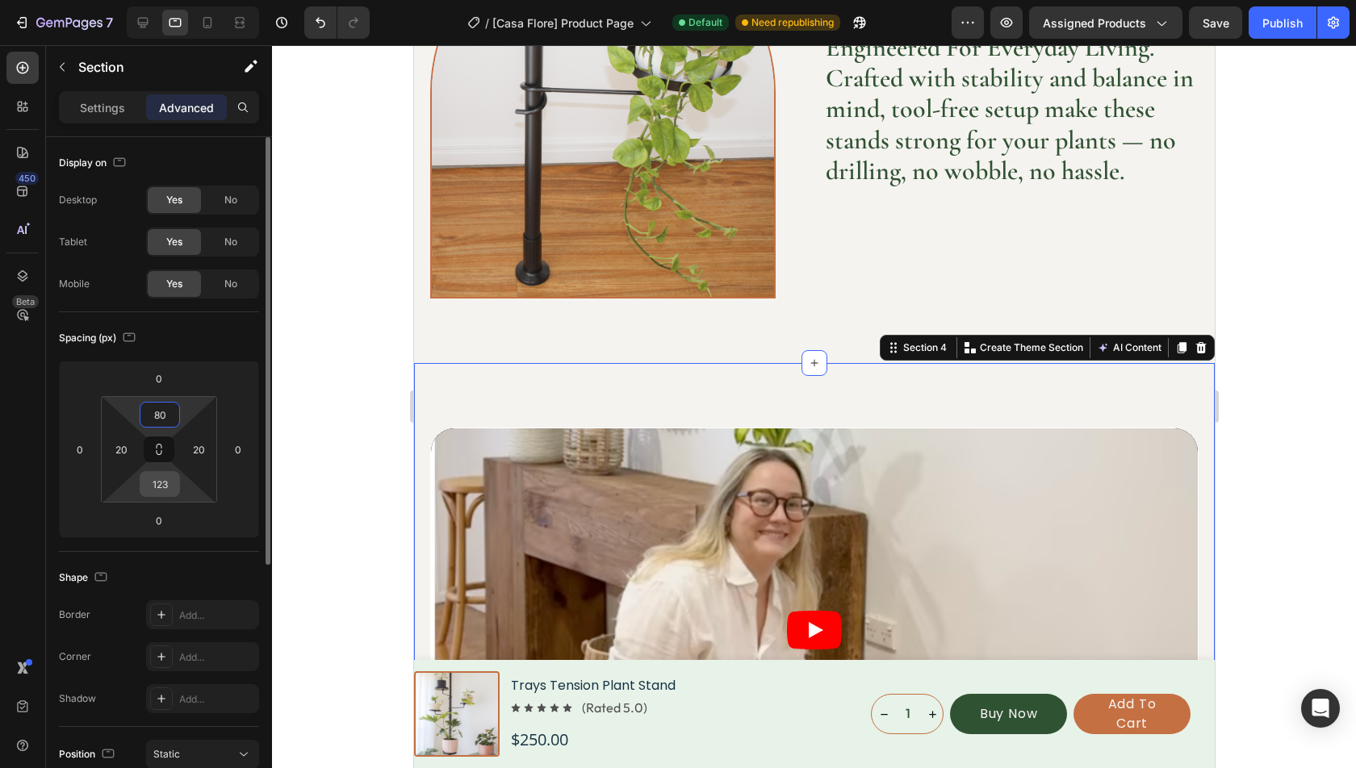
type input "80"
click at [165, 479] on input "123" at bounding box center [160, 484] width 32 height 24
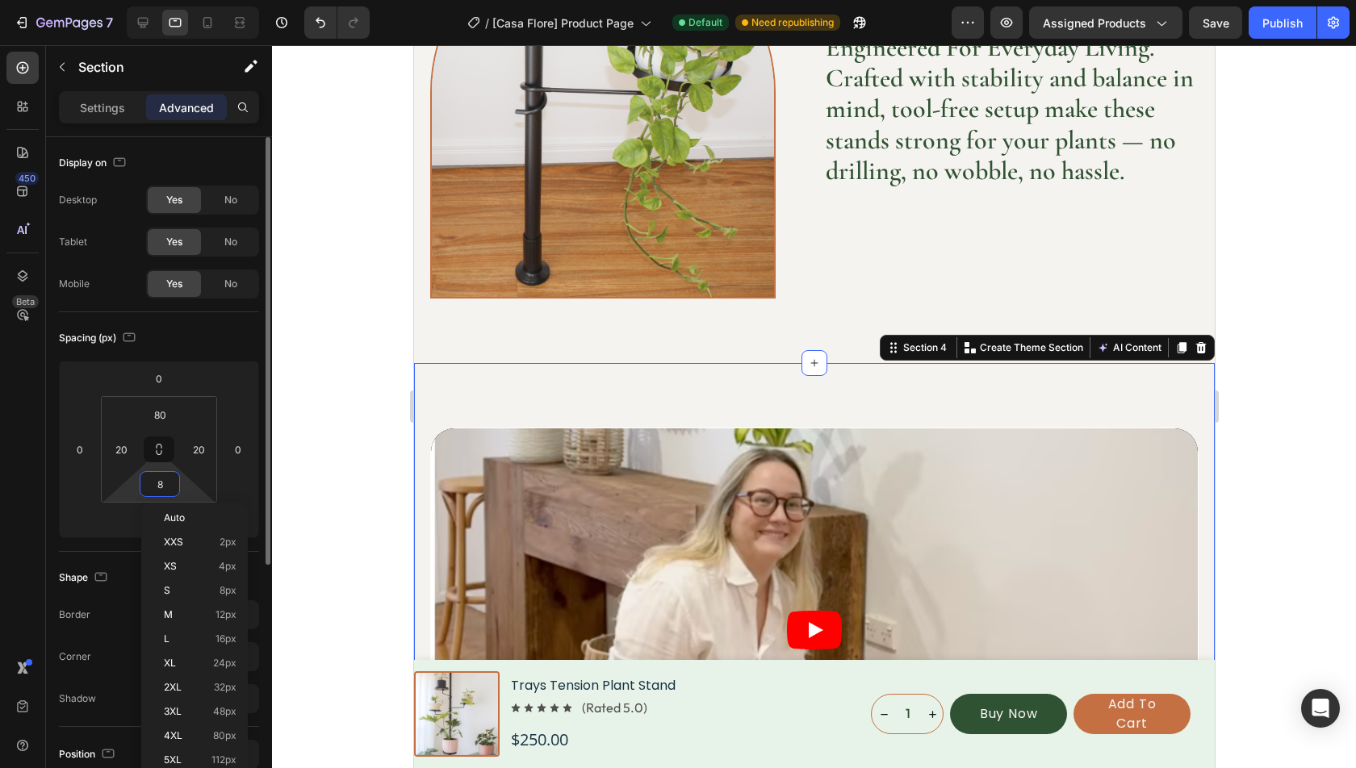
type input "80"
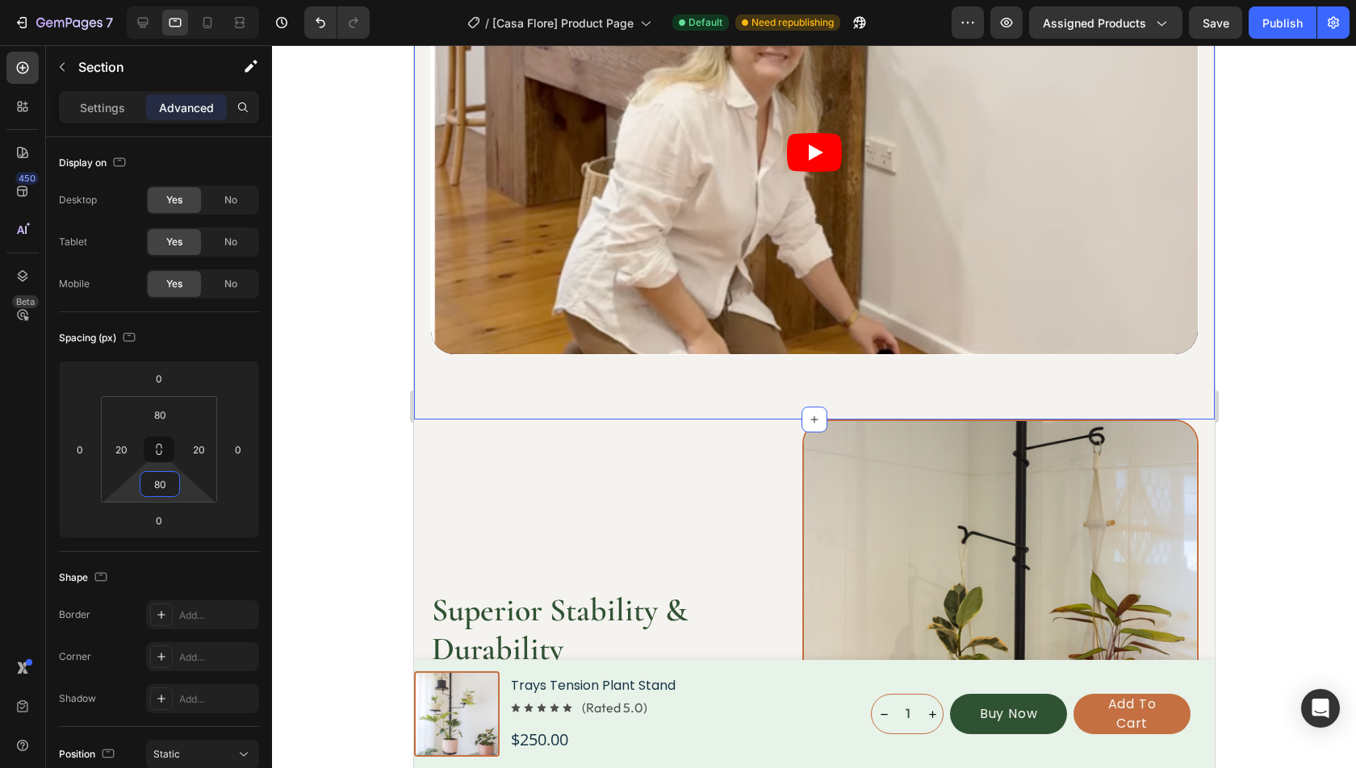
scroll to position [2221, 0]
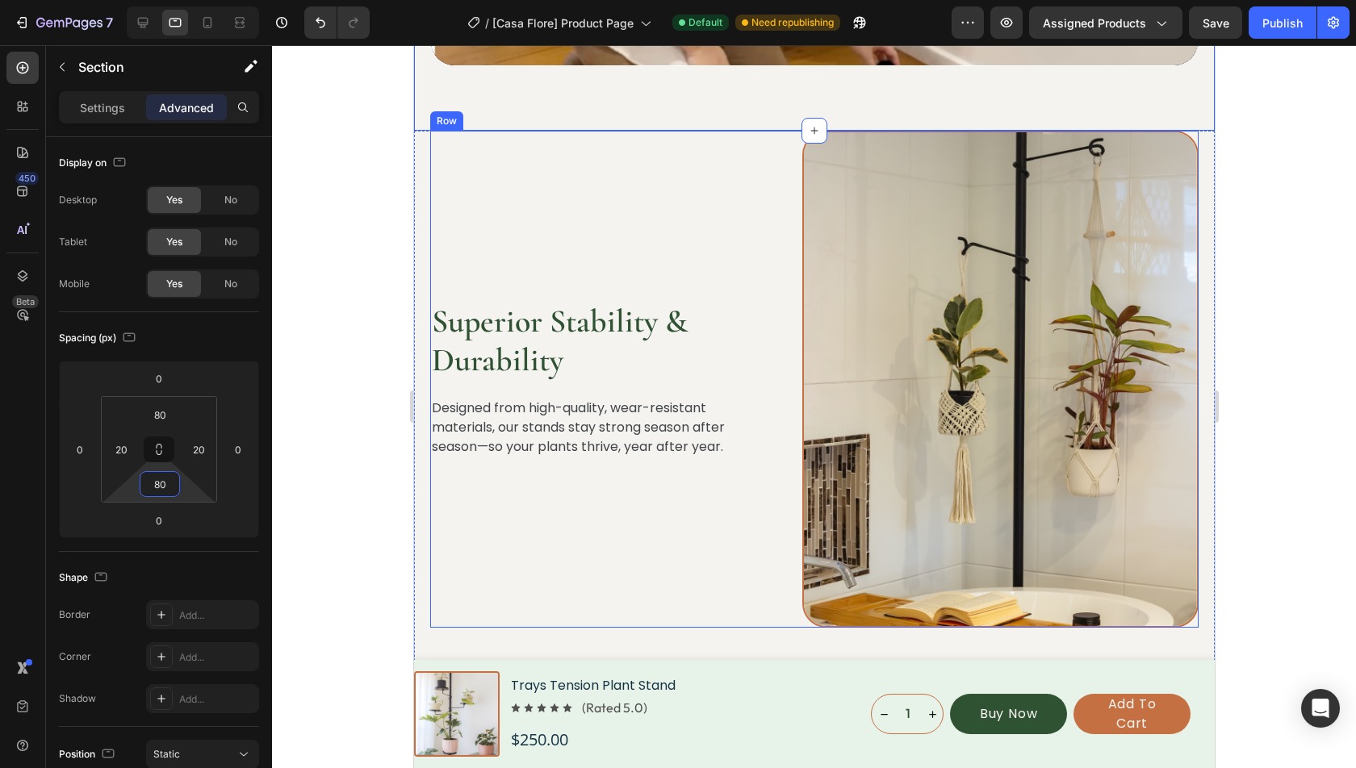
click at [663, 157] on div "Superior Stability & Durability Heading Designed from high-quality, wear-resist…" at bounding box center [590, 380] width 323 height 498
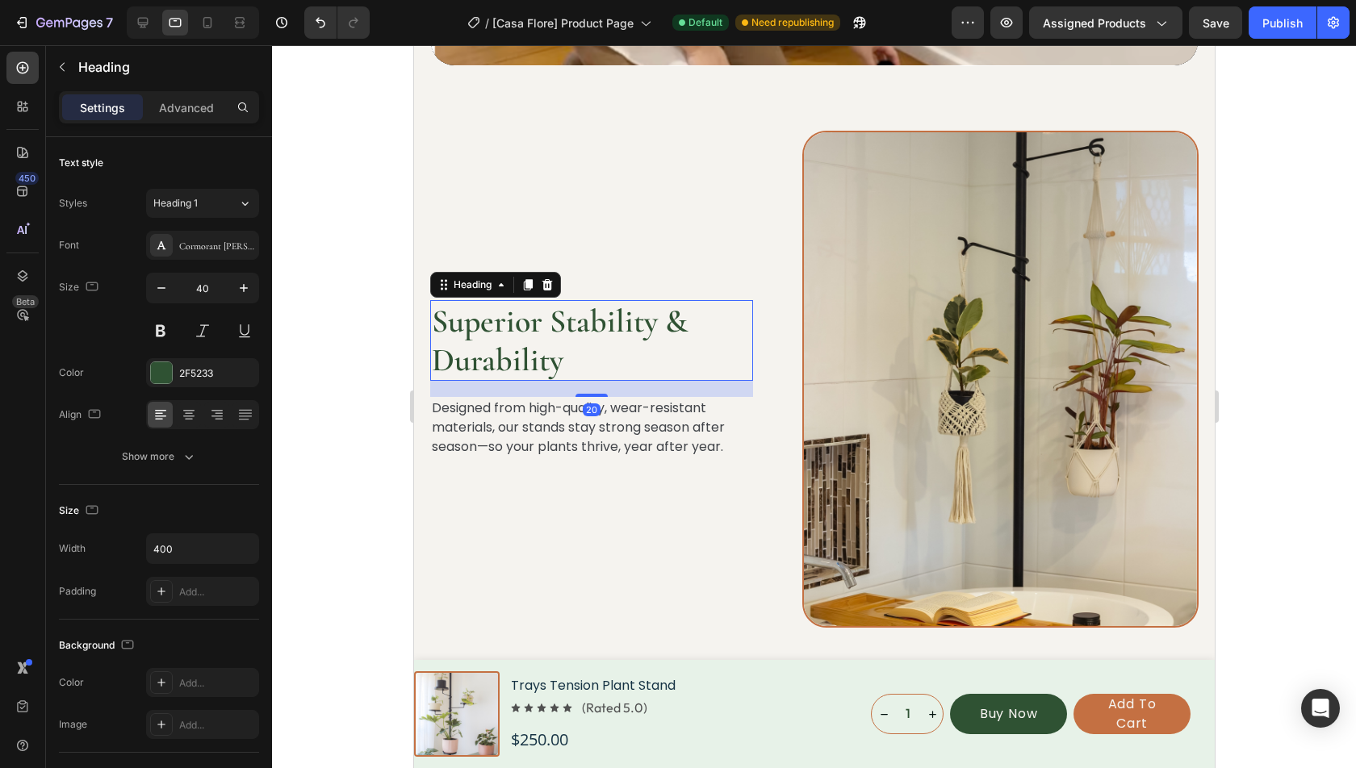
click at [599, 347] on h2 "Superior Stability & Durability" at bounding box center [590, 340] width 323 height 81
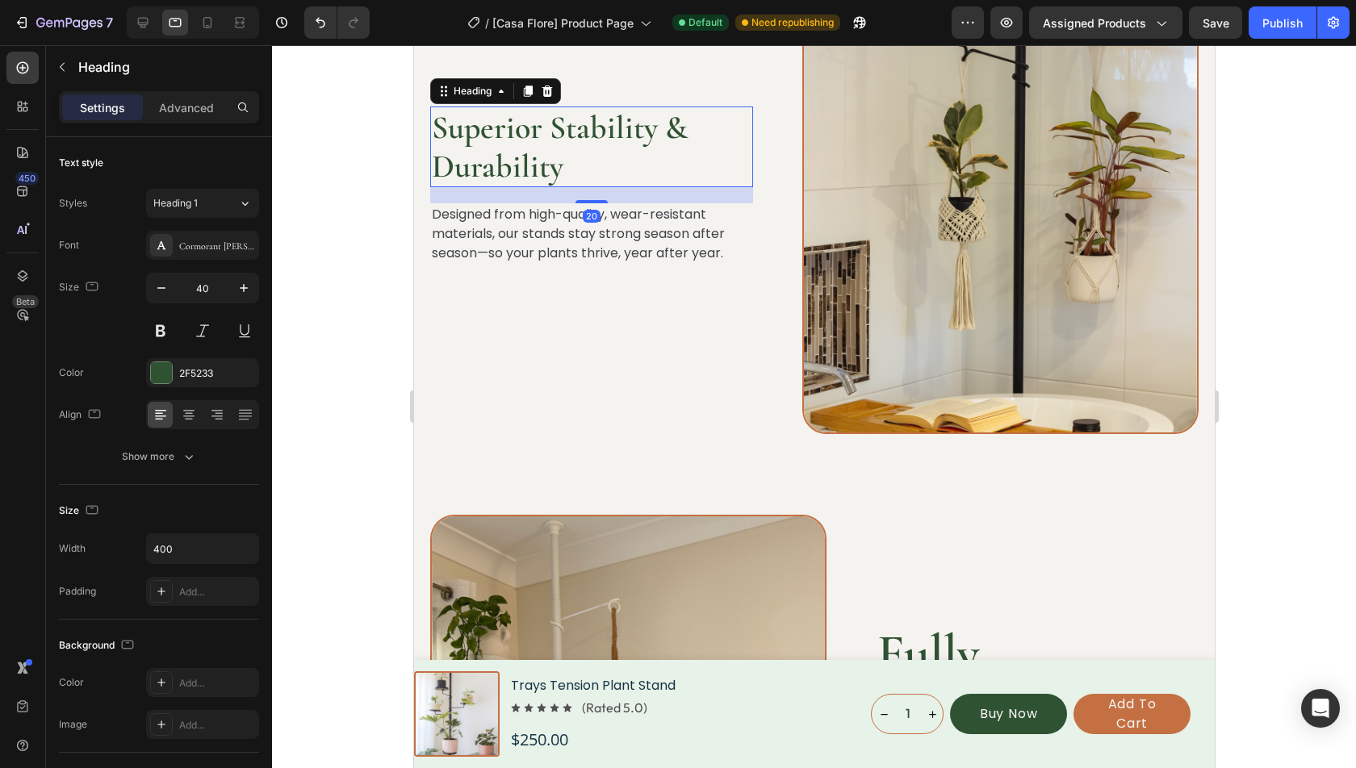
scroll to position [2541, 0]
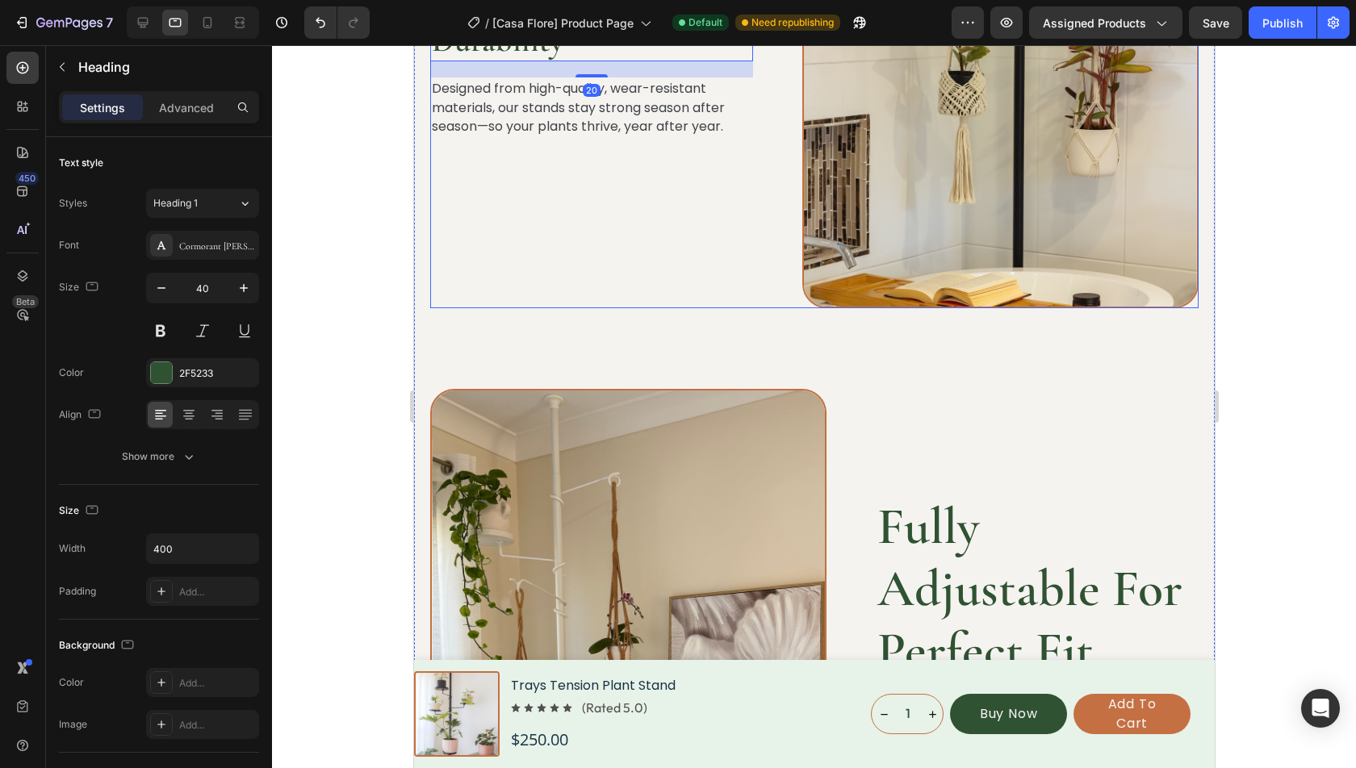
click at [764, 285] on div "Superior Stability & Durability Heading 20 Designed from high-quality, wear-res…" at bounding box center [813, 59] width 768 height 498
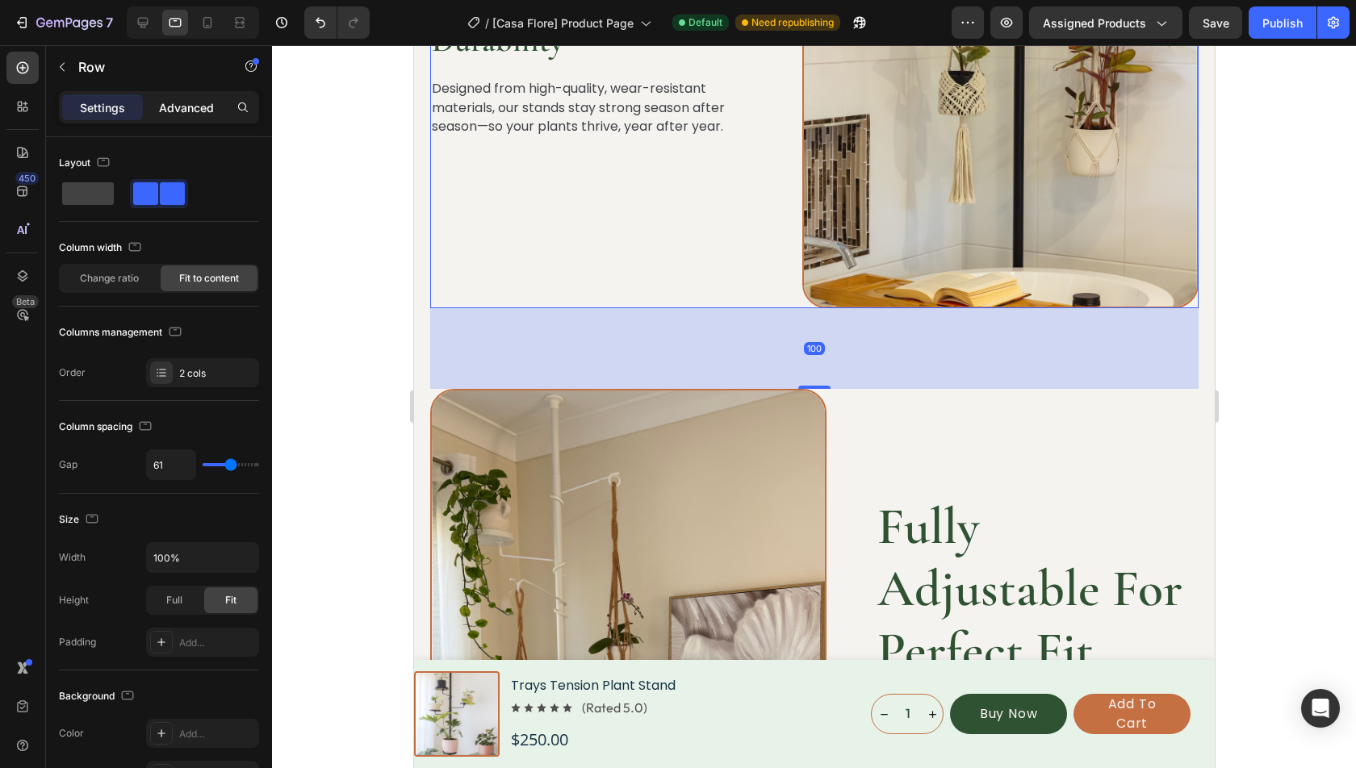
click at [200, 103] on p "Advanced" at bounding box center [186, 107] width 55 height 17
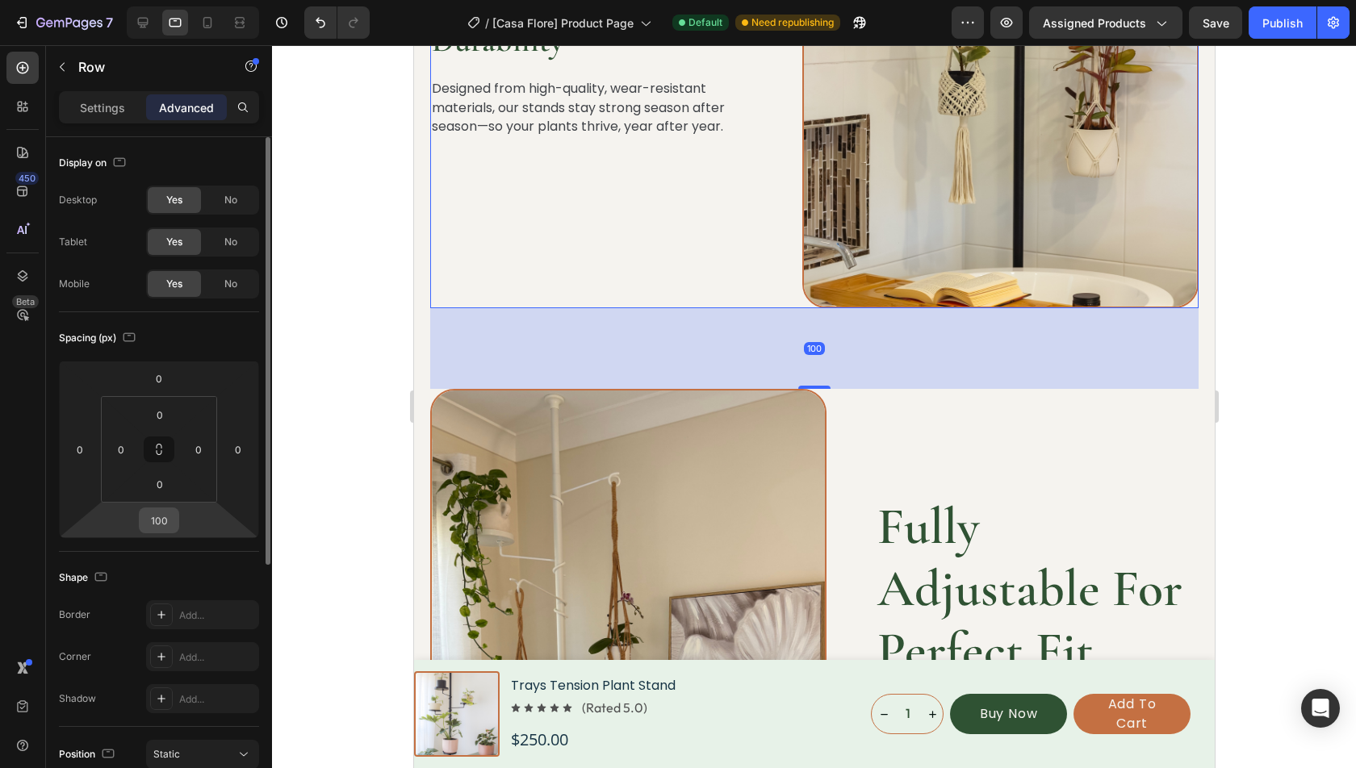
click at [165, 524] on input "100" at bounding box center [159, 520] width 32 height 24
type input "80"
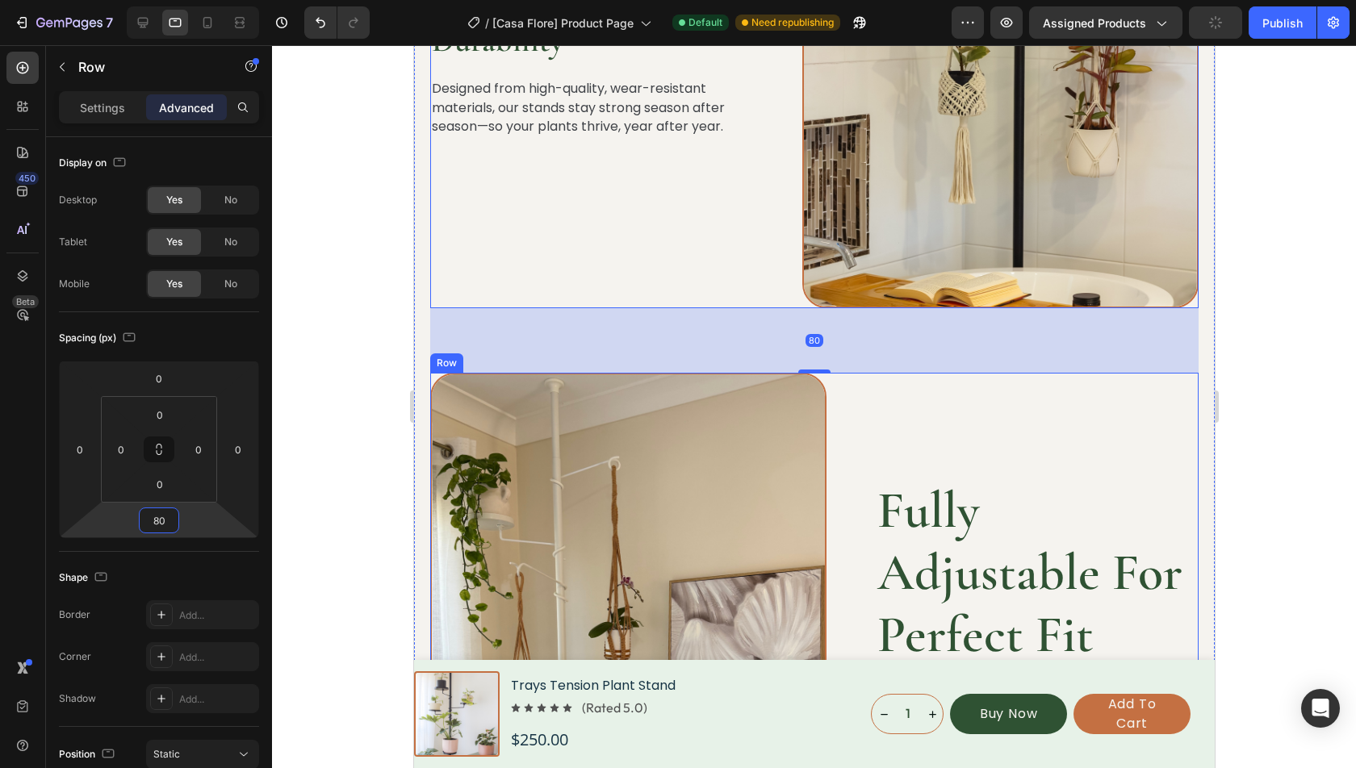
click at [958, 566] on h2 "Fully Adjustable For Perfect Fit" at bounding box center [1036, 573] width 323 height 189
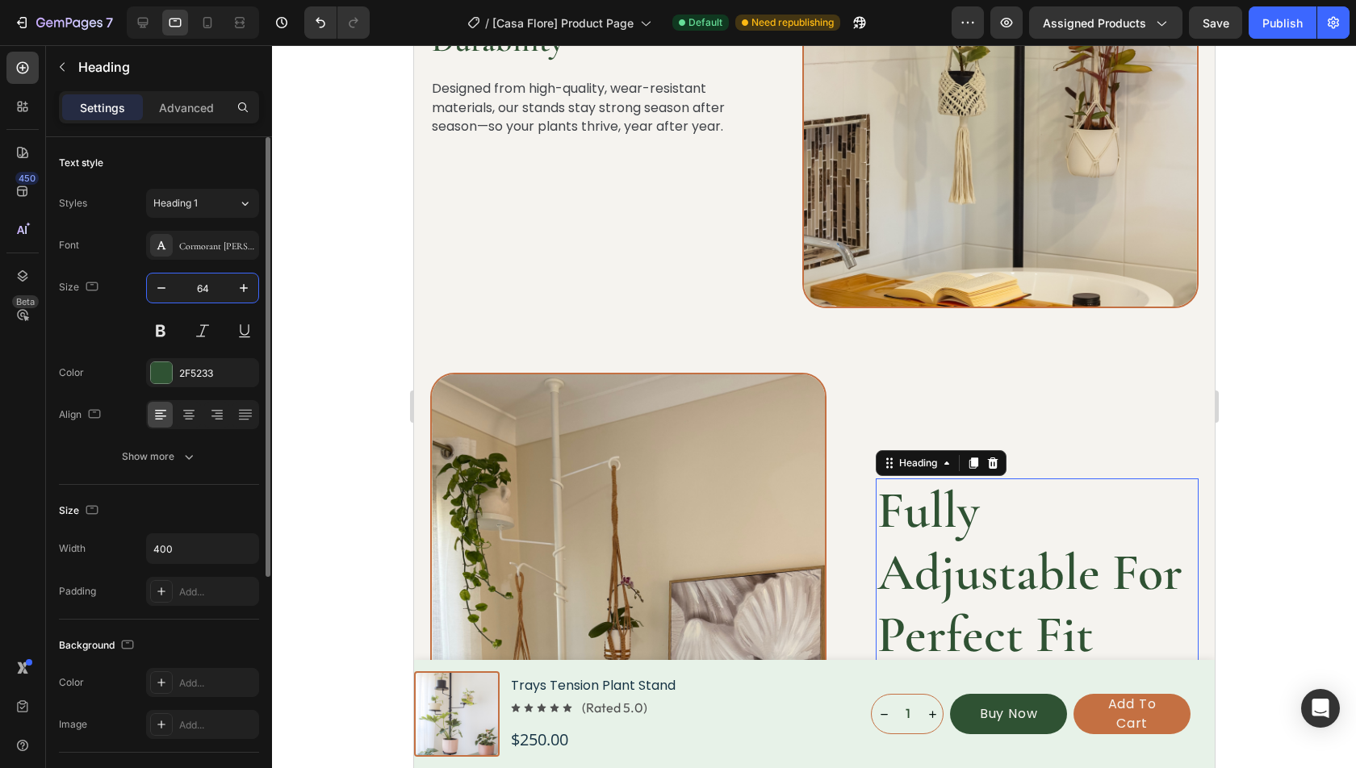
click at [209, 283] on input "64" at bounding box center [202, 288] width 53 height 29
type input "40"
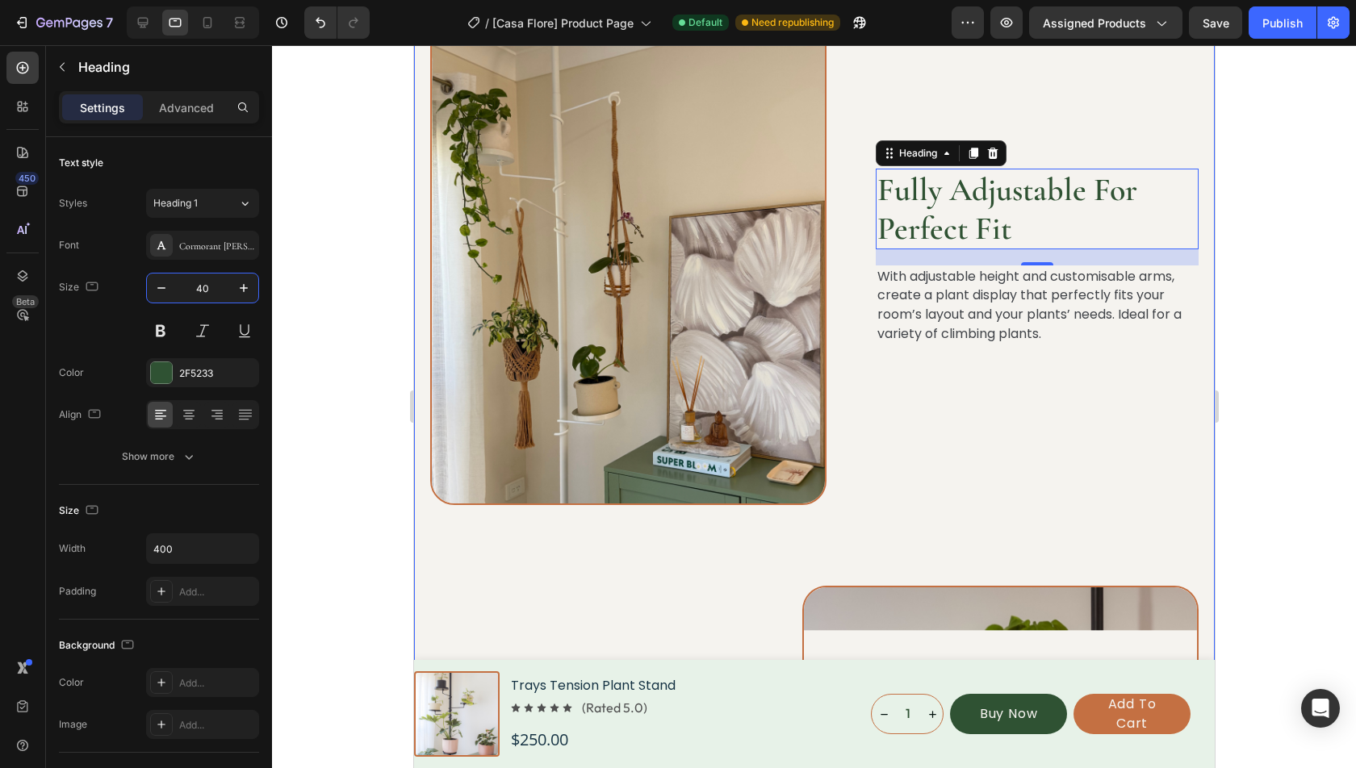
scroll to position [3031, 0]
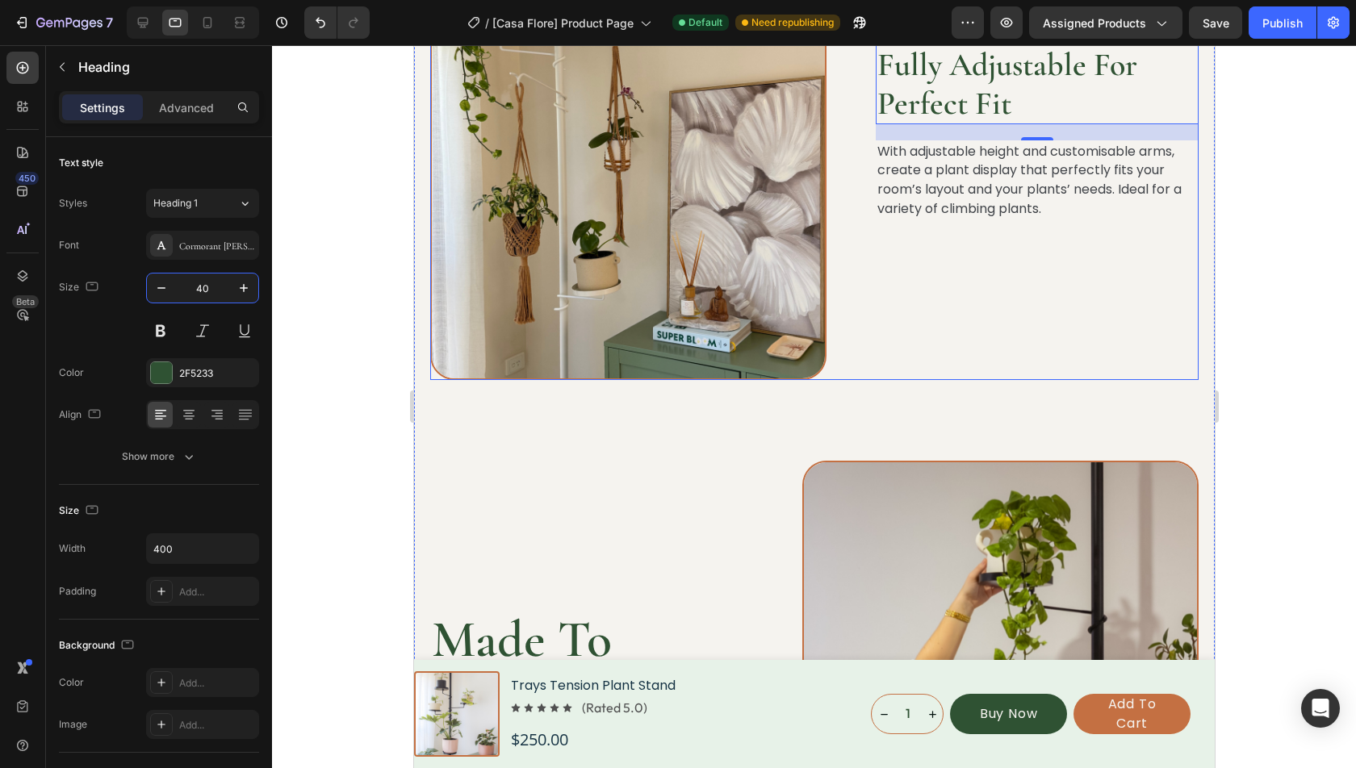
click at [906, 379] on div "Fully Adjustable For Perfect Fit Heading 20 With adjustable height and customis…" at bounding box center [1036, 132] width 323 height 498
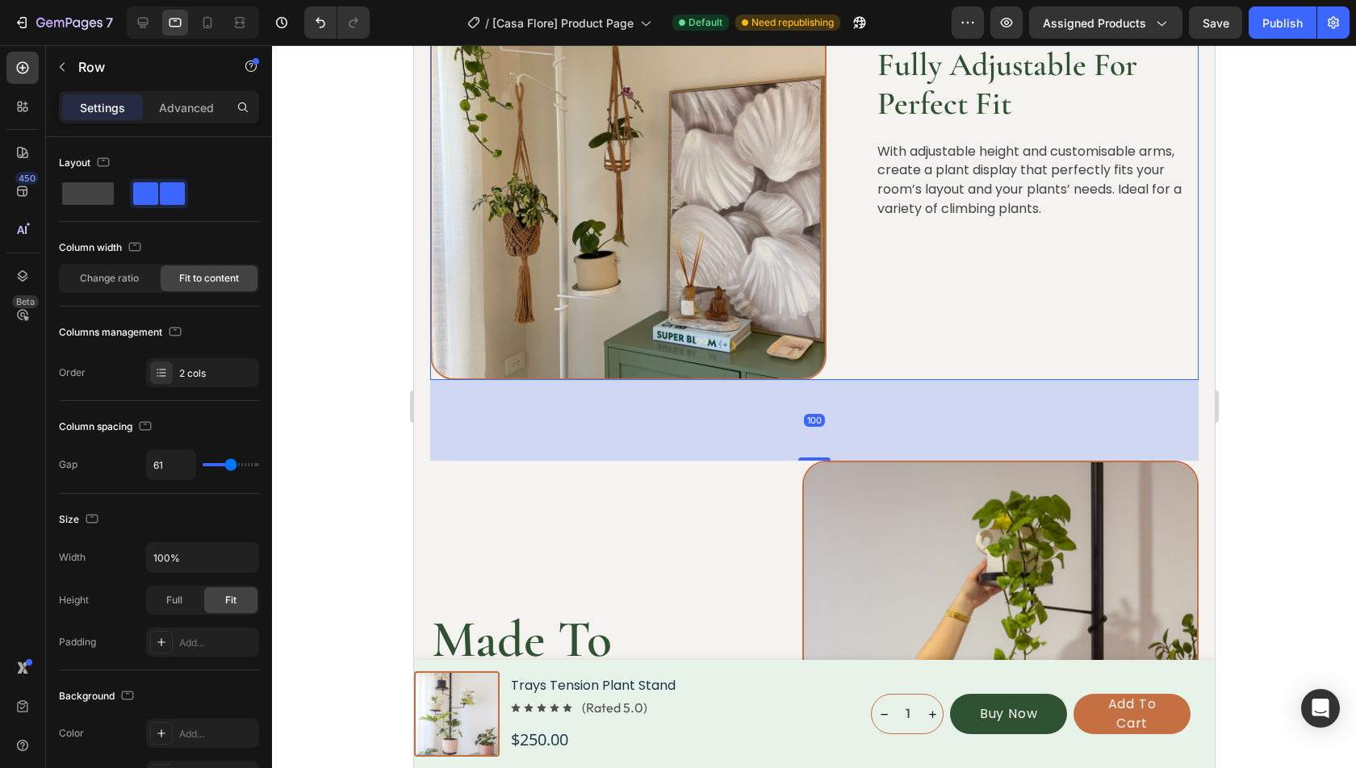
click at [175, 120] on div "Settings Advanced" at bounding box center [159, 107] width 200 height 32
click at [175, 119] on div "Advanced" at bounding box center [186, 107] width 81 height 26
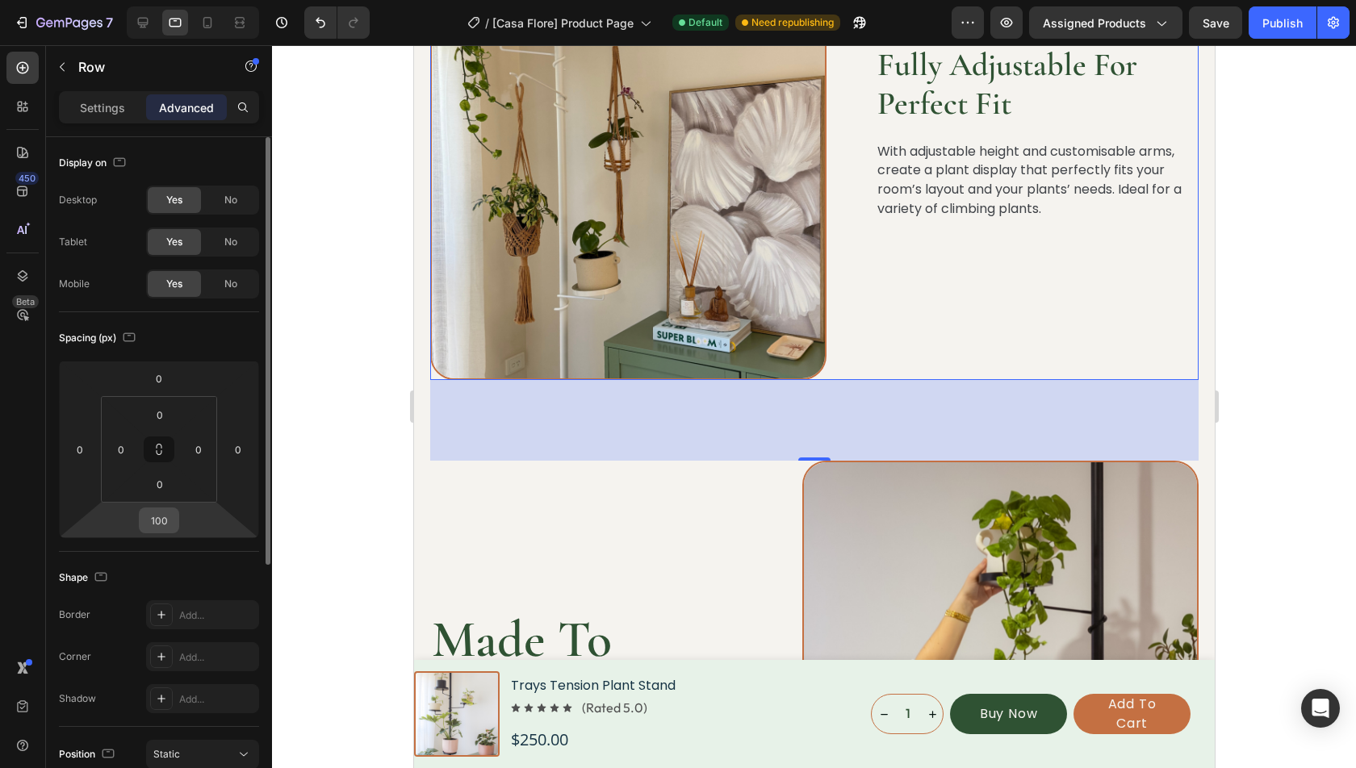
click at [164, 530] on input "100" at bounding box center [159, 520] width 32 height 24
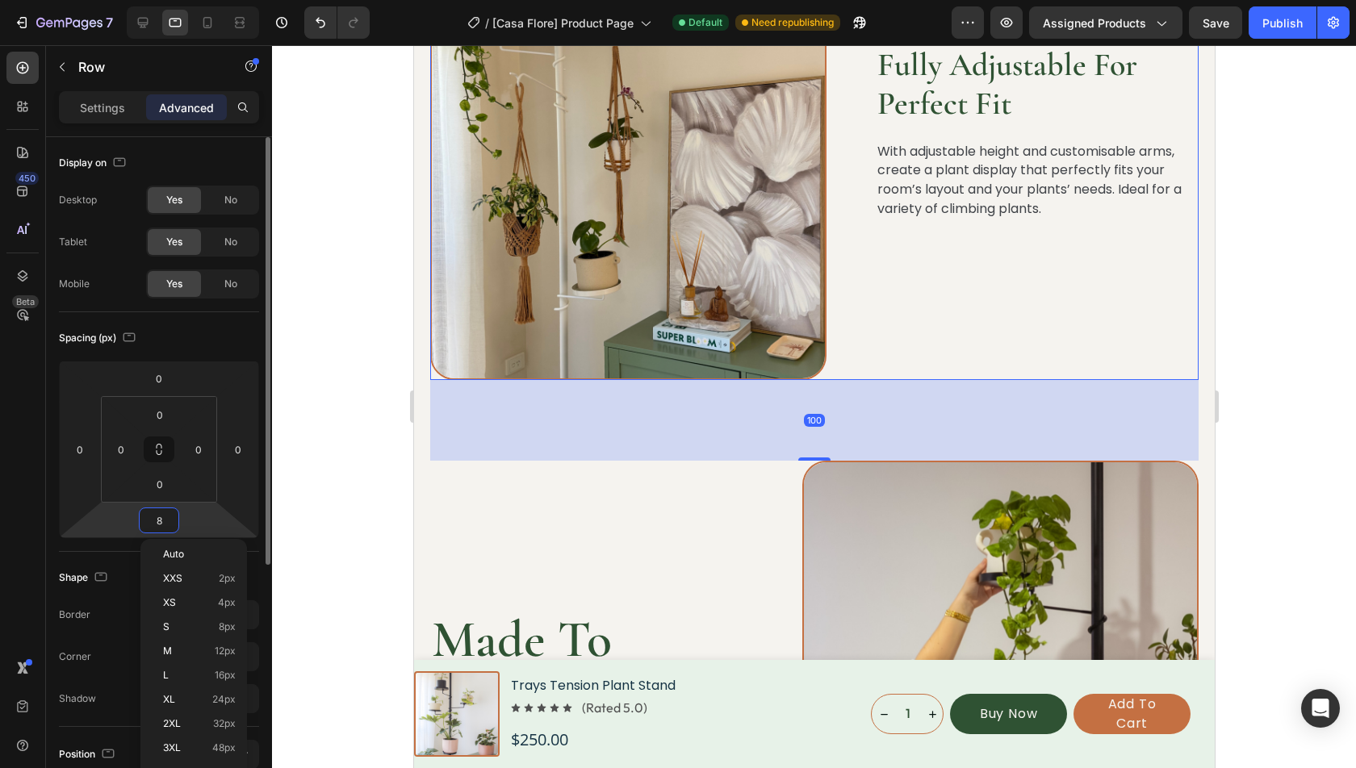
type input "80"
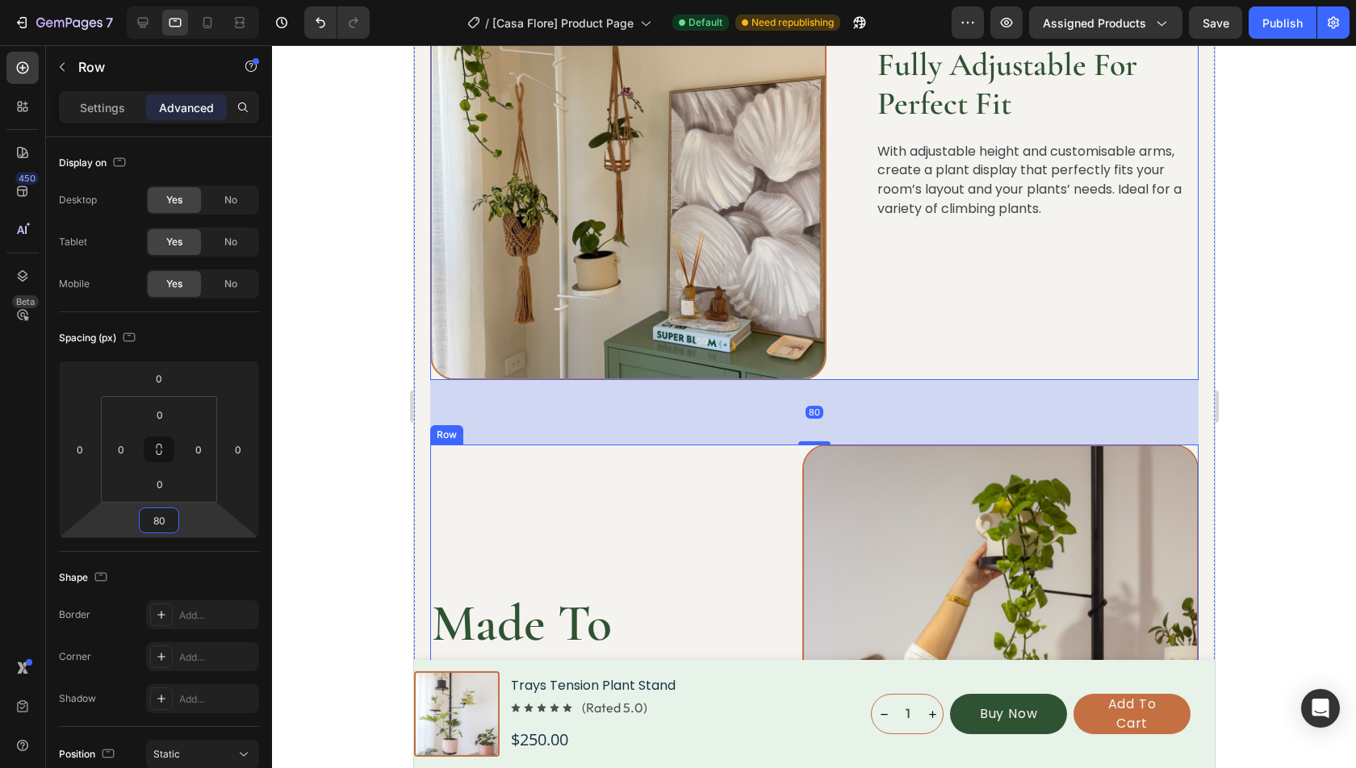
click at [670, 572] on div "Made To Endure Heading Plant stands that won't need replacing, just rearranging…" at bounding box center [590, 694] width 323 height 498
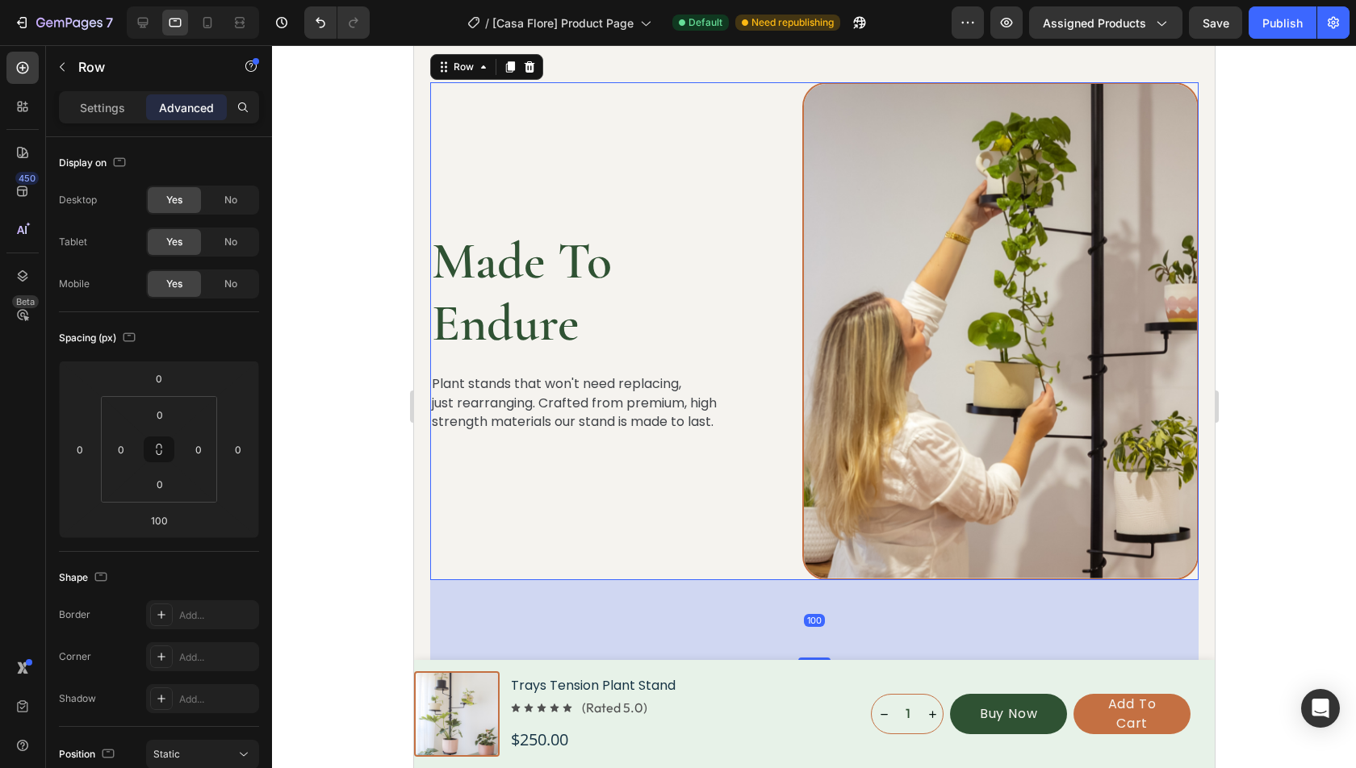
scroll to position [3416, 0]
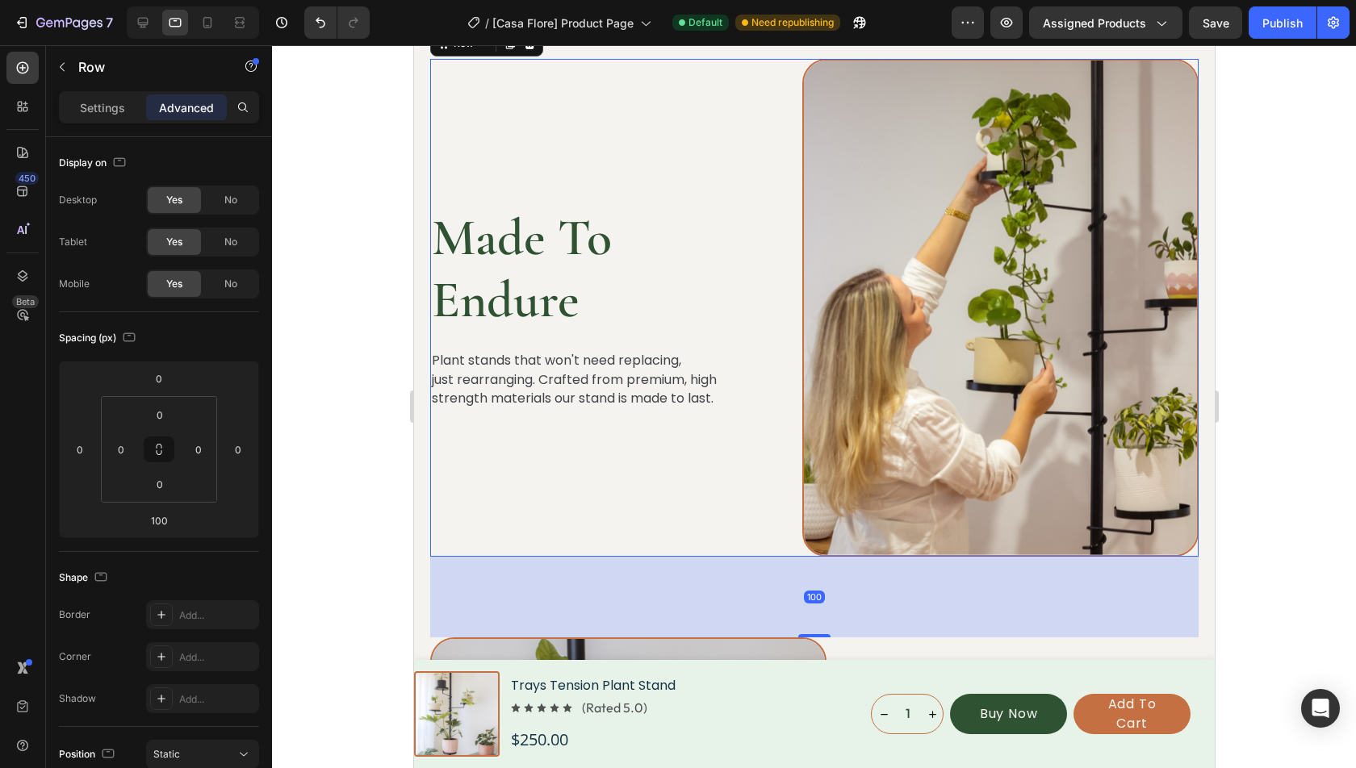
click at [508, 266] on h2 "Made To Endure" at bounding box center [590, 270] width 323 height 128
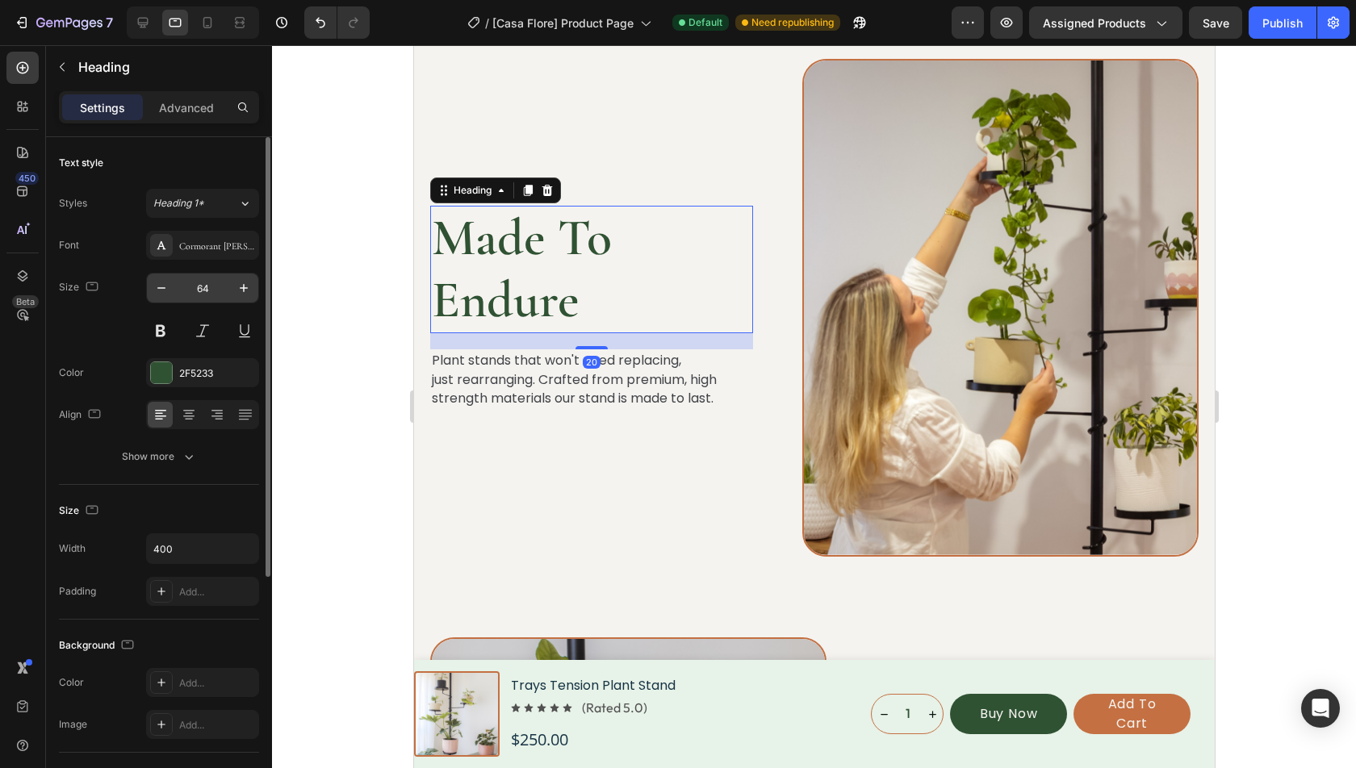
click at [217, 288] on input "64" at bounding box center [202, 288] width 53 height 29
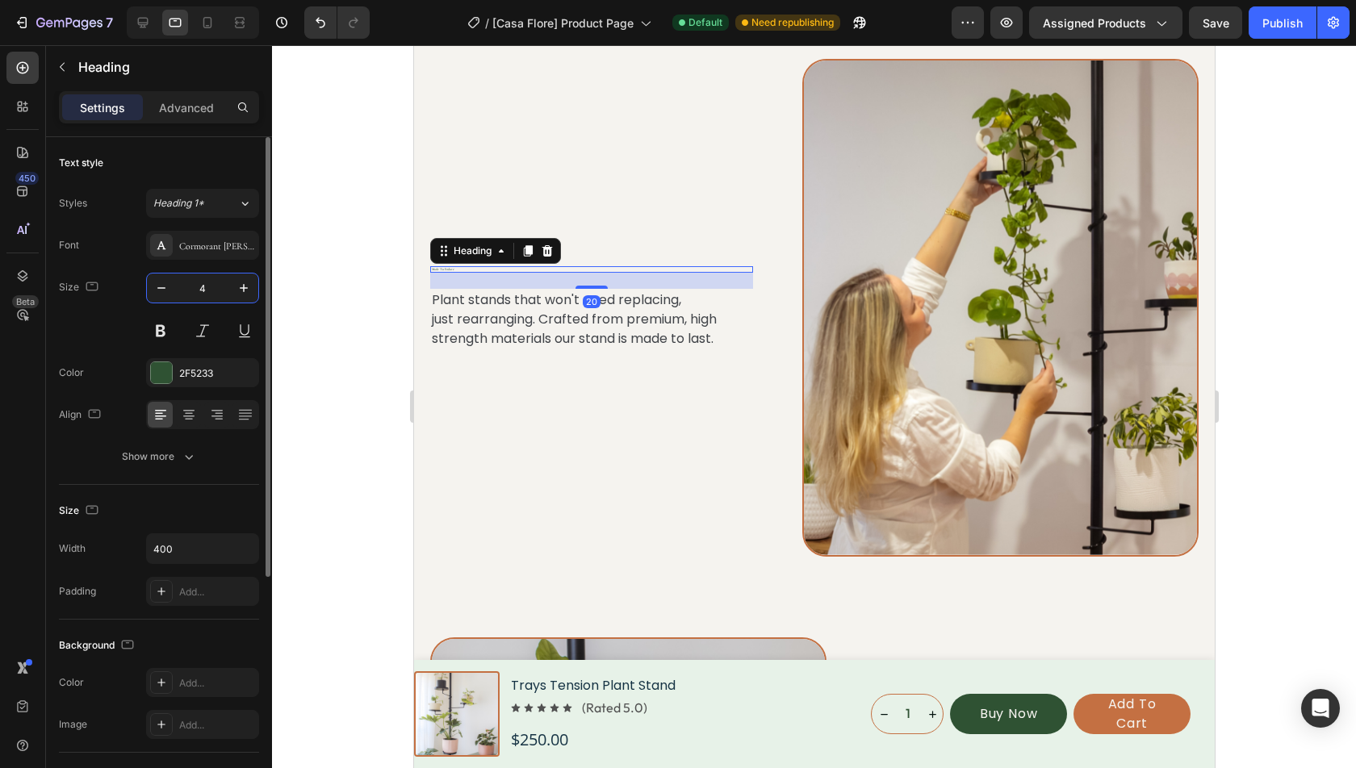
type input "40"
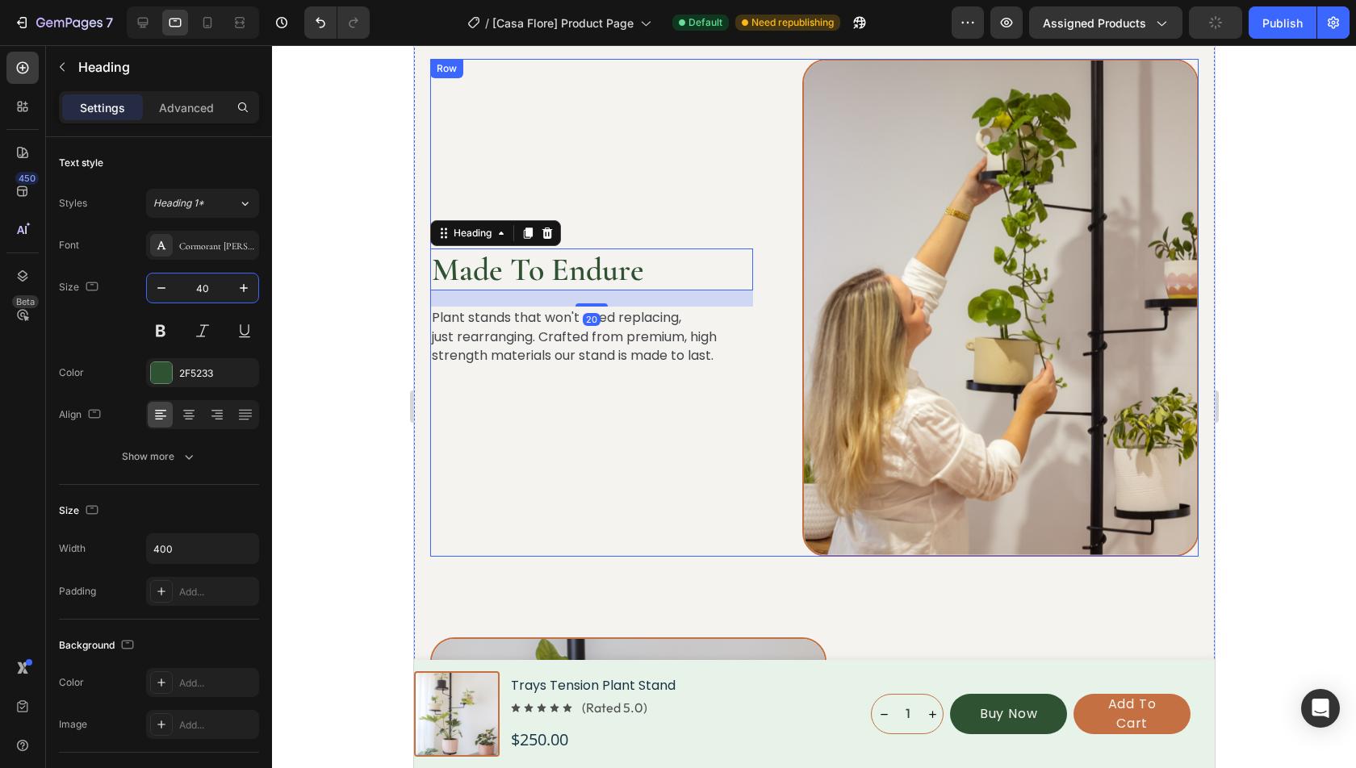
click at [643, 161] on div "Made To Endure Heading 20 Plant stands that won't need replacing, just rearrang…" at bounding box center [590, 308] width 323 height 498
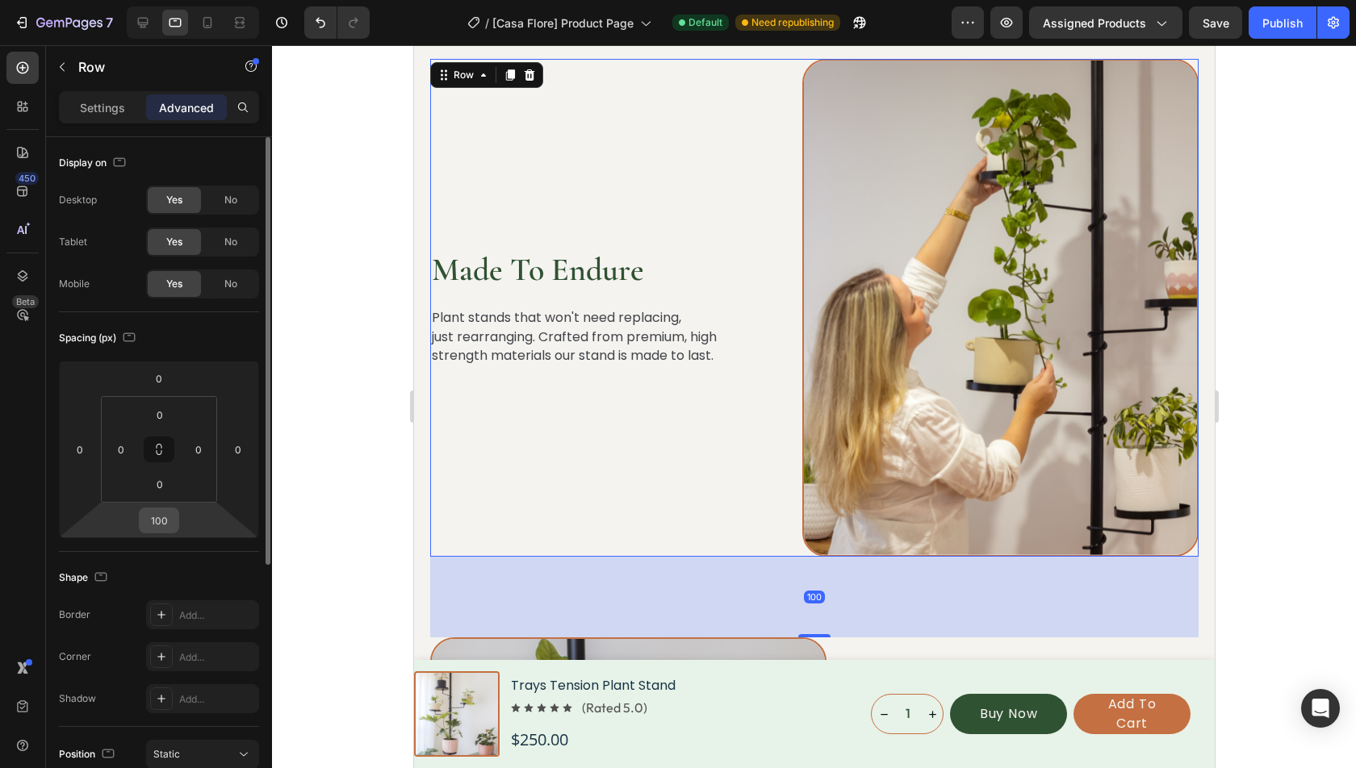
click at [173, 520] on input "100" at bounding box center [159, 520] width 32 height 24
type input "80"
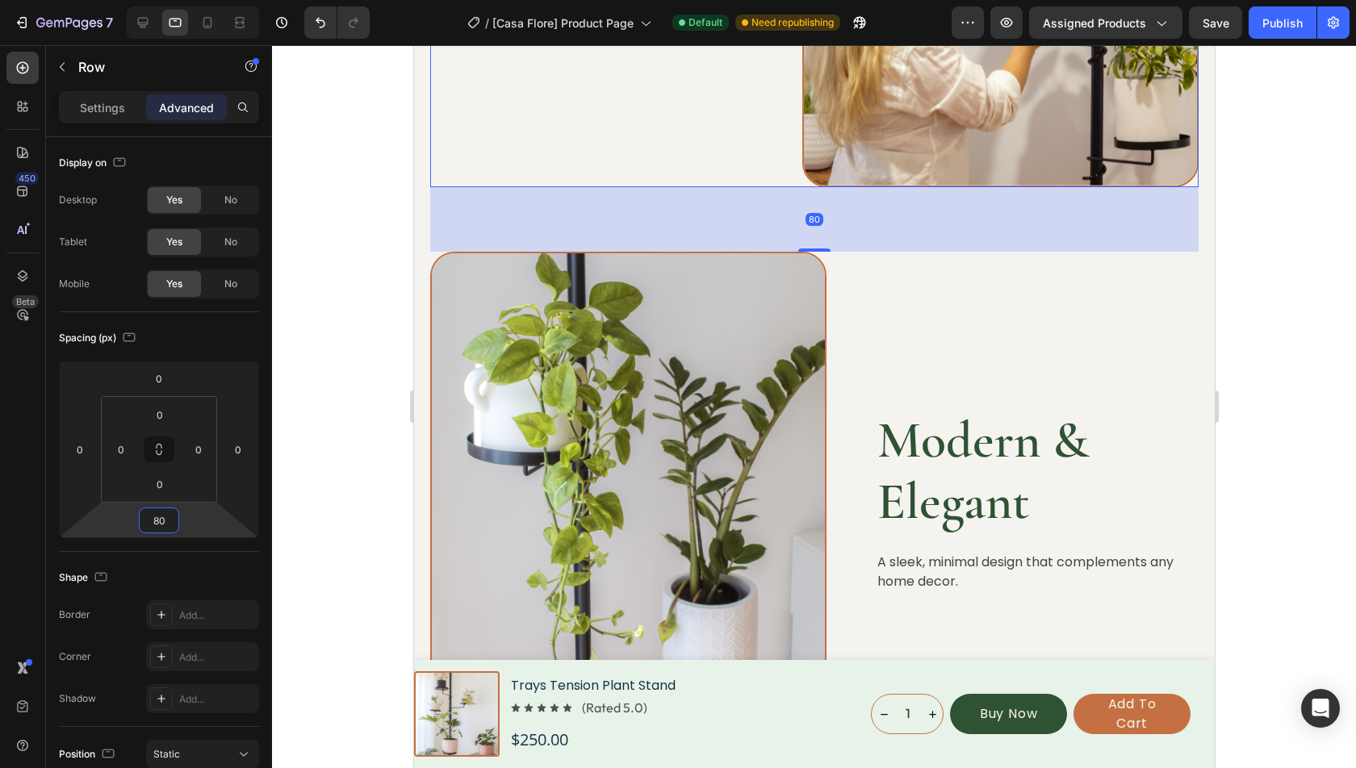
scroll to position [4096, 0]
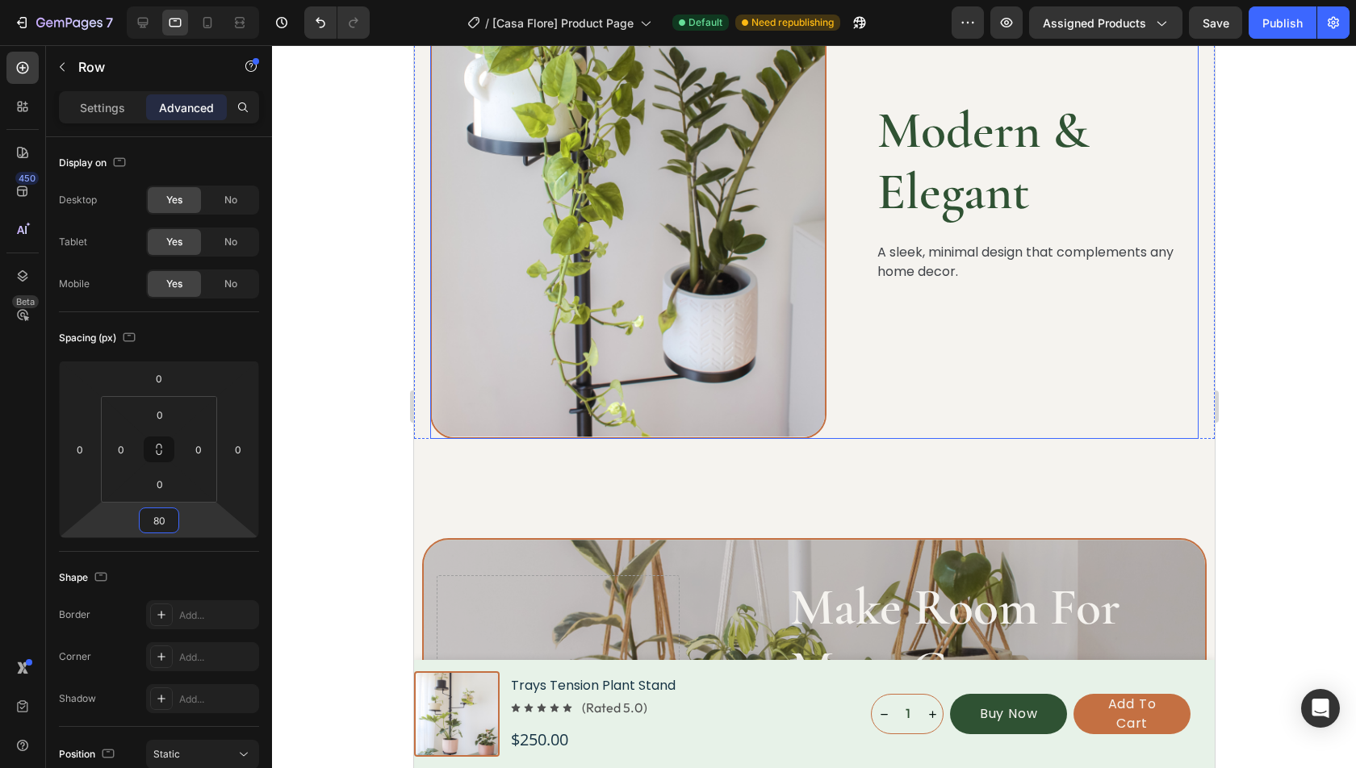
click at [981, 157] on h2 "Modern & Elegant" at bounding box center [1036, 162] width 323 height 128
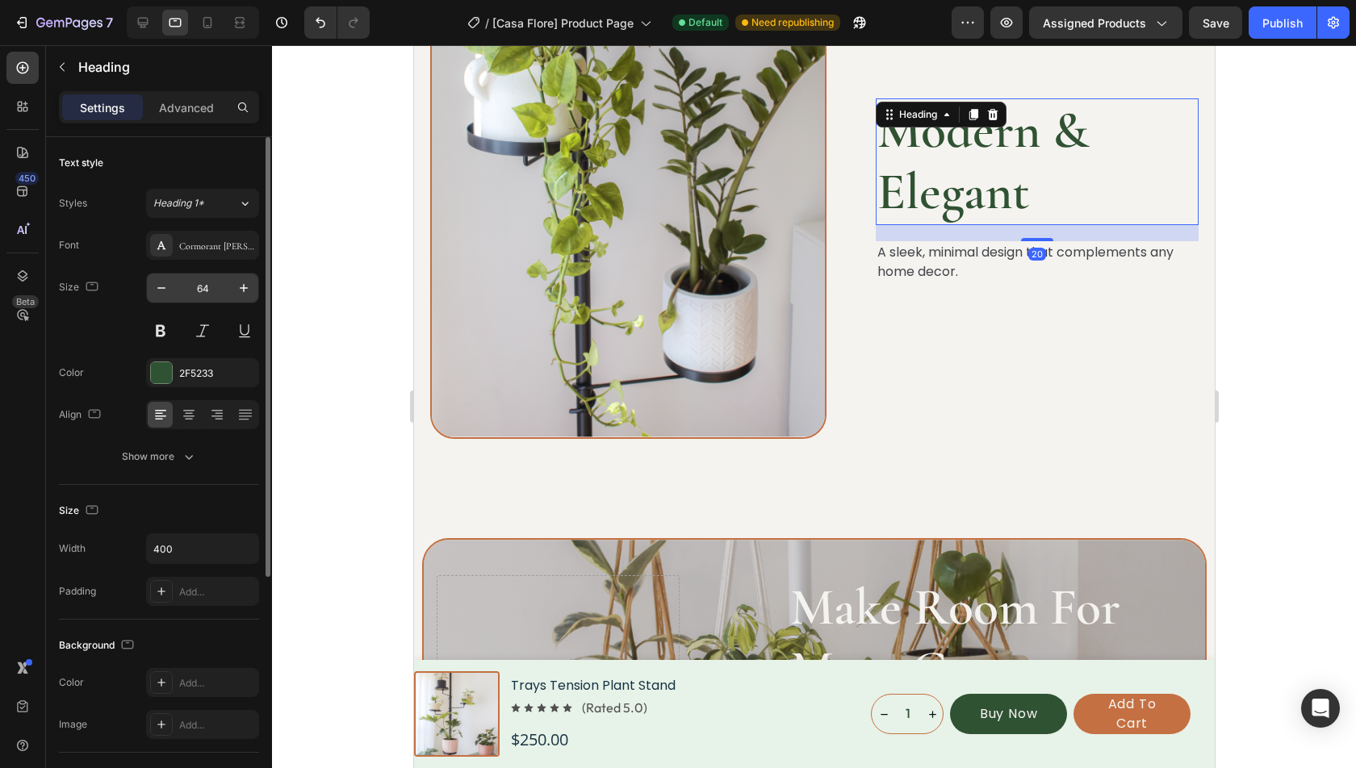
click at [211, 288] on input "64" at bounding box center [202, 288] width 53 height 29
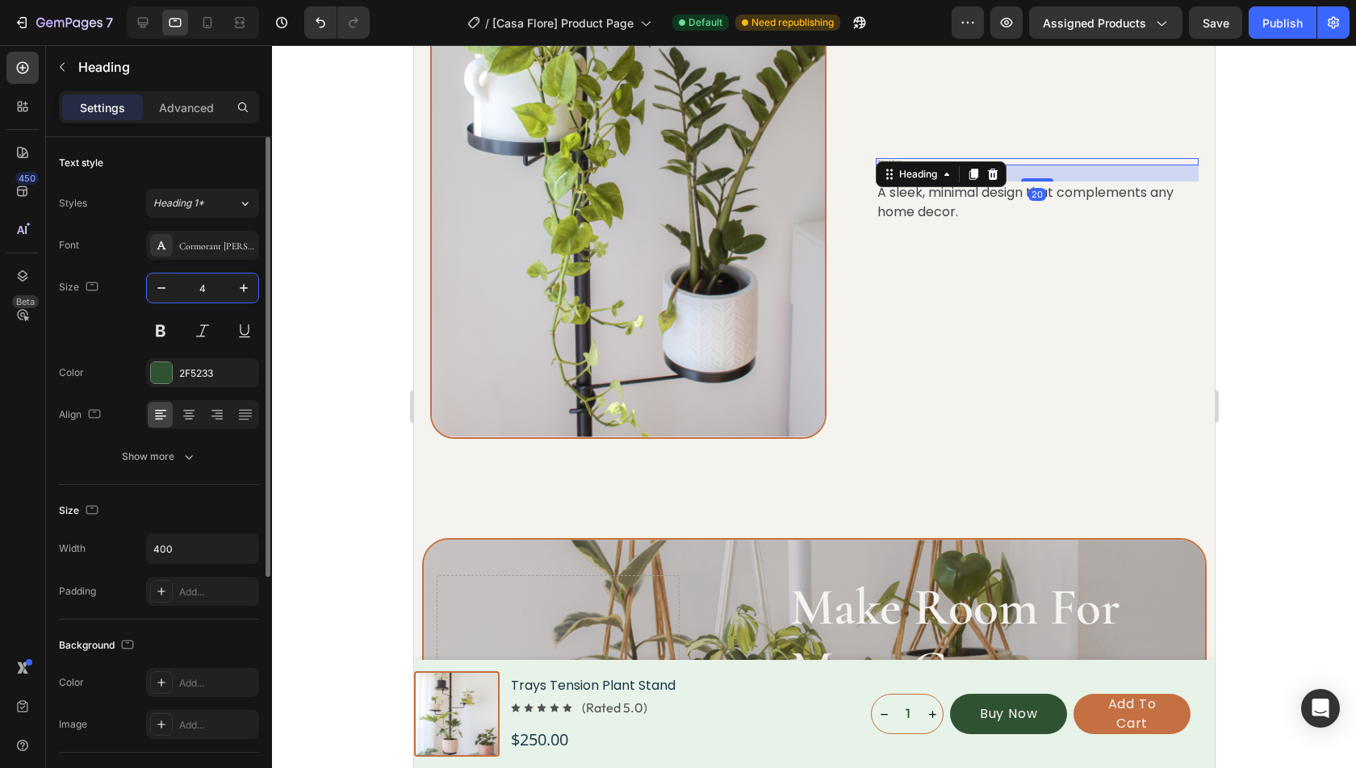
scroll to position [4139, 0]
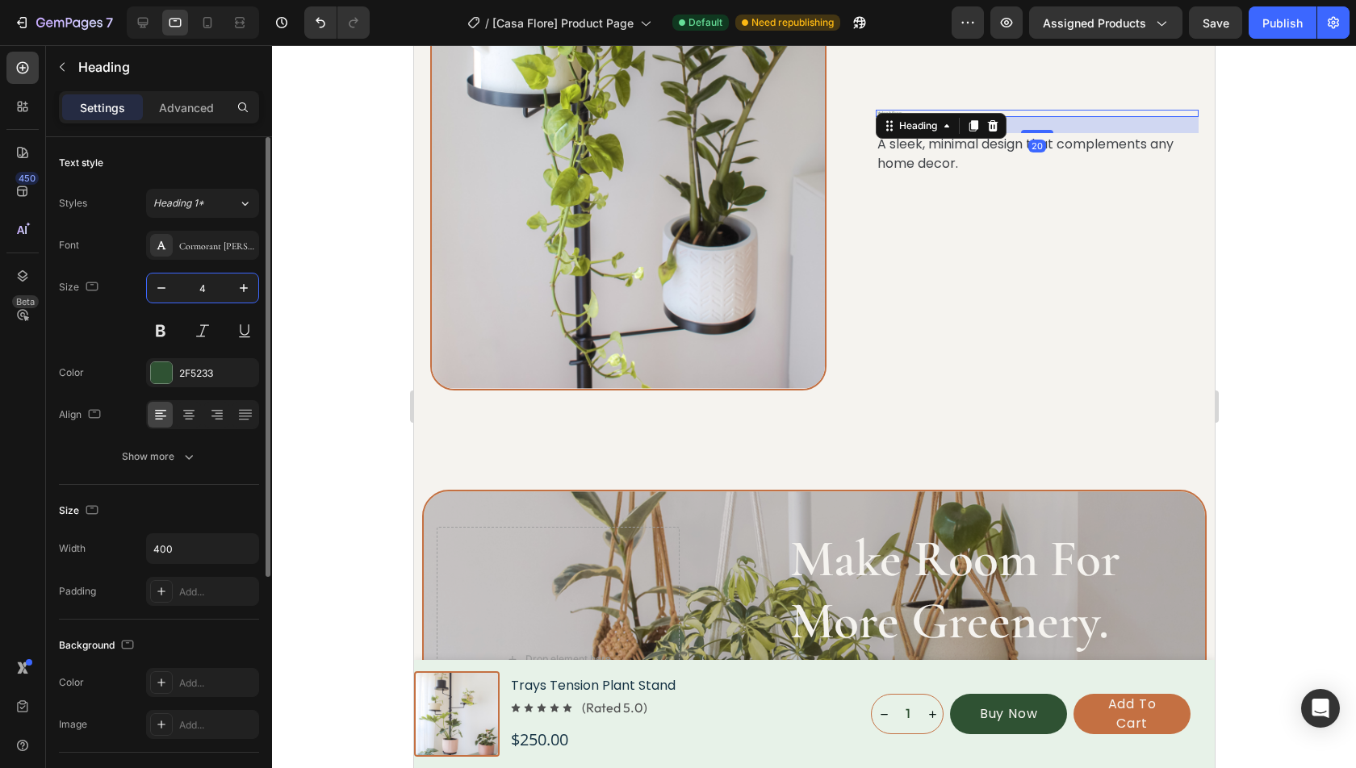
type input "40"
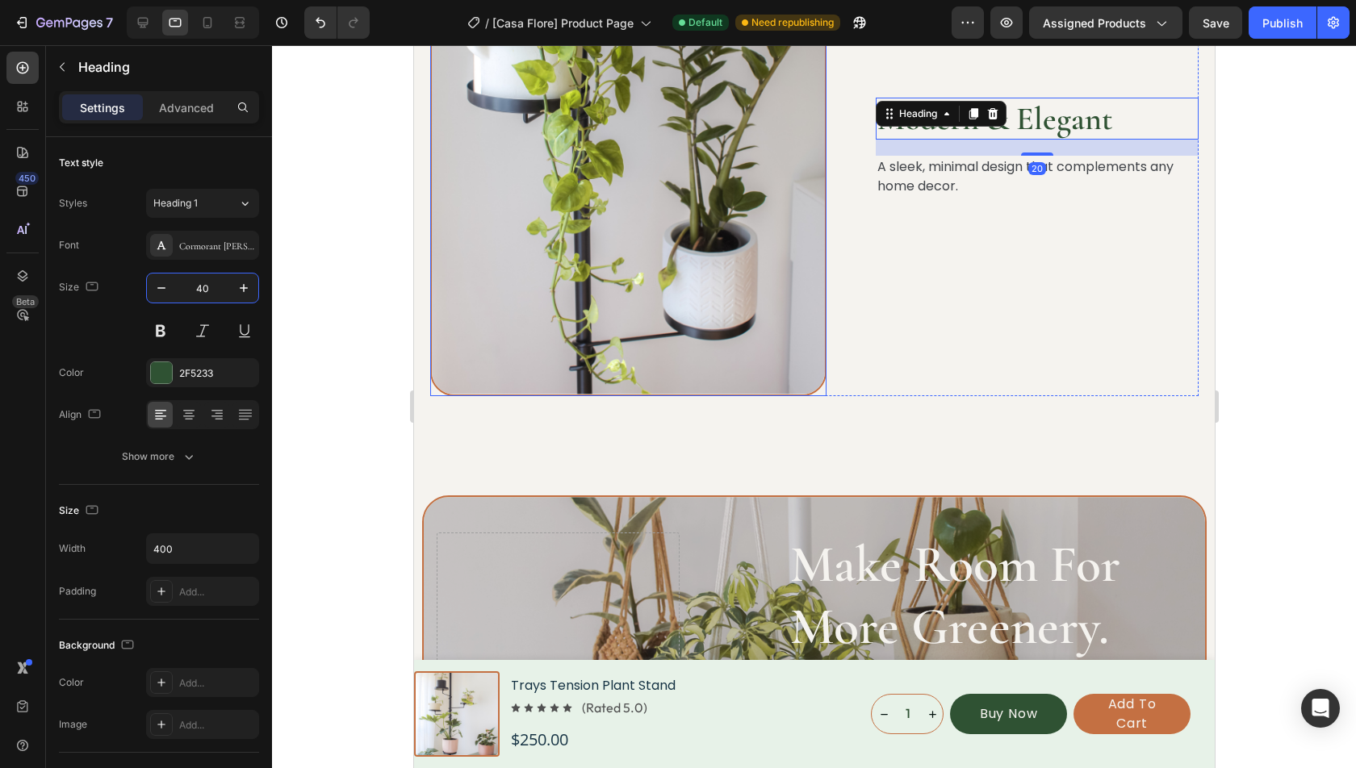
click at [900, 323] on div "Modern & Elegant Heading 20 A sleek, minimal design that complements any home d…" at bounding box center [1036, 148] width 323 height 498
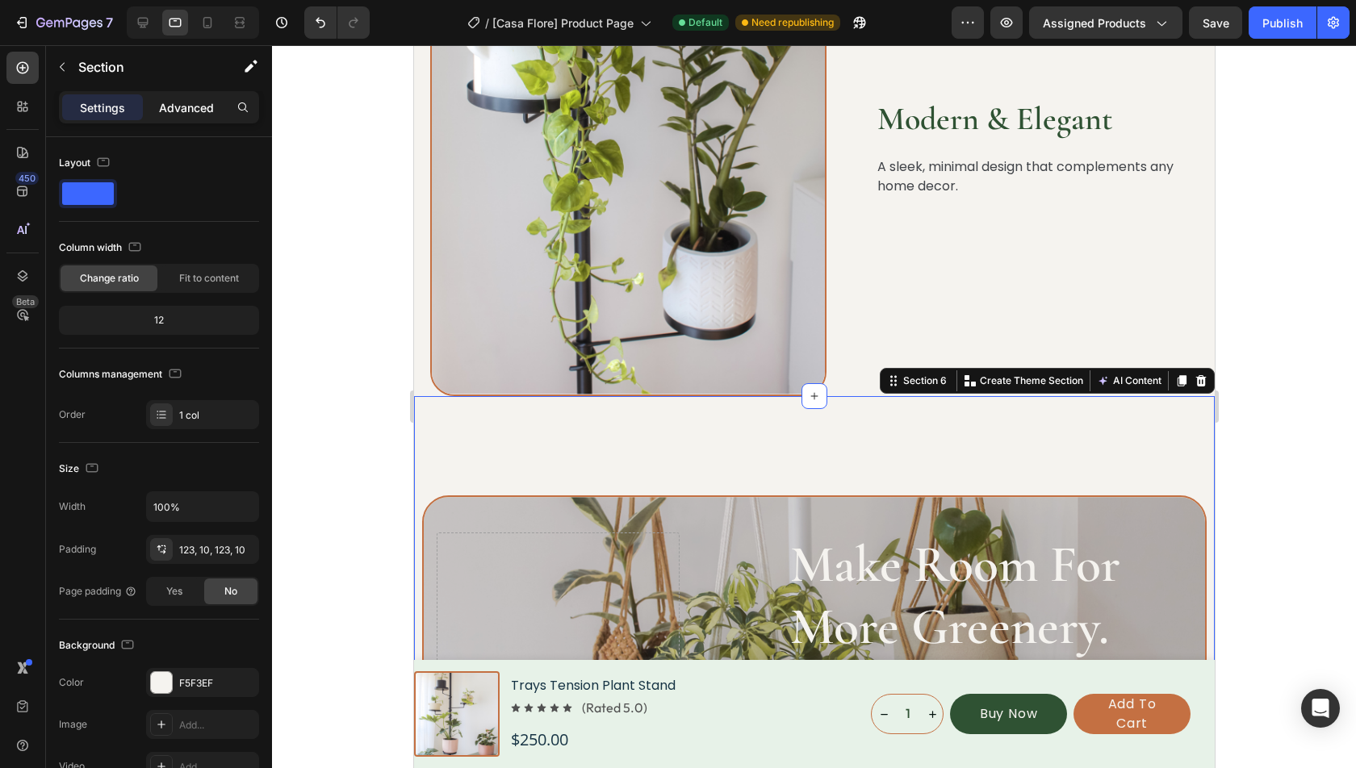
click at [167, 110] on p "Advanced" at bounding box center [186, 107] width 55 height 17
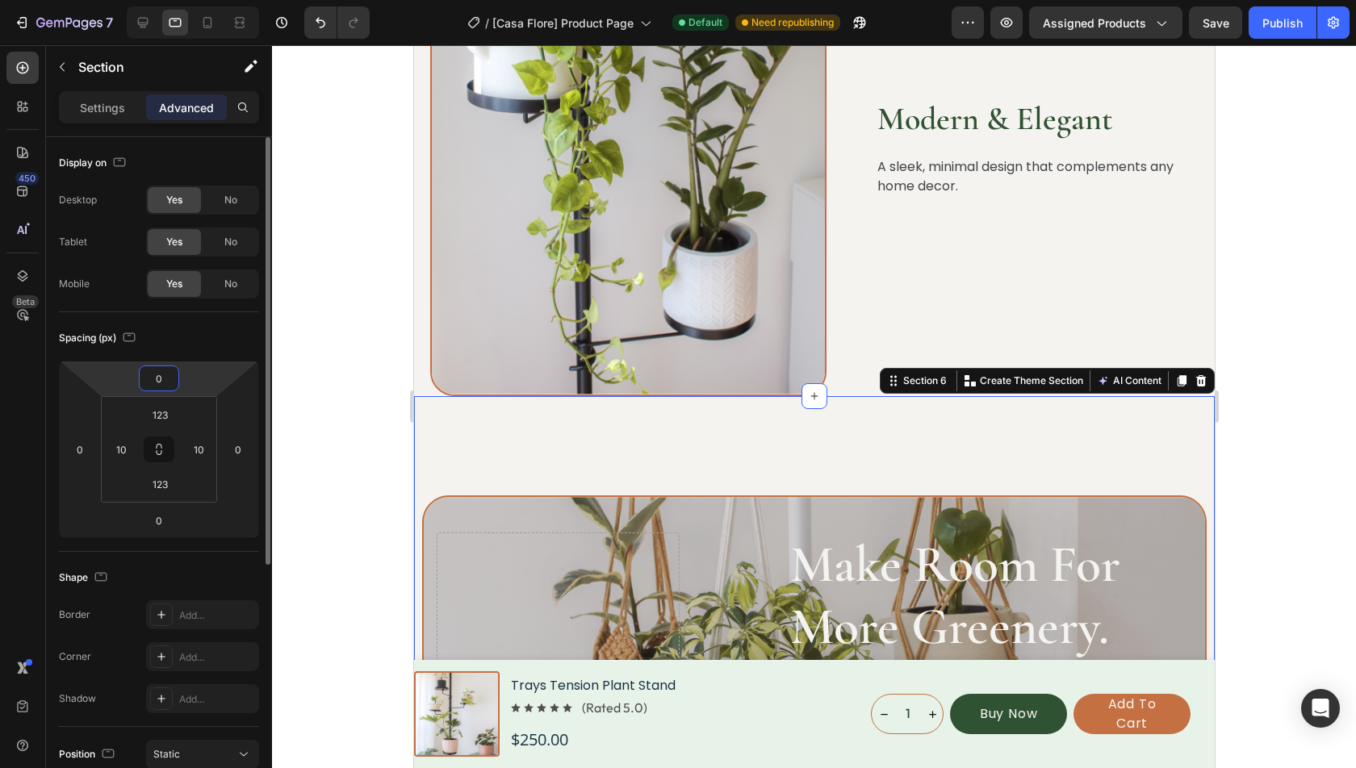
click at [175, 0] on html "7 Version history / [Casa Flore] Product Page Default Need republishing Preview…" at bounding box center [678, 0] width 1356 height 0
click at [165, 412] on input "123" at bounding box center [160, 415] width 32 height 24
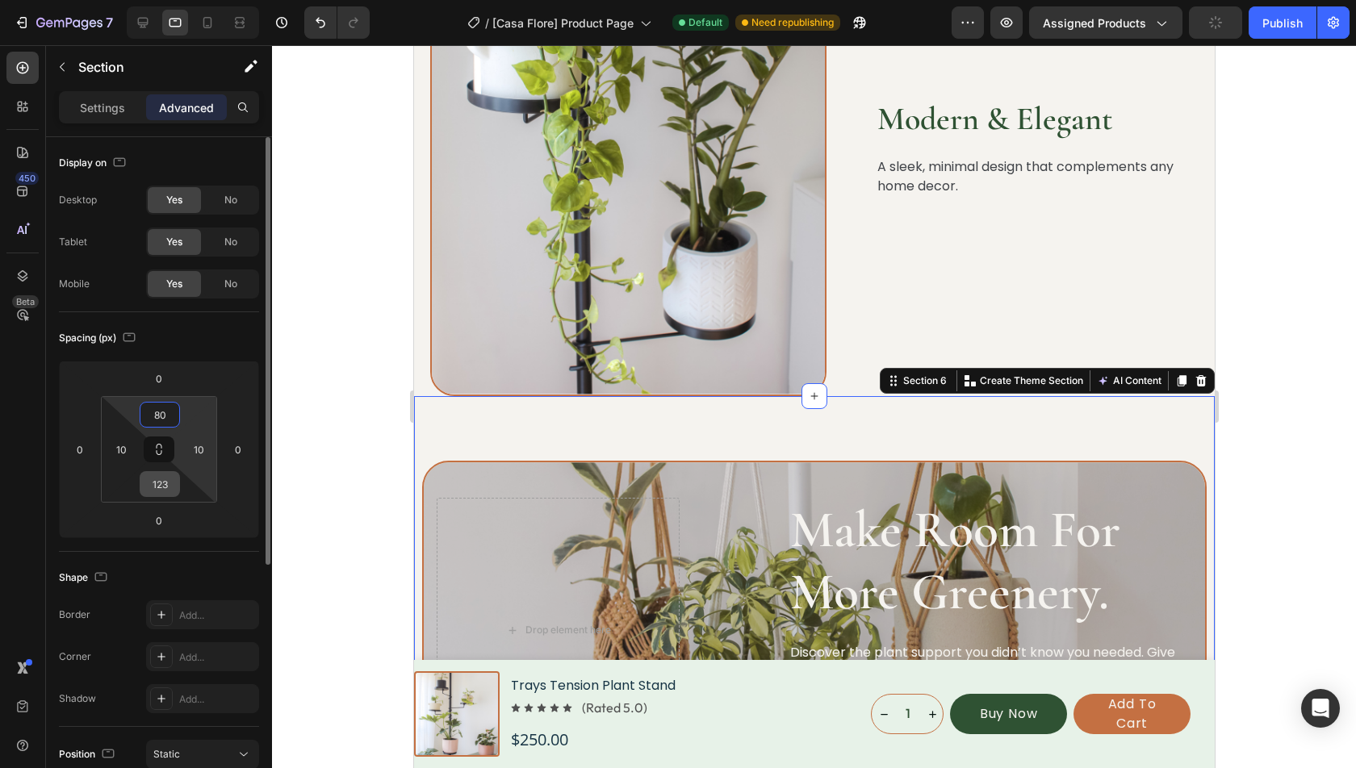
type input "80"
click at [162, 491] on input "123" at bounding box center [160, 484] width 32 height 24
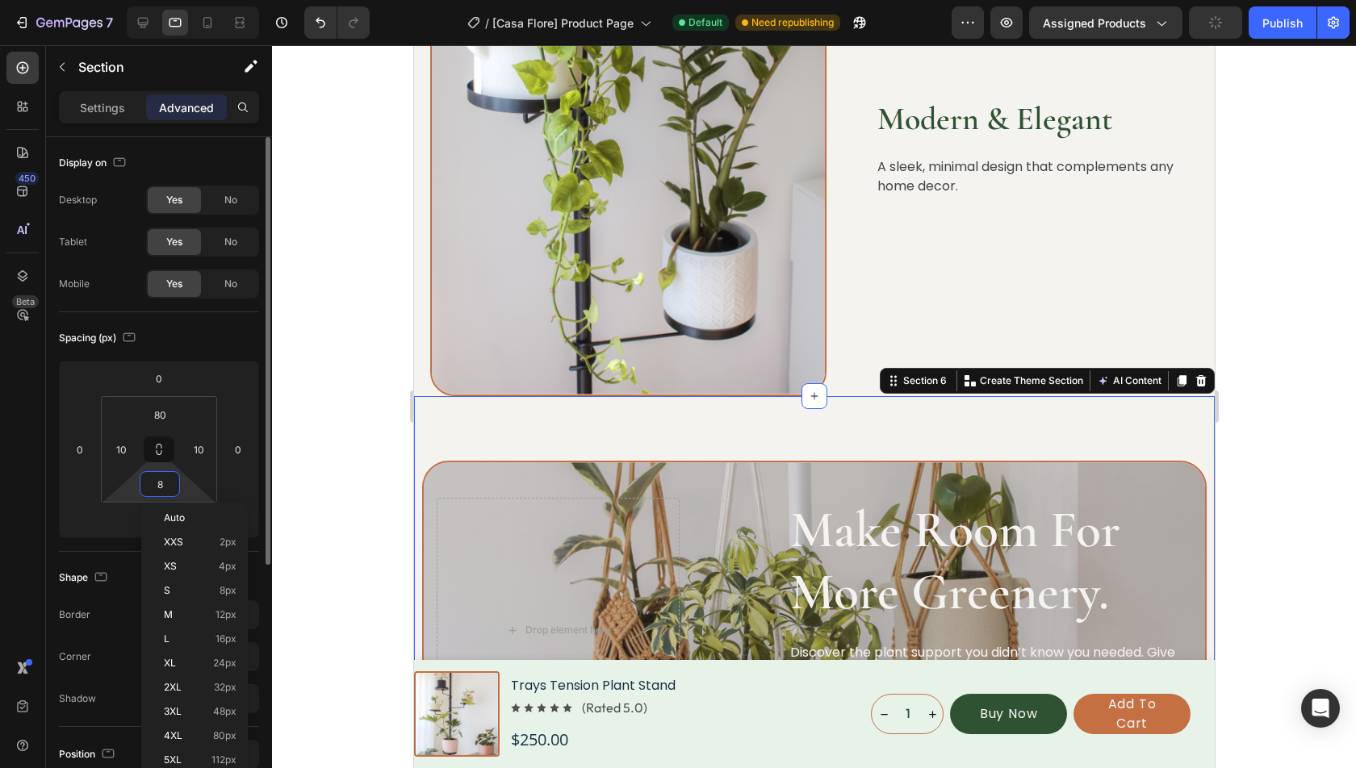
type input "80"
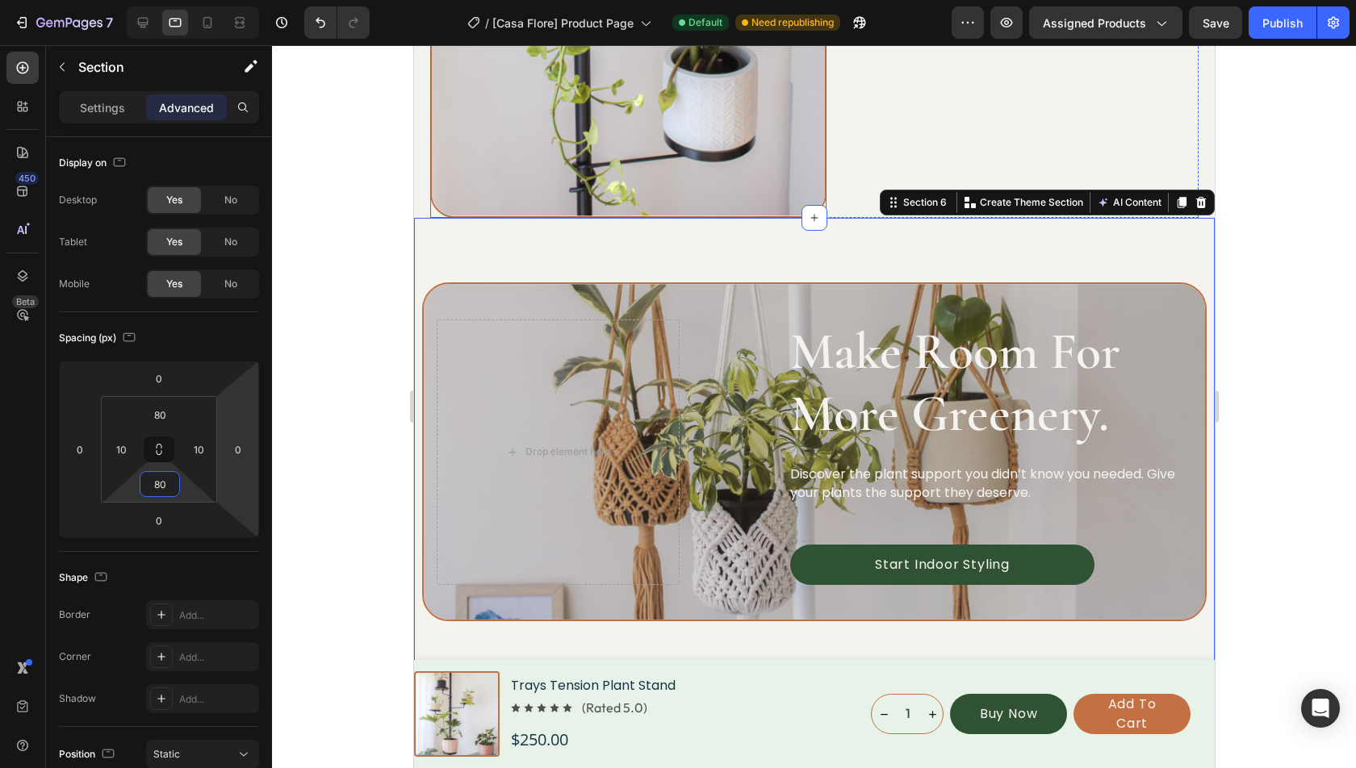
scroll to position [4432, 0]
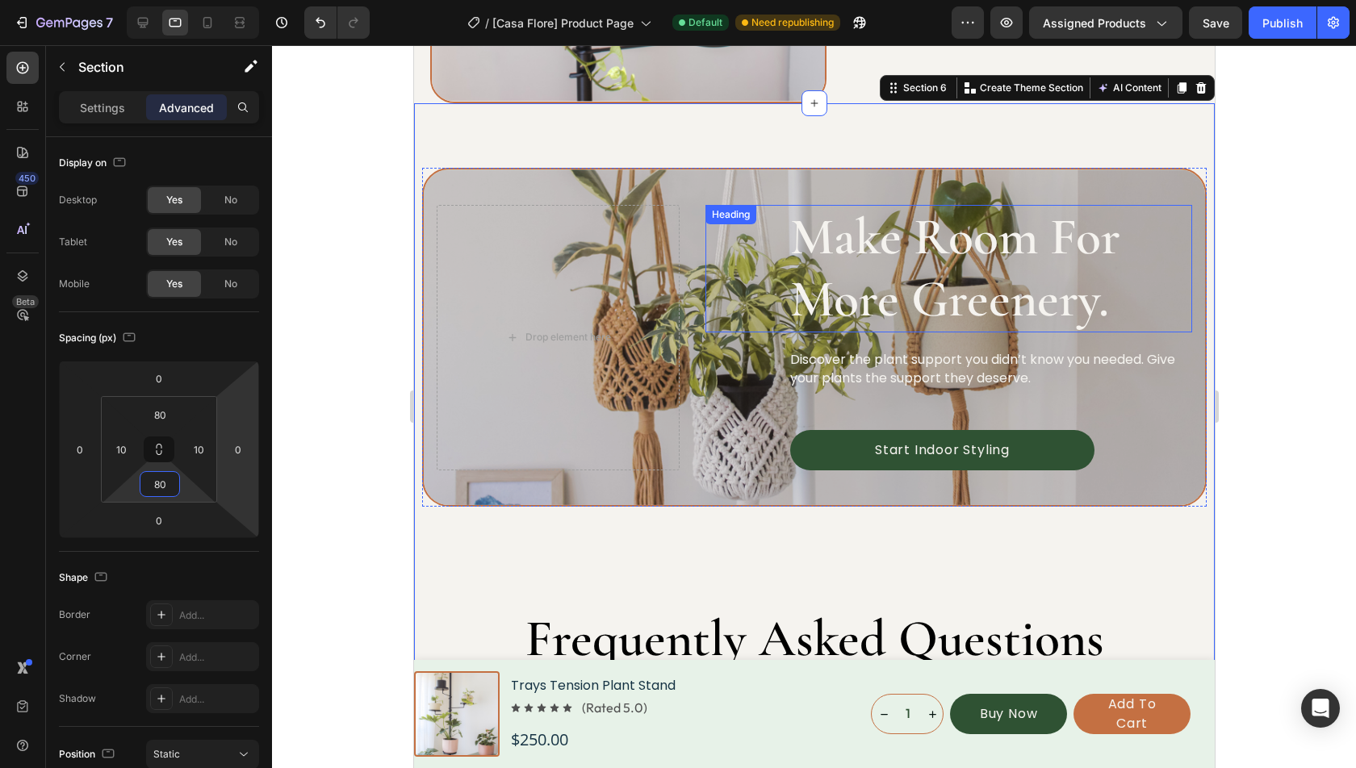
click at [998, 236] on h2 "Make Room For More Greenery." at bounding box center [990, 269] width 404 height 128
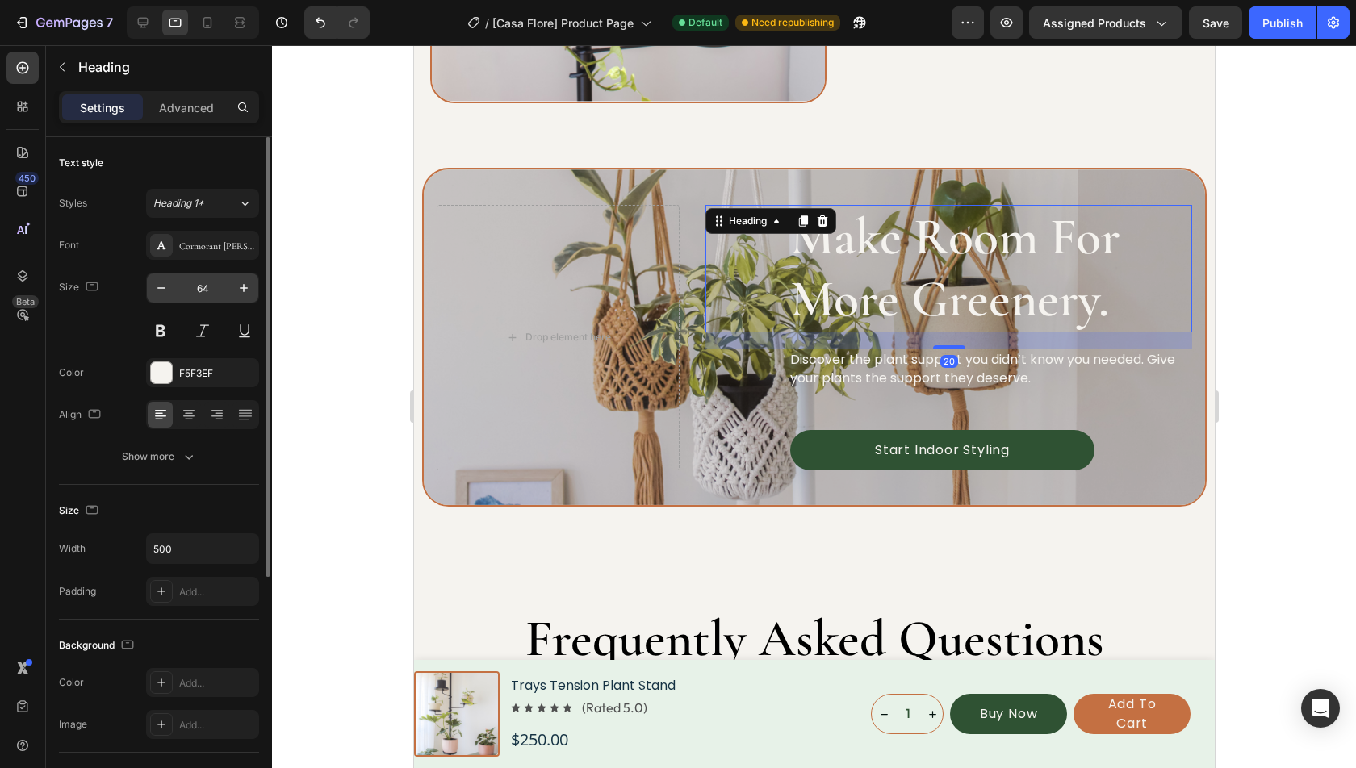
click at [212, 286] on input "64" at bounding box center [202, 288] width 53 height 29
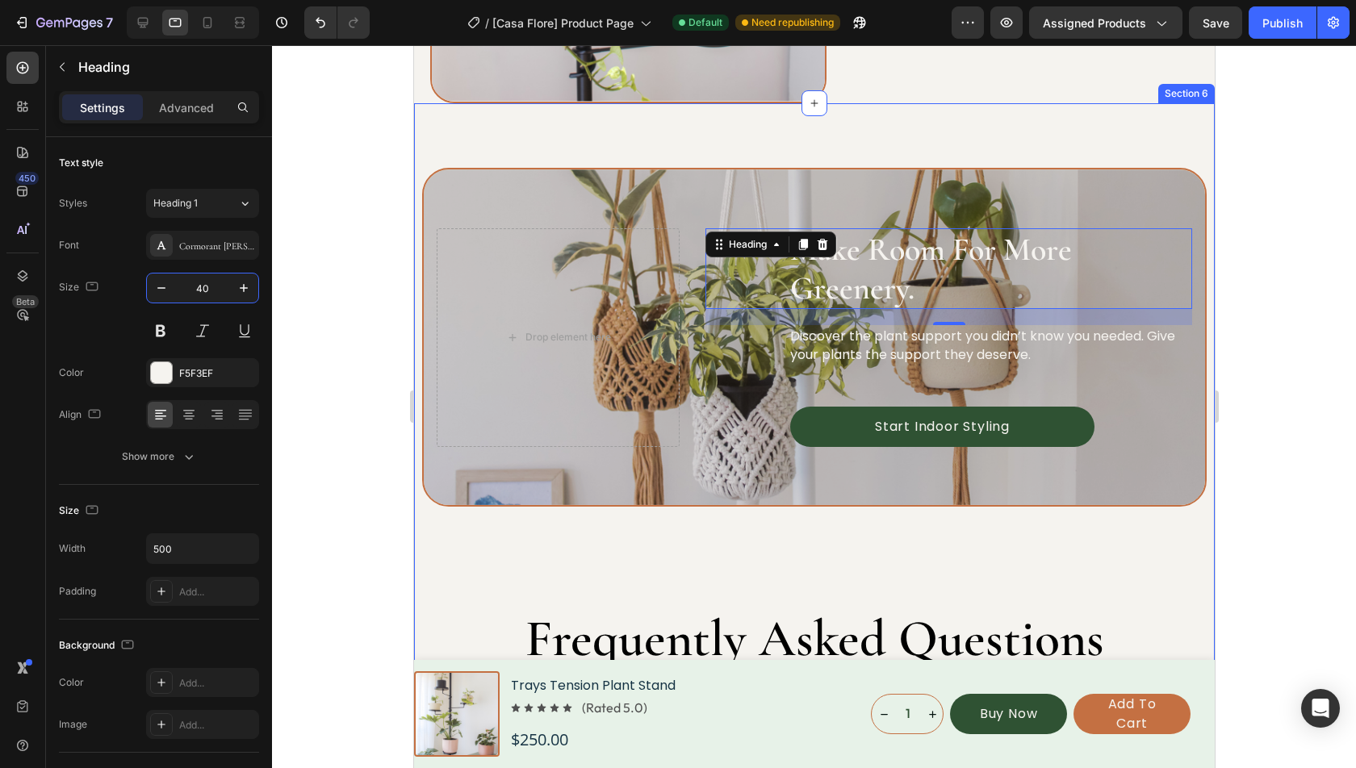
type input "40"
click at [1299, 301] on div at bounding box center [814, 406] width 1084 height 723
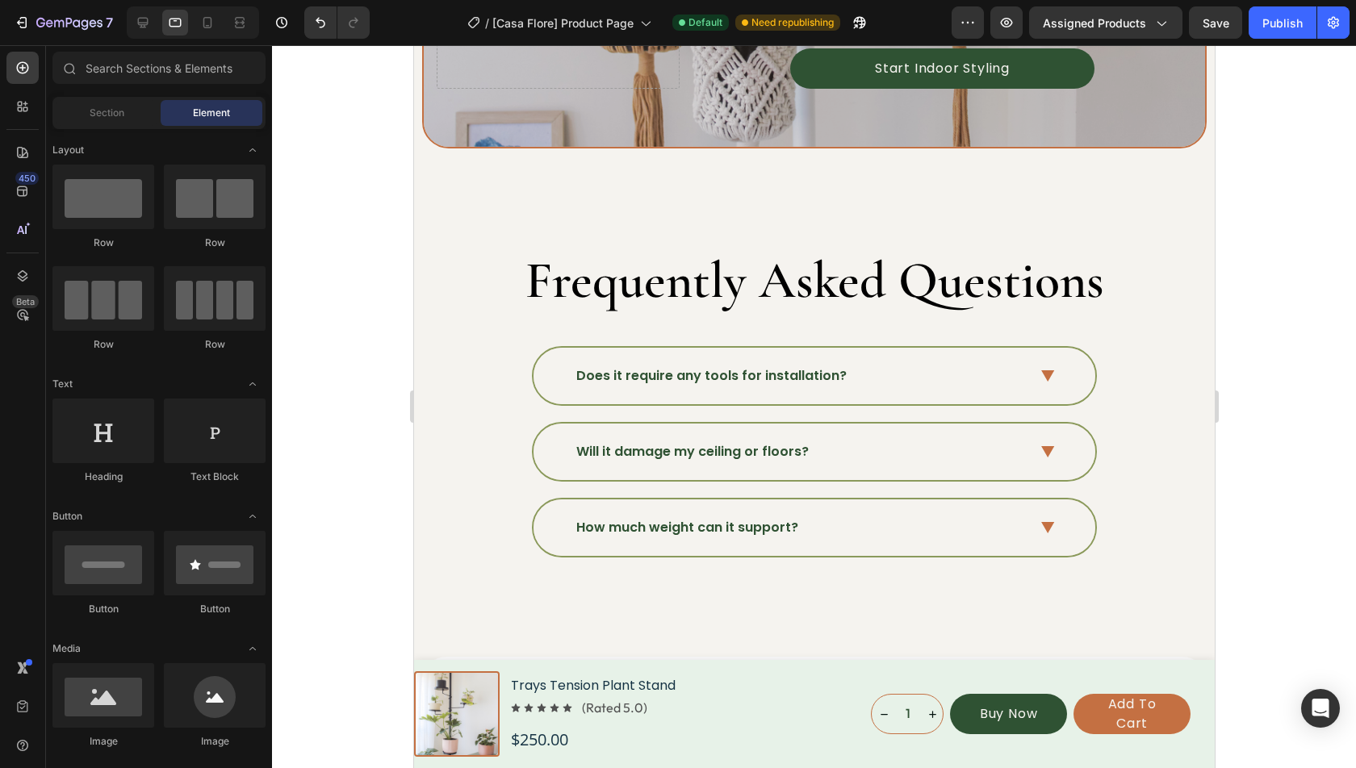
scroll to position [4802, 0]
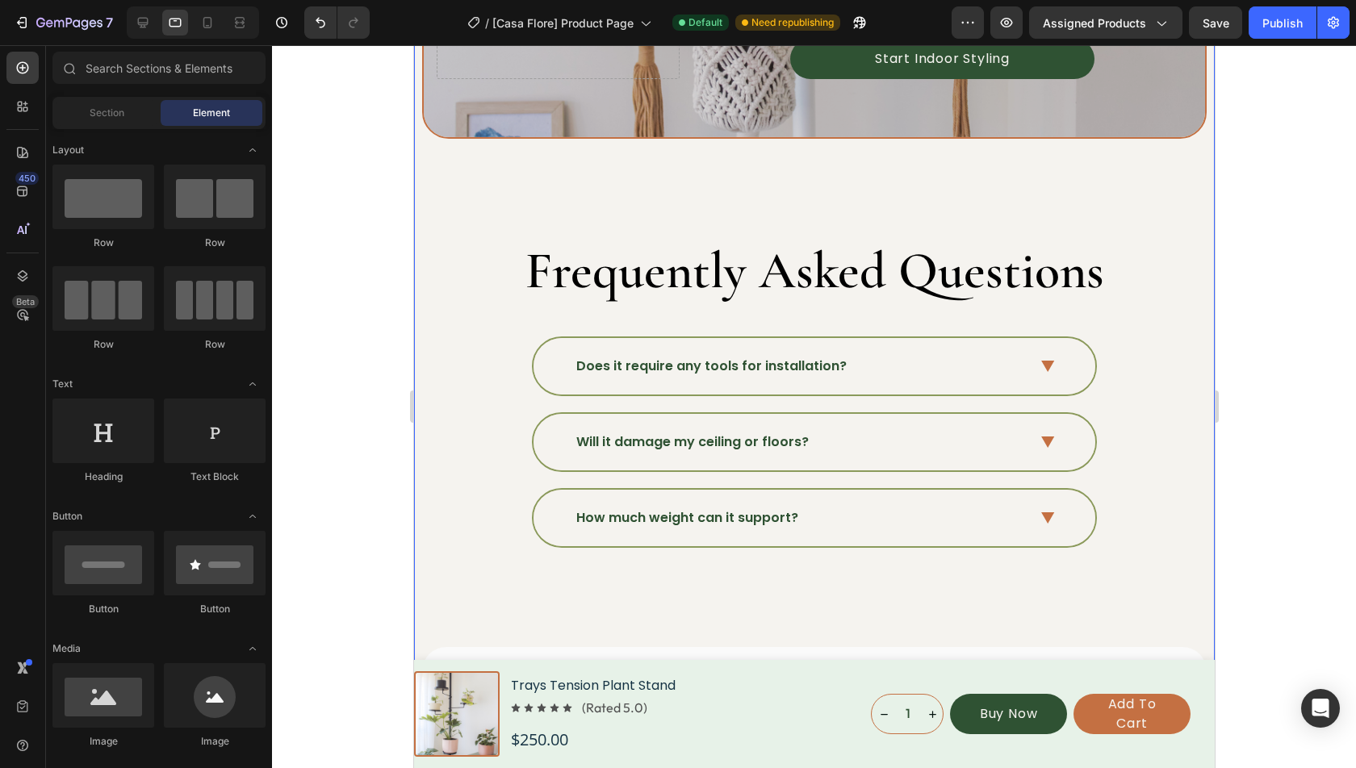
click at [790, 251] on h2 "Frequently Asked Questions" at bounding box center [813, 271] width 785 height 65
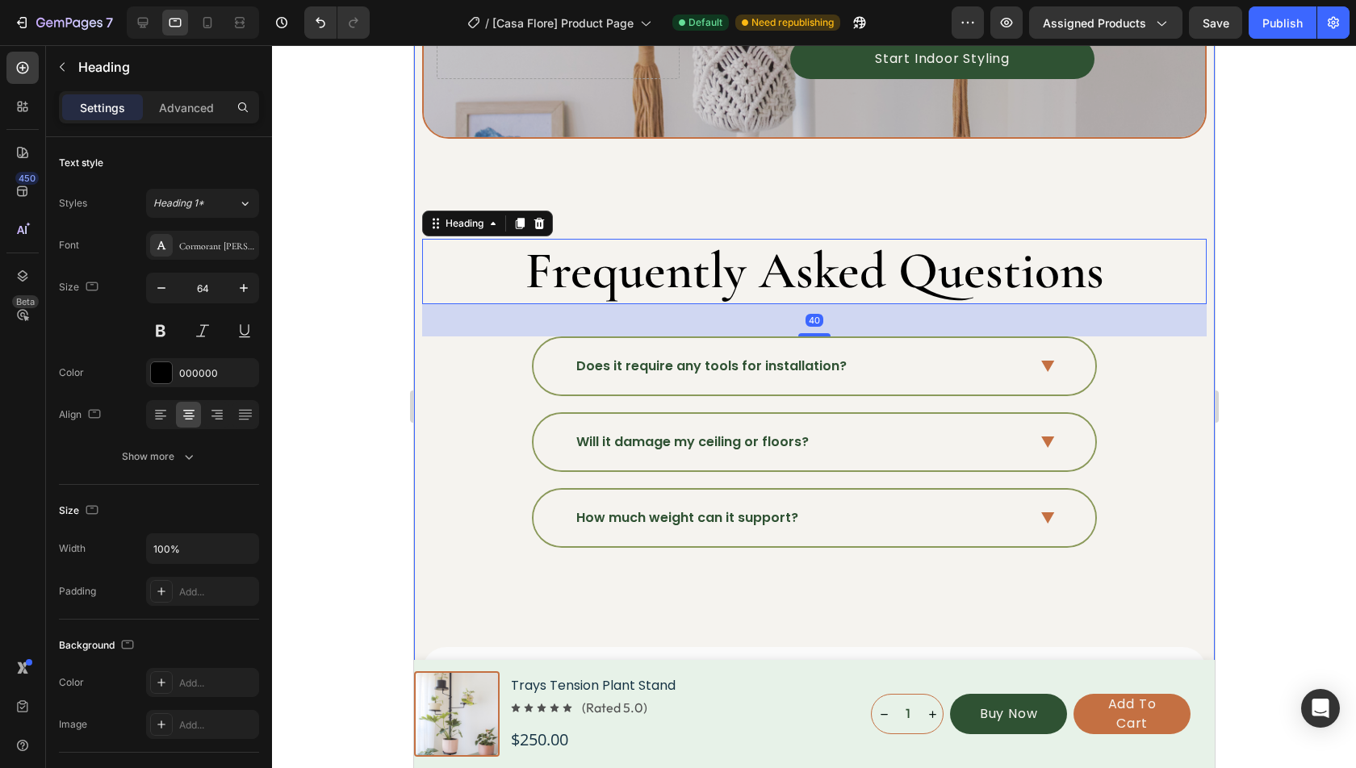
click at [529, 187] on div "Make Room For More Greenery. Heading Discover the plant support you didn’t know…" at bounding box center [813, 313] width 785 height 1026
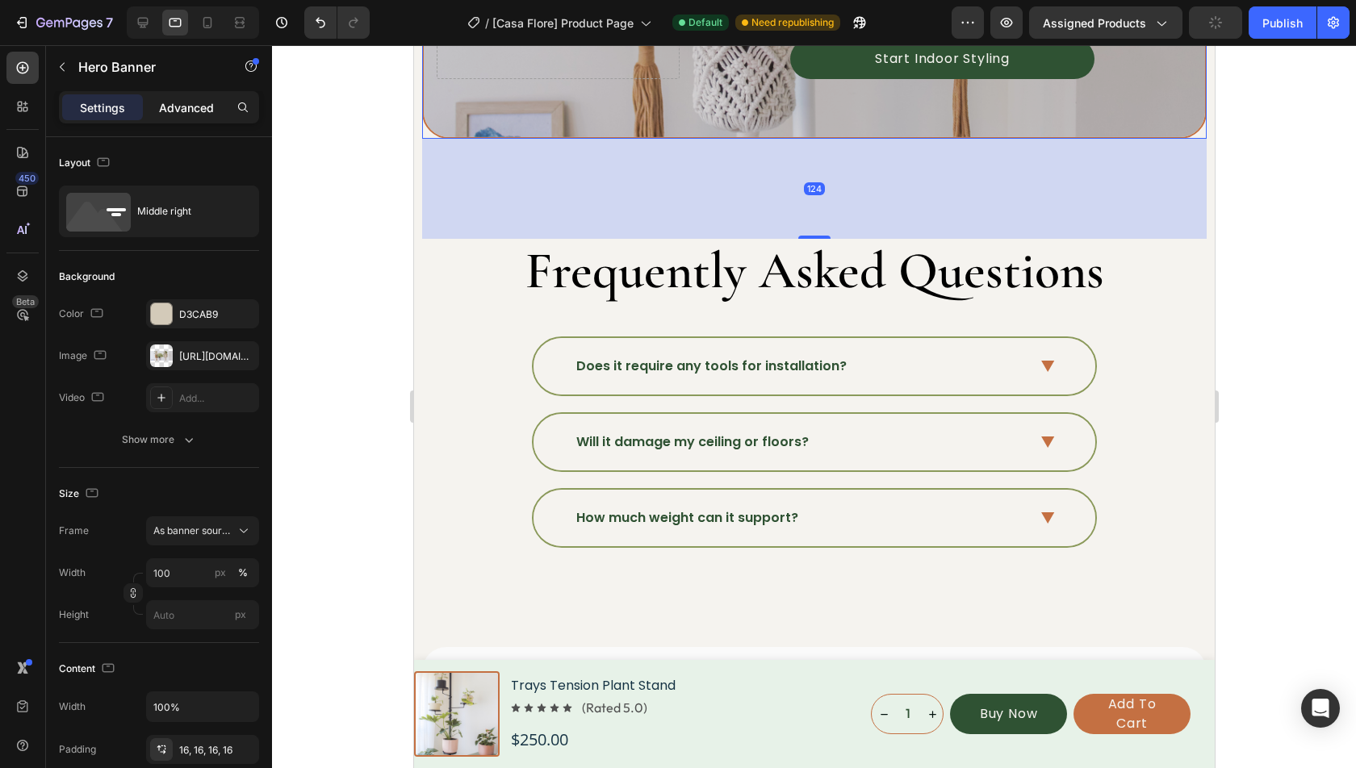
click at [194, 99] on p "Advanced" at bounding box center [186, 107] width 55 height 17
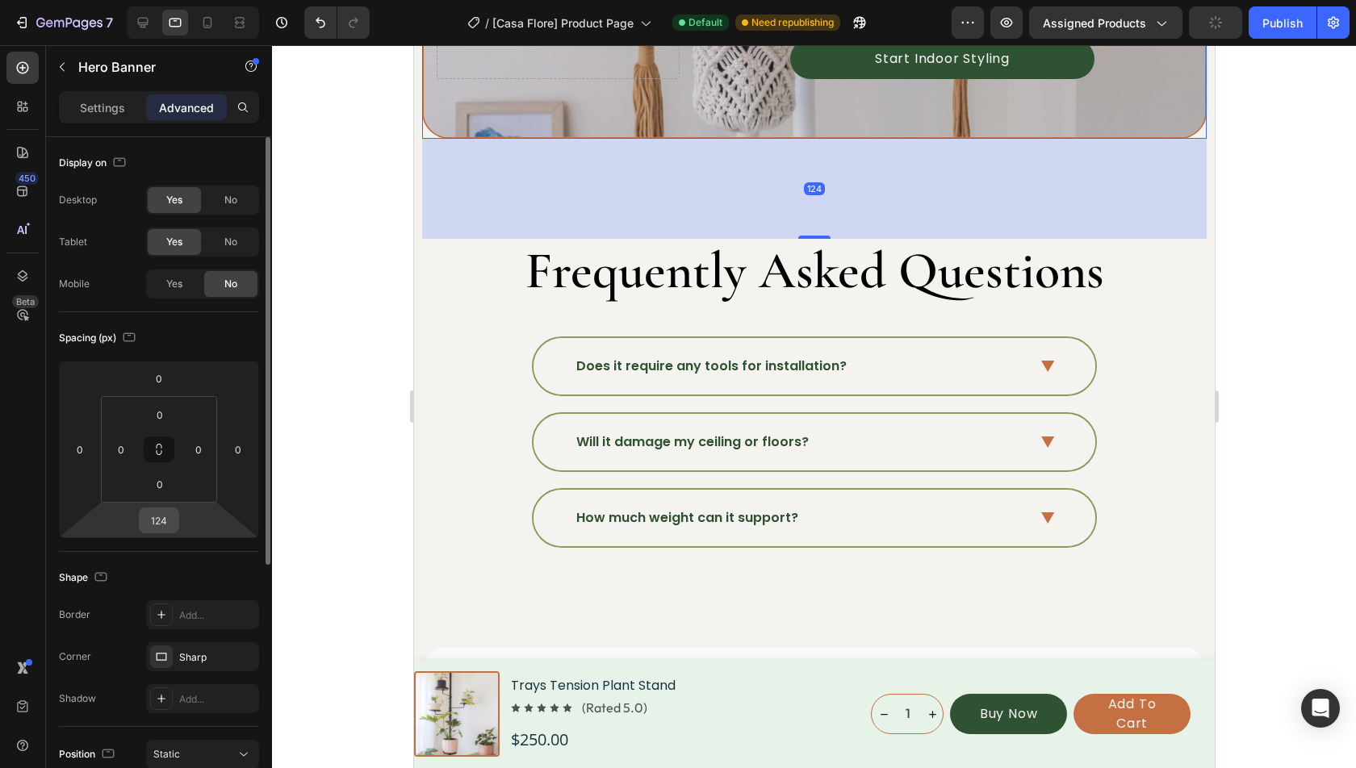
click at [161, 517] on input "124" at bounding box center [159, 520] width 32 height 24
type input "80"
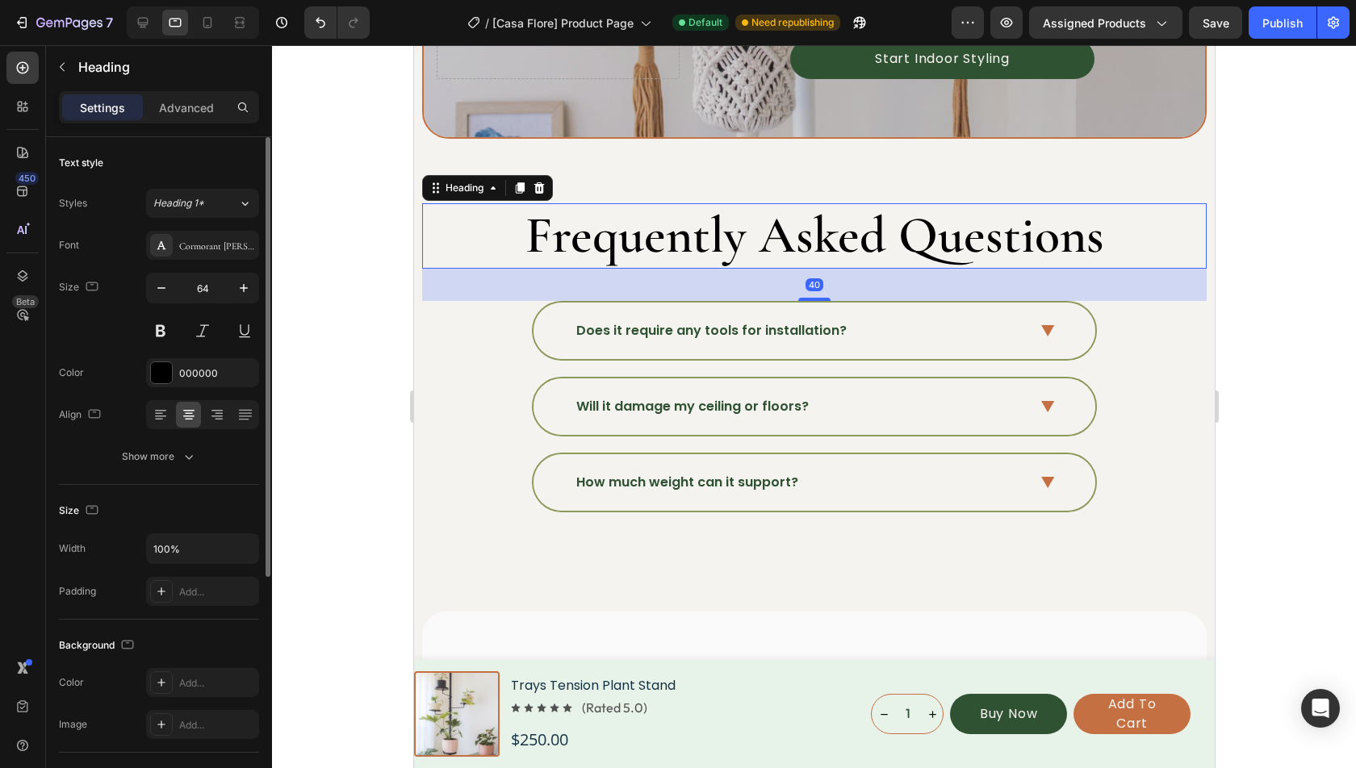
click at [656, 245] on h2 "Frequently Asked Questions" at bounding box center [813, 235] width 785 height 65
click at [211, 295] on input "64" at bounding box center [202, 288] width 53 height 29
type input "40"
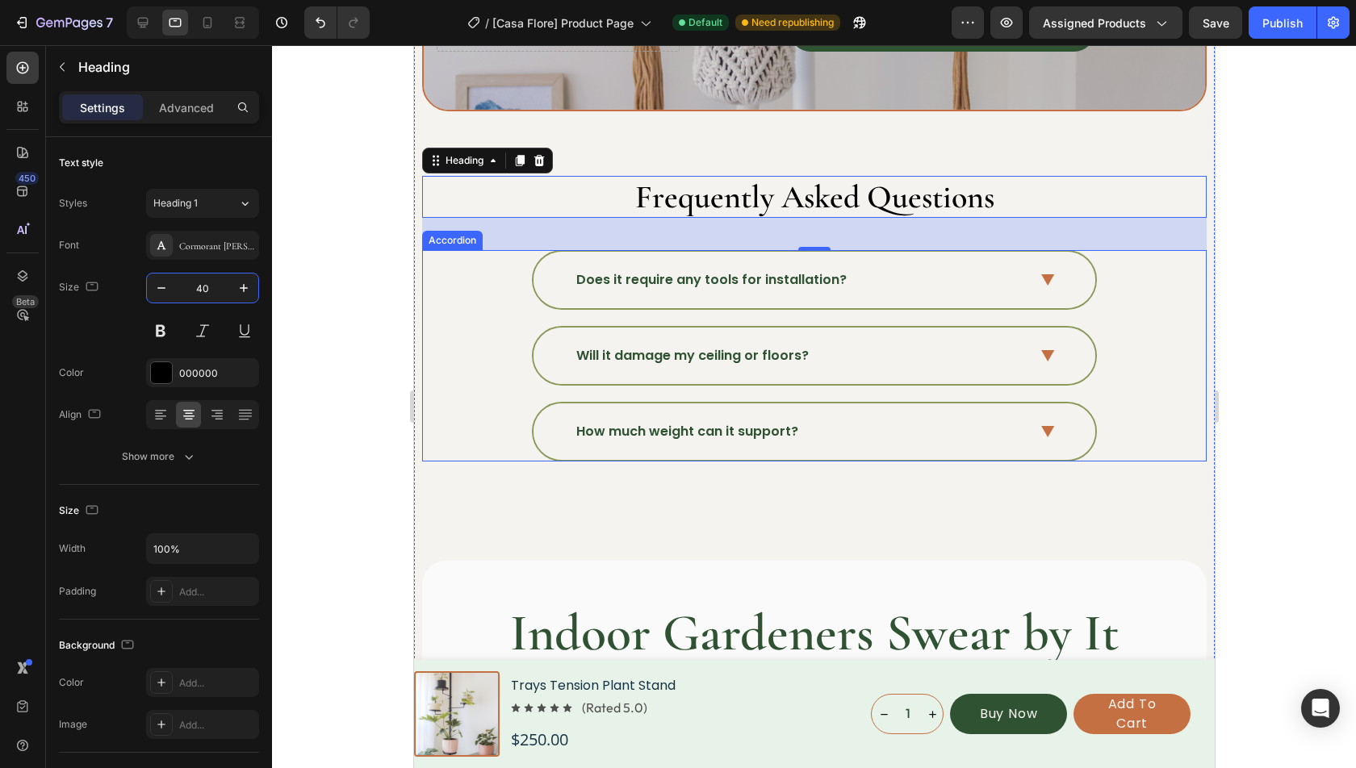
scroll to position [4958, 0]
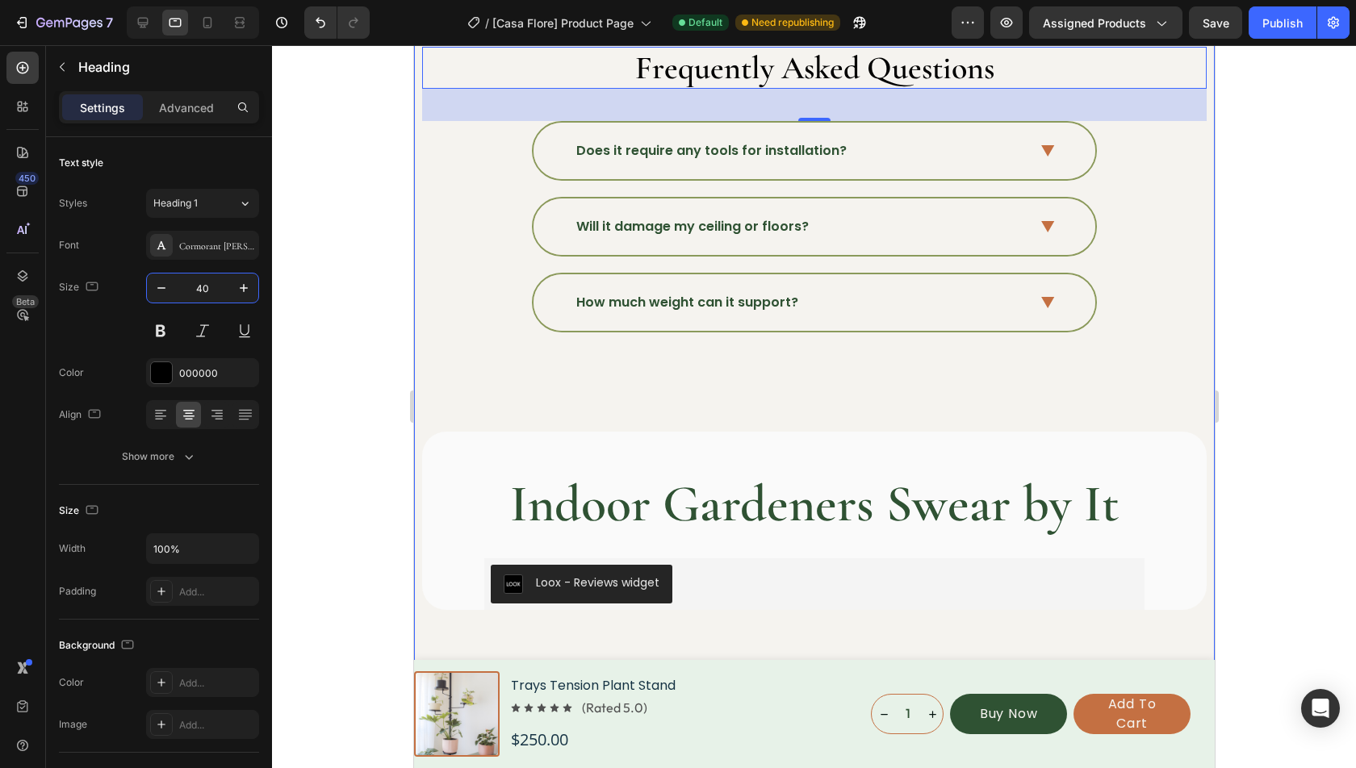
click at [685, 416] on div "Make Room For More Greenery. Heading Discover the plant support you didn’t know…" at bounding box center [813, 126] width 785 height 967
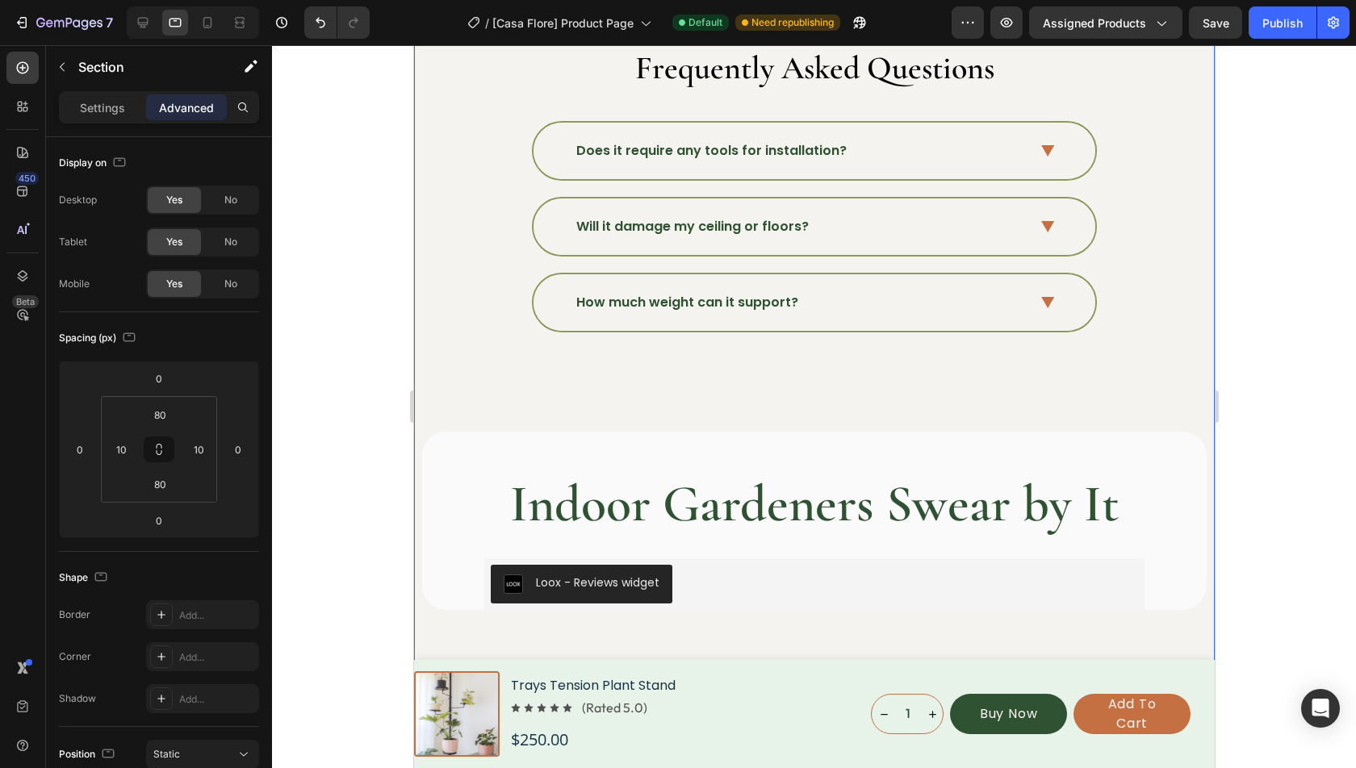
click at [479, 259] on div "Does it require any tools for installation? Will it damage my ceiling or floors…" at bounding box center [813, 226] width 785 height 211
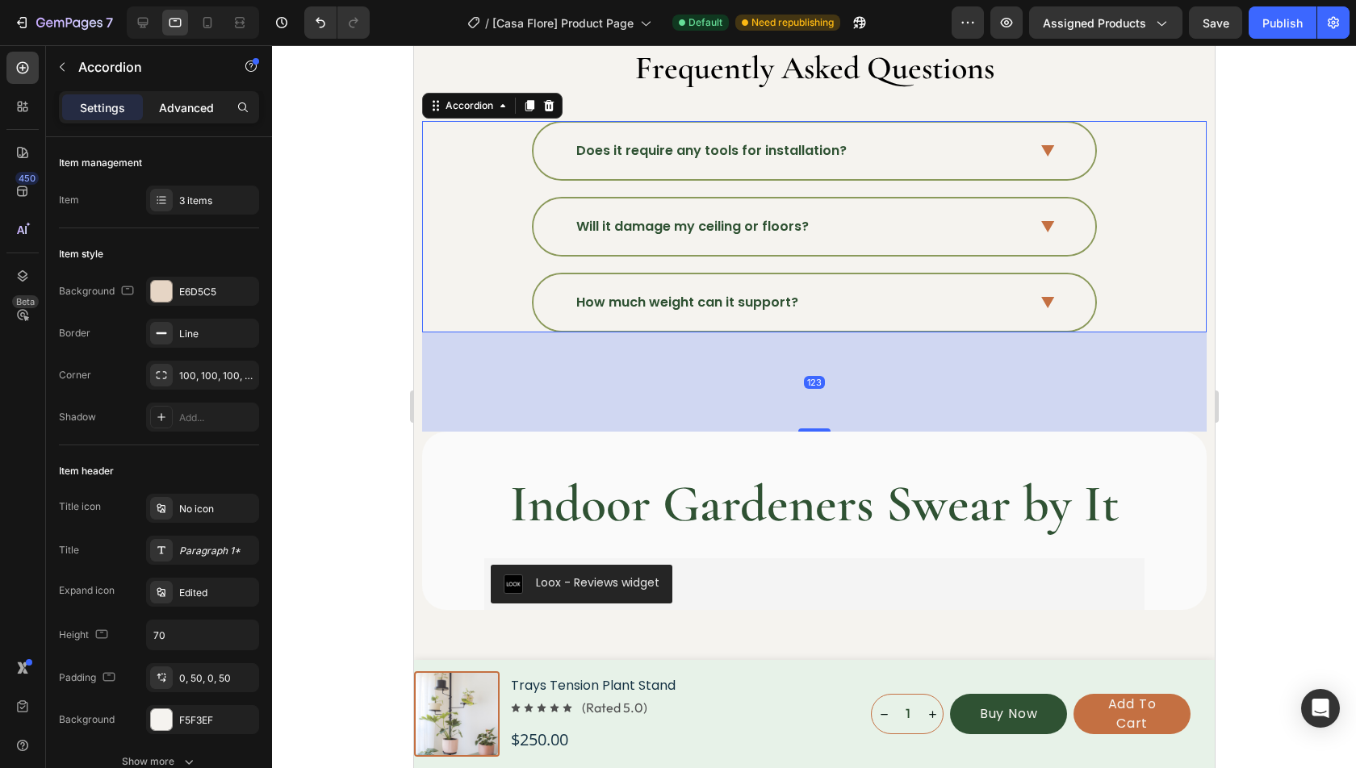
click at [183, 115] on div "Advanced" at bounding box center [186, 107] width 81 height 26
type input "100%"
type input "100"
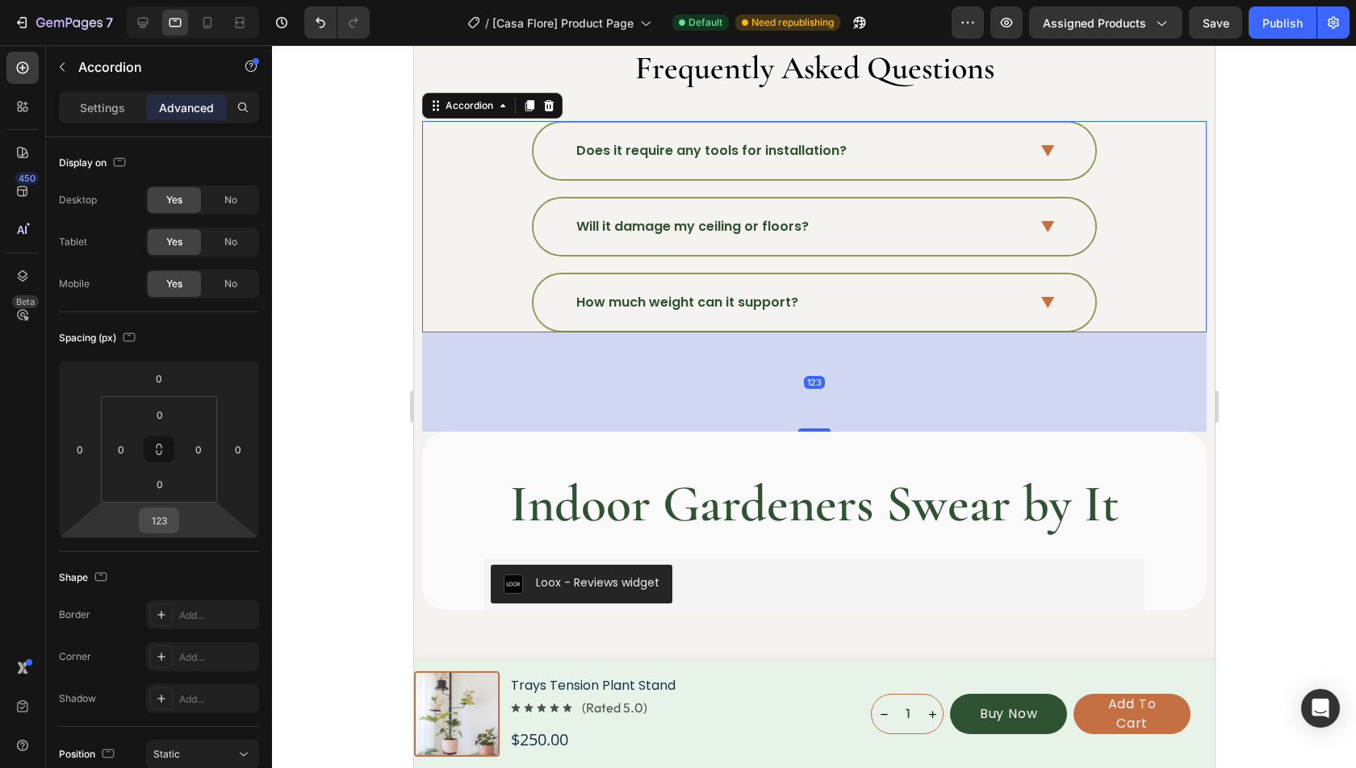
click at [168, 527] on input "123" at bounding box center [159, 520] width 32 height 24
type input "80"
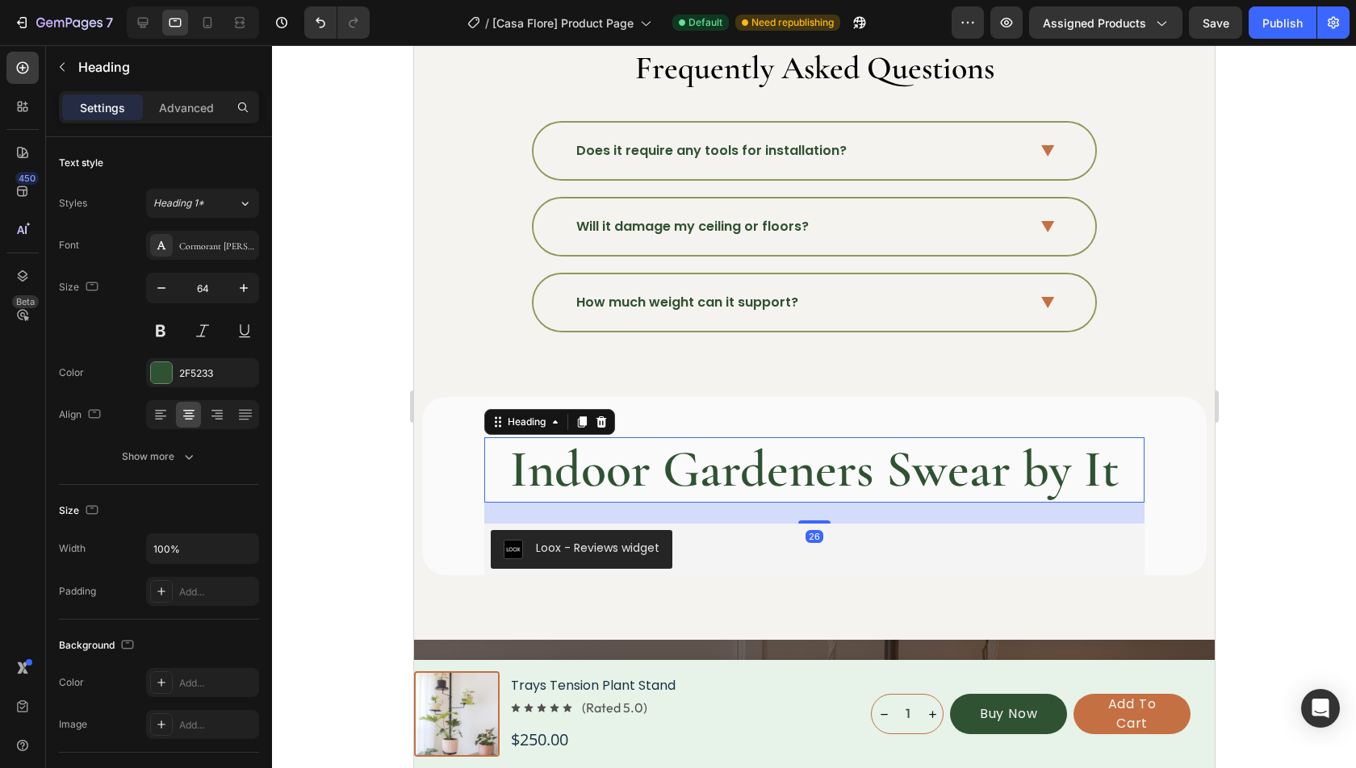
click at [654, 479] on h2 "Indoor Gardeners Swear by It" at bounding box center [813, 469] width 660 height 65
click at [215, 283] on input "64" at bounding box center [202, 288] width 53 height 29
type input "40"
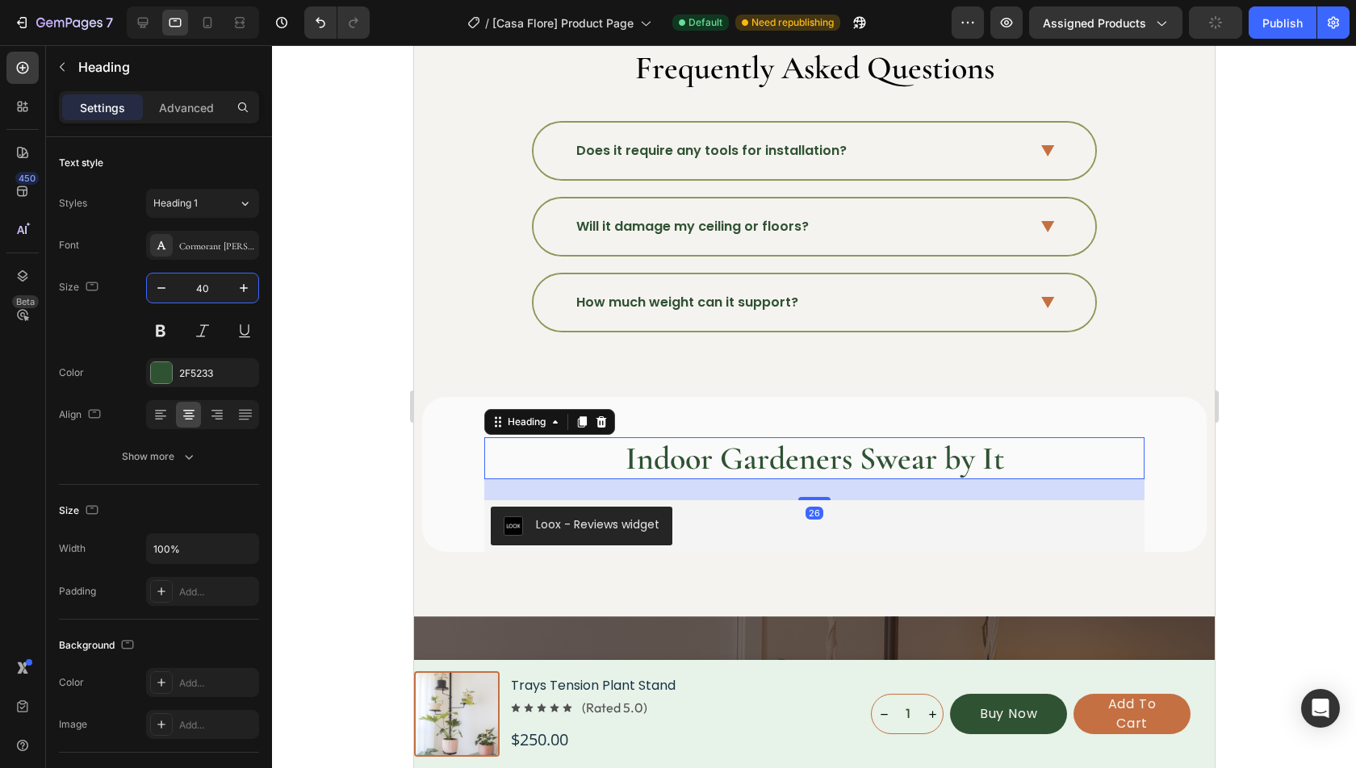
click at [731, 521] on div "Loox - Reviews widget" at bounding box center [813, 526] width 647 height 39
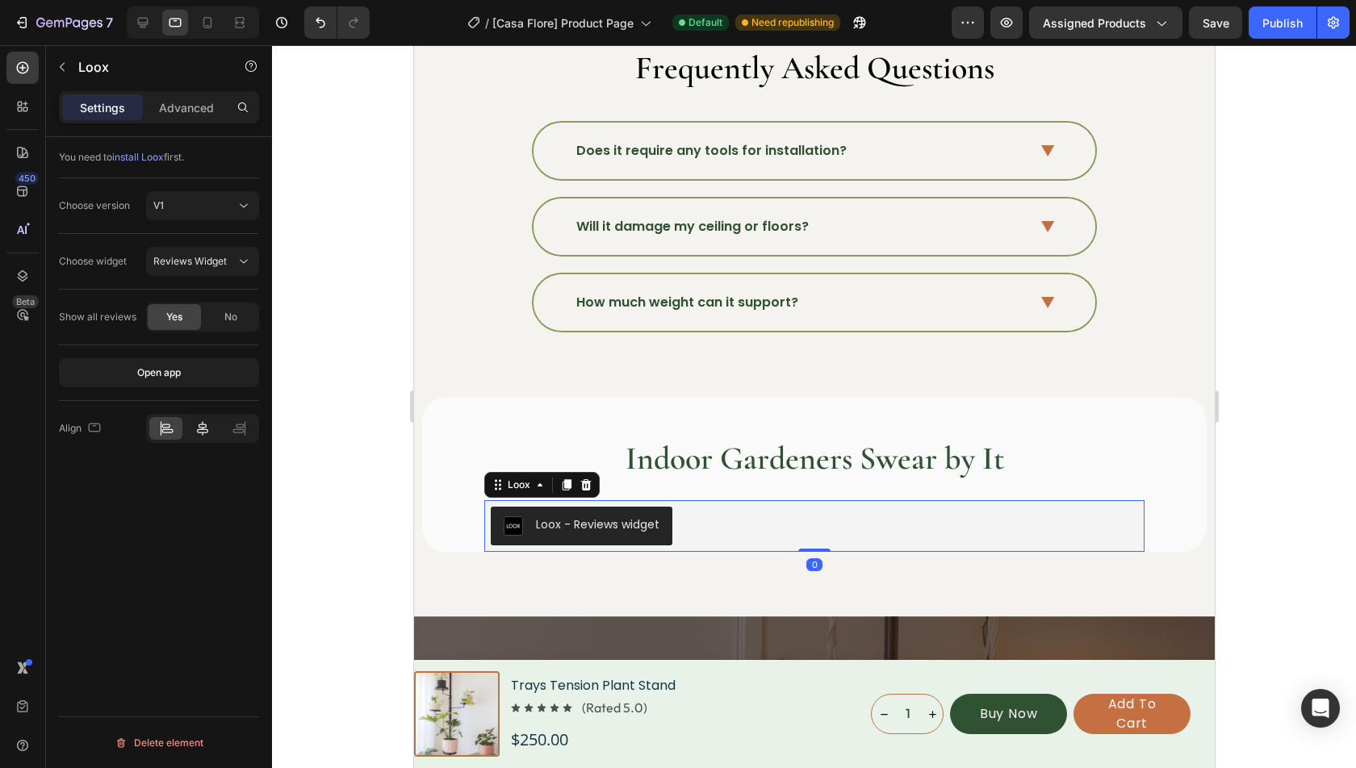
click at [199, 435] on div at bounding box center [202, 428] width 33 height 23
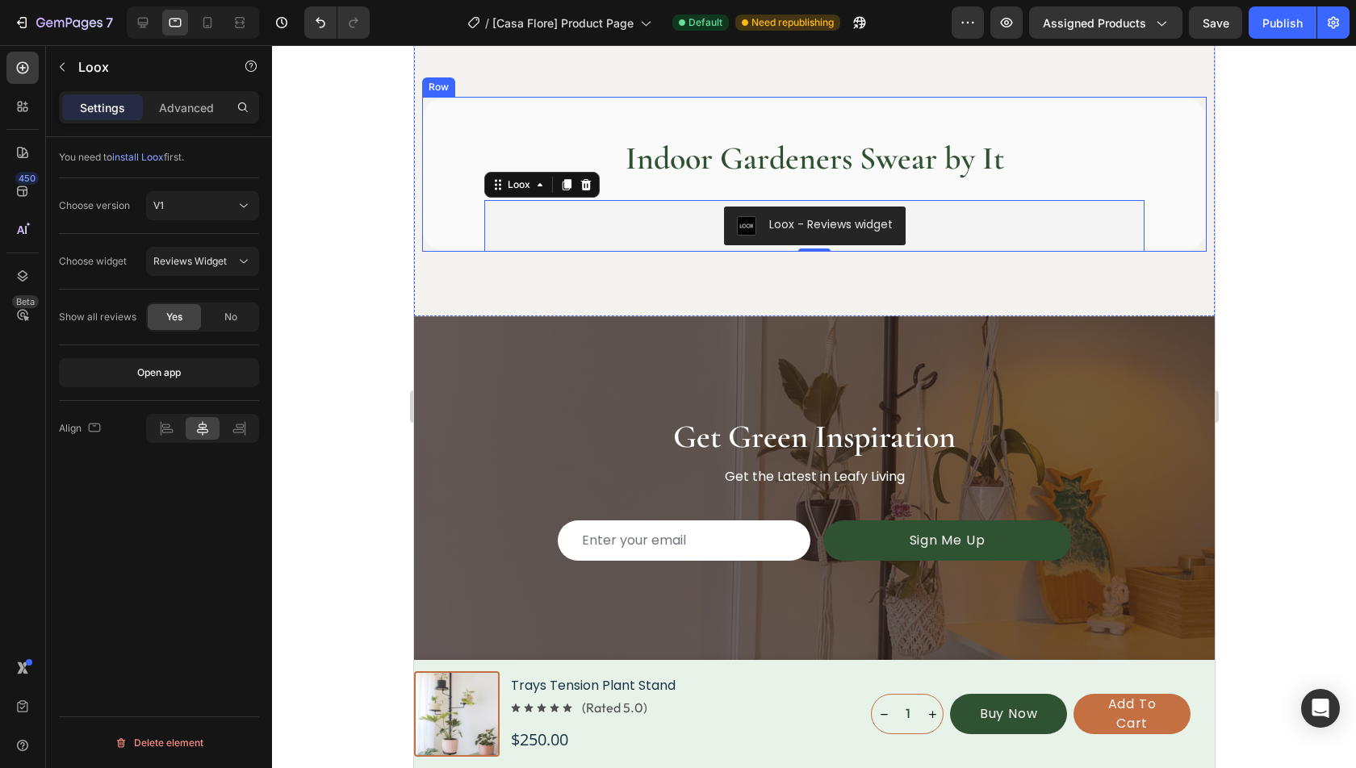
scroll to position [5265, 0]
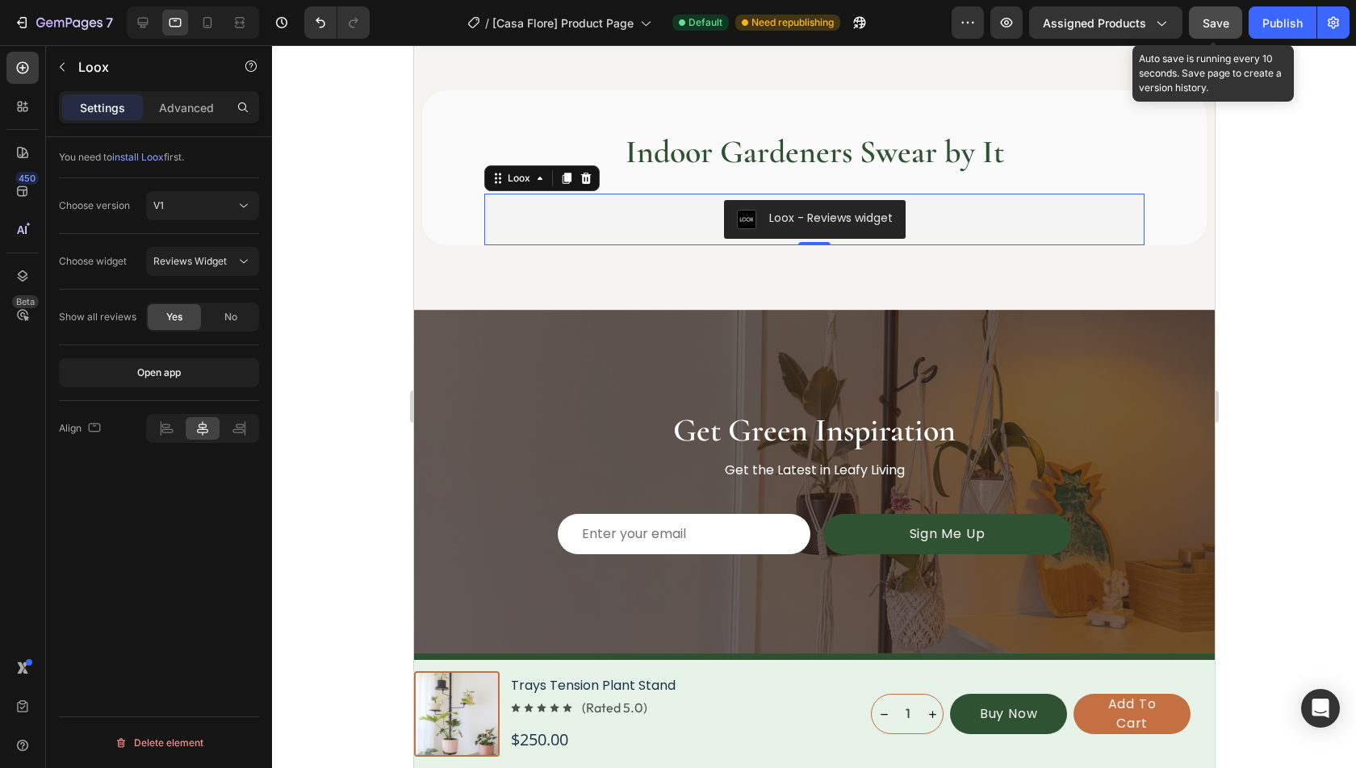
click at [1217, 22] on span "Save" at bounding box center [1216, 23] width 27 height 14
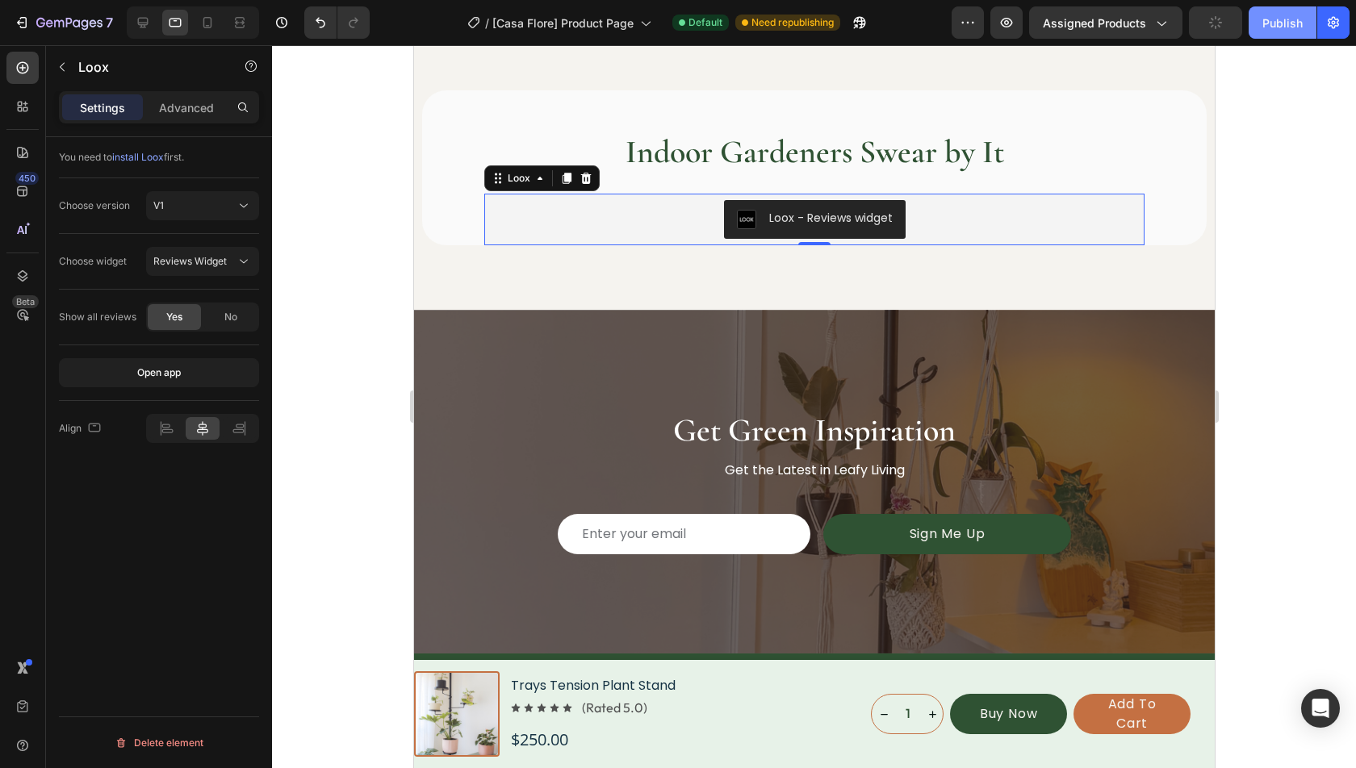
click at [1288, 23] on div "Publish" at bounding box center [1282, 23] width 40 height 17
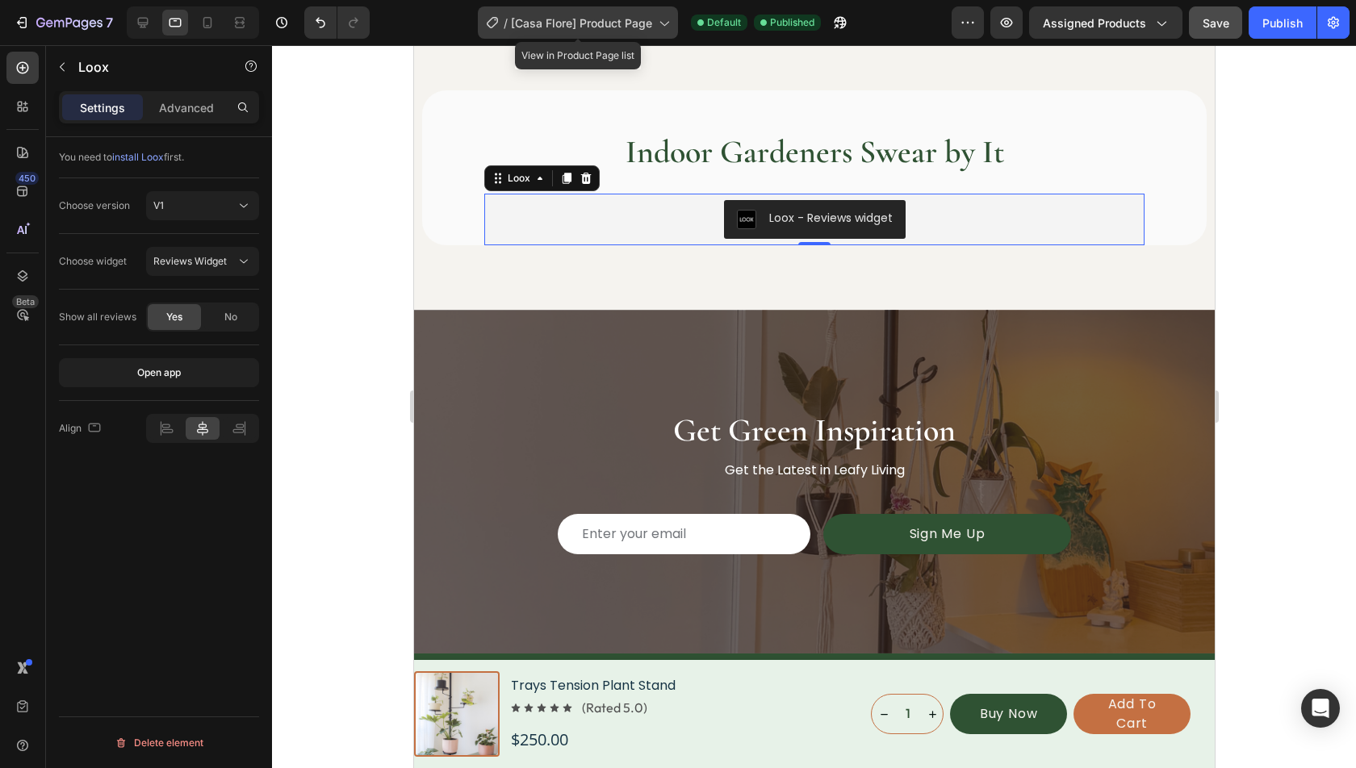
click at [568, 16] on span "[Casa Flore] Product Page" at bounding box center [581, 23] width 141 height 17
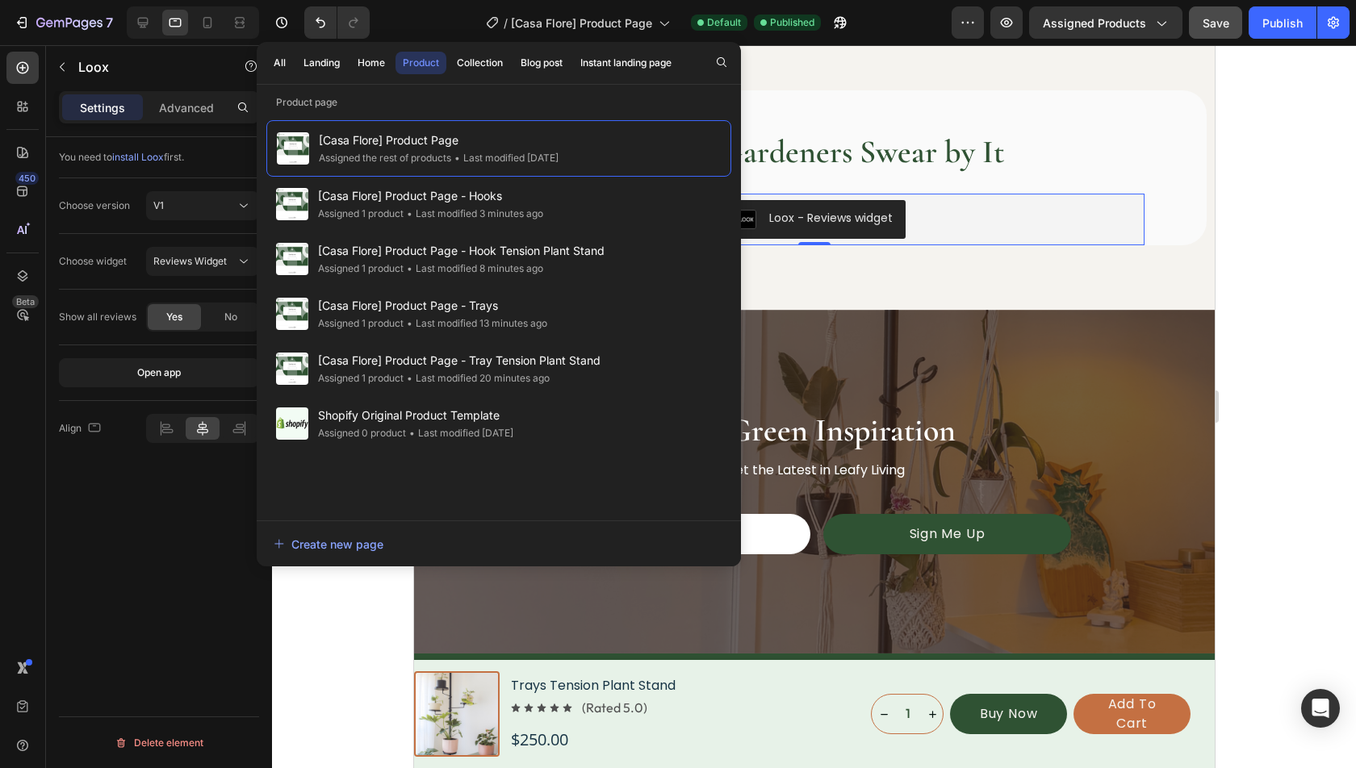
click at [1307, 265] on div at bounding box center [814, 406] width 1084 height 723
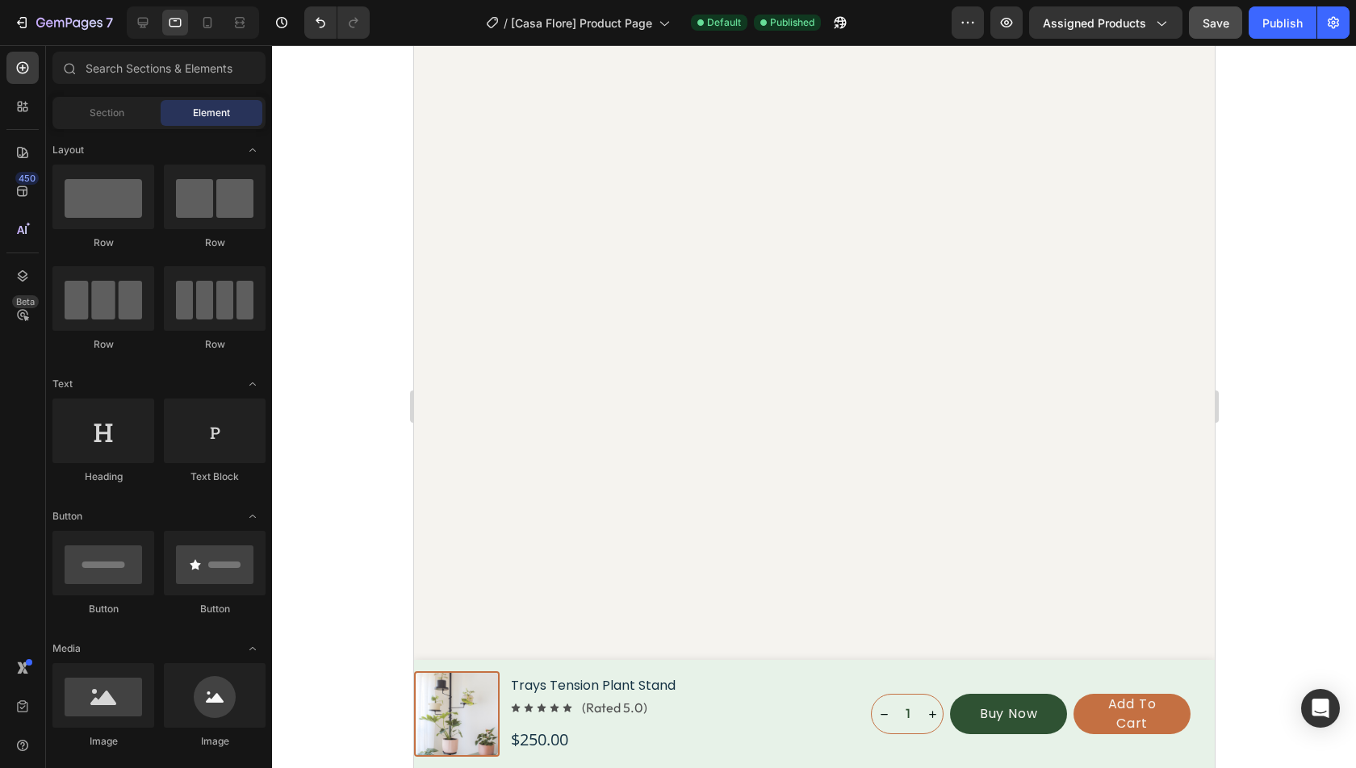
scroll to position [0, 0]
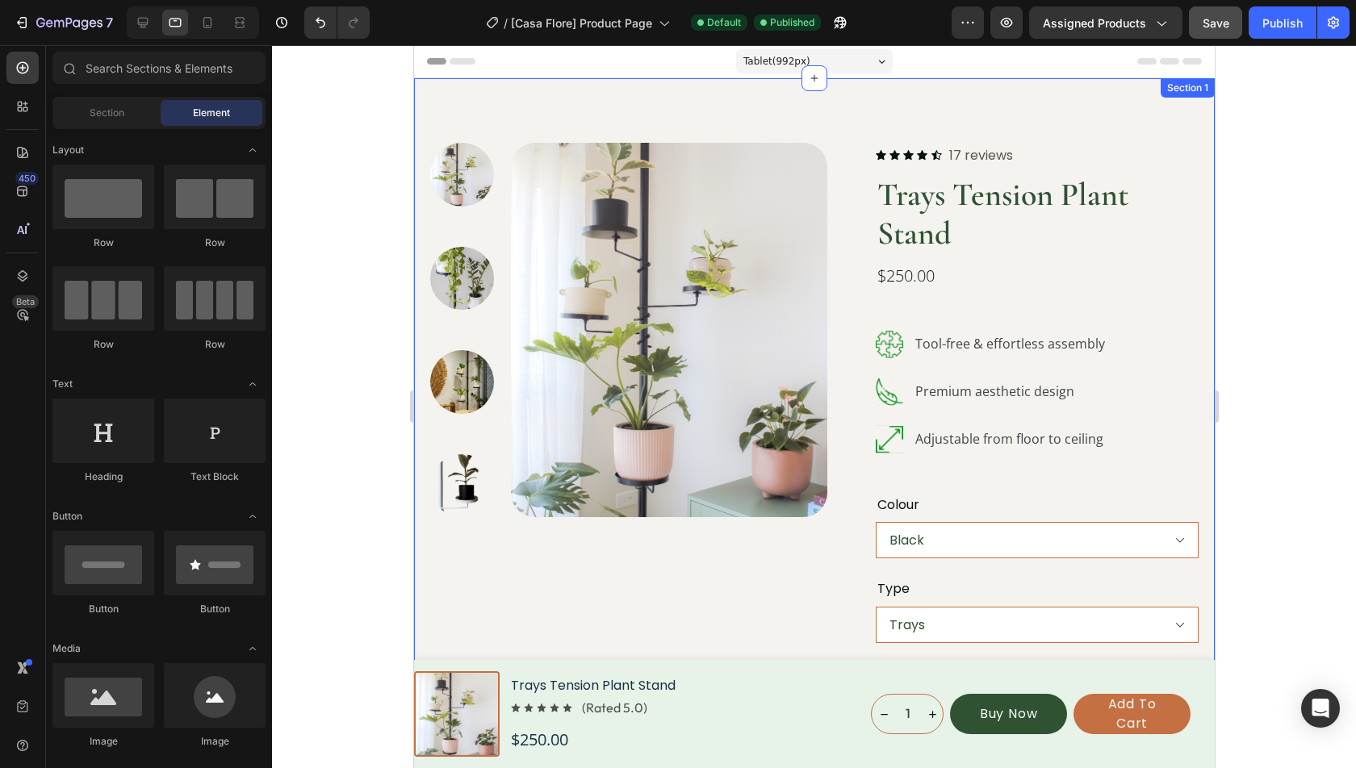
click at [826, 134] on div "Product Images Icon Icon Icon Icon Icon Icon List 17 reviews Text Block Row Tra…" at bounding box center [813, 492] width 801 height 828
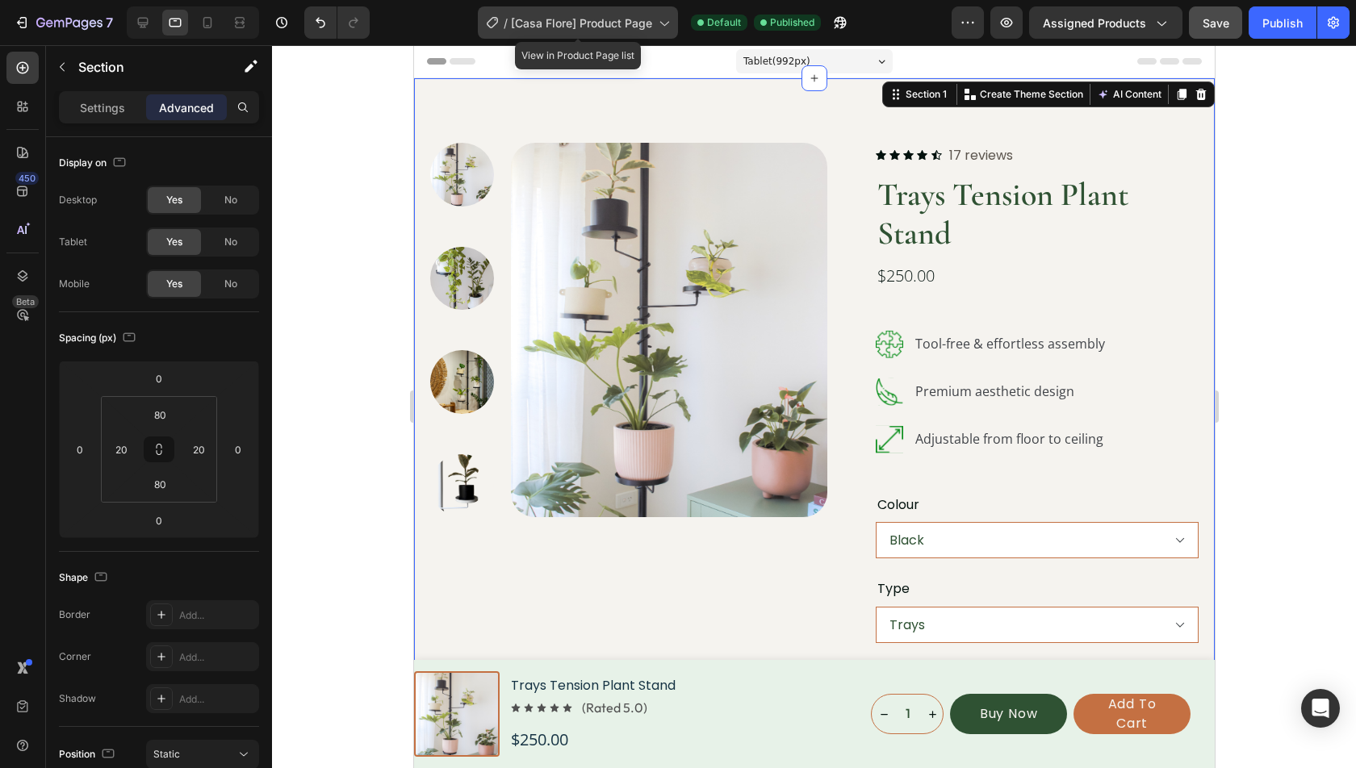
click at [581, 31] on div "/ [Casa Flore] Product Page" at bounding box center [578, 22] width 200 height 32
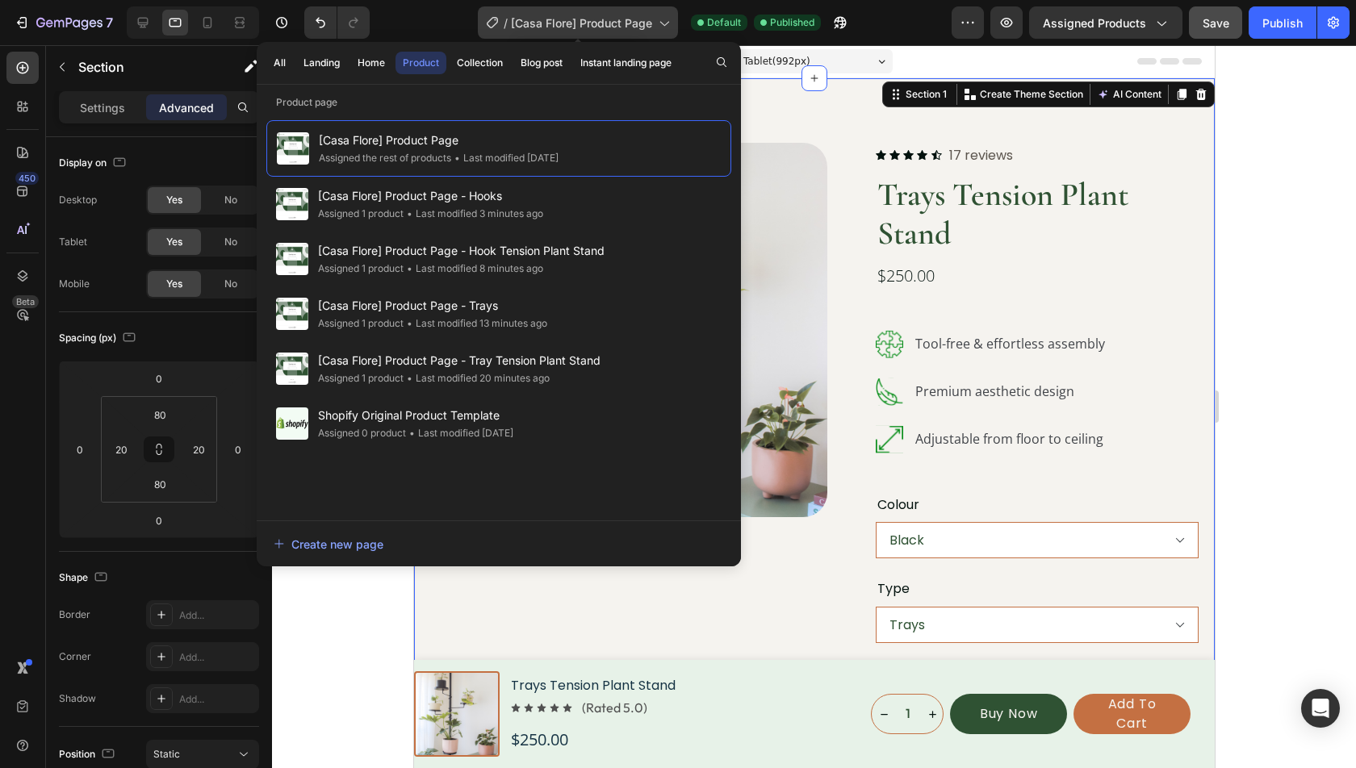
click at [581, 31] on div "/ [Casa Flore] Product Page" at bounding box center [578, 22] width 200 height 32
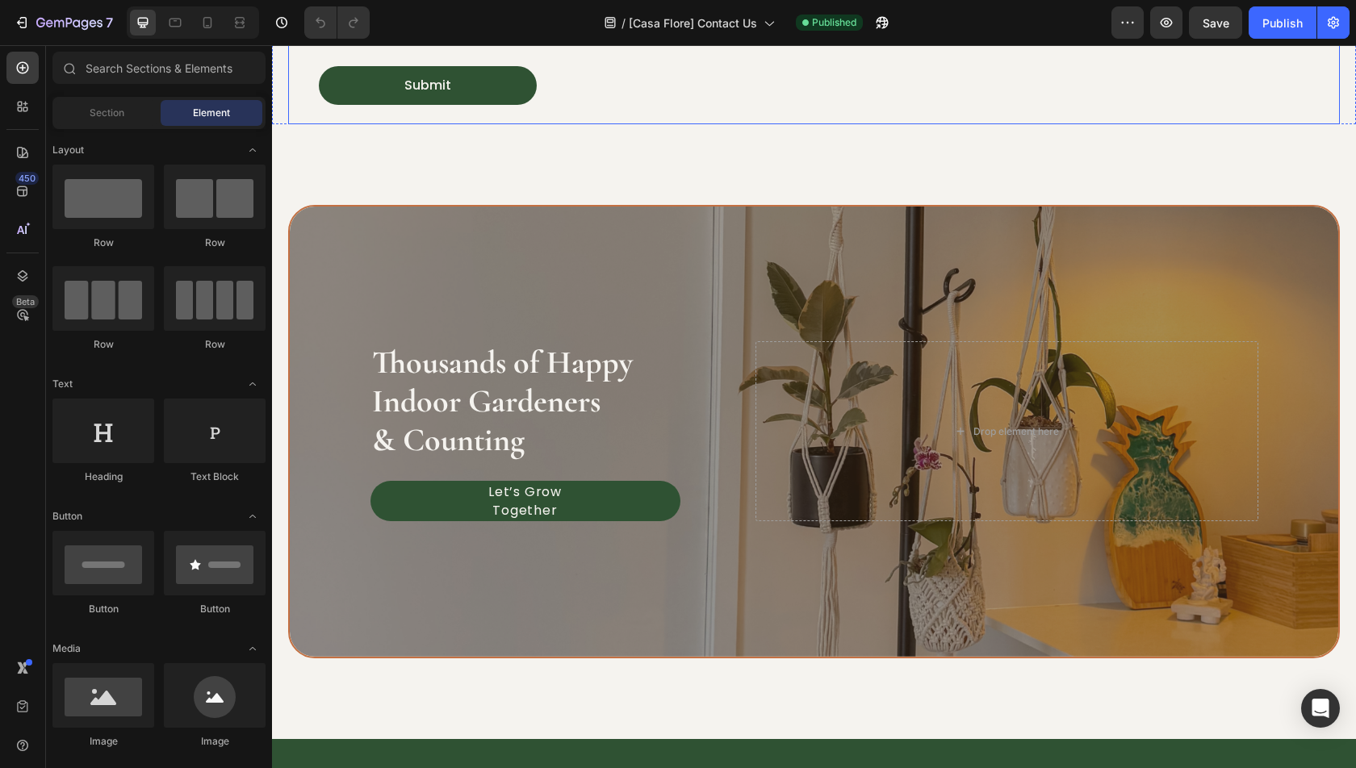
scroll to position [611, 0]
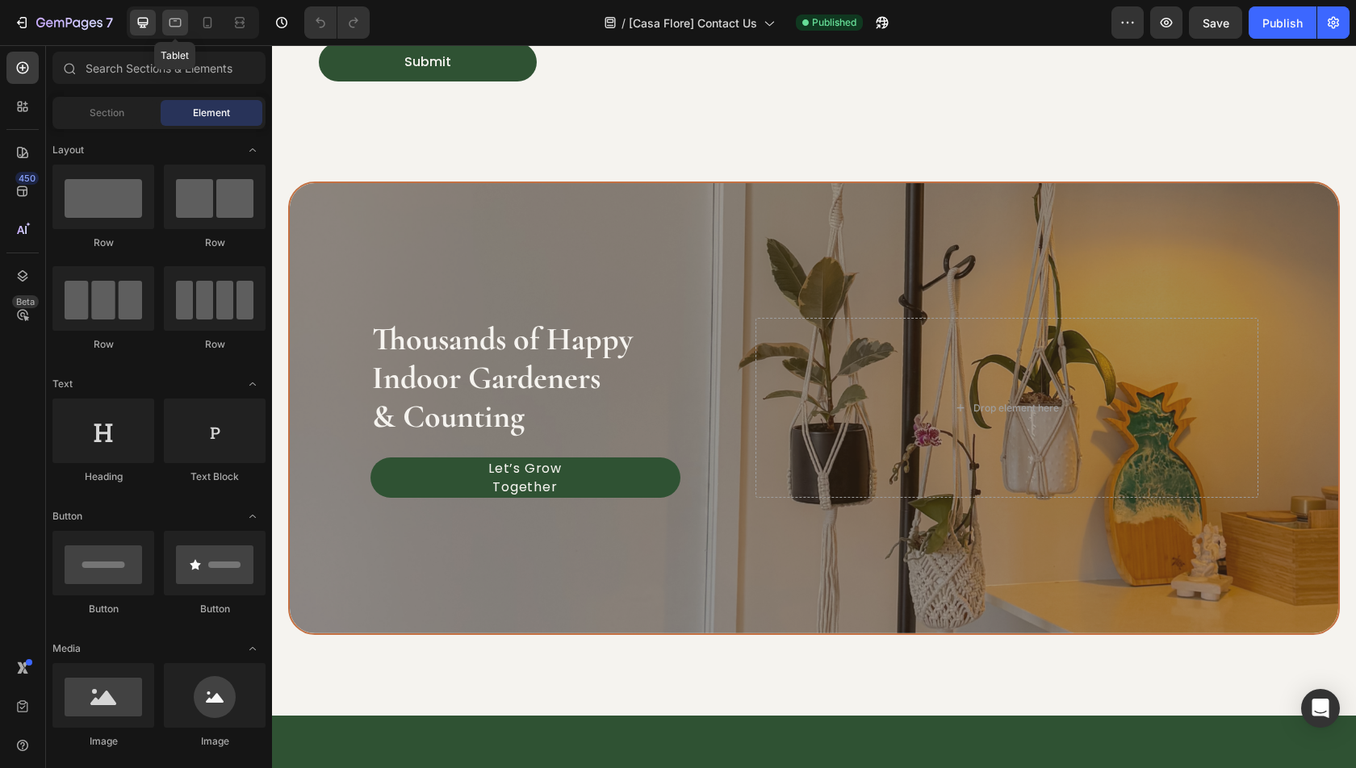
click at [163, 16] on div at bounding box center [175, 23] width 26 height 26
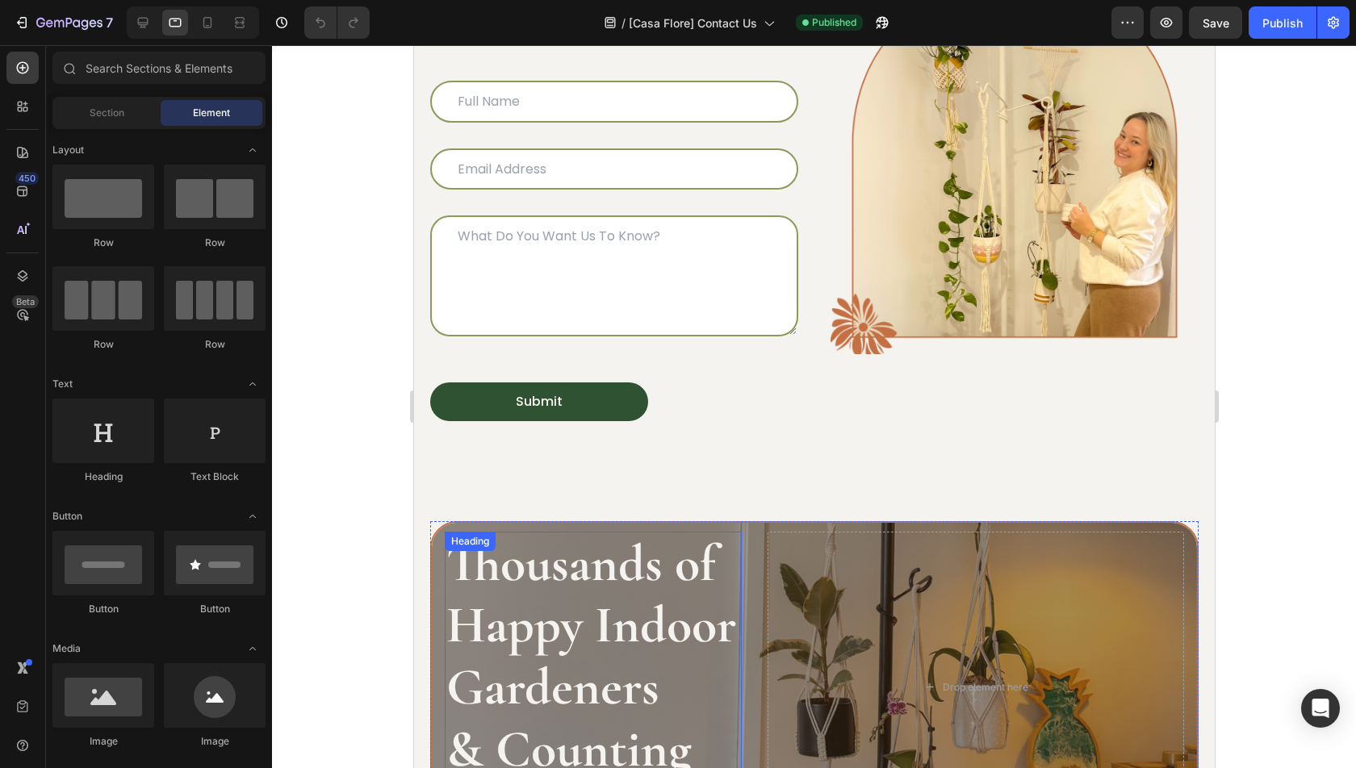
scroll to position [569, 0]
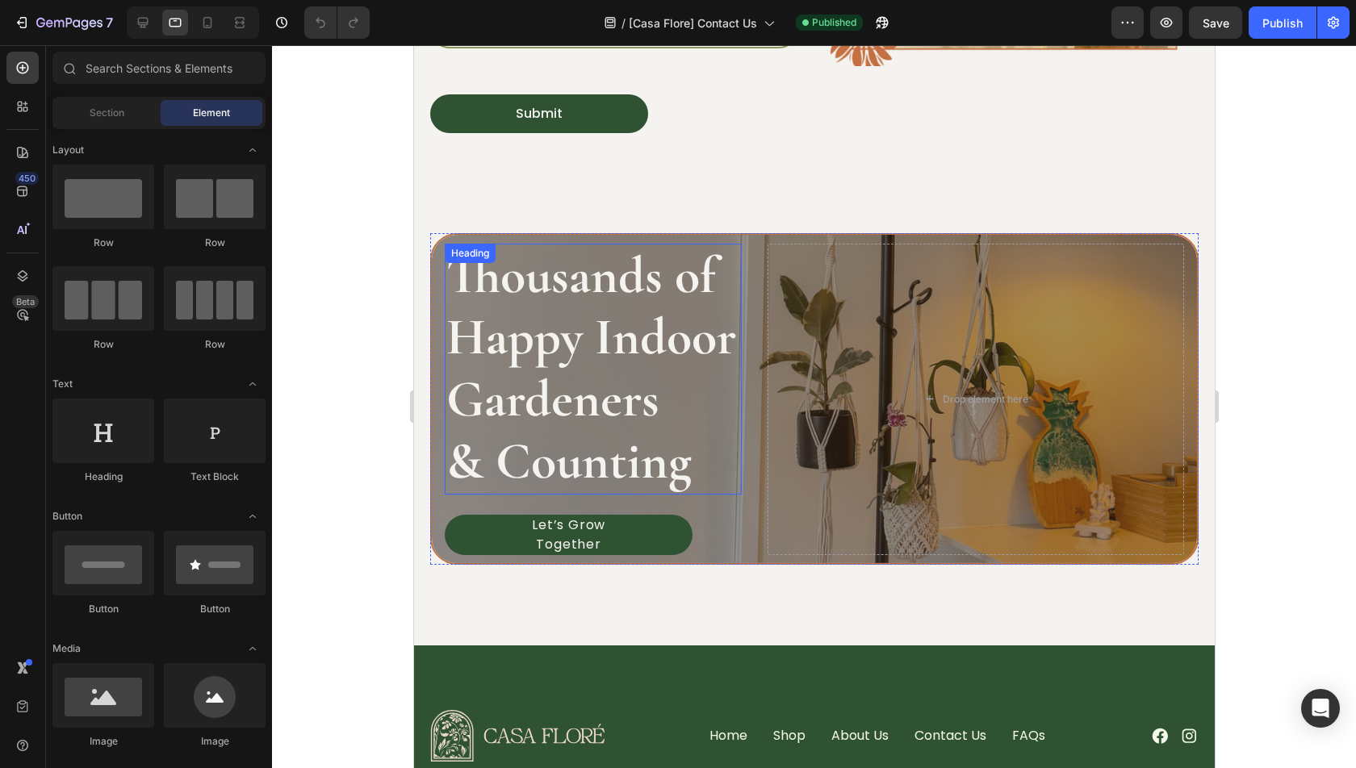
click at [605, 349] on h2 "Thousands of Happy Indoor Gardeners & Counting" at bounding box center [592, 369] width 297 height 251
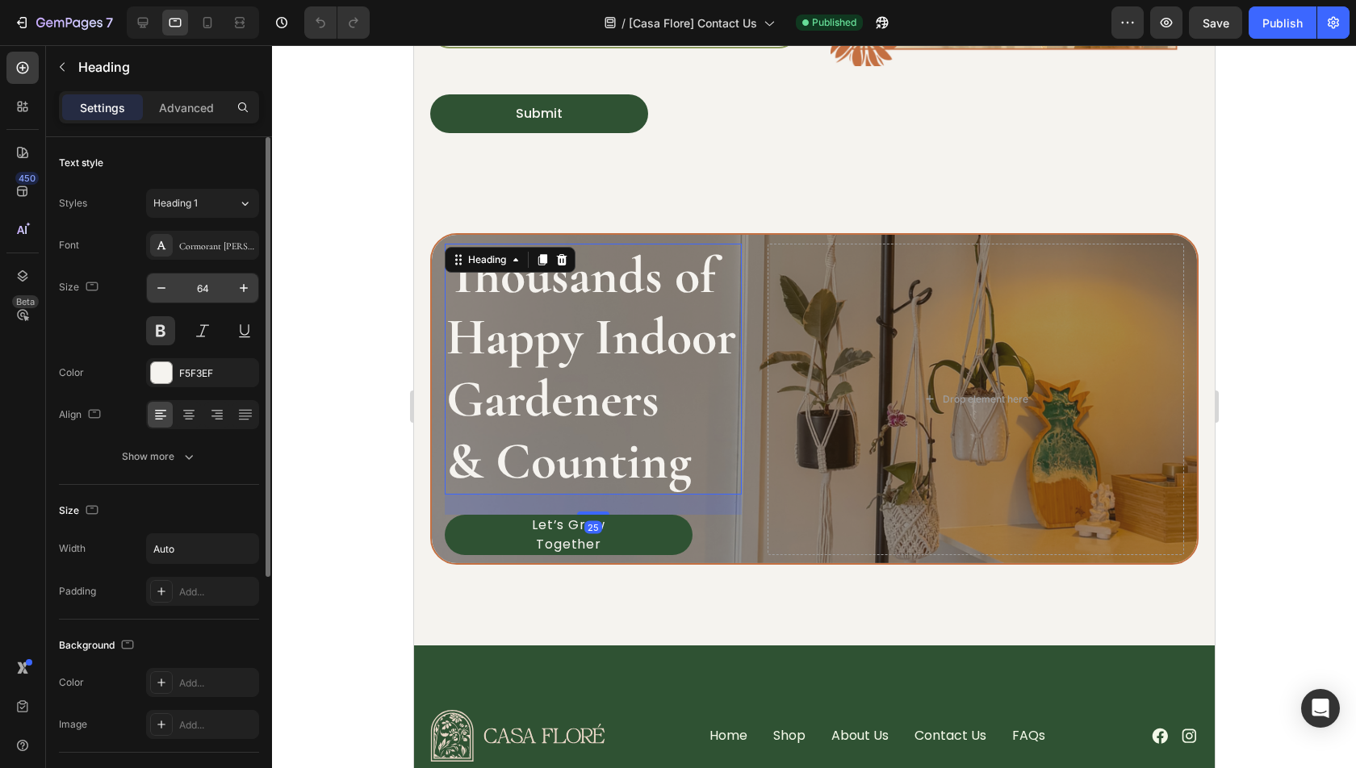
click at [209, 295] on input "64" at bounding box center [202, 288] width 53 height 29
type input "40"
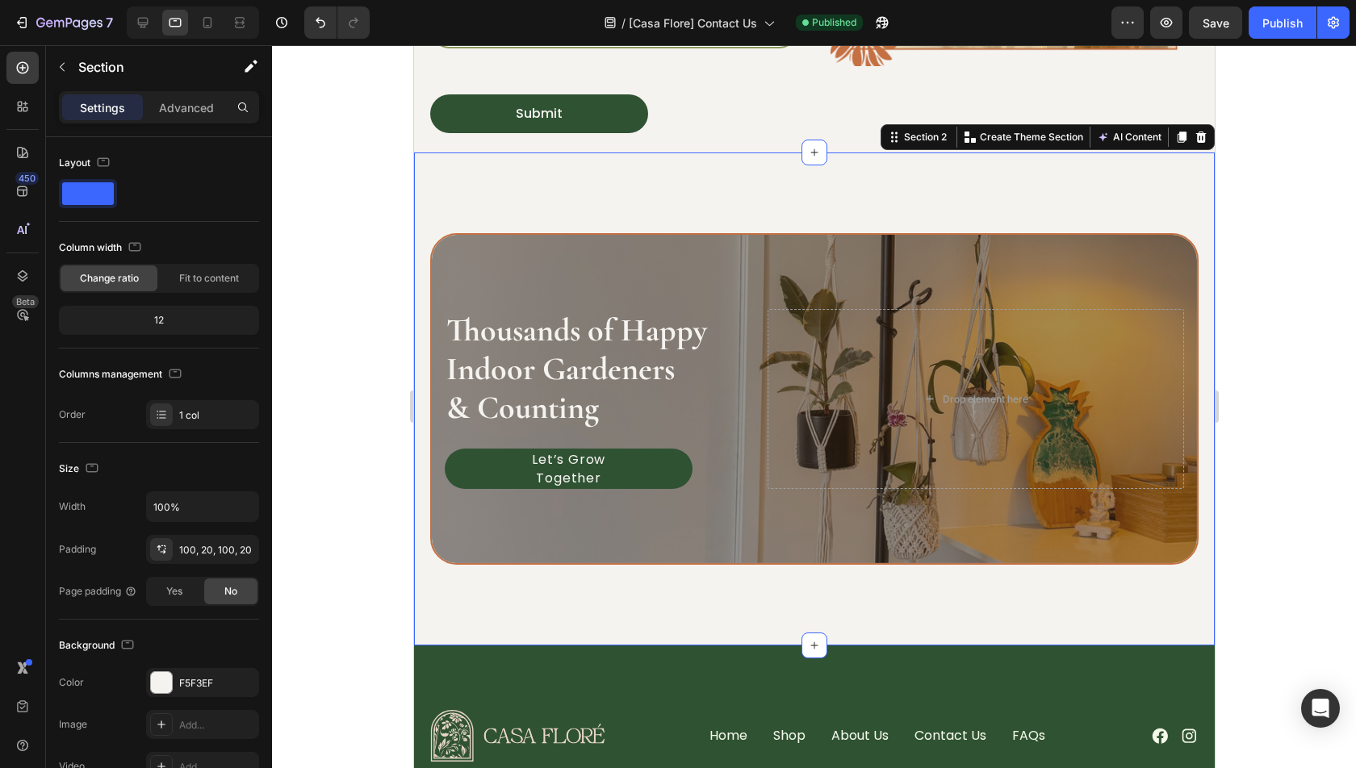
click at [759, 177] on div "Image Thousands of Happy Indoor Gardeners & Counting Heading Let’s Grow Togethe…" at bounding box center [813, 399] width 801 height 493
click at [191, 106] on p "Advanced" at bounding box center [186, 107] width 55 height 17
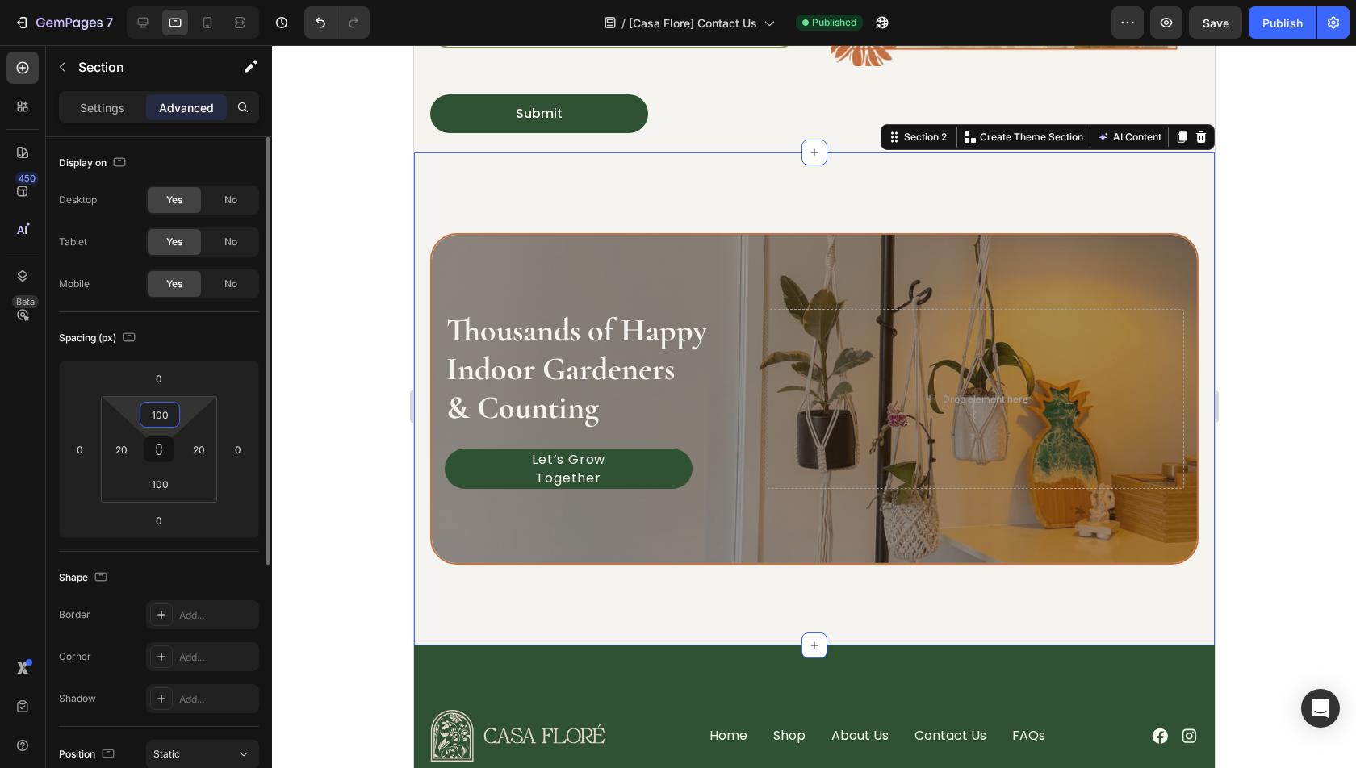
click at [152, 414] on input "100" at bounding box center [160, 415] width 32 height 24
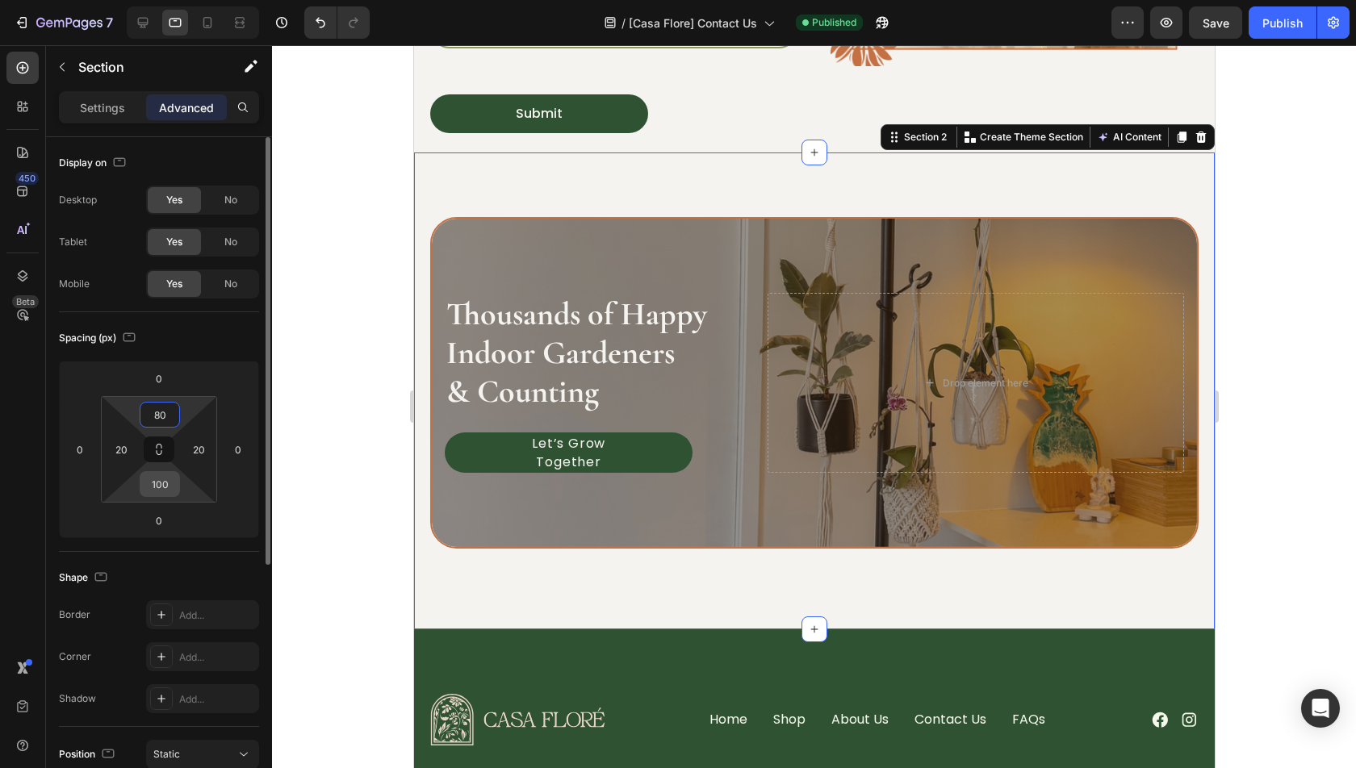
type input "80"
click at [155, 484] on input "100" at bounding box center [160, 484] width 32 height 24
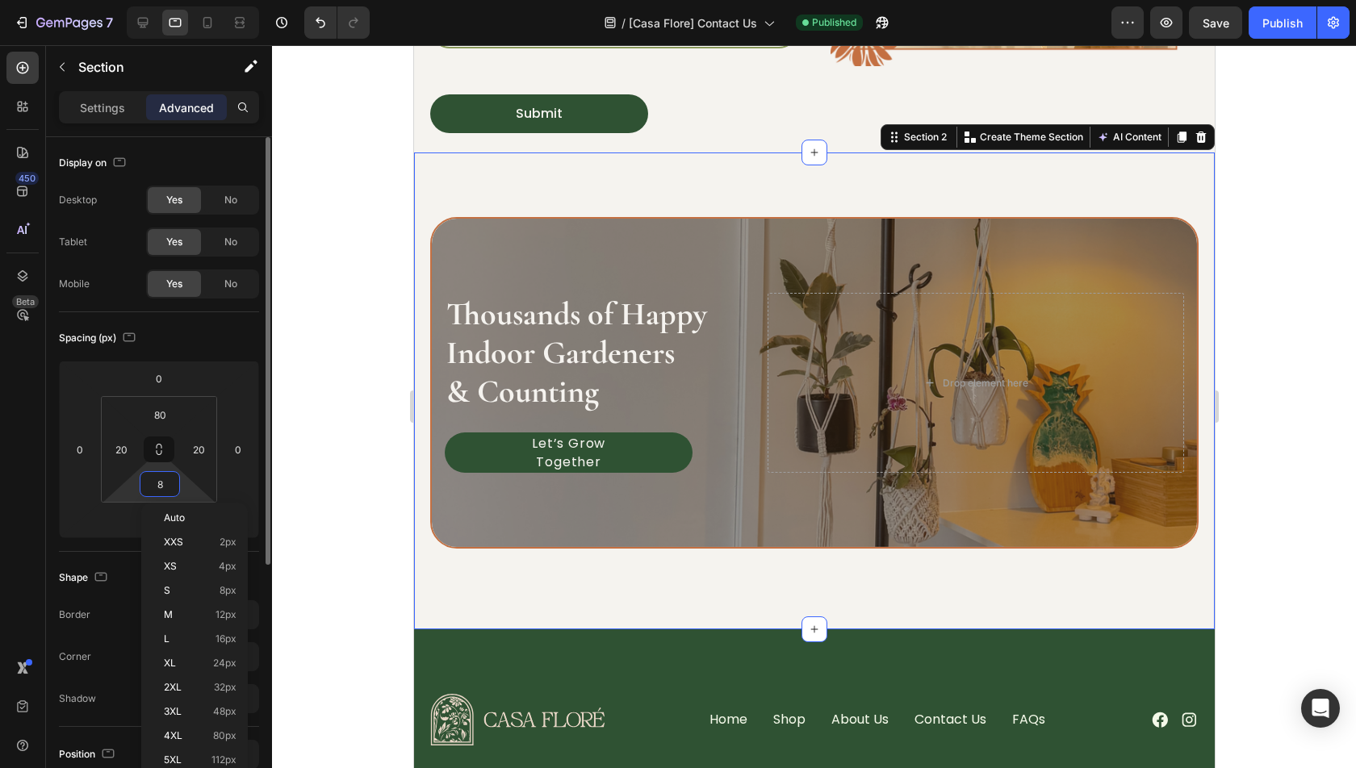
type input "80"
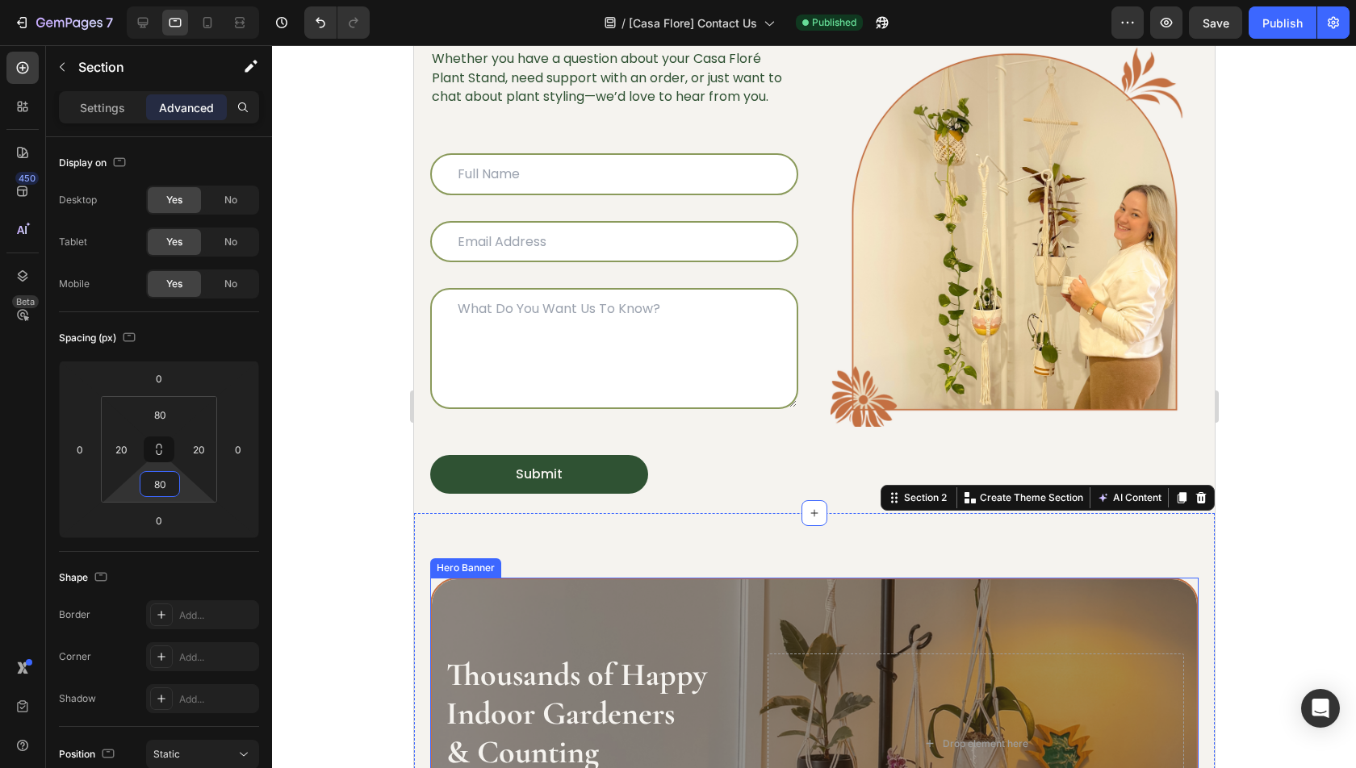
scroll to position [31, 0]
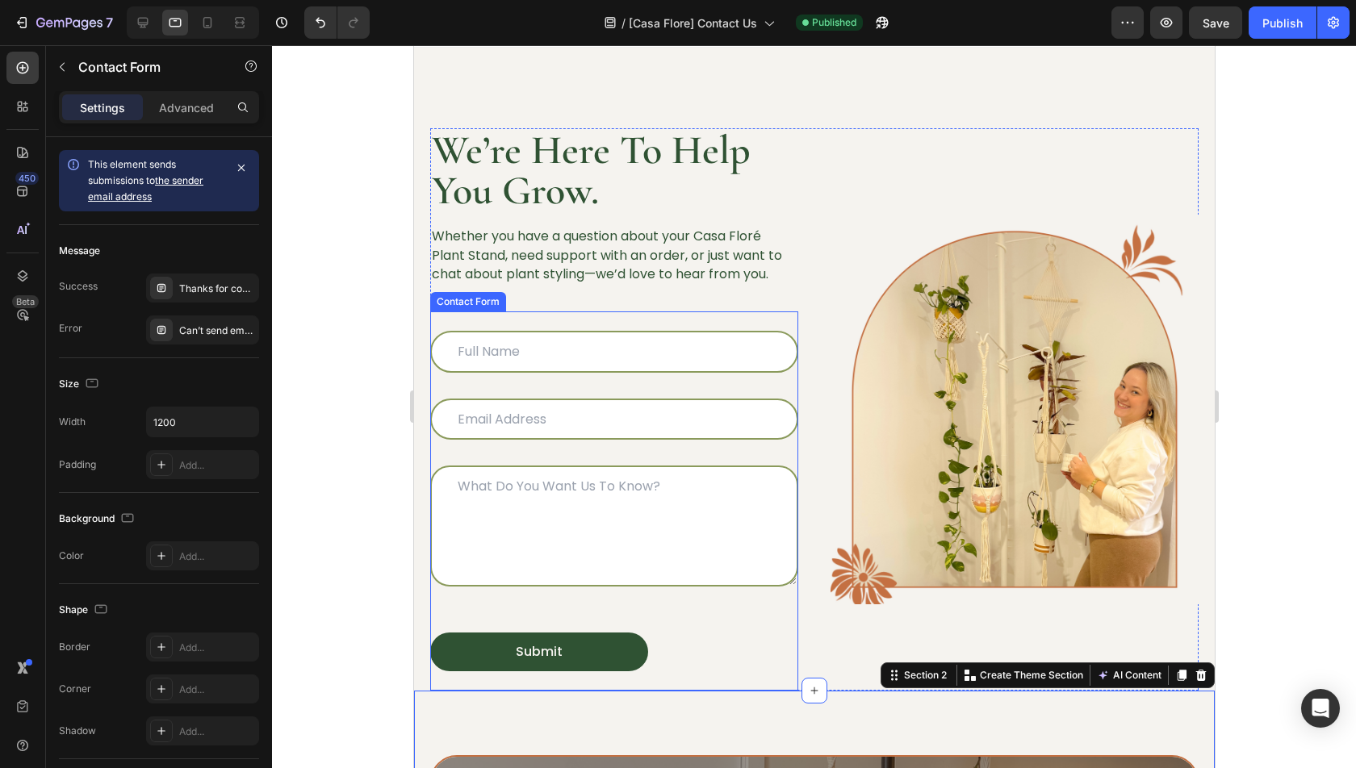
click at [702, 312] on div "Text Field Email Field Row Text Area Submit Submit Button Contact Form" at bounding box center [613, 501] width 368 height 379
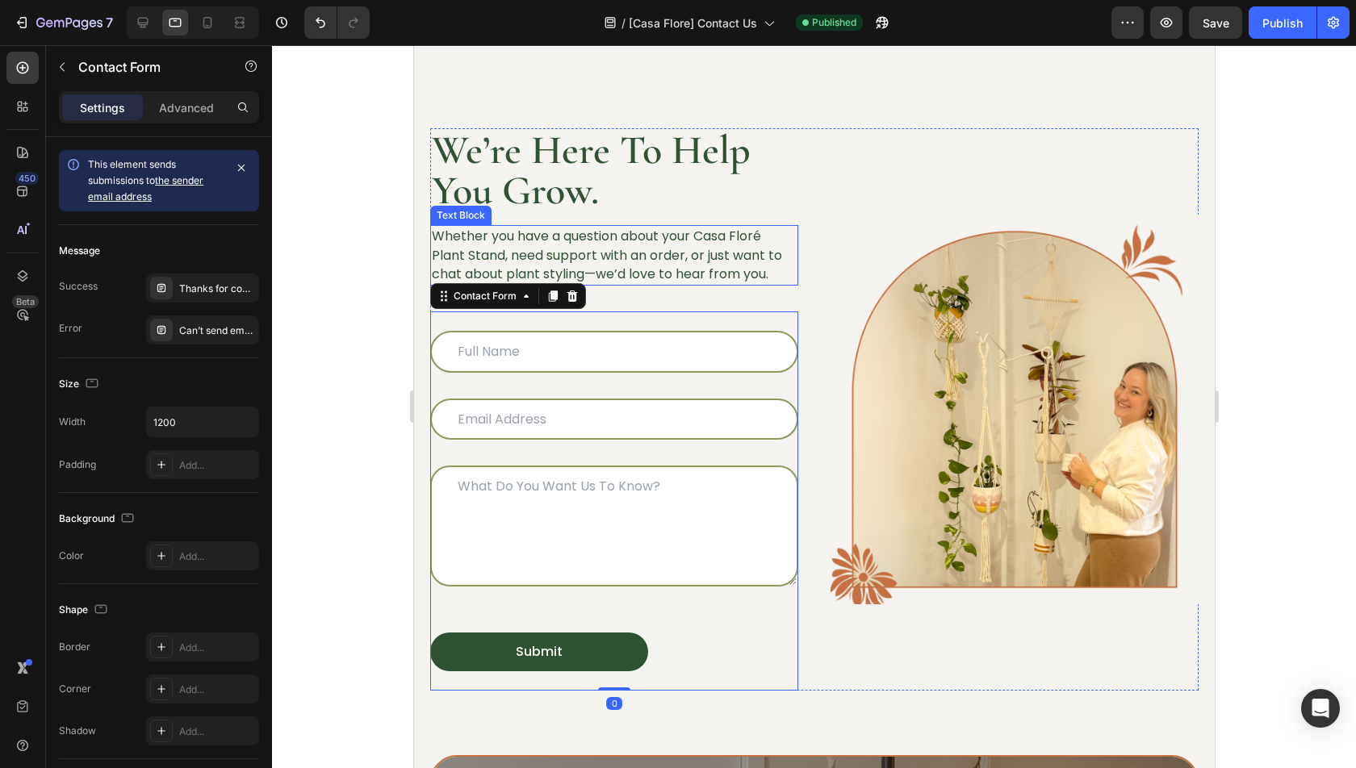
click at [693, 269] on p "Whether you have a question about your Casa Floré Plant Stand, need support wit…" at bounding box center [613, 255] width 365 height 57
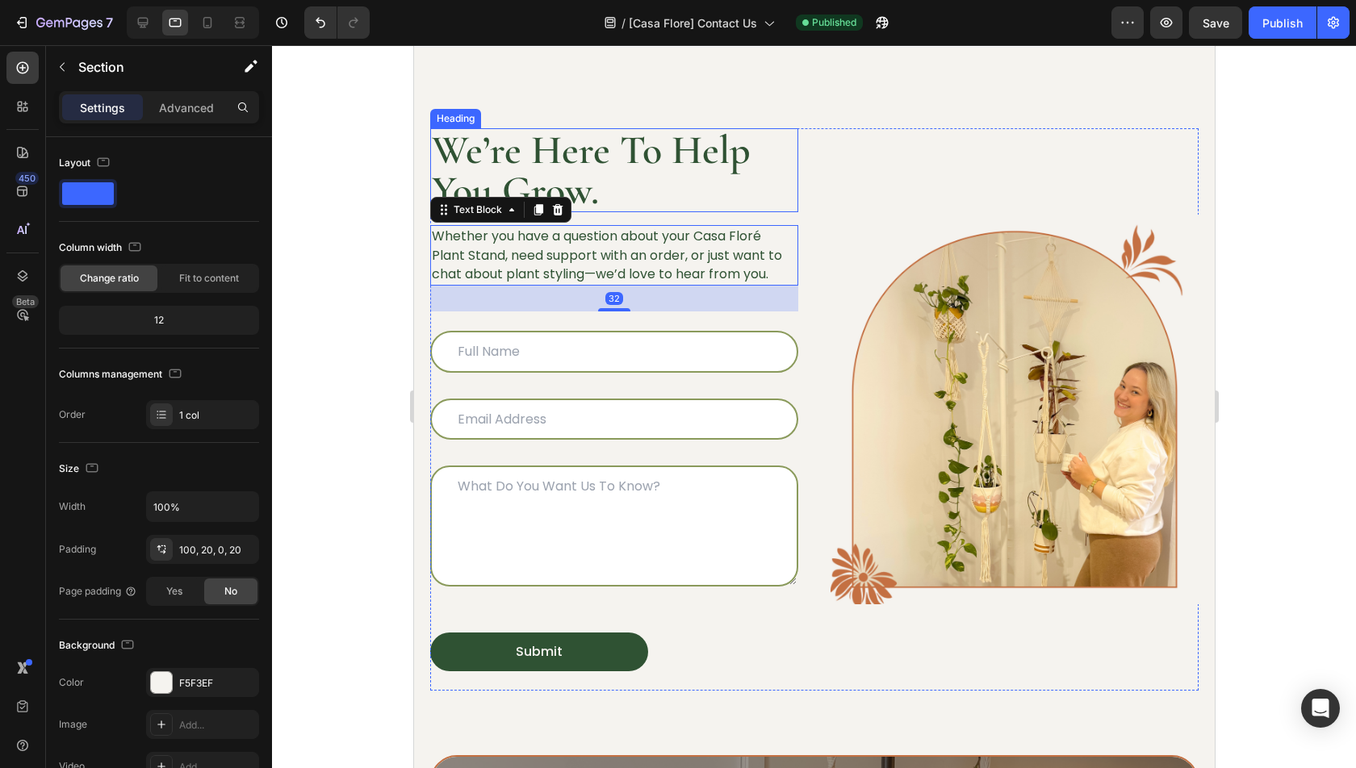
click at [575, 126] on div "We’re Here To Help You Grow. Heading Whether you have a question about your Cas…" at bounding box center [813, 369] width 801 height 643
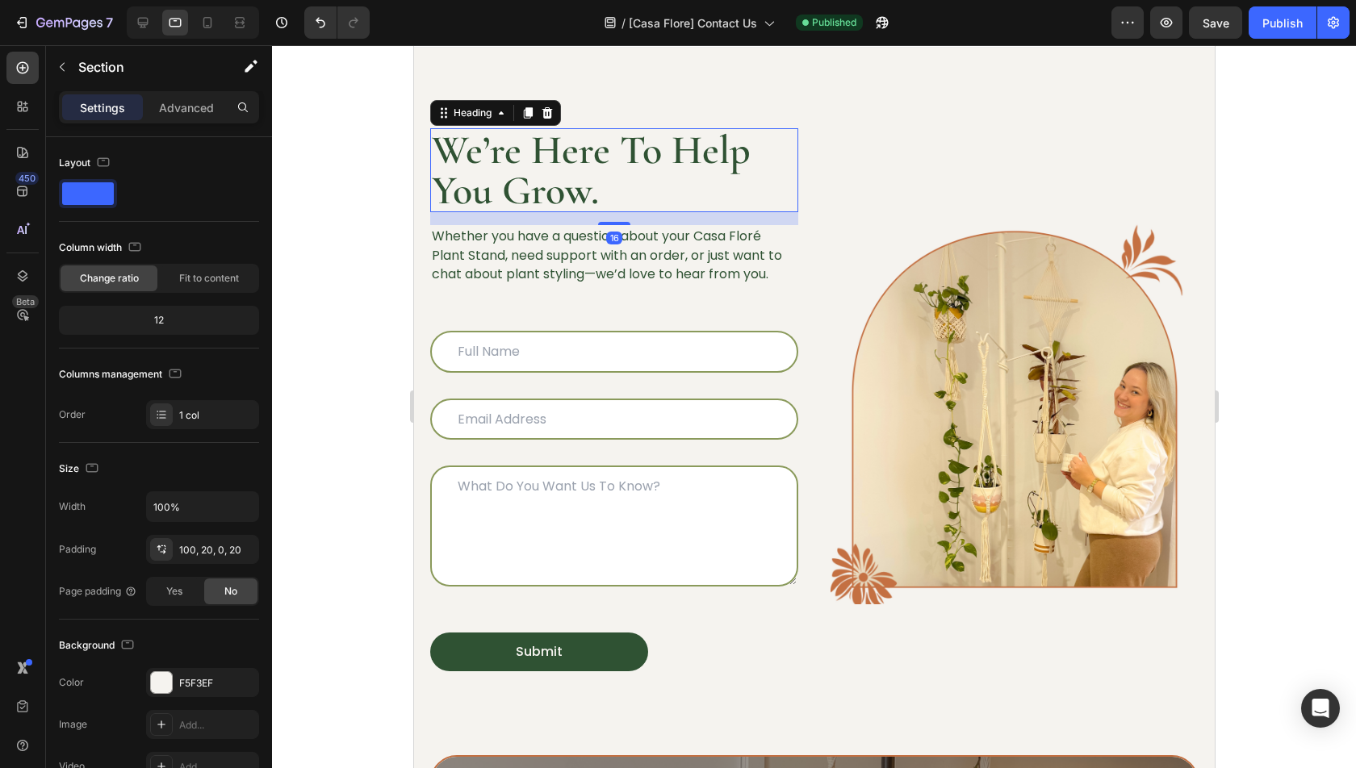
click at [575, 158] on h2 "We’re Here To Help You Grow." at bounding box center [613, 170] width 368 height 84
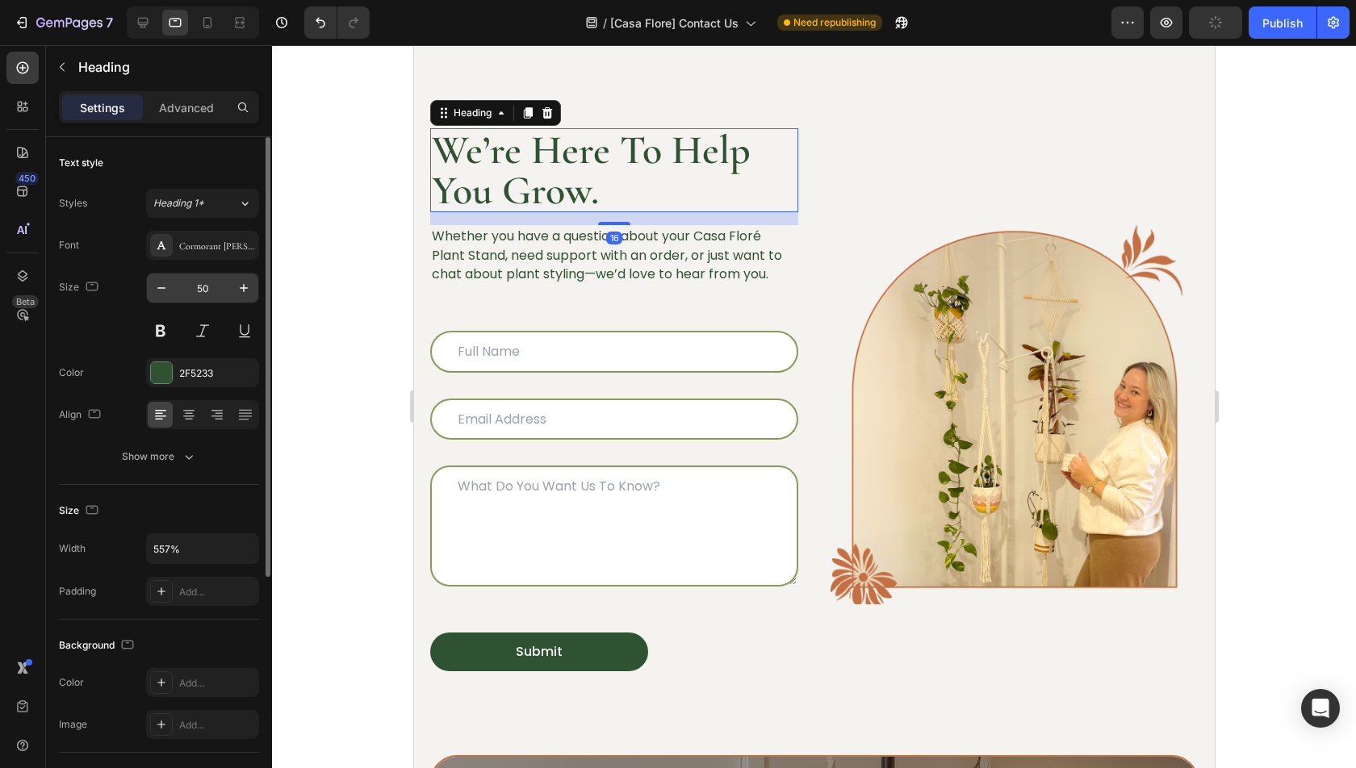
click at [221, 291] on input "50" at bounding box center [202, 288] width 53 height 29
type input "40"
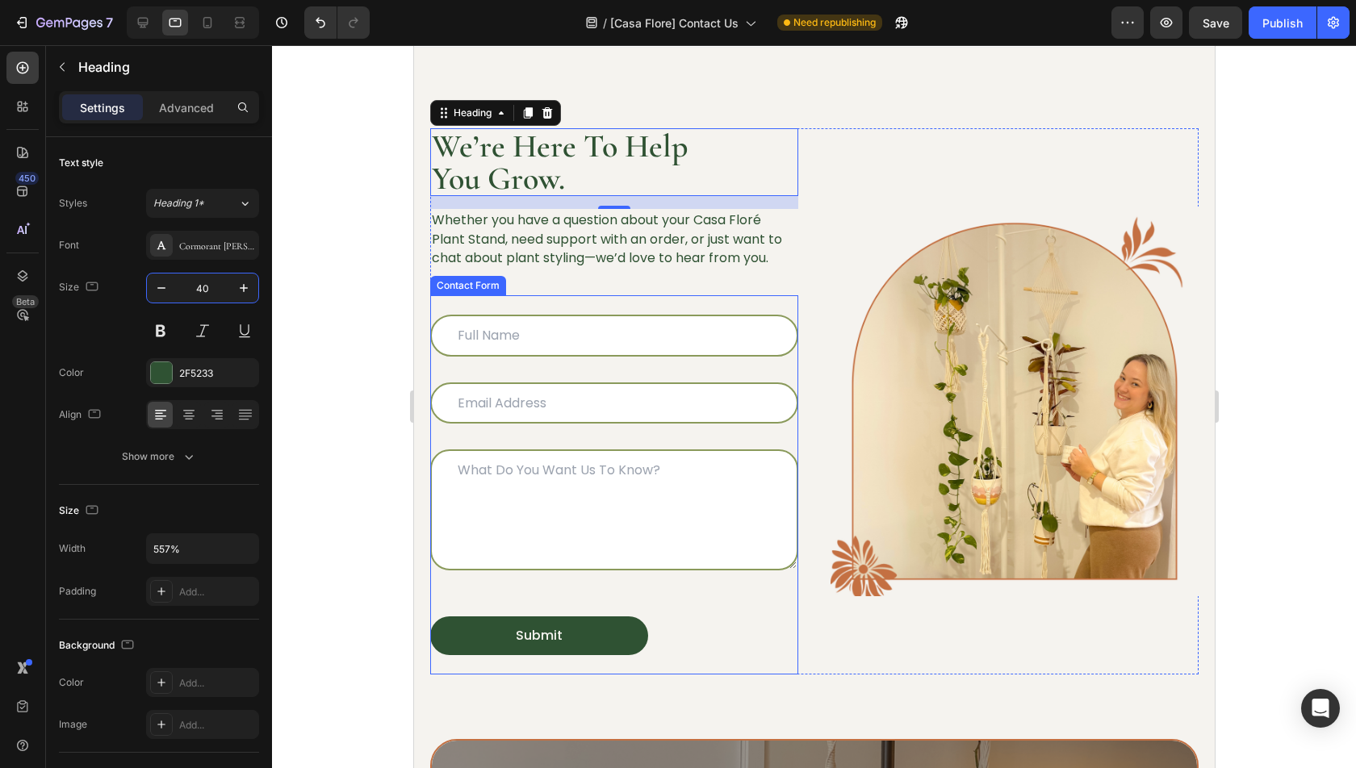
click at [666, 588] on div "Text Field Email Field Row Text Area Submit Submit Button Contact Form" at bounding box center [613, 484] width 368 height 379
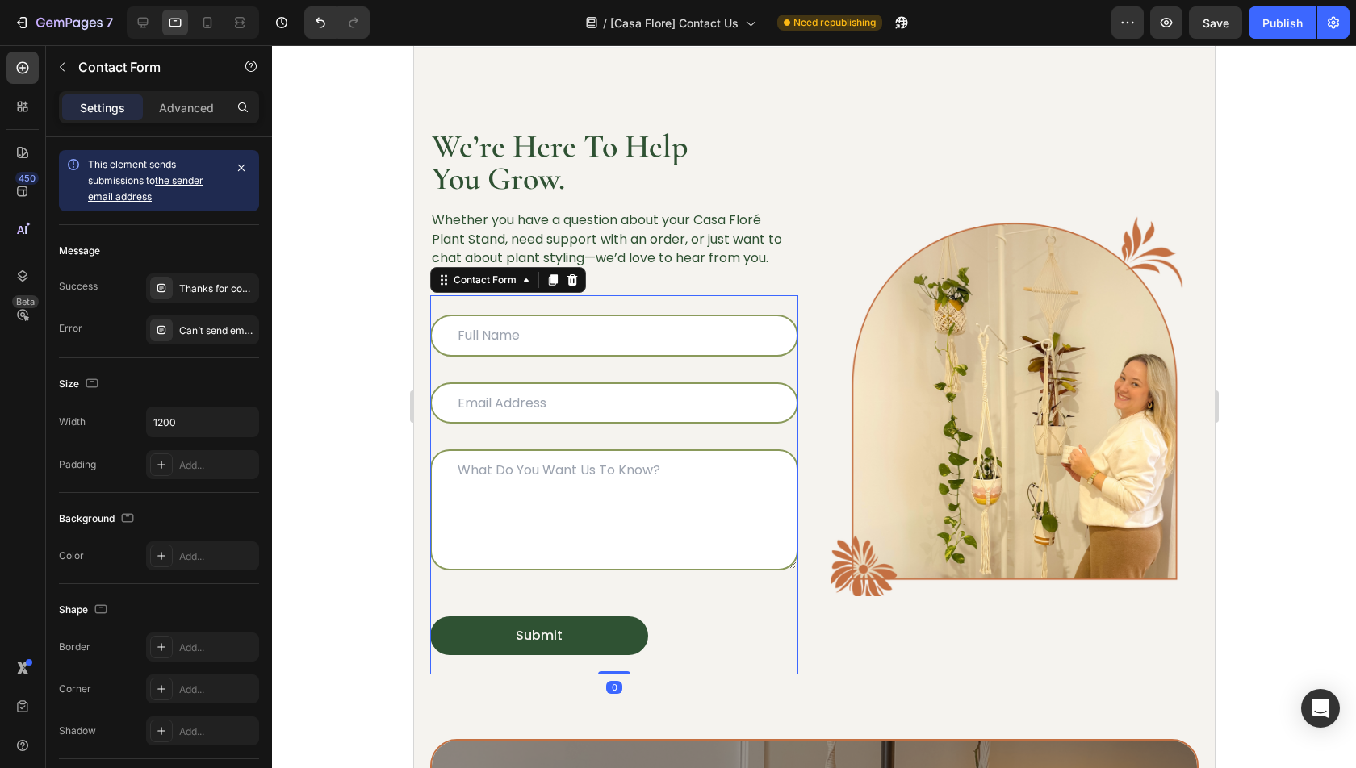
click at [635, 575] on div "Text Field Email Field Row Text Area Submit Submit Button Contact Form 0" at bounding box center [613, 484] width 368 height 379
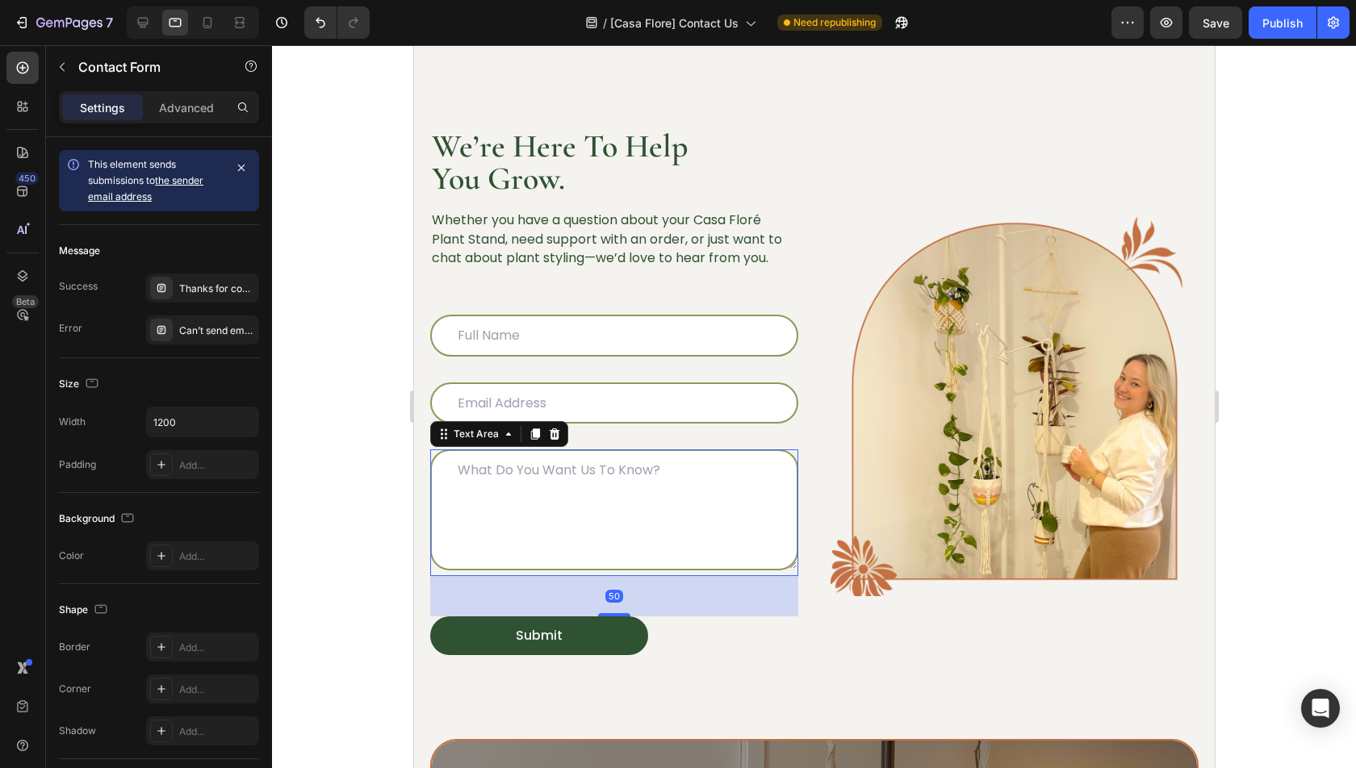
click at [618, 538] on textarea at bounding box center [613, 510] width 368 height 121
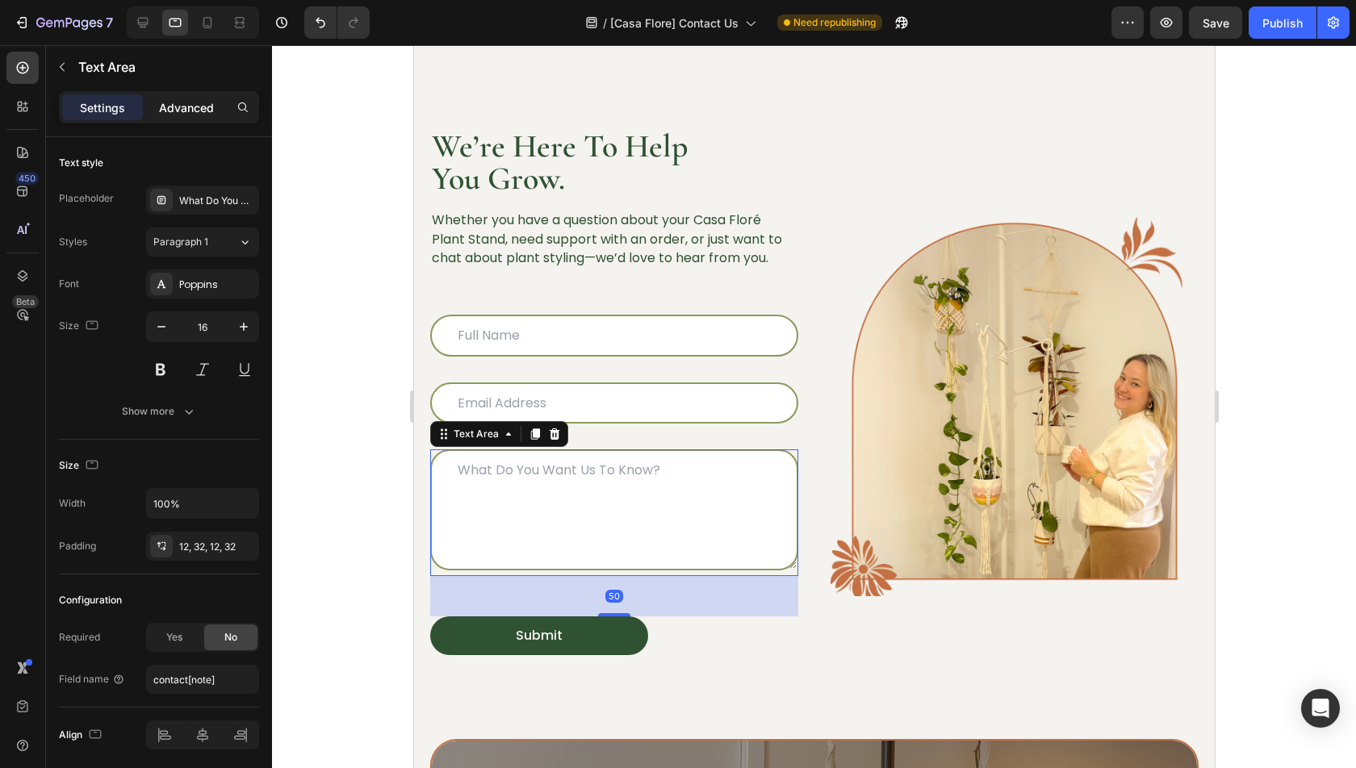
click at [182, 115] on p "Advanced" at bounding box center [186, 107] width 55 height 17
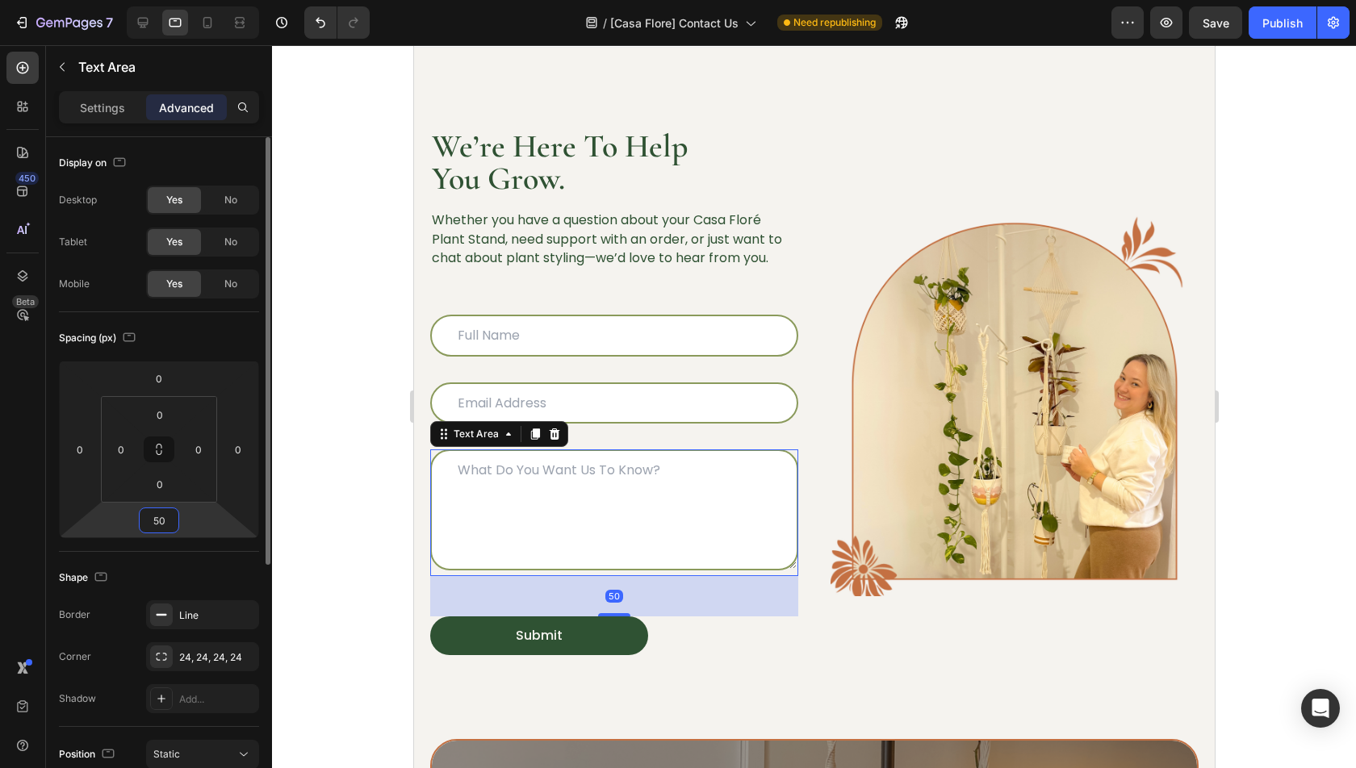
click at [163, 517] on input "50" at bounding box center [159, 520] width 32 height 24
type input "20"
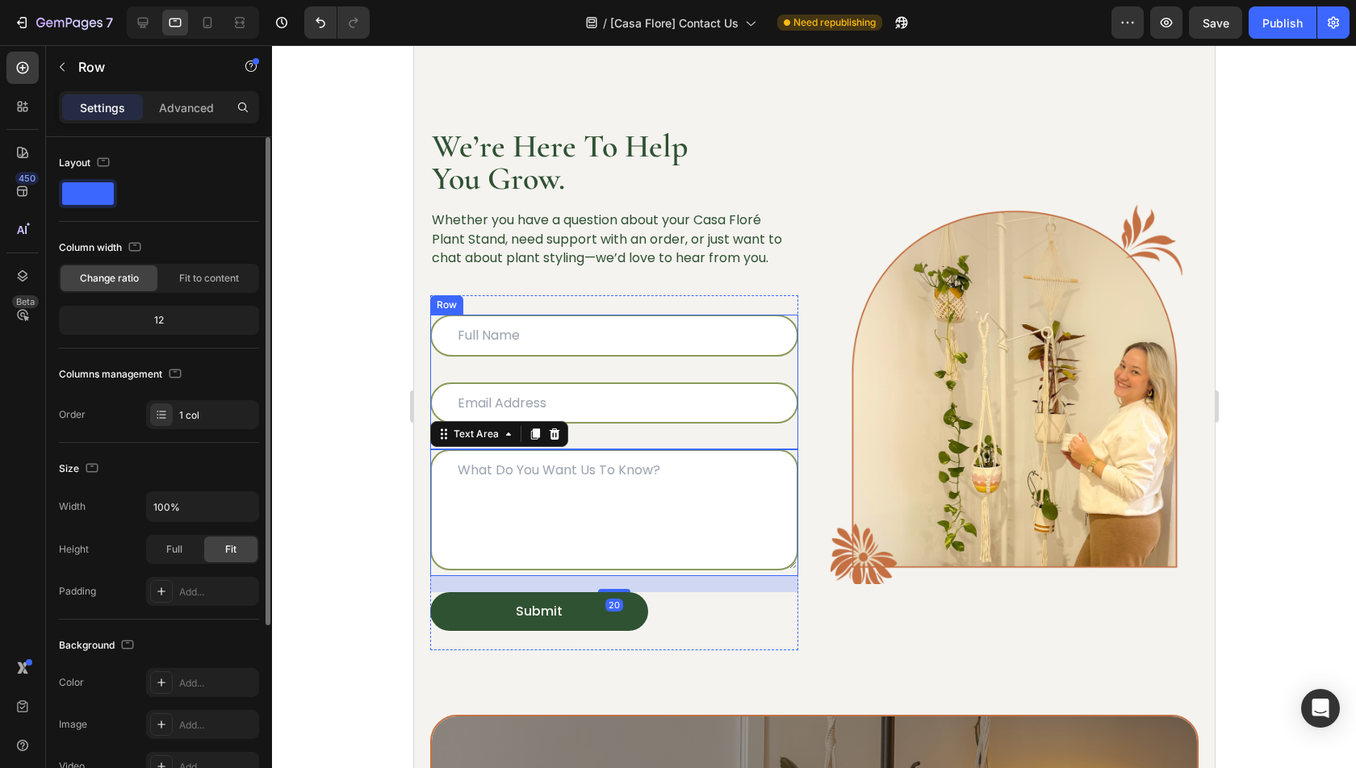
click at [655, 374] on div "Text Field Email Field" at bounding box center [613, 382] width 368 height 135
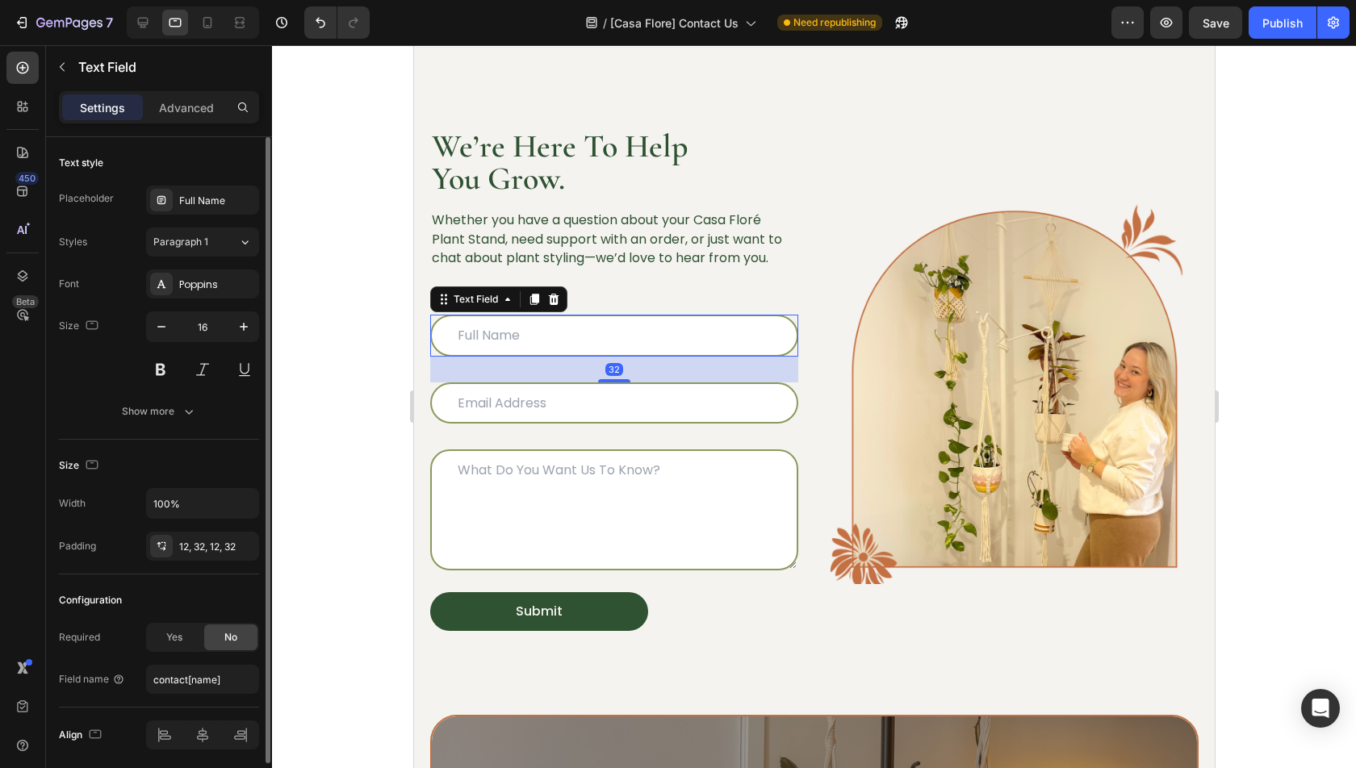
click at [622, 335] on input "text" at bounding box center [613, 336] width 368 height 42
click at [219, 102] on div "Advanced" at bounding box center [186, 107] width 81 height 26
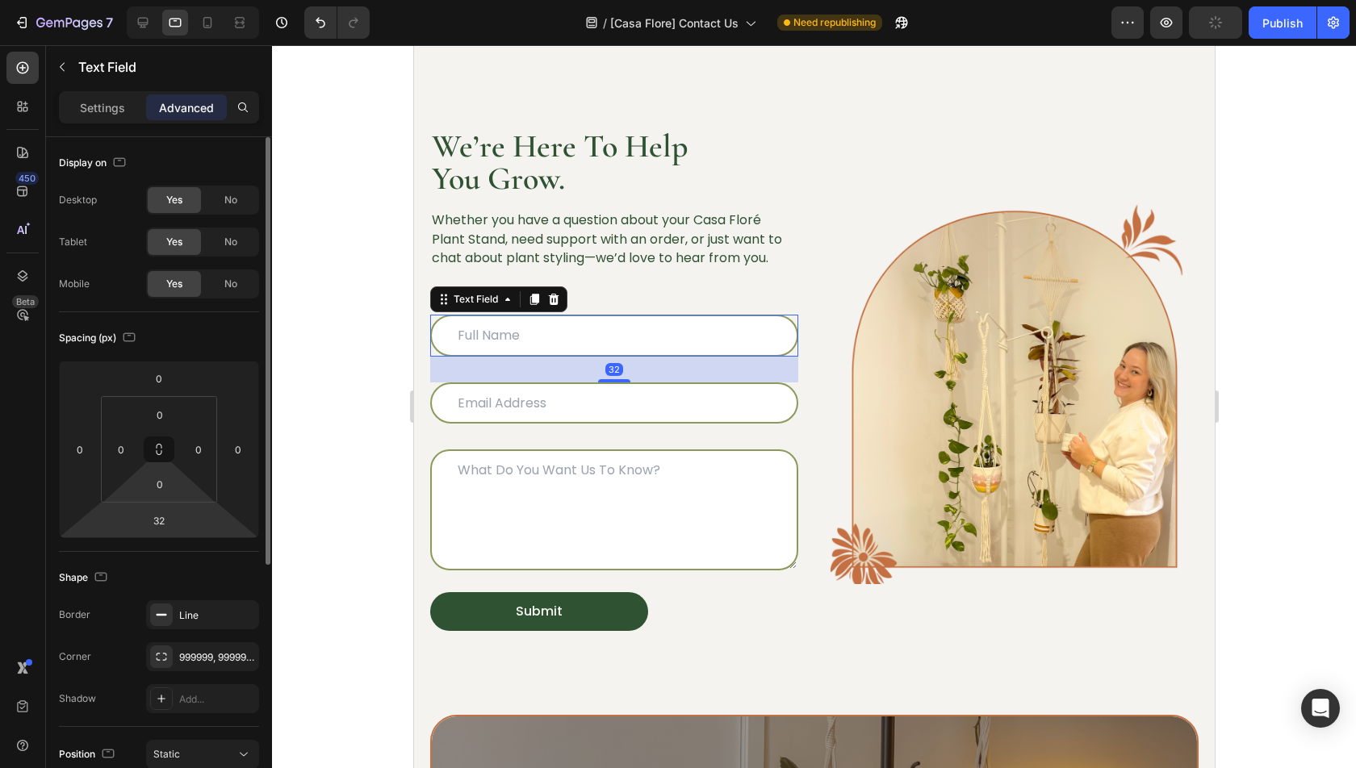
click at [157, 0] on html "7 Version history / [Casa Flore] Contact Us Need republishing Preview Publish 4…" at bounding box center [678, 0] width 1356 height 0
type input "10"
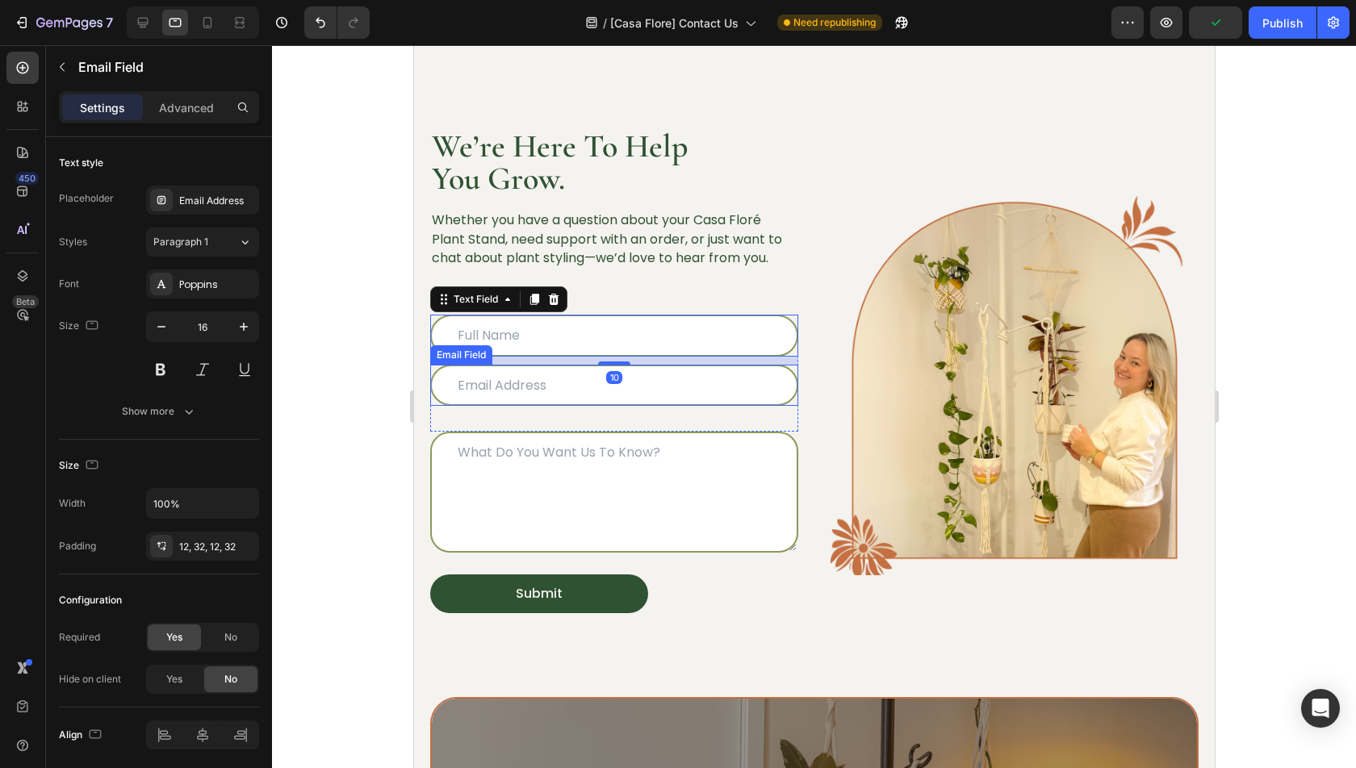
click at [657, 378] on input "email" at bounding box center [613, 386] width 368 height 42
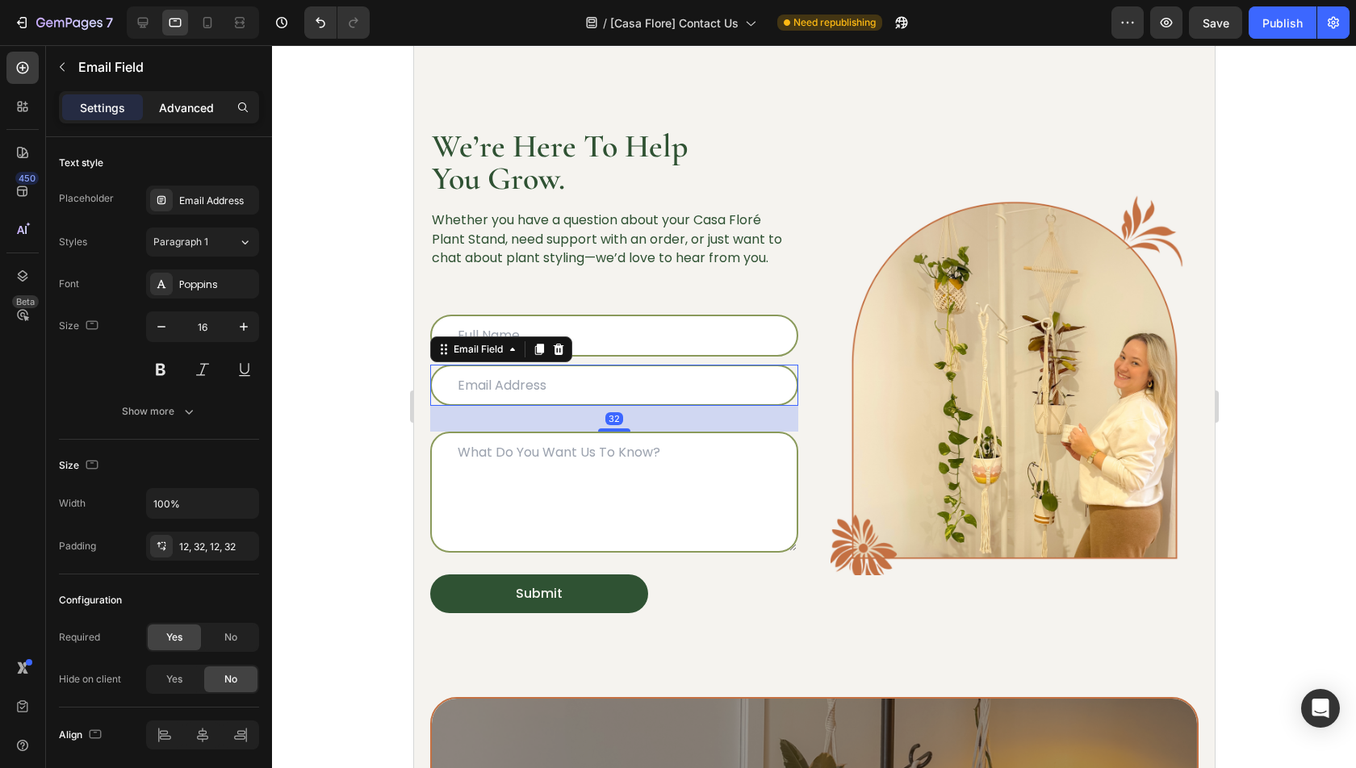
click at [180, 107] on p "Advanced" at bounding box center [186, 107] width 55 height 17
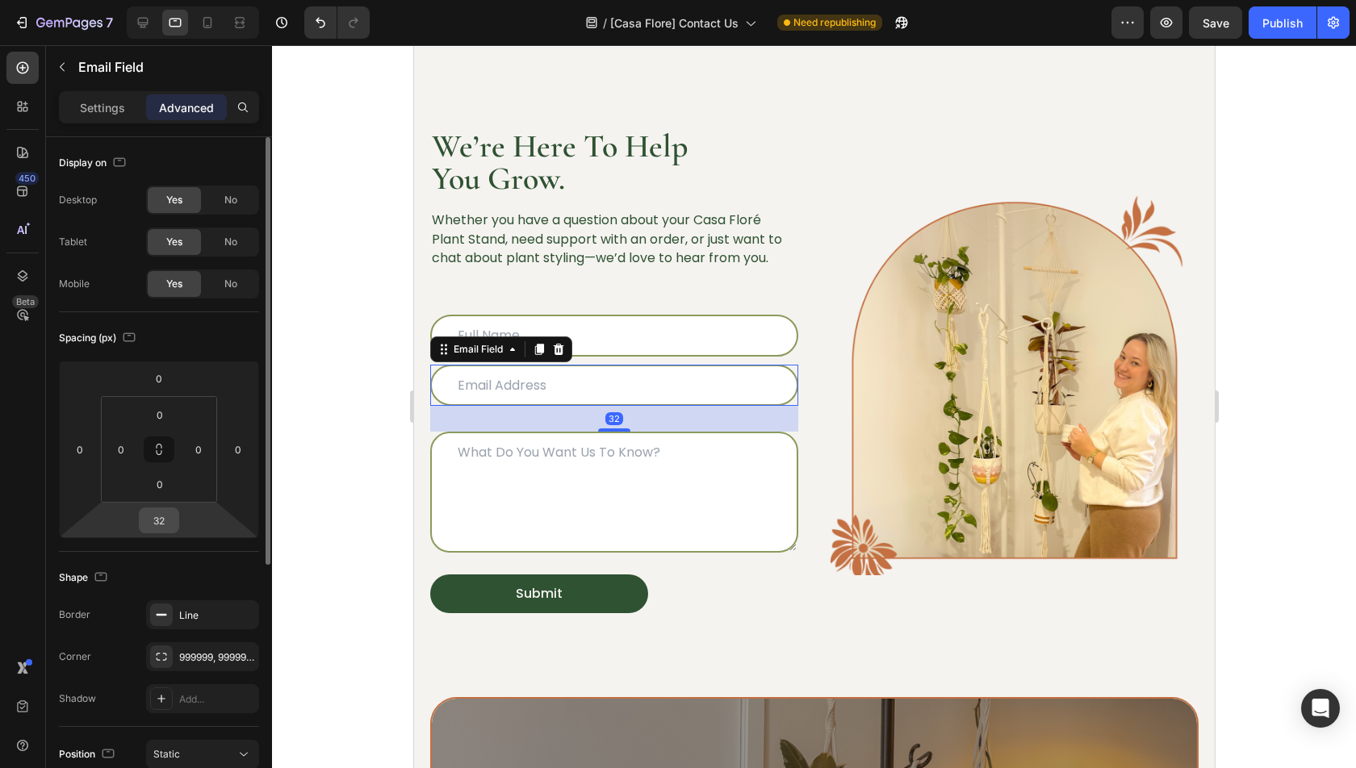
click at [165, 529] on input "32" at bounding box center [159, 520] width 32 height 24
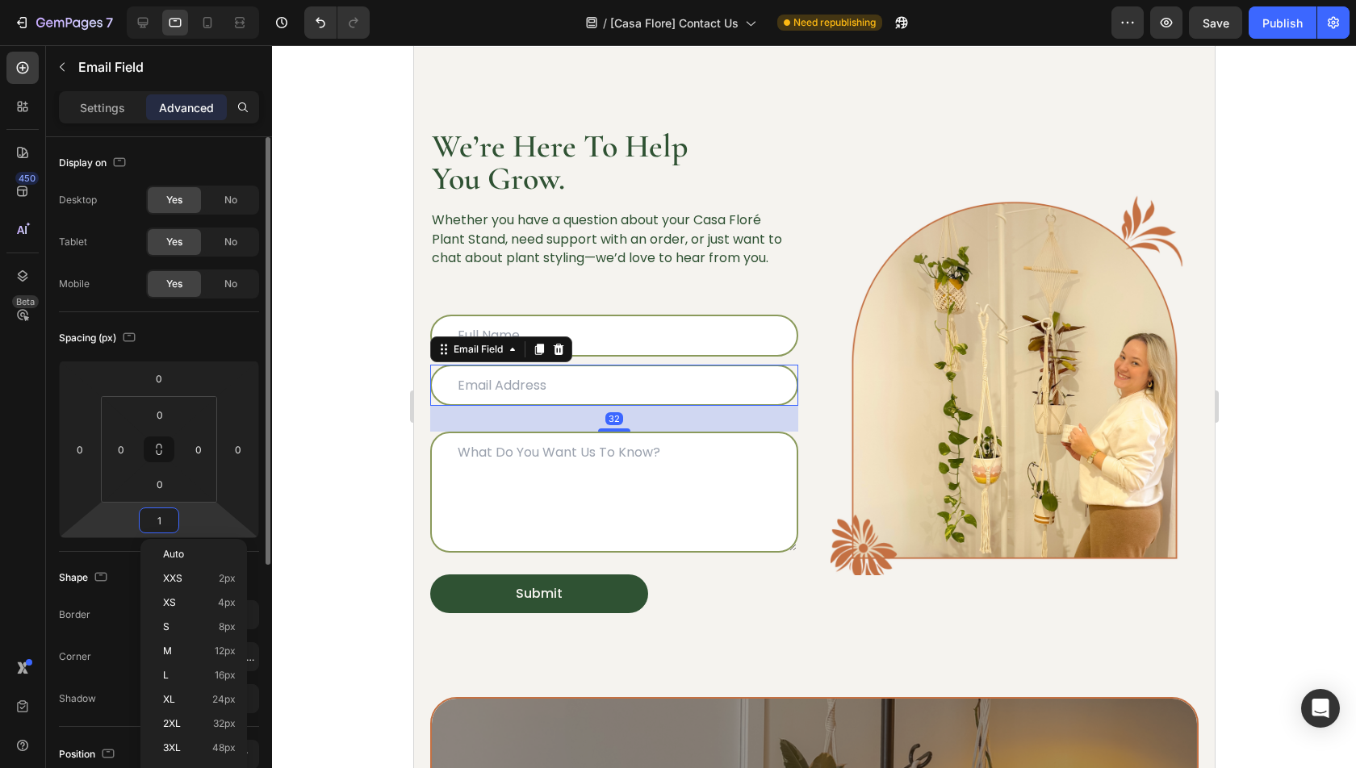
type input "10"
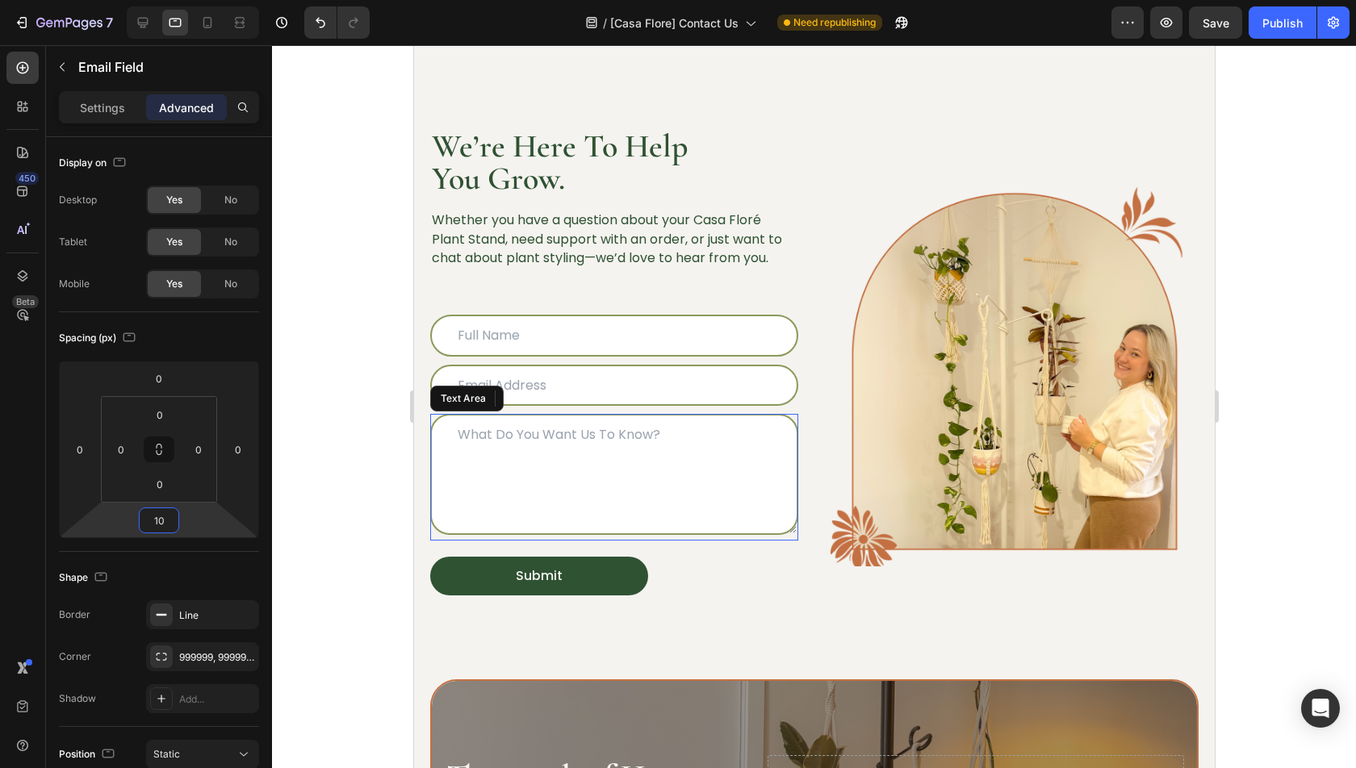
click at [747, 494] on textarea at bounding box center [613, 474] width 368 height 121
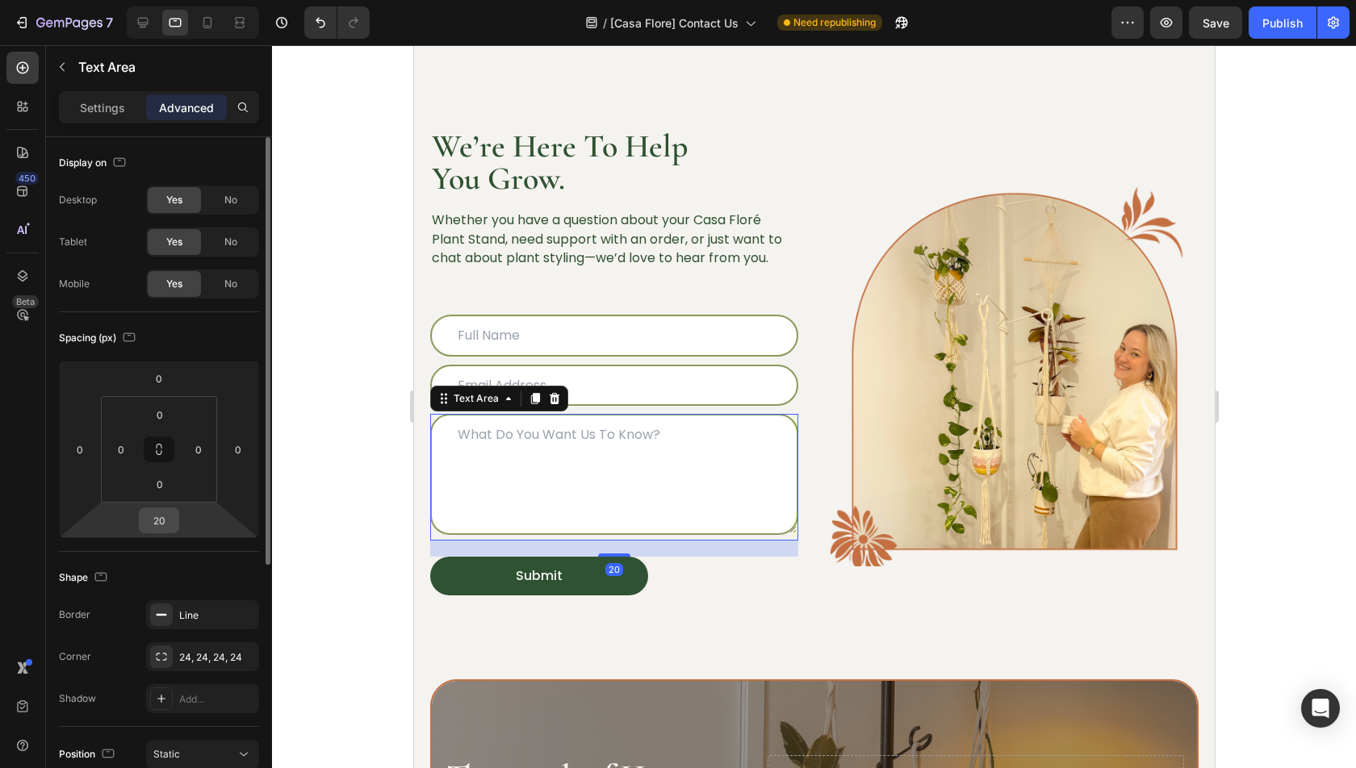
click at [167, 522] on input "20" at bounding box center [159, 520] width 32 height 24
type input "10"
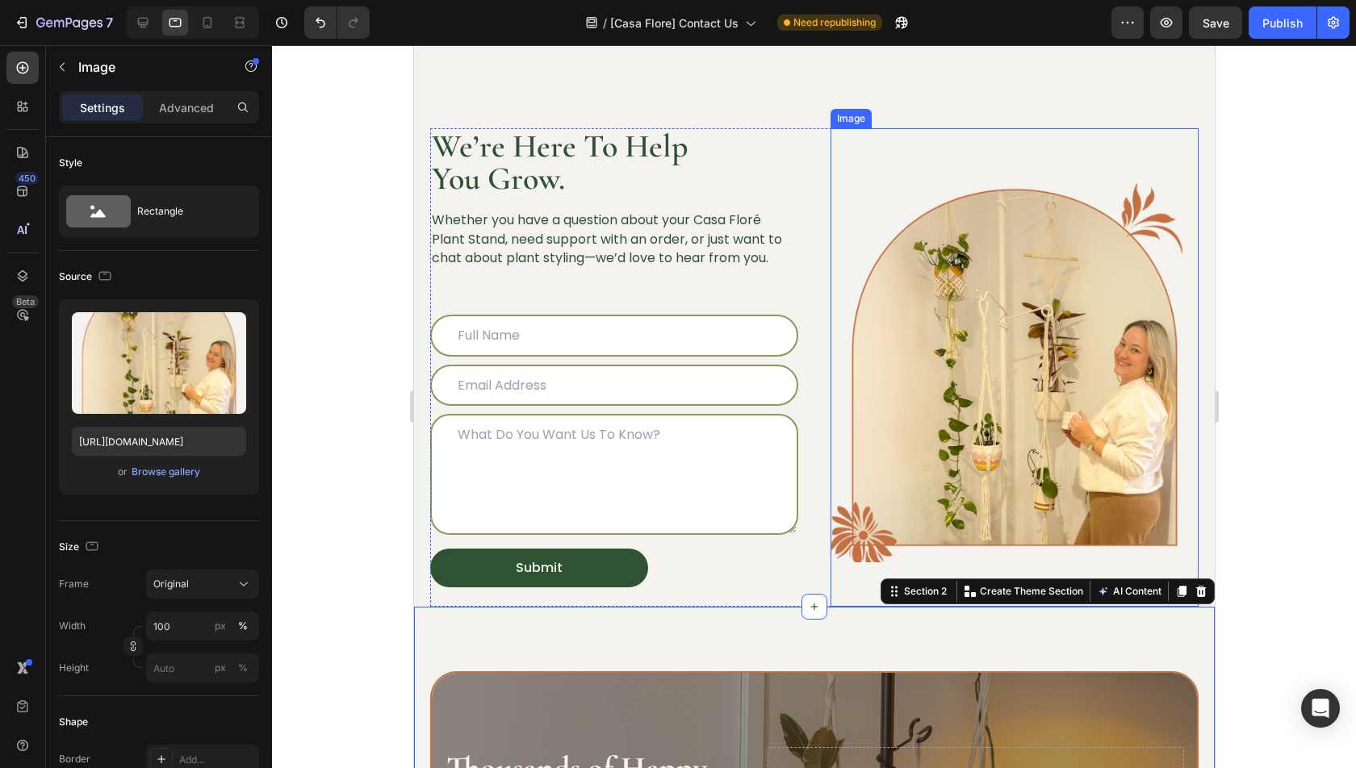
click at [847, 528] on img at bounding box center [1014, 368] width 368 height 390
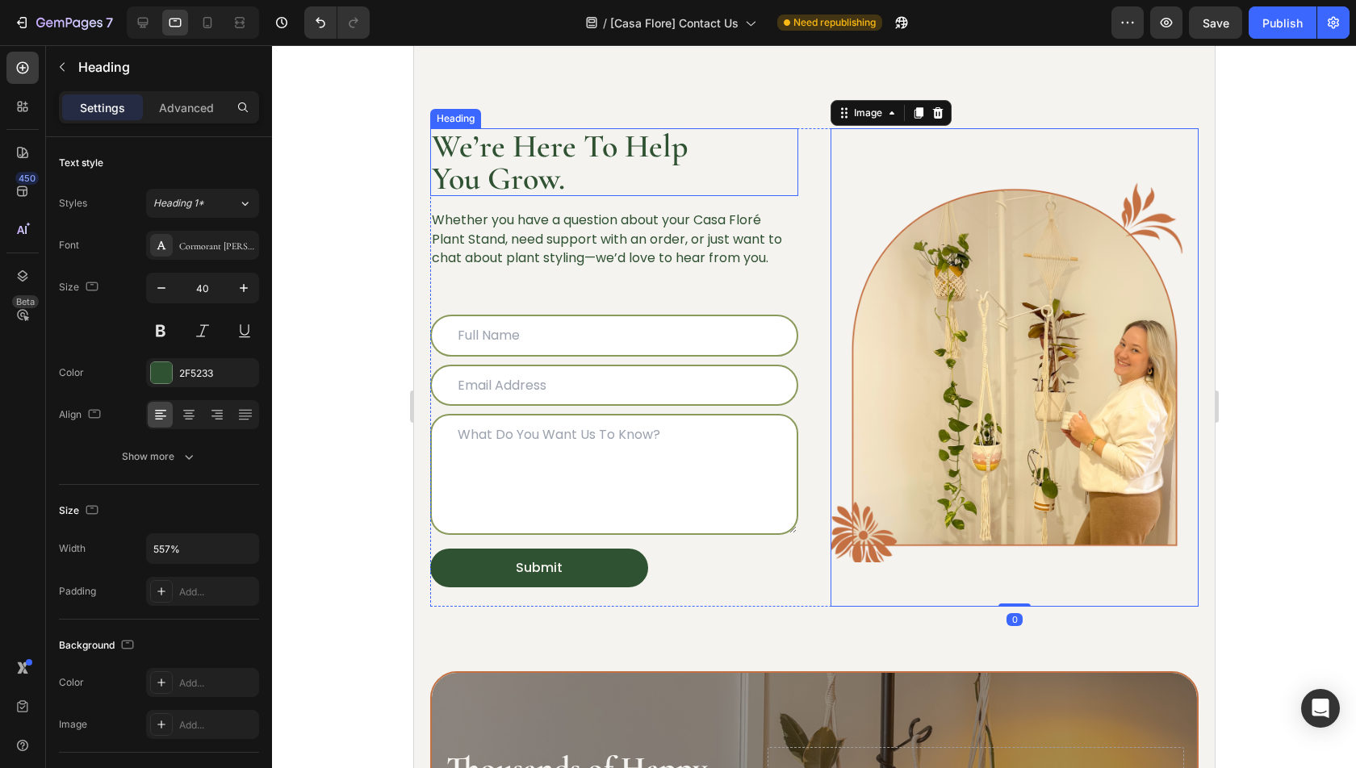
click at [717, 143] on h2 "We’re Here To Help You Grow." at bounding box center [613, 162] width 368 height 68
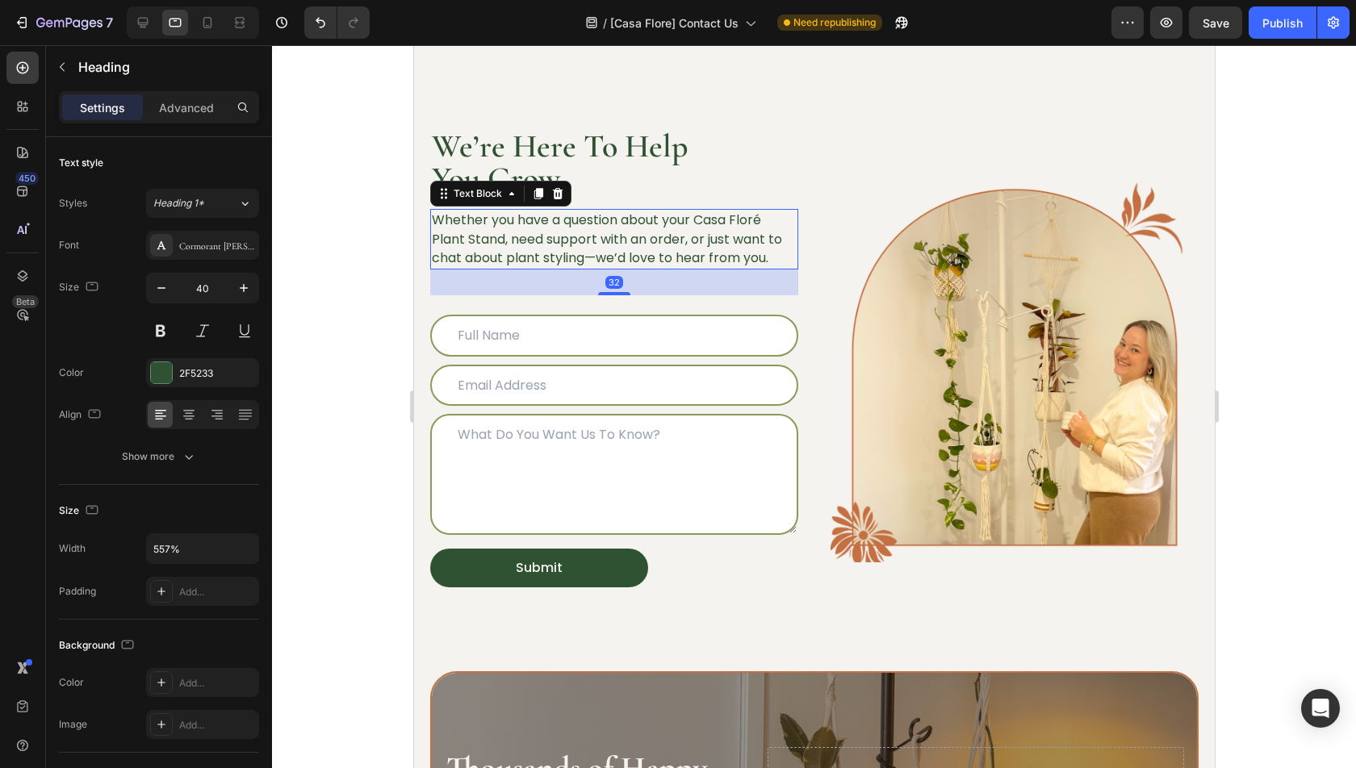
click at [764, 226] on p "Whether you have a question about your Casa Floré Plant Stand, need support wit…" at bounding box center [613, 239] width 365 height 57
click at [647, 294] on div "32" at bounding box center [613, 283] width 368 height 26
click at [182, 101] on p "Advanced" at bounding box center [186, 107] width 55 height 17
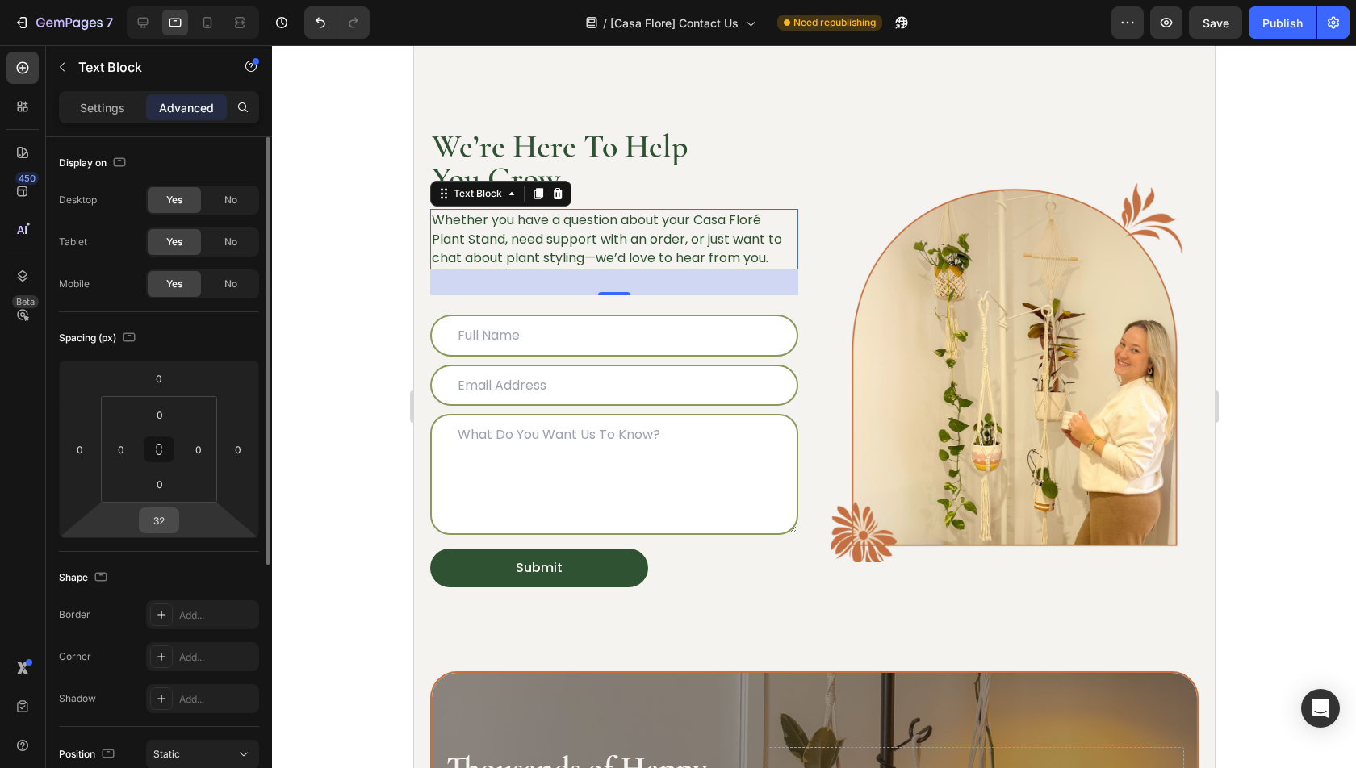
click at [165, 518] on input "32" at bounding box center [159, 520] width 32 height 24
type input "0"
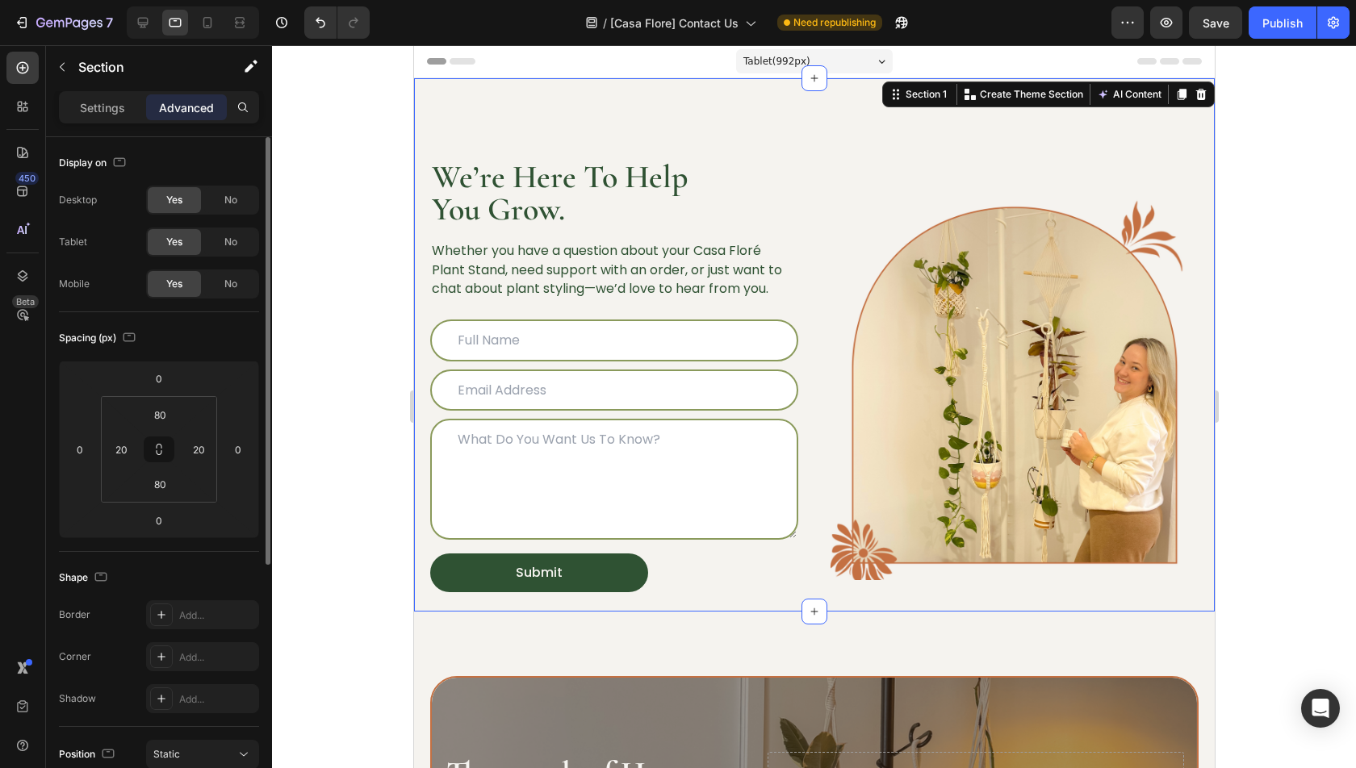
click at [736, 111] on div "We’re Here To Help You Grow. Heading Whether you have a question about your Cas…" at bounding box center [813, 345] width 801 height 534
click at [163, 408] on input "100" at bounding box center [160, 415] width 32 height 24
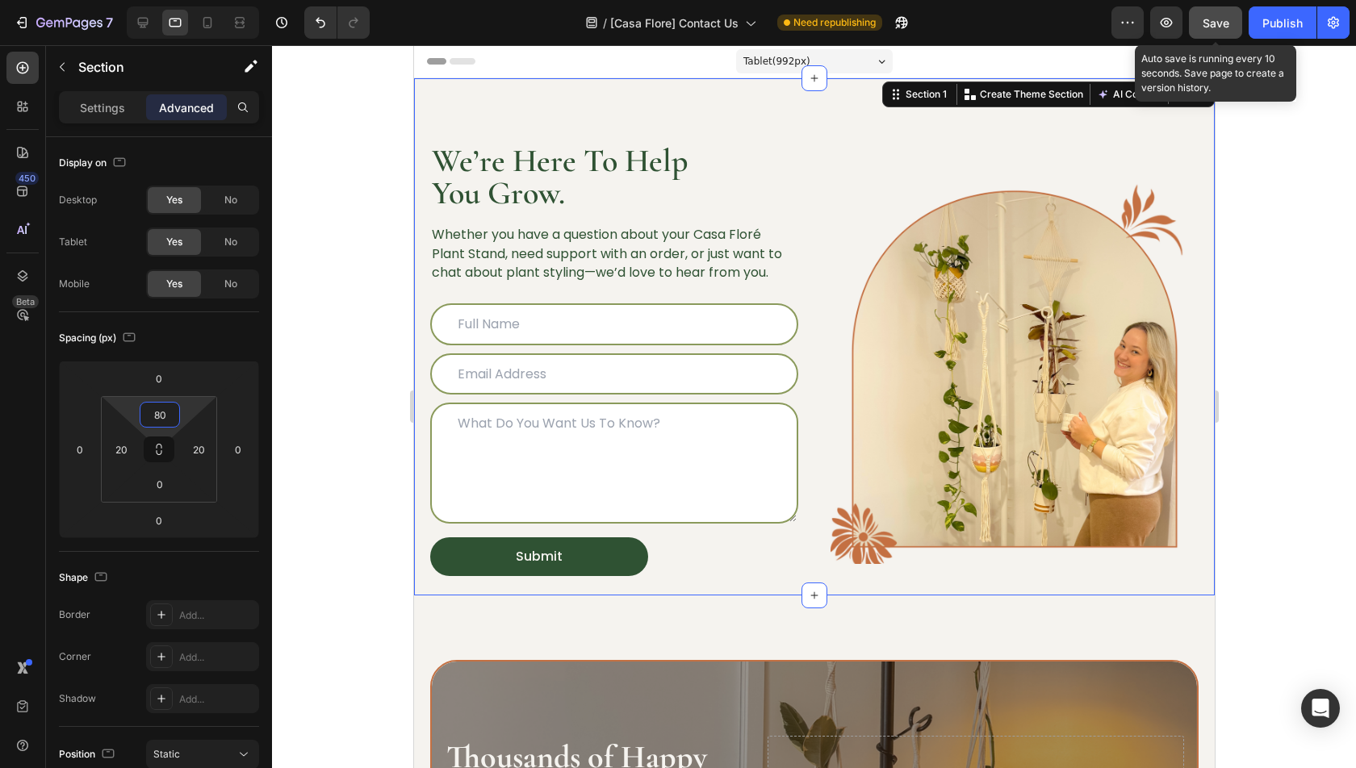
type input "80"
click at [1235, 22] on button "Save" at bounding box center [1215, 22] width 53 height 32
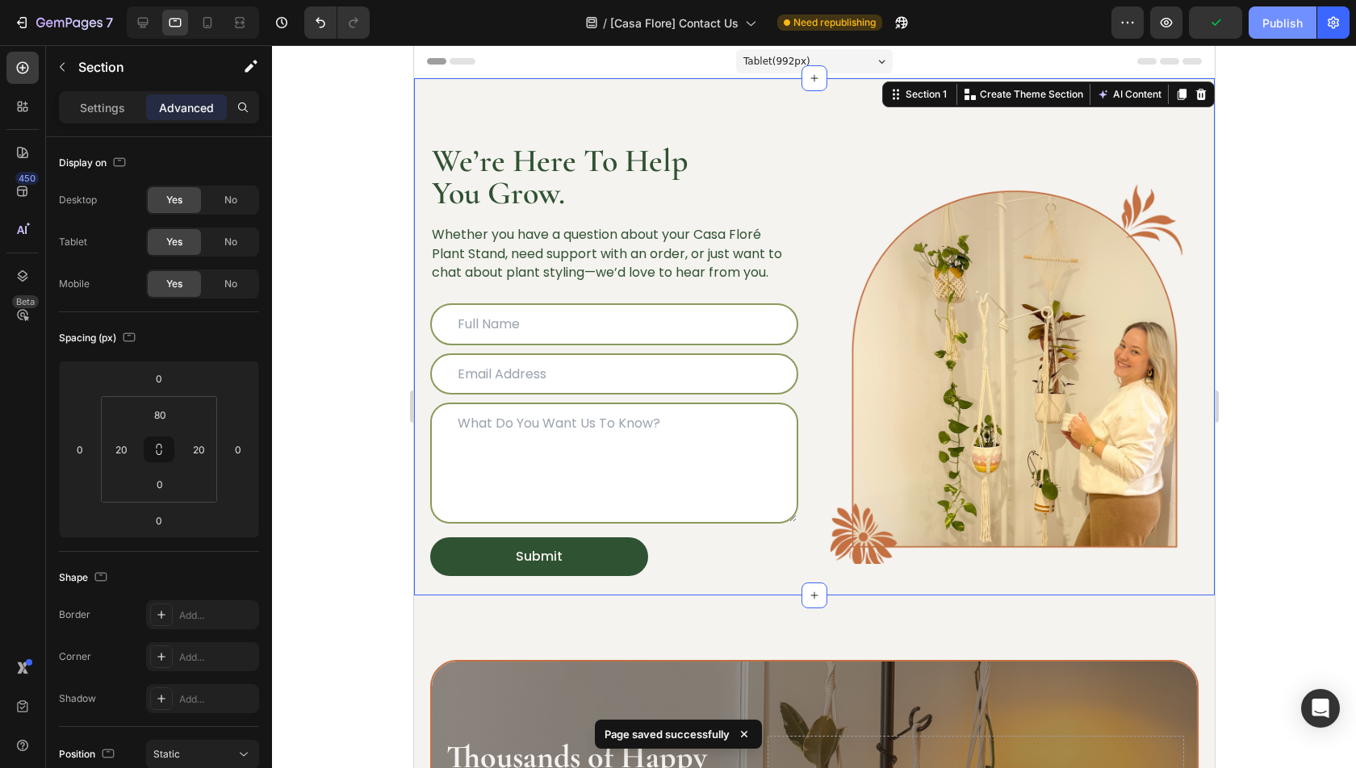
click at [1273, 23] on div "Publish" at bounding box center [1282, 23] width 40 height 17
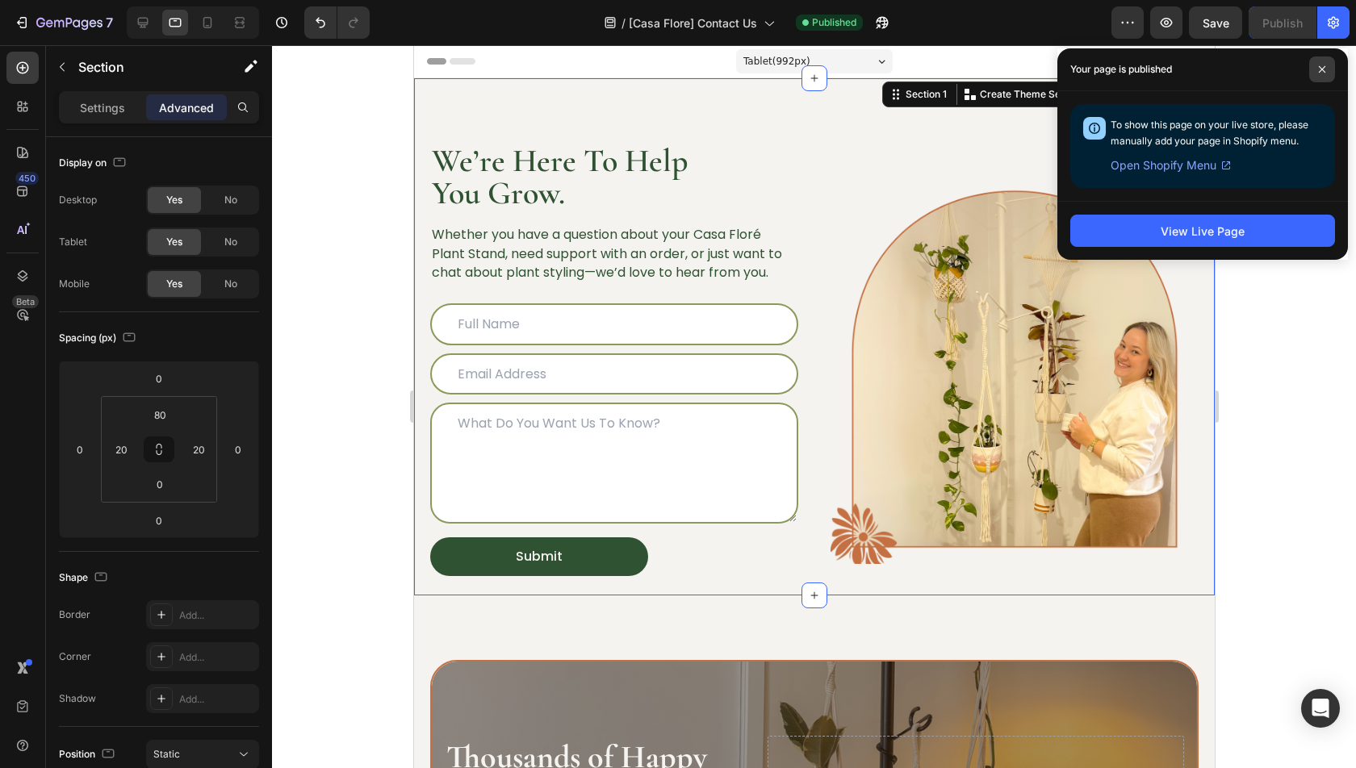
click at [1320, 72] on icon at bounding box center [1322, 69] width 8 height 8
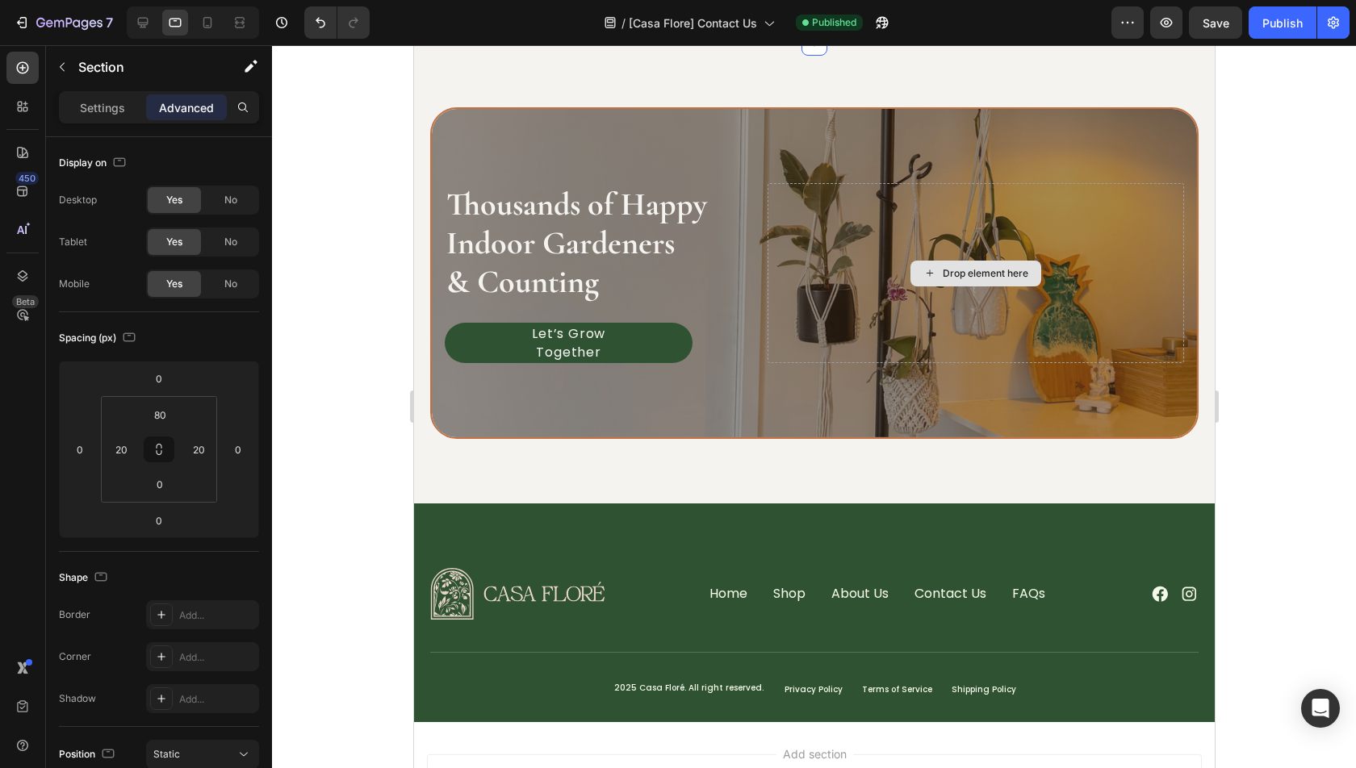
scroll to position [560, 0]
